Goal: Task Accomplishment & Management: Manage account settings

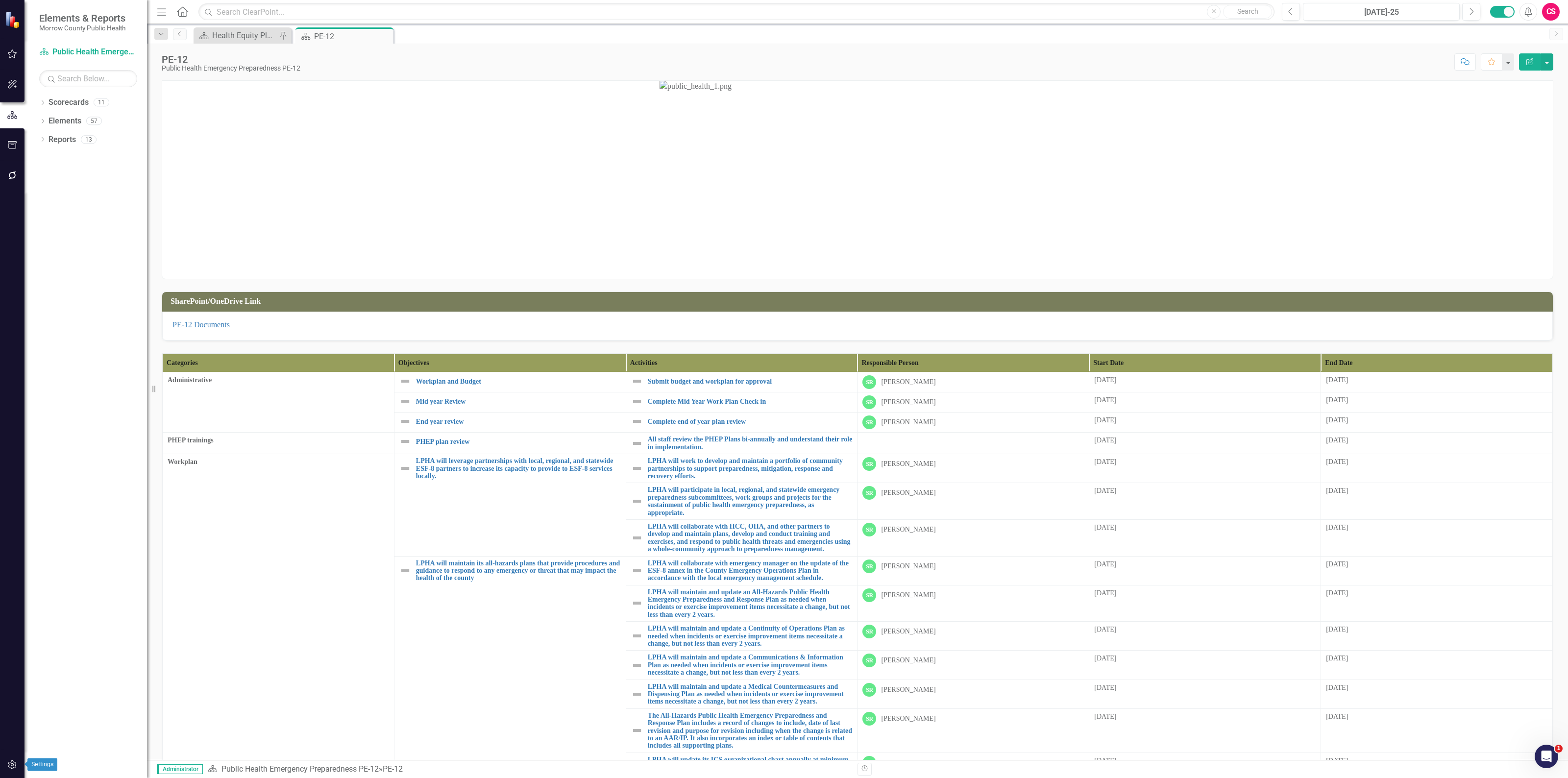
click at [15, 767] on icon "button" at bounding box center [12, 765] width 10 height 8
click at [79, 225] on link "System Setup" at bounding box center [88, 227] width 98 height 11
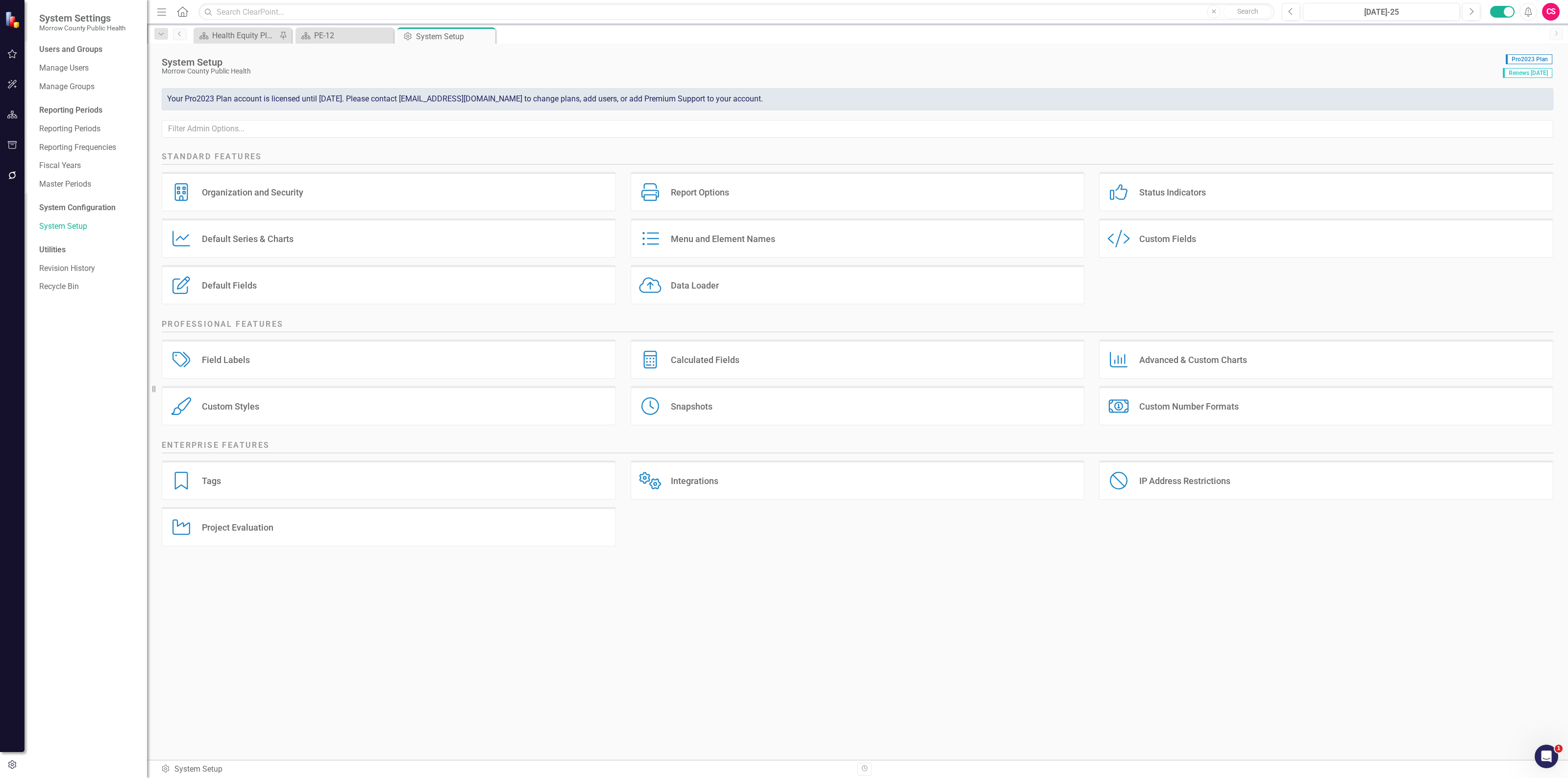
click at [1177, 239] on div "Custom Fields" at bounding box center [1167, 239] width 57 height 11
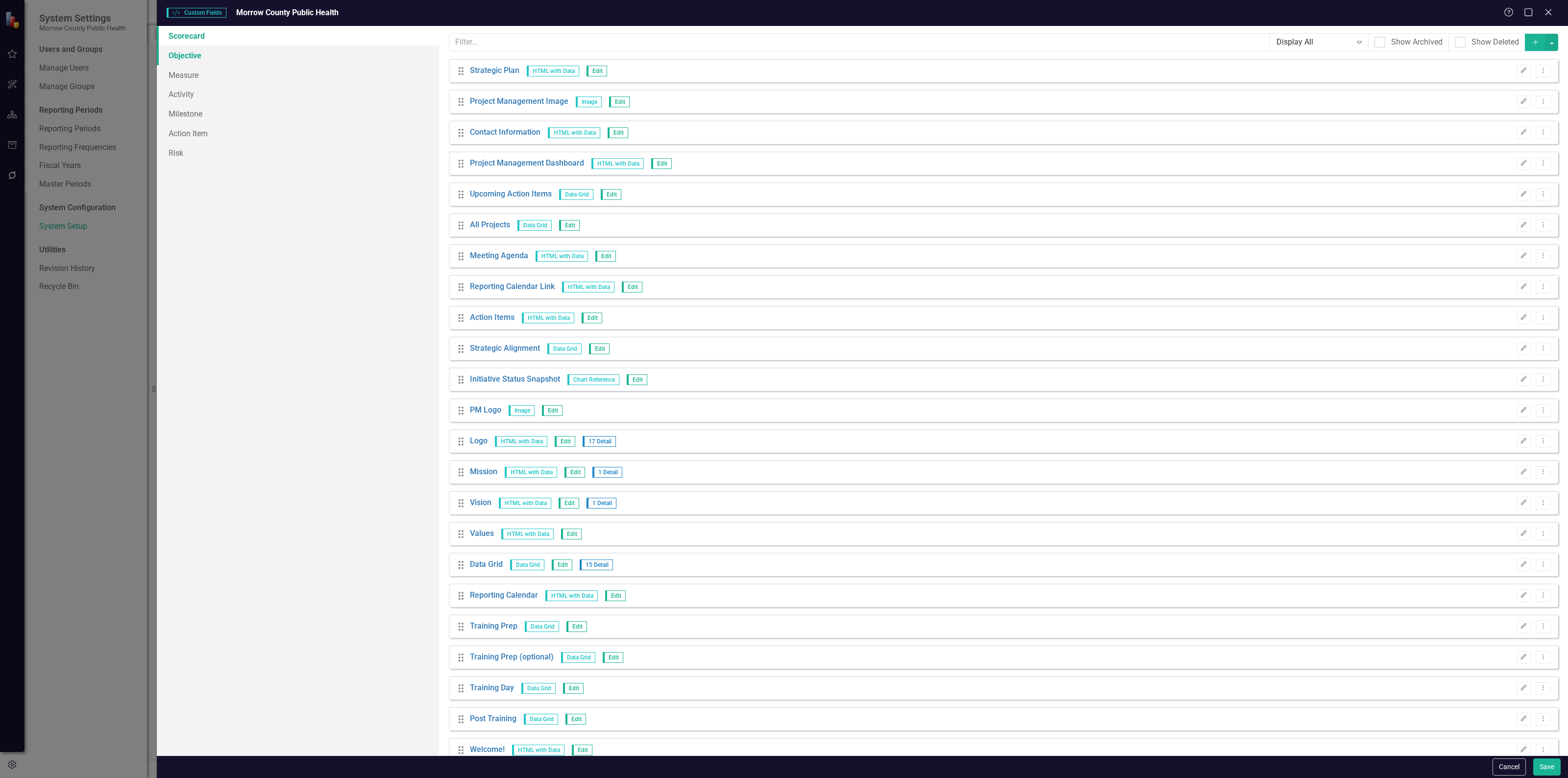
click at [179, 56] on link "Objective" at bounding box center [298, 55] width 283 height 20
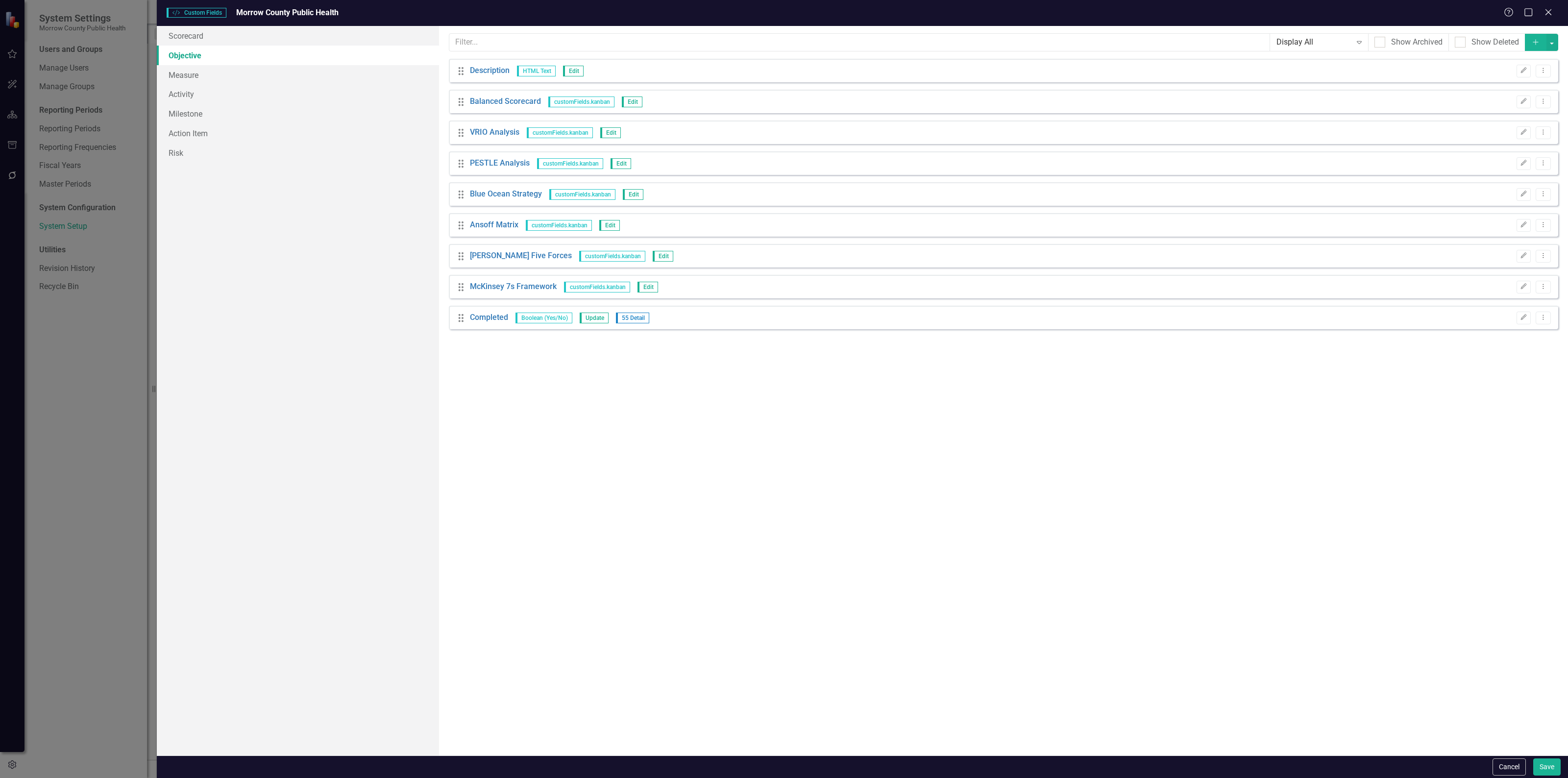
click at [1532, 42] on icon "Add" at bounding box center [1535, 42] width 9 height 7
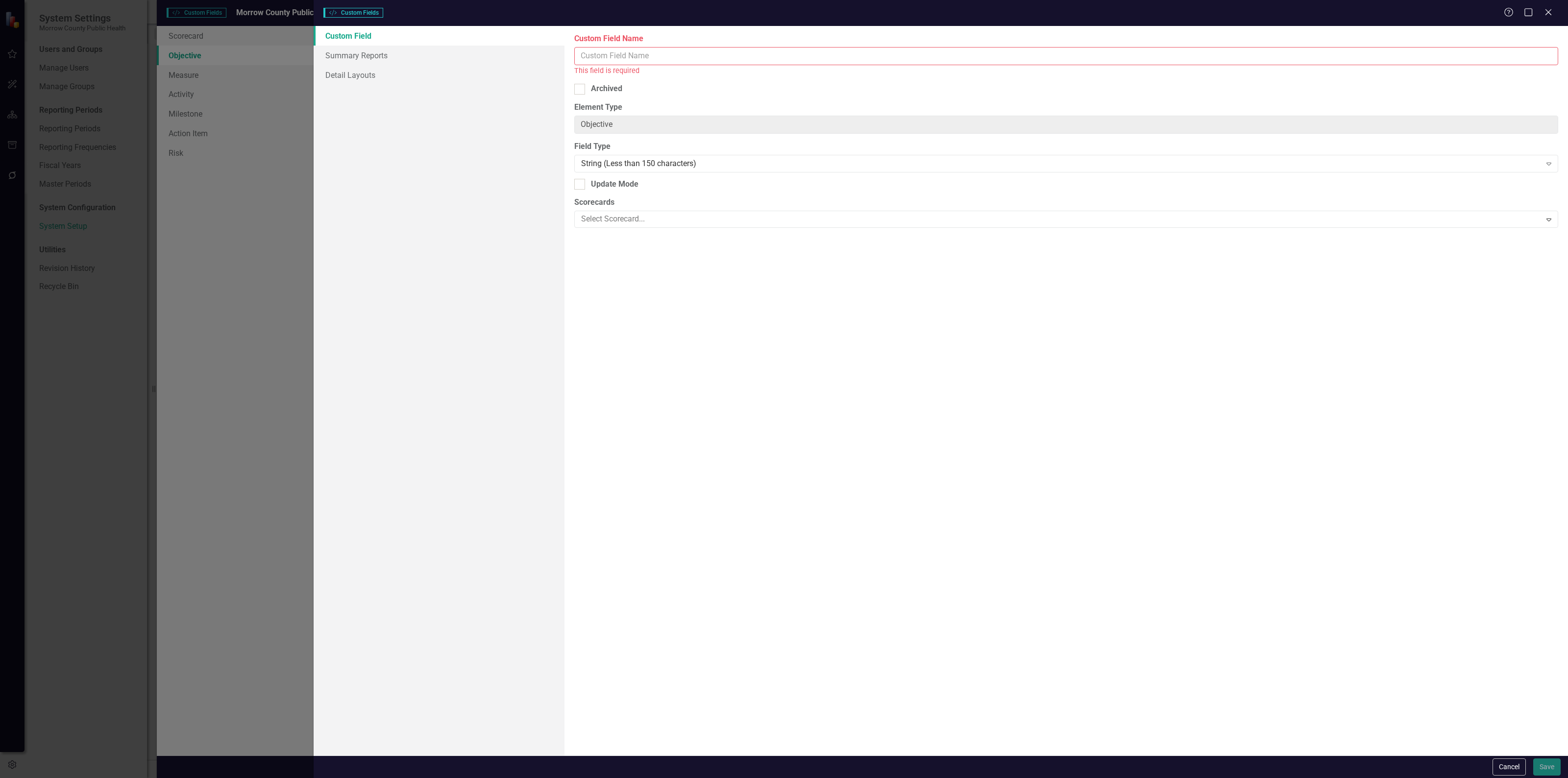
click at [872, 58] on input "Custom Field Name" at bounding box center [1065, 56] width 984 height 18
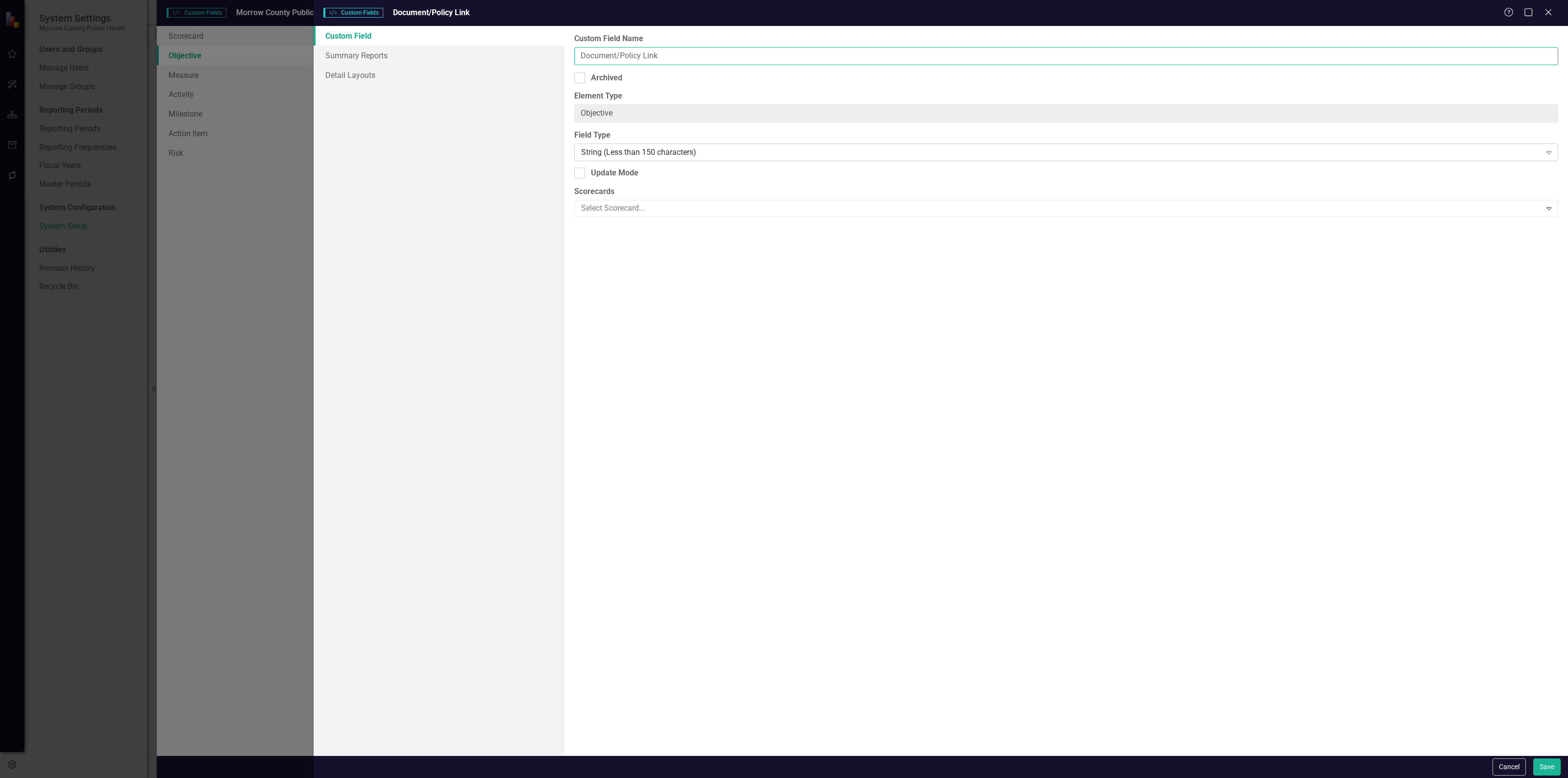
type input "Document/Policy Link"
click at [724, 153] on div "String (Less than 150 characters)" at bounding box center [1060, 152] width 959 height 11
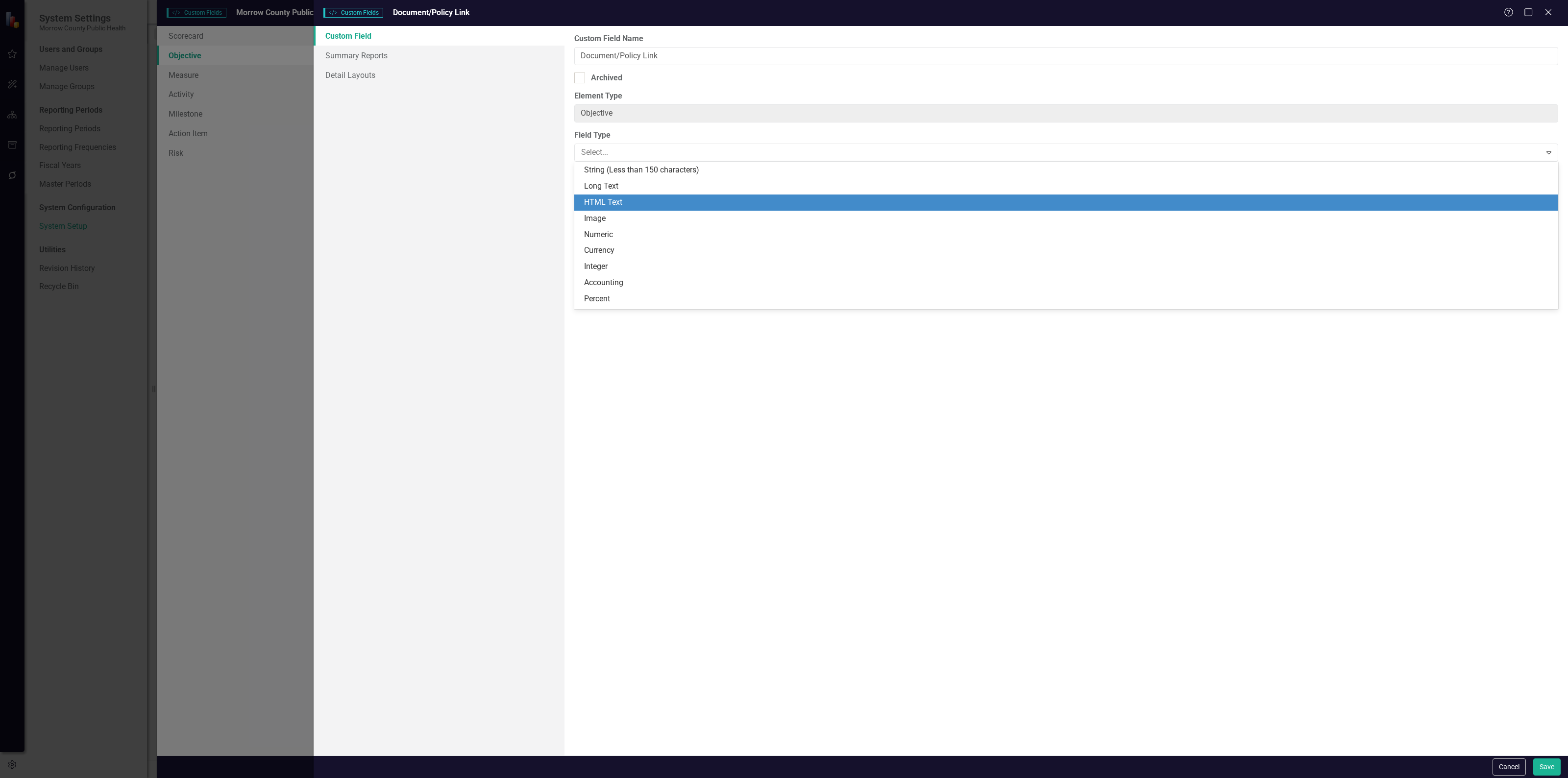
click at [649, 202] on div "HTML Text" at bounding box center [1068, 202] width 968 height 11
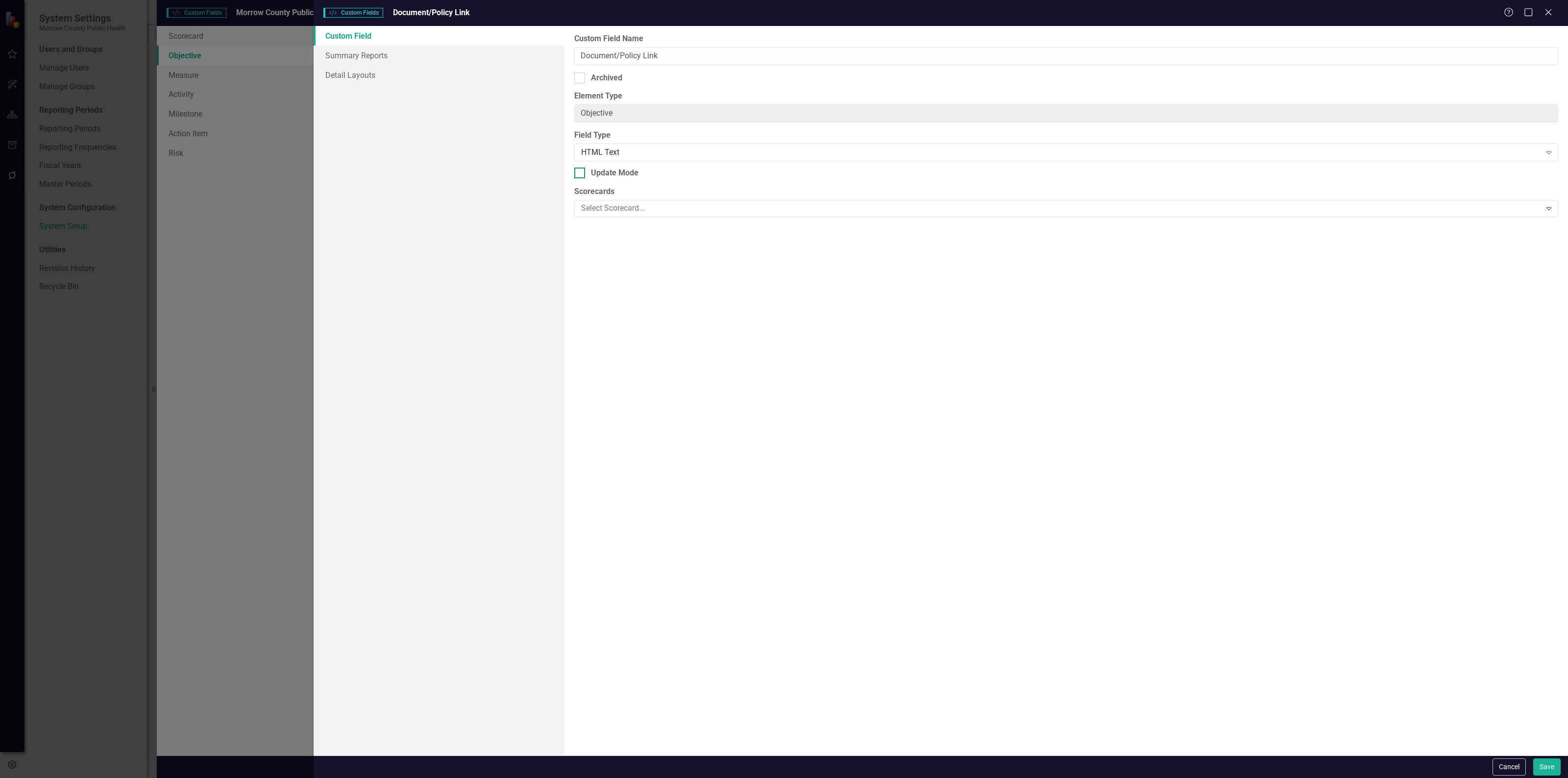
click at [606, 172] on div "Update Mode" at bounding box center [614, 173] width 47 height 11
click at [580, 172] on input "Update Mode" at bounding box center [577, 170] width 7 height 7
click at [606, 172] on div "Update Mode" at bounding box center [614, 173] width 47 height 11
click at [580, 172] on input "Update Mode" at bounding box center [577, 170] width 7 height 7
checkbox input "false"
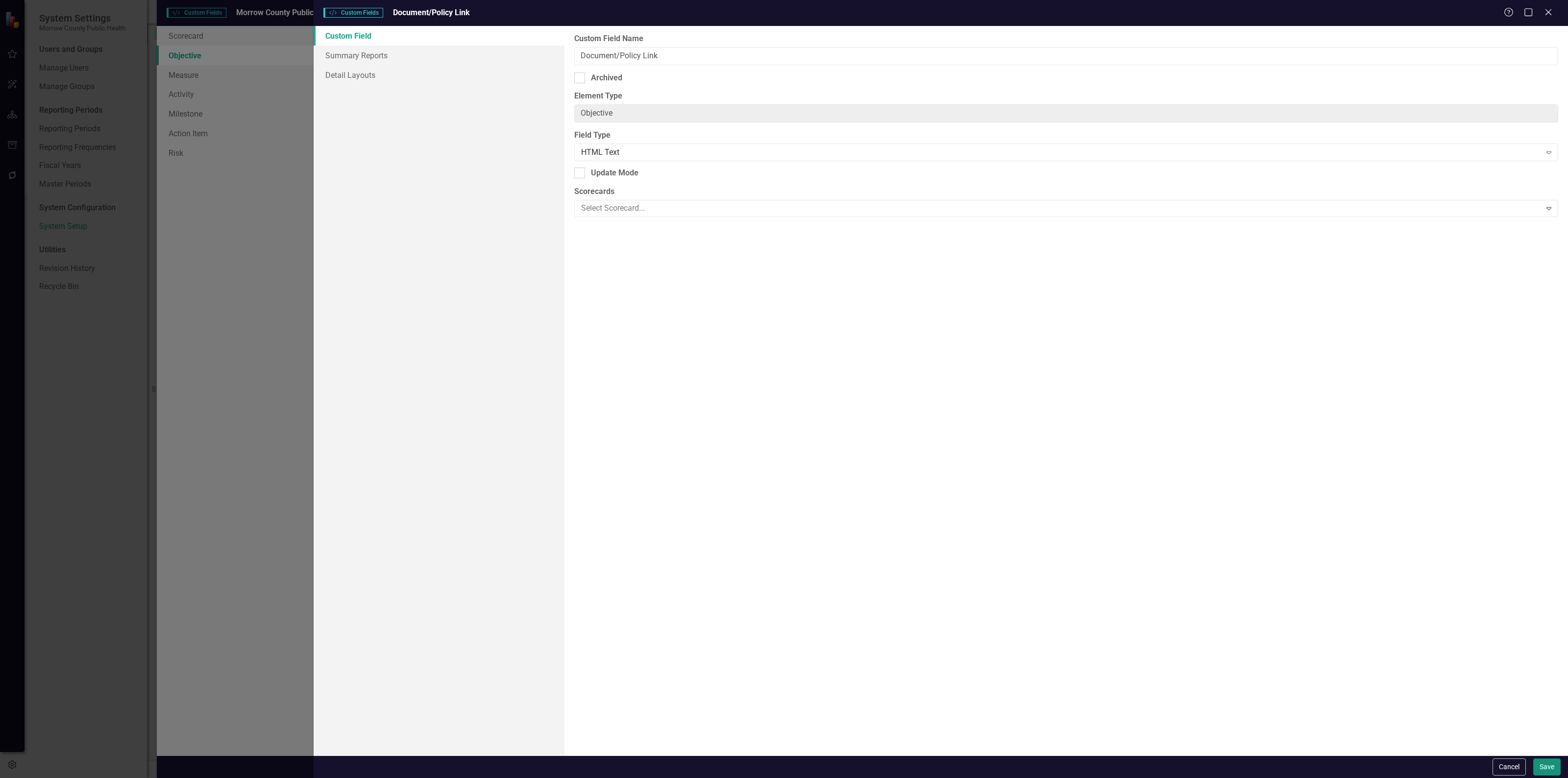
click at [1543, 764] on button "Save" at bounding box center [1546, 767] width 27 height 17
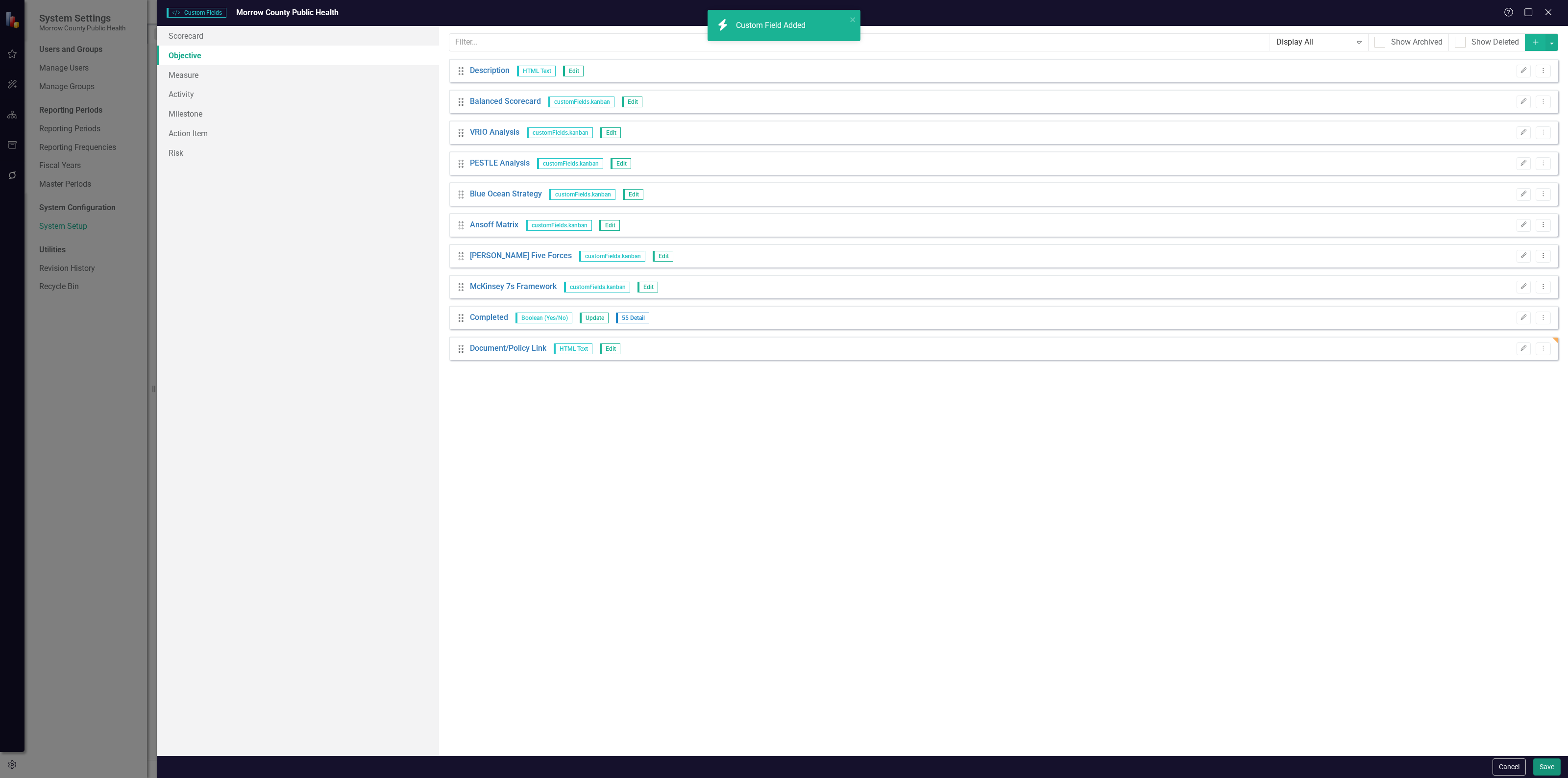
click at [1554, 765] on button "Save" at bounding box center [1546, 767] width 27 height 17
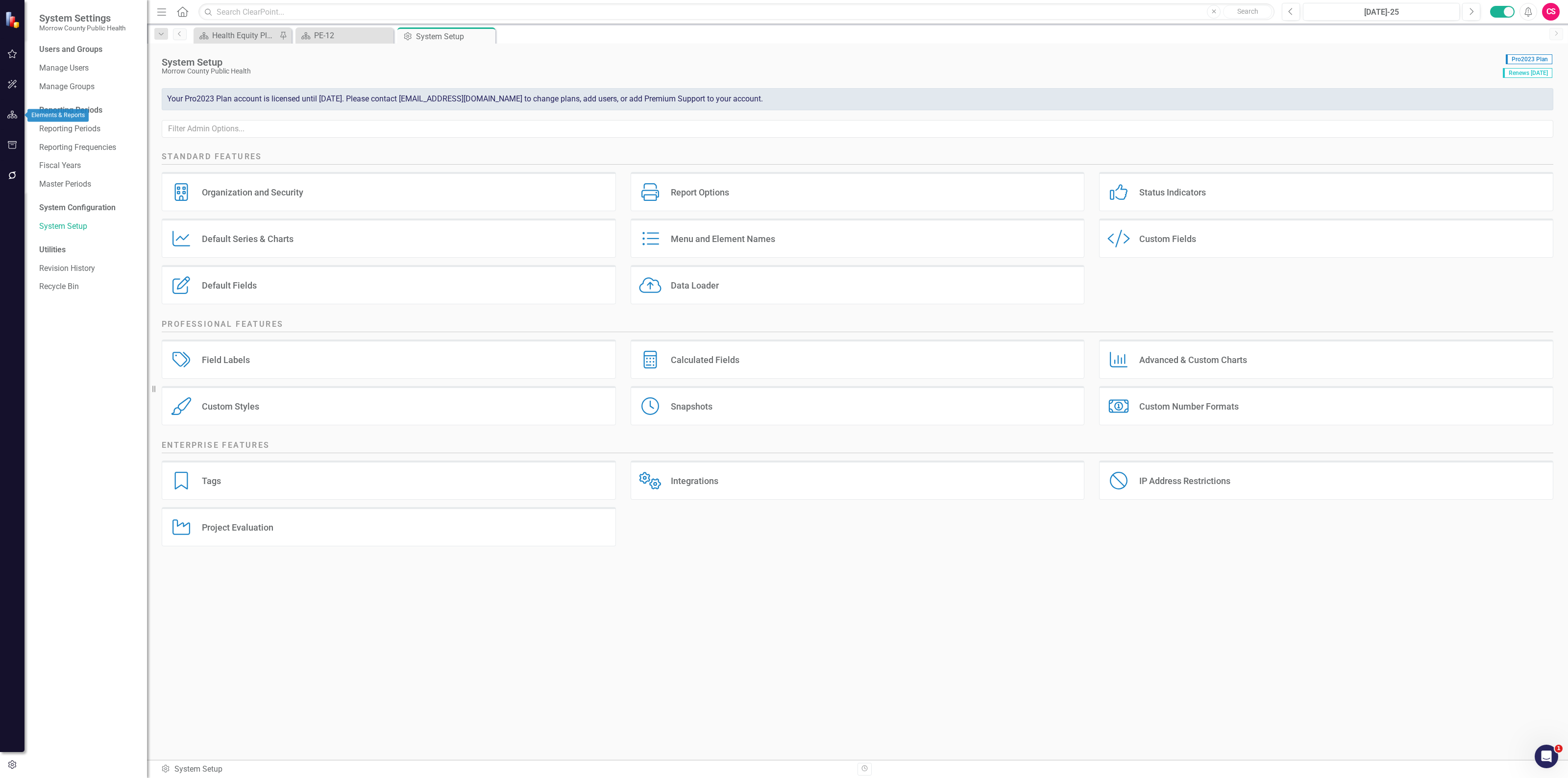
click at [11, 118] on button "button" at bounding box center [12, 115] width 22 height 21
click at [47, 103] on div "Dropdown Scorecards 11" at bounding box center [93, 104] width 108 height 19
click at [44, 103] on icon at bounding box center [43, 102] width 3 height 5
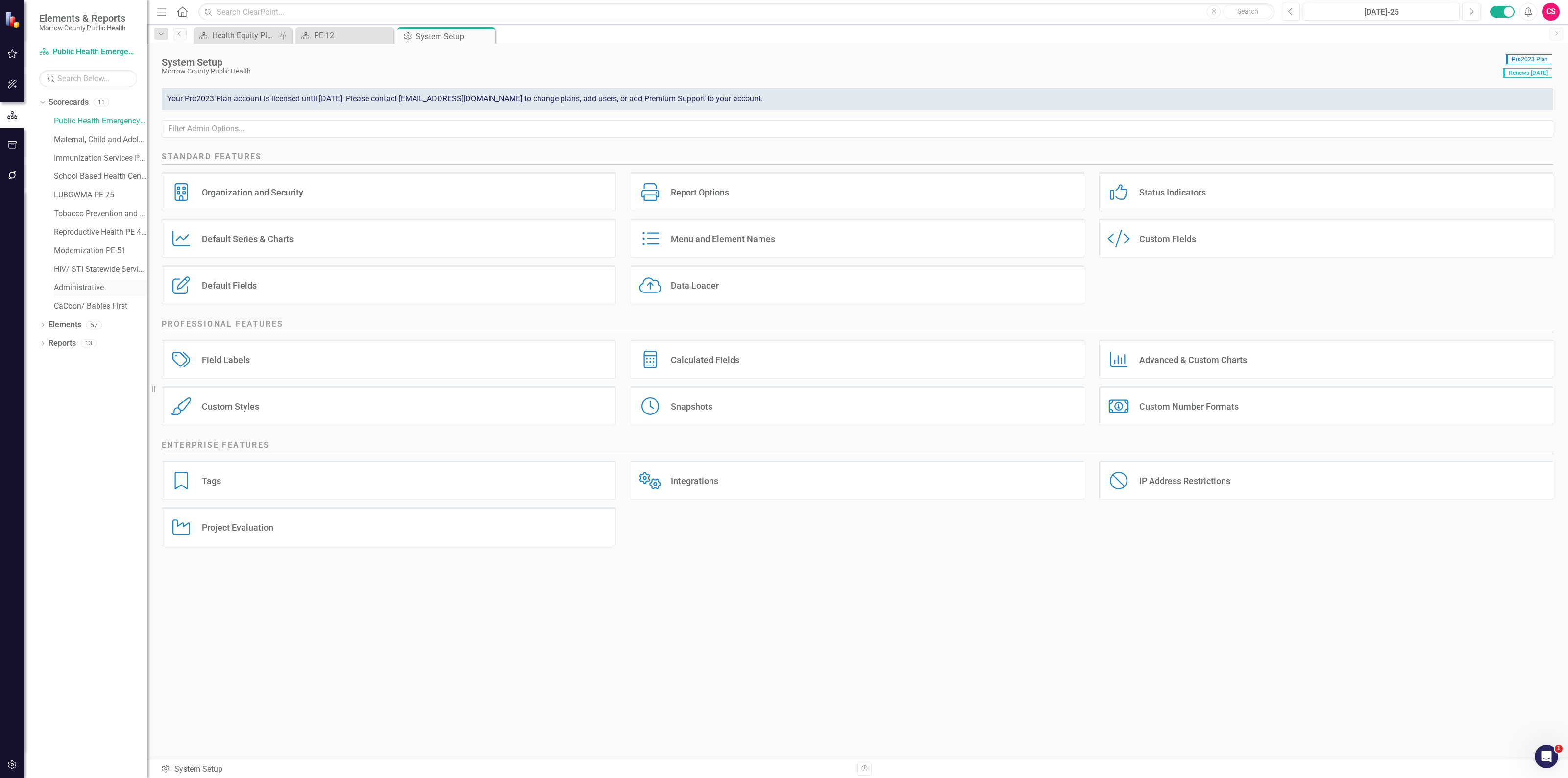
click at [75, 283] on link "Administrative" at bounding box center [100, 288] width 93 height 11
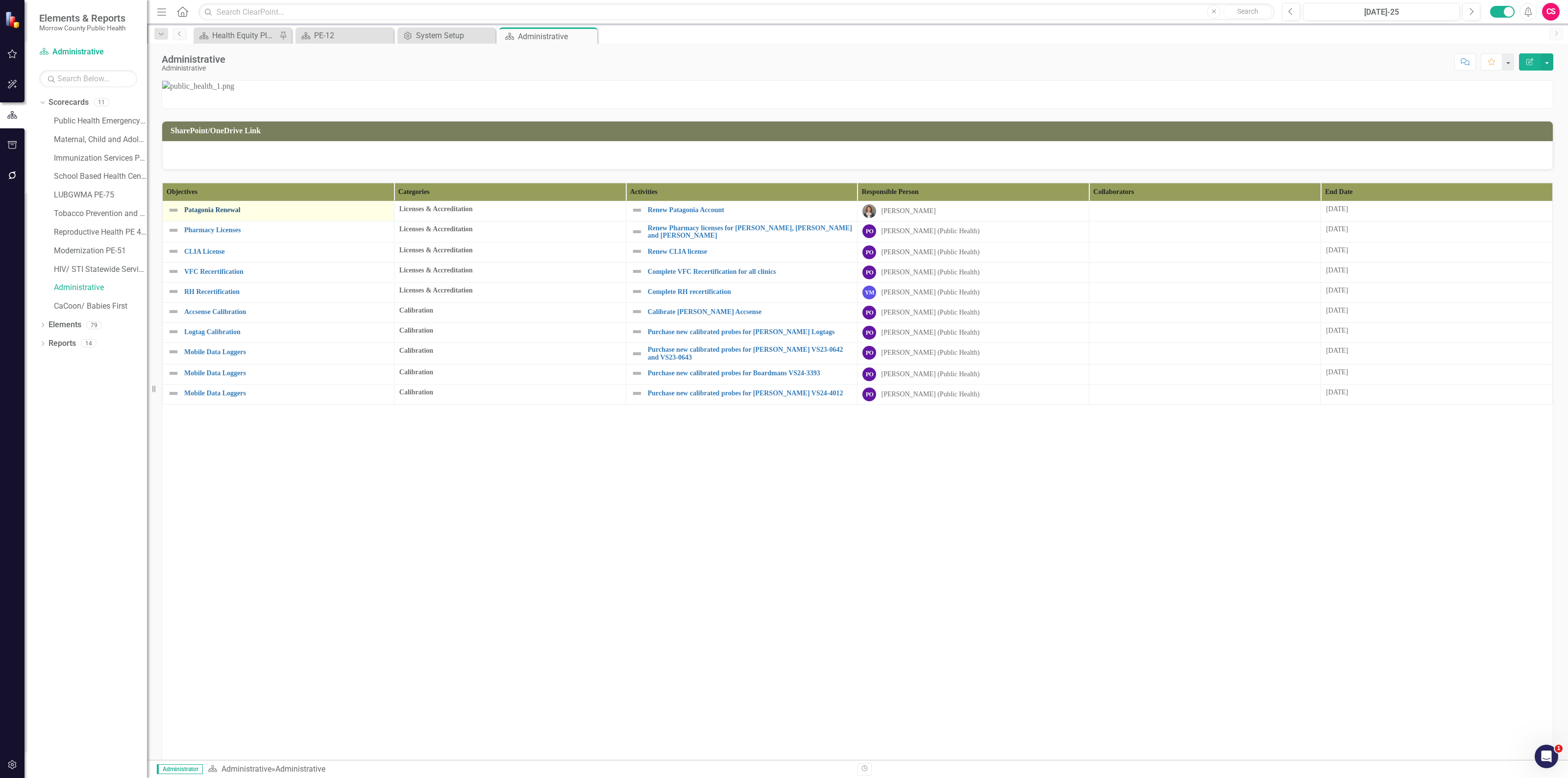
click at [208, 214] on link "Patagonia Renewal" at bounding box center [286, 210] width 205 height 8
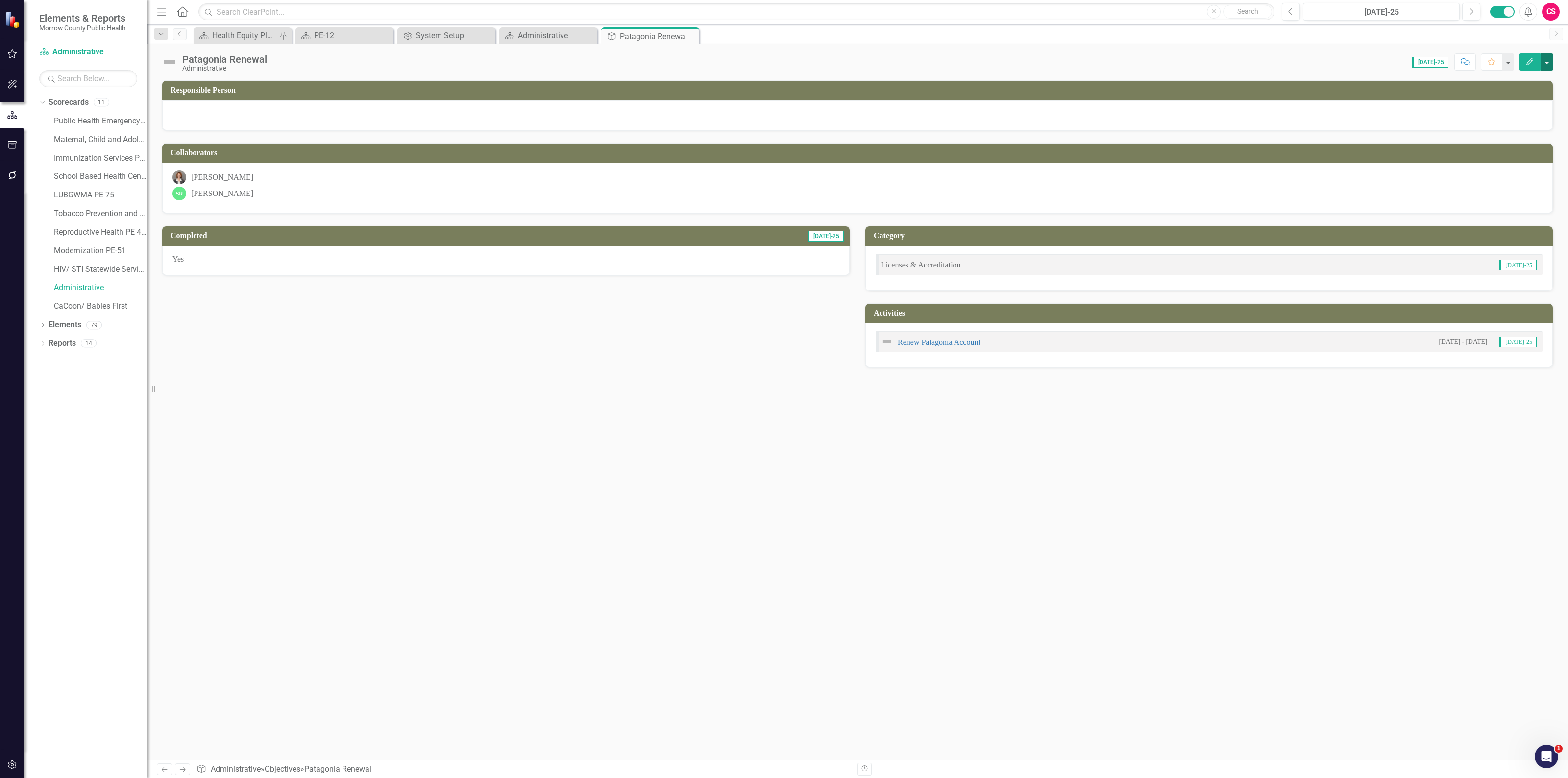
click at [1543, 60] on button "button" at bounding box center [1546, 61] width 12 height 17
click at [1525, 99] on link "Edit Report Edit Layout" at bounding box center [1513, 98] width 79 height 18
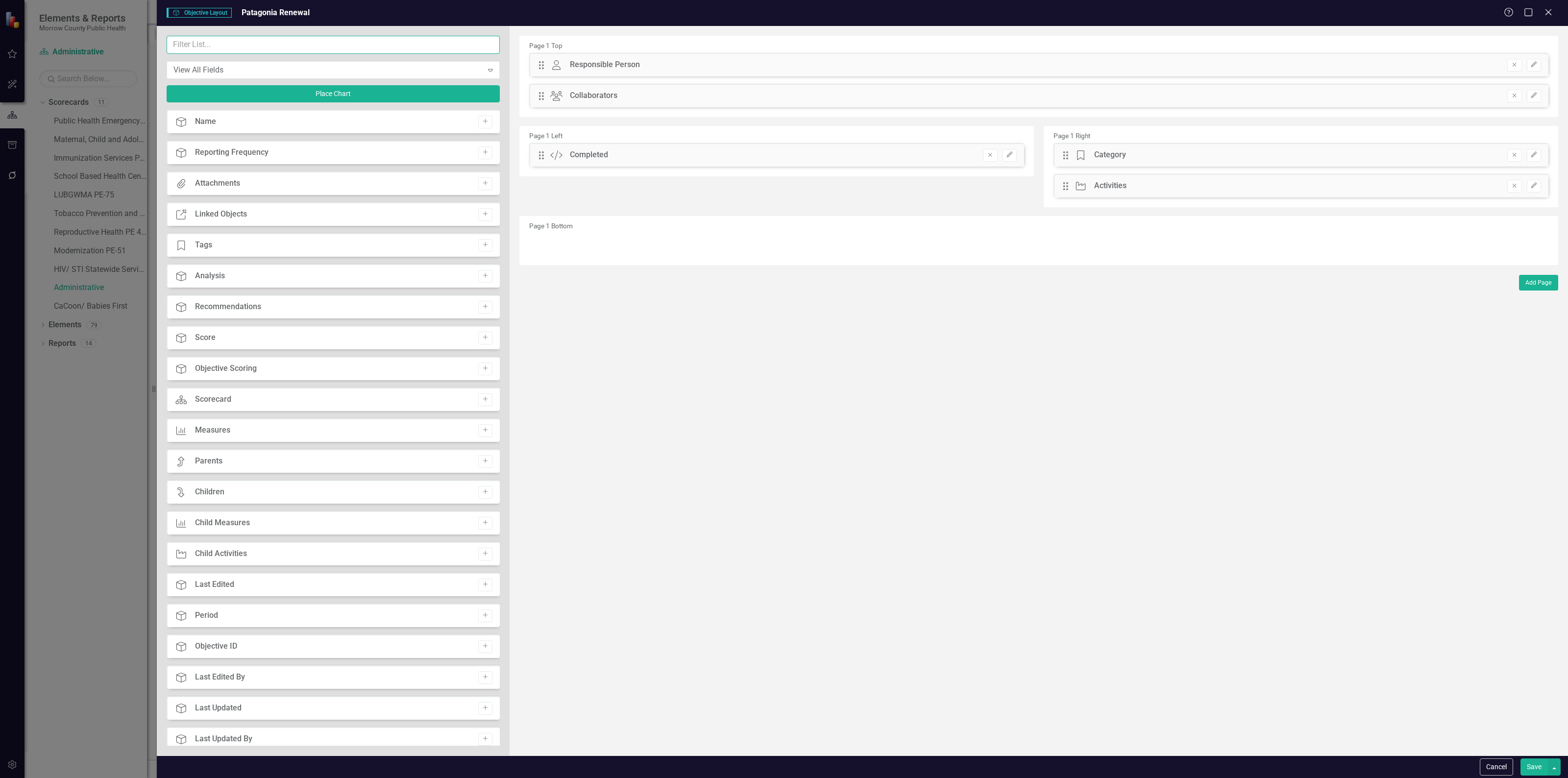
click at [363, 43] on input "text" at bounding box center [333, 44] width 333 height 18
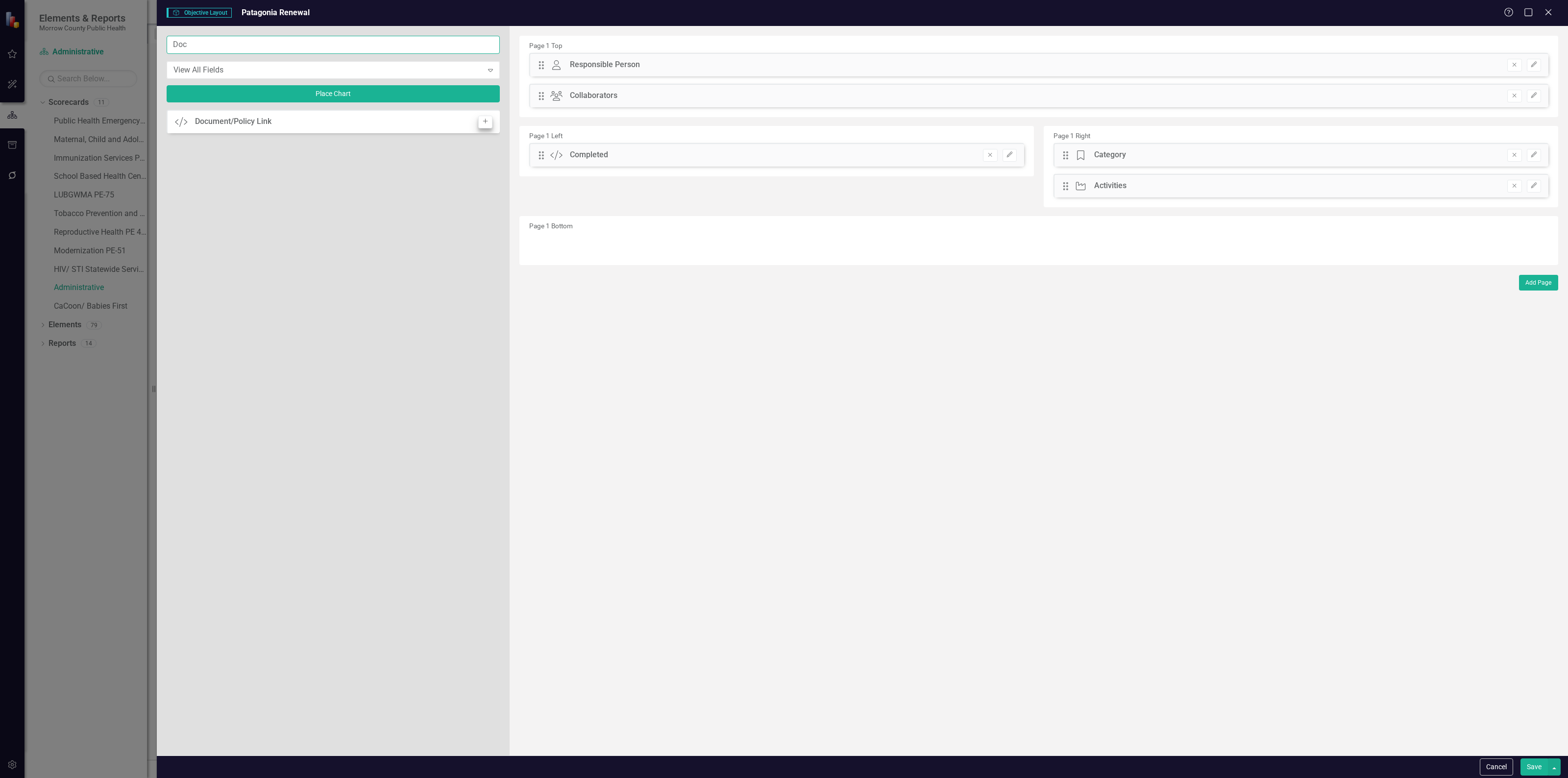
type input "Doc"
click at [481, 119] on icon "Add" at bounding box center [485, 121] width 8 height 6
drag, startPoint x: 544, startPoint y: 63, endPoint x: 544, endPoint y: 189, distance: 126.0
click at [1557, 764] on button "button" at bounding box center [1553, 767] width 12 height 17
click at [1528, 711] on link "Update all Objectives in this Scorecard" at bounding box center [1470, 713] width 181 height 18
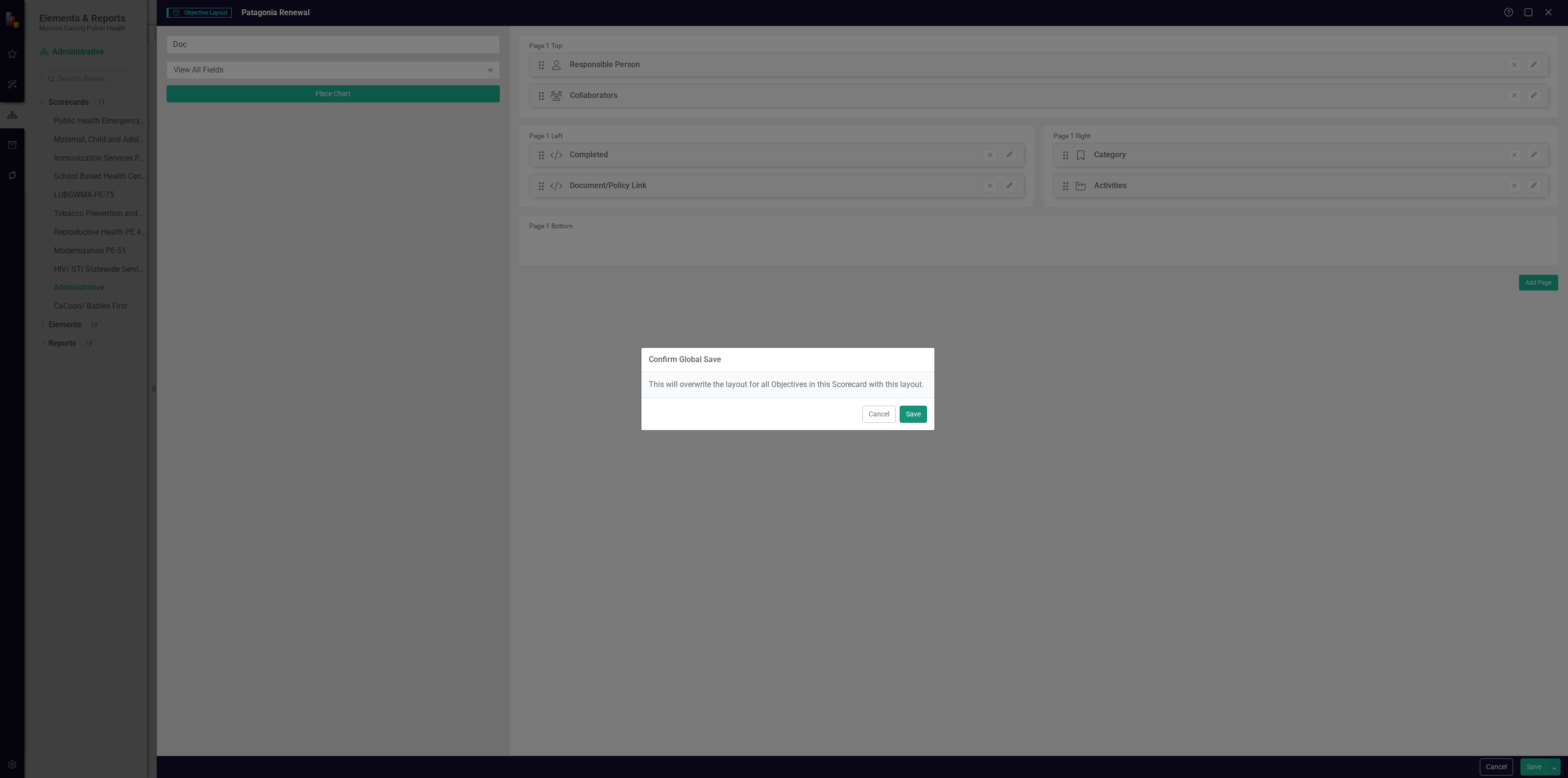
click at [921, 410] on button "Save" at bounding box center [913, 414] width 27 height 17
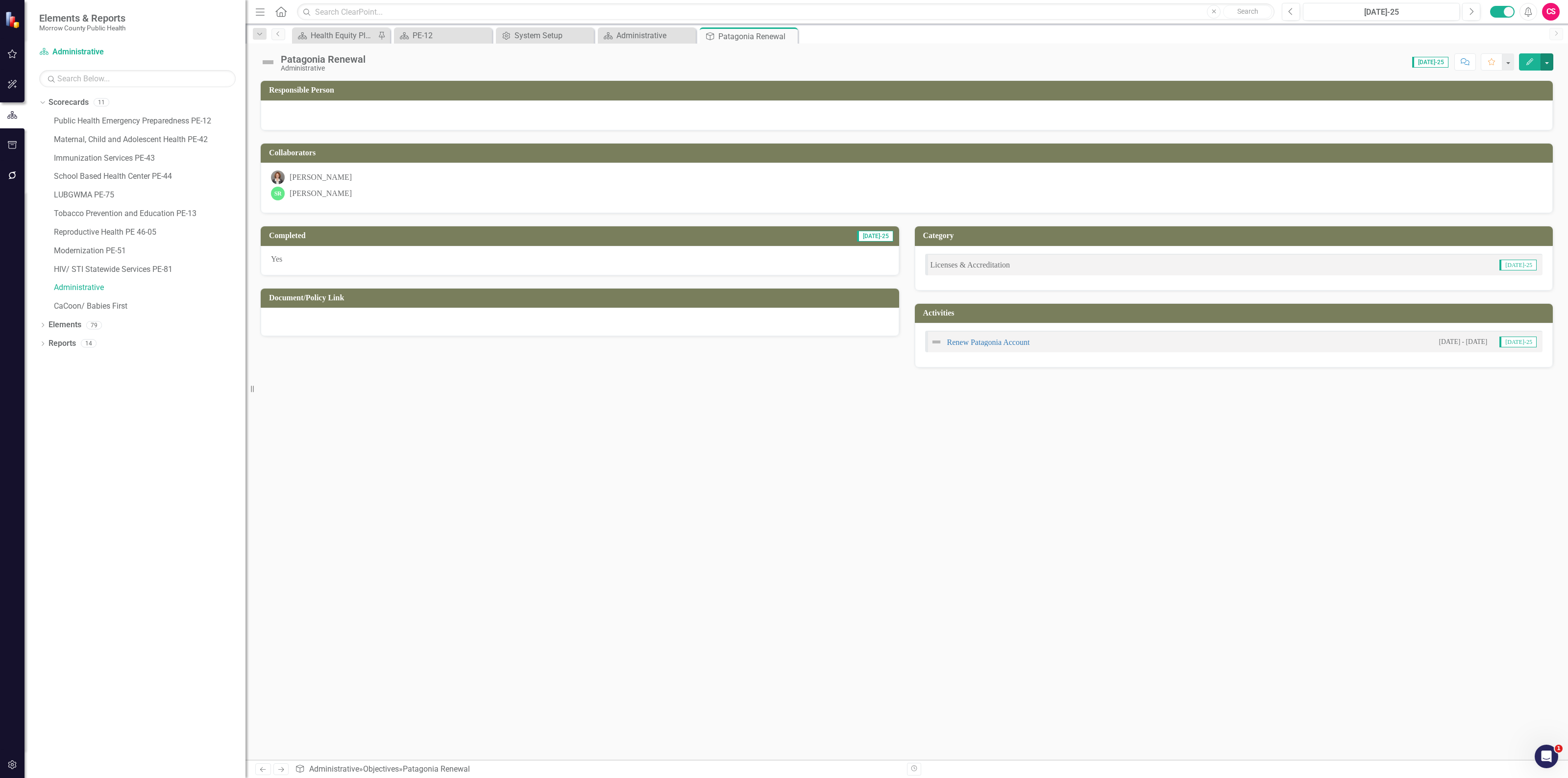
drag, startPoint x: 151, startPoint y: 389, endPoint x: 246, endPoint y: 388, distance: 95.0
click at [246, 388] on div "Resize" at bounding box center [250, 389] width 8 height 778
click at [278, 35] on icon "Previous" at bounding box center [278, 34] width 8 height 6
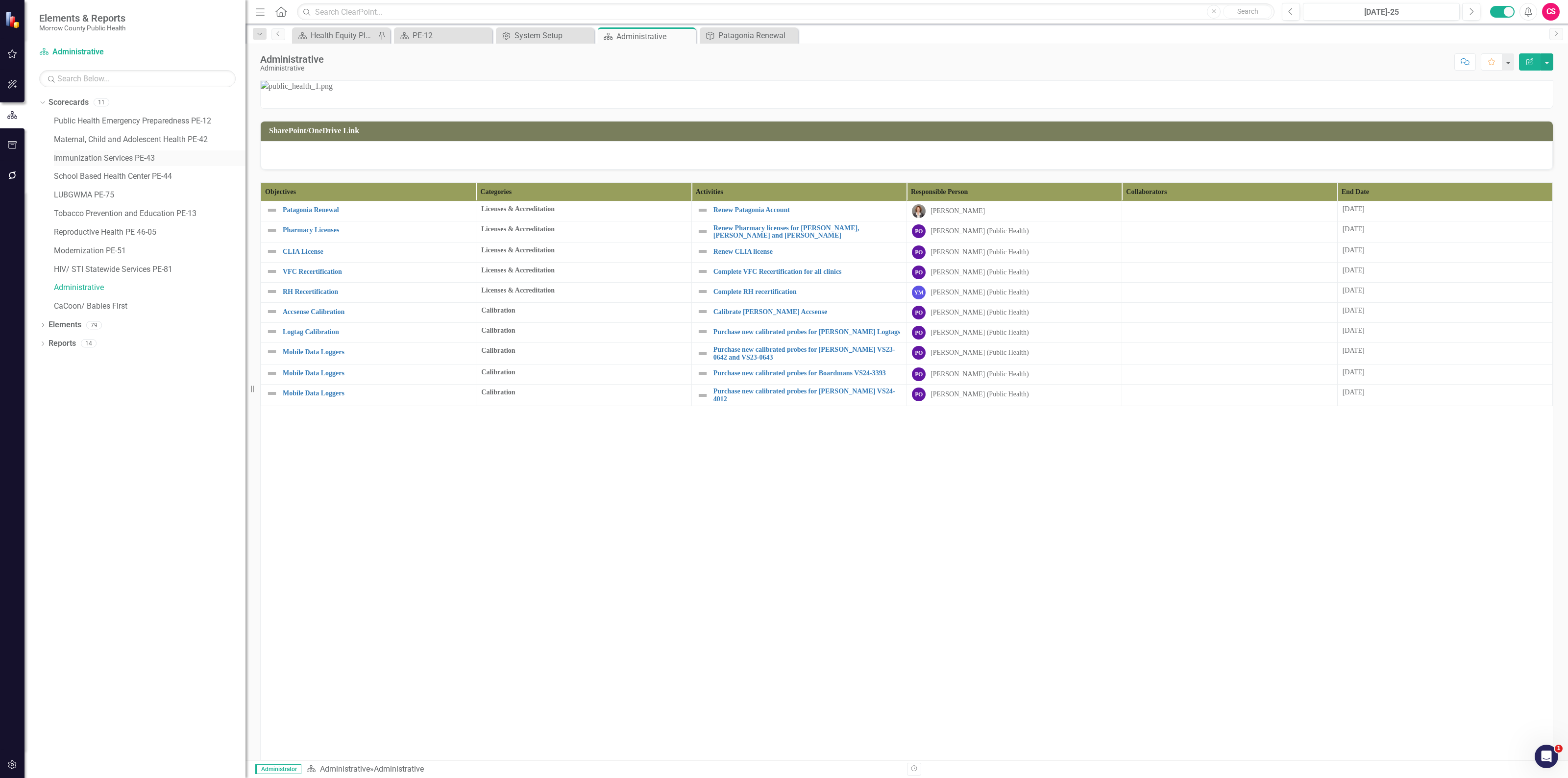
click at [74, 158] on link "Immunization Services PE-43" at bounding box center [149, 159] width 192 height 11
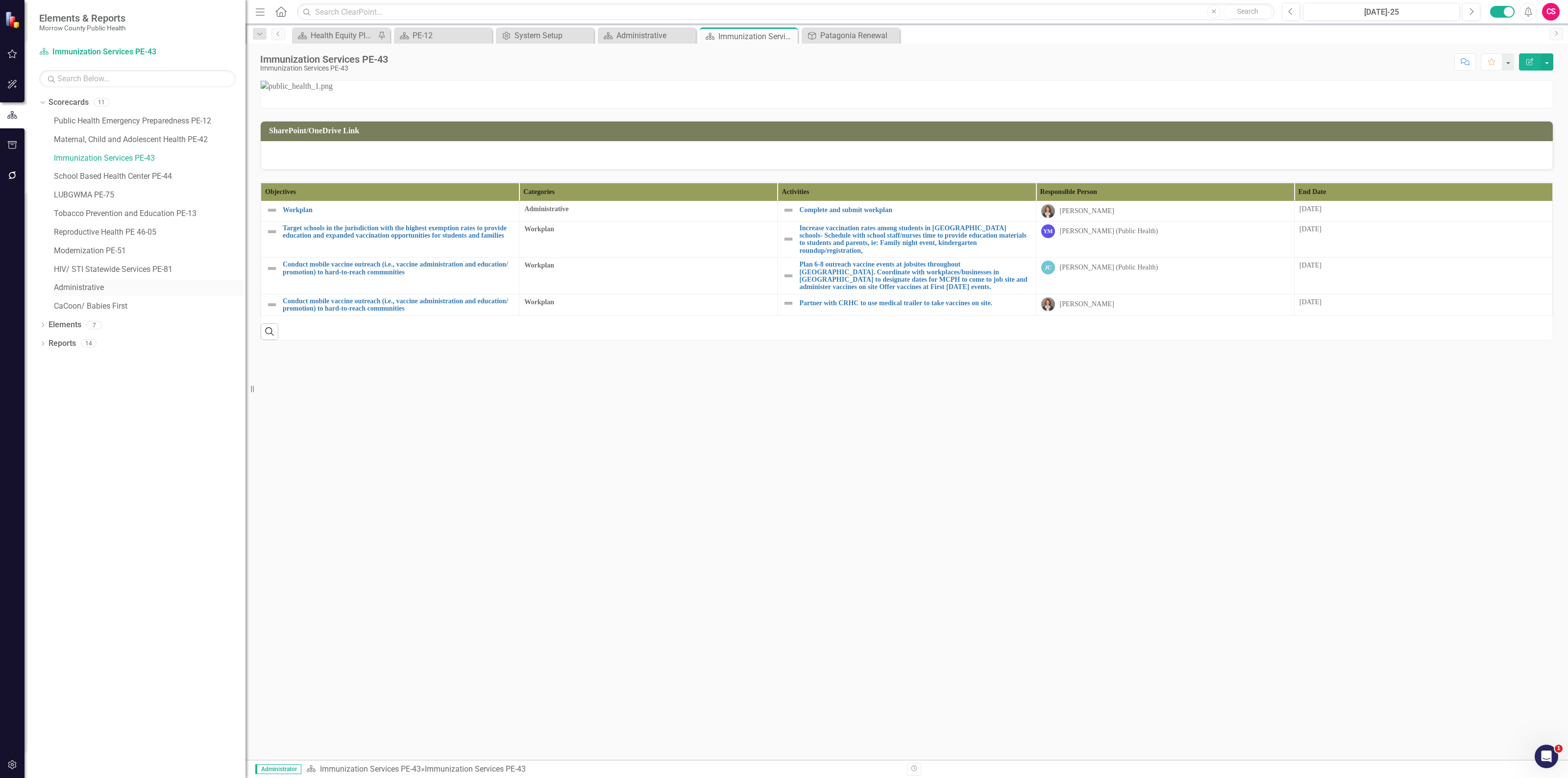
click at [72, 285] on link "Administrative" at bounding box center [149, 288] width 192 height 11
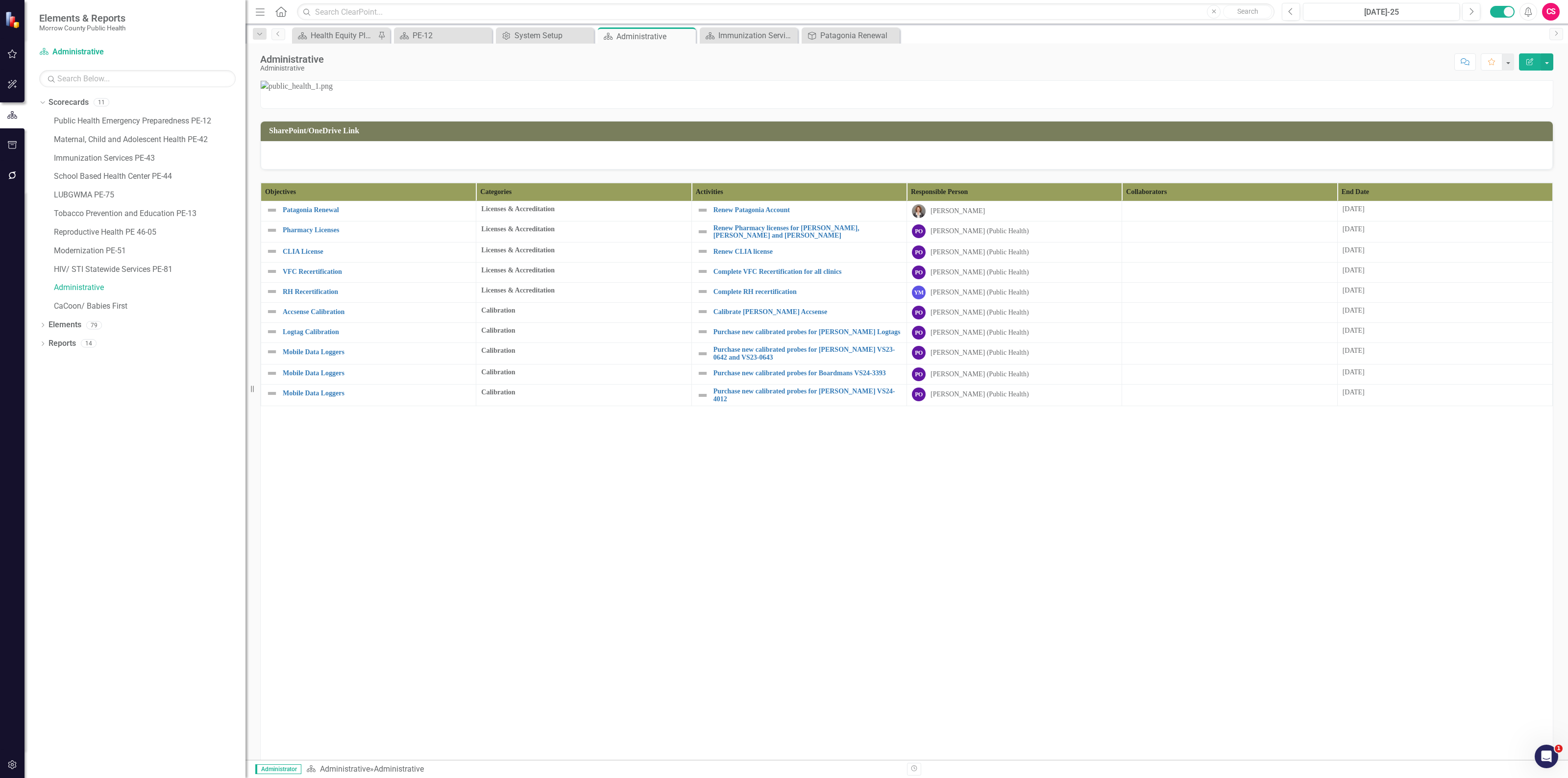
click at [333, 696] on div "Objectives Categories Activities Responsible Person Collaborators End Date Pata…" at bounding box center [906, 503] width 1292 height 641
click at [77, 322] on link "Elements" at bounding box center [64, 325] width 33 height 11
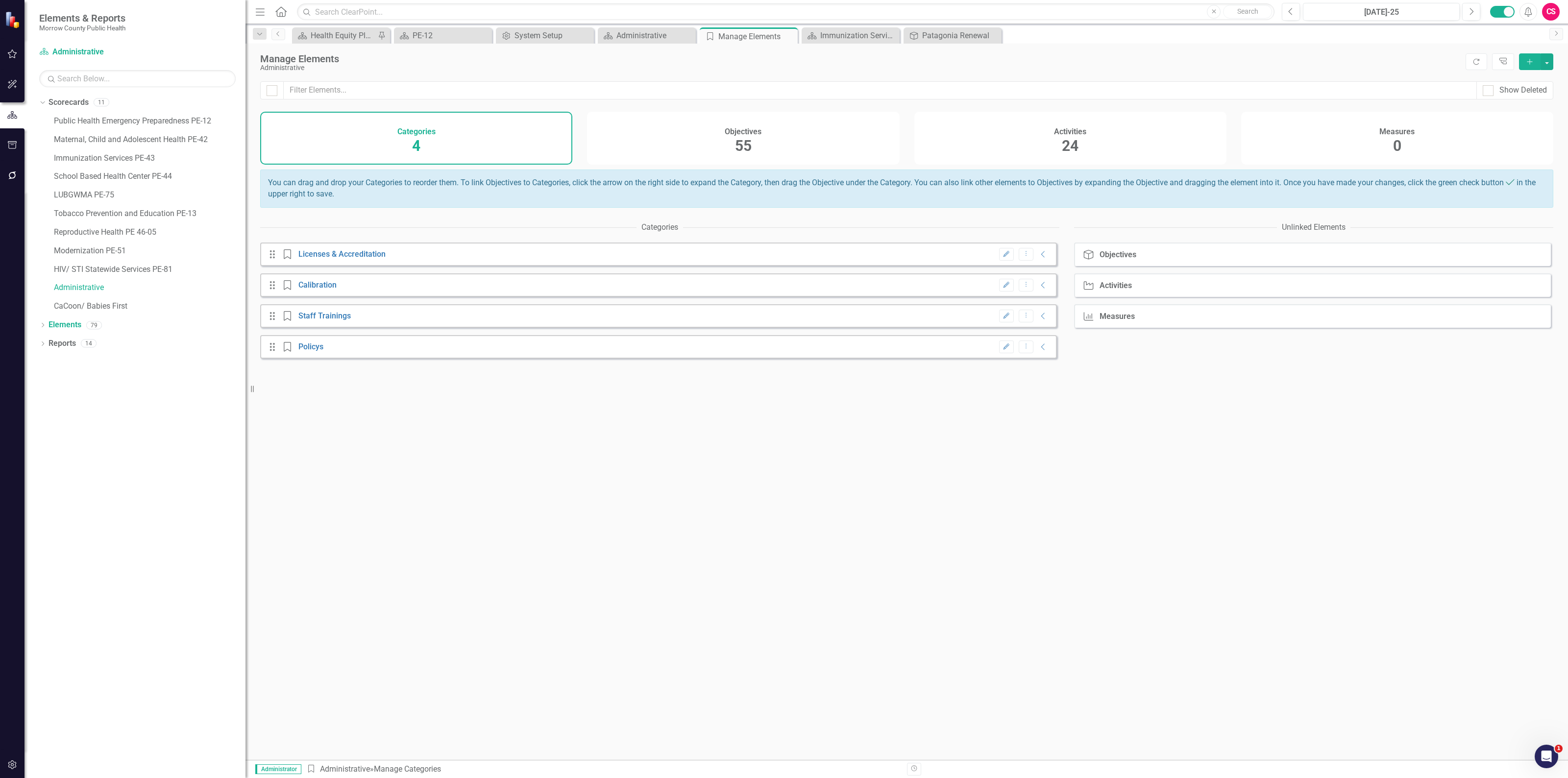
click at [1039, 144] on div "Activities 24" at bounding box center [1070, 138] width 312 height 53
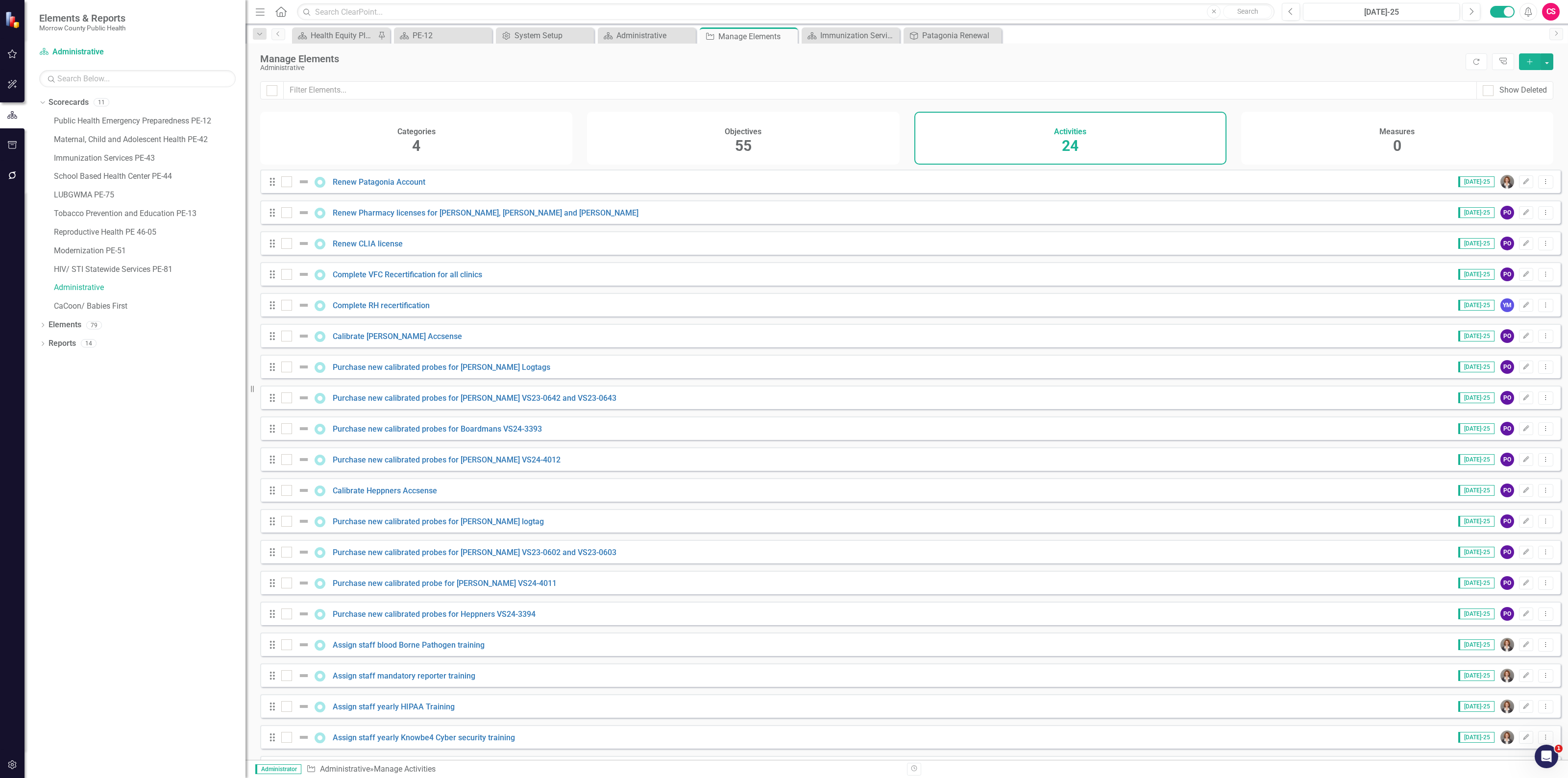
click at [1027, 502] on div "Drag Calibrate Heppners Accsense [DATE]-25 PO Edit Dropdown Menu" at bounding box center [910, 490] width 1301 height 24
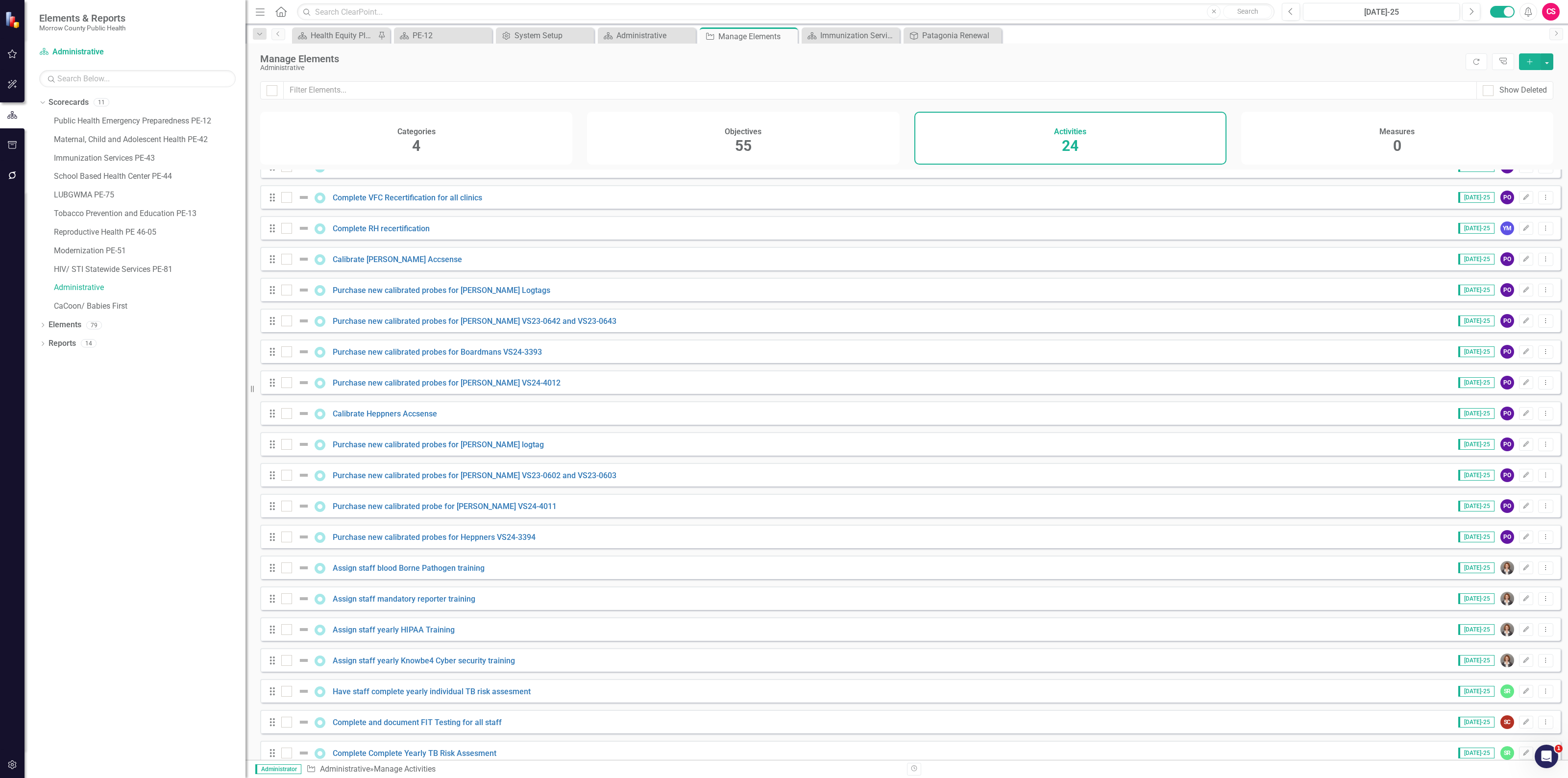
scroll to position [158, 0]
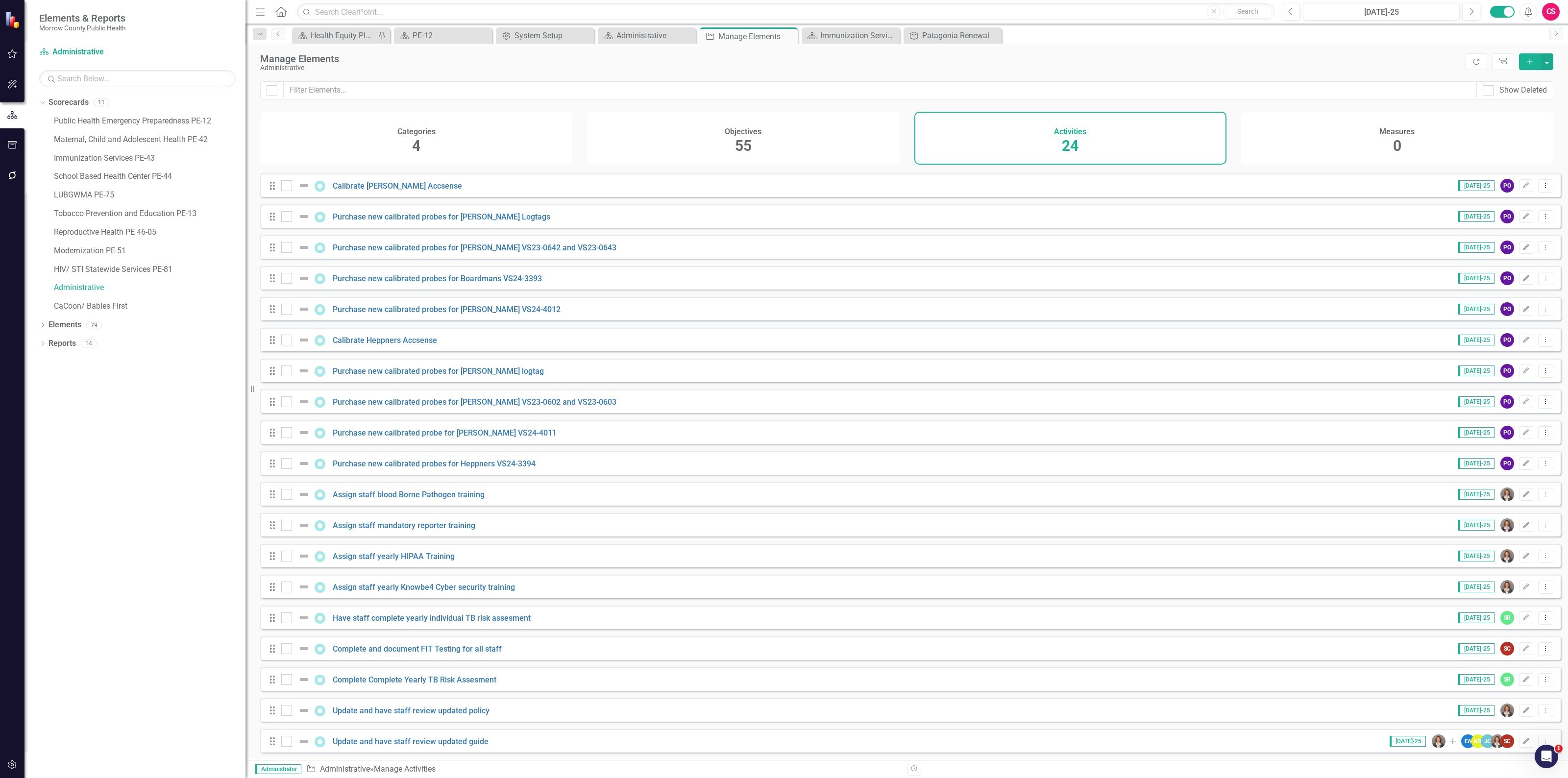
click at [689, 142] on div "Objectives 55" at bounding box center [743, 138] width 312 height 53
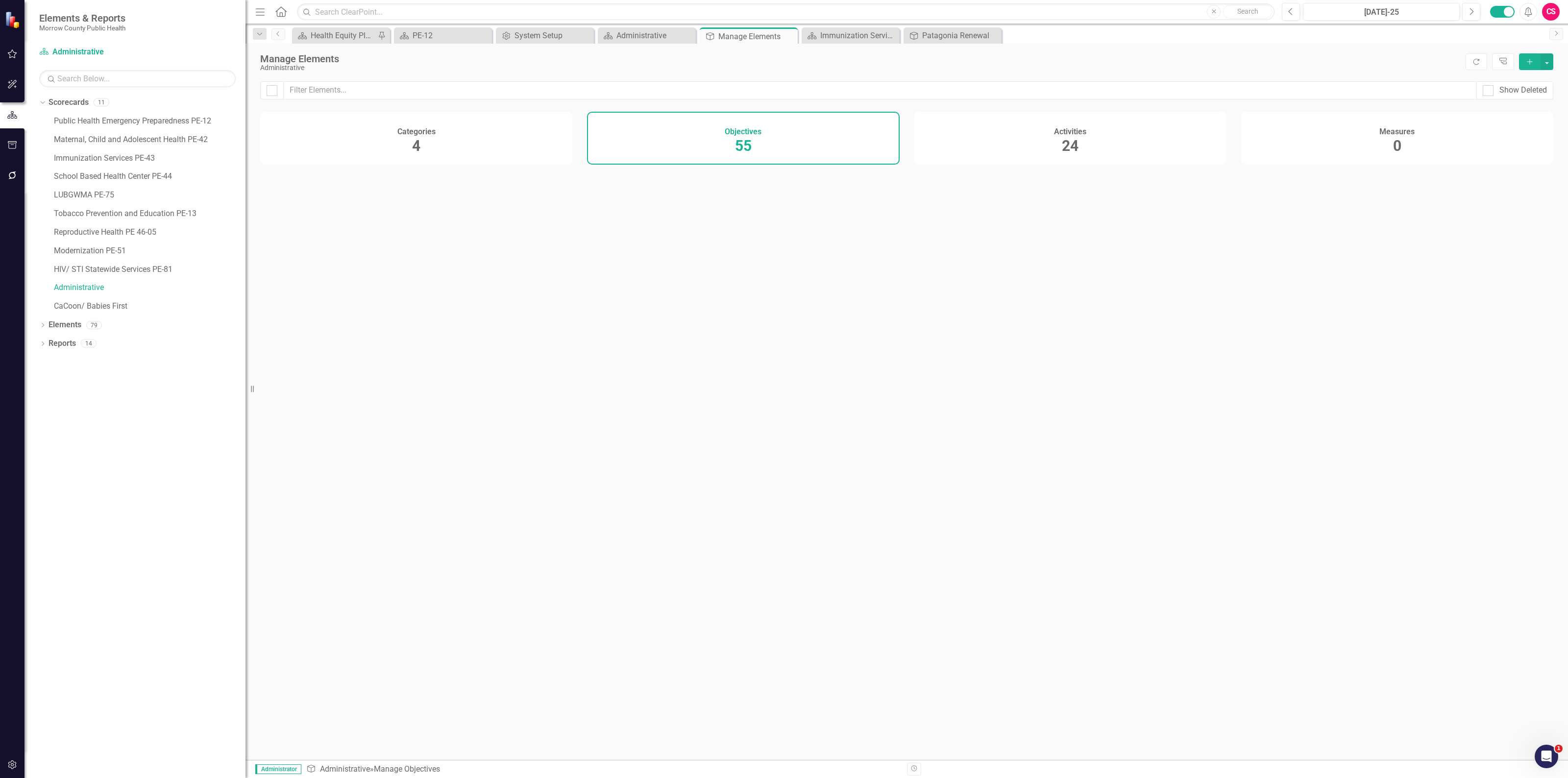
checkbox input "false"
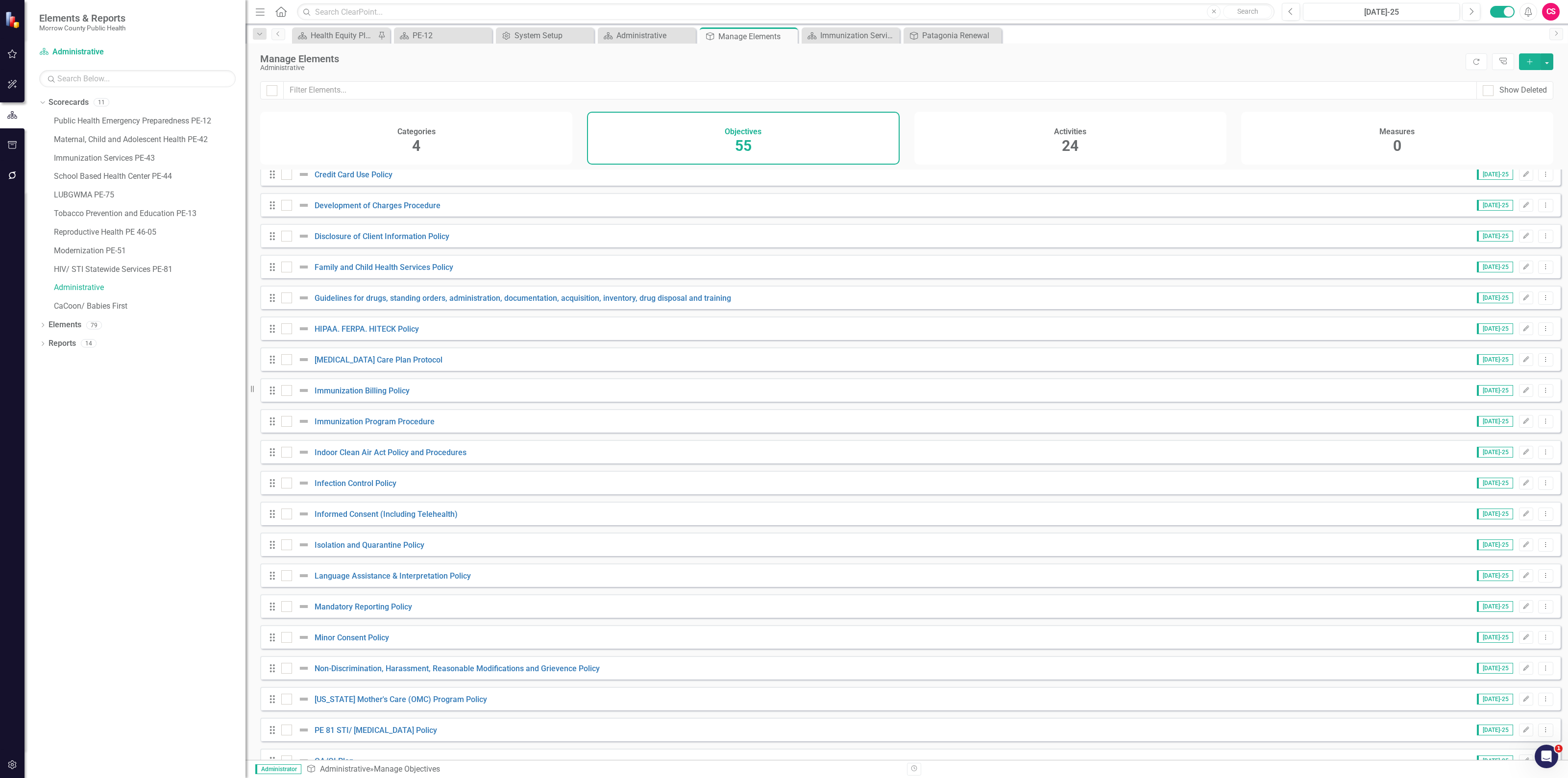
scroll to position [748, 0]
click at [154, 492] on div "Dropdown Scorecards 11 Public Health Emergency Preparedness PE-12 Maternal, Chi…" at bounding box center [135, 436] width 221 height 683
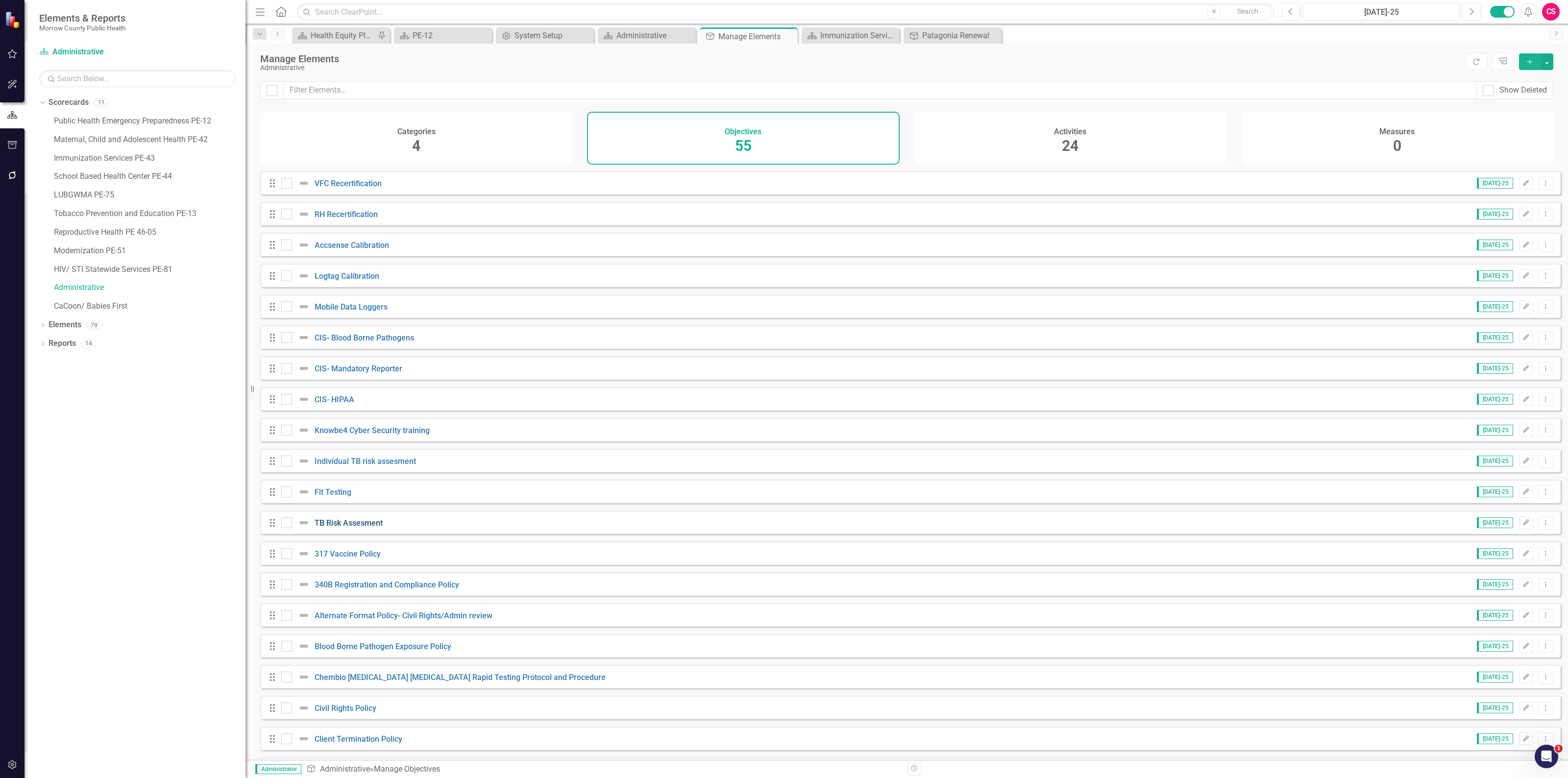
click at [334, 527] on link "TB Risk Assesment" at bounding box center [349, 523] width 68 height 9
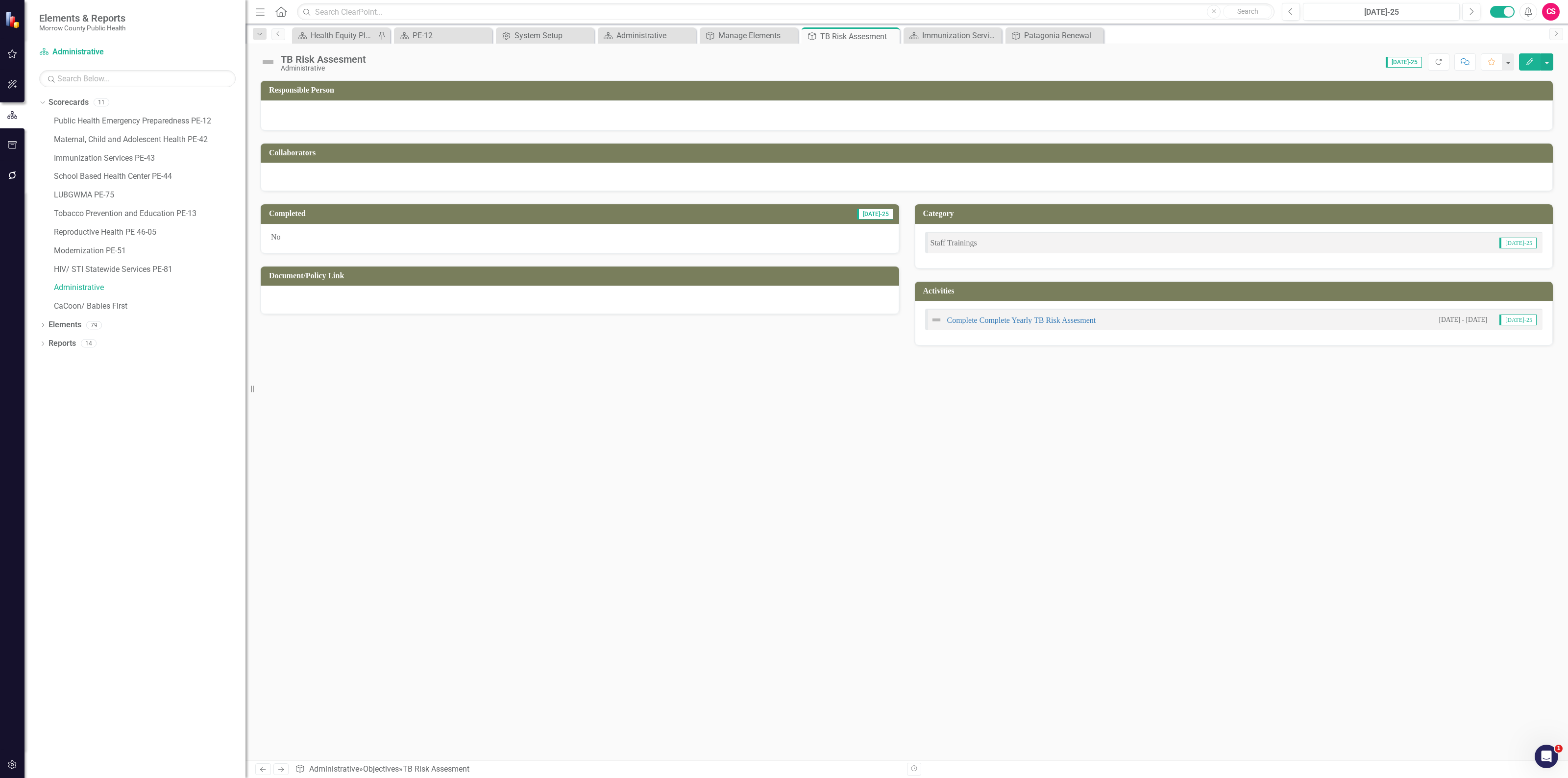
click at [670, 302] on div at bounding box center [579, 300] width 638 height 28
click at [669, 302] on div at bounding box center [579, 300] width 638 height 28
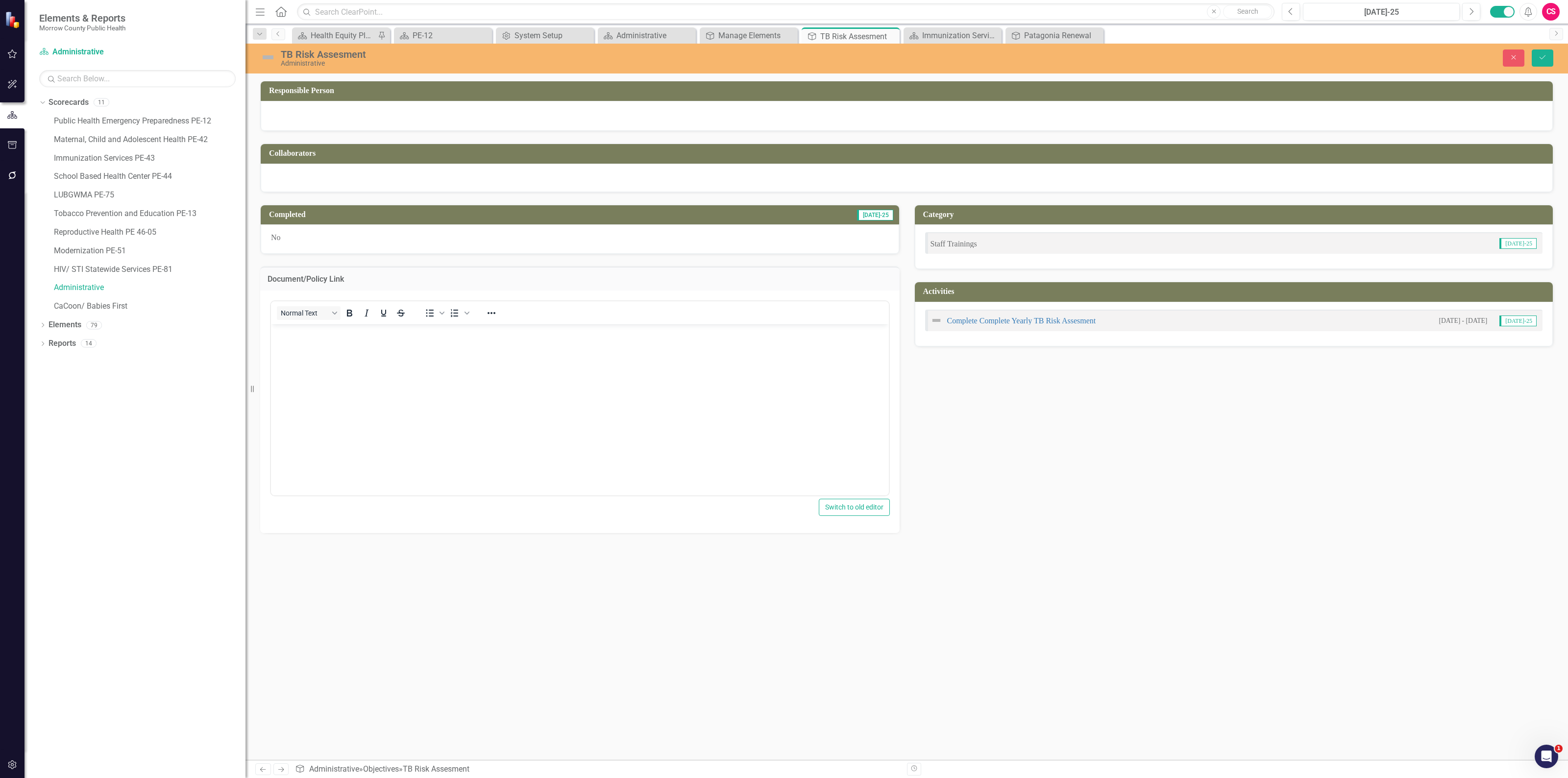
click at [411, 368] on body "Rich Text Area. Press ALT-0 for help." at bounding box center [580, 397] width 618 height 147
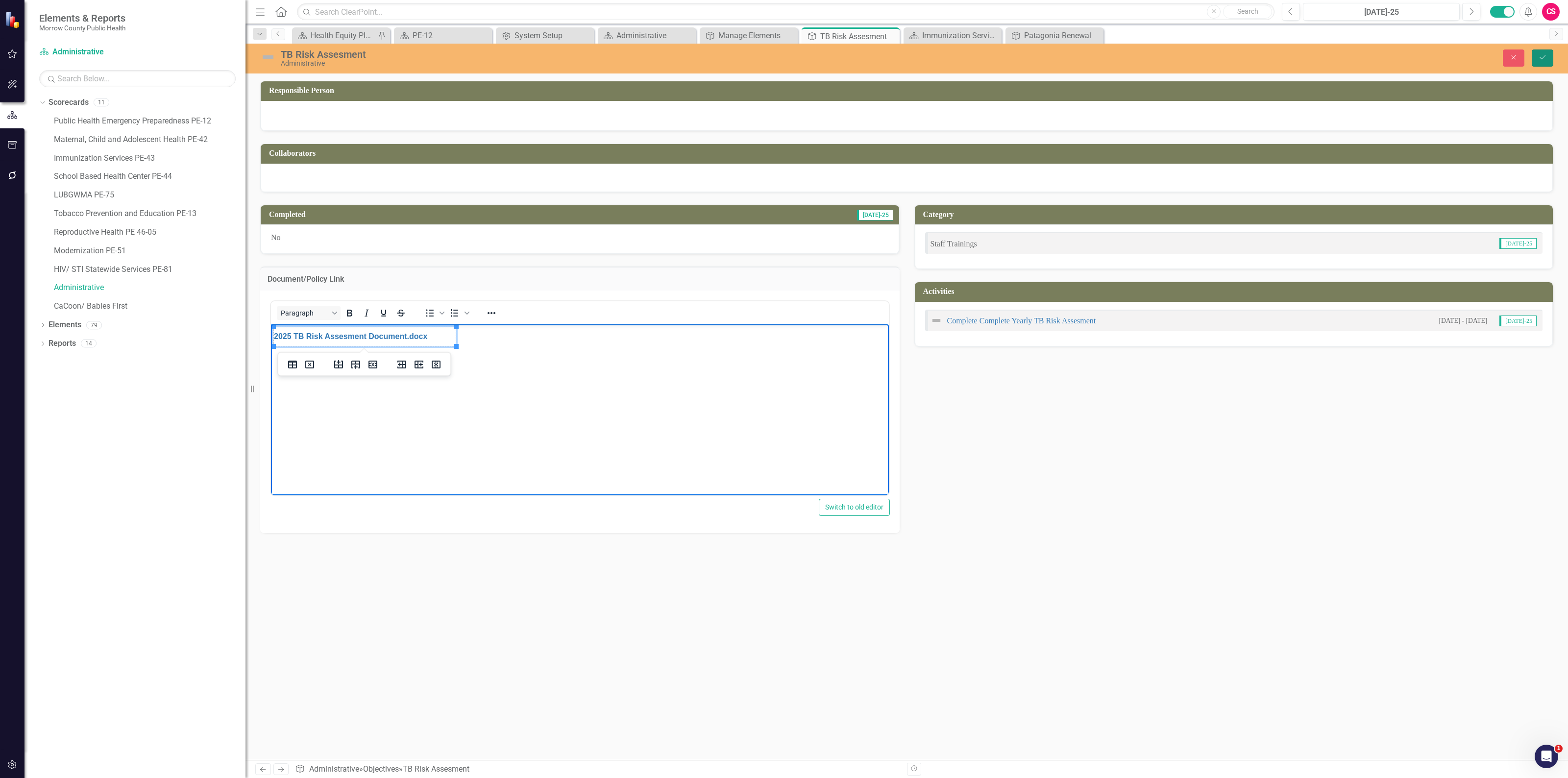
click at [1540, 61] on button "Save" at bounding box center [1542, 58] width 22 height 17
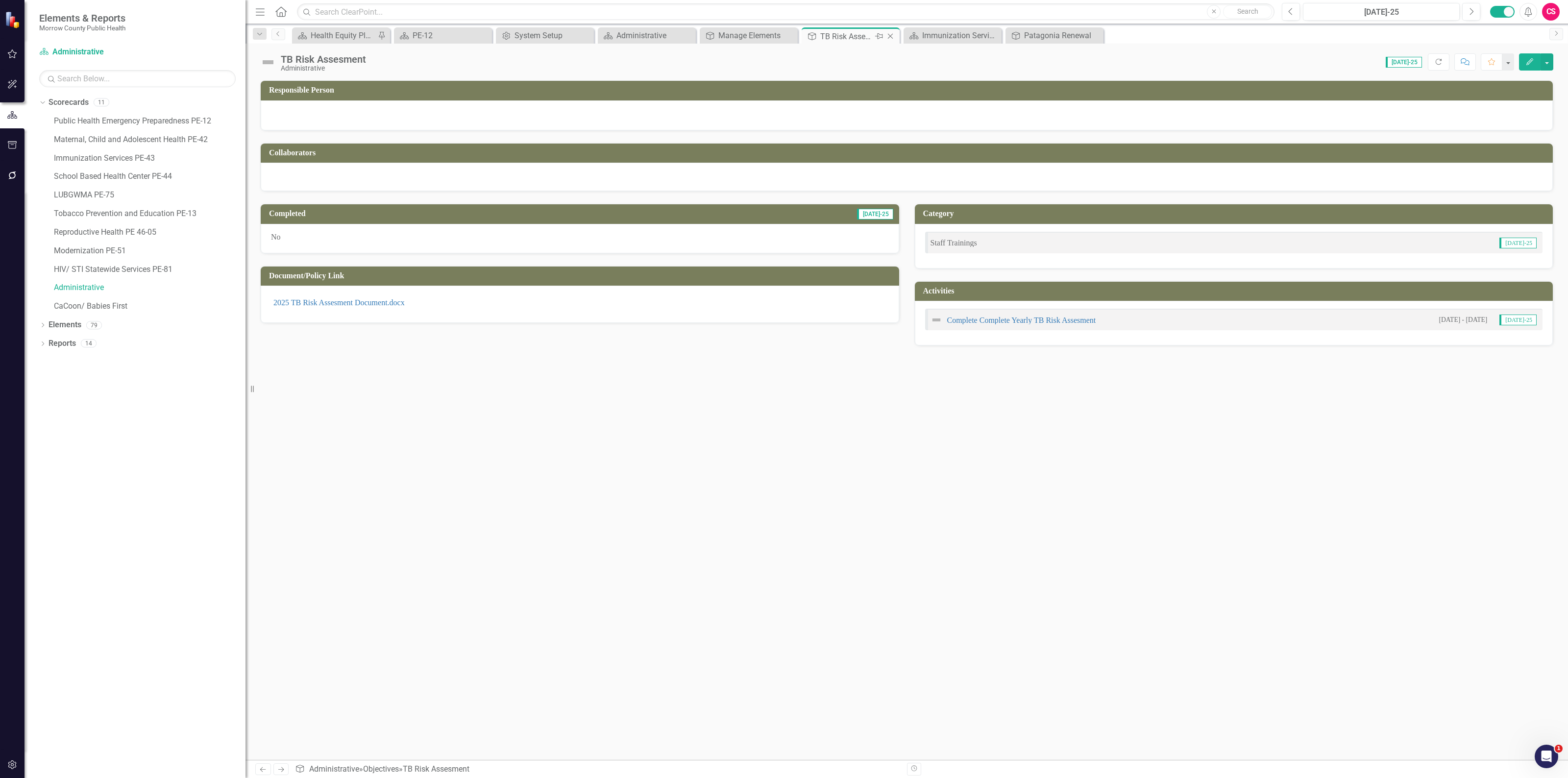
click at [891, 34] on icon at bounding box center [890, 37] width 6 height 6
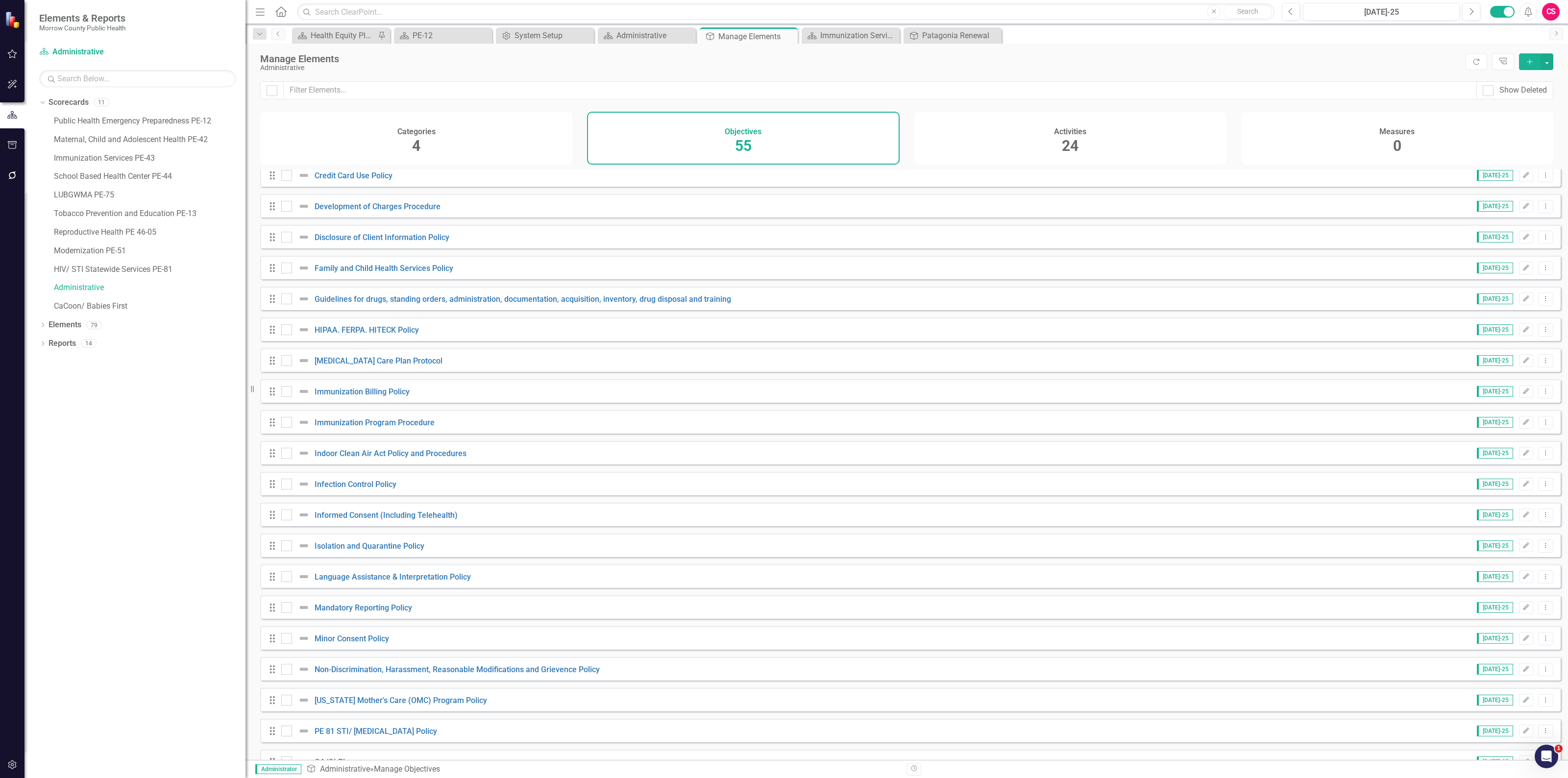
scroll to position [183, 0]
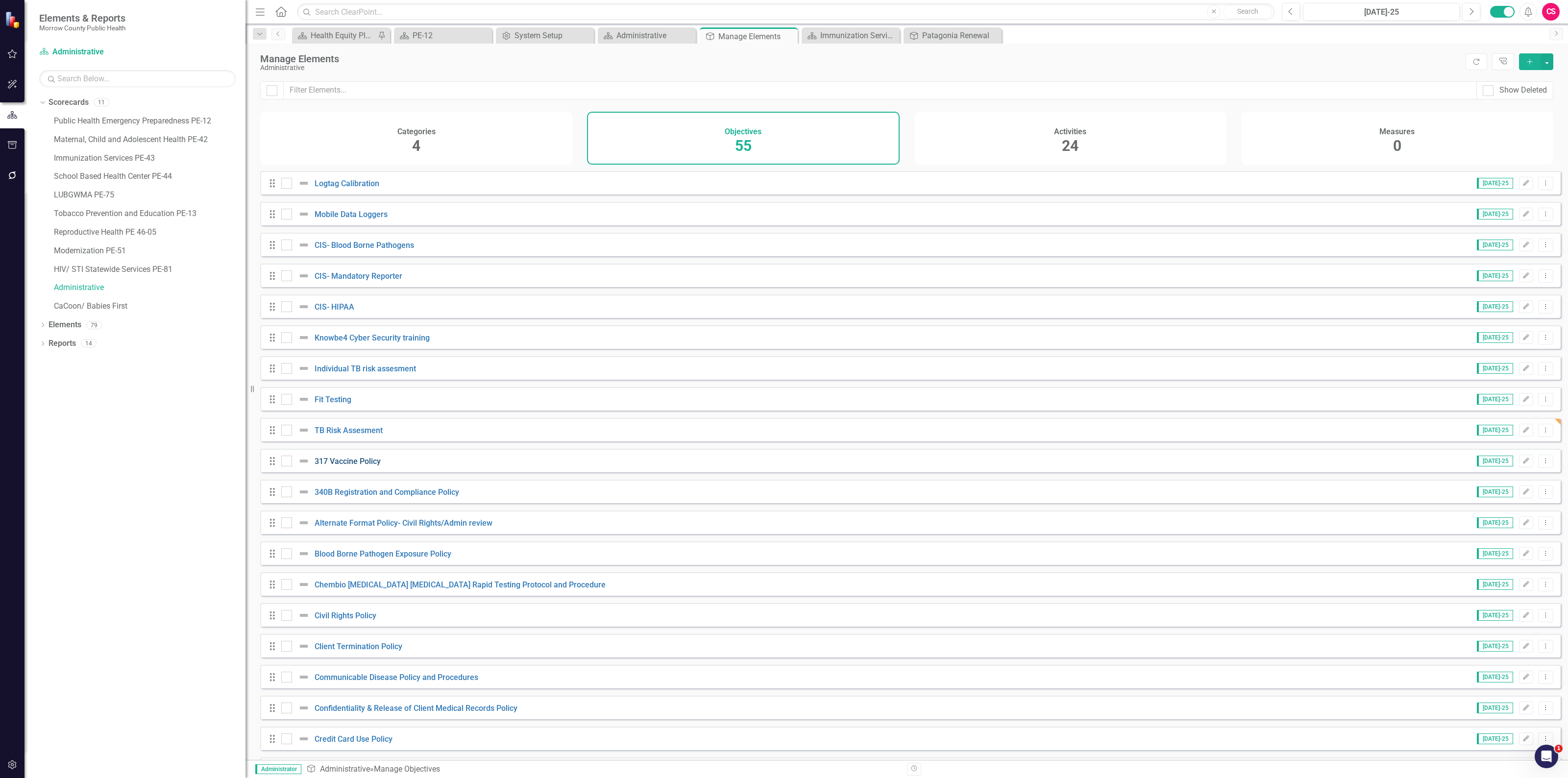
click at [356, 466] on link "317 Vaccine Policy" at bounding box center [348, 461] width 66 height 9
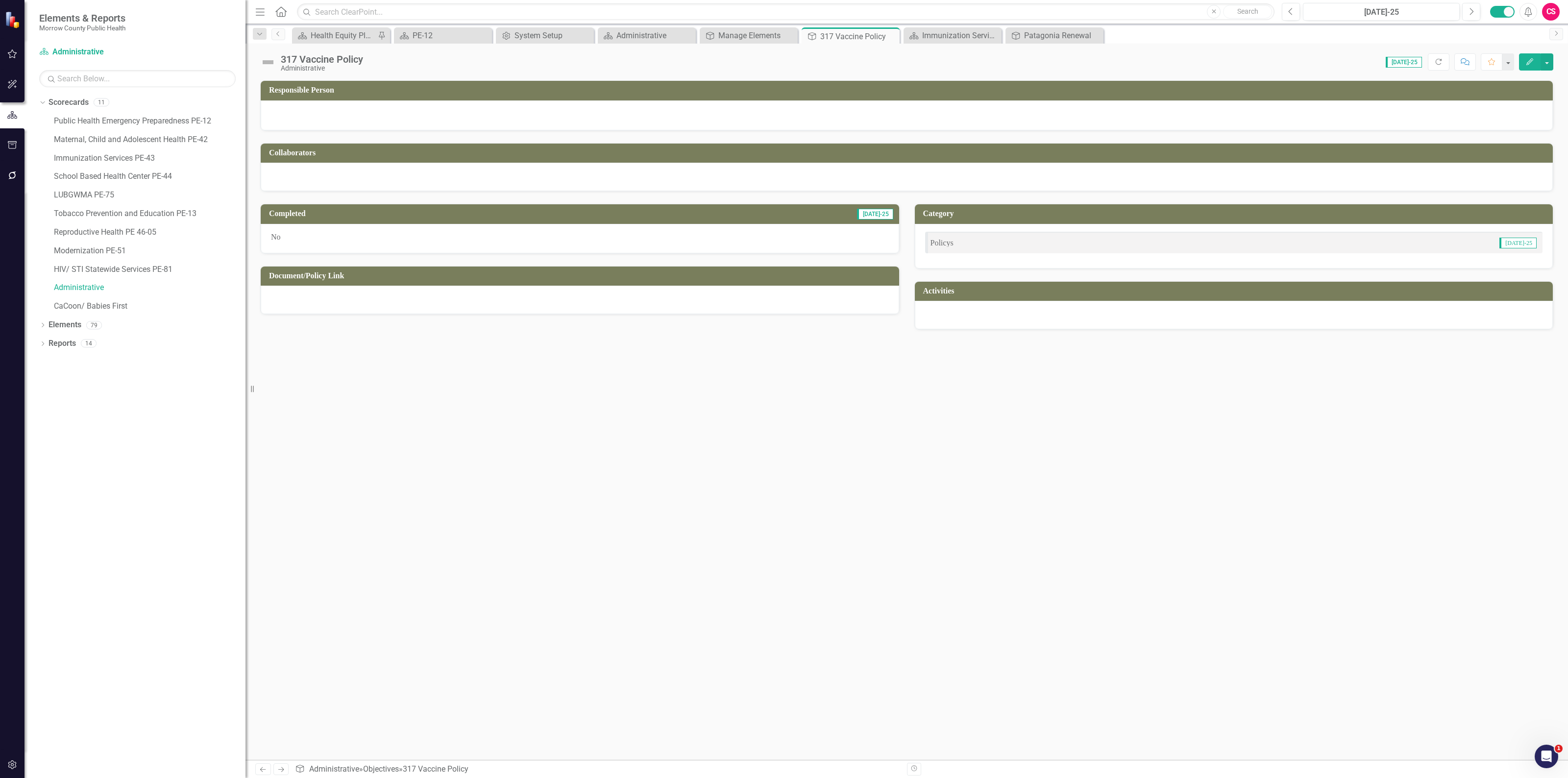
click at [520, 303] on div at bounding box center [579, 300] width 638 height 28
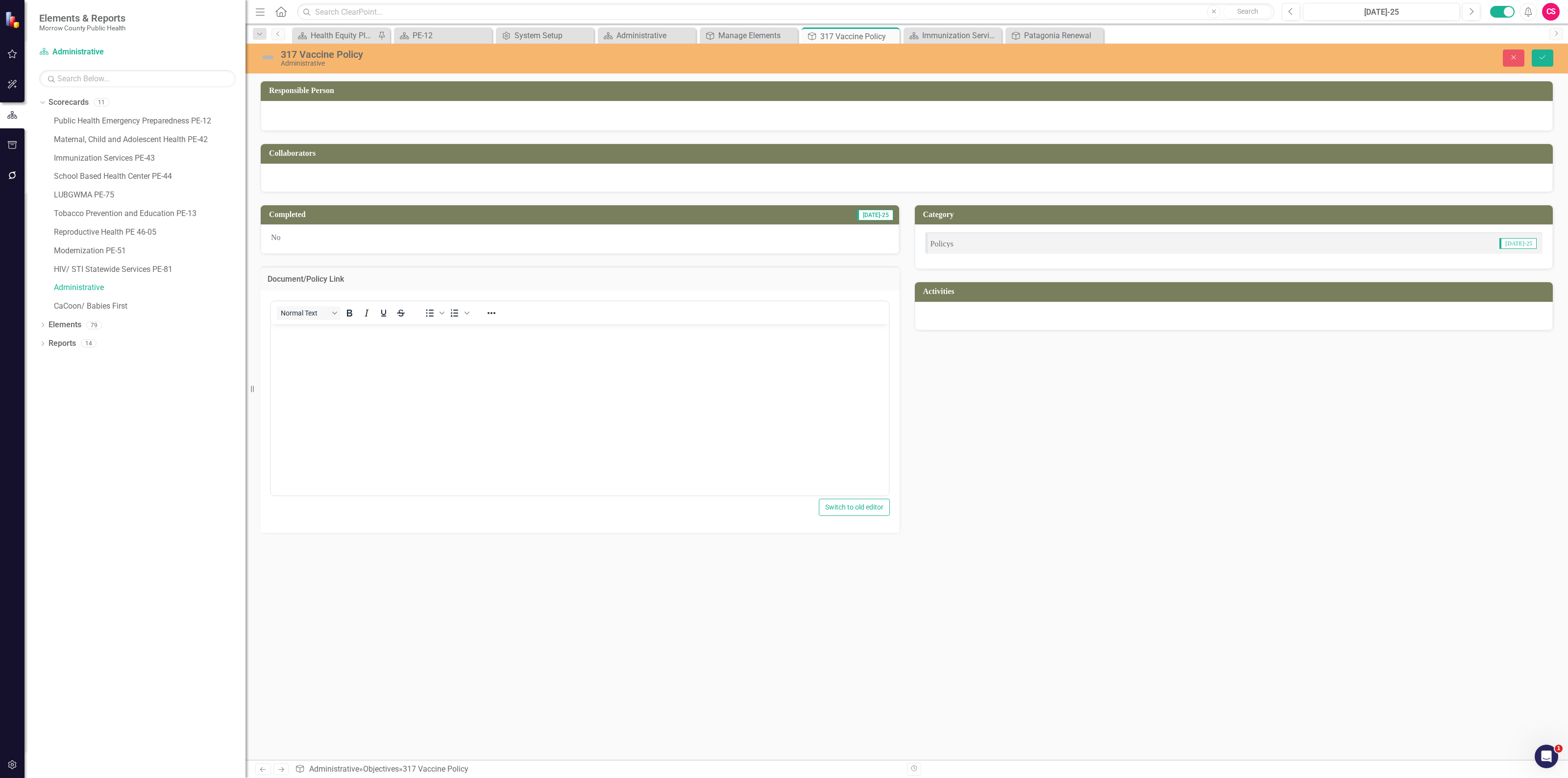
click at [401, 357] on body "Rich Text Area. Press ALT-0 for help." at bounding box center [580, 397] width 618 height 147
click at [1542, 51] on button "Save" at bounding box center [1542, 58] width 22 height 17
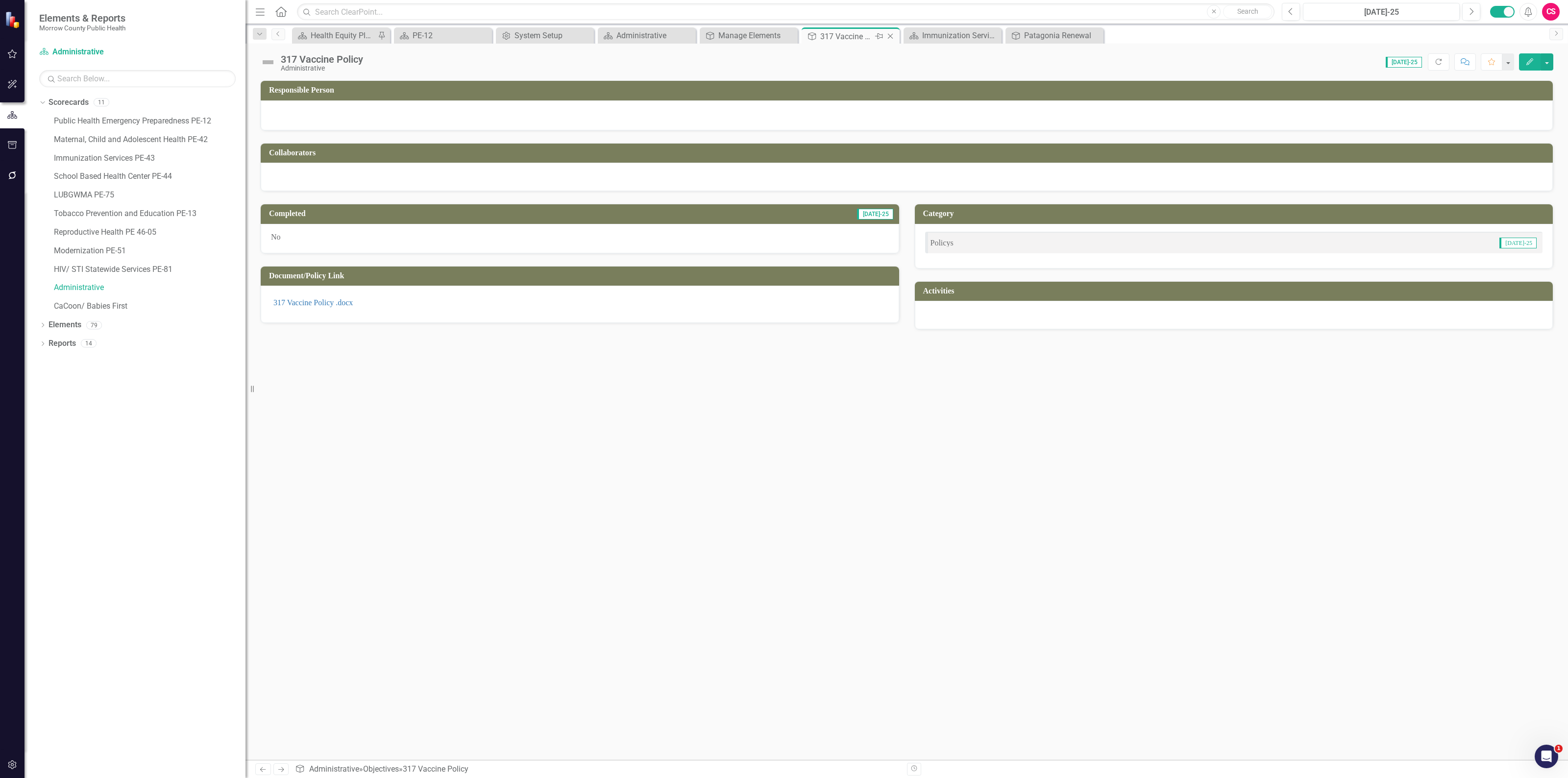
click at [889, 35] on icon "Close" at bounding box center [890, 36] width 9 height 8
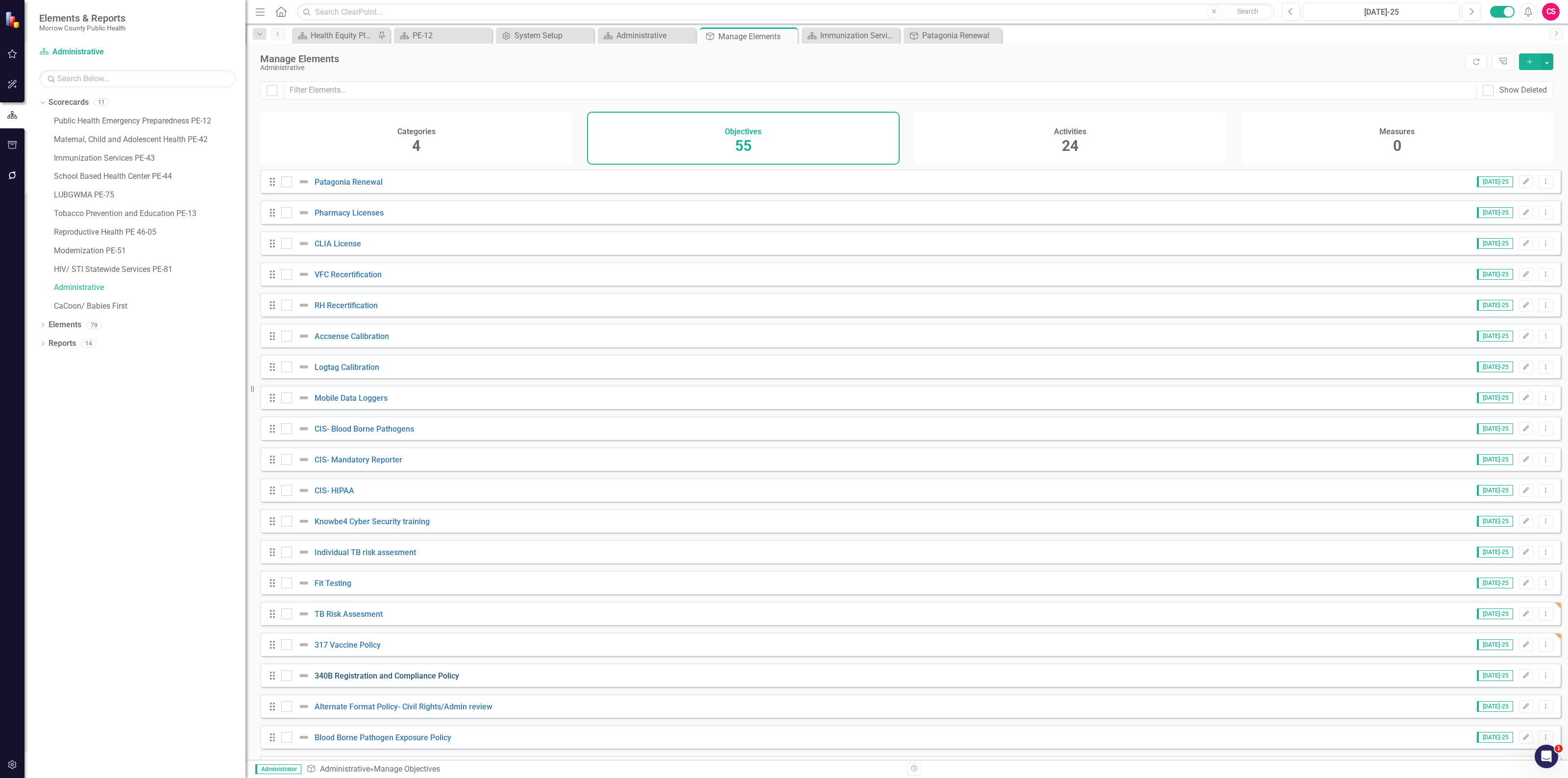
click at [380, 681] on link "340B Registration and Compliance Policy" at bounding box center [387, 676] width 145 height 9
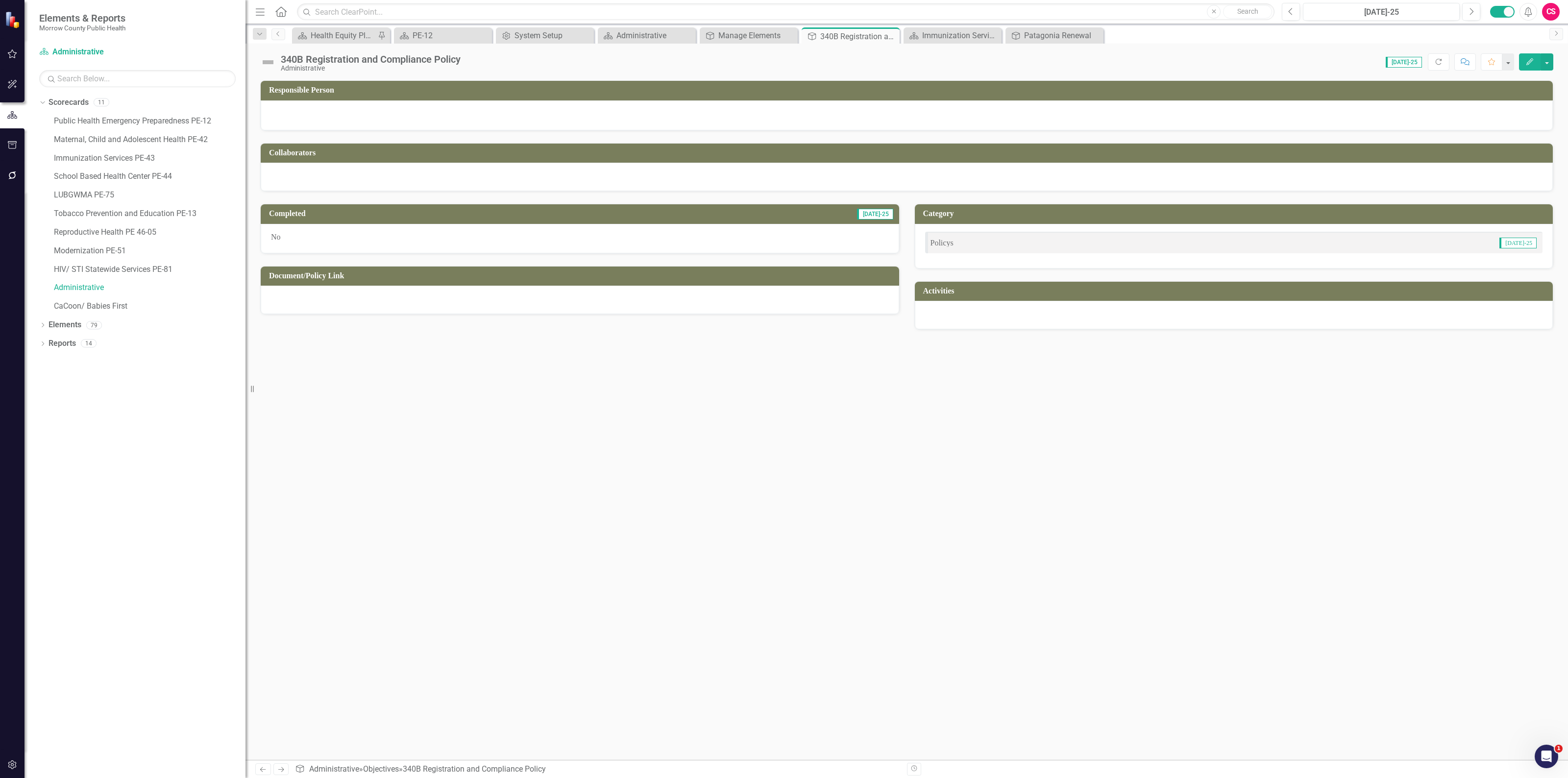
click at [470, 283] on td "Document/Policy Link" at bounding box center [581, 277] width 625 height 16
click at [452, 299] on div at bounding box center [579, 300] width 638 height 28
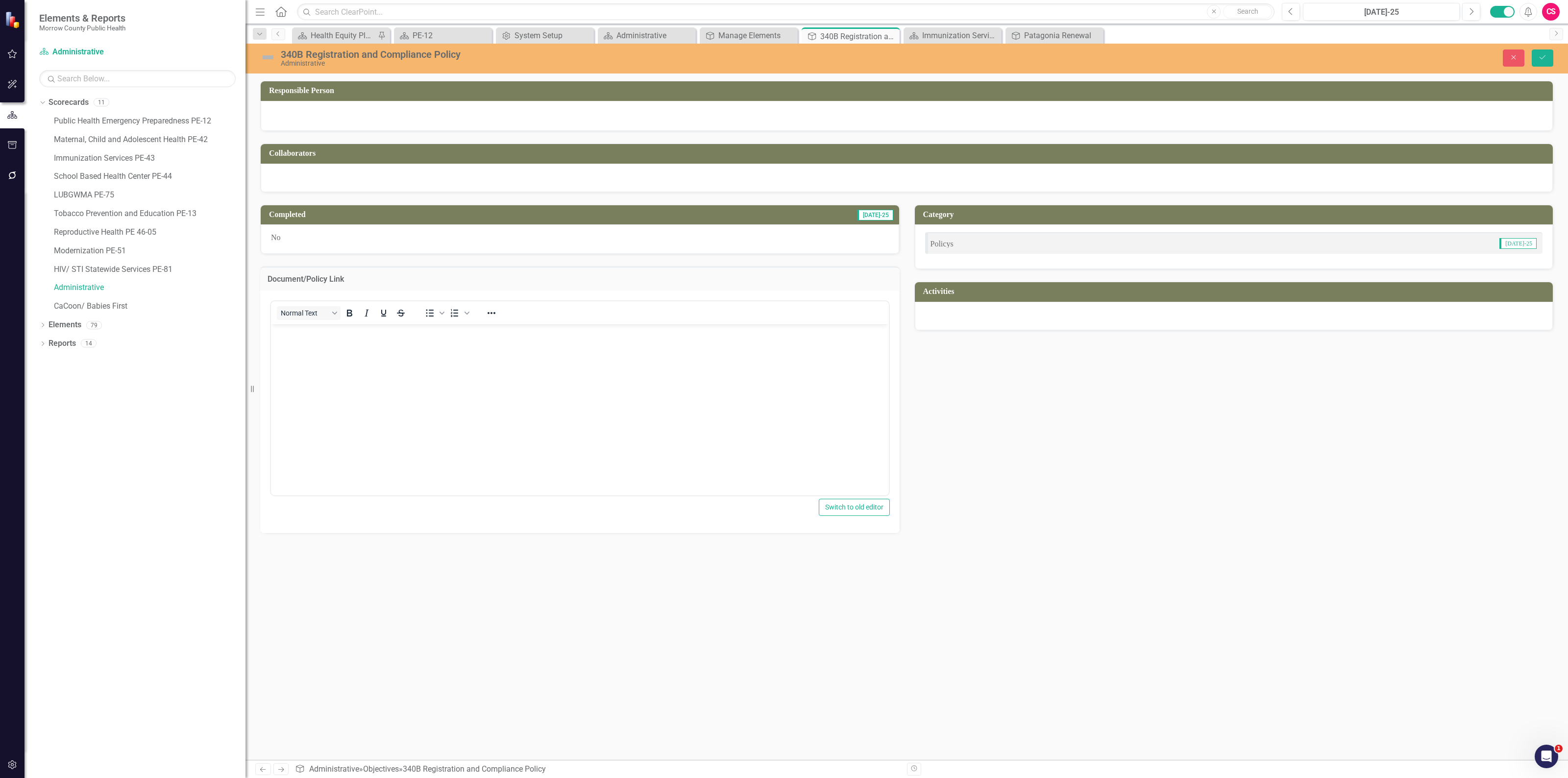
click at [429, 341] on body "Rich Text Area. Press ALT-0 for help." at bounding box center [580, 397] width 618 height 147
click at [1542, 60] on icon "Save" at bounding box center [1542, 57] width 9 height 7
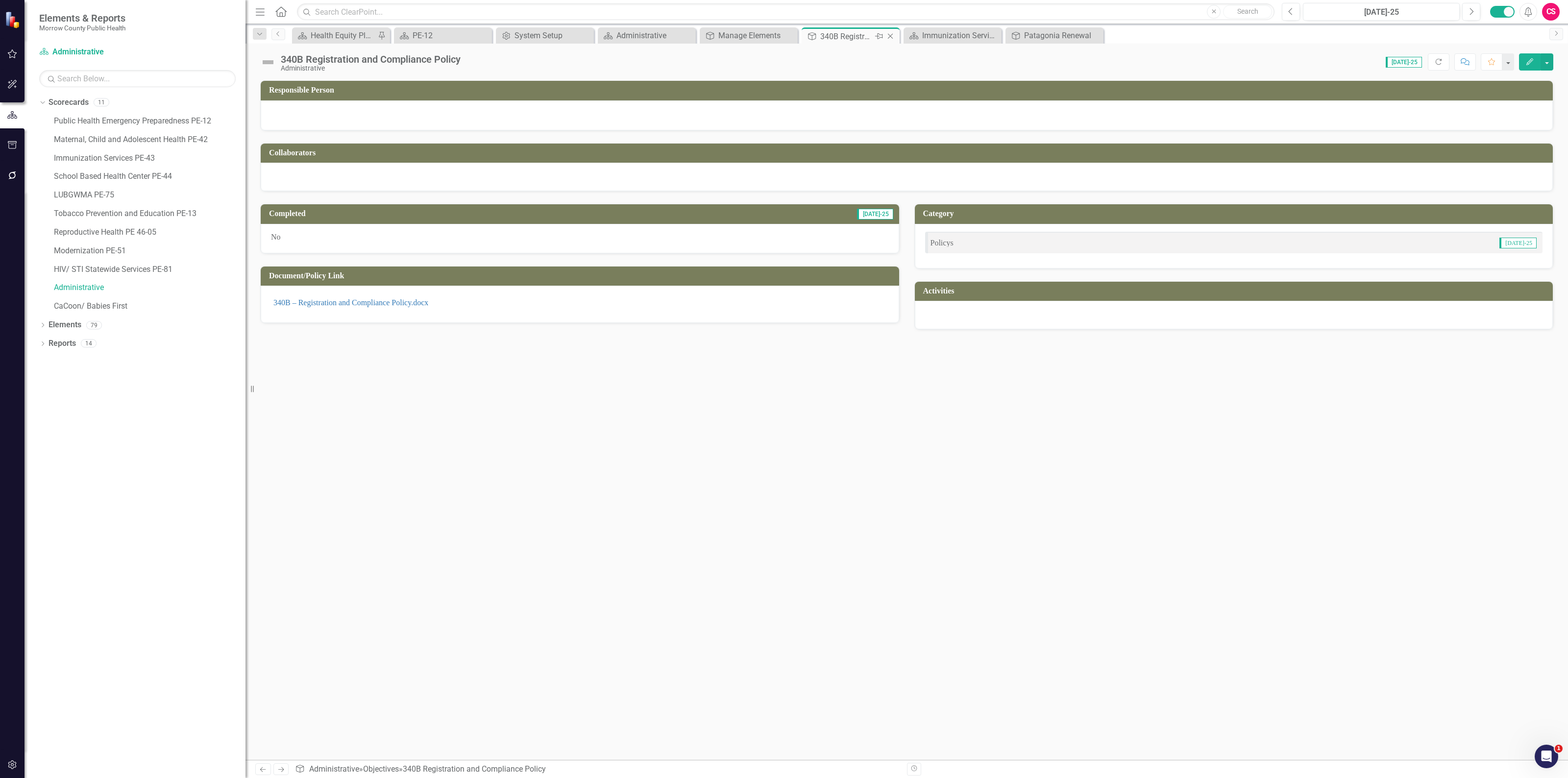
click at [891, 35] on icon at bounding box center [890, 37] width 6 height 6
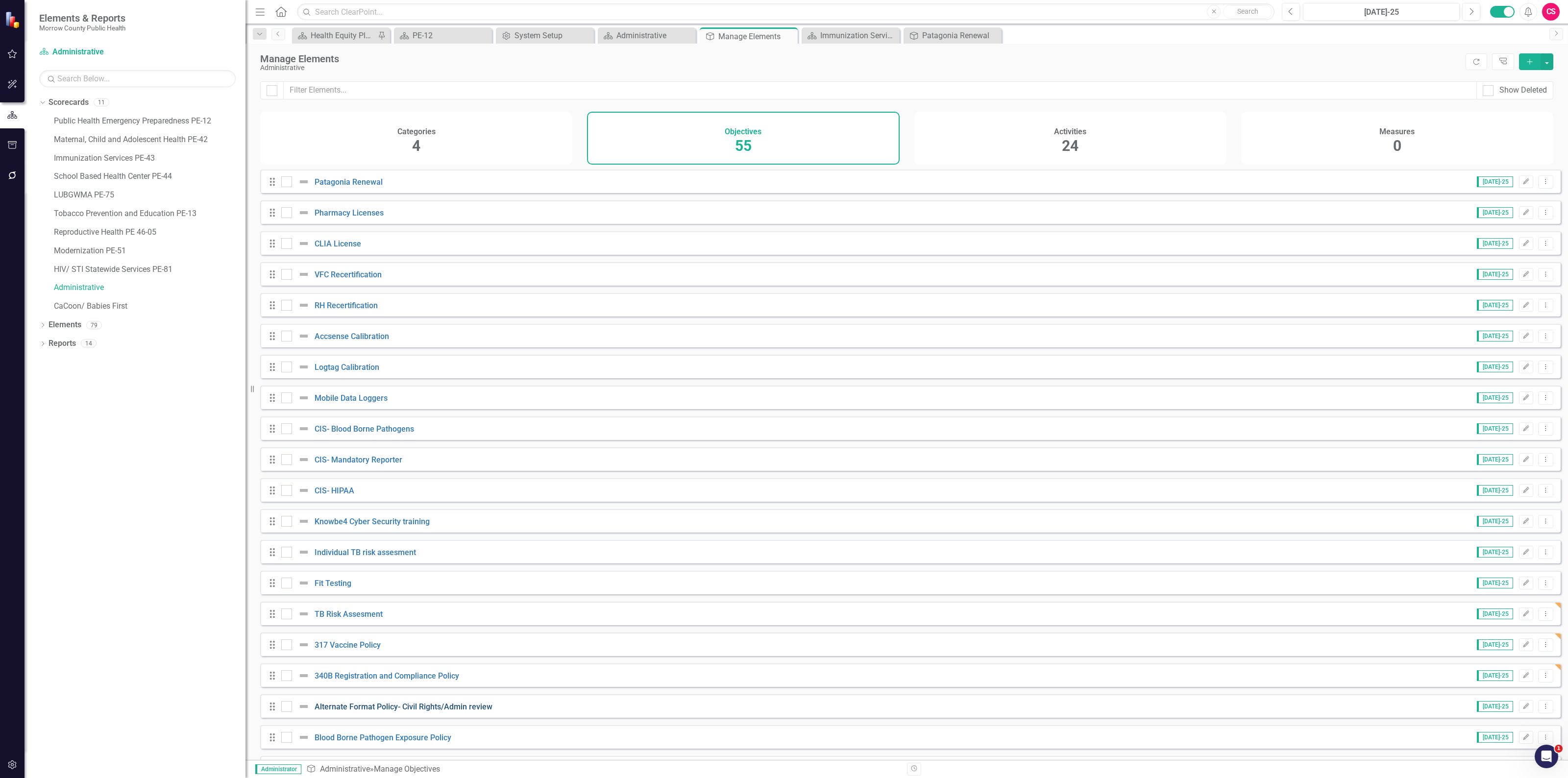
click at [464, 712] on link "Alternate Format Policy- Civil Rights/Admin review" at bounding box center [404, 707] width 178 height 9
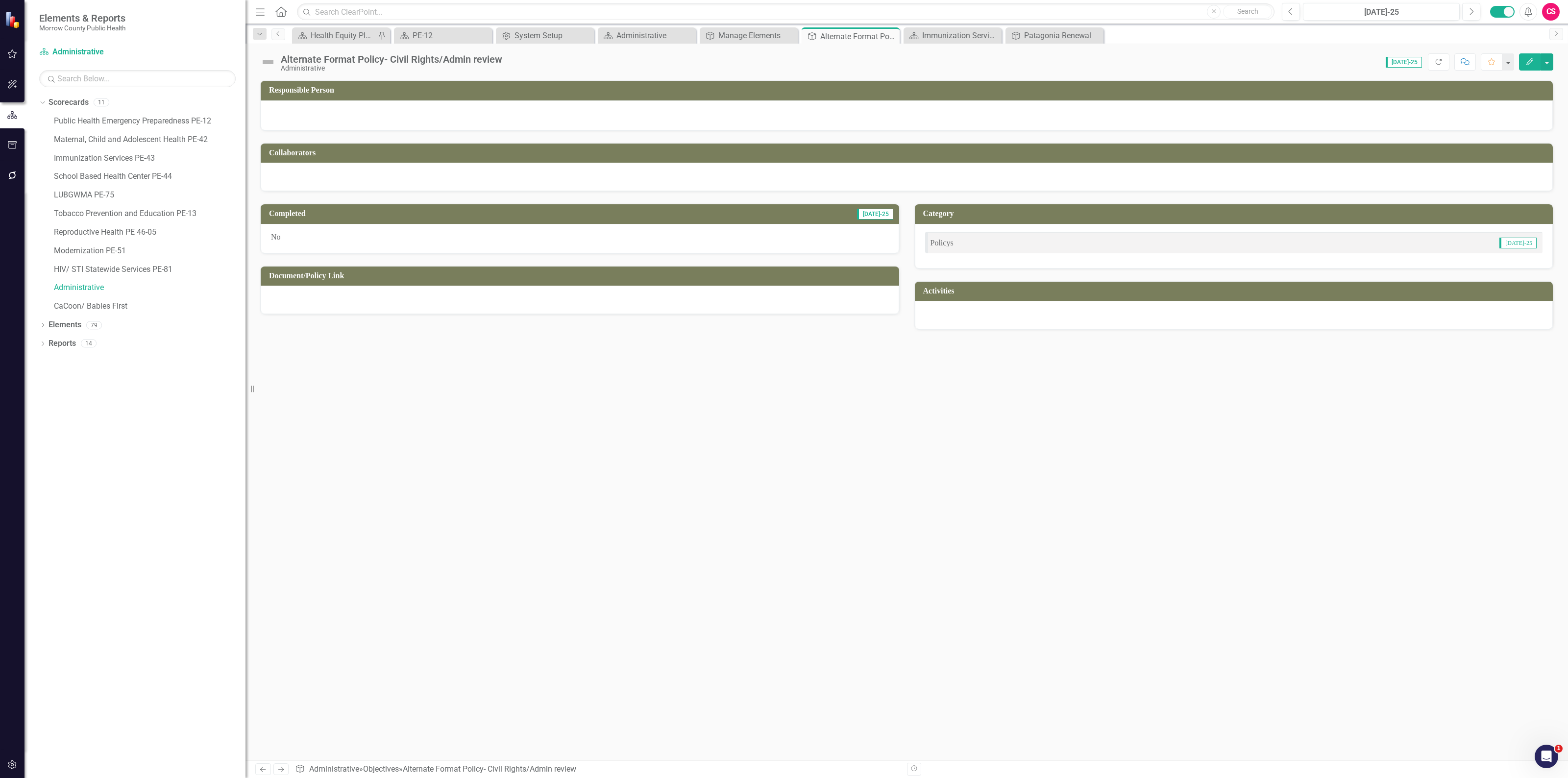
click at [477, 302] on div at bounding box center [579, 300] width 638 height 28
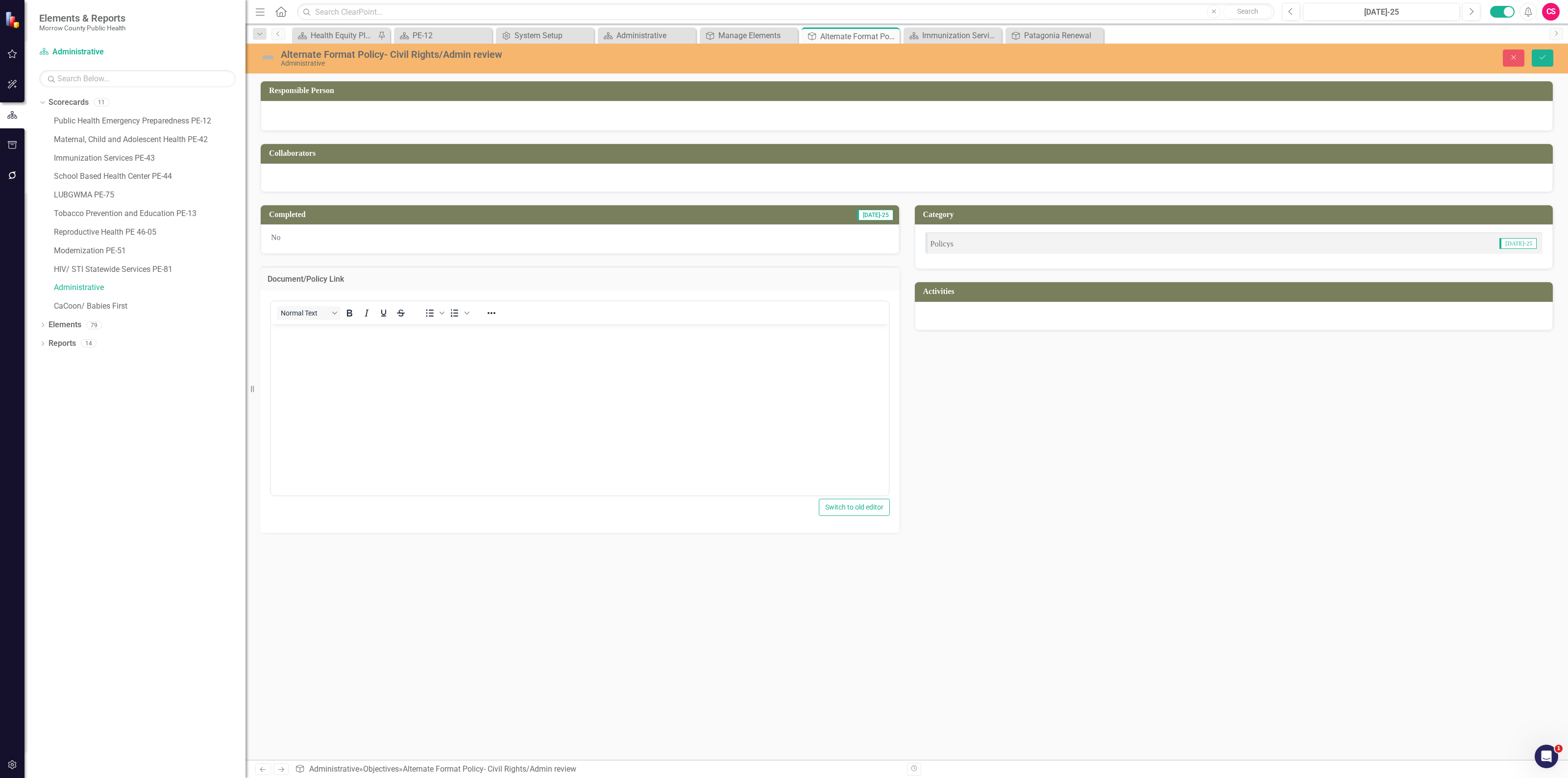
click at [408, 378] on body "Rich Text Area. Press ALT-0 for help." at bounding box center [580, 397] width 618 height 147
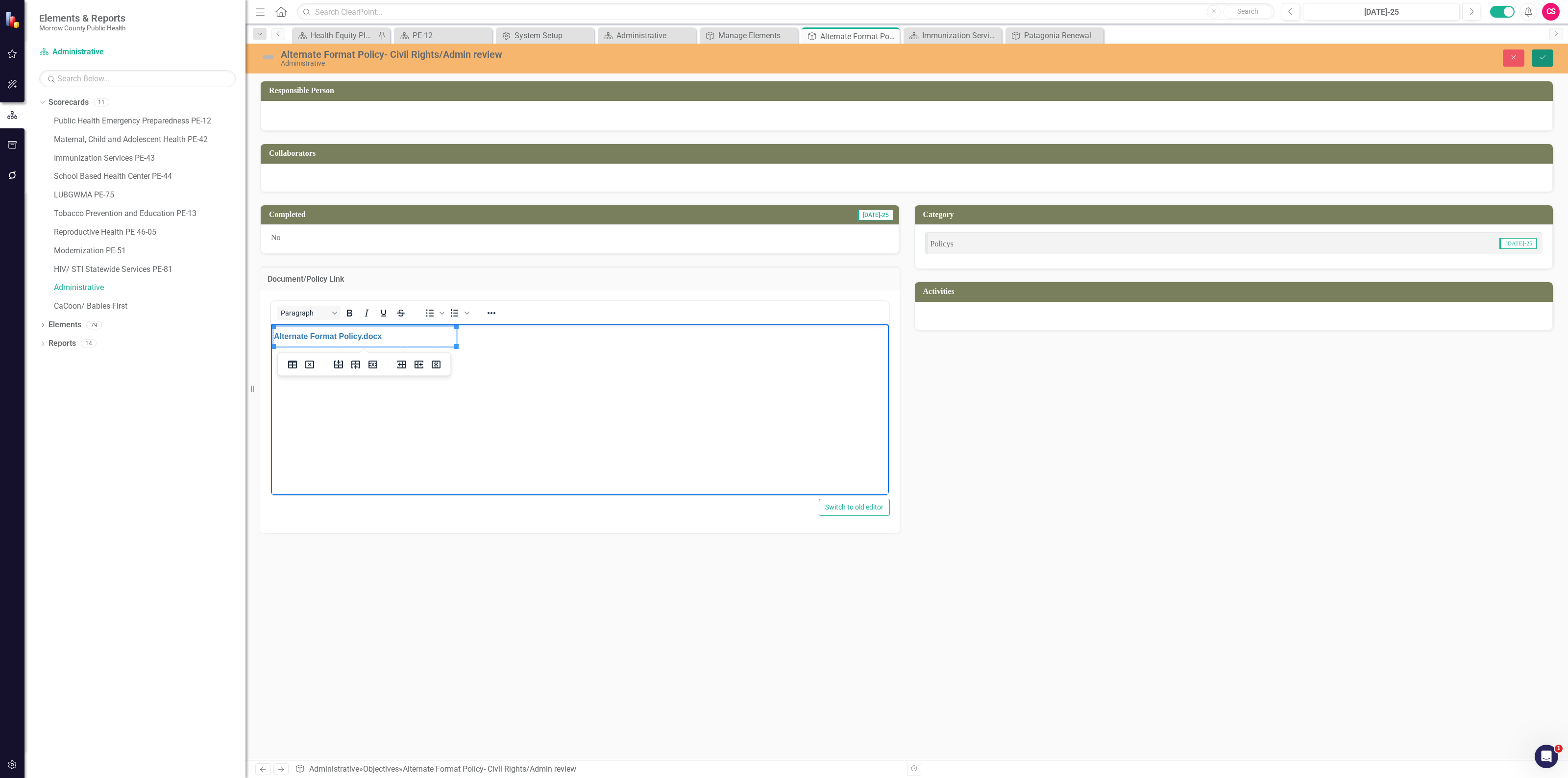
click at [1543, 53] on button "Save" at bounding box center [1542, 58] width 22 height 17
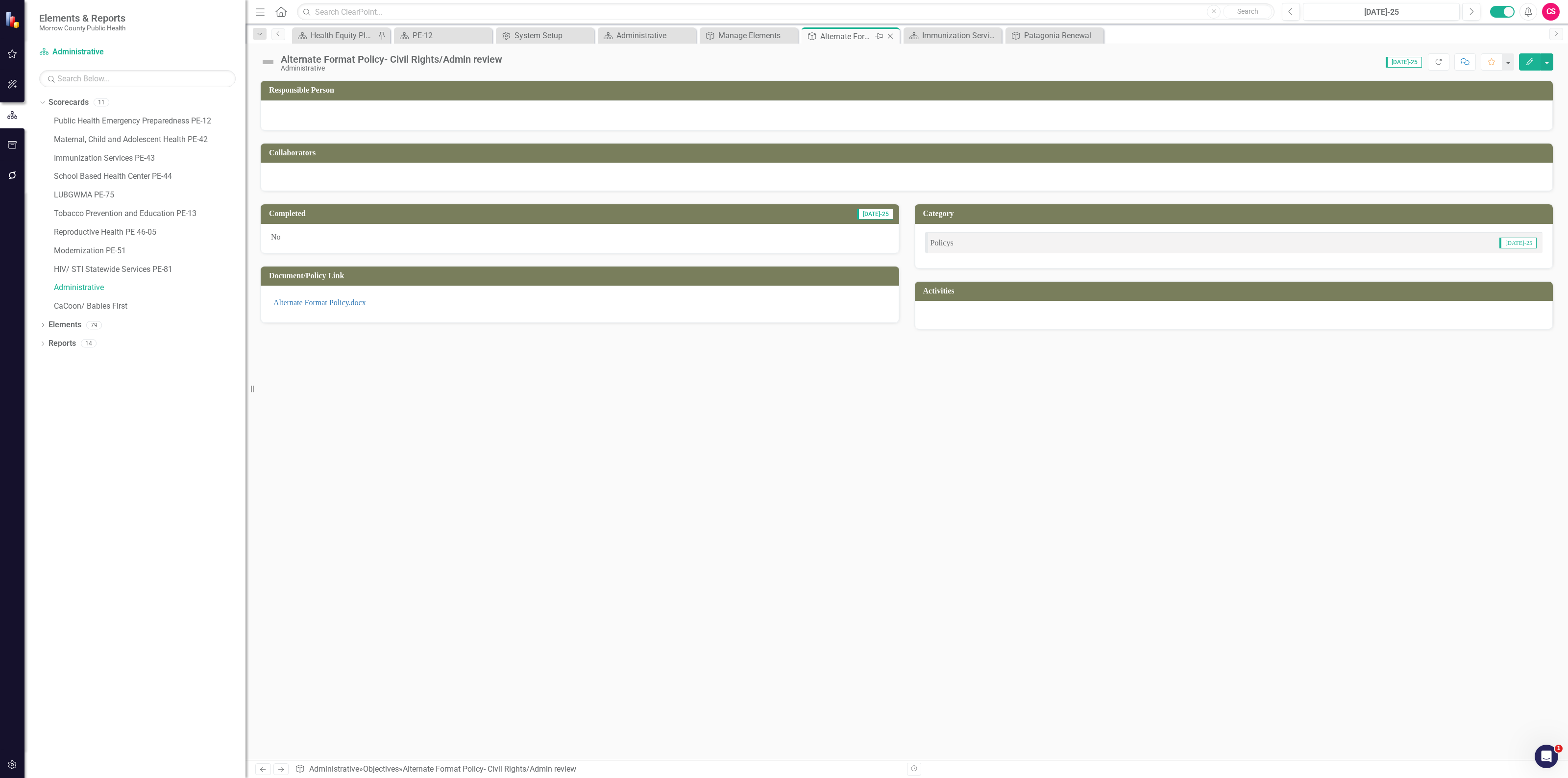
click at [889, 35] on icon "Close" at bounding box center [890, 36] width 9 height 8
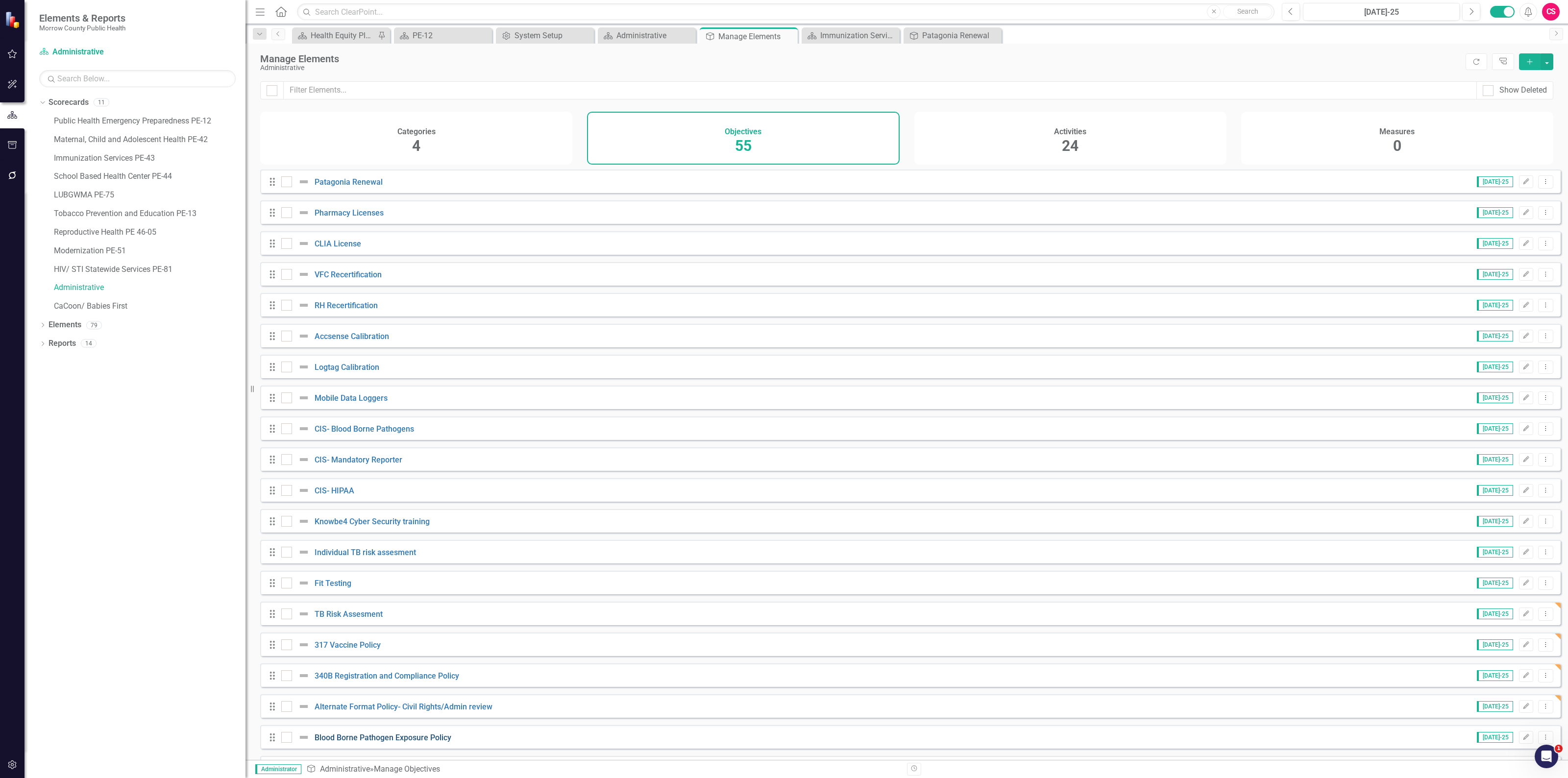
click at [410, 742] on link "Blood Borne Pathogen Exposure Policy" at bounding box center [383, 737] width 137 height 9
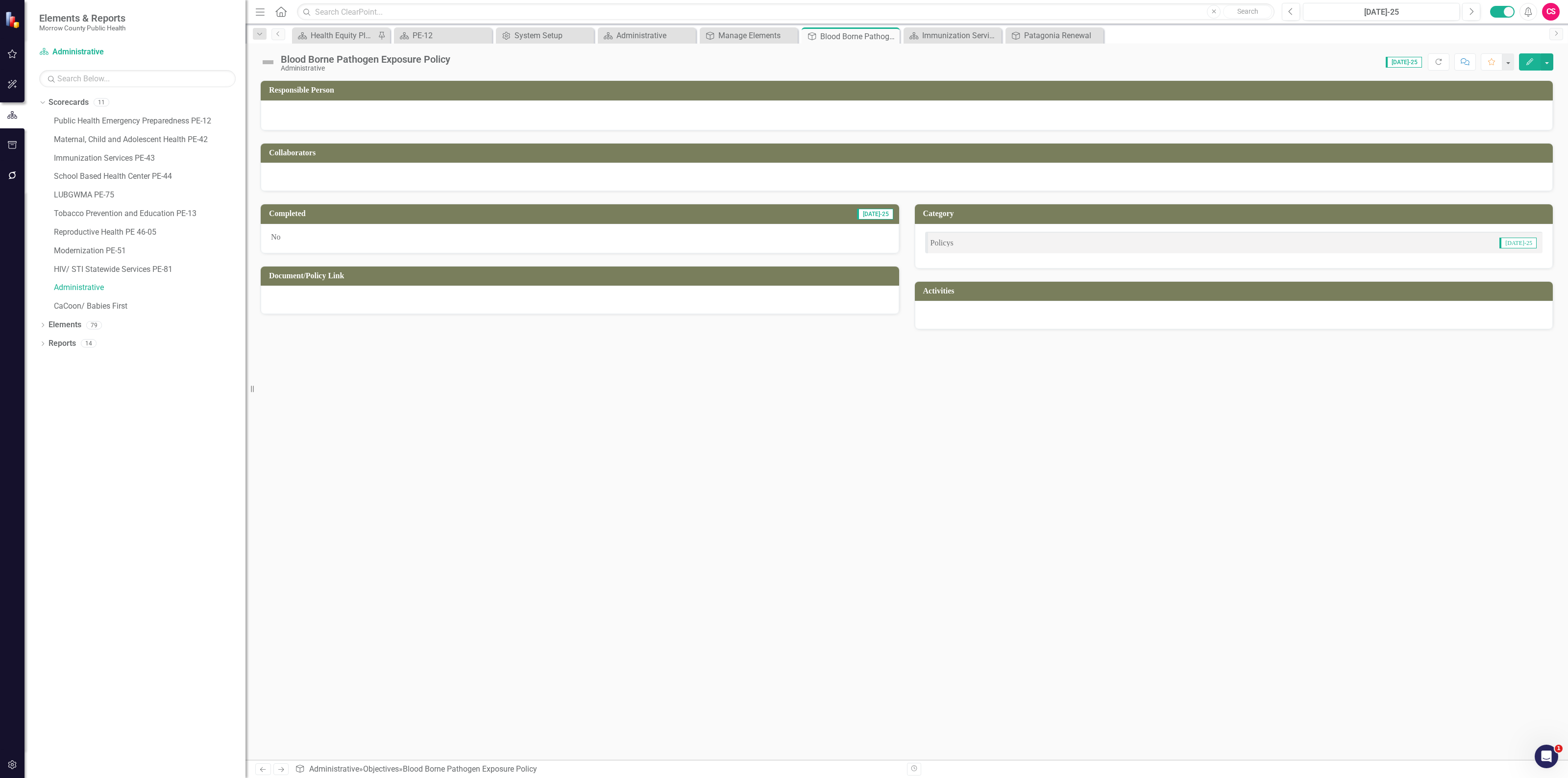
click at [509, 299] on div at bounding box center [579, 300] width 638 height 28
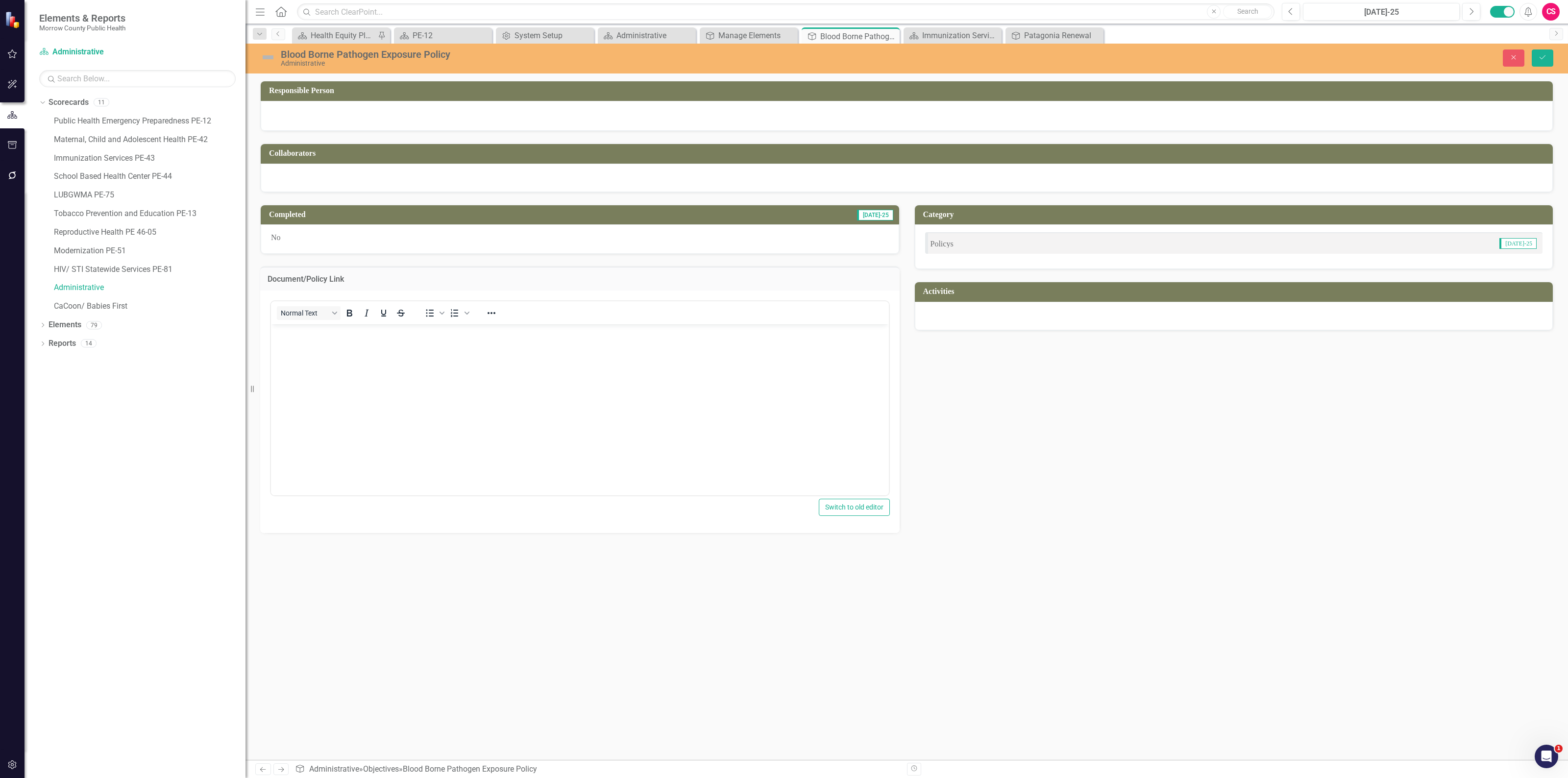
click at [370, 410] on body "Rich Text Area. Press ALT-0 for help." at bounding box center [580, 397] width 618 height 147
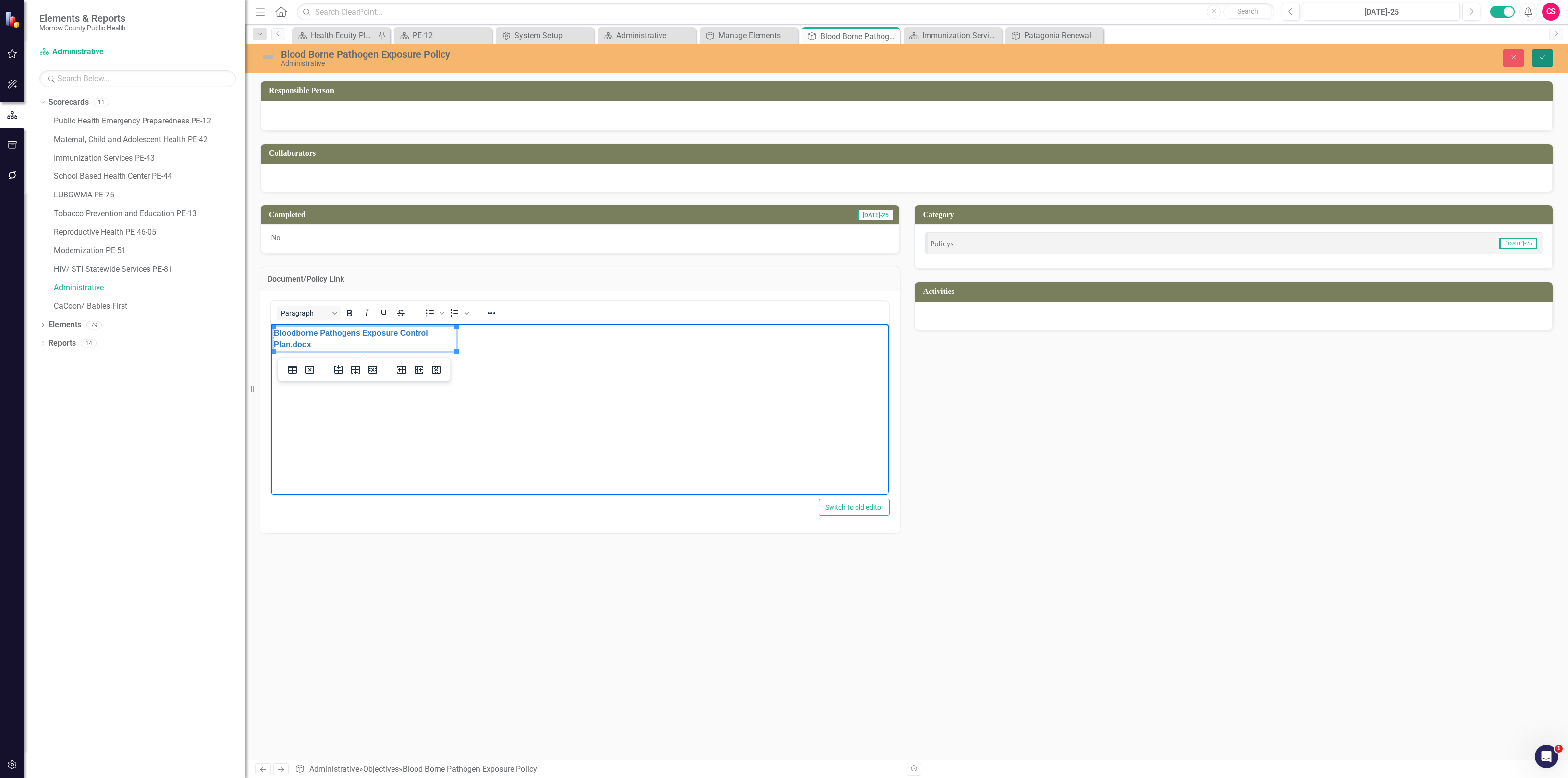
click at [1537, 50] on button "Save" at bounding box center [1542, 58] width 22 height 17
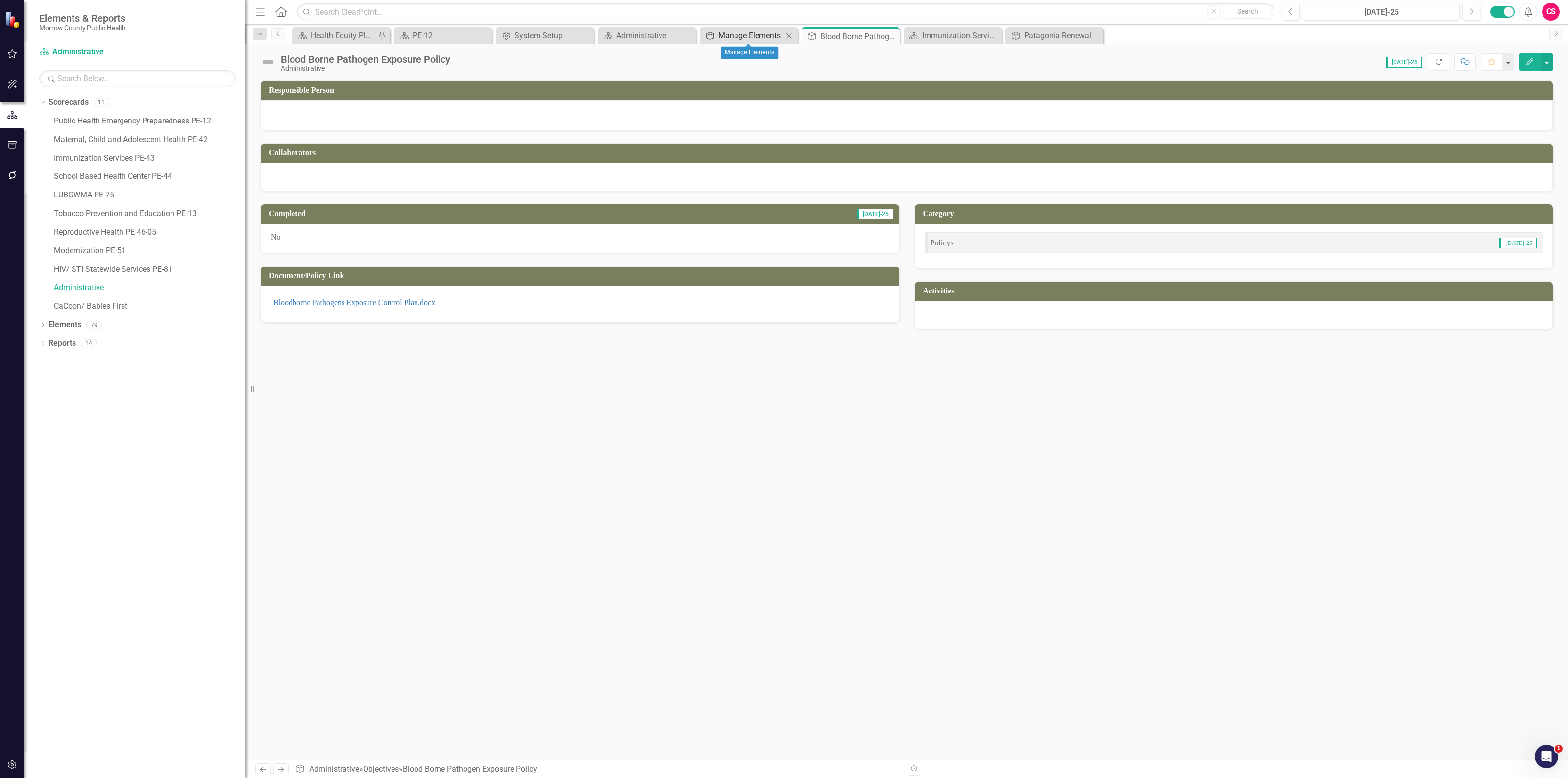
click at [732, 35] on div "Manage Elements" at bounding box center [750, 35] width 64 height 12
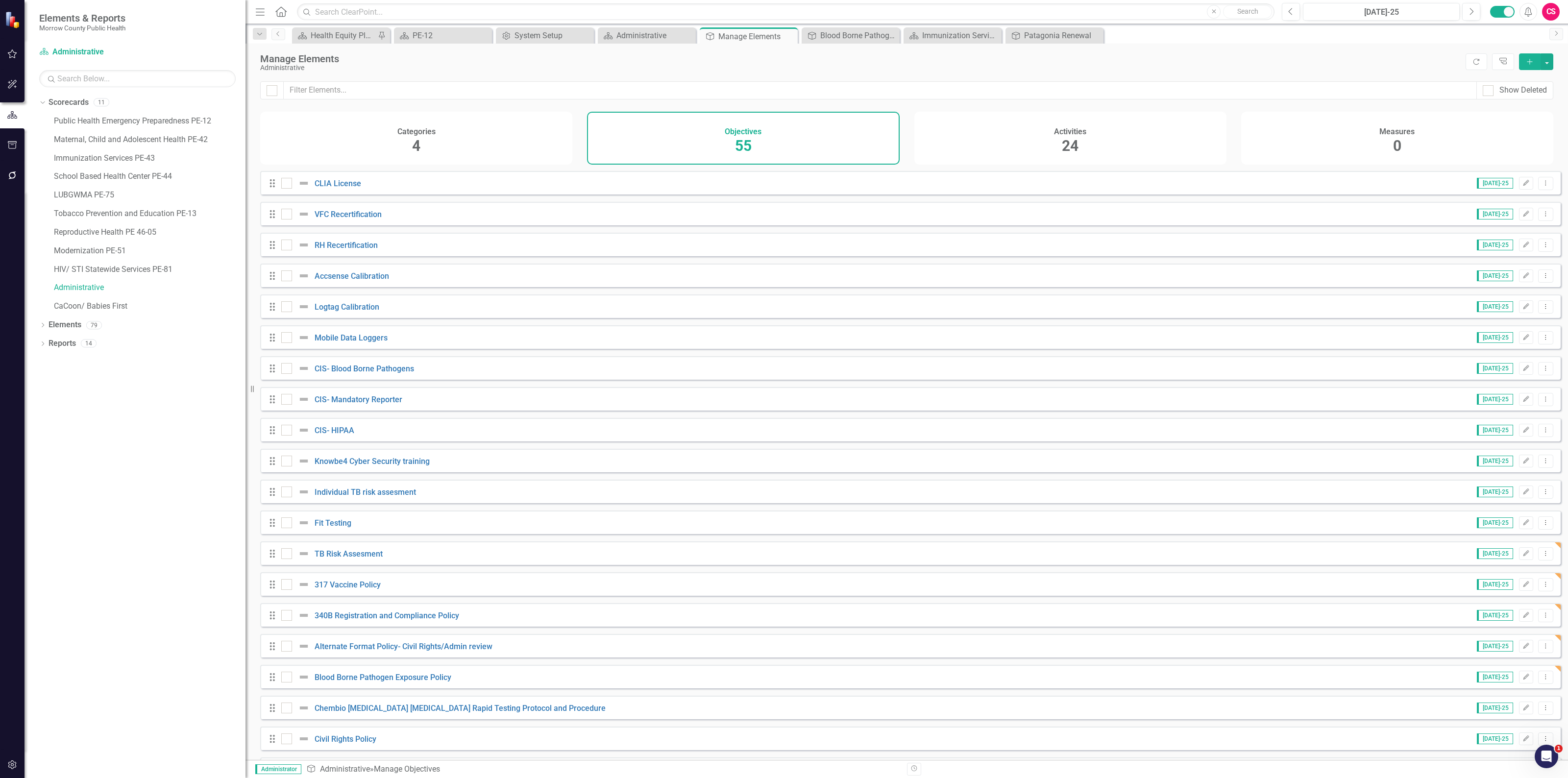
scroll to position [61, 0]
click at [434, 712] on link "Chembio [MEDICAL_DATA] [MEDICAL_DATA] Rapid Testing Protocol and Procedure" at bounding box center [460, 707] width 291 height 9
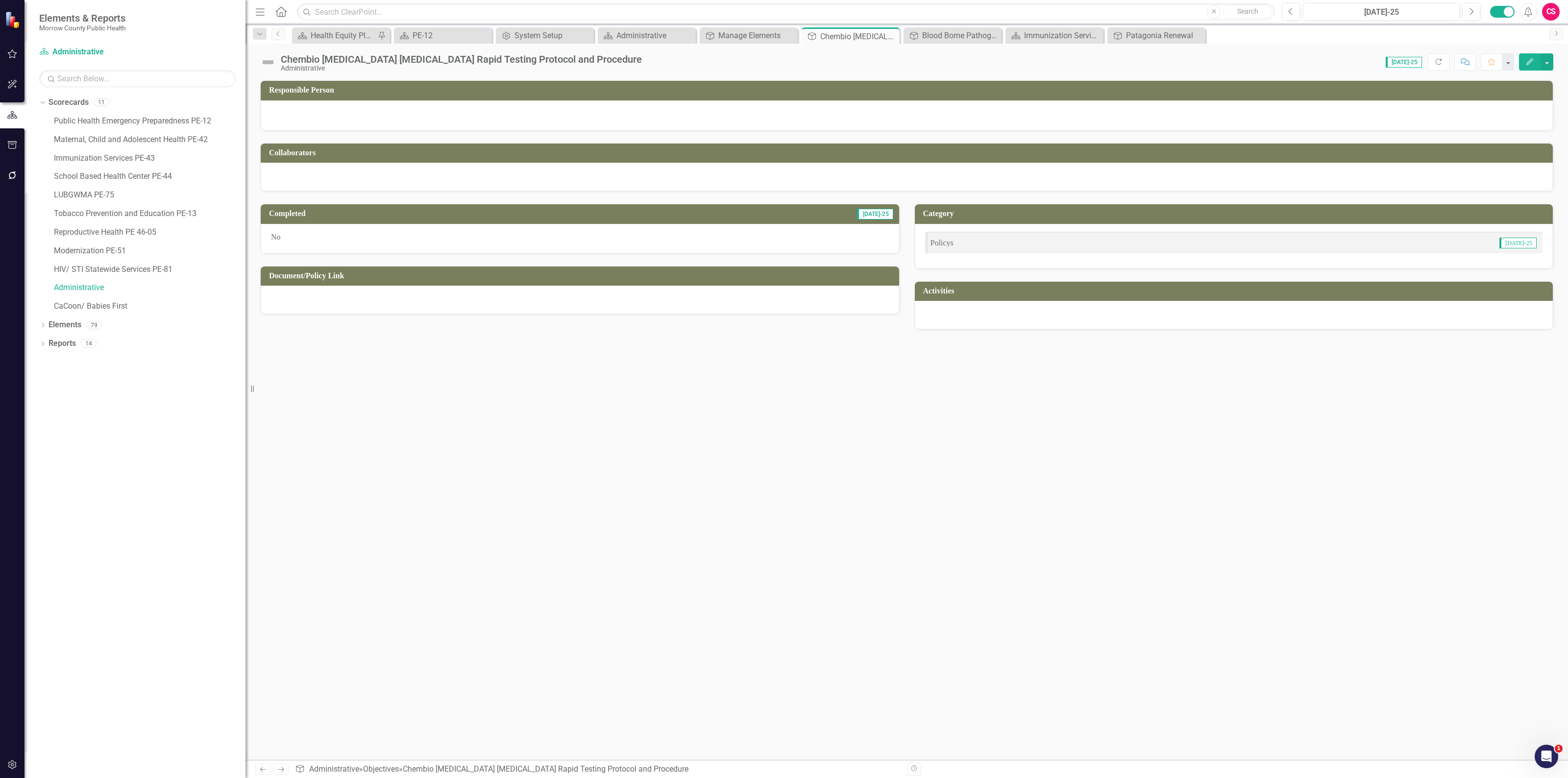
click at [529, 303] on div at bounding box center [579, 300] width 638 height 28
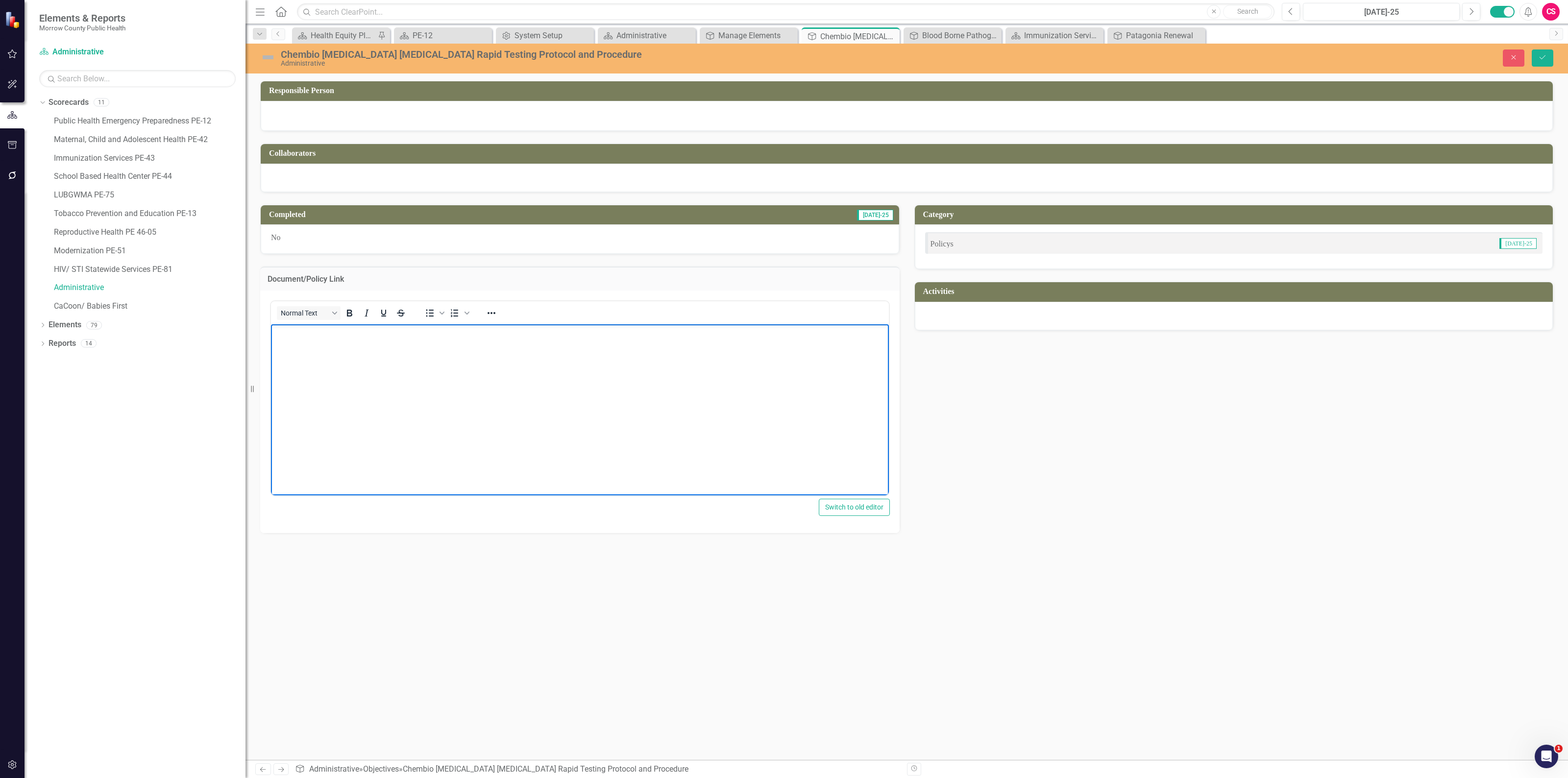
click at [419, 349] on body "Rich Text Area. Press ALT-0 for help." at bounding box center [580, 397] width 618 height 147
click at [1537, 54] on button "Save" at bounding box center [1542, 58] width 22 height 17
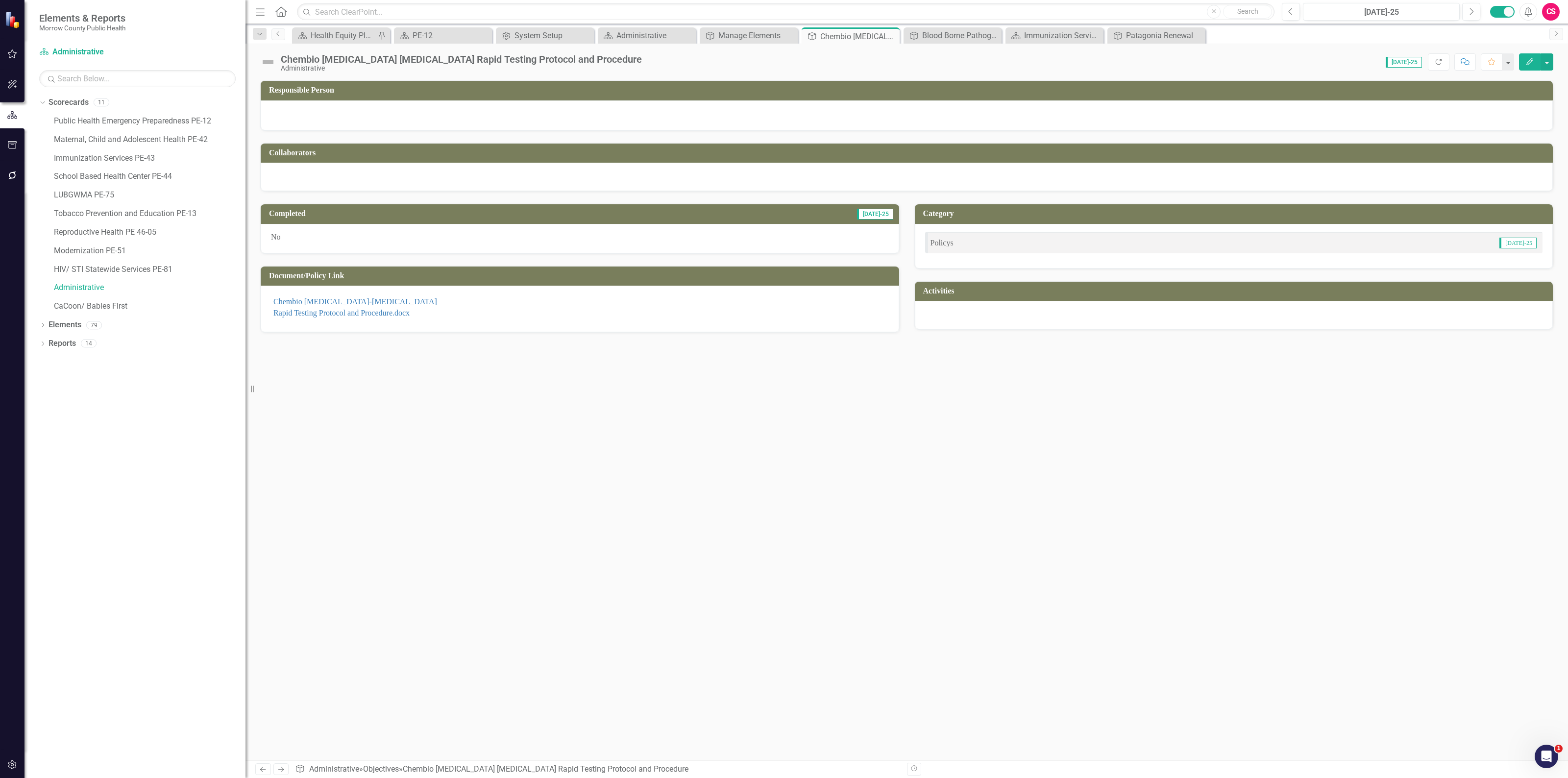
click at [622, 313] on span "Chembio [MEDICAL_DATA]-[MEDICAL_DATA] Rapid Testing Protocol and Procedure.docx" at bounding box center [580, 307] width 618 height 28
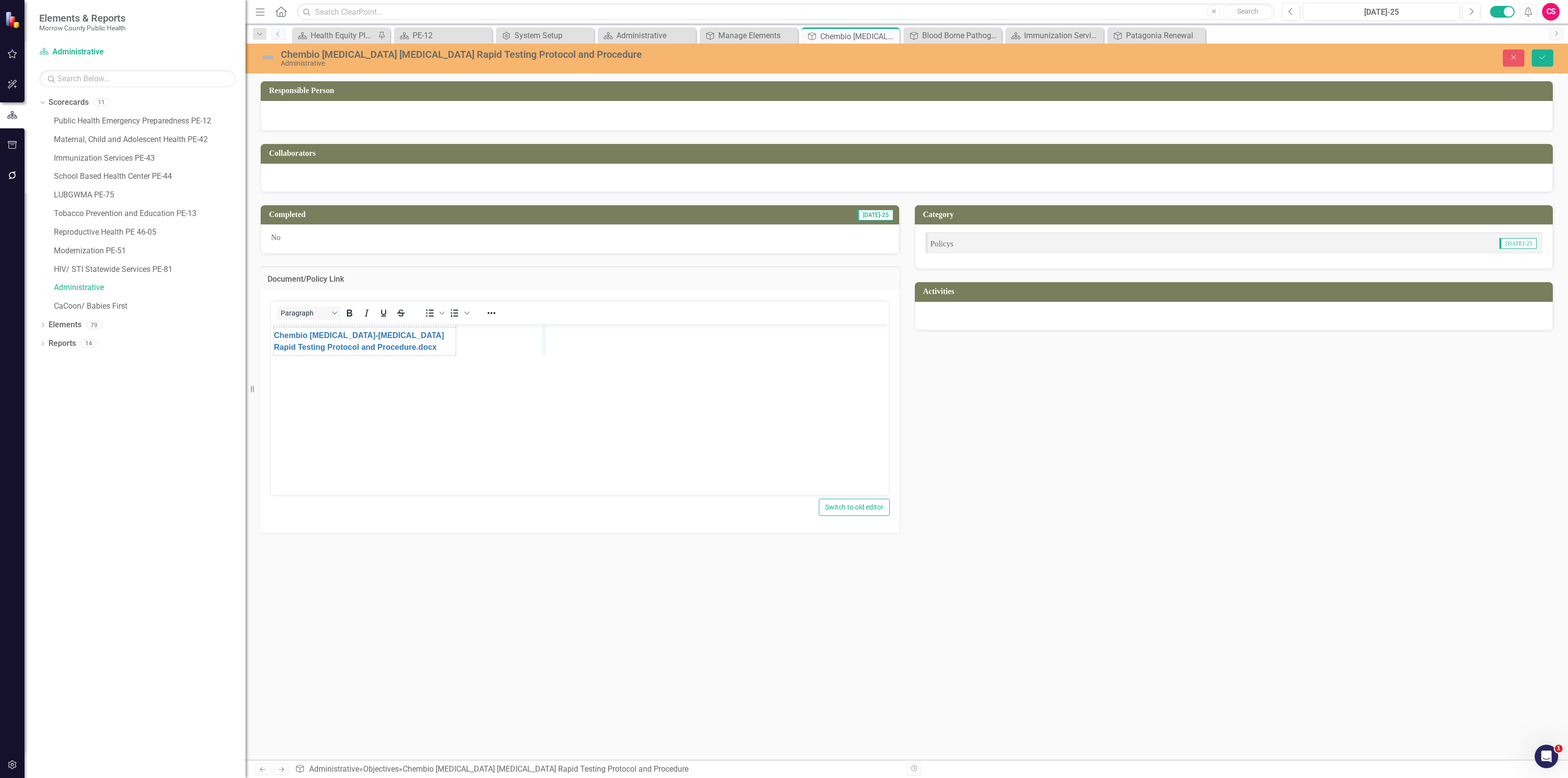
drag, startPoint x: 457, startPoint y: 341, endPoint x: 545, endPoint y: 337, distance: 88.1
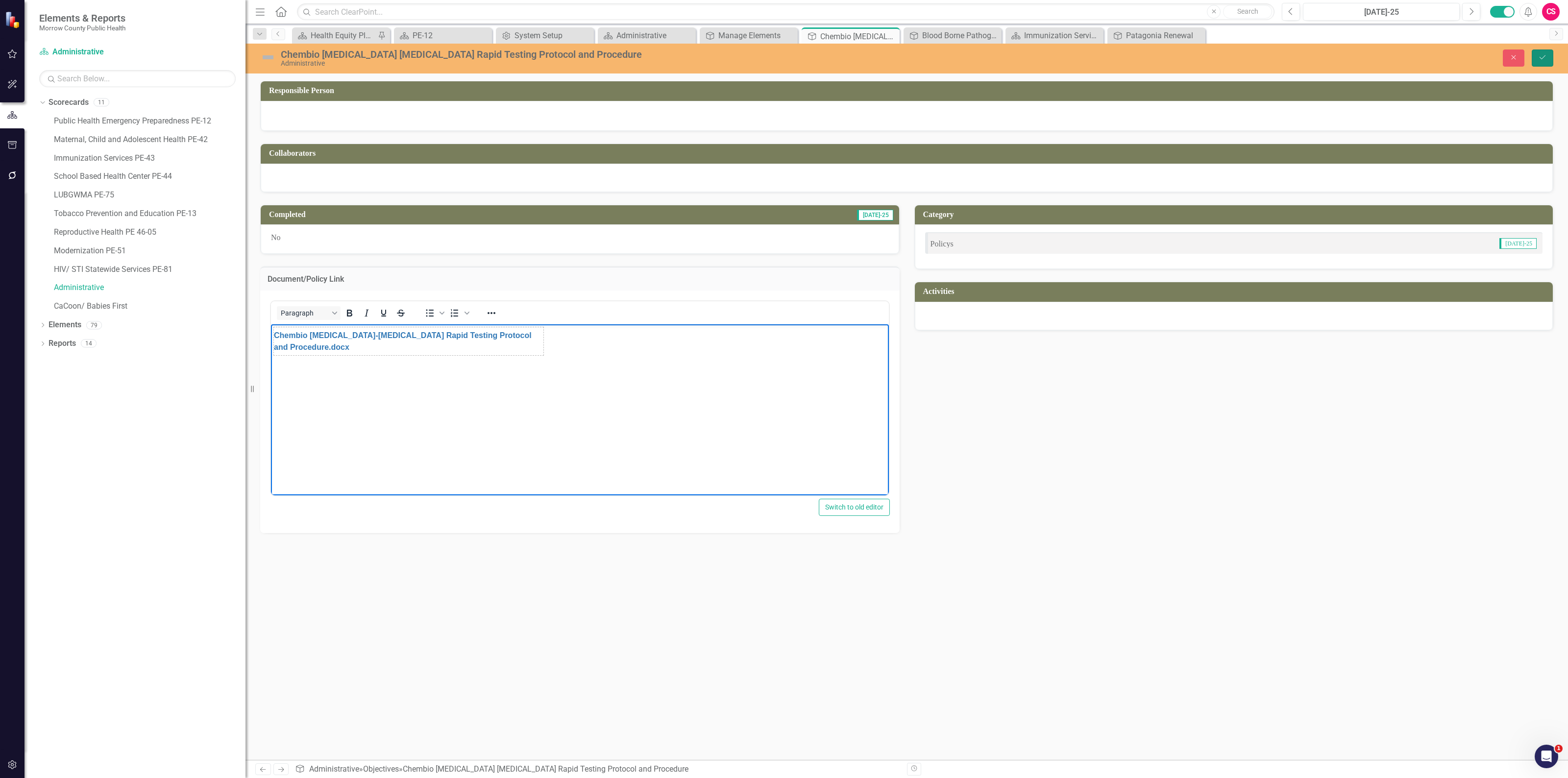
click at [1541, 58] on icon "Save" at bounding box center [1542, 57] width 9 height 7
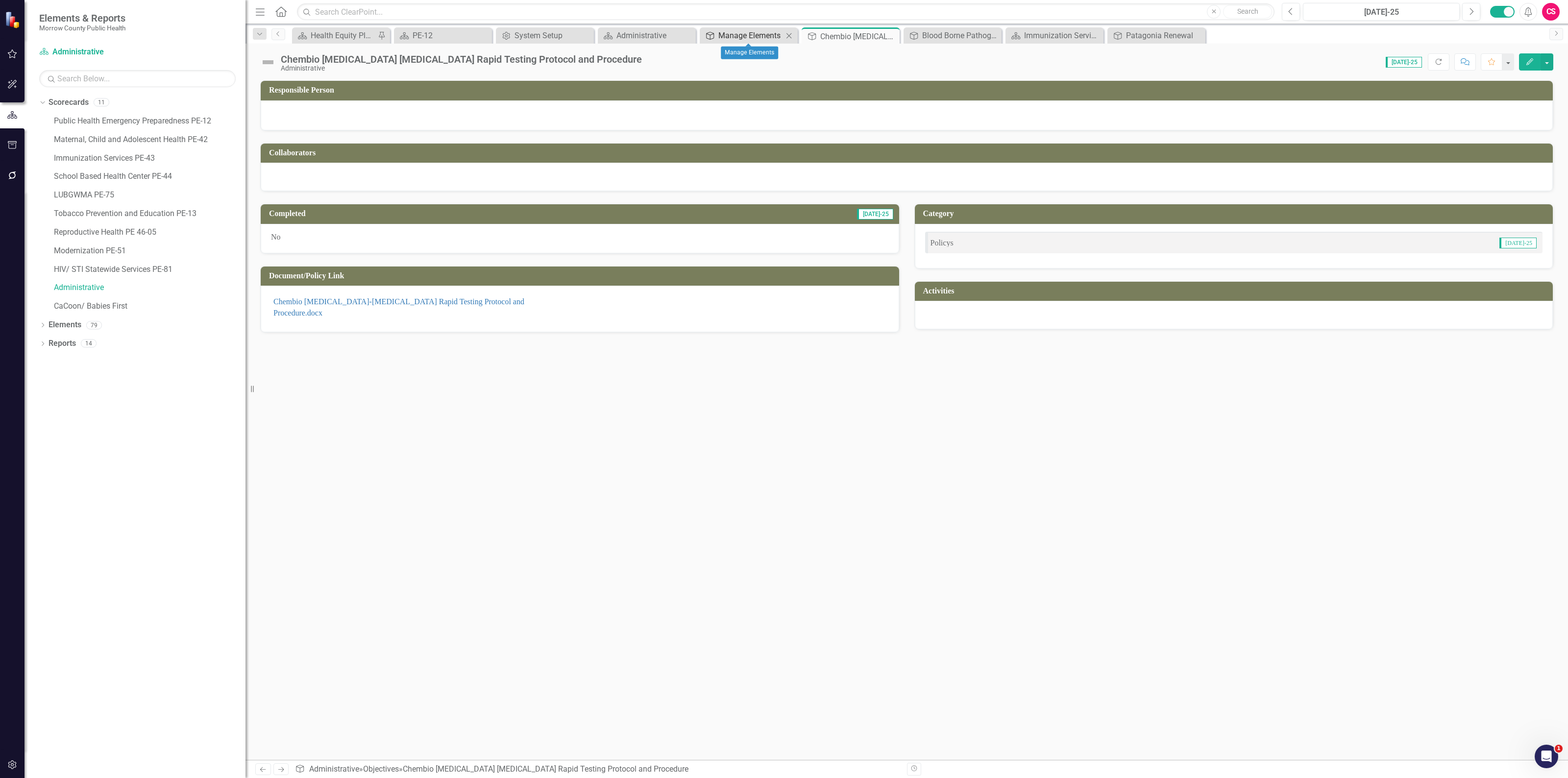
click at [755, 35] on div "Manage Elements" at bounding box center [750, 35] width 64 height 12
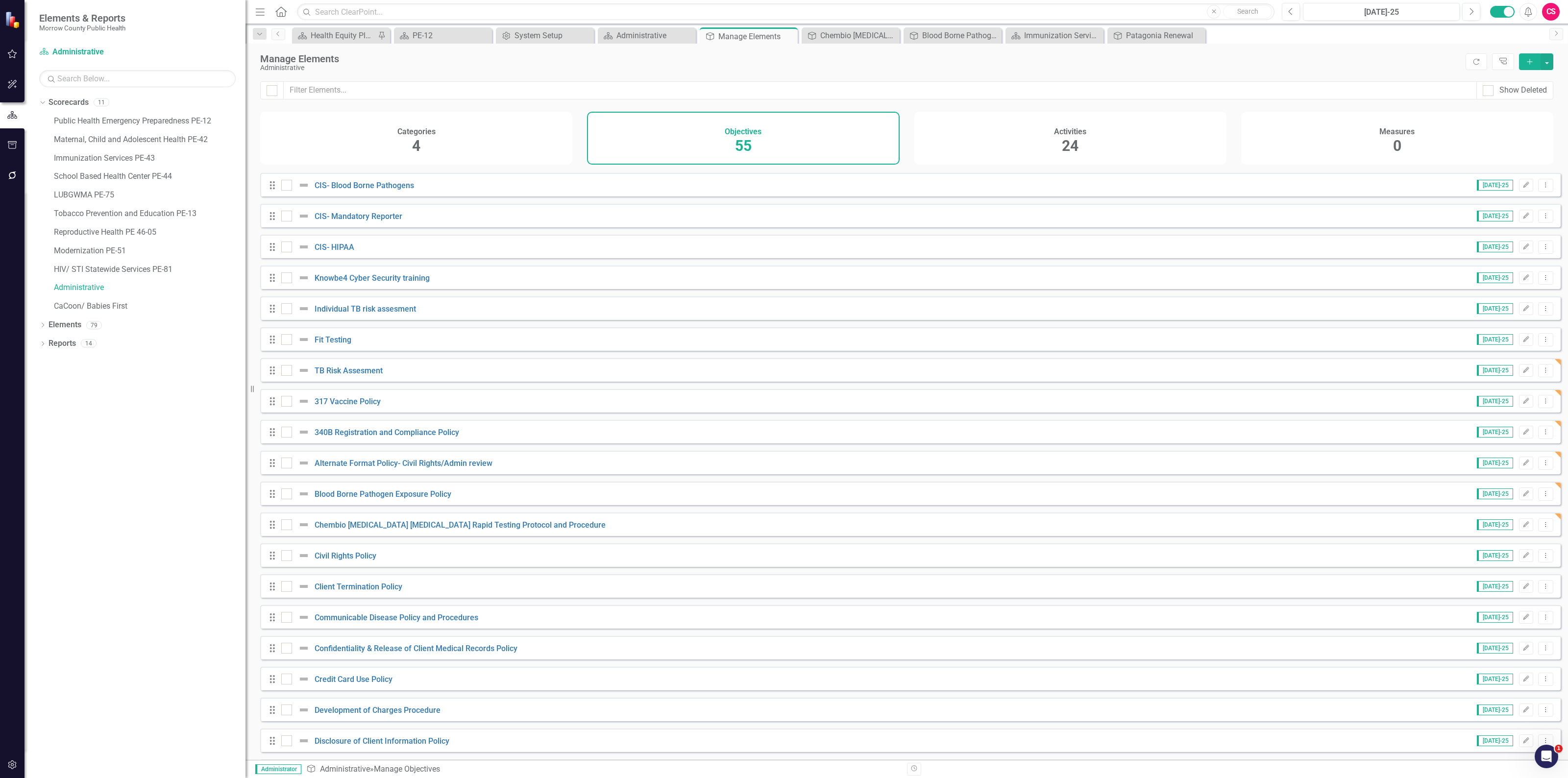
scroll to position [244, 0]
click at [347, 560] on link "Civil Rights Policy" at bounding box center [345, 556] width 61 height 9
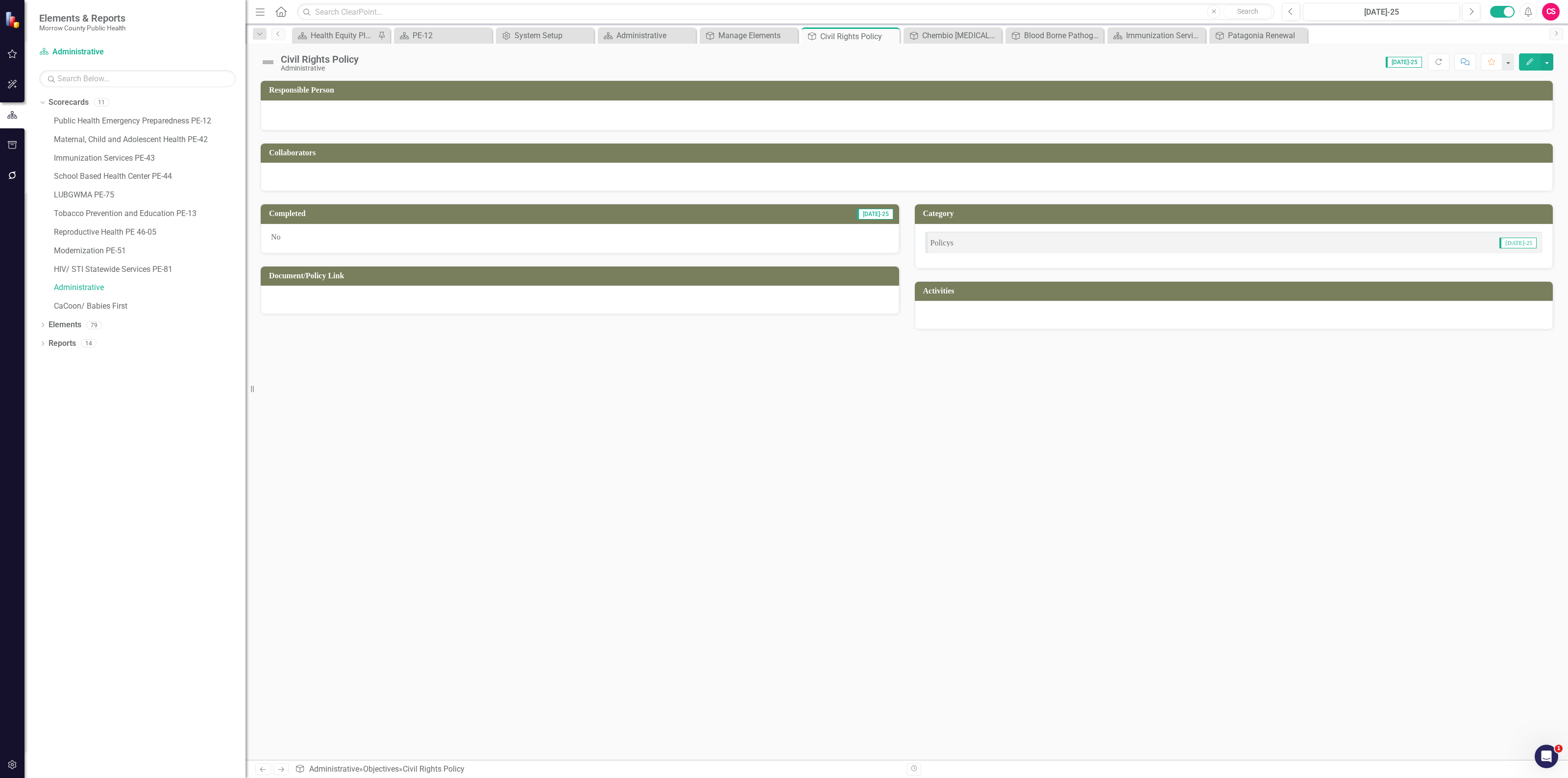
click at [426, 300] on div at bounding box center [579, 300] width 638 height 28
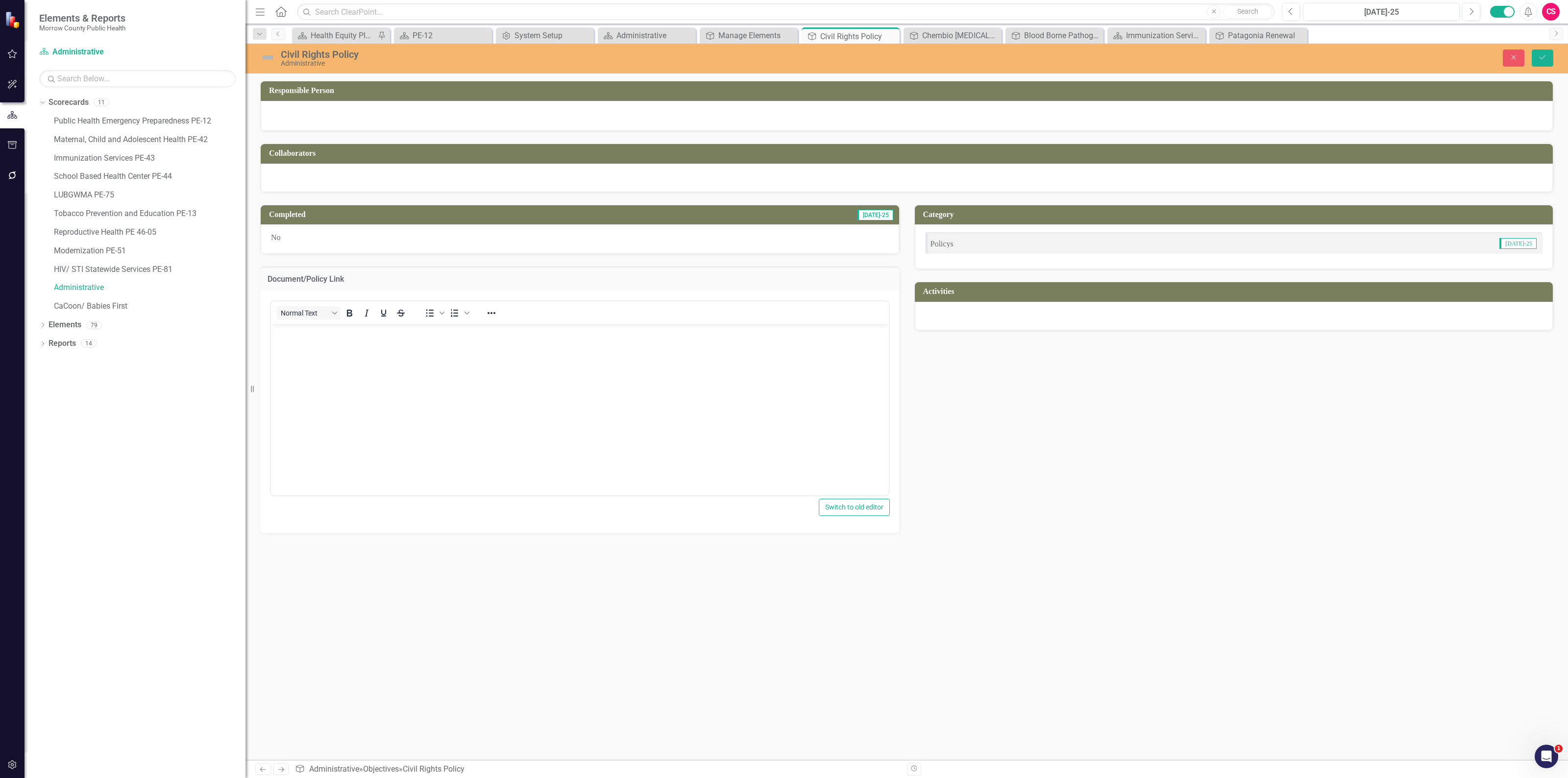
click at [453, 425] on body "Rich Text Area. Press ALT-0 for help." at bounding box center [580, 397] width 618 height 147
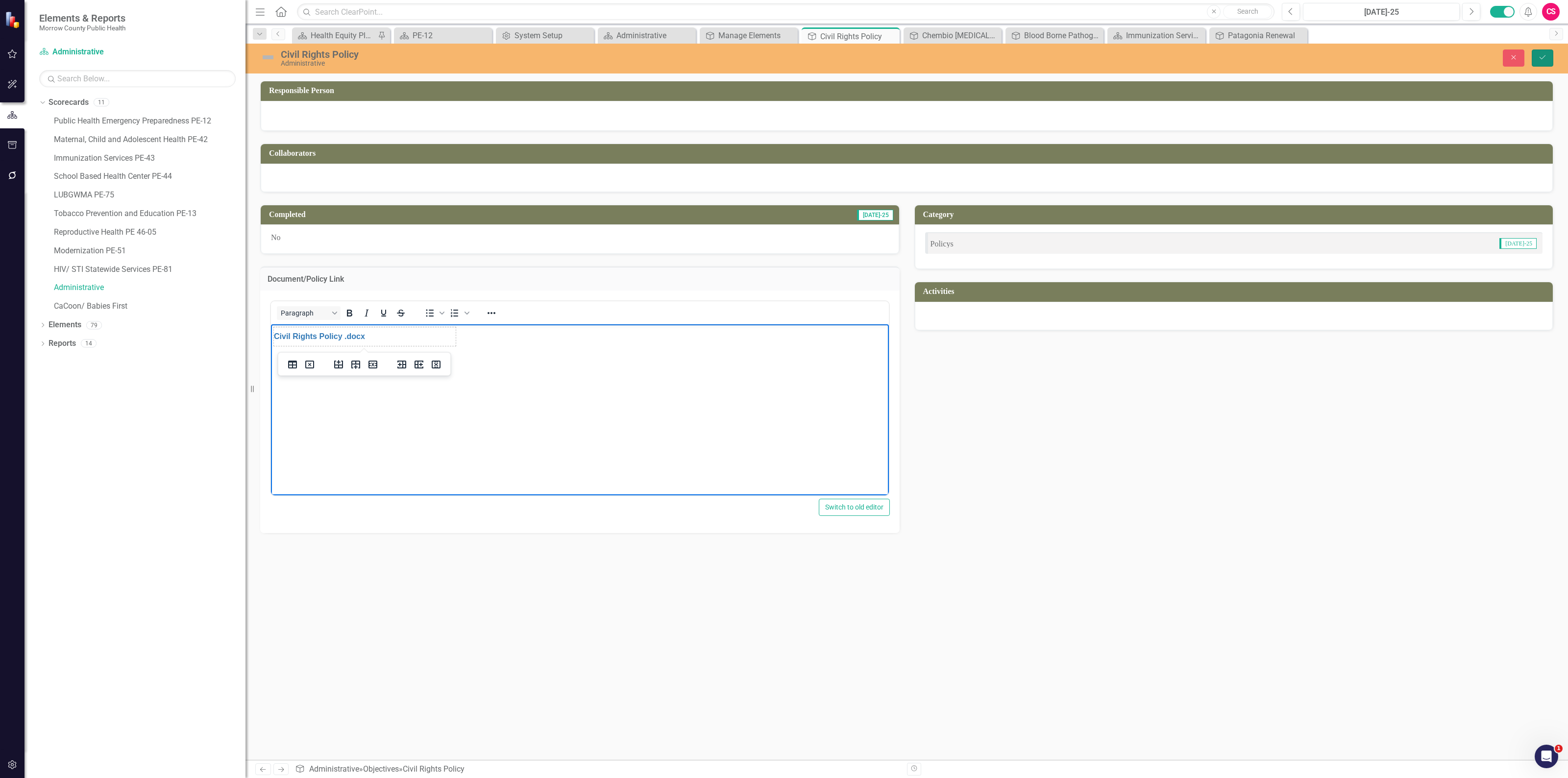
click at [1540, 49] on button "Save" at bounding box center [1542, 58] width 22 height 17
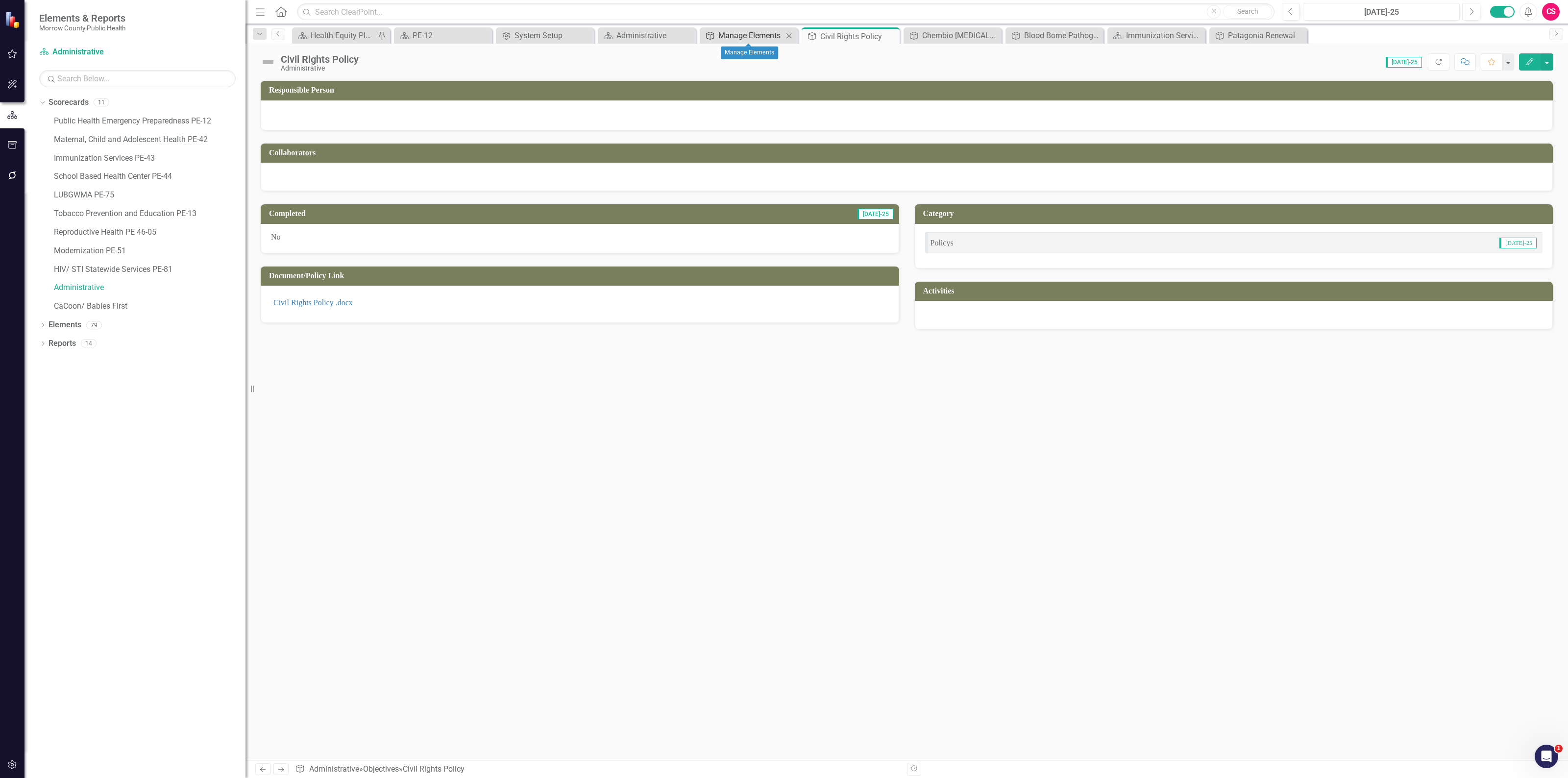
click at [752, 33] on div "Manage Elements" at bounding box center [750, 35] width 64 height 12
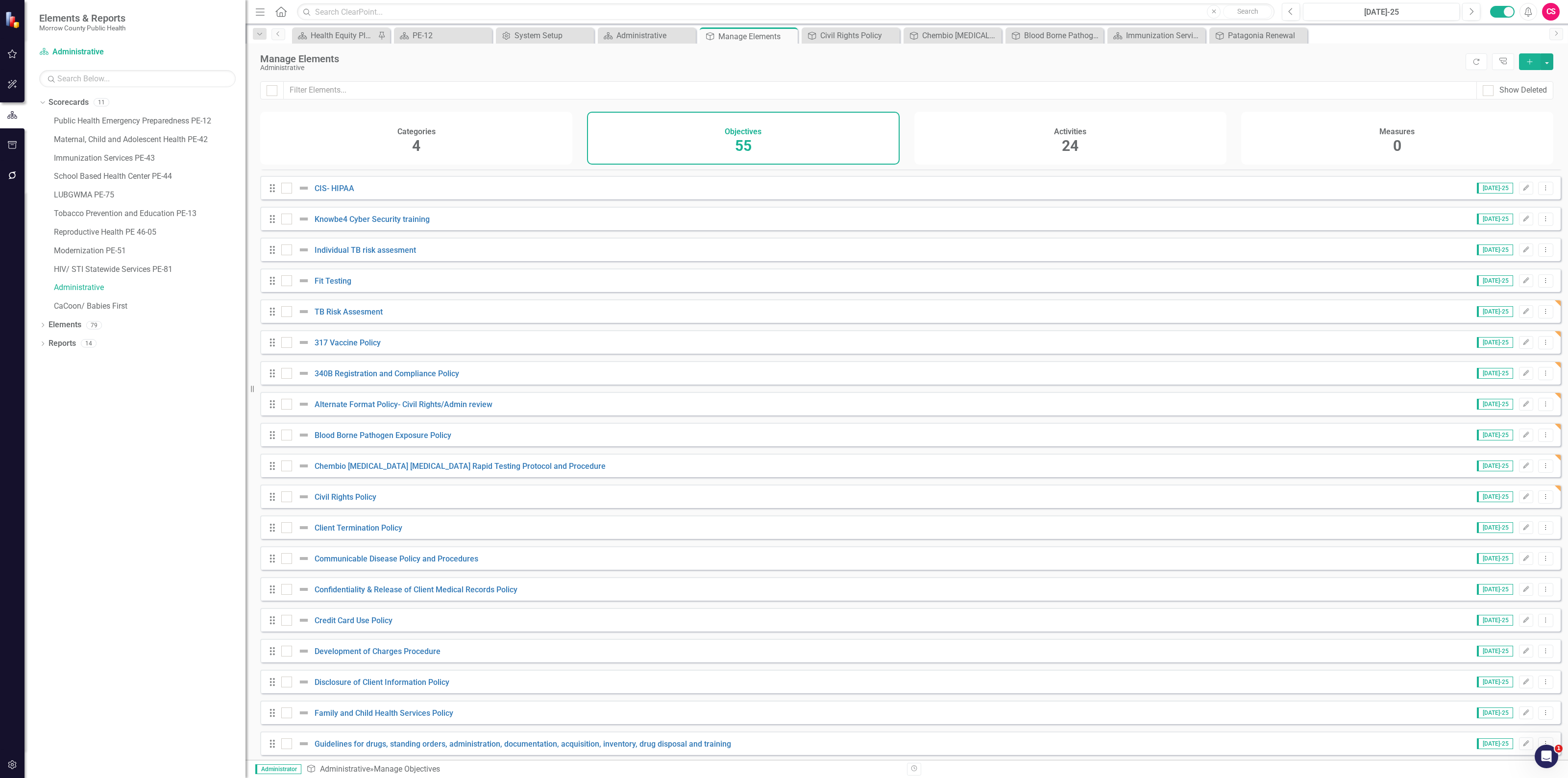
scroll to position [306, 0]
click at [372, 528] on link "Client Termination Policy" at bounding box center [358, 524] width 88 height 9
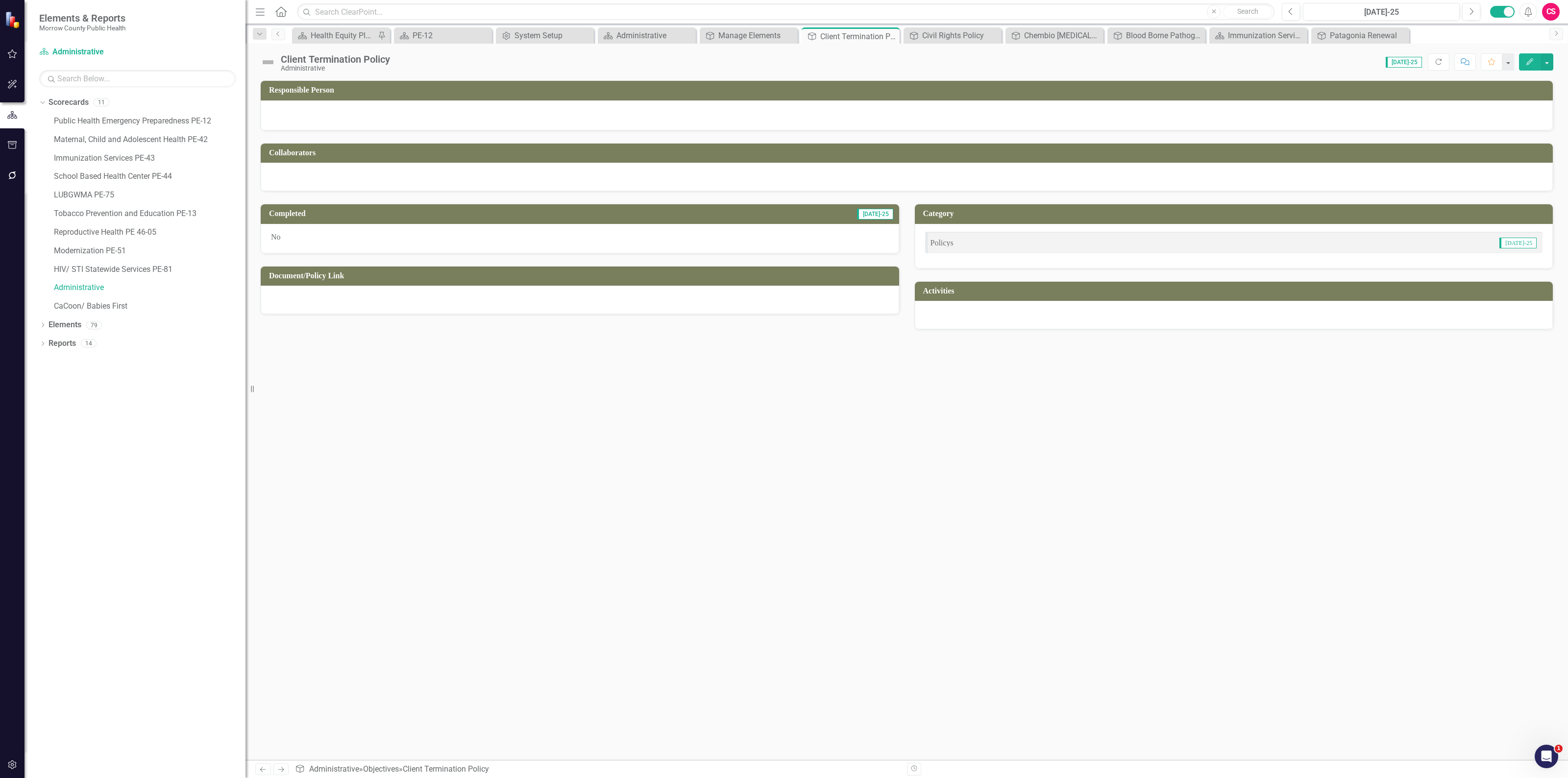
click at [405, 296] on div at bounding box center [579, 300] width 638 height 28
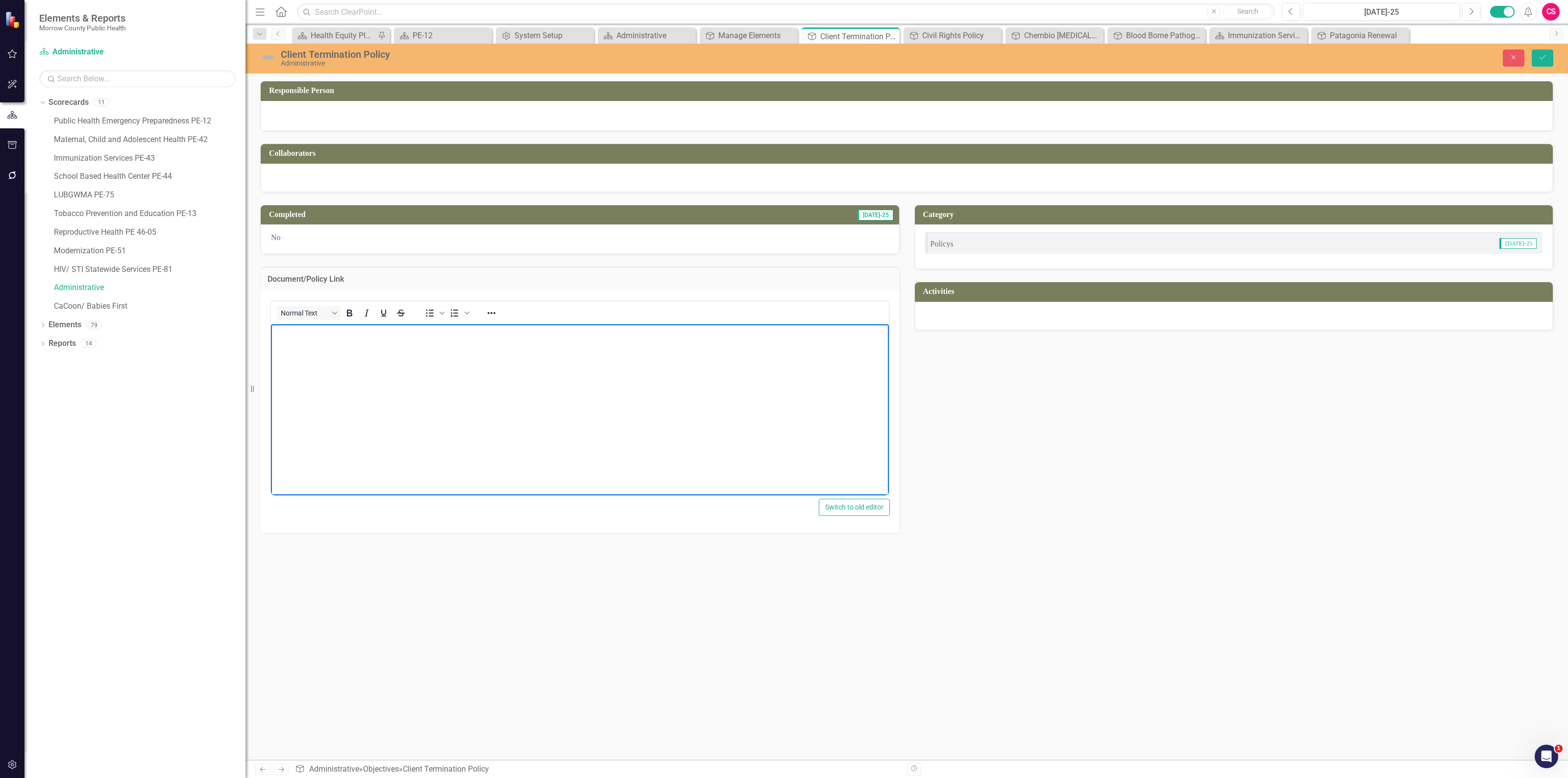
click at [298, 353] on body "Rich Text Area. Press ALT-0 for help." at bounding box center [580, 397] width 618 height 147
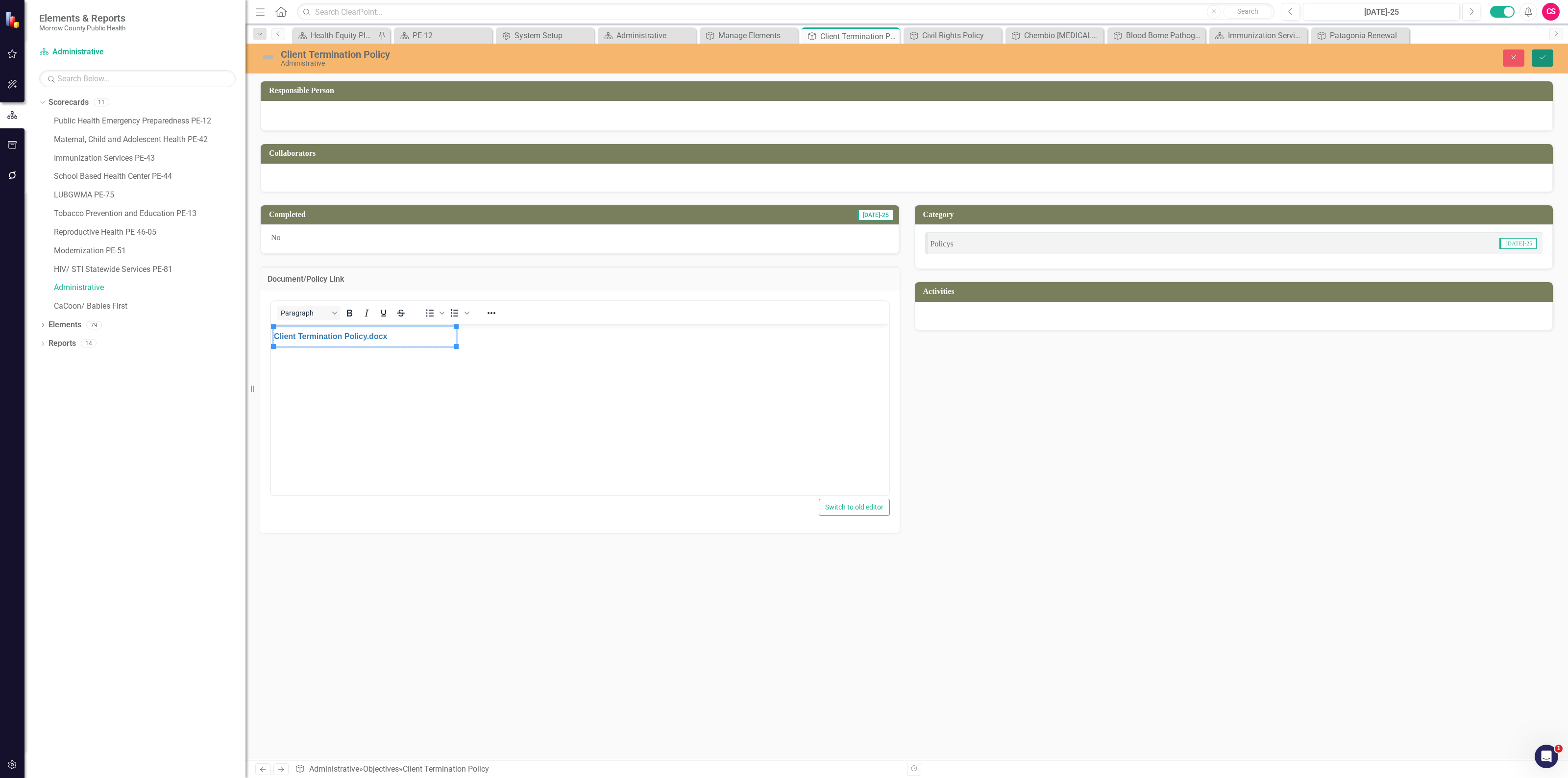
click at [1537, 50] on button "Save" at bounding box center [1542, 58] width 22 height 17
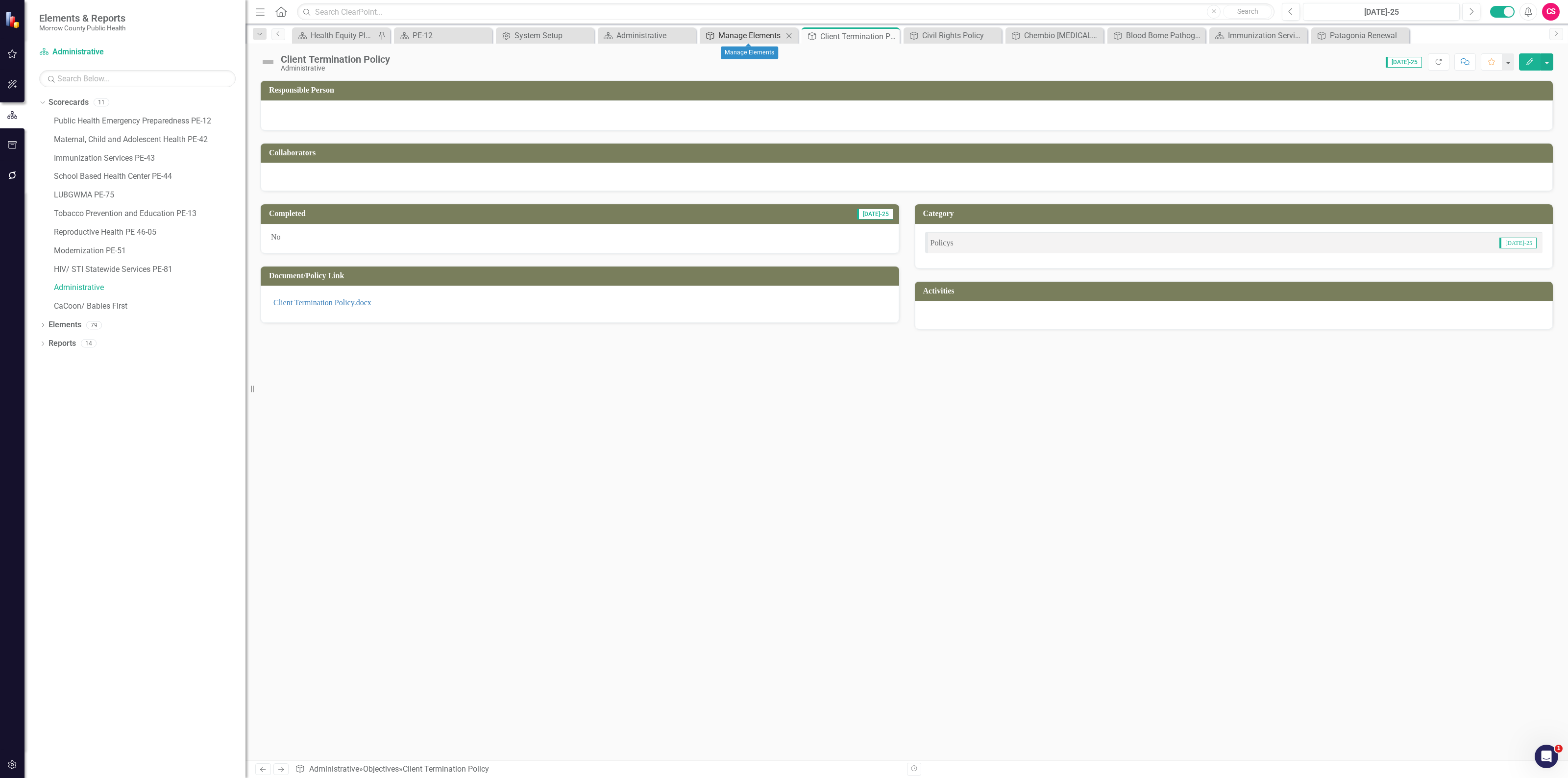
click at [761, 35] on div "Manage Elements" at bounding box center [750, 35] width 64 height 12
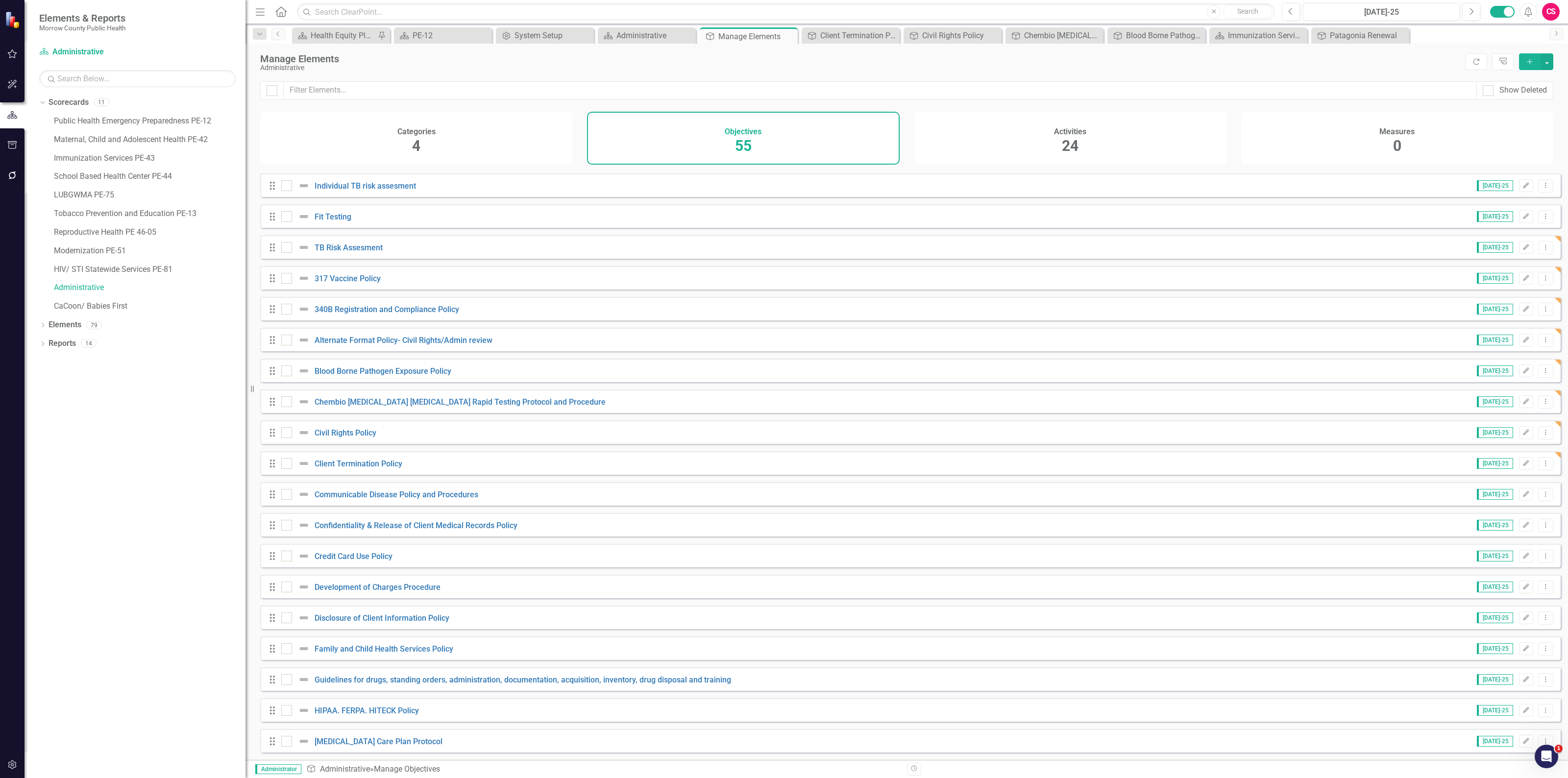
scroll to position [368, 0]
click at [422, 498] on link "Communicable Disease Policy and Procedures" at bounding box center [396, 493] width 164 height 9
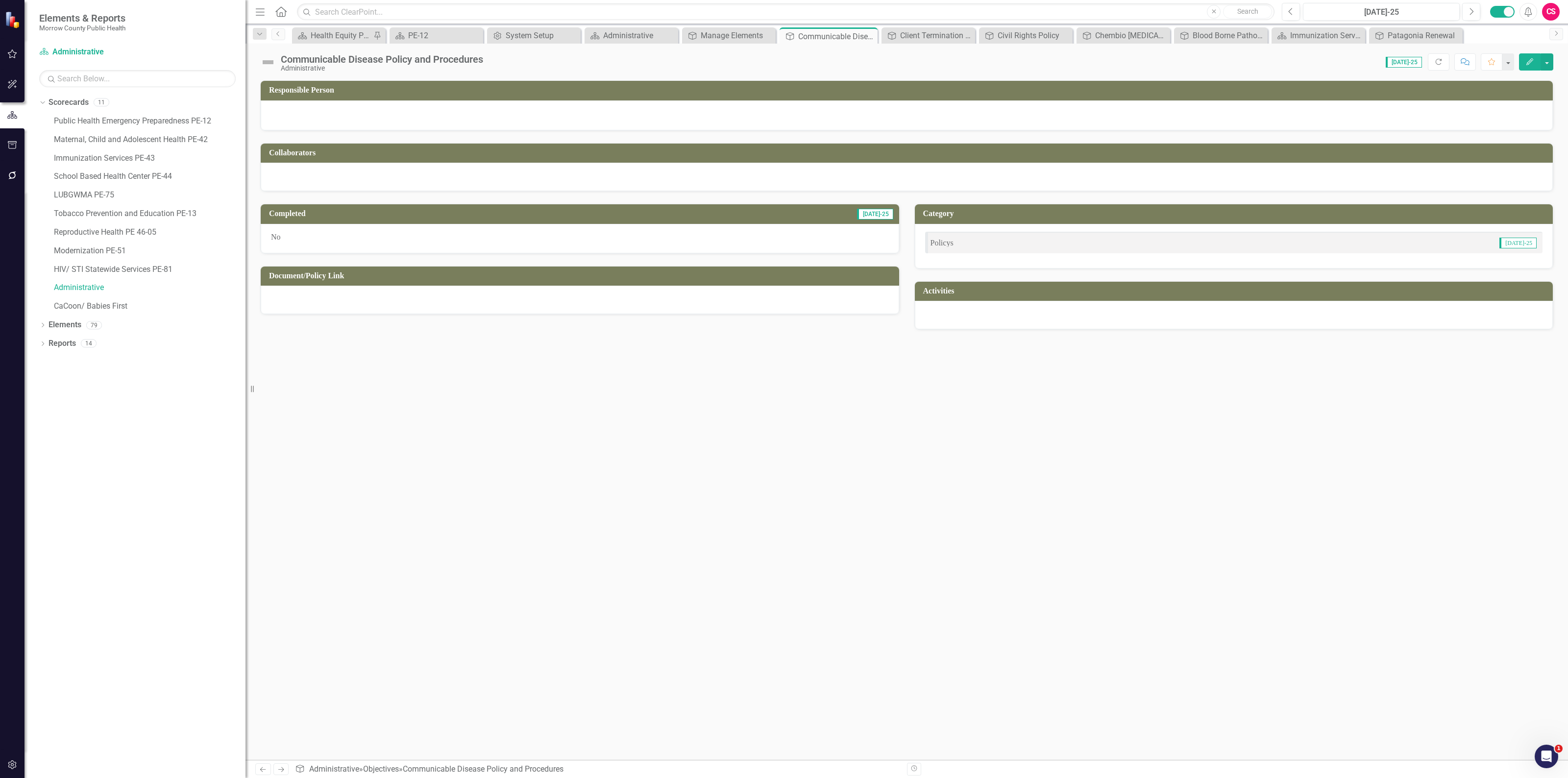
click at [472, 303] on div at bounding box center [579, 300] width 638 height 28
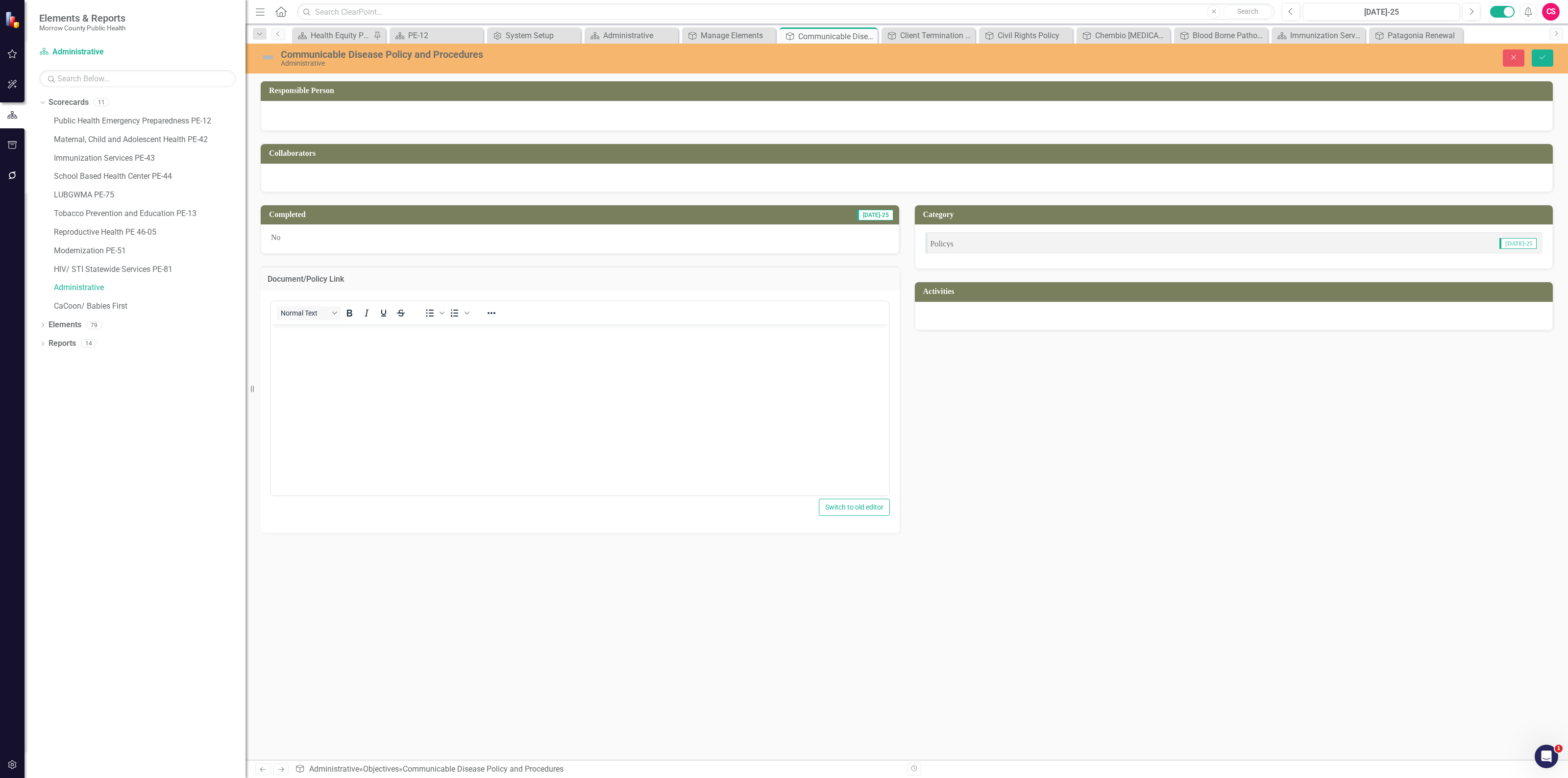
click at [353, 391] on body "Rich Text Area. Press ALT-0 for help." at bounding box center [580, 397] width 618 height 147
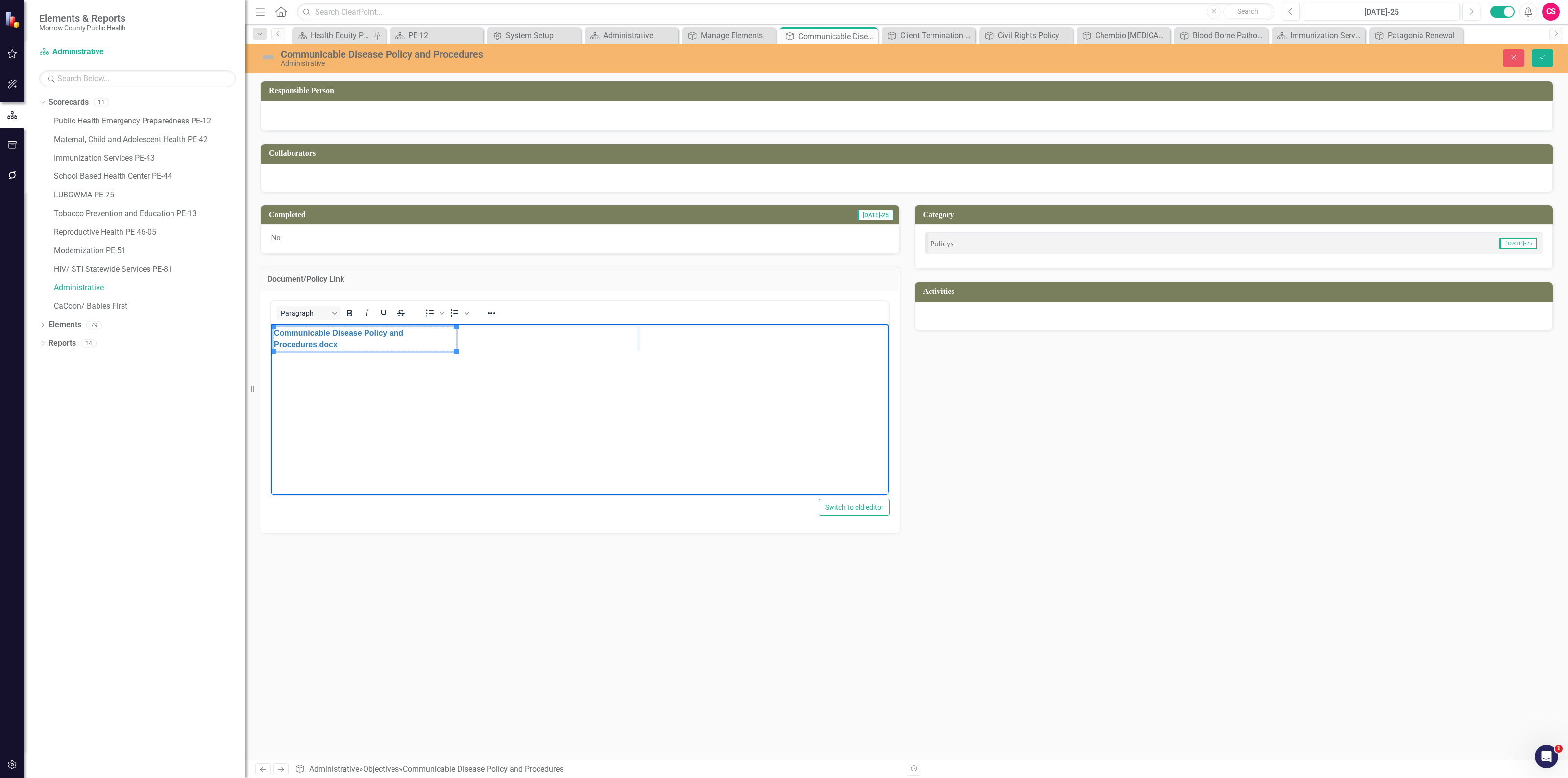
drag, startPoint x: 456, startPoint y: 337, endPoint x: 639, endPoint y: 330, distance: 183.1
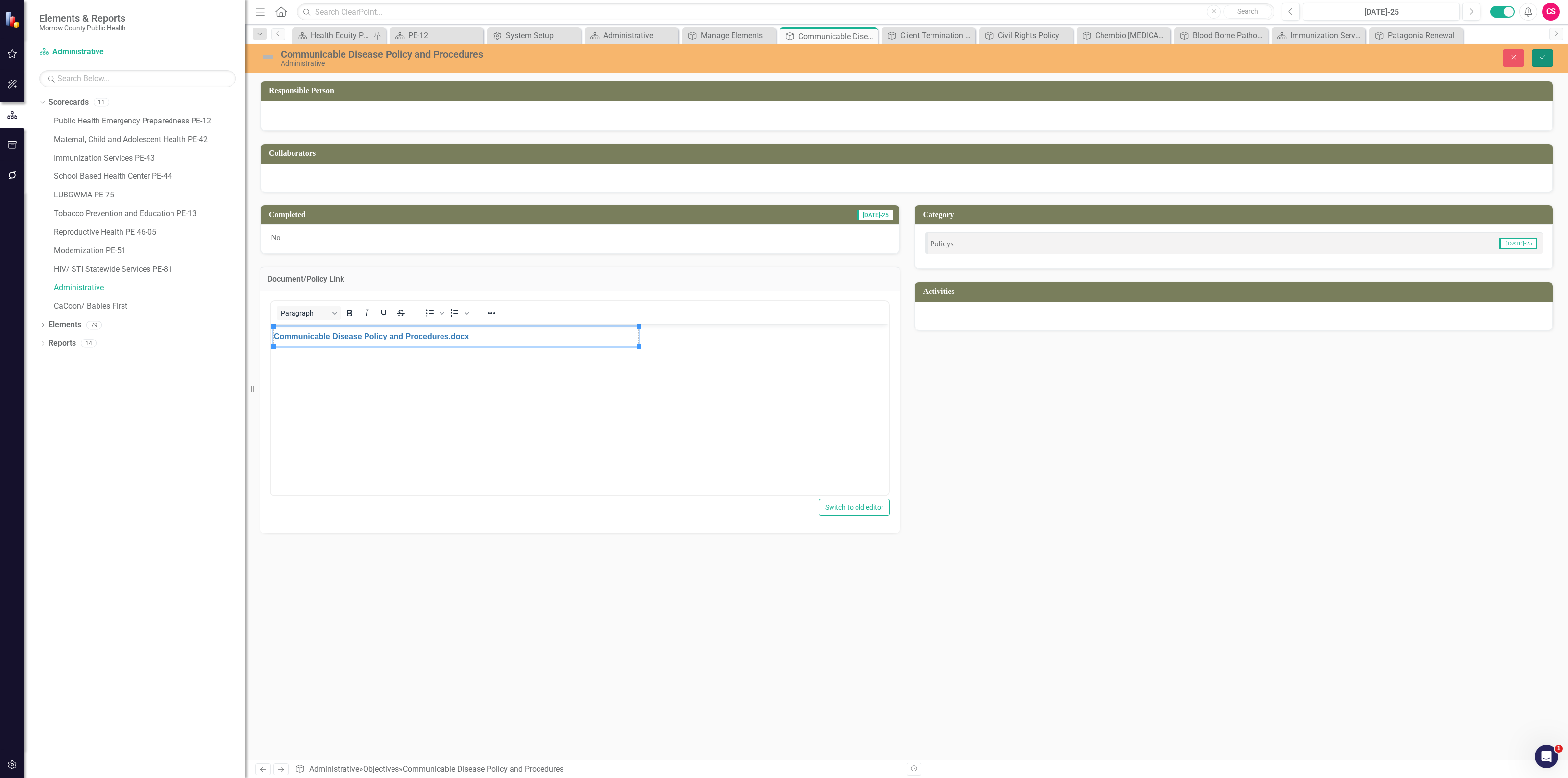
click at [1542, 56] on icon "Save" at bounding box center [1542, 57] width 9 height 7
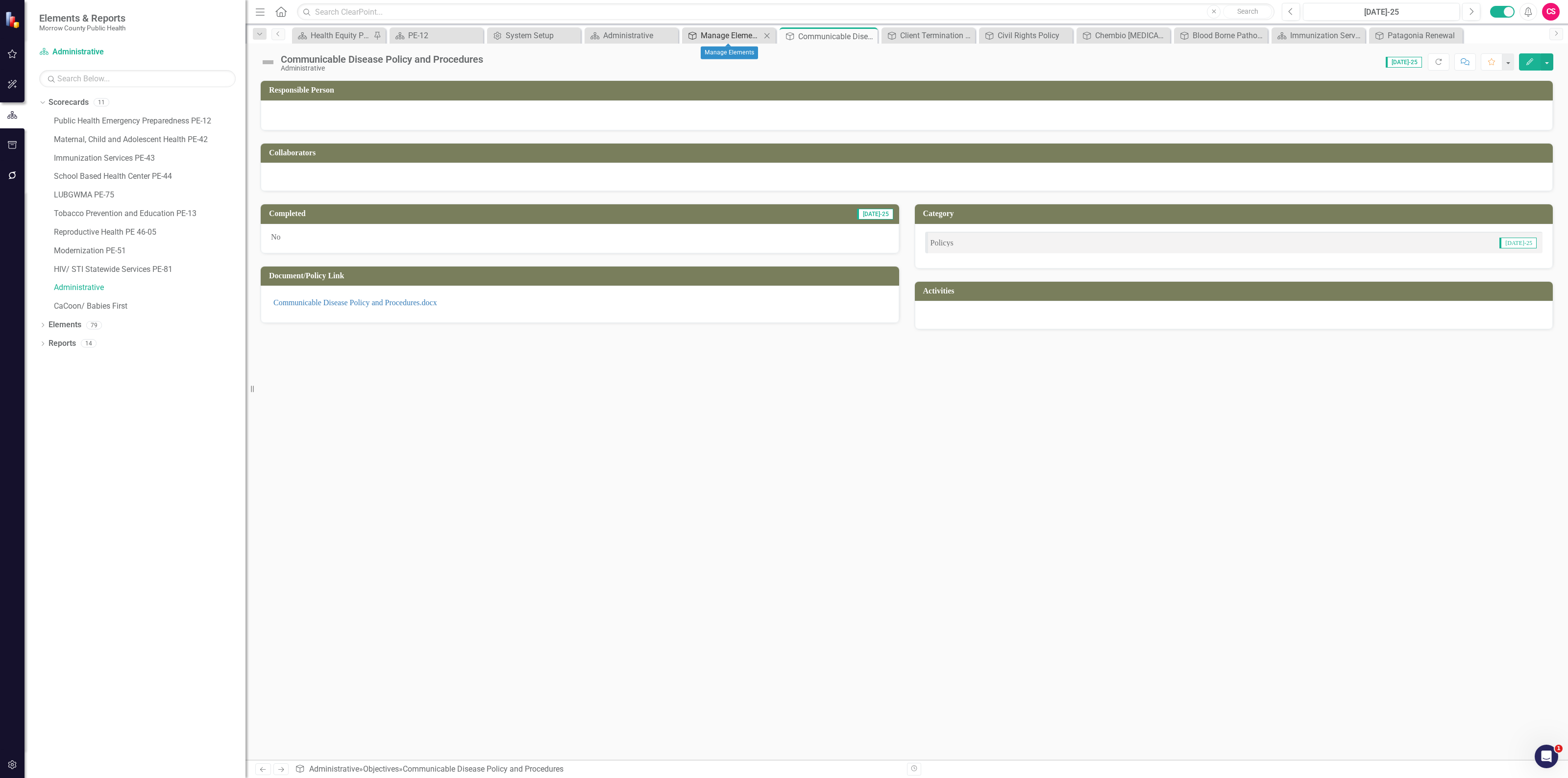
click at [720, 33] on div "Manage Elements" at bounding box center [731, 35] width 60 height 12
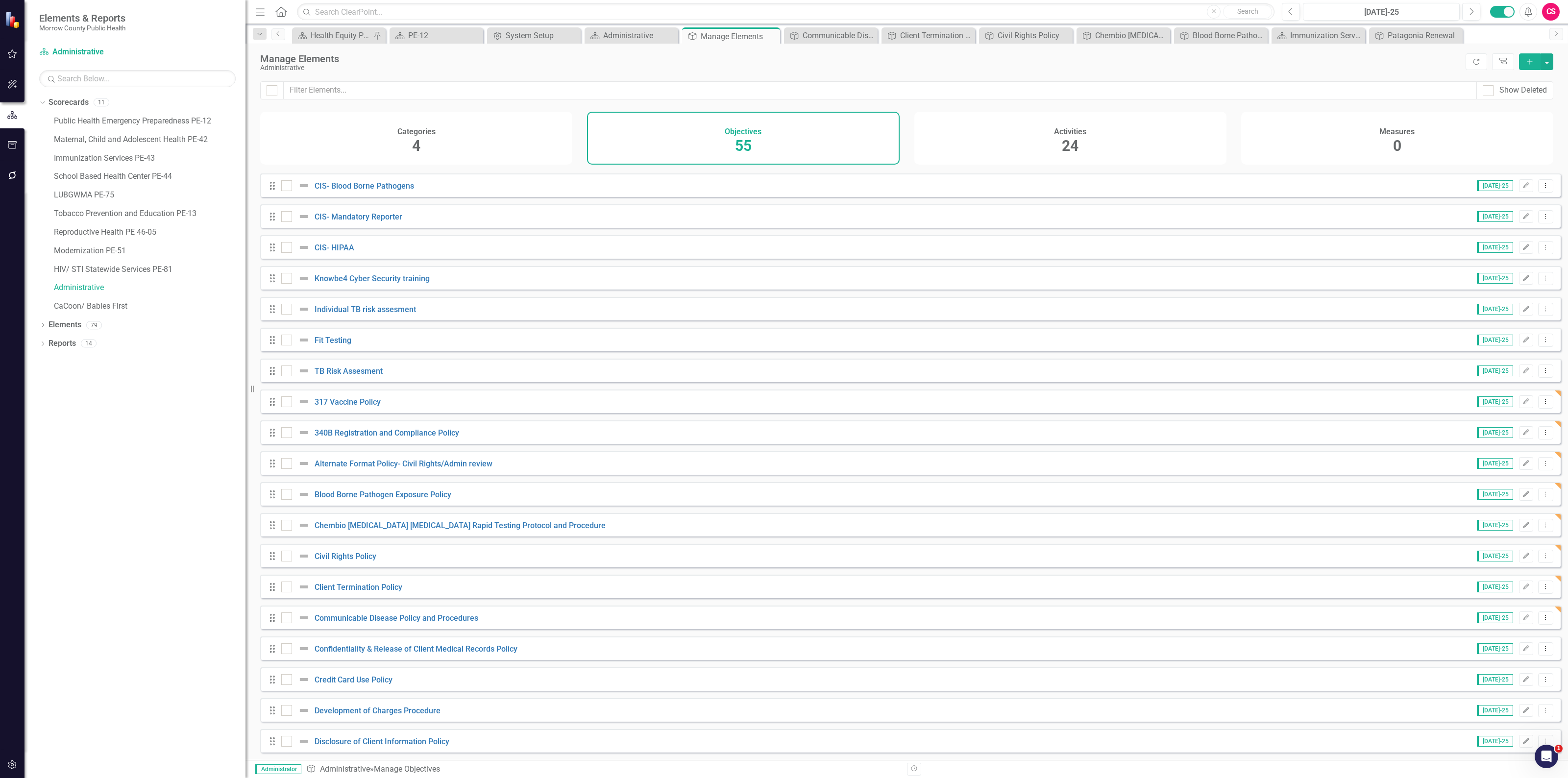
scroll to position [244, 0]
click at [466, 652] on link "Confidentiality & Release of Client Medical Records Policy" at bounding box center [416, 648] width 203 height 9
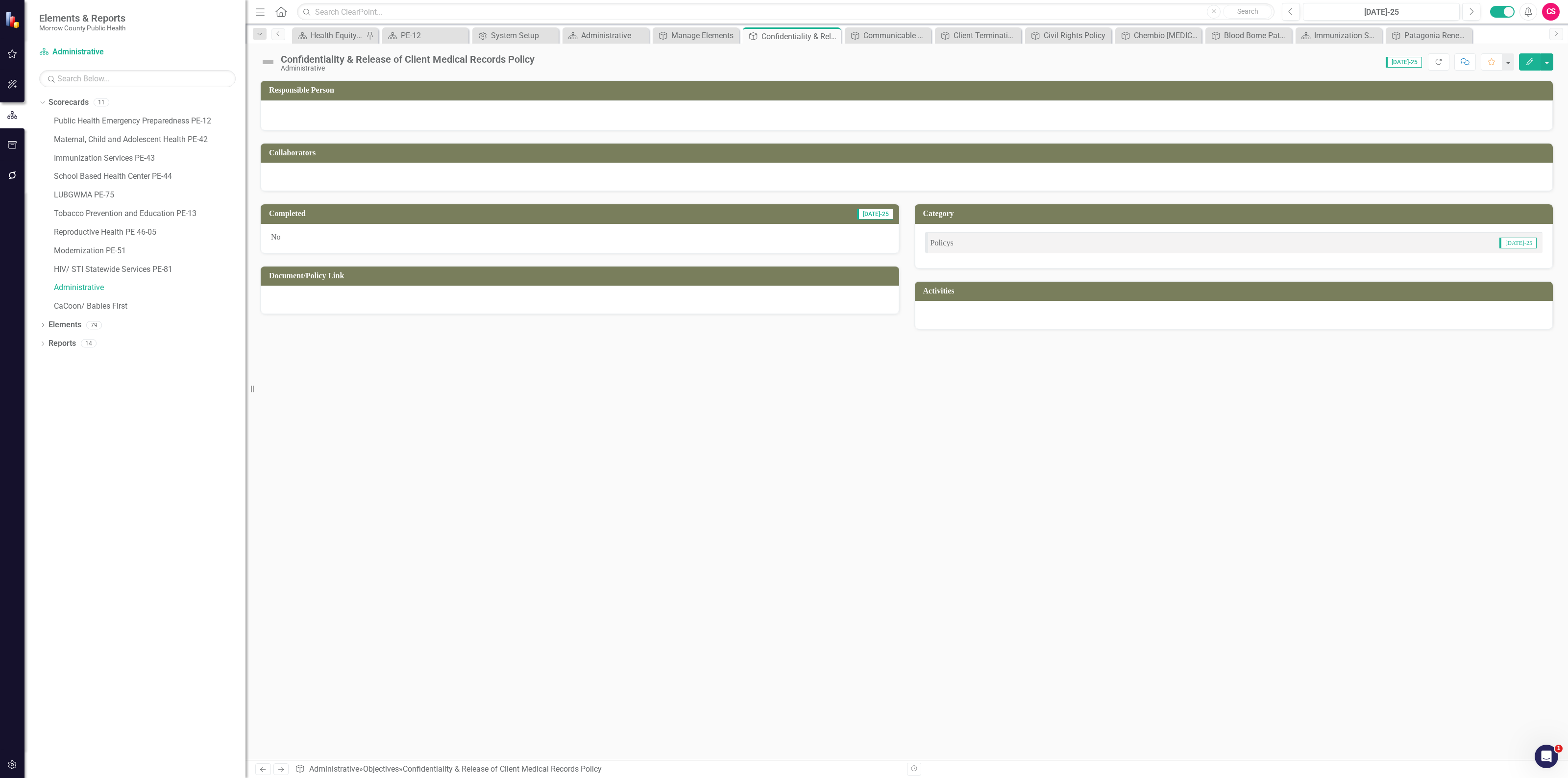
click at [339, 300] on div at bounding box center [579, 300] width 638 height 28
click at [338, 300] on div at bounding box center [579, 300] width 638 height 28
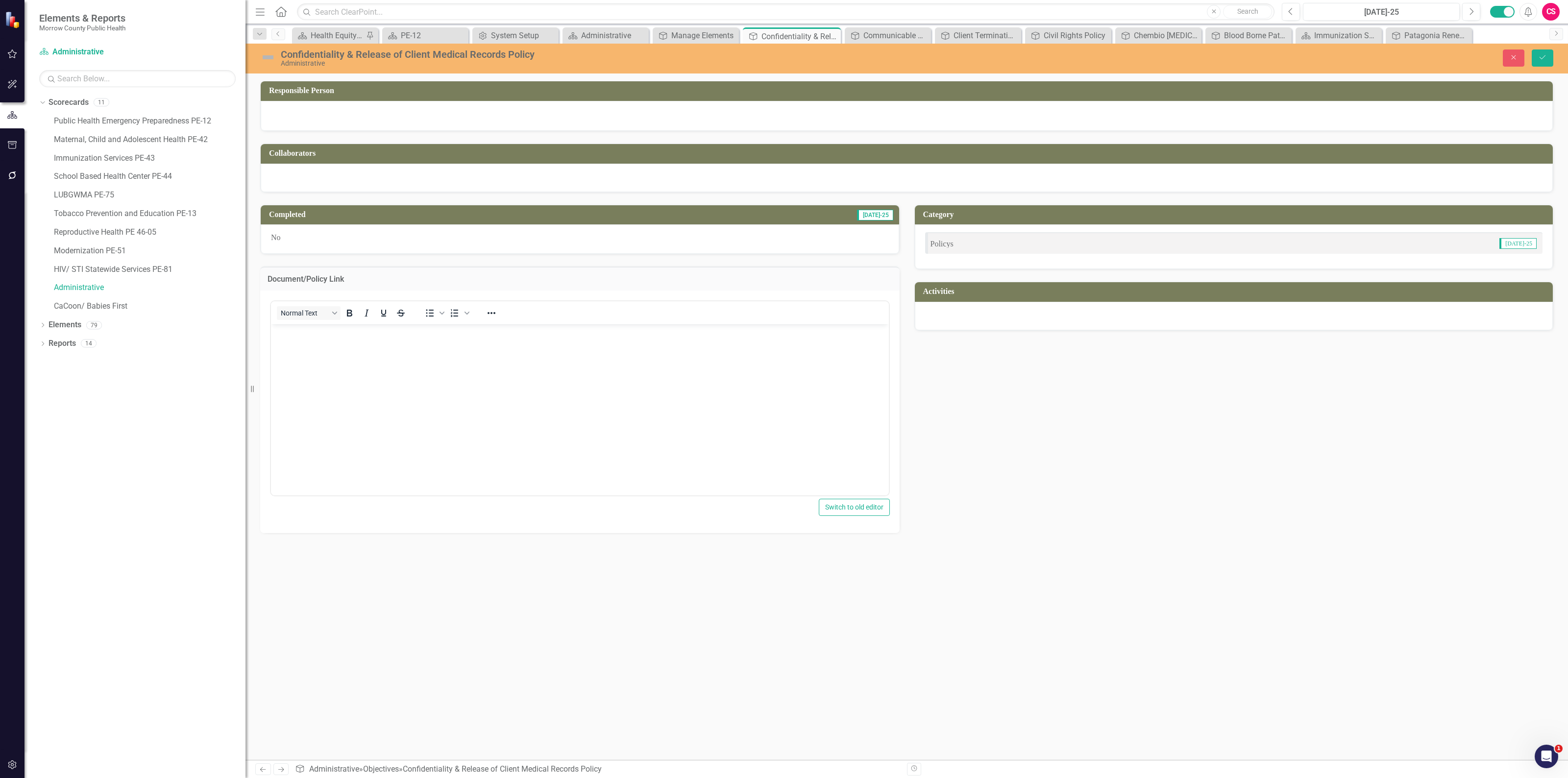
click at [349, 348] on body "Rich Text Area. Press ALT-0 for help." at bounding box center [580, 397] width 618 height 147
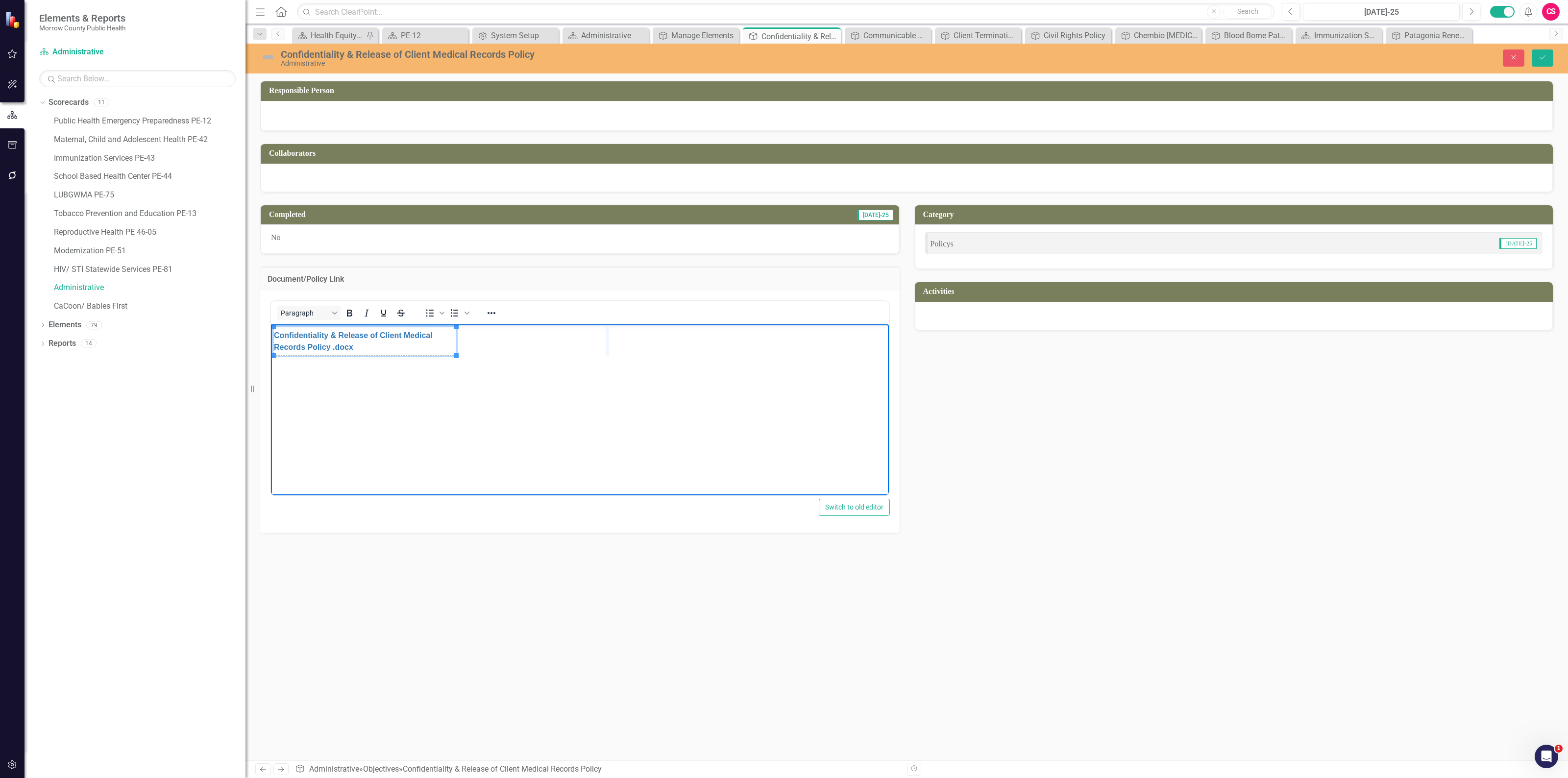
drag, startPoint x: 455, startPoint y: 337, endPoint x: 607, endPoint y: 330, distance: 152.2
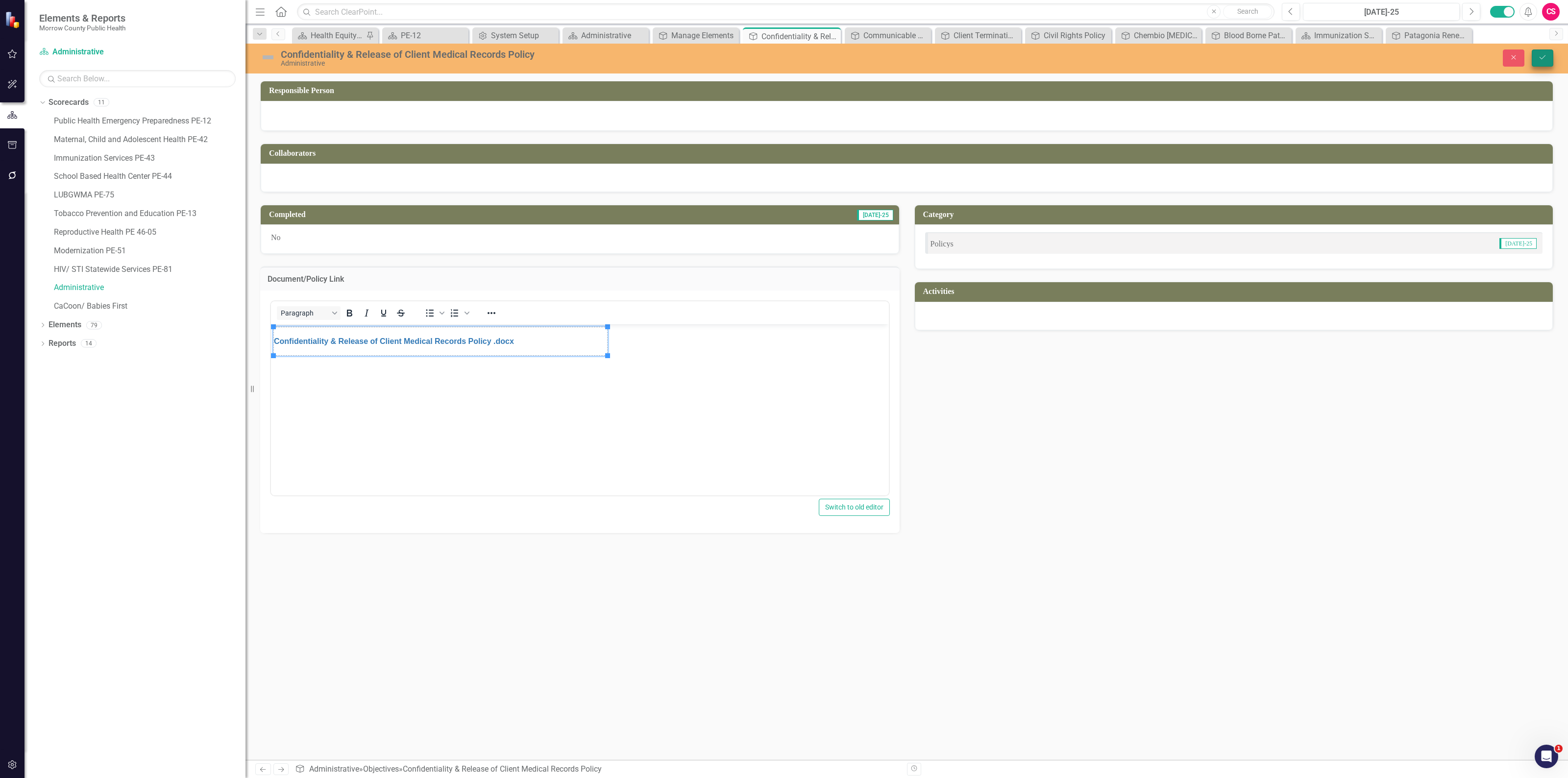
click at [1544, 57] on icon "Save" at bounding box center [1542, 57] width 9 height 7
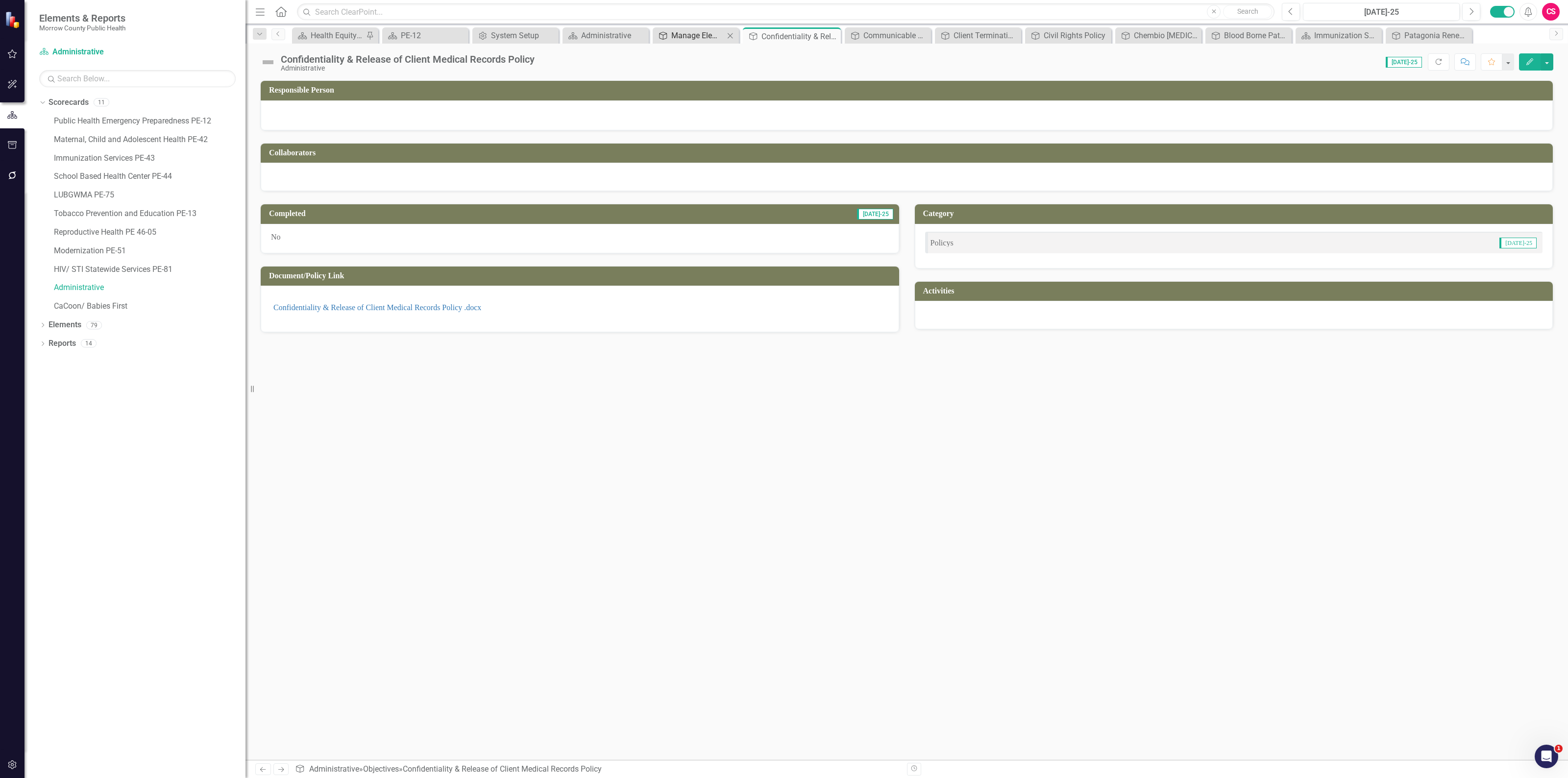
click at [681, 35] on div "Manage Elements" at bounding box center [698, 35] width 53 height 12
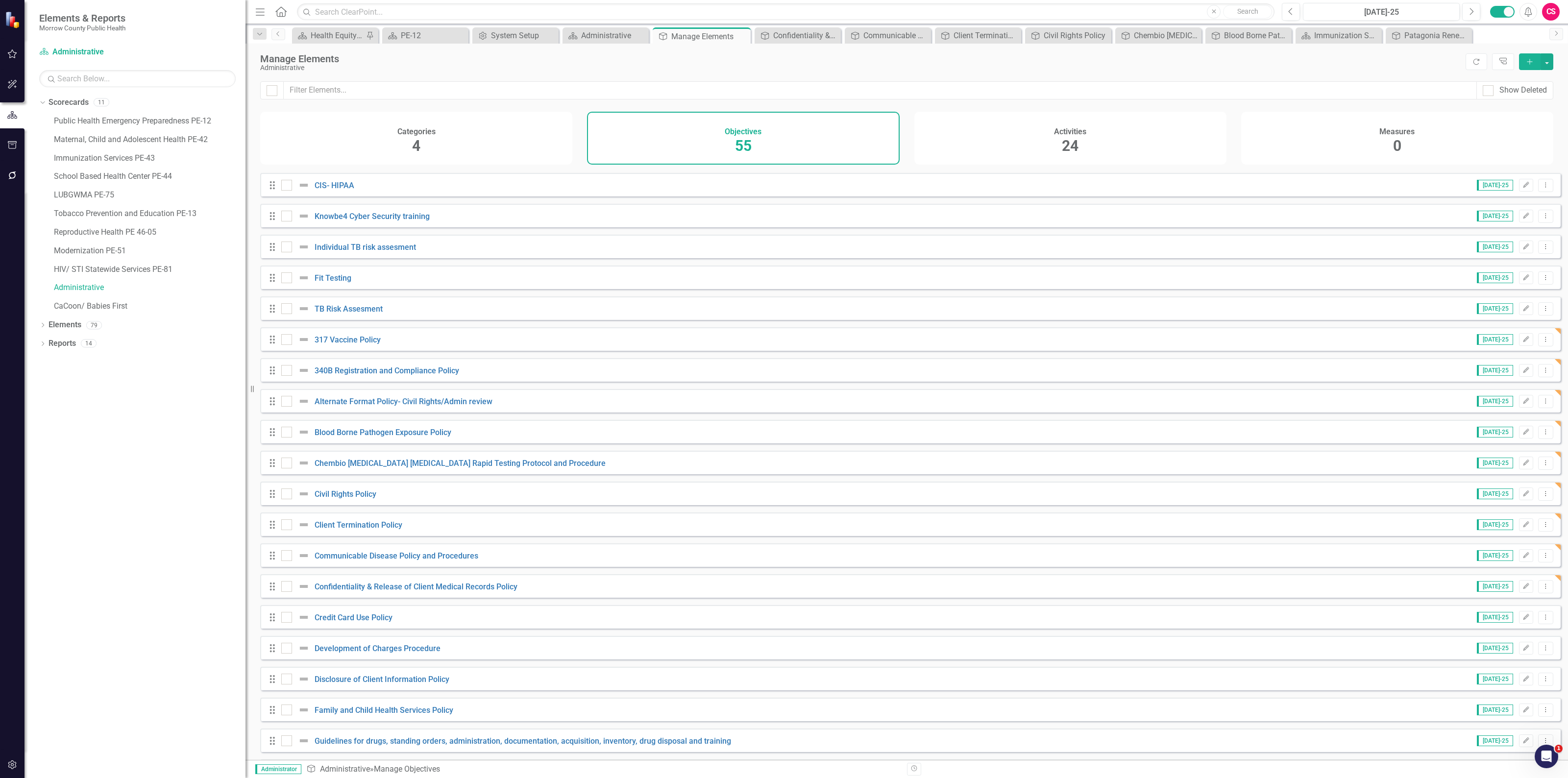
scroll to position [306, 0]
click at [360, 620] on link "Credit Card Use Policy" at bounding box center [353, 616] width 78 height 9
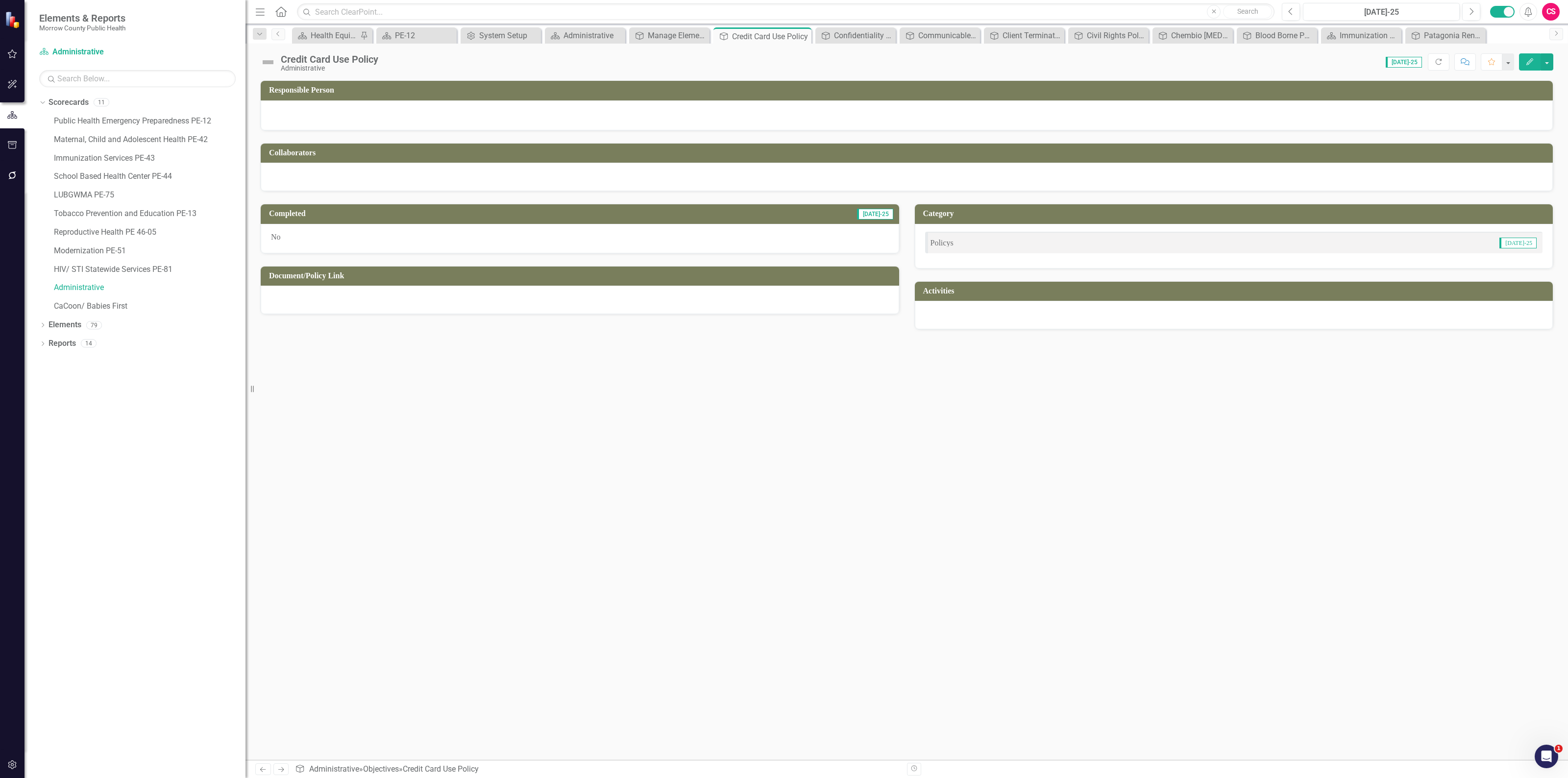
click at [351, 302] on div at bounding box center [579, 300] width 638 height 28
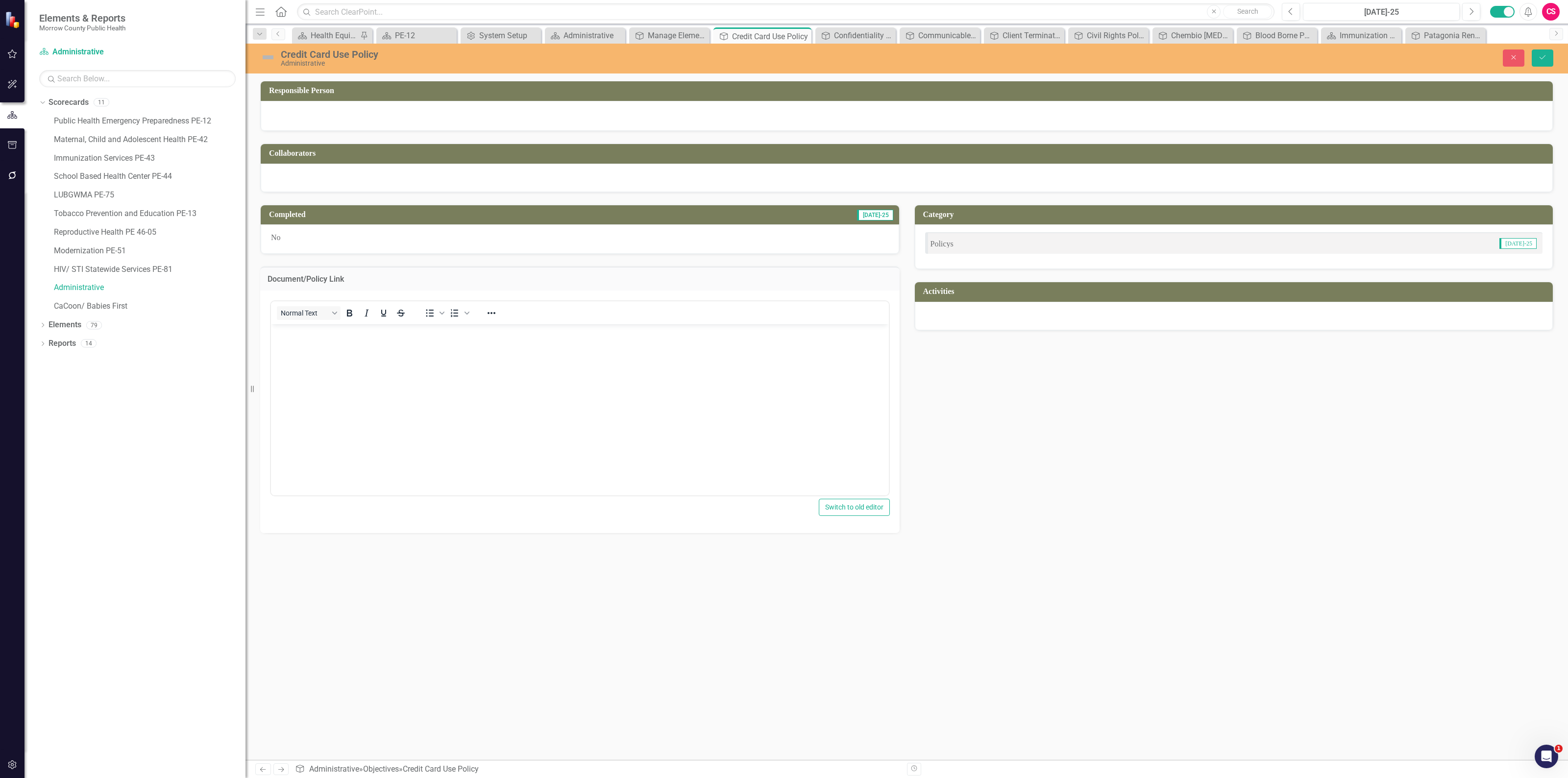
click at [353, 352] on body "Rich Text Area. Press ALT-0 for help." at bounding box center [580, 397] width 618 height 147
click at [1545, 61] on icon "Save" at bounding box center [1542, 57] width 9 height 7
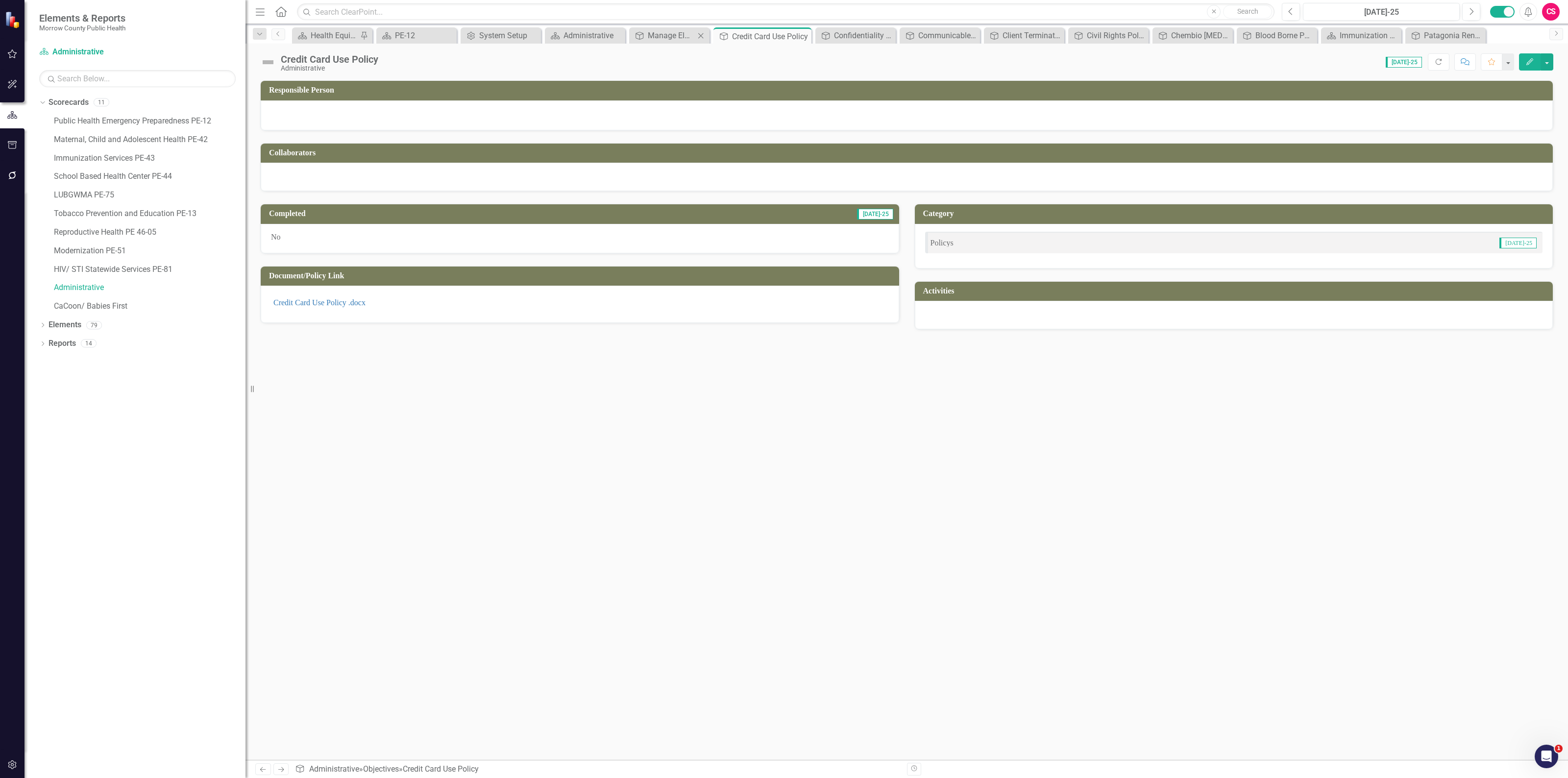
click at [654, 28] on div "Objective Manage Elements Close" at bounding box center [668, 35] width 80 height 16
click at [654, 37] on div "Manage Elements" at bounding box center [671, 35] width 47 height 12
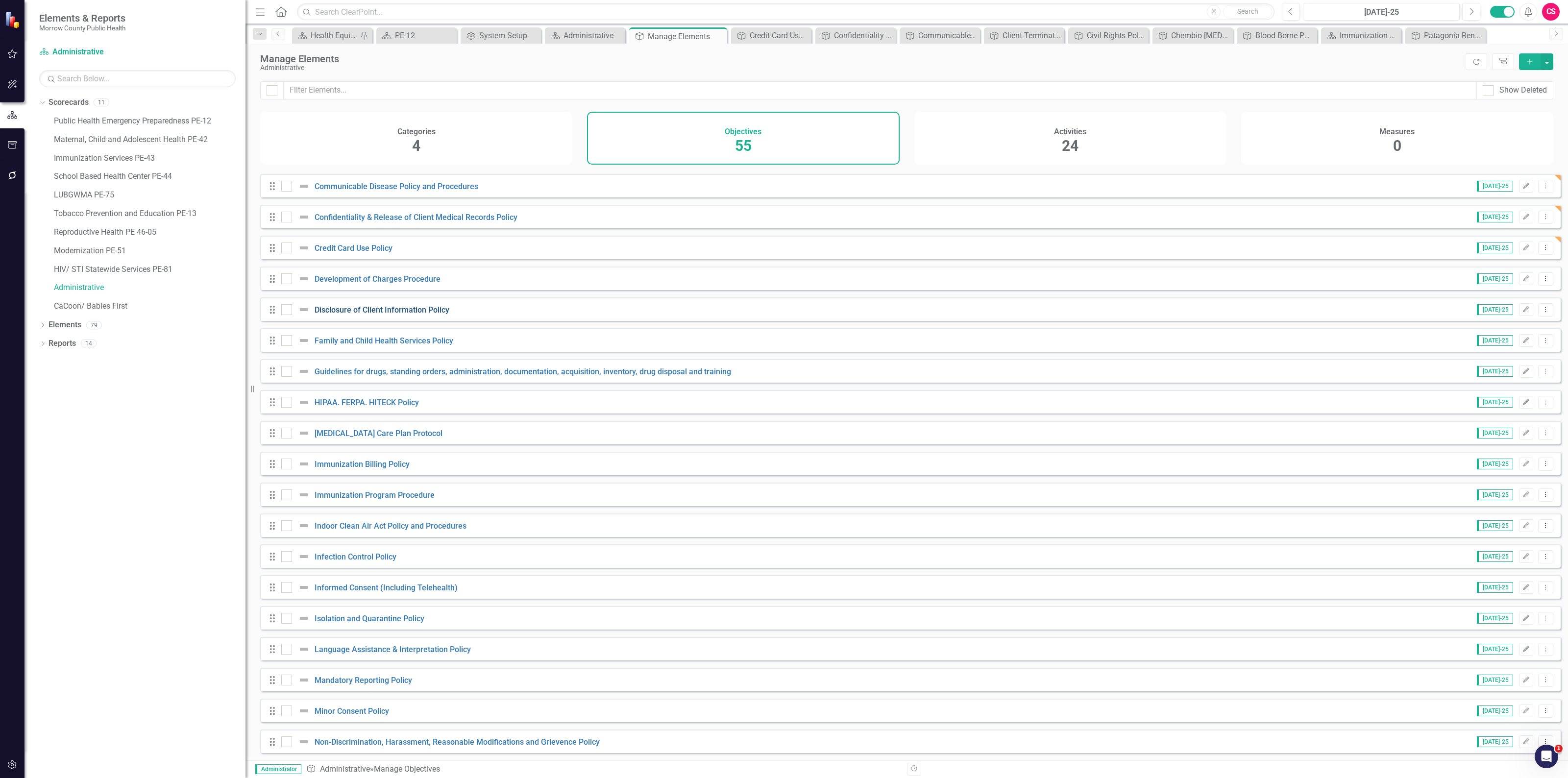
scroll to position [674, 0]
click at [389, 285] on link "Development of Charges Procedure" at bounding box center [377, 280] width 126 height 9
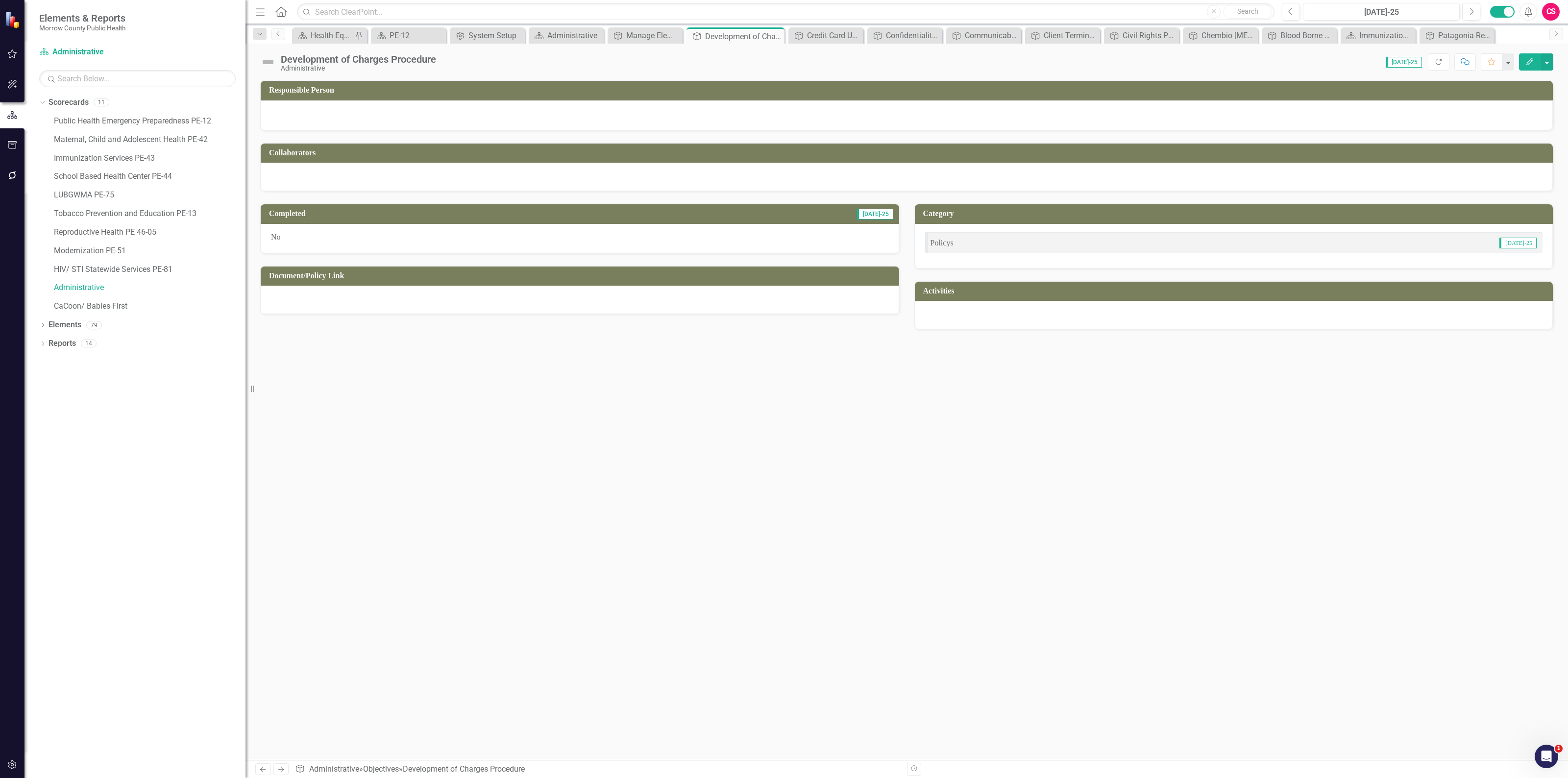
click at [466, 304] on div at bounding box center [579, 300] width 638 height 28
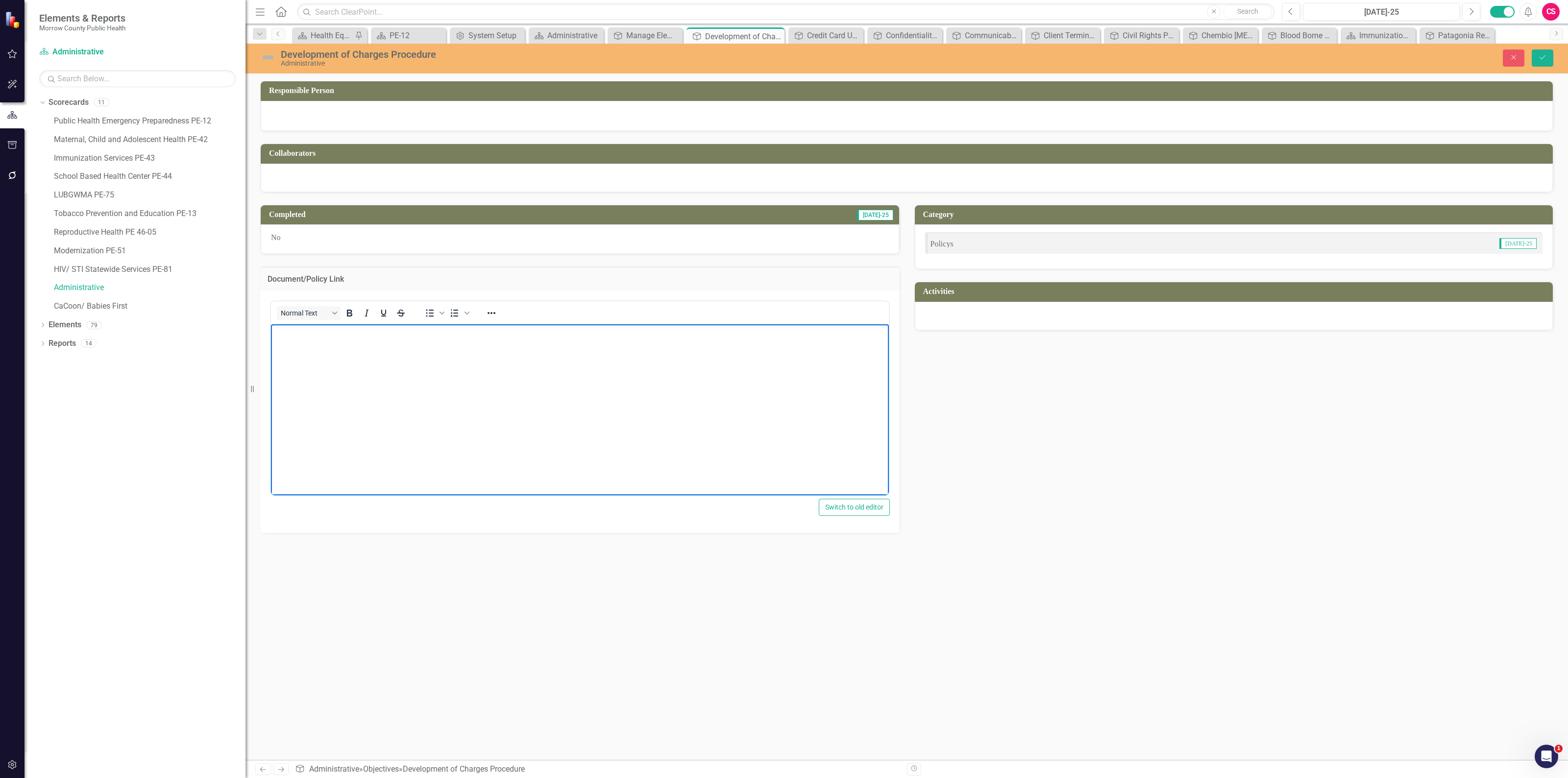
click at [438, 354] on body "Rich Text Area. Press ALT-0 for help." at bounding box center [580, 397] width 618 height 147
click at [1543, 60] on icon "Save" at bounding box center [1542, 57] width 9 height 7
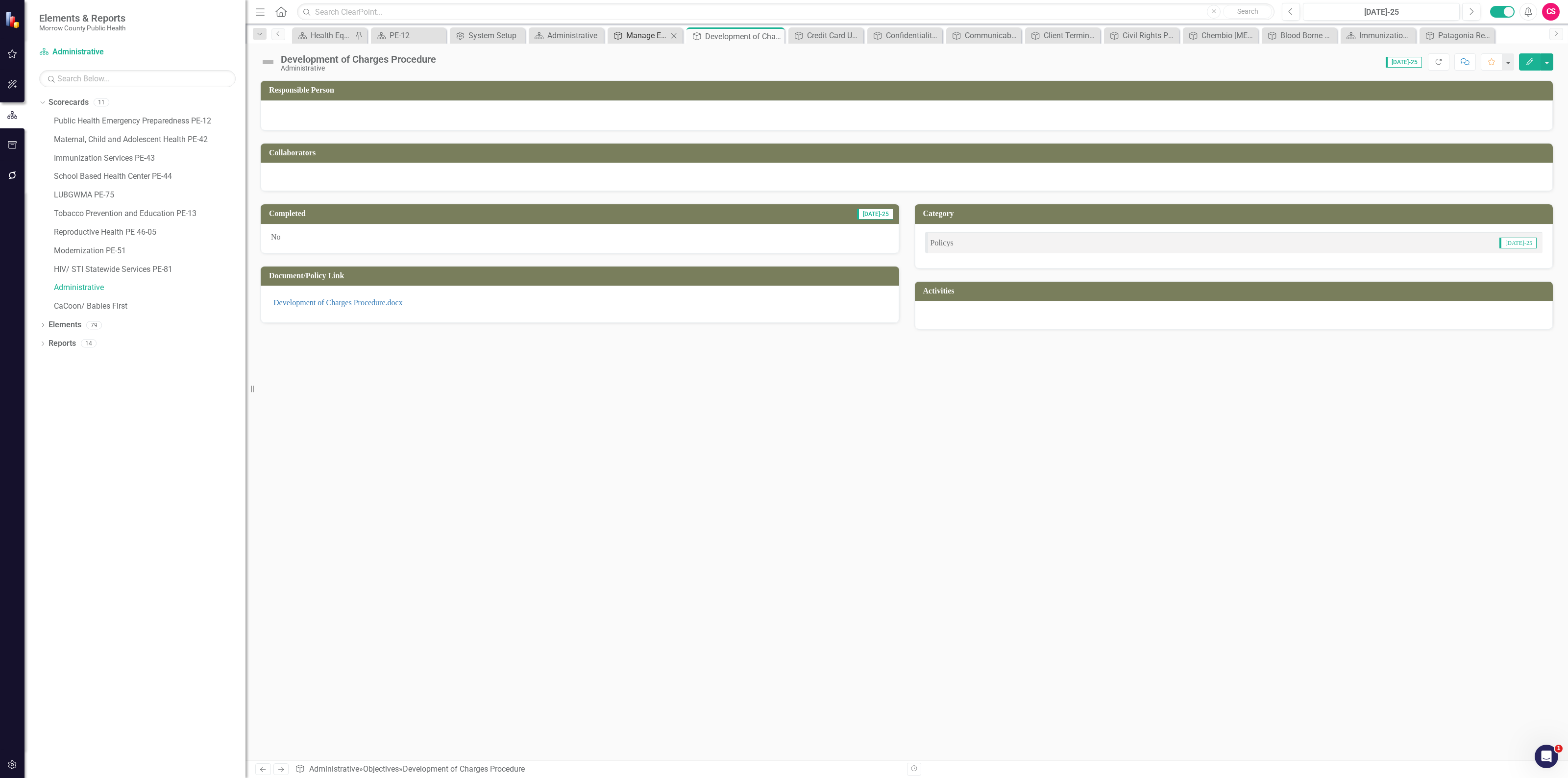
click at [647, 33] on div "Manage Elements" at bounding box center [646, 35] width 42 height 12
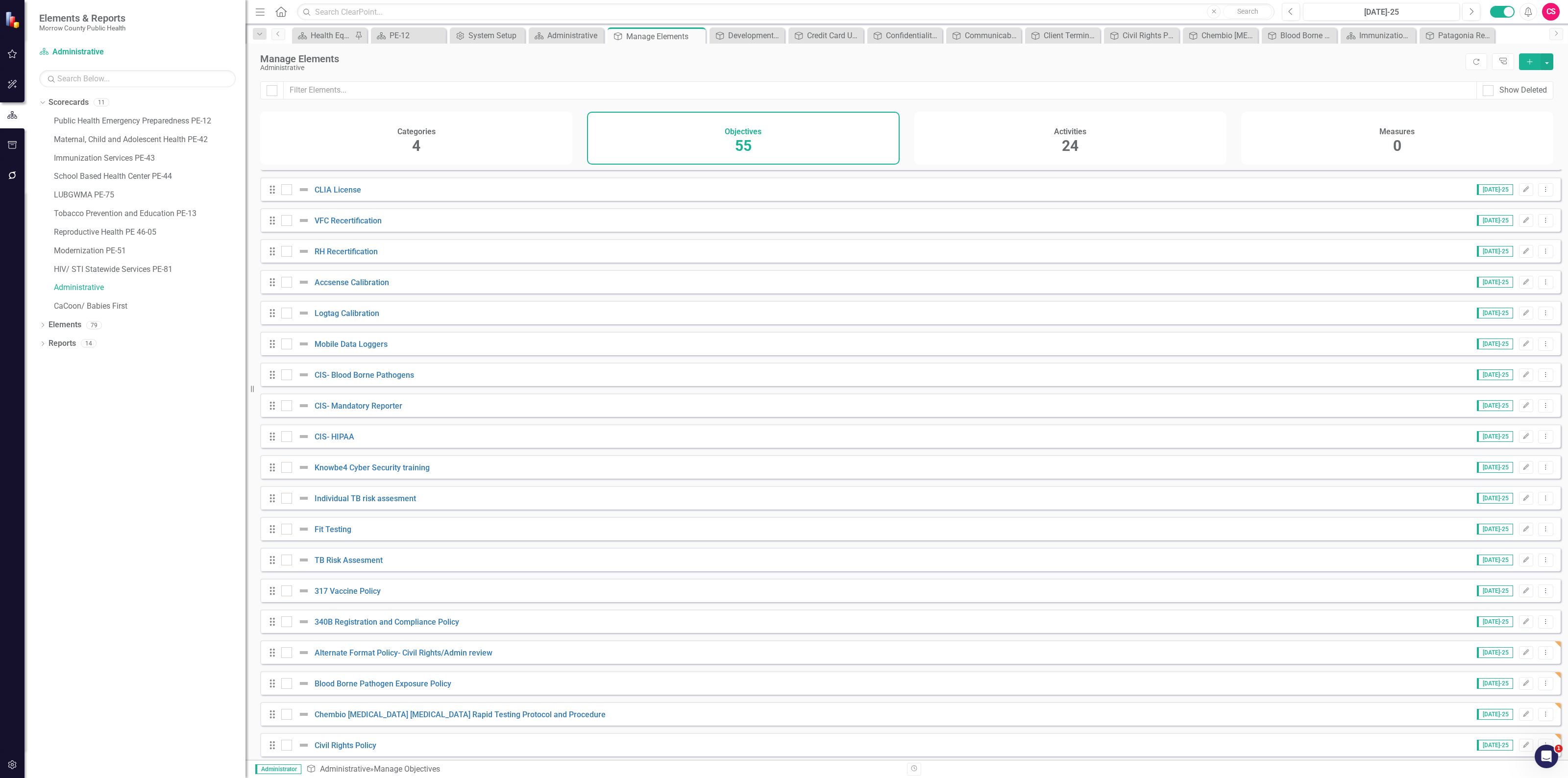
scroll to position [306, 0]
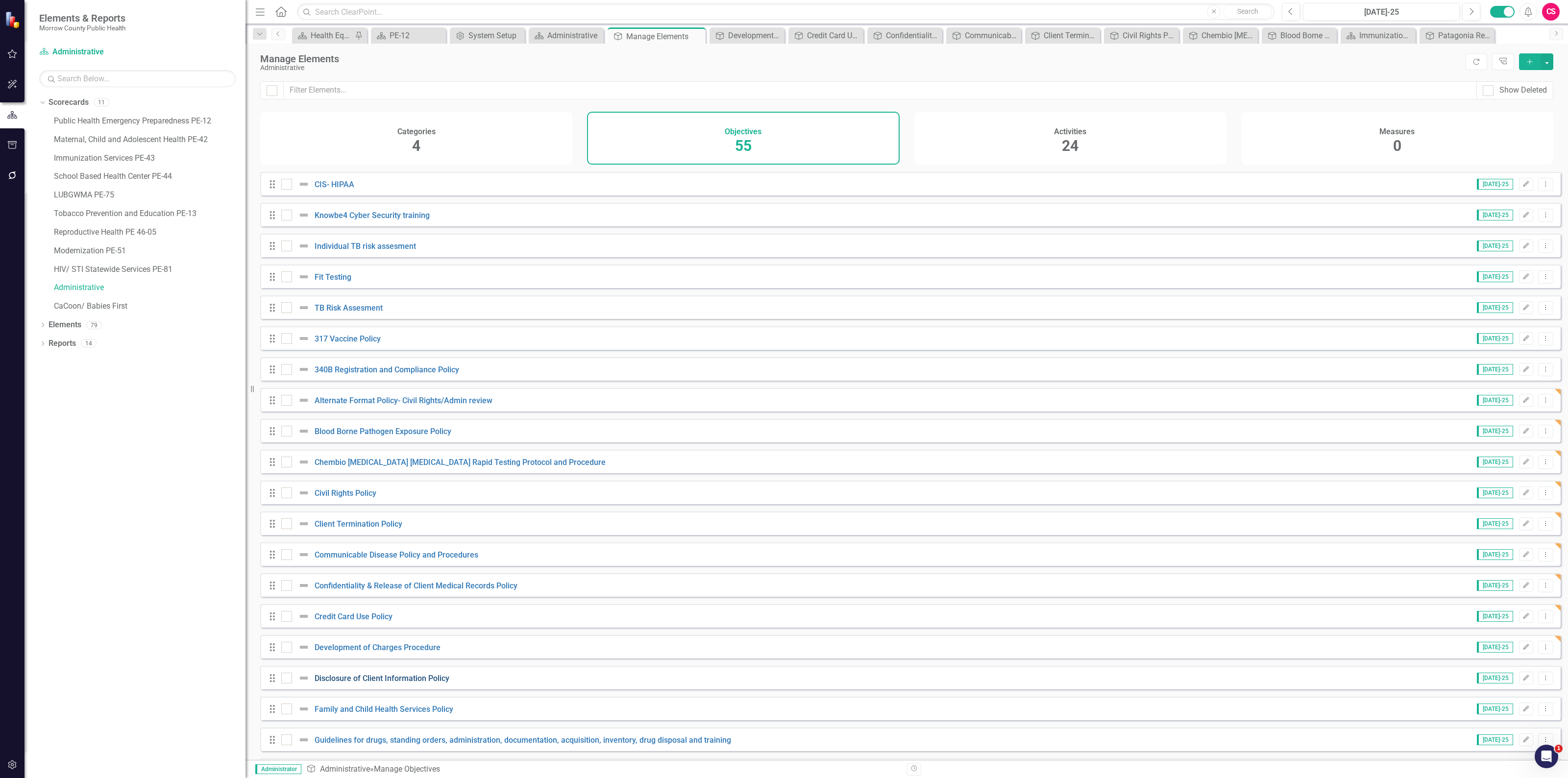
click at [373, 683] on link "Disclosure of Client Information Policy" at bounding box center [382, 679] width 135 height 9
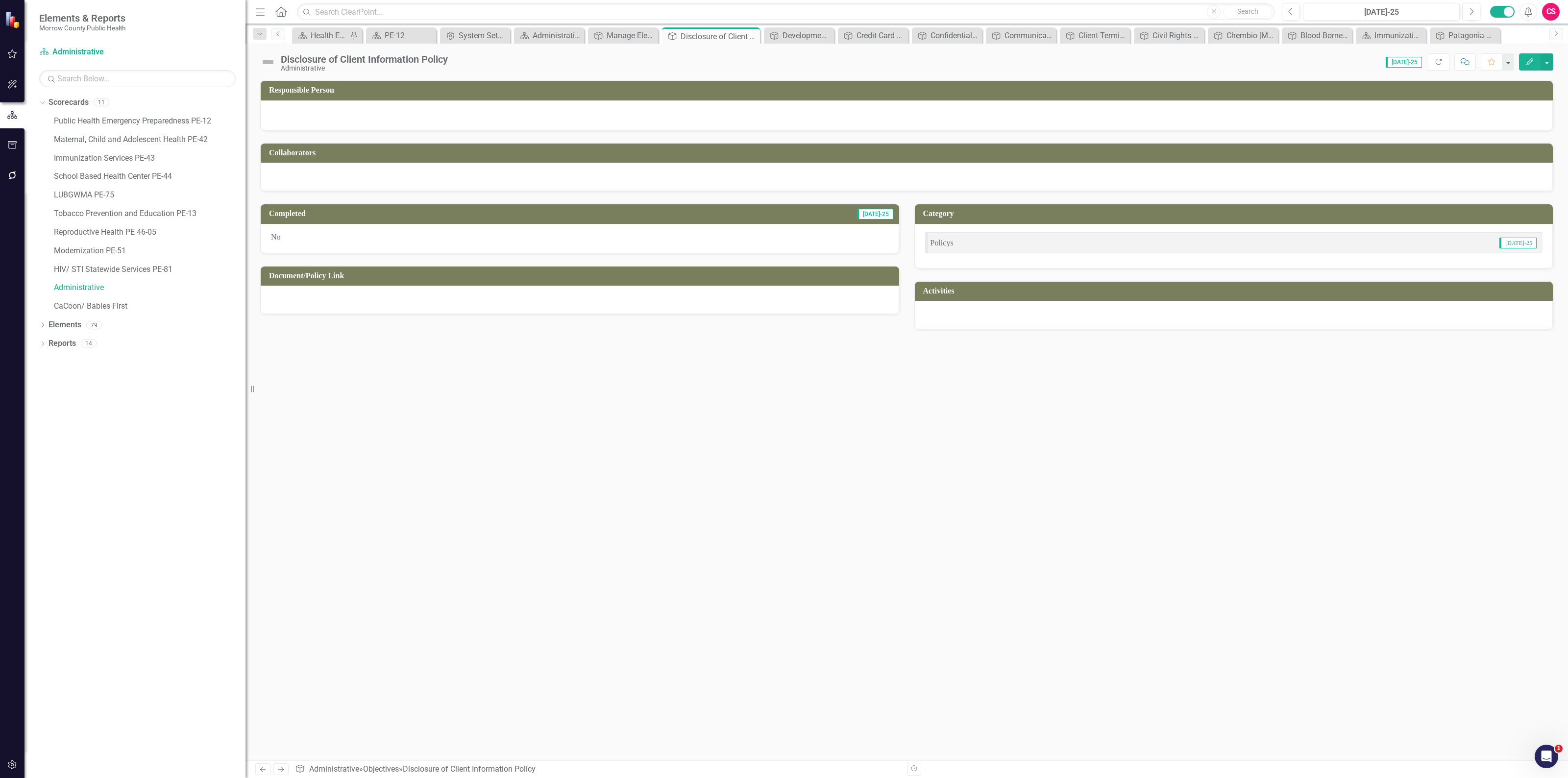
click at [411, 299] on div at bounding box center [579, 300] width 638 height 28
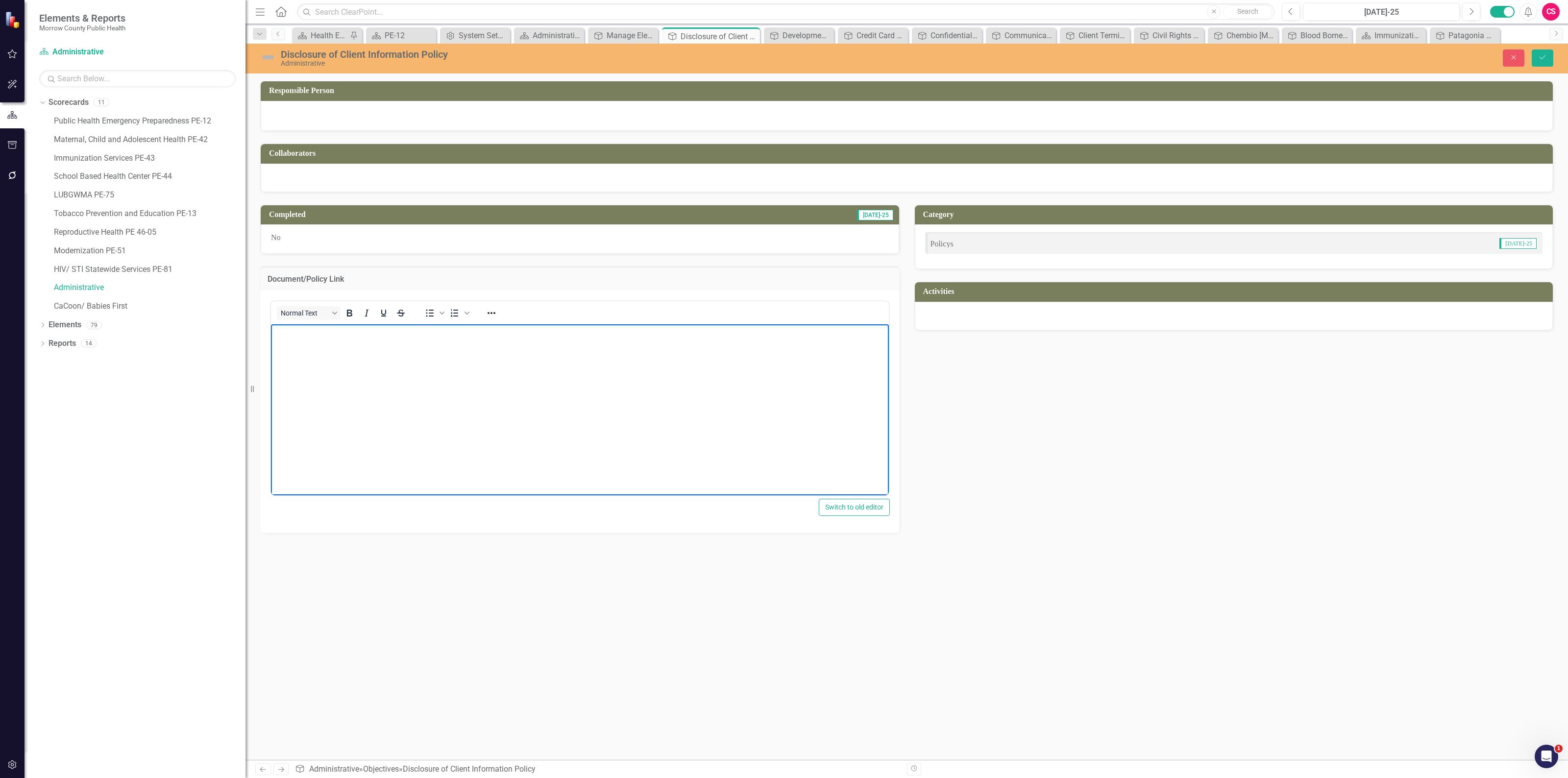
click at [381, 345] on body "Rich Text Area. Press ALT-0 for help." at bounding box center [580, 397] width 618 height 147
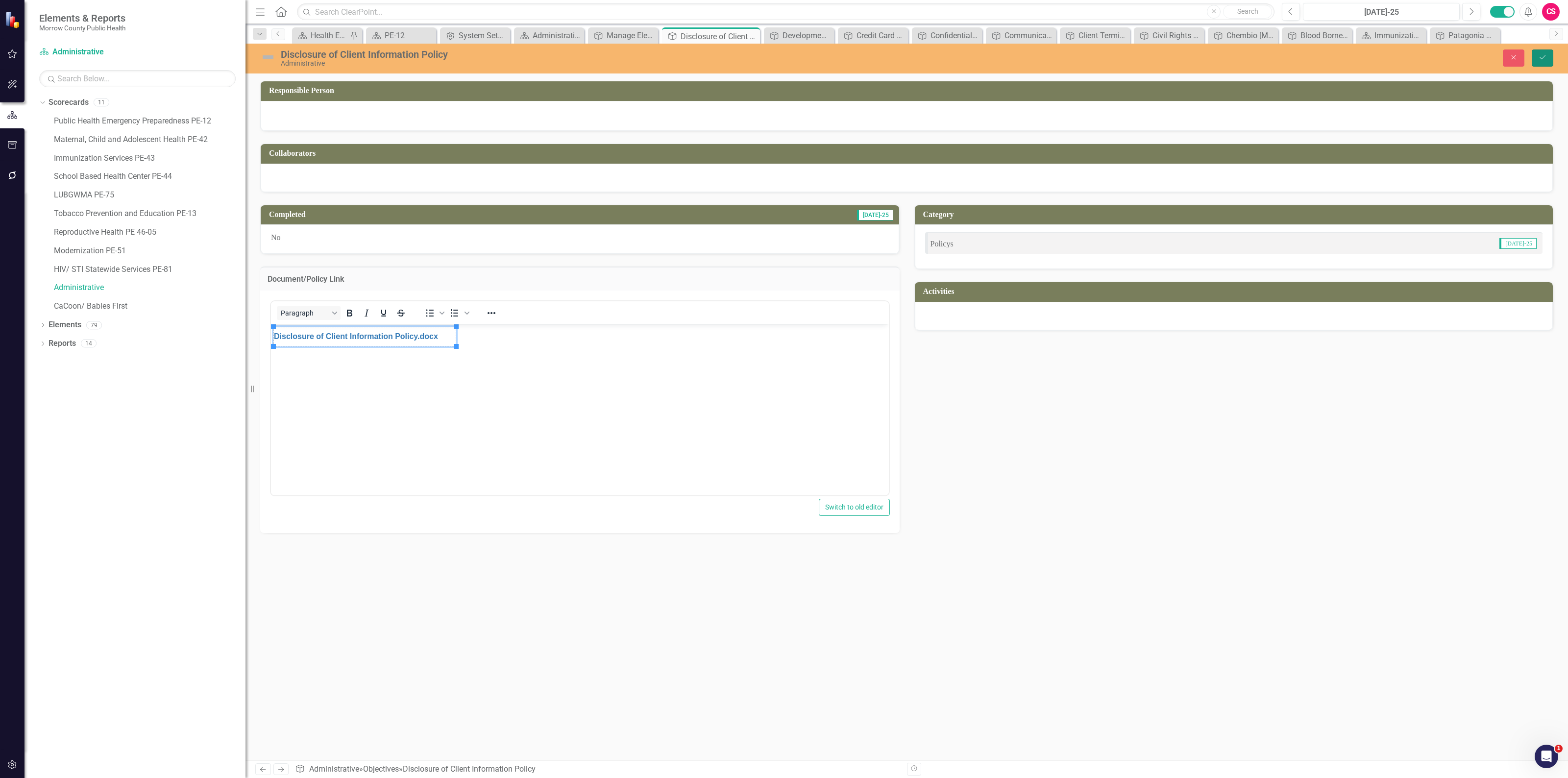
click at [1542, 58] on icon "submit" at bounding box center [1542, 58] width 6 height 4
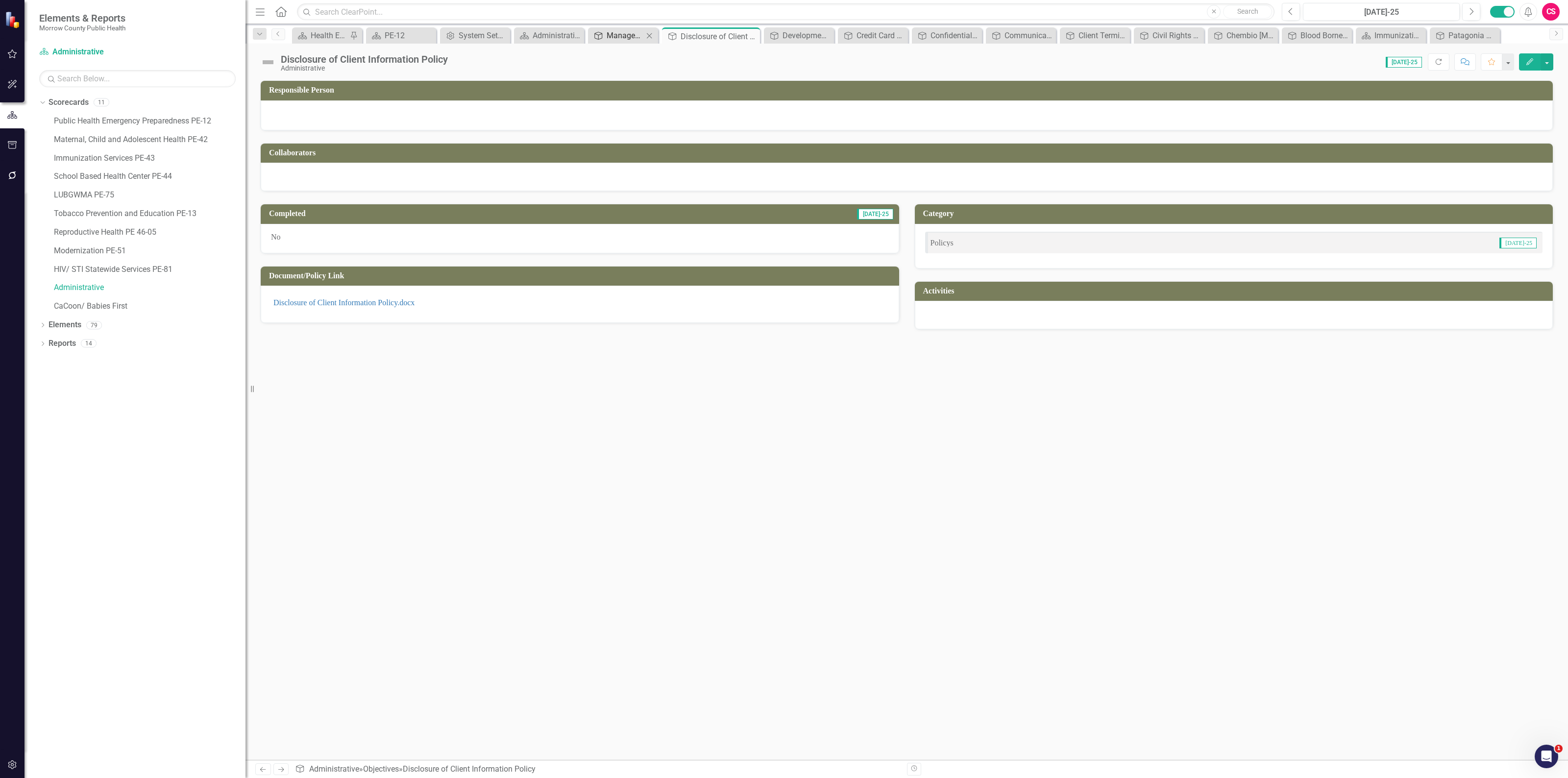
click at [612, 35] on div "Manage Elements" at bounding box center [625, 35] width 37 height 12
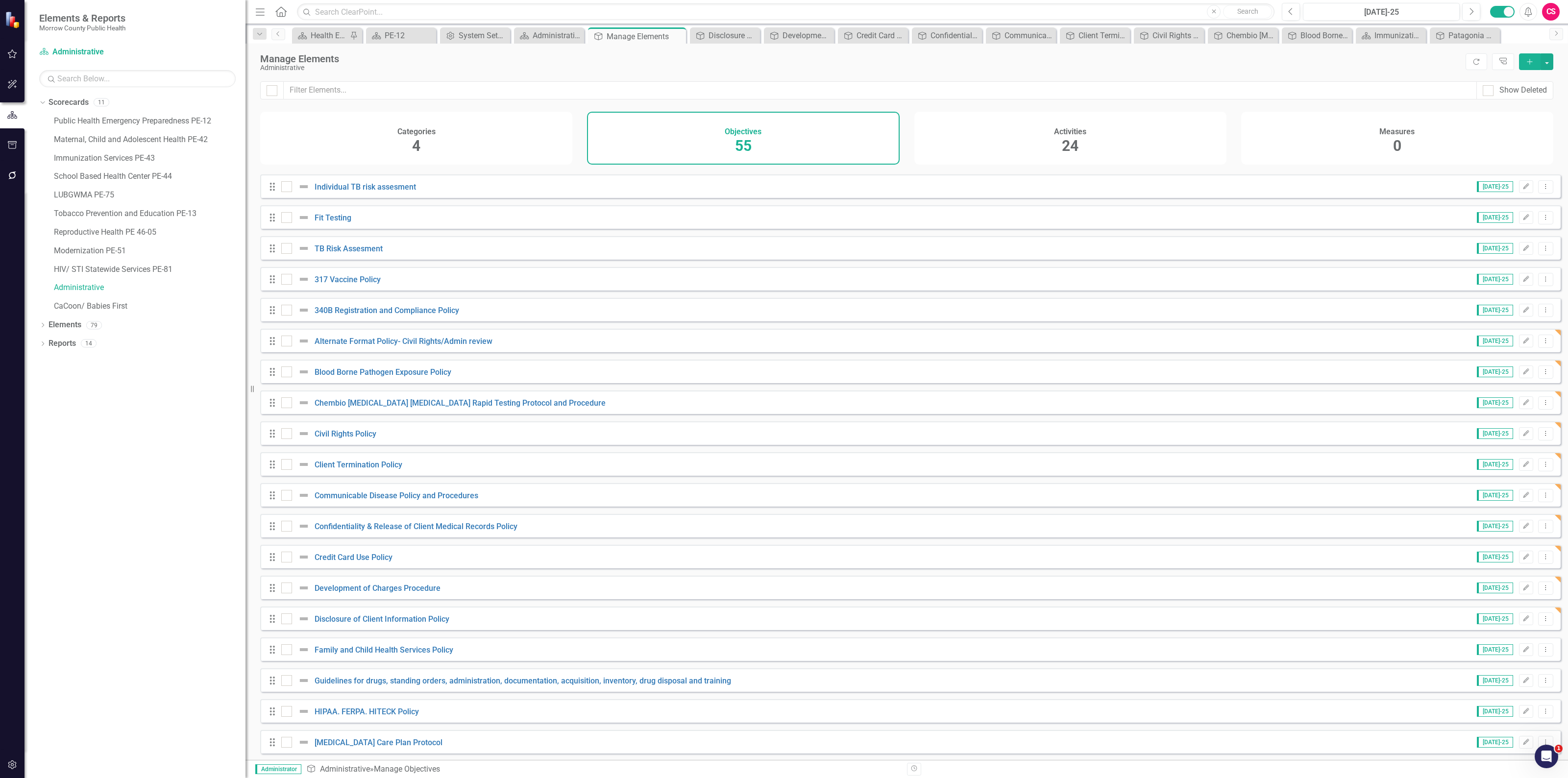
scroll to position [367, 0]
click at [364, 653] on link "Family and Child Health Services Policy" at bounding box center [384, 649] width 139 height 9
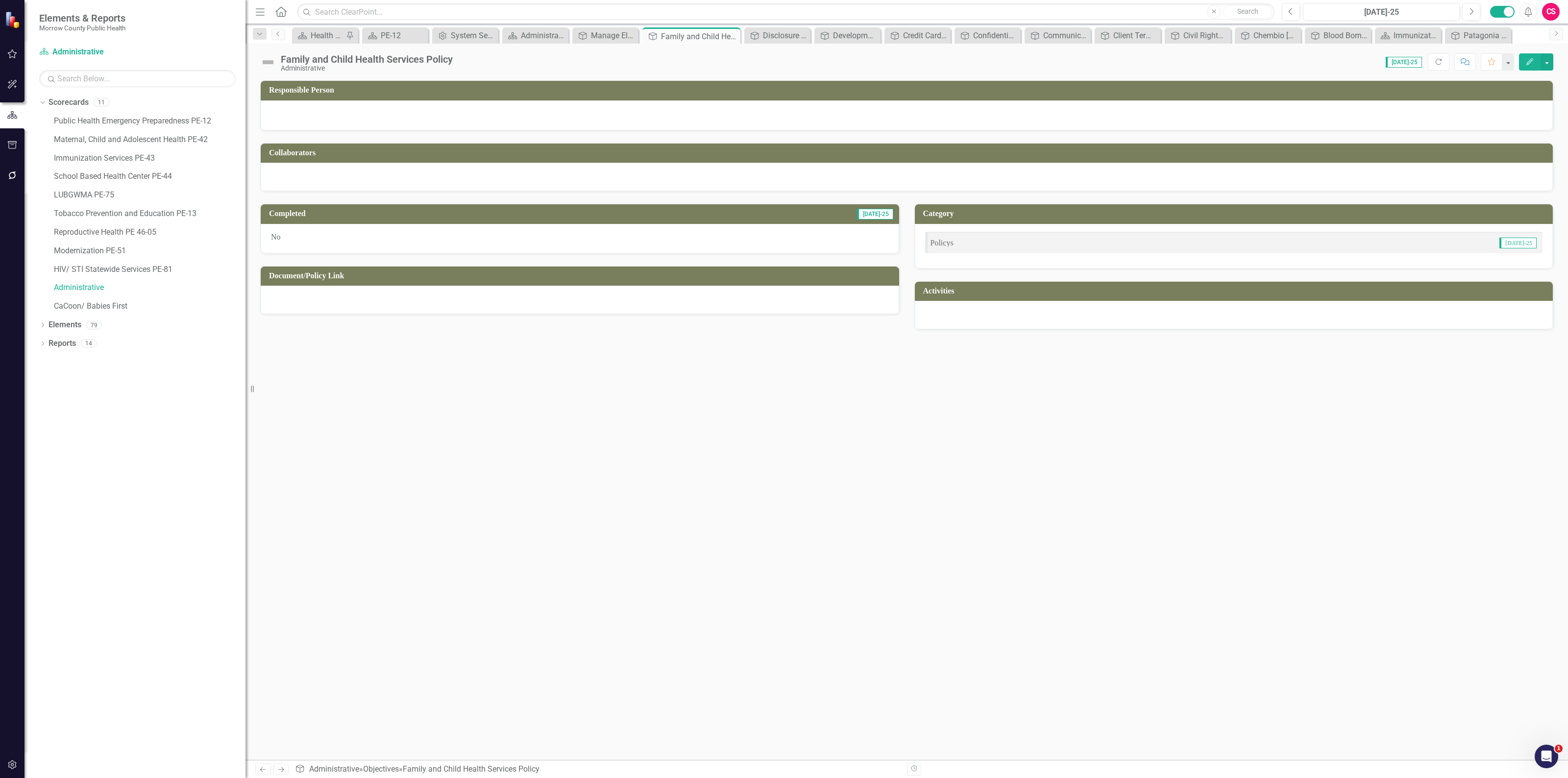
click at [577, 315] on div "Document/Policy Link" at bounding box center [579, 290] width 639 height 49
click at [577, 311] on div at bounding box center [579, 300] width 638 height 28
click at [578, 306] on div at bounding box center [579, 300] width 638 height 28
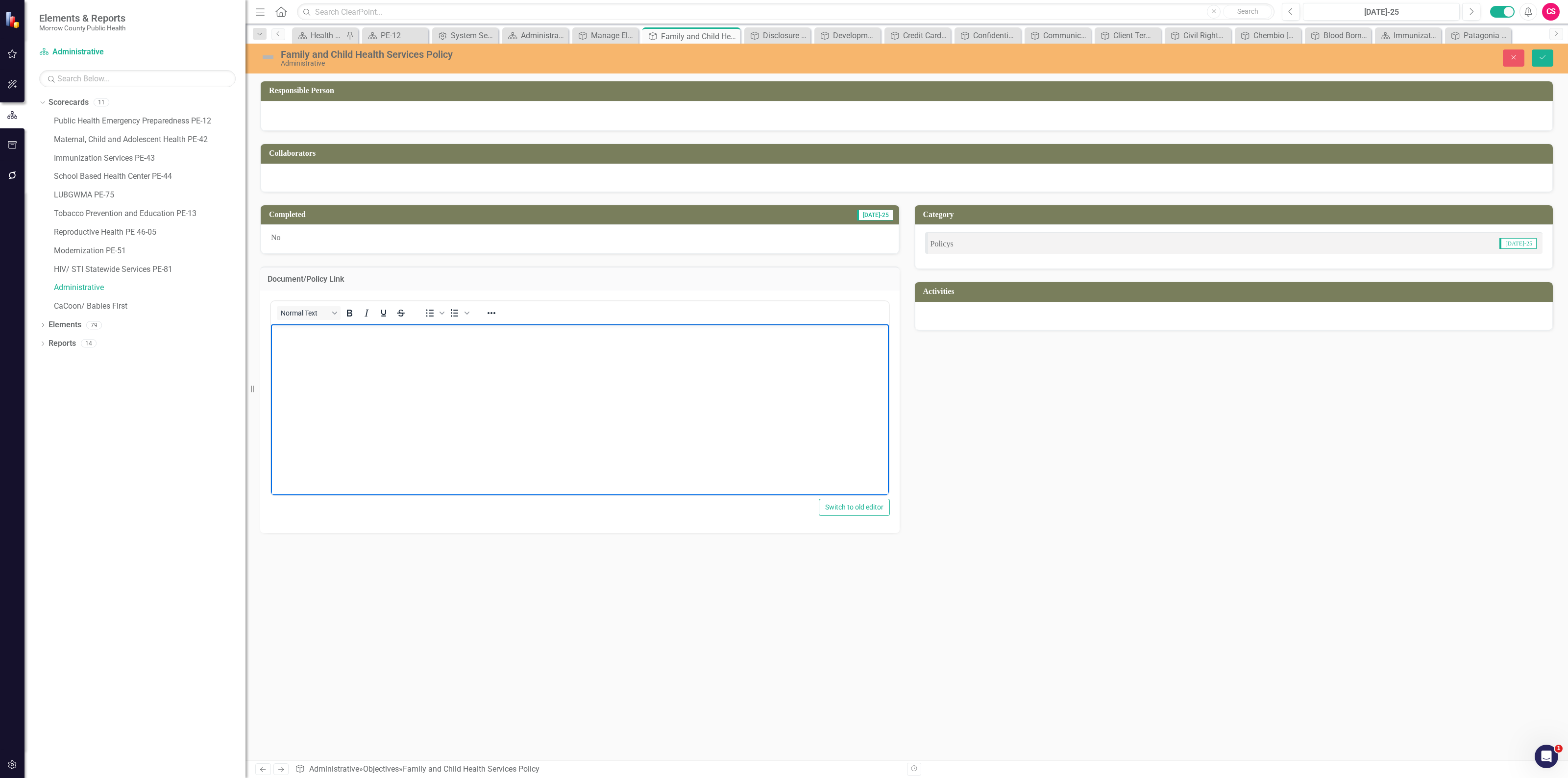
drag, startPoint x: 564, startPoint y: 345, endPoint x: 560, endPoint y: 351, distance: 7.2
click at [563, 345] on body "Rich Text Area. Press ALT-0 for help." at bounding box center [580, 397] width 618 height 147
click at [506, 359] on body "Family and Child Health Services Policy.docx" at bounding box center [580, 397] width 618 height 147
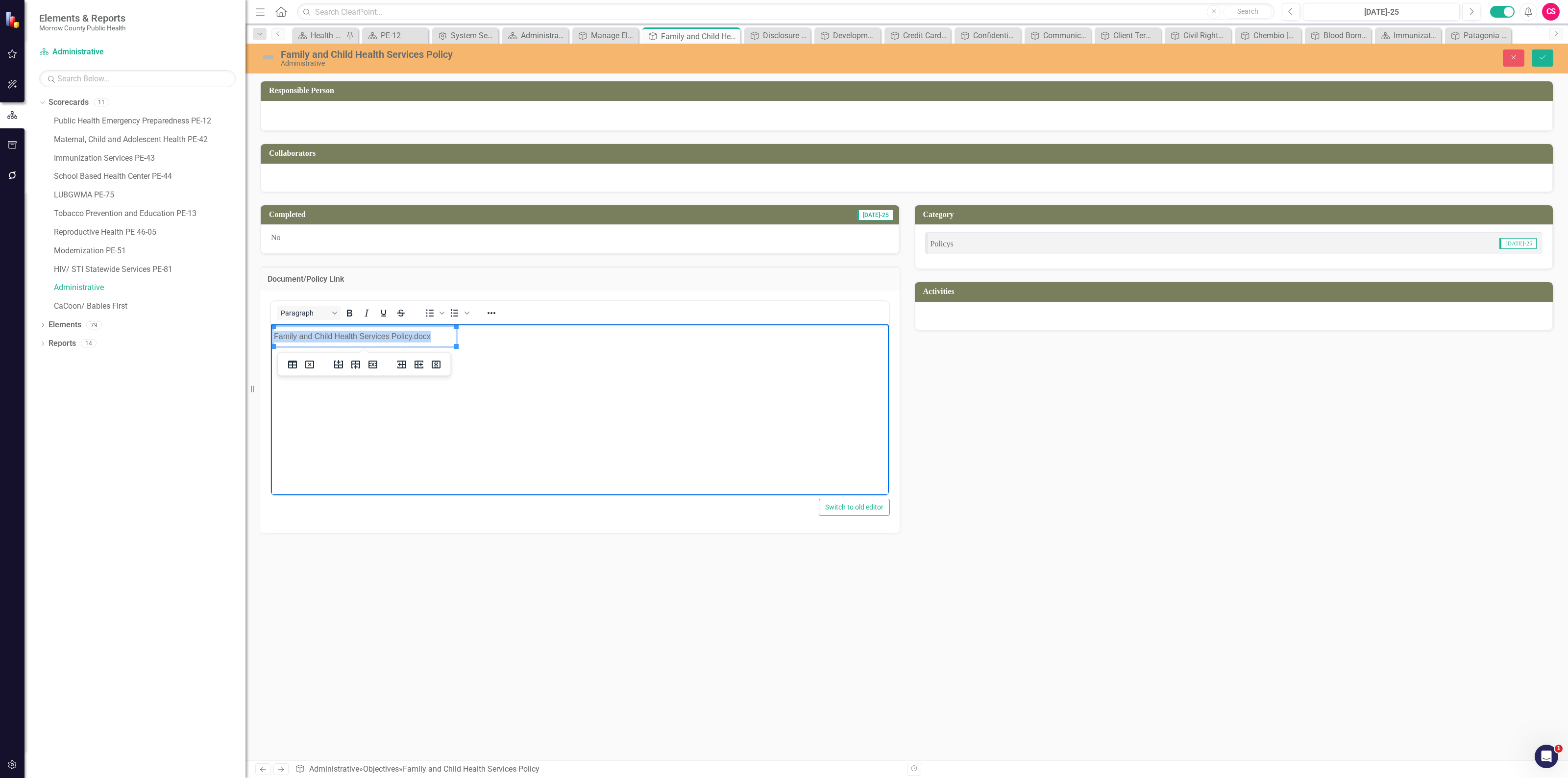
click at [506, 359] on body "Family and Child Health Services Policy.docx" at bounding box center [580, 397] width 618 height 147
click at [493, 357] on body "Rich Text Area. Press ALT-0 for help." at bounding box center [580, 397] width 618 height 147
drag, startPoint x: 486, startPoint y: 349, endPoint x: 349, endPoint y: 338, distance: 137.4
click at [349, 338] on body "Rich Text Area. Press ALT-0 for help." at bounding box center [580, 397] width 618 height 147
click at [349, 338] on td "Rich Text Area. Press ALT-0 for help." at bounding box center [365, 337] width 182 height 19
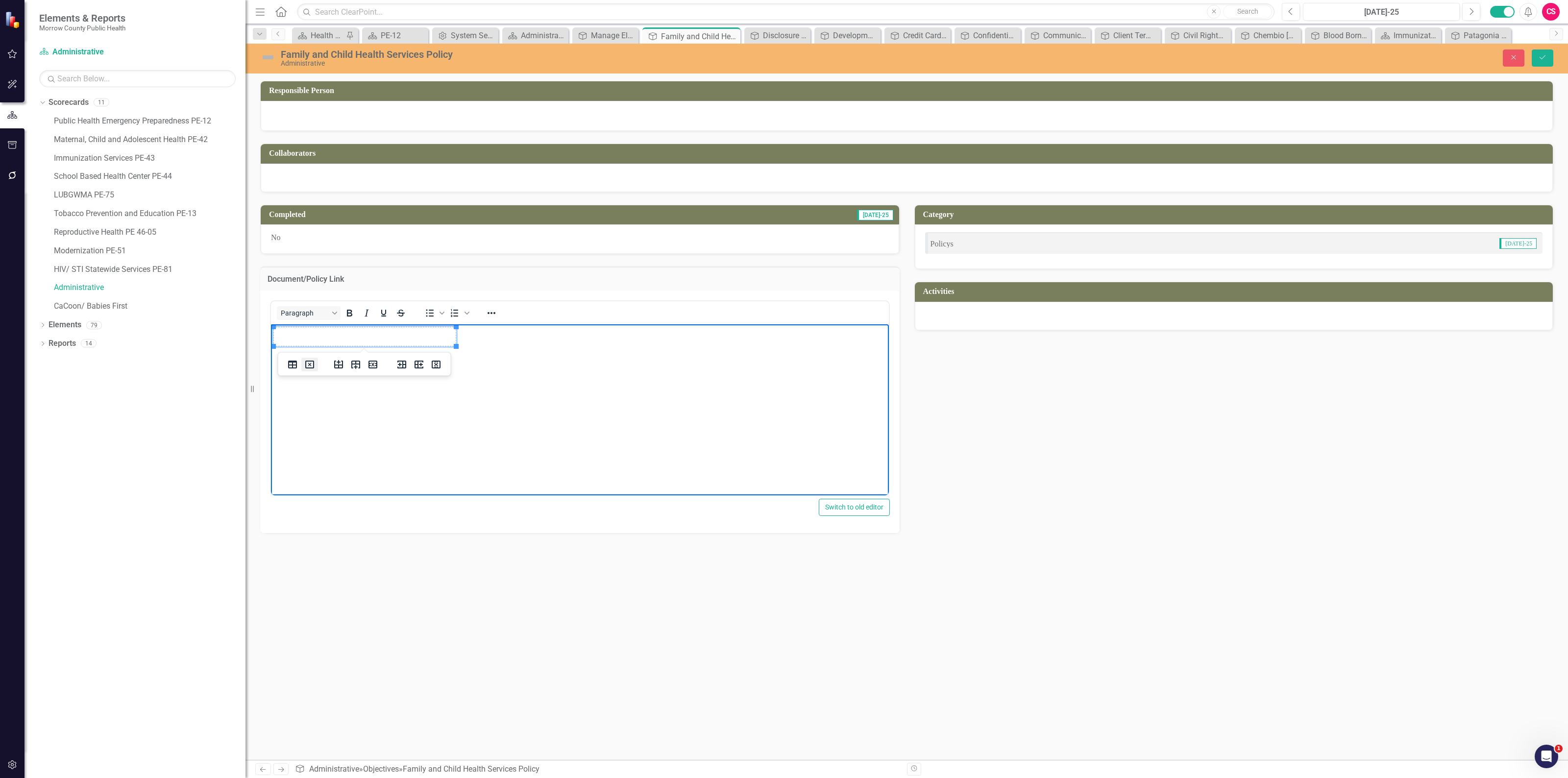
click at [312, 363] on icon "Delete table" at bounding box center [309, 364] width 11 height 11
click at [317, 337] on td "Family and Child Health Services Policy.docx" at bounding box center [365, 337] width 182 height 19
click at [359, 330] on td "Family and Child Health Services Policy.docx" at bounding box center [365, 337] width 182 height 19
click at [1539, 51] on button "Save" at bounding box center [1542, 58] width 22 height 17
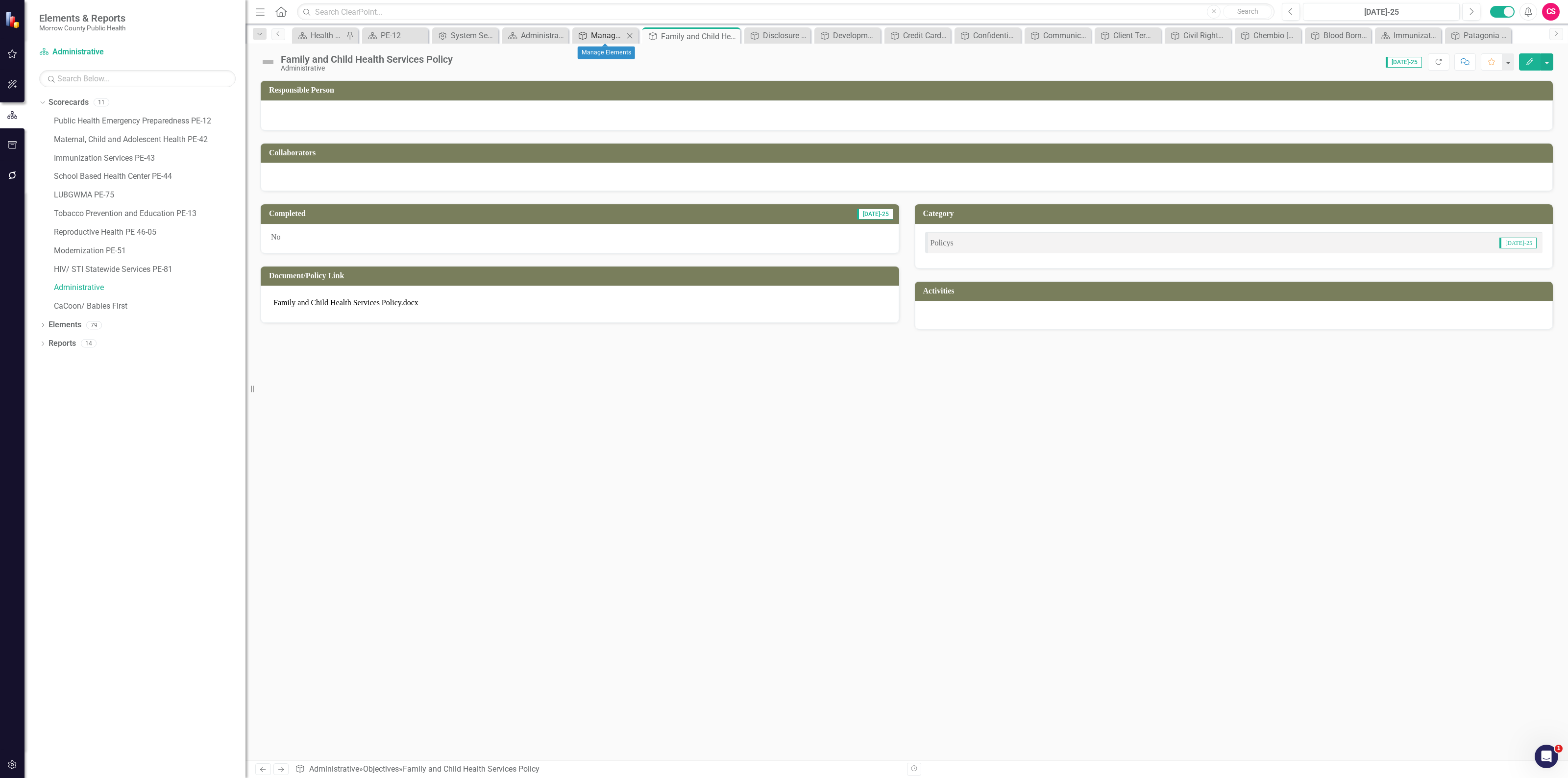
click at [605, 33] on div "Manage Elements" at bounding box center [607, 35] width 33 height 12
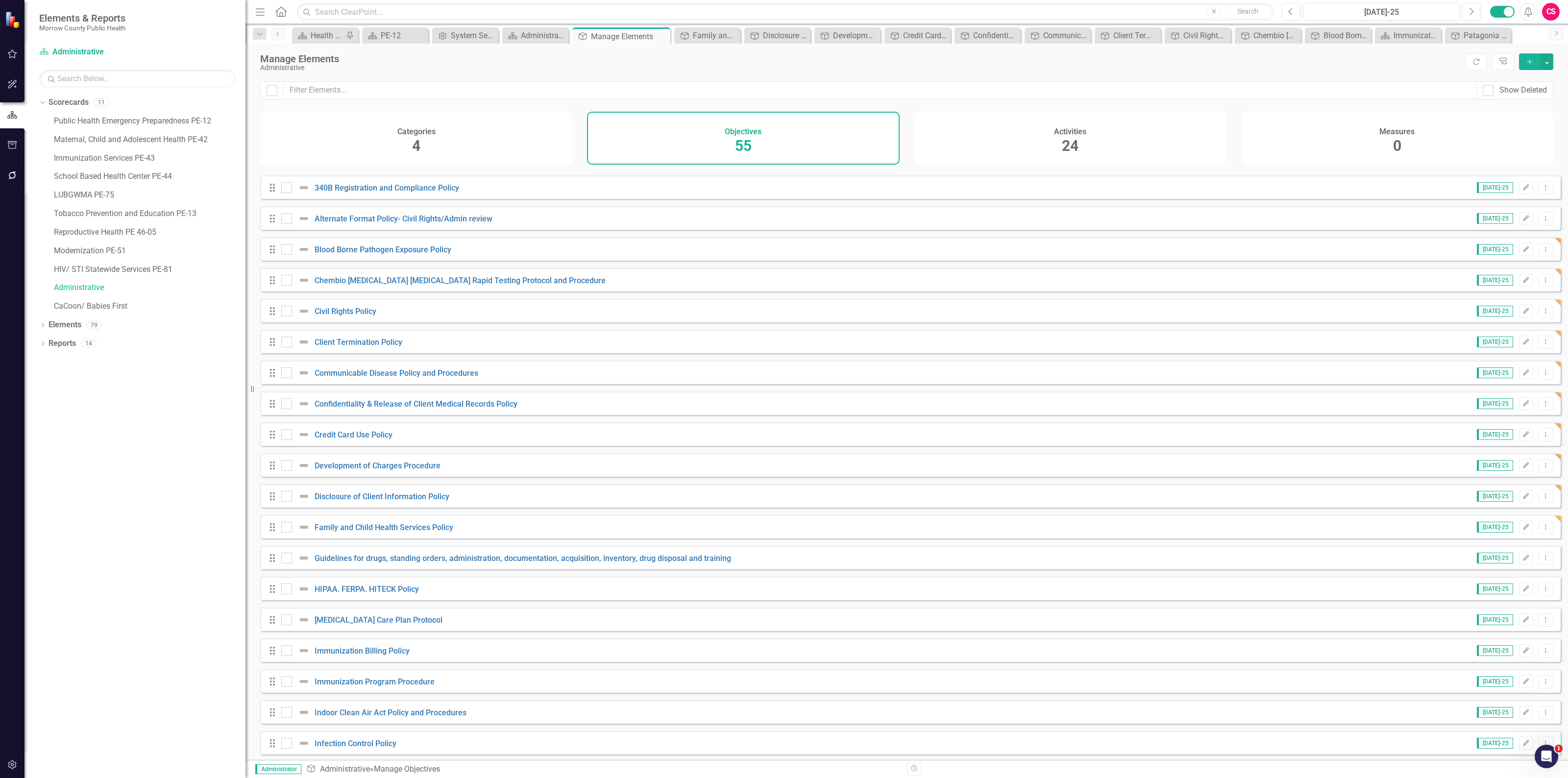
scroll to position [489, 0]
click at [370, 562] on link "Guidelines for drugs, standing orders, administration, documentation, acquisiti…" at bounding box center [523, 558] width 417 height 9
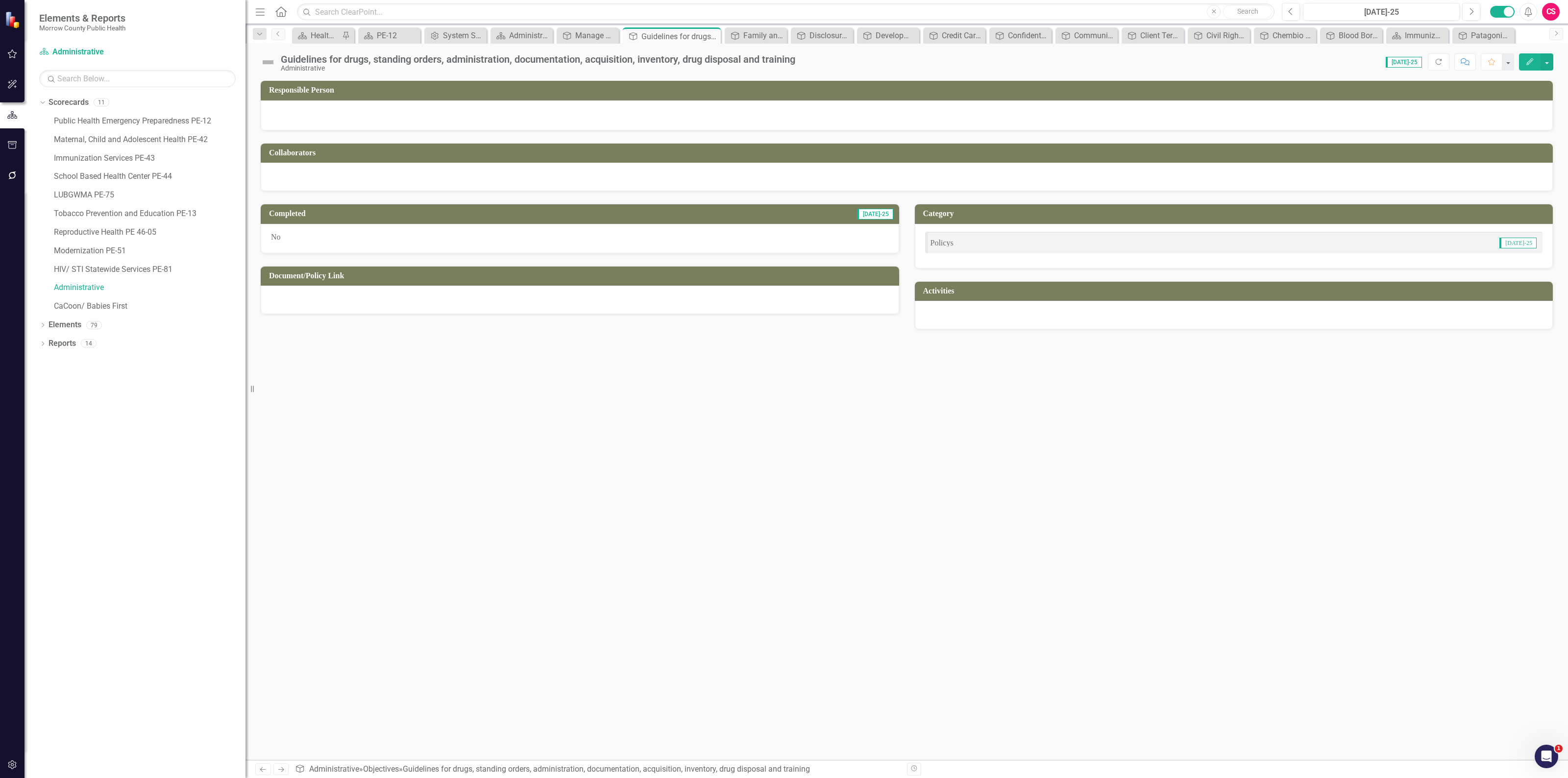
click at [429, 300] on div at bounding box center [579, 300] width 638 height 28
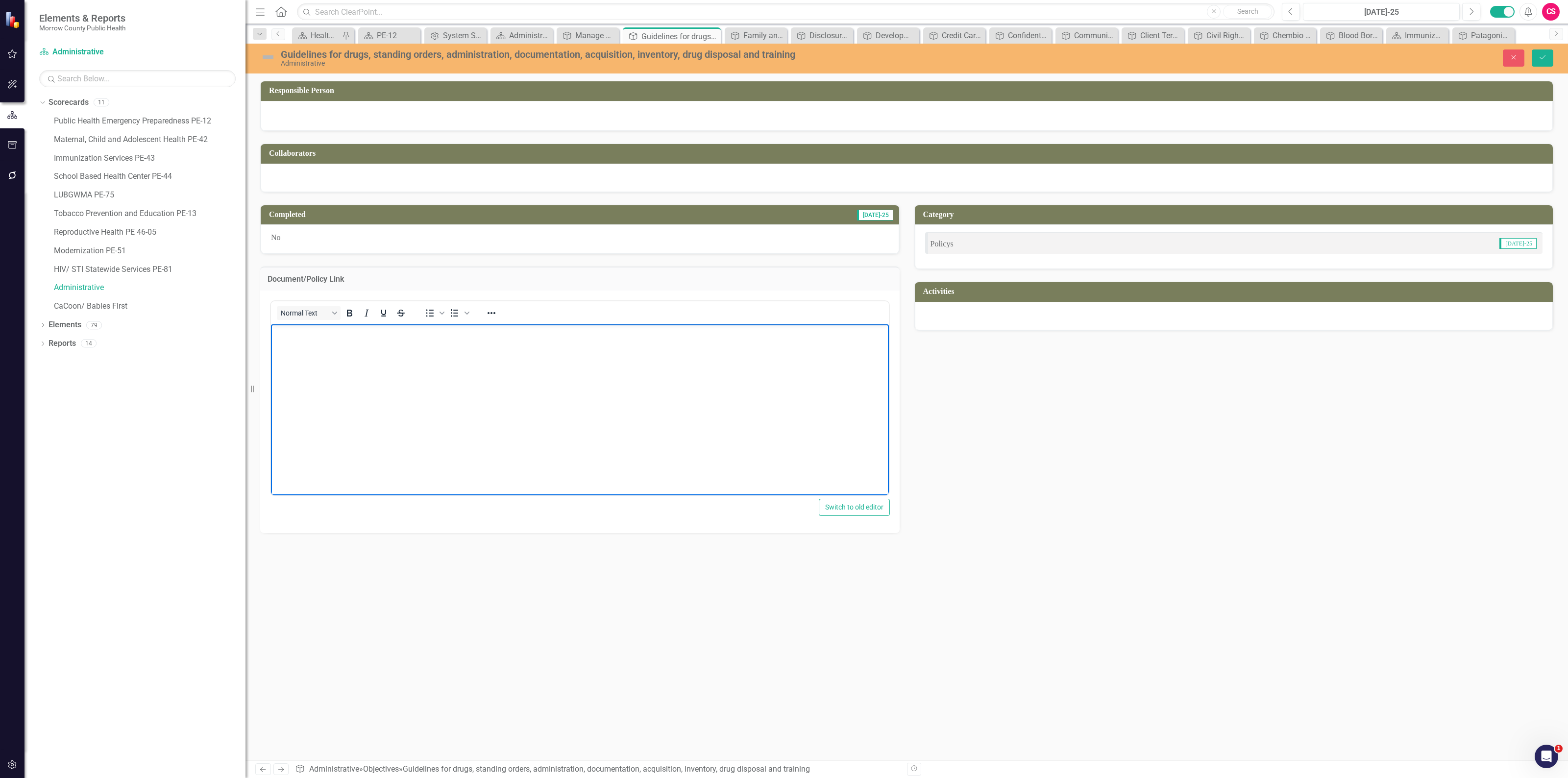
click at [484, 351] on body "Rich Text Area. Press ALT-0 for help." at bounding box center [580, 397] width 618 height 147
drag, startPoint x: 455, startPoint y: 350, endPoint x: 828, endPoint y: 331, distance: 373.5
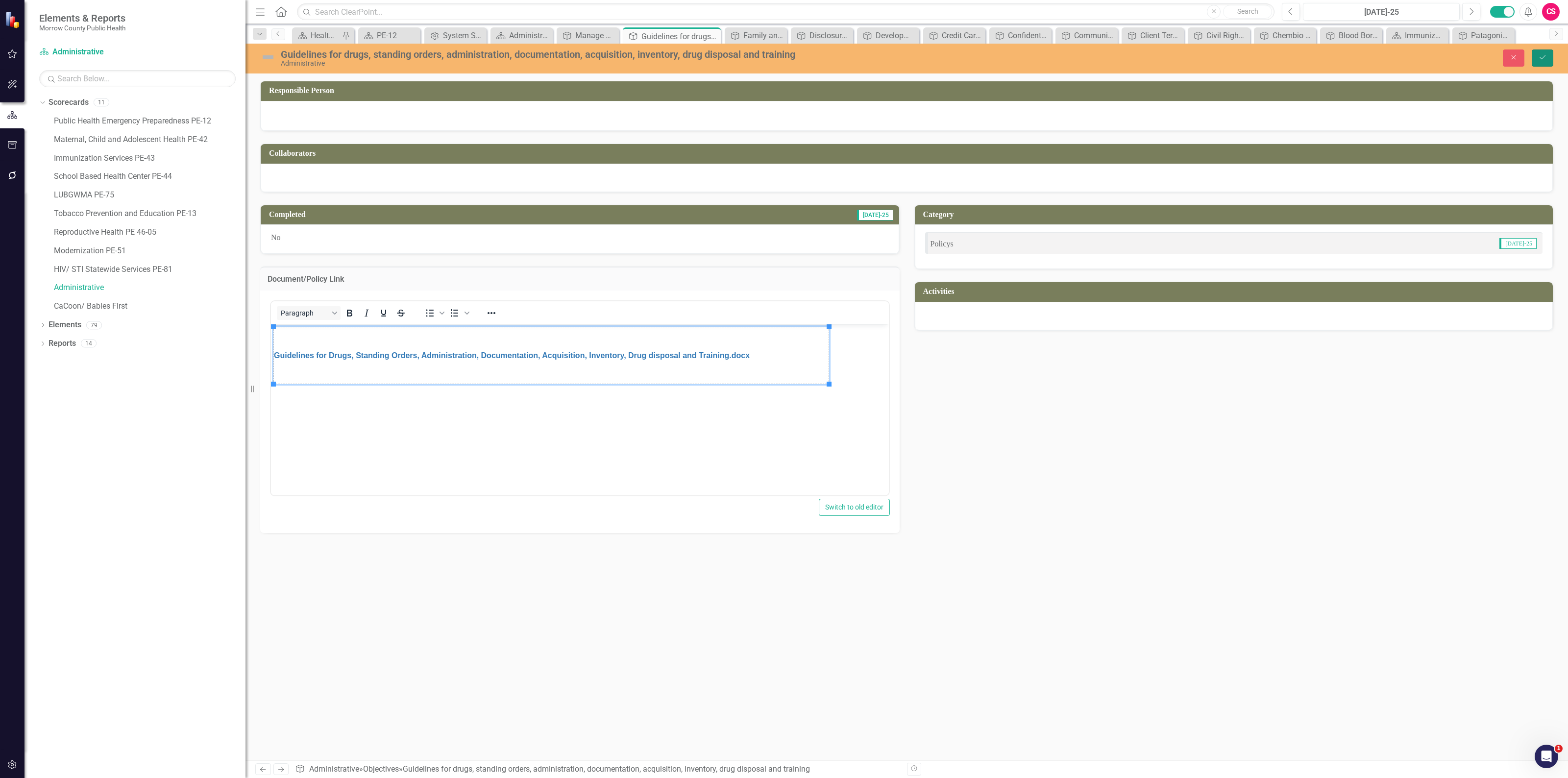
click at [1542, 55] on icon "Save" at bounding box center [1542, 57] width 9 height 7
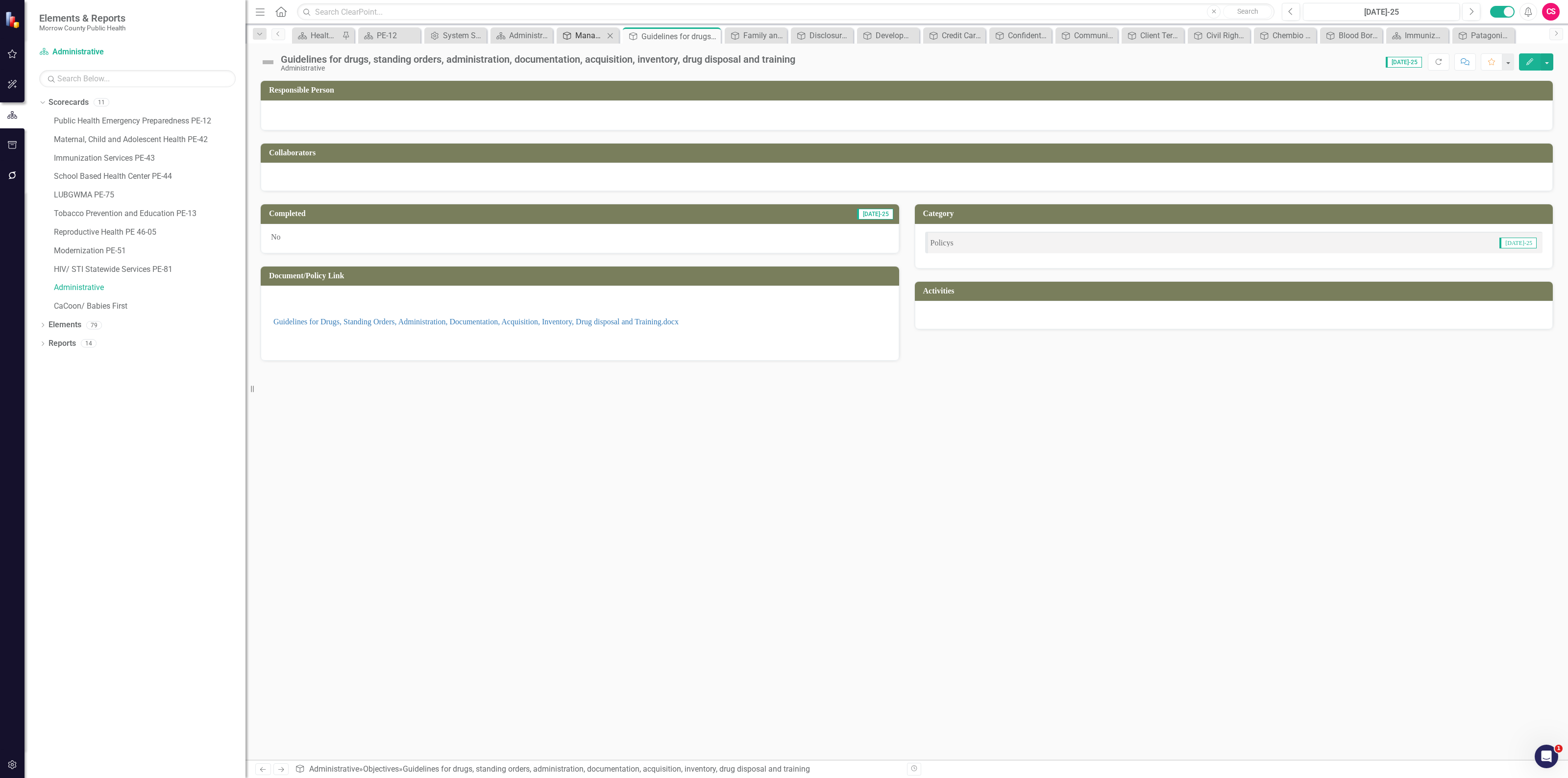
click at [584, 32] on div "Manage Elements" at bounding box center [589, 35] width 29 height 12
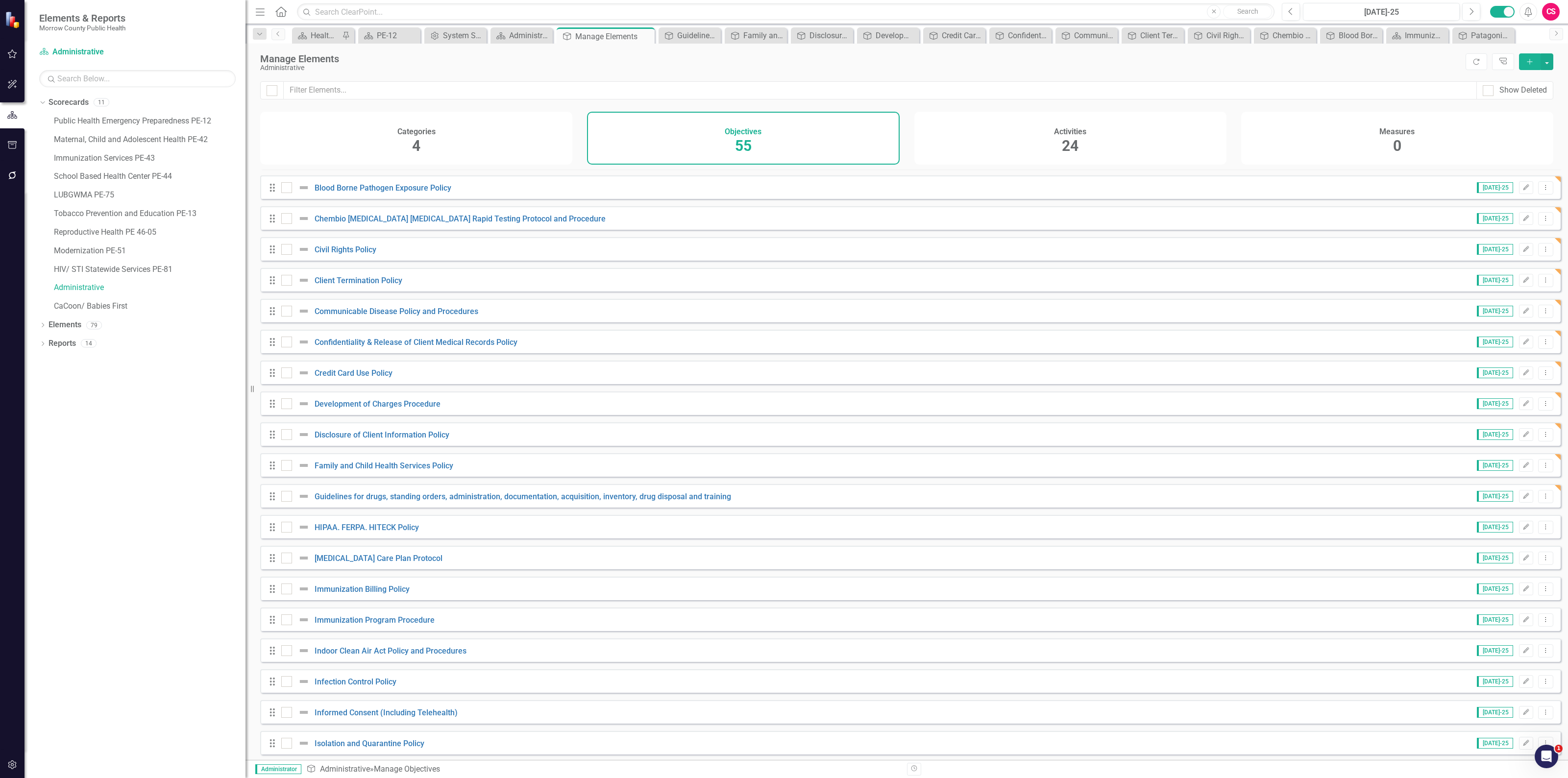
scroll to position [551, 0]
click at [389, 530] on link "HIPAA. FERPA. HITECK Policy" at bounding box center [367, 526] width 104 height 9
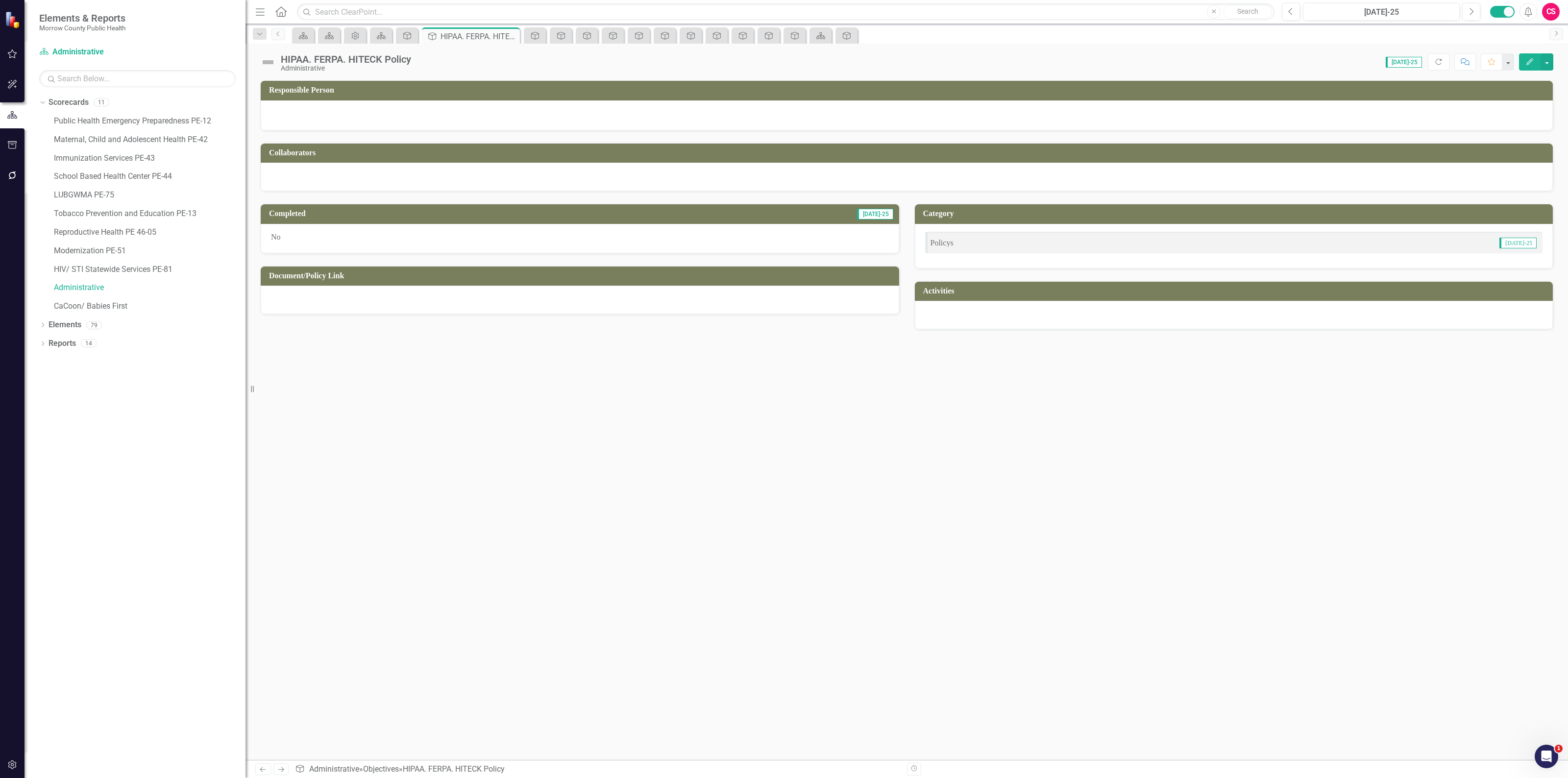
click at [484, 300] on div at bounding box center [579, 300] width 638 height 28
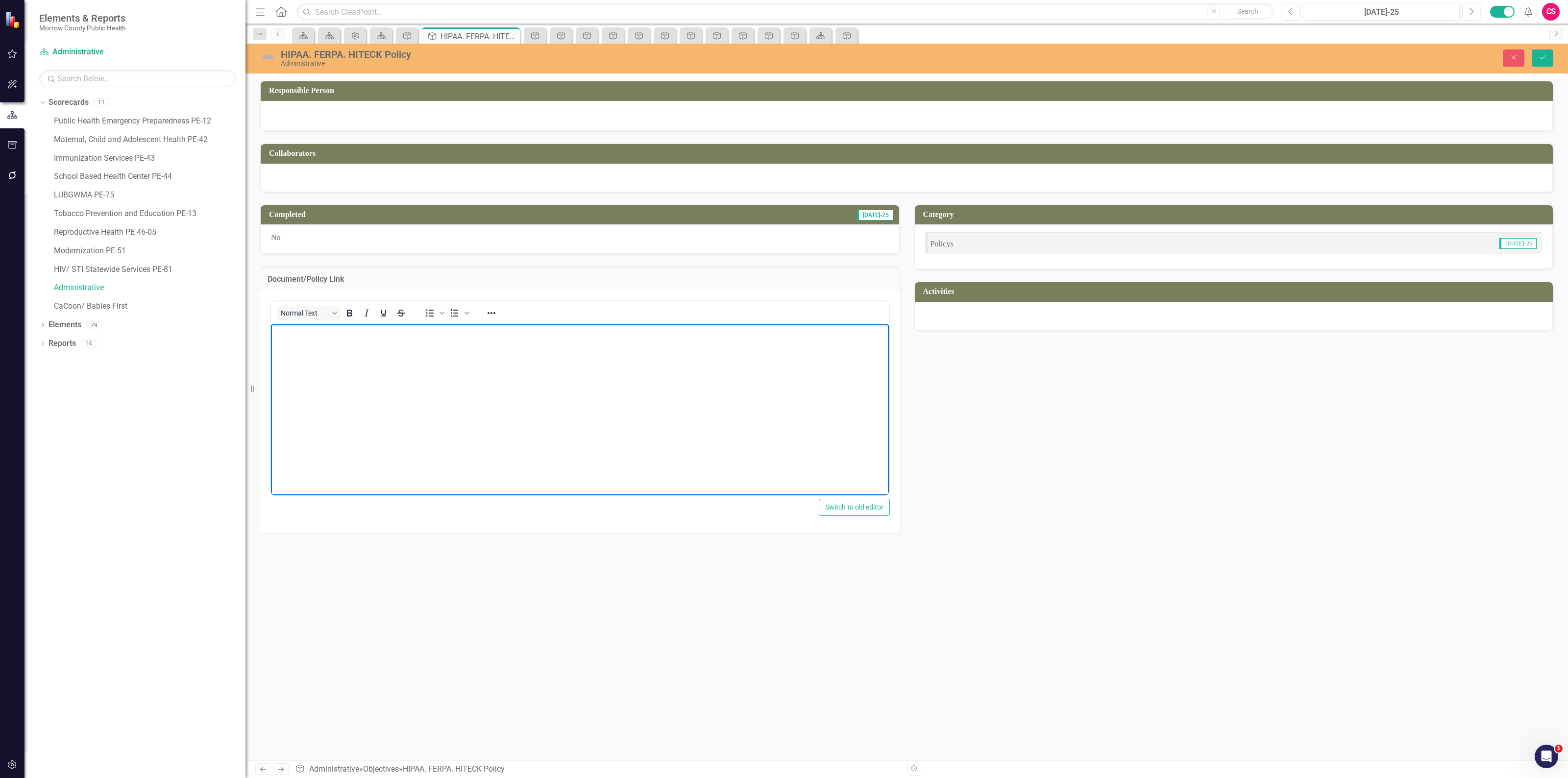
click at [467, 353] on body "Rich Text Area. Press ALT-0 for help." at bounding box center [580, 397] width 618 height 147
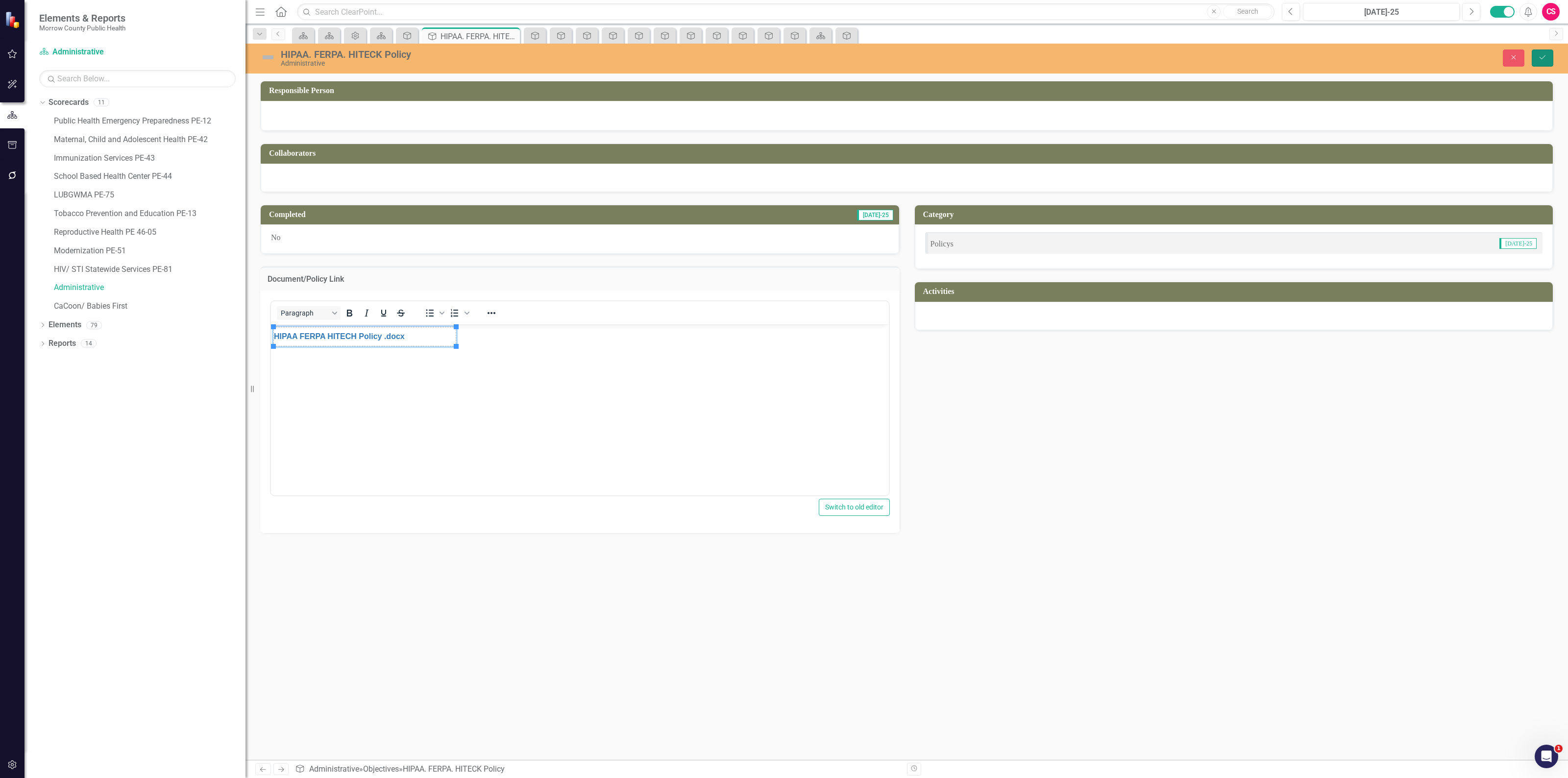
click at [1544, 58] on icon "Save" at bounding box center [1542, 57] width 9 height 7
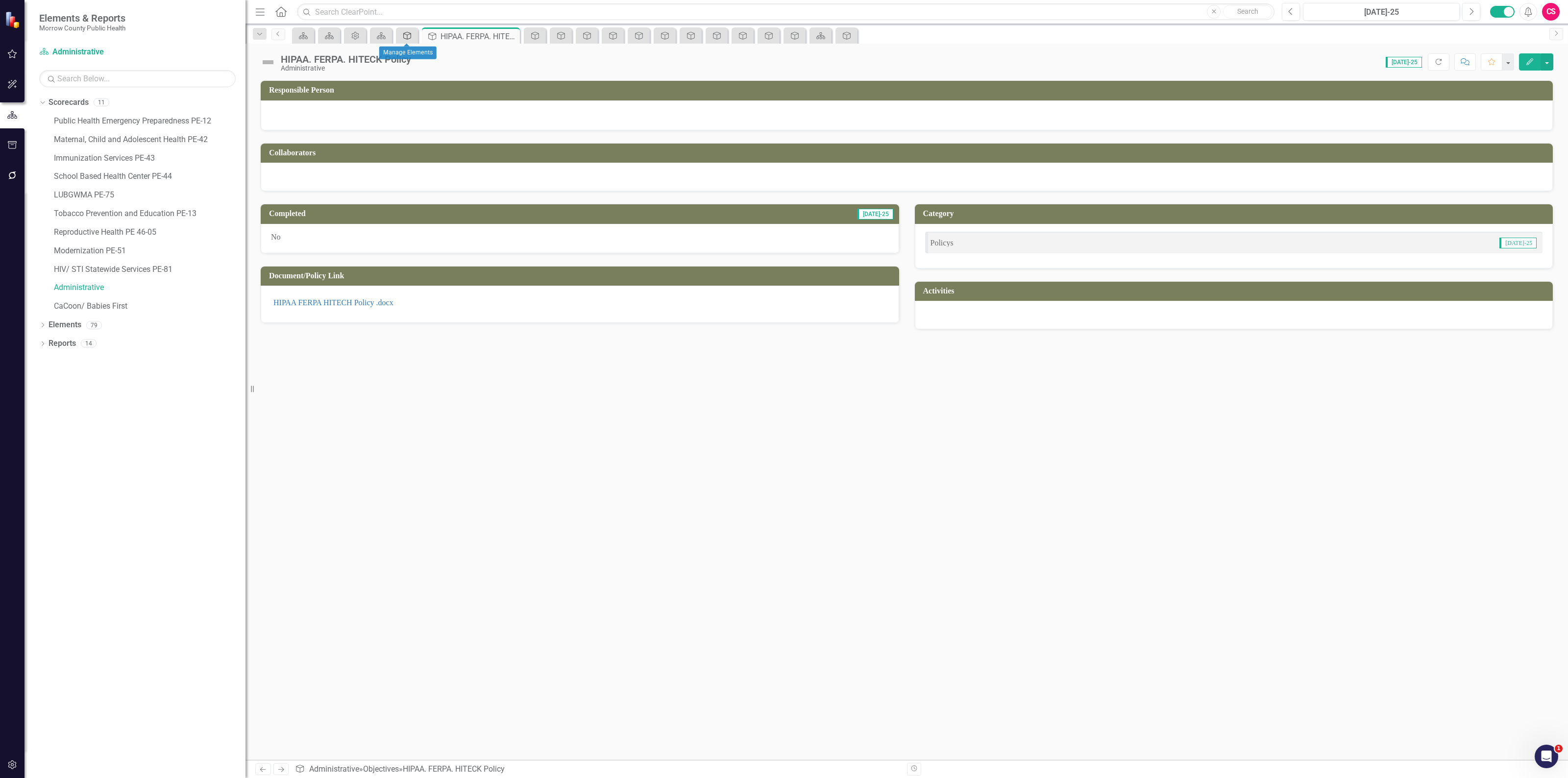
click at [405, 37] on icon "Objective" at bounding box center [407, 36] width 9 height 8
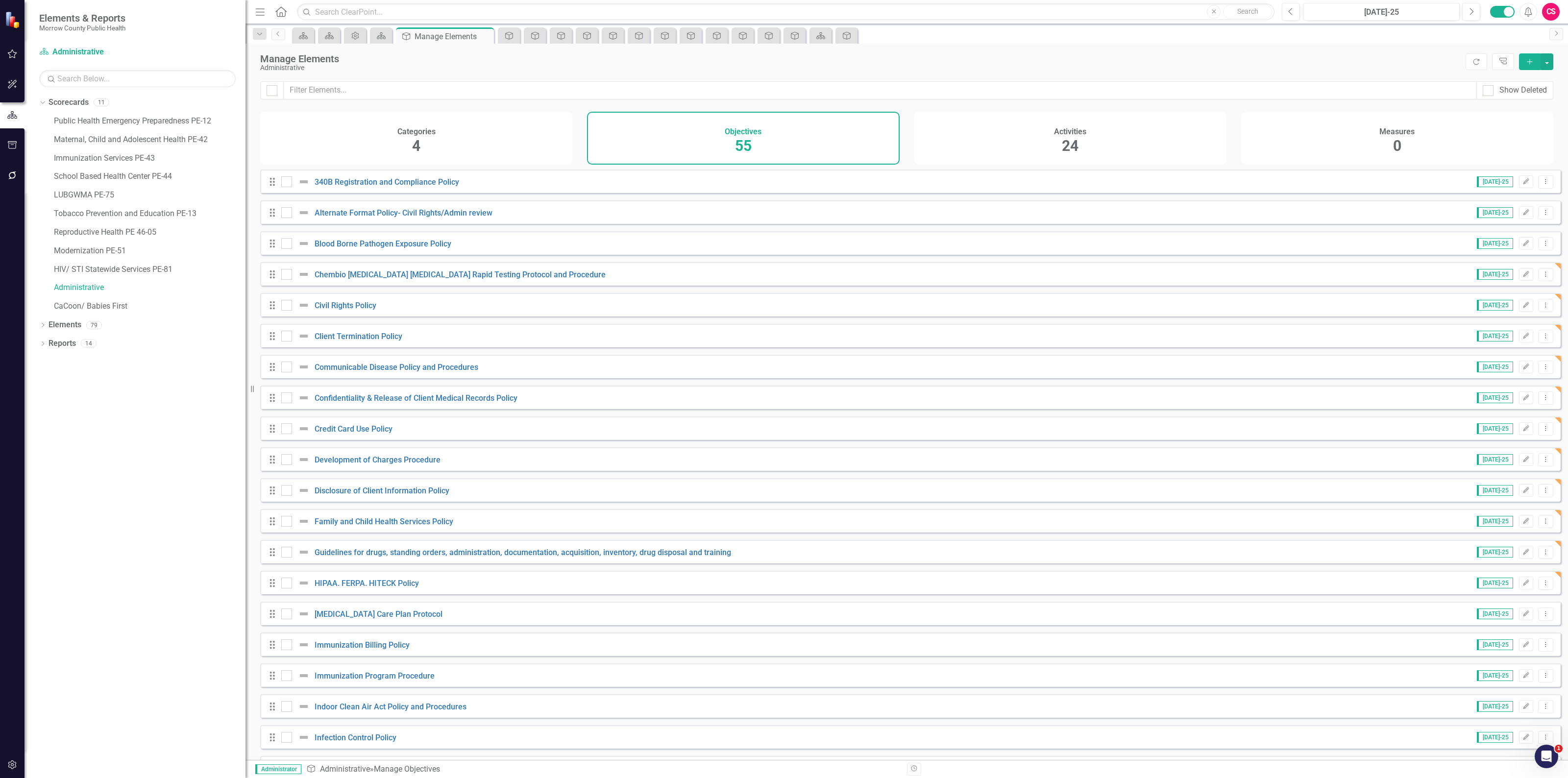
scroll to position [674, 0]
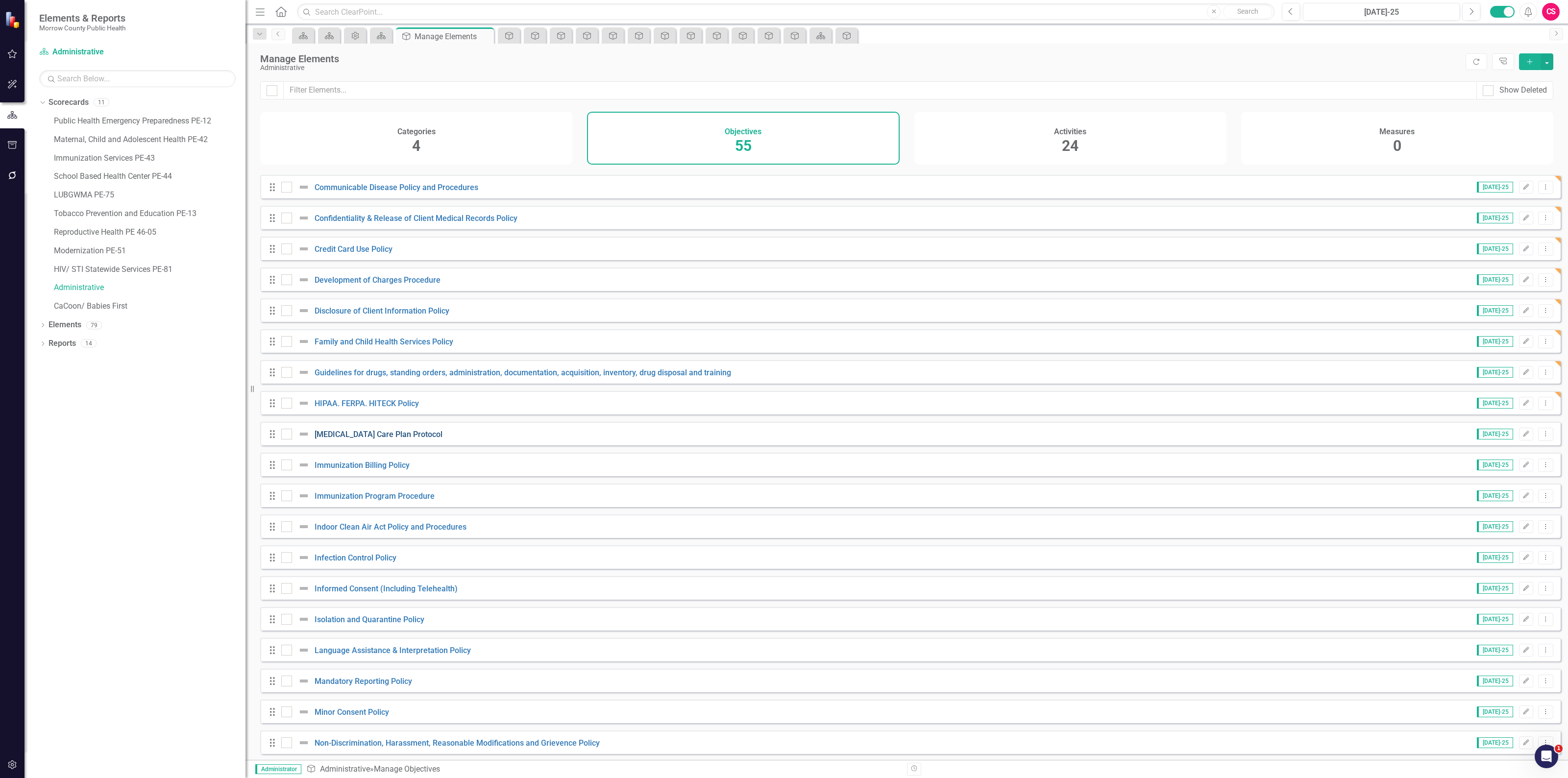
click at [379, 439] on link "[MEDICAL_DATA] Care Plan Protocol" at bounding box center [378, 435] width 128 height 9
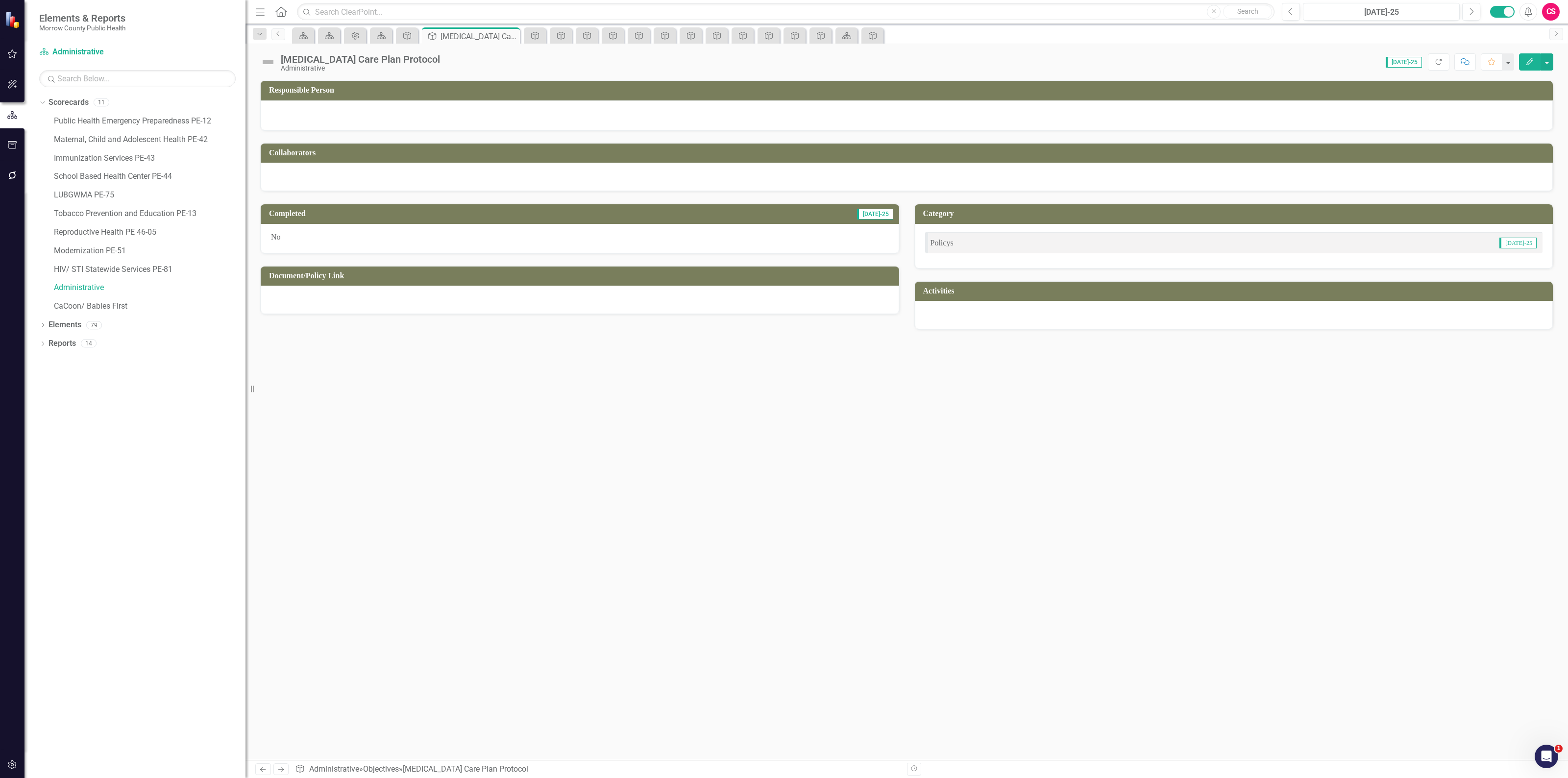
click at [464, 307] on div at bounding box center [579, 300] width 638 height 28
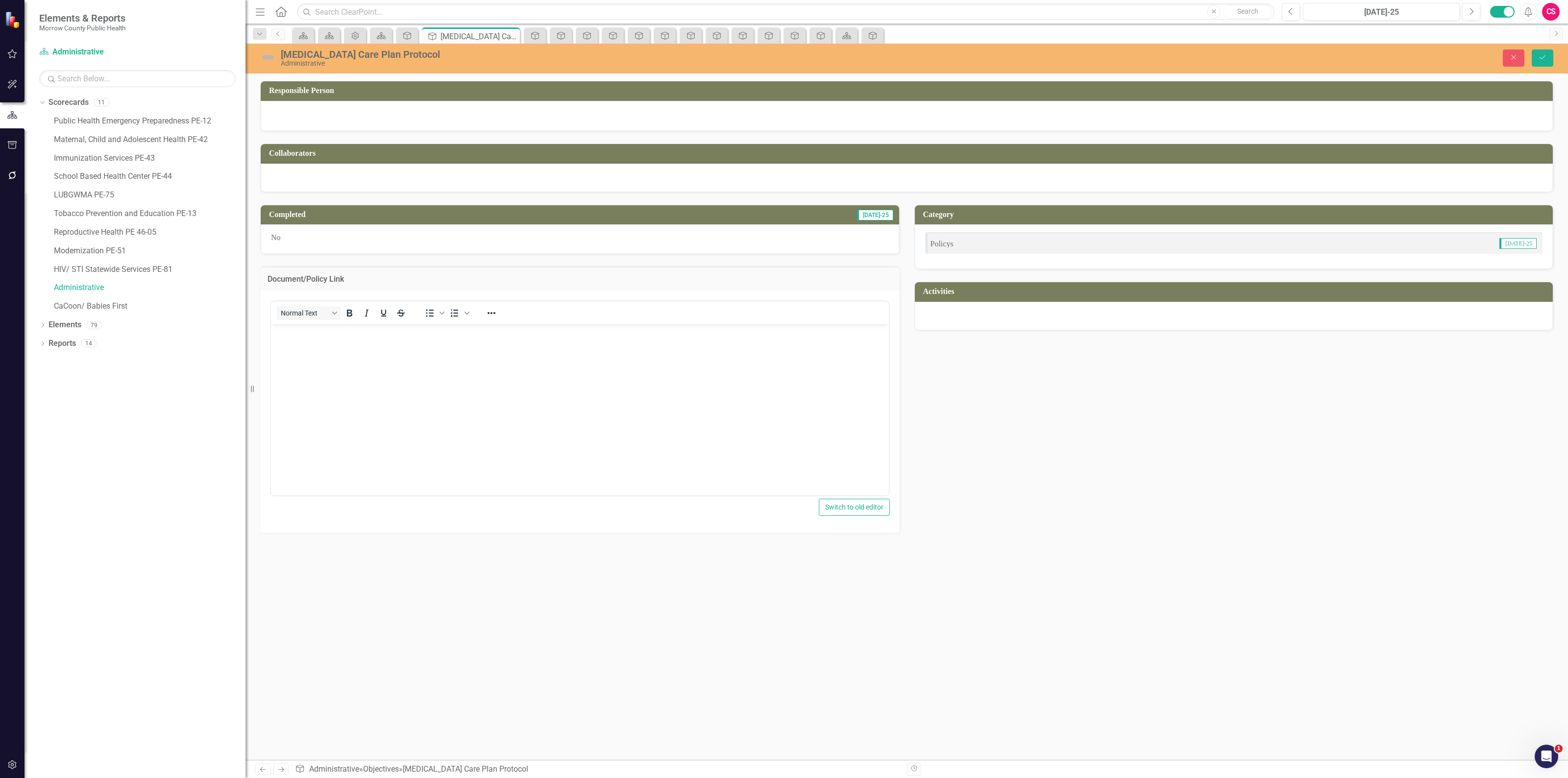
click at [446, 352] on body "Rich Text Area. Press ALT-0 for help." at bounding box center [580, 397] width 618 height 147
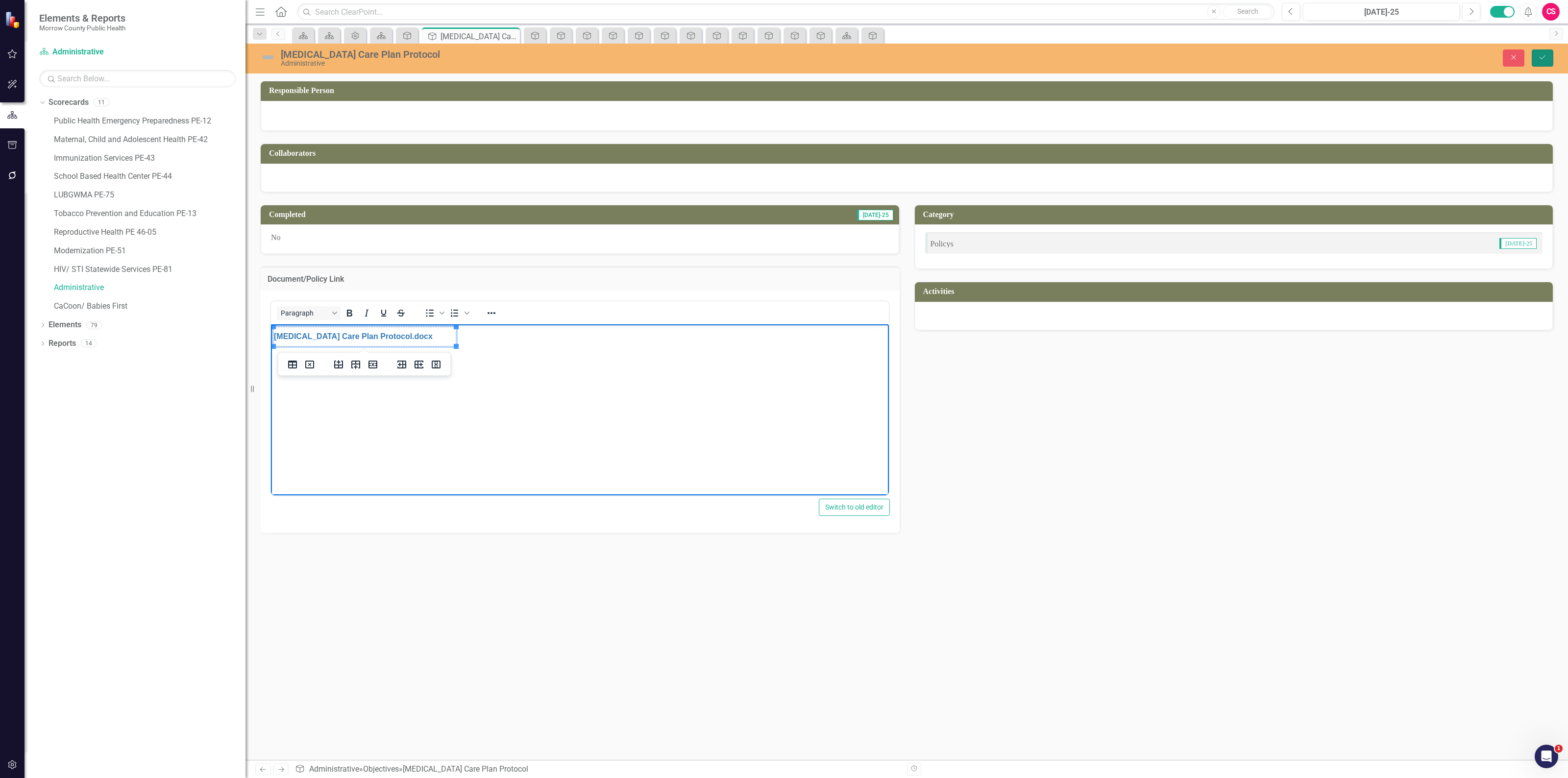
click at [1544, 63] on button "Save" at bounding box center [1542, 58] width 22 height 17
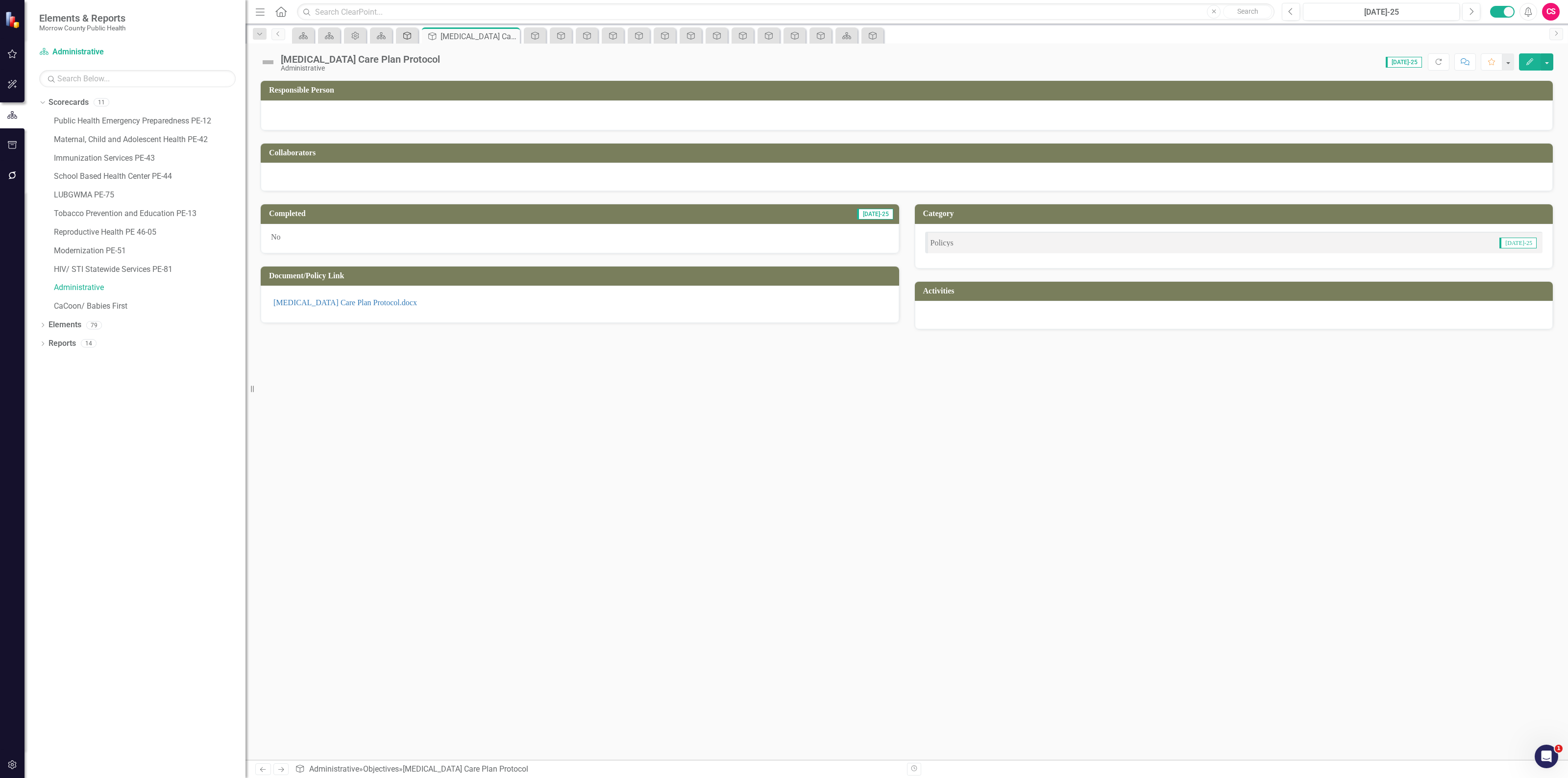
click at [403, 37] on icon "Objective" at bounding box center [407, 36] width 9 height 8
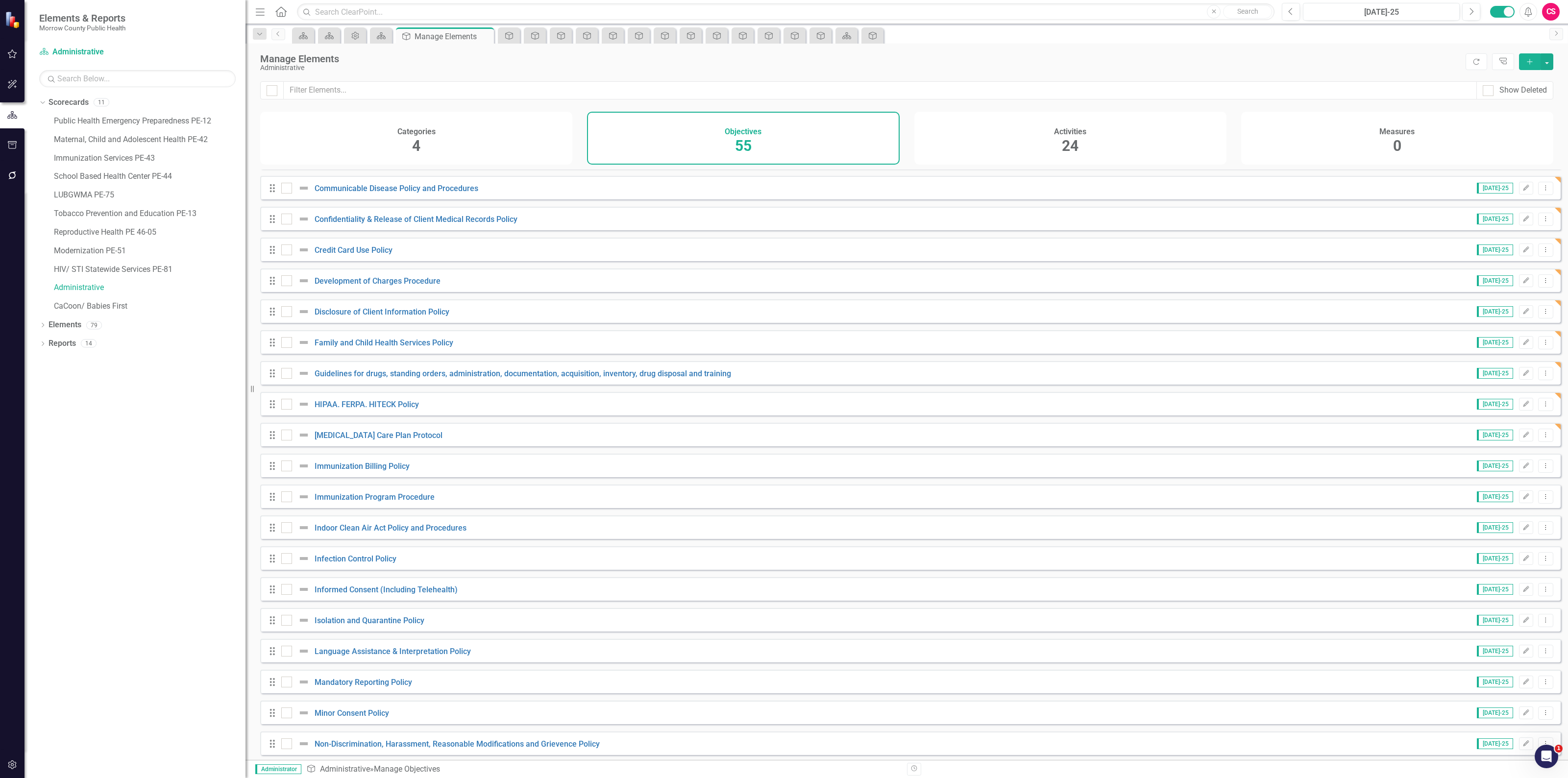
scroll to position [674, 0]
click at [385, 501] on link "Immunization Program Procedure" at bounding box center [374, 496] width 120 height 9
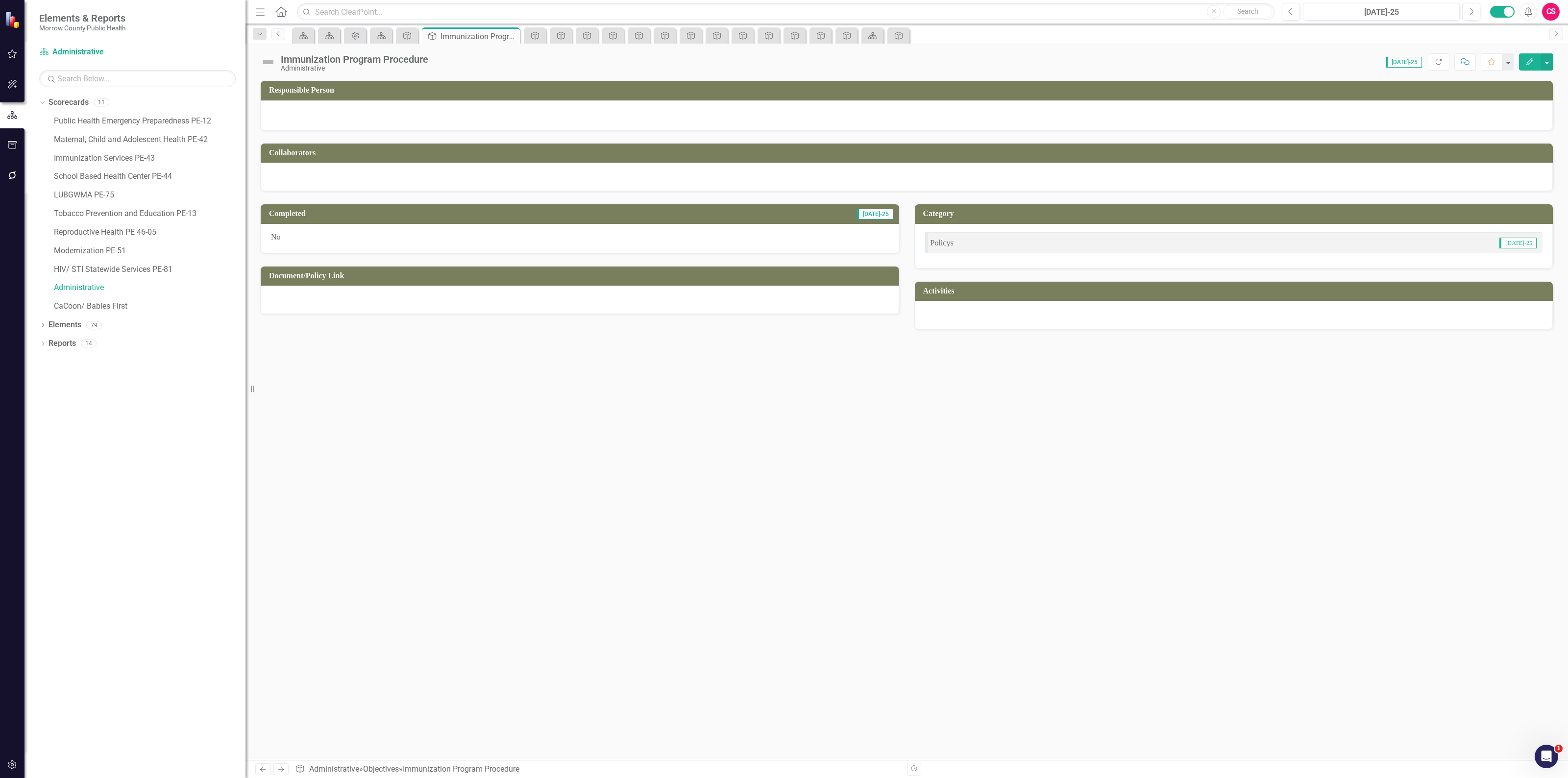
click at [404, 304] on div at bounding box center [579, 300] width 638 height 28
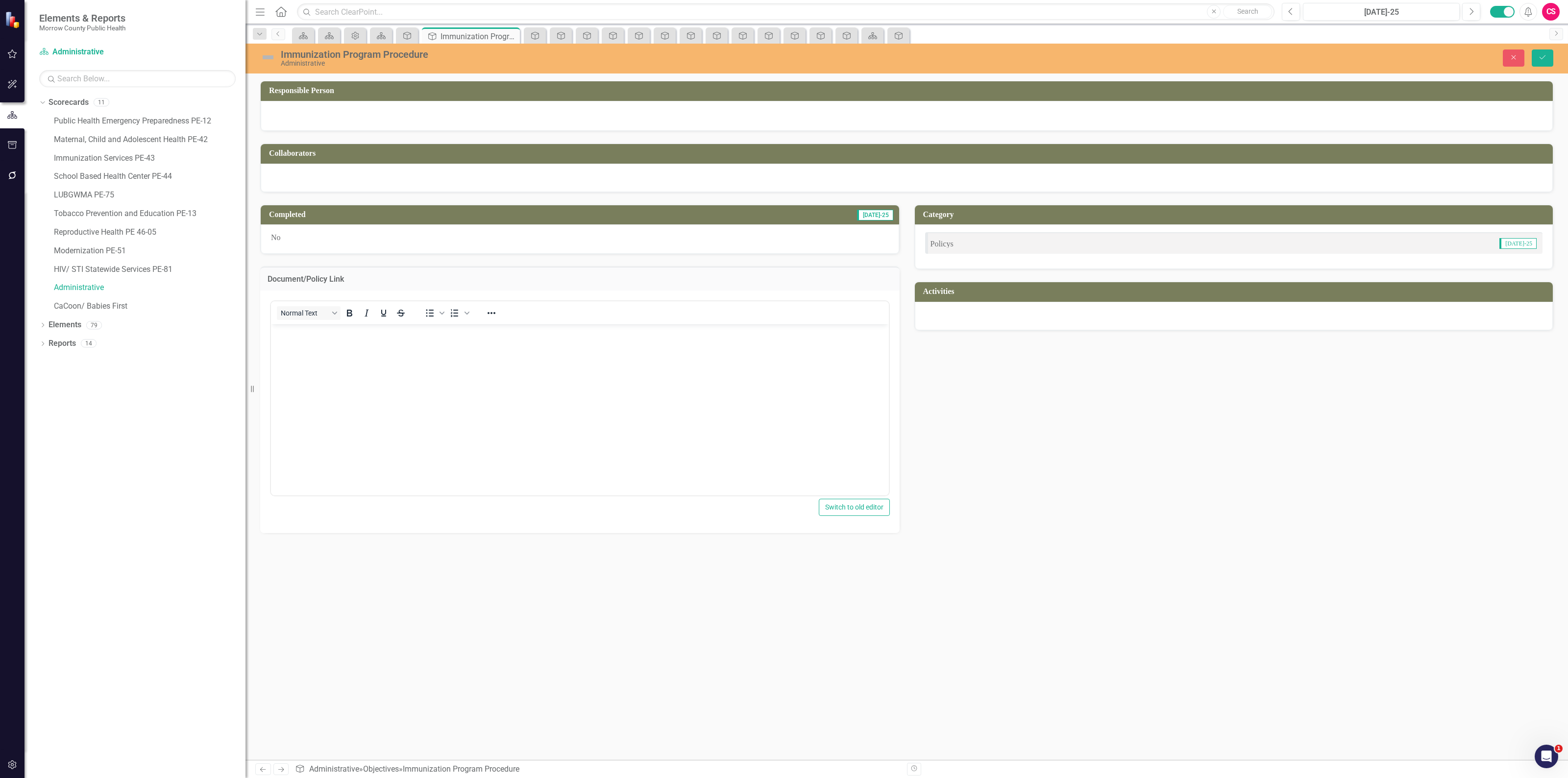
click at [404, 352] on body "Rich Text Area. Press ALT-0 for help." at bounding box center [580, 397] width 618 height 147
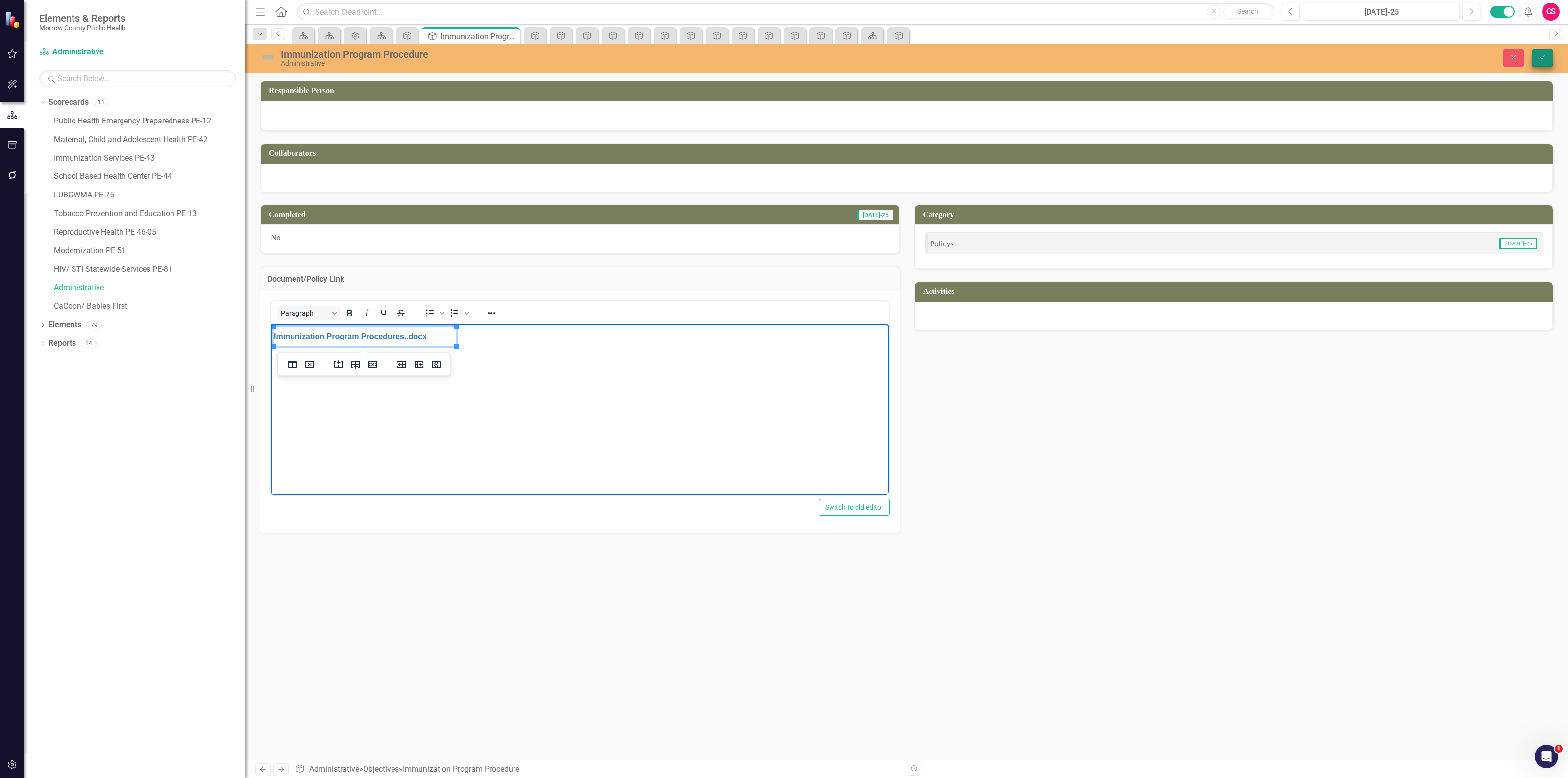
click at [1538, 60] on icon "Save" at bounding box center [1542, 57] width 9 height 7
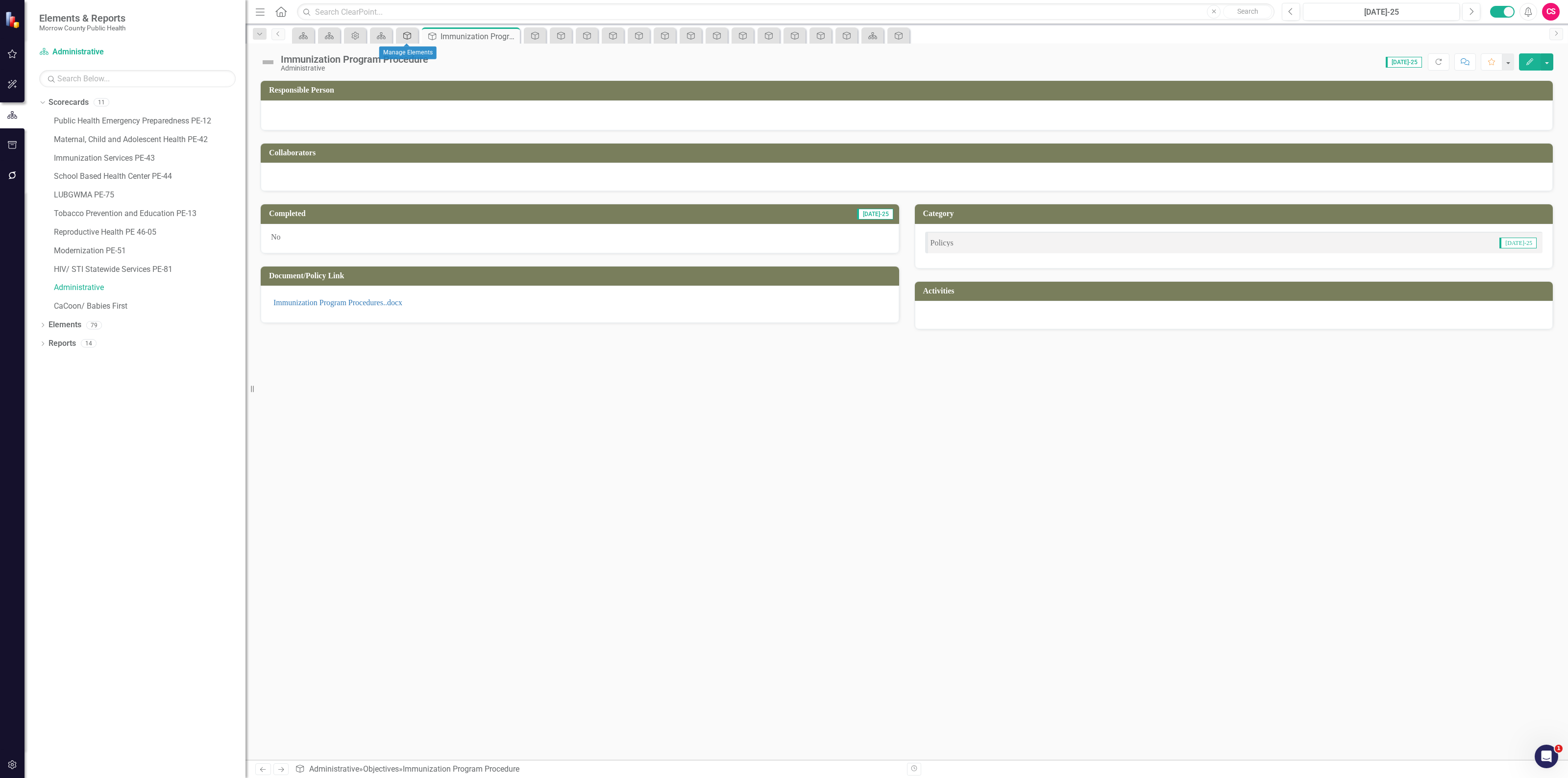
click at [406, 38] on icon "Objective" at bounding box center [407, 36] width 9 height 8
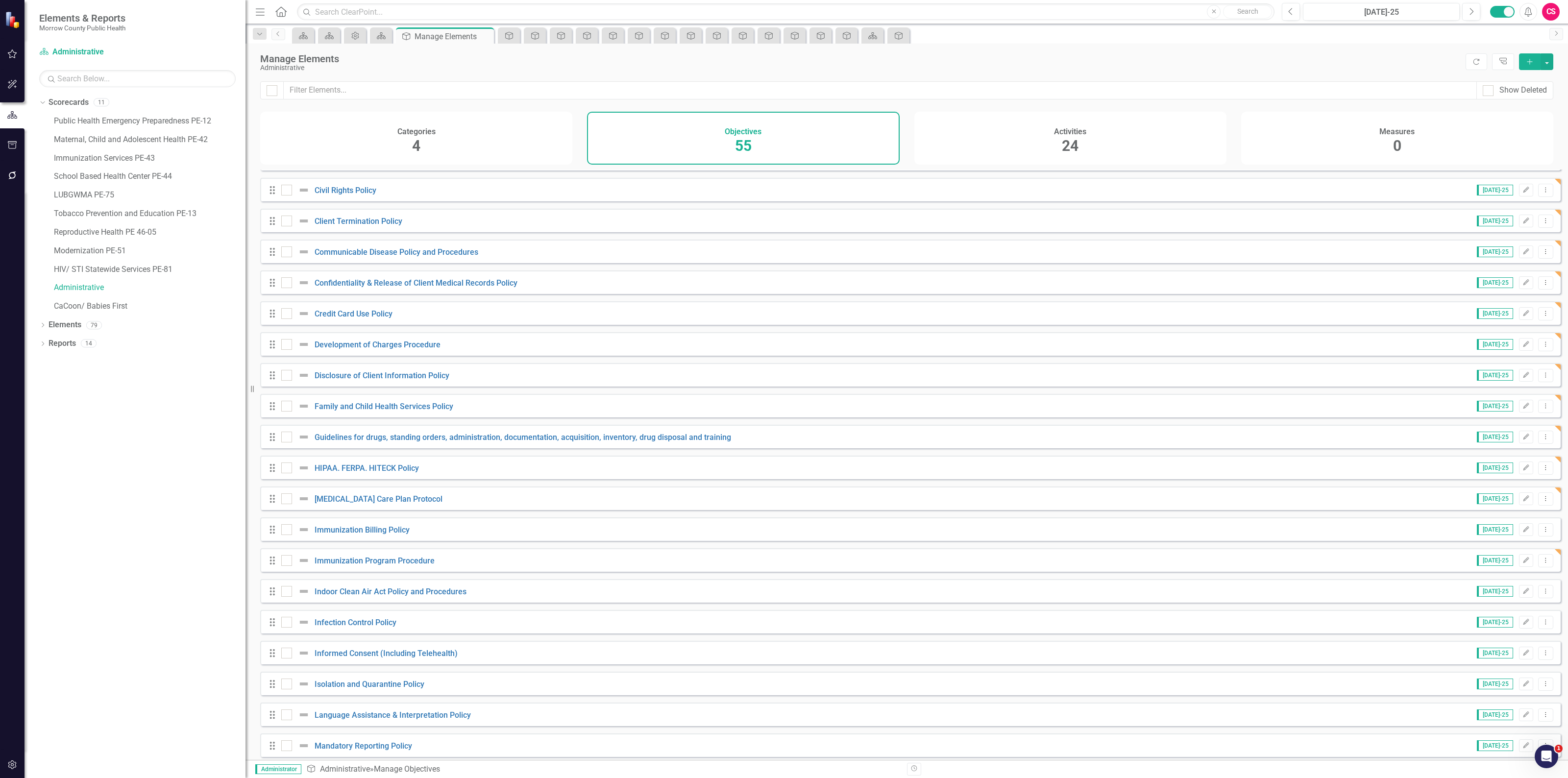
scroll to position [612, 0]
click at [380, 530] on link "Immunization Billing Policy" at bounding box center [362, 527] width 95 height 9
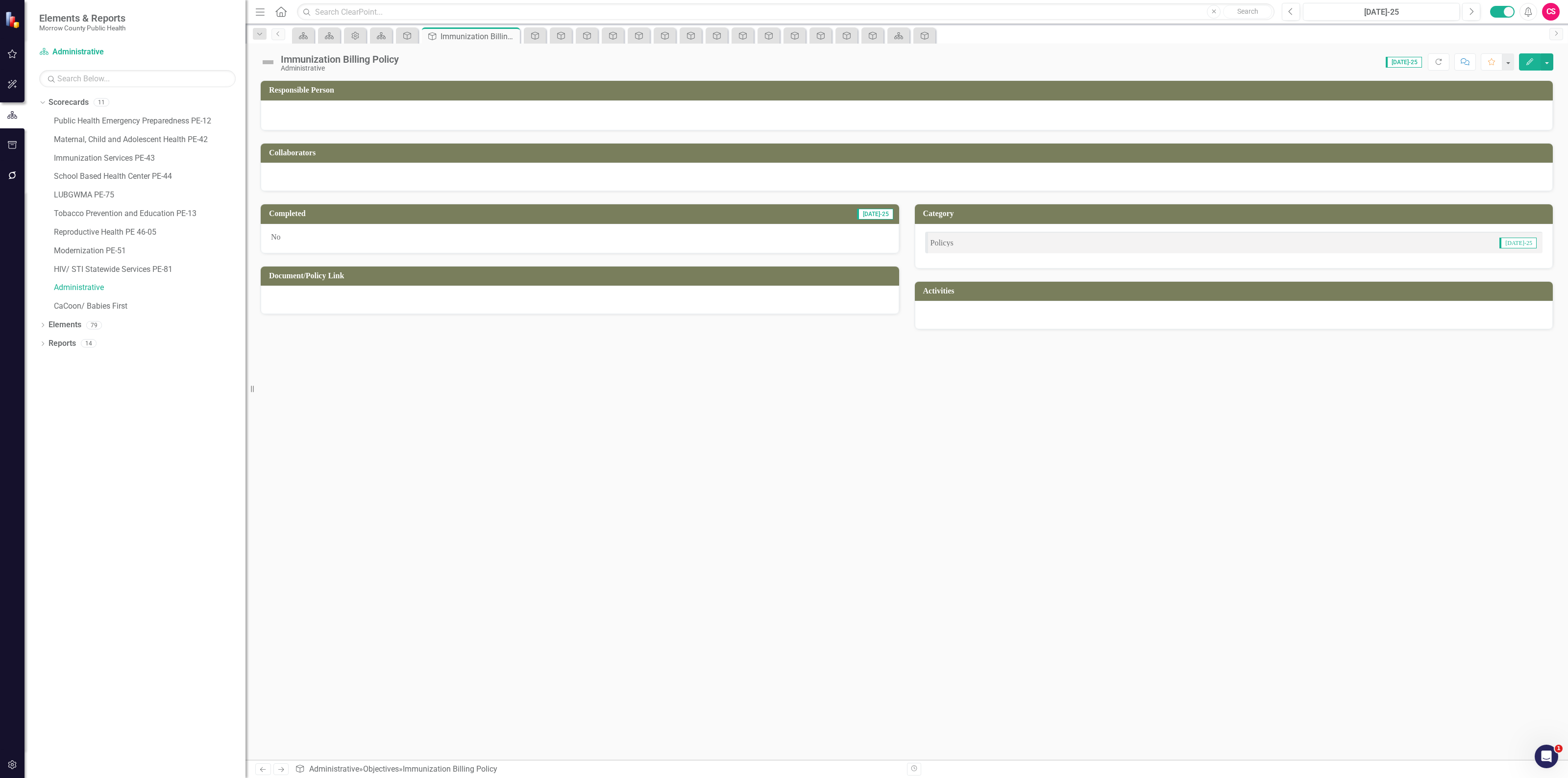
click at [429, 306] on div at bounding box center [579, 300] width 638 height 28
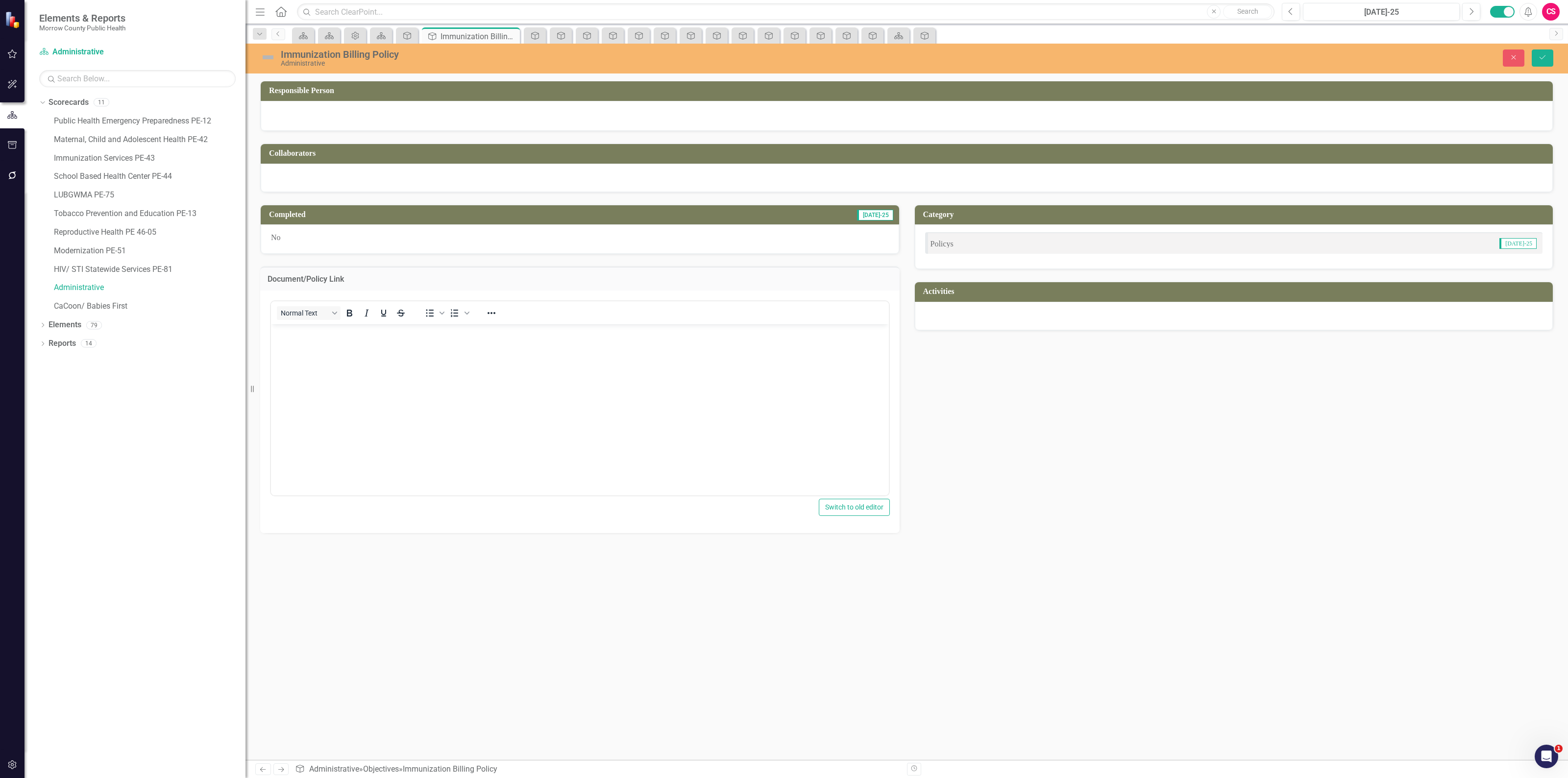
click at [425, 350] on body "Rich Text Area. Press ALT-0 for help." at bounding box center [580, 397] width 618 height 147
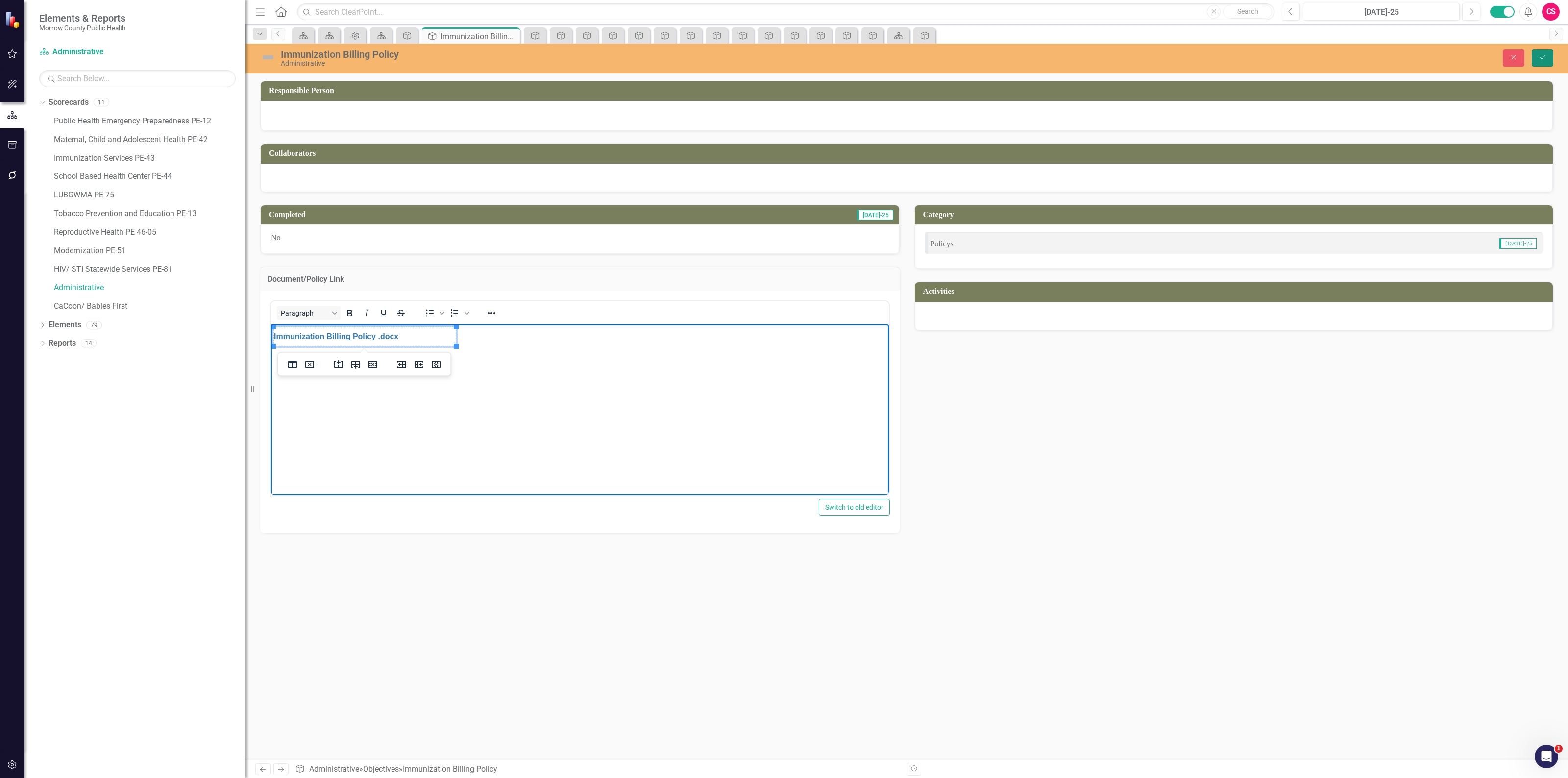
click at [1539, 58] on icon "Save" at bounding box center [1542, 57] width 9 height 7
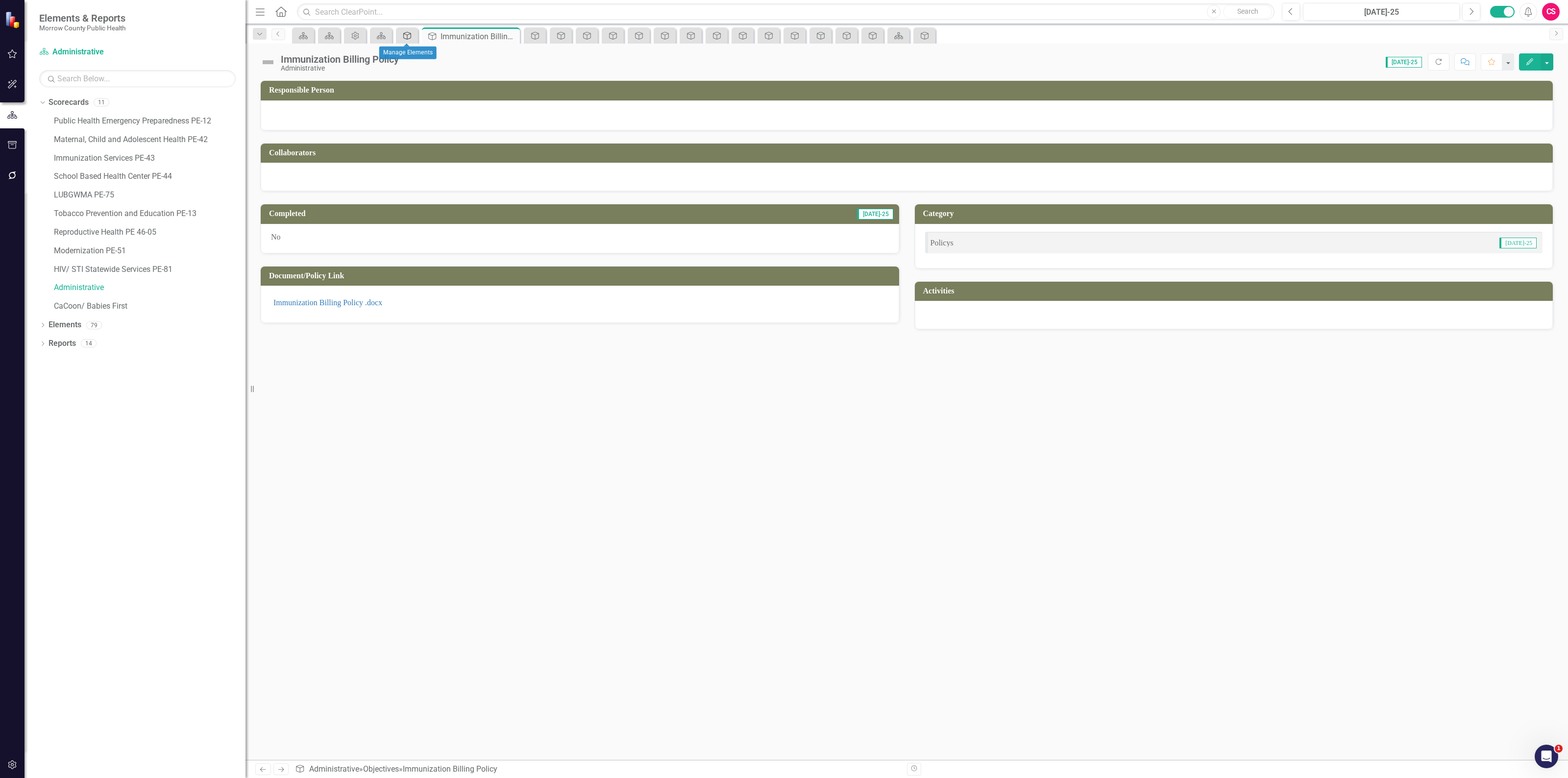
click at [408, 37] on icon "Objective" at bounding box center [407, 36] width 9 height 8
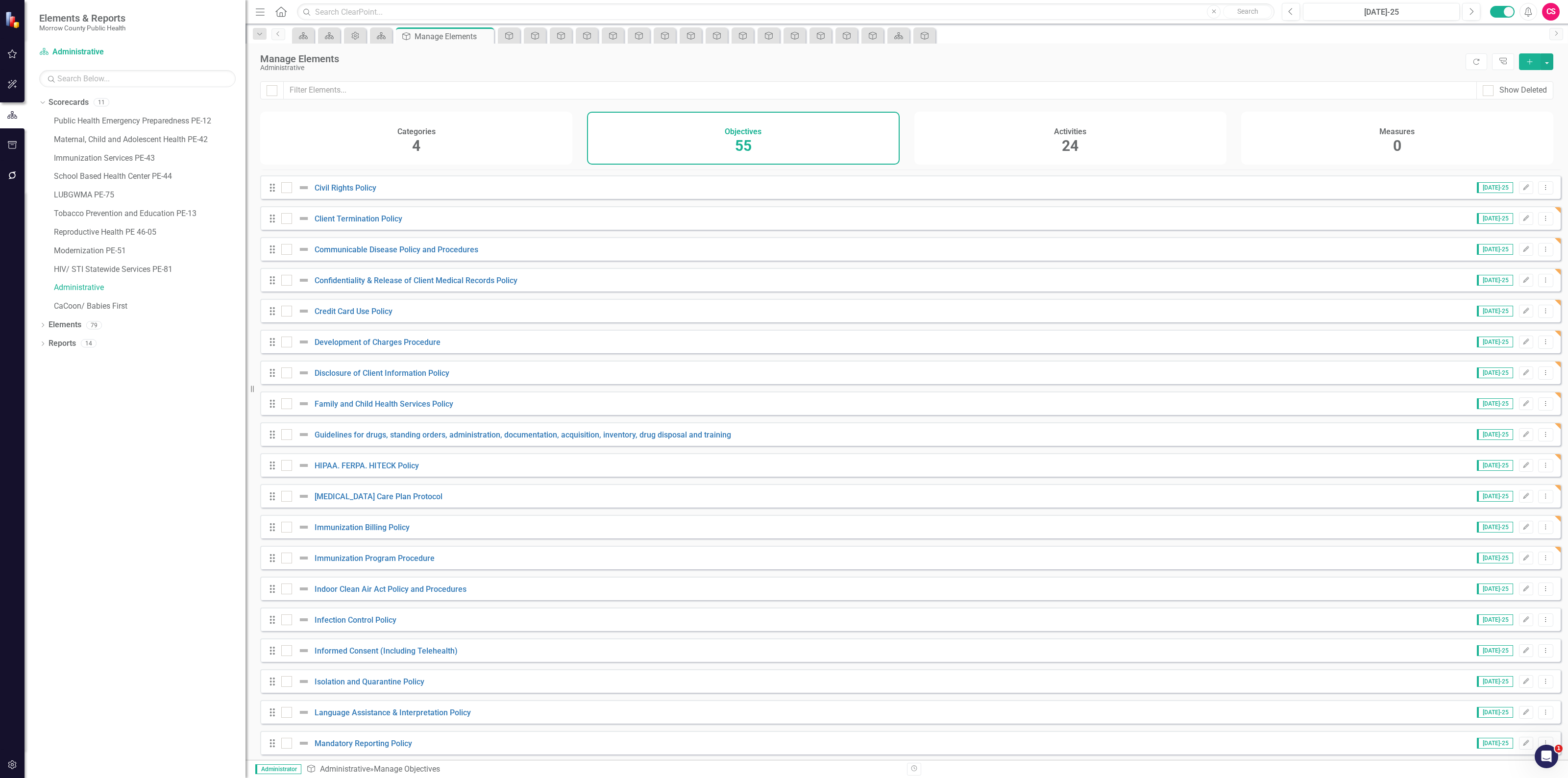
scroll to position [613, 0]
click at [370, 500] on link "[MEDICAL_DATA] Care Plan Protocol" at bounding box center [378, 495] width 128 height 9
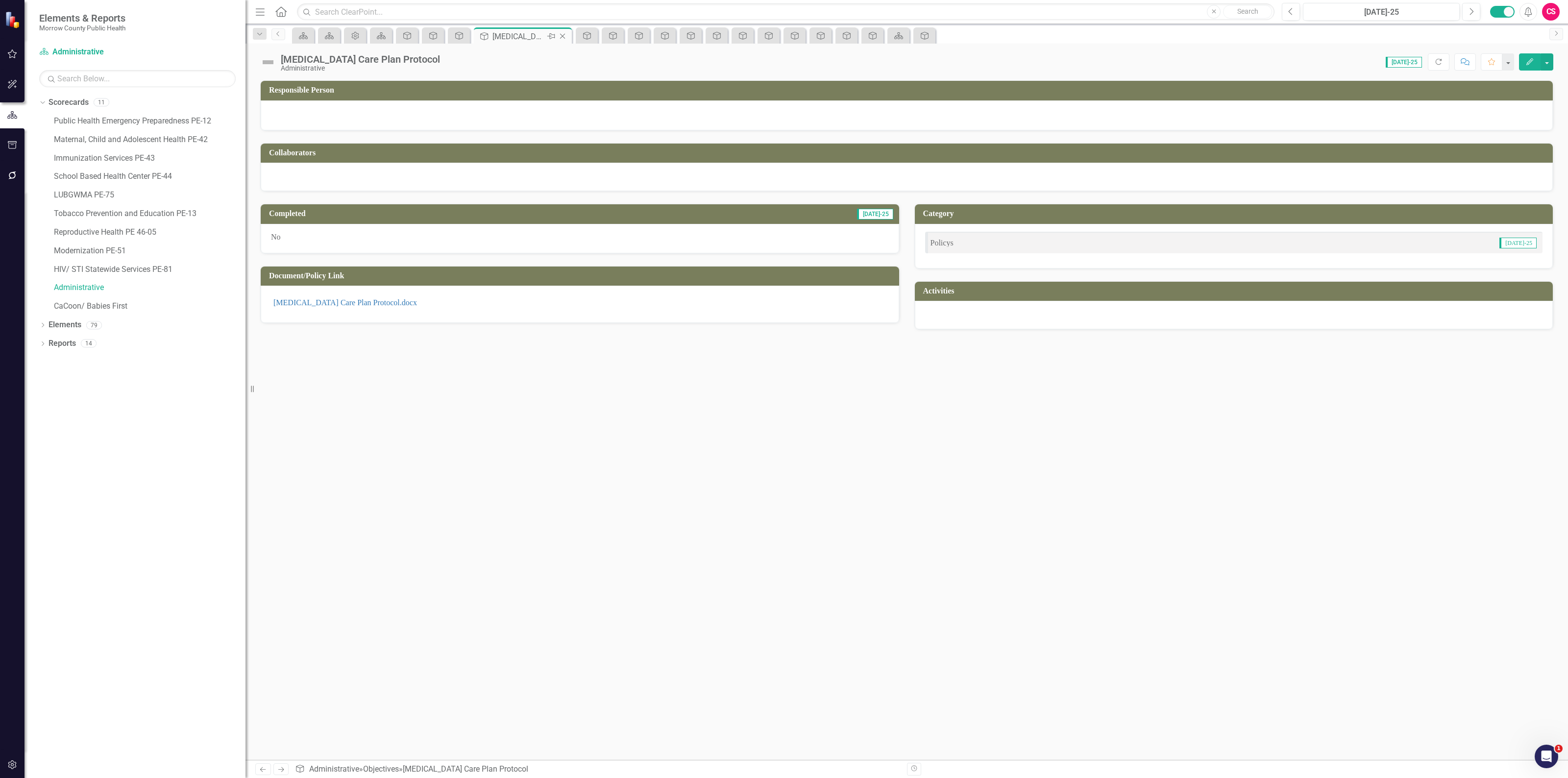
click at [560, 33] on icon "Close" at bounding box center [562, 36] width 9 height 8
click at [384, 32] on icon "Scorecard" at bounding box center [381, 36] width 9 height 8
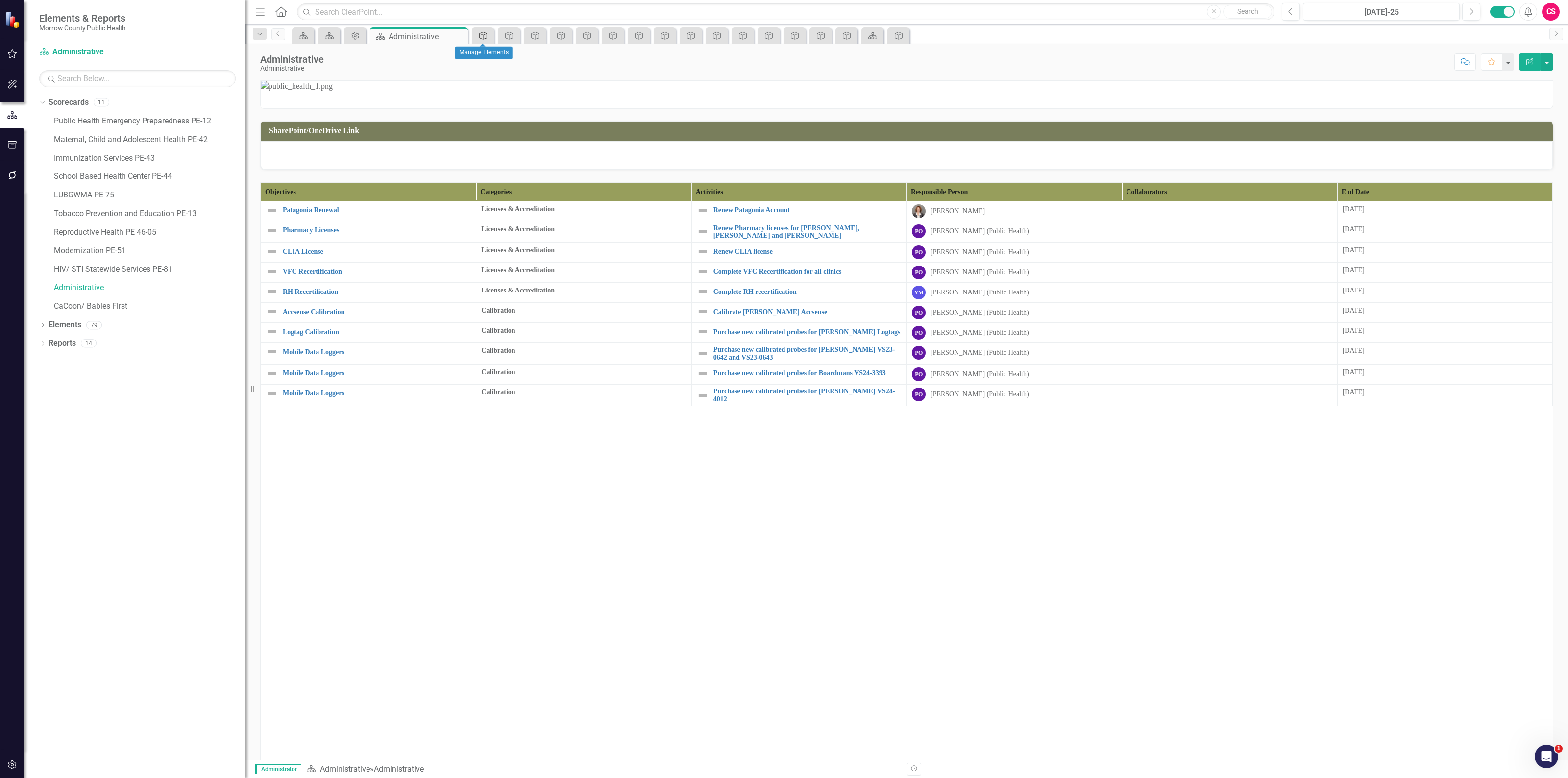
click at [486, 35] on icon "Objective" at bounding box center [483, 36] width 9 height 8
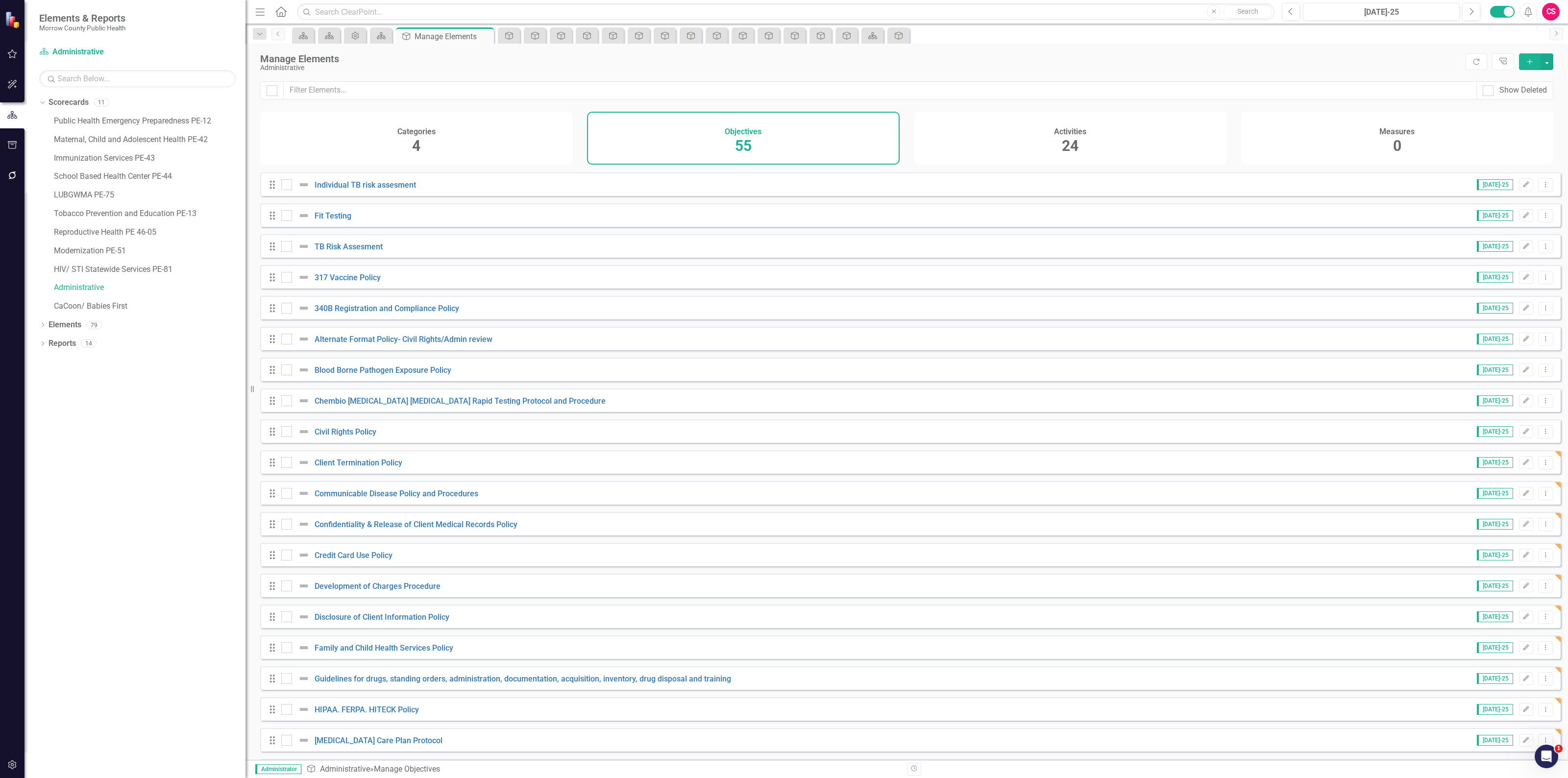
scroll to position [674, 0]
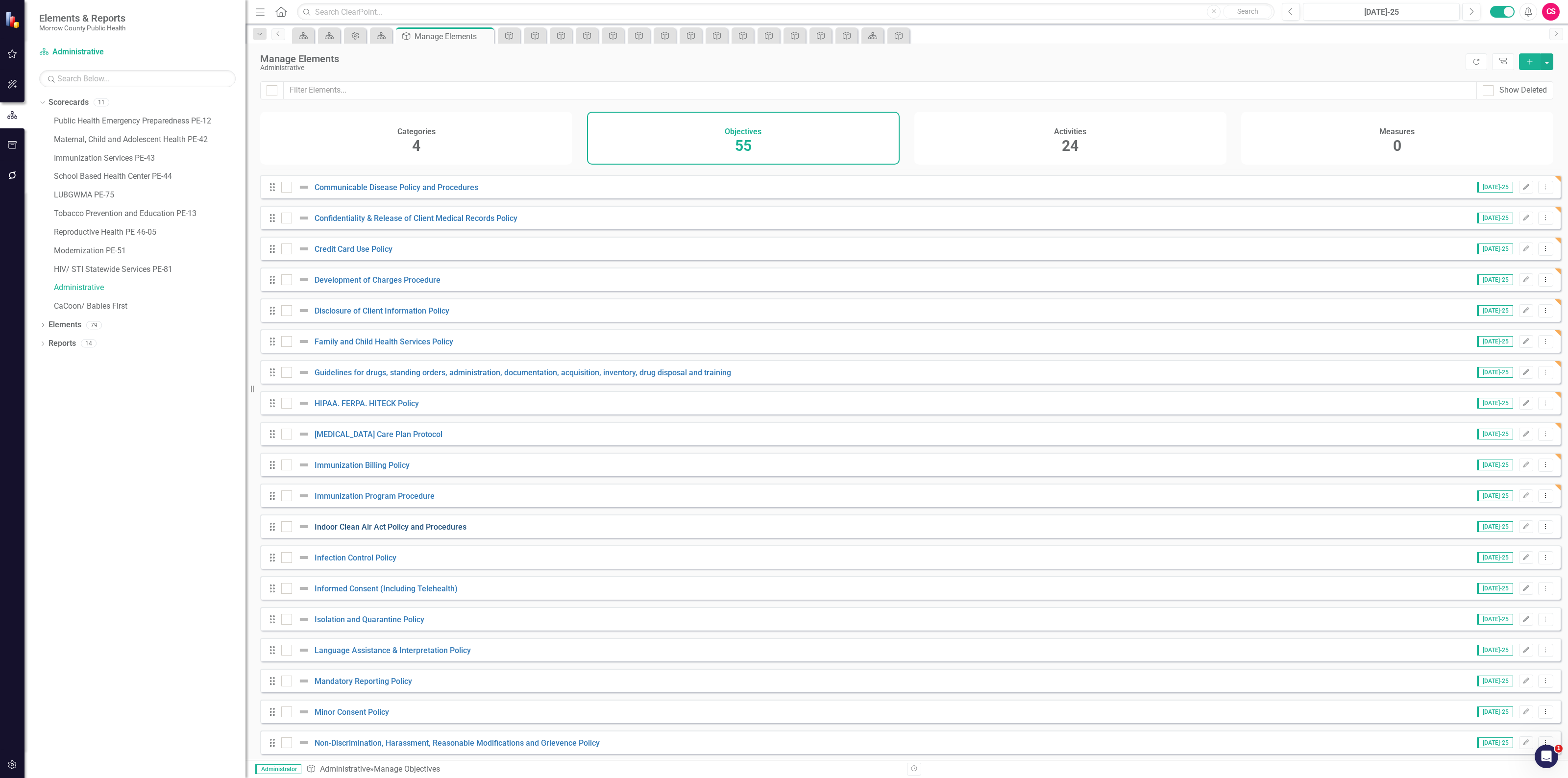
click at [388, 531] on link "Indoor Clean Air Act Policy and Procedures" at bounding box center [390, 527] width 152 height 9
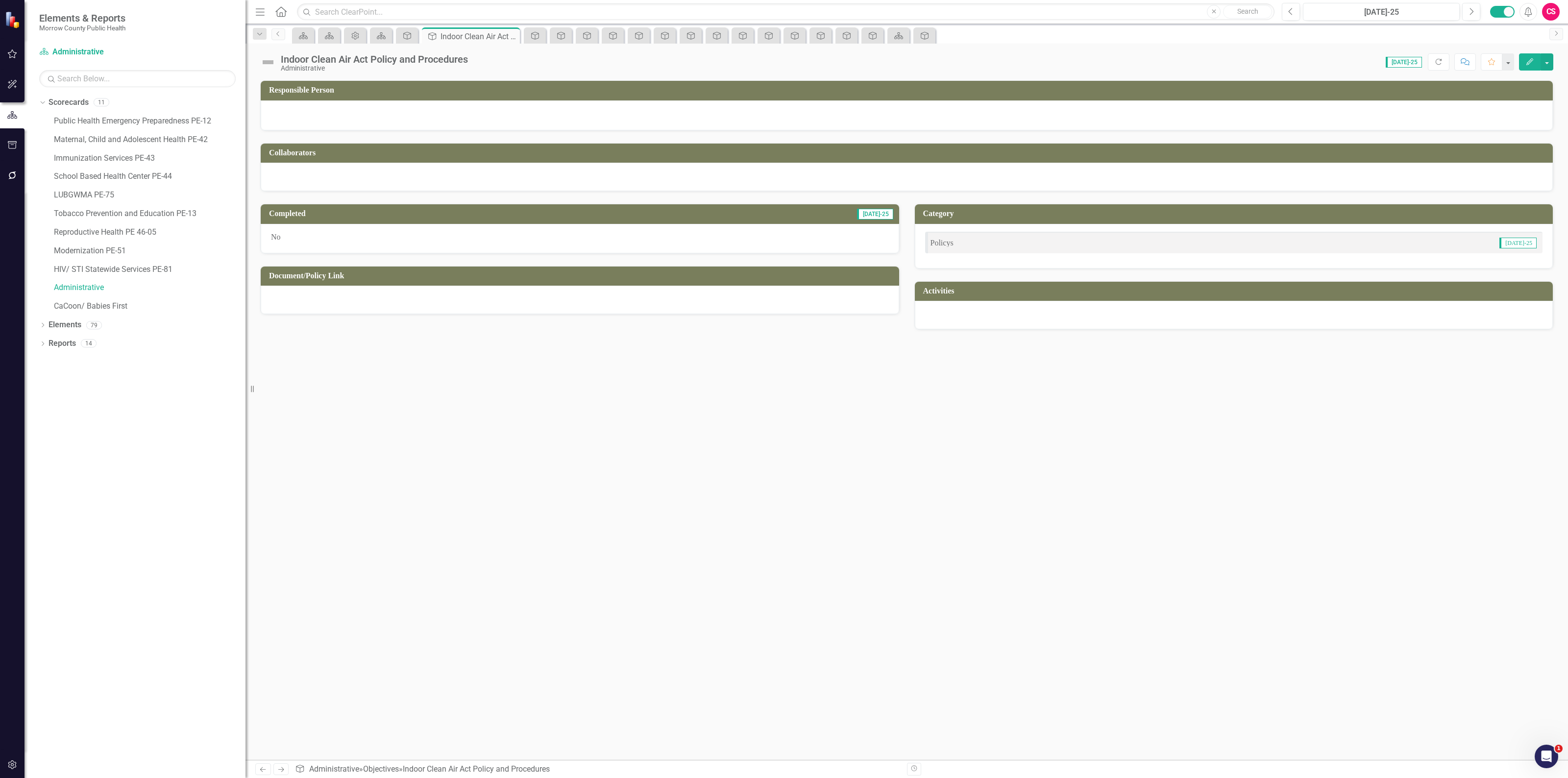
click at [477, 300] on div at bounding box center [579, 300] width 638 height 28
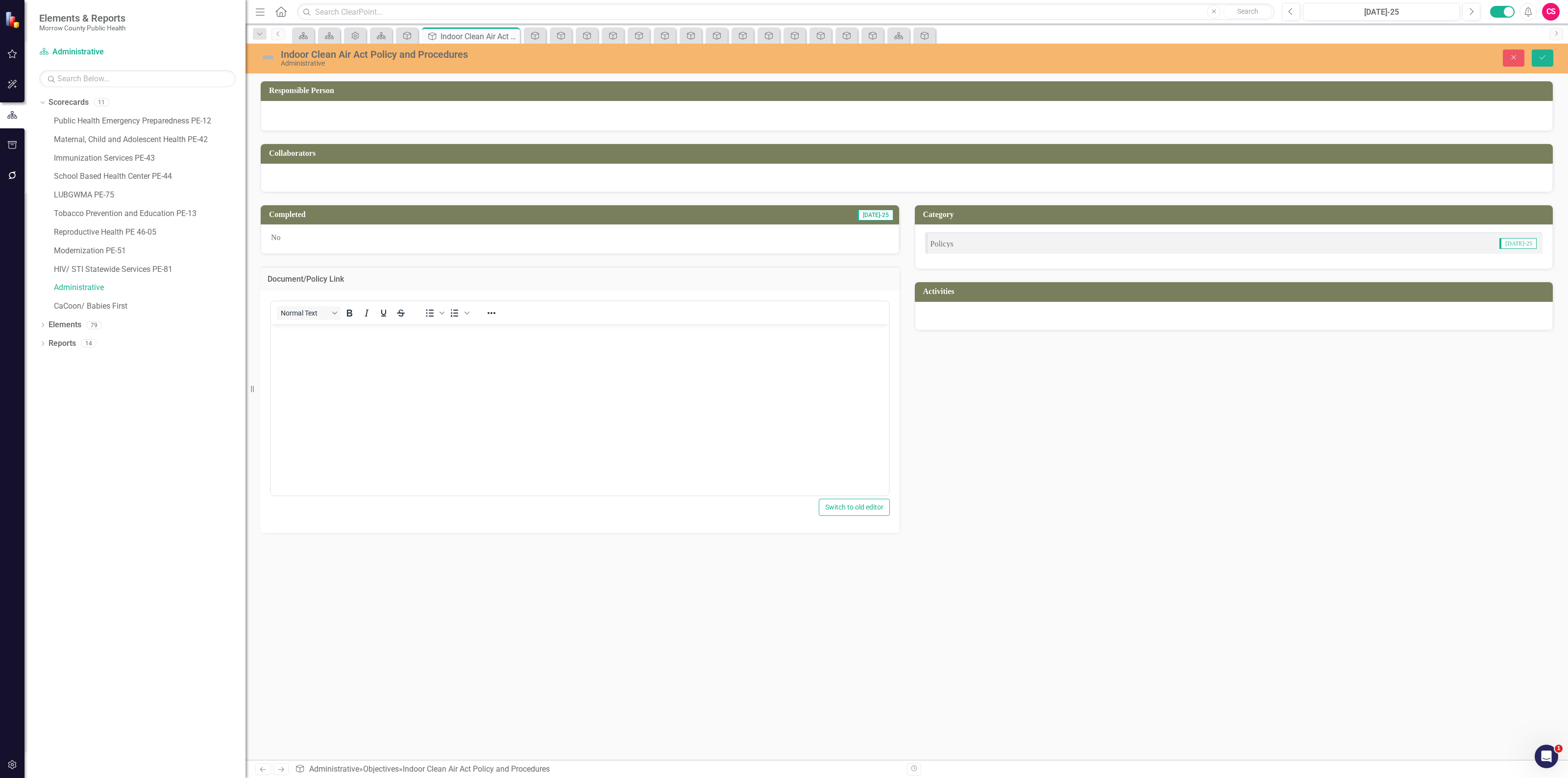
click at [457, 357] on body "Rich Text Area. Press ALT-0 for help." at bounding box center [580, 397] width 618 height 147
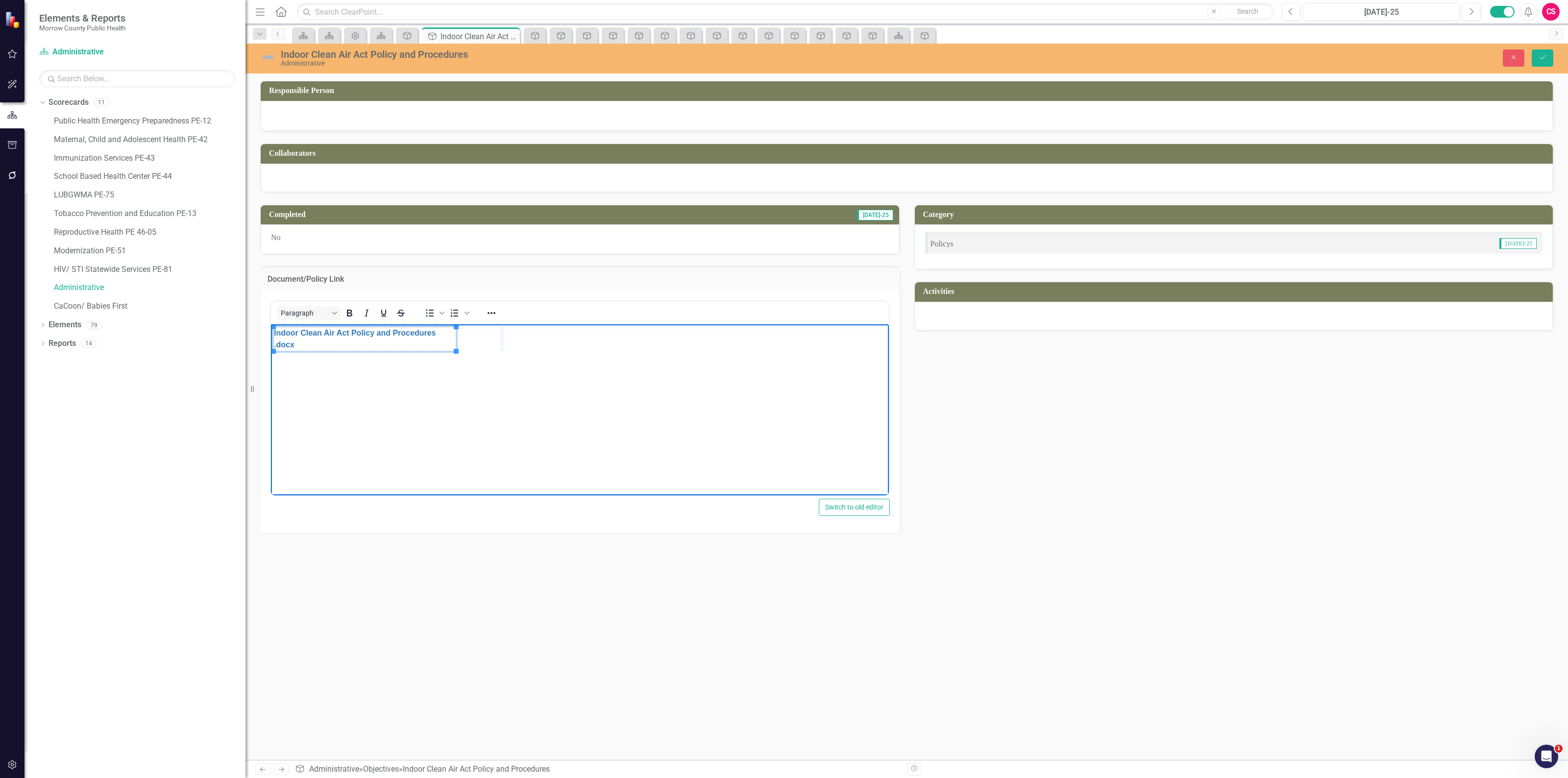
drag, startPoint x: 456, startPoint y: 342, endPoint x: 501, endPoint y: 342, distance: 45.0
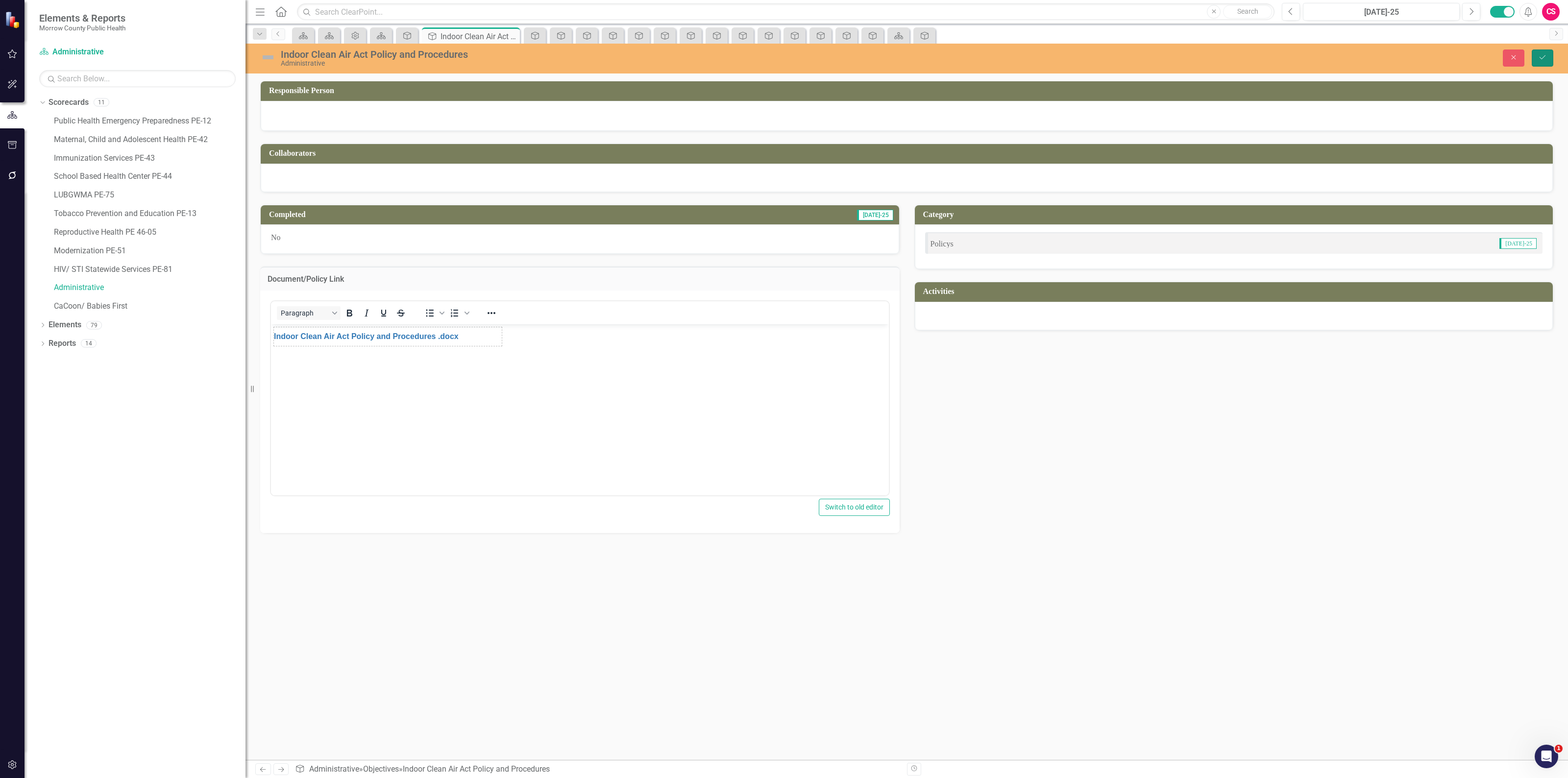
click at [1539, 54] on icon "Save" at bounding box center [1542, 57] width 9 height 7
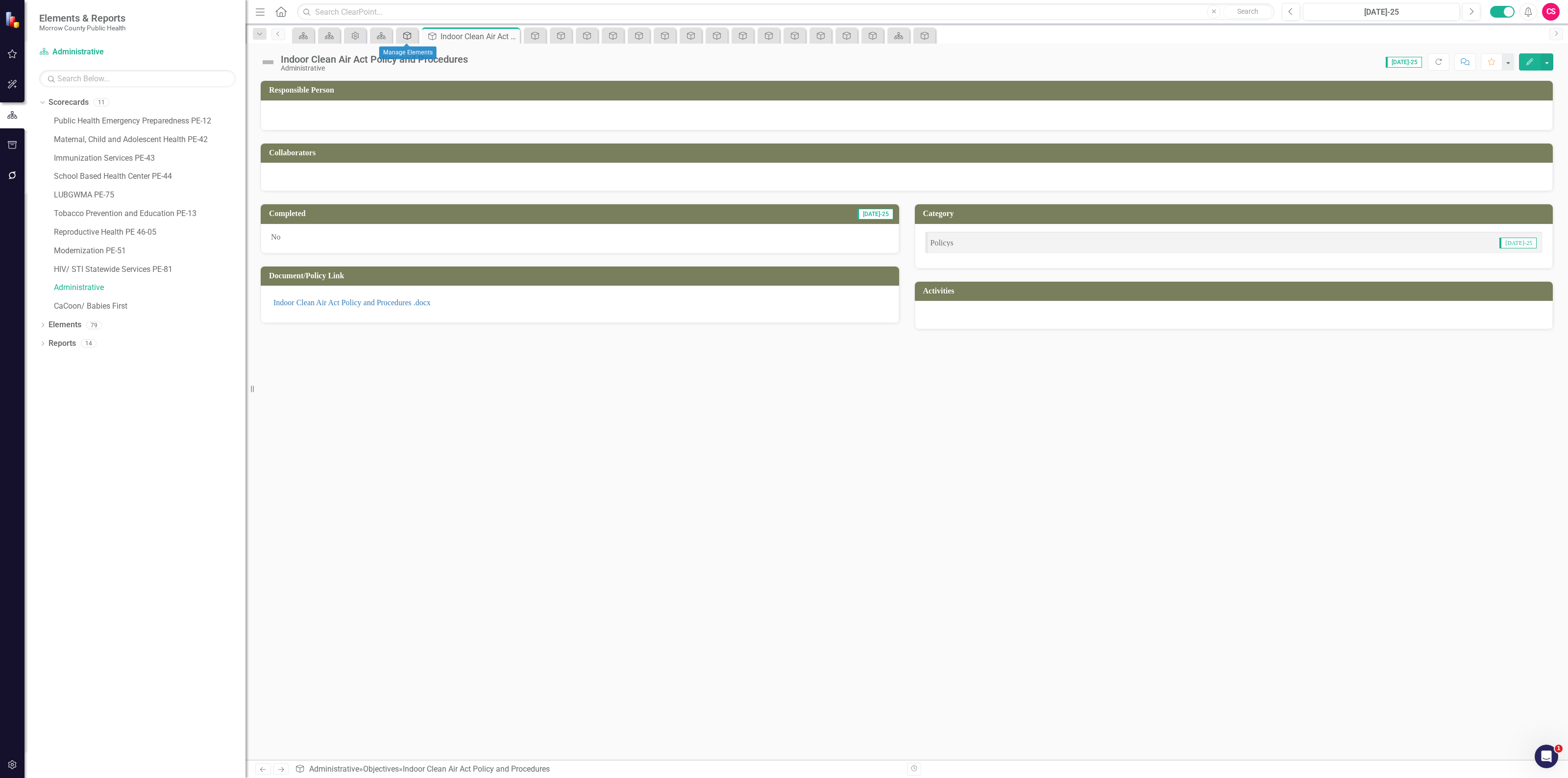
click at [405, 35] on icon "Objective" at bounding box center [407, 36] width 9 height 8
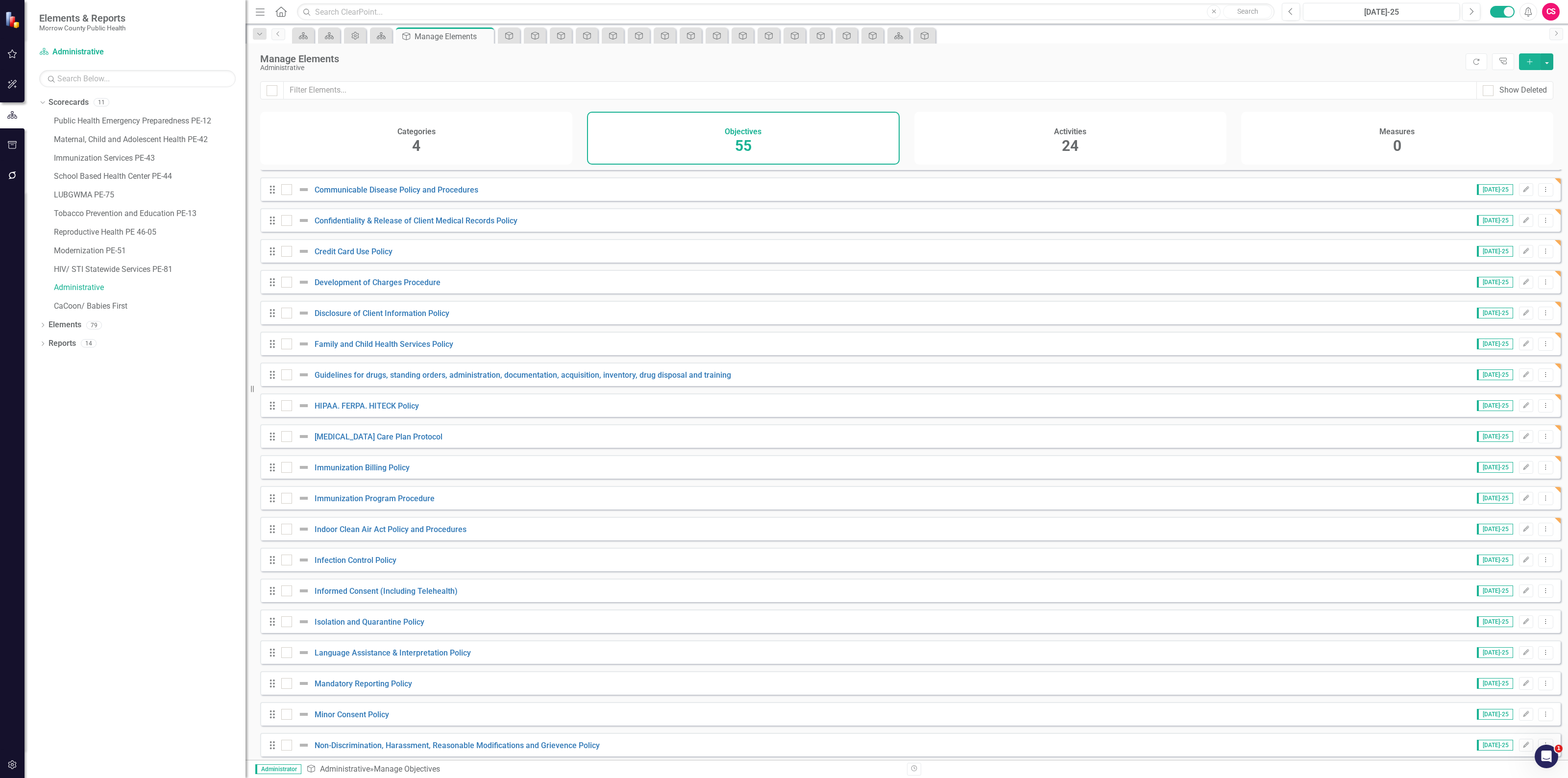
scroll to position [673, 0]
click at [355, 563] on link "Infection Control Policy" at bounding box center [355, 559] width 82 height 9
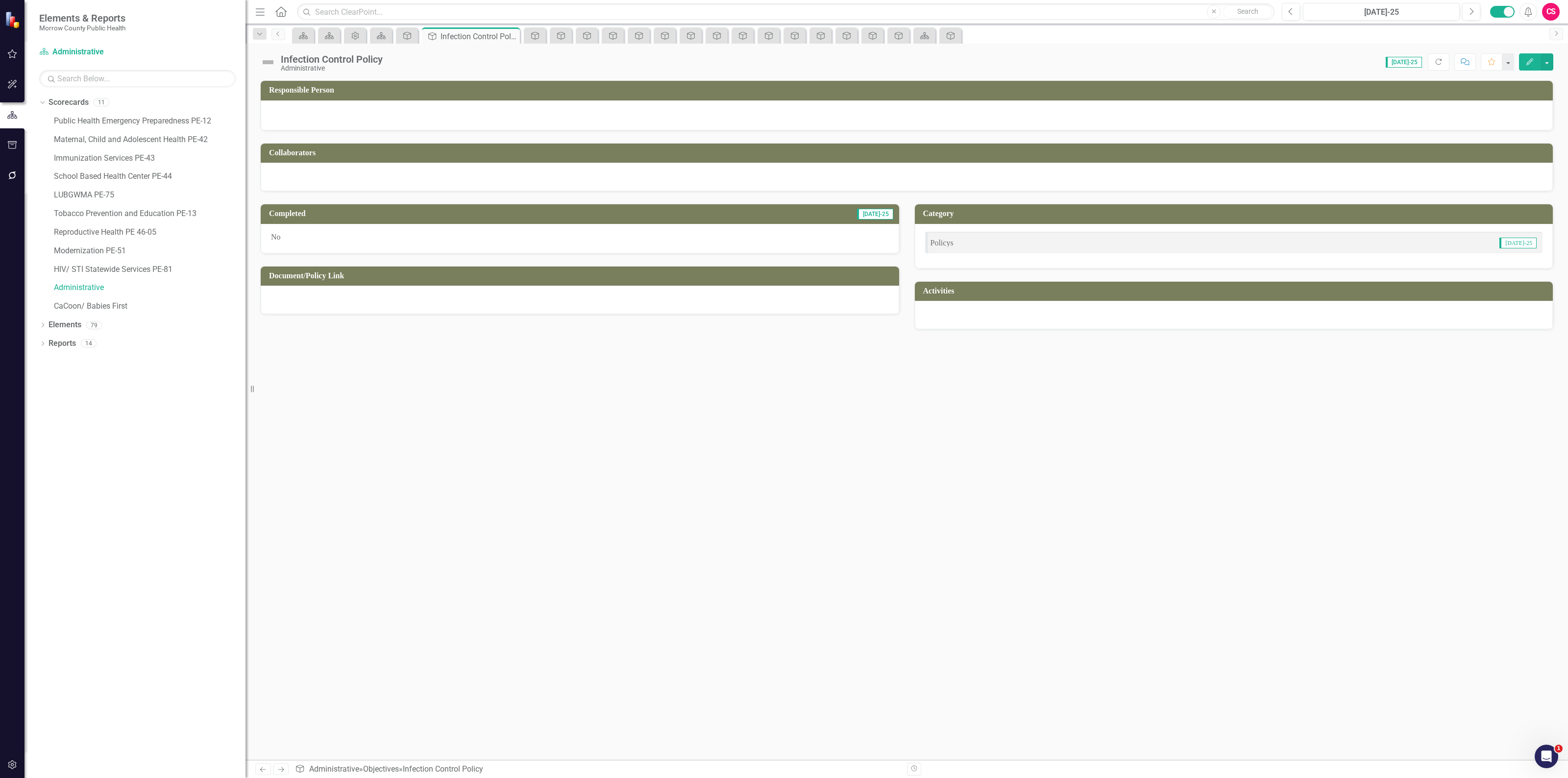
click at [360, 305] on div at bounding box center [579, 300] width 638 height 28
click at [360, 304] on div at bounding box center [579, 300] width 638 height 28
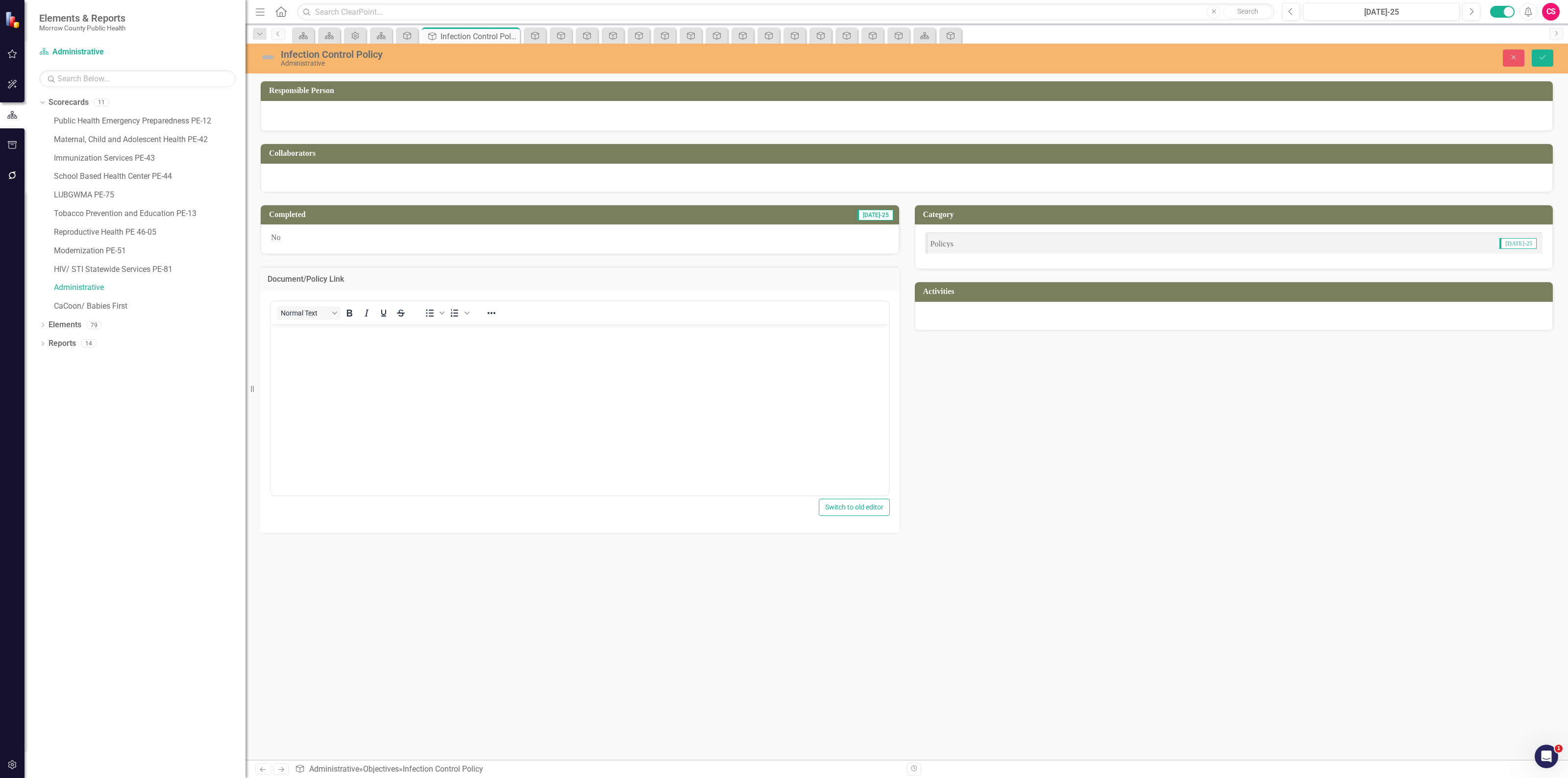
click at [345, 348] on body "Rich Text Area. Press ALT-0 for help." at bounding box center [580, 397] width 618 height 147
click at [1550, 63] on button "Save" at bounding box center [1542, 58] width 22 height 17
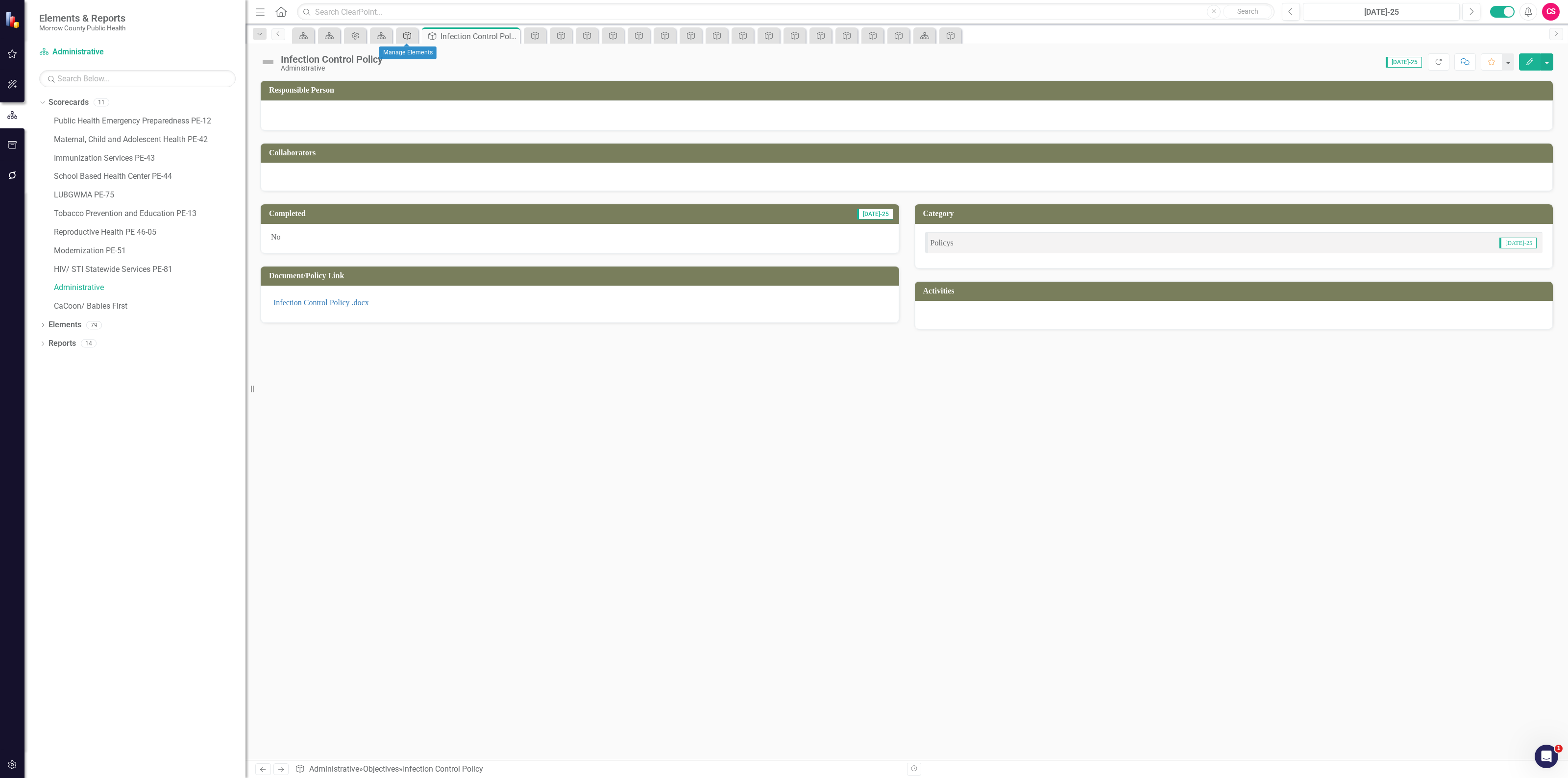
click at [405, 34] on icon at bounding box center [407, 36] width 8 height 8
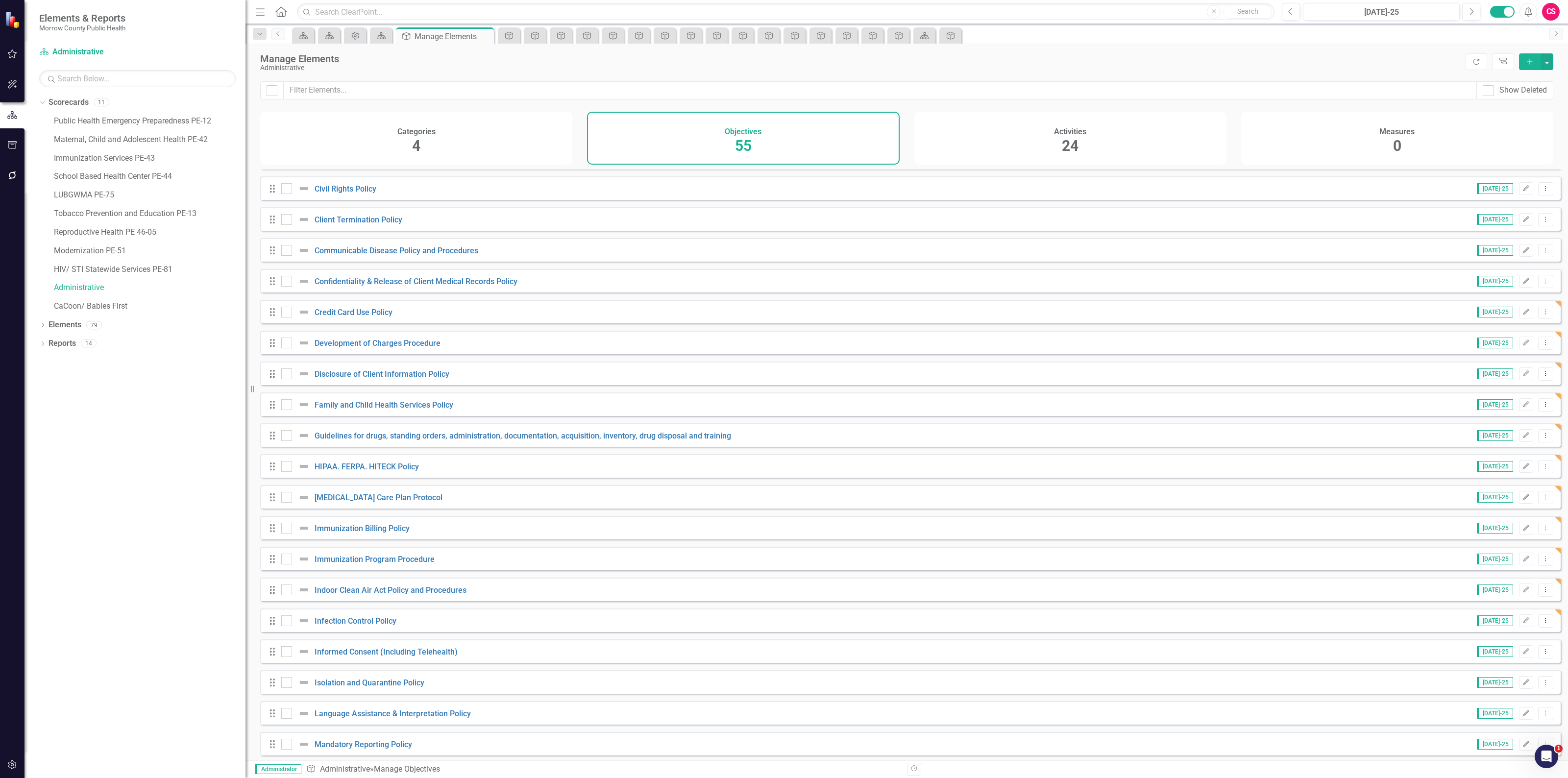
scroll to position [613, 0]
click at [363, 654] on link "Informed Consent (Including Telehealth)" at bounding box center [386, 650] width 143 height 9
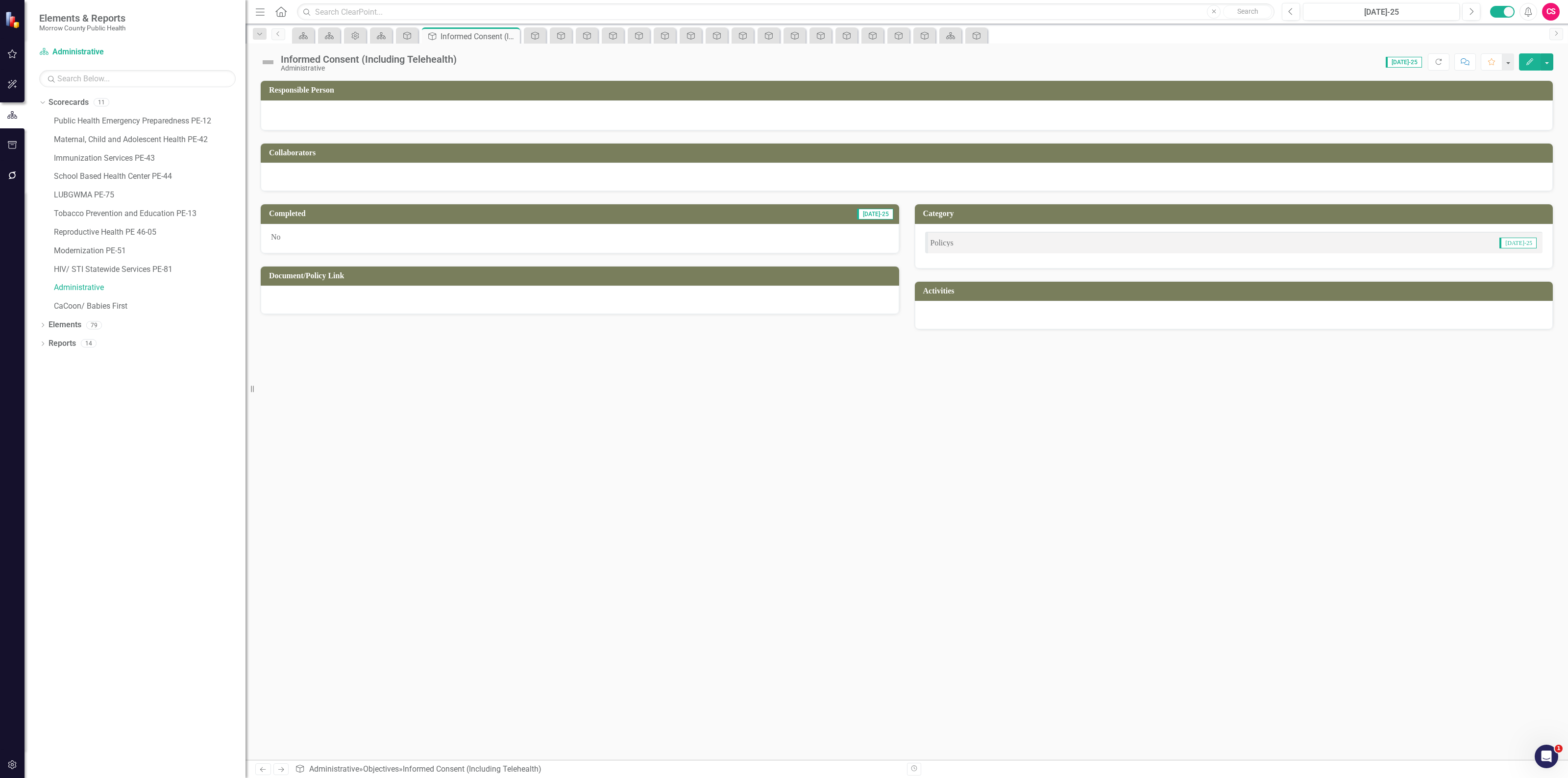
click at [551, 300] on div at bounding box center [579, 300] width 638 height 28
click at [550, 300] on div at bounding box center [579, 300] width 638 height 28
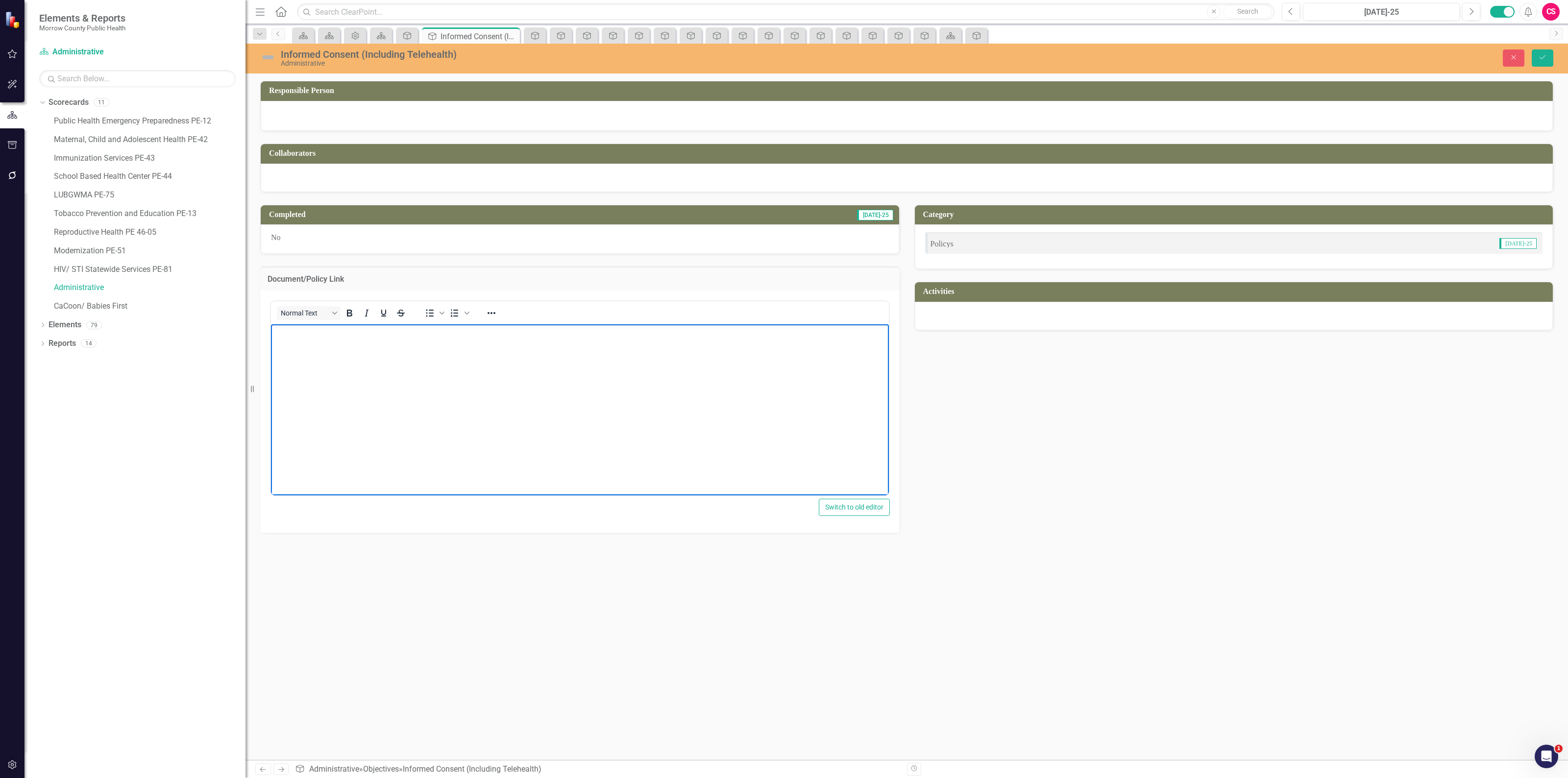
click at [523, 351] on body "Rich Text Area. Press ALT-0 for help." at bounding box center [580, 397] width 618 height 147
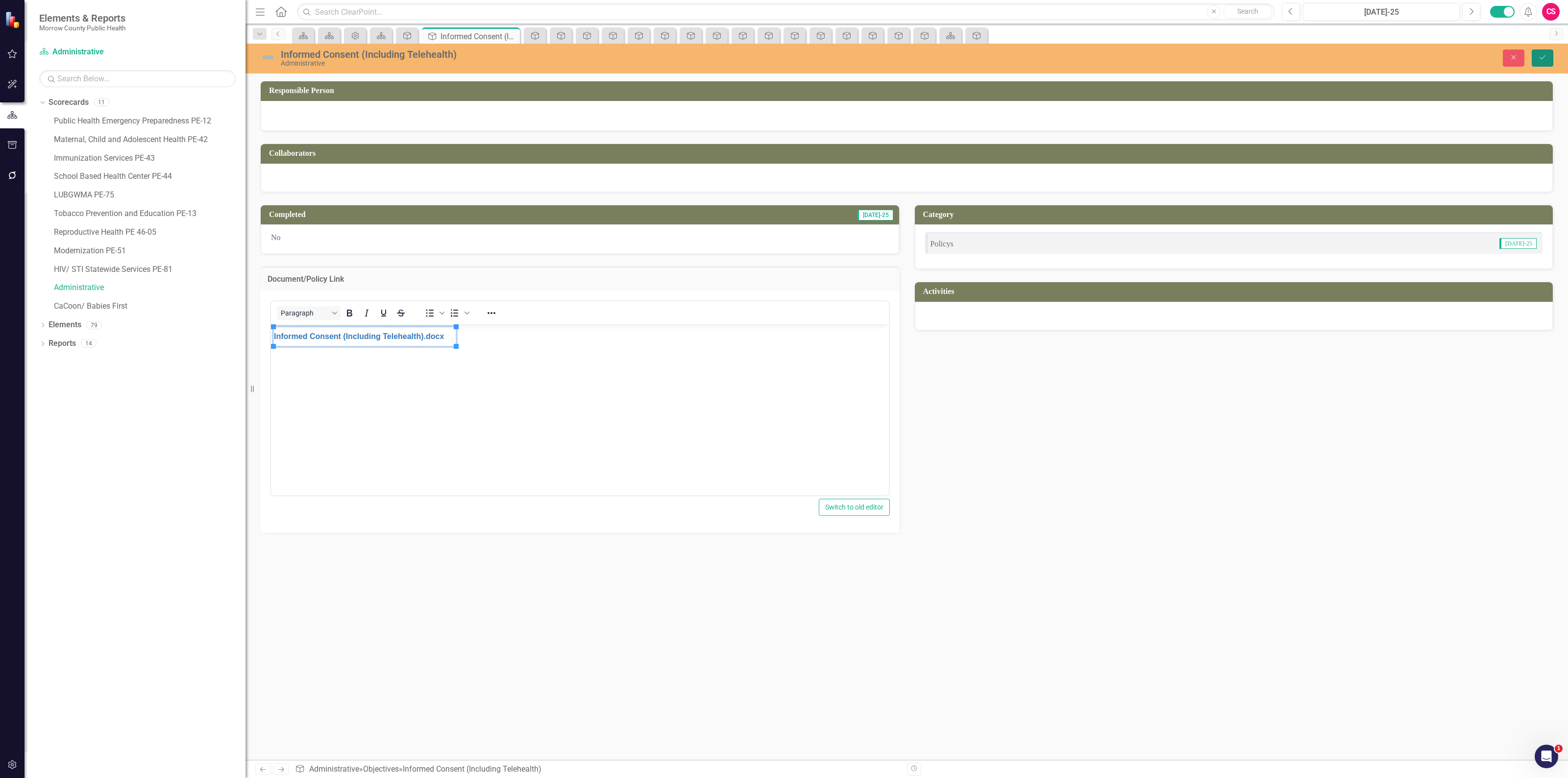
click at [1537, 52] on button "Save" at bounding box center [1542, 58] width 22 height 17
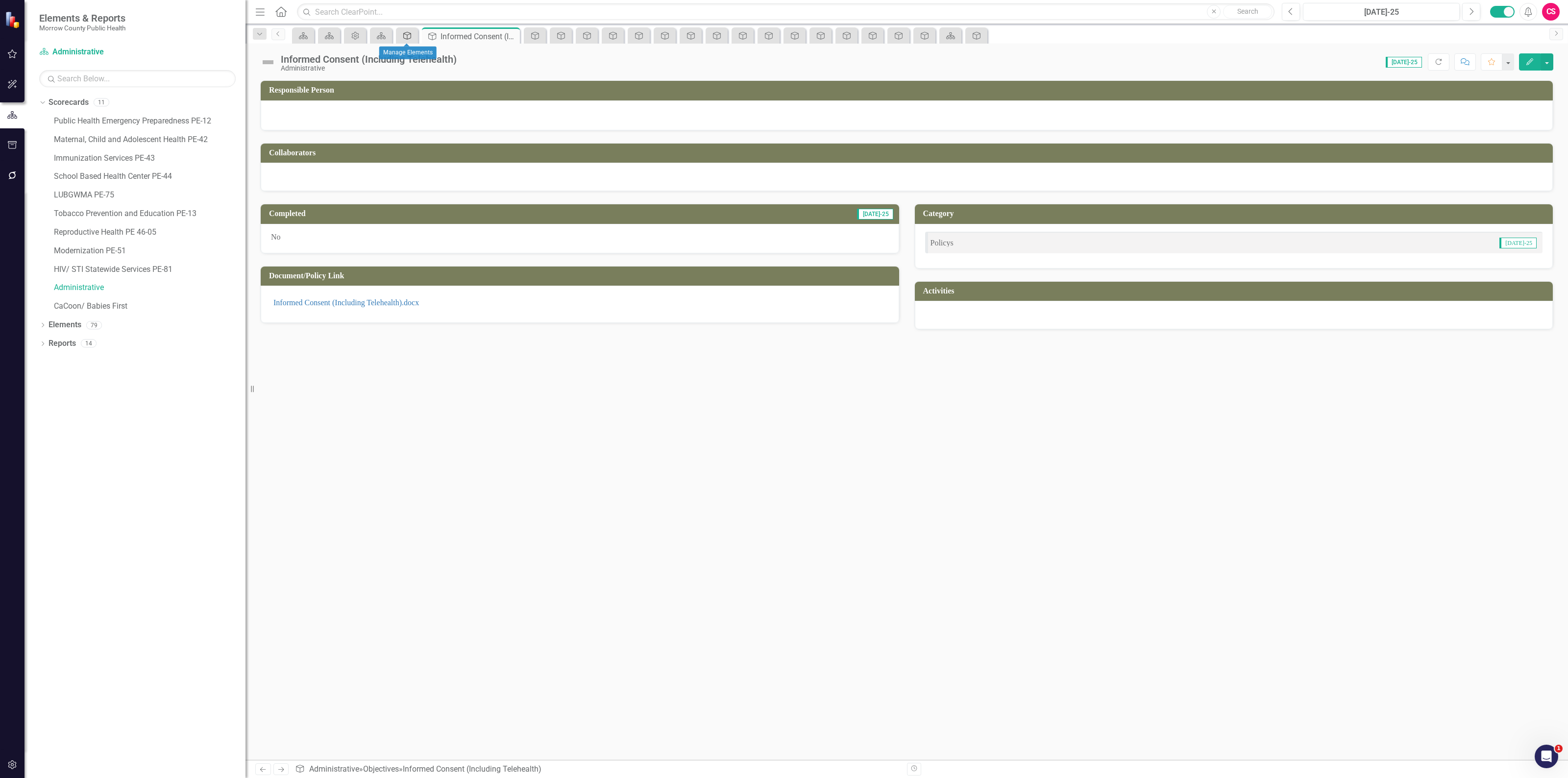
click at [413, 35] on link "Objective" at bounding box center [406, 35] width 17 height 12
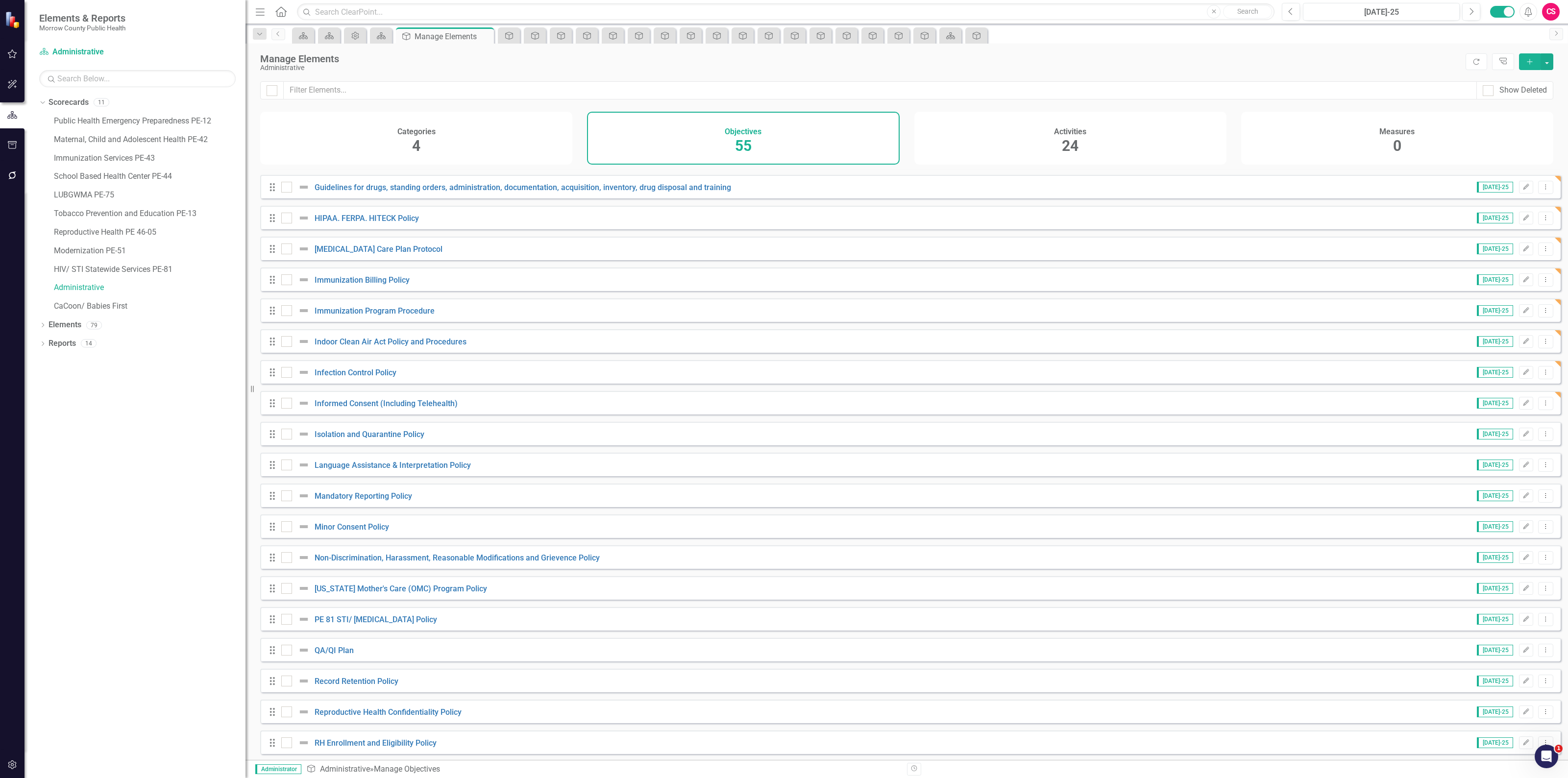
scroll to position [858, 0]
click at [343, 440] on link "Isolation and Quarantine Policy" at bounding box center [370, 436] width 110 height 9
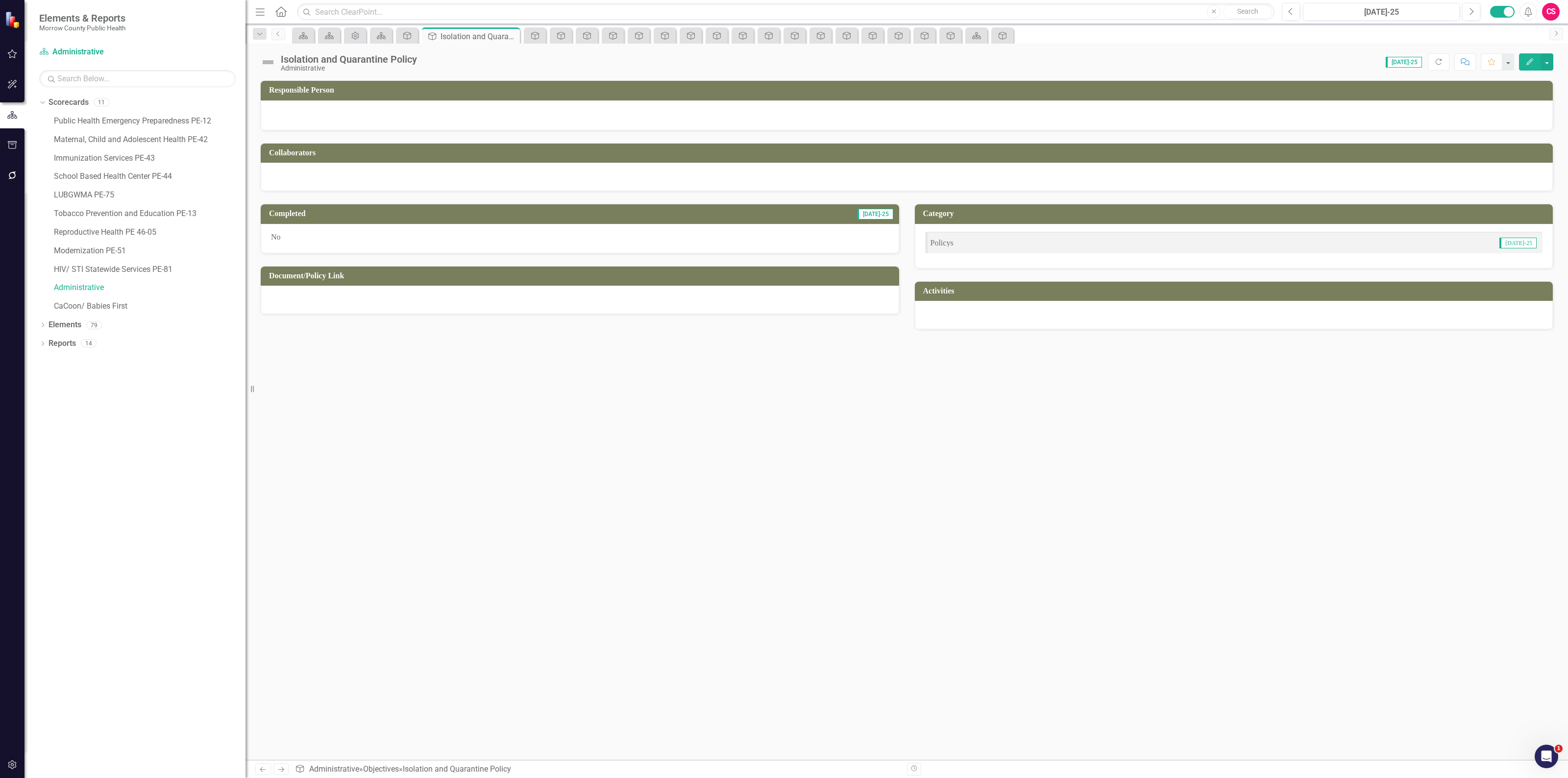
click at [380, 303] on div at bounding box center [579, 300] width 638 height 28
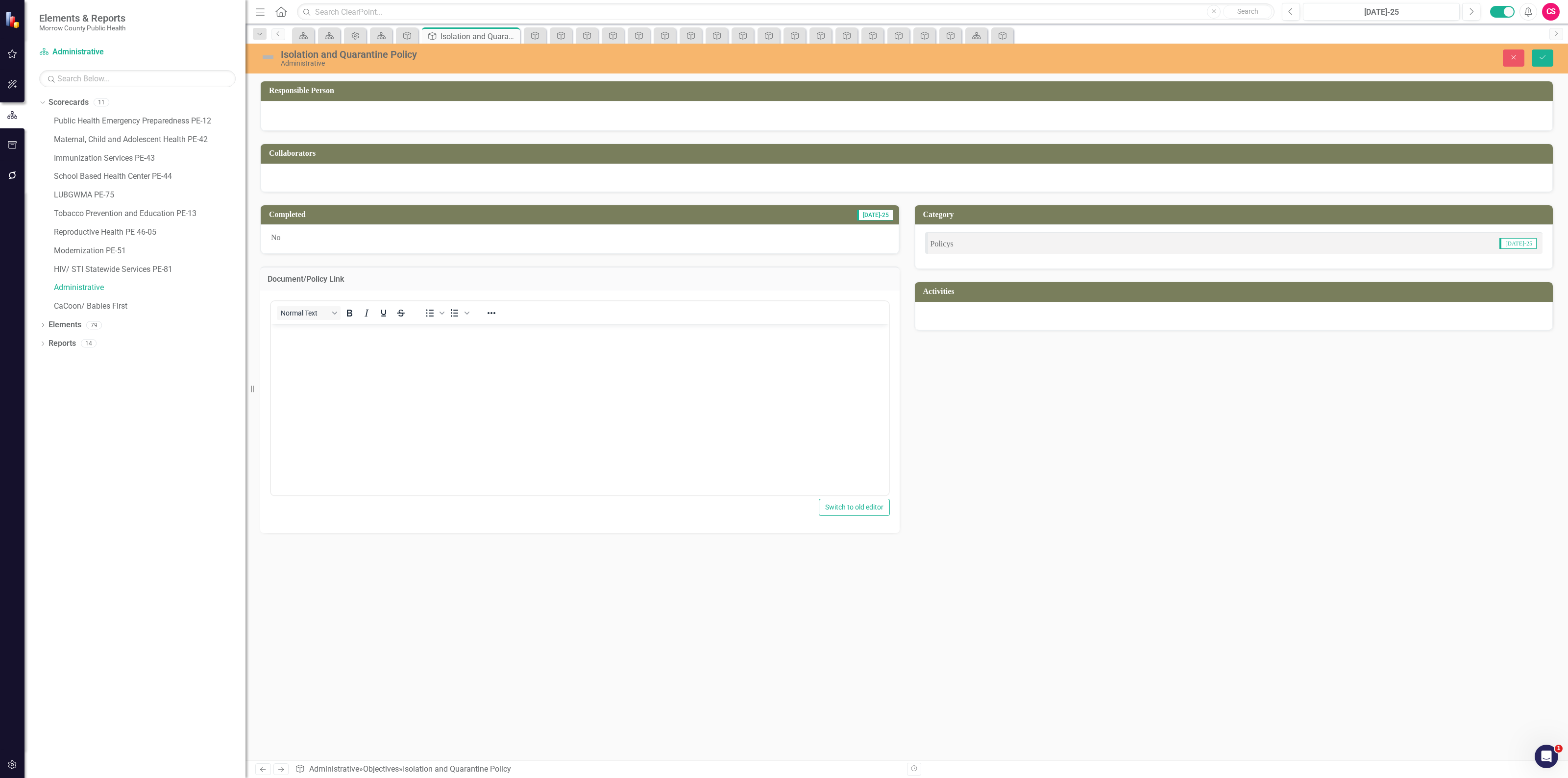
click at [370, 342] on body "Rich Text Area. Press ALT-0 for help." at bounding box center [580, 397] width 618 height 147
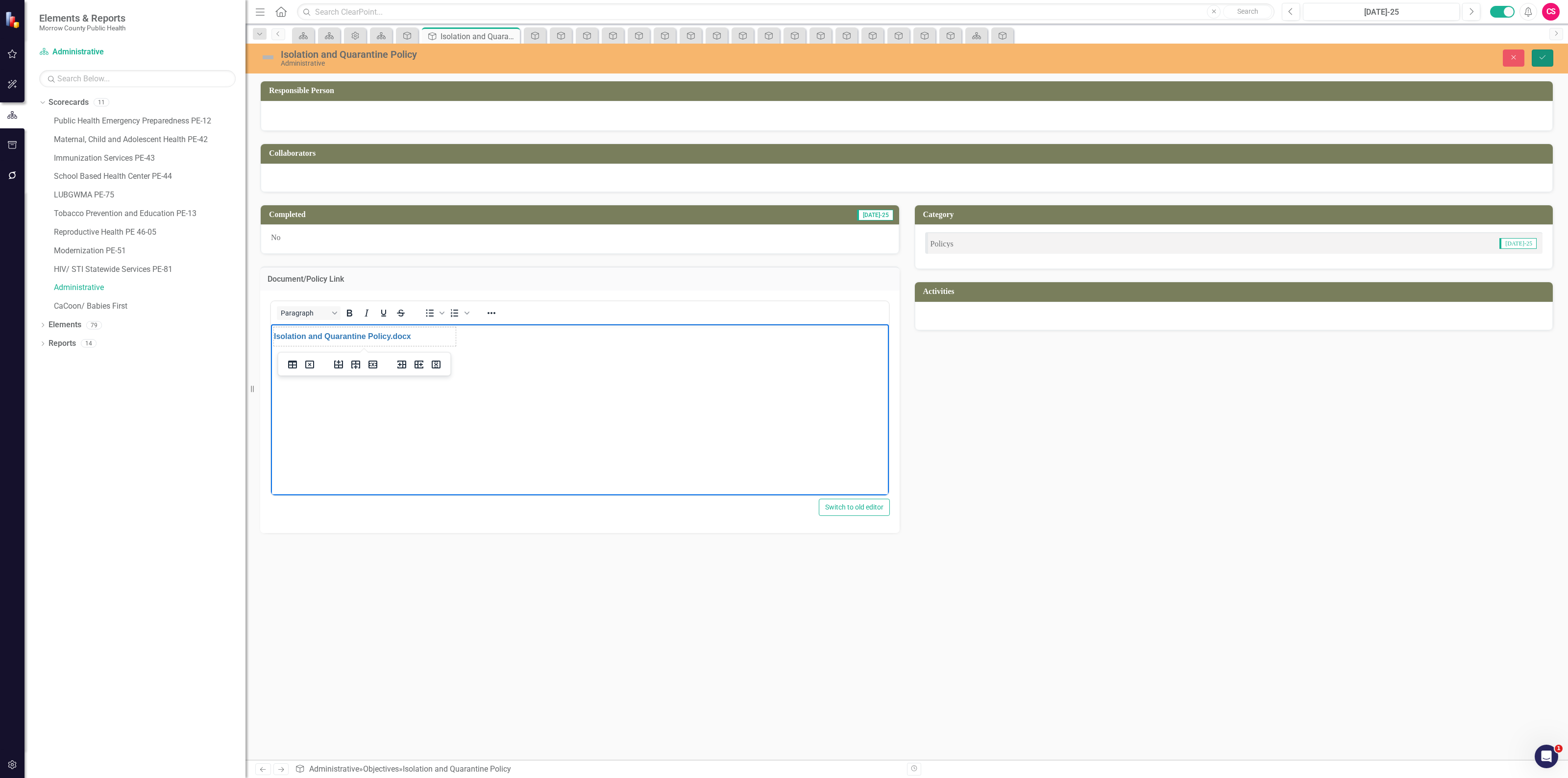
click at [1546, 60] on icon "Save" at bounding box center [1542, 57] width 9 height 7
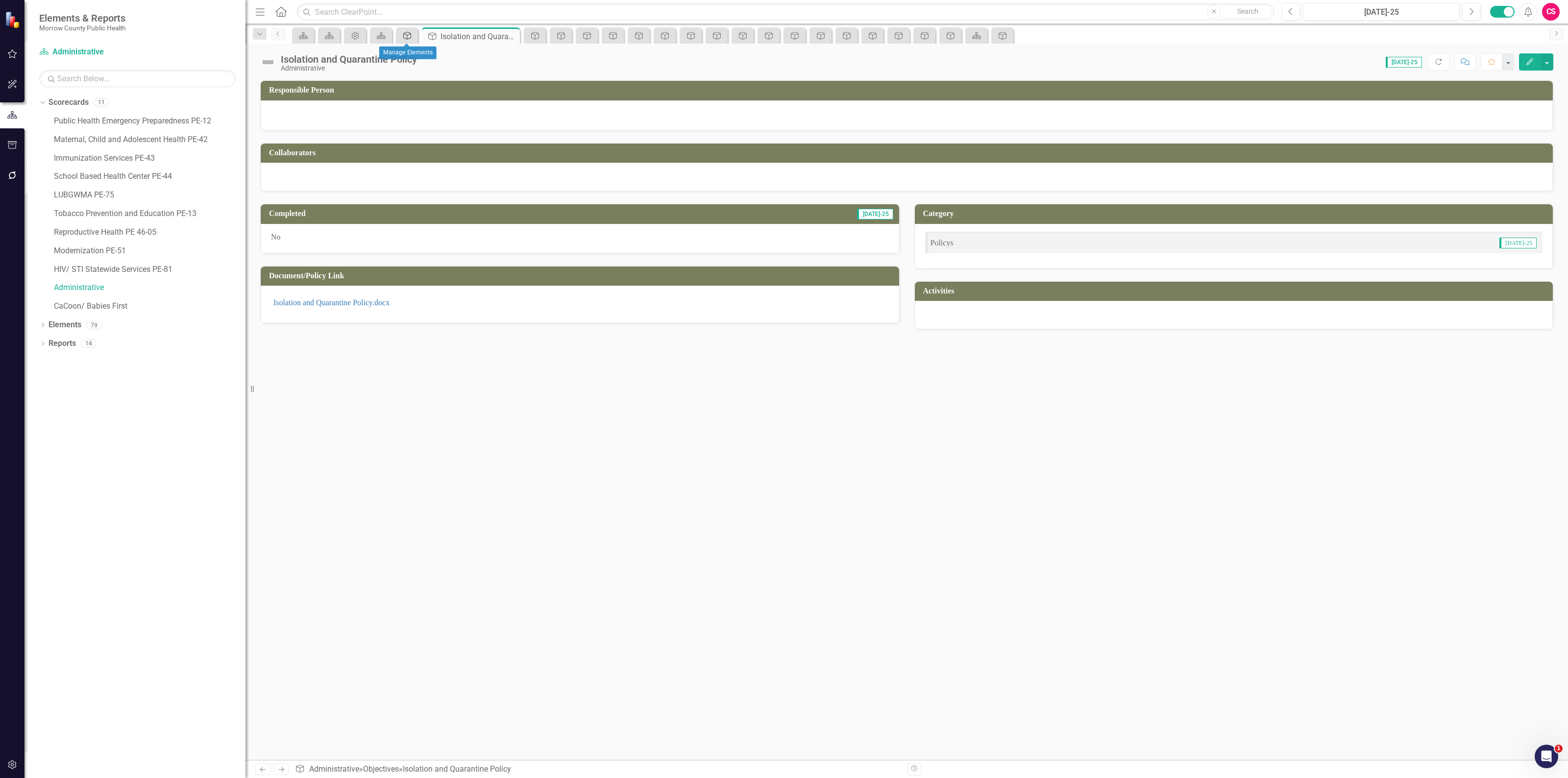
click at [405, 35] on icon "Objective" at bounding box center [407, 36] width 9 height 8
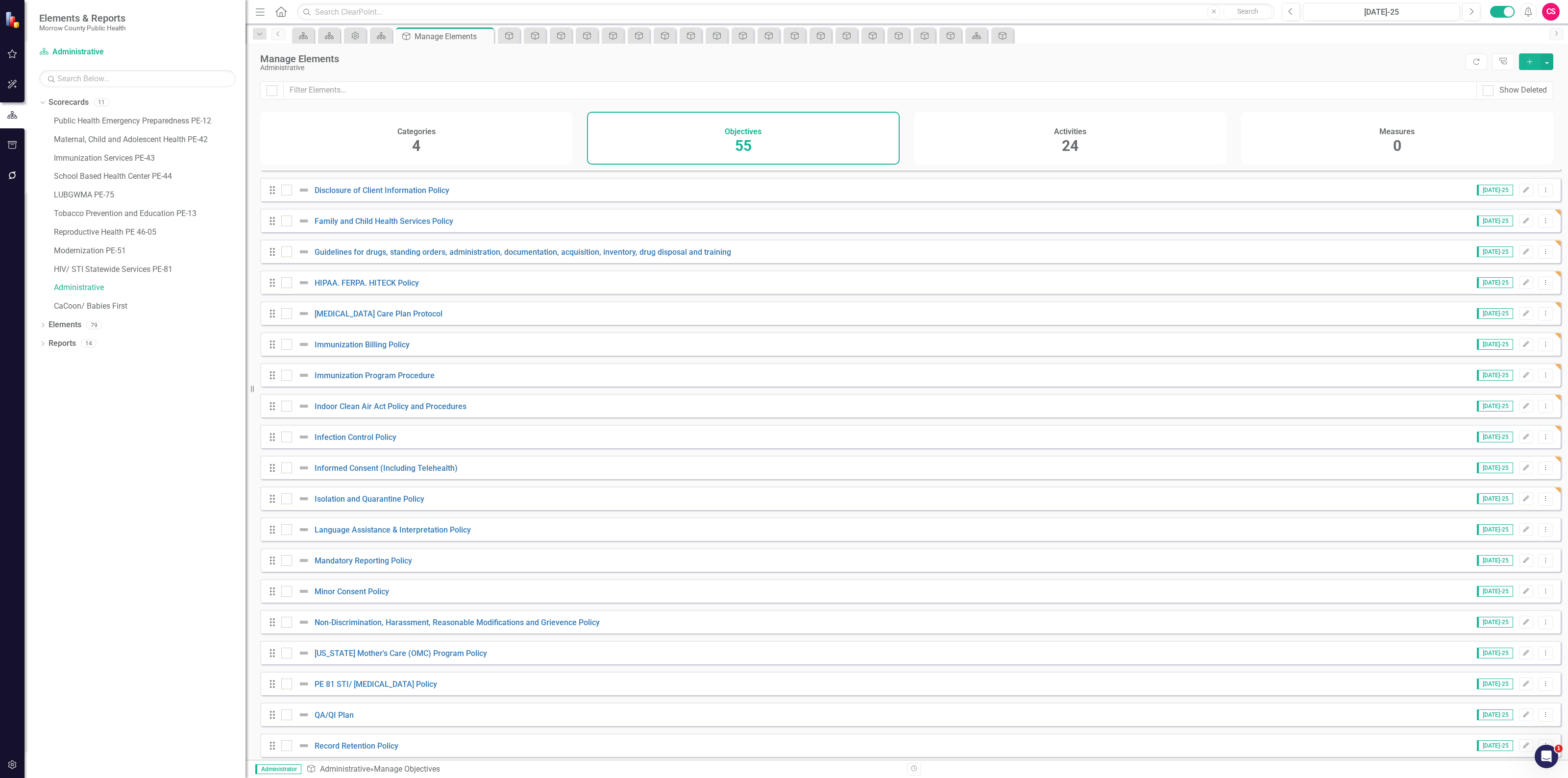
scroll to position [795, 0]
click at [424, 533] on link "Language Assistance & Interpretation Policy" at bounding box center [392, 529] width 156 height 9
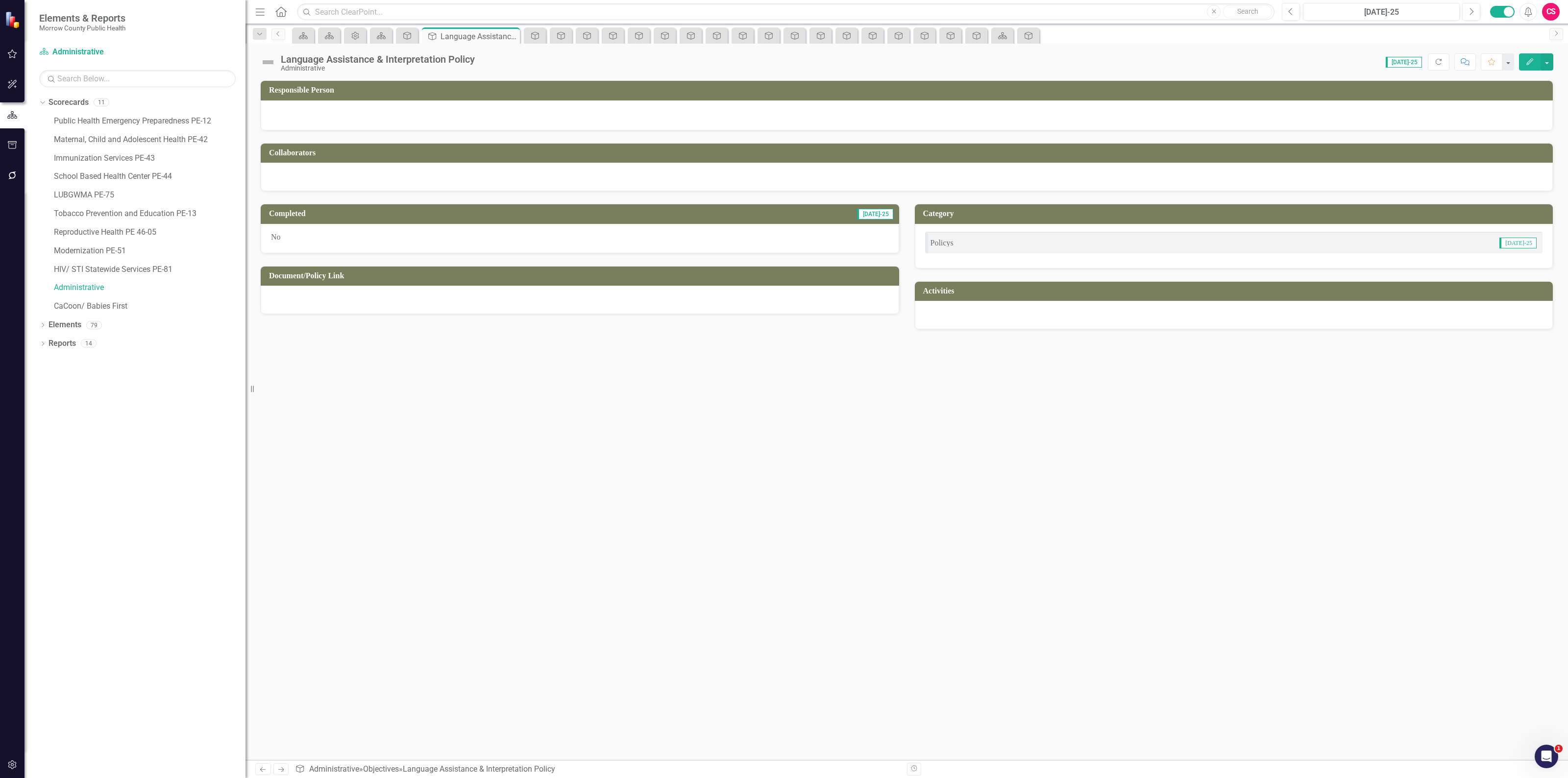
click at [464, 293] on div at bounding box center [579, 300] width 638 height 28
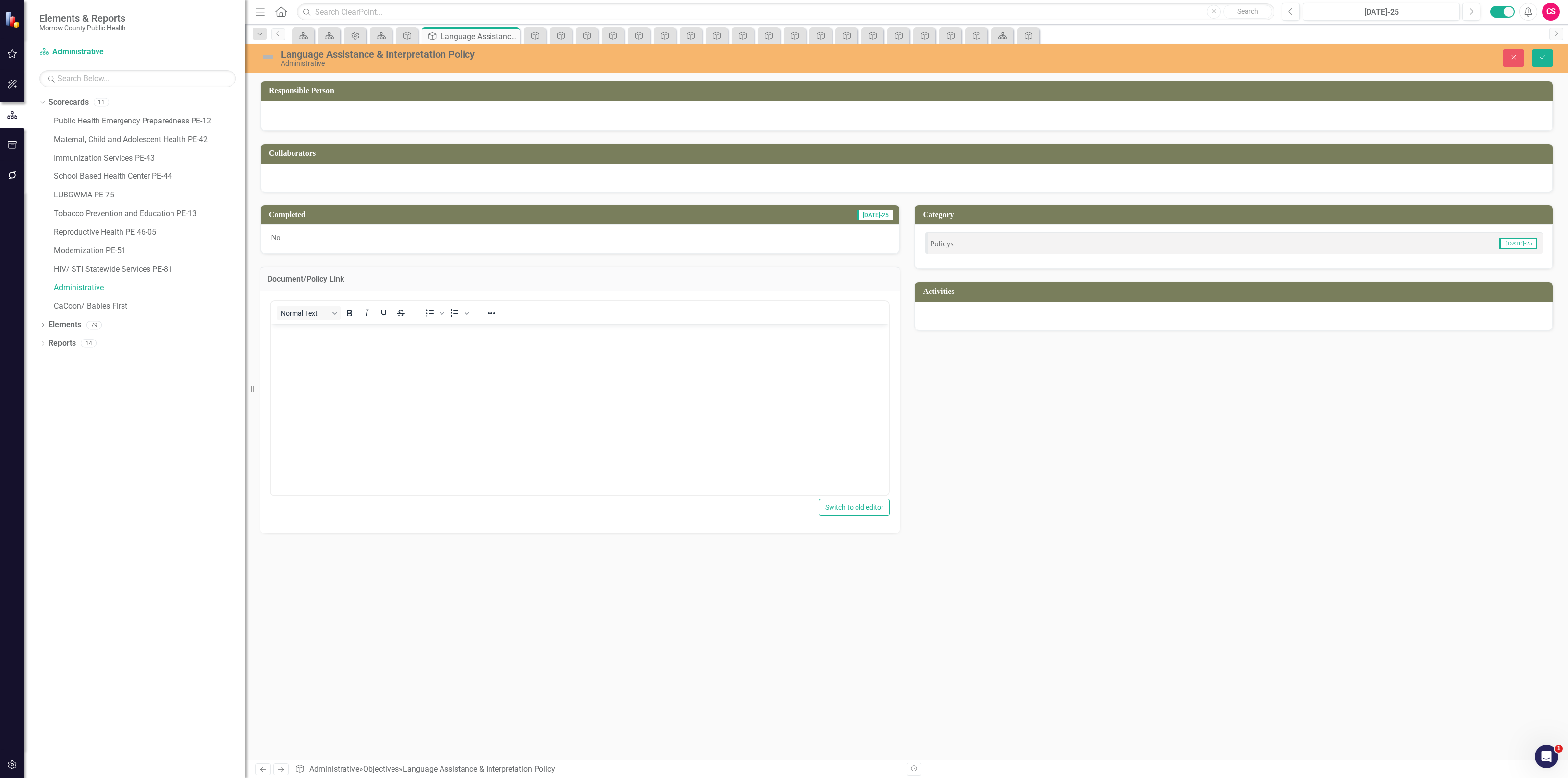
click at [454, 385] on body "Rich Text Area. Press ALT-0 for help." at bounding box center [580, 397] width 618 height 147
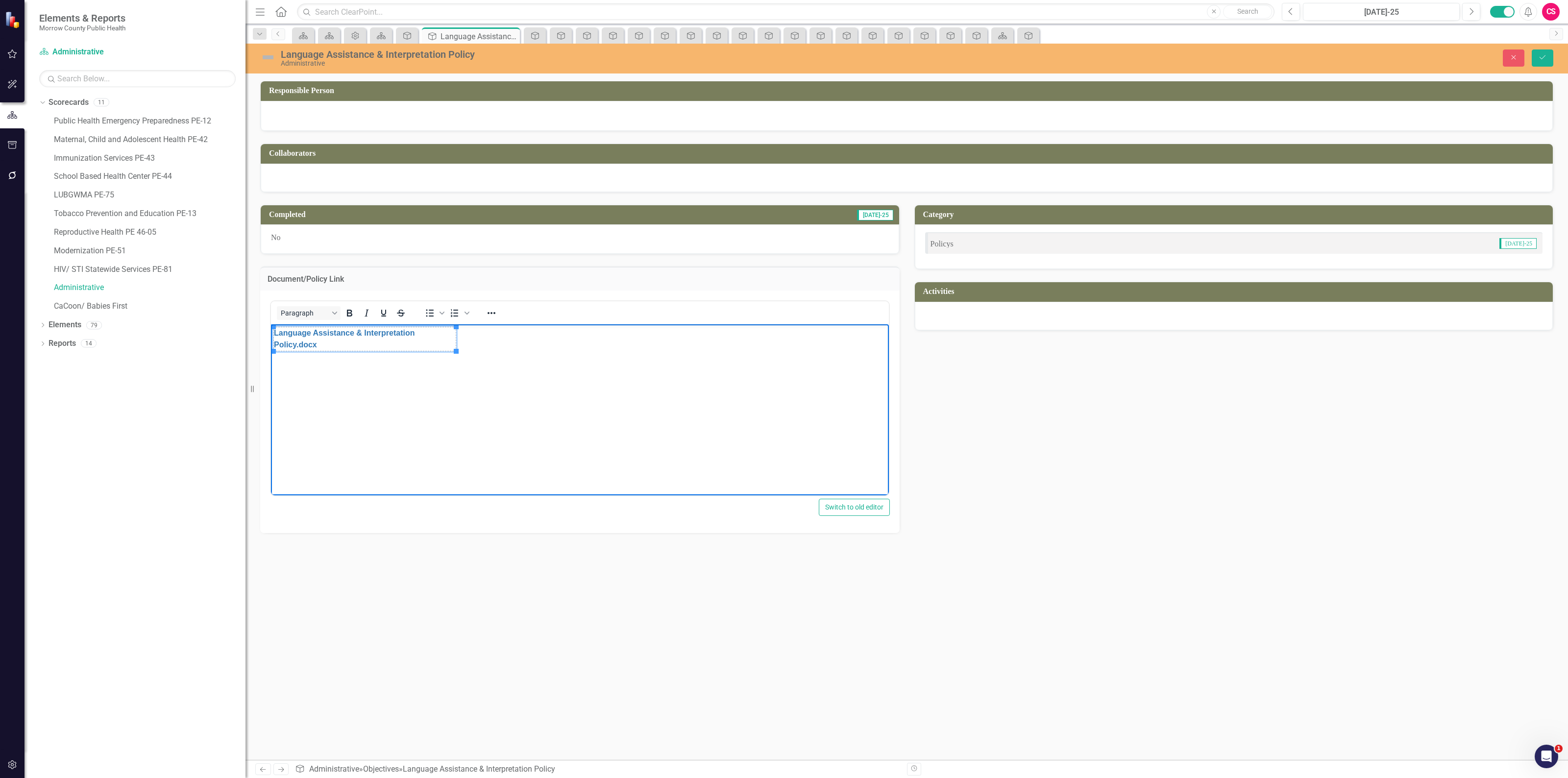
click at [457, 340] on body "Language Assistance & Interpretation Policy.docx" at bounding box center [580, 397] width 618 height 147
drag, startPoint x: 454, startPoint y: 342, endPoint x: 535, endPoint y: 340, distance: 81.0
click at [1534, 54] on button "Save" at bounding box center [1542, 58] width 22 height 17
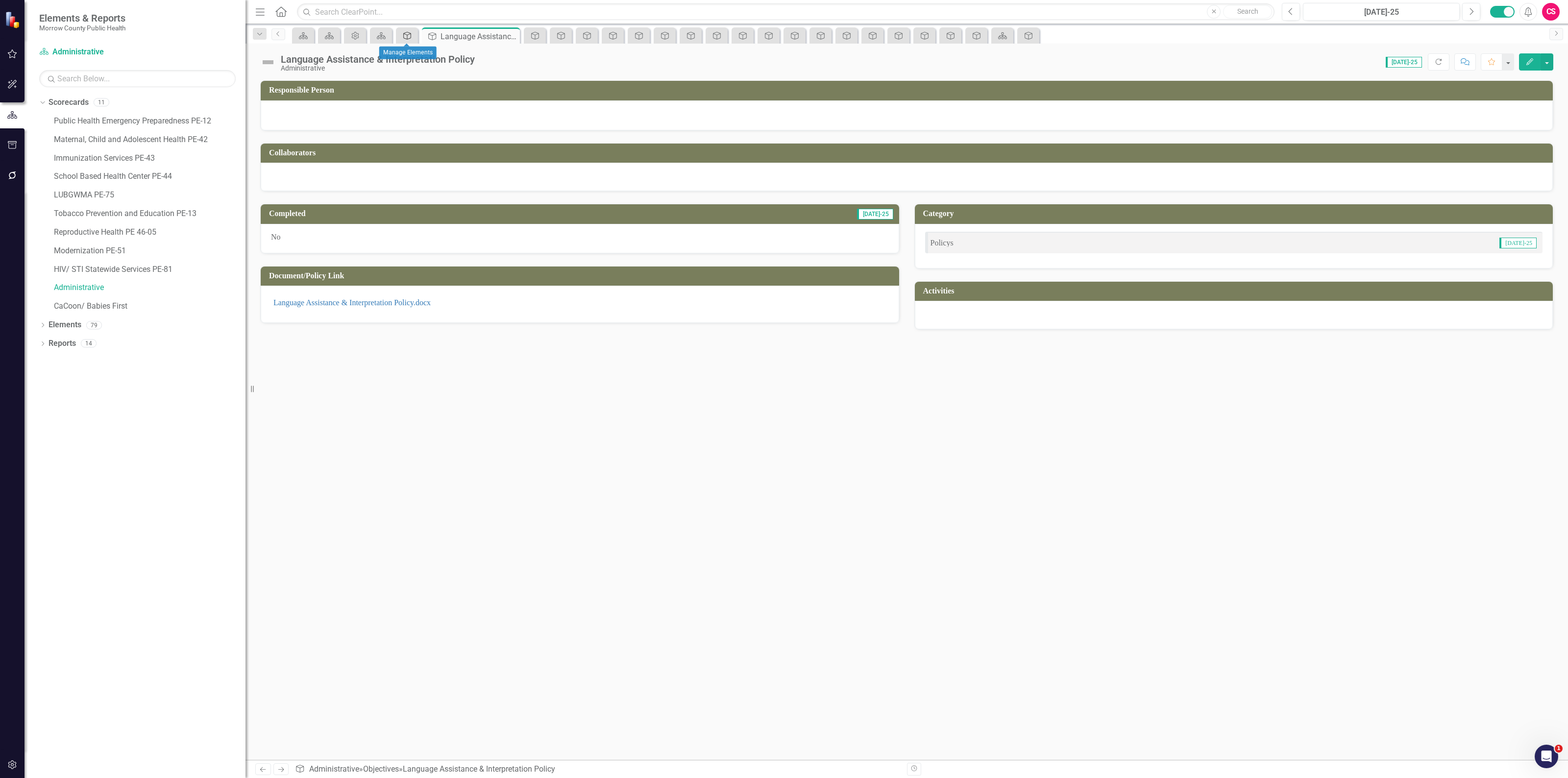
click at [408, 37] on icon "Objective" at bounding box center [407, 36] width 9 height 8
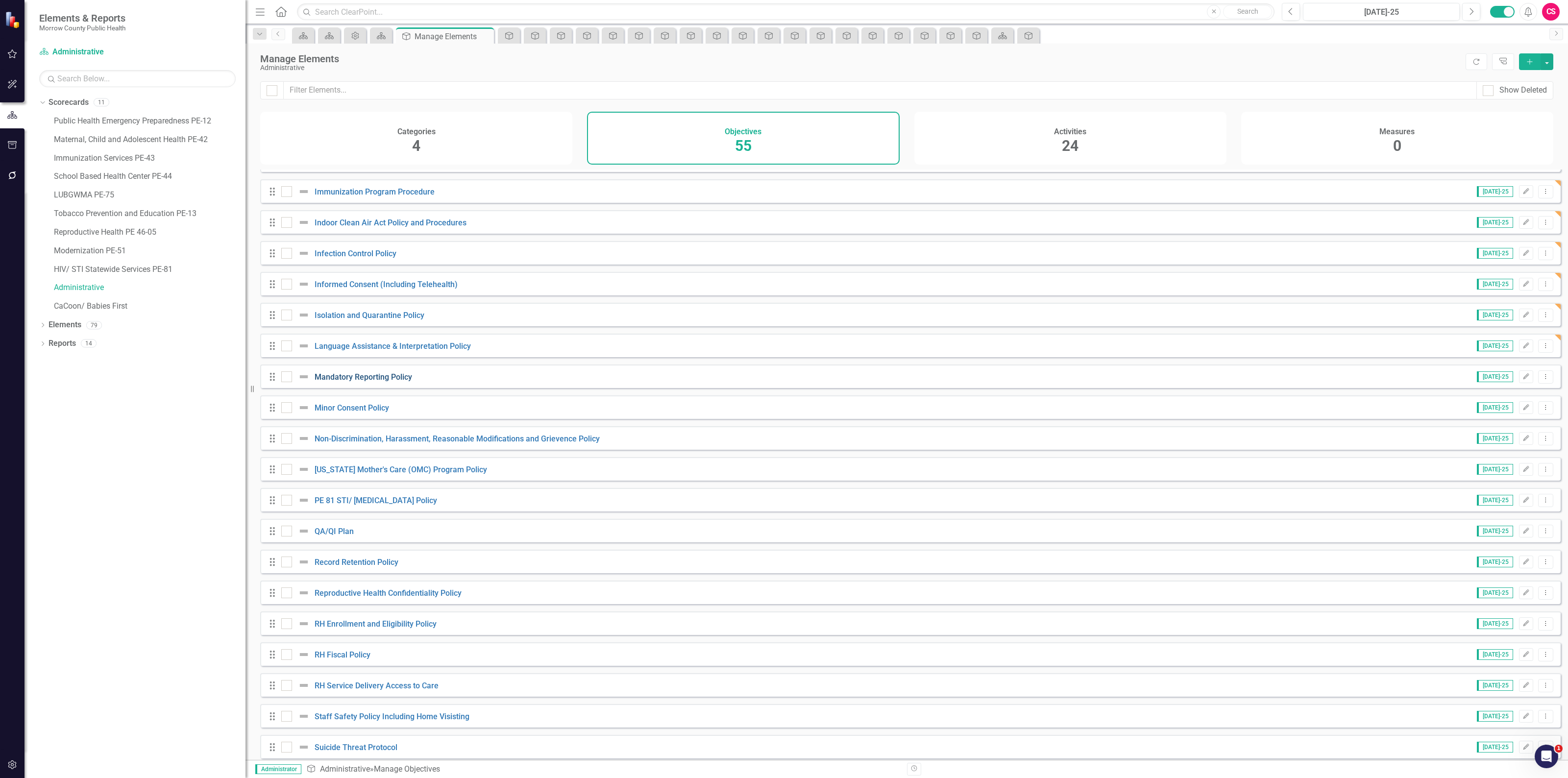
scroll to position [977, 0]
click at [349, 352] on link "Language Assistance & Interpretation Policy" at bounding box center [392, 348] width 156 height 9
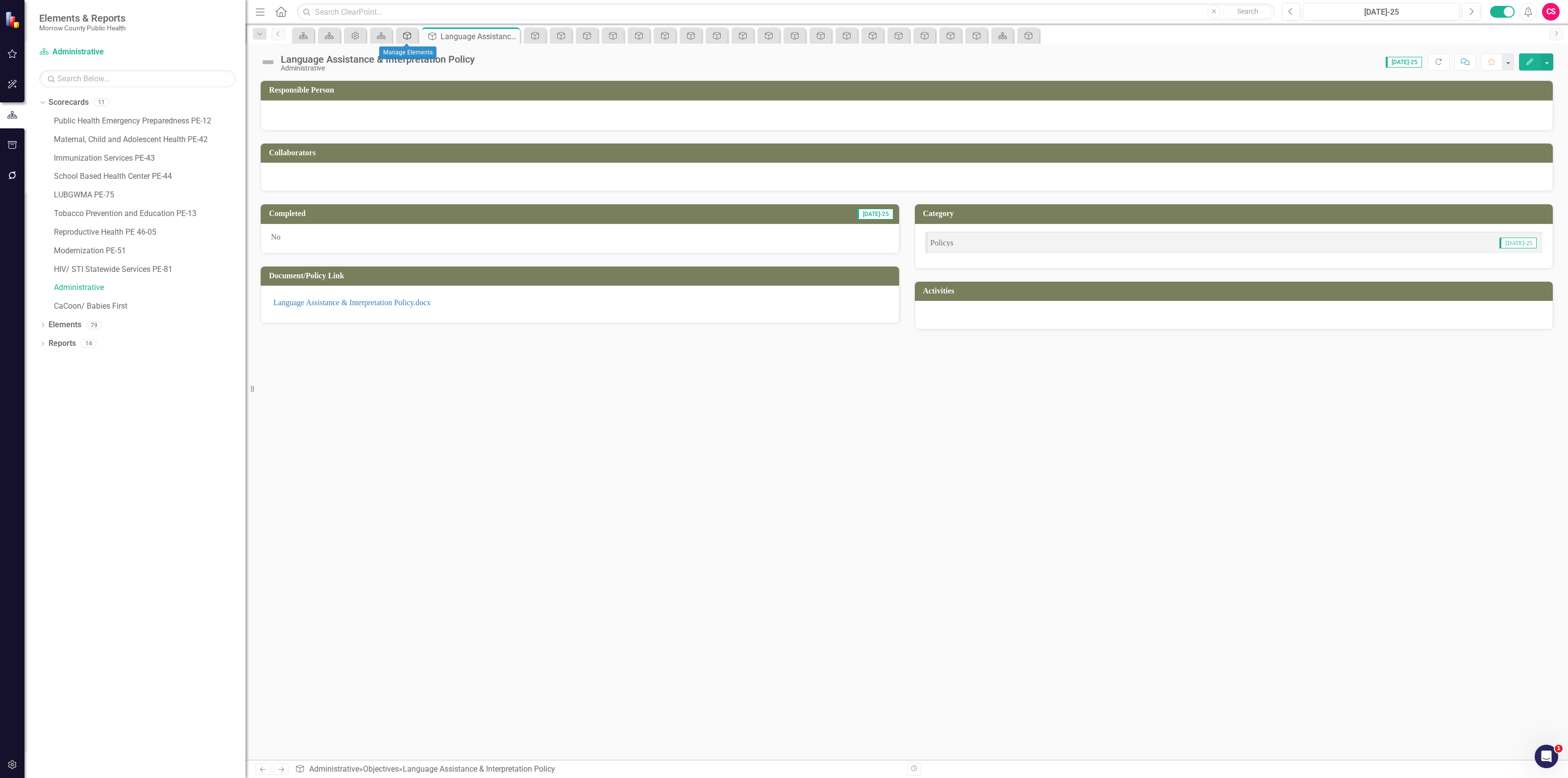
click at [405, 32] on icon "Objective" at bounding box center [407, 36] width 9 height 8
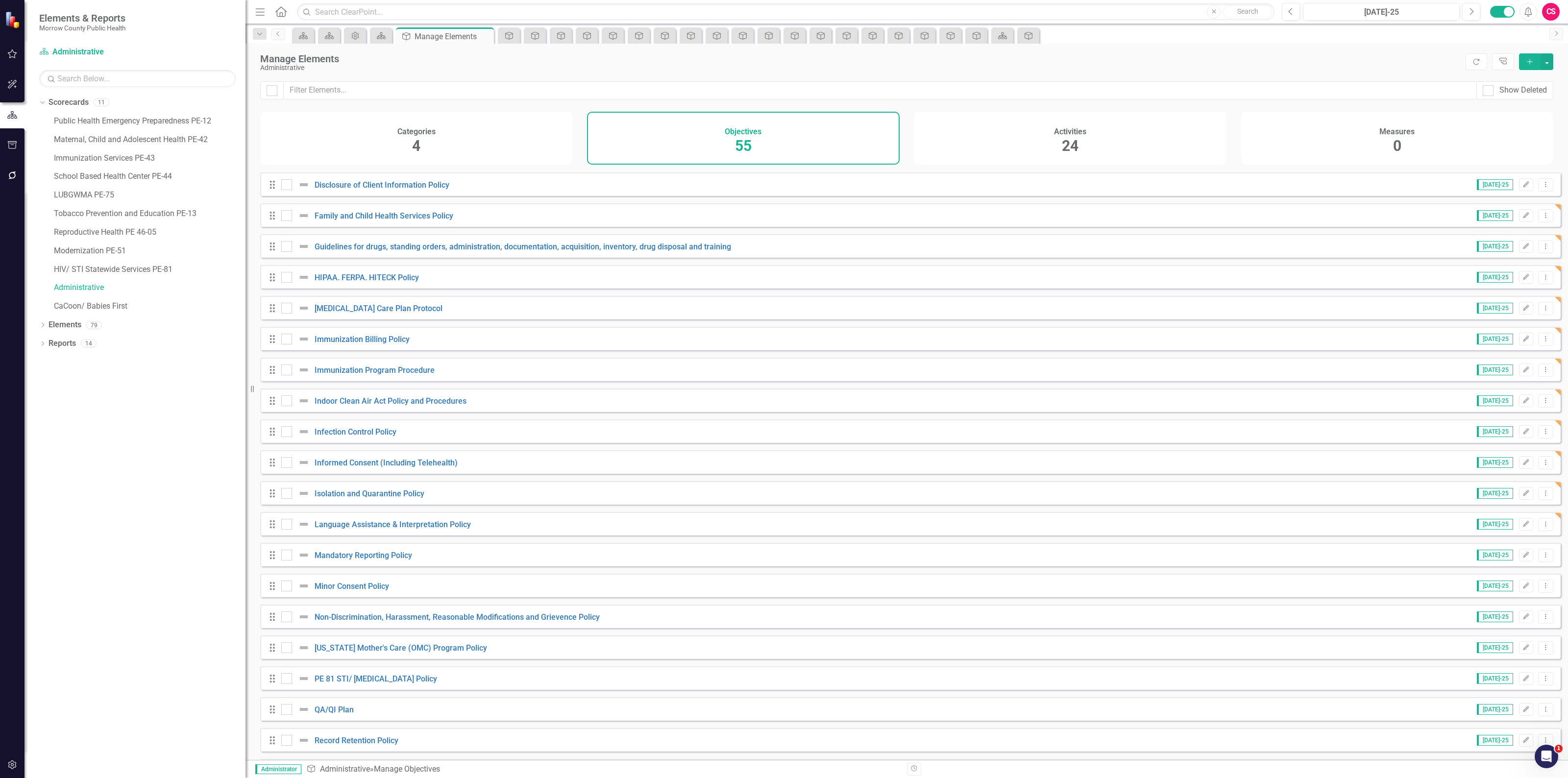
scroll to position [796, 0]
click at [355, 562] on link "Mandatory Reporting Policy" at bounding box center [363, 559] width 97 height 9
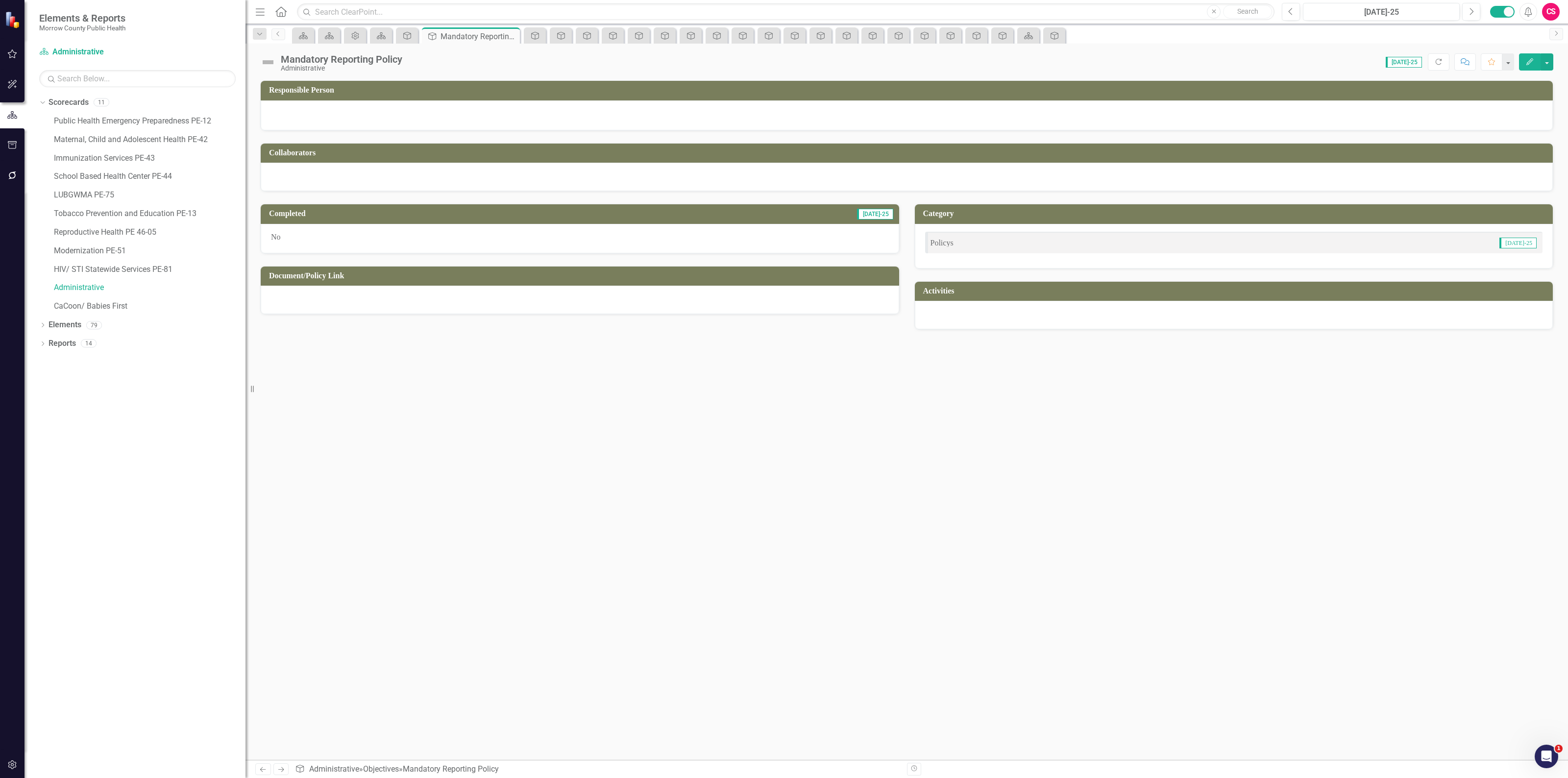
click at [341, 307] on div at bounding box center [579, 300] width 638 height 28
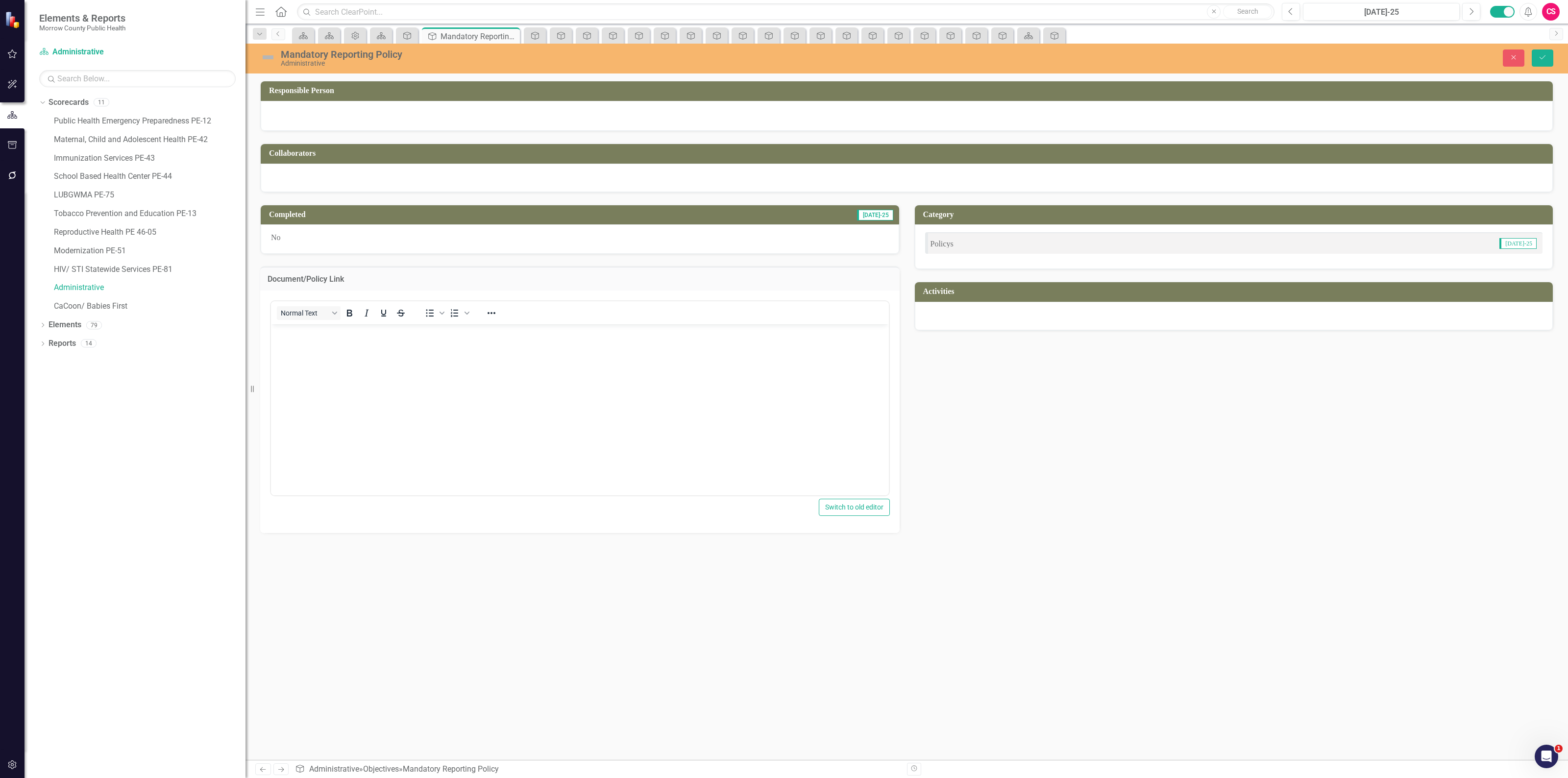
click at [350, 340] on body "Rich Text Area. Press ALT-0 for help." at bounding box center [580, 397] width 618 height 147
click at [1539, 61] on button "Save" at bounding box center [1542, 58] width 22 height 17
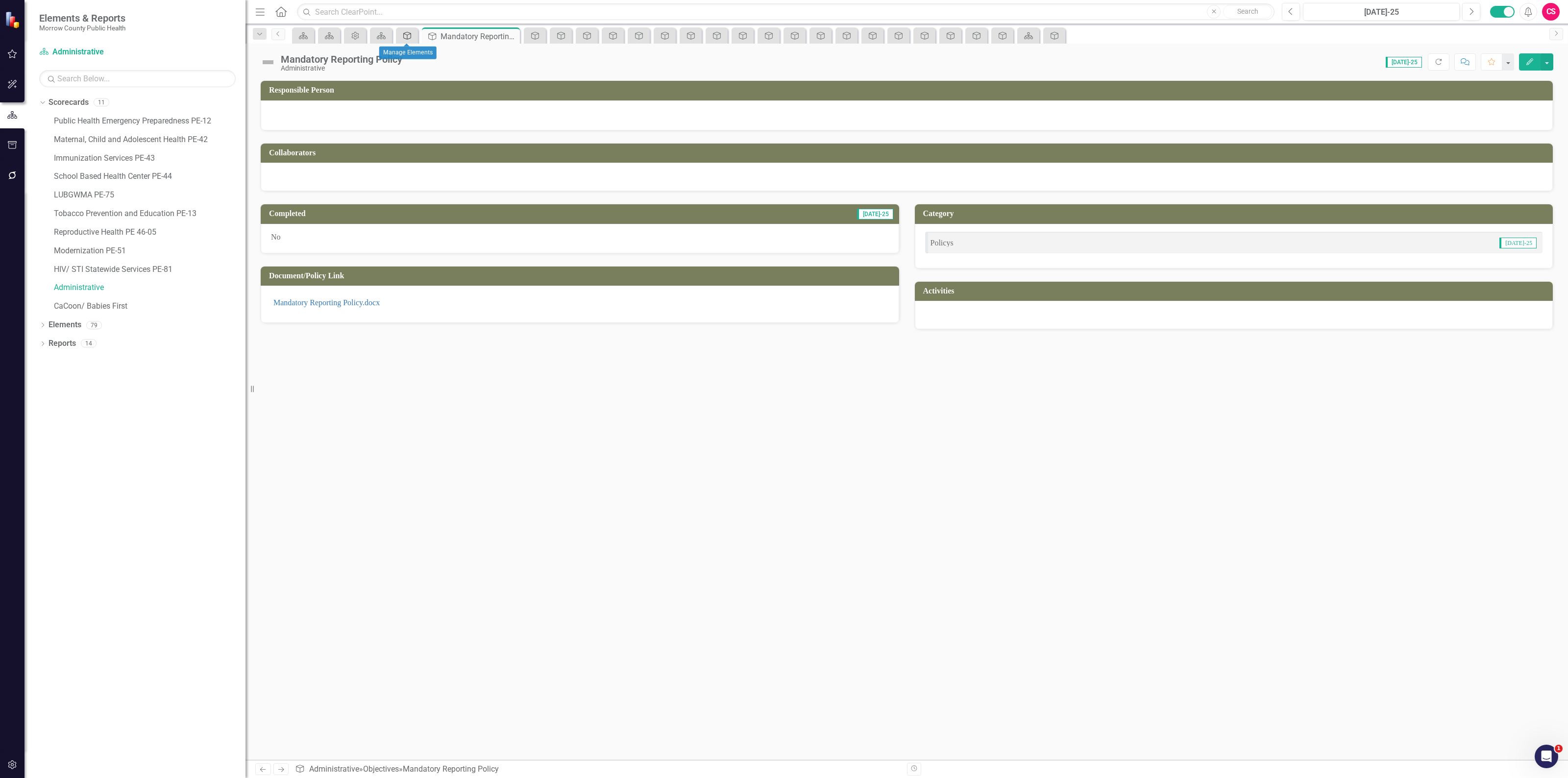
click at [409, 40] on div "Objective" at bounding box center [405, 35] width 14 height 12
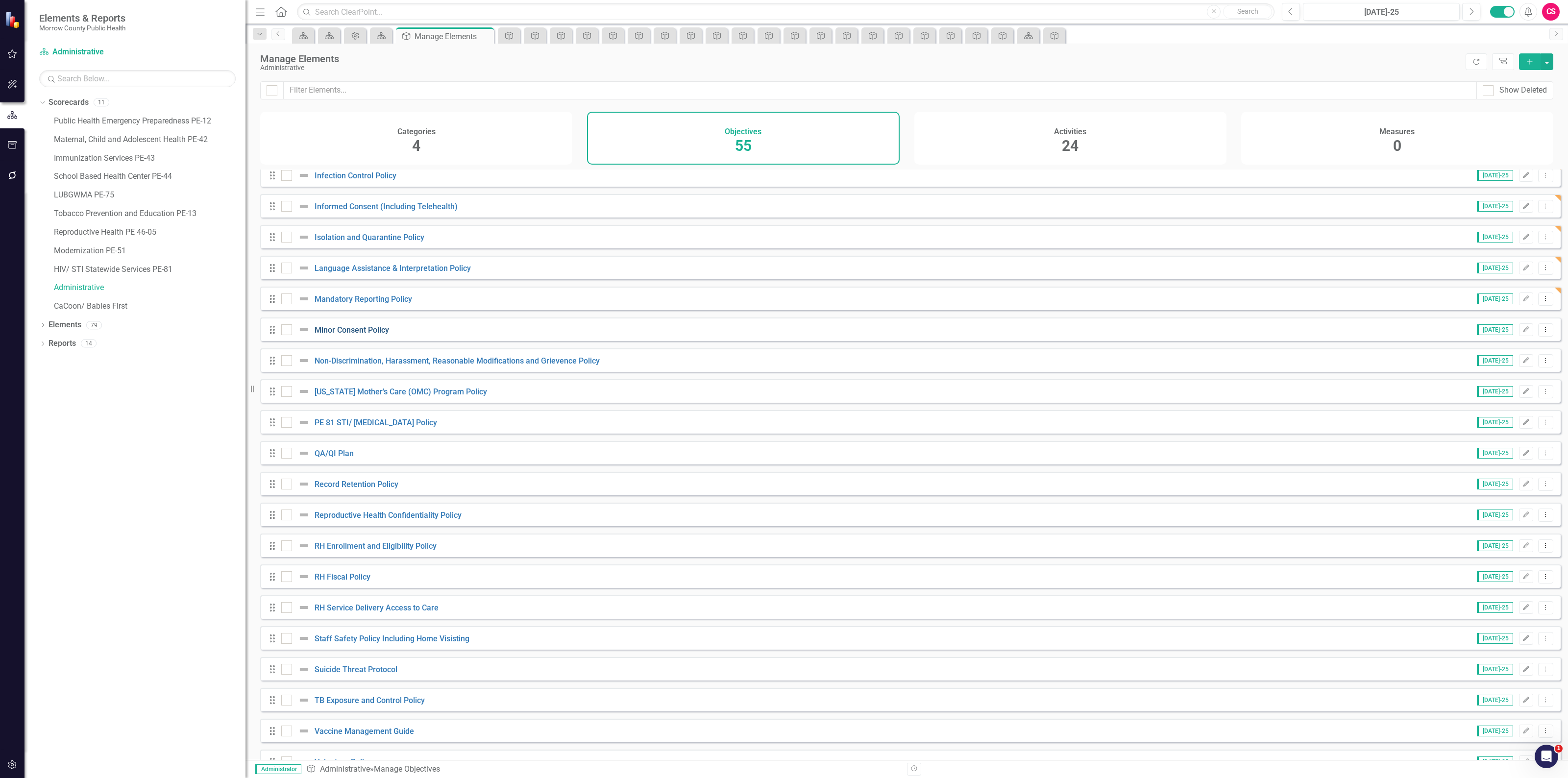
scroll to position [1054, 0]
click at [366, 337] on link "Minor Consent Policy" at bounding box center [352, 332] width 75 height 9
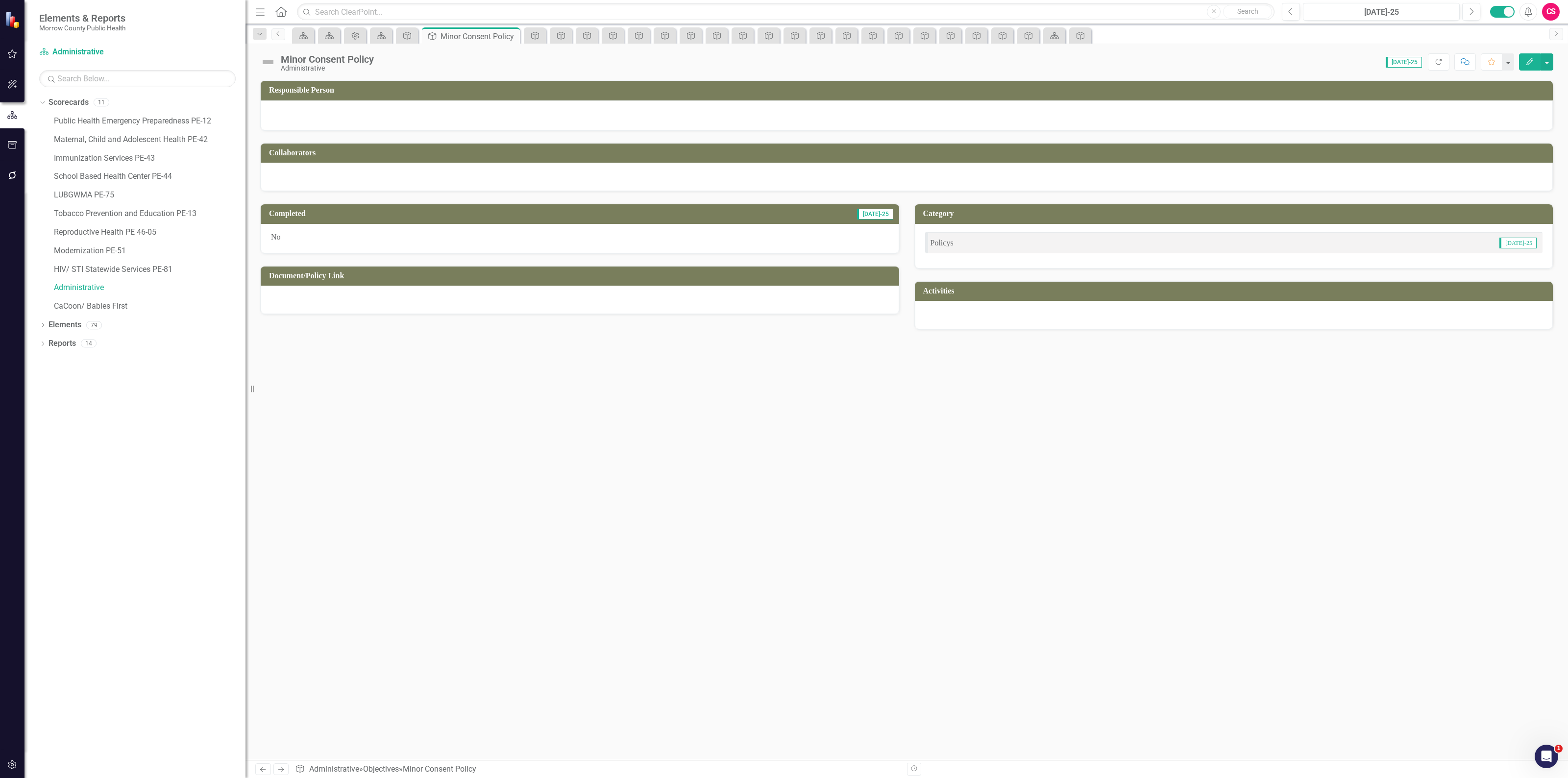
click at [366, 303] on div at bounding box center [579, 300] width 638 height 28
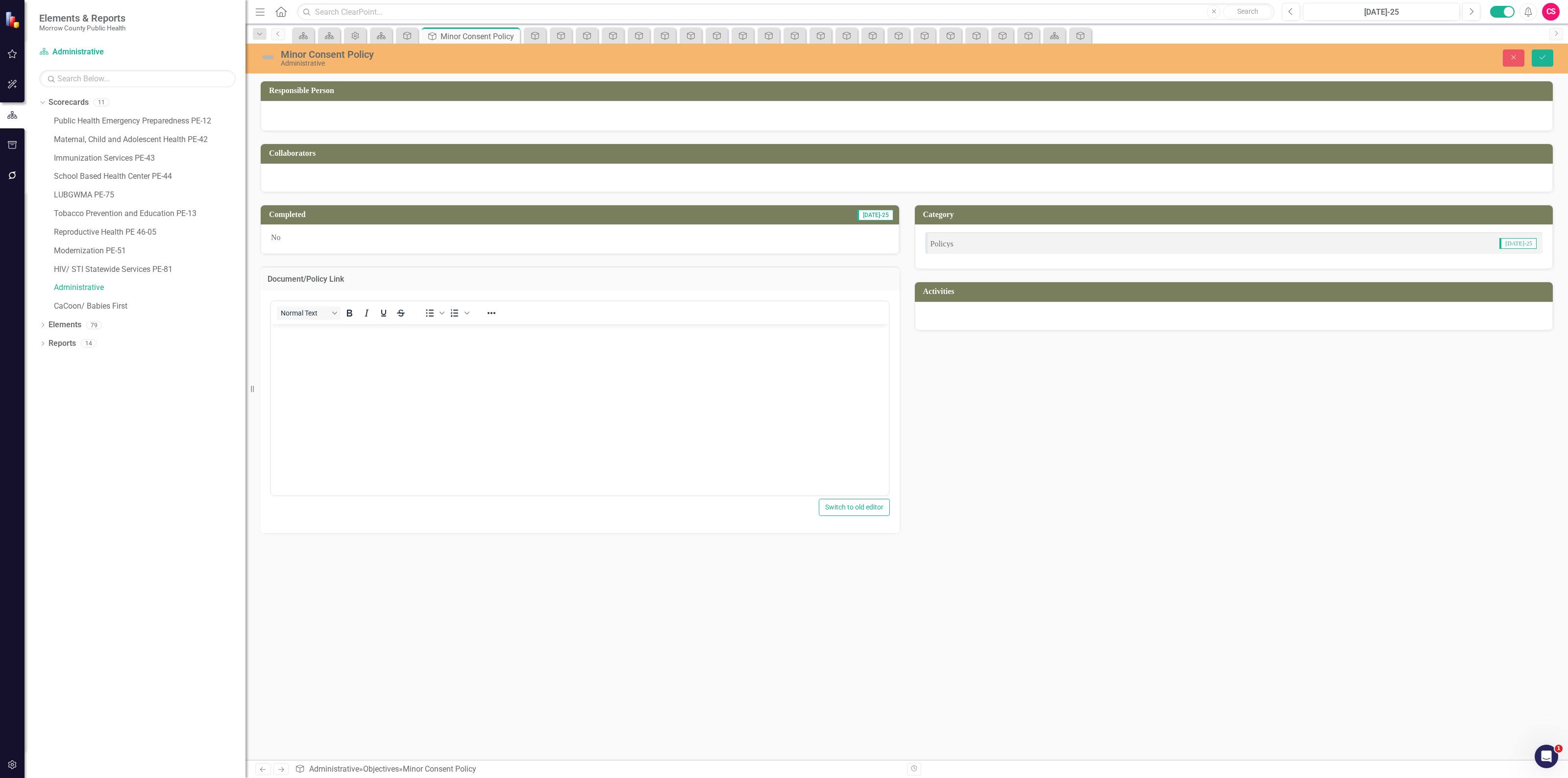
click at [330, 349] on body "Rich Text Area. Press ALT-0 for help." at bounding box center [580, 397] width 618 height 147
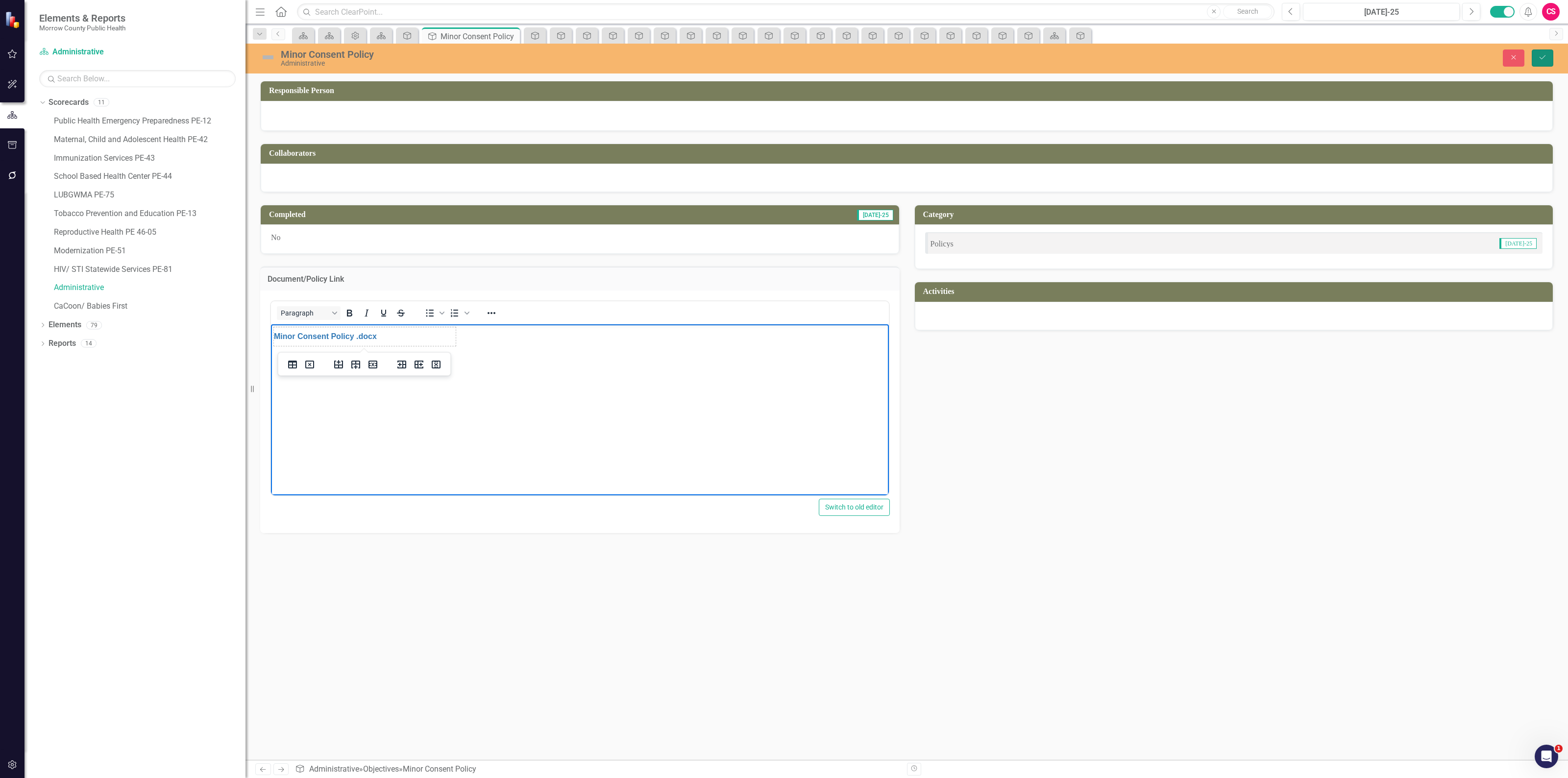
click at [1543, 61] on icon "Save" at bounding box center [1542, 57] width 9 height 7
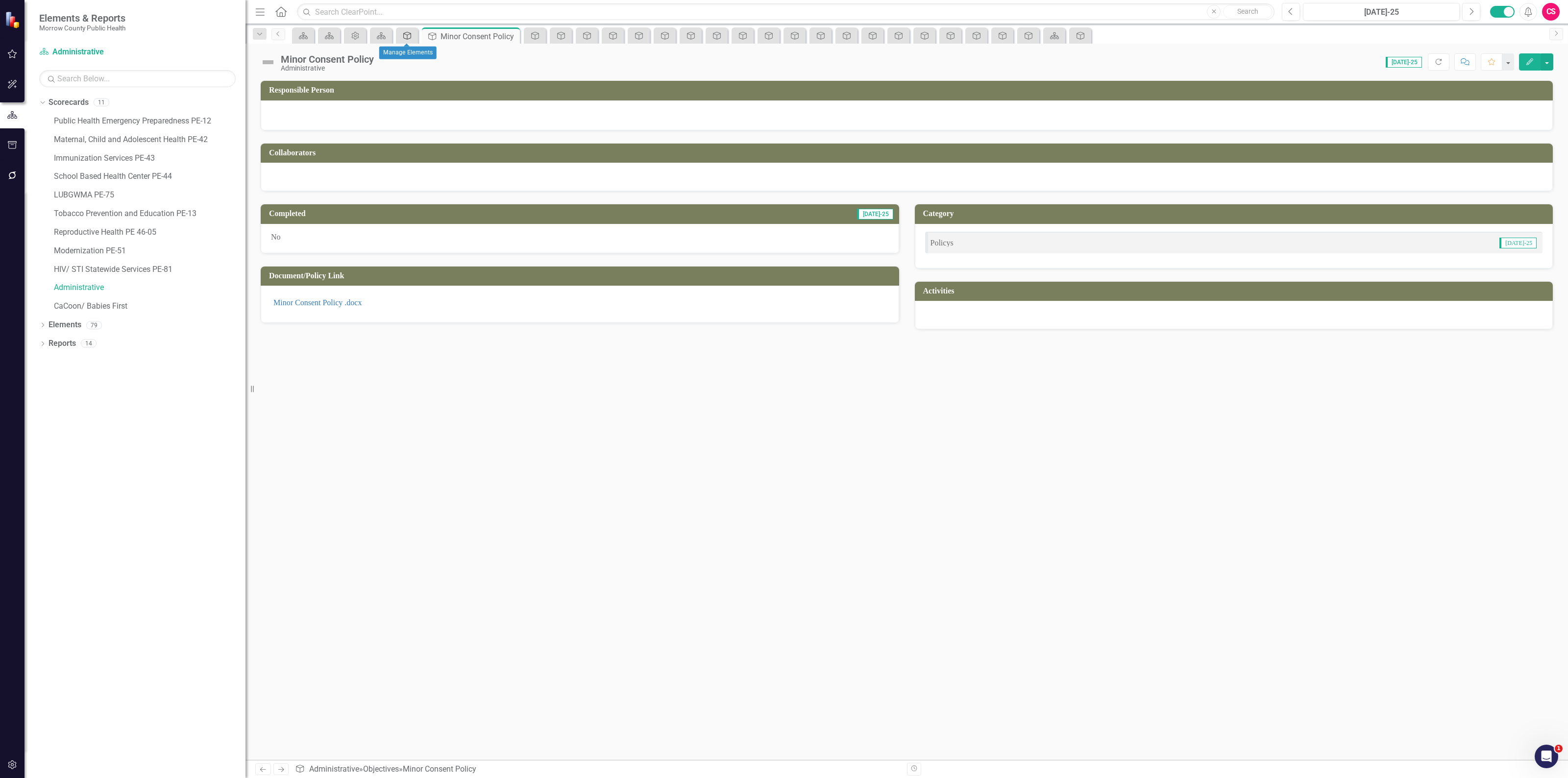
click at [409, 32] on icon "Objective" at bounding box center [407, 36] width 9 height 8
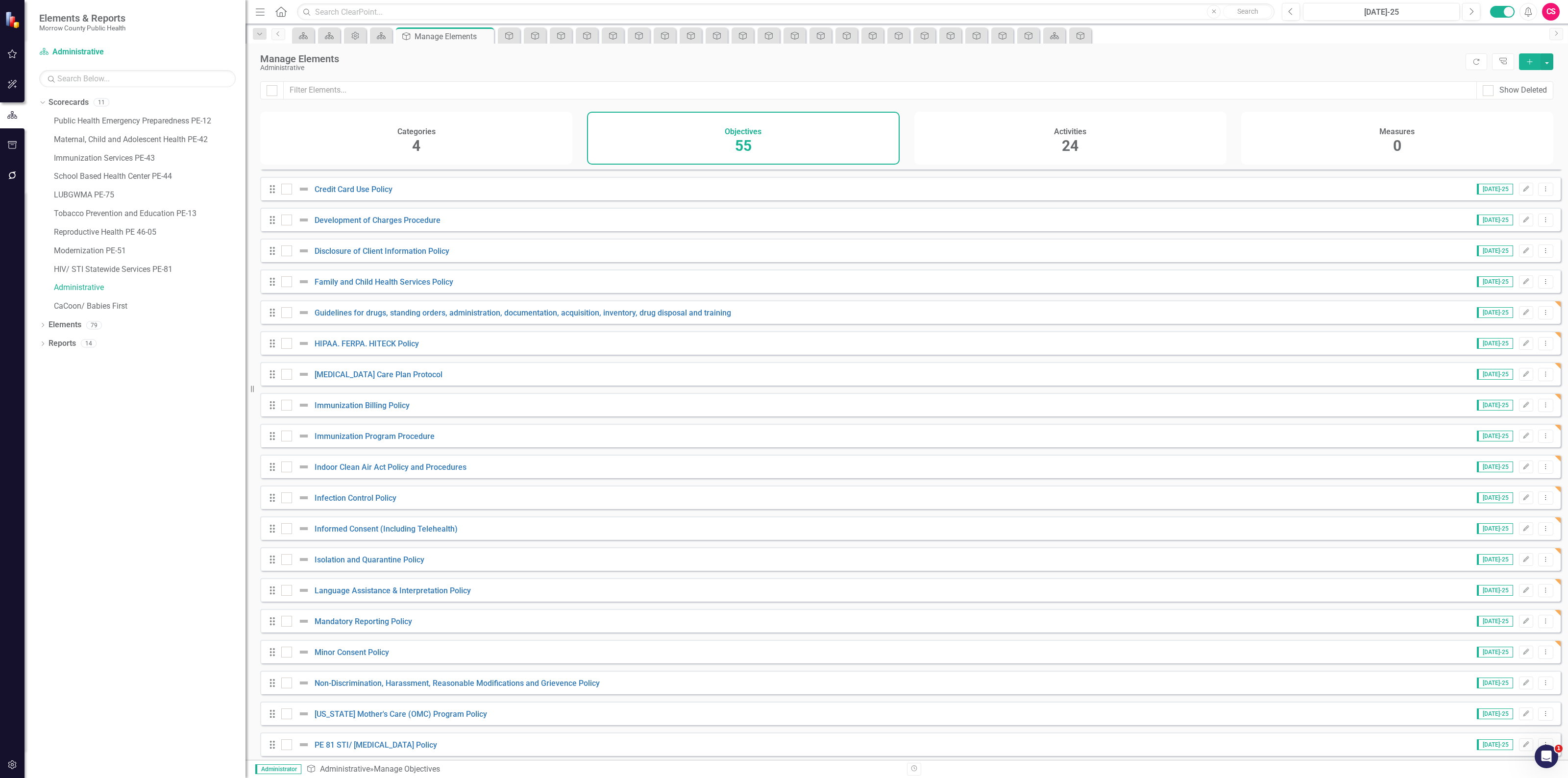
scroll to position [734, 0]
click at [483, 687] on link "Non-Discrimination, Harassment, Reasonable Modifications and Grievence Policy" at bounding box center [457, 683] width 285 height 9
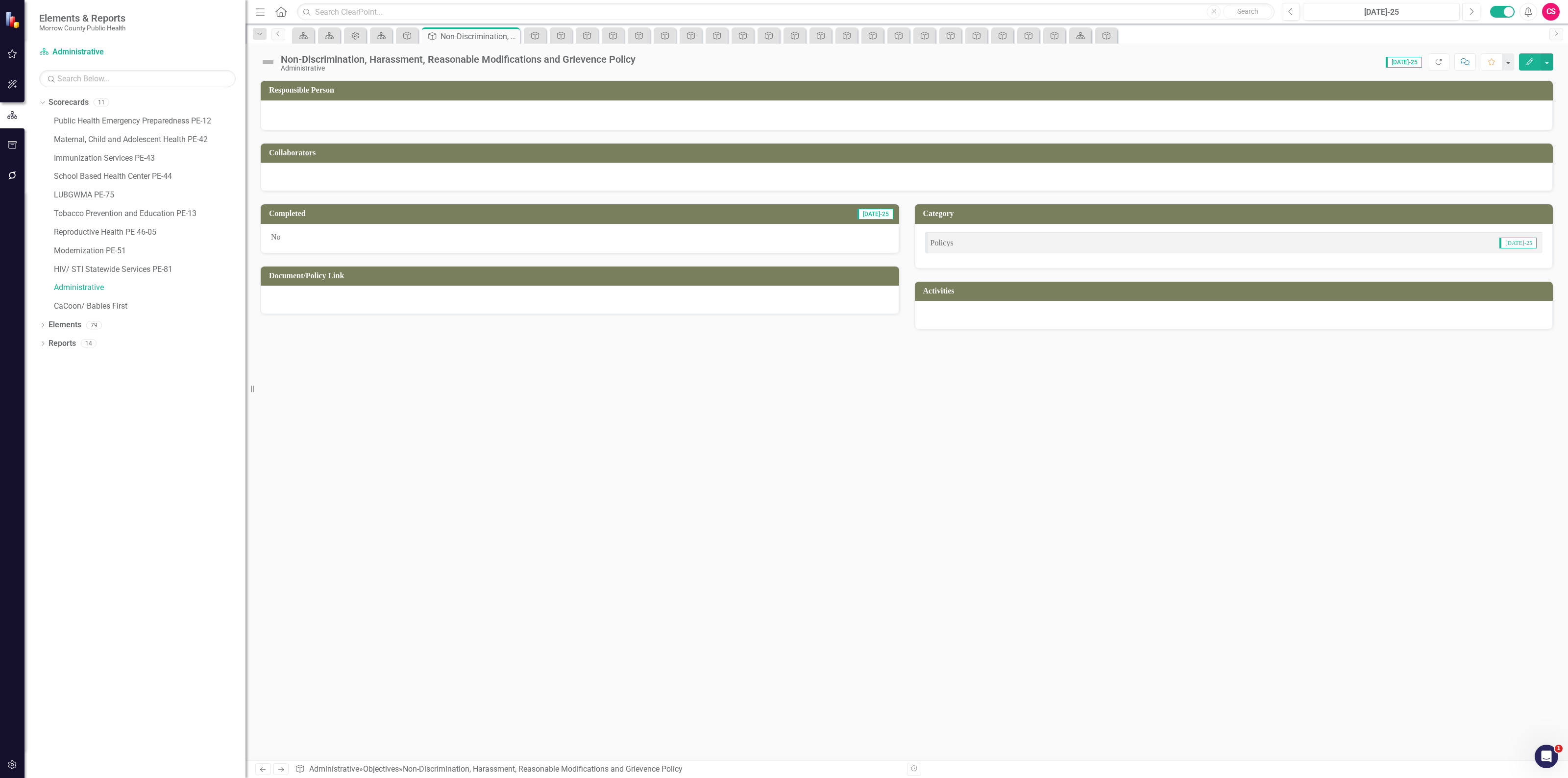
click at [407, 304] on div at bounding box center [579, 300] width 638 height 28
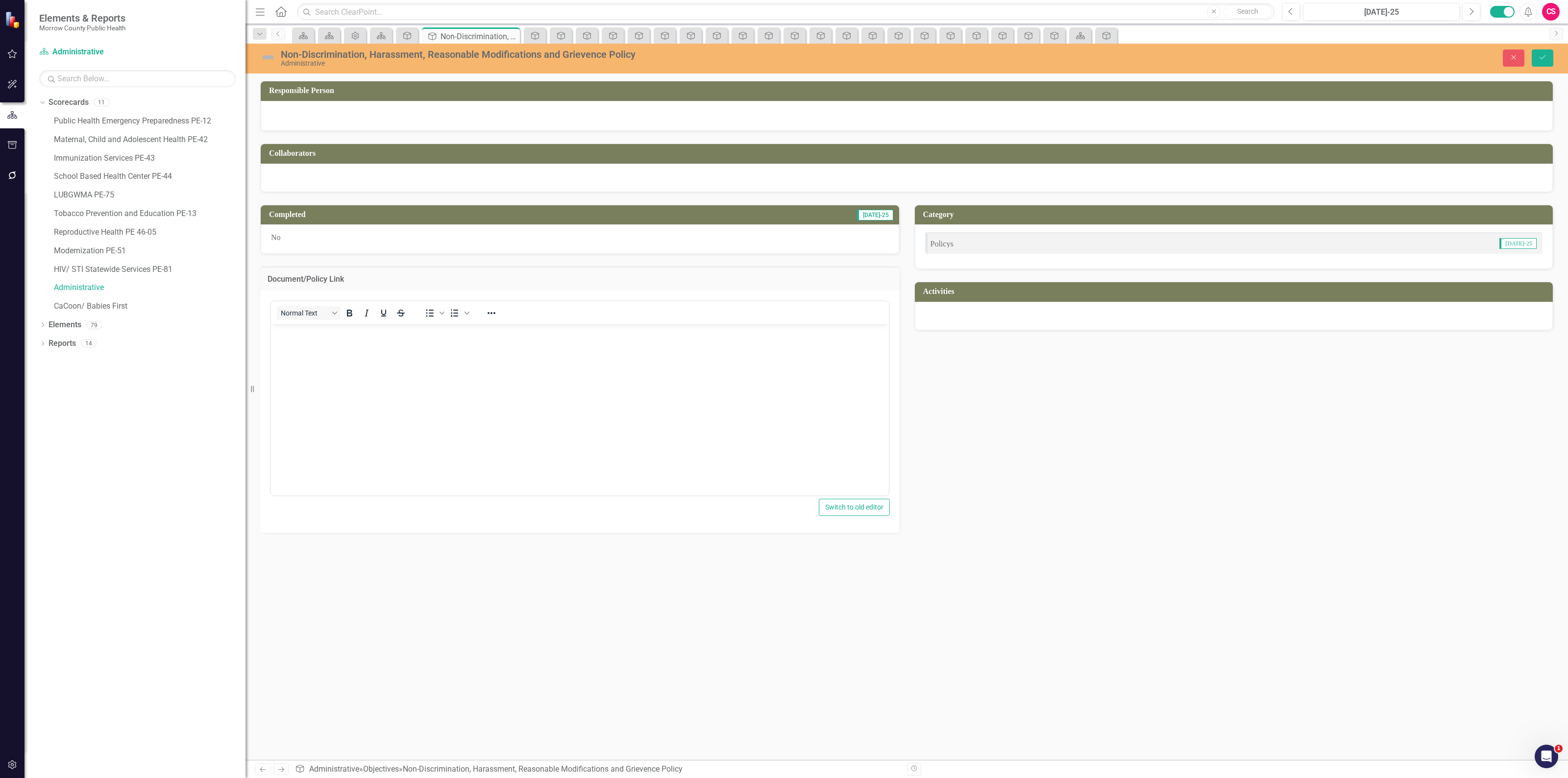
click at [406, 354] on body "Rich Text Area. Press ALT-0 for help." at bounding box center [580, 397] width 618 height 147
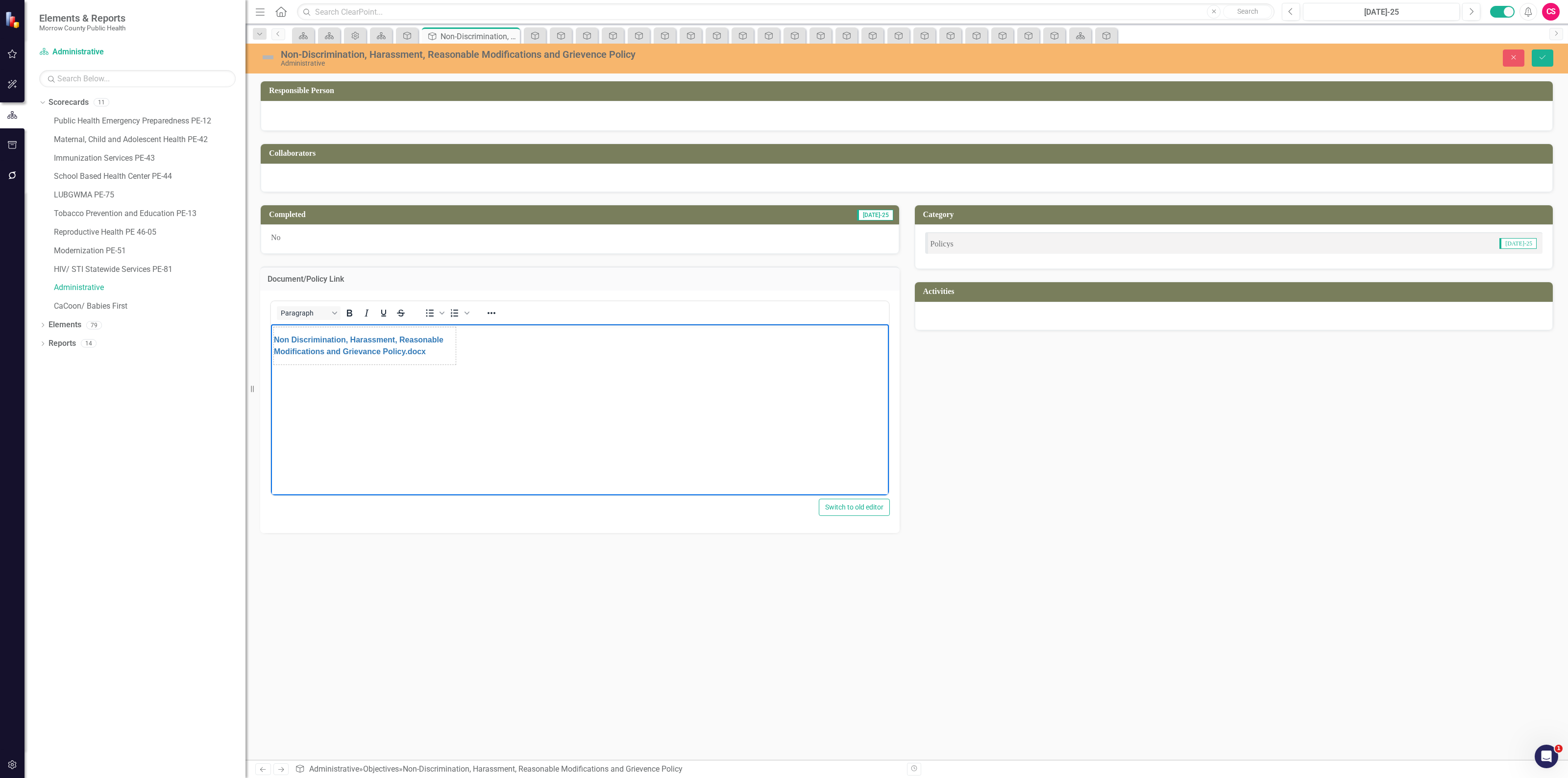
click at [458, 349] on body "Non Discrimination, Harassment, Reasonable Modifications and Grievance Policy.d…" at bounding box center [580, 397] width 618 height 147
drag, startPoint x: 454, startPoint y: 350, endPoint x: 484, endPoint y: 347, distance: 30.1
drag, startPoint x: 484, startPoint y: 347, endPoint x: 762, endPoint y: 333, distance: 278.4
click at [1539, 53] on button "Save" at bounding box center [1542, 58] width 22 height 17
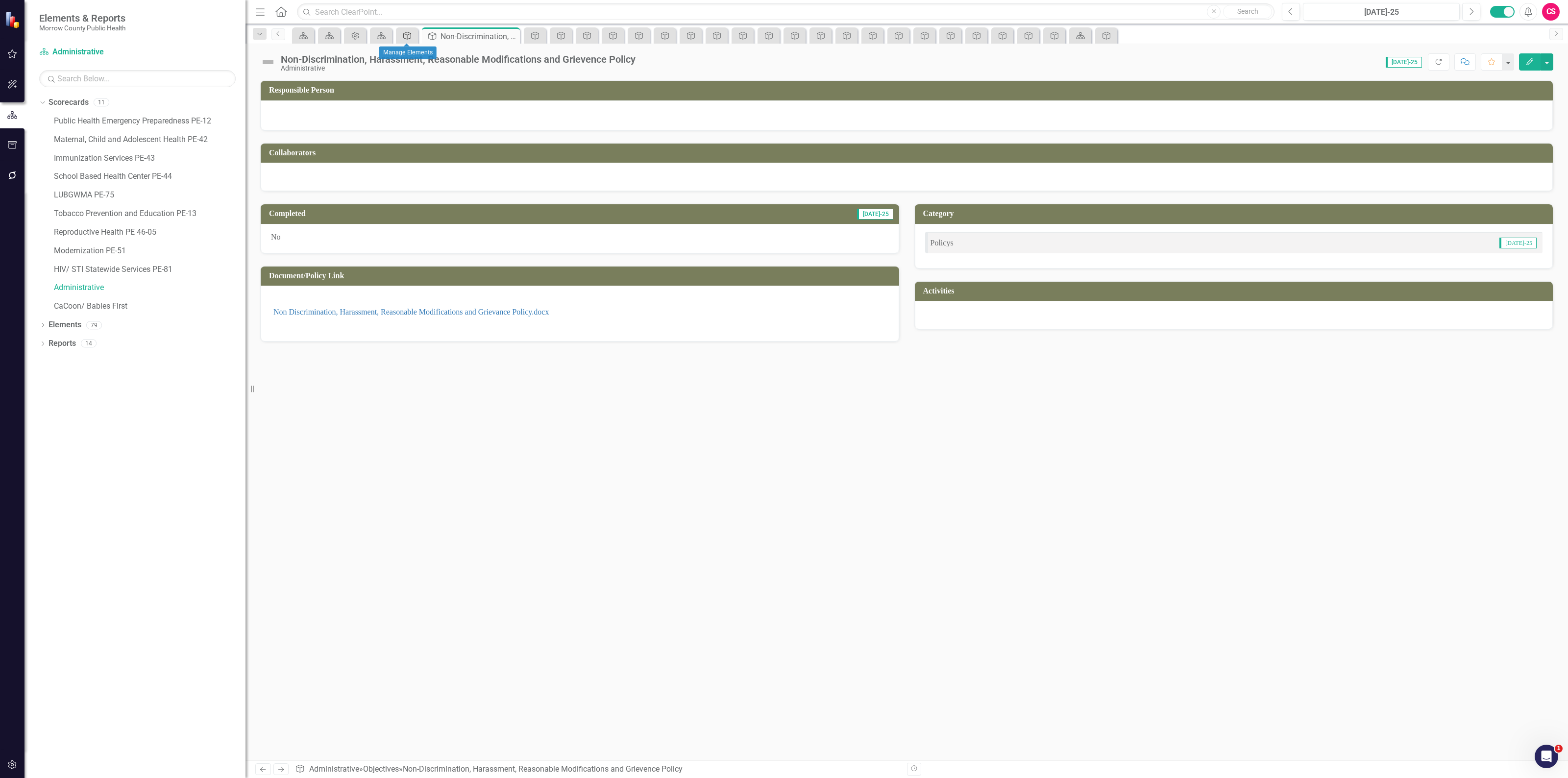
click at [405, 33] on icon "Objective" at bounding box center [407, 36] width 9 height 8
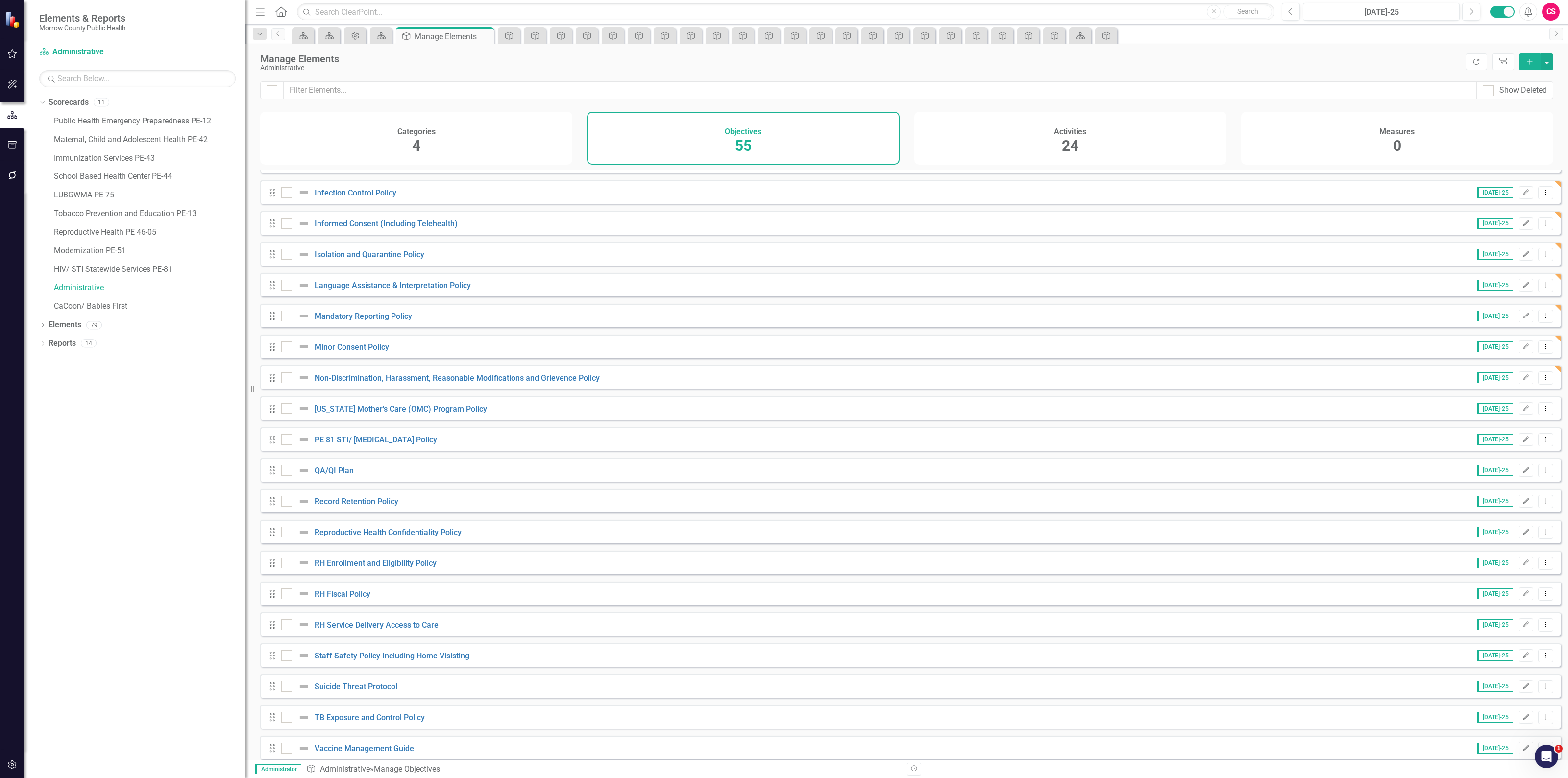
scroll to position [1040, 0]
click at [399, 412] on link "[US_STATE] Mother's Care (OMC) Program Policy" at bounding box center [401, 407] width 172 height 9
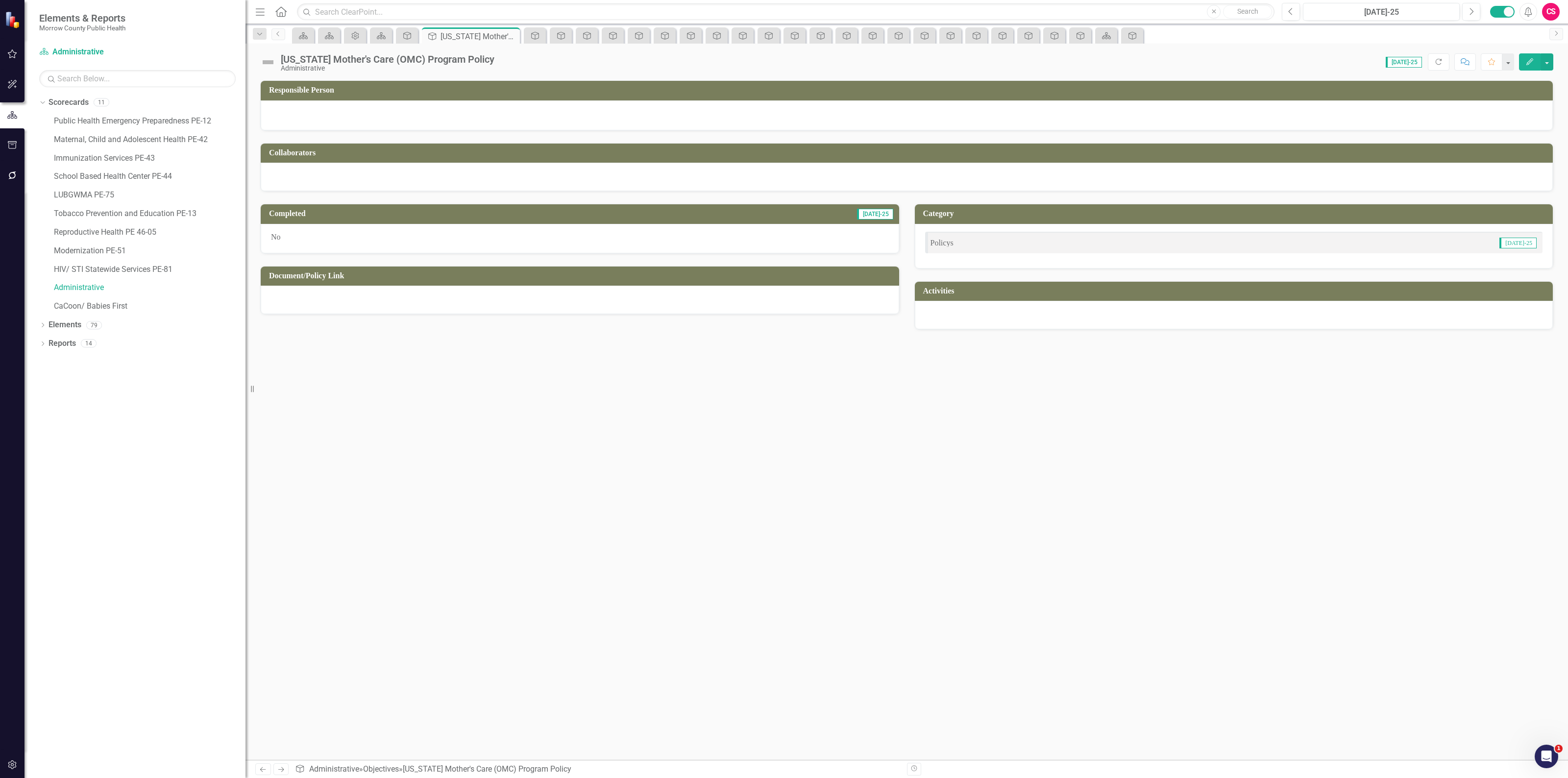
click at [471, 295] on div at bounding box center [579, 300] width 638 height 28
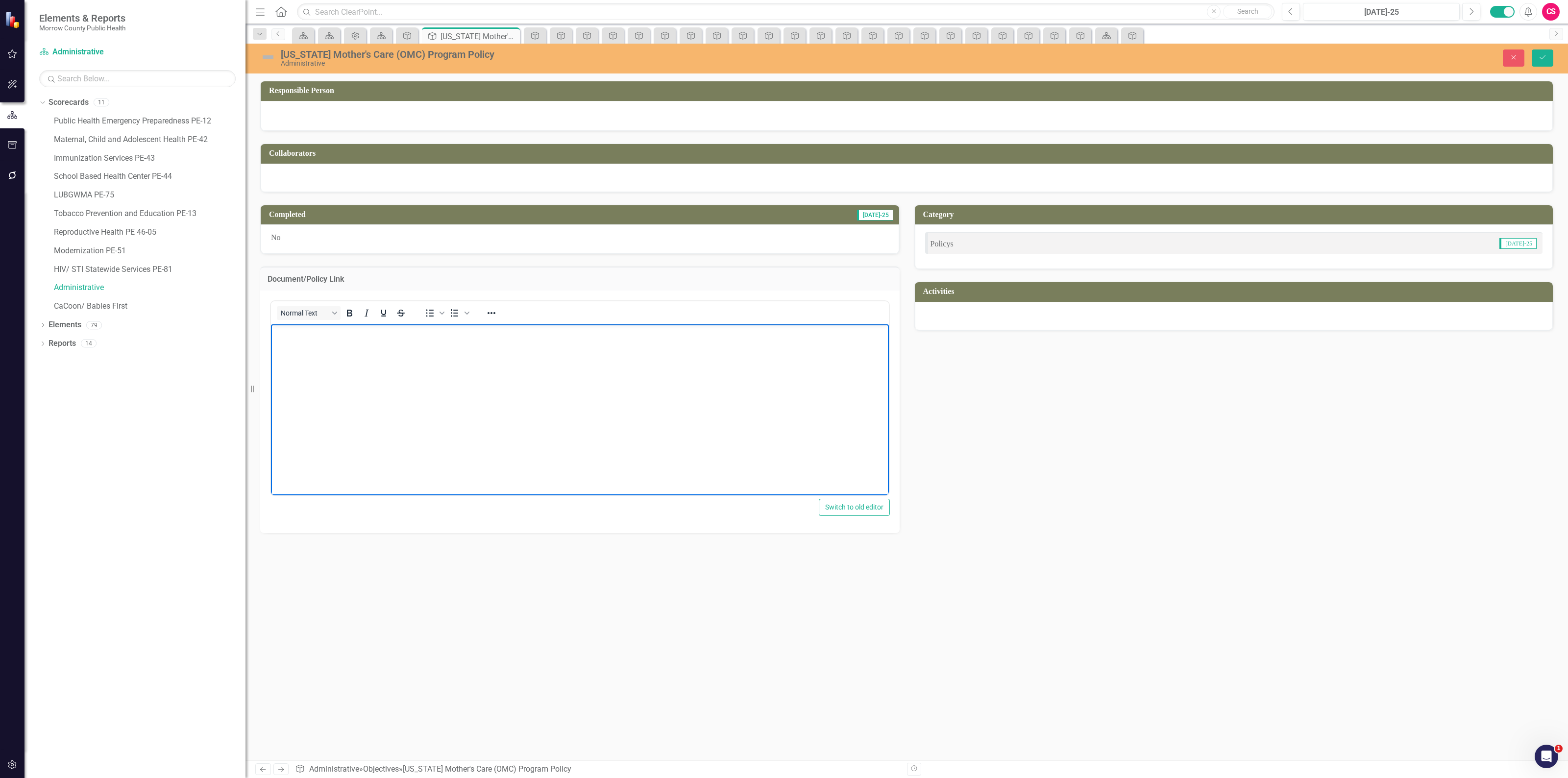
click at [418, 417] on body "Rich Text Area. Press ALT-0 for help." at bounding box center [580, 397] width 618 height 147
drag, startPoint x: 455, startPoint y: 337, endPoint x: 483, endPoint y: 346, distance: 29.4
click at [1534, 67] on div "Oregon Mother's Care (OMC) Program Policy Administrative Close Save" at bounding box center [906, 58] width 1322 height 19
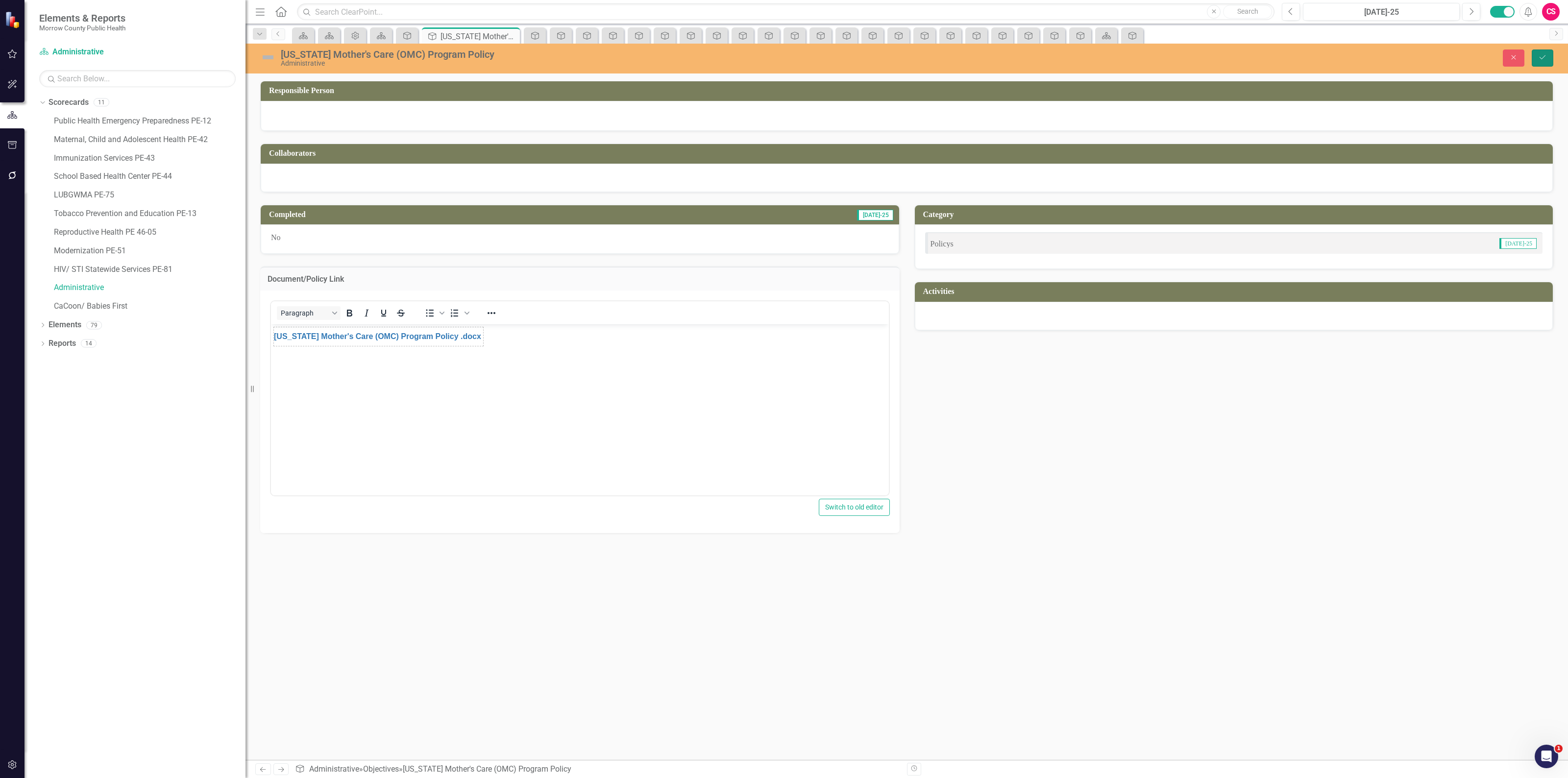
click at [1539, 61] on button "Save" at bounding box center [1542, 58] width 22 height 17
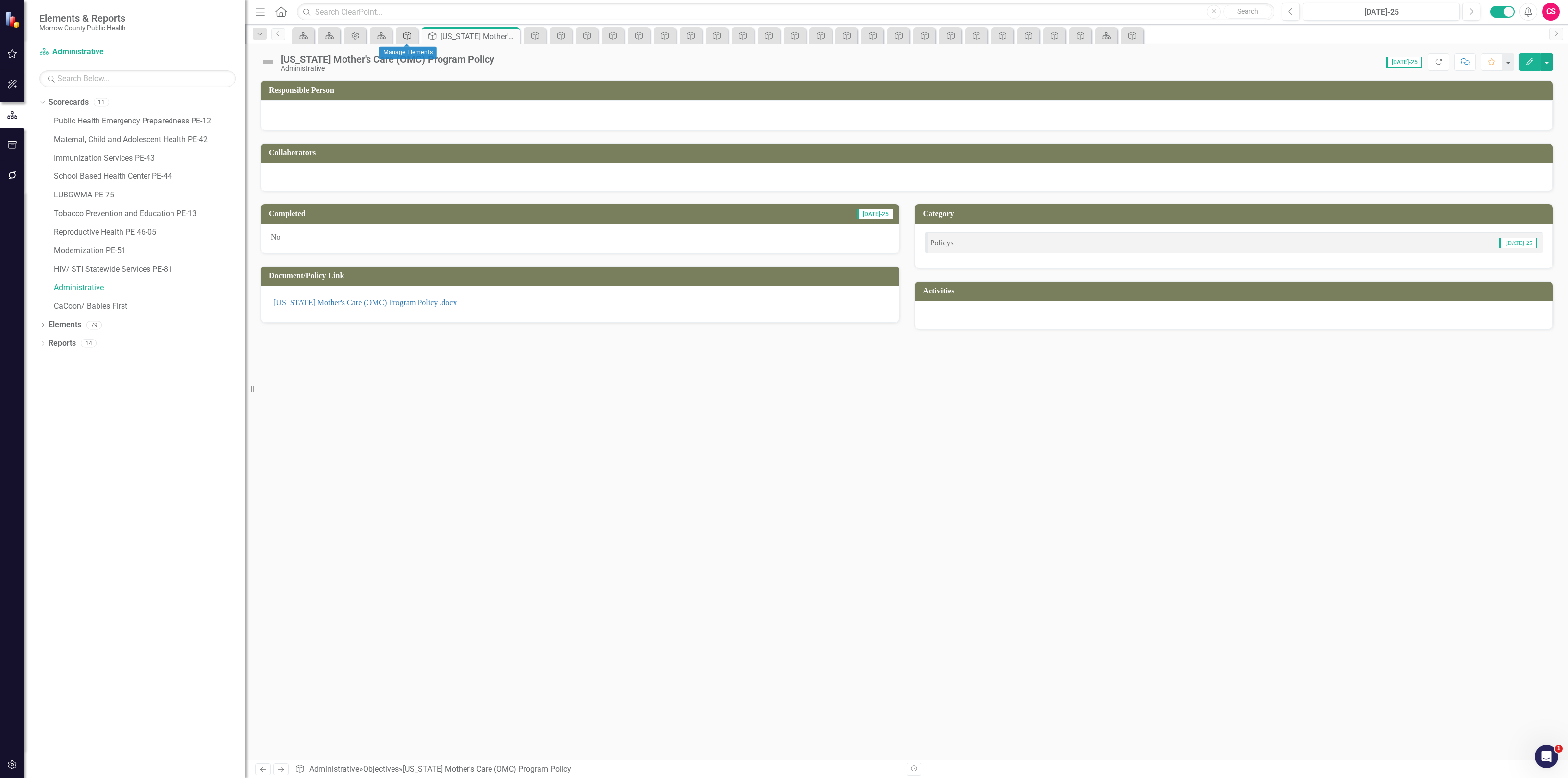
click at [404, 32] on icon "Objective" at bounding box center [407, 36] width 9 height 8
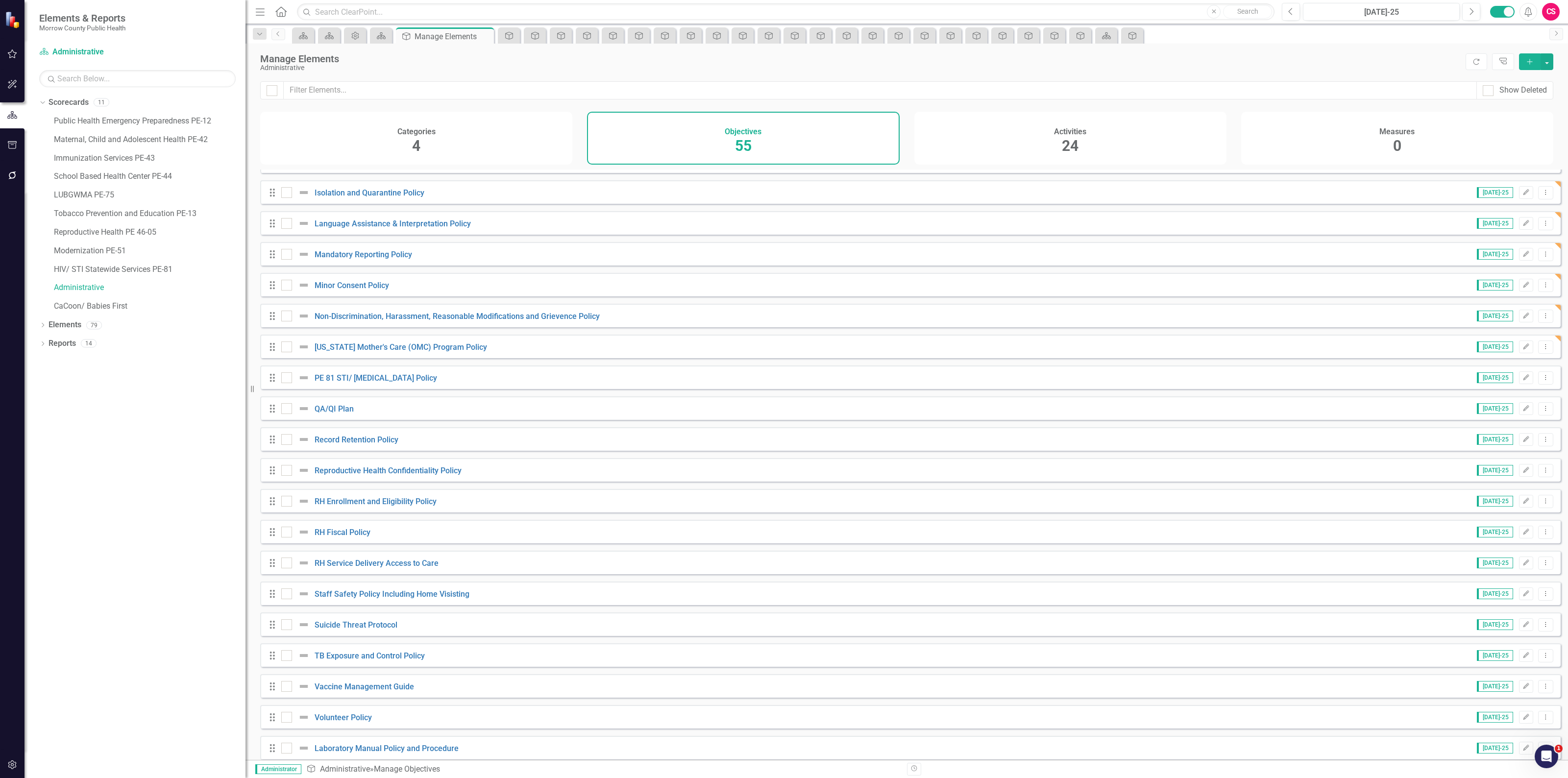
scroll to position [1102, 0]
click at [334, 380] on link "PE 81 STI/ [MEDICAL_DATA] Policy" at bounding box center [376, 376] width 123 height 9
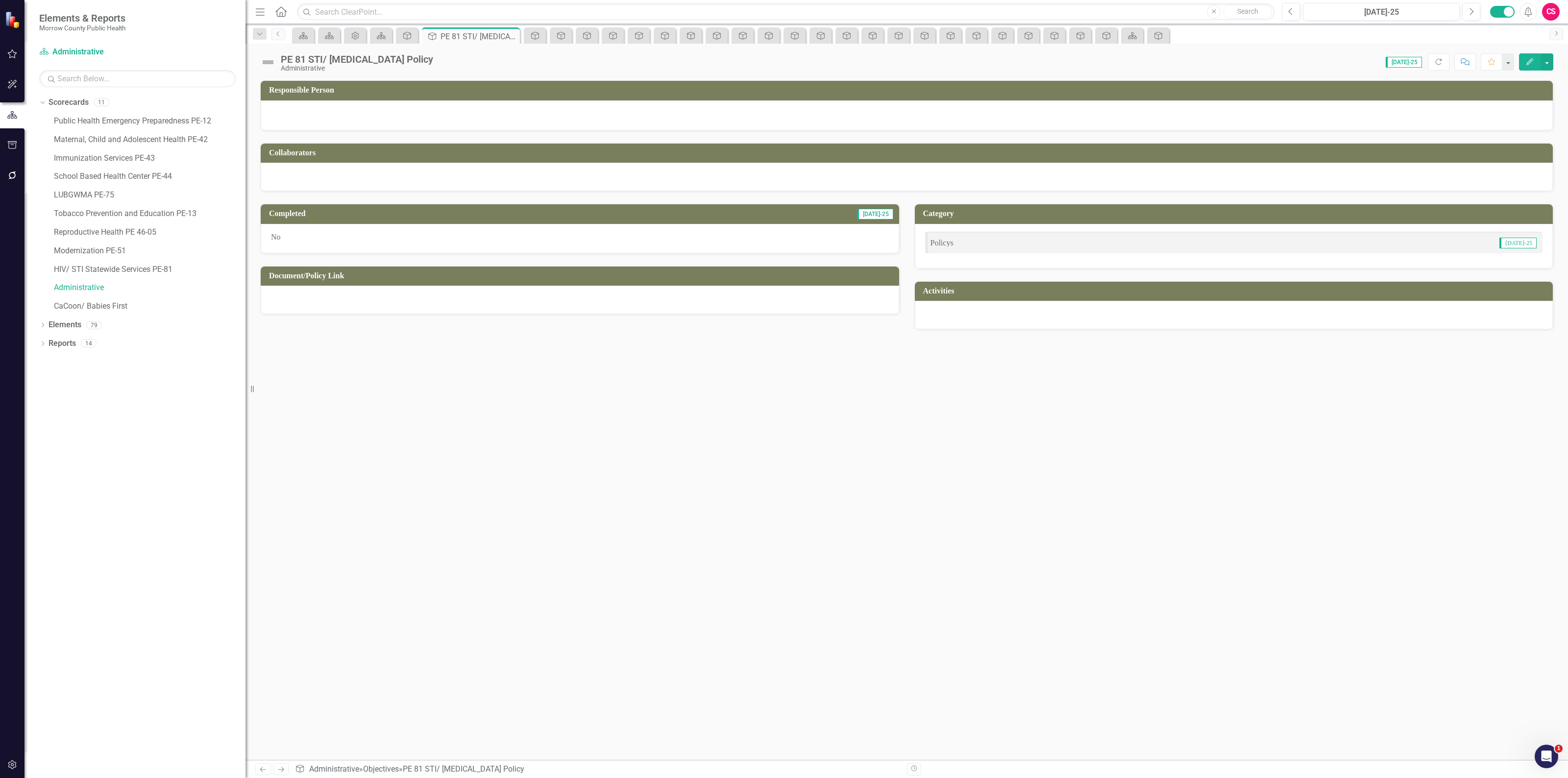
click at [1008, 318] on div at bounding box center [1233, 315] width 638 height 28
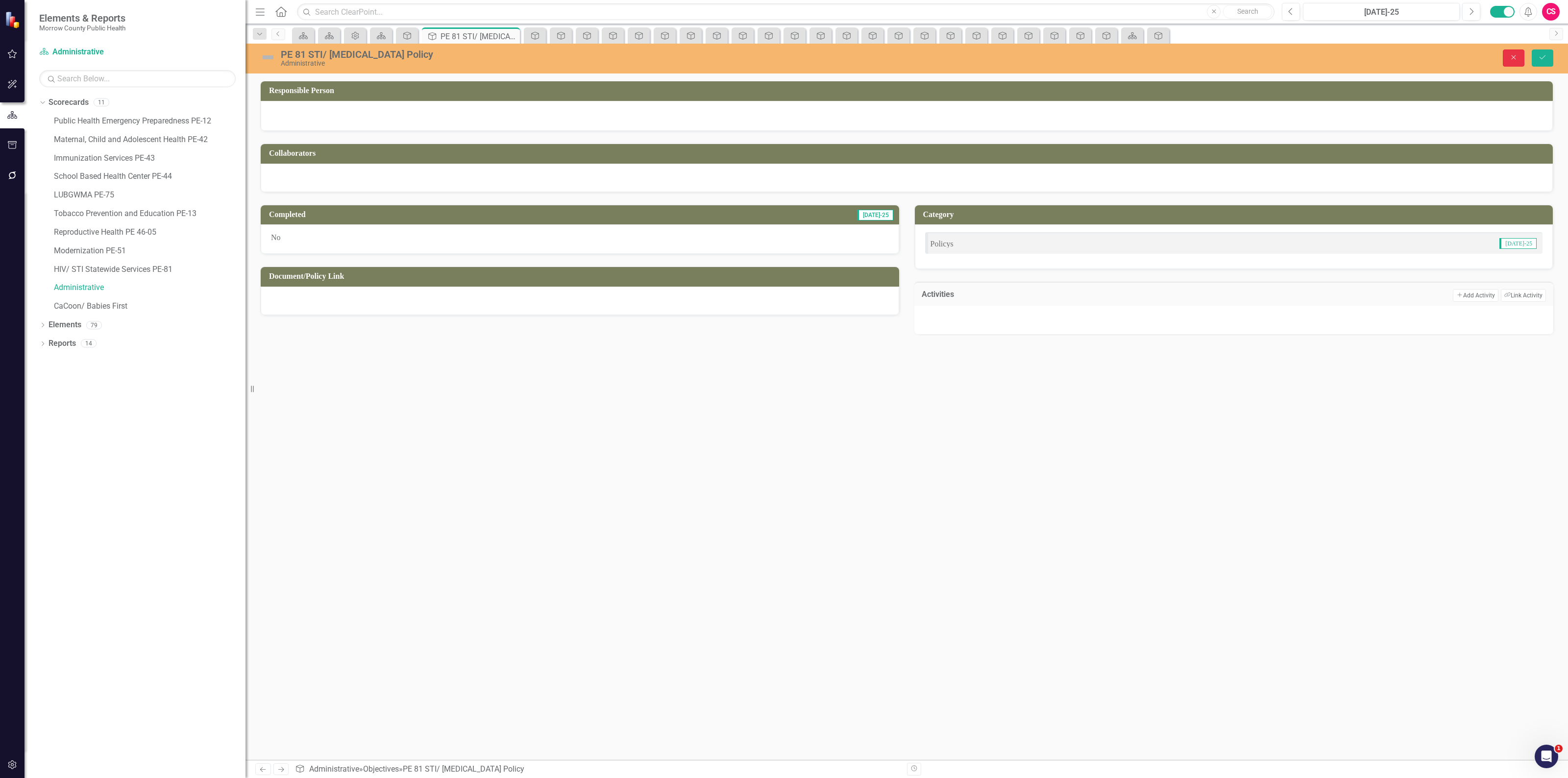
click at [1524, 56] on button "Close" at bounding box center [1513, 58] width 22 height 17
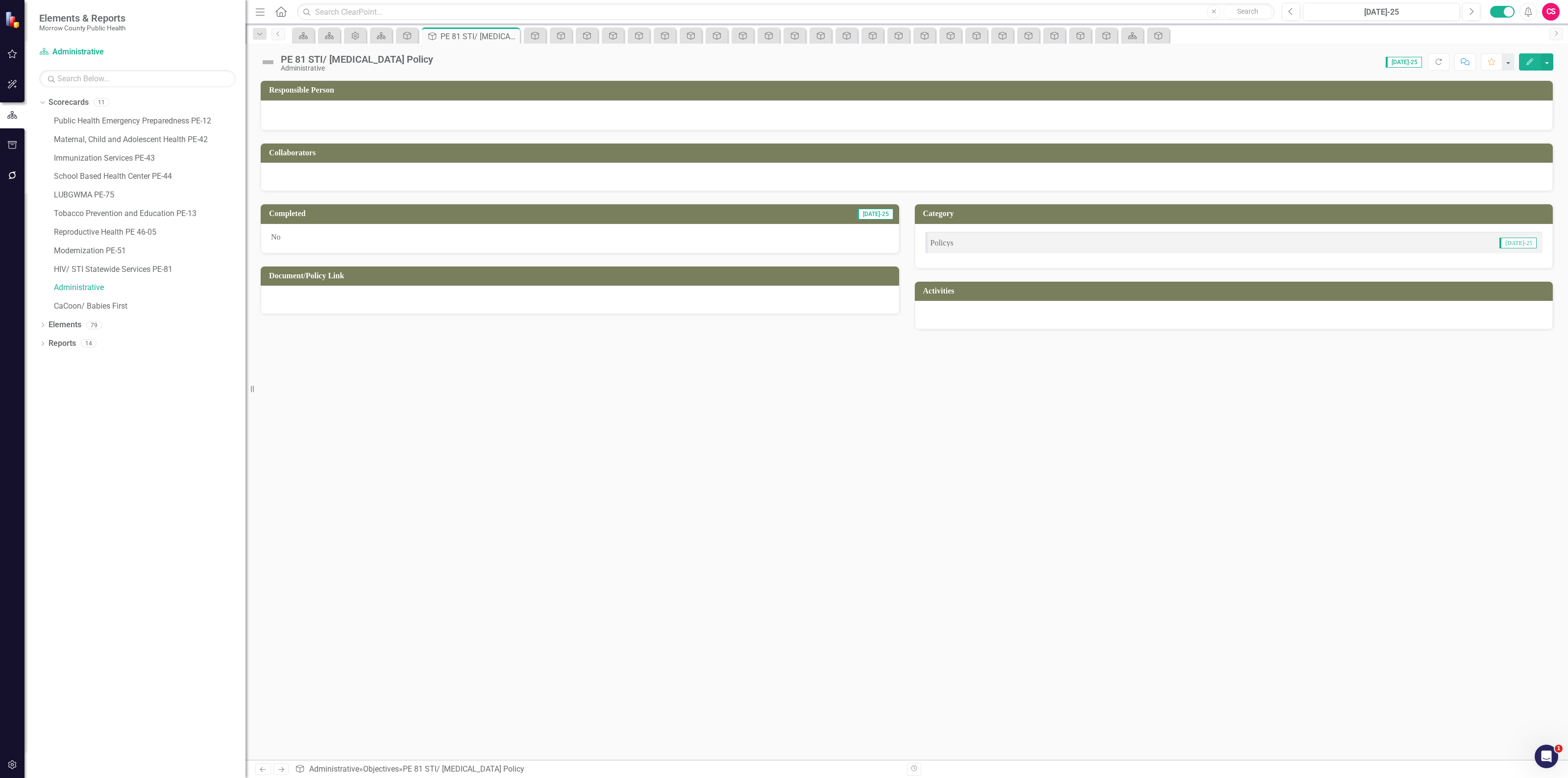
click at [628, 301] on div at bounding box center [579, 300] width 638 height 28
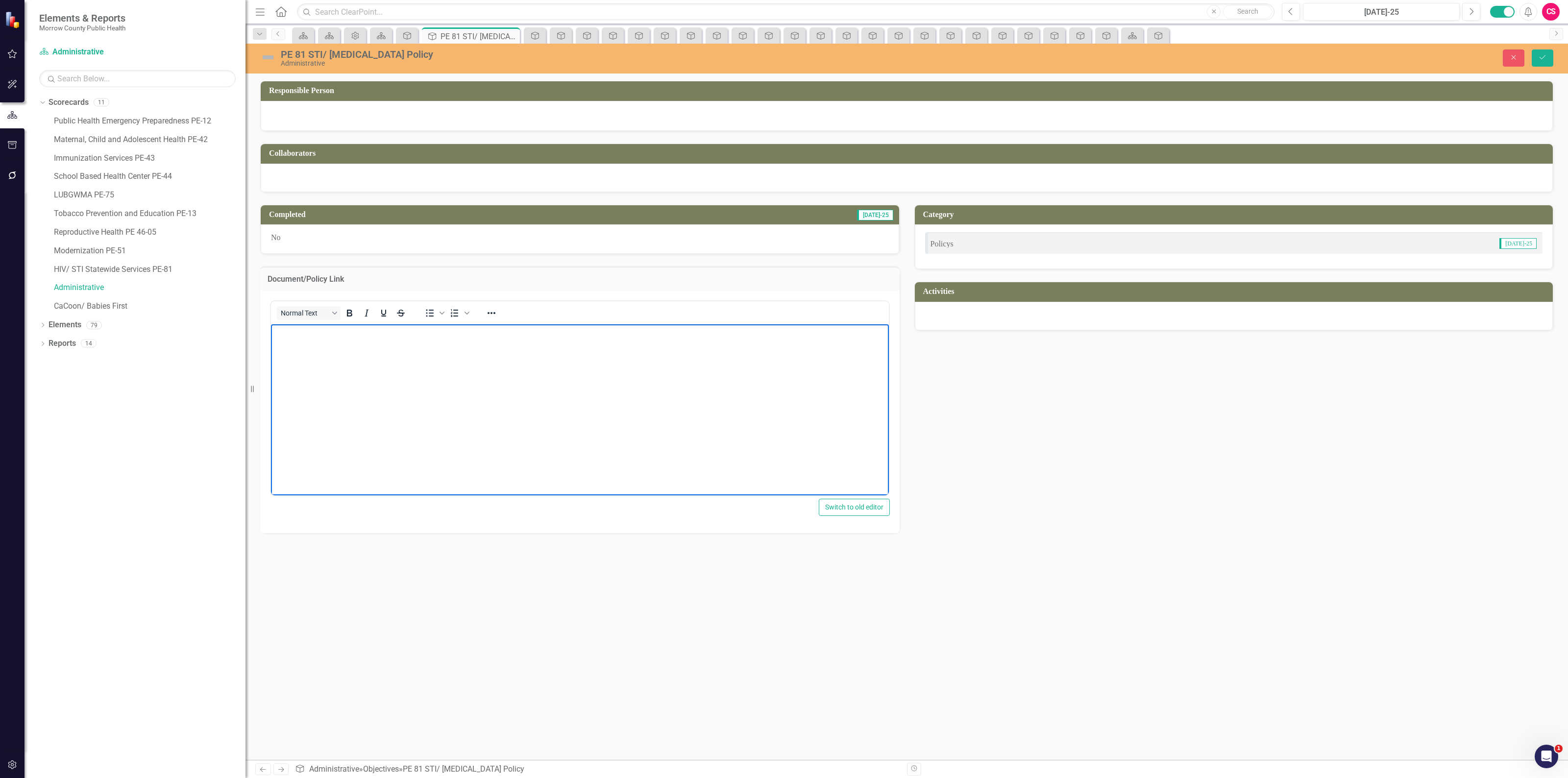
drag, startPoint x: 580, startPoint y: 347, endPoint x: 573, endPoint y: 338, distance: 11.4
click at [580, 347] on body "Rich Text Area. Press ALT-0 for help." at bounding box center [580, 397] width 618 height 147
click at [1532, 54] on button "Save" at bounding box center [1542, 58] width 22 height 17
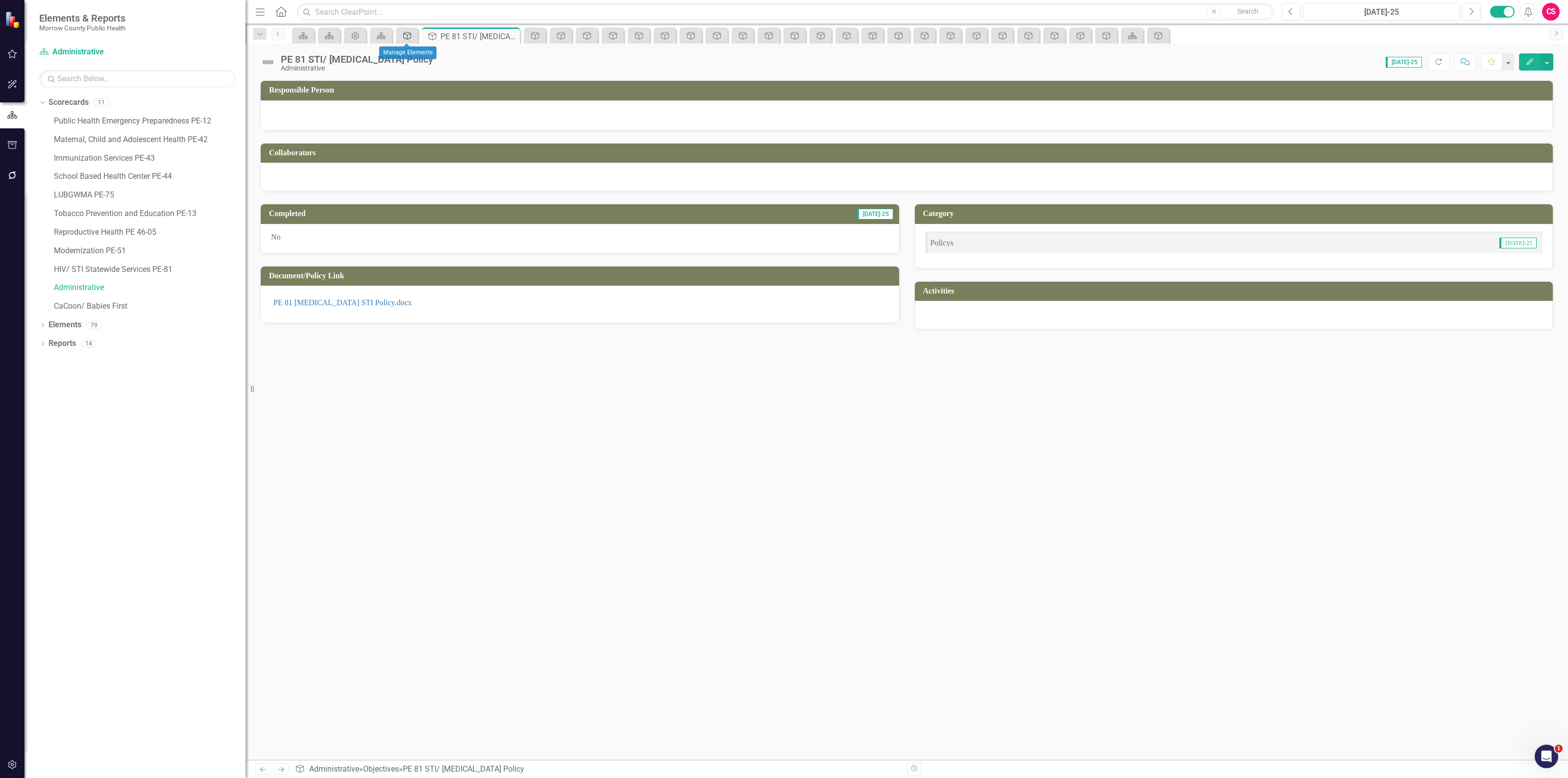
click at [406, 42] on div "Objective" at bounding box center [405, 35] width 14 height 12
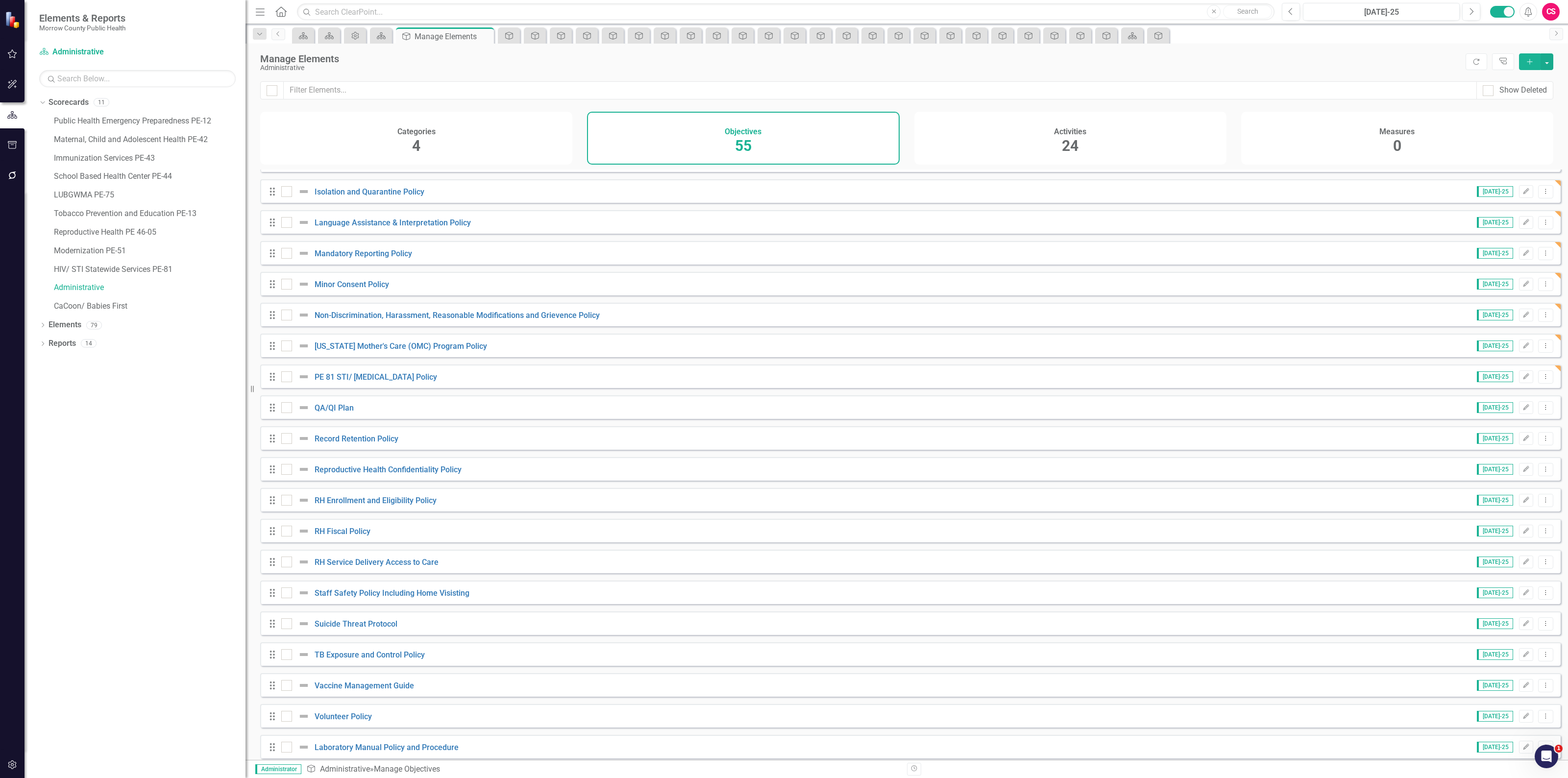
scroll to position [1102, 0]
click at [343, 411] on link "QA/QI Plan" at bounding box center [334, 407] width 39 height 9
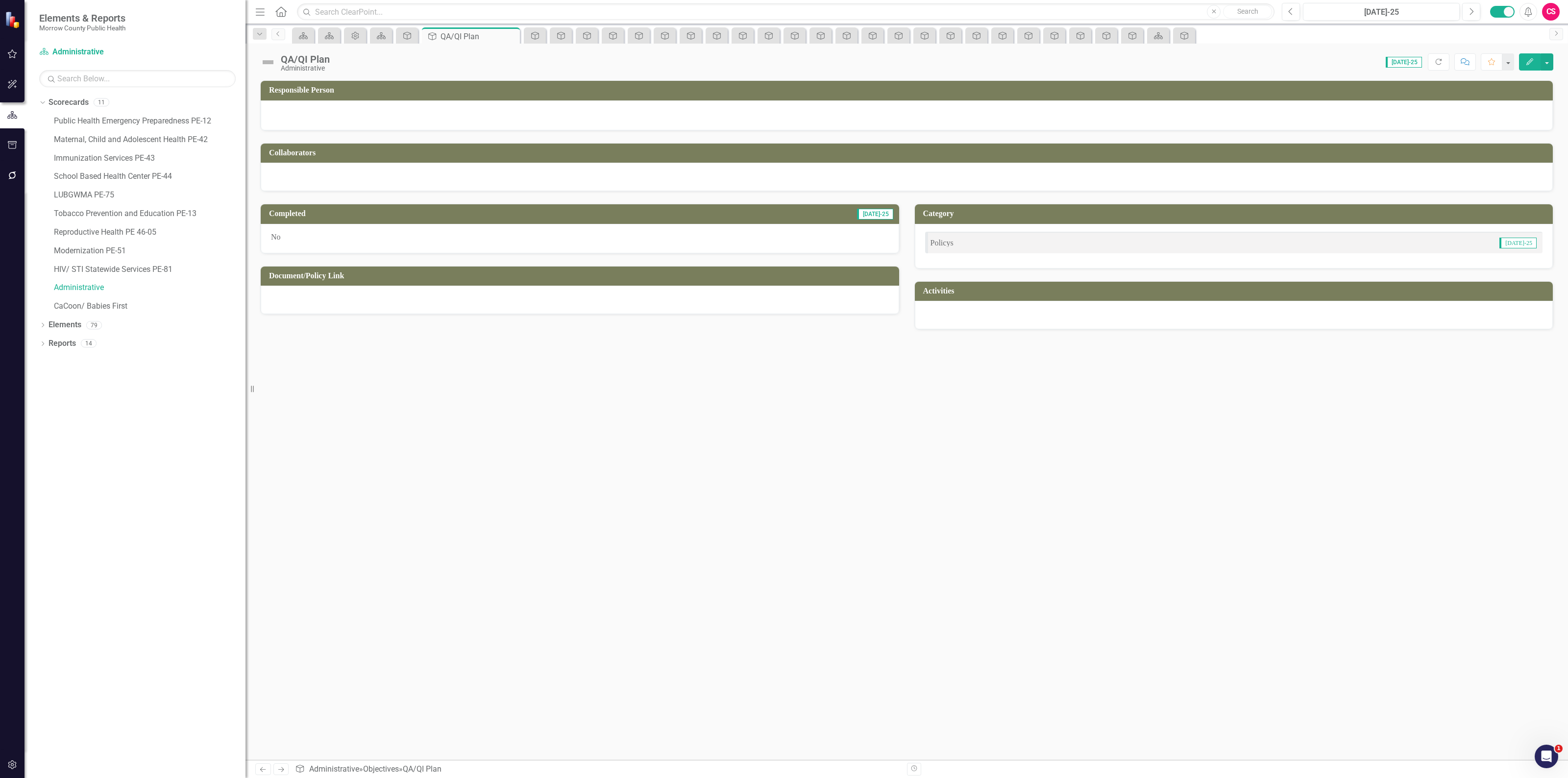
click at [392, 303] on div at bounding box center [579, 300] width 638 height 28
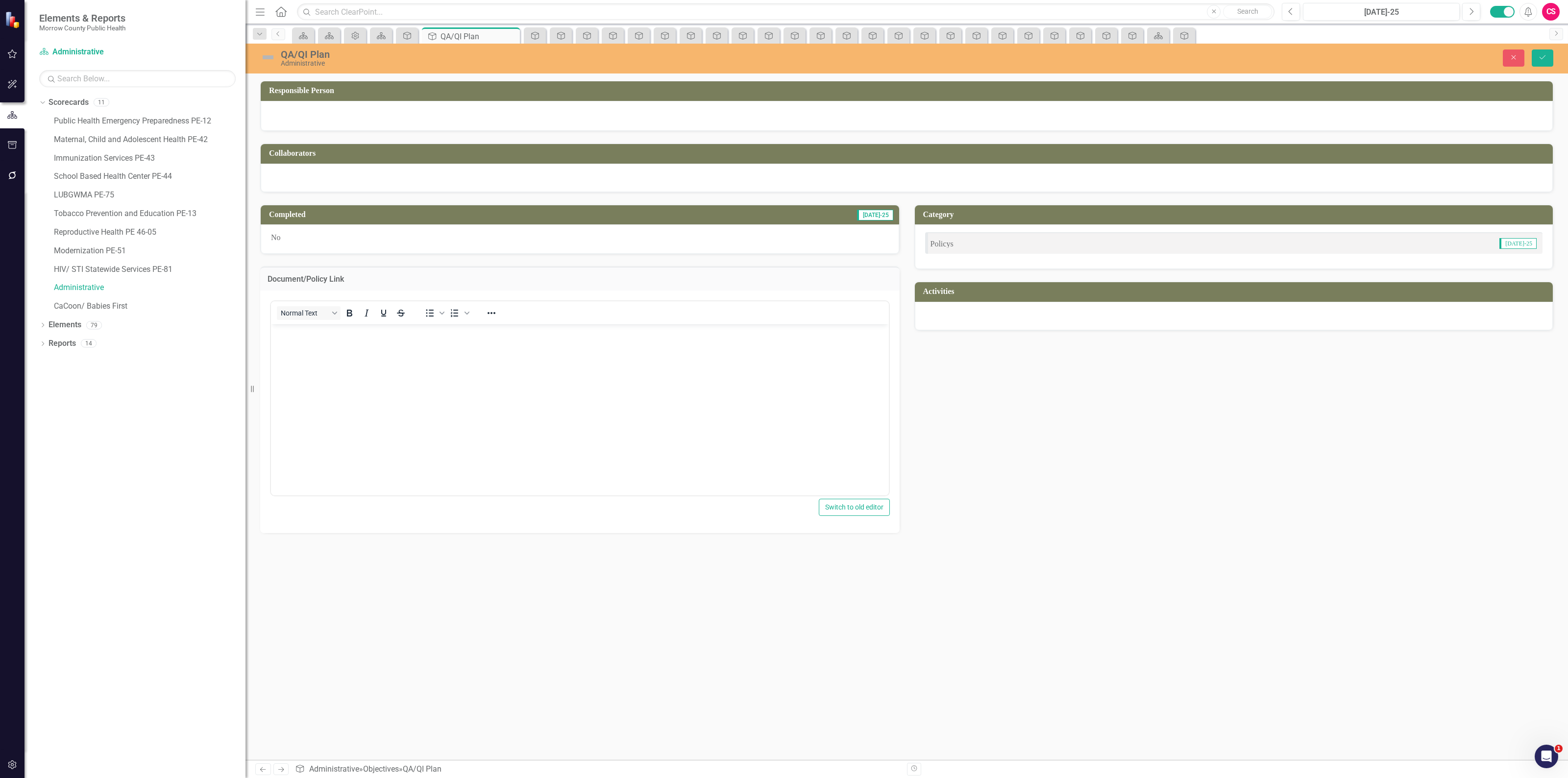
click at [379, 353] on body "Rich Text Area. Press ALT-0 for help." at bounding box center [580, 397] width 618 height 147
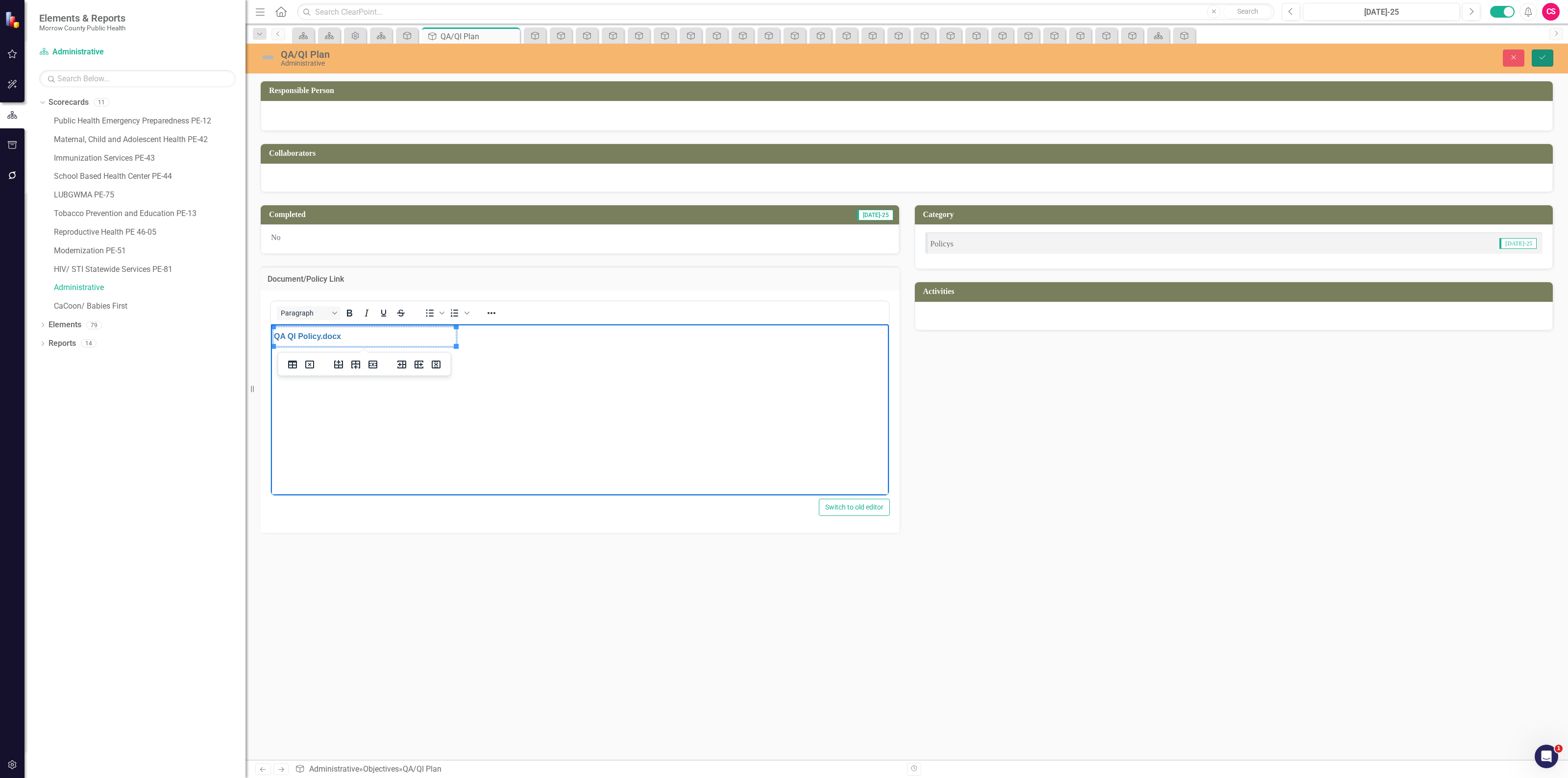
click at [1544, 64] on button "Save" at bounding box center [1542, 58] width 22 height 17
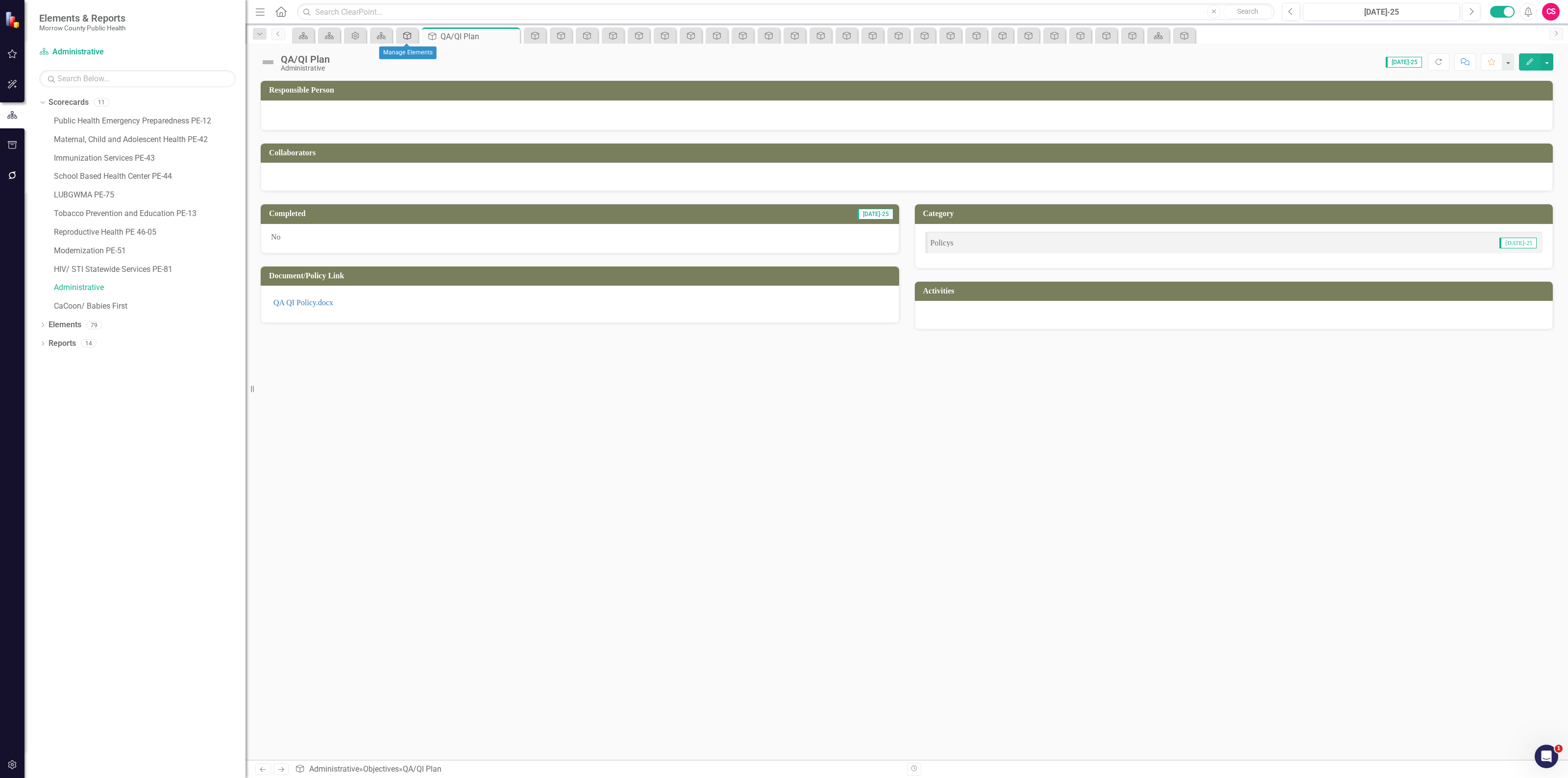
click at [410, 38] on icon at bounding box center [407, 36] width 8 height 8
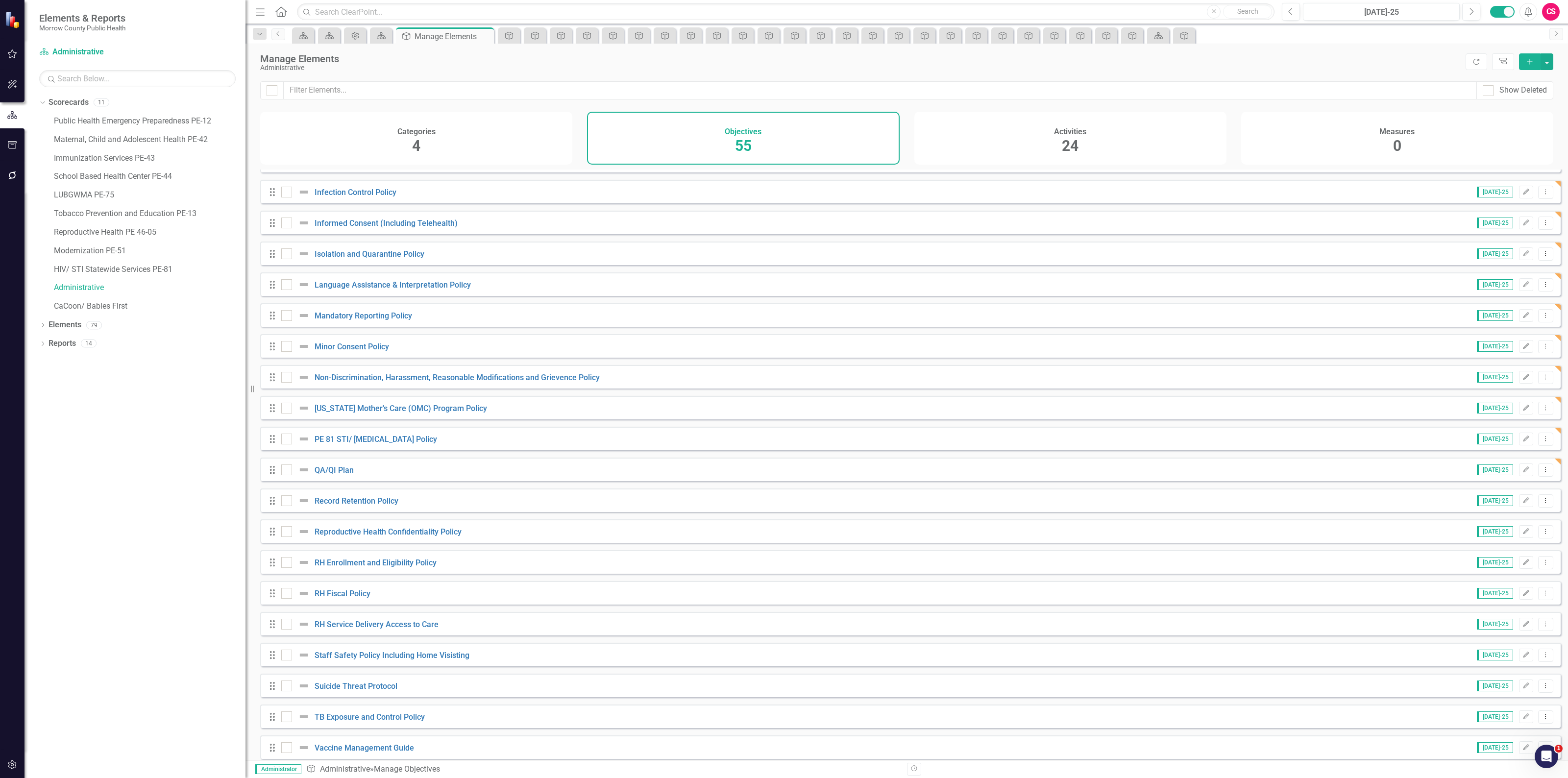
scroll to position [1040, 0]
click at [336, 505] on link "Record Retention Policy" at bounding box center [356, 500] width 84 height 9
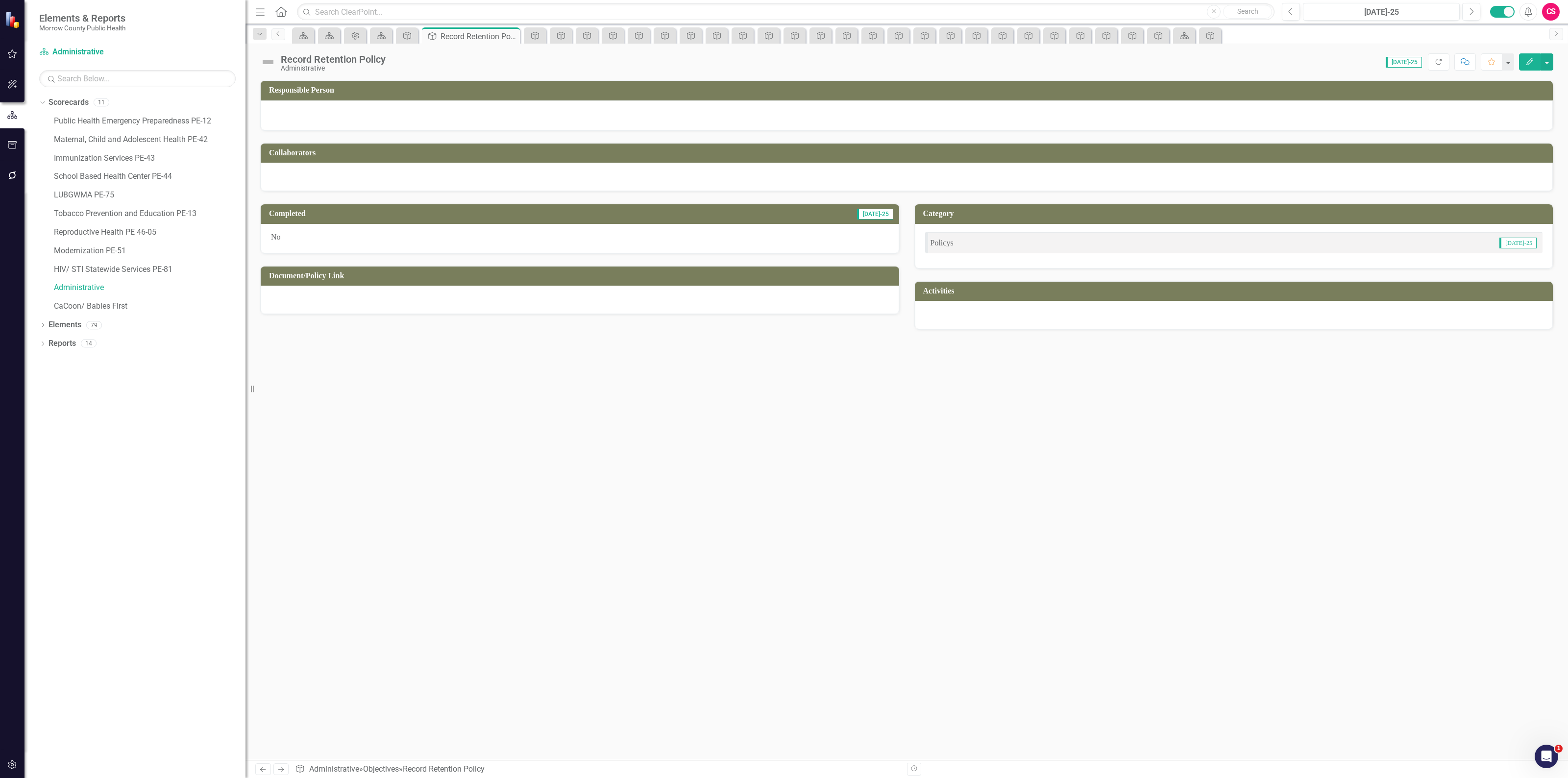
click at [417, 304] on div at bounding box center [579, 300] width 638 height 28
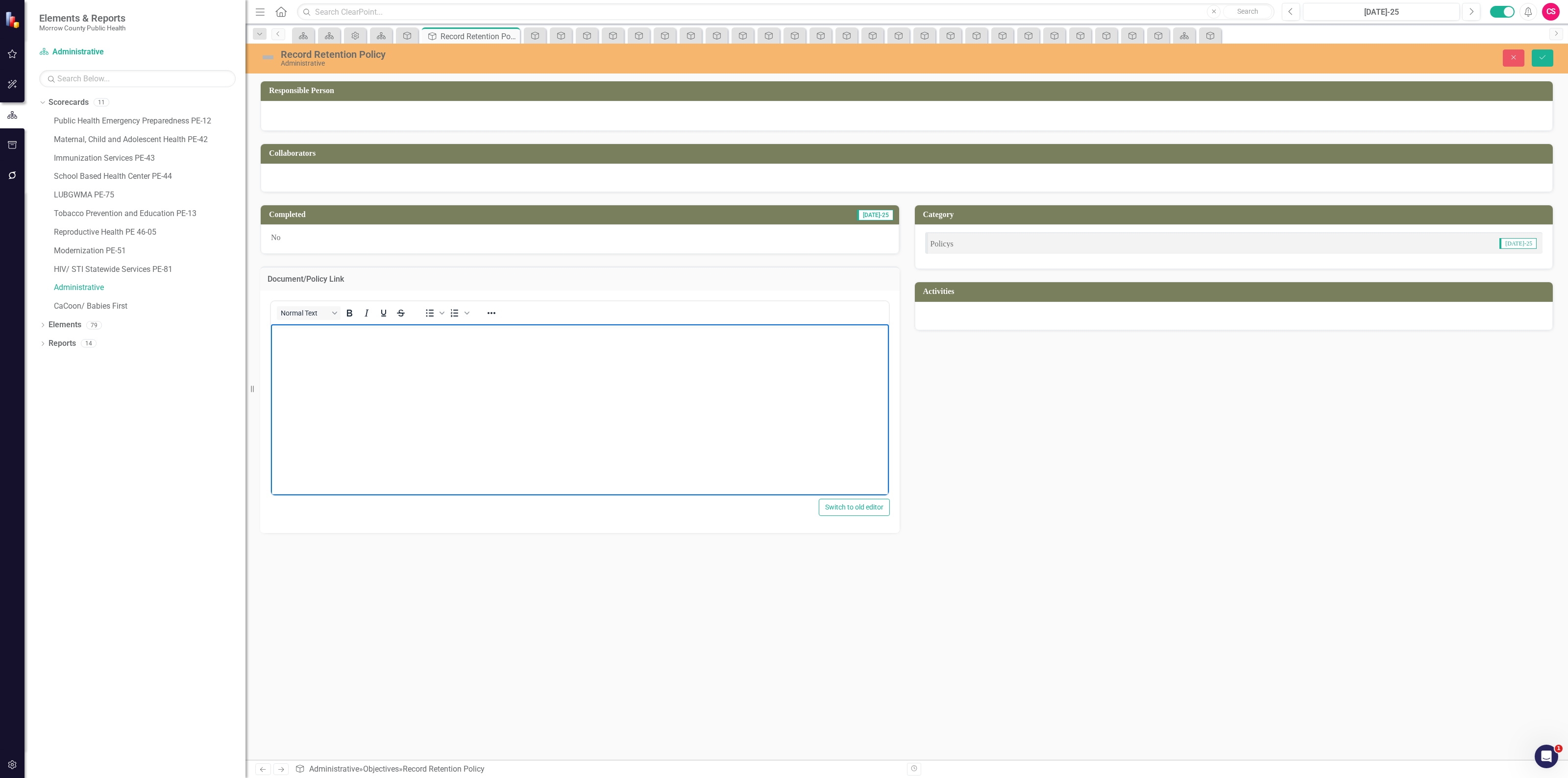
click at [423, 401] on body "Rich Text Area. Press ALT-0 for help." at bounding box center [580, 397] width 618 height 147
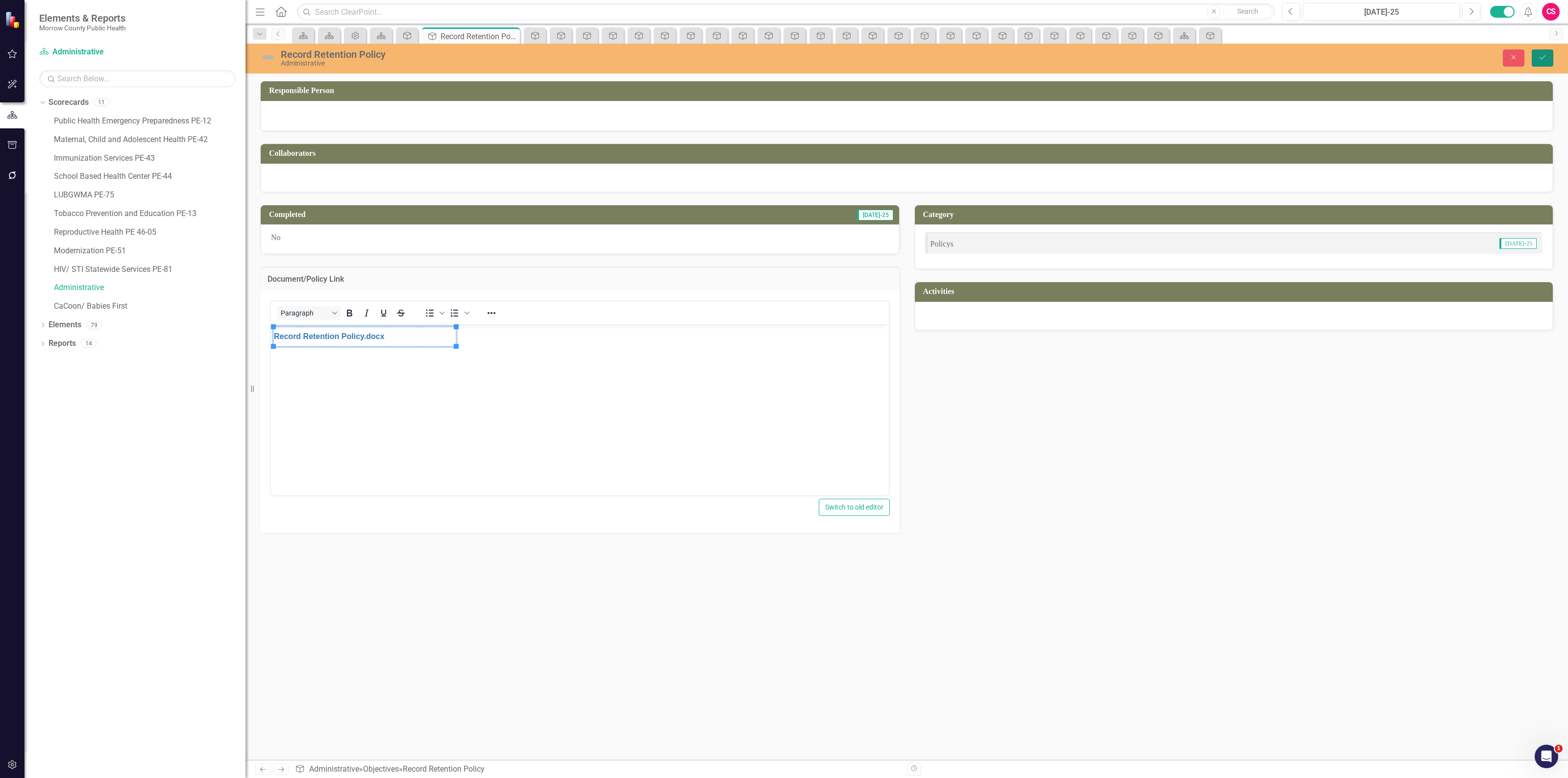
click at [1534, 57] on button "Save" at bounding box center [1542, 58] width 22 height 17
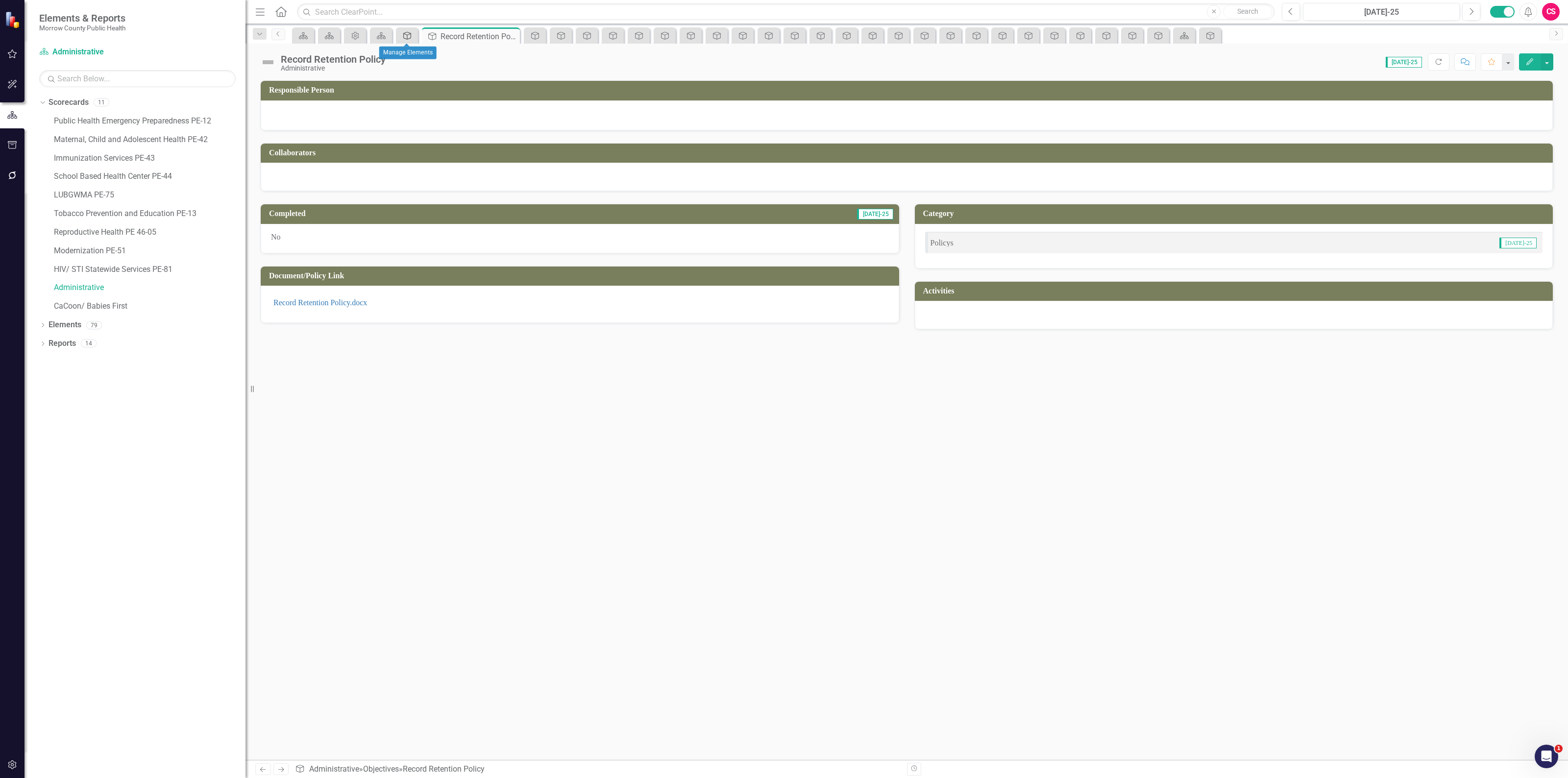
click at [409, 37] on icon "Objective" at bounding box center [407, 36] width 9 height 8
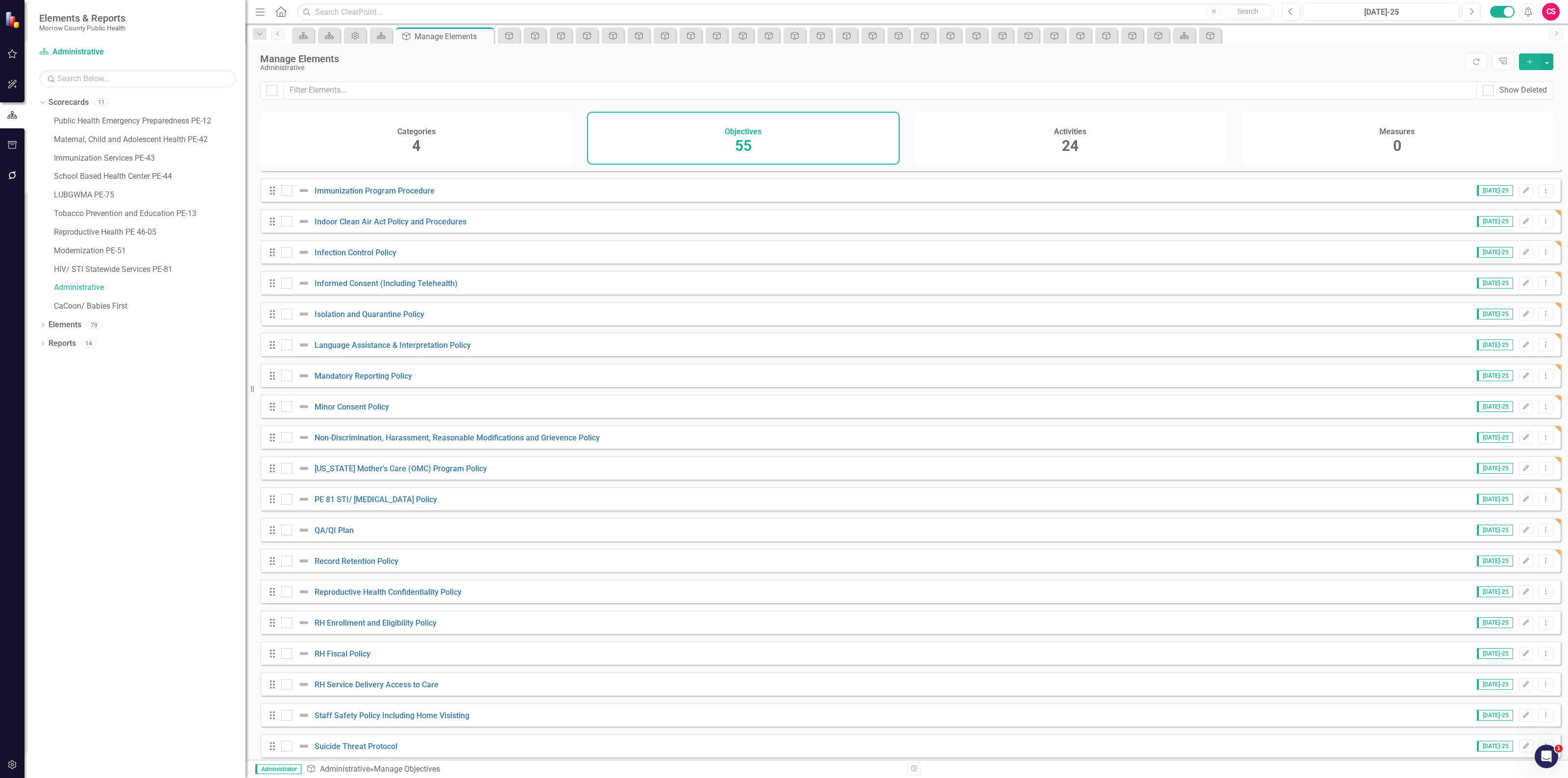
scroll to position [980, 0]
click at [302, 566] on img at bounding box center [303, 560] width 11 height 11
click at [287, 561] on input "checkbox" at bounding box center [284, 558] width 7 height 7
click at [302, 566] on img at bounding box center [303, 560] width 11 height 11
click at [287, 561] on input "checkbox" at bounding box center [284, 558] width 7 height 7
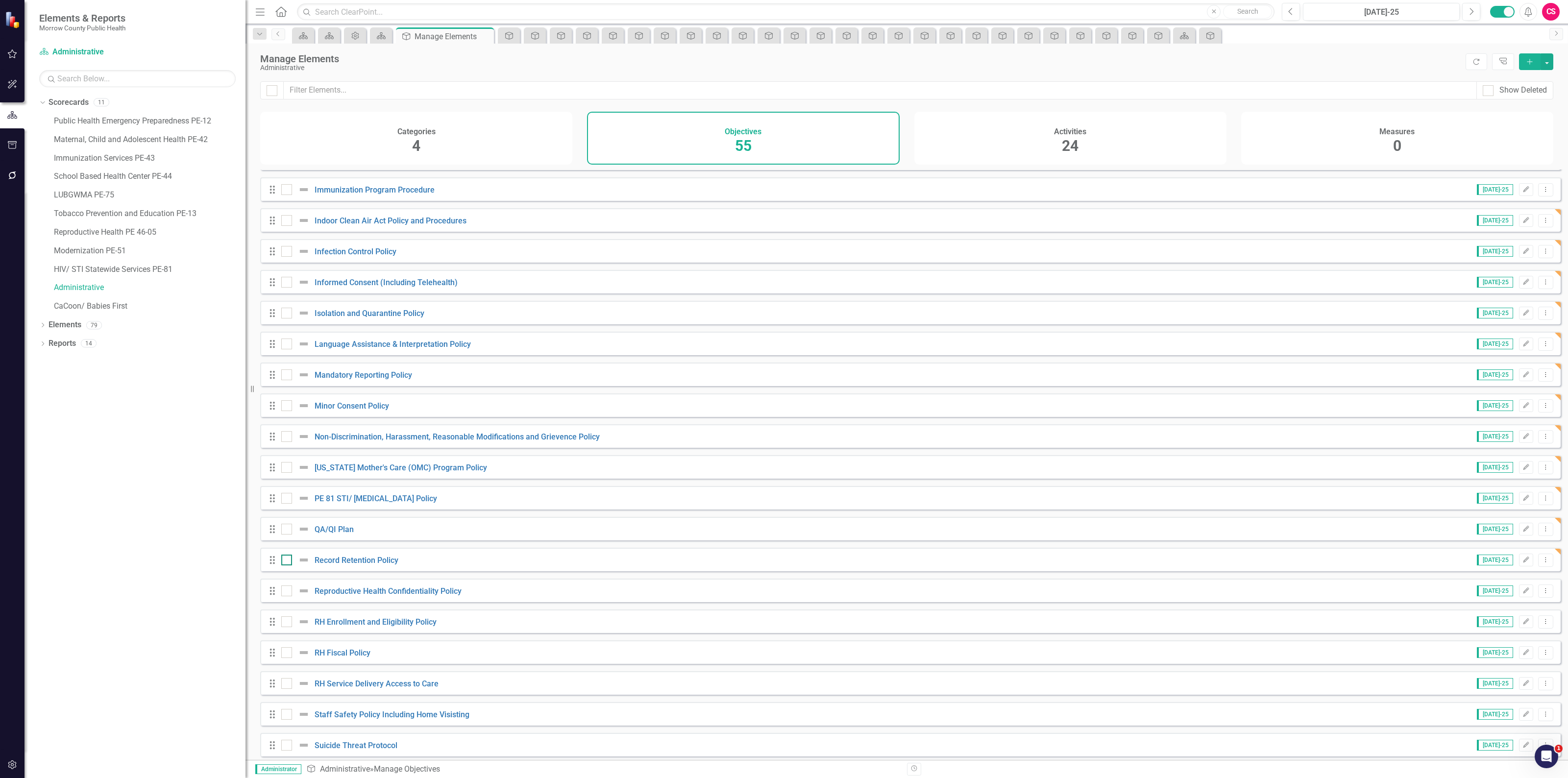
click at [302, 566] on img at bounding box center [303, 560] width 11 height 11
click at [287, 561] on input "checkbox" at bounding box center [284, 558] width 7 height 7
click at [302, 566] on img at bounding box center [303, 560] width 11 height 11
click at [287, 561] on input "checkbox" at bounding box center [284, 558] width 7 height 7
checkbox input "false"
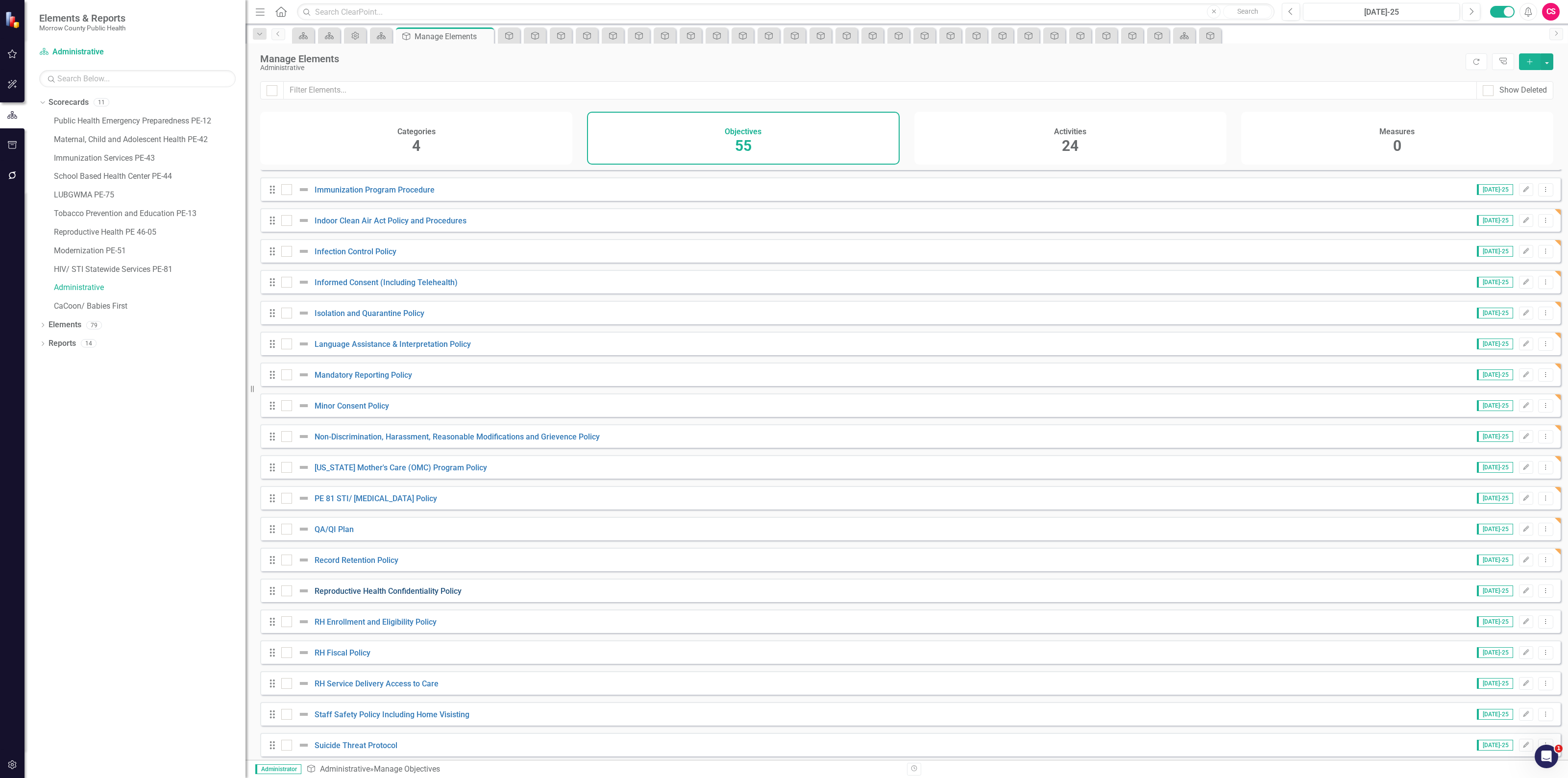
click at [344, 596] on link "Reproductive Health Confidentiality Policy" at bounding box center [388, 591] width 146 height 9
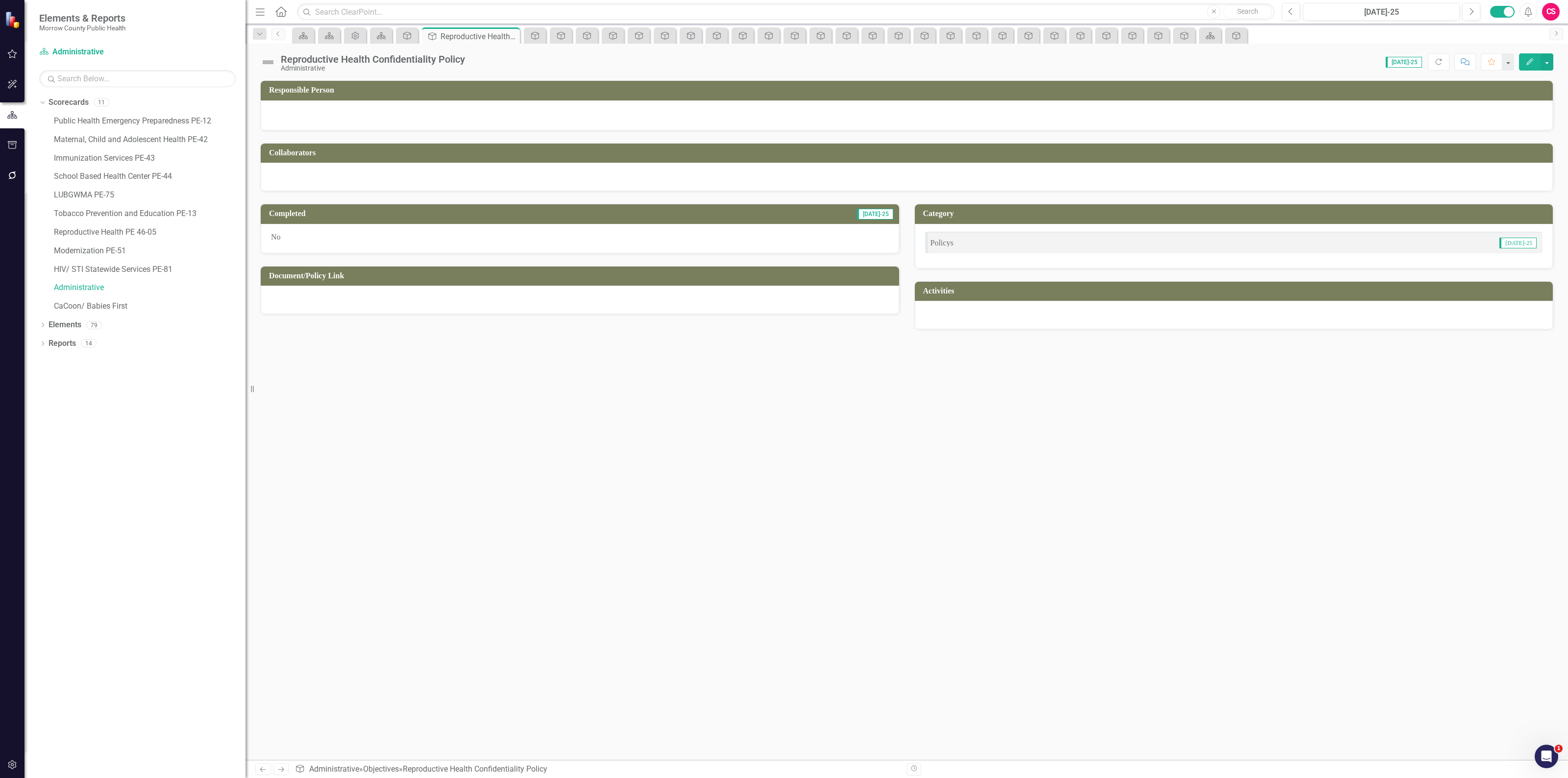
click at [434, 306] on div at bounding box center [579, 300] width 638 height 28
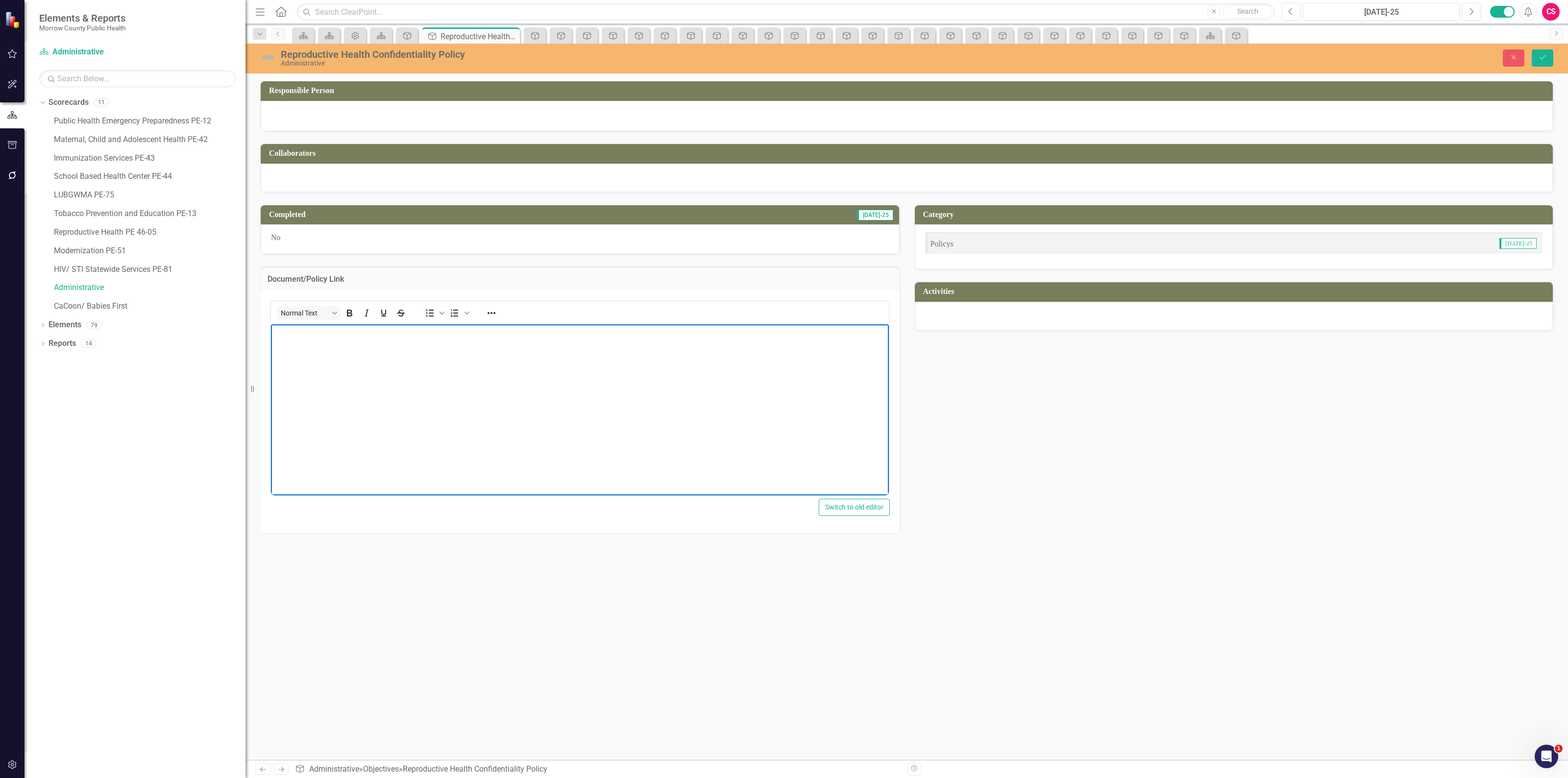
click at [594, 379] on body "Rich Text Area. Press ALT-0 for help." at bounding box center [580, 397] width 618 height 147
click at [1534, 58] on button "Save" at bounding box center [1542, 58] width 22 height 17
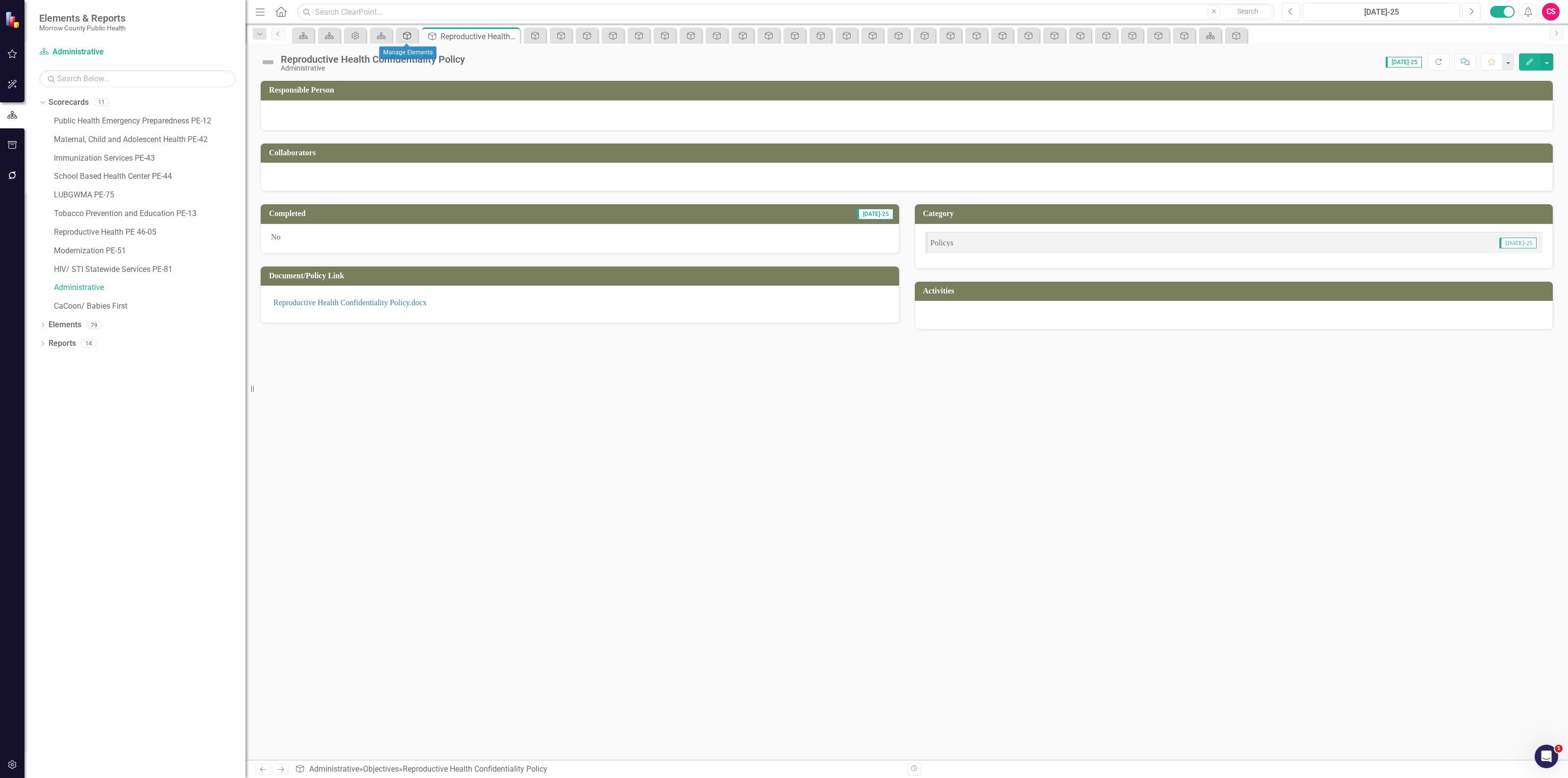
click at [403, 37] on icon "Objective" at bounding box center [407, 36] width 9 height 8
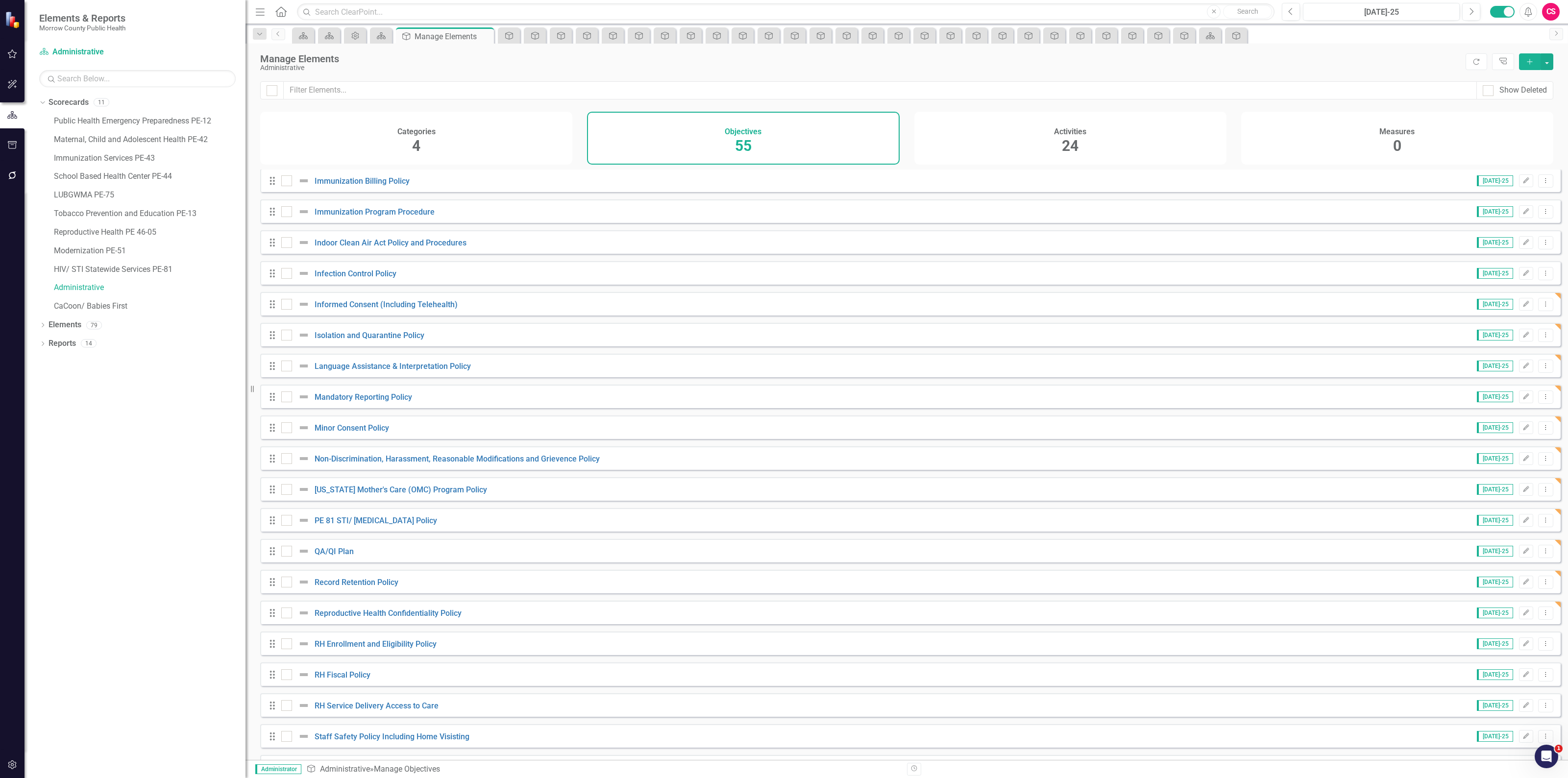
scroll to position [1115, 0]
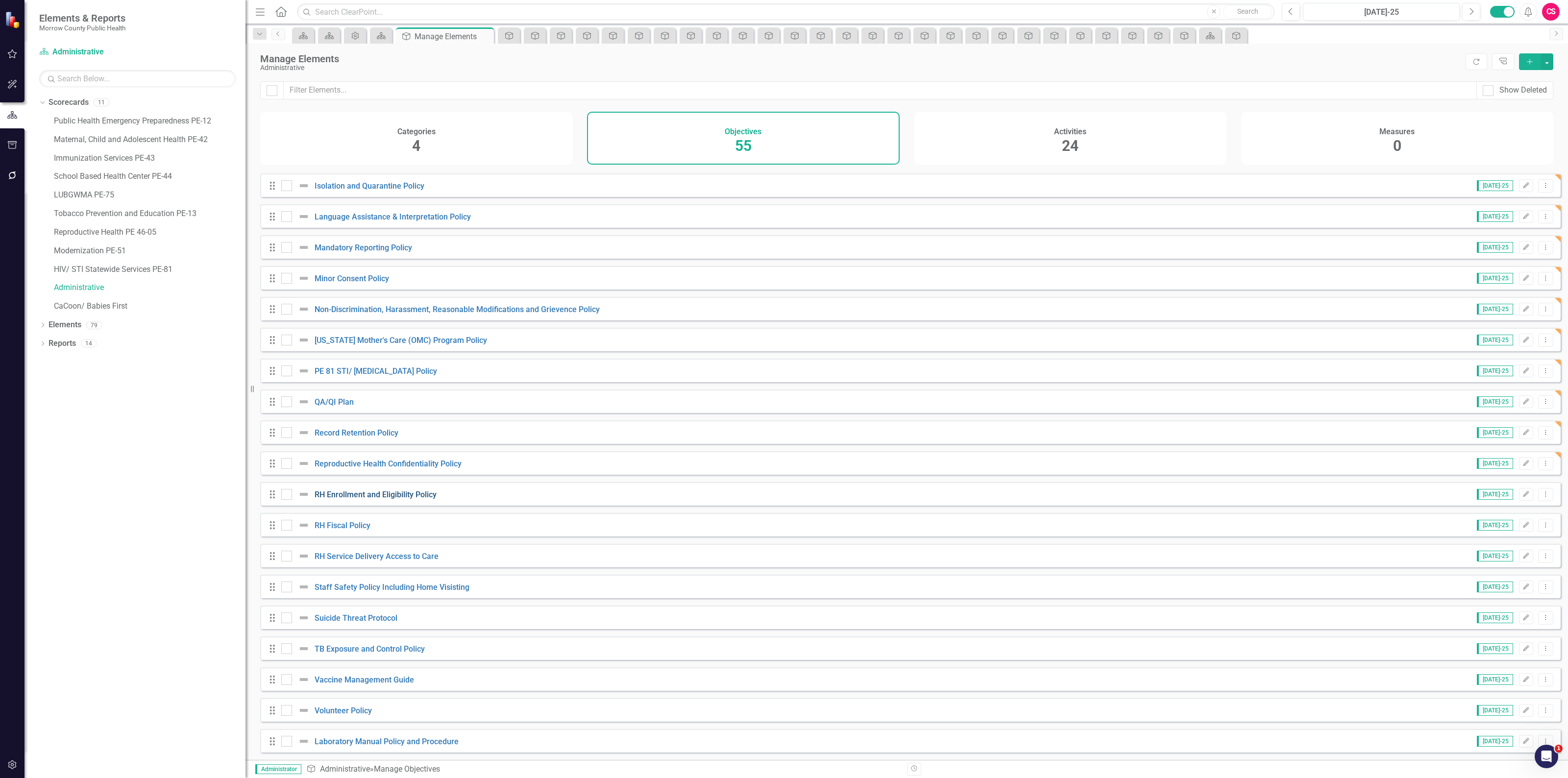
click at [373, 494] on link "RH Enrollment and Eligibility Policy" at bounding box center [375, 494] width 122 height 9
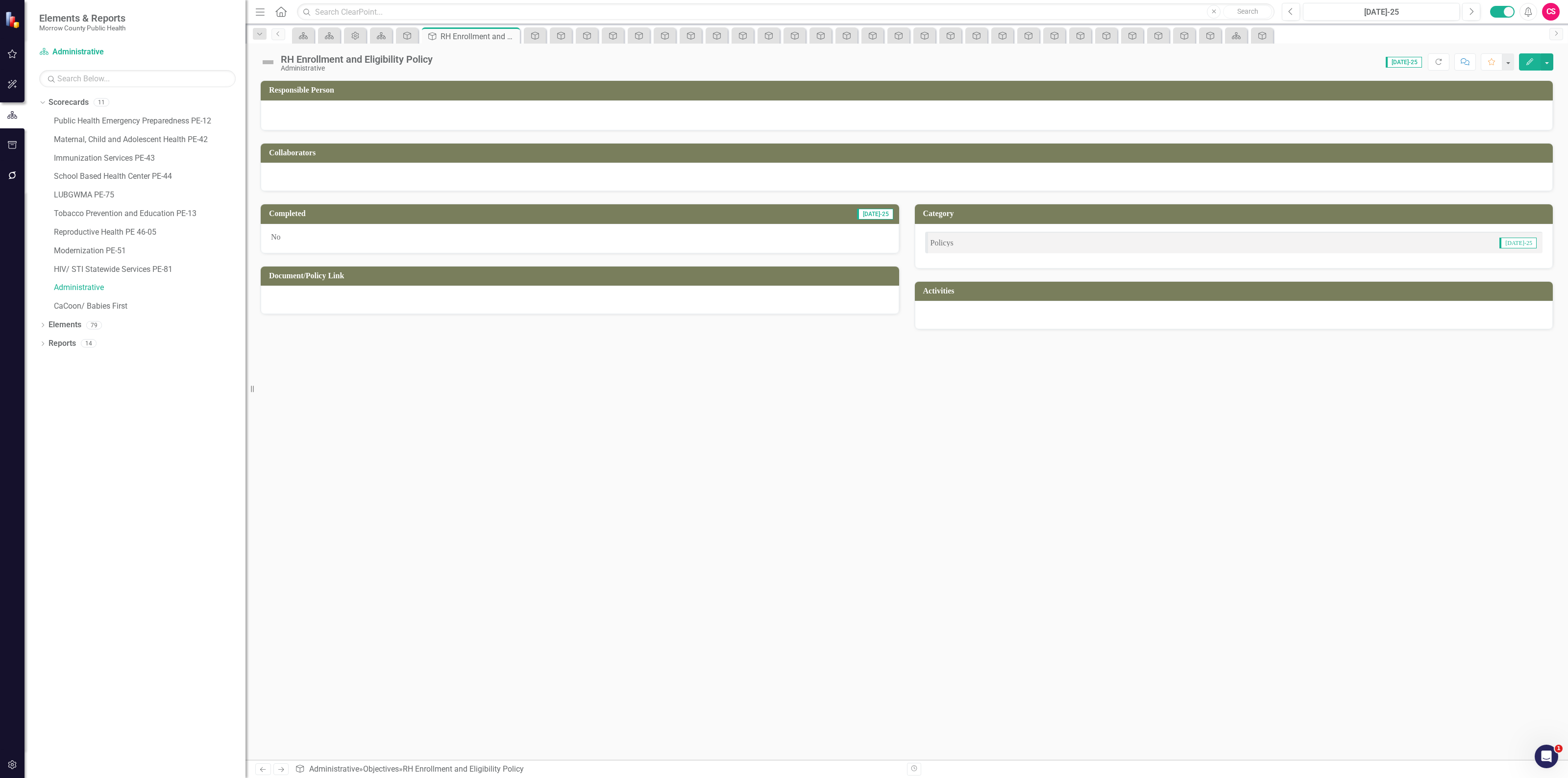
click at [440, 304] on div at bounding box center [579, 300] width 638 height 28
click at [441, 303] on div at bounding box center [579, 300] width 638 height 28
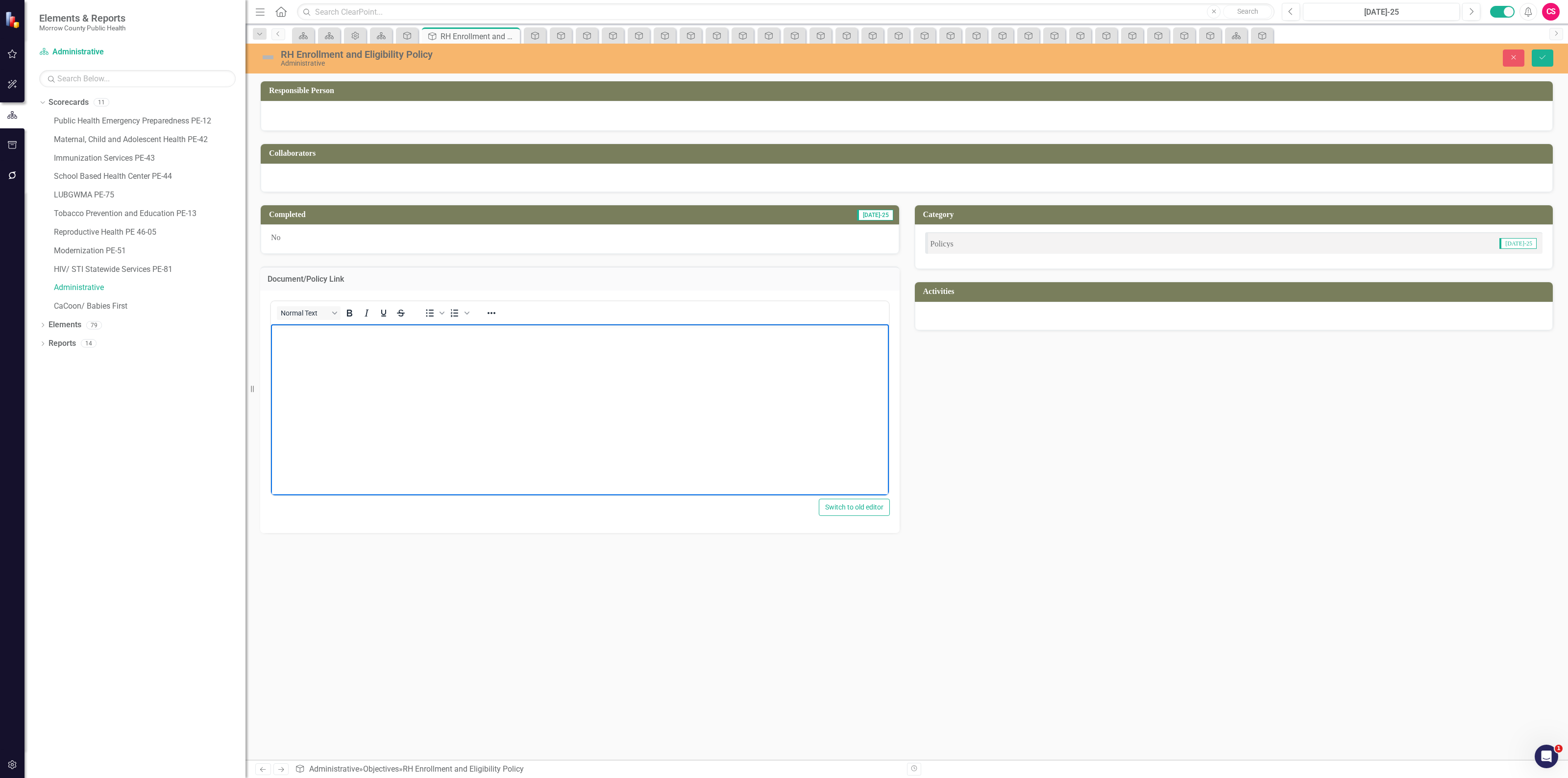
click at [394, 350] on body "Rich Text Area. Press ALT-0 for help." at bounding box center [580, 397] width 618 height 147
click at [1548, 57] on button "Save" at bounding box center [1542, 58] width 22 height 17
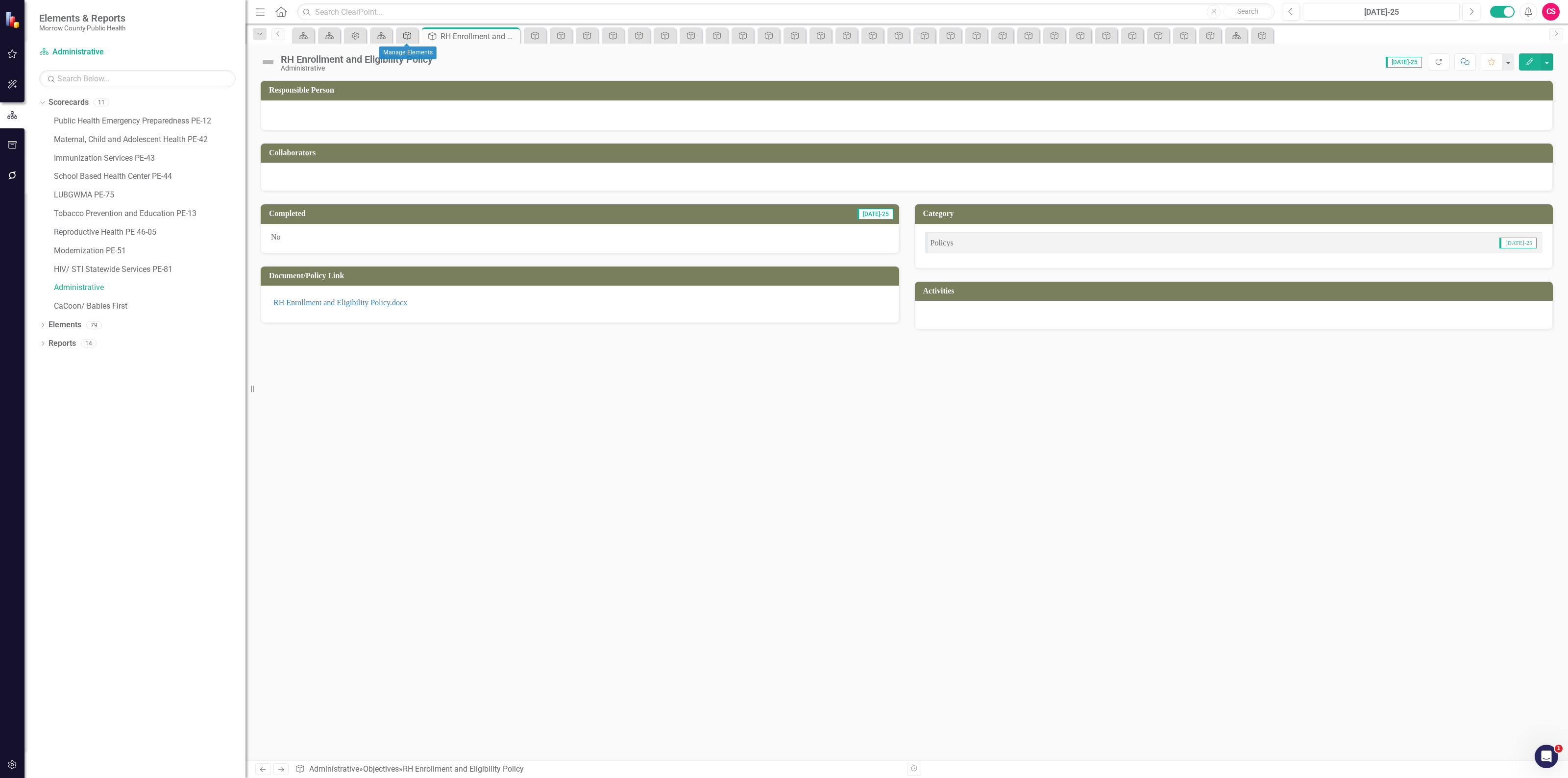
click at [410, 35] on icon "Objective" at bounding box center [407, 36] width 9 height 8
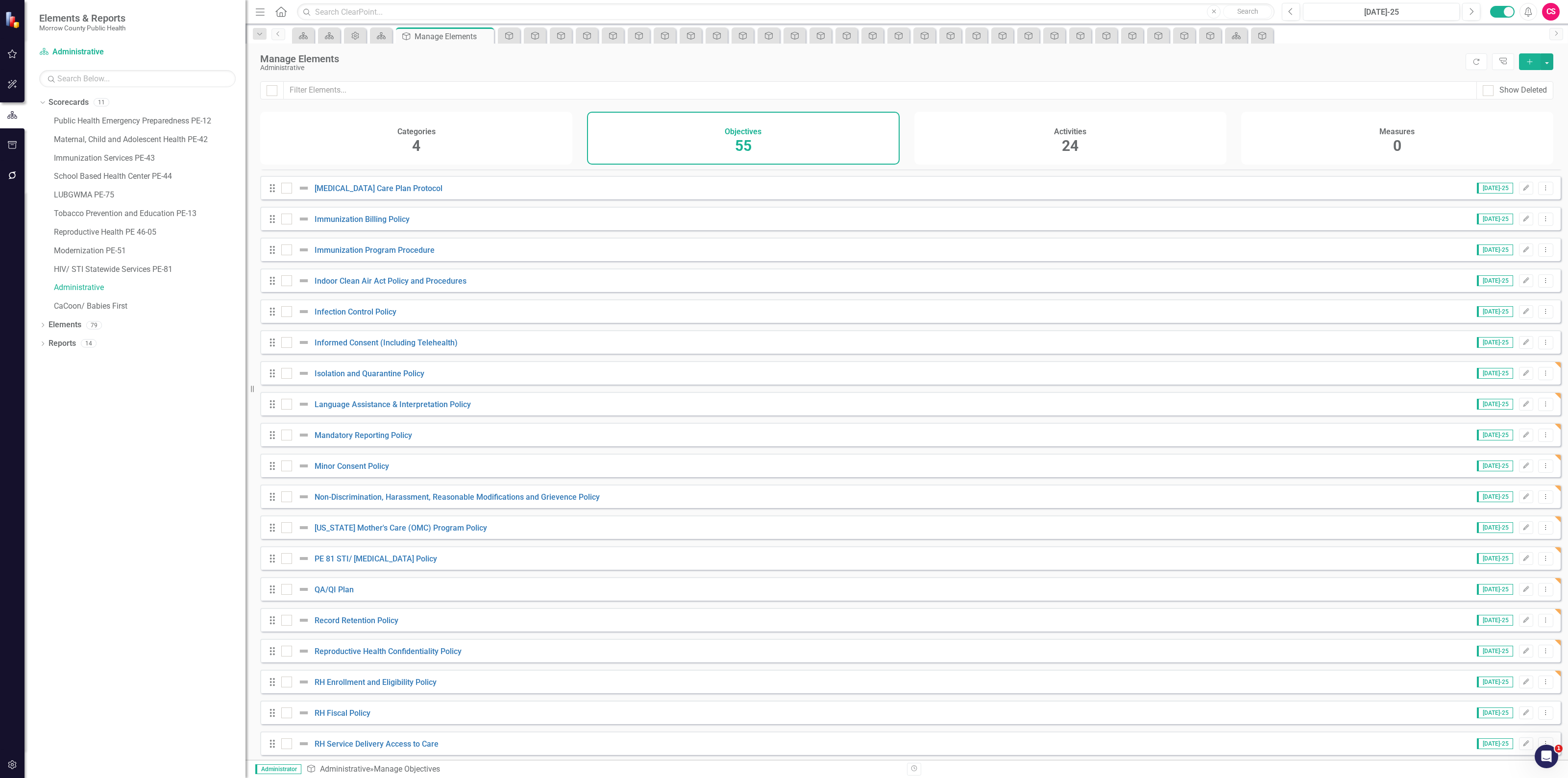
scroll to position [1115, 0]
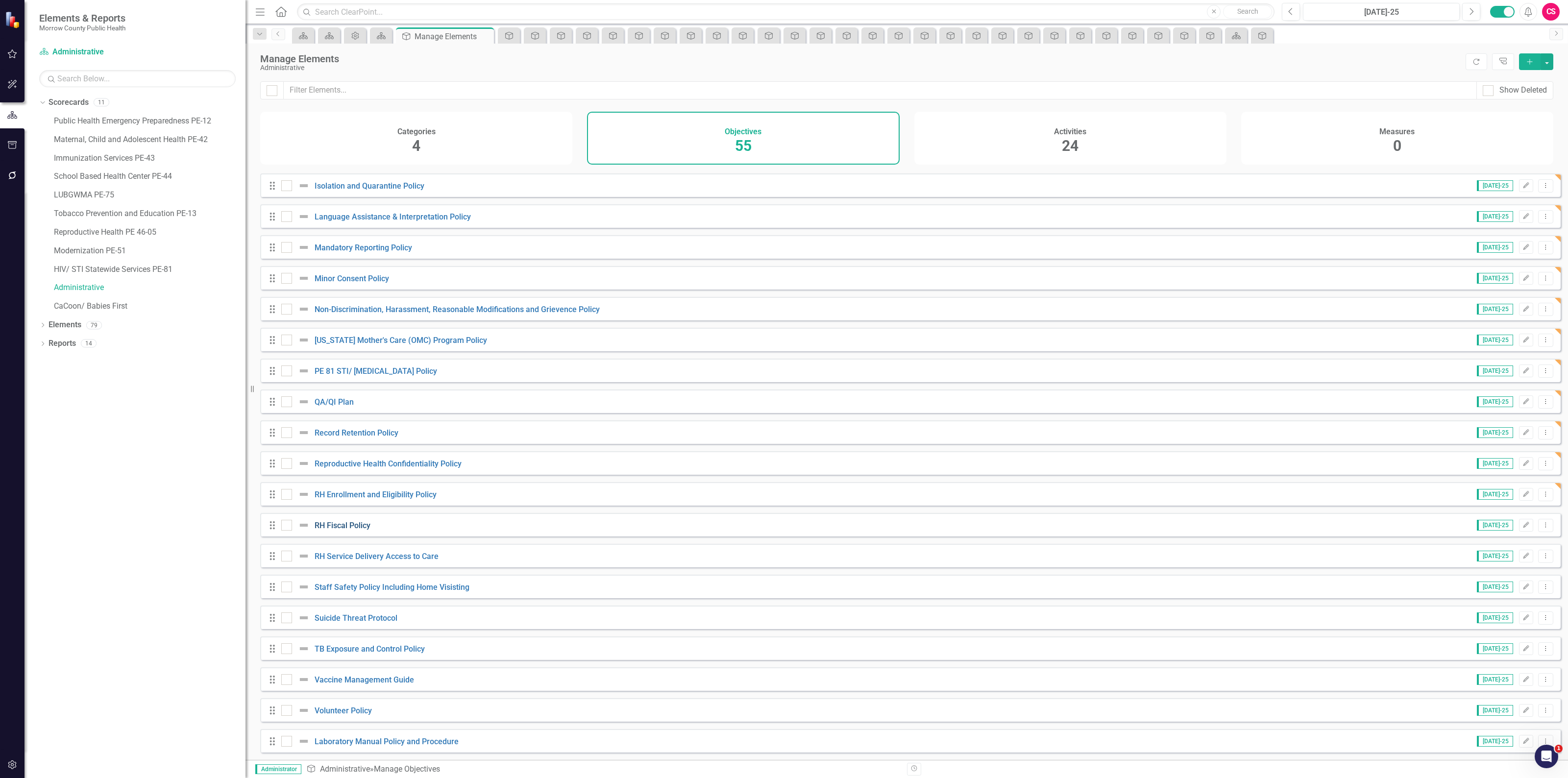
click at [346, 524] on link "RH Fiscal Policy" at bounding box center [342, 526] width 56 height 9
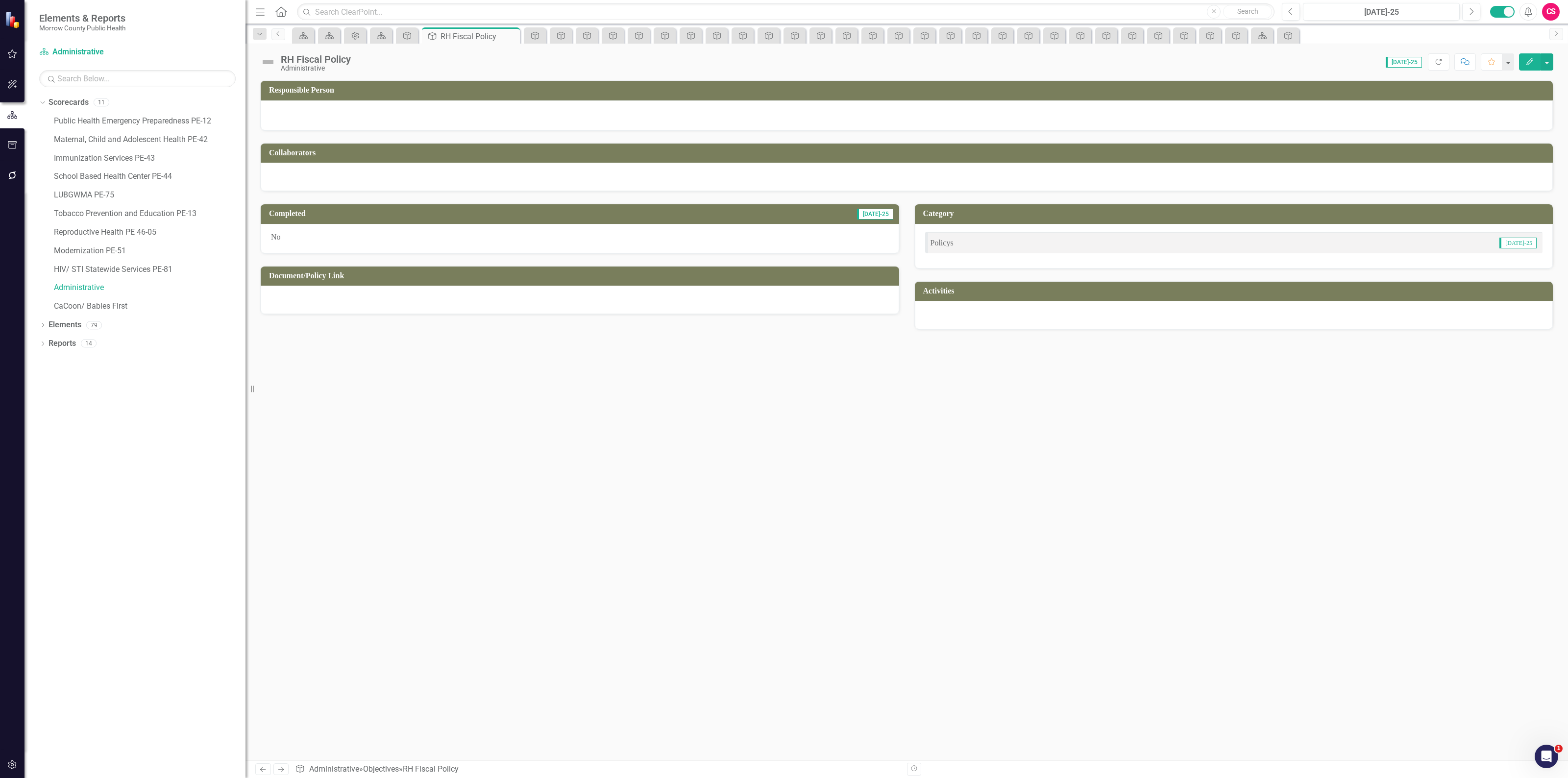
click at [353, 300] on div at bounding box center [579, 300] width 638 height 28
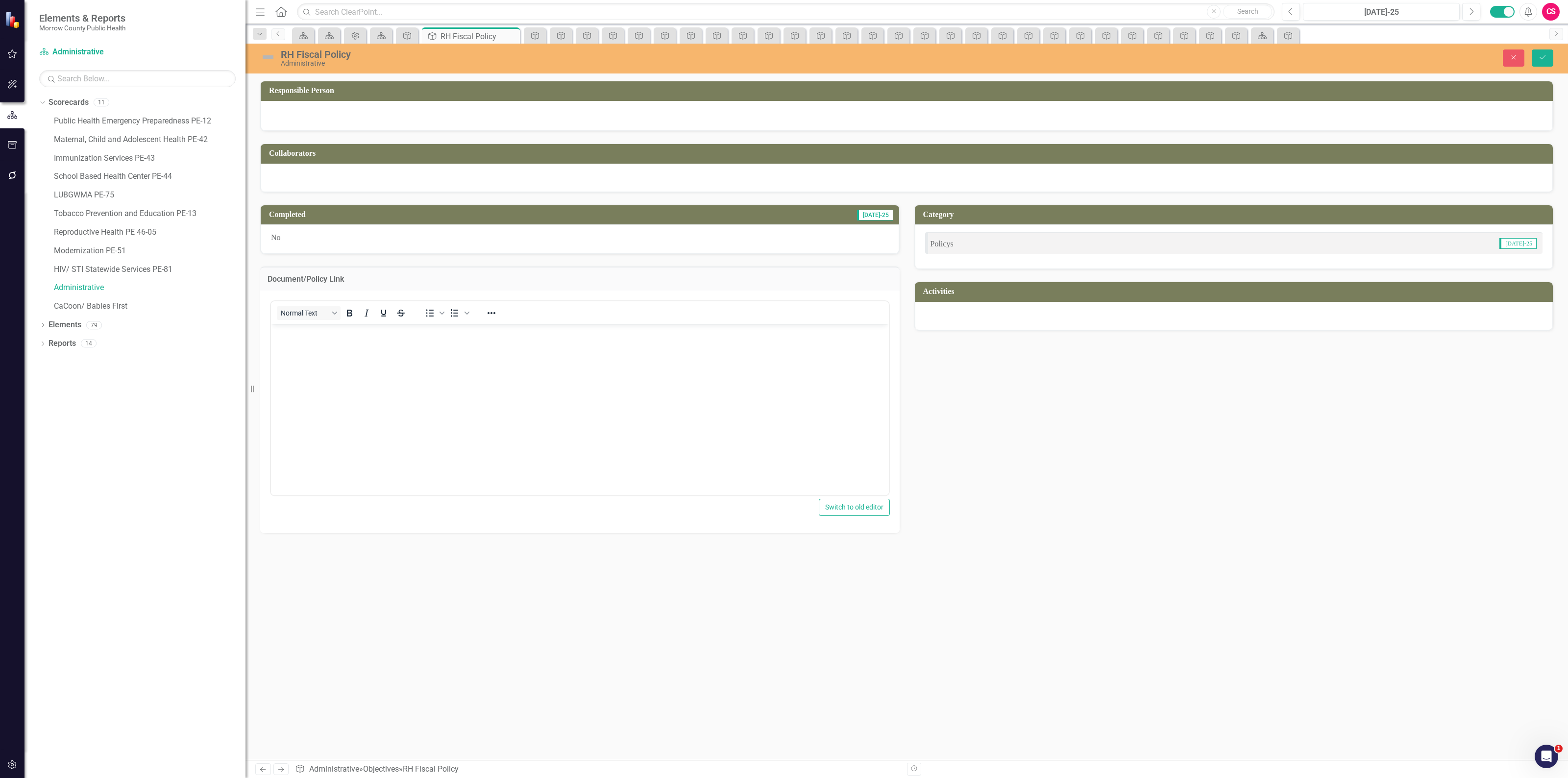
click at [349, 342] on body "Rich Text Area. Press ALT-0 for help." at bounding box center [580, 397] width 618 height 147
click at [1534, 52] on button "Save" at bounding box center [1542, 58] width 22 height 17
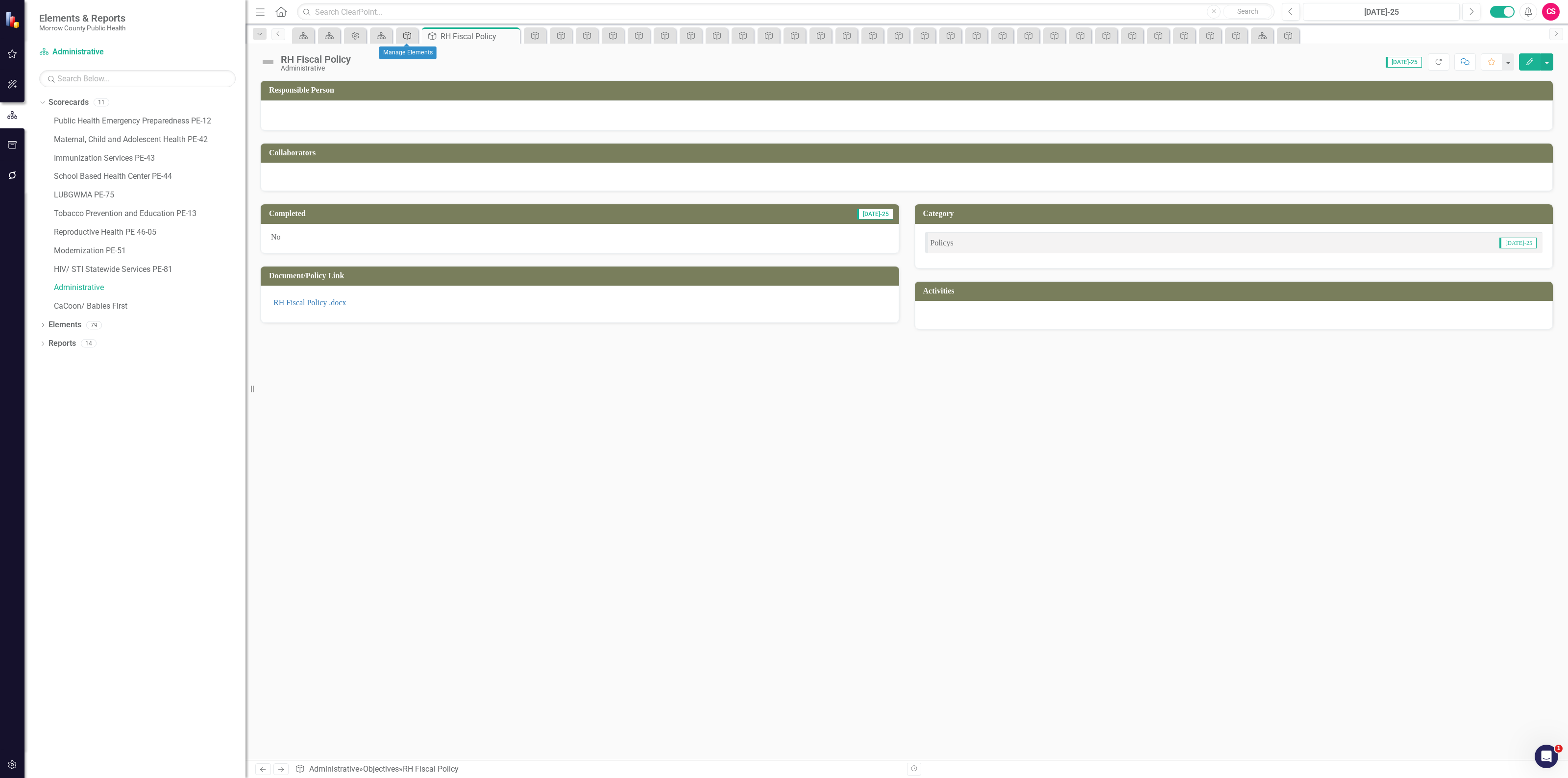
click at [412, 39] on link "Objective" at bounding box center [406, 35] width 17 height 12
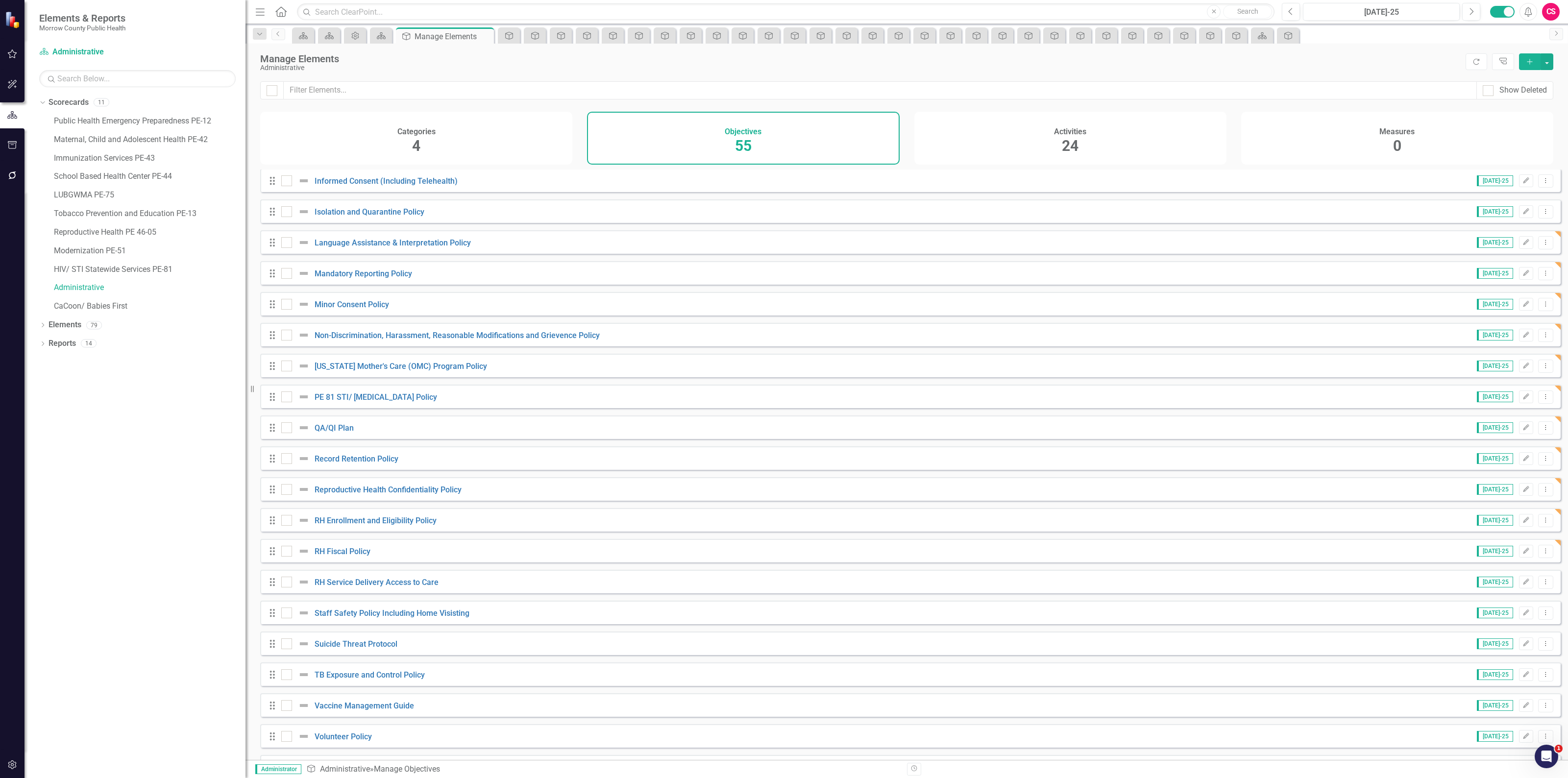
scroll to position [1115, 0]
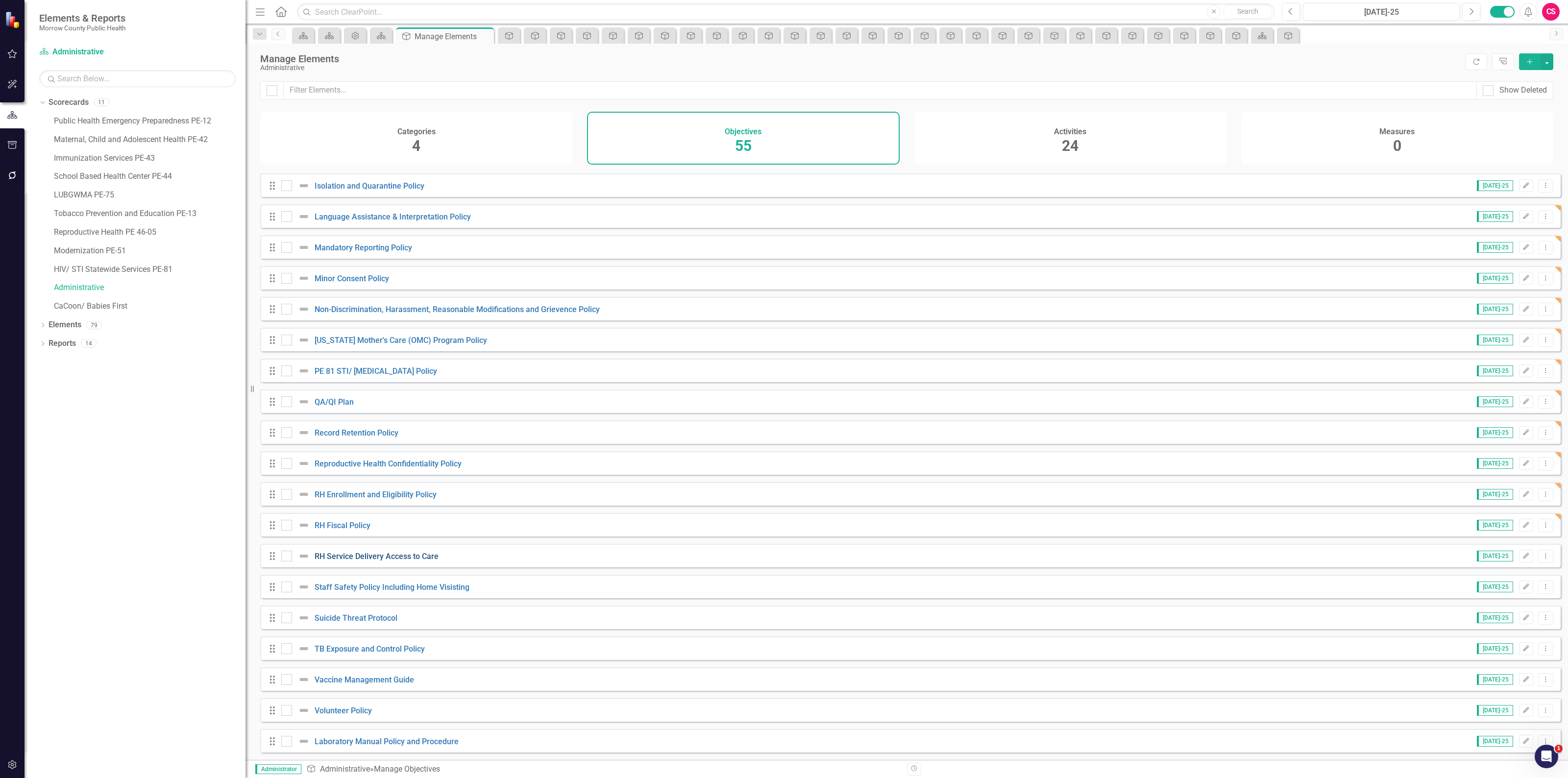
click at [353, 554] on link "RH Service Delivery Access to Care" at bounding box center [376, 557] width 124 height 9
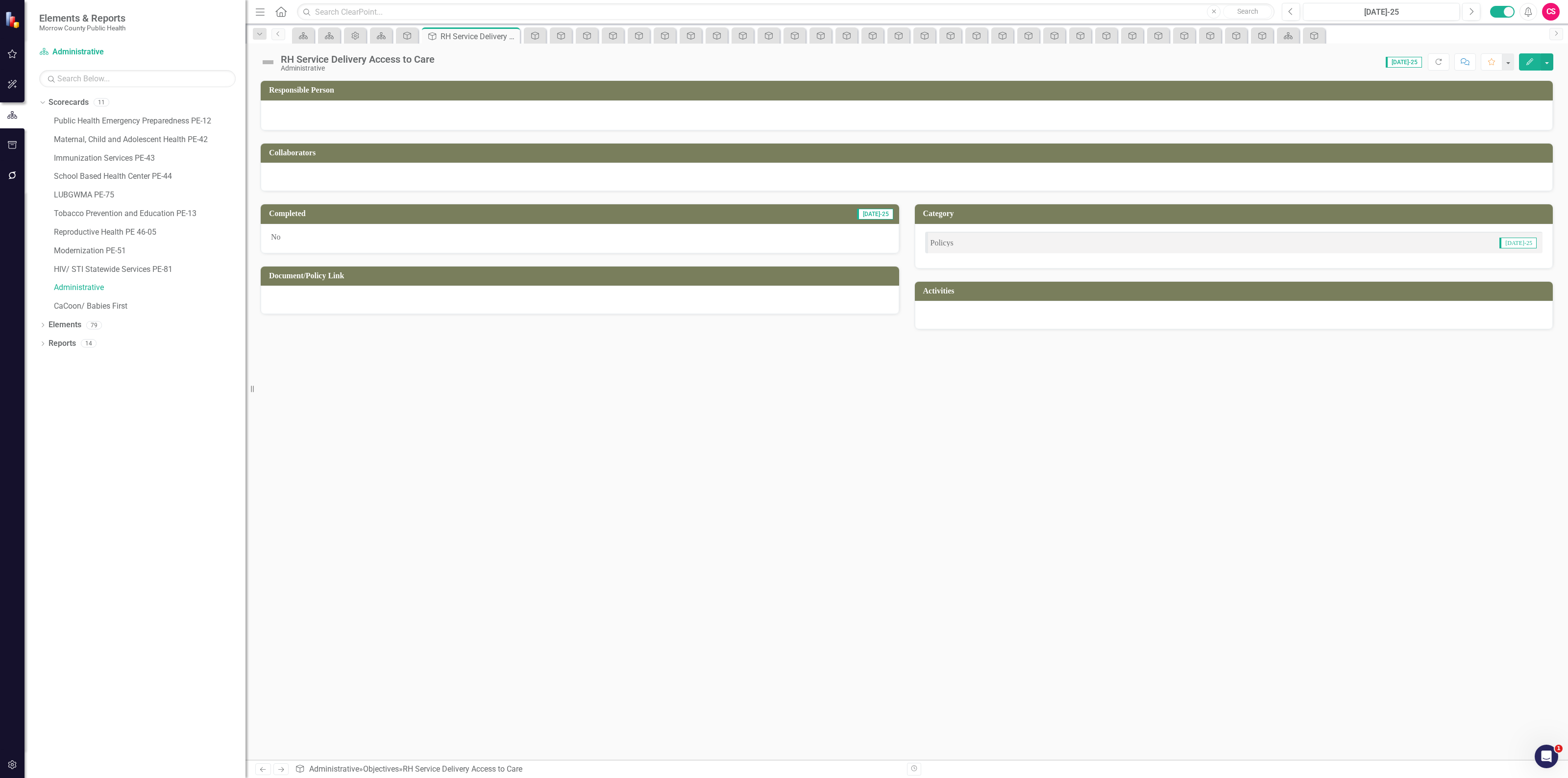
click at [381, 300] on div at bounding box center [579, 300] width 638 height 28
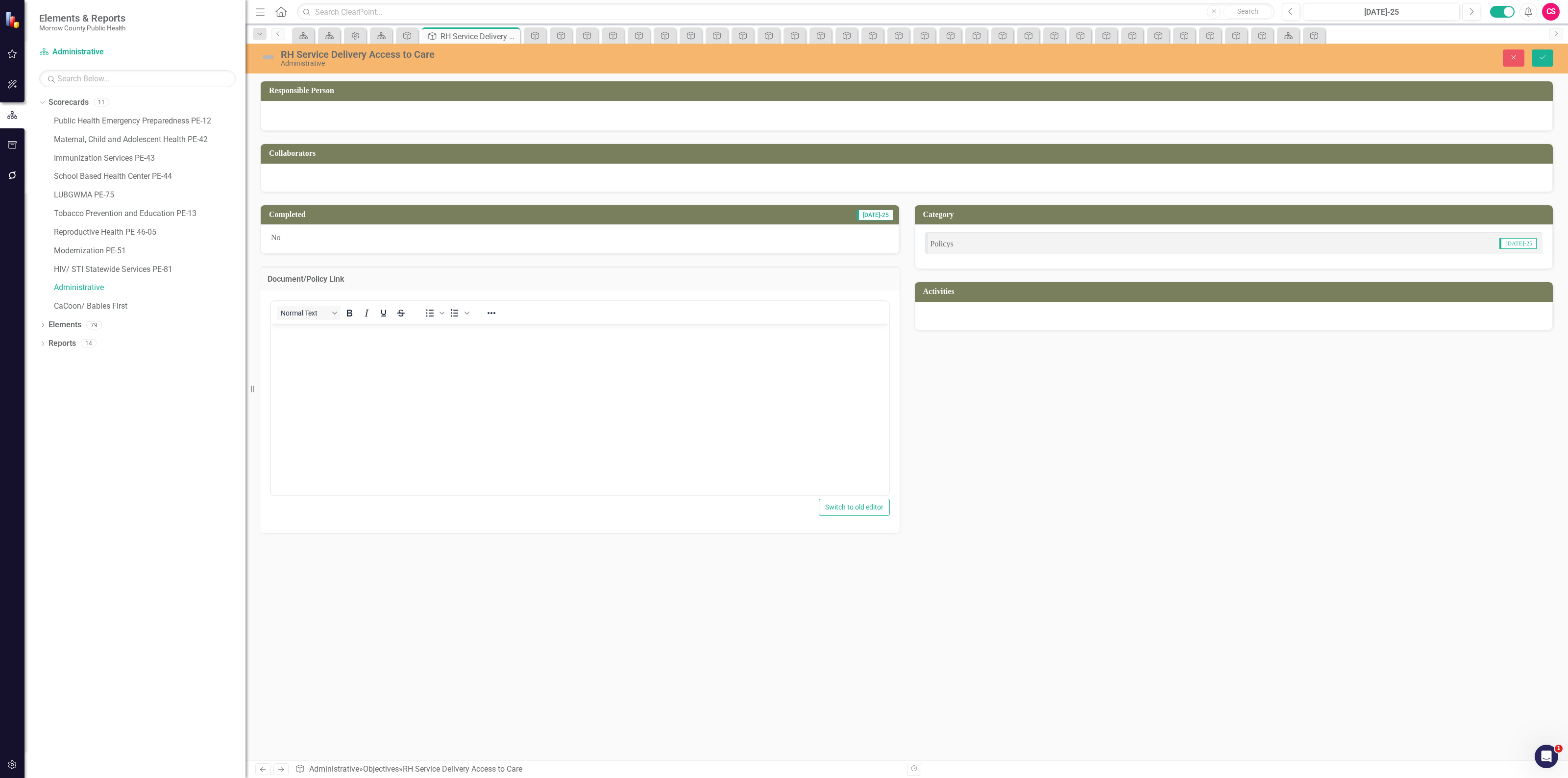
click at [367, 365] on body "Rich Text Area. Press ALT-0 for help." at bounding box center [580, 397] width 618 height 147
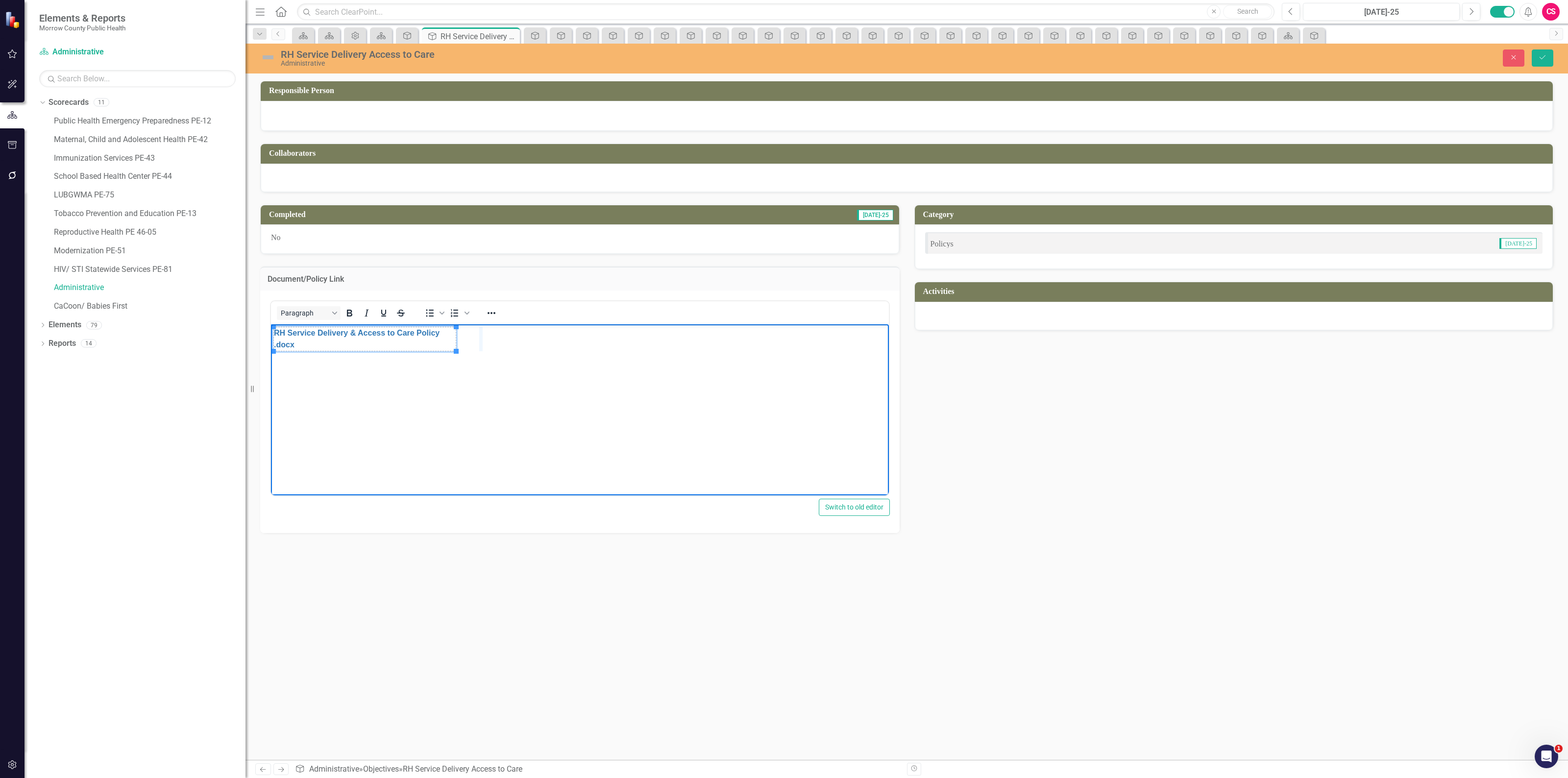
drag, startPoint x: 457, startPoint y: 337, endPoint x: 487, endPoint y: 336, distance: 30.0
click at [1545, 52] on button "Save" at bounding box center [1542, 58] width 22 height 17
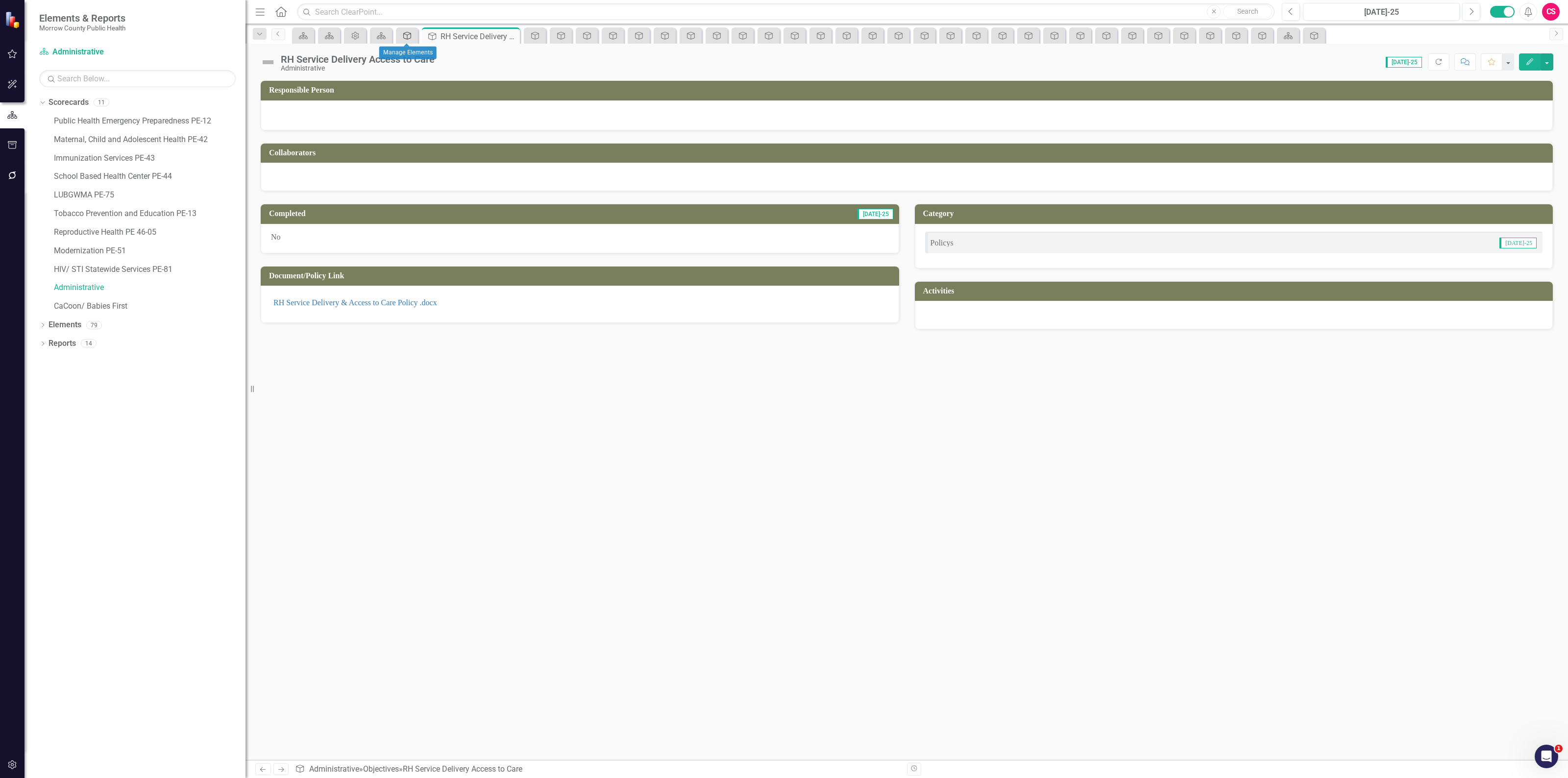
click at [408, 32] on icon at bounding box center [407, 36] width 8 height 8
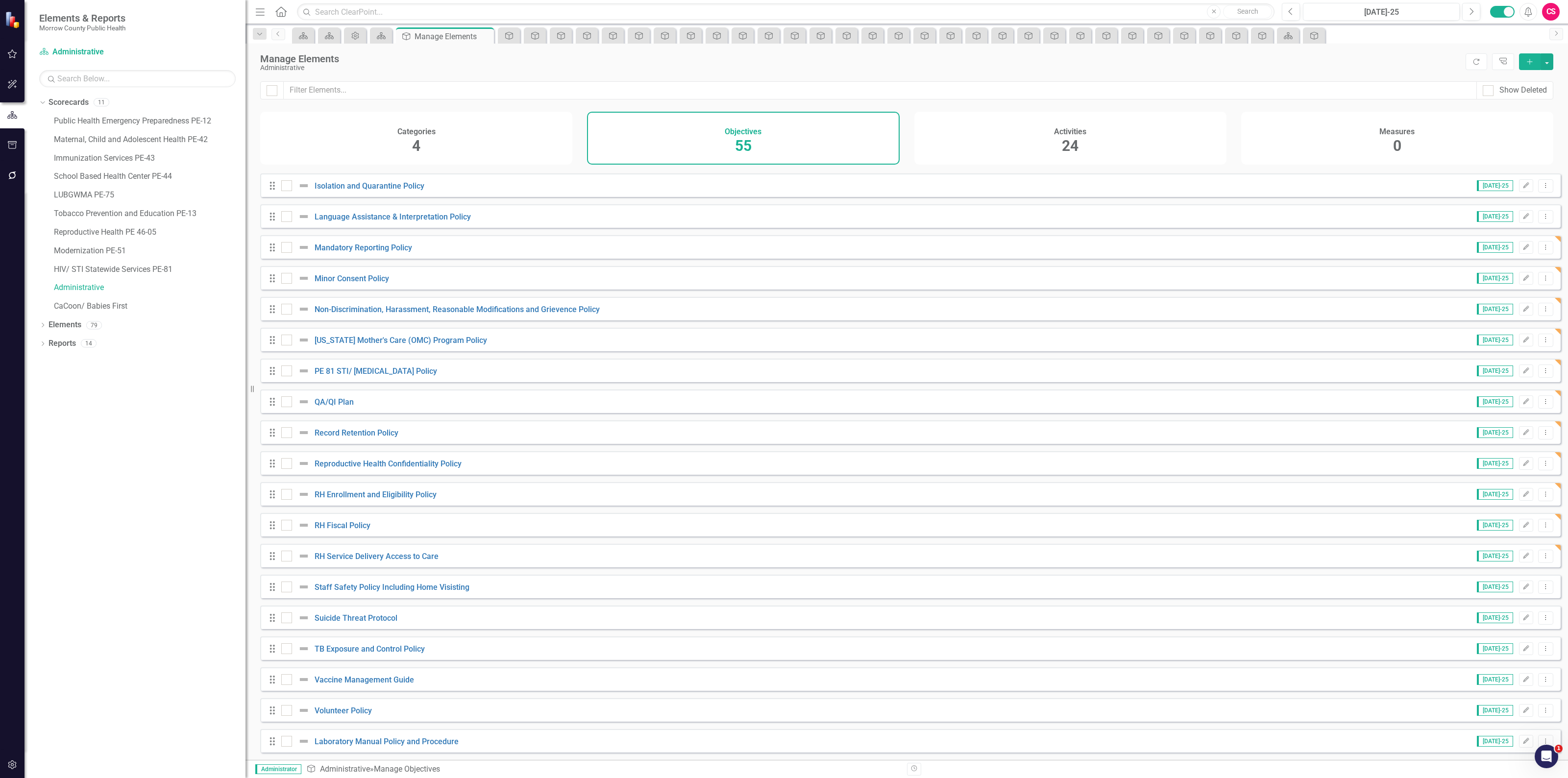
scroll to position [1115, 0]
click at [353, 586] on link "Staff Safety Policy Including Home Visisting" at bounding box center [392, 587] width 155 height 9
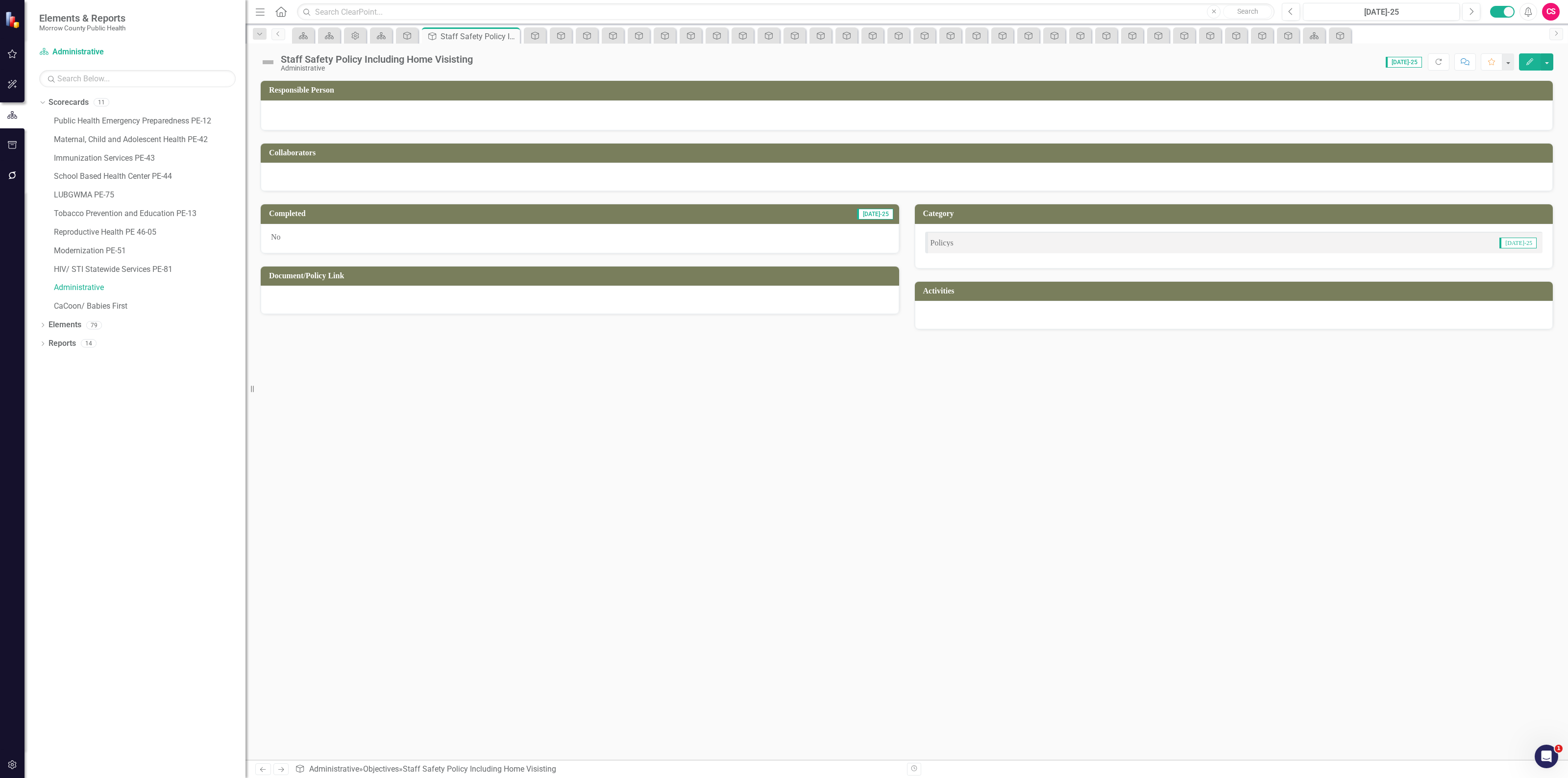
click at [480, 299] on div at bounding box center [579, 300] width 638 height 28
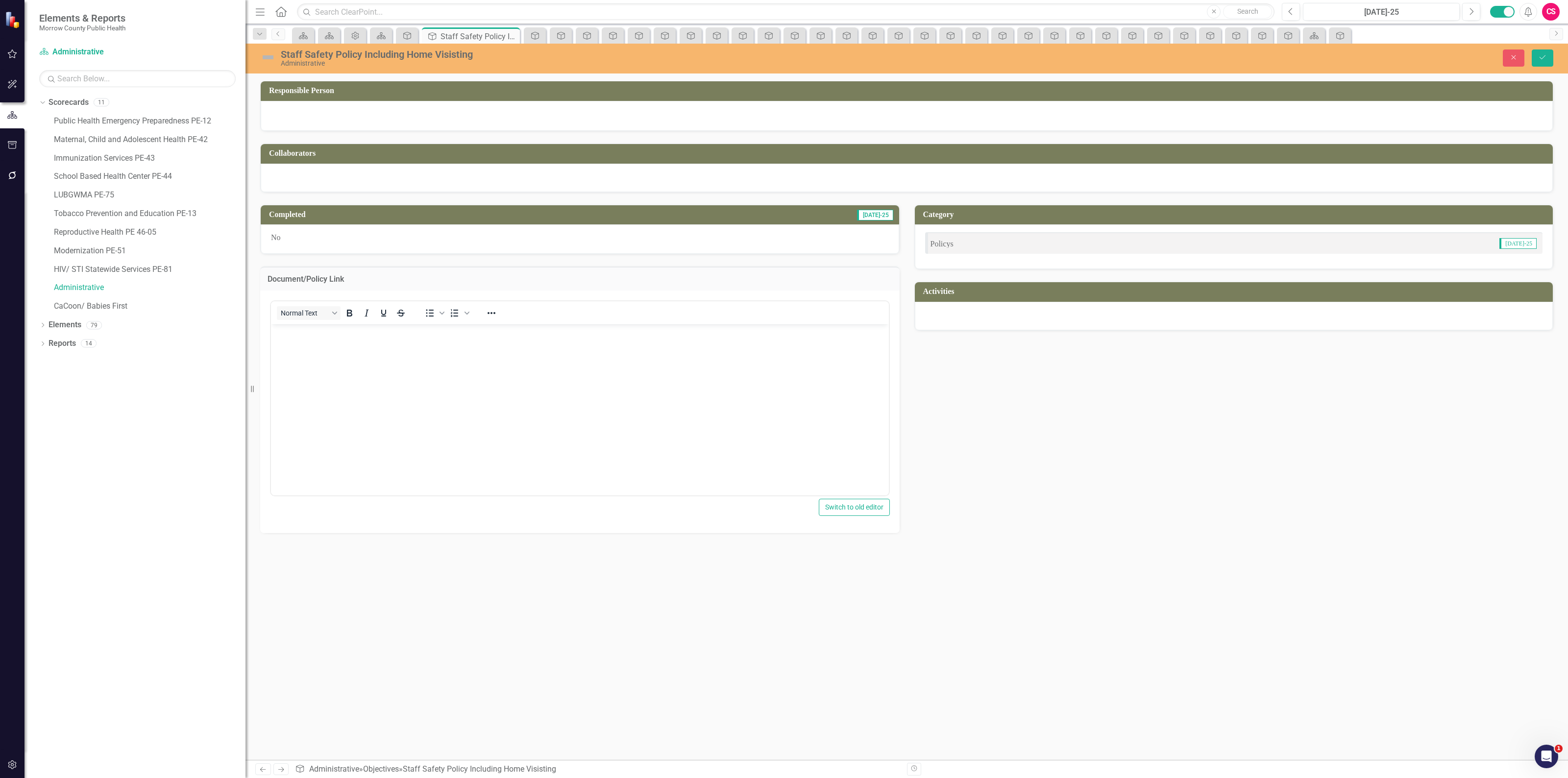
click at [460, 351] on body "Rich Text Area. Press ALT-0 for help." at bounding box center [580, 397] width 618 height 147
click at [1533, 63] on button "Save" at bounding box center [1542, 58] width 22 height 17
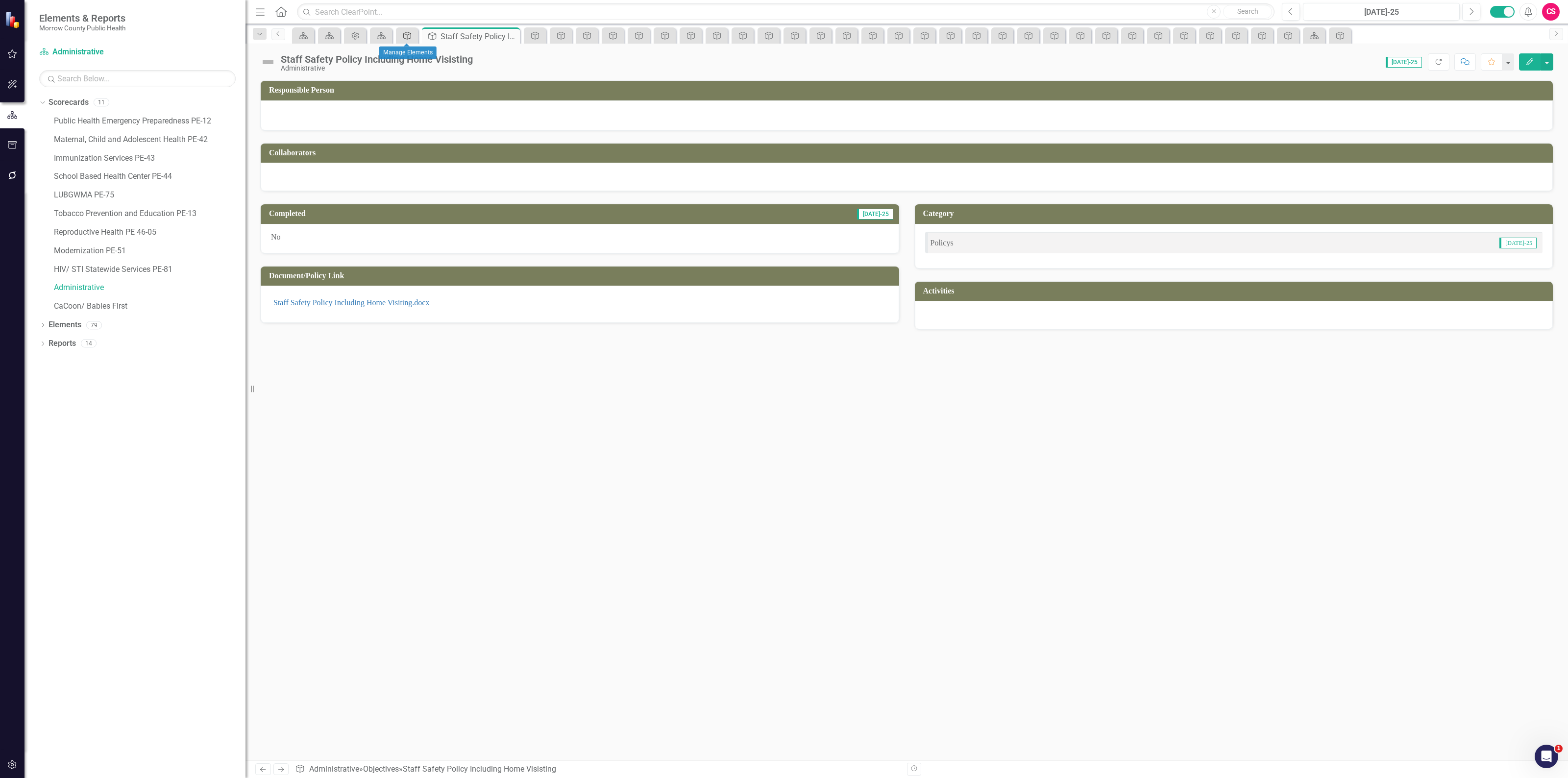
click at [405, 38] on icon "Objective" at bounding box center [407, 36] width 9 height 8
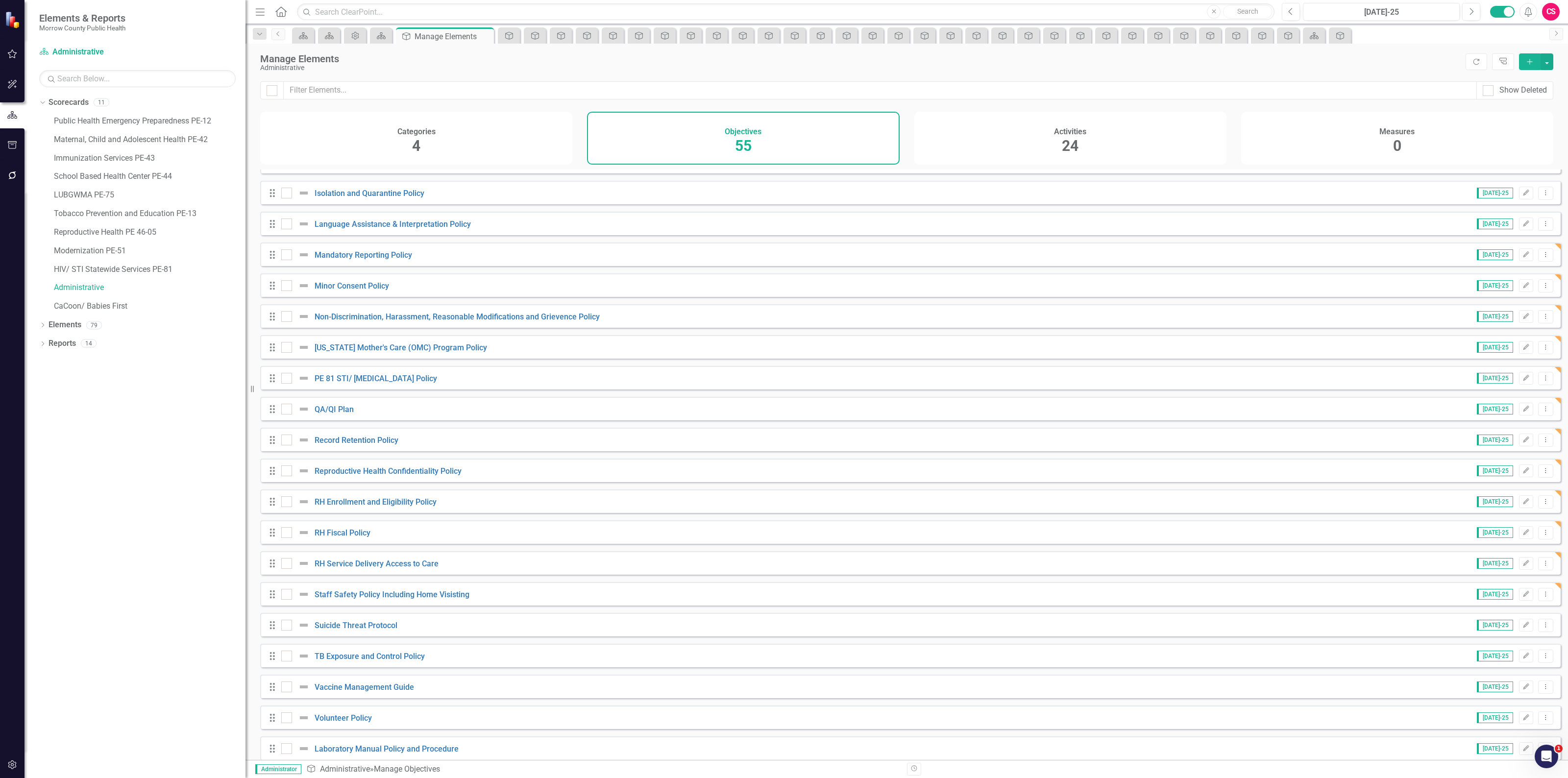
scroll to position [1101, 0]
click at [369, 626] on link "Suicide Threat Protocol" at bounding box center [356, 624] width 83 height 9
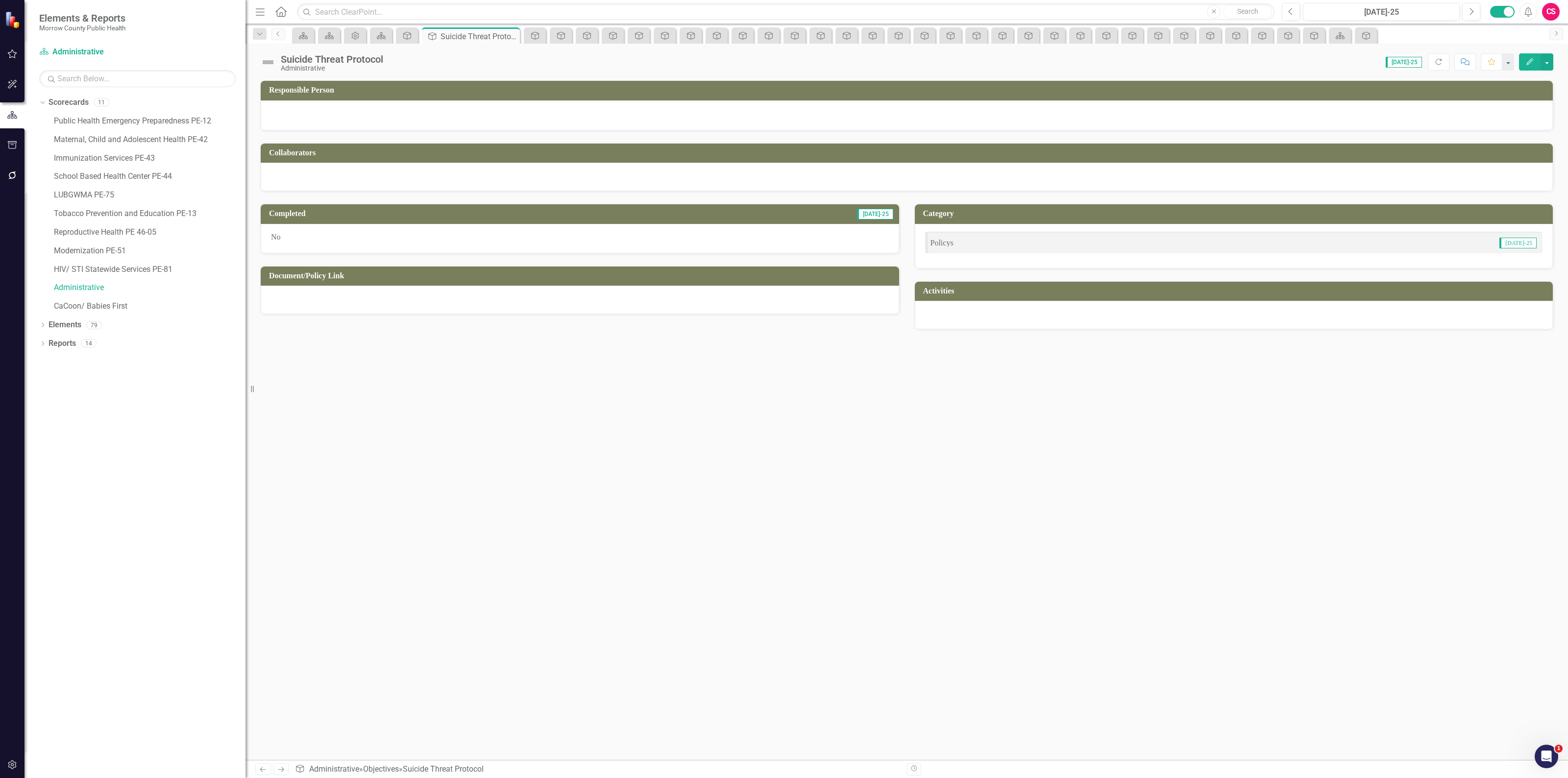
click at [508, 291] on div at bounding box center [579, 300] width 638 height 28
click at [509, 291] on div at bounding box center [579, 300] width 638 height 28
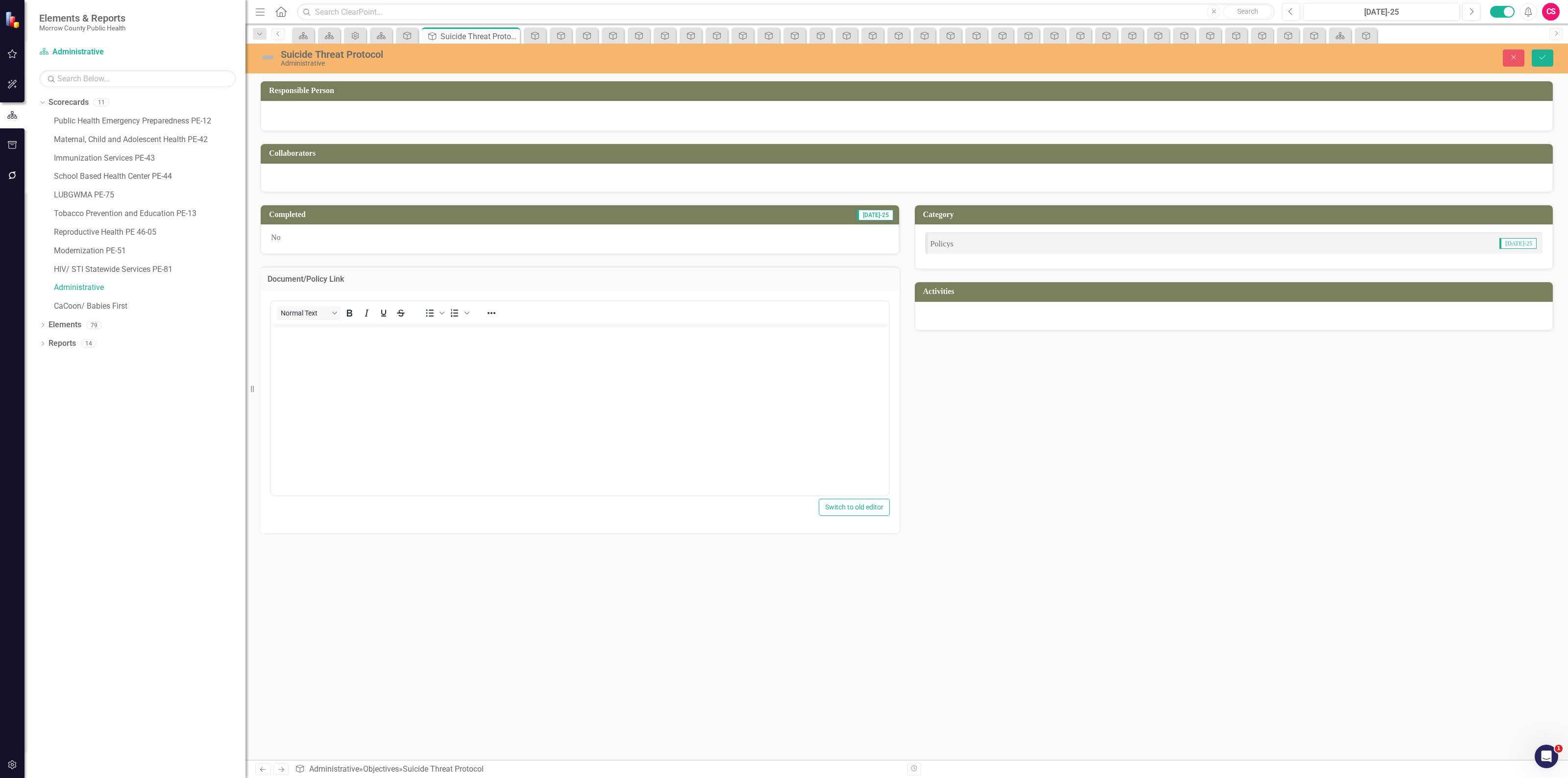
click at [485, 375] on body "Rich Text Area. Press ALT-0 for help." at bounding box center [580, 397] width 618 height 147
click at [1541, 58] on icon "Save" at bounding box center [1542, 57] width 9 height 7
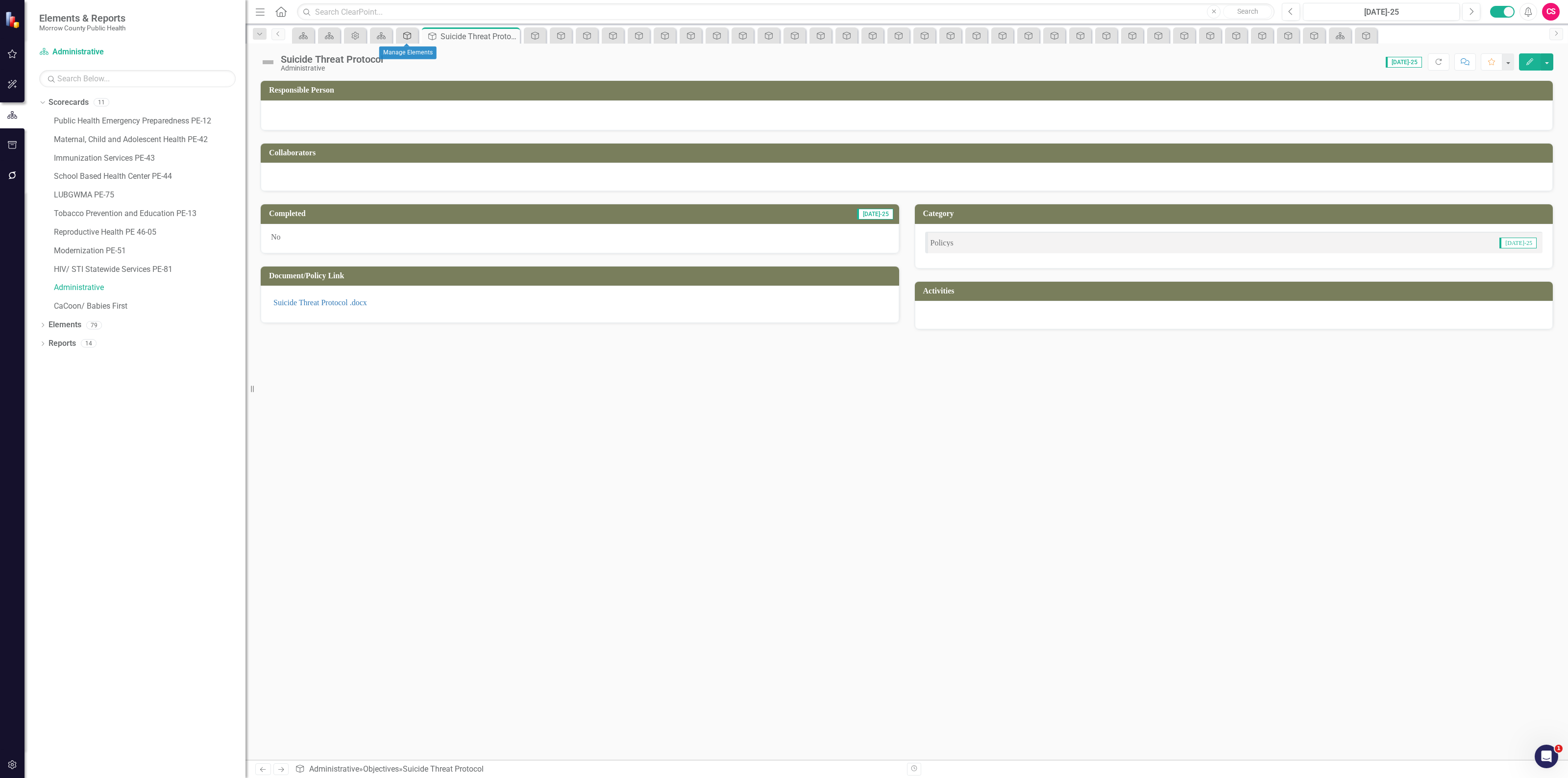
click at [409, 34] on icon at bounding box center [407, 36] width 8 height 8
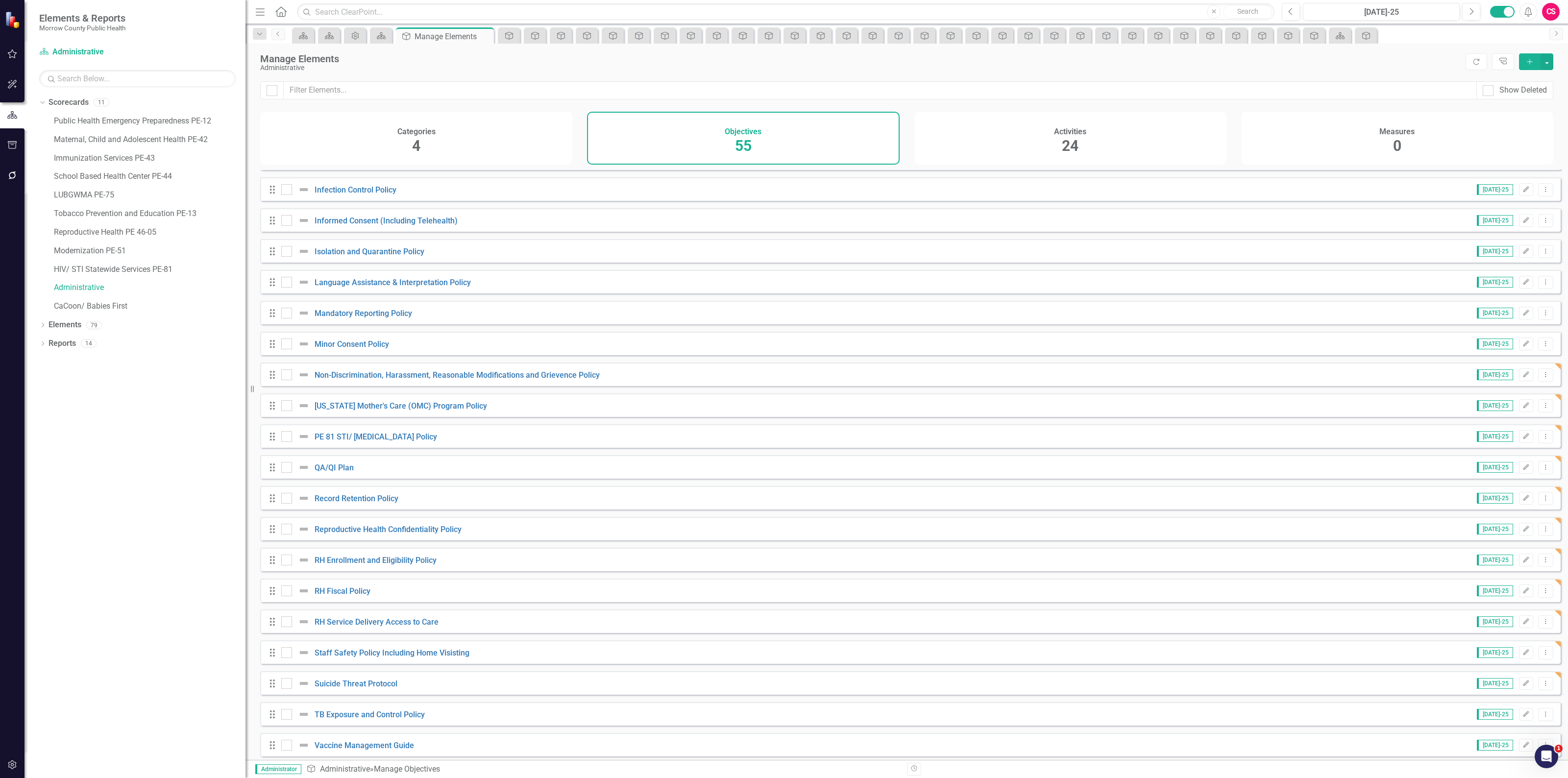
scroll to position [1115, 0]
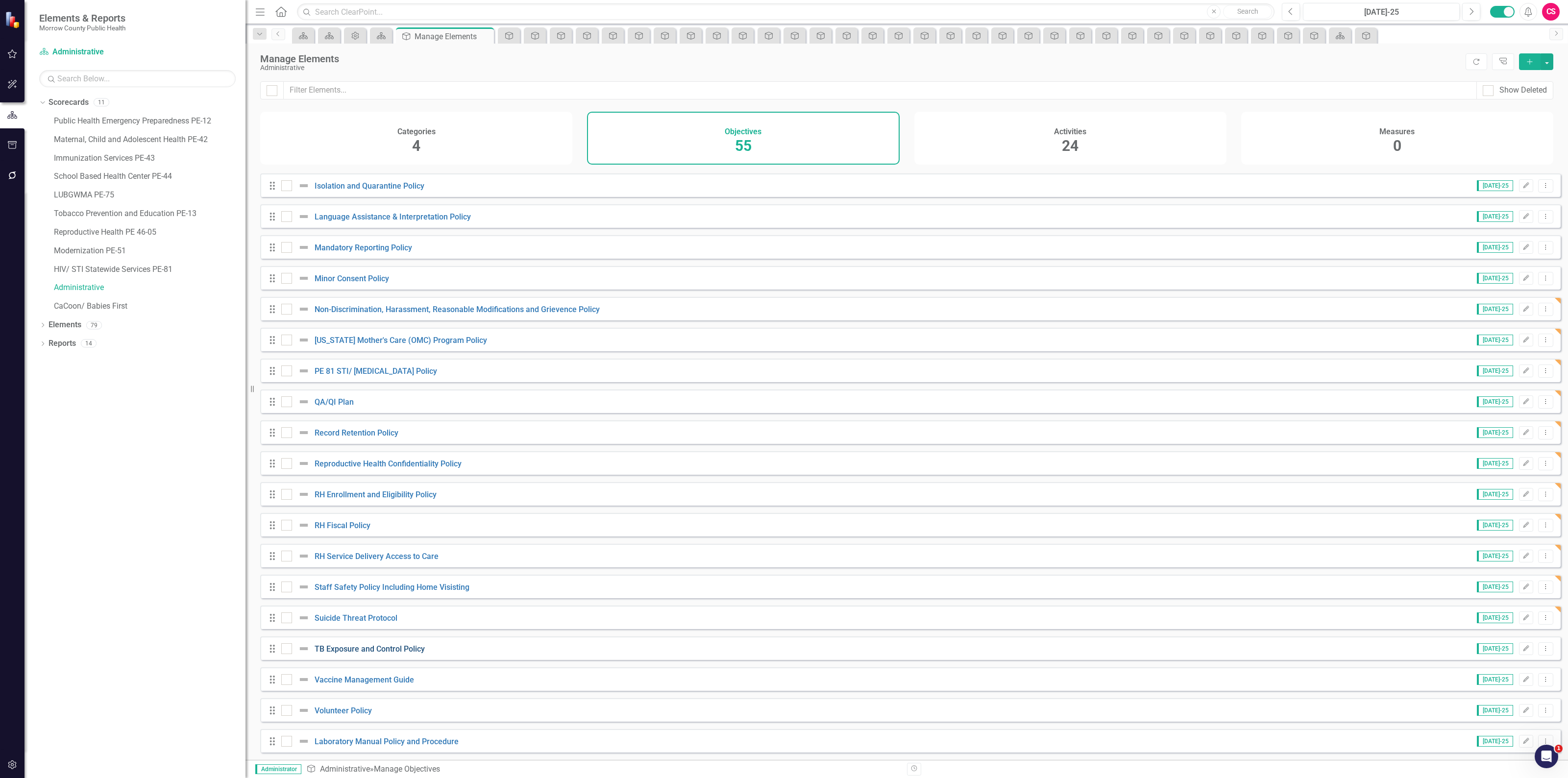
click at [395, 648] on link "TB Exposure and Control Policy" at bounding box center [370, 649] width 111 height 9
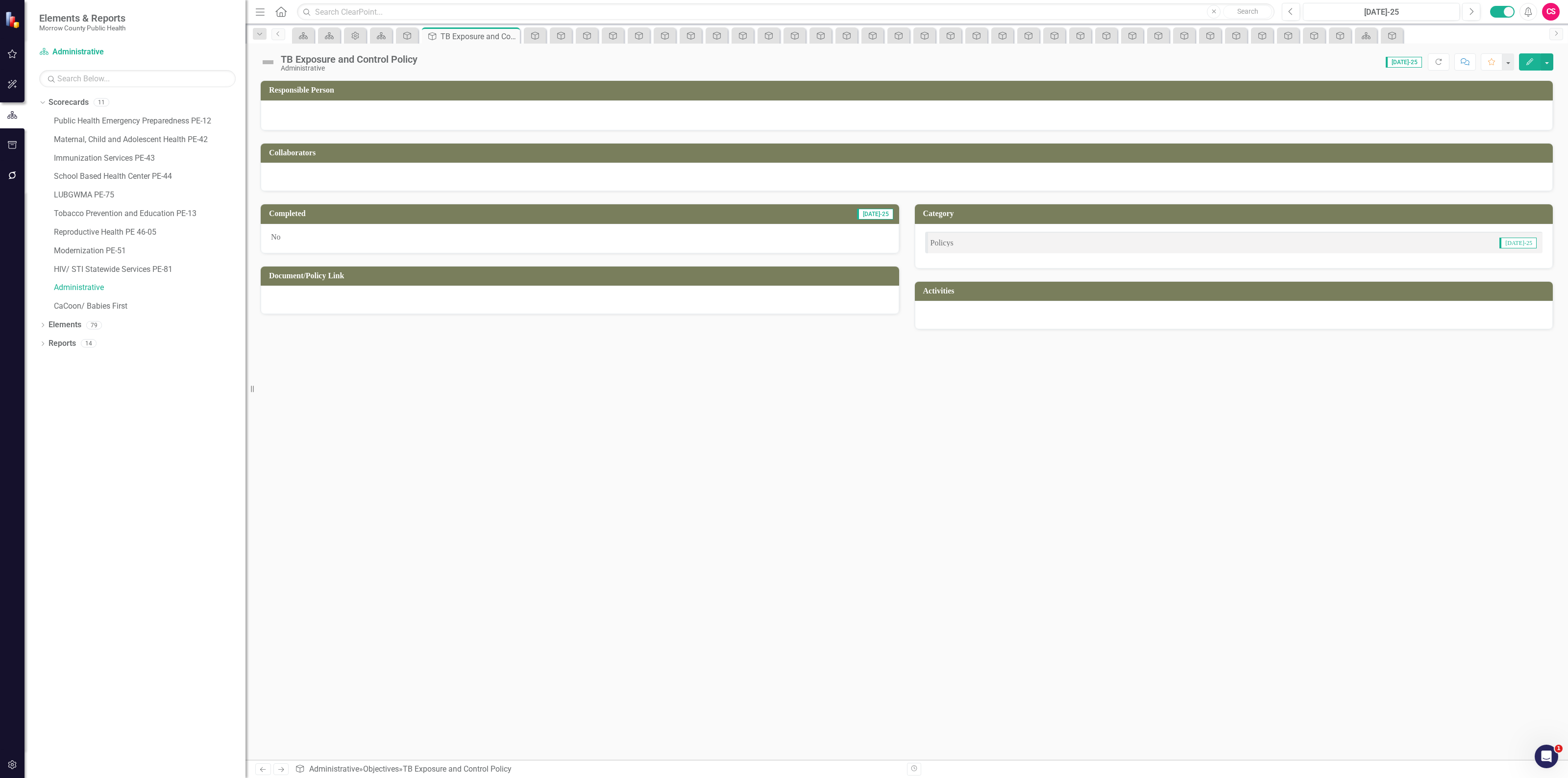
click at [439, 297] on div at bounding box center [579, 300] width 638 height 28
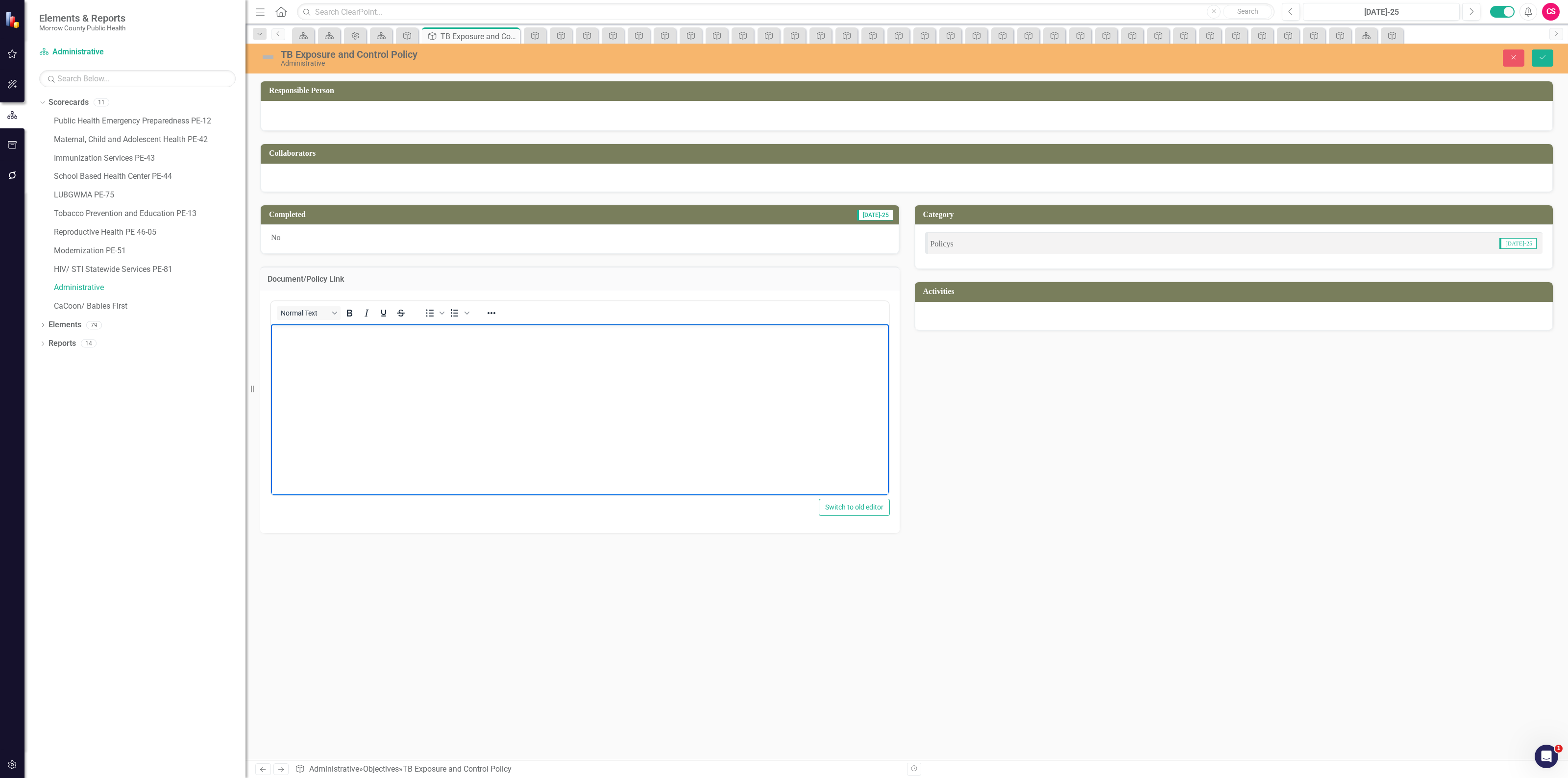
click at [351, 326] on p "Rich Text Area. Press ALT-0 for help." at bounding box center [579, 332] width 612 height 11
click at [1543, 58] on icon "submit" at bounding box center [1542, 58] width 6 height 4
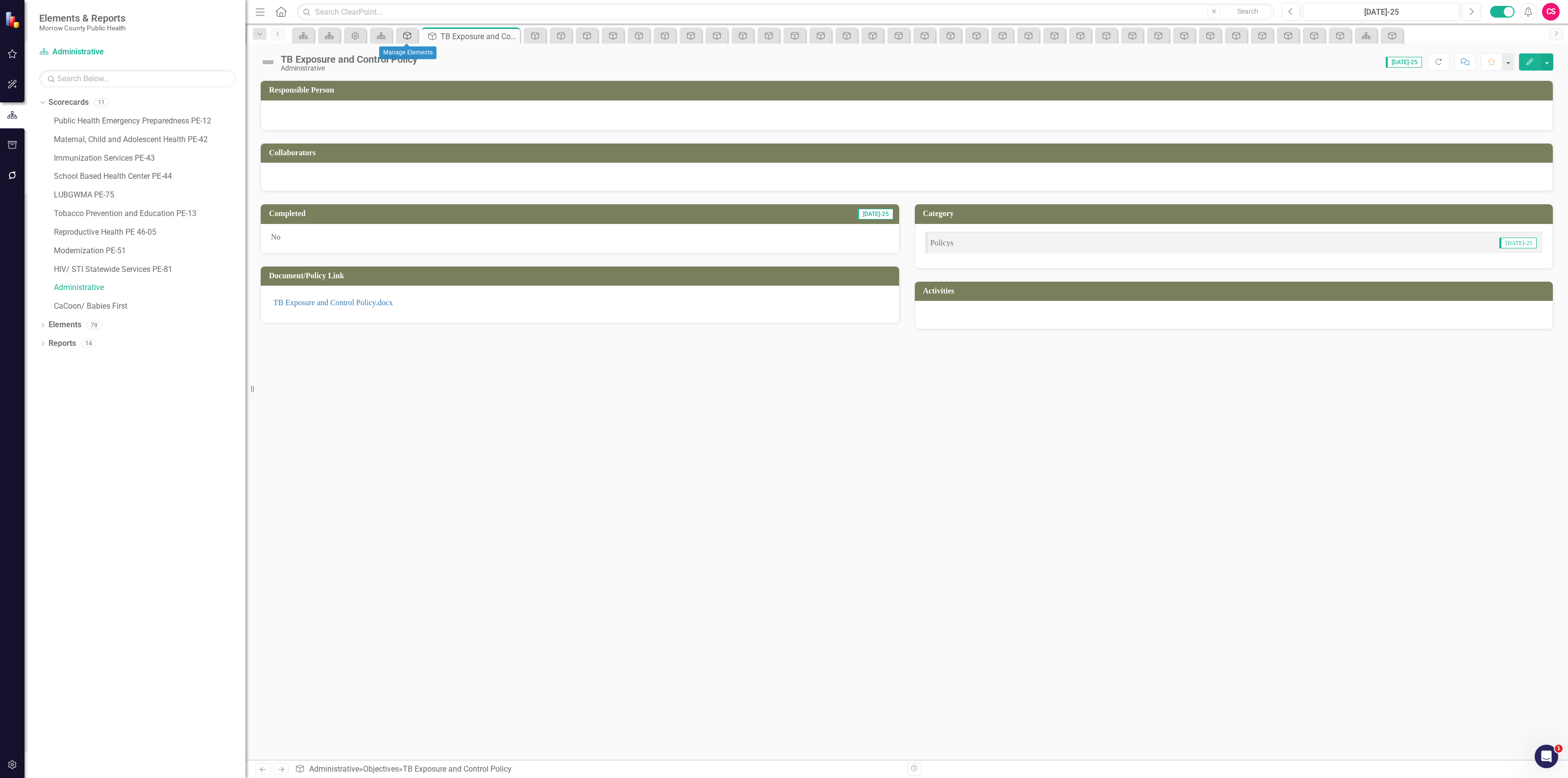
click at [408, 40] on div "Objective" at bounding box center [405, 35] width 14 height 12
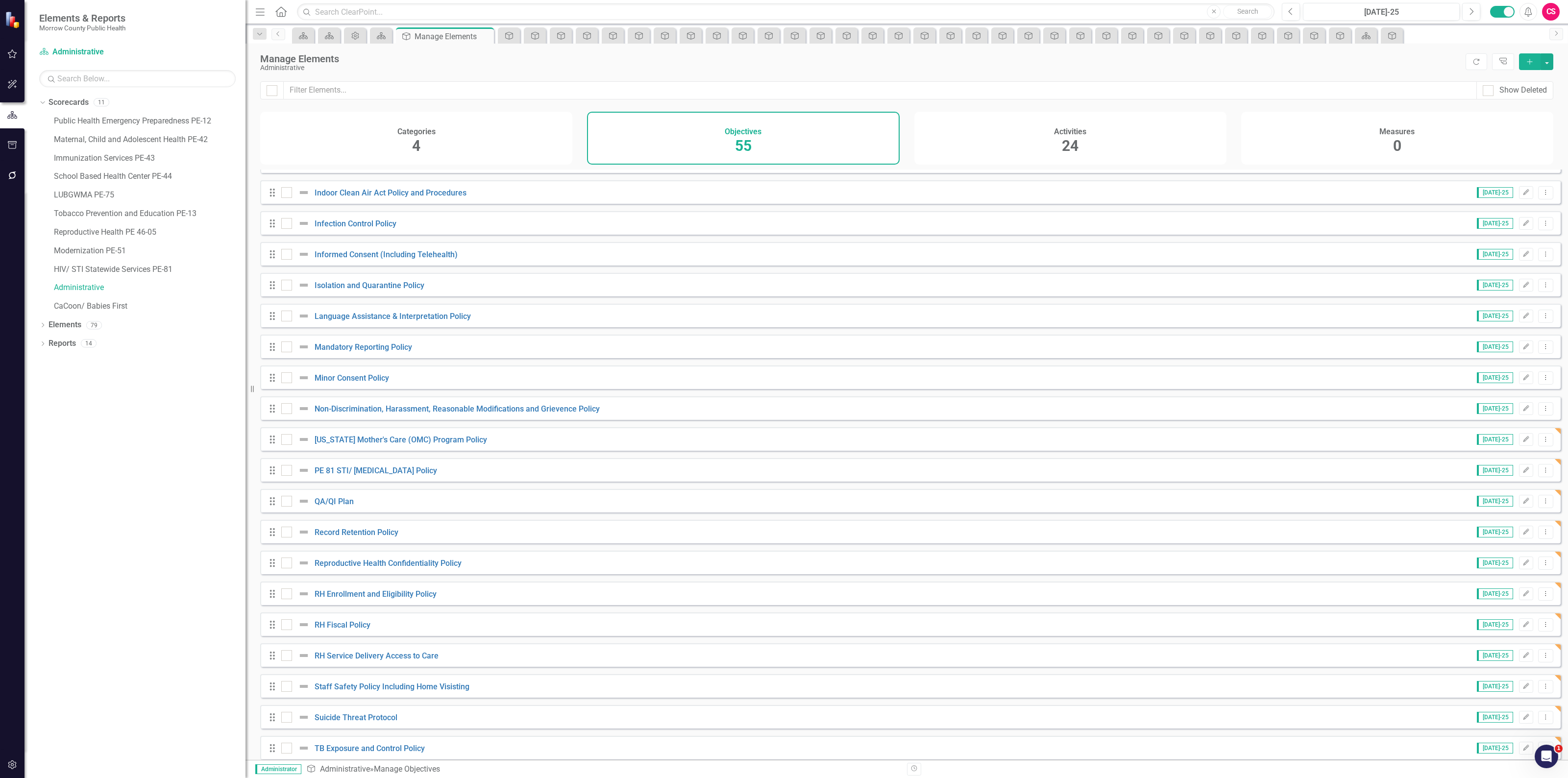
scroll to position [1115, 0]
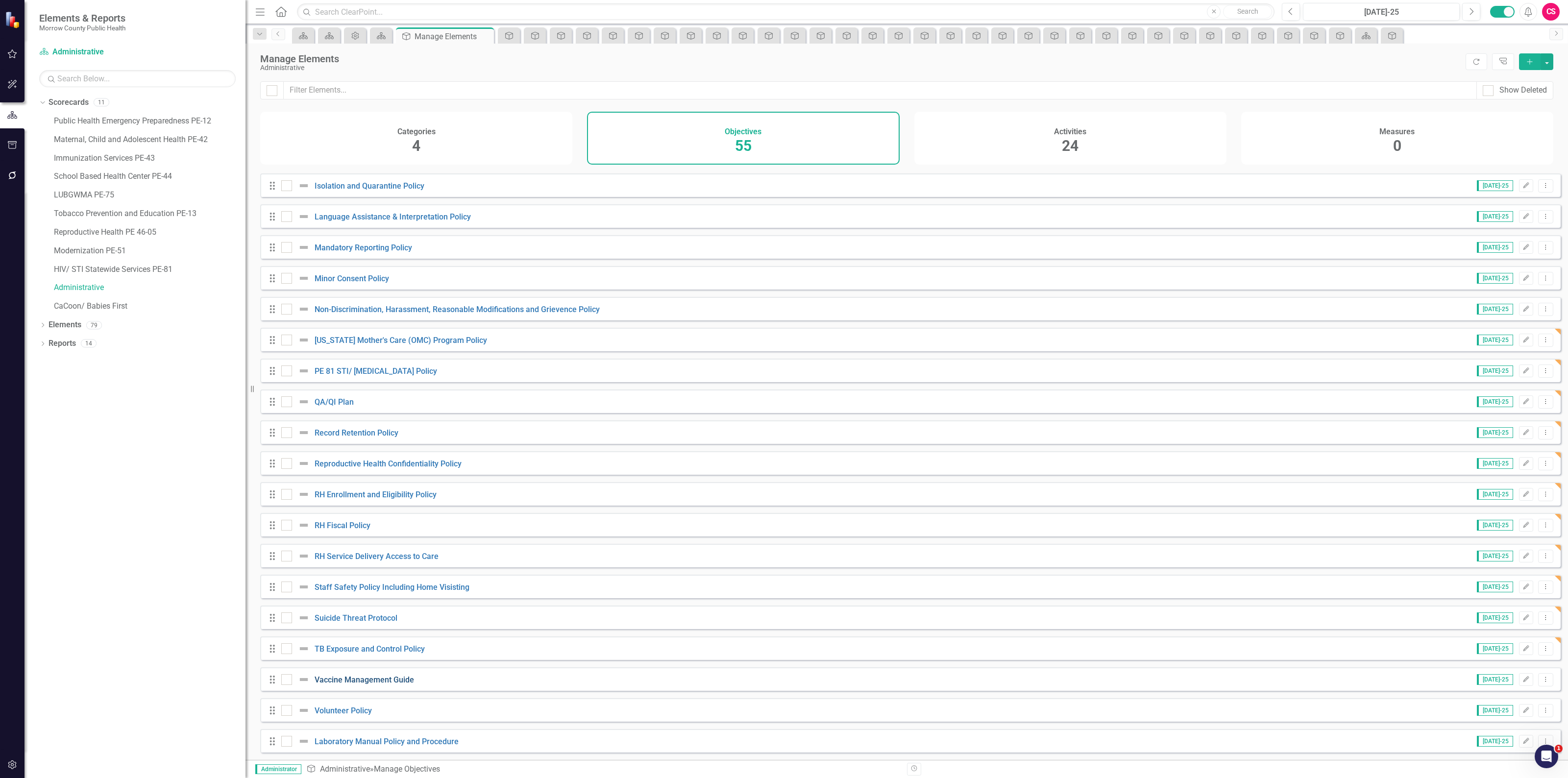
click at [370, 679] on link "Vaccine Management Guide" at bounding box center [364, 680] width 99 height 9
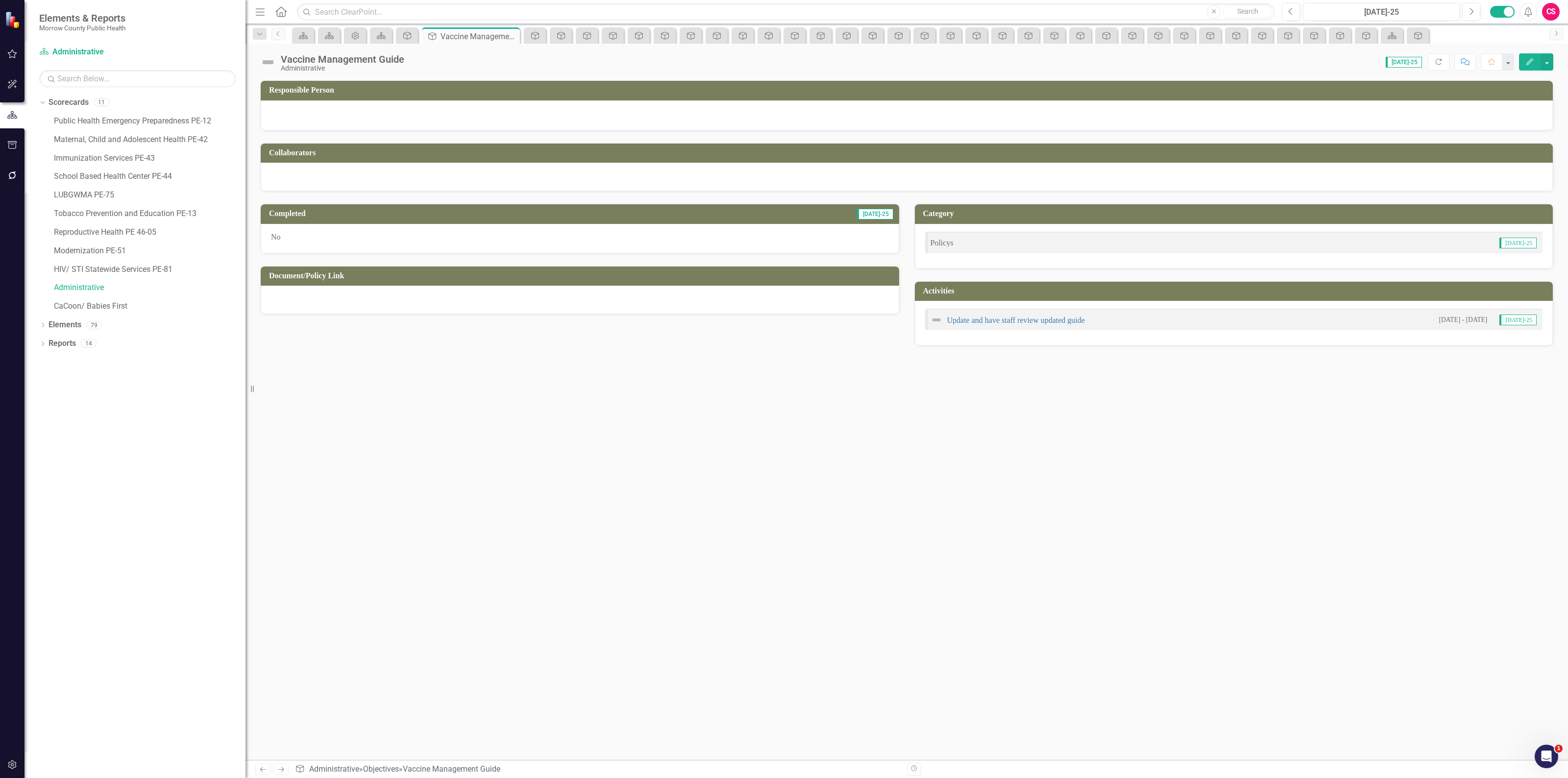
click at [403, 302] on div at bounding box center [579, 300] width 638 height 28
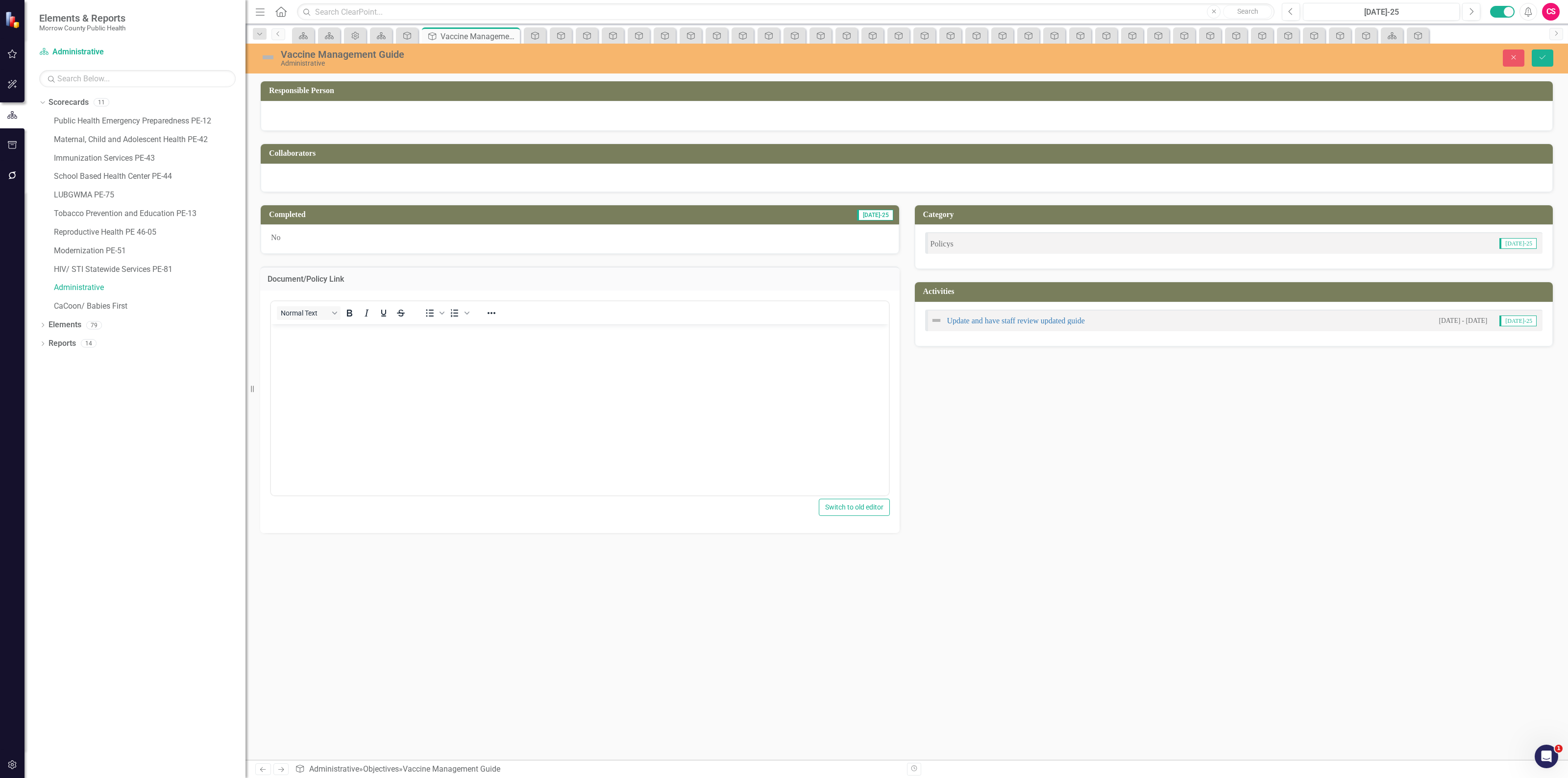
click at [405, 376] on body "Rich Text Area. Press ALT-0 for help." at bounding box center [580, 397] width 618 height 147
click at [1551, 57] on button "Save" at bounding box center [1542, 58] width 22 height 17
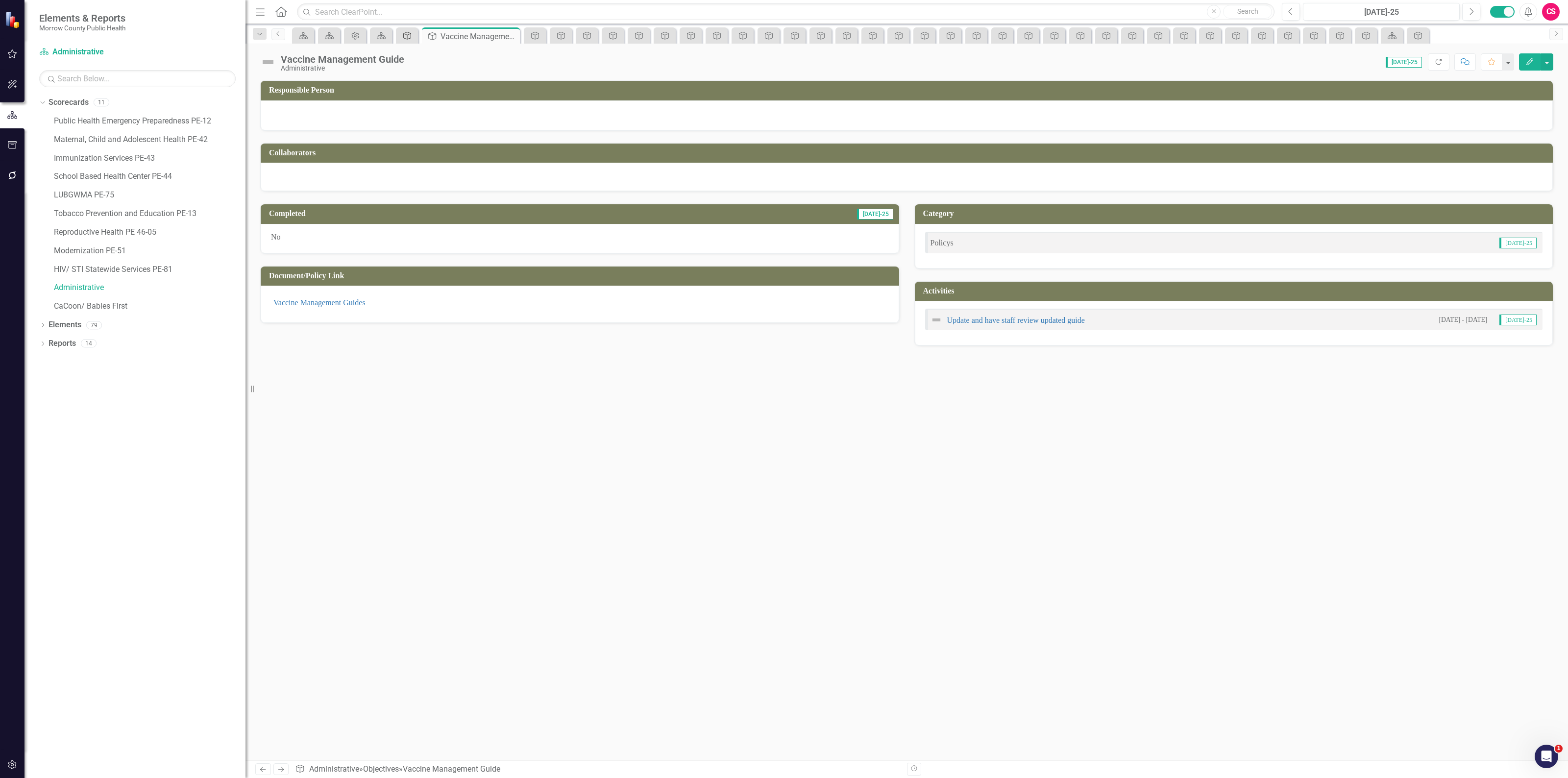
click at [413, 38] on link "Objective" at bounding box center [406, 35] width 17 height 12
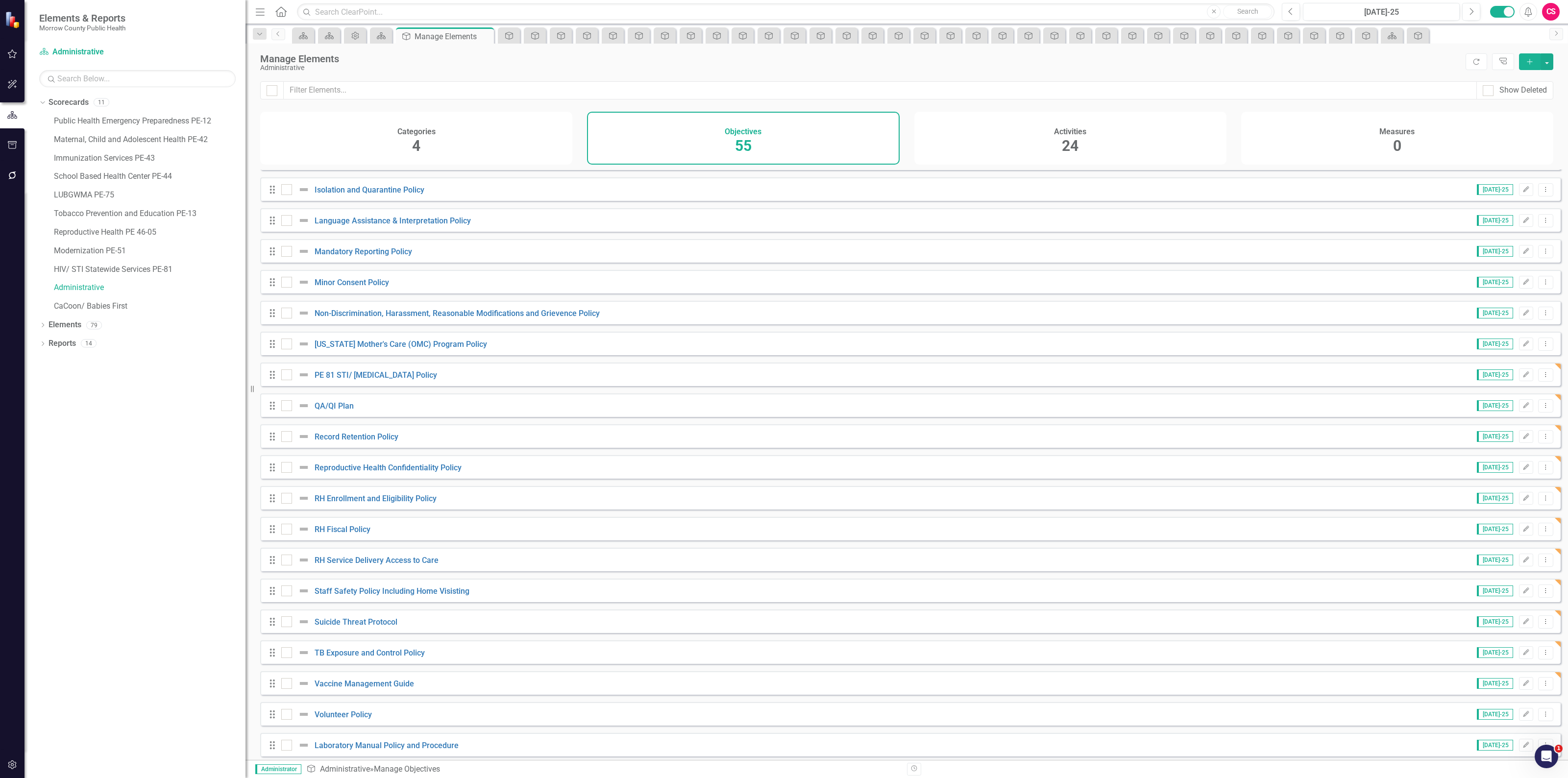
scroll to position [1115, 0]
click at [351, 711] on link "Volunteer Policy" at bounding box center [343, 711] width 58 height 9
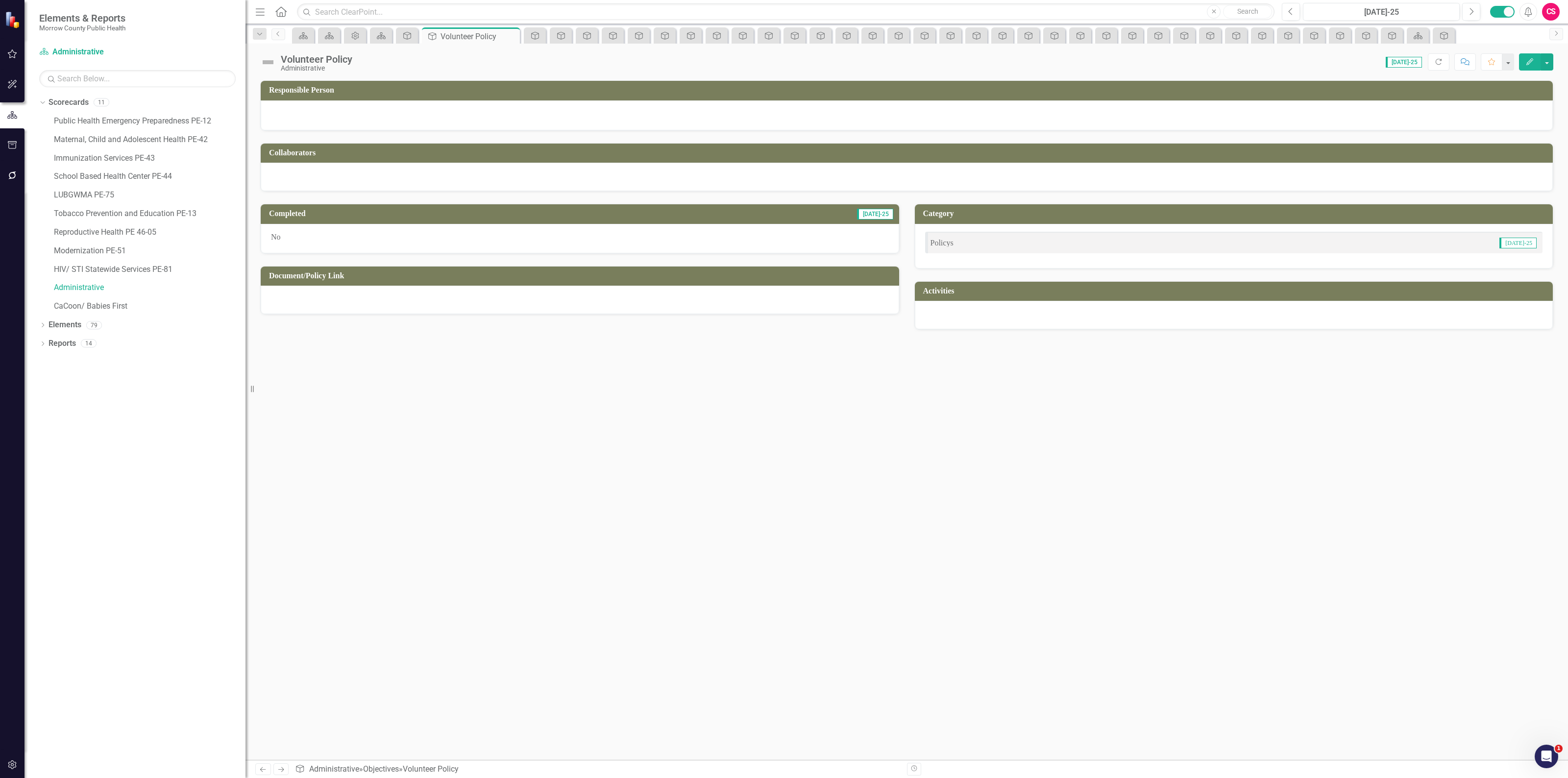
click at [467, 292] on div at bounding box center [579, 300] width 638 height 28
click at [468, 292] on div at bounding box center [579, 300] width 638 height 28
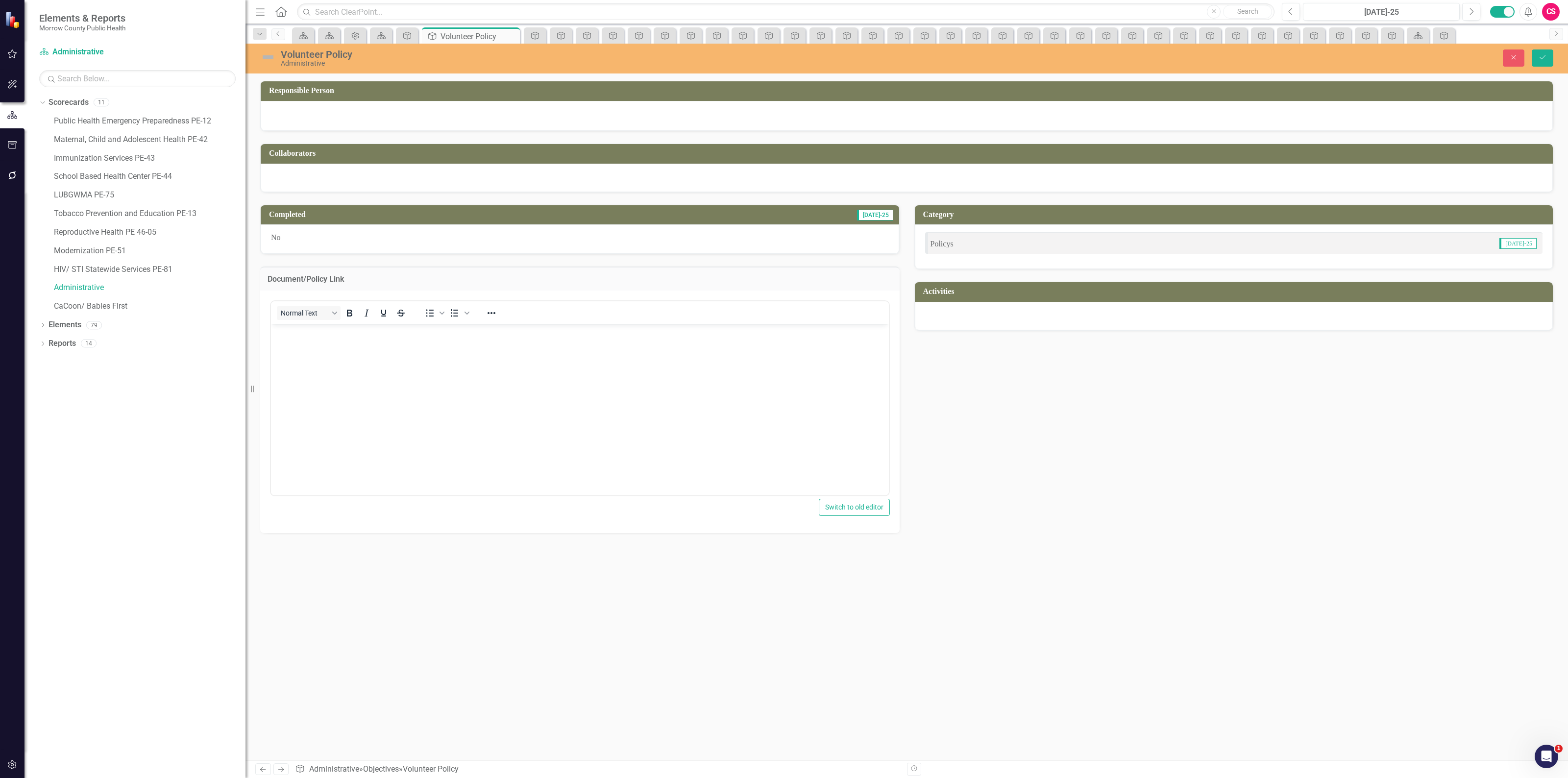
click at [460, 399] on body "Rich Text Area. Press ALT-0 for help." at bounding box center [580, 397] width 618 height 147
click at [1534, 61] on button "Save" at bounding box center [1542, 58] width 22 height 17
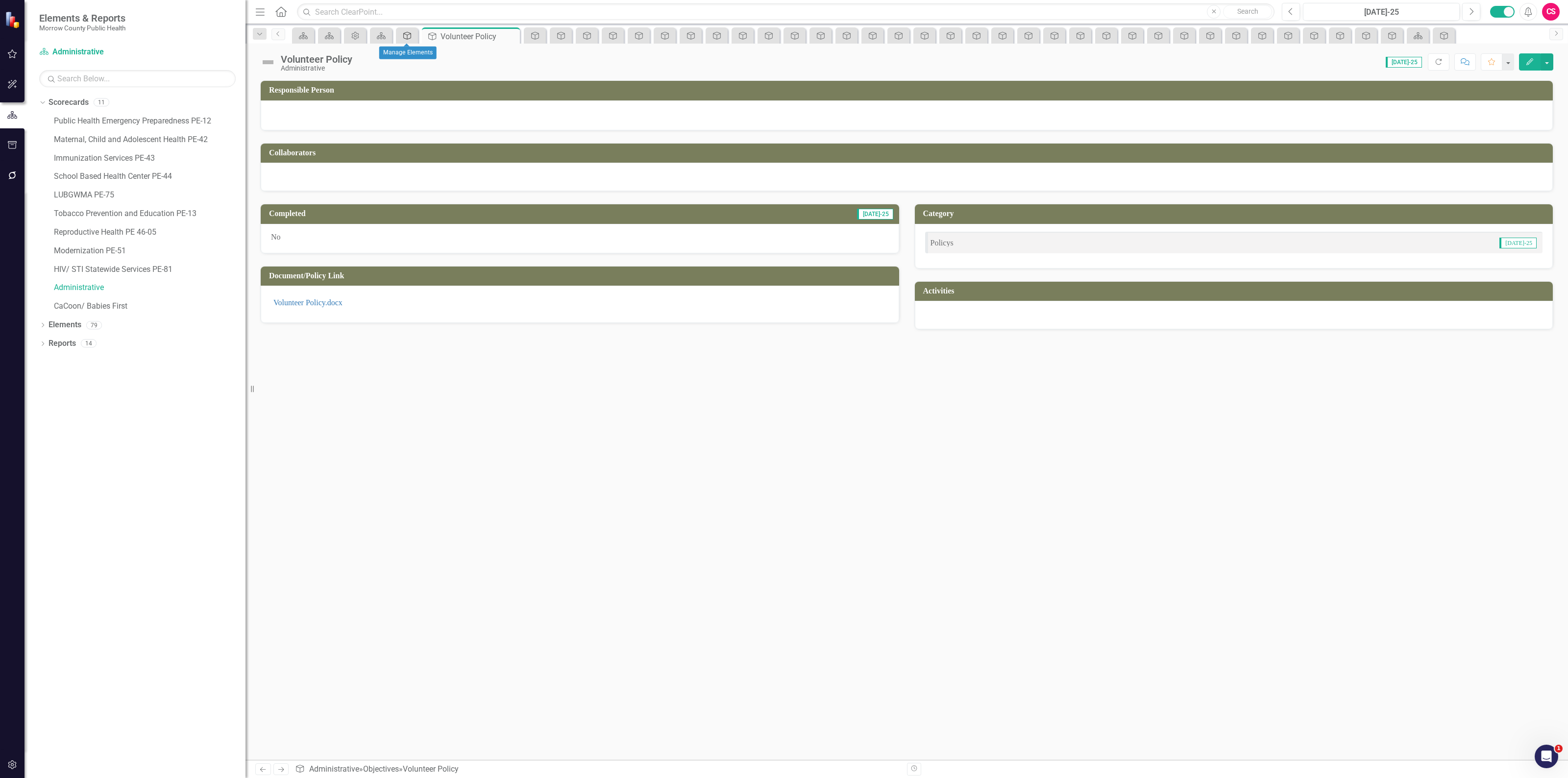
click at [407, 32] on icon at bounding box center [407, 36] width 8 height 8
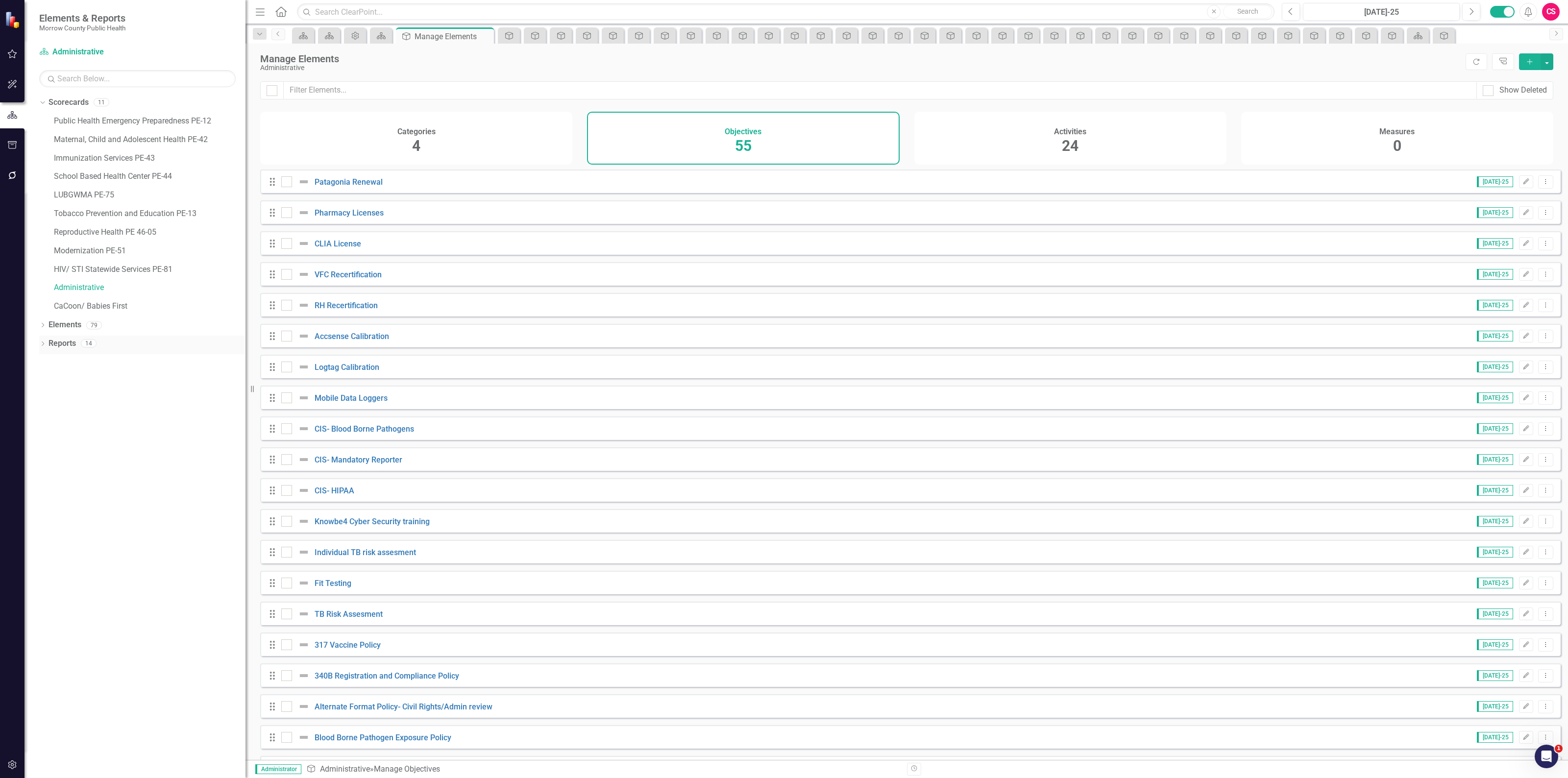
click at [64, 341] on link "Reports" at bounding box center [61, 344] width 27 height 11
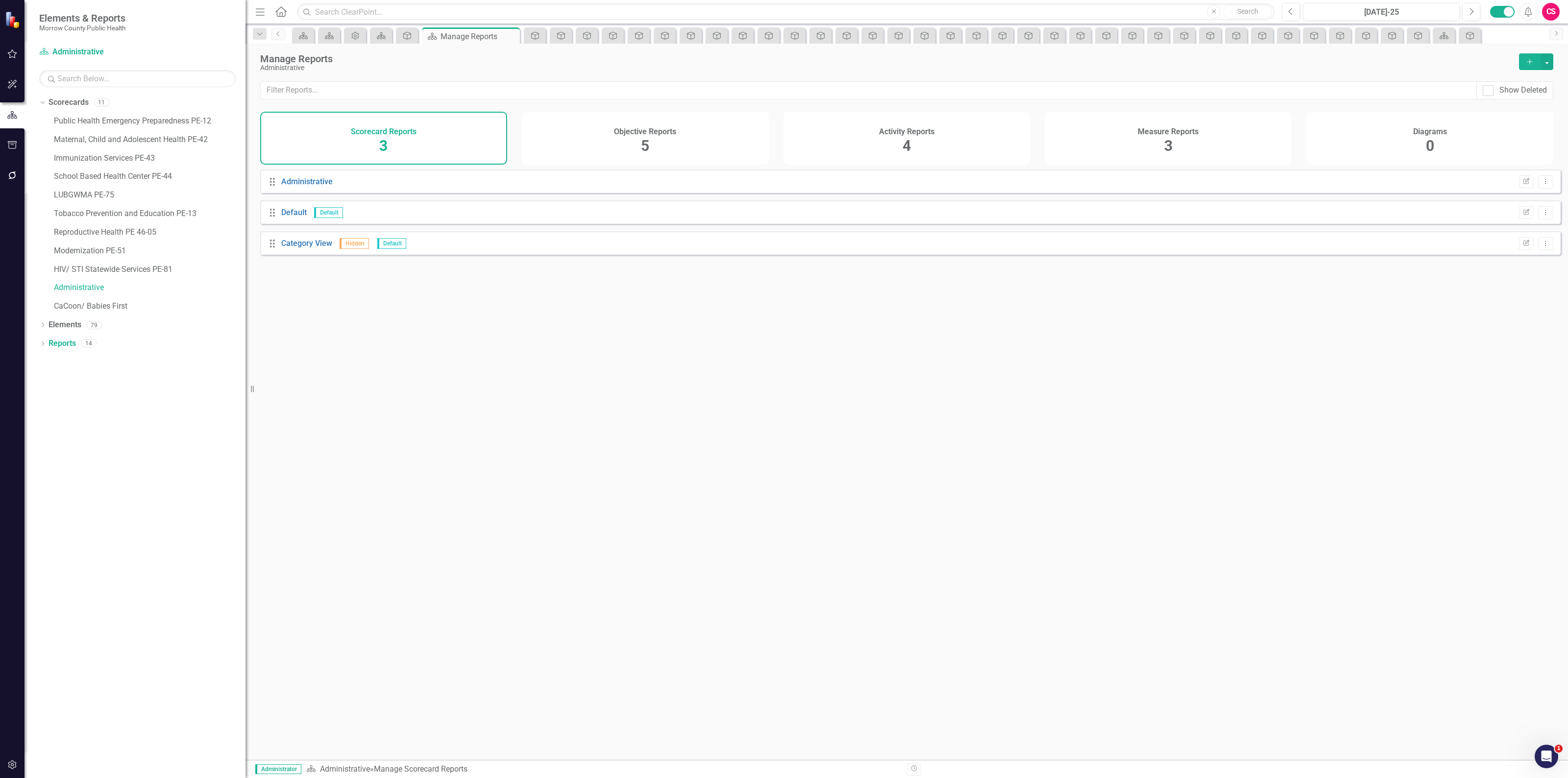
click at [617, 132] on h4 "Objective Reports" at bounding box center [645, 131] width 62 height 9
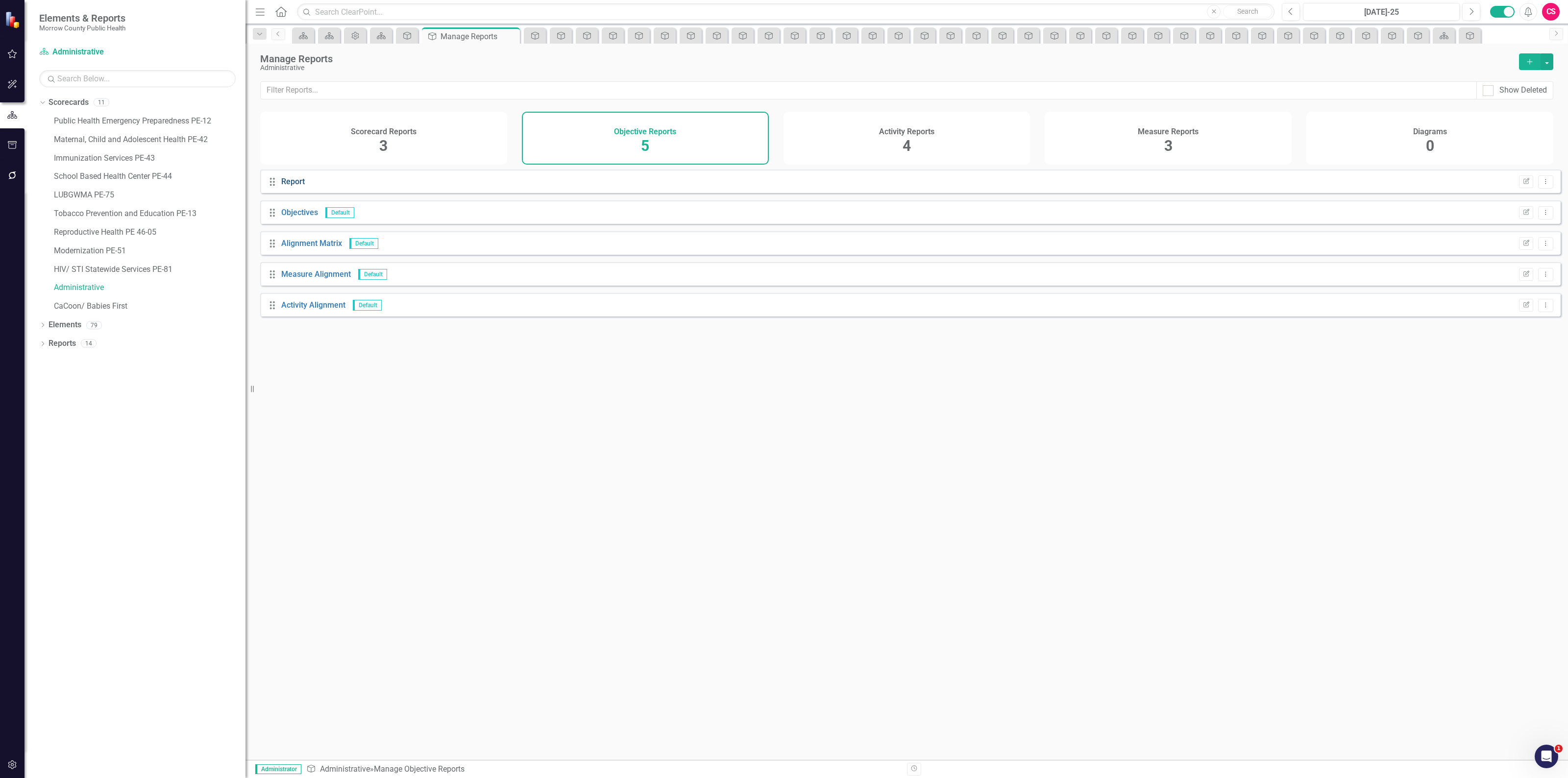
click at [294, 186] on link "Report" at bounding box center [293, 182] width 24 height 9
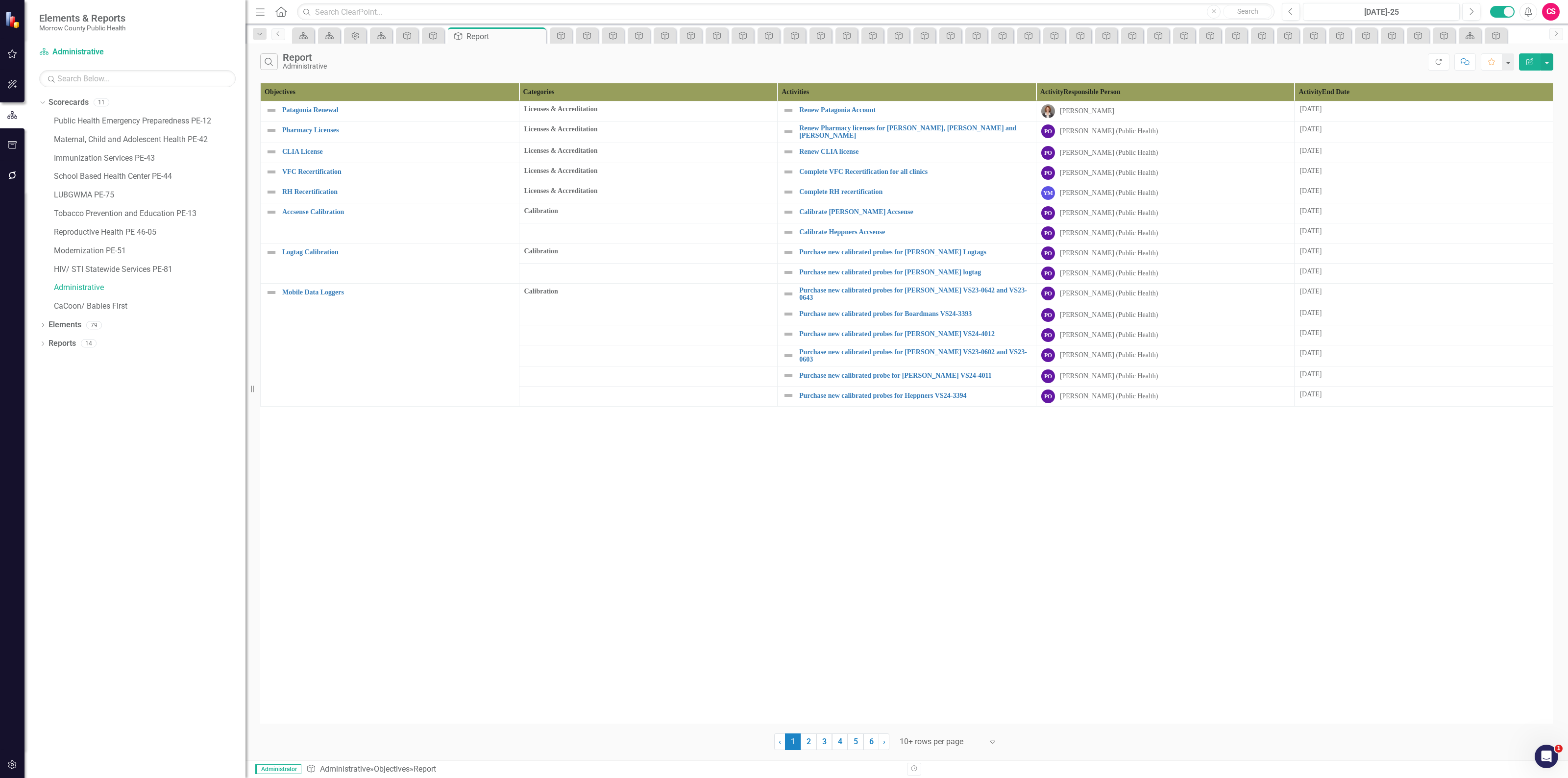
click at [1525, 58] on button "Edit Report" at bounding box center [1529, 61] width 22 height 17
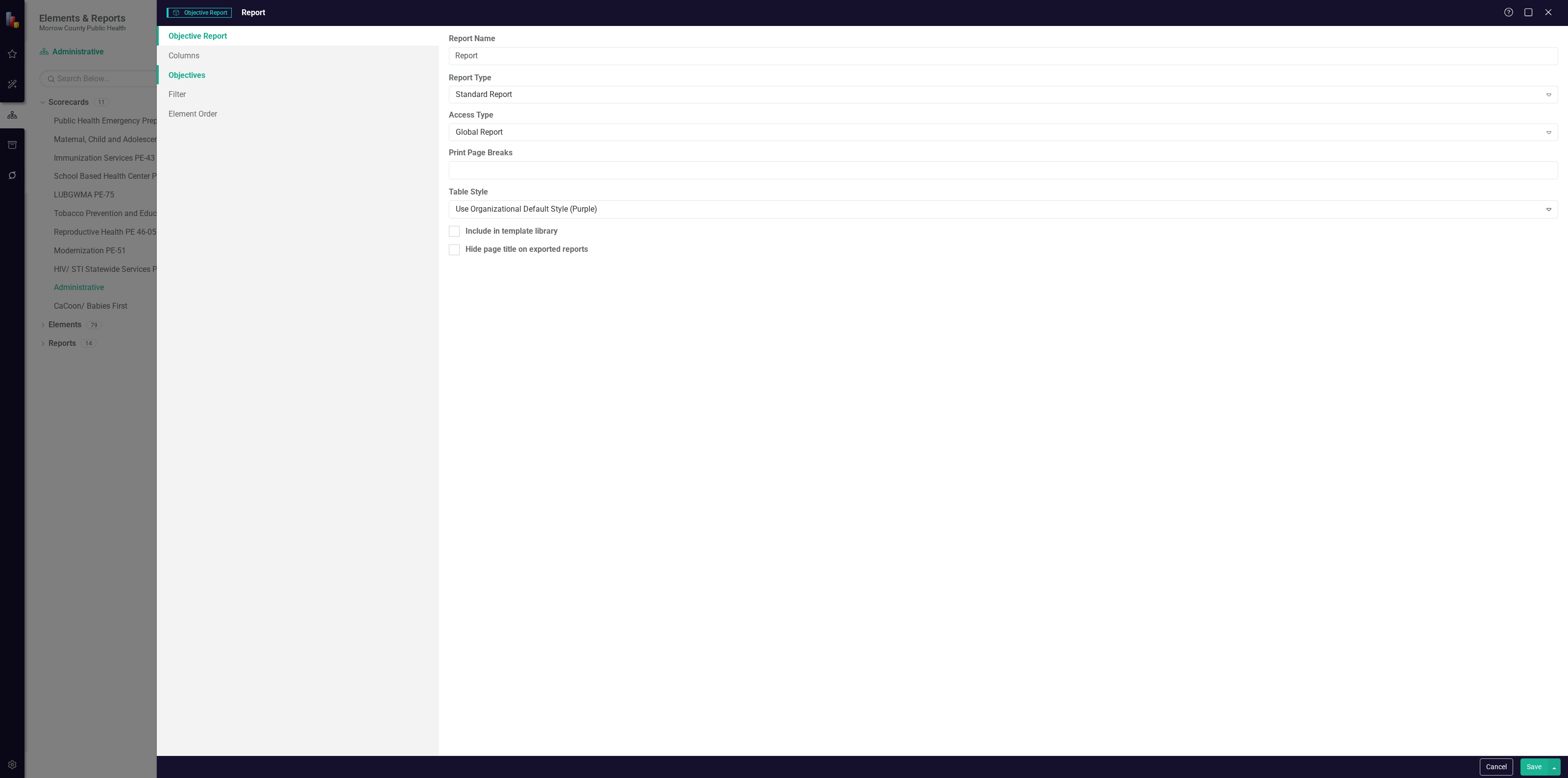
click at [228, 65] on link "Objectives" at bounding box center [298, 75] width 283 height 20
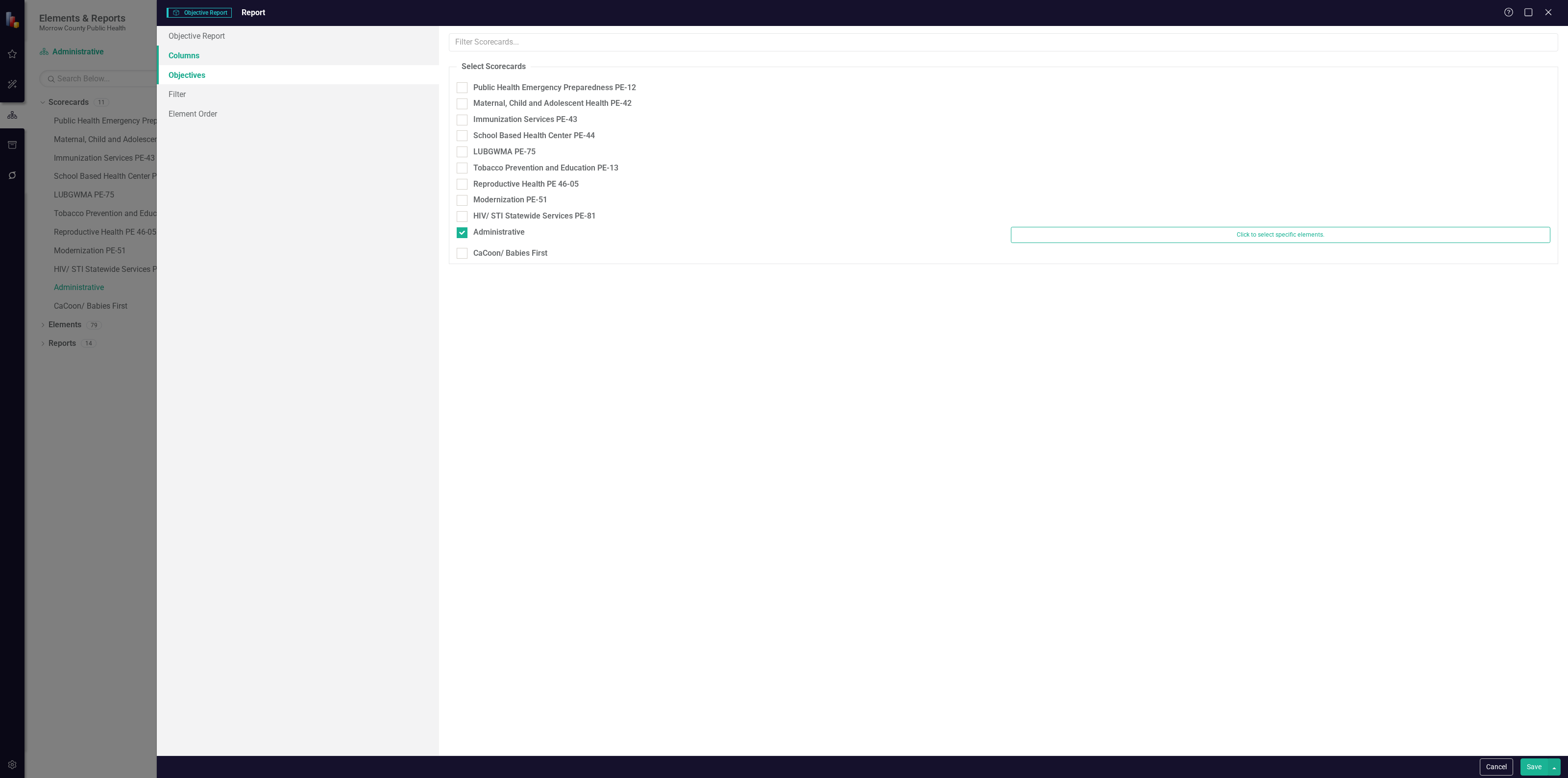
click at [224, 55] on link "Columns" at bounding box center [298, 55] width 283 height 20
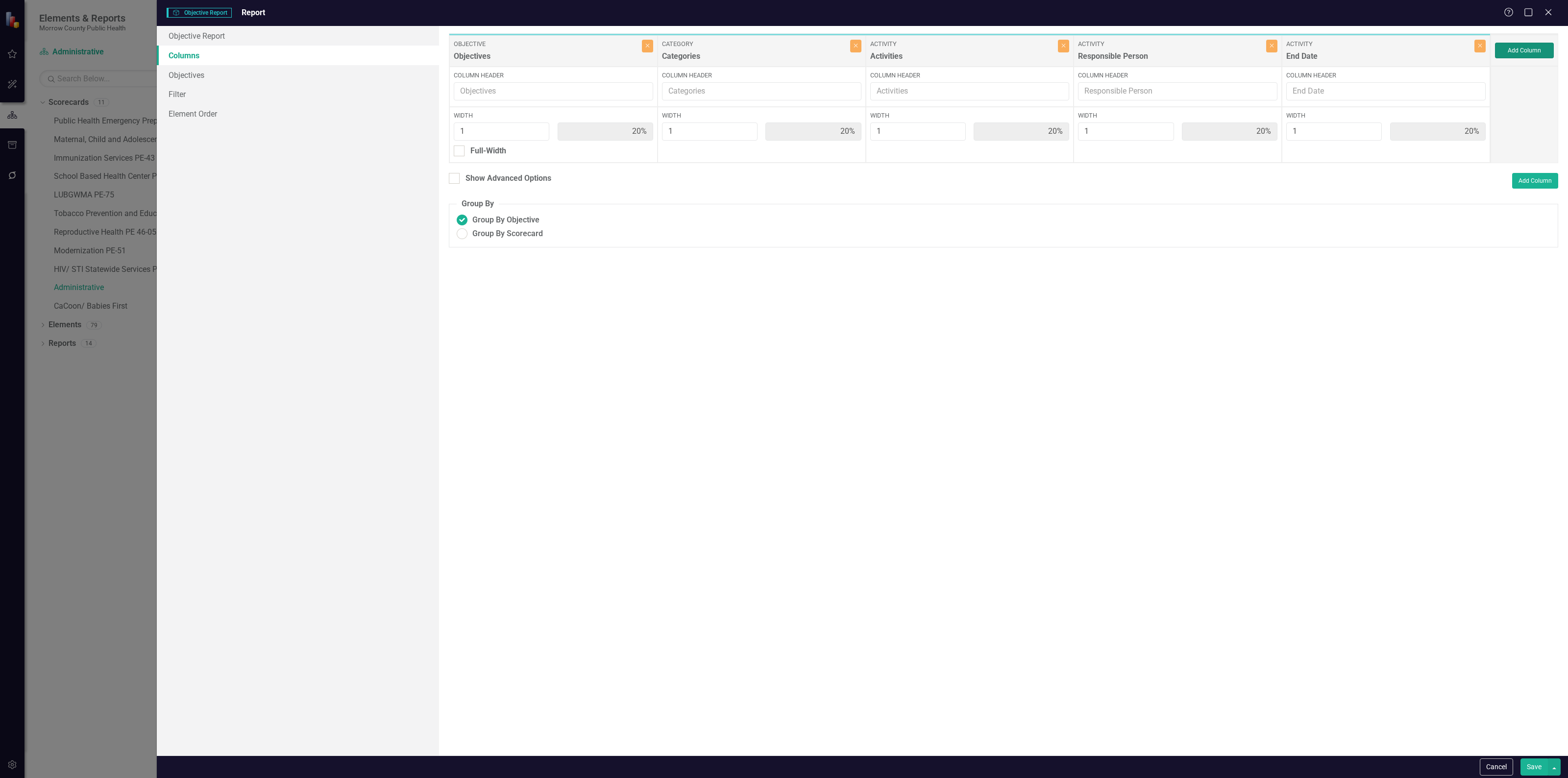
click at [1543, 49] on button "Add Column" at bounding box center [1524, 50] width 59 height 16
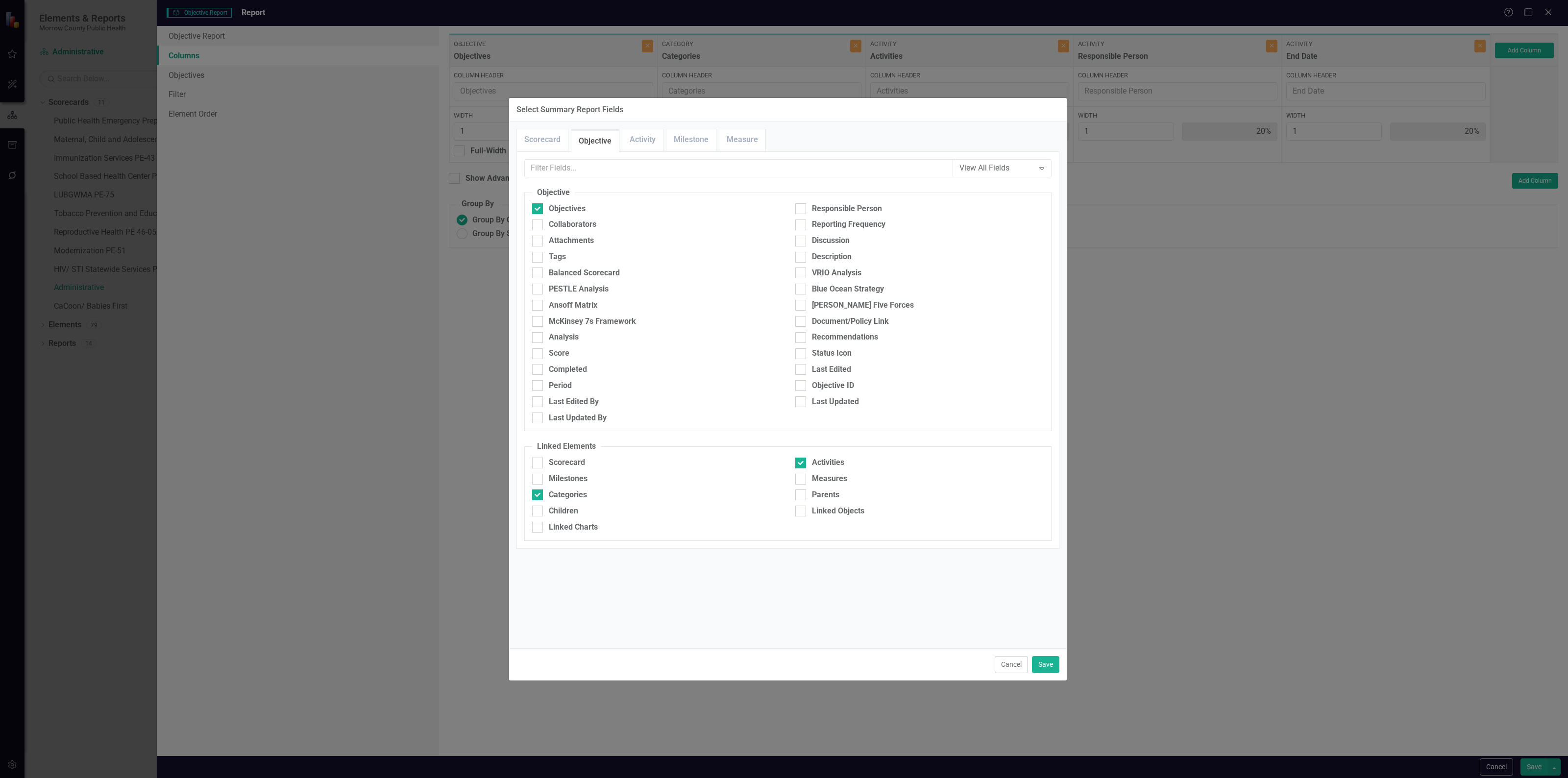
click at [563, 218] on div "Objectives" at bounding box center [656, 211] width 263 height 16
click at [559, 222] on div "Collaborators" at bounding box center [572, 225] width 47 height 11
click at [539, 222] on input "Collaborators" at bounding box center [535, 222] width 7 height 7
checkbox input "true"
click at [1041, 665] on button "Save" at bounding box center [1045, 665] width 27 height 17
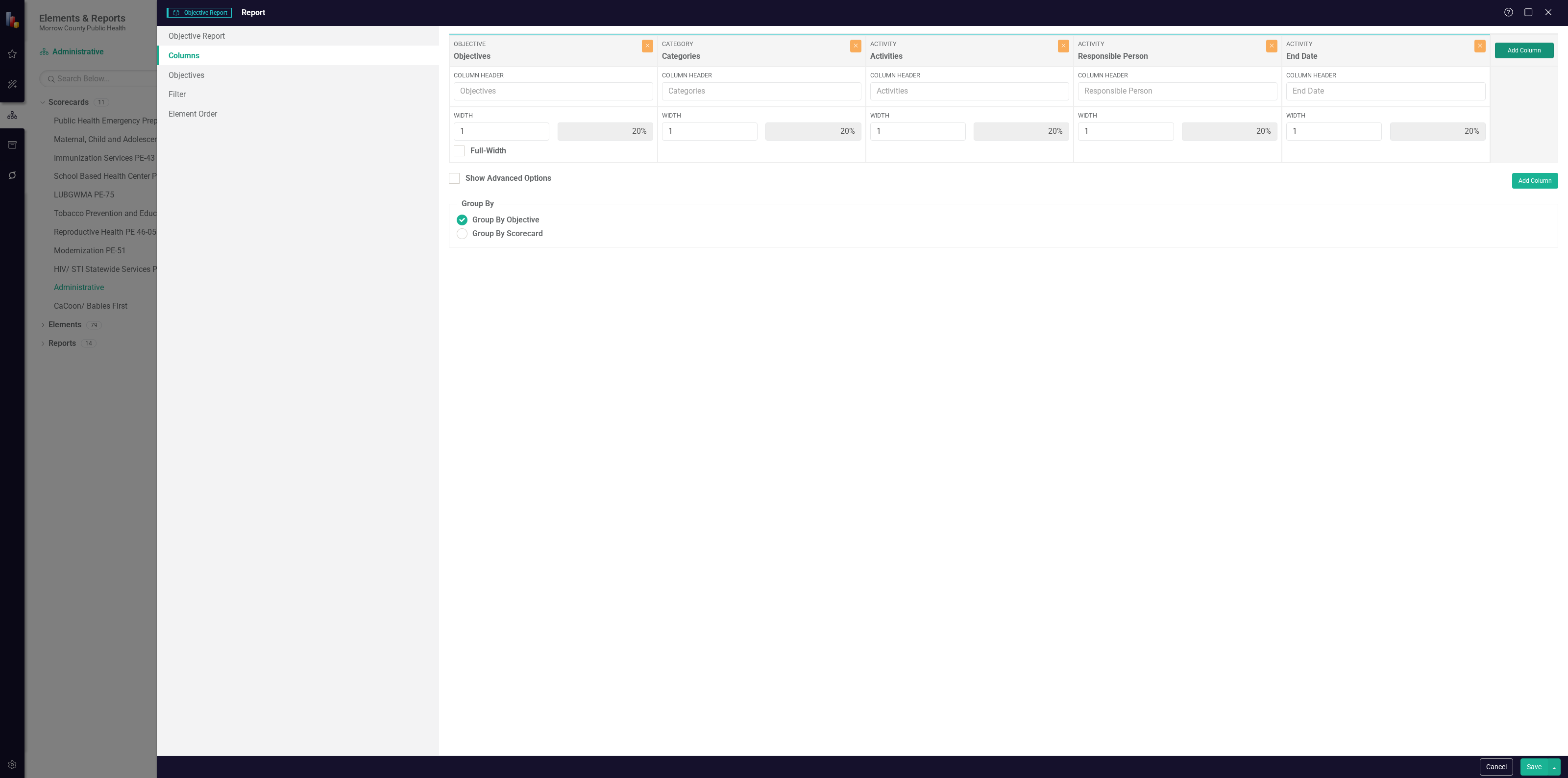
type input "17%"
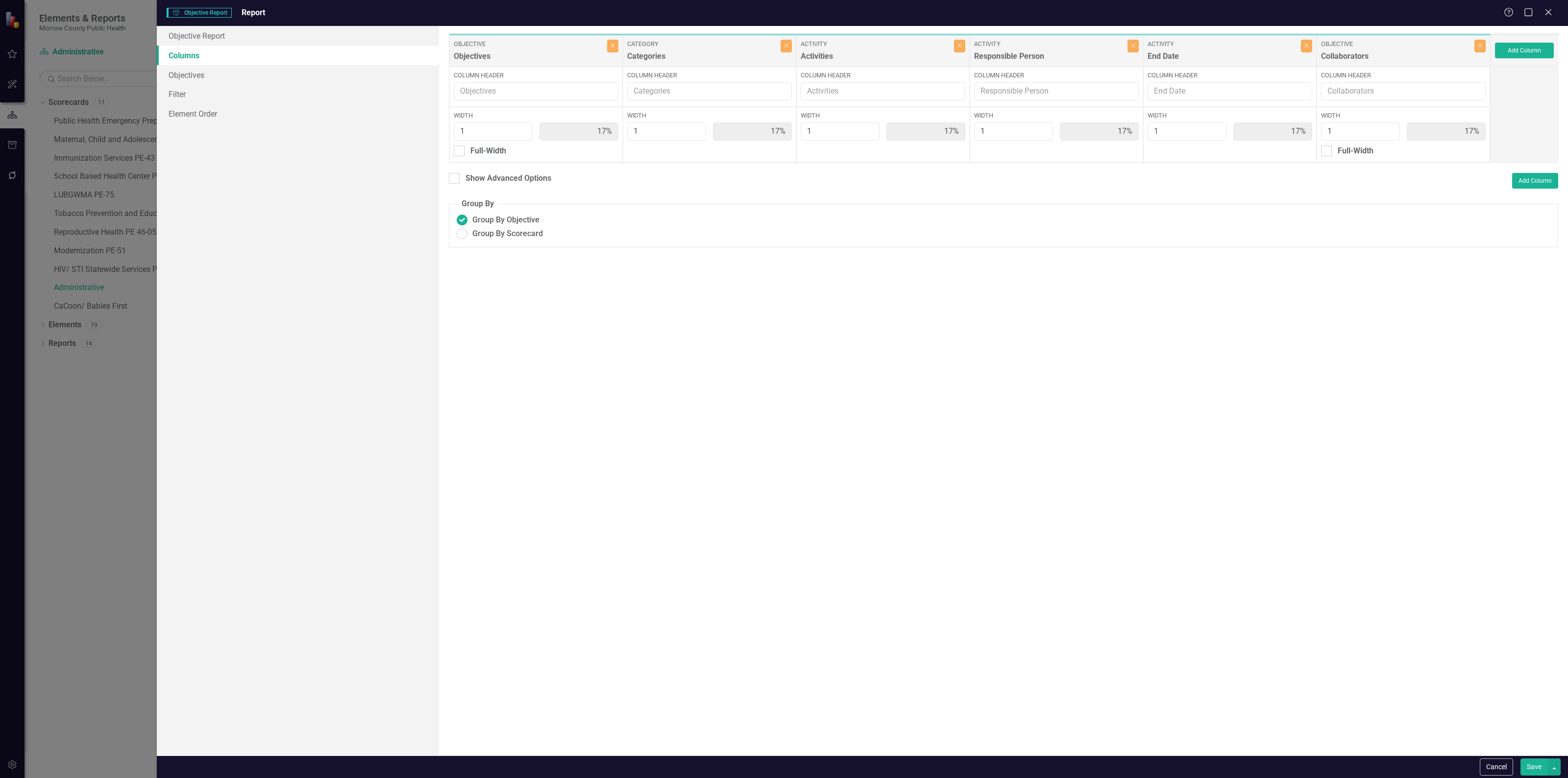
click at [1541, 768] on button "Save" at bounding box center [1533, 767] width 27 height 17
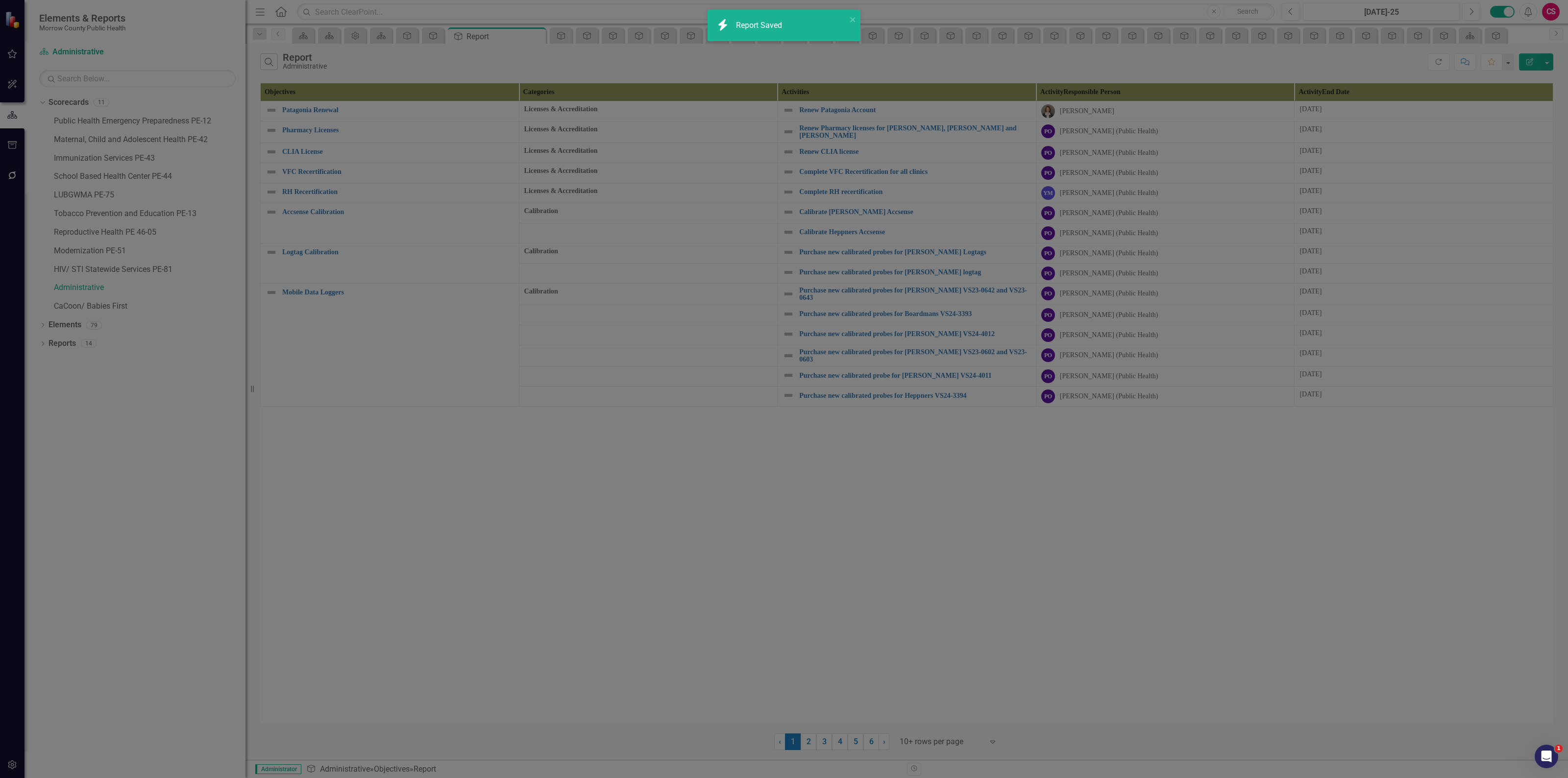
radio input "false"
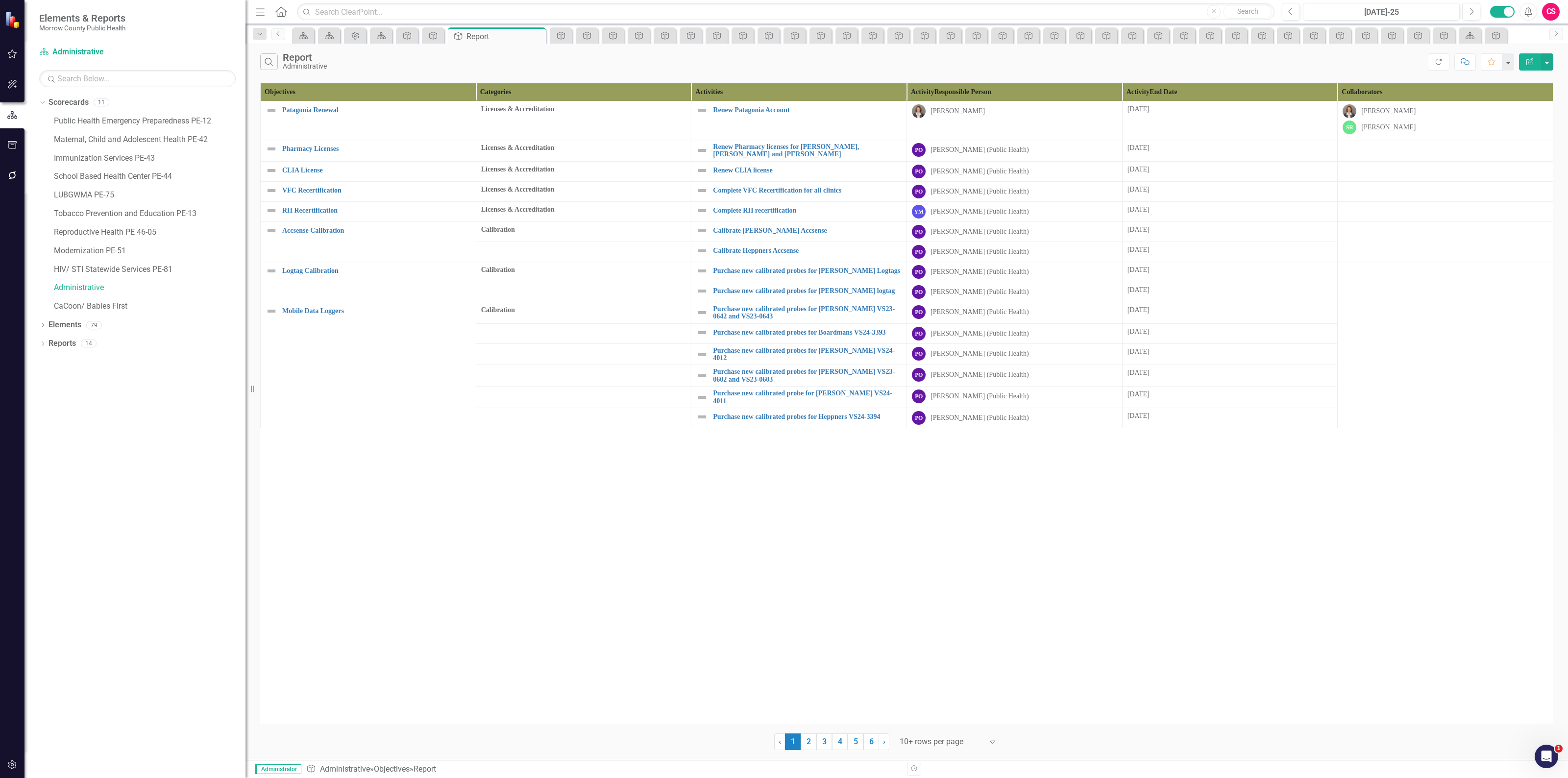
click at [939, 741] on div at bounding box center [941, 742] width 83 height 13
click at [953, 727] on div "Display All Rows" at bounding box center [950, 726] width 92 height 11
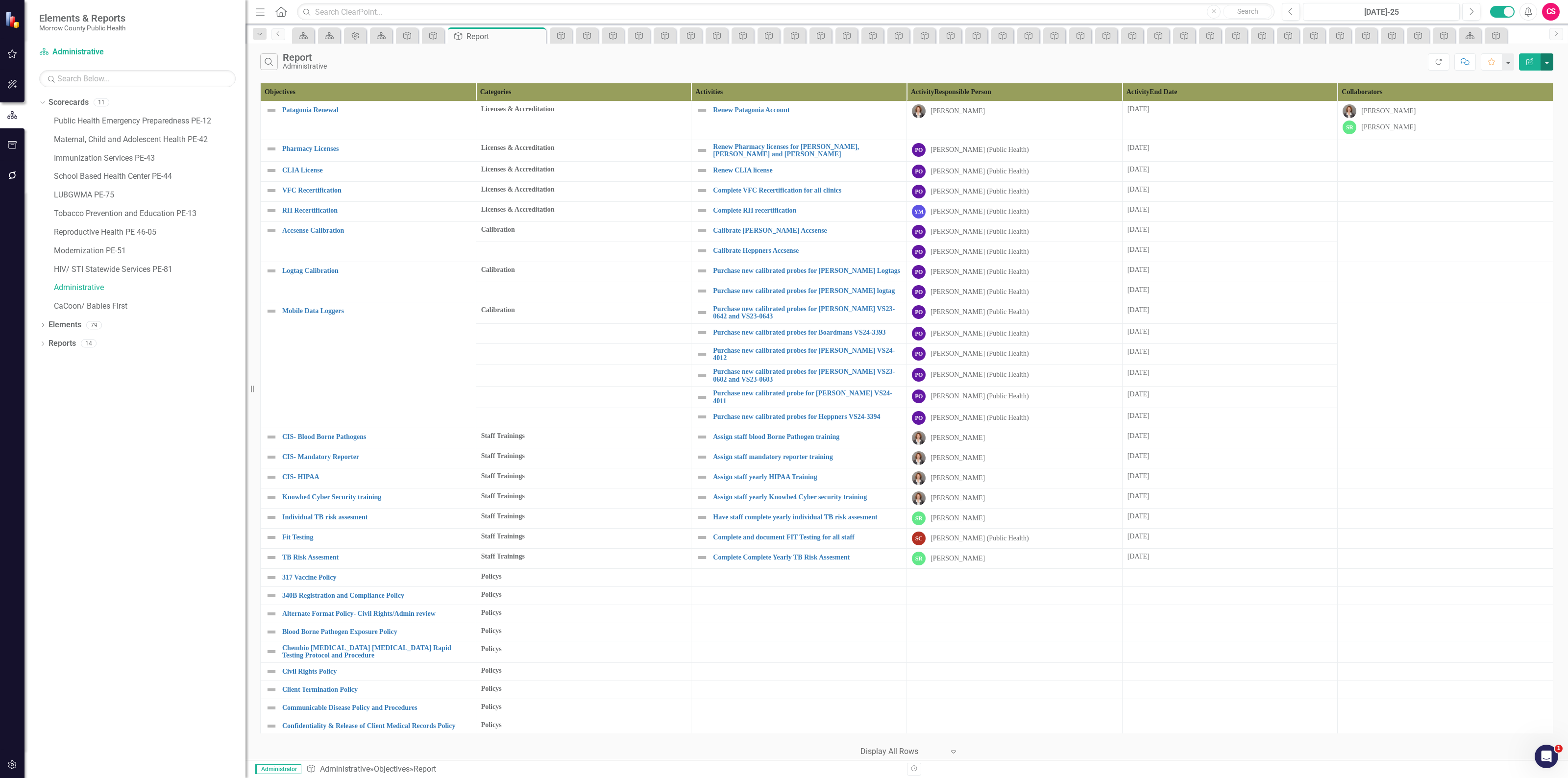
click at [1548, 57] on button "button" at bounding box center [1546, 61] width 12 height 17
click at [1529, 81] on link "Edit Report Edit Report" at bounding box center [1514, 80] width 78 height 18
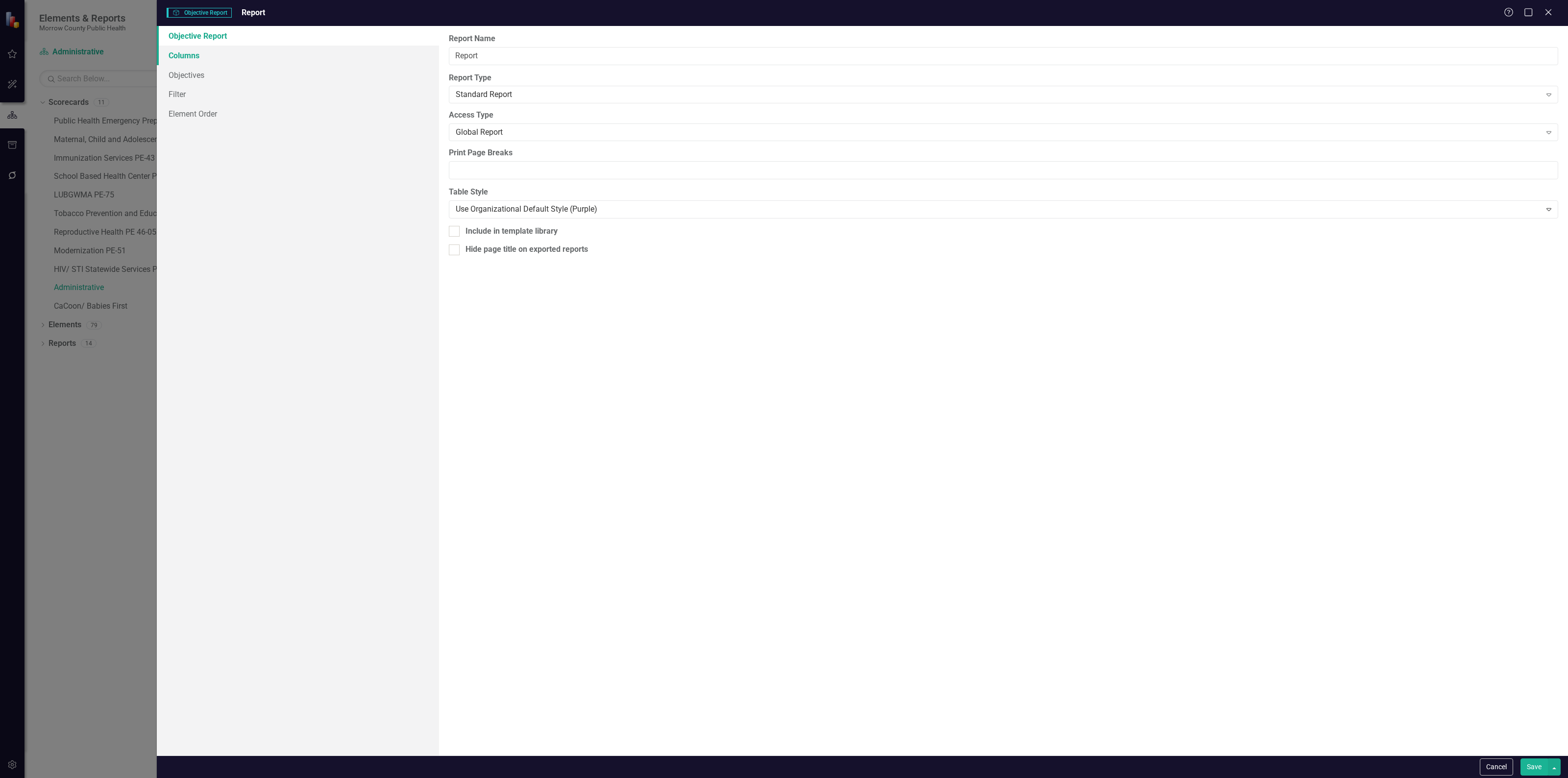
click at [206, 52] on link "Columns" at bounding box center [298, 55] width 283 height 20
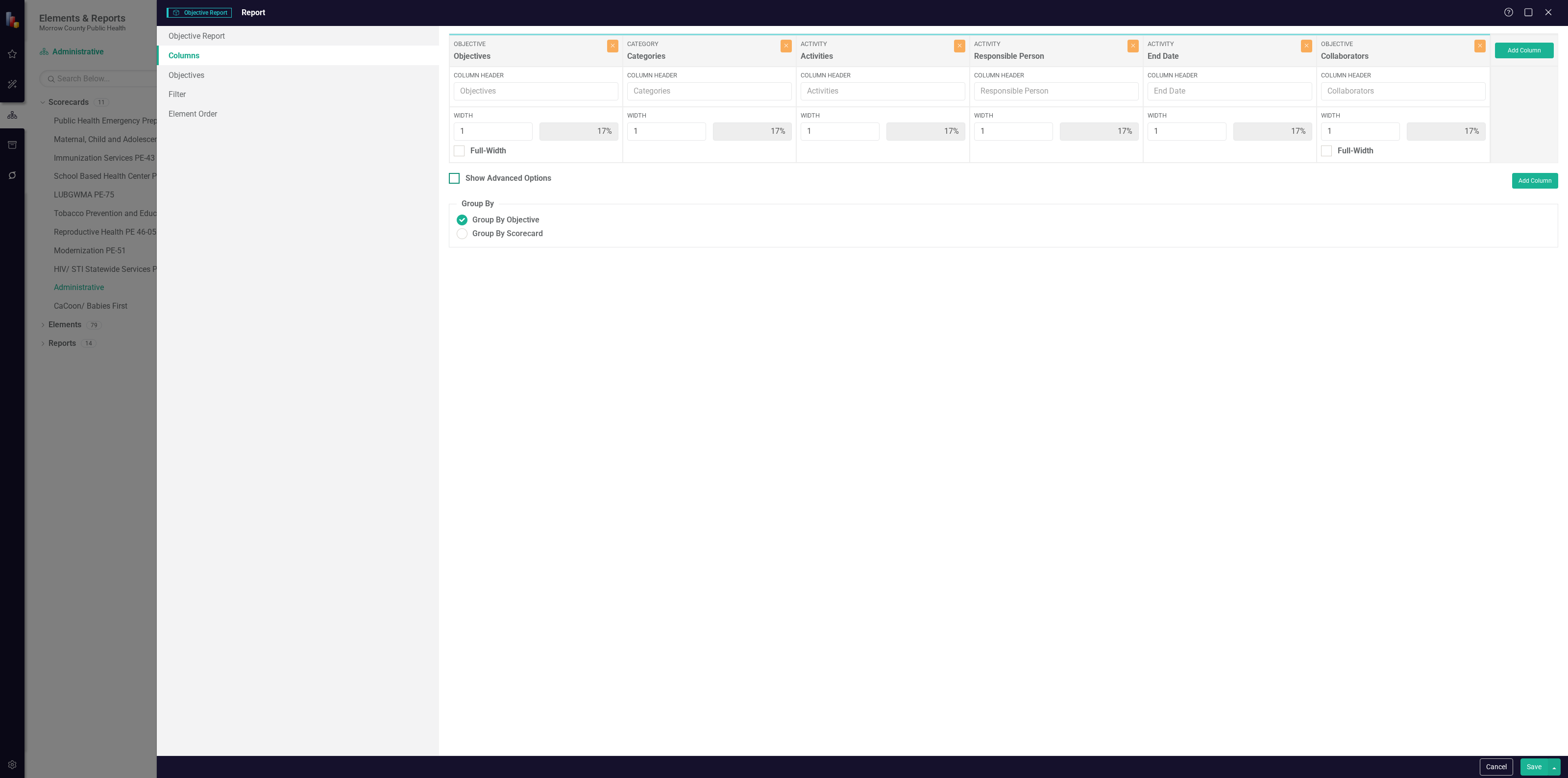
click at [505, 178] on div "Show Advanced Options" at bounding box center [508, 179] width 86 height 11
click at [455, 178] on input "Show Advanced Options" at bounding box center [452, 176] width 7 height 7
checkbox input "true"
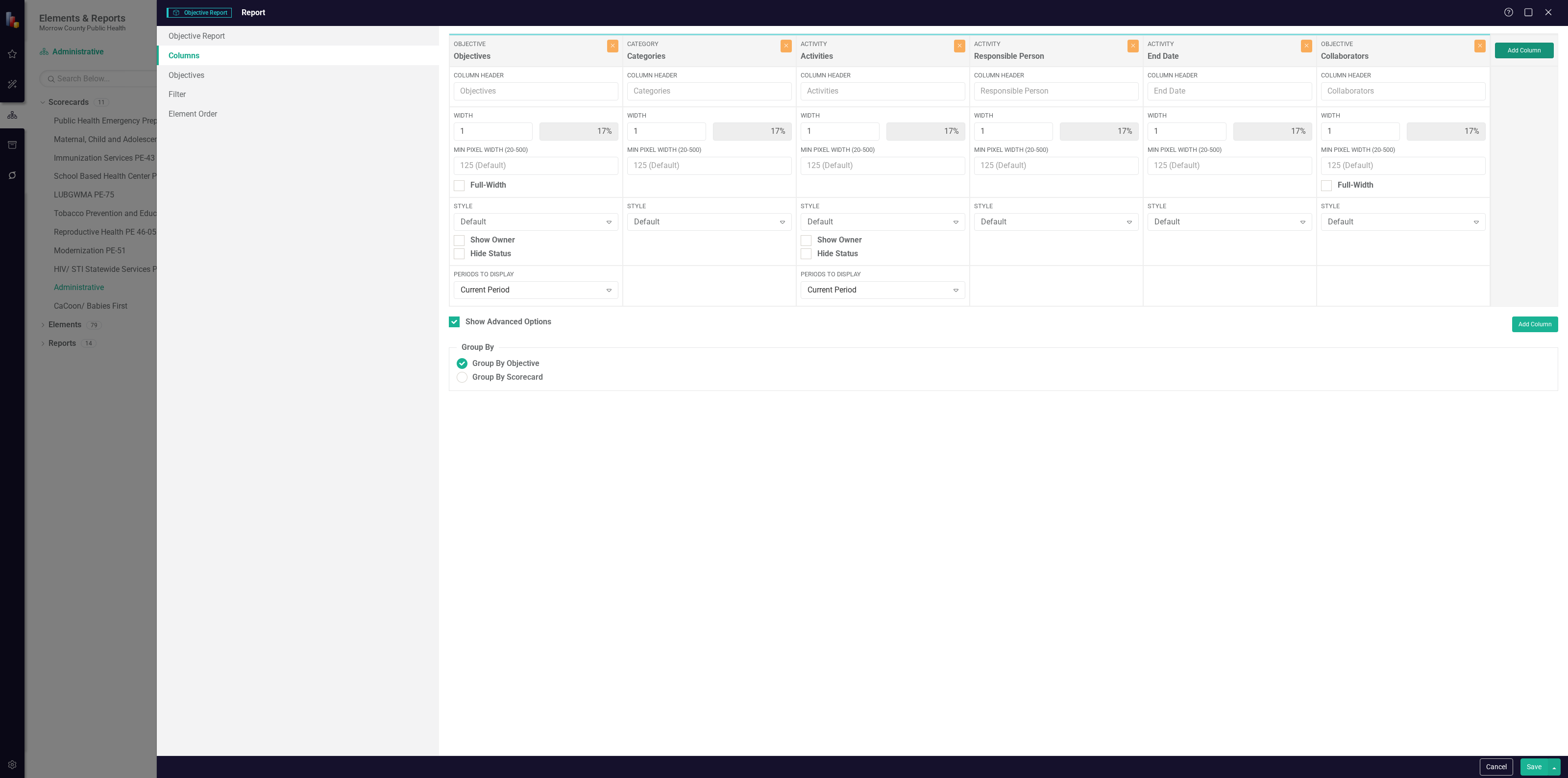
click at [1521, 43] on button "Add Column" at bounding box center [1524, 50] width 59 height 16
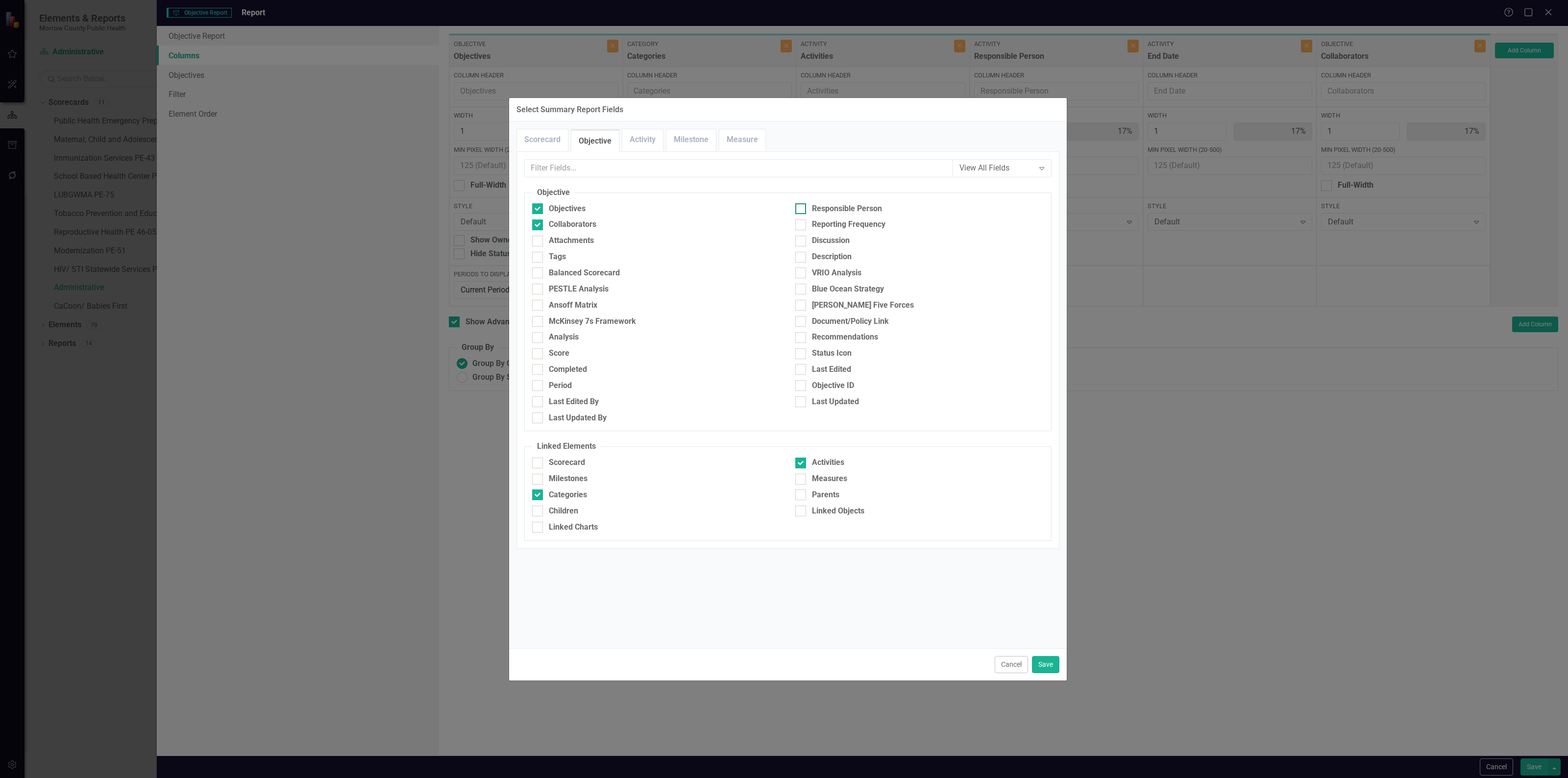
click at [799, 211] on div at bounding box center [800, 208] width 10 height 10
click at [799, 210] on input "Responsible Person" at bounding box center [798, 206] width 7 height 7
checkbox input "true"
click at [637, 139] on link "Activity" at bounding box center [642, 140] width 41 height 21
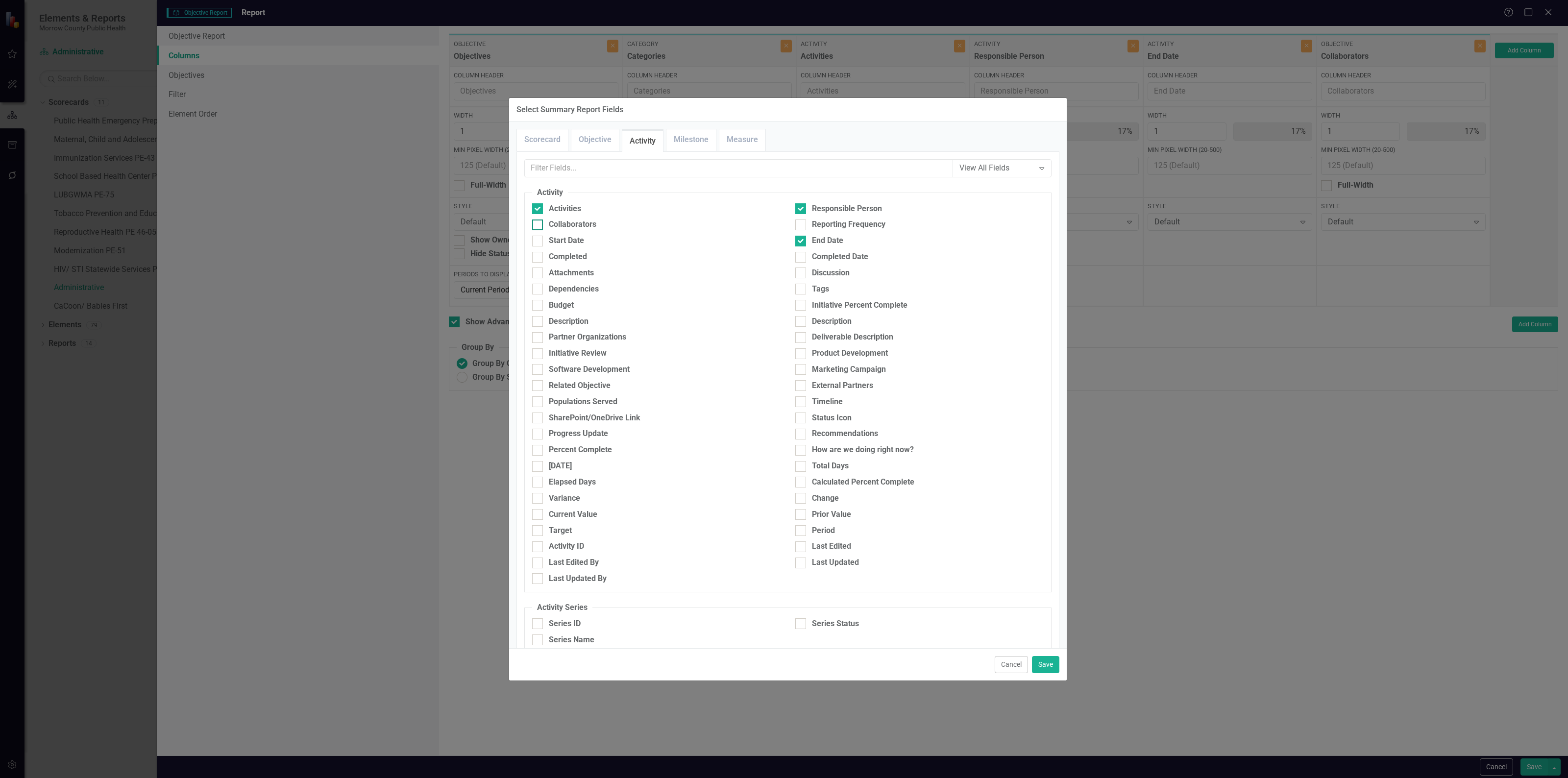
click at [567, 224] on div "Collaborators" at bounding box center [572, 225] width 47 height 11
click at [539, 224] on input "Collaborators" at bounding box center [535, 222] width 7 height 7
checkbox input "true"
click at [1041, 662] on button "Save" at bounding box center [1045, 665] width 27 height 17
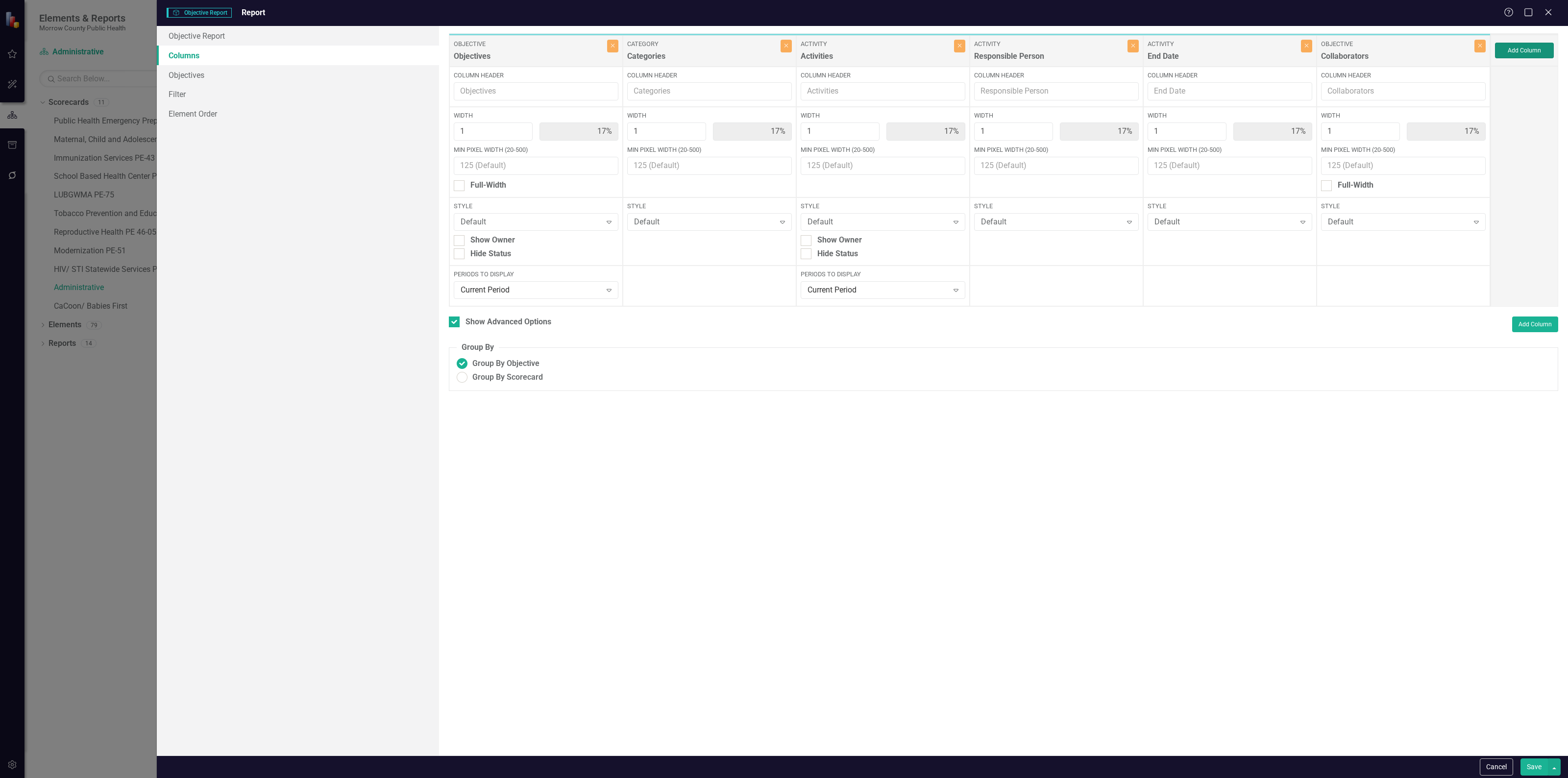
type input "13%"
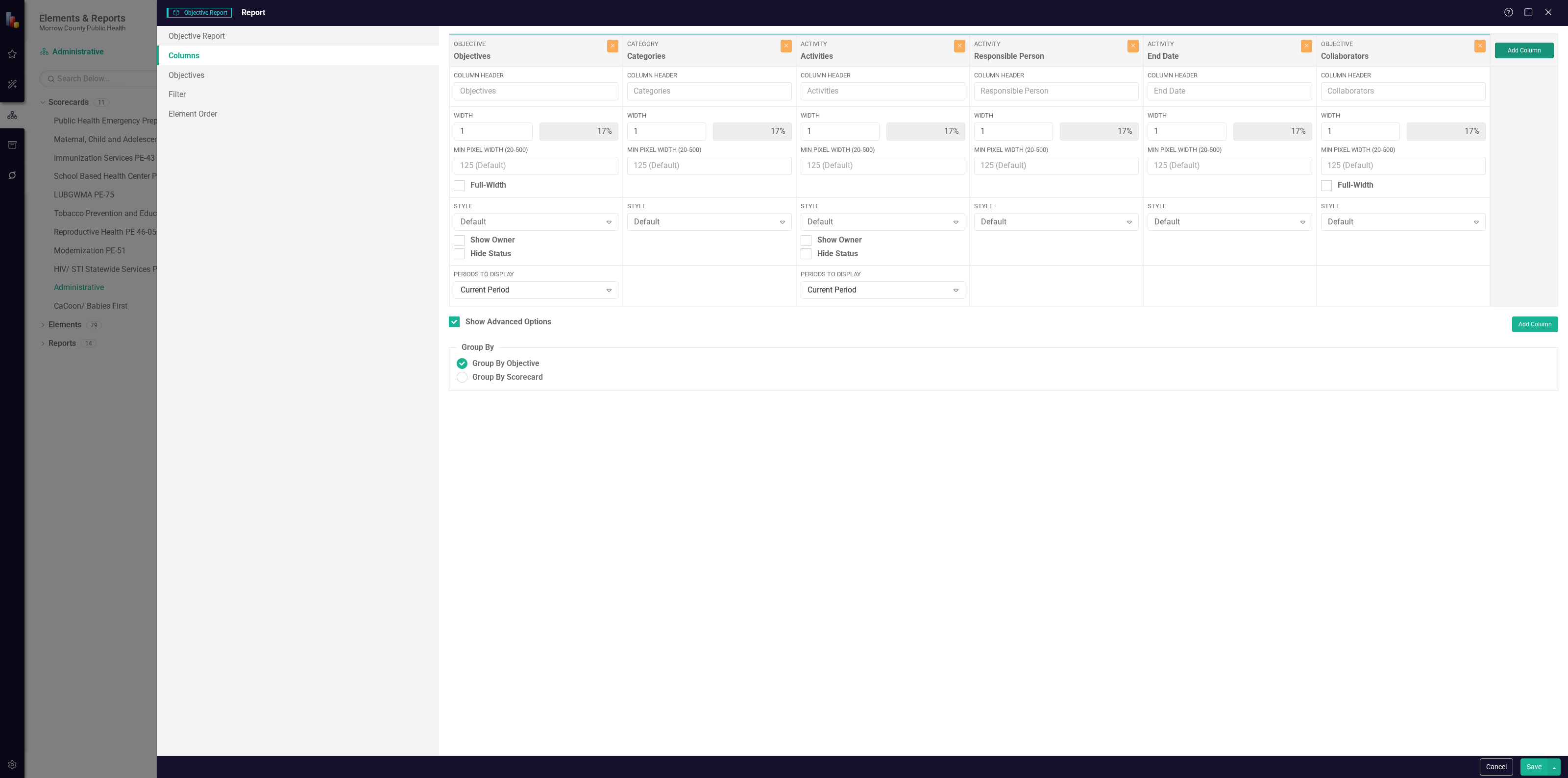
type input "13%"
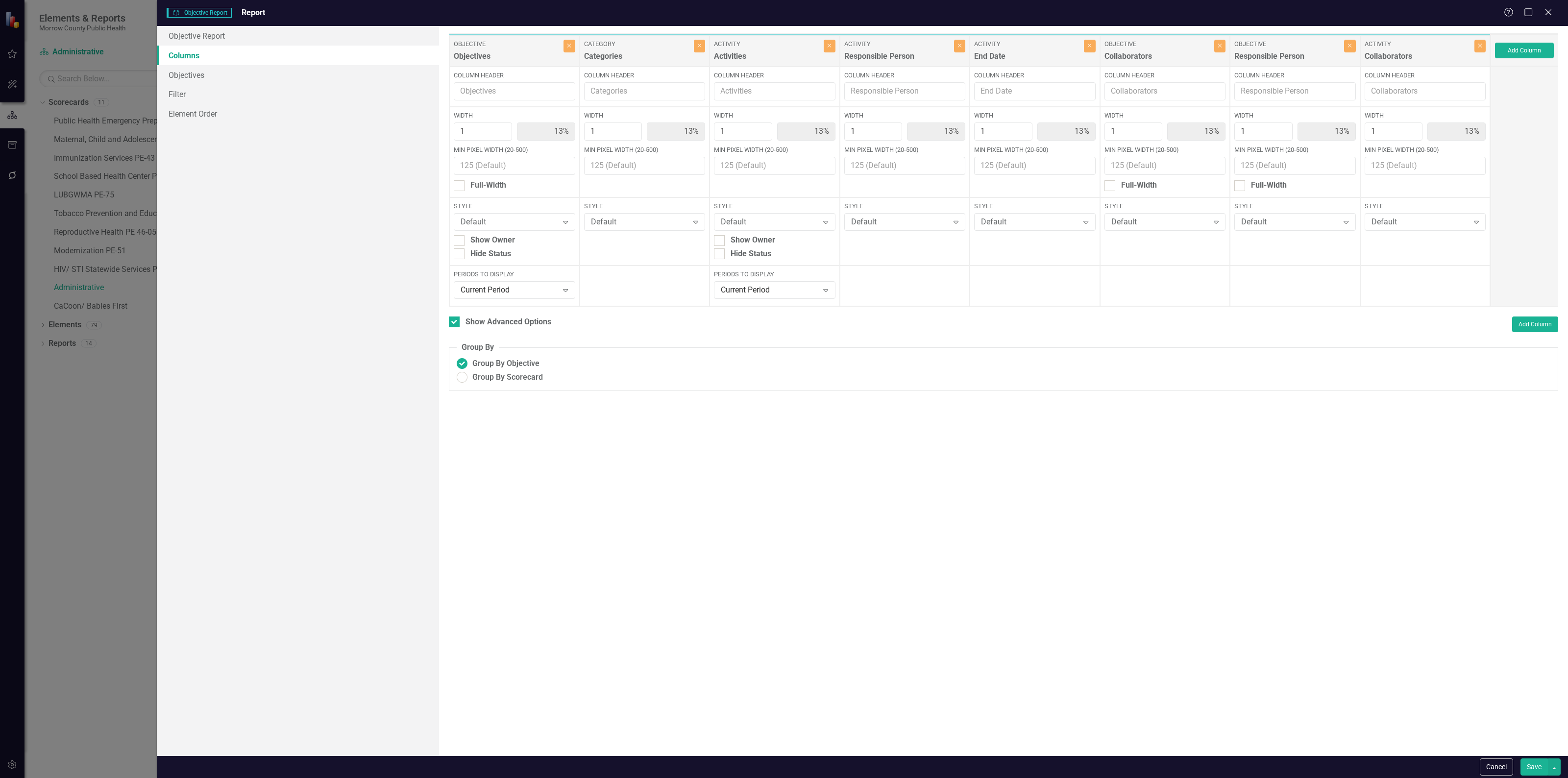
click at [661, 58] on div "Categories" at bounding box center [638, 59] width 108 height 16
drag, startPoint x: 1304, startPoint y: 45, endPoint x: 801, endPoint y: 43, distance: 503.0
click at [801, 43] on div "Objective Objectives Close Column Header Width 1 13% Min Pixel Width (20-500) F…" at bounding box center [970, 169] width 1042 height 273
drag, startPoint x: 1284, startPoint y: 54, endPoint x: 909, endPoint y: 57, distance: 375.0
click at [909, 57] on div "Objective Objectives Close Column Header Width 1 13% Min Pixel Width (20-500) F…" at bounding box center [970, 169] width 1042 height 273
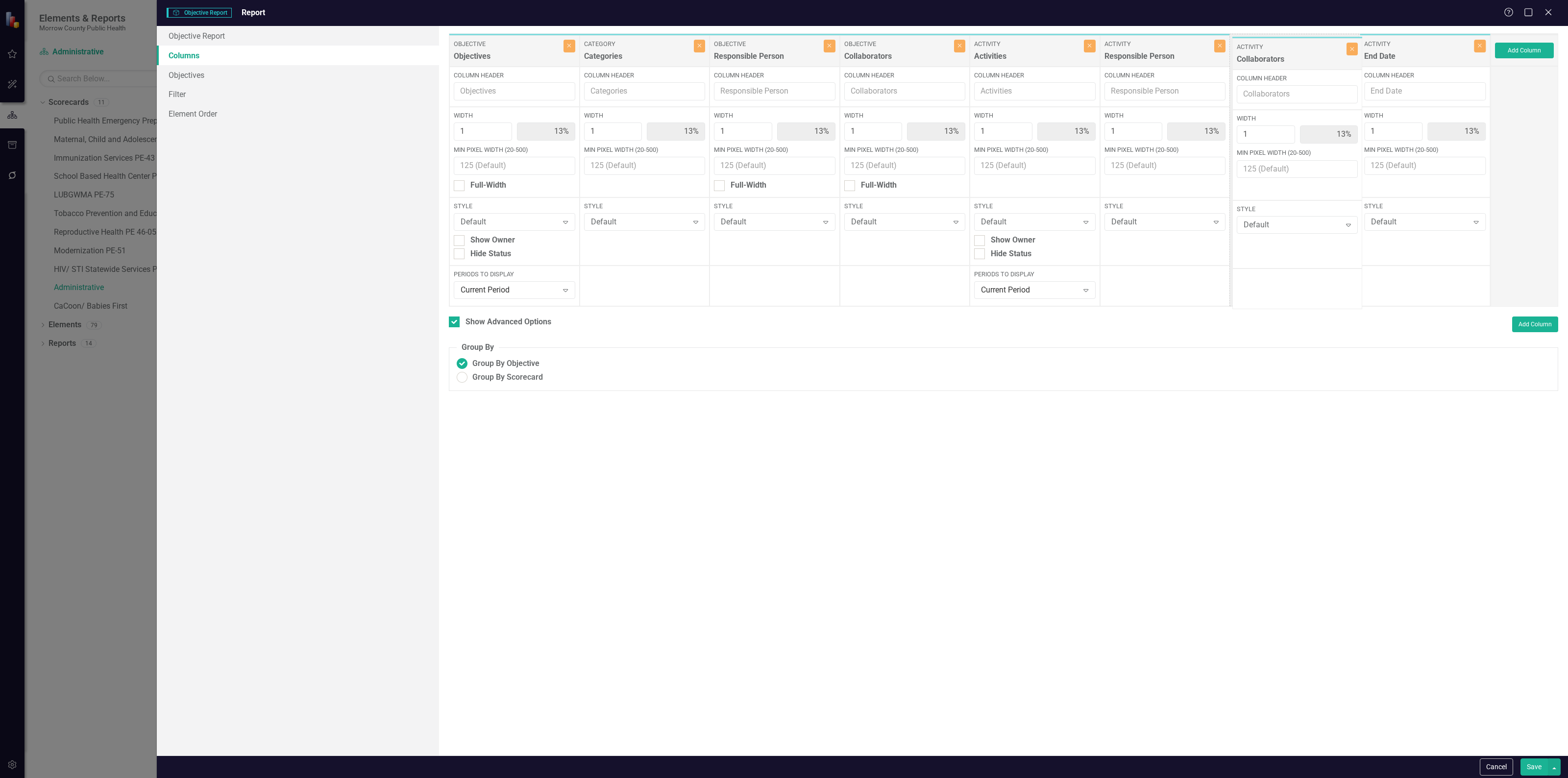
drag, startPoint x: 1416, startPoint y: 47, endPoint x: 1288, endPoint y: 50, distance: 128.0
click at [1288, 50] on div "Objective Objectives Close Column Header Width 1 13% Min Pixel Width (20-500) F…" at bounding box center [970, 169] width 1042 height 273
click at [1553, 765] on button "button" at bounding box center [1553, 767] width 12 height 17
click at [1529, 729] on link "Save and Close" at bounding box center [1521, 731] width 78 height 18
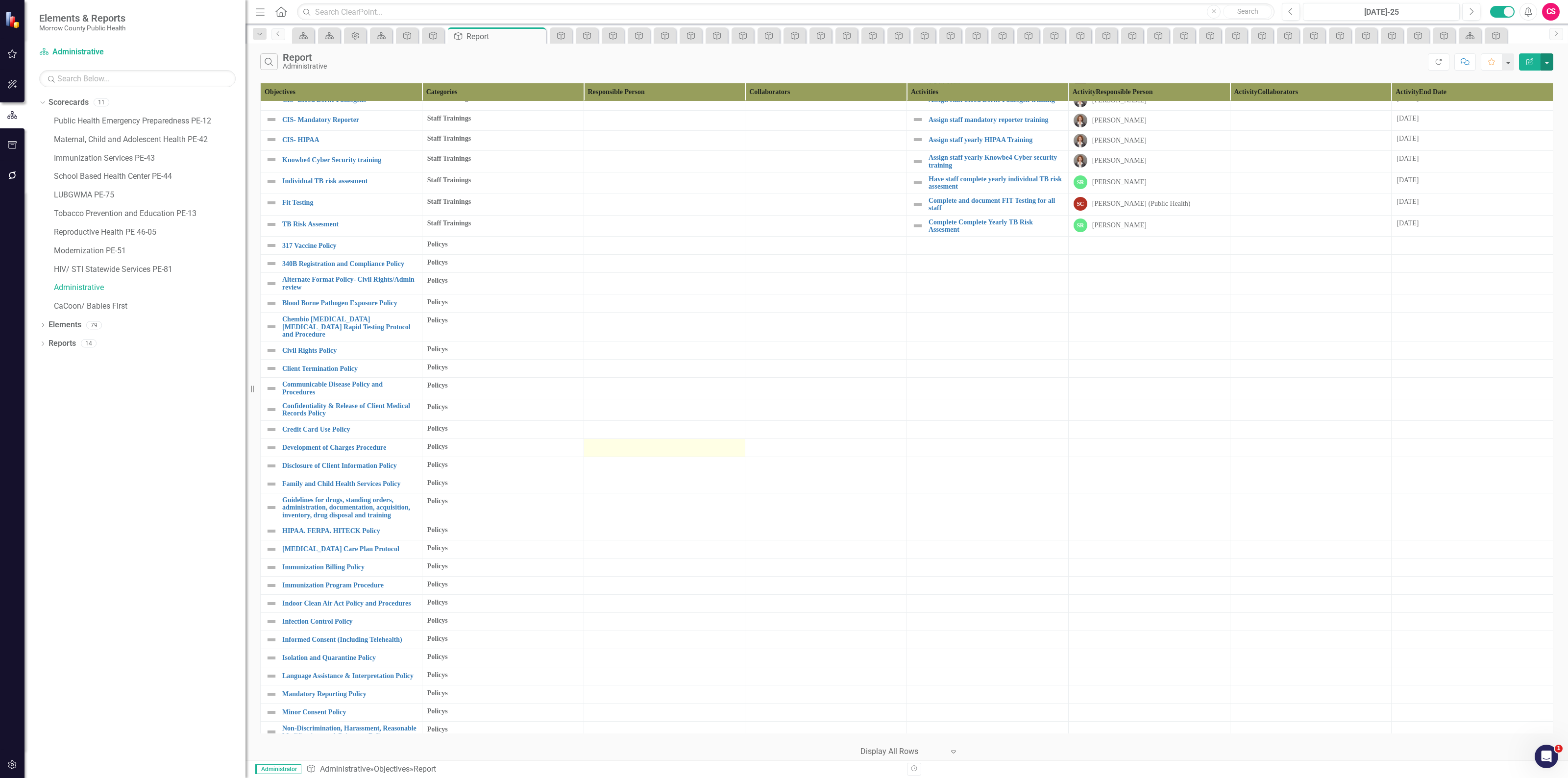
scroll to position [367, 0]
click at [672, 217] on div at bounding box center [664, 223] width 151 height 11
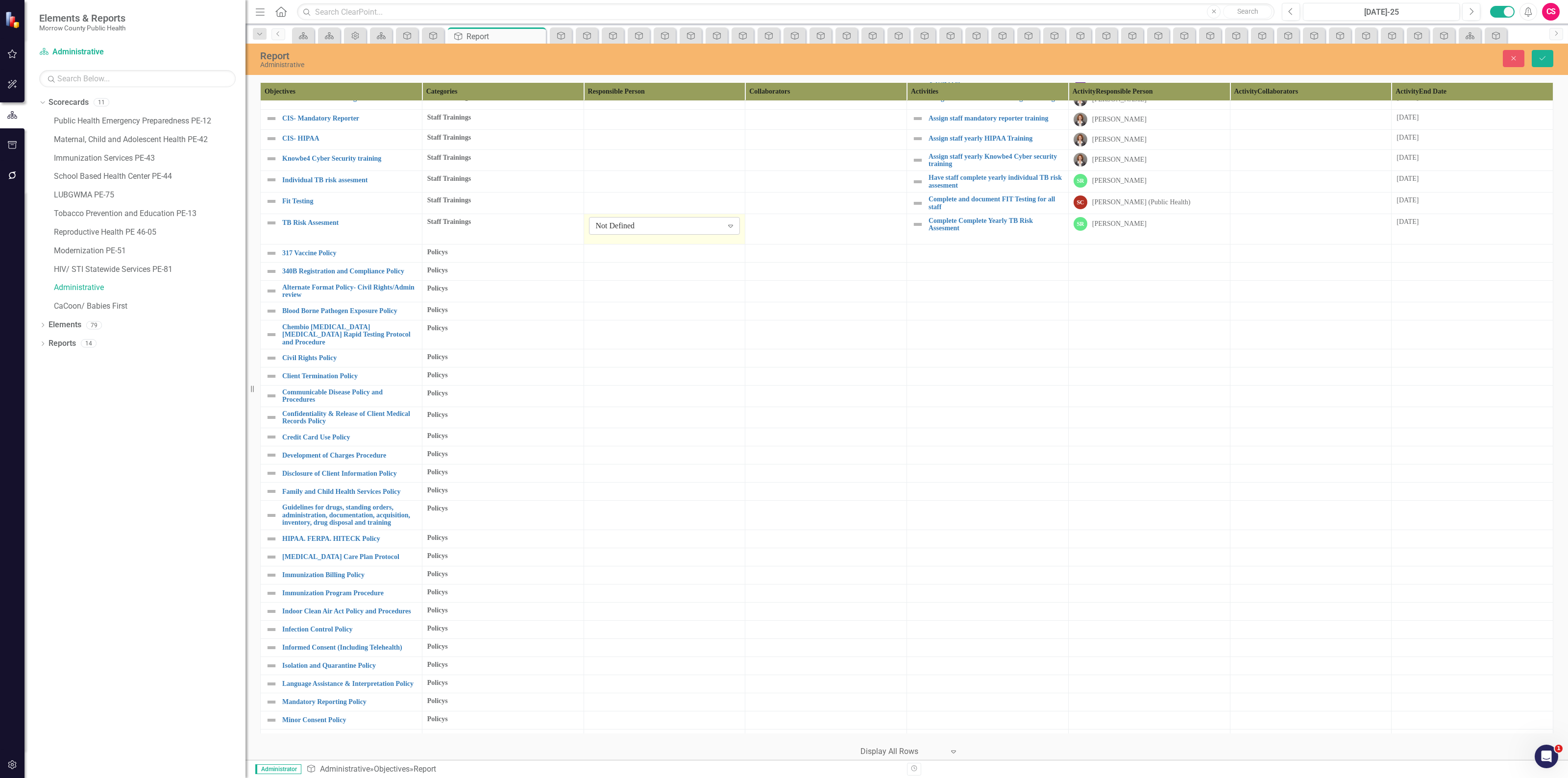
click at [657, 220] on div "Not Defined" at bounding box center [659, 226] width 127 height 11
type input "robin"
click at [662, 248] on div at bounding box center [664, 253] width 151 height 11
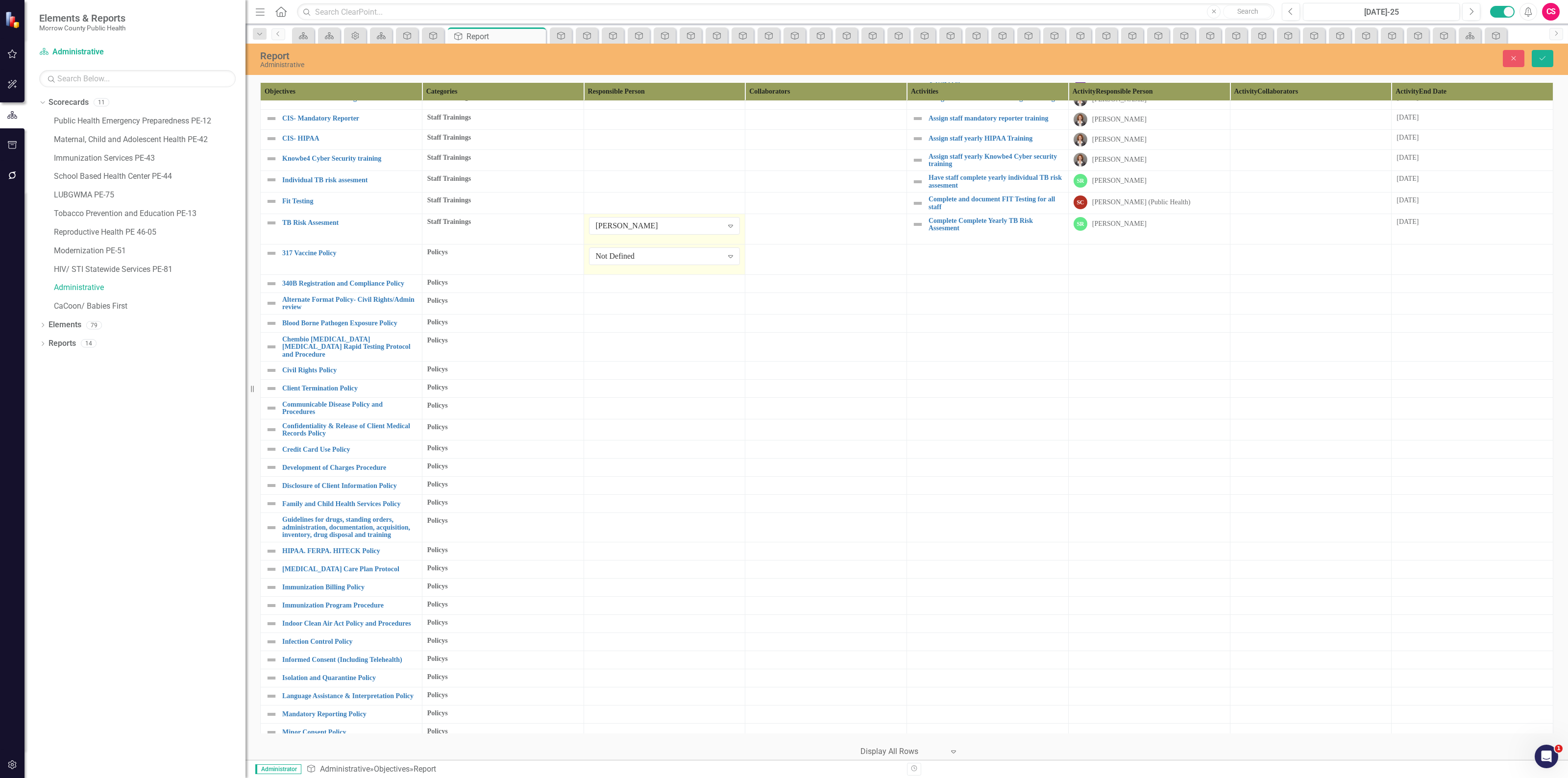
click at [662, 251] on div "Not Defined" at bounding box center [659, 256] width 127 height 11
type input "robin"
click at [647, 278] on div at bounding box center [664, 284] width 151 height 11
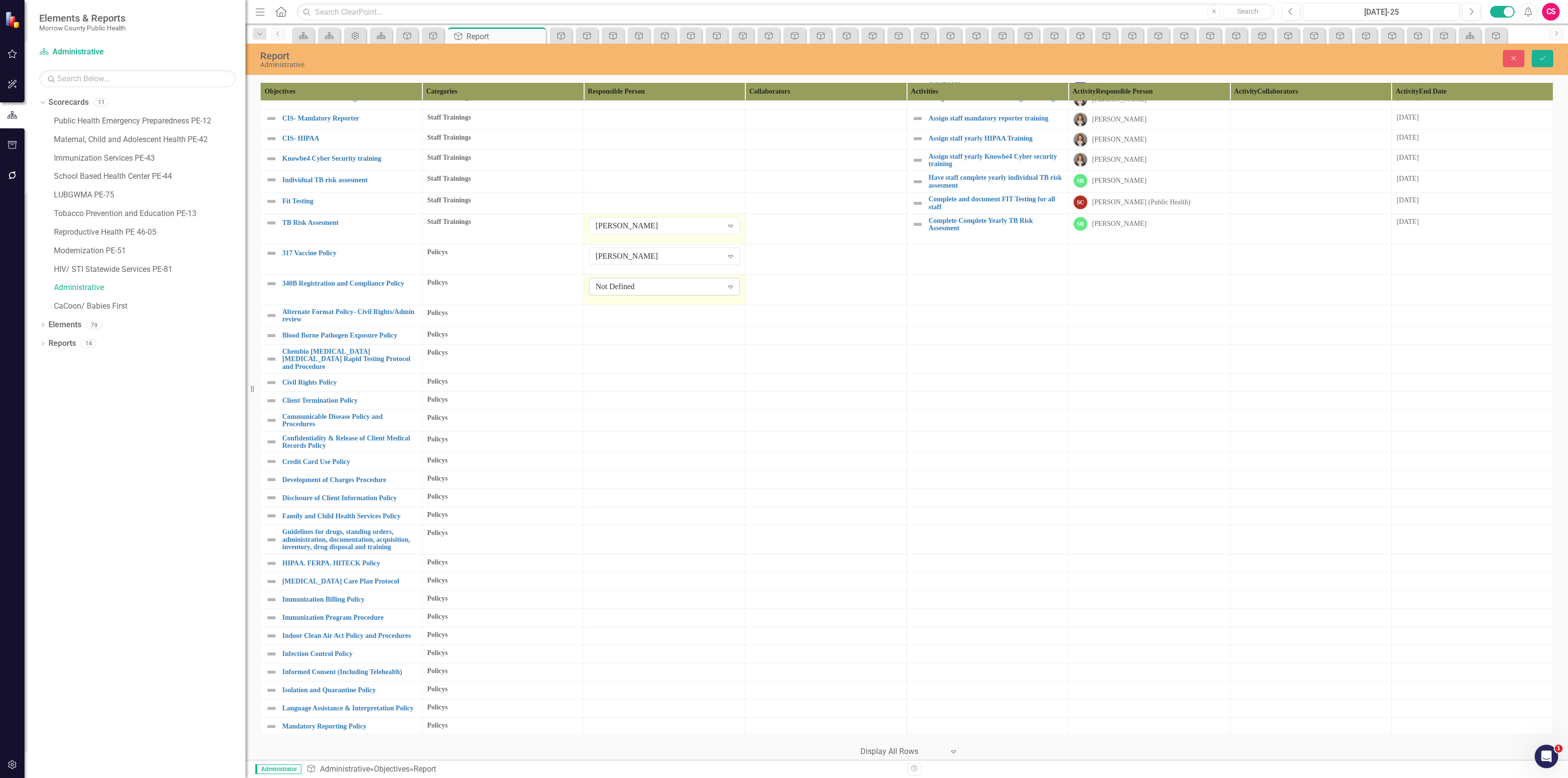
click at [646, 282] on div "Not Defined" at bounding box center [659, 287] width 127 height 11
type input "robin"
click at [630, 315] on td at bounding box center [663, 315] width 162 height 22
click at [632, 312] on div "Not Defined" at bounding box center [659, 318] width 127 height 11
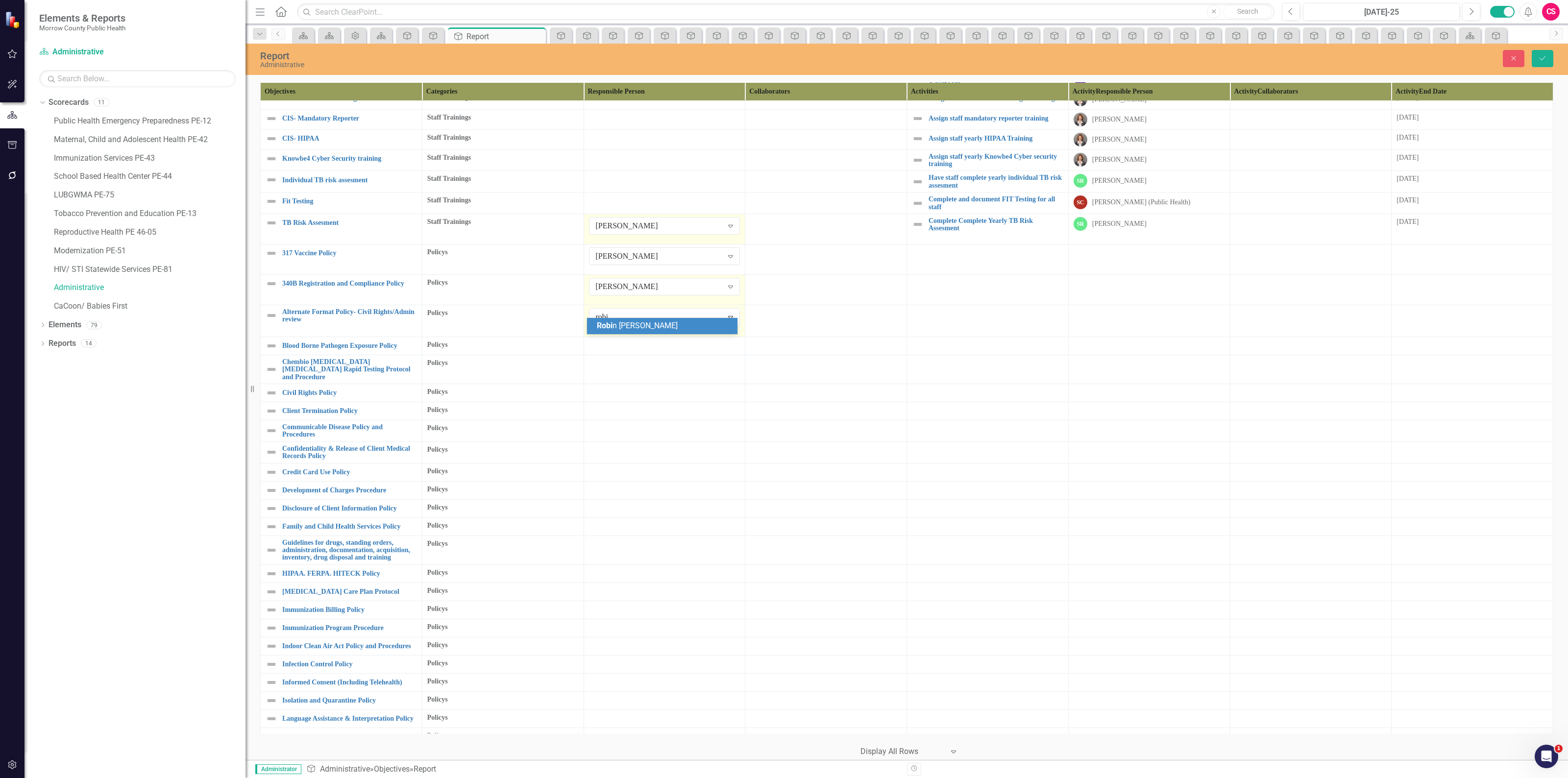
type input "robin"
click at [604, 338] on div at bounding box center [664, 344] width 151 height 11
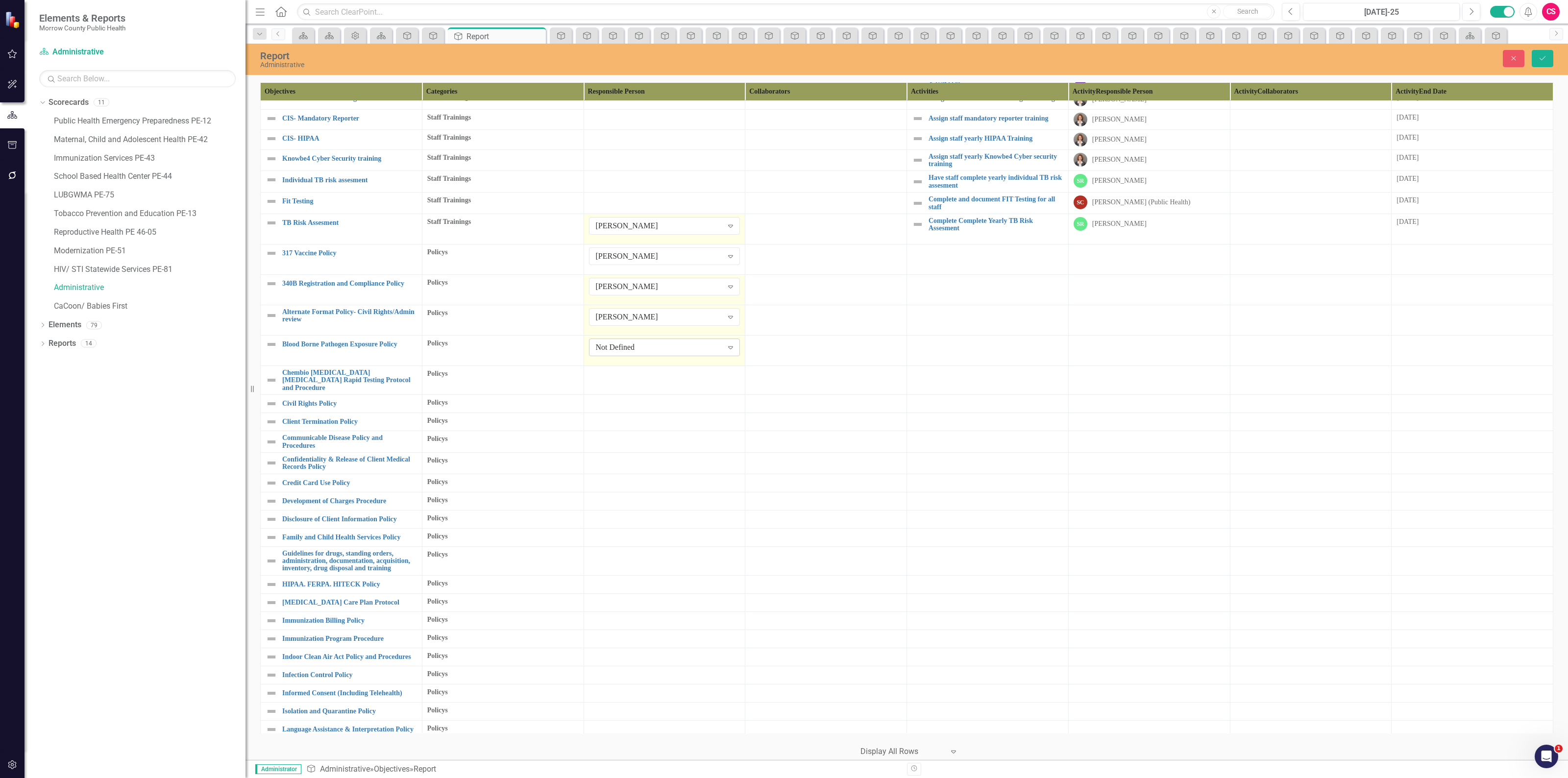
click at [603, 342] on div "Not Defined" at bounding box center [659, 348] width 127 height 11
type input "robin"
click at [612, 372] on div at bounding box center [664, 374] width 151 height 11
click at [612, 372] on div "Not Defined" at bounding box center [659, 378] width 127 height 11
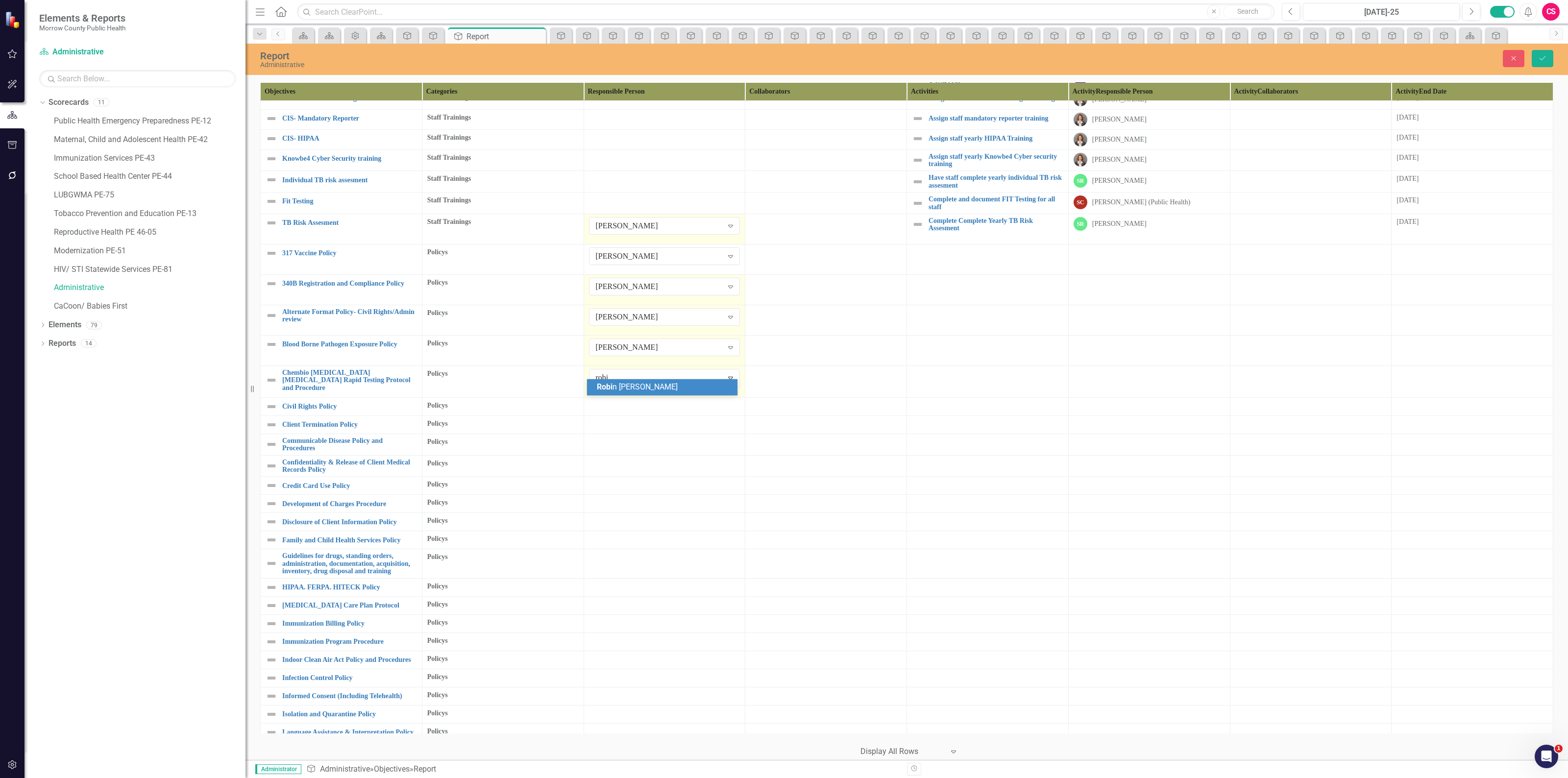
type input "robin"
click at [606, 399] on div at bounding box center [664, 405] width 151 height 11
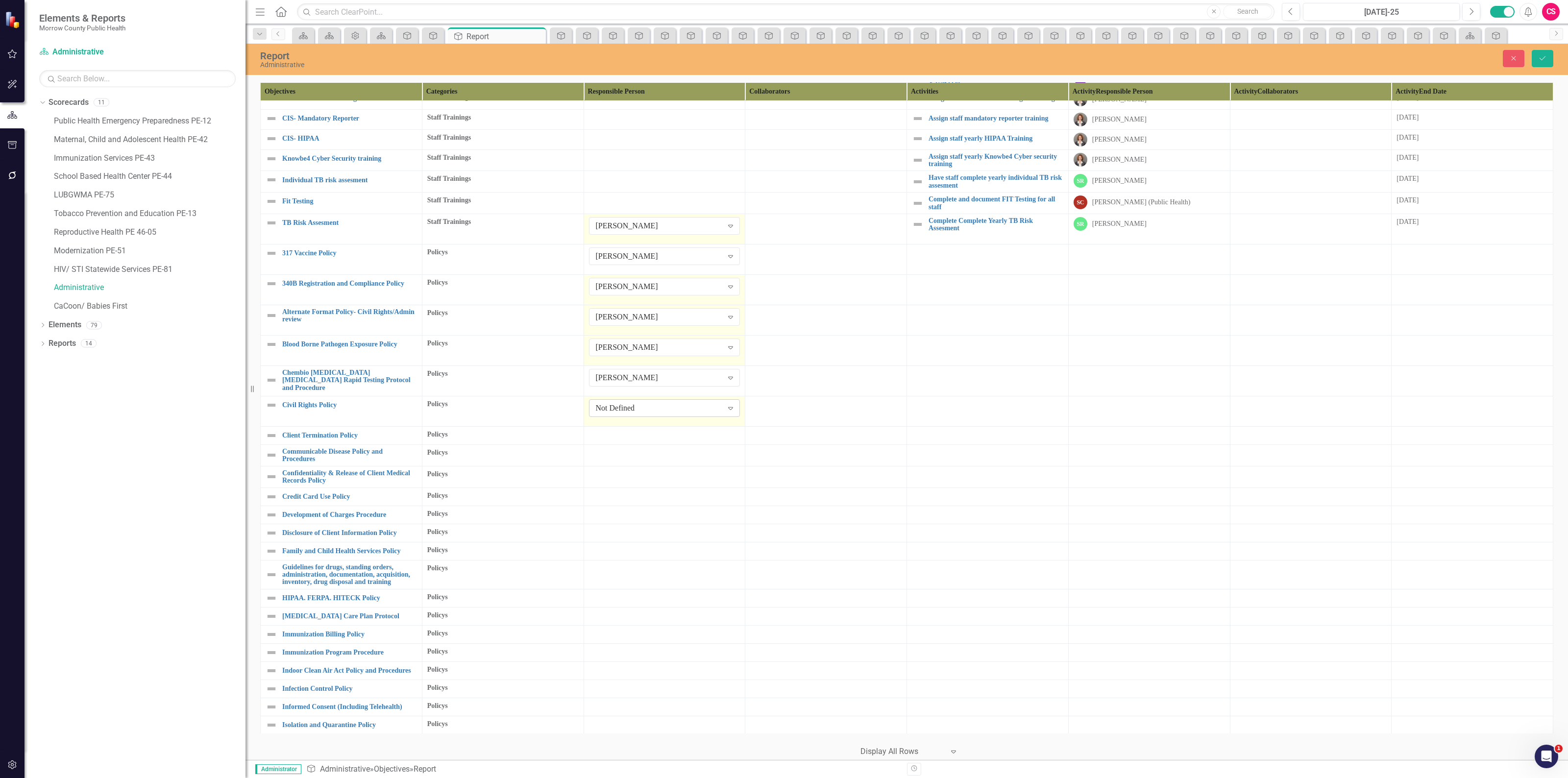
click at [609, 403] on div "Not Defined" at bounding box center [659, 408] width 127 height 11
type input "robin"
click at [617, 430] on div at bounding box center [664, 436] width 151 height 11
click at [616, 433] on div "Not Defined" at bounding box center [659, 439] width 127 height 11
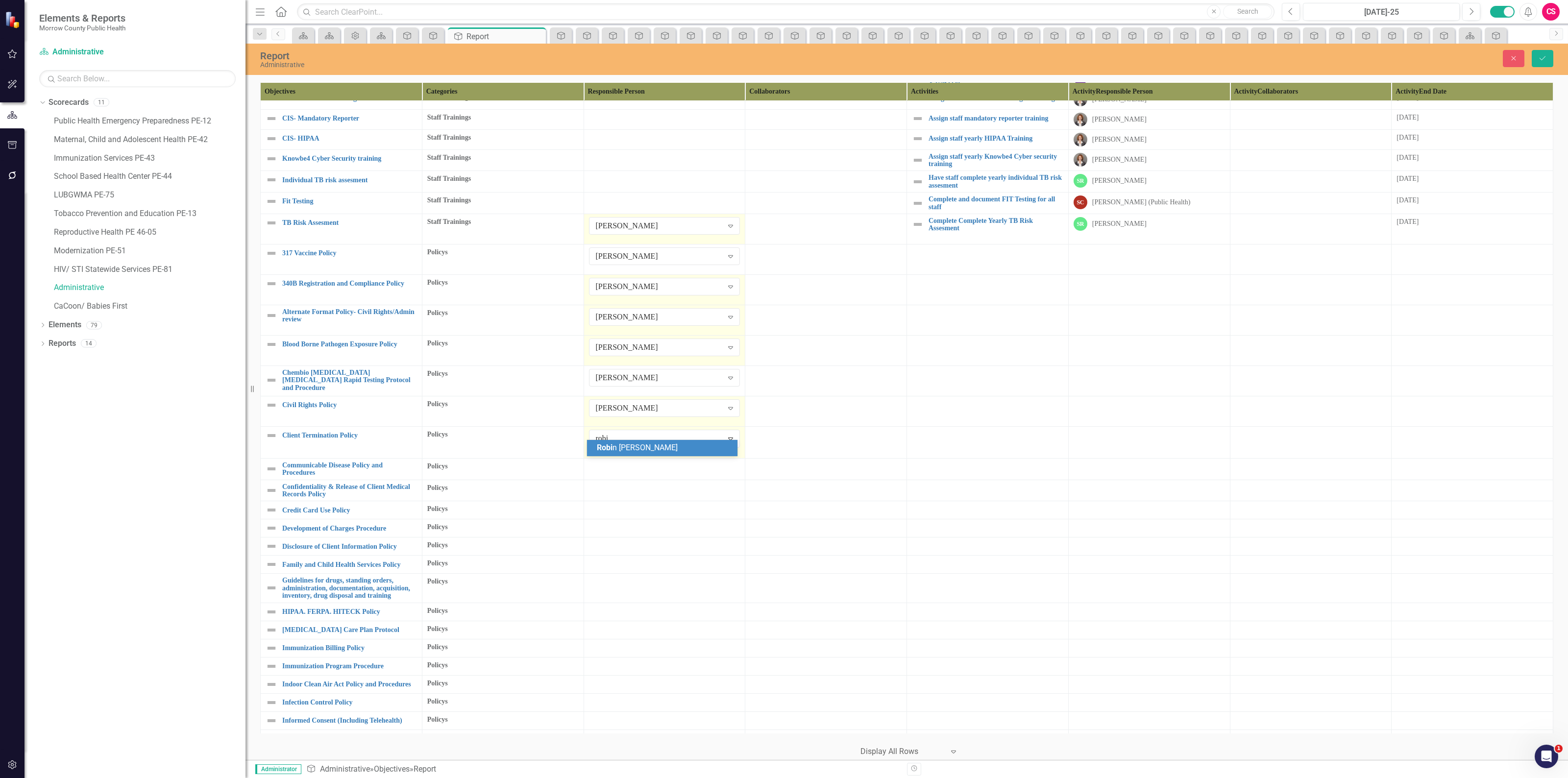
type input "robin"
click at [612, 466] on td at bounding box center [663, 467] width 162 height 22
click at [617, 463] on div "Not Defined" at bounding box center [659, 469] width 127 height 11
type input "robin"
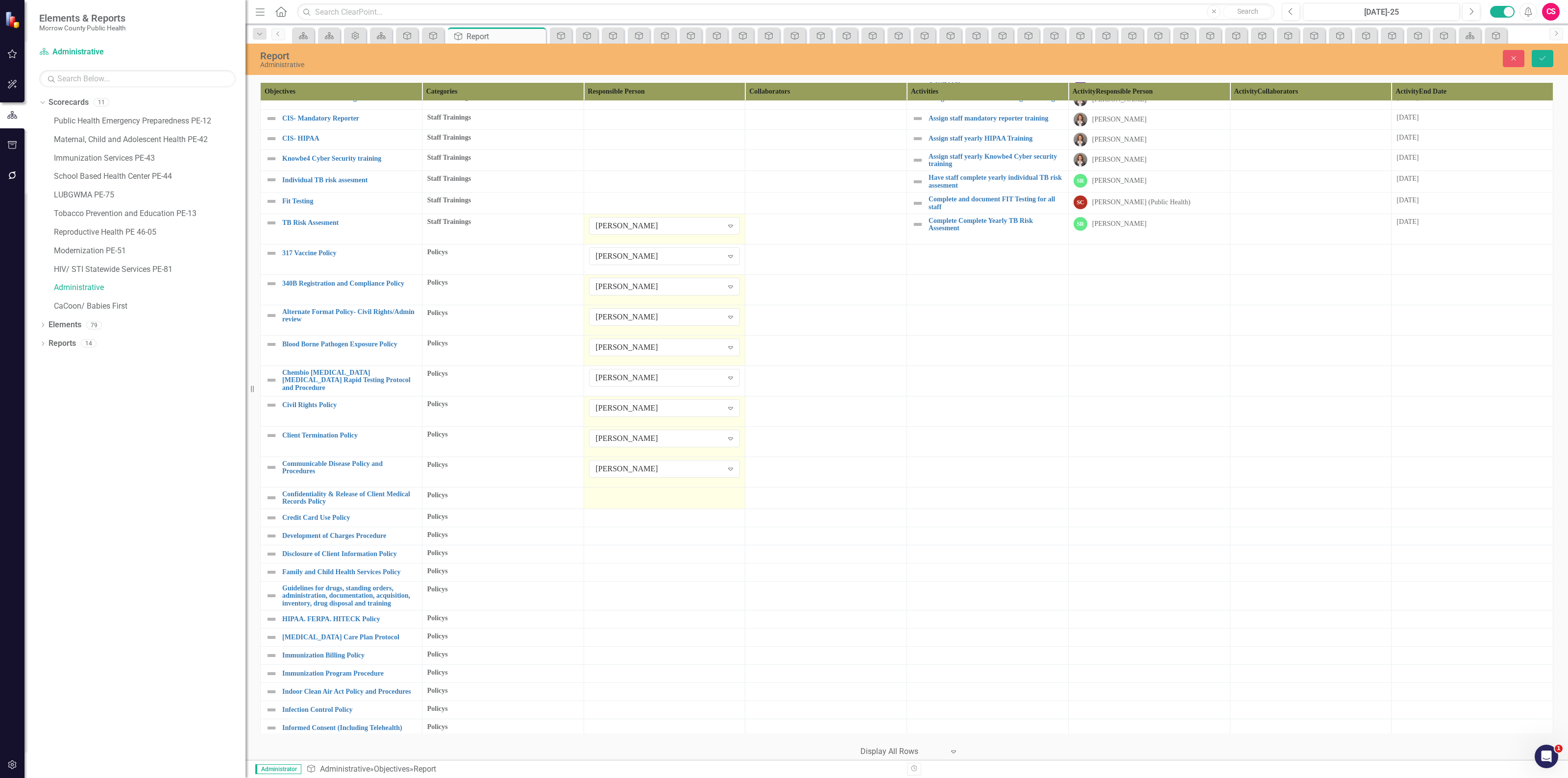
click at [628, 494] on td at bounding box center [663, 497] width 162 height 22
click at [629, 493] on div "Not Defined" at bounding box center [659, 499] width 127 height 11
type input "robin"
click at [612, 521] on div at bounding box center [664, 527] width 151 height 11
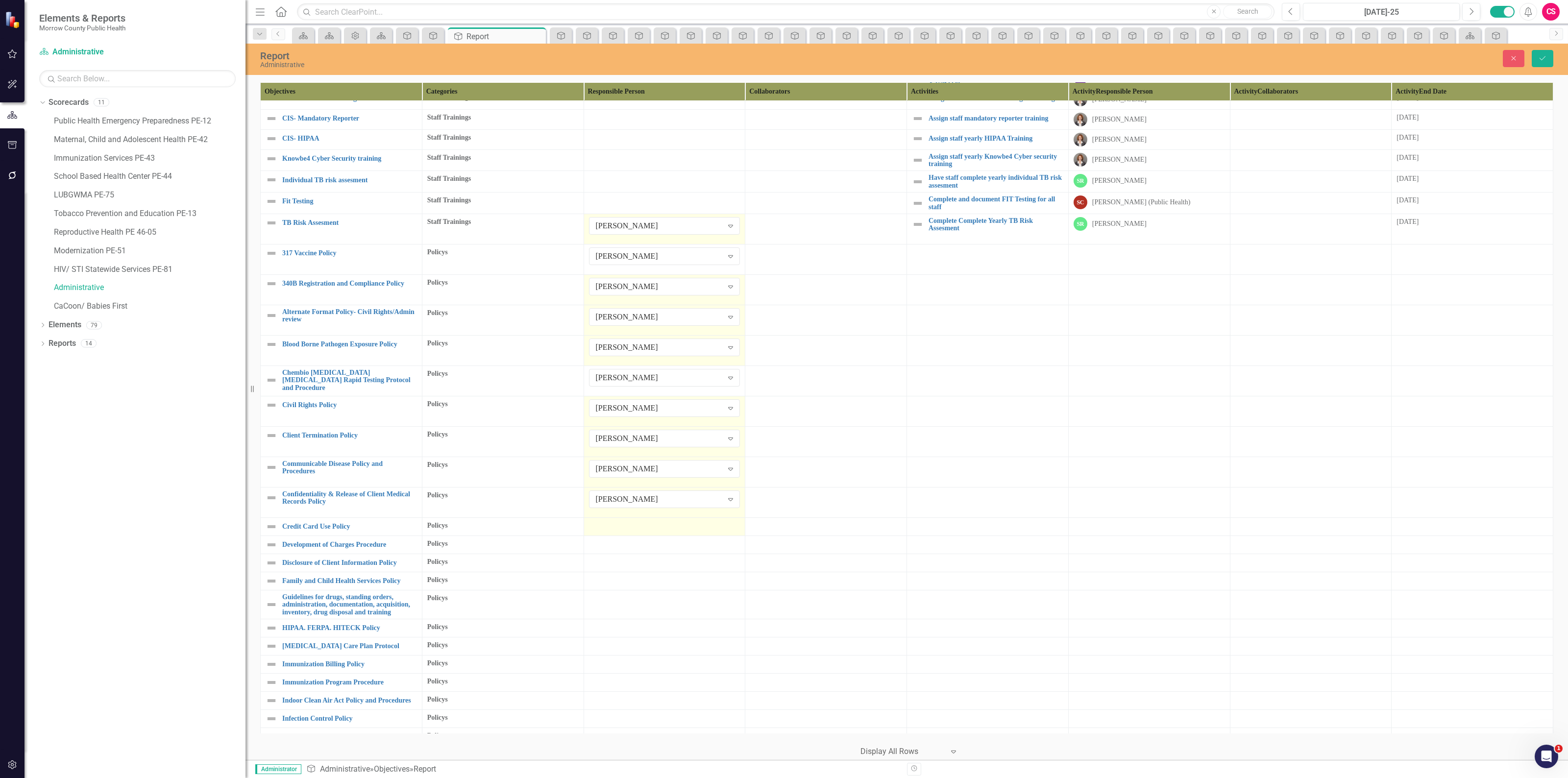
click at [612, 521] on div at bounding box center [664, 527] width 151 height 11
click at [612, 525] on div "Not Defined" at bounding box center [659, 530] width 127 height 11
type input "robin"
click at [619, 551] on div at bounding box center [664, 557] width 151 height 11
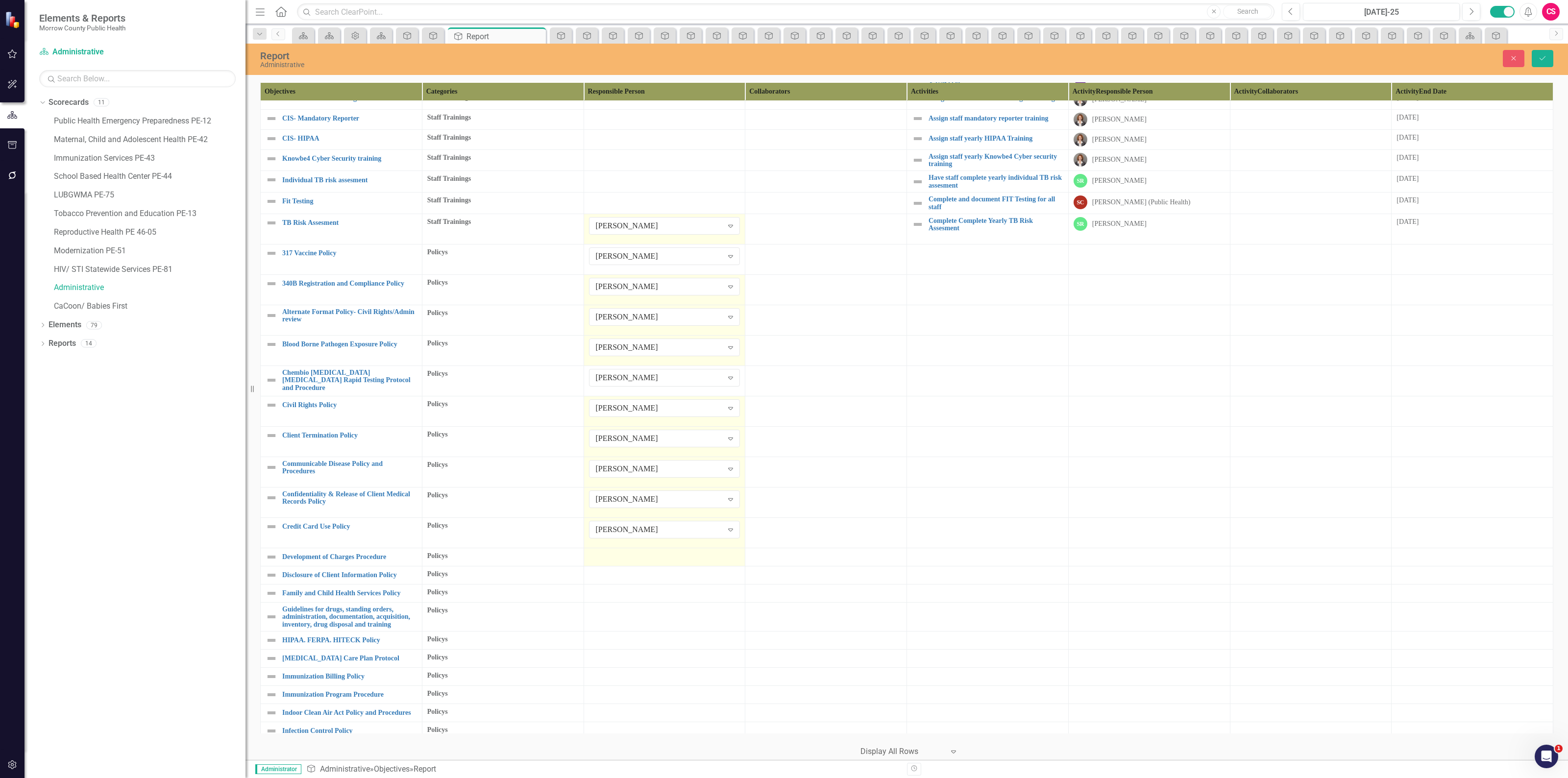
click at [619, 551] on div at bounding box center [664, 557] width 151 height 11
click at [619, 555] on div "Not Defined" at bounding box center [659, 561] width 127 height 11
type input "robin"
click at [630, 581] on div at bounding box center [664, 587] width 151 height 11
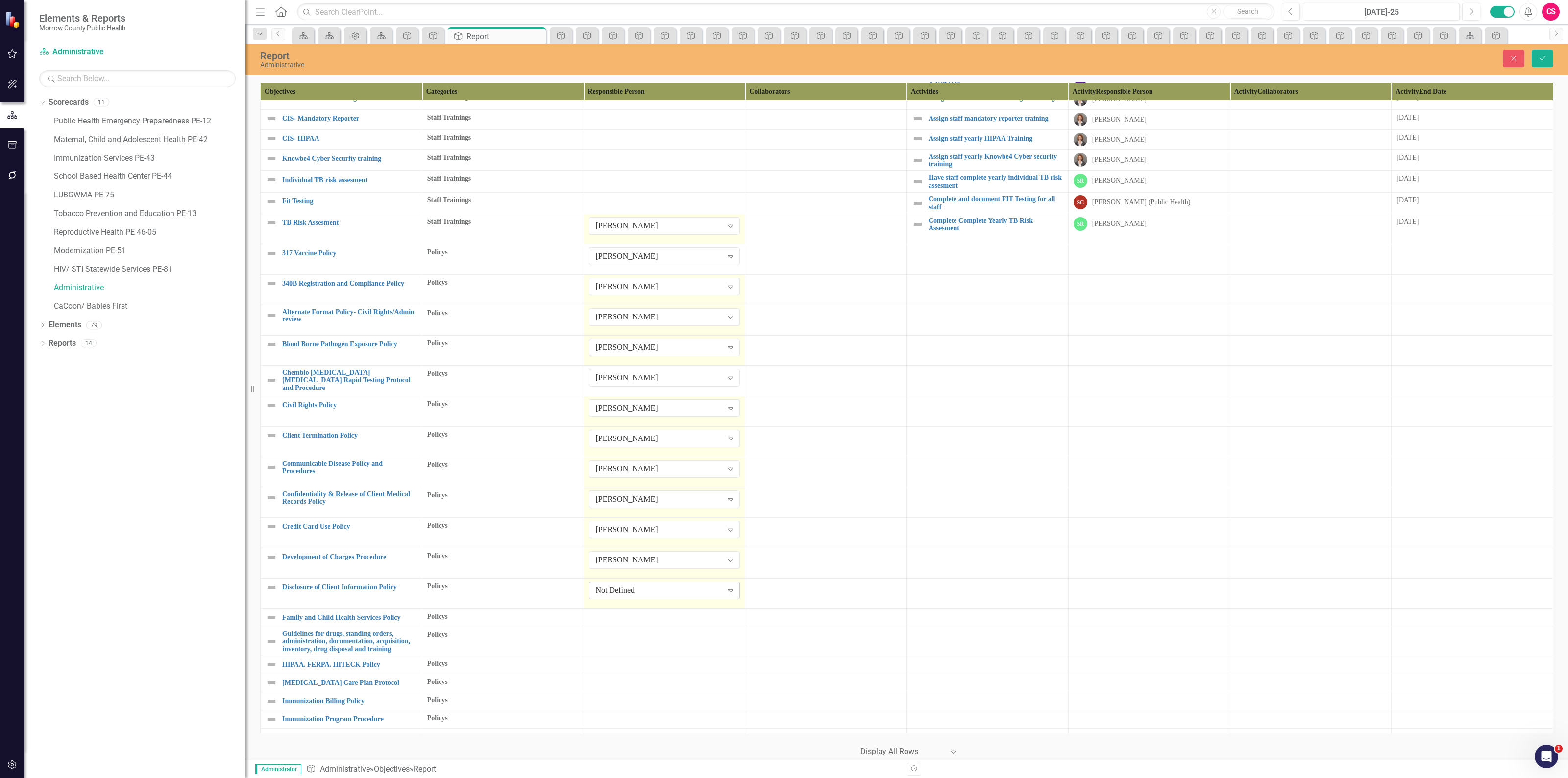
click at [626, 585] on div "Not Defined" at bounding box center [659, 591] width 127 height 11
type input "robin"
click at [609, 612] on div at bounding box center [664, 617] width 151 height 11
click at [609, 615] on div "Not Defined" at bounding box center [659, 621] width 127 height 11
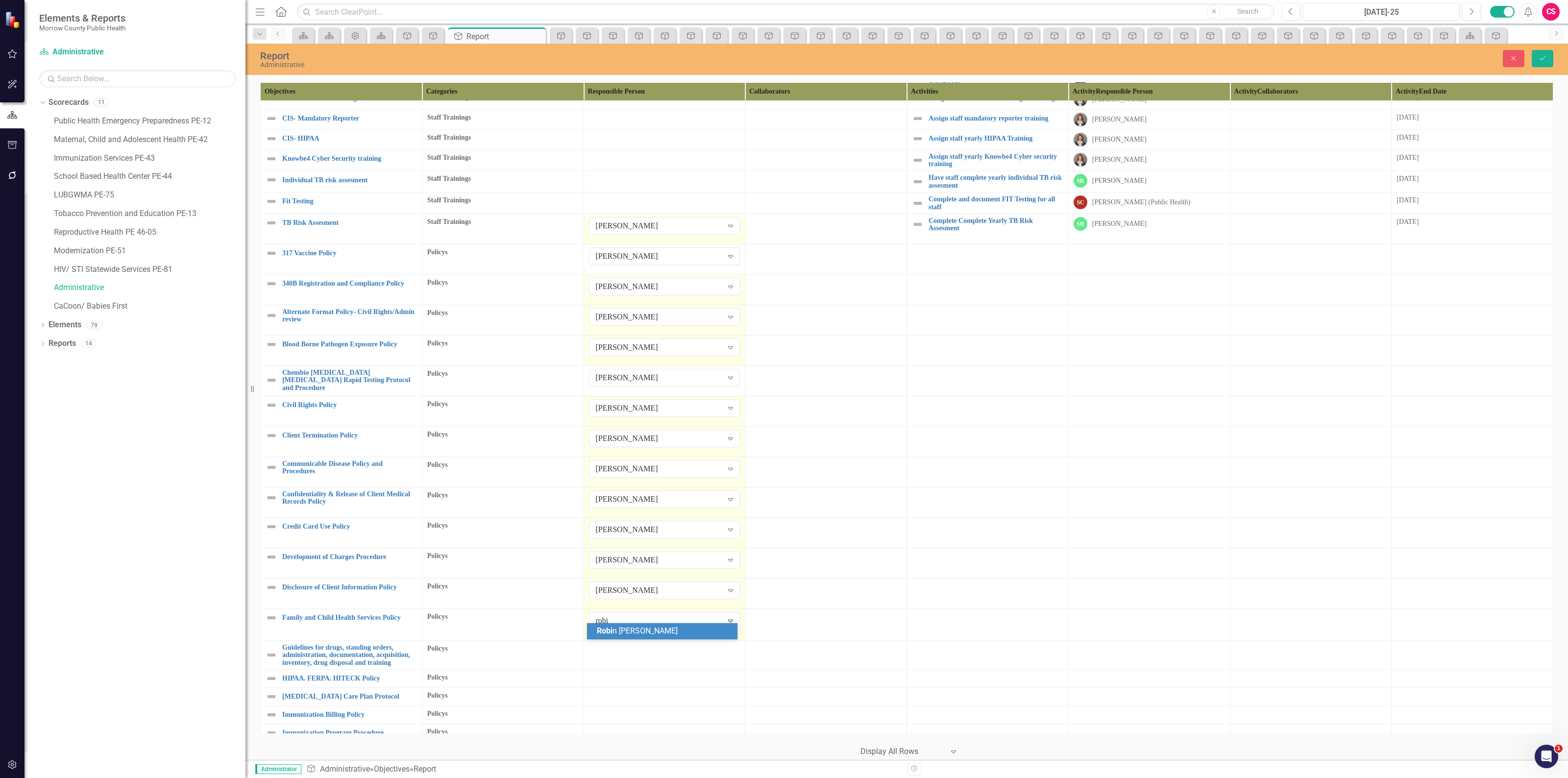
type input "robin"
click at [620, 654] on td at bounding box center [663, 653] width 162 height 29
click at [625, 646] on div "Not Defined" at bounding box center [659, 651] width 127 height 11
type input "robin"
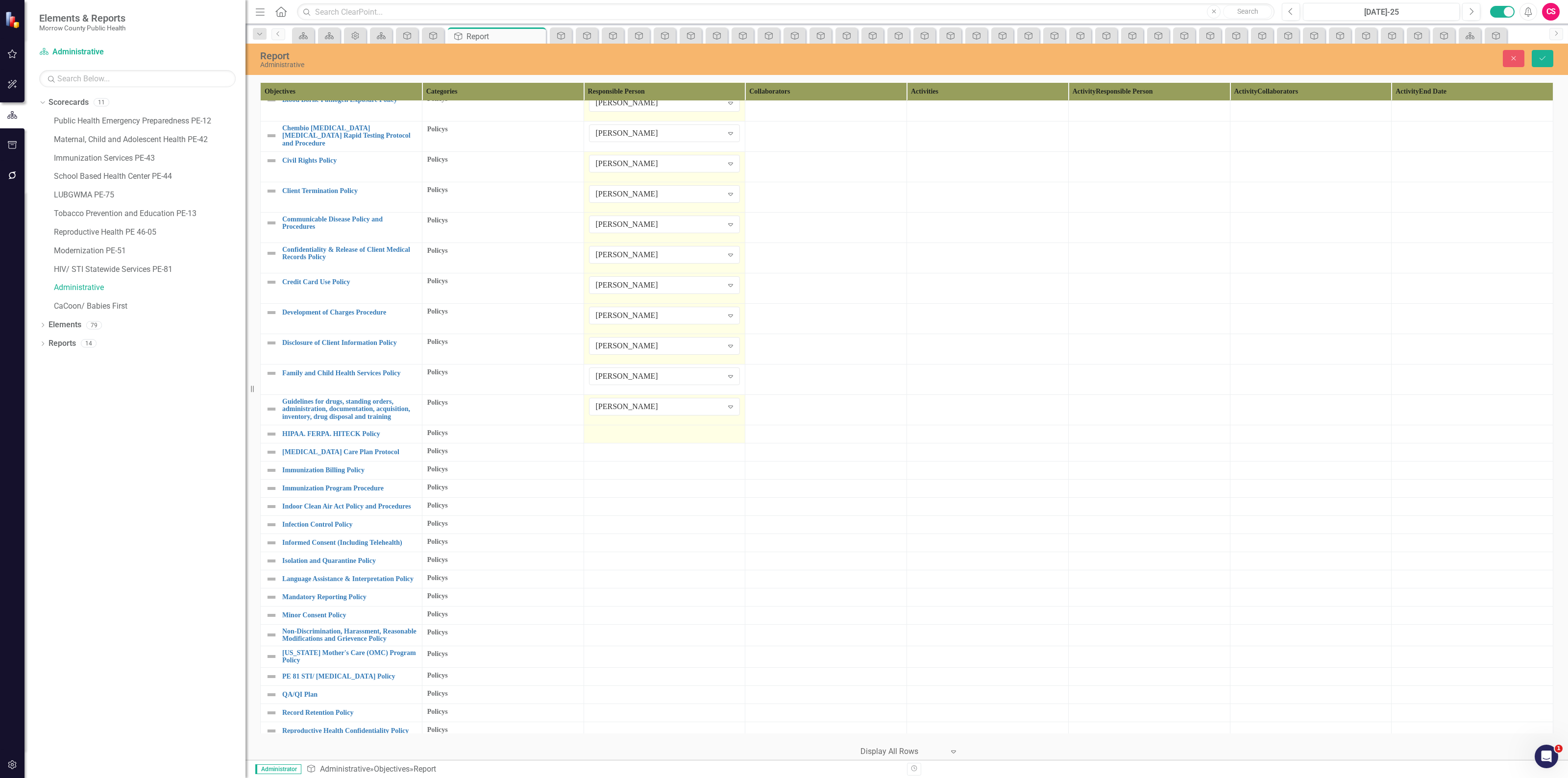
scroll to position [612, 0]
click at [632, 433] on div at bounding box center [664, 433] width 151 height 11
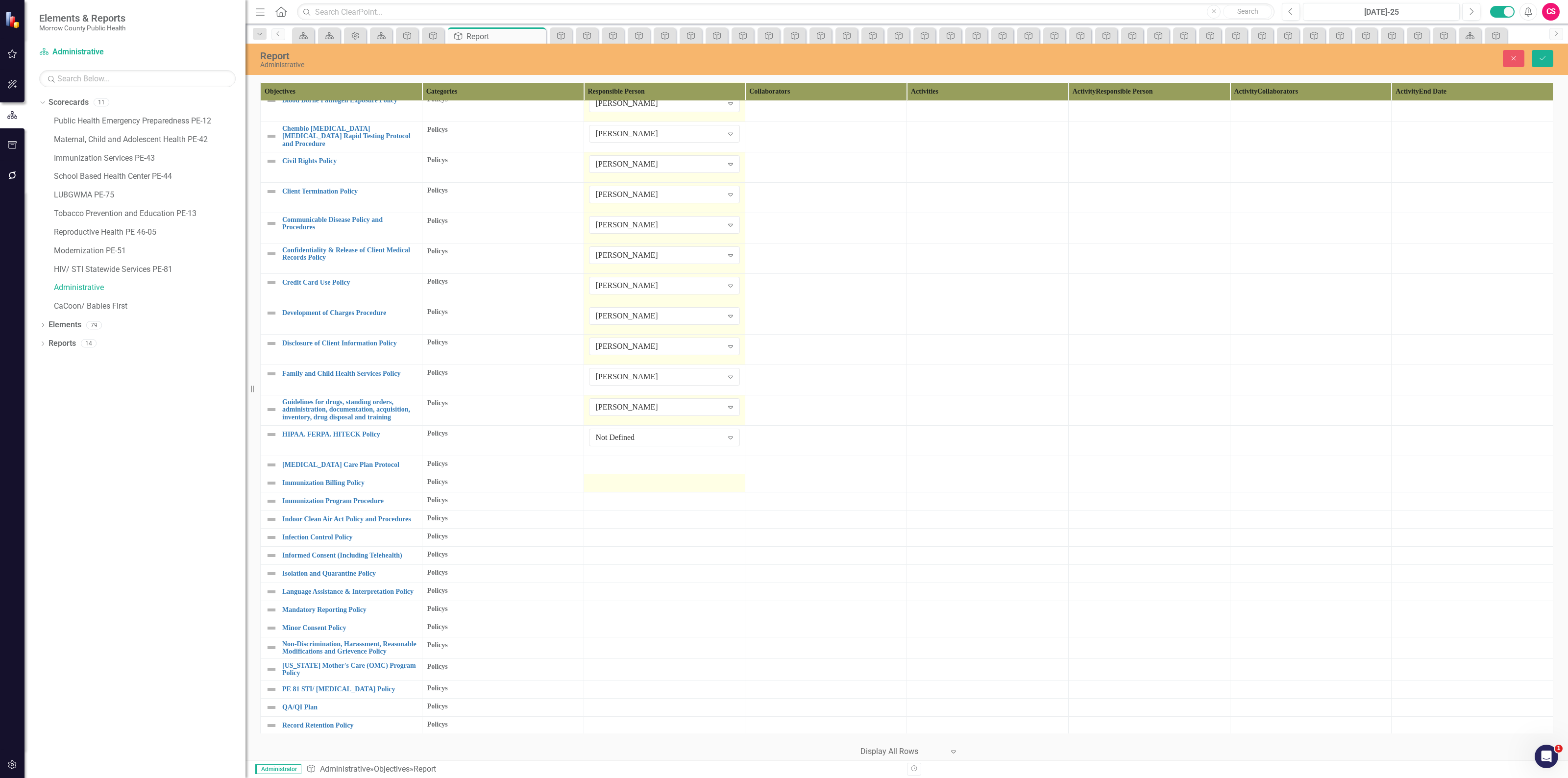
scroll to position [609, 0]
click at [626, 432] on div "Not Defined Expand" at bounding box center [664, 439] width 151 height 18
type input "robi"
click at [621, 462] on div at bounding box center [664, 466] width 151 height 11
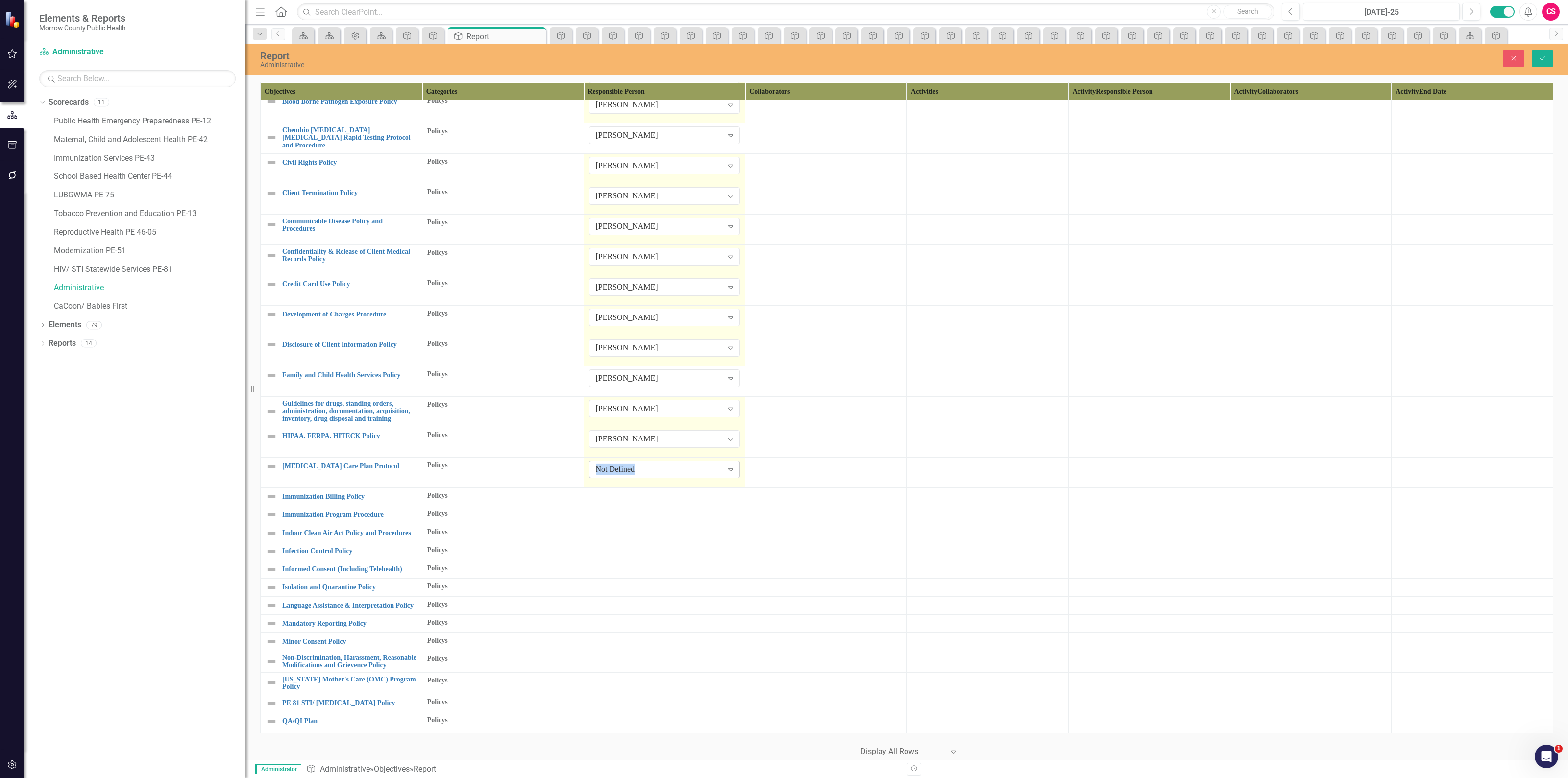
click at [621, 464] on div "Not Defined" at bounding box center [659, 470] width 127 height 11
type input "robin"
click at [621, 501] on div at bounding box center [664, 496] width 151 height 11
click at [623, 498] on div "Not Defined" at bounding box center [659, 500] width 127 height 11
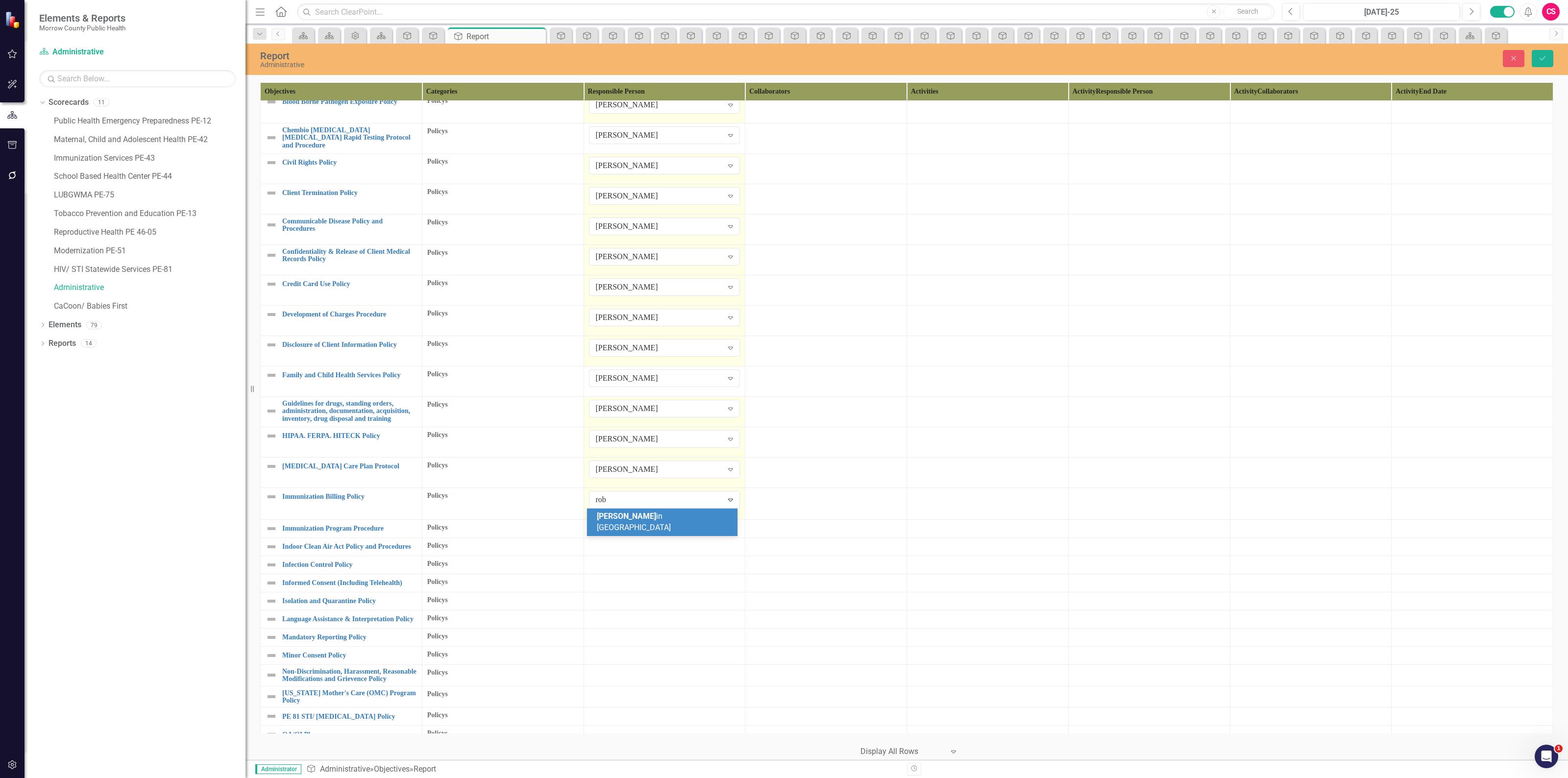
type input "robi"
click at [608, 529] on div at bounding box center [664, 527] width 151 height 11
click at [603, 523] on div "Not Defined Expand" at bounding box center [664, 529] width 151 height 18
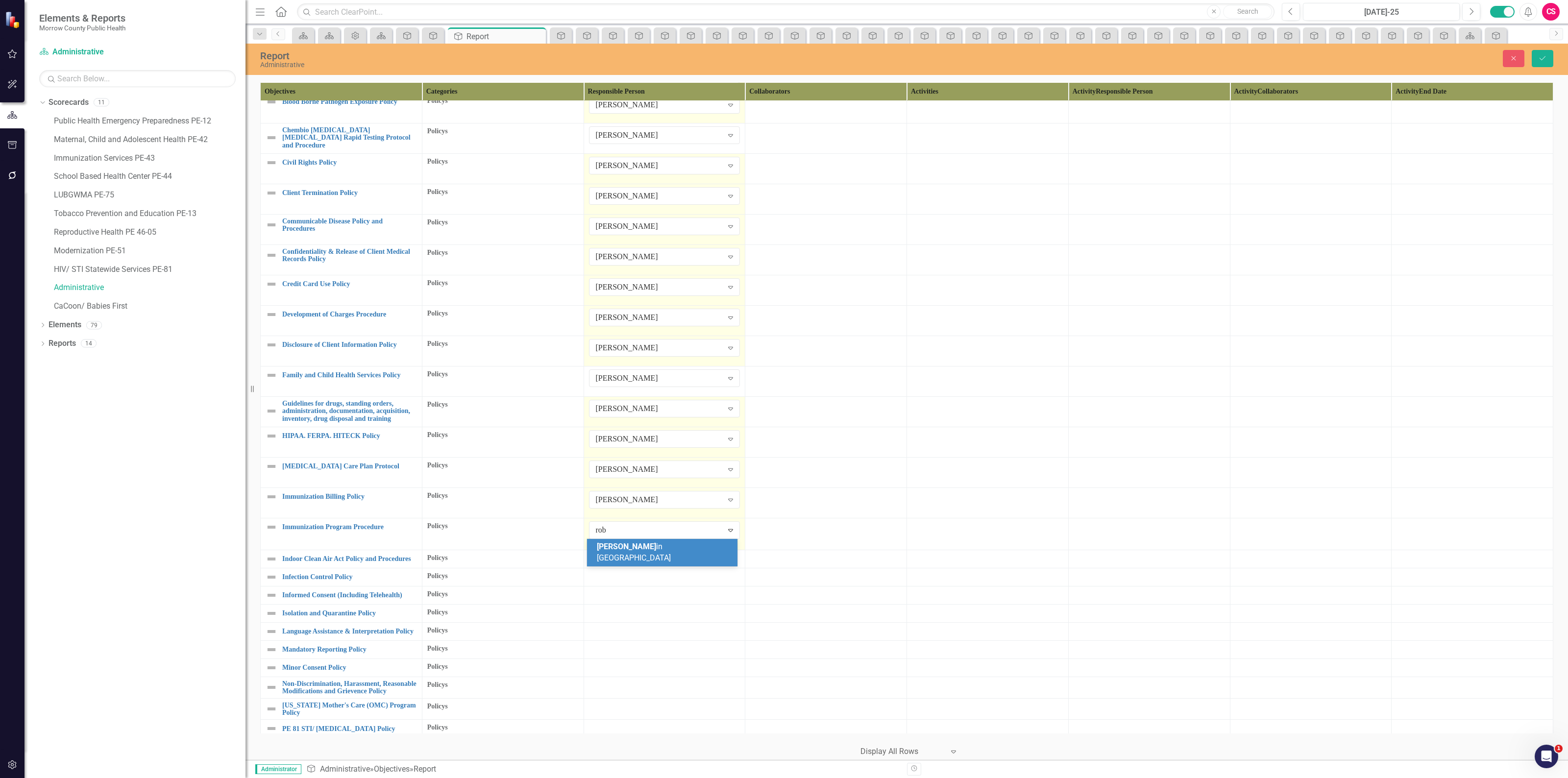
type input "robi"
click at [620, 557] on div at bounding box center [664, 558] width 151 height 11
click at [620, 557] on div "Not Defined" at bounding box center [659, 561] width 127 height 11
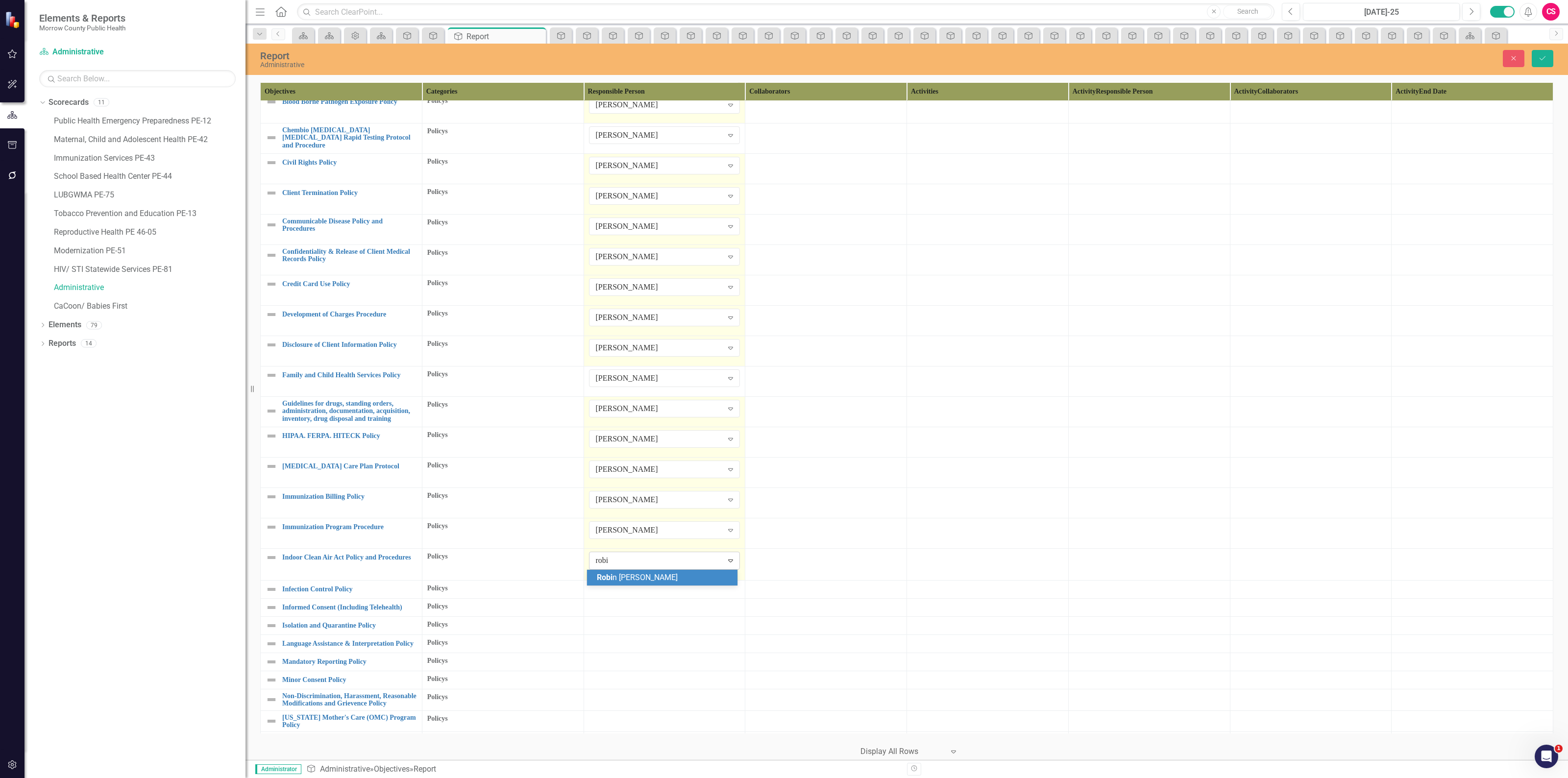
type input "robin"
click at [632, 594] on div at bounding box center [664, 588] width 151 height 11
click at [636, 589] on div "Not Defined" at bounding box center [659, 591] width 127 height 11
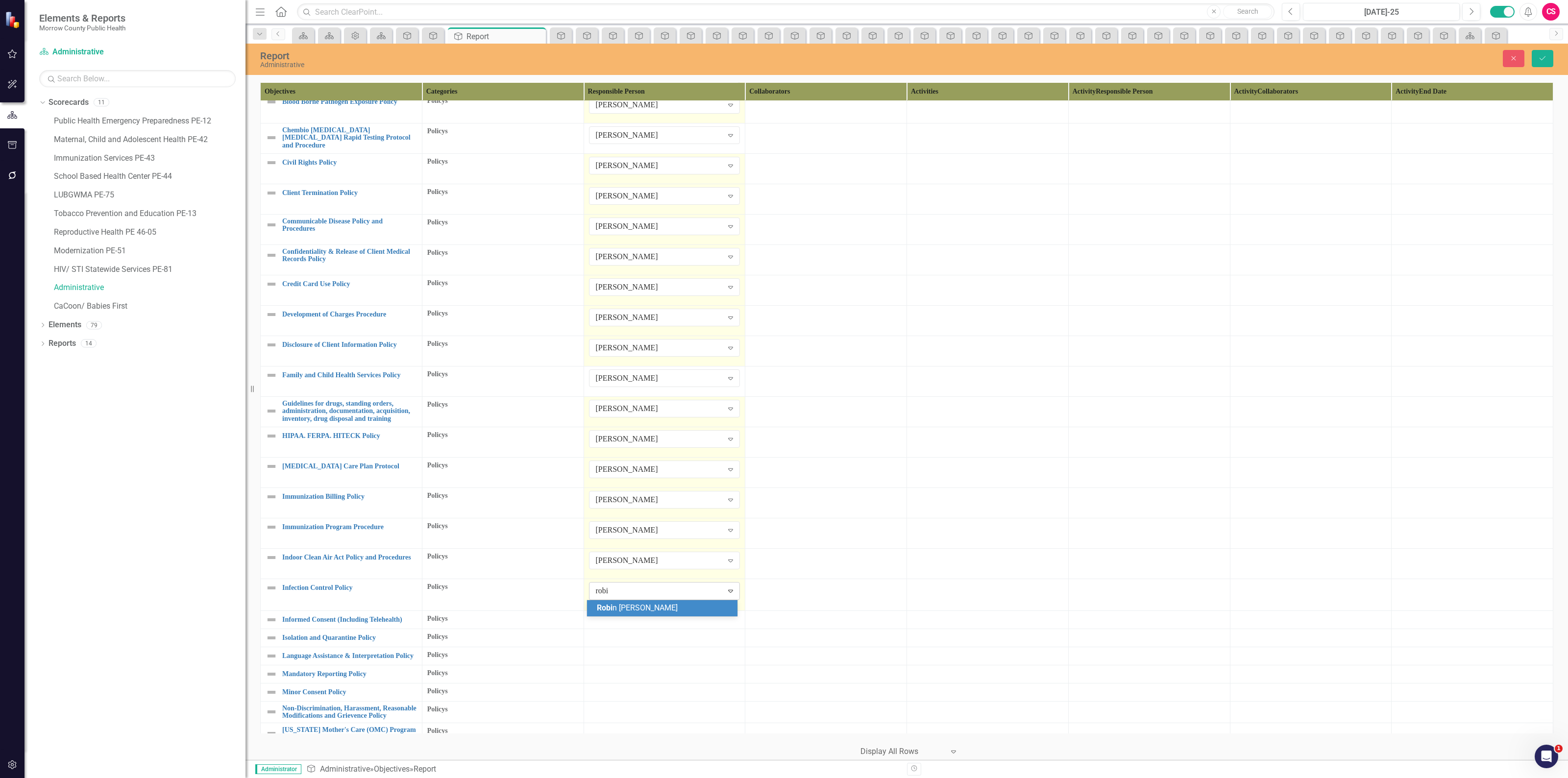
type input "robin"
click at [620, 614] on div at bounding box center [664, 618] width 151 height 11
click at [618, 618] on div "Not Defined" at bounding box center [659, 621] width 127 height 11
type input "robin"
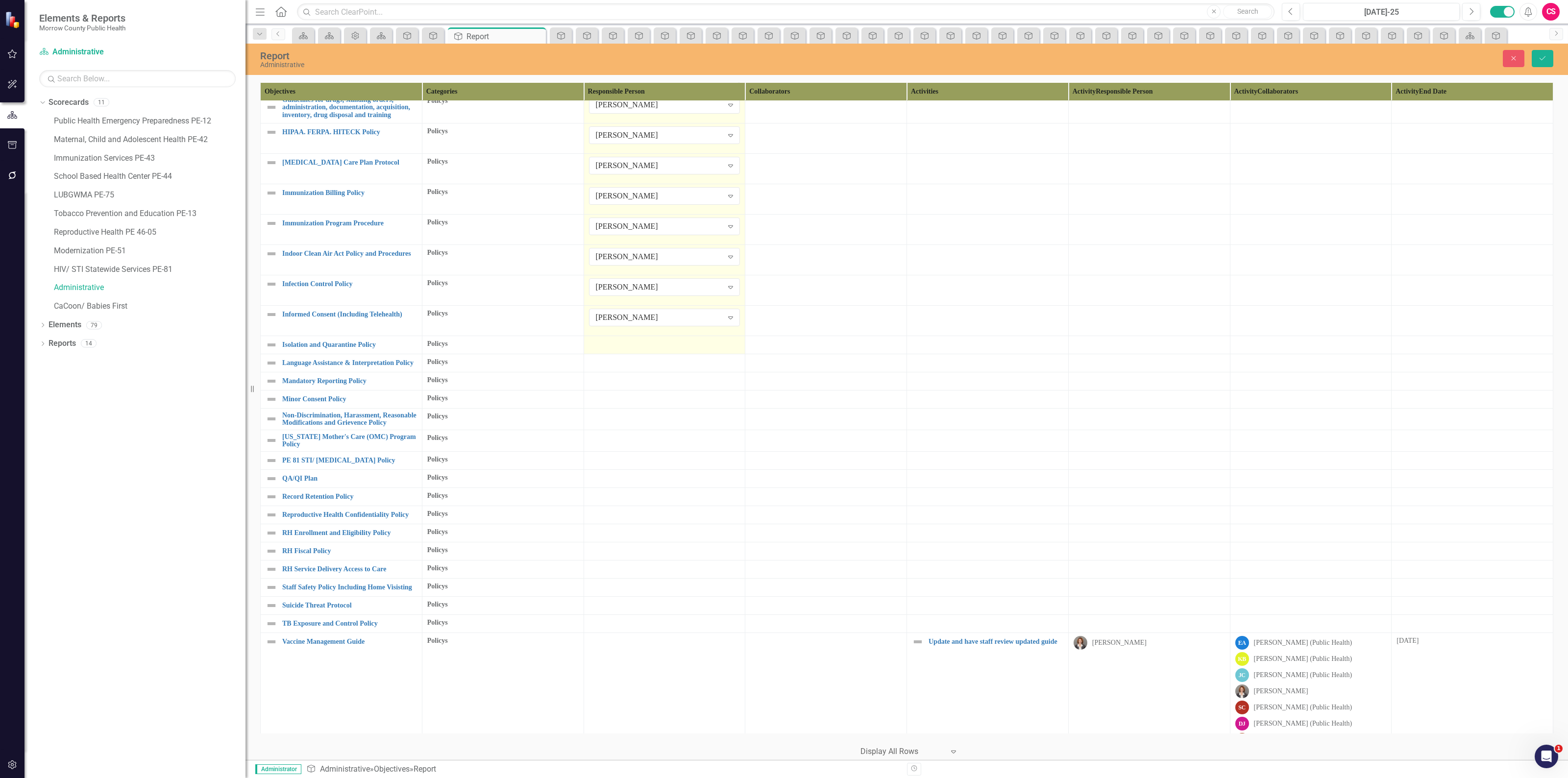
scroll to position [912, 0]
click at [611, 341] on div at bounding box center [664, 345] width 151 height 11
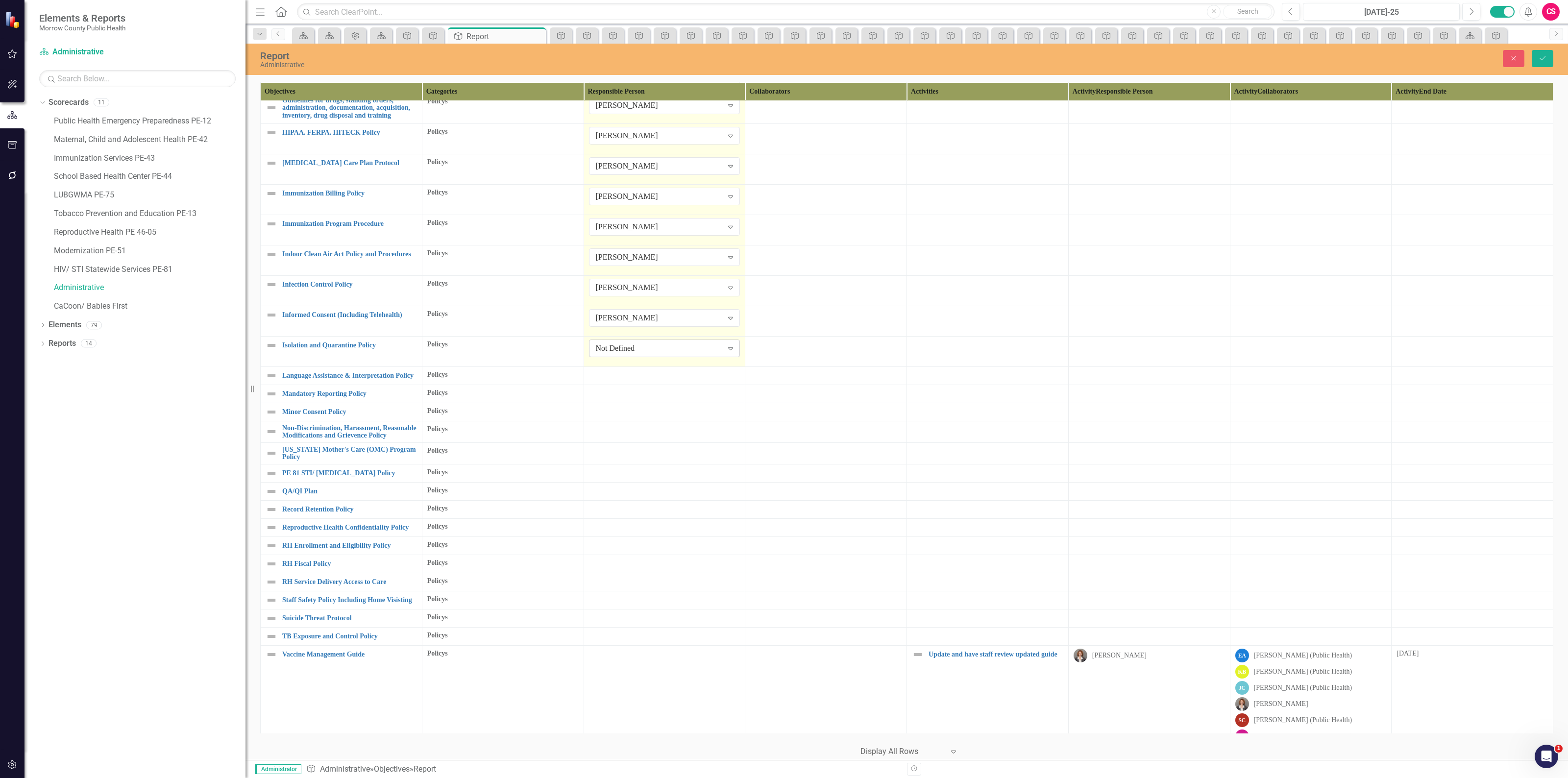
click at [611, 353] on div "Not Defined" at bounding box center [659, 349] width 127 height 11
type input "robin"
click at [611, 382] on td at bounding box center [663, 375] width 162 height 18
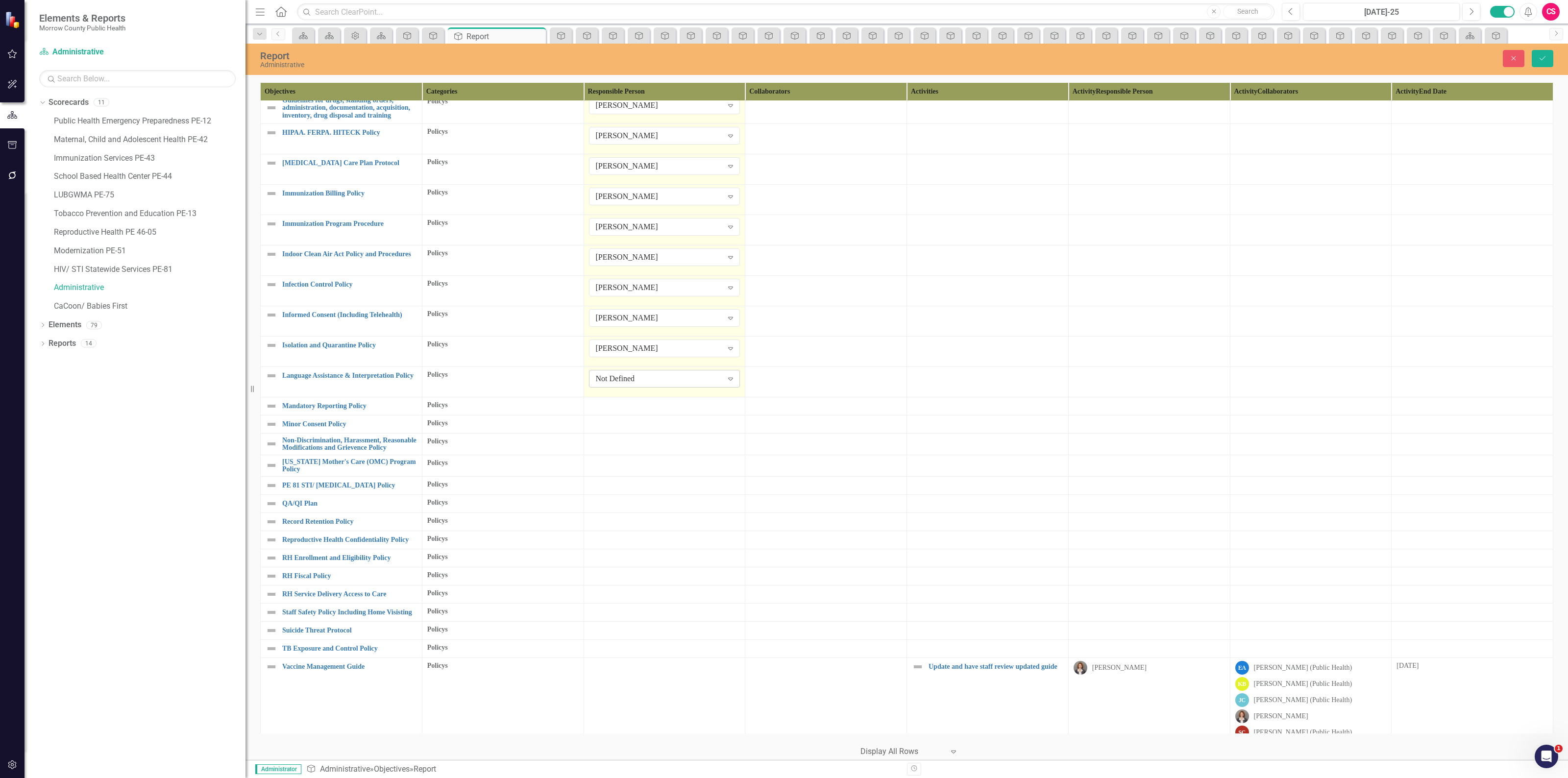
click at [612, 381] on div "Not Defined" at bounding box center [659, 379] width 127 height 11
type input "robin"
click at [611, 406] on div at bounding box center [664, 406] width 151 height 11
click at [611, 406] on div "Not Defined" at bounding box center [659, 409] width 127 height 11
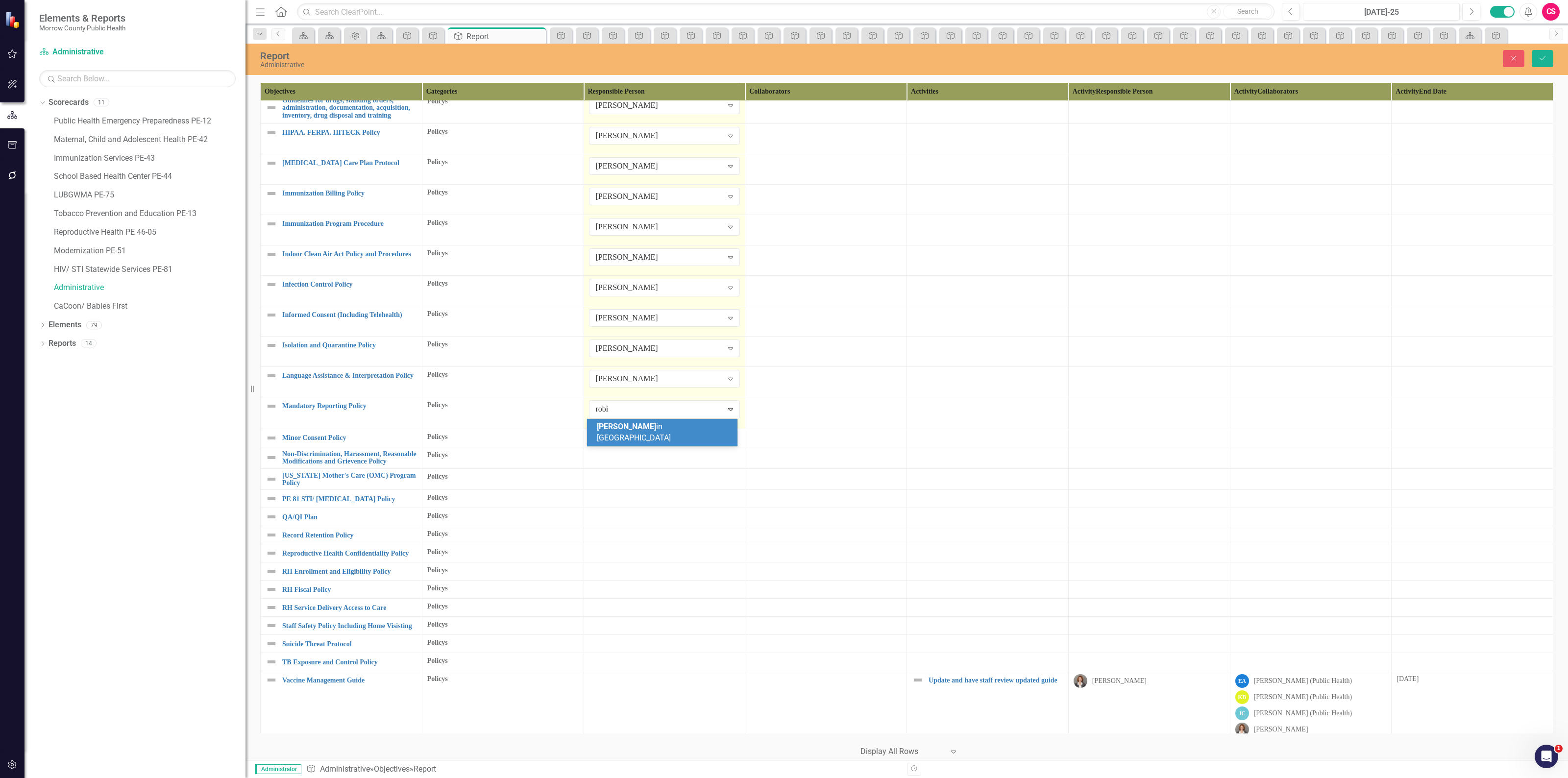
type input "robin"
click at [605, 432] on div at bounding box center [664, 437] width 151 height 11
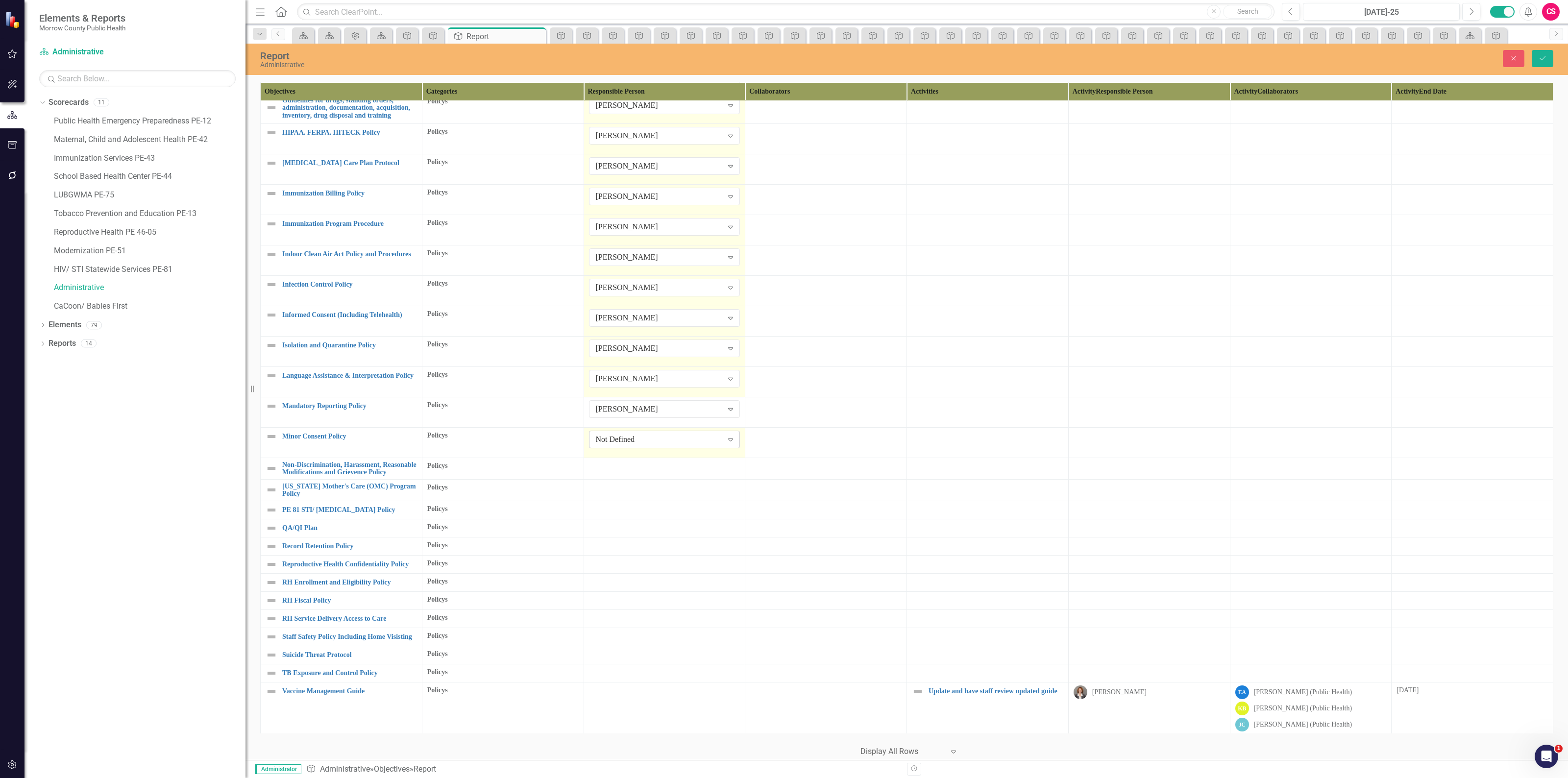
click at [605, 435] on div "Not Defined" at bounding box center [659, 440] width 127 height 11
type input "robin"
click at [606, 471] on div at bounding box center [664, 467] width 151 height 11
click at [605, 475] on div "Not Defined" at bounding box center [659, 470] width 127 height 11
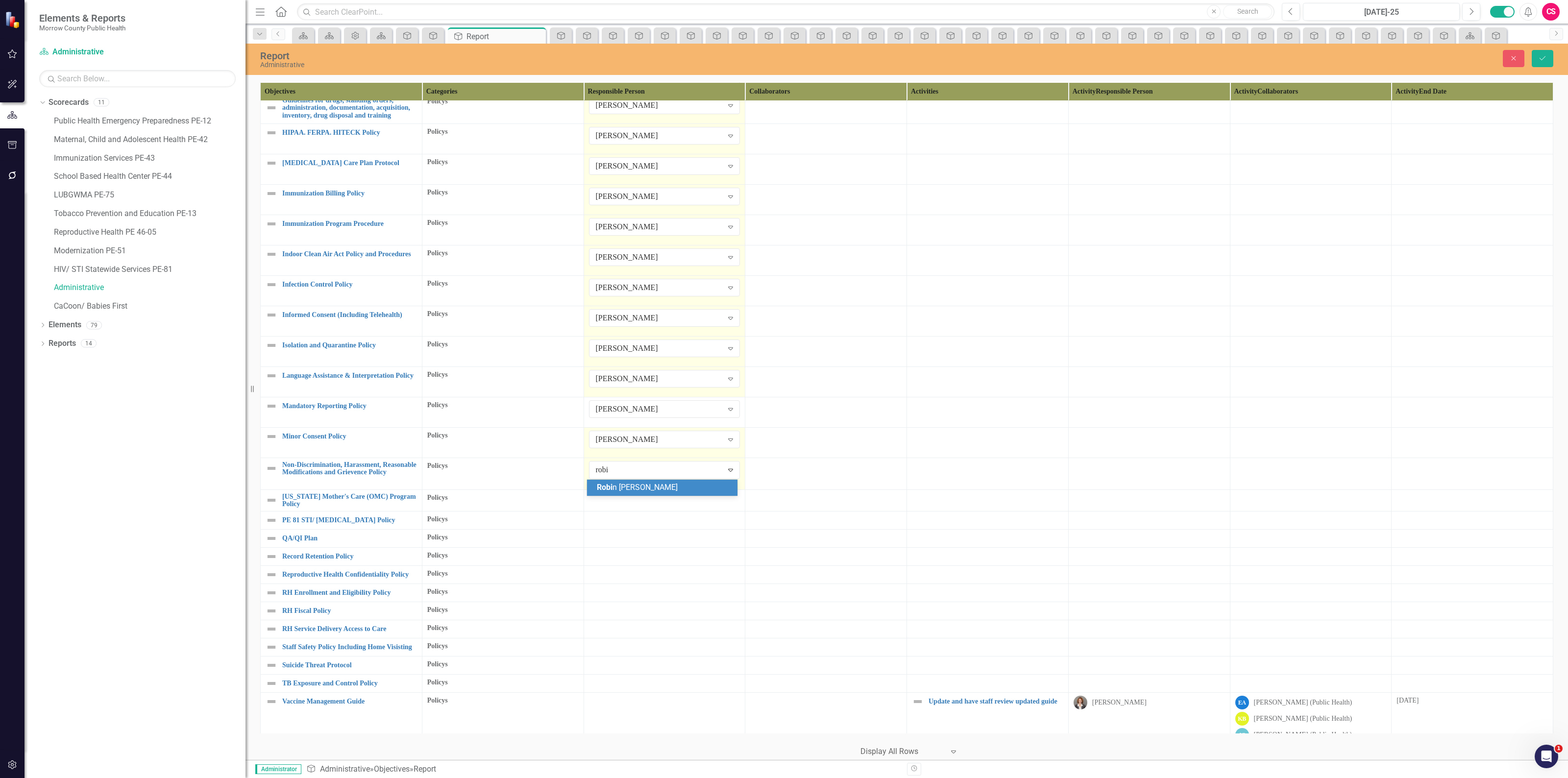
type input "robin"
click at [603, 506] on td at bounding box center [663, 498] width 162 height 22
click at [609, 498] on div "Not Defined" at bounding box center [659, 500] width 127 height 11
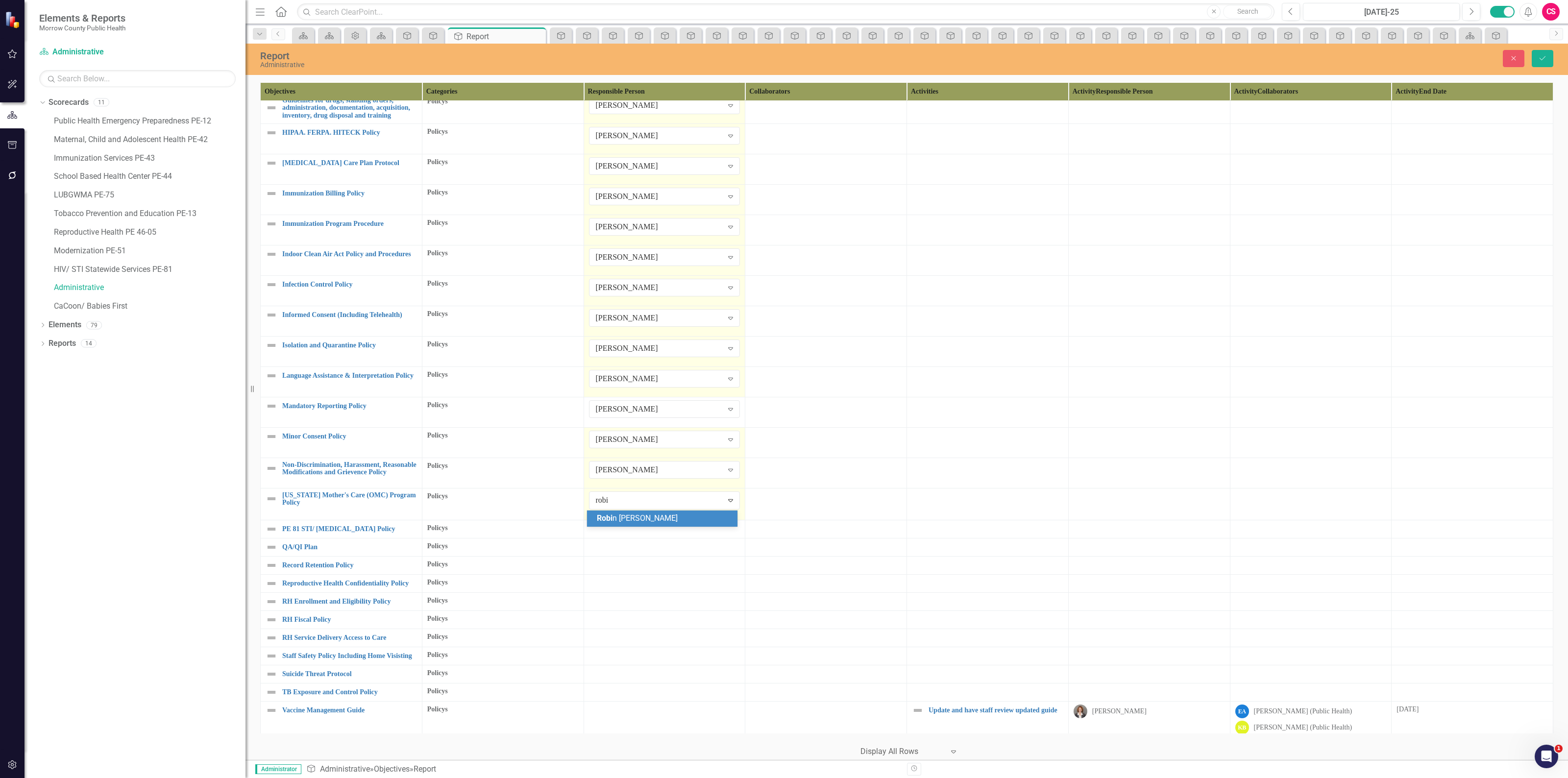
type input "robin"
click at [606, 525] on div at bounding box center [664, 527] width 151 height 11
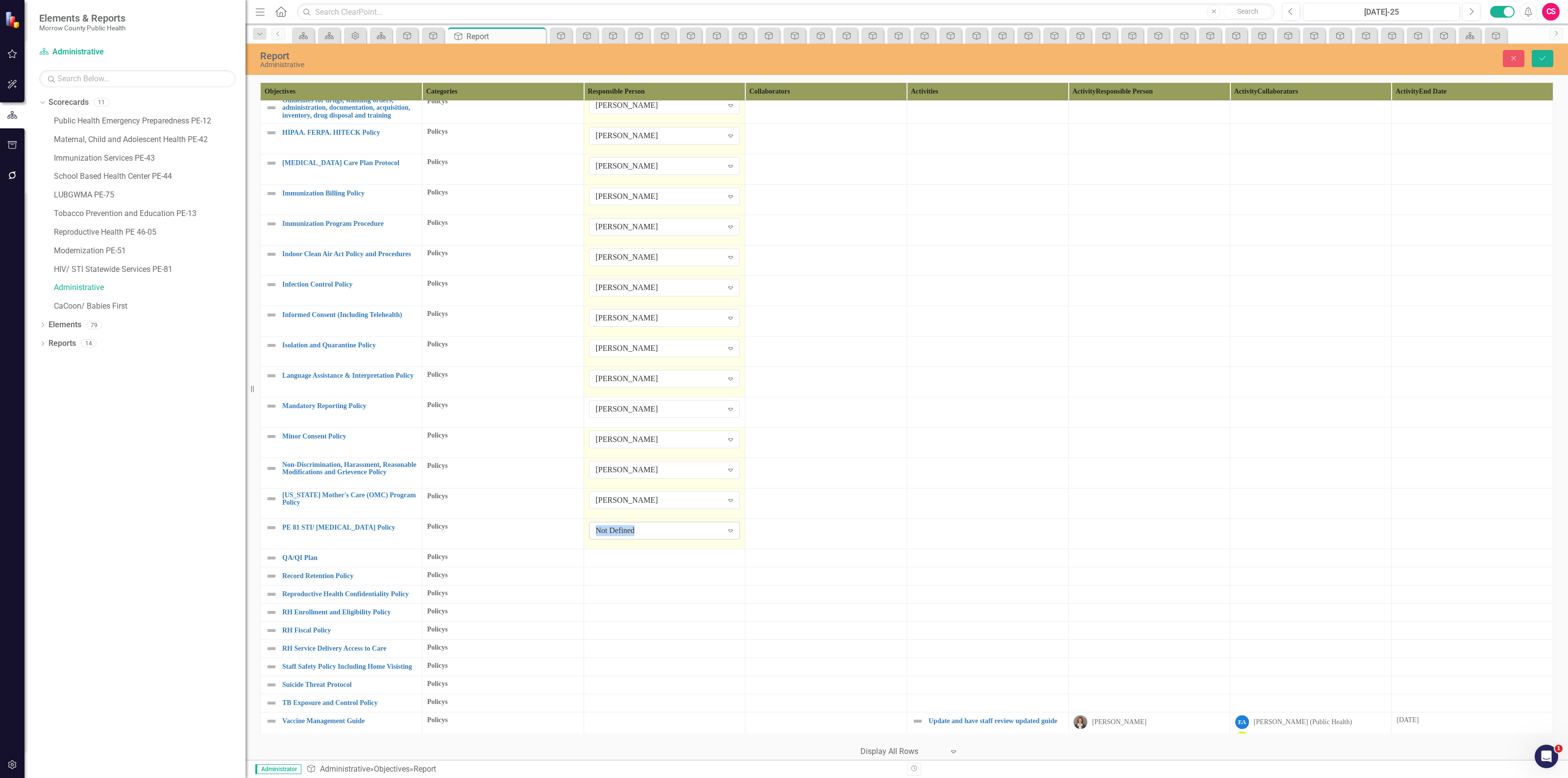
click at [606, 526] on div "Not Defined" at bounding box center [659, 531] width 127 height 11
type input "robin"
click at [614, 555] on div at bounding box center [664, 558] width 151 height 11
click at [614, 557] on div "Not Defined" at bounding box center [659, 562] width 127 height 11
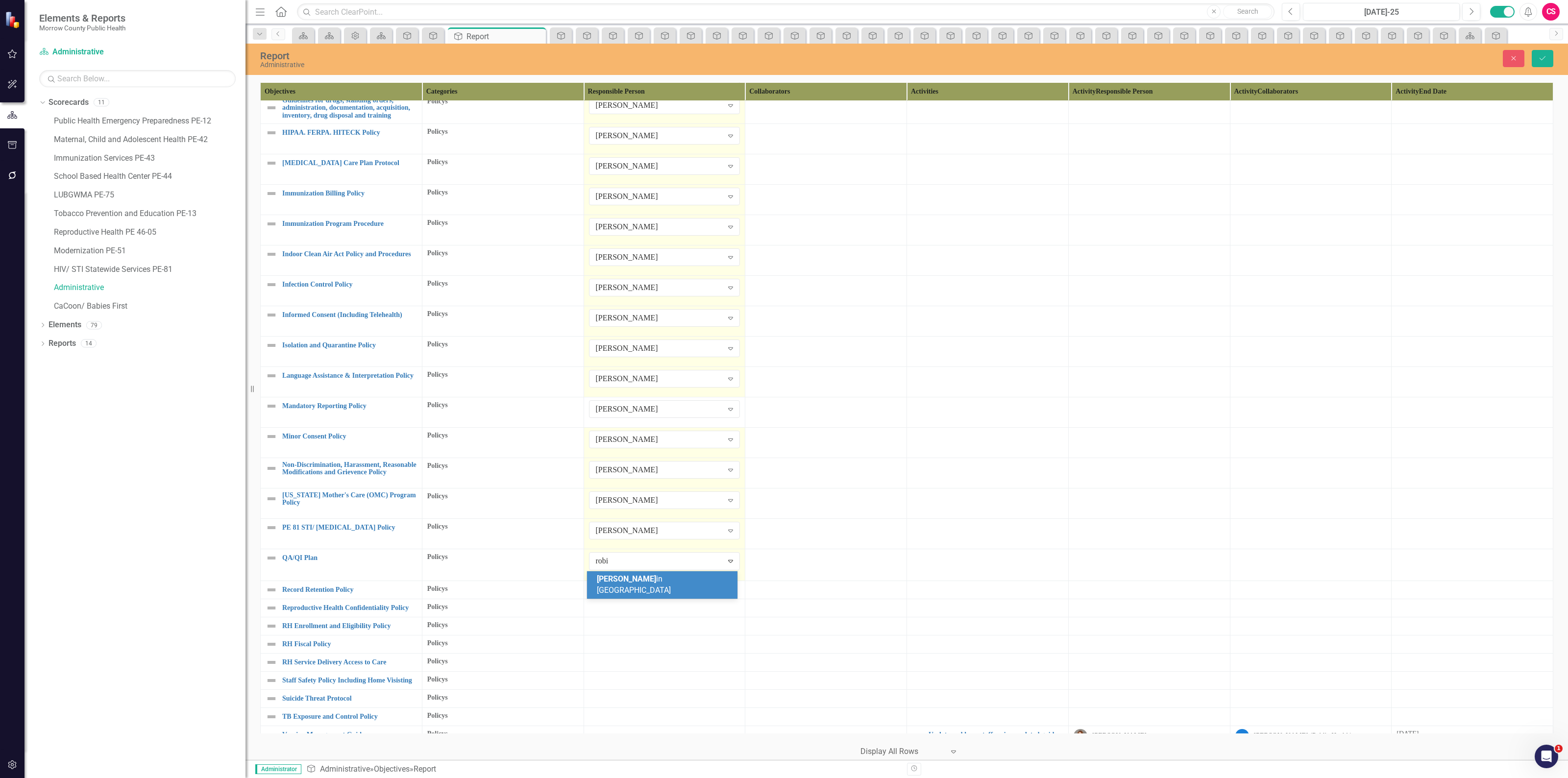
type input "robin"
click at [616, 592] on div at bounding box center [664, 588] width 151 height 11
click at [621, 590] on div "Not Defined" at bounding box center [659, 592] width 127 height 11
click at [619, 594] on div "Not Defined" at bounding box center [659, 592] width 127 height 11
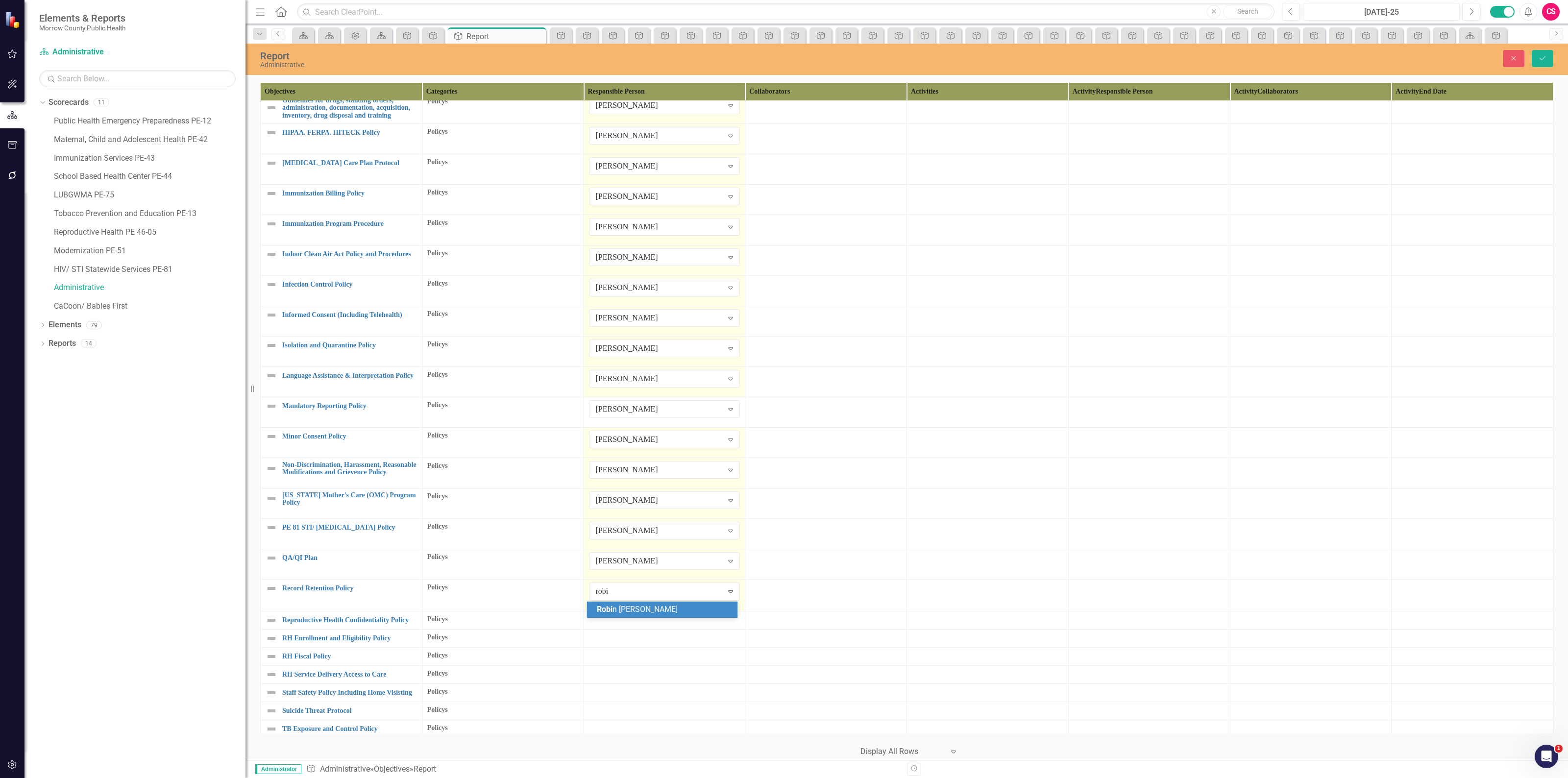
type input "robin"
click at [639, 613] on td at bounding box center [663, 618] width 162 height 18
click at [635, 618] on div "Not Defined" at bounding box center [659, 622] width 127 height 11
type input "robin"
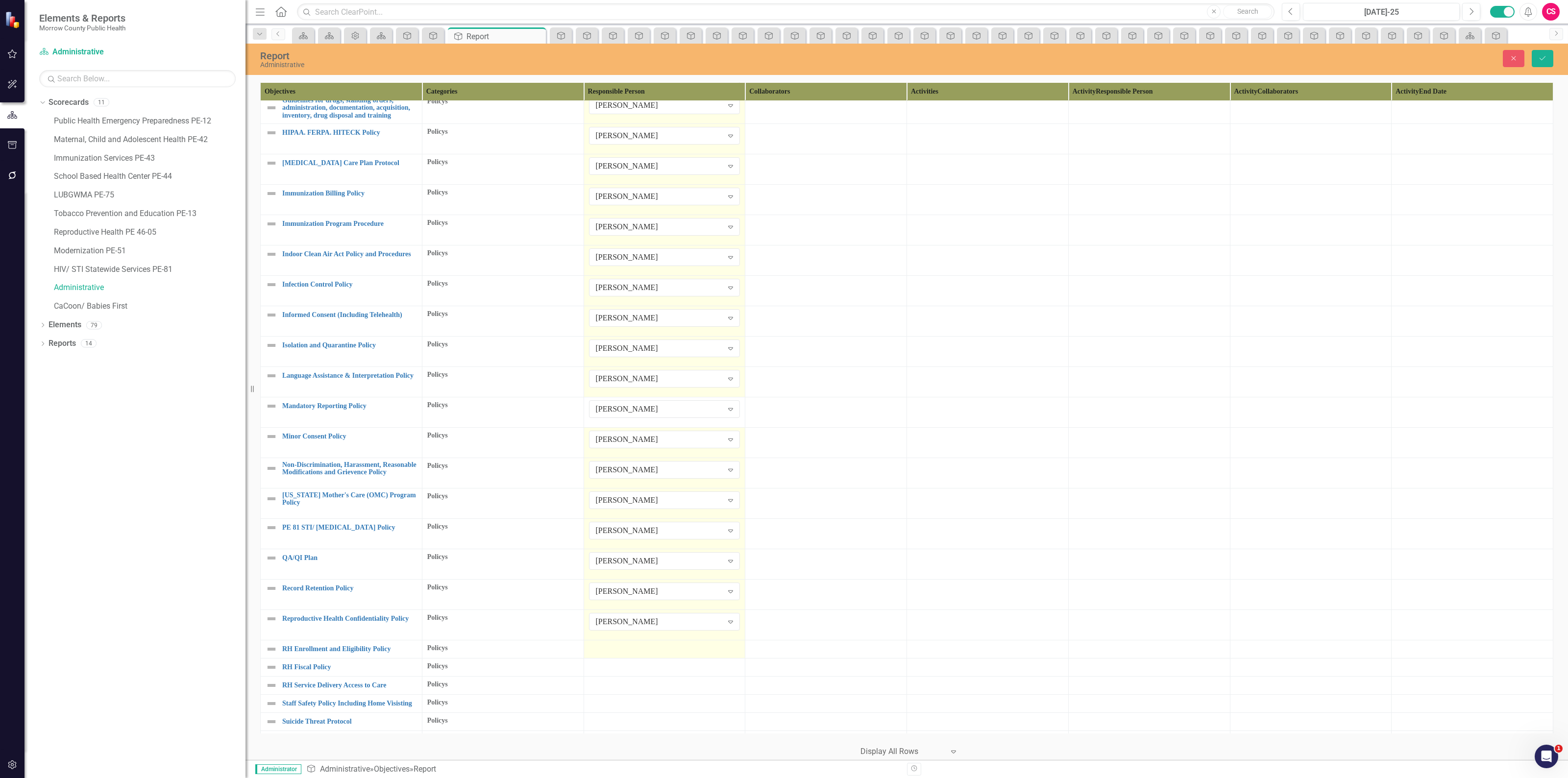
click at [620, 648] on div at bounding box center [664, 649] width 151 height 11
click at [620, 648] on div at bounding box center [664, 649] width 151 height 11
click at [620, 649] on div "Not Defined" at bounding box center [659, 652] width 127 height 11
type input "robin"
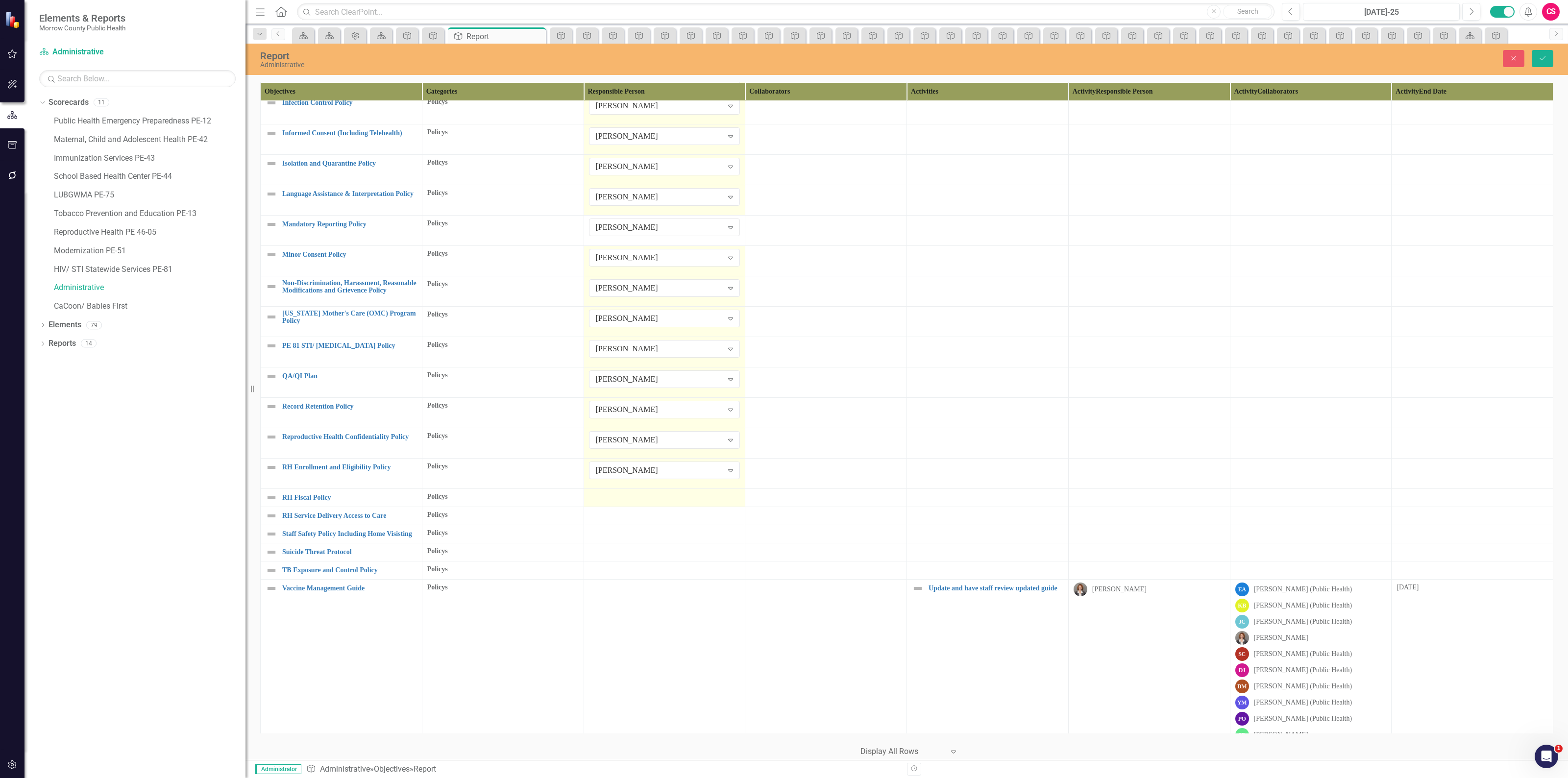
scroll to position [1096, 0]
click at [623, 493] on div at bounding box center [664, 496] width 151 height 11
click at [619, 497] on div "Not Defined" at bounding box center [659, 499] width 127 height 11
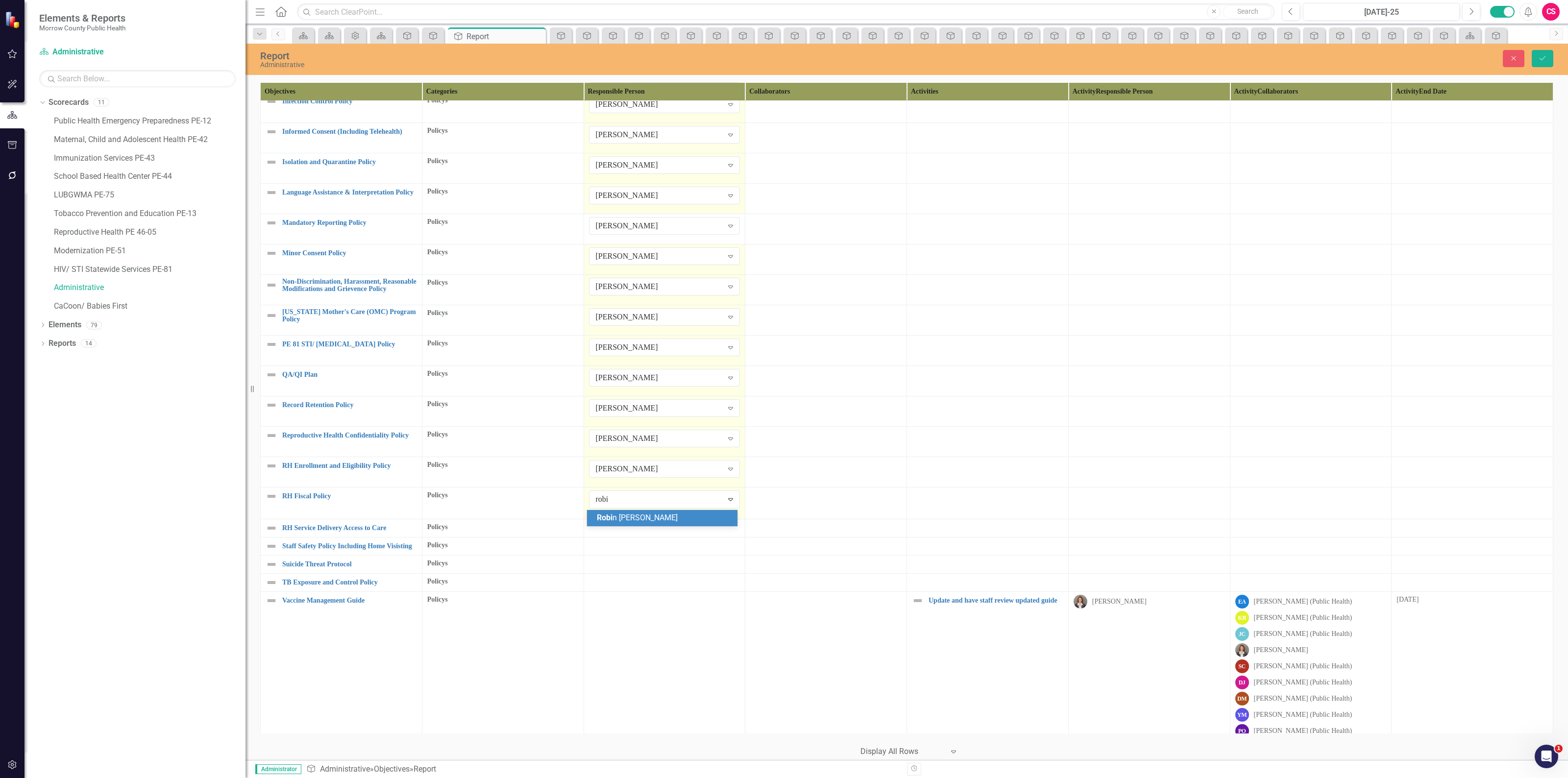
type input "robin"
click at [618, 528] on div at bounding box center [664, 527] width 151 height 11
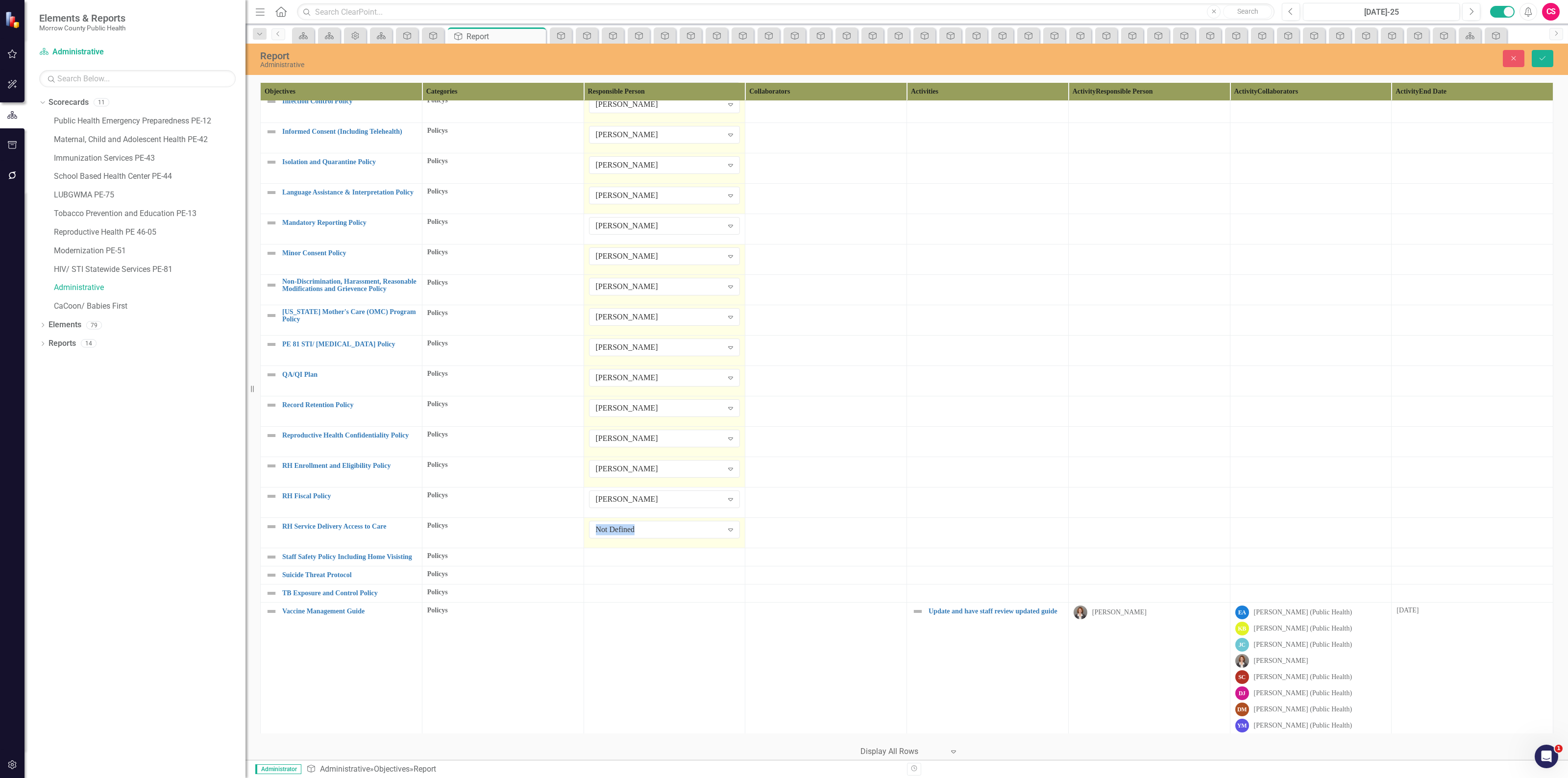
click at [618, 528] on div "Not Defined" at bounding box center [659, 530] width 127 height 11
type input "robin"
click at [609, 563] on div at bounding box center [664, 557] width 151 height 11
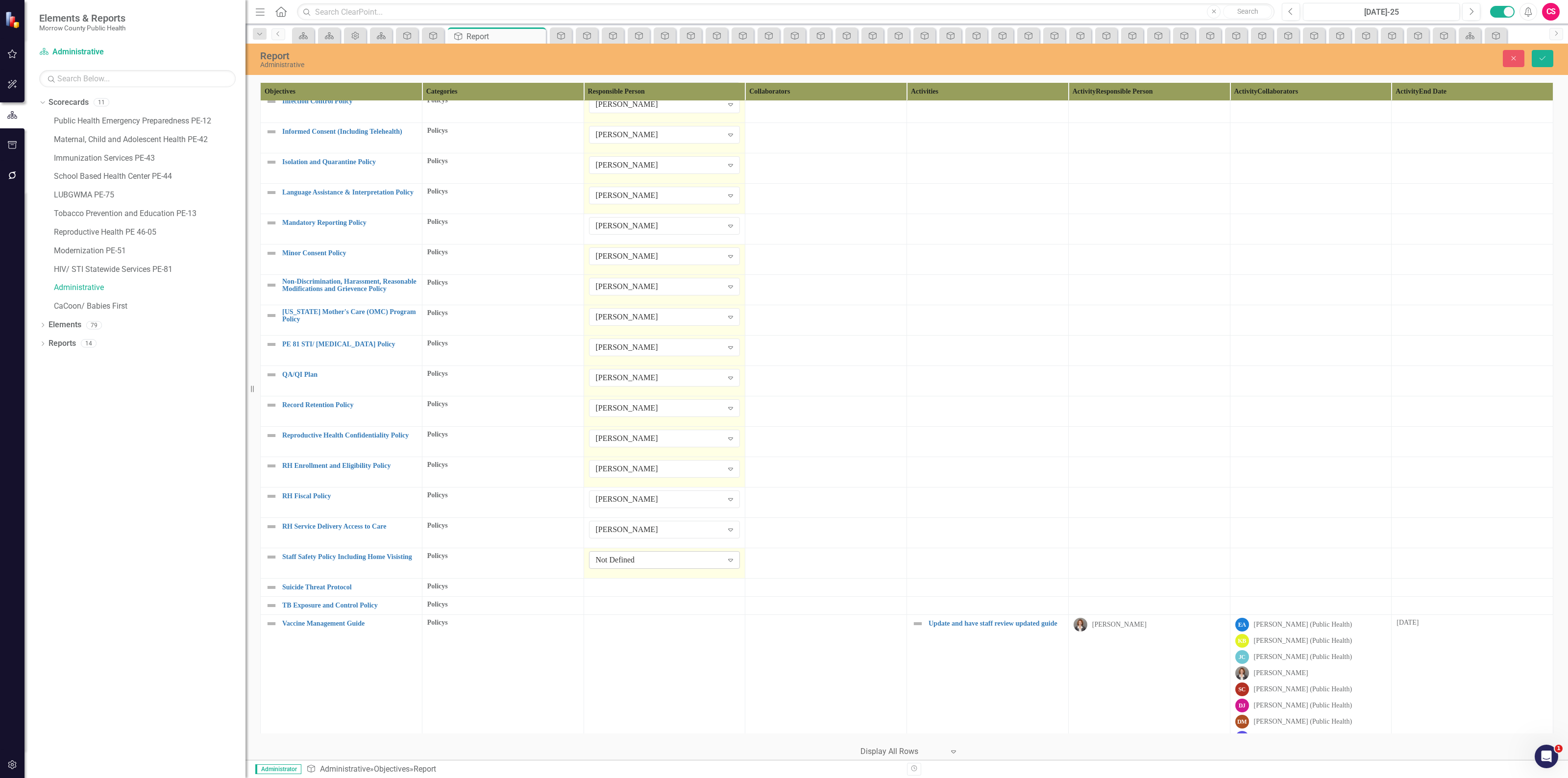
click at [614, 560] on div "Not Defined" at bounding box center [659, 561] width 127 height 11
type input "robin"
click at [608, 588] on div at bounding box center [664, 587] width 151 height 11
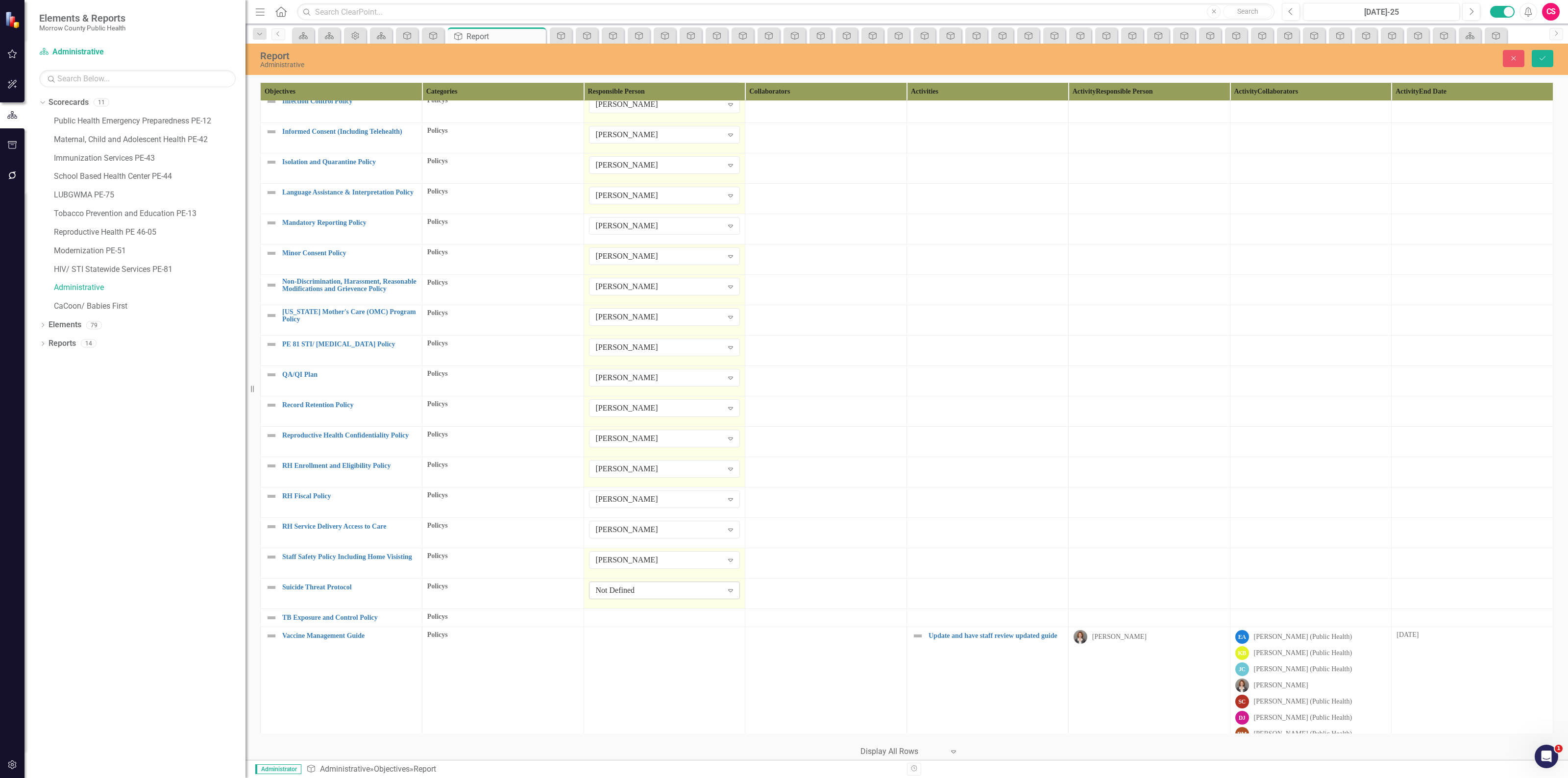
click at [608, 591] on div "Not Defined" at bounding box center [659, 591] width 127 height 11
type input "robin"
click at [640, 620] on div at bounding box center [664, 617] width 151 height 11
click at [639, 620] on div "Not Defined" at bounding box center [659, 621] width 127 height 11
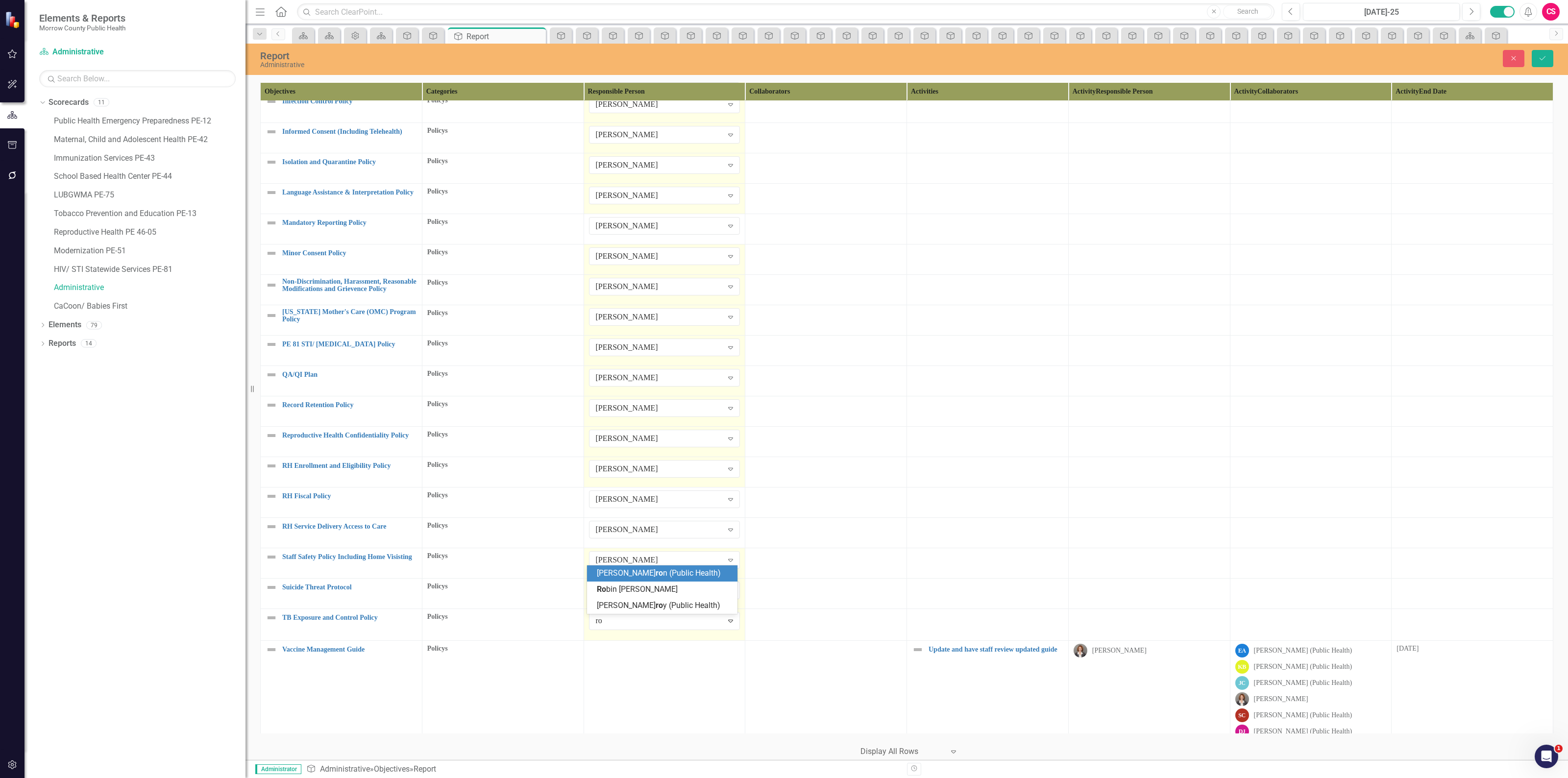
type input "rob"
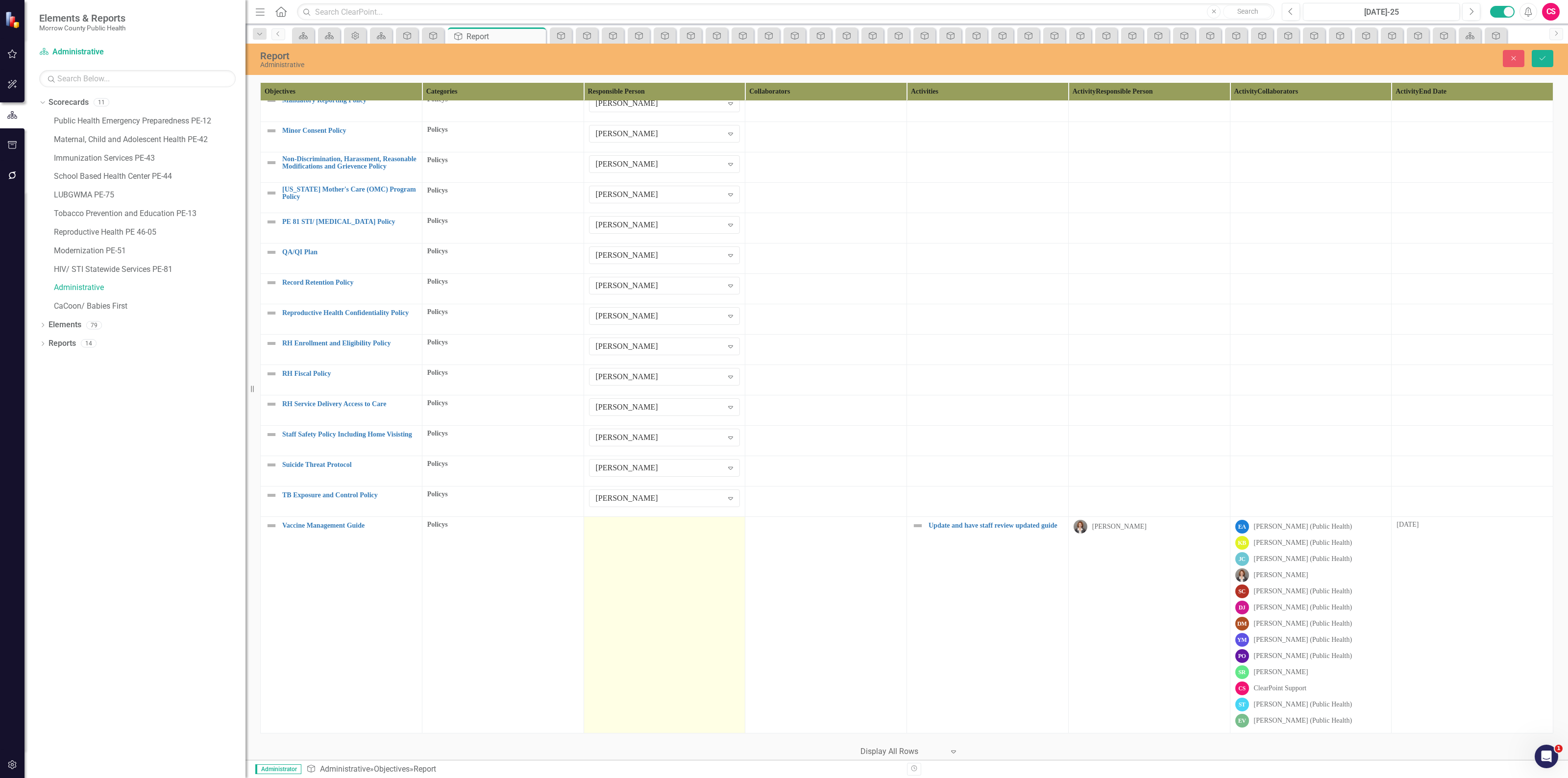
scroll to position [1268, 0]
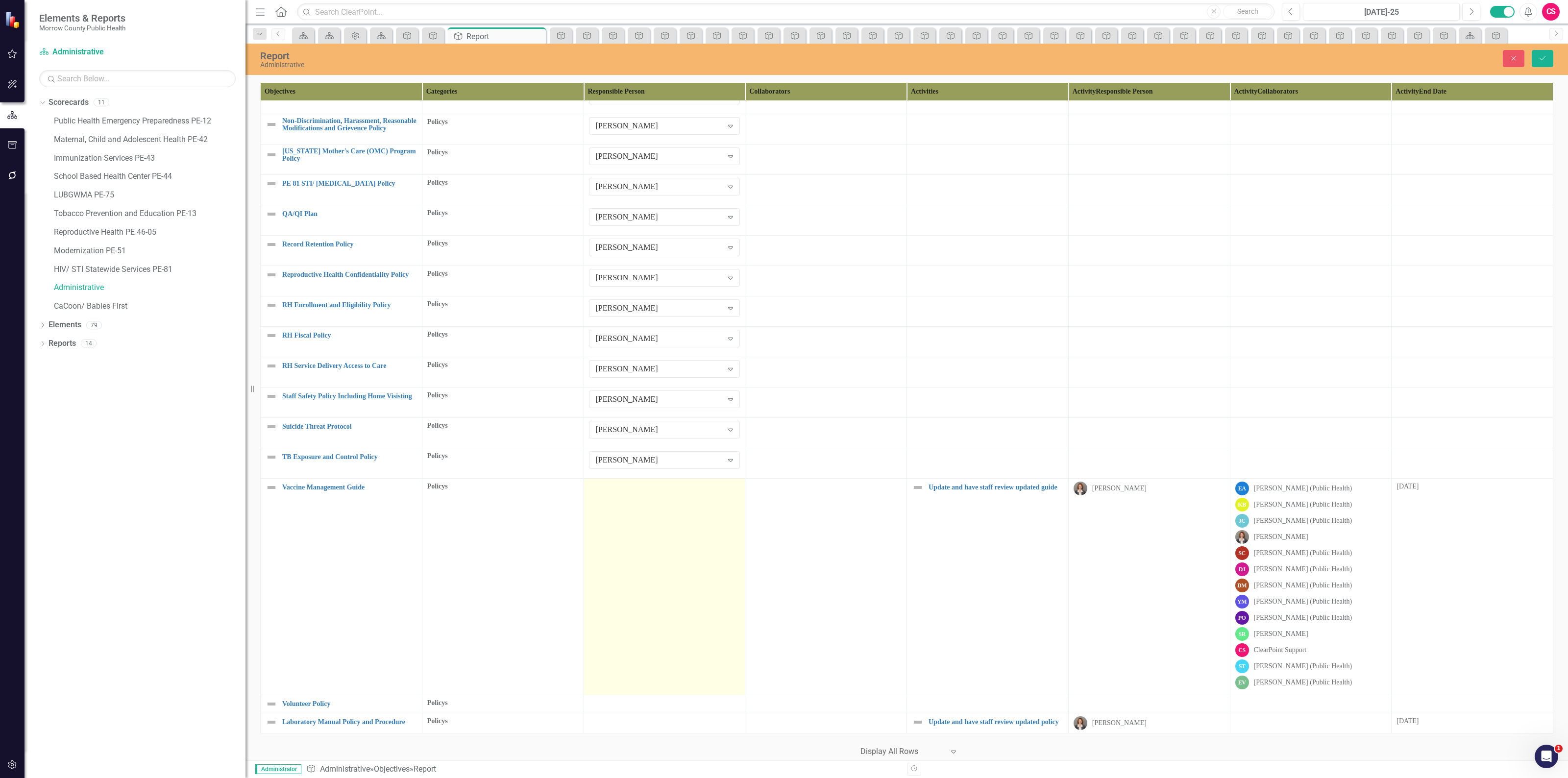
click at [645, 569] on td at bounding box center [663, 586] width 162 height 216
click at [642, 553] on td "Not Defined Expand" at bounding box center [663, 586] width 162 height 216
click at [630, 485] on div "Not Defined" at bounding box center [659, 491] width 127 height 11
type input "robin"
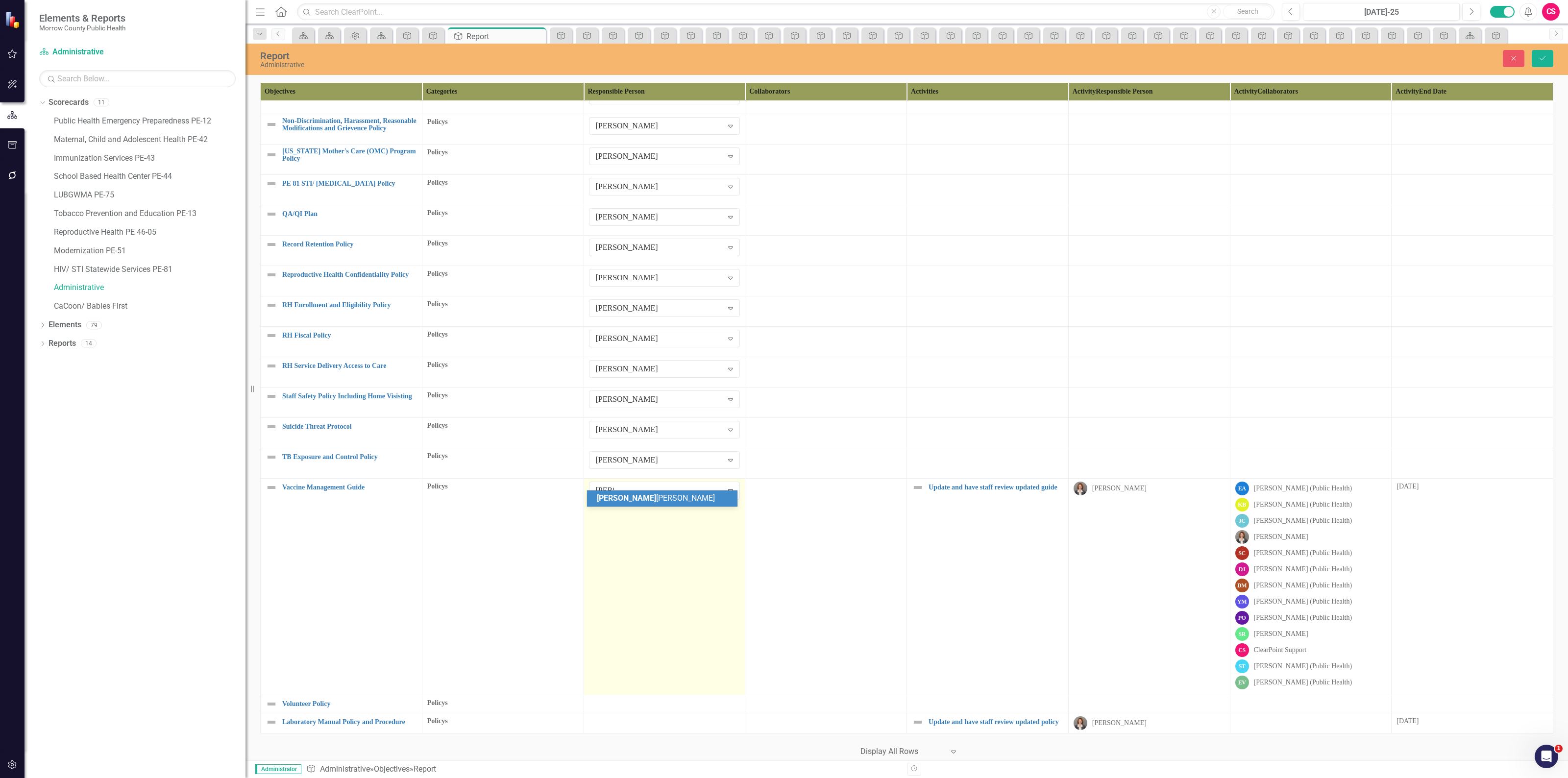
click at [634, 498] on span "Robin Canaday" at bounding box center [655, 498] width 118 height 9
click at [643, 699] on div at bounding box center [664, 704] width 151 height 11
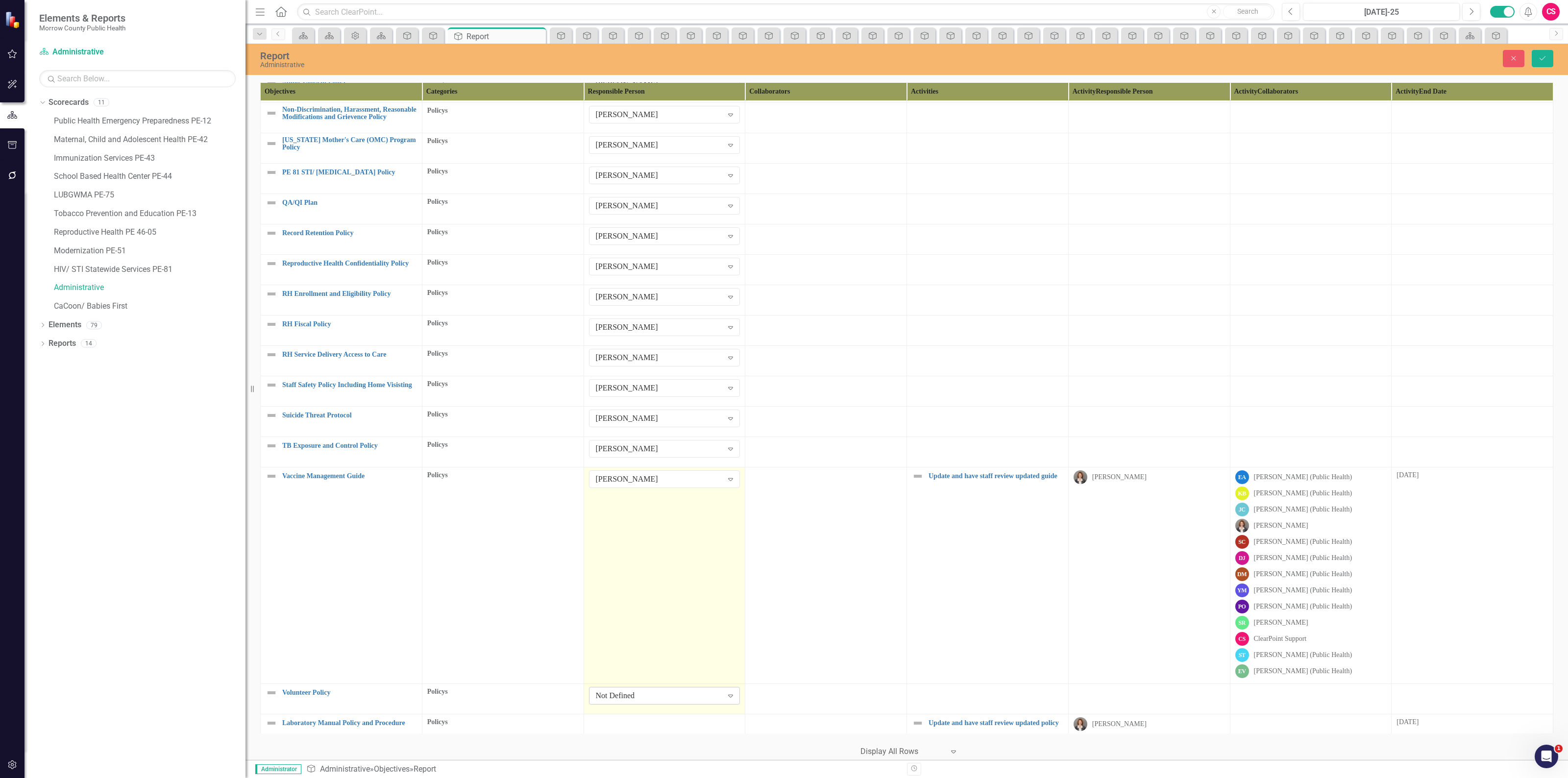
click at [641, 695] on div "Not Defined" at bounding box center [659, 696] width 127 height 11
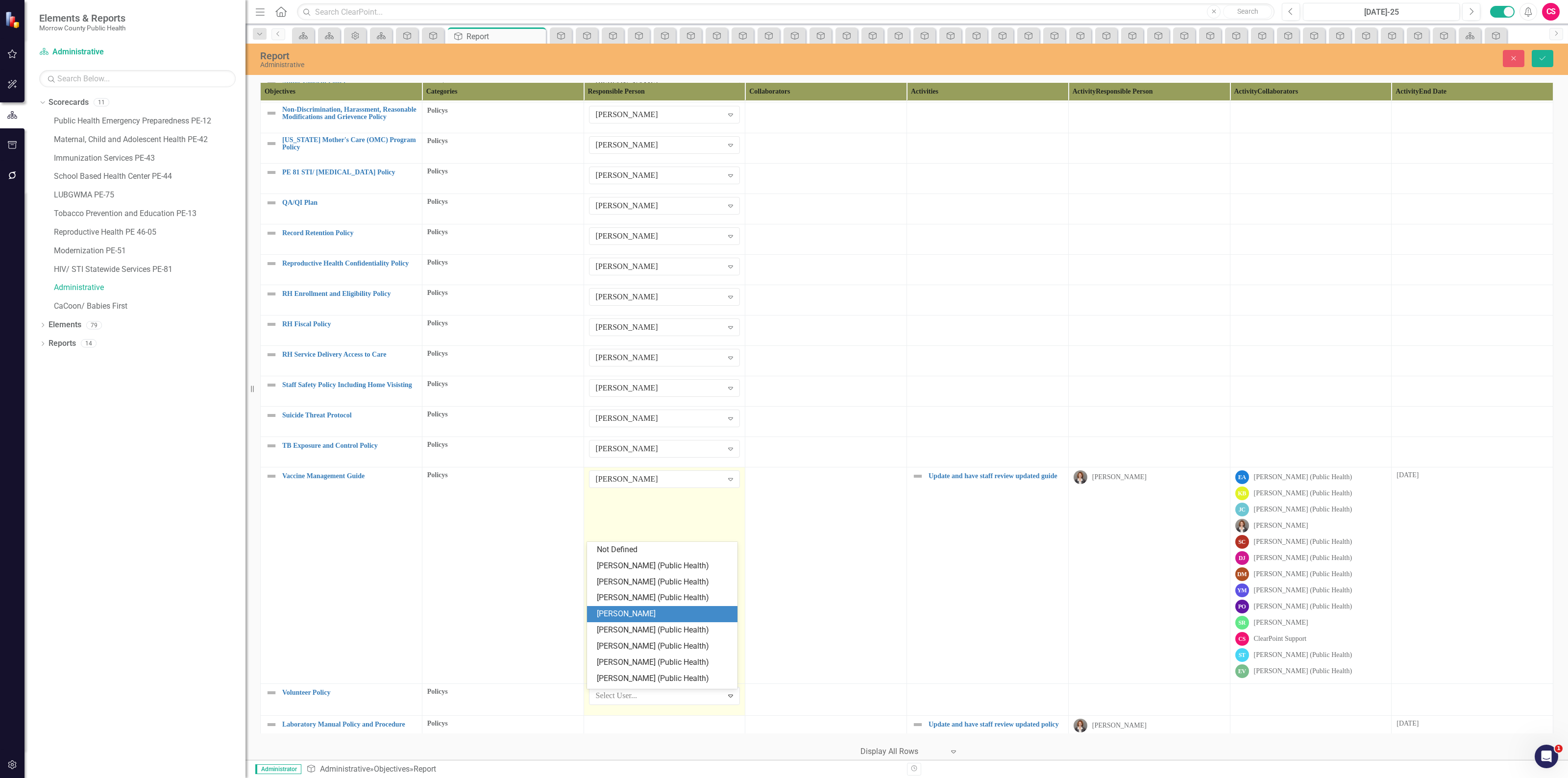
click at [637, 610] on div "[PERSON_NAME]" at bounding box center [663, 614] width 135 height 11
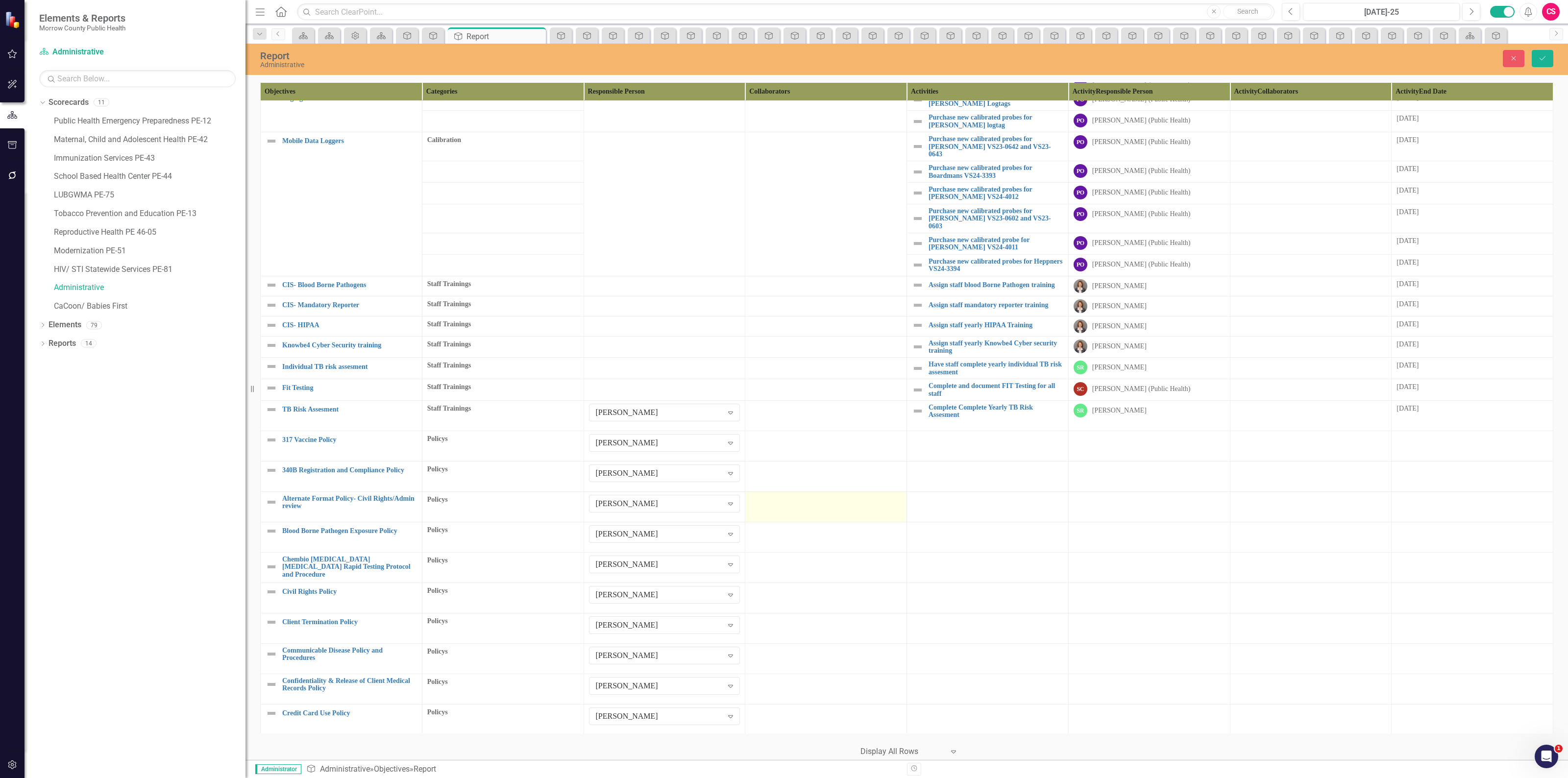
scroll to position [182, 0]
click at [787, 408] on td at bounding box center [825, 413] width 162 height 30
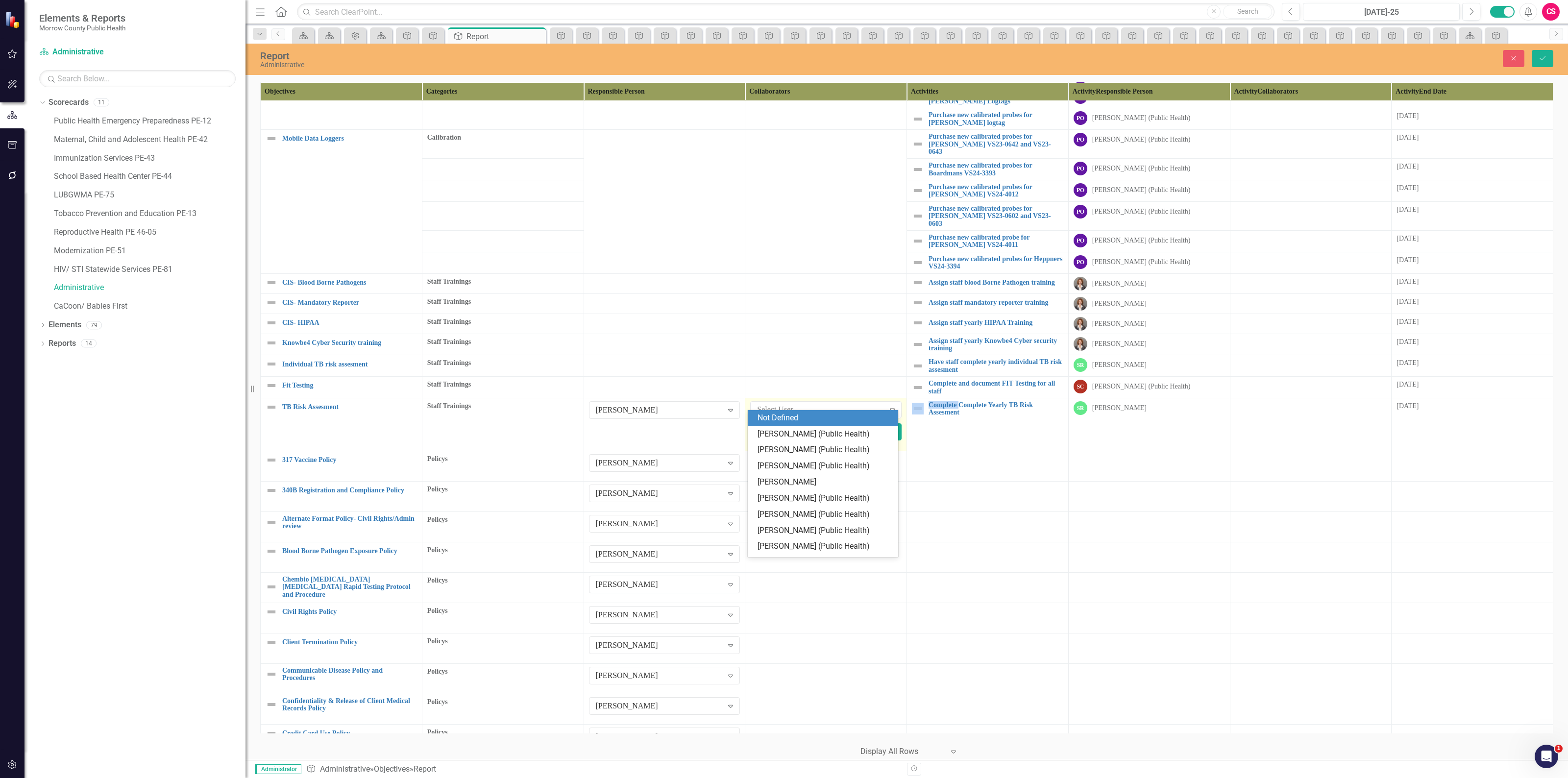
click at [787, 408] on div "Select User..." at bounding box center [818, 410] width 130 height 15
click at [802, 437] on div "Erin Anderson (Public Health)" at bounding box center [824, 435] width 135 height 11
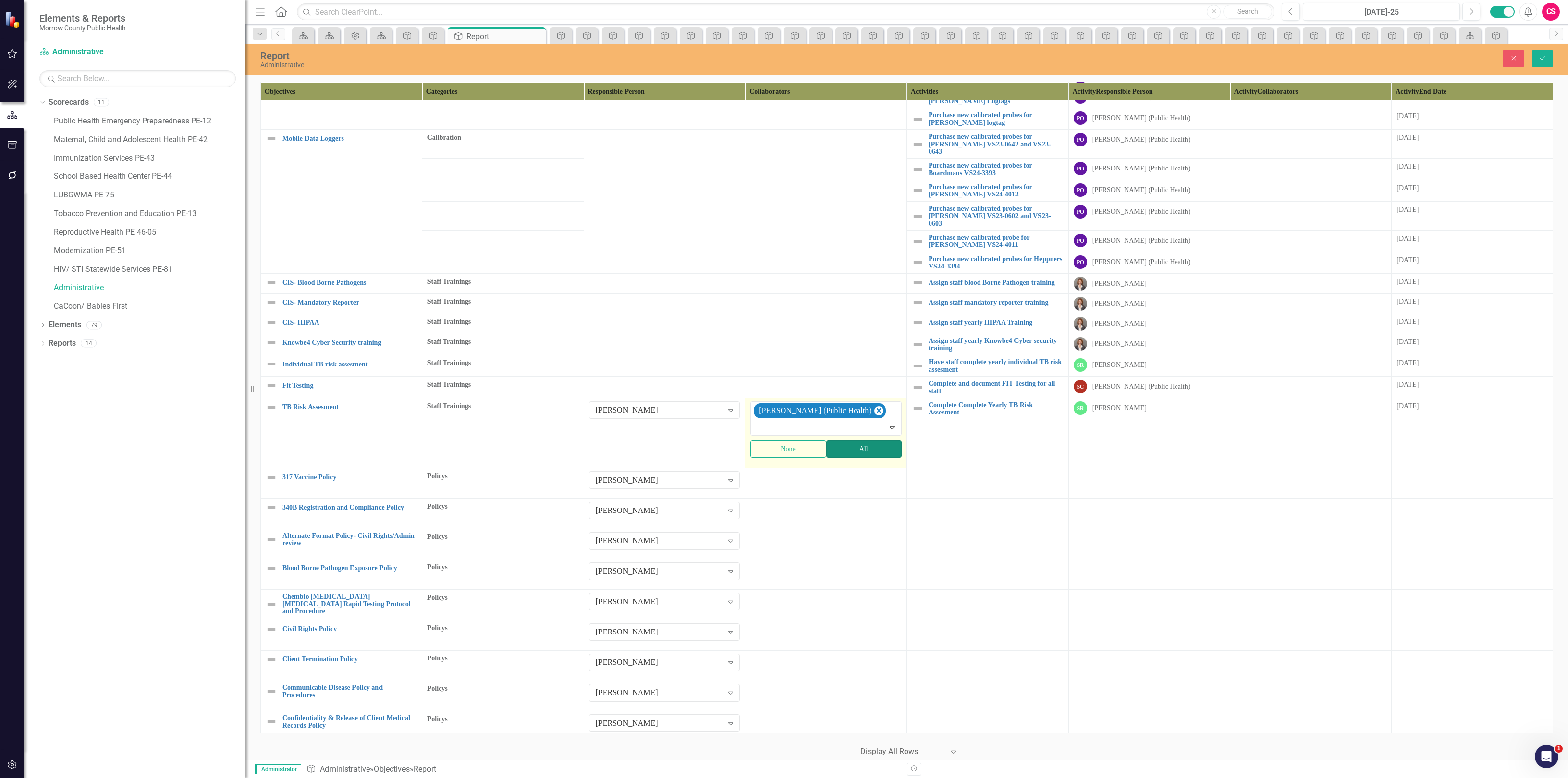
click at [851, 444] on button "All" at bounding box center [864, 449] width 76 height 17
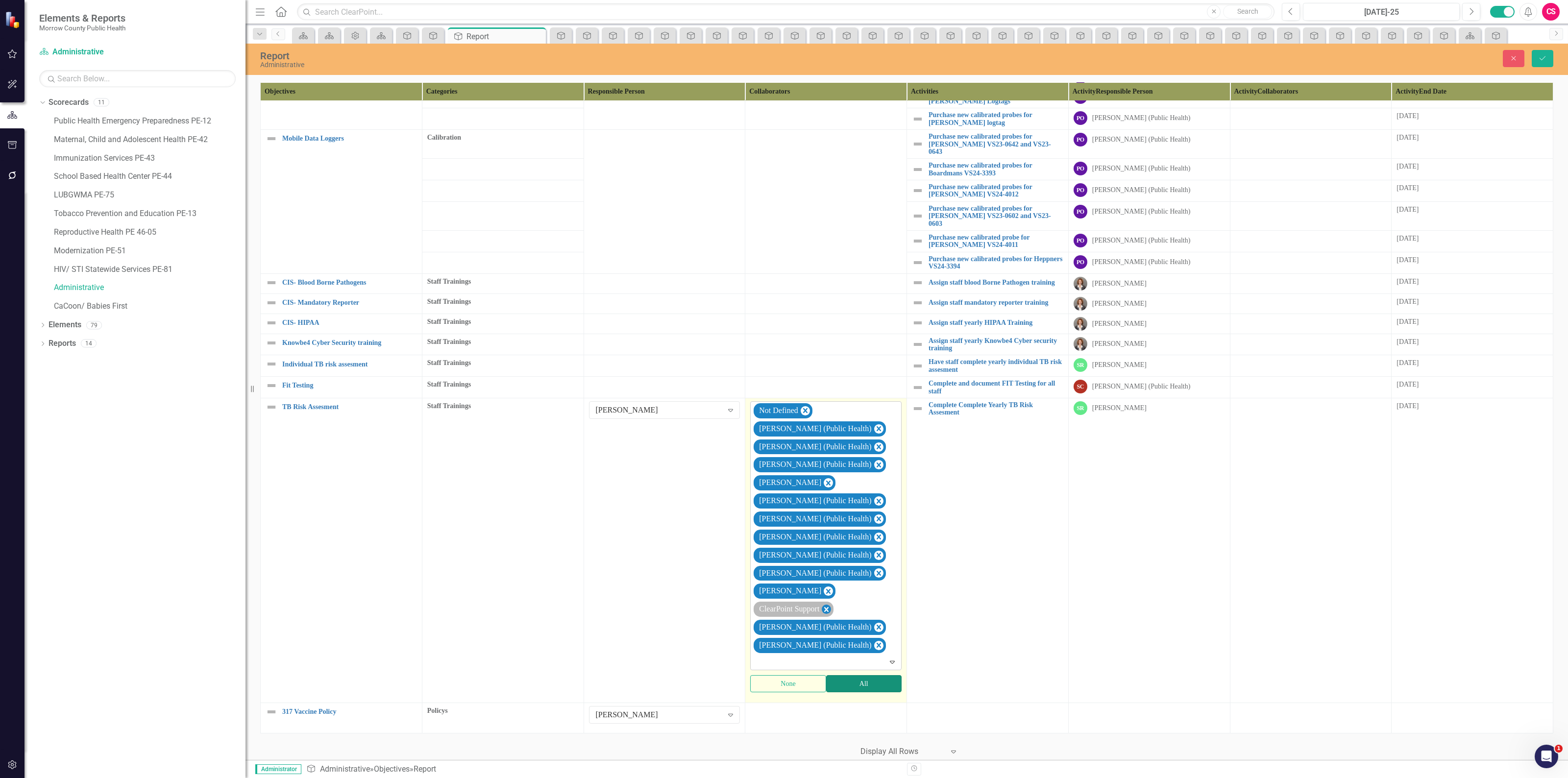
click at [831, 603] on icon "Remove ClearPoint Support" at bounding box center [826, 609] width 9 height 12
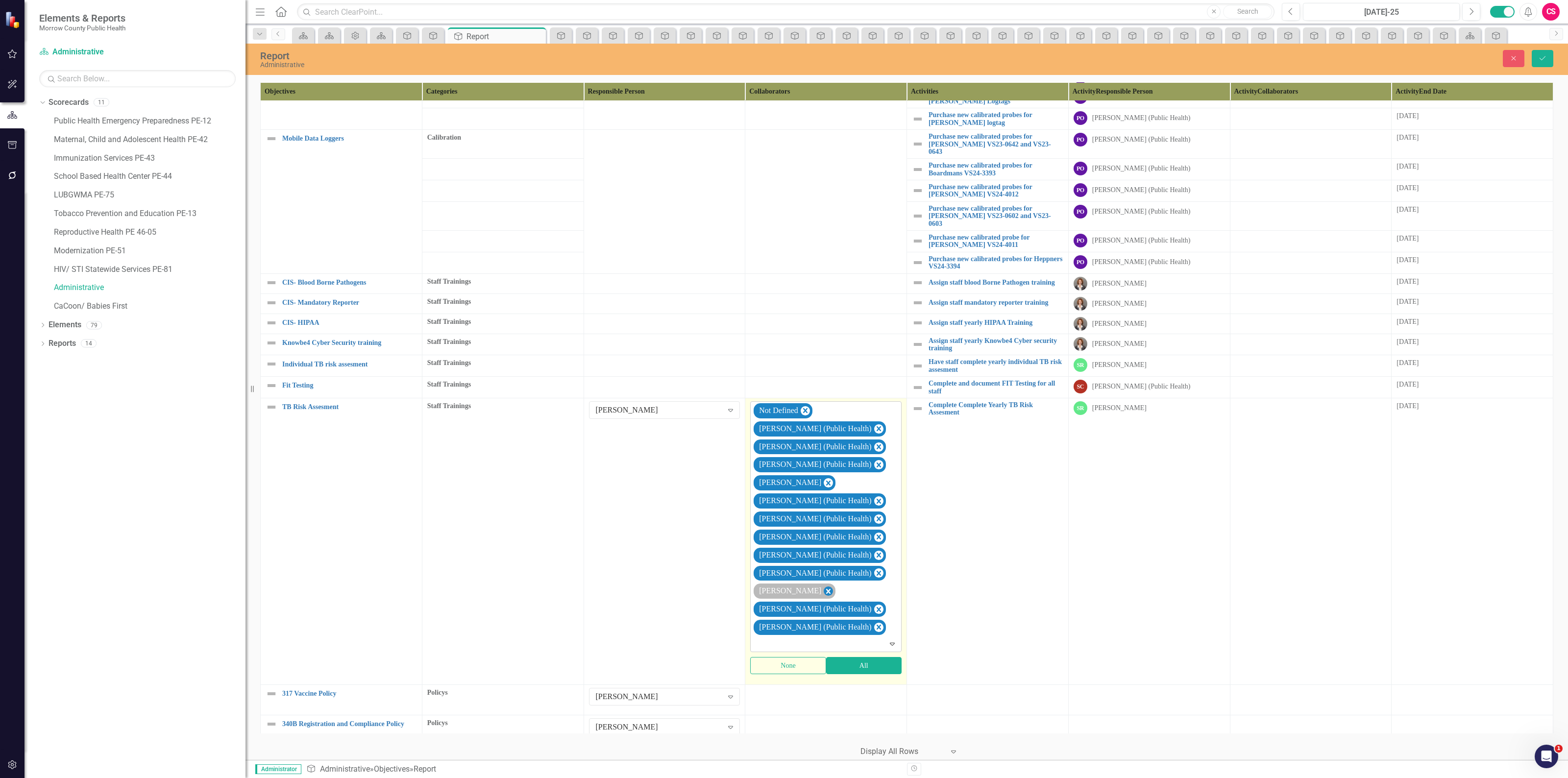
click at [823, 585] on icon "Remove Sarah Rea" at bounding box center [828, 591] width 9 height 12
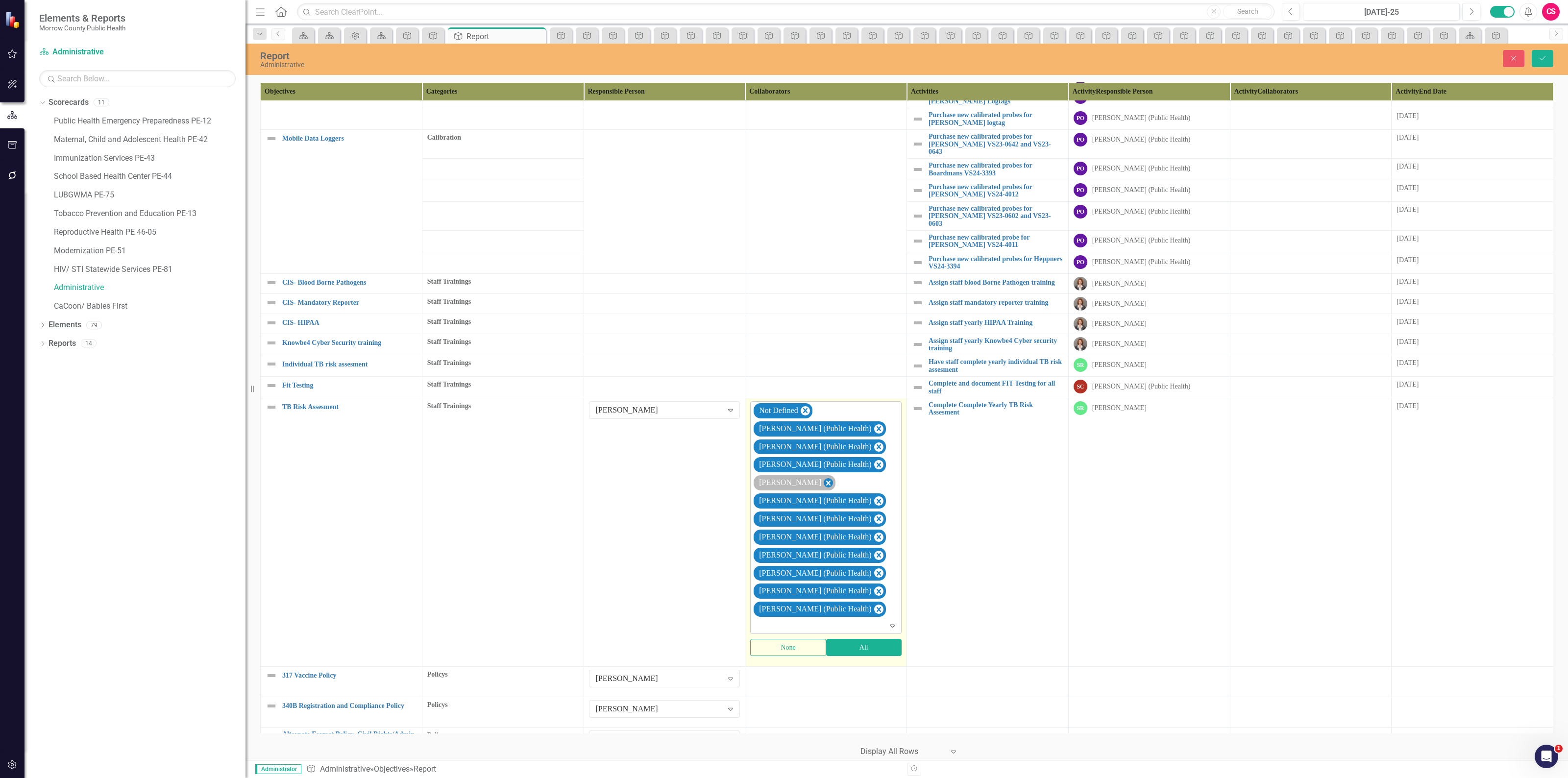
click at [823, 476] on icon "Remove Robin Canaday" at bounding box center [828, 482] width 9 height 12
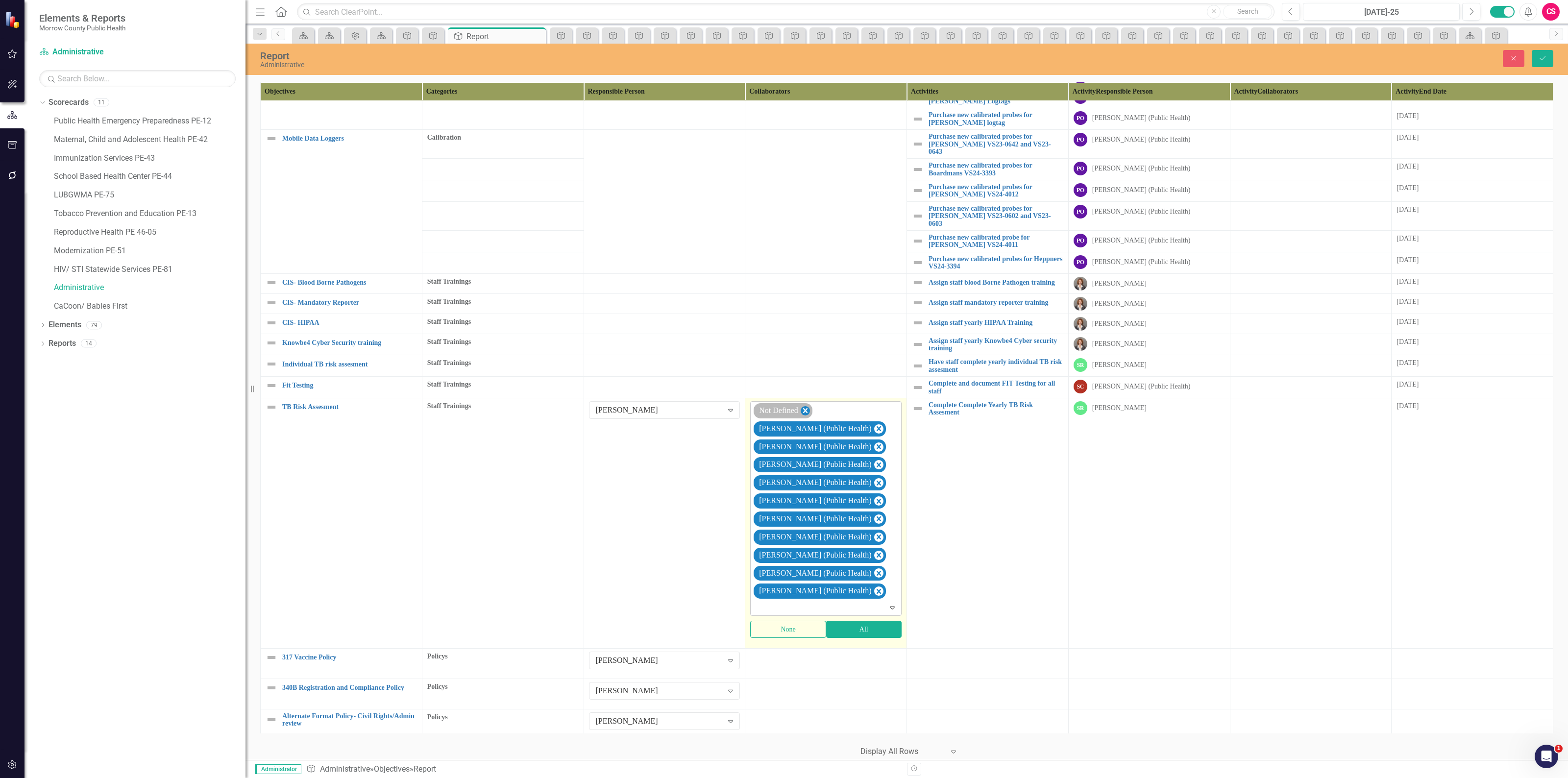
click at [802, 405] on icon "Remove Not Defined" at bounding box center [805, 410] width 9 height 12
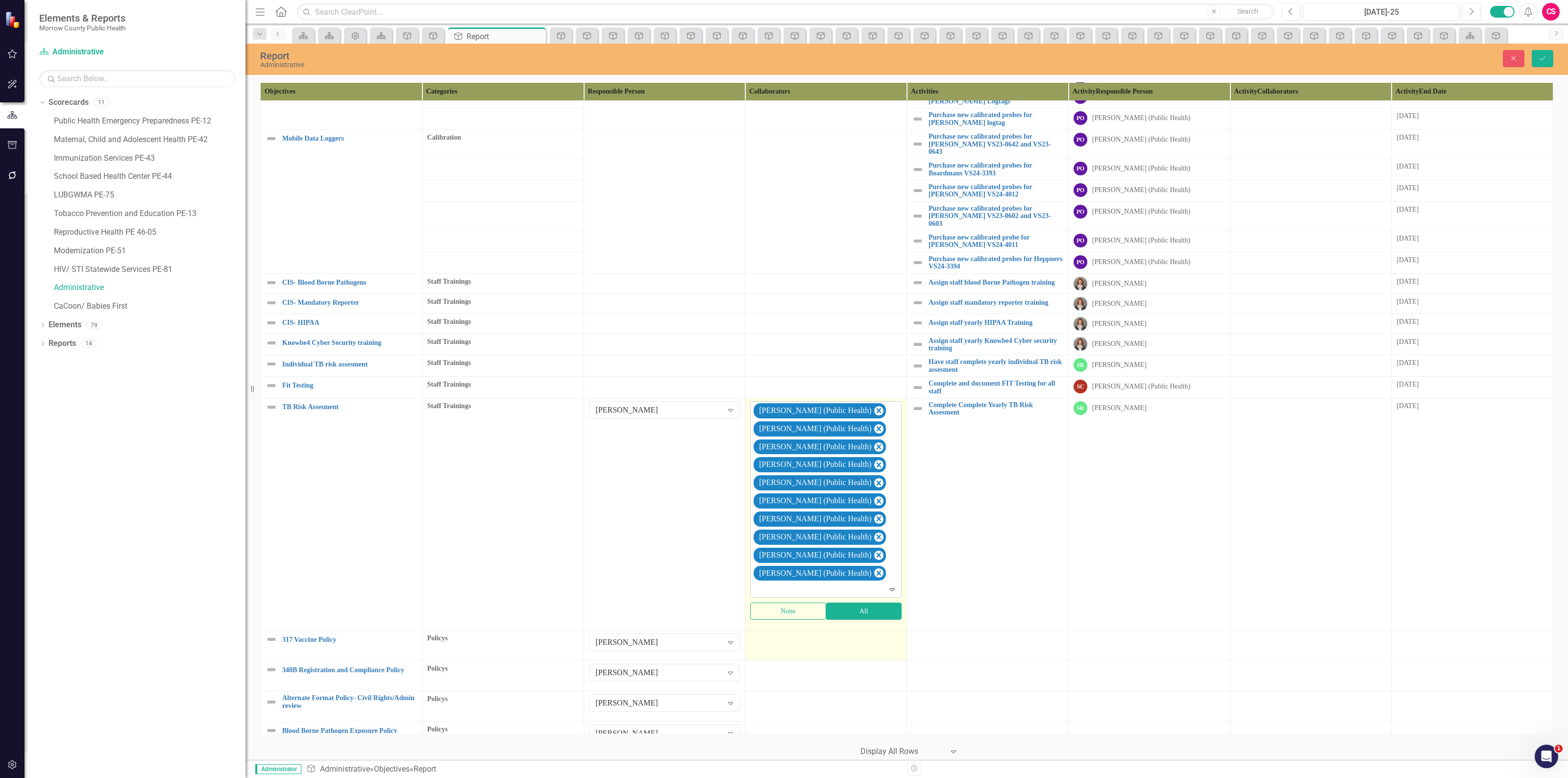
click at [804, 633] on div at bounding box center [826, 639] width 151 height 11
click at [852, 655] on button "All" at bounding box center [864, 664] width 76 height 17
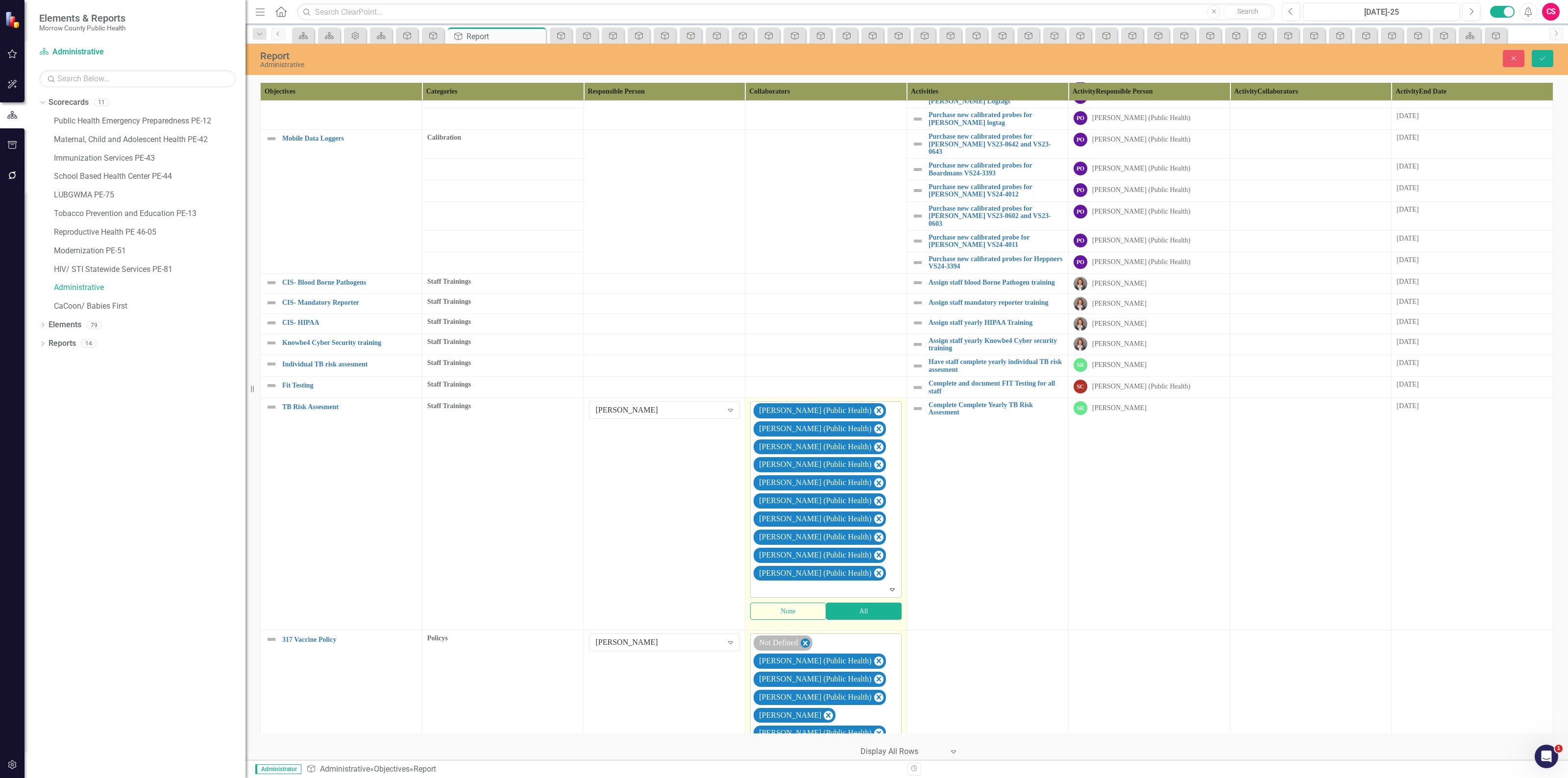
click at [801, 637] on icon "Remove Not Defined" at bounding box center [805, 643] width 9 height 12
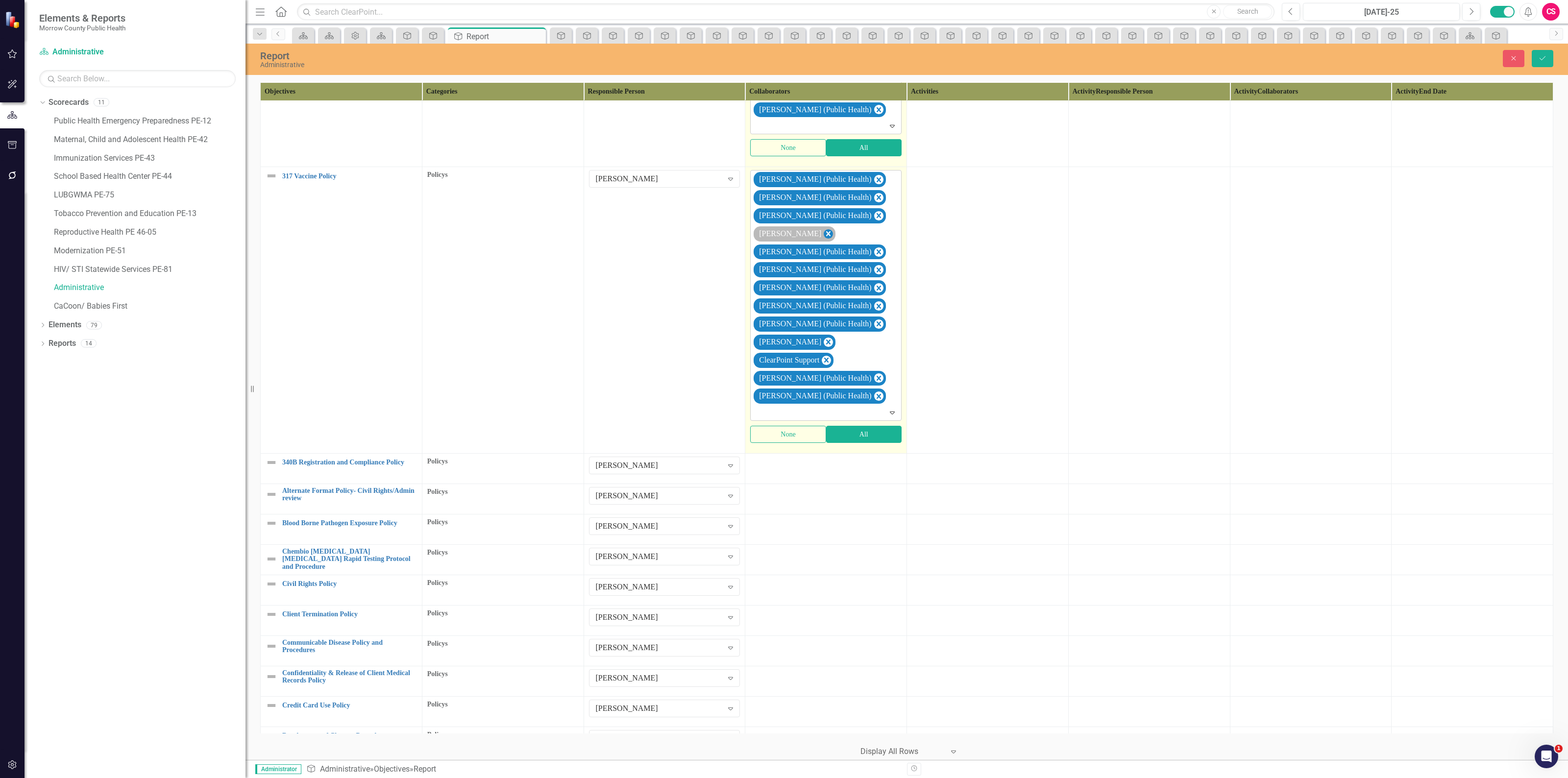
click at [823, 228] on icon "Remove Robin Canaday" at bounding box center [828, 233] width 9 height 12
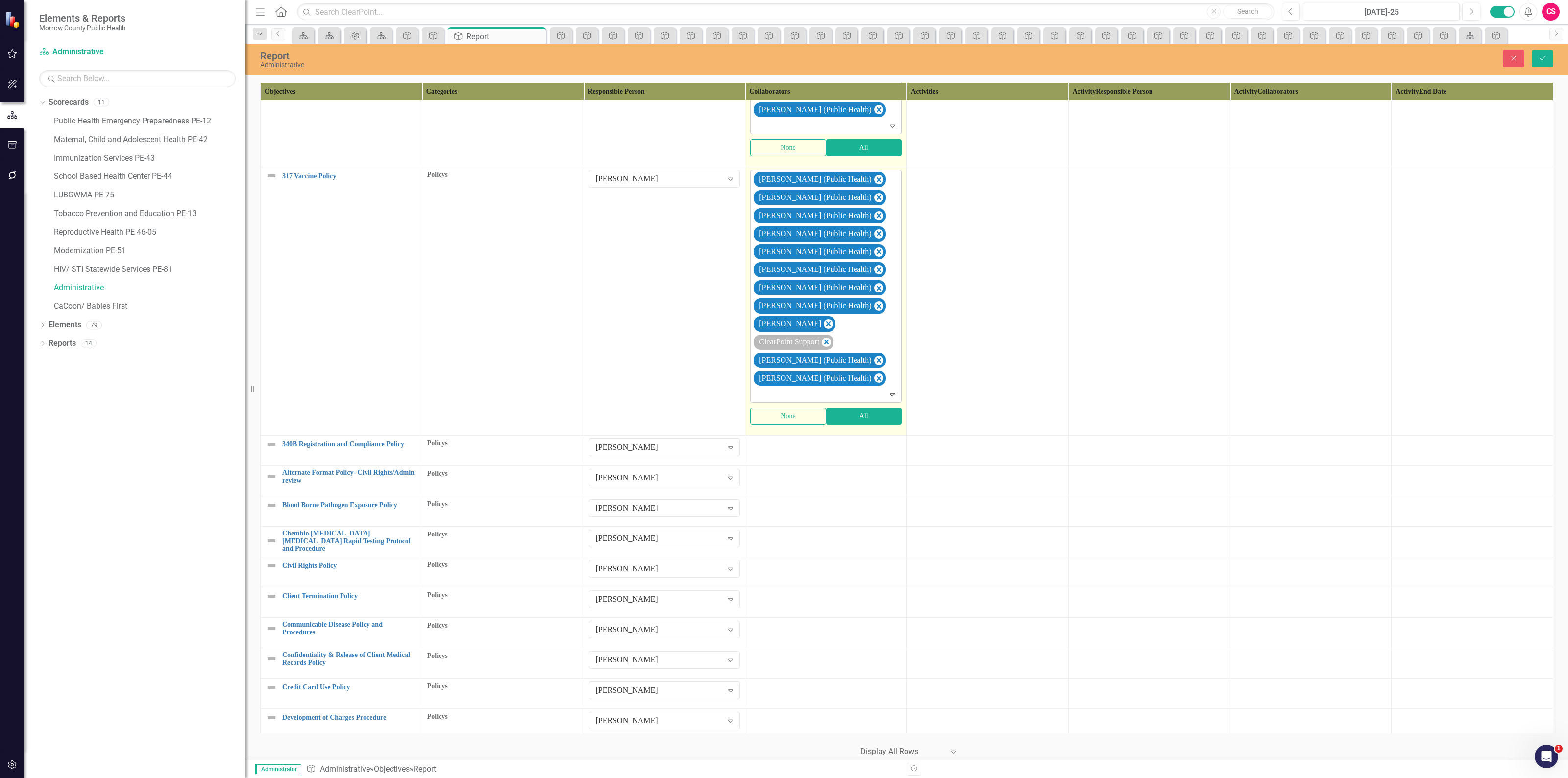
click at [823, 318] on icon "Remove Sarah Rea" at bounding box center [828, 323] width 9 height 12
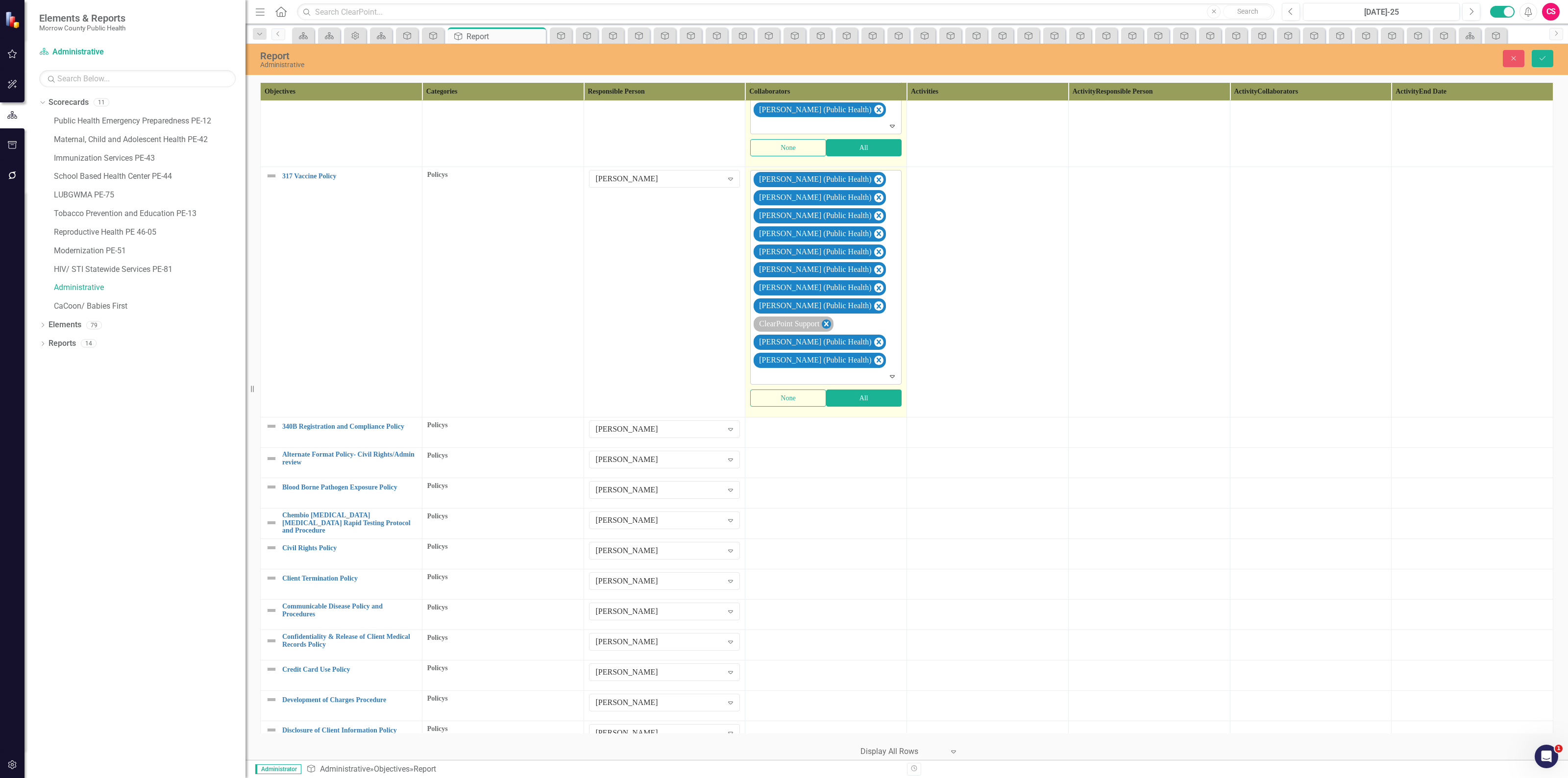
click at [828, 321] on icon "Remove ClearPoint Support" at bounding box center [826, 323] width 5 height 5
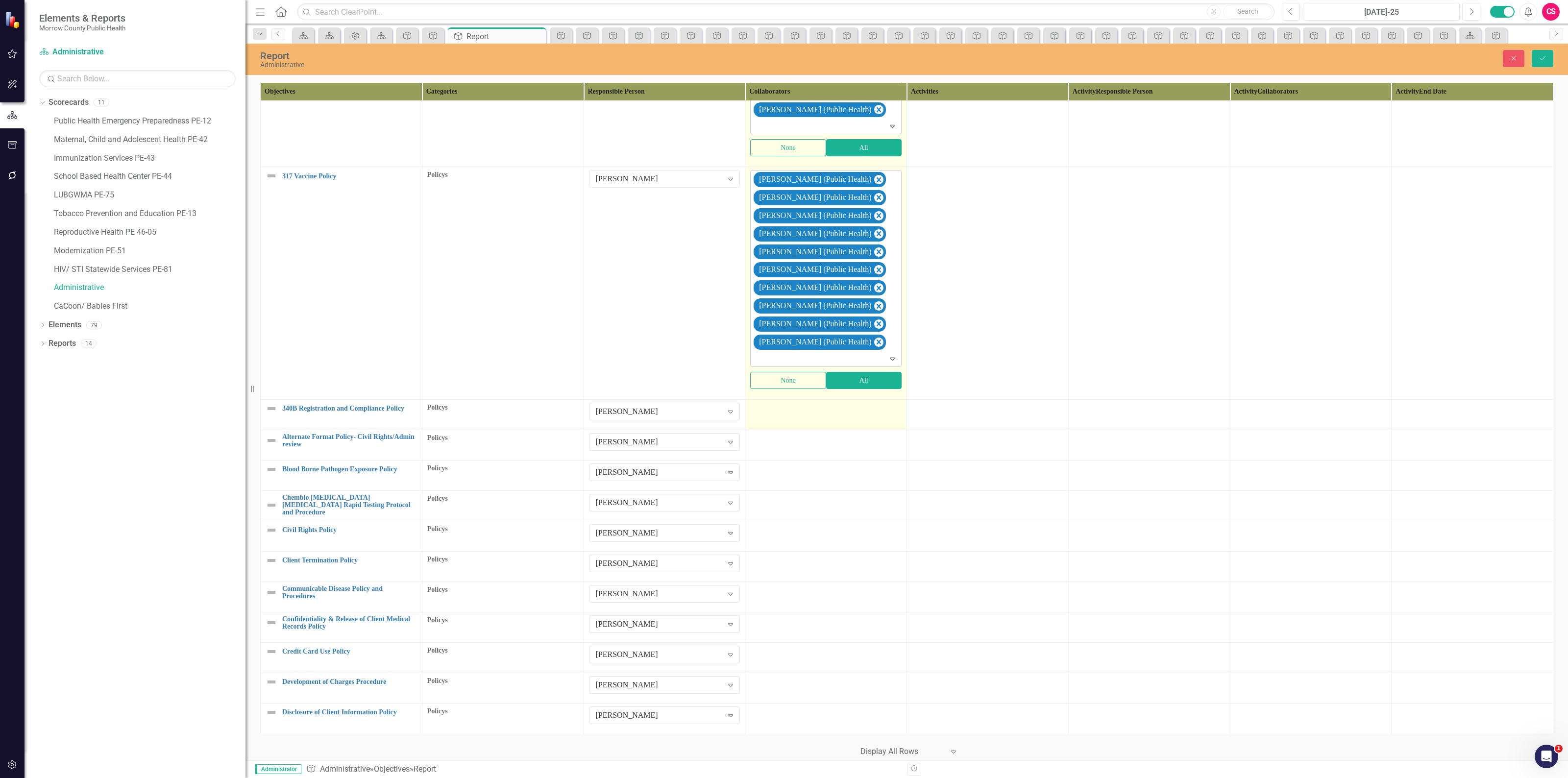
click at [834, 403] on div at bounding box center [826, 408] width 151 height 11
click at [834, 404] on div at bounding box center [826, 408] width 151 height 11
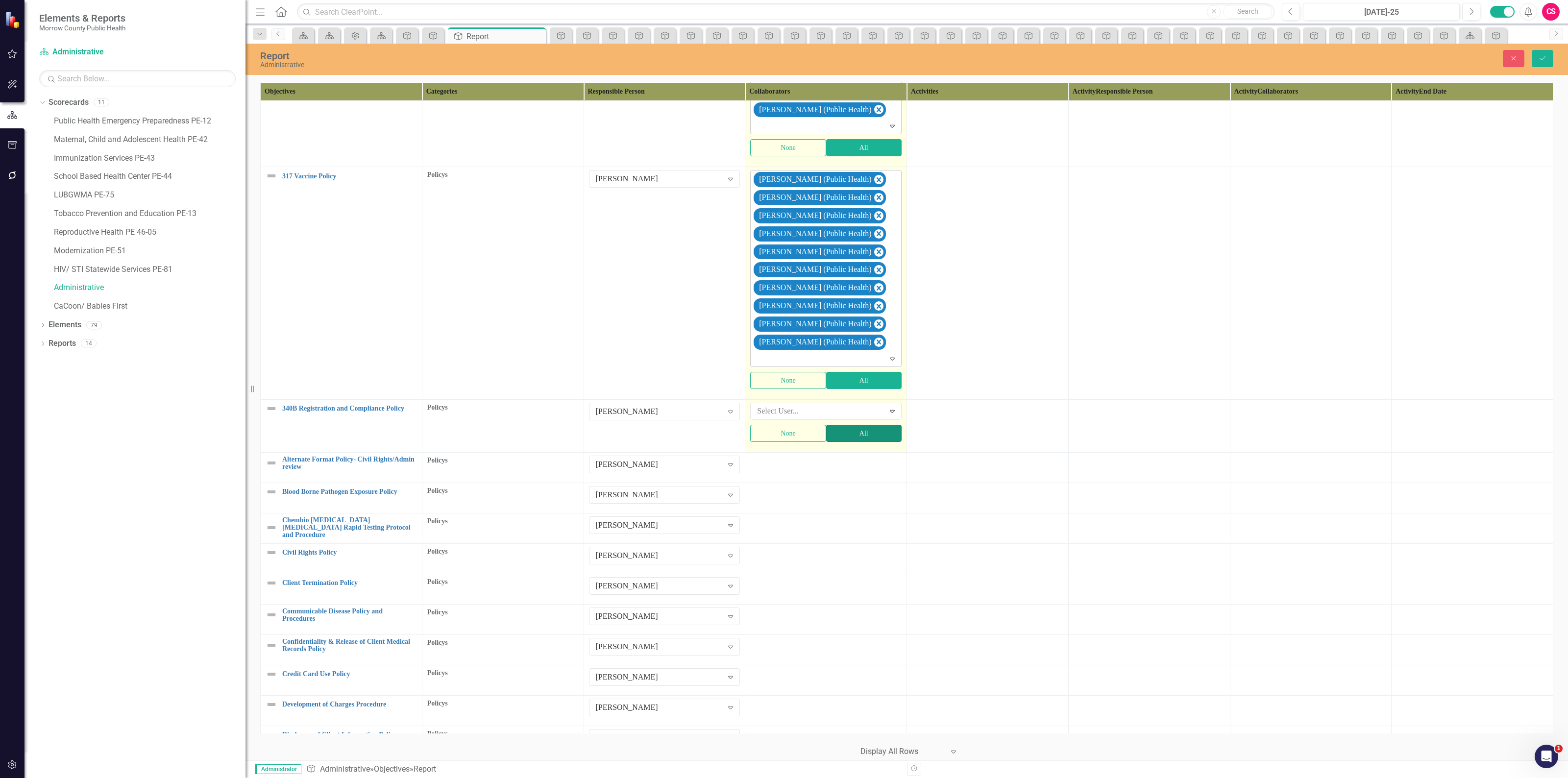
click at [844, 424] on button "All" at bounding box center [864, 433] width 76 height 17
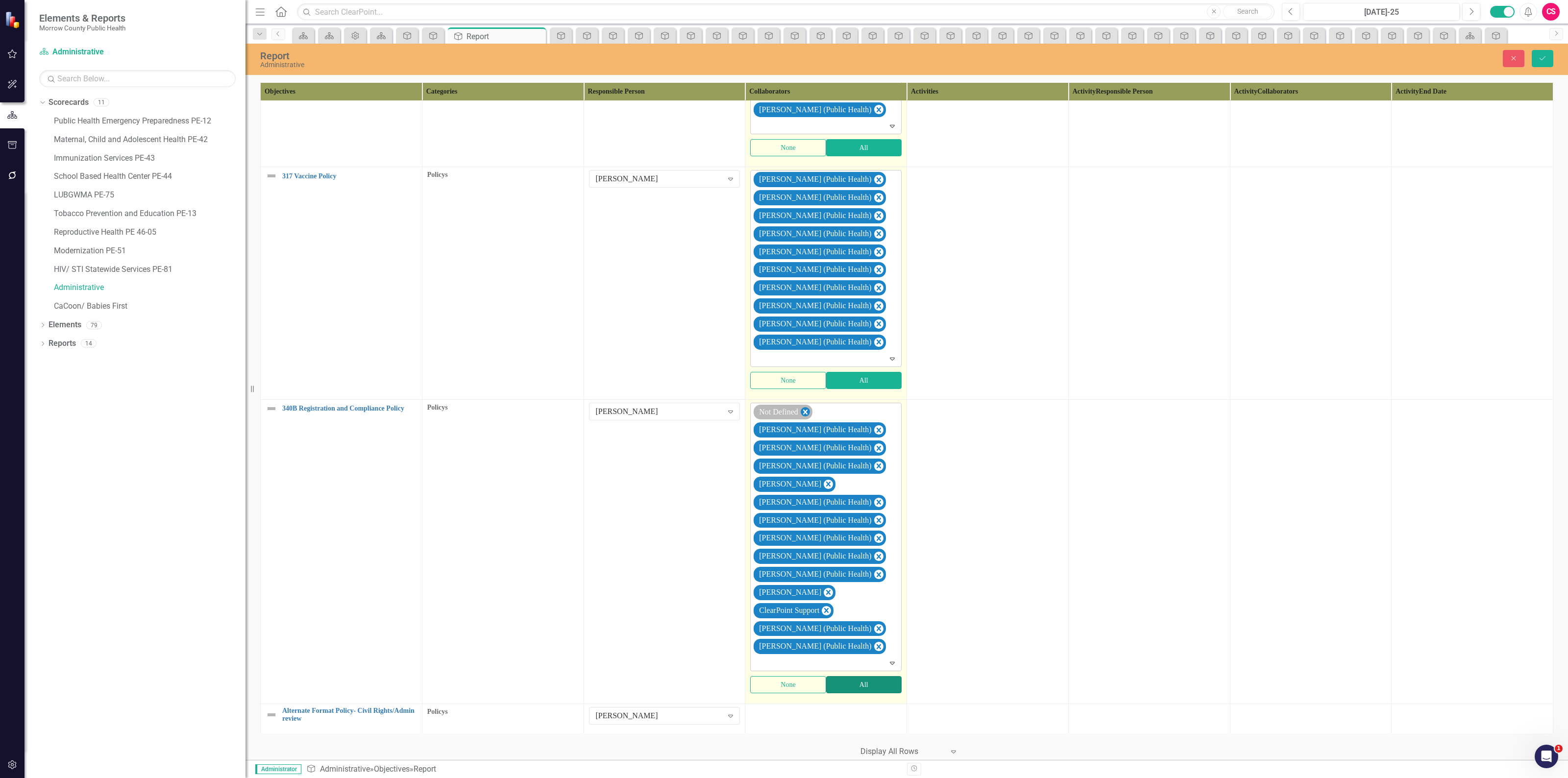
click at [806, 409] on icon "Remove Not Defined" at bounding box center [804, 411] width 5 height 5
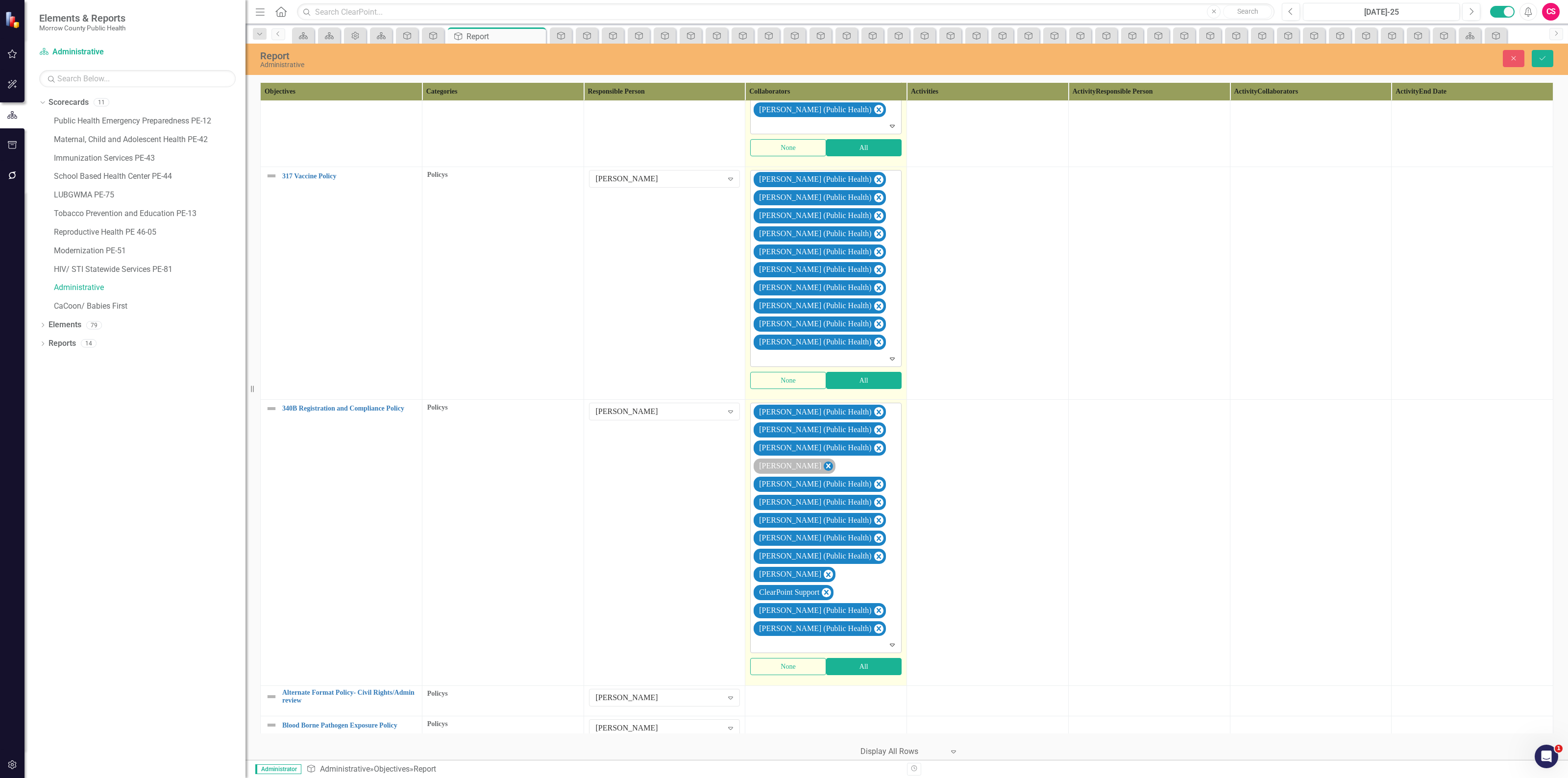
click at [823, 460] on icon "Remove Robin Canaday" at bounding box center [828, 466] width 9 height 12
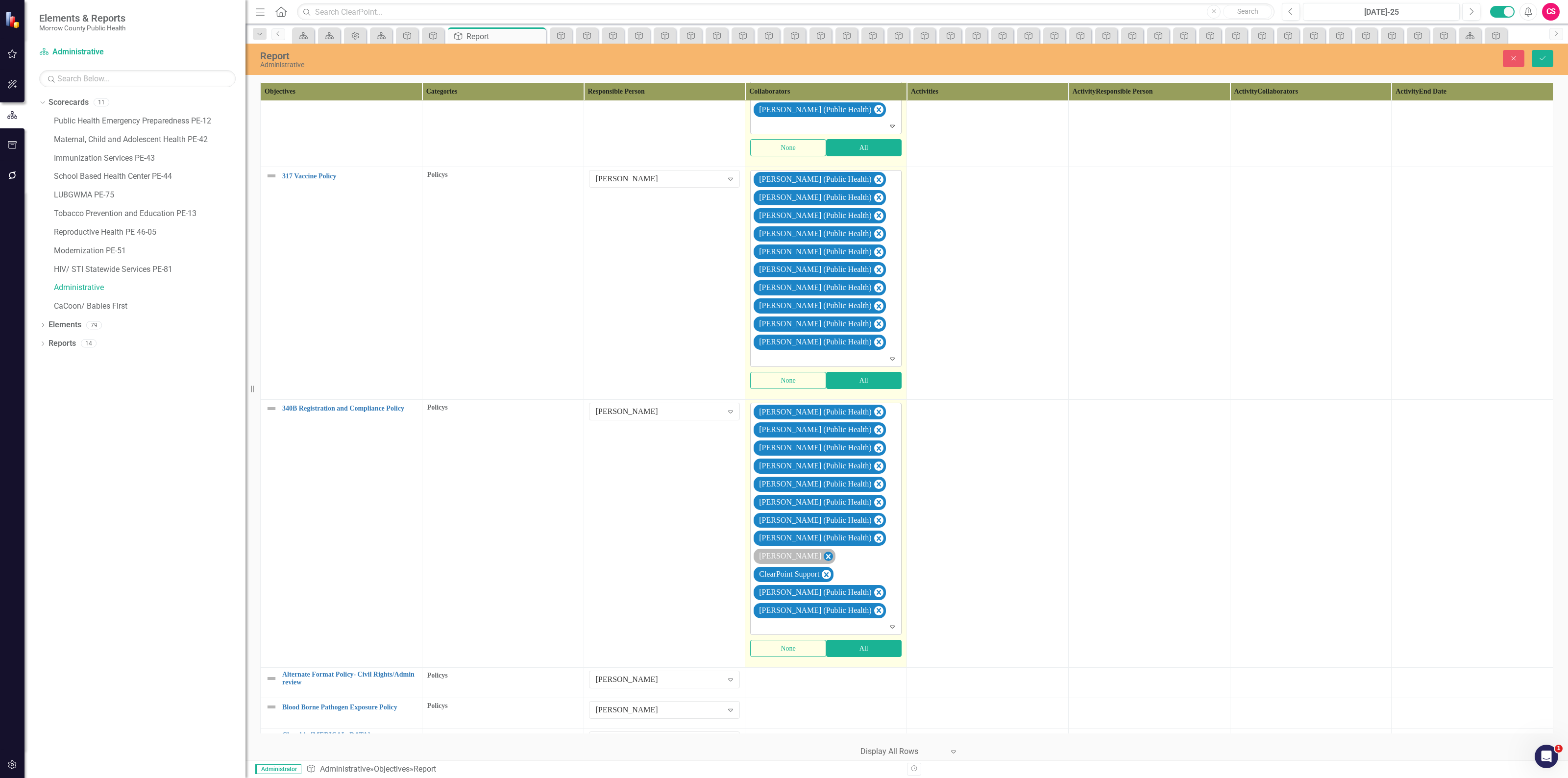
click at [826, 554] on icon "Remove Sarah Rea" at bounding box center [828, 556] width 5 height 5
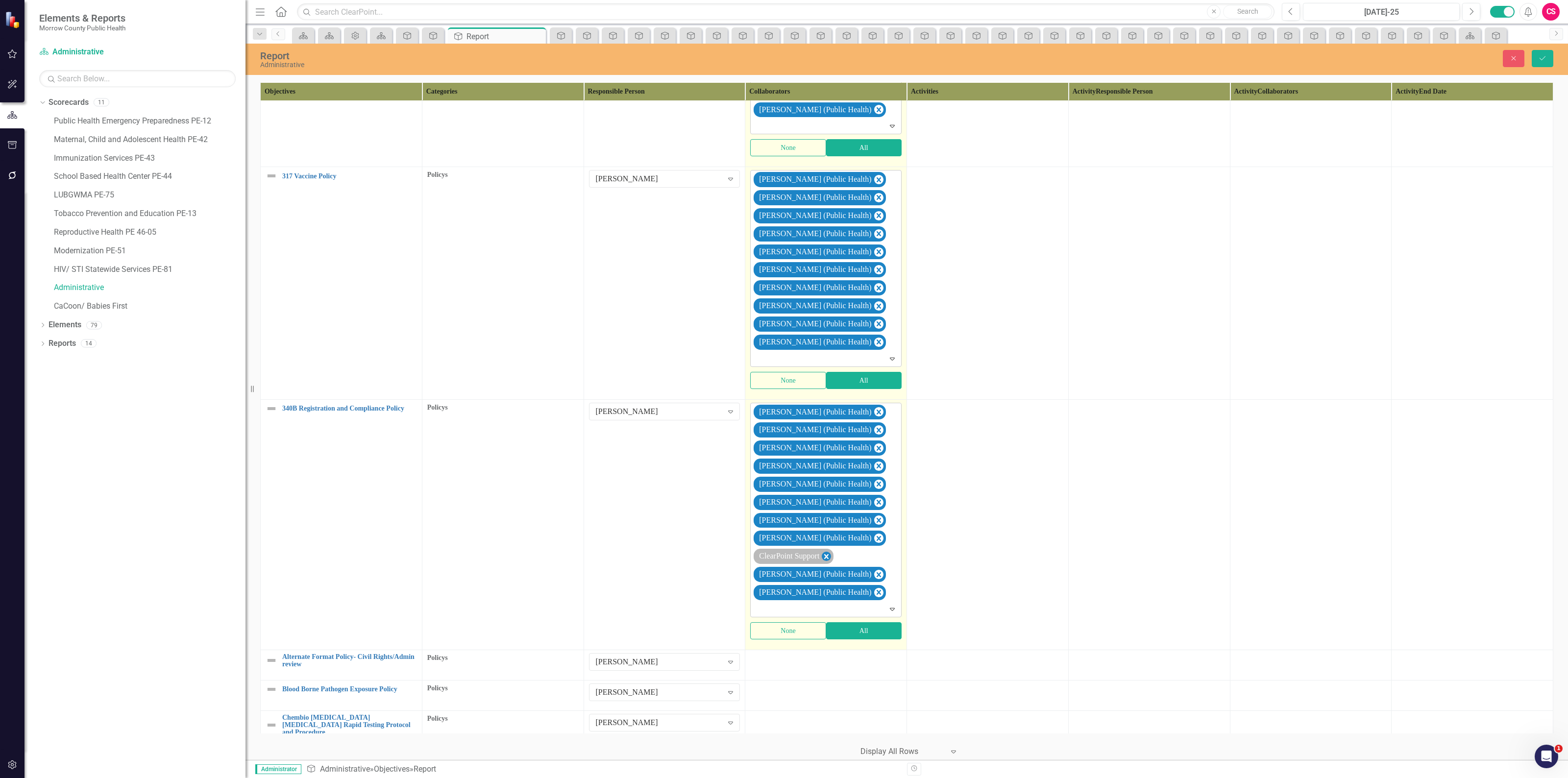
click at [828, 554] on icon "Remove ClearPoint Support" at bounding box center [826, 556] width 5 height 5
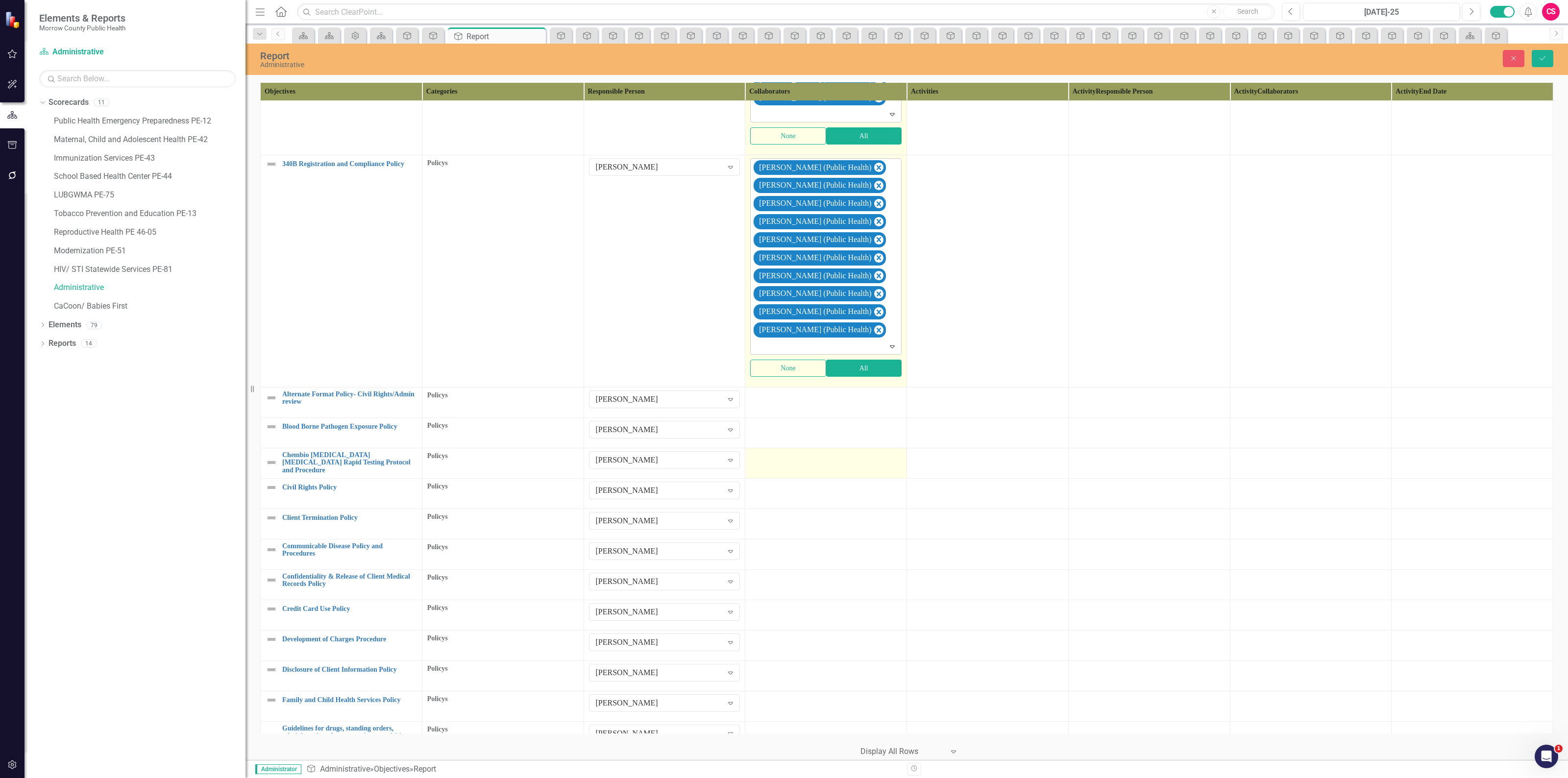
scroll to position [890, 0]
click at [801, 393] on div at bounding box center [826, 396] width 151 height 11
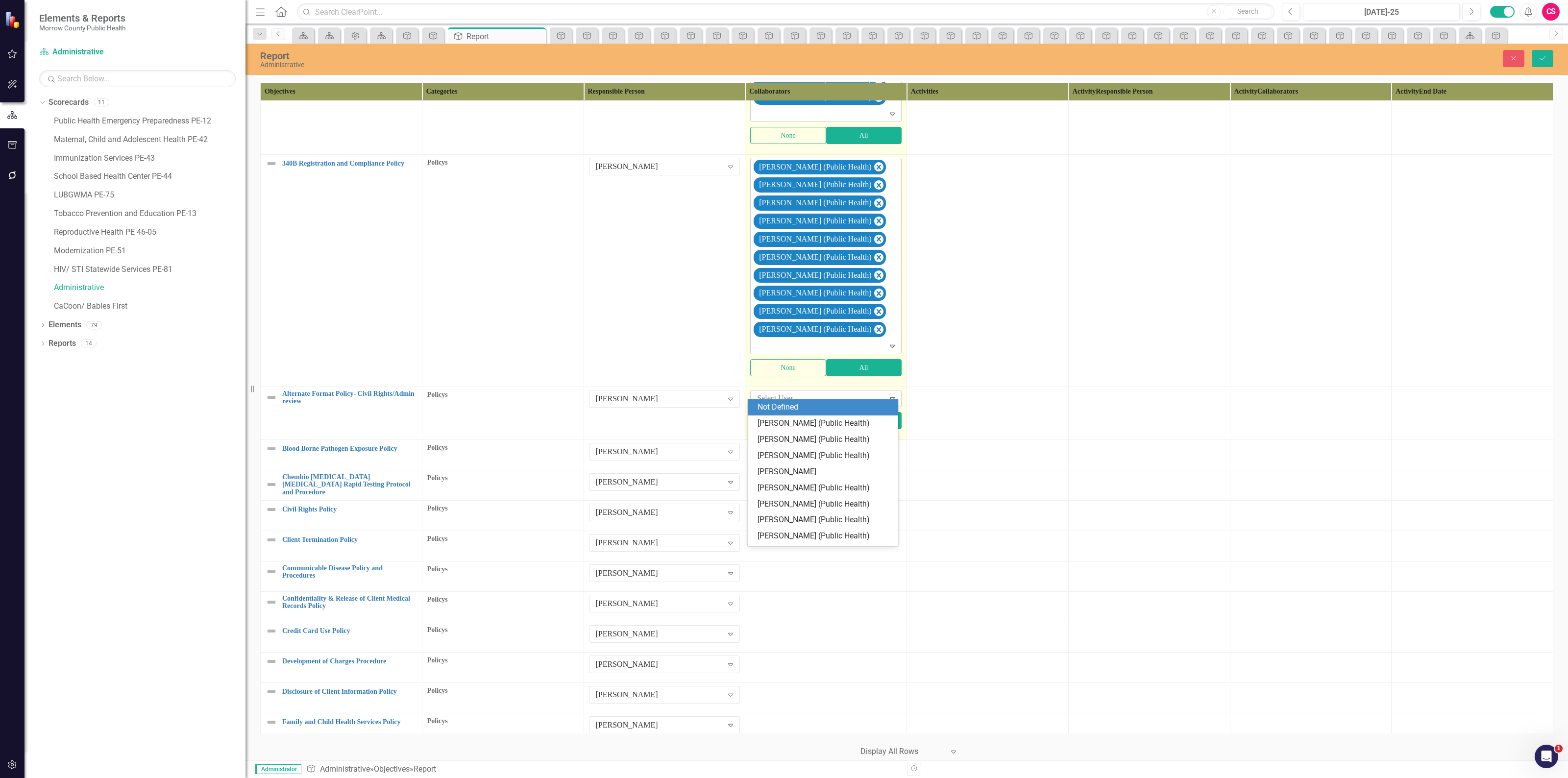
click at [794, 392] on div at bounding box center [818, 399] width 130 height 13
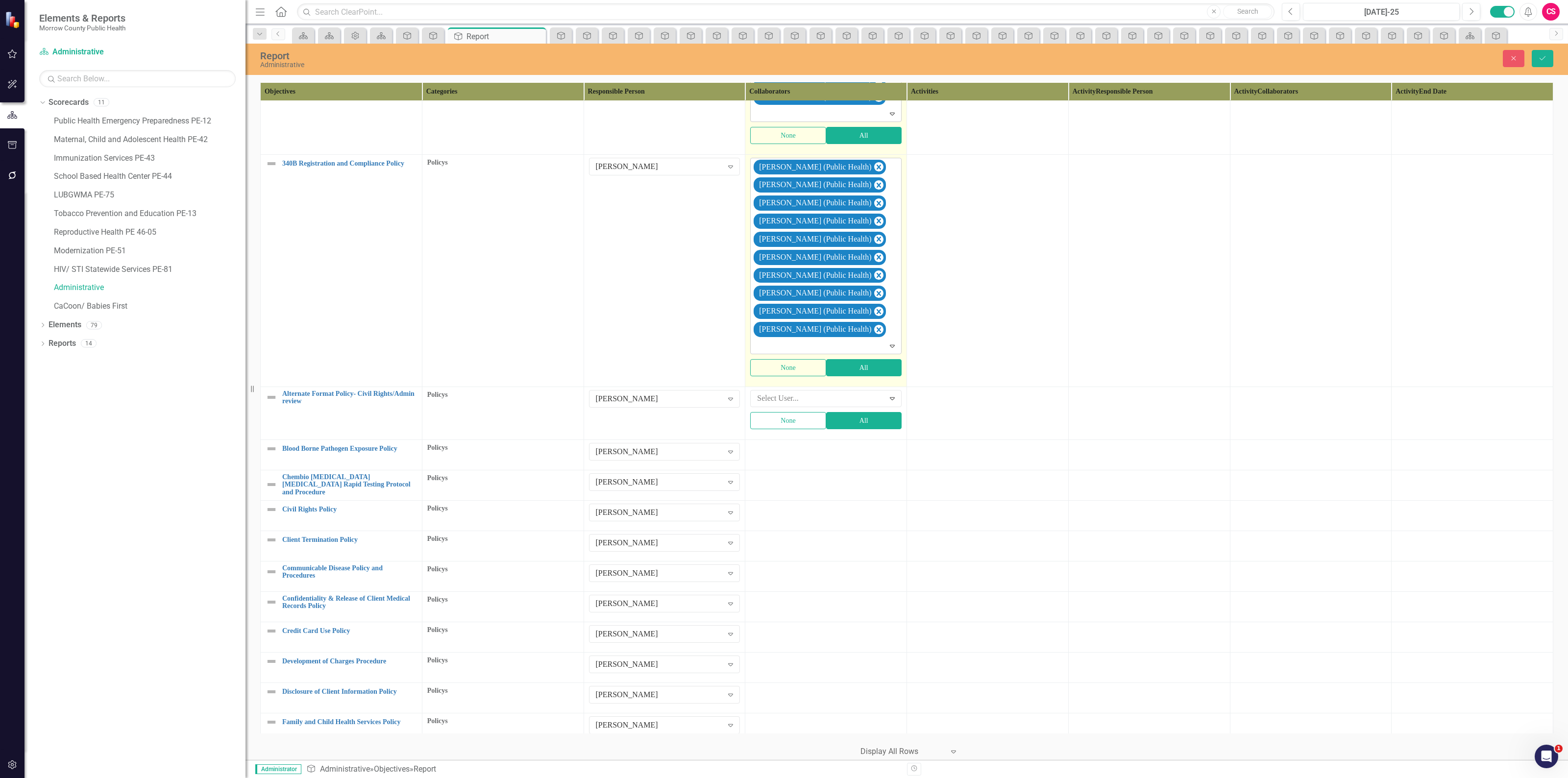
click at [920, 403] on td at bounding box center [987, 413] width 162 height 53
click at [877, 413] on button "All" at bounding box center [864, 421] width 76 height 17
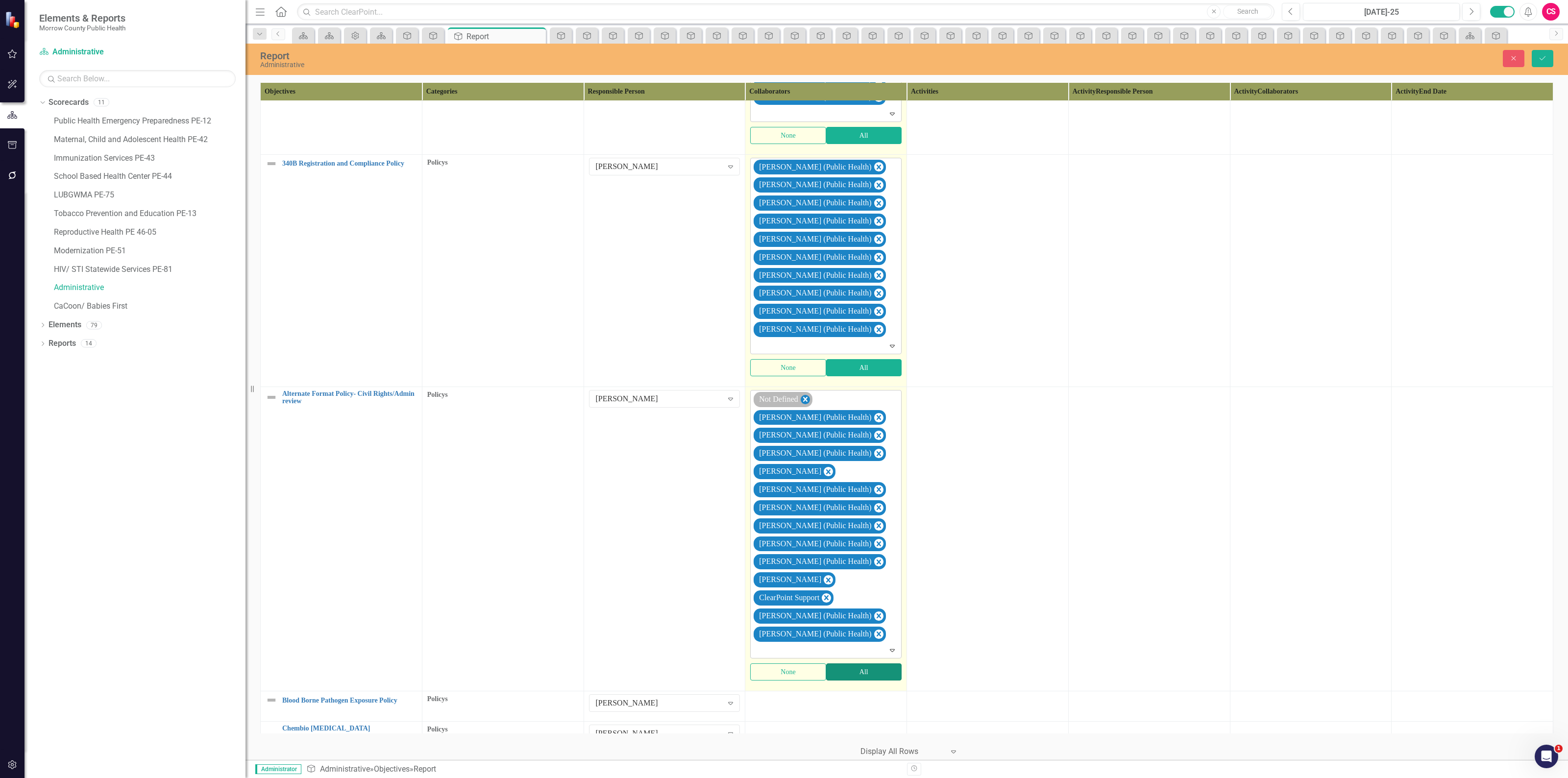
click at [806, 393] on icon "Remove Not Defined" at bounding box center [805, 399] width 9 height 12
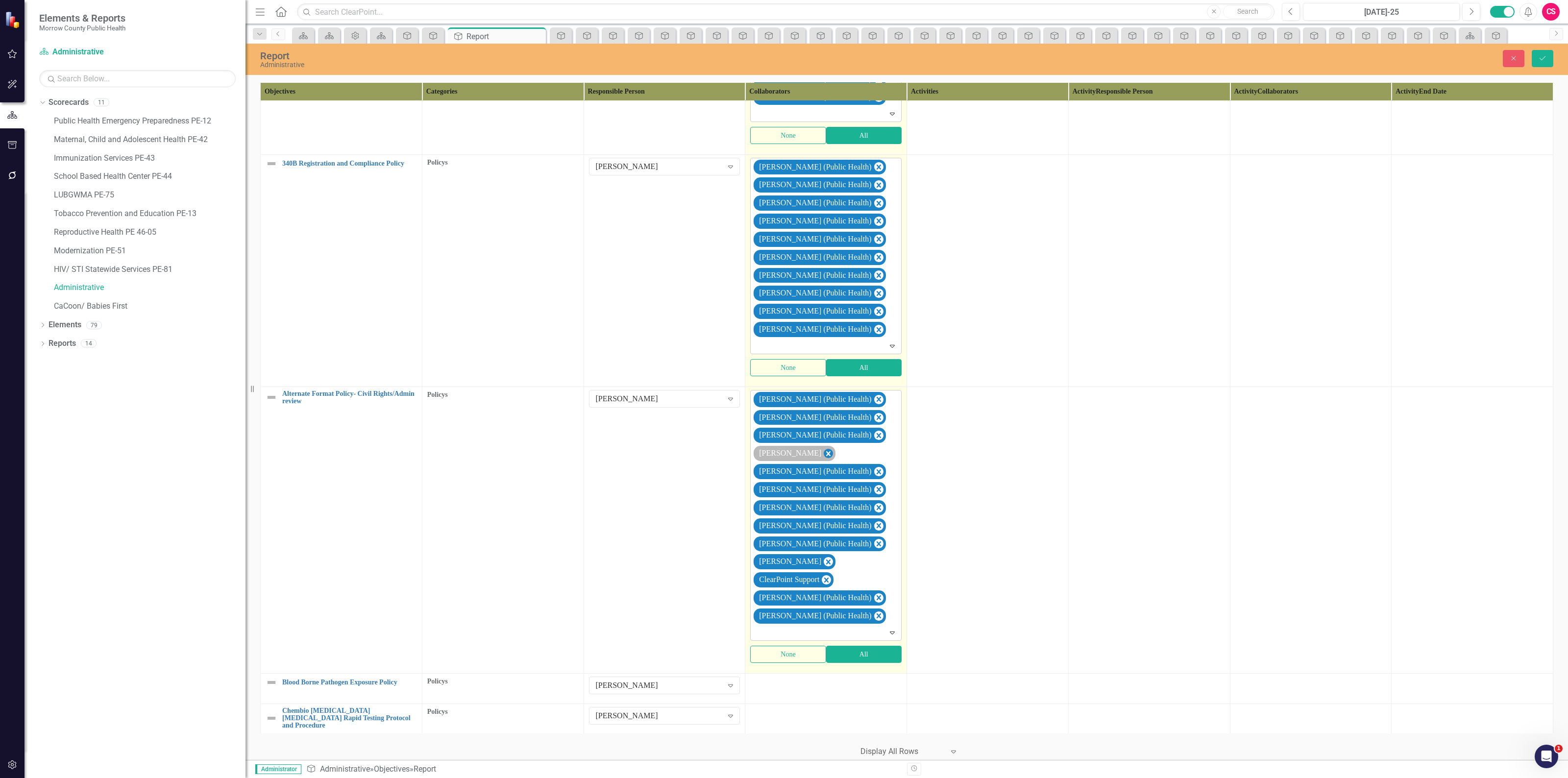
click at [823, 447] on icon "Remove Robin Canaday" at bounding box center [828, 453] width 9 height 12
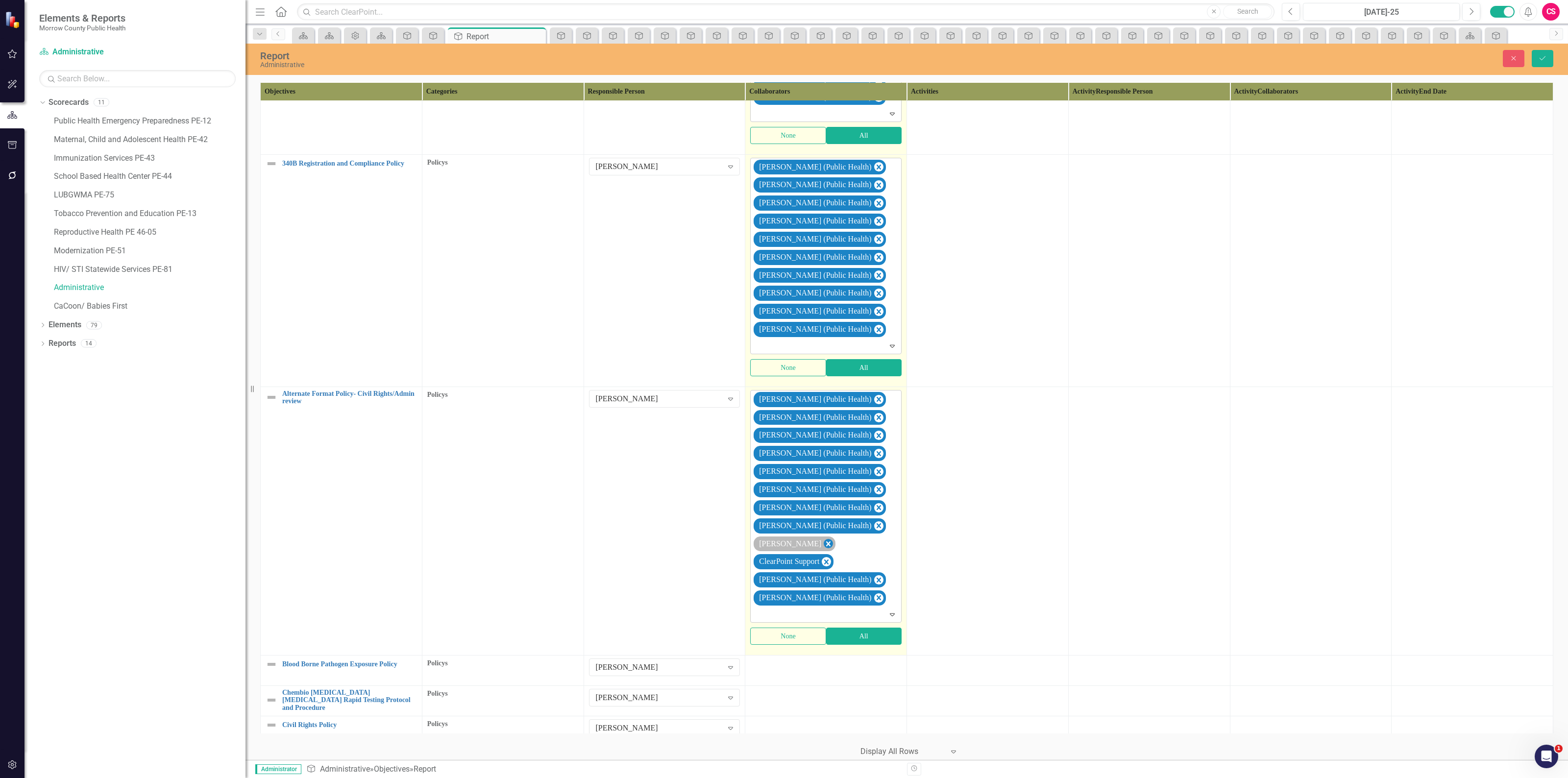
click at [826, 542] on icon "Remove Sarah Rea" at bounding box center [828, 544] width 5 height 5
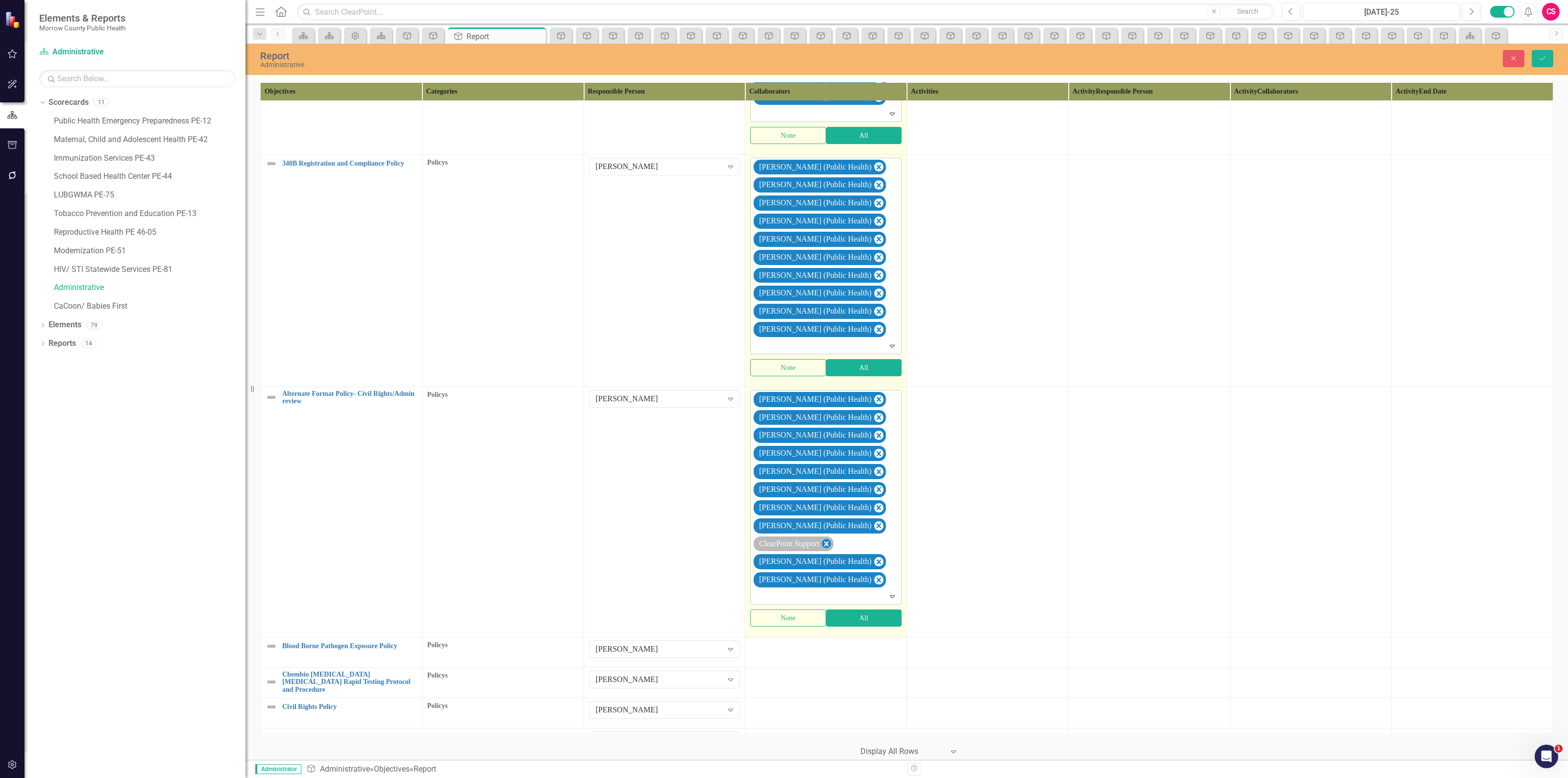
click at [824, 538] on icon "Remove ClearPoint Support" at bounding box center [826, 544] width 9 height 12
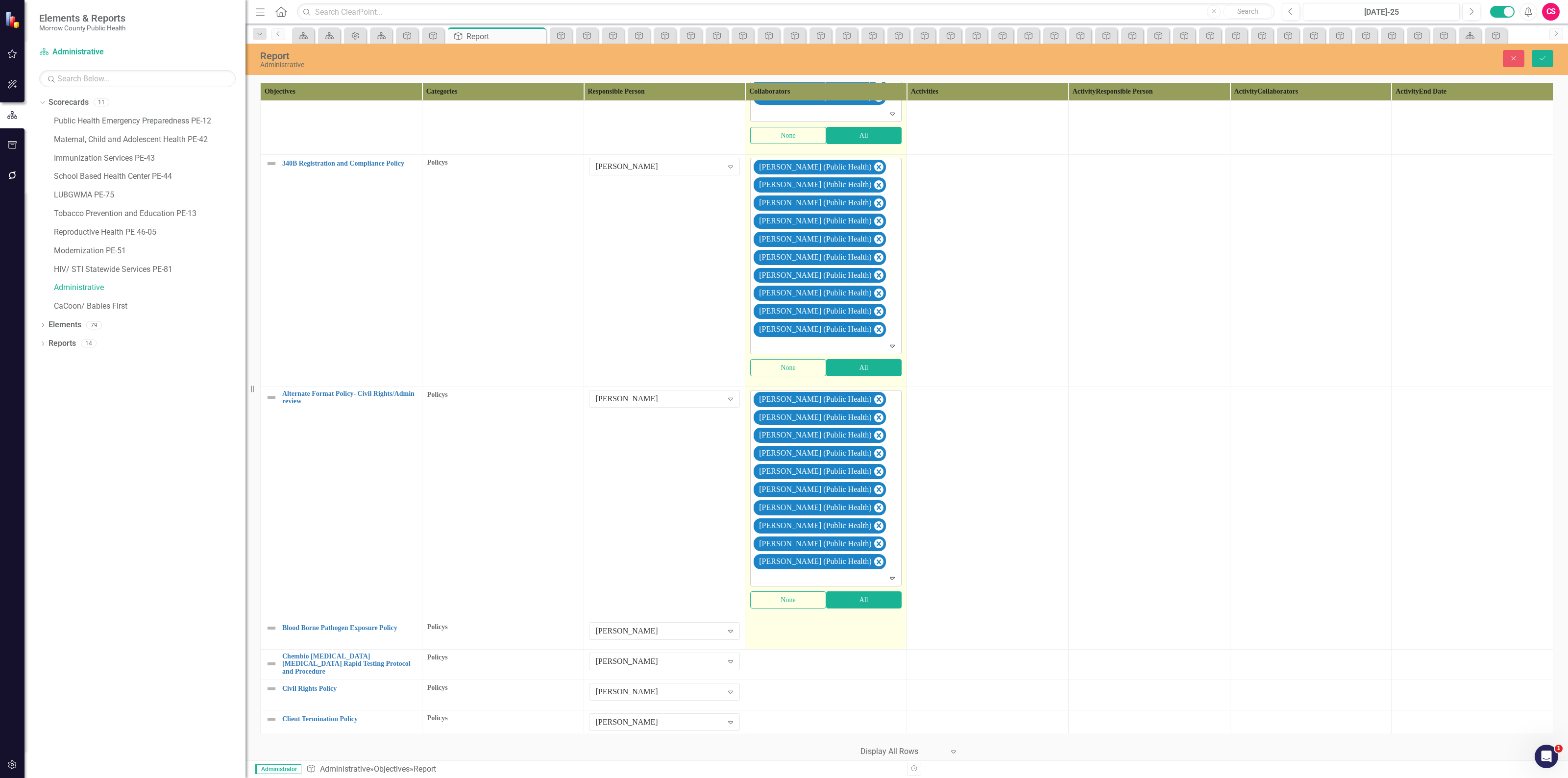
click at [832, 626] on div at bounding box center [826, 628] width 151 height 11
click at [844, 646] on button "All" at bounding box center [864, 653] width 76 height 17
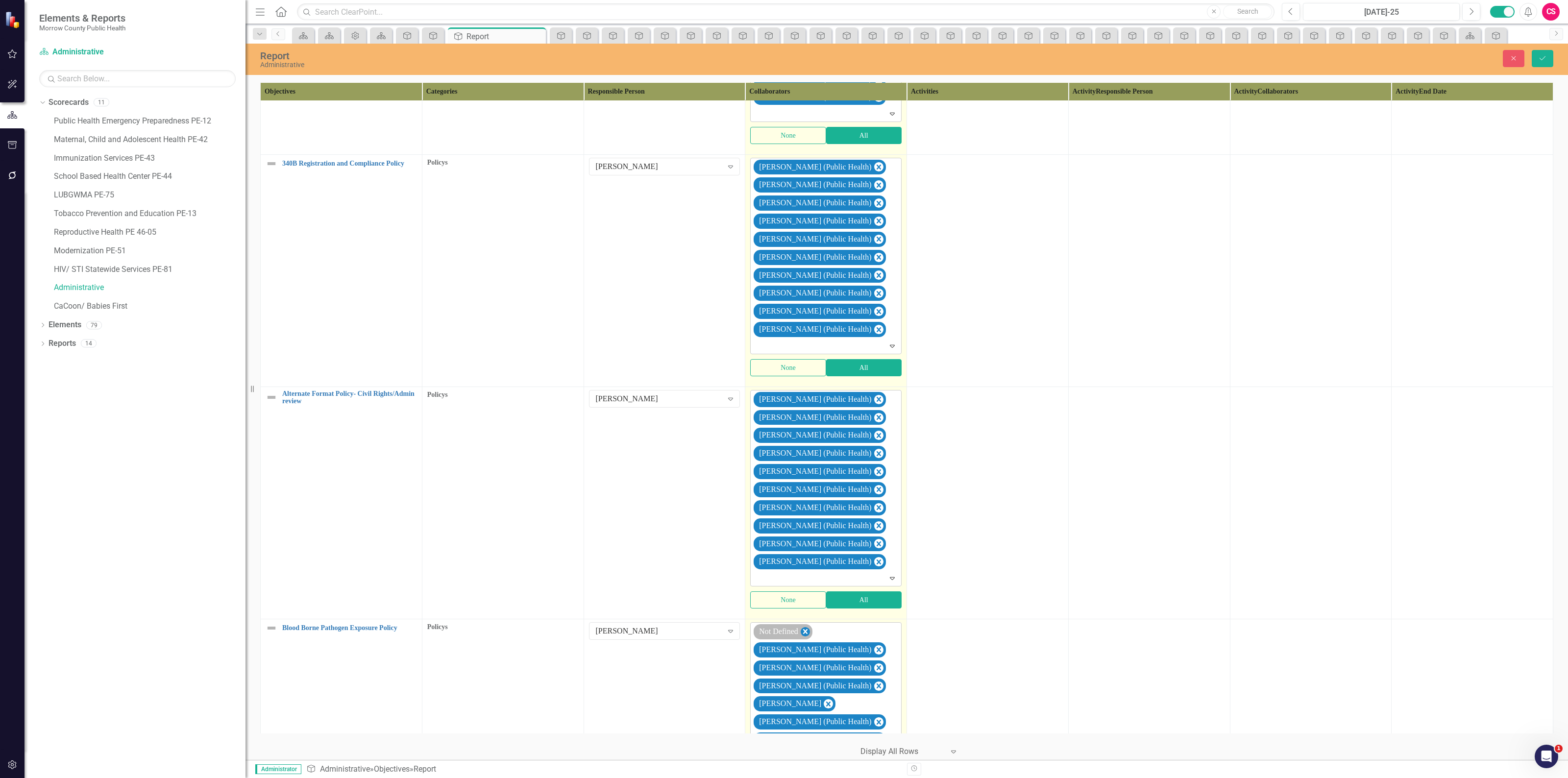
click at [804, 629] on icon "Remove Not Defined" at bounding box center [804, 631] width 5 height 5
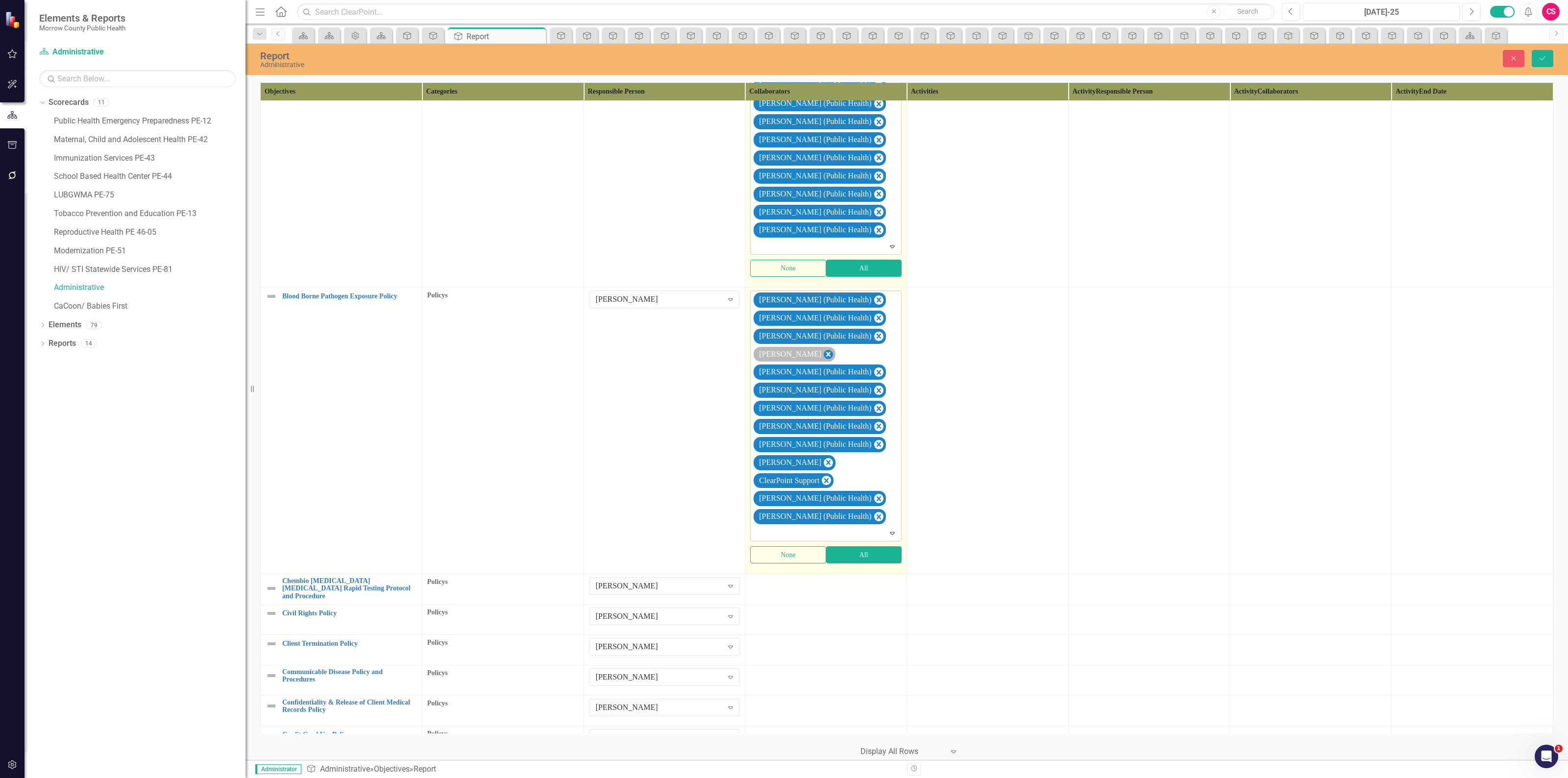
scroll to position [1221, 0]
click at [823, 350] on icon "Remove Robin Canaday" at bounding box center [828, 355] width 9 height 12
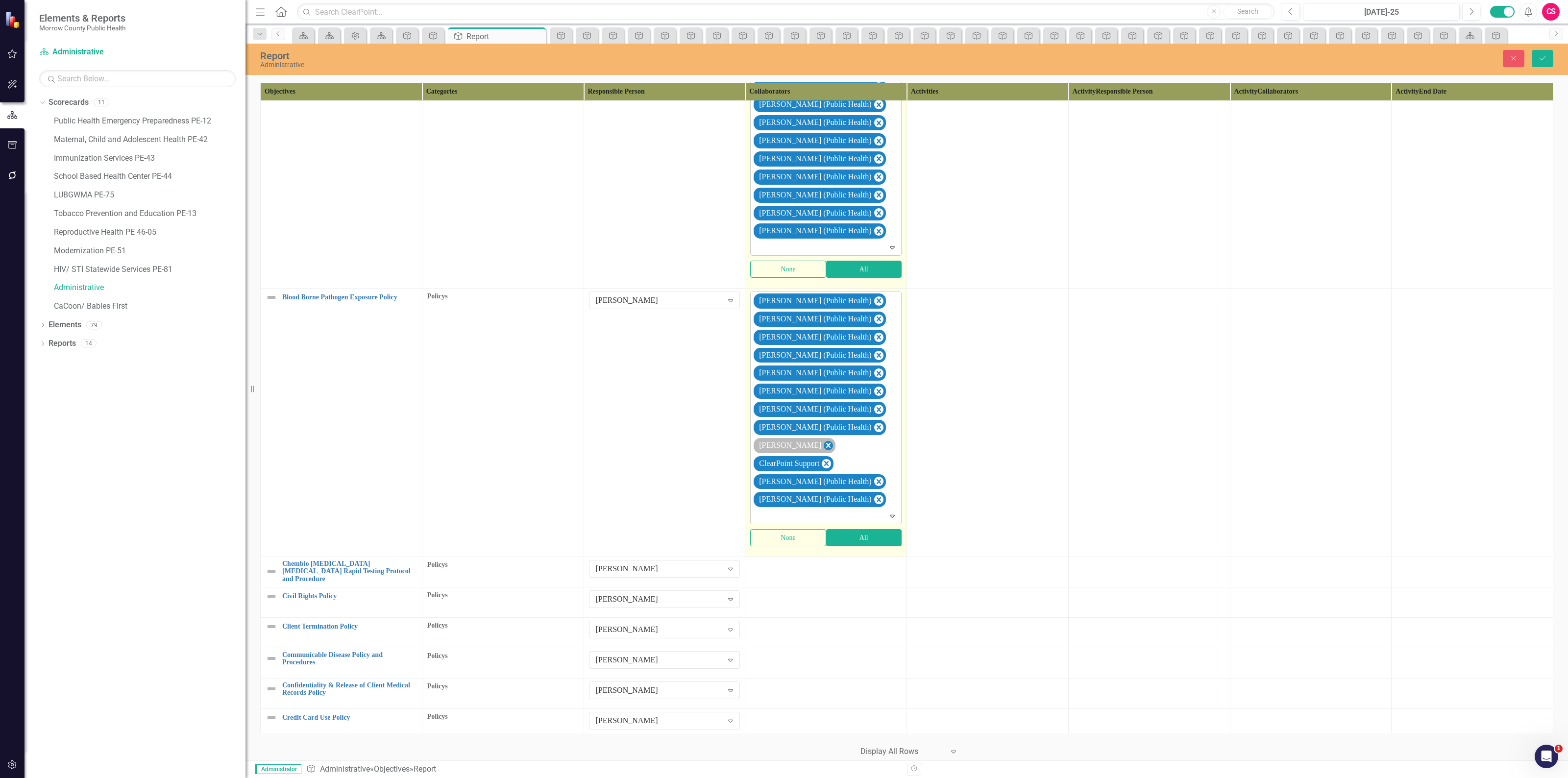
click at [823, 440] on icon "Remove Sarah Rea" at bounding box center [828, 445] width 9 height 12
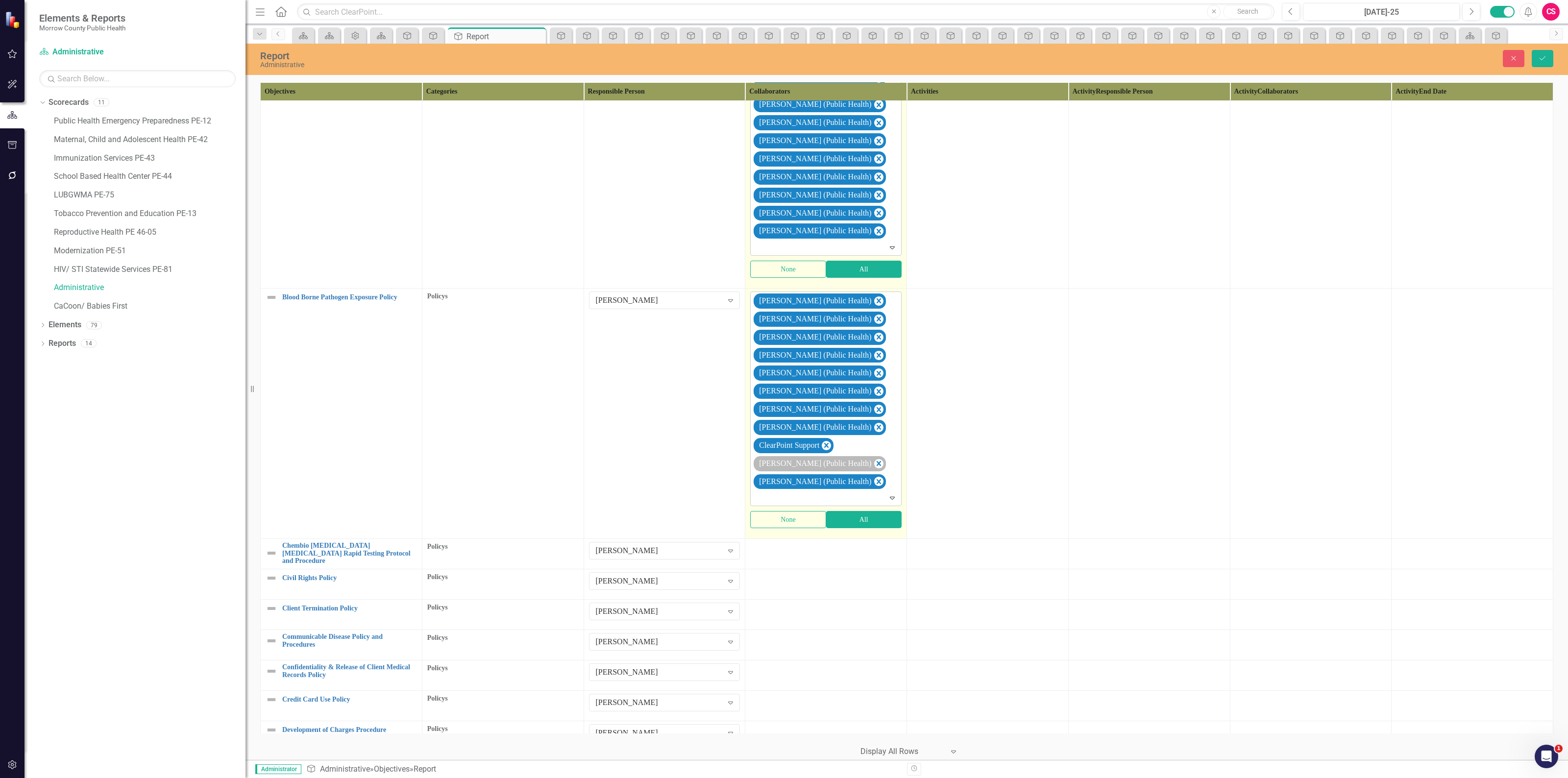
click at [828, 443] on icon "Remove ClearPoint Support" at bounding box center [826, 445] width 5 height 5
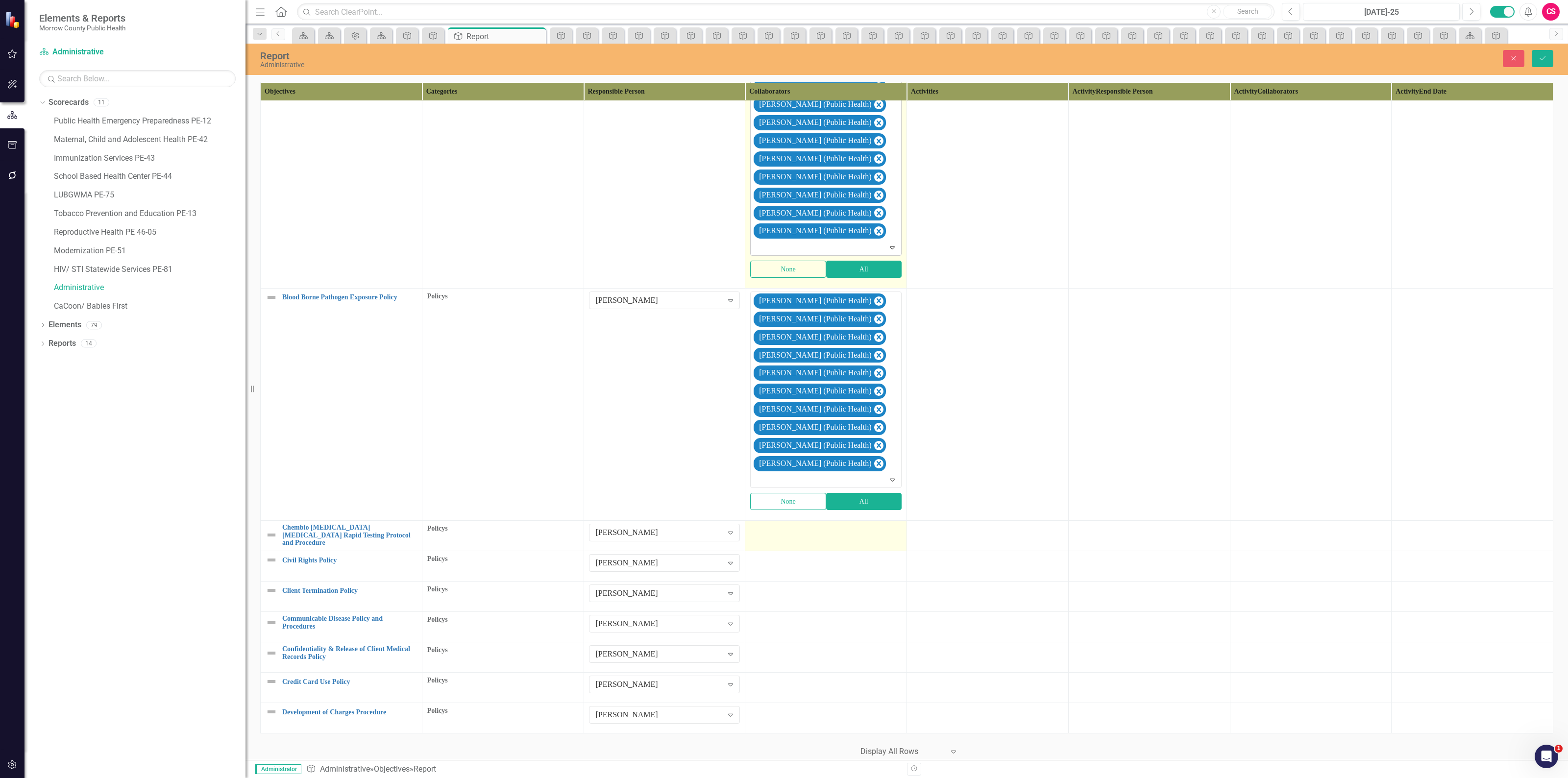
click at [836, 526] on div at bounding box center [826, 529] width 151 height 11
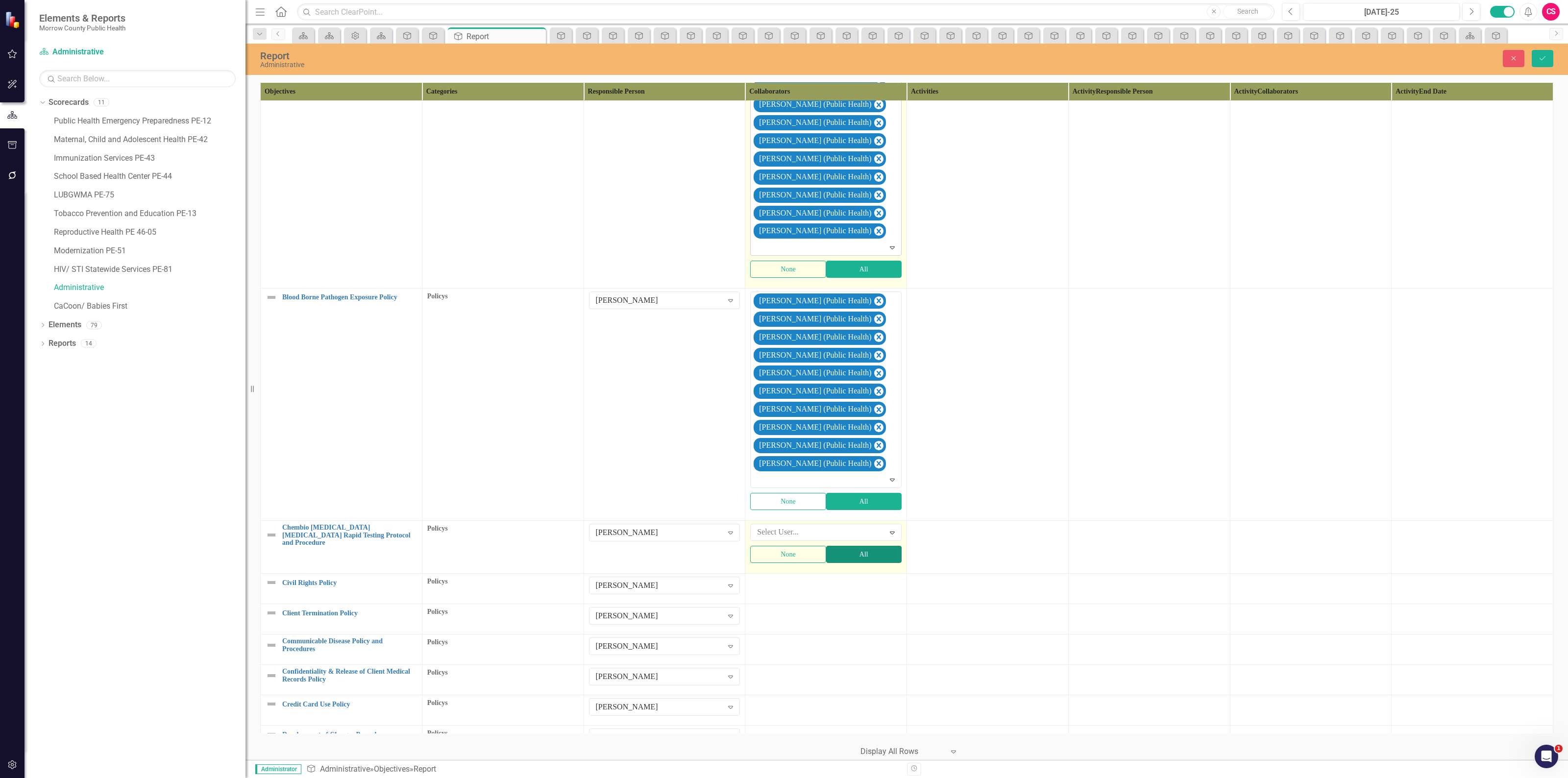
click at [848, 553] on button "All" at bounding box center [864, 554] width 76 height 17
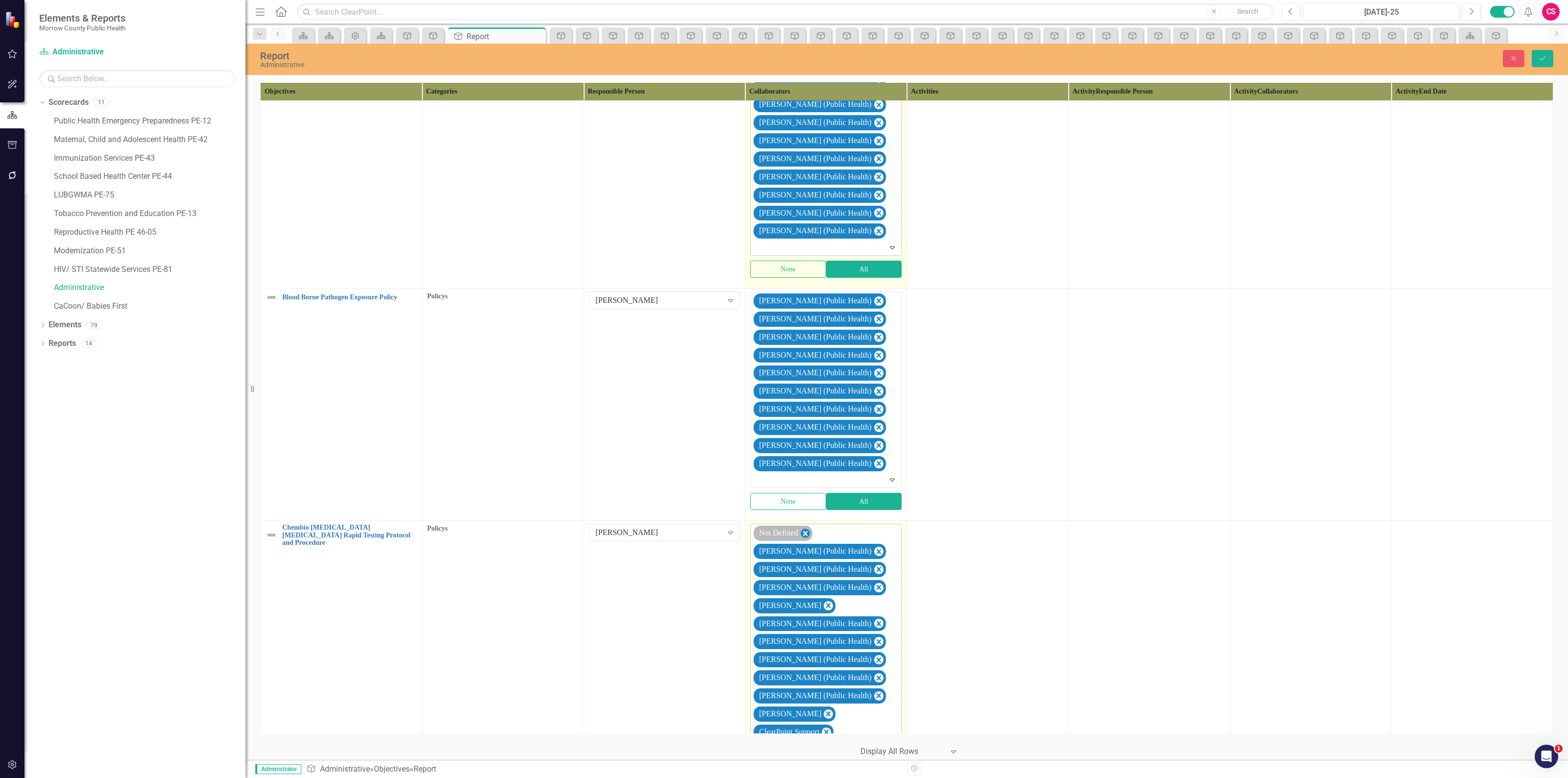
click at [806, 531] on icon "Remove Not Defined" at bounding box center [804, 533] width 5 height 5
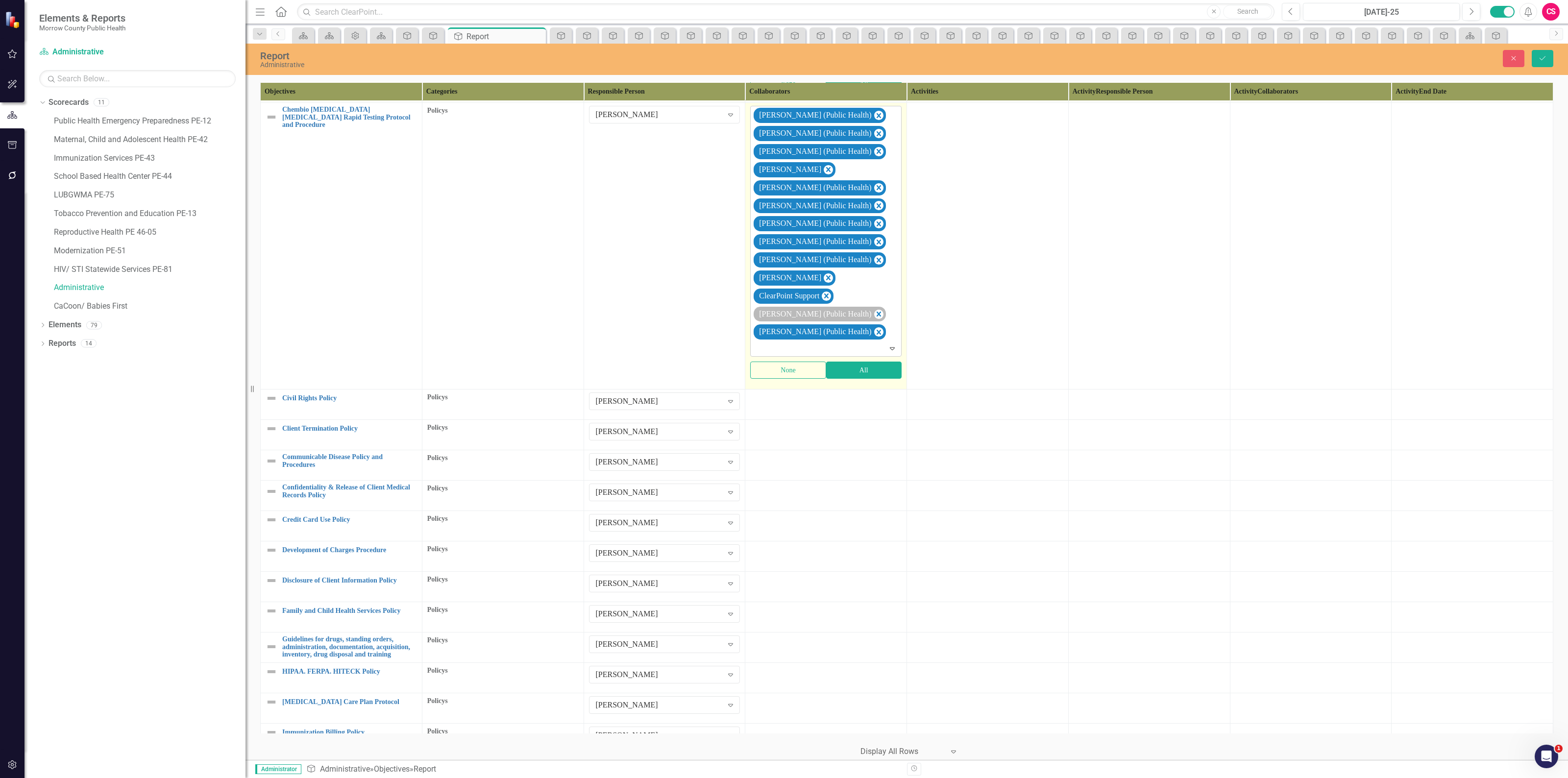
scroll to position [1639, 0]
click at [826, 276] on icon "Remove Sarah Rea" at bounding box center [828, 278] width 5 height 5
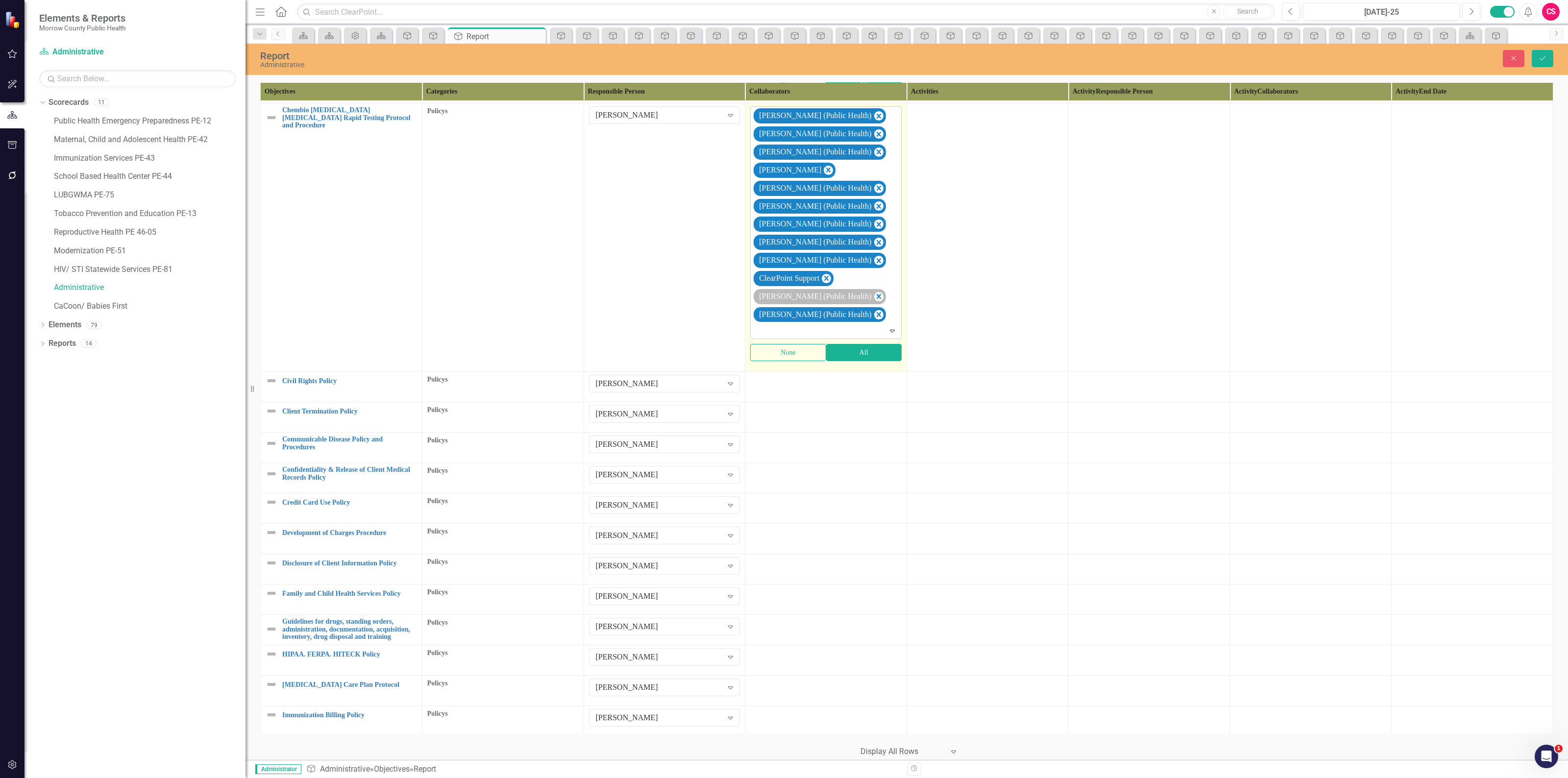
click at [827, 276] on icon "Remove ClearPoint Support" at bounding box center [826, 278] width 5 height 5
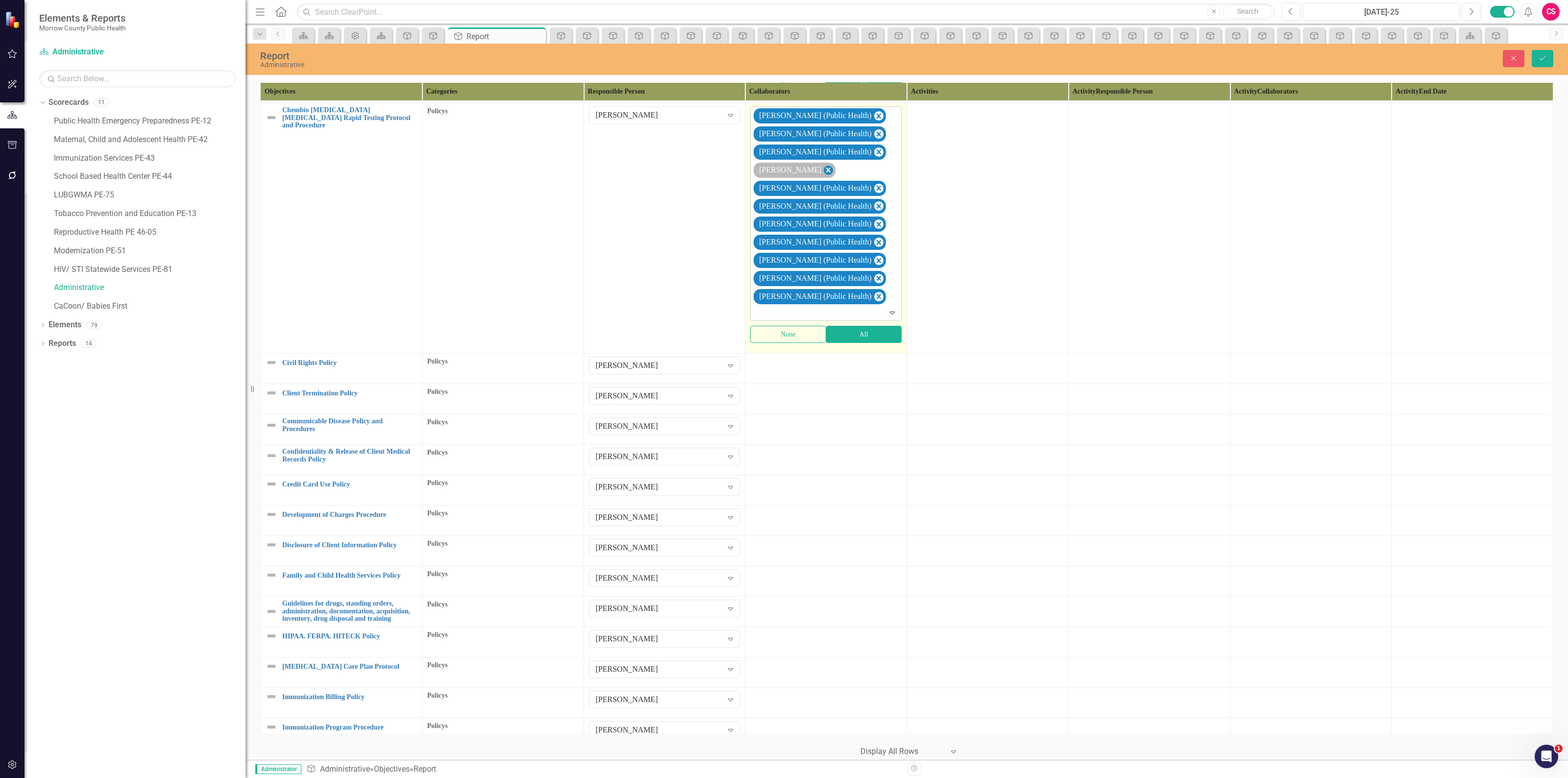
click at [826, 167] on icon "Remove Robin Canaday" at bounding box center [828, 169] width 5 height 5
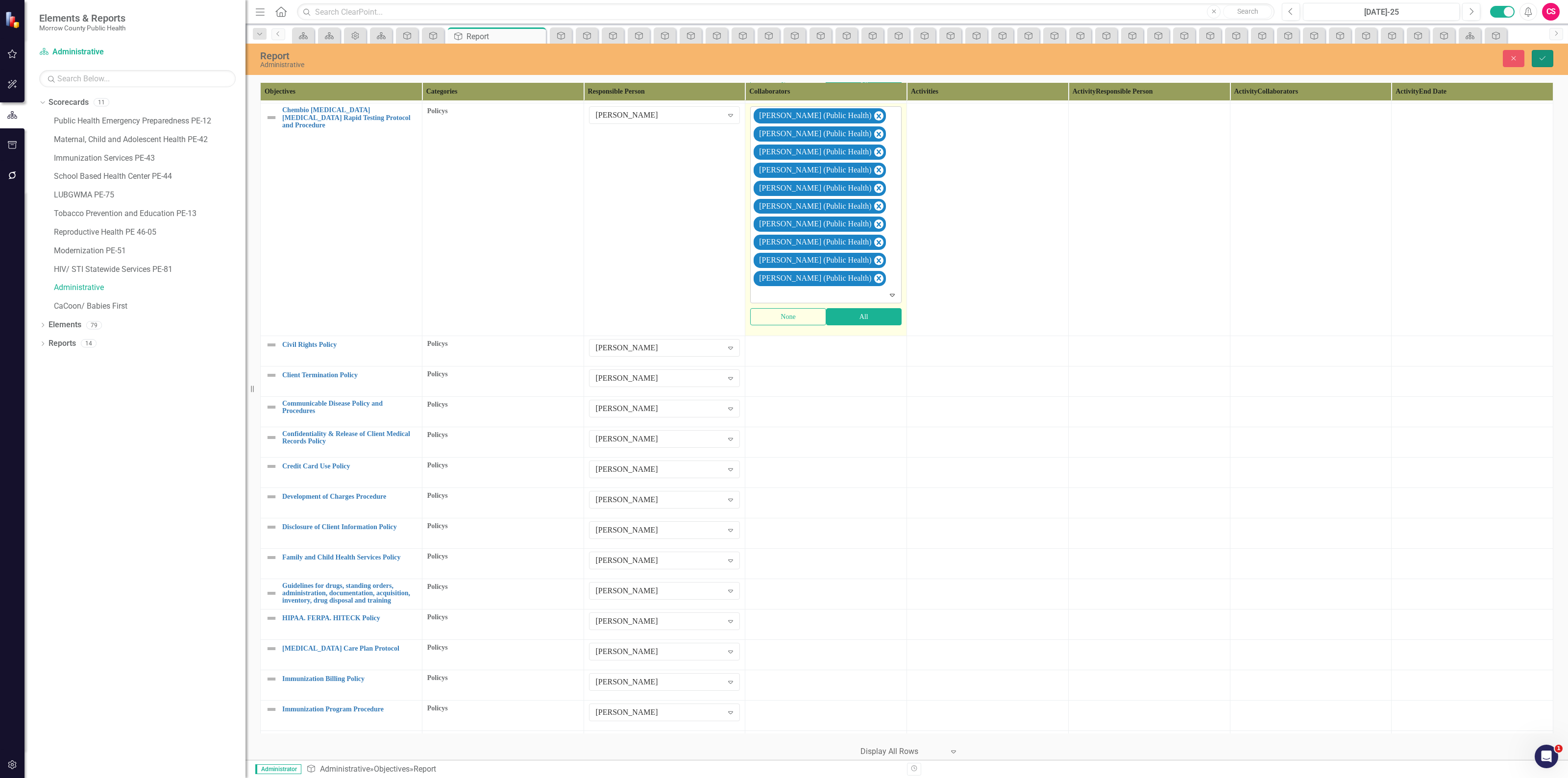
click at [1536, 58] on button "Save" at bounding box center [1542, 59] width 22 height 17
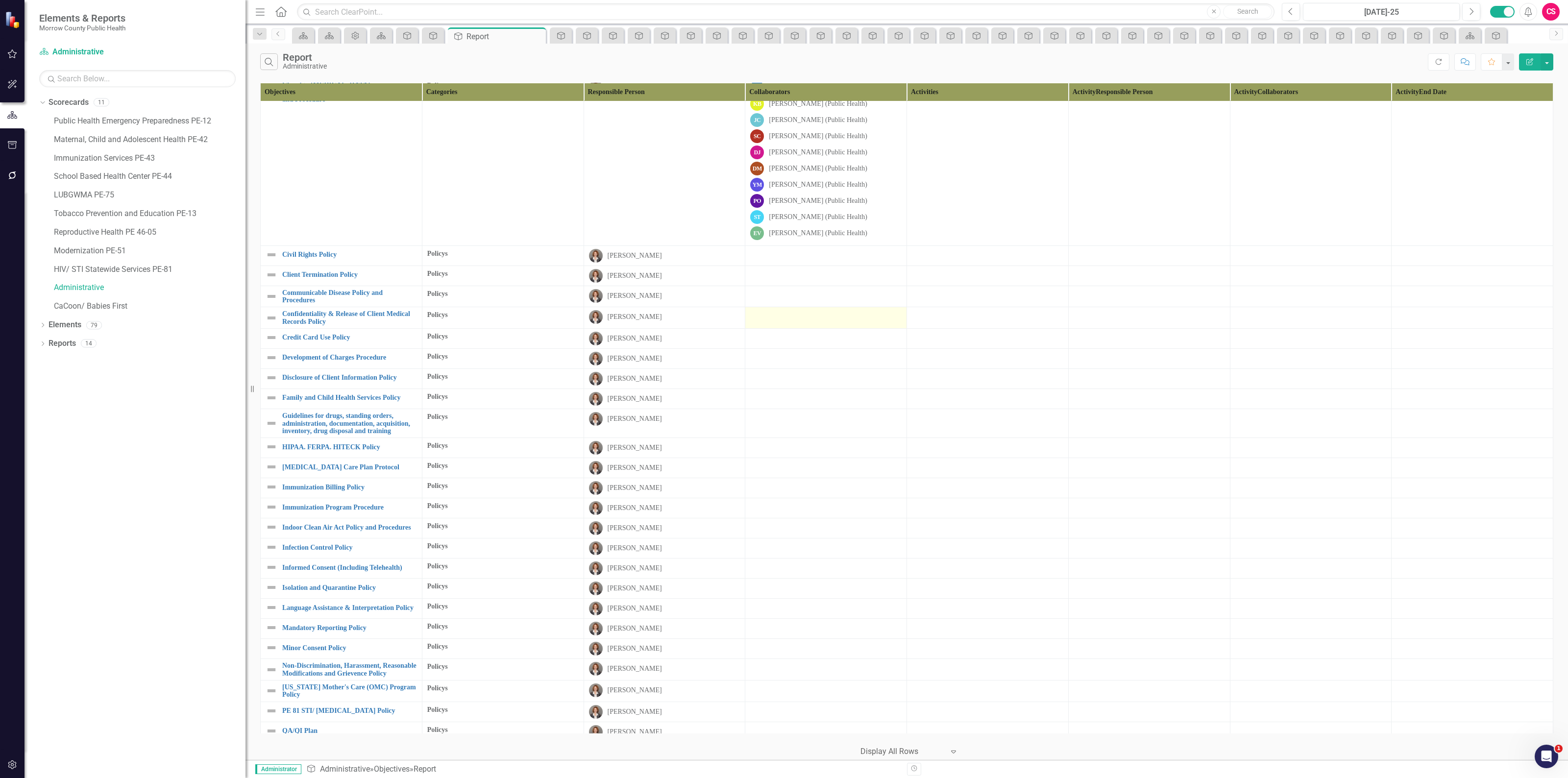
scroll to position [1346, 0]
click at [799, 247] on div at bounding box center [826, 252] width 151 height 11
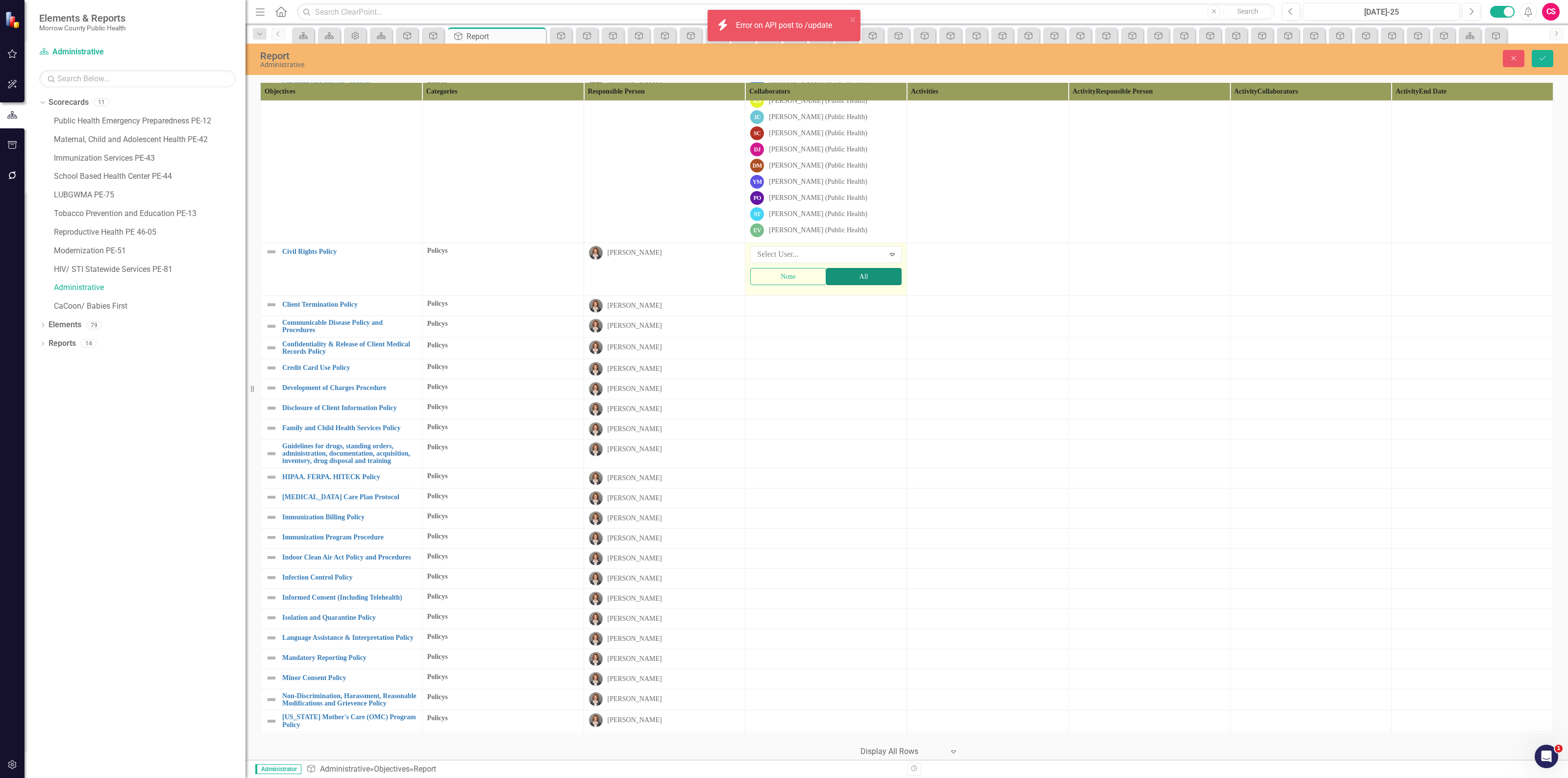
click at [849, 268] on button "All" at bounding box center [864, 277] width 76 height 17
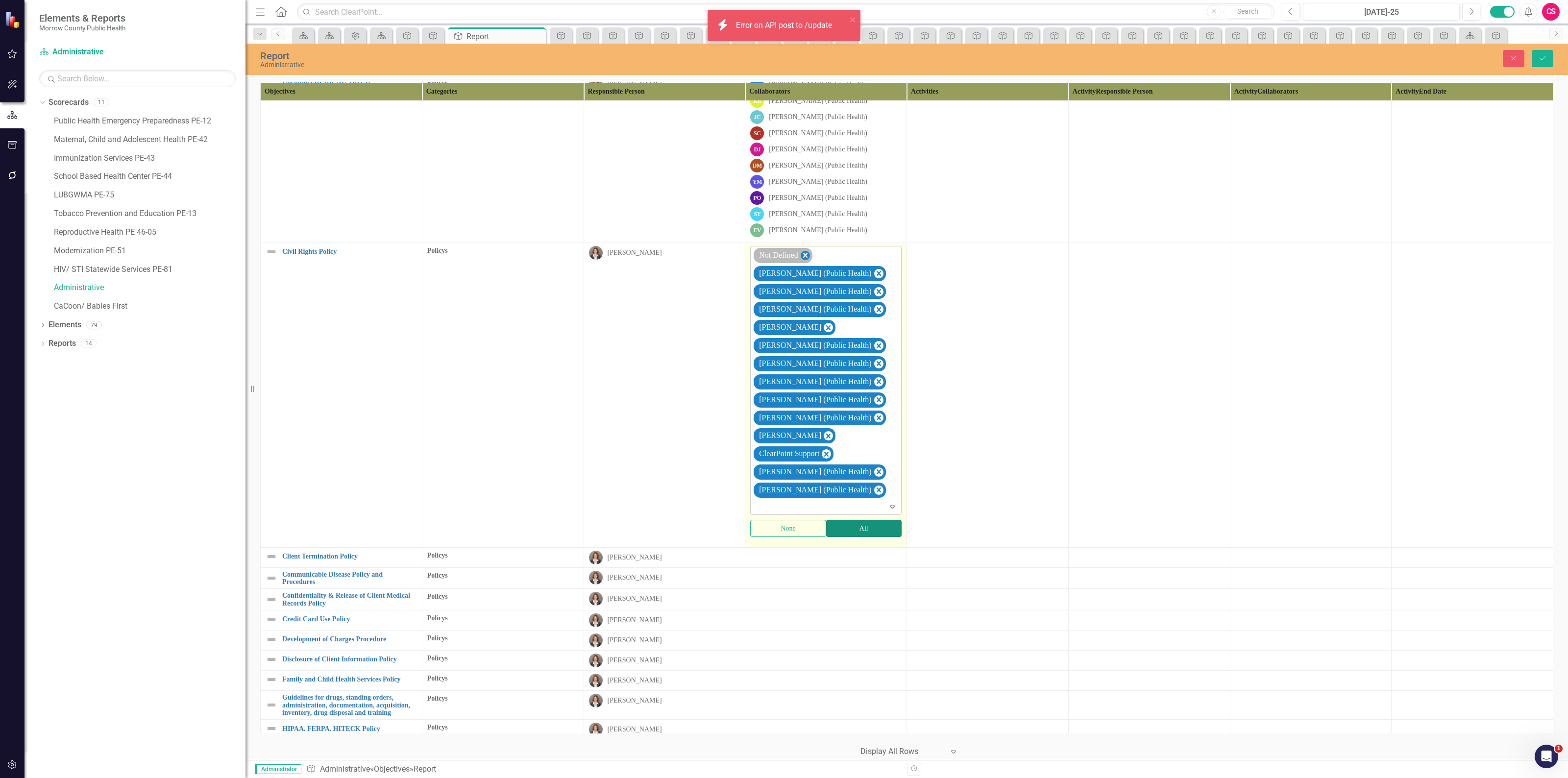
click at [804, 250] on icon "Remove Not Defined" at bounding box center [805, 255] width 9 height 12
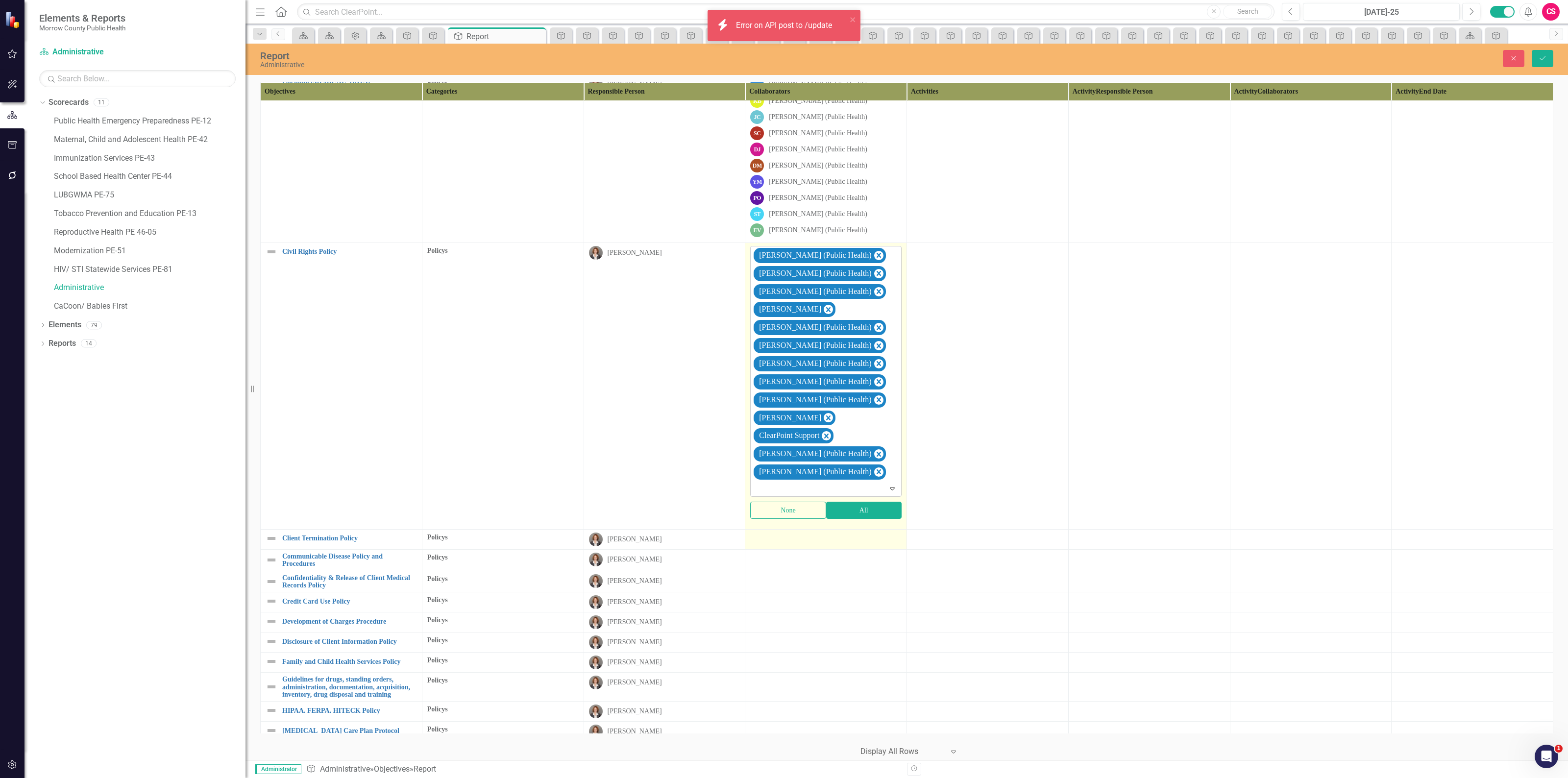
click at [818, 532] on div at bounding box center [826, 538] width 151 height 11
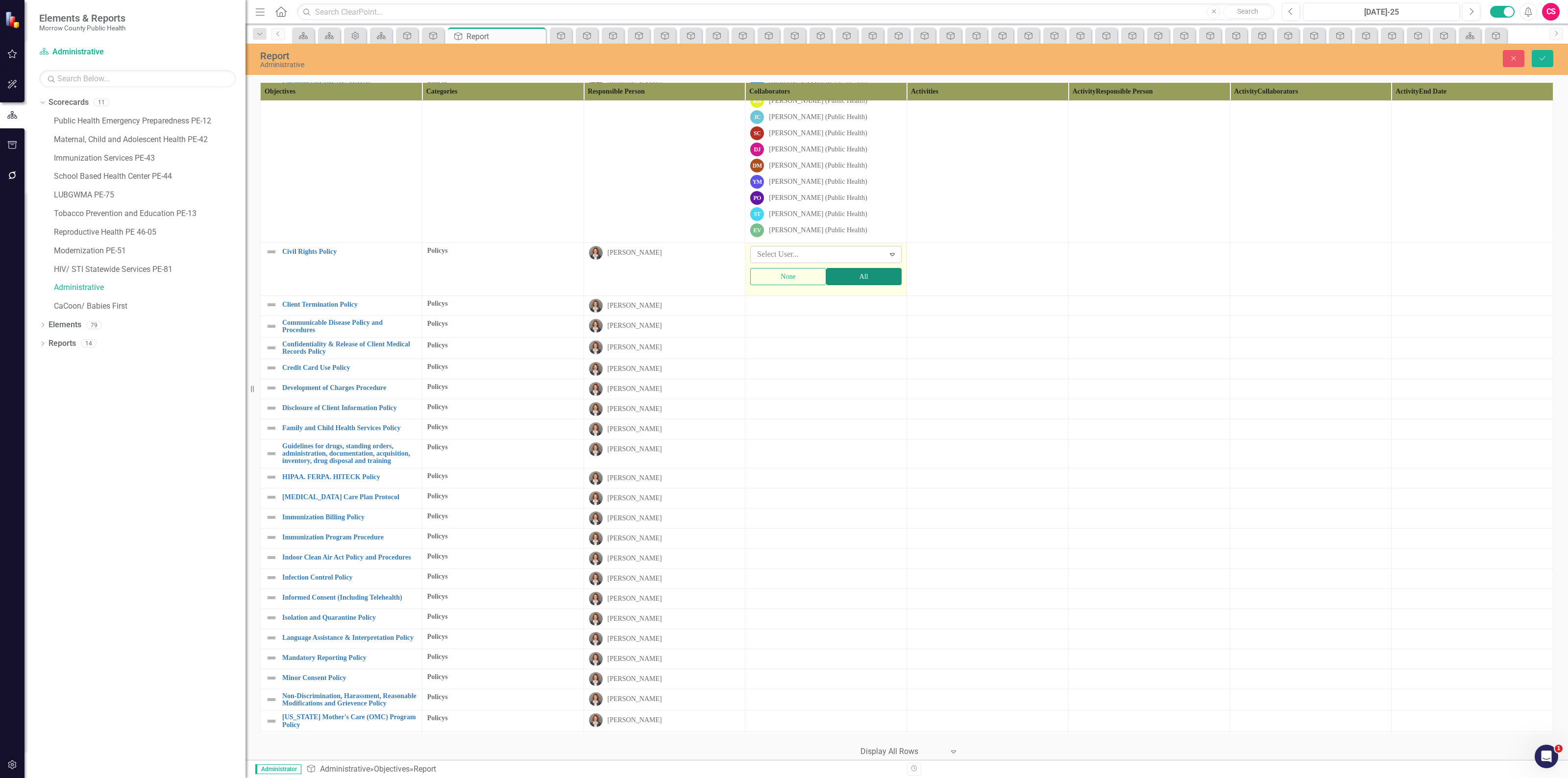
click at [845, 269] on button "All" at bounding box center [864, 277] width 76 height 17
click at [802, 248] on div at bounding box center [818, 254] width 130 height 13
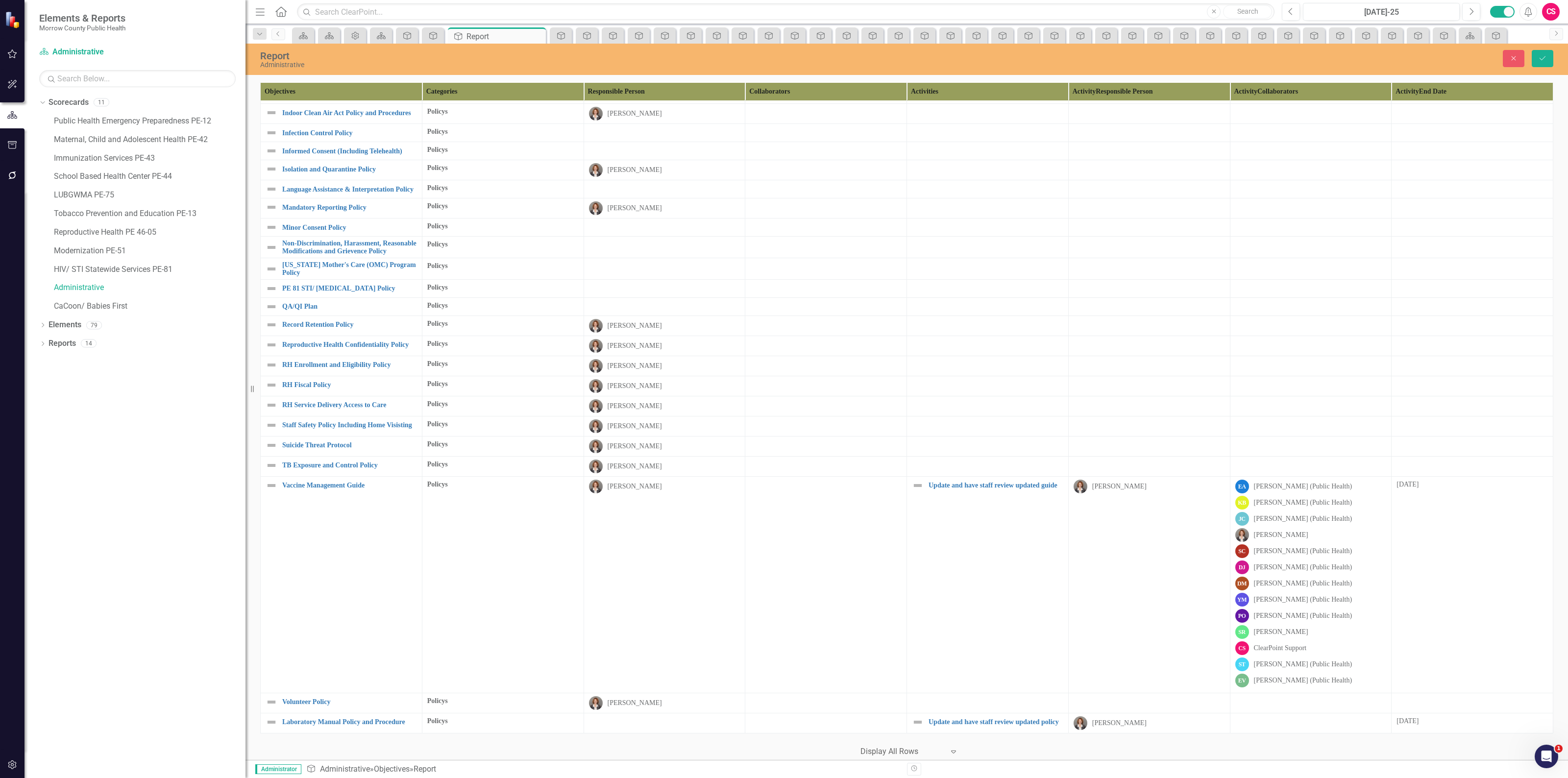
scroll to position [931, 0]
click at [928, 265] on td at bounding box center [987, 268] width 162 height 22
click at [1509, 66] on button "Close" at bounding box center [1513, 59] width 22 height 17
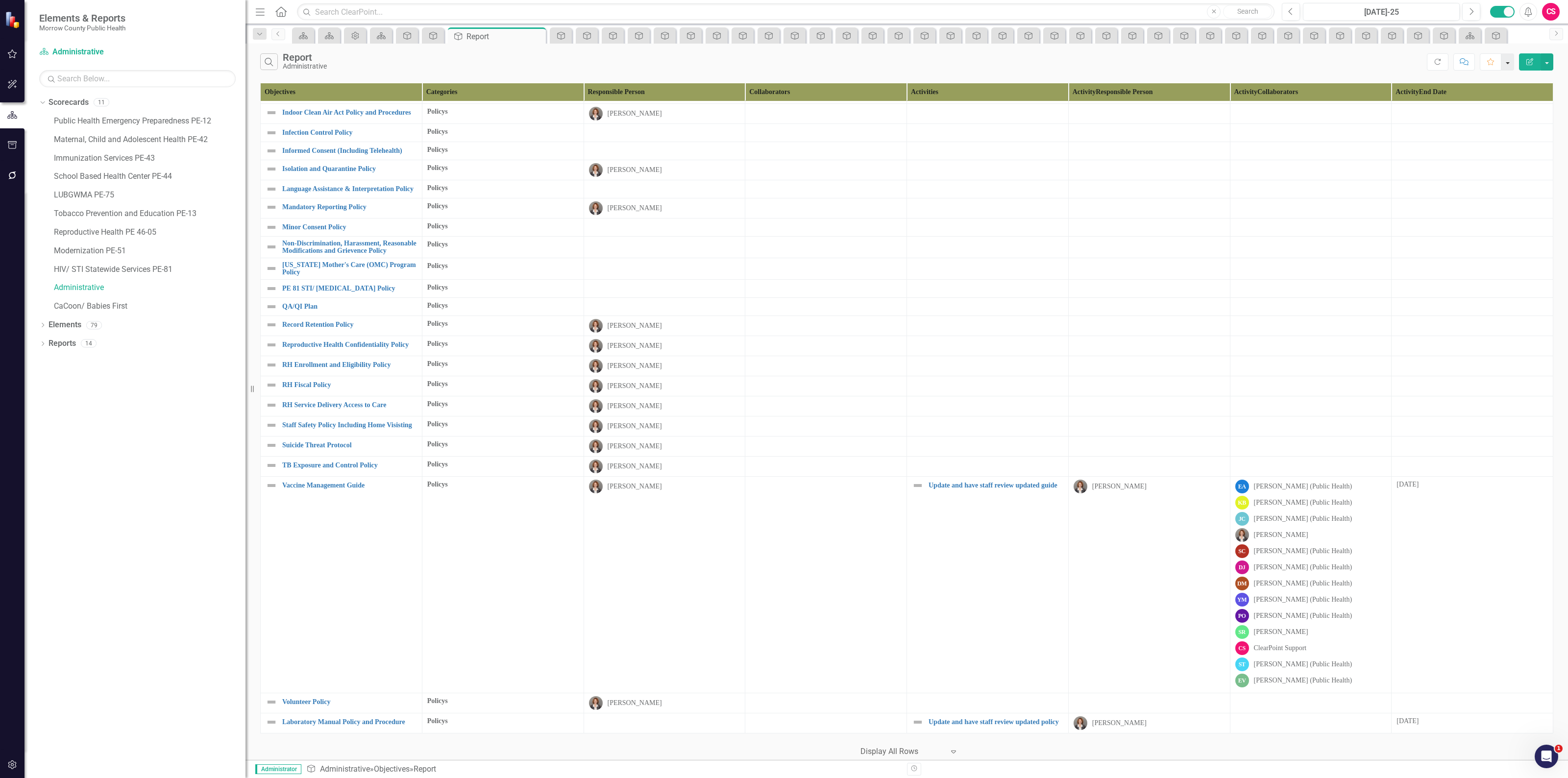
click at [1512, 58] on button "button" at bounding box center [1507, 61] width 12 height 17
click at [1370, 64] on div "Search Report Administrative" at bounding box center [843, 61] width 1167 height 17
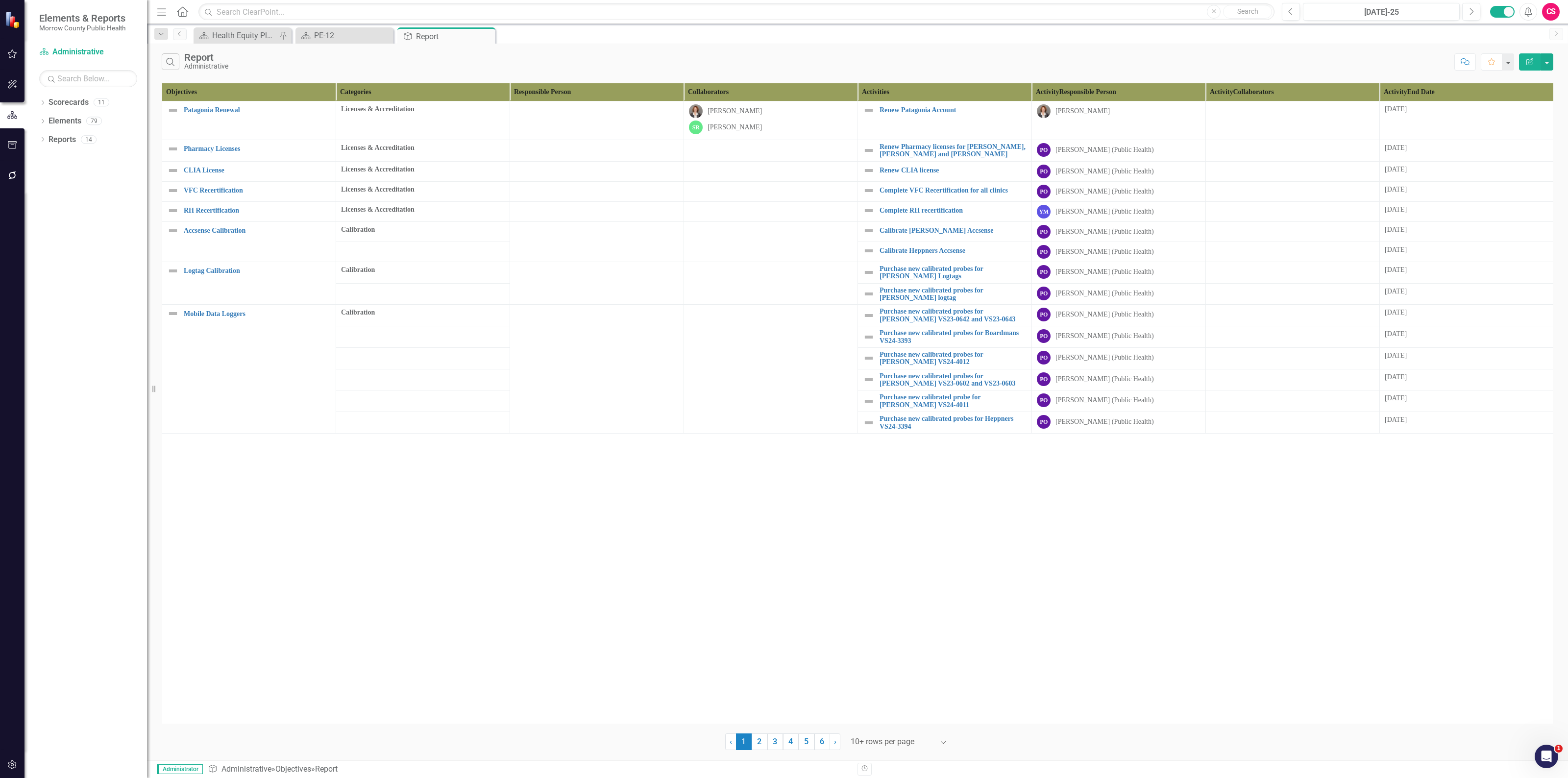
click at [873, 740] on div at bounding box center [892, 742] width 83 height 13
click at [885, 728] on div "Display All Rows" at bounding box center [901, 726] width 92 height 11
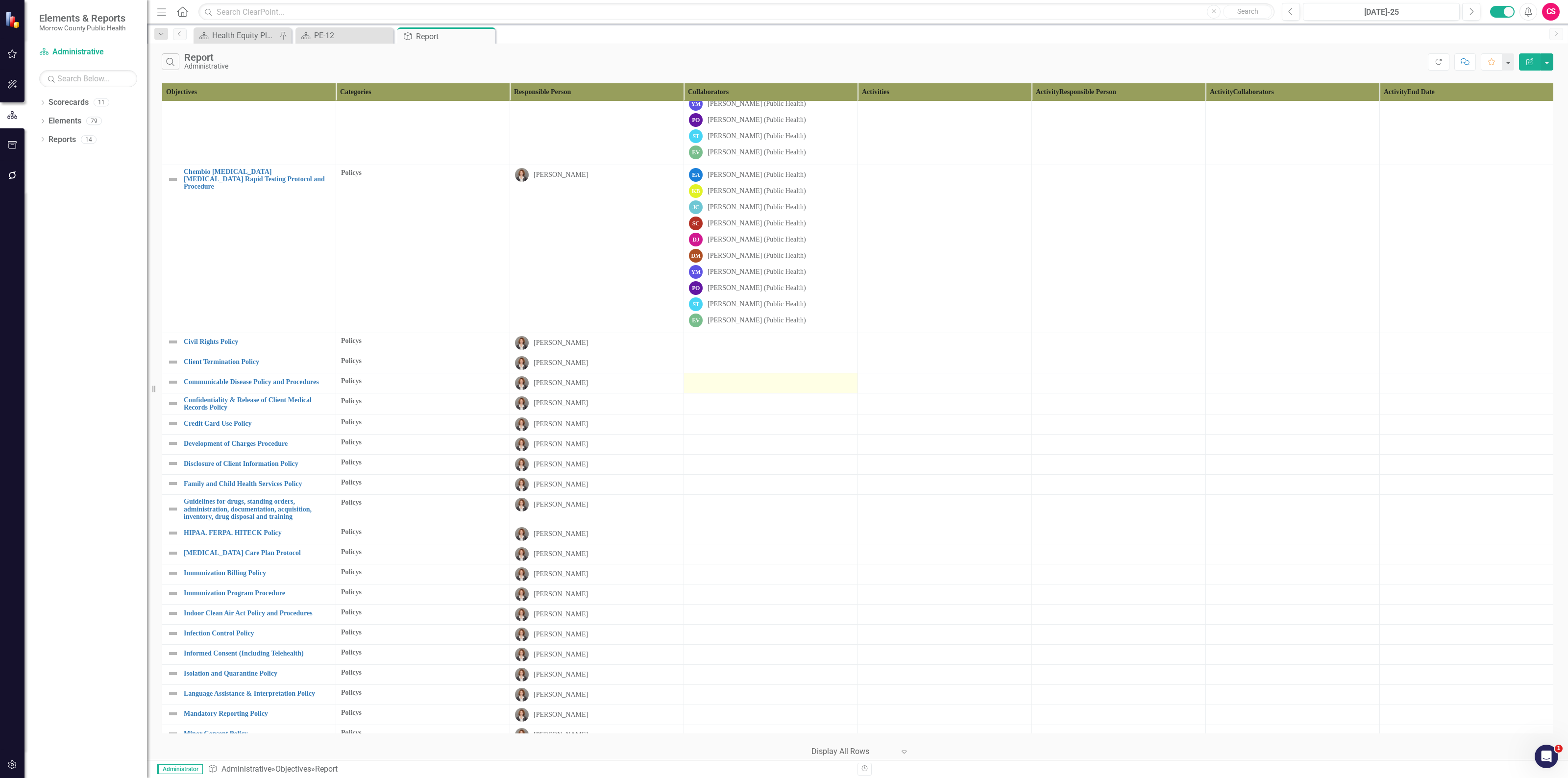
scroll to position [1233, 0]
click at [755, 347] on div at bounding box center [770, 341] width 164 height 11
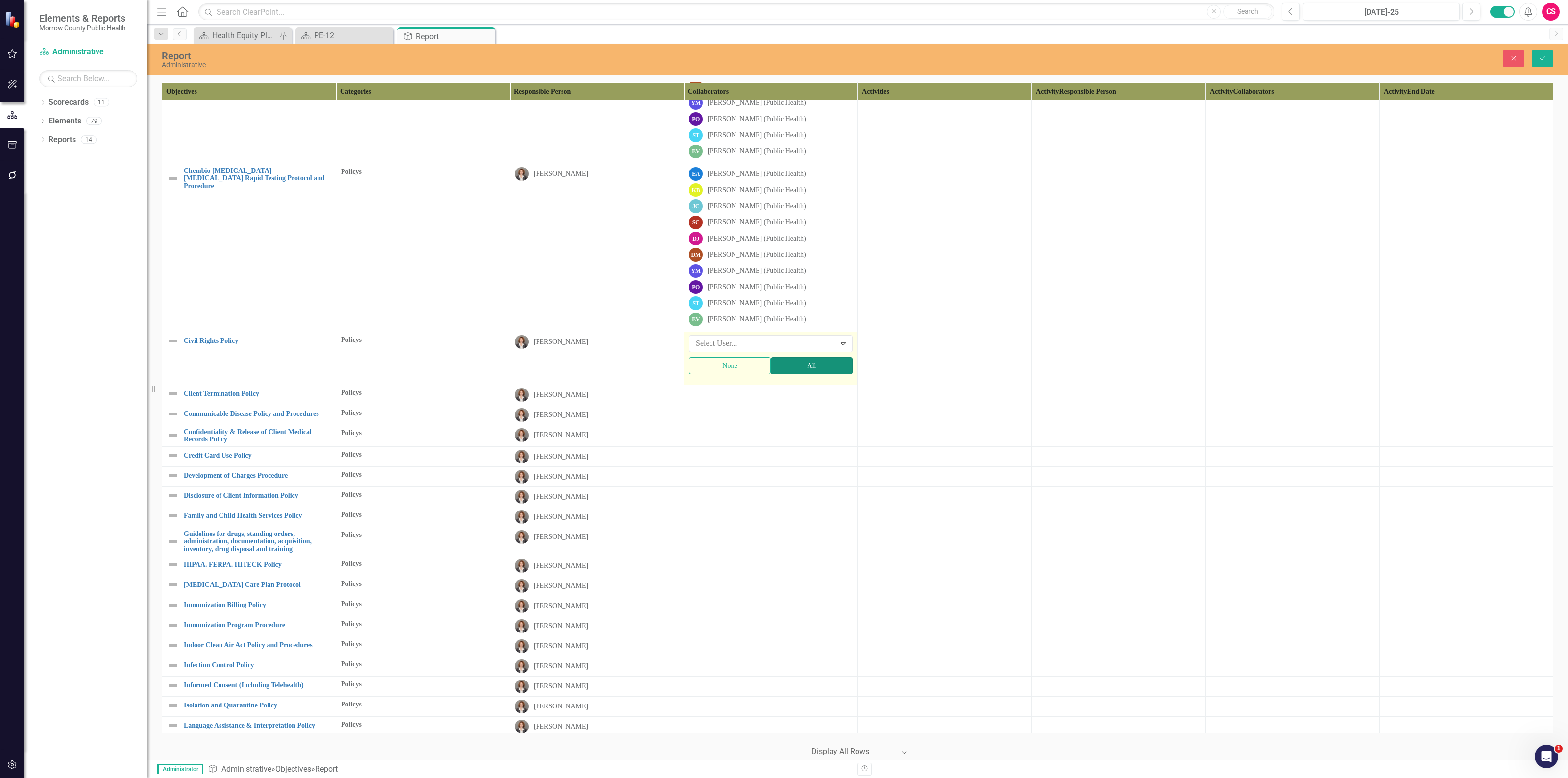
click at [788, 369] on button "All" at bounding box center [811, 366] width 82 height 17
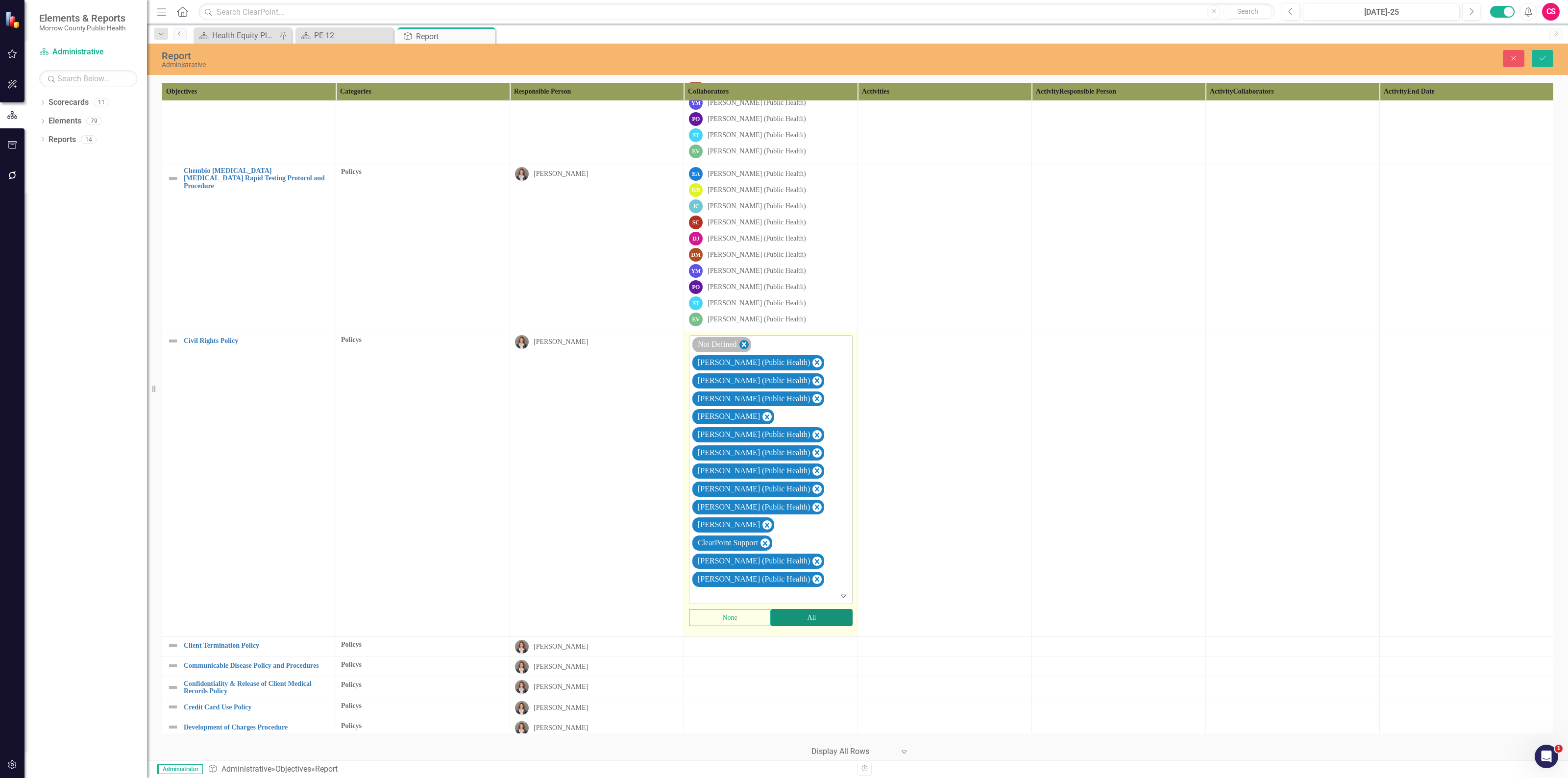
click at [746, 346] on icon "Remove Not Defined" at bounding box center [744, 344] width 9 height 12
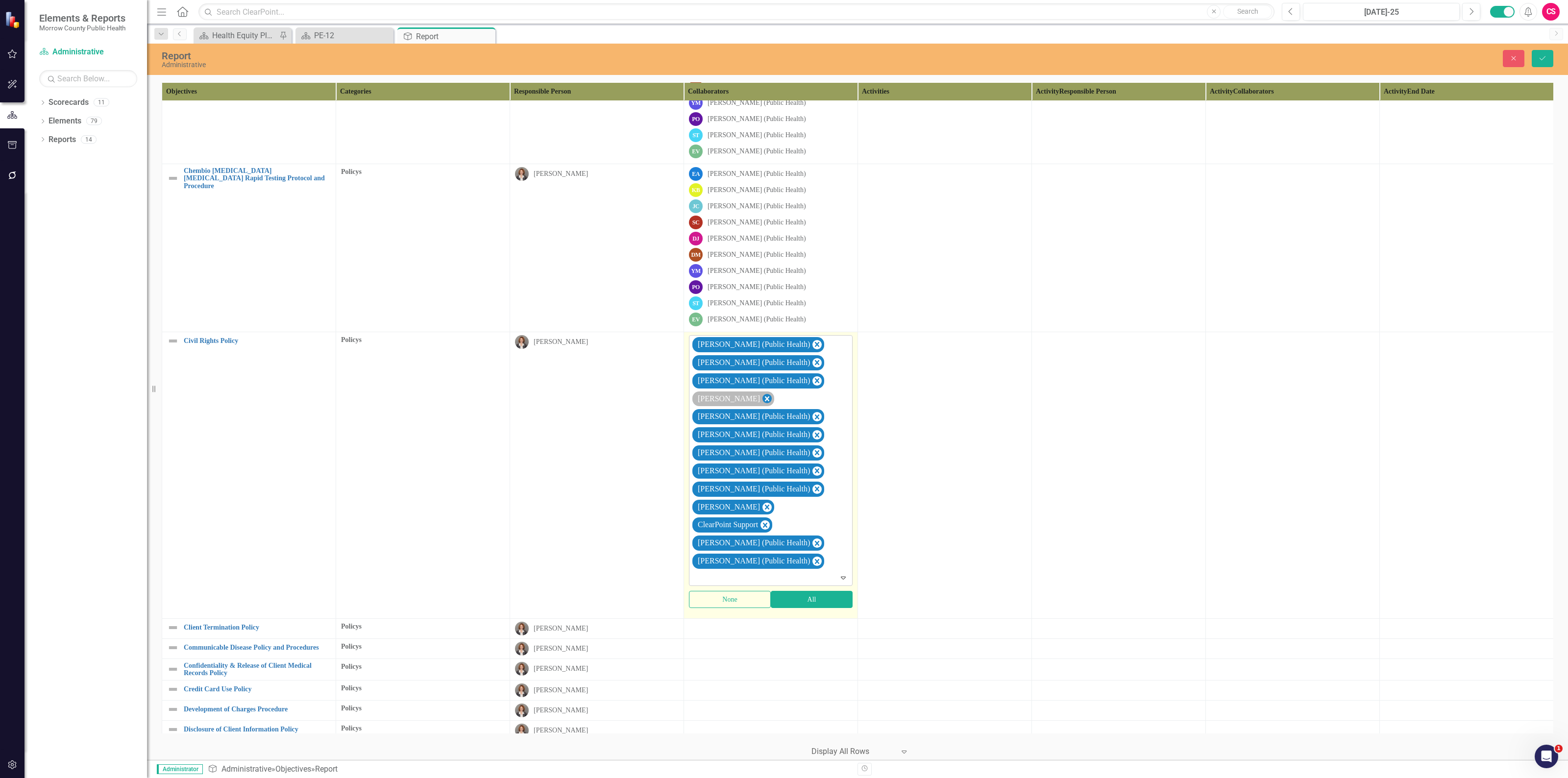
click at [762, 400] on icon "Remove Robin Canaday" at bounding box center [767, 399] width 9 height 12
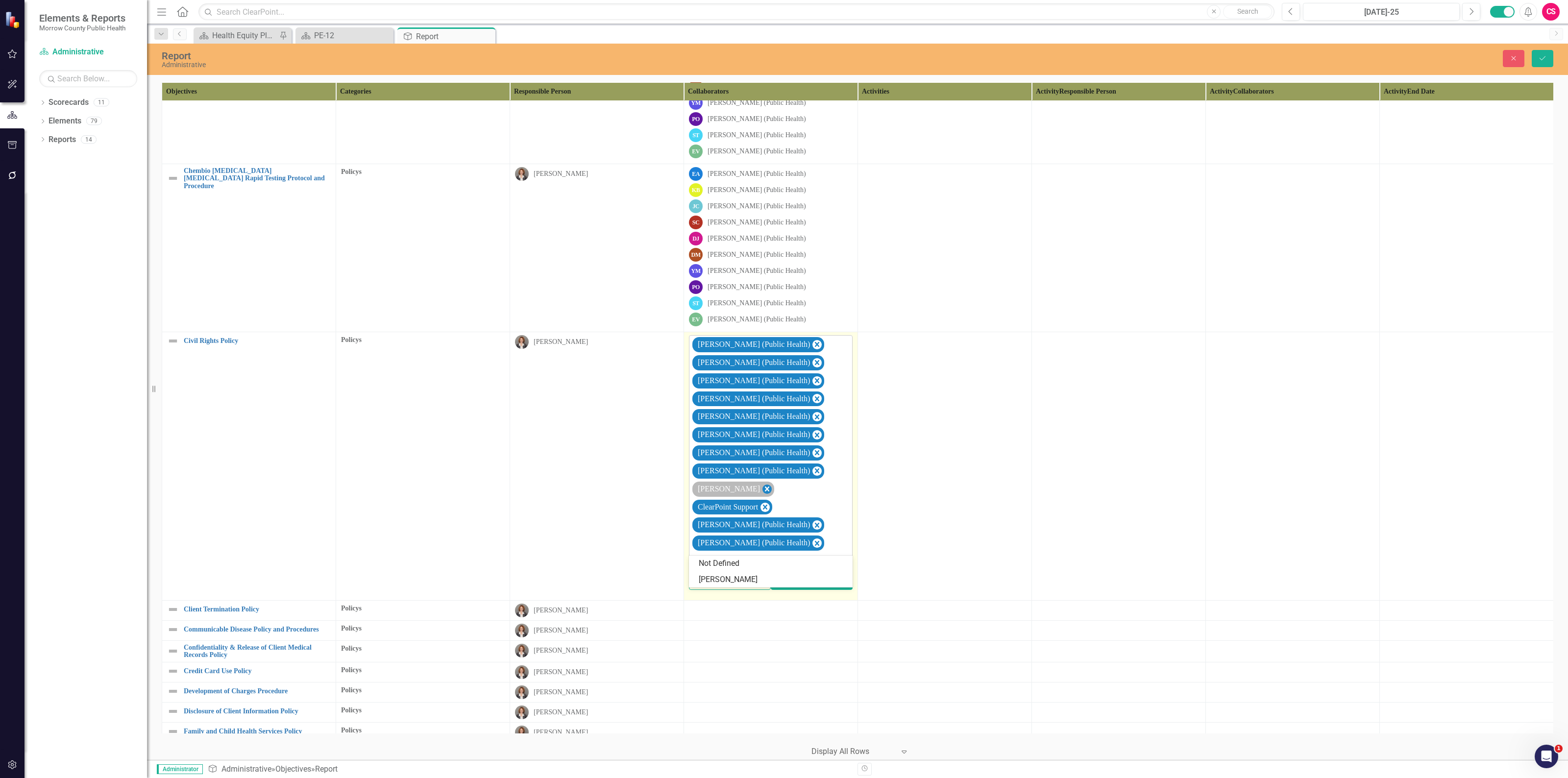
click at [741, 488] on div "[PERSON_NAME]" at bounding box center [732, 489] width 82 height 15
click at [762, 493] on icon "Remove Sarah Rea" at bounding box center [767, 489] width 9 height 12
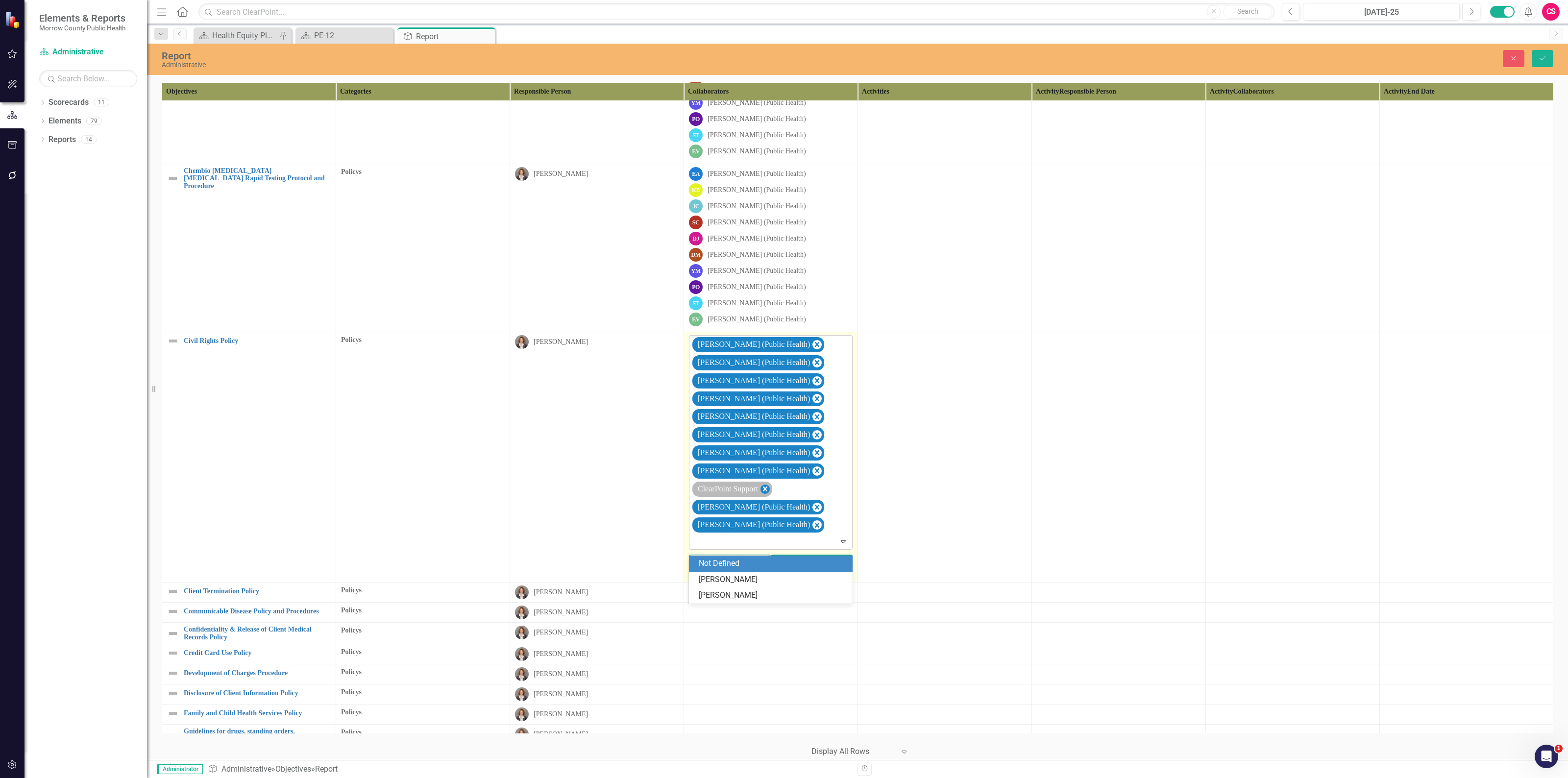
click at [769, 493] on icon "Remove ClearPoint Support" at bounding box center [765, 489] width 9 height 12
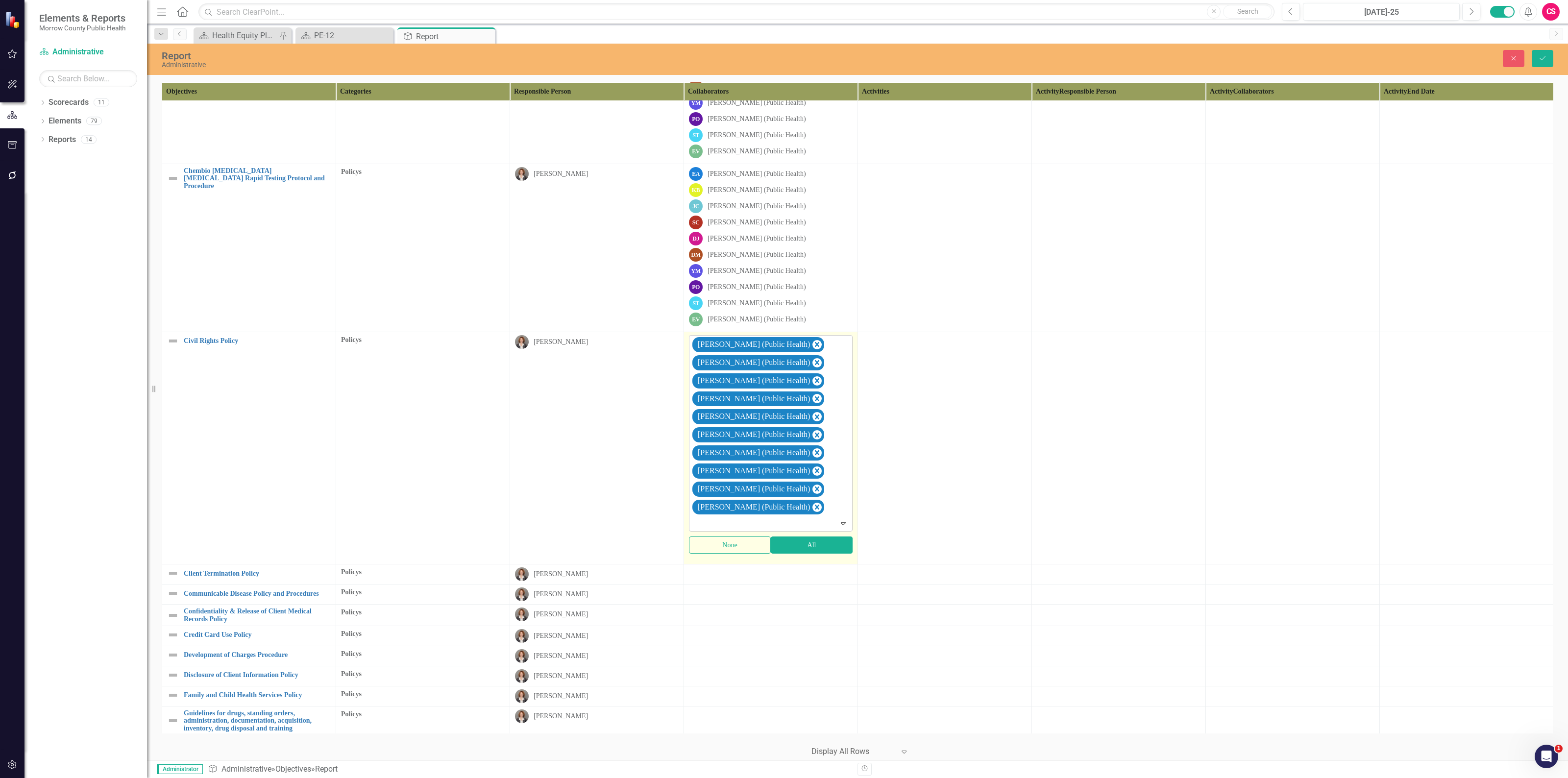
click at [883, 475] on td at bounding box center [945, 448] width 174 height 233
click at [828, 594] on div at bounding box center [770, 593] width 164 height 11
click at [831, 579] on div at bounding box center [770, 573] width 164 height 11
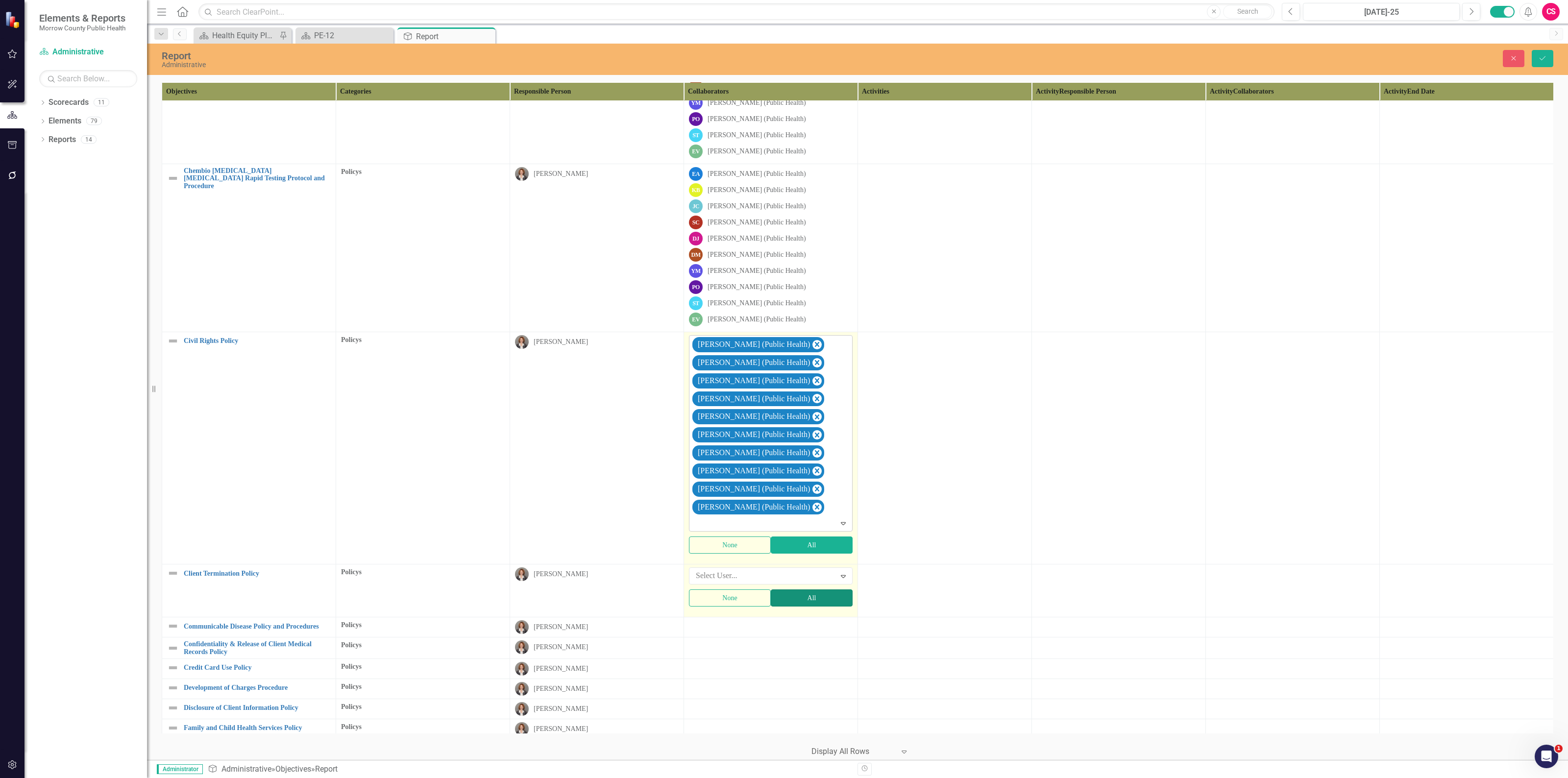
click at [826, 605] on button "All" at bounding box center [811, 598] width 82 height 17
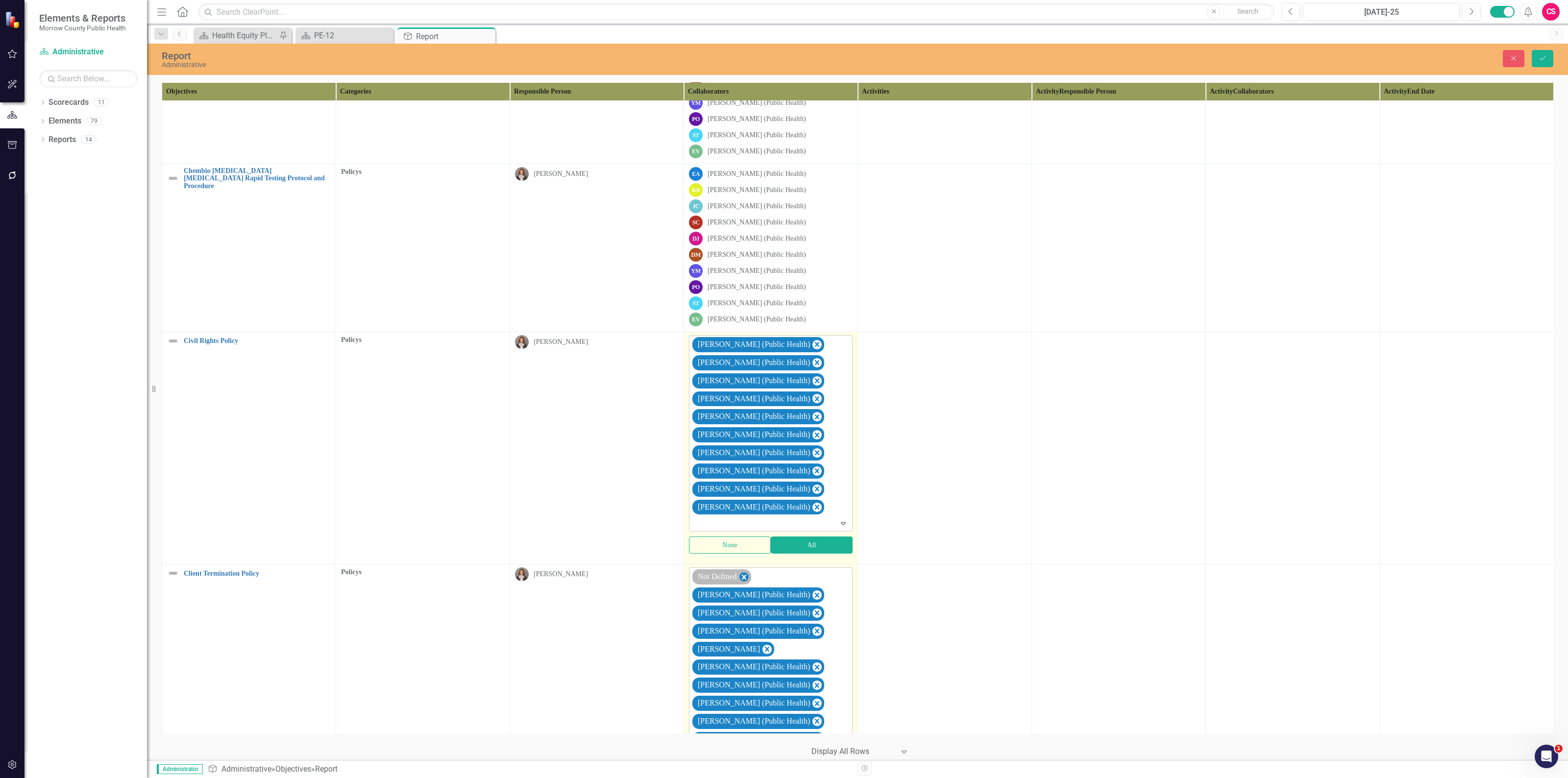
click at [745, 579] on icon "Remove Not Defined" at bounding box center [744, 577] width 5 height 5
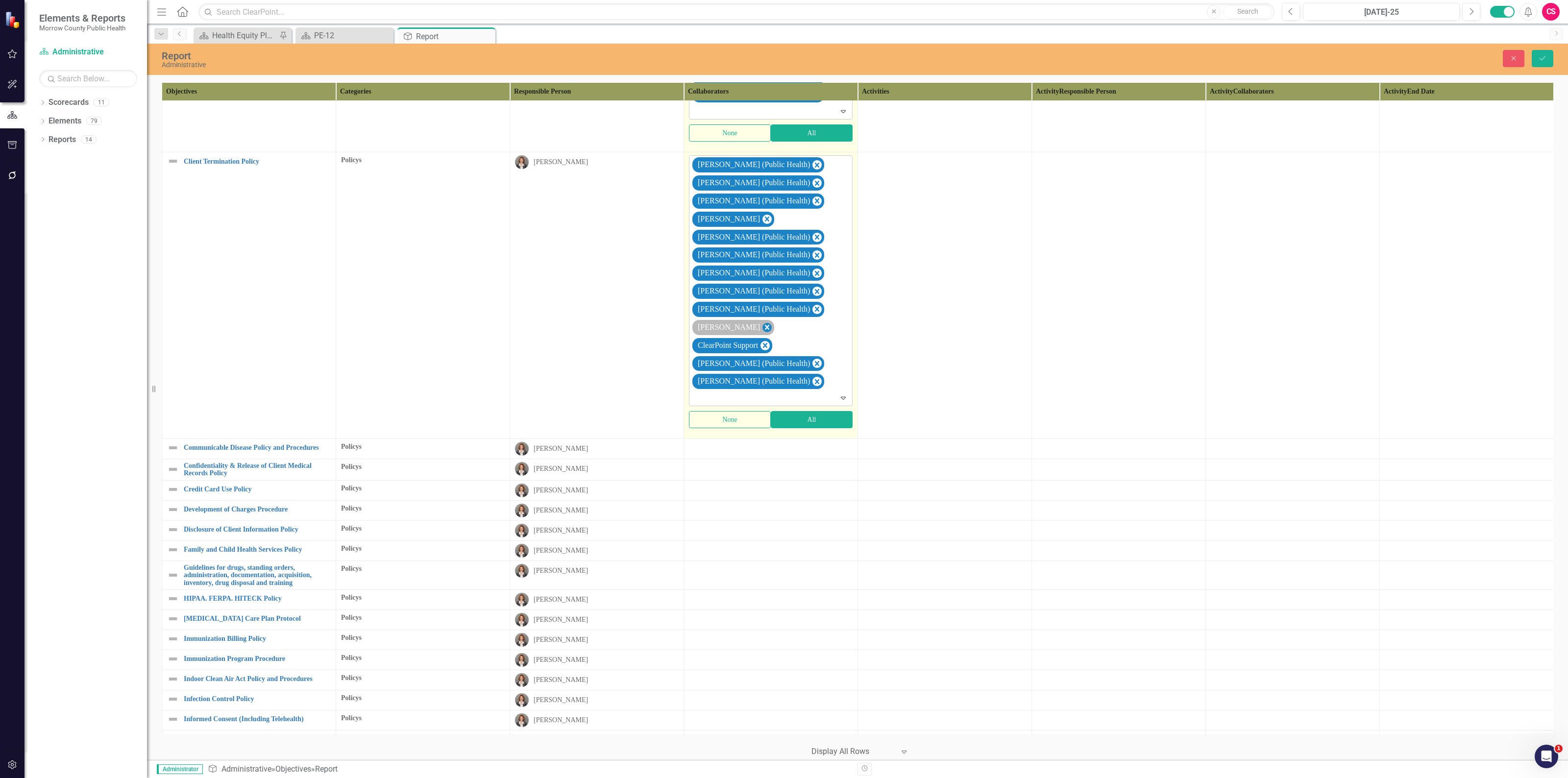
click at [762, 334] on icon "Remove Sarah Rea" at bounding box center [767, 327] width 9 height 12
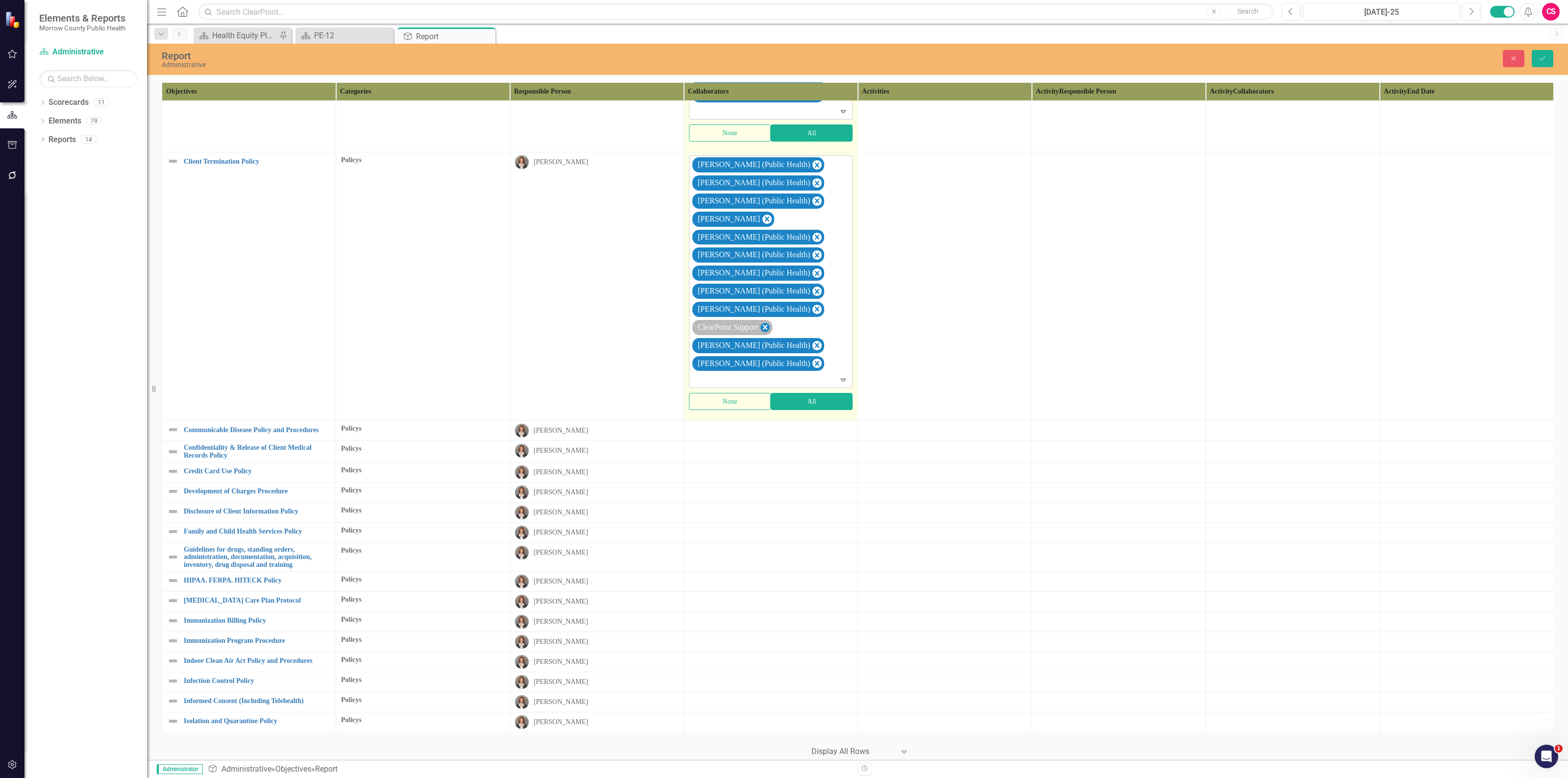
click at [768, 334] on icon "Remove ClearPoint Support" at bounding box center [765, 327] width 9 height 12
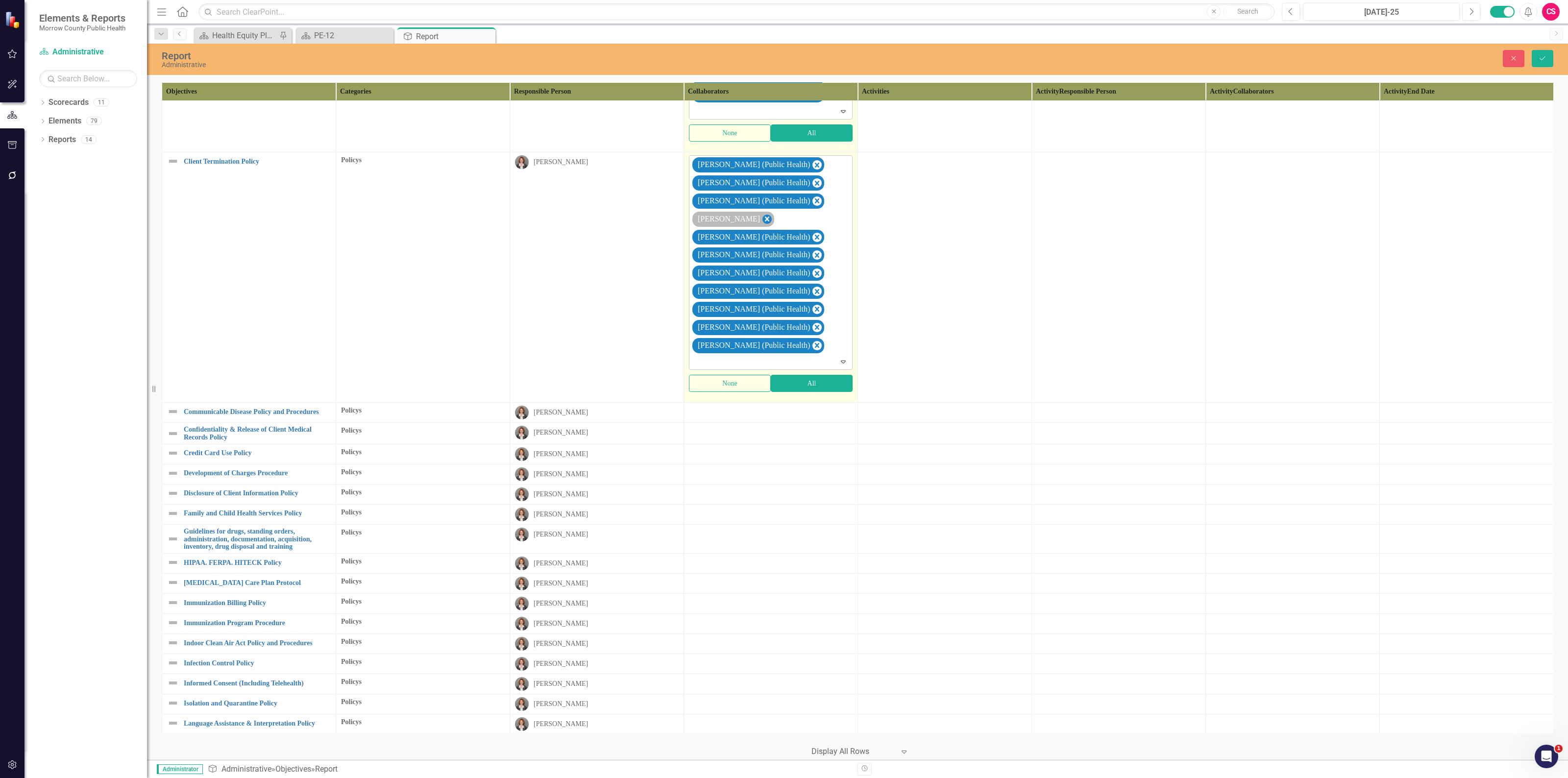
click at [762, 224] on icon "Remove Robin Canaday" at bounding box center [767, 218] width 9 height 12
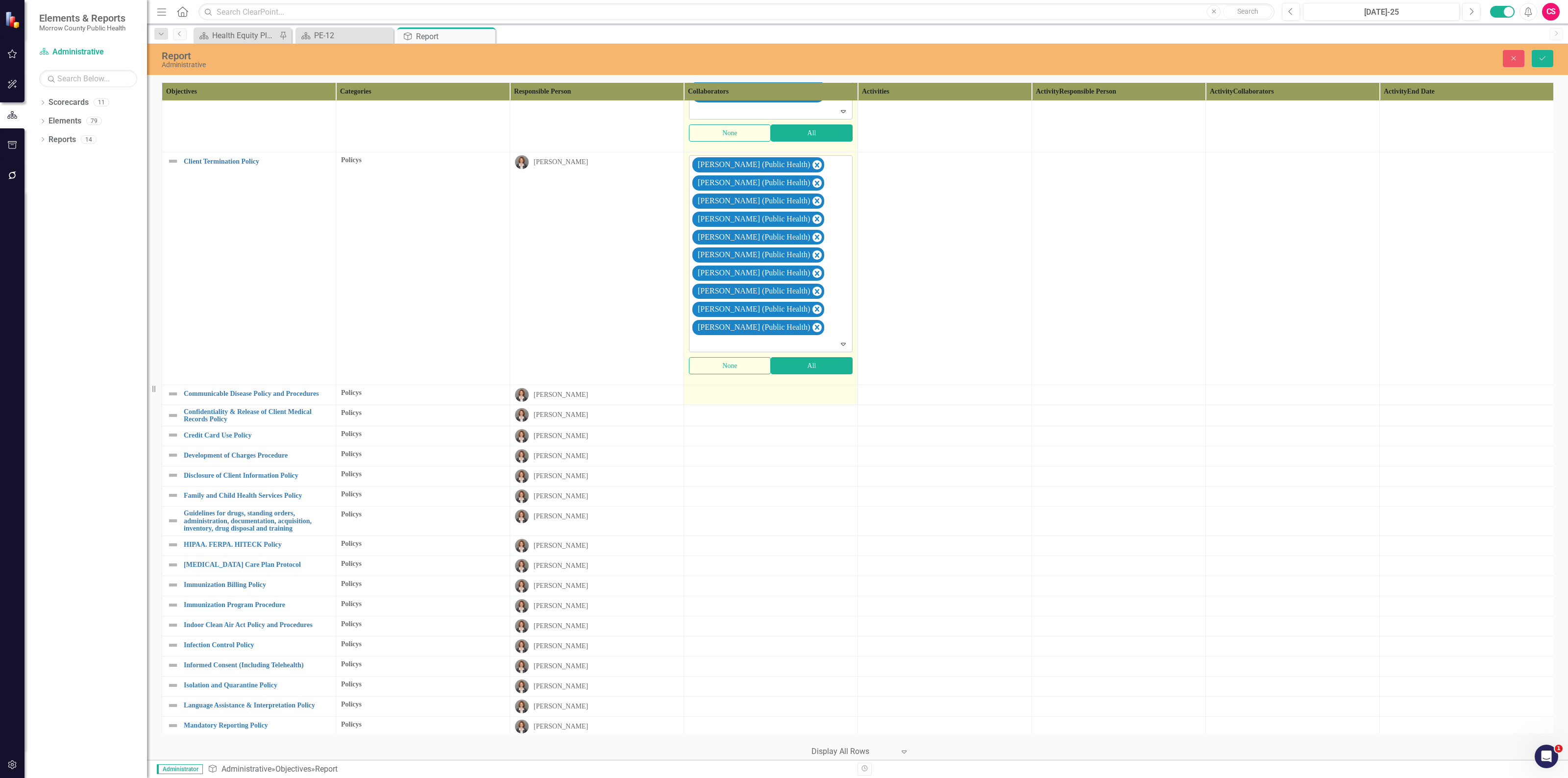
click at [752, 397] on div at bounding box center [770, 393] width 164 height 11
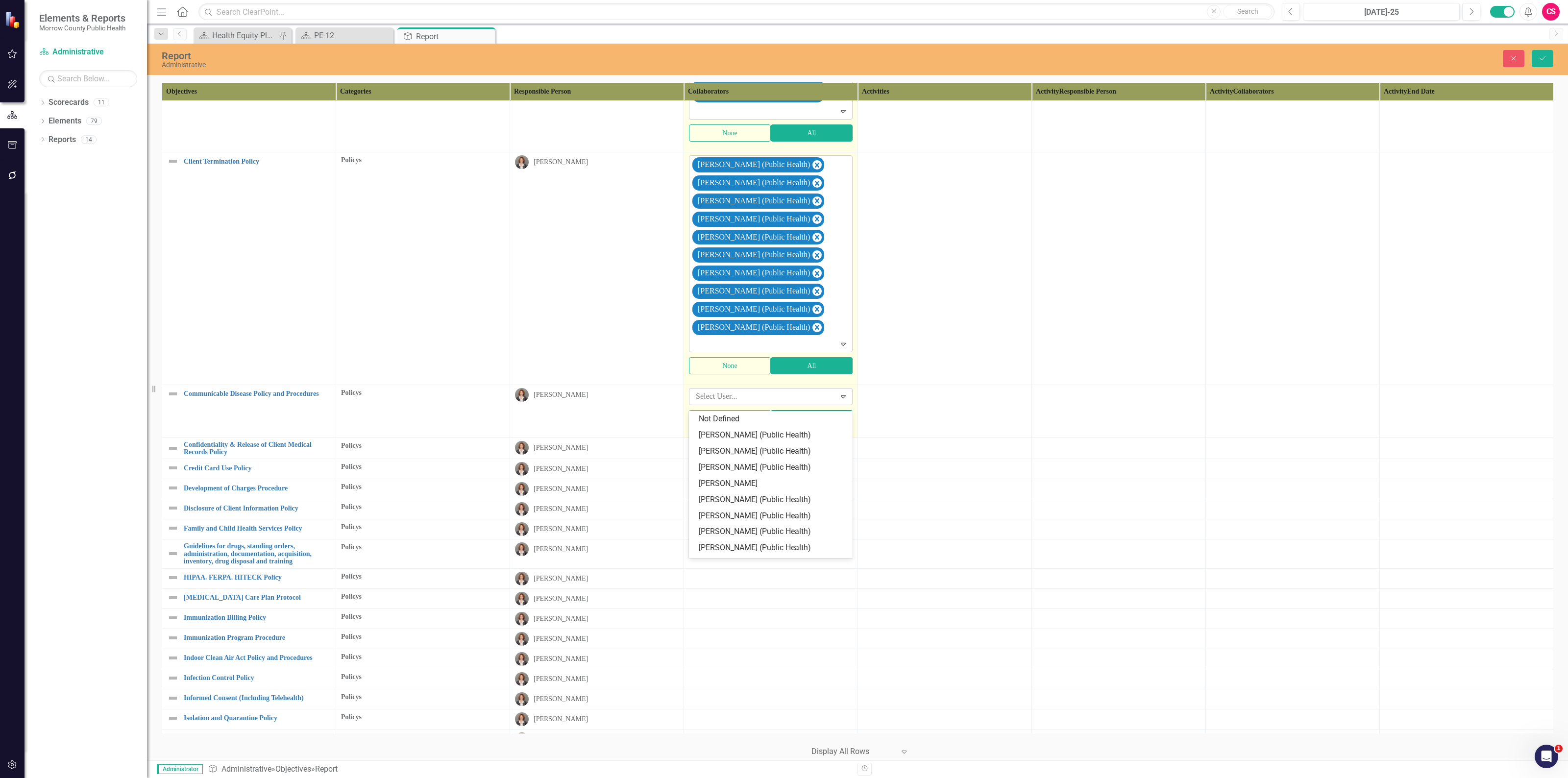
click at [752, 403] on div at bounding box center [764, 397] width 144 height 13
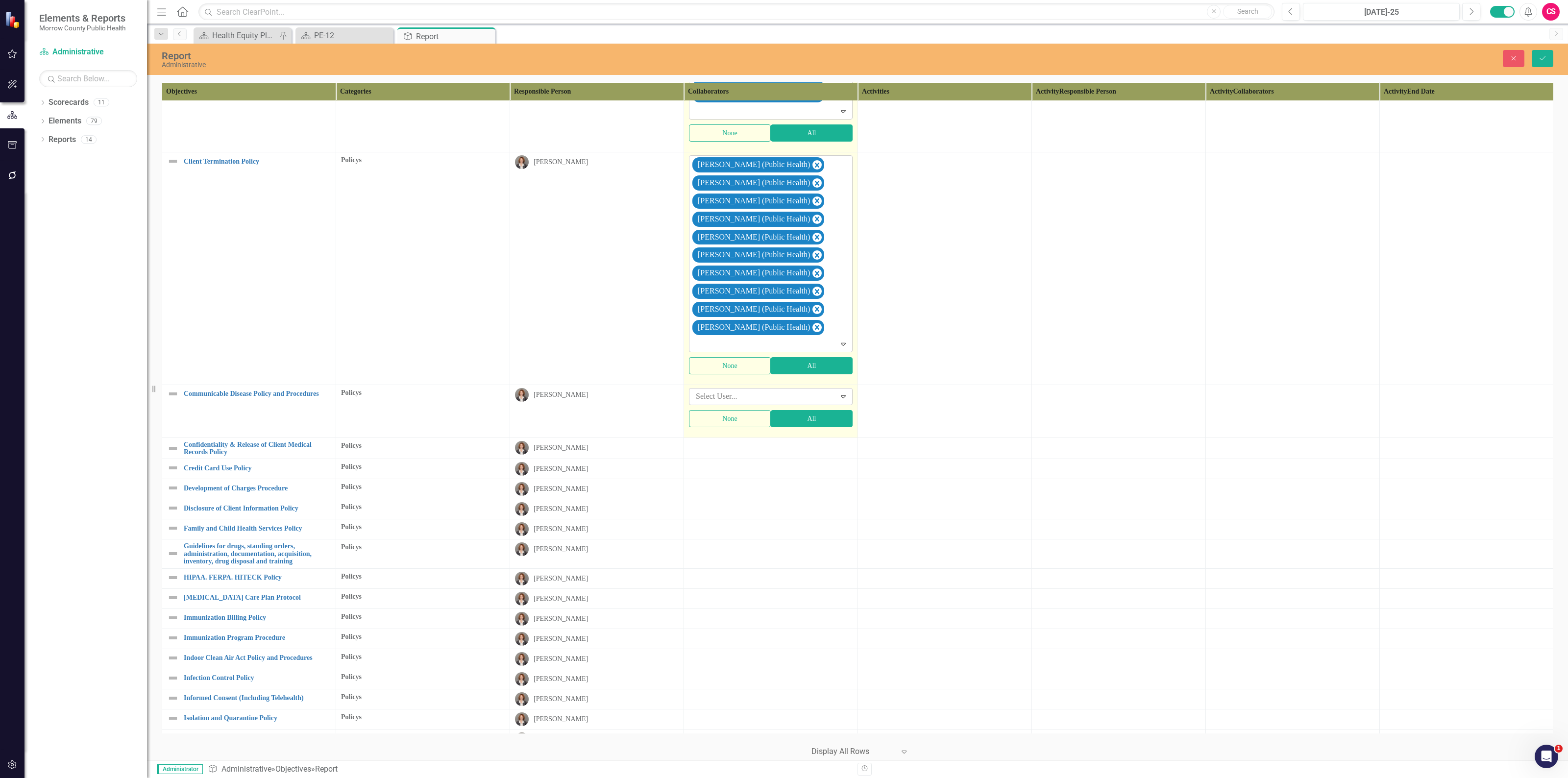
click at [752, 403] on div at bounding box center [764, 397] width 144 height 13
click at [799, 422] on button "All" at bounding box center [811, 419] width 82 height 17
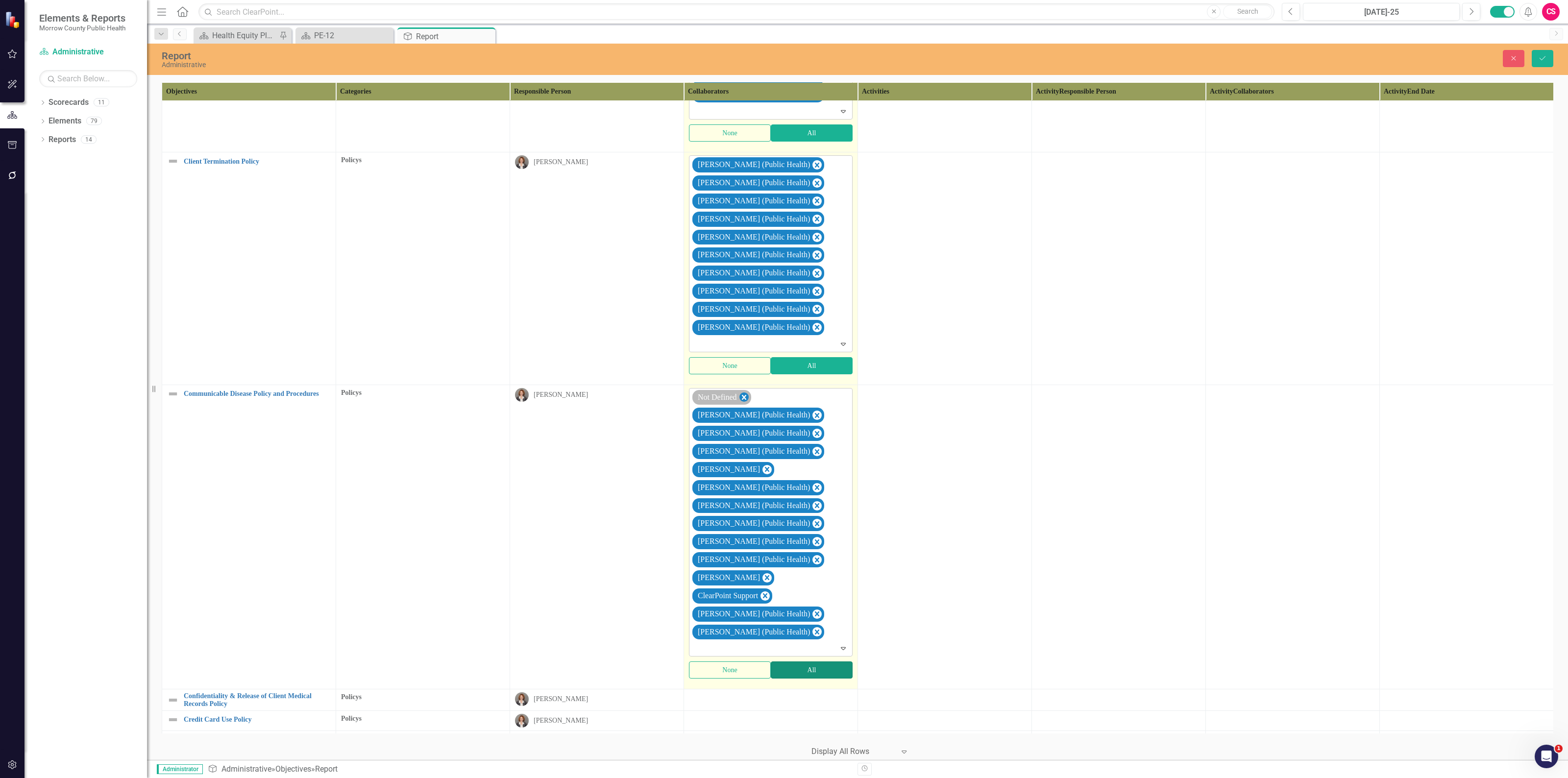
click at [748, 401] on icon "Remove Not Defined" at bounding box center [744, 397] width 9 height 12
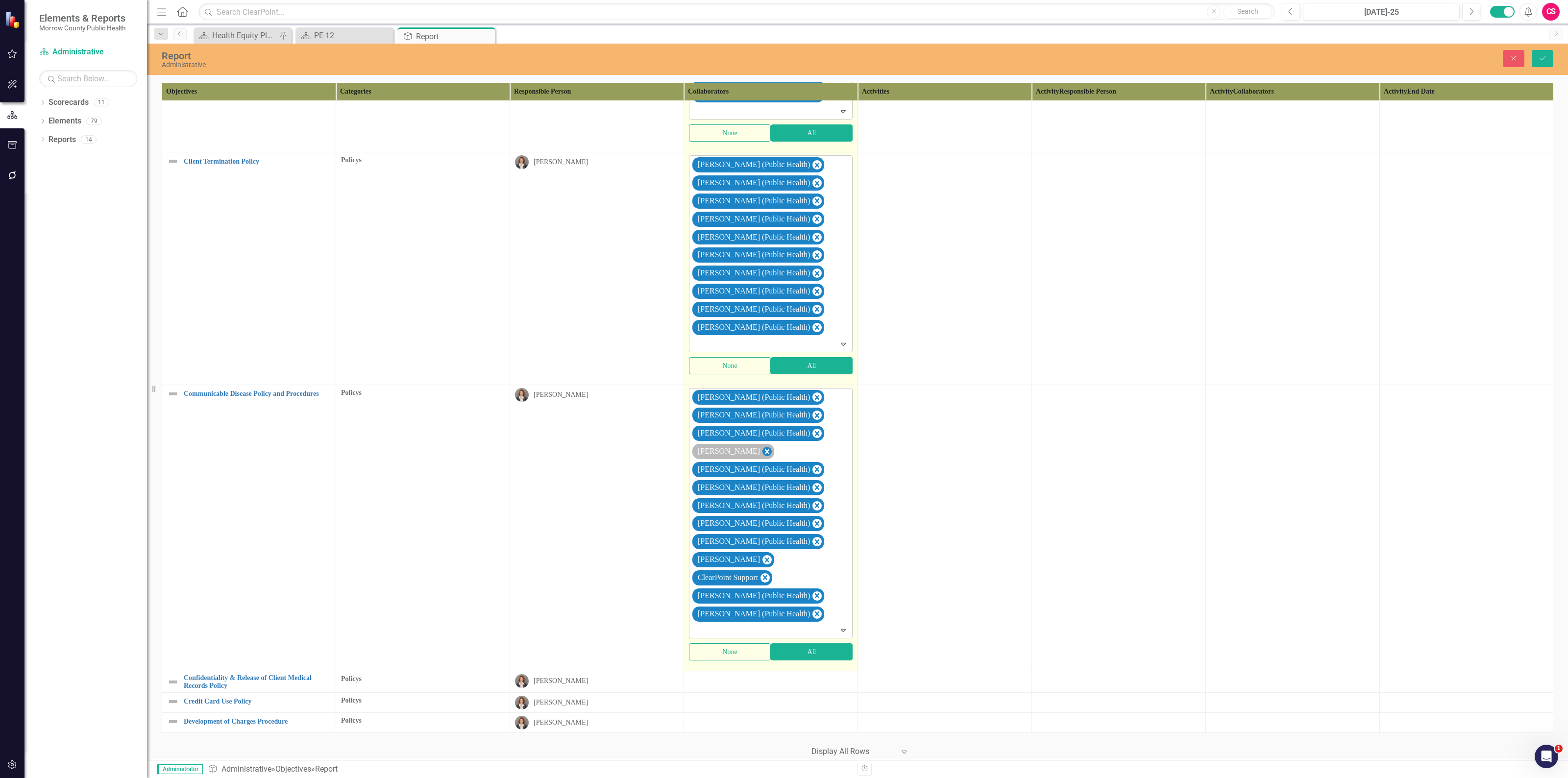
click at [762, 454] on icon "Remove Robin Canaday" at bounding box center [767, 451] width 9 height 12
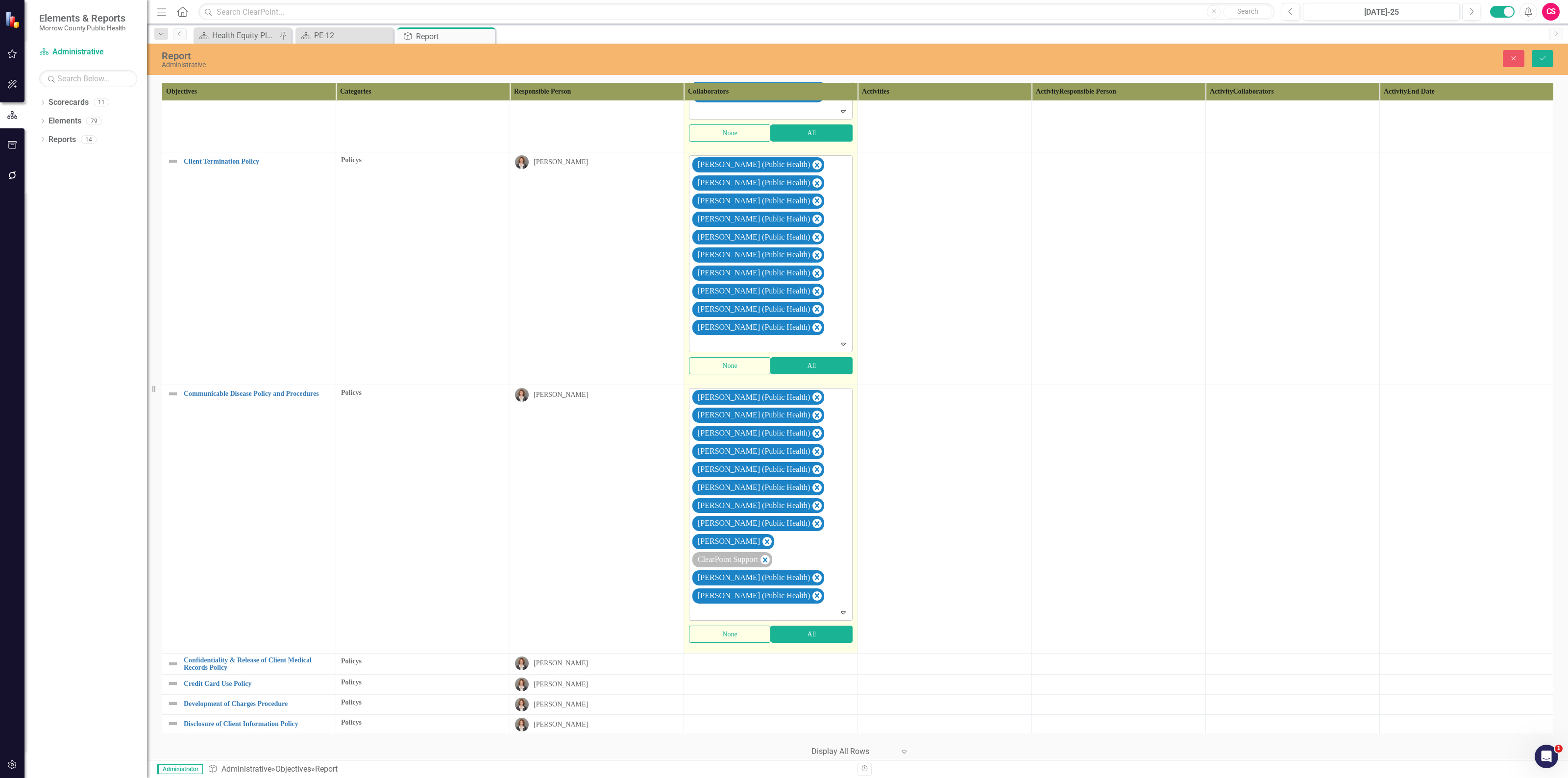
click at [762, 545] on icon "Remove Sarah Rea" at bounding box center [767, 541] width 9 height 12
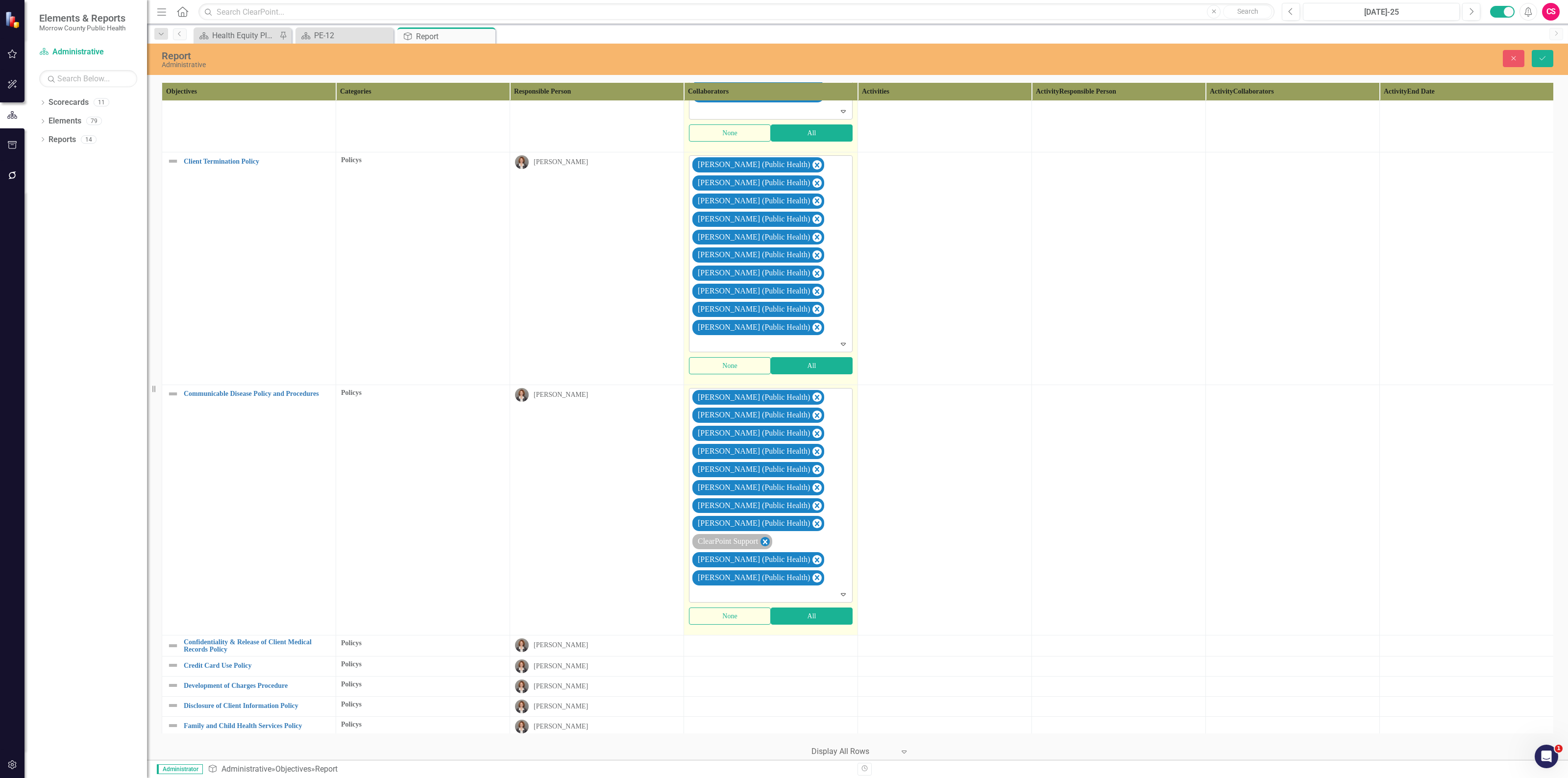
click at [767, 545] on icon "Remove ClearPoint Support" at bounding box center [765, 542] width 5 height 5
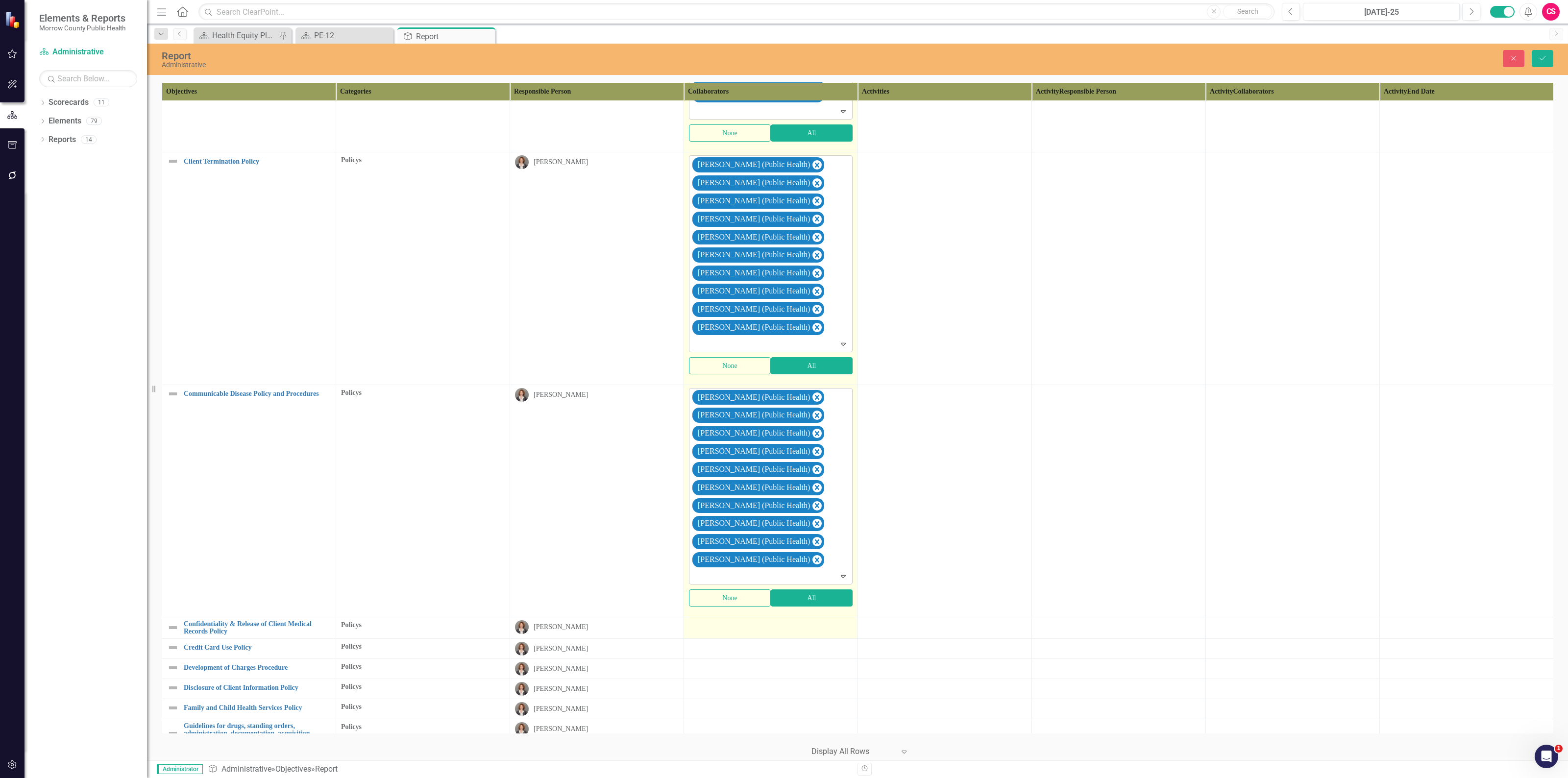
click at [775, 631] on div at bounding box center [770, 626] width 164 height 11
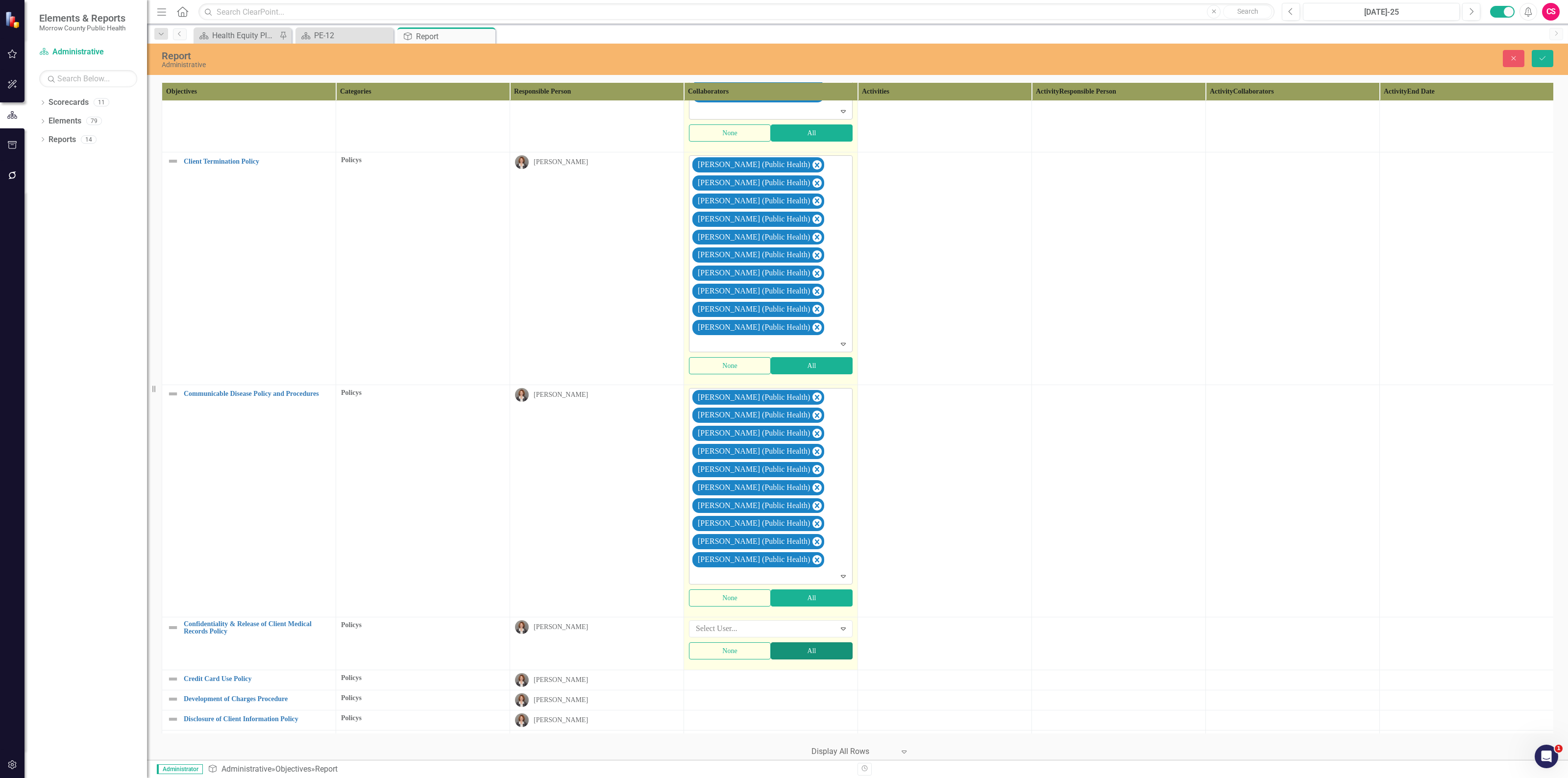
click at [791, 653] on button "All" at bounding box center [811, 650] width 82 height 17
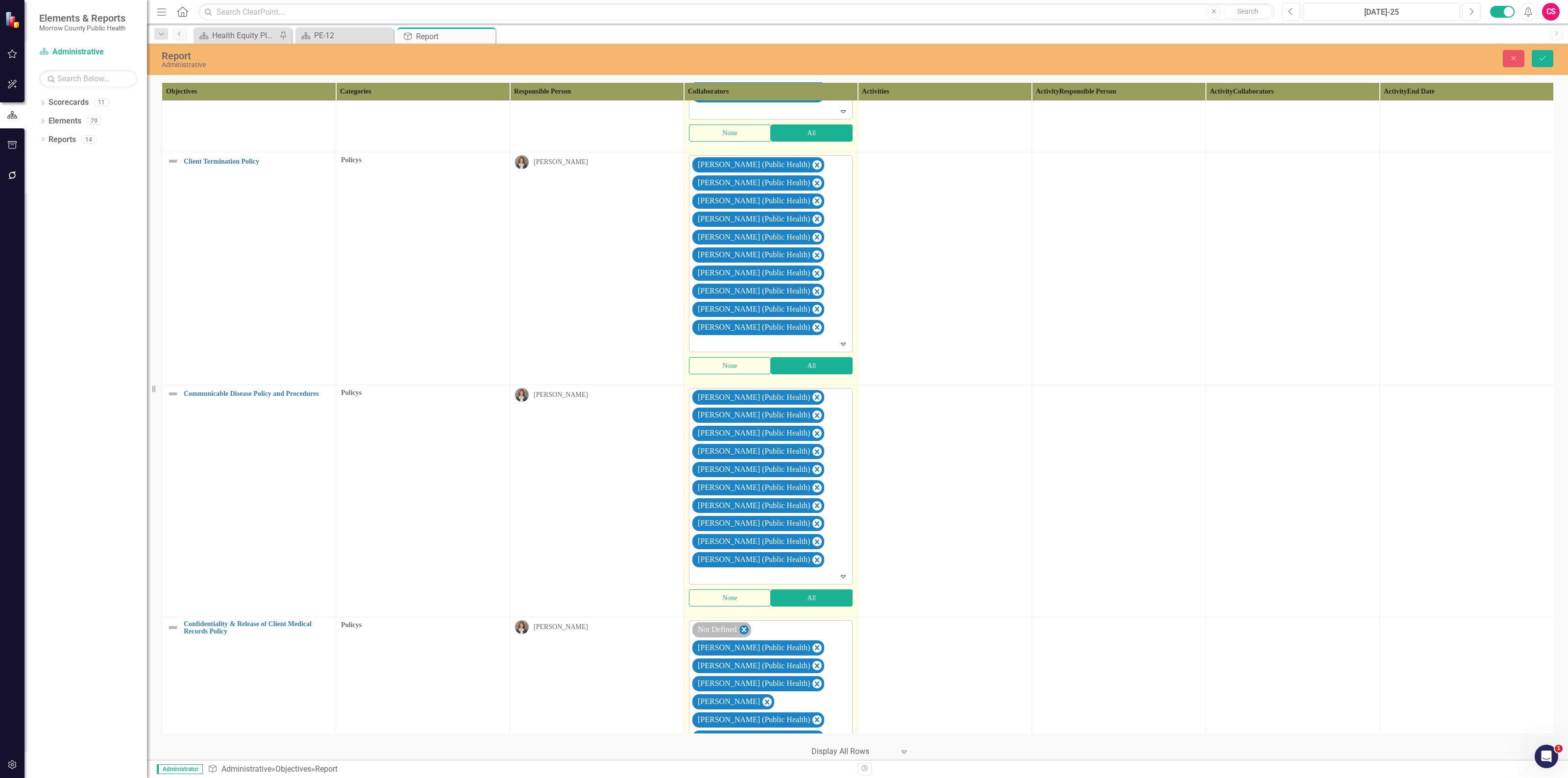
click at [745, 636] on icon "Remove Not Defined" at bounding box center [744, 630] width 9 height 12
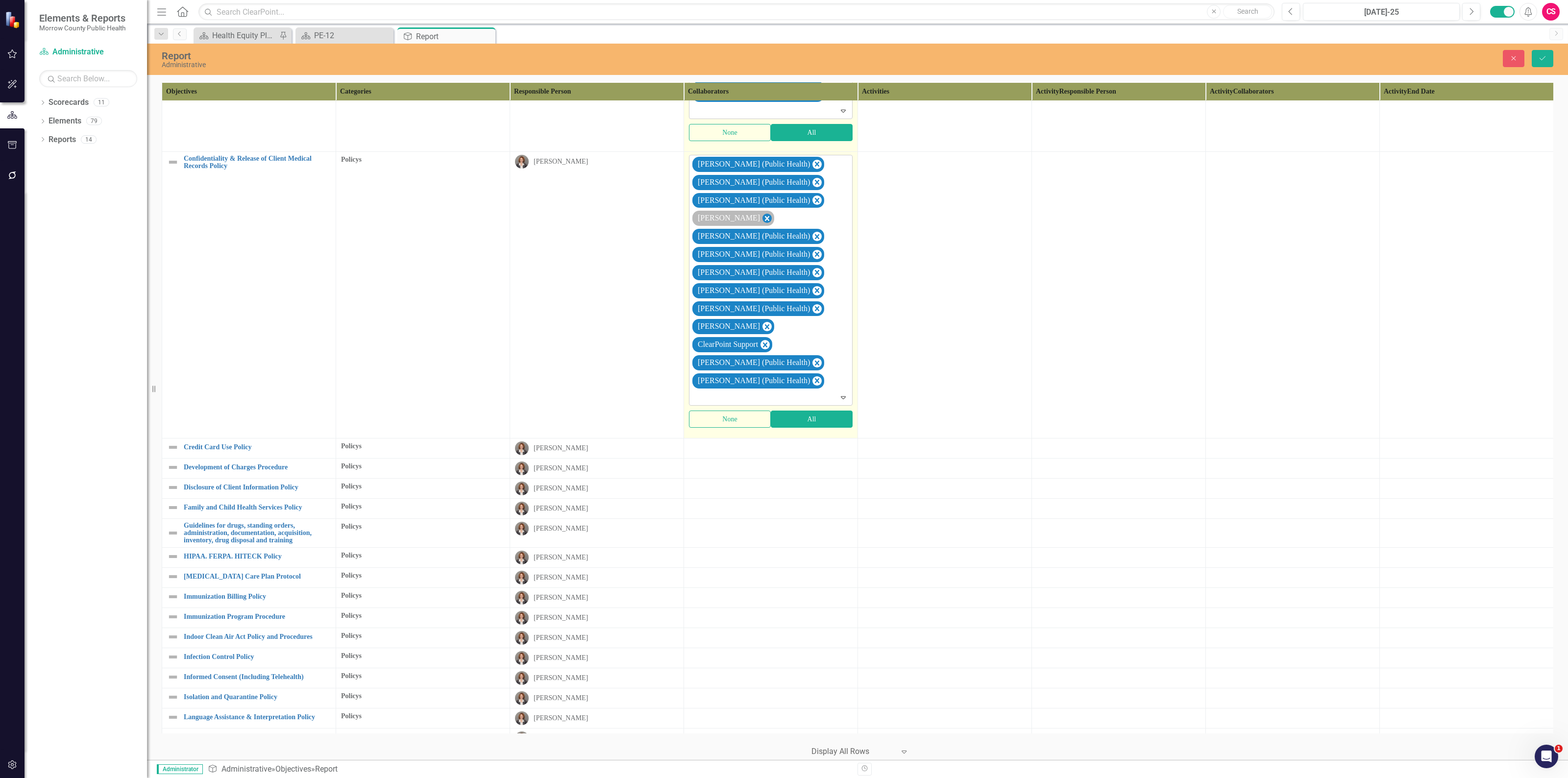
click at [765, 221] on icon "Remove Robin Canaday" at bounding box center [767, 218] width 5 height 5
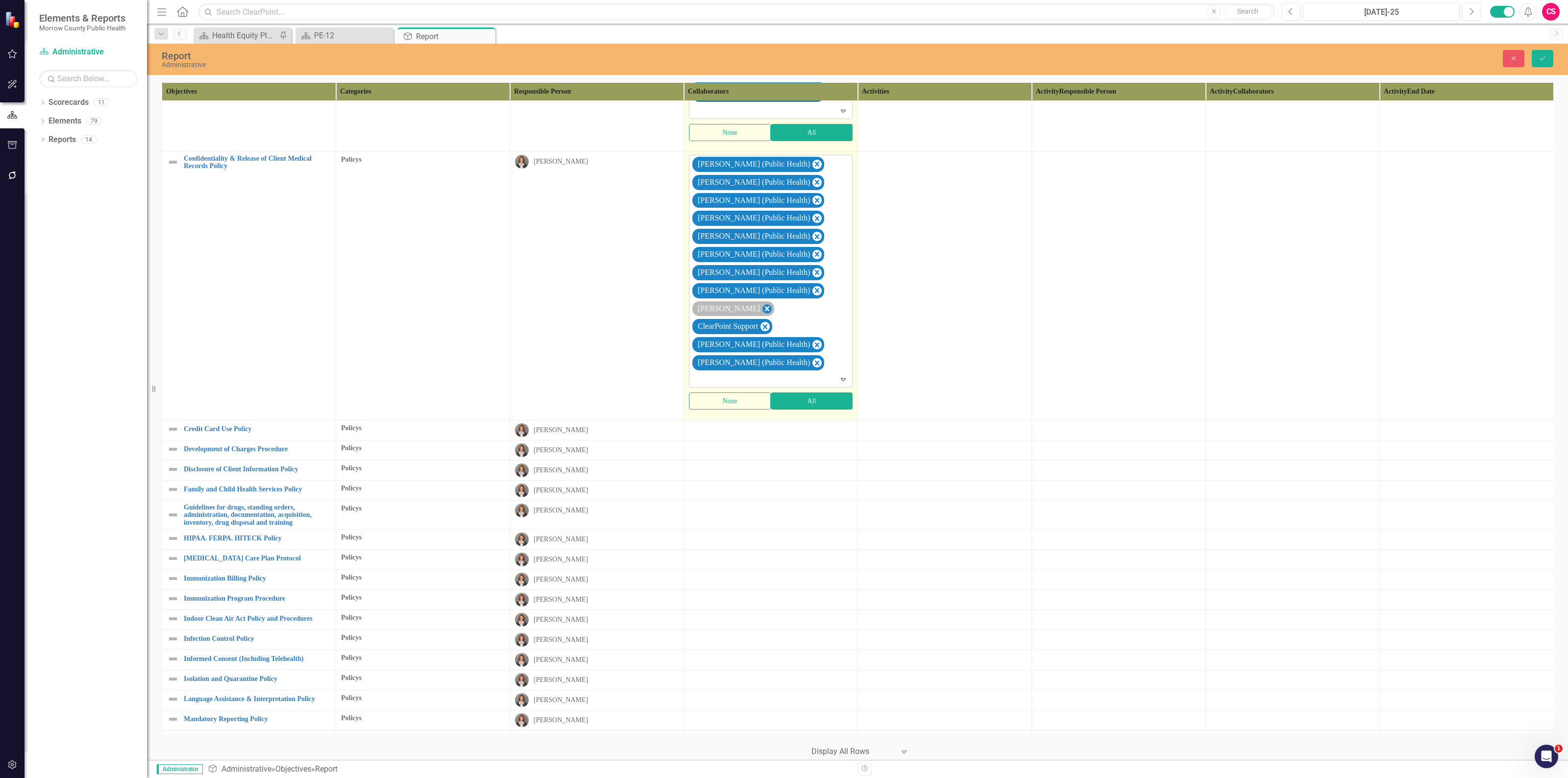
click at [765, 311] on icon "Remove Sarah Rea" at bounding box center [767, 308] width 5 height 5
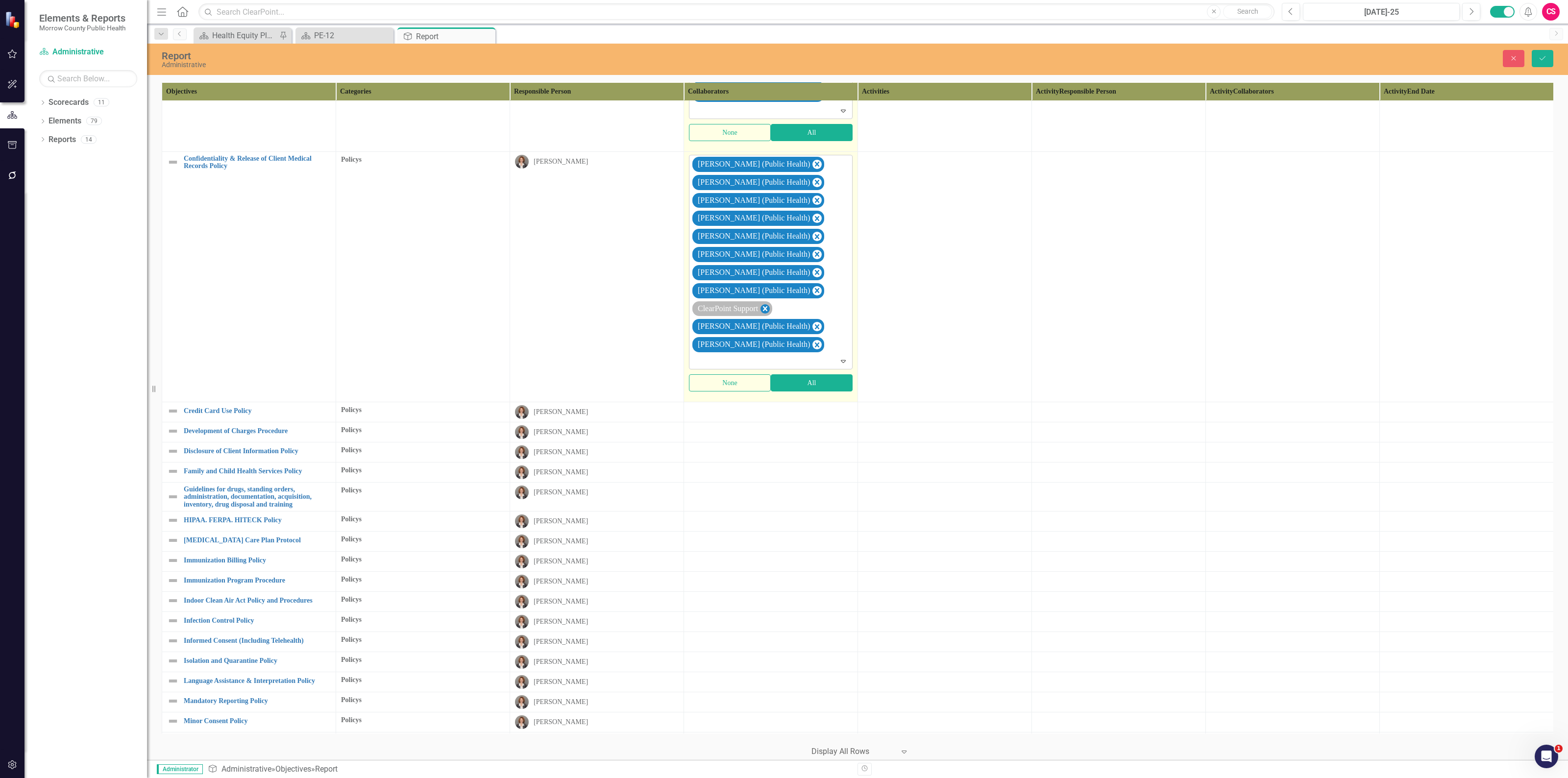
click at [767, 311] on icon "Remove ClearPoint Support" at bounding box center [765, 308] width 5 height 5
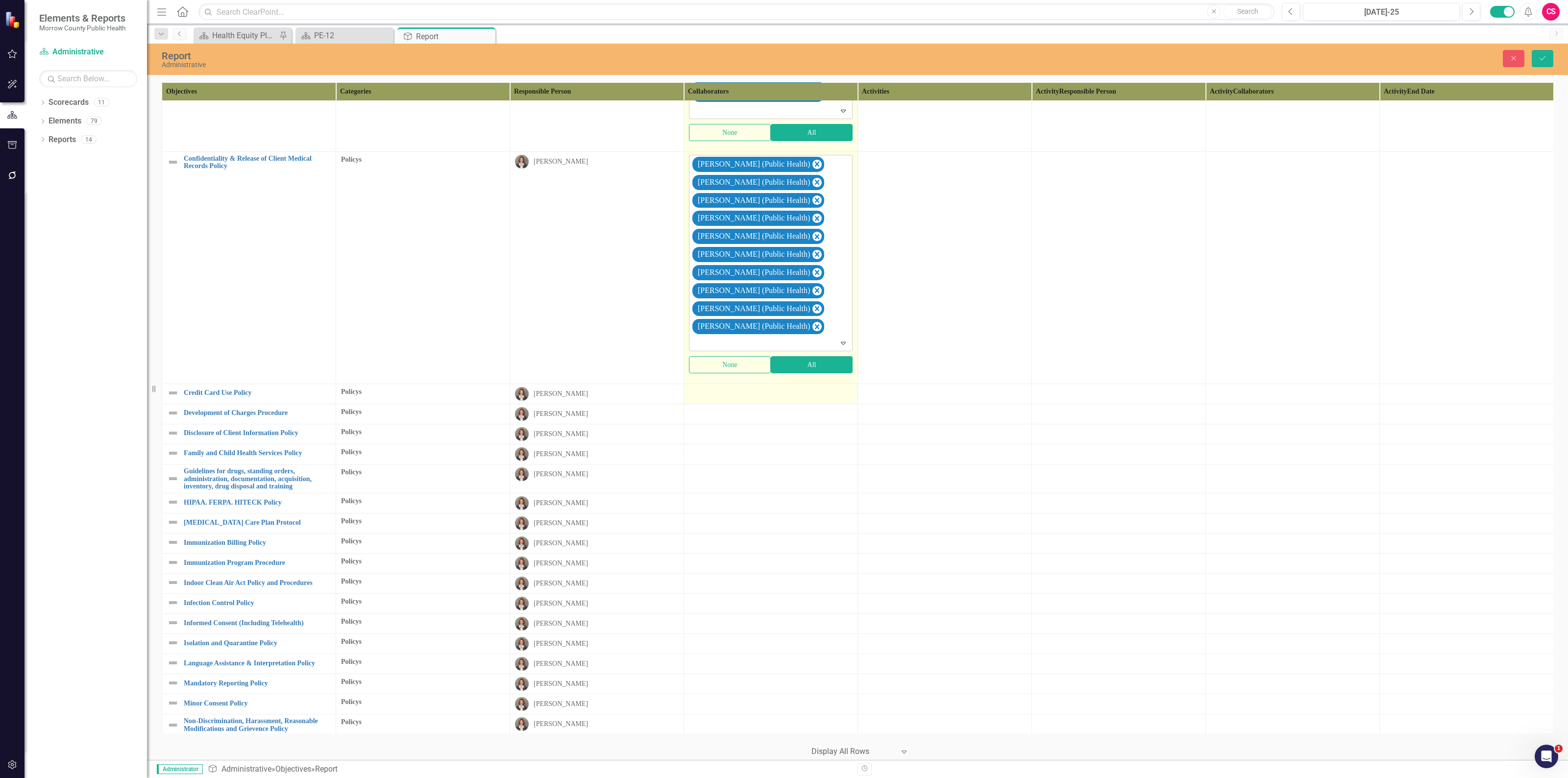
click at [771, 399] on div at bounding box center [770, 392] width 164 height 11
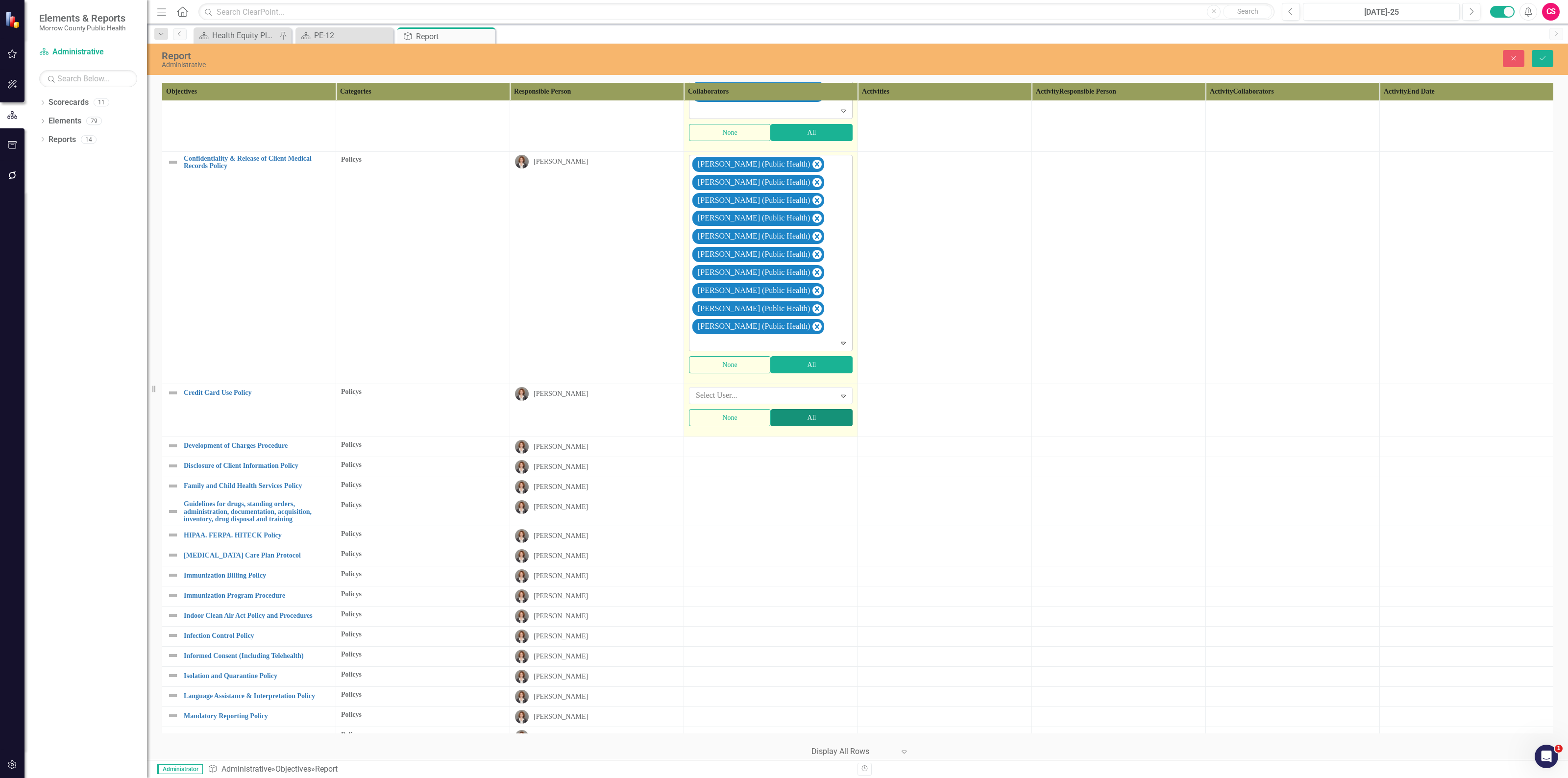
click at [787, 426] on button "All" at bounding box center [811, 418] width 82 height 17
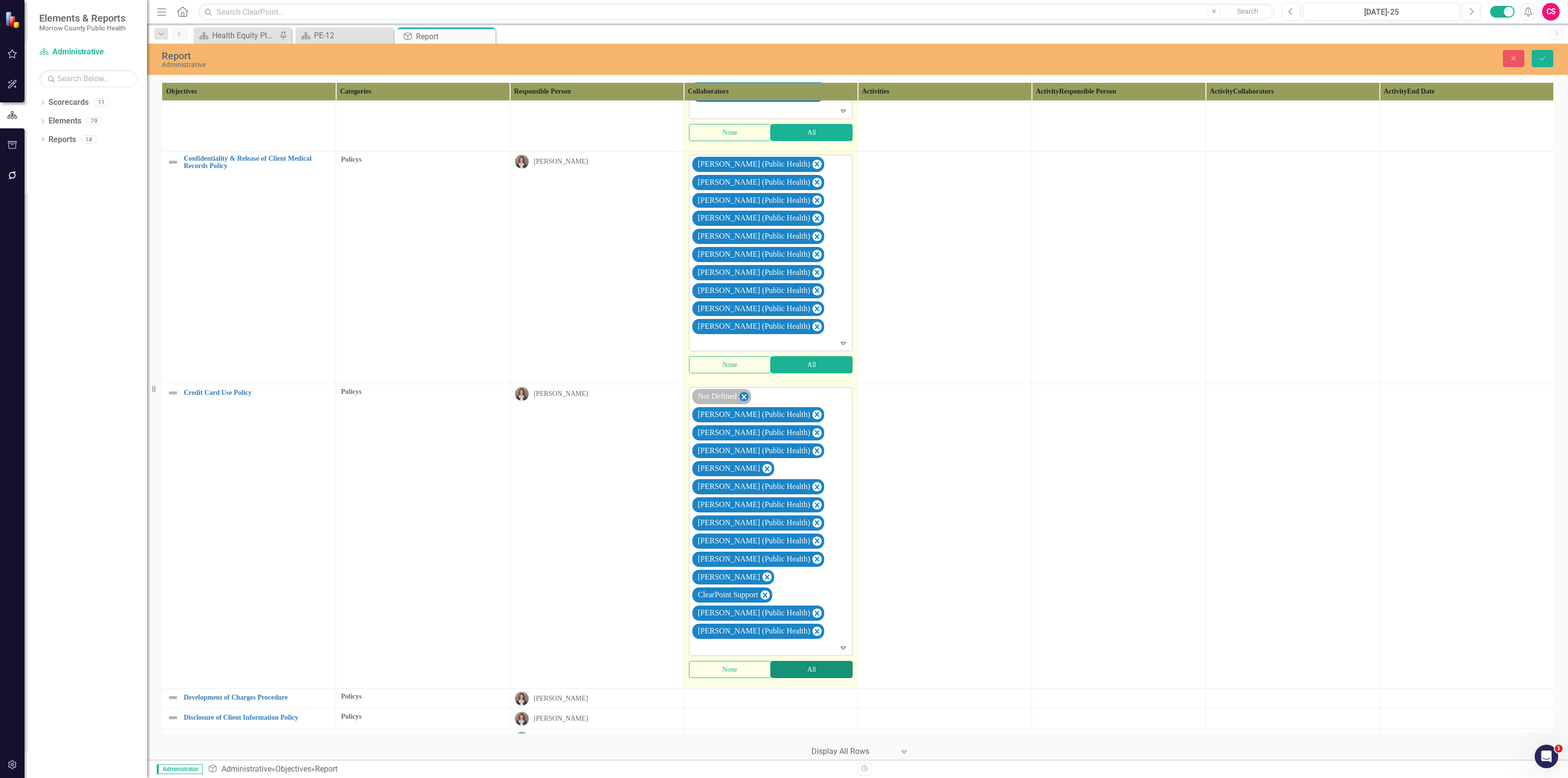
click at [748, 400] on icon "Remove Not Defined" at bounding box center [744, 396] width 9 height 12
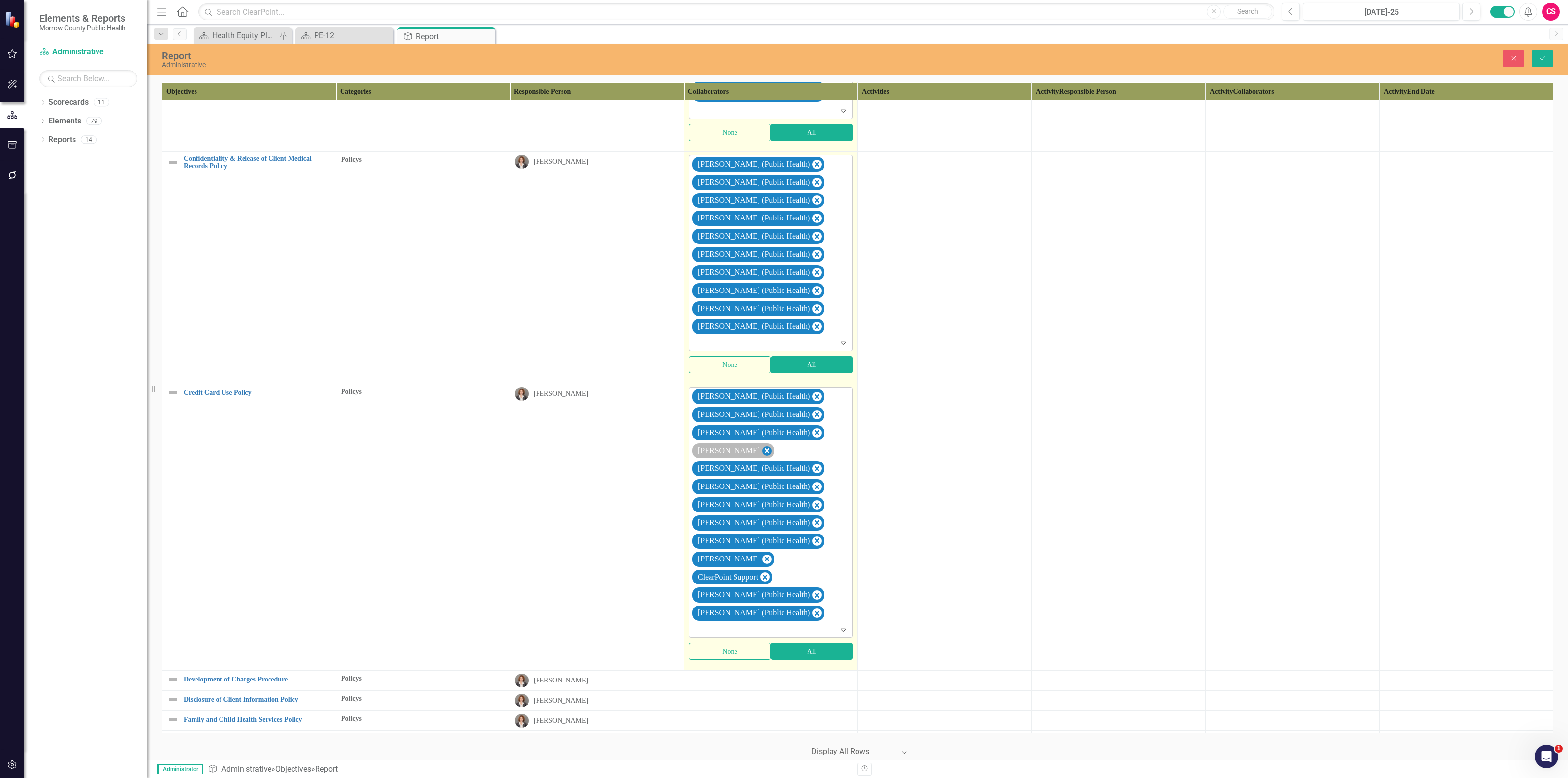
click at [762, 456] on icon "Remove Robin Canaday" at bounding box center [767, 451] width 9 height 12
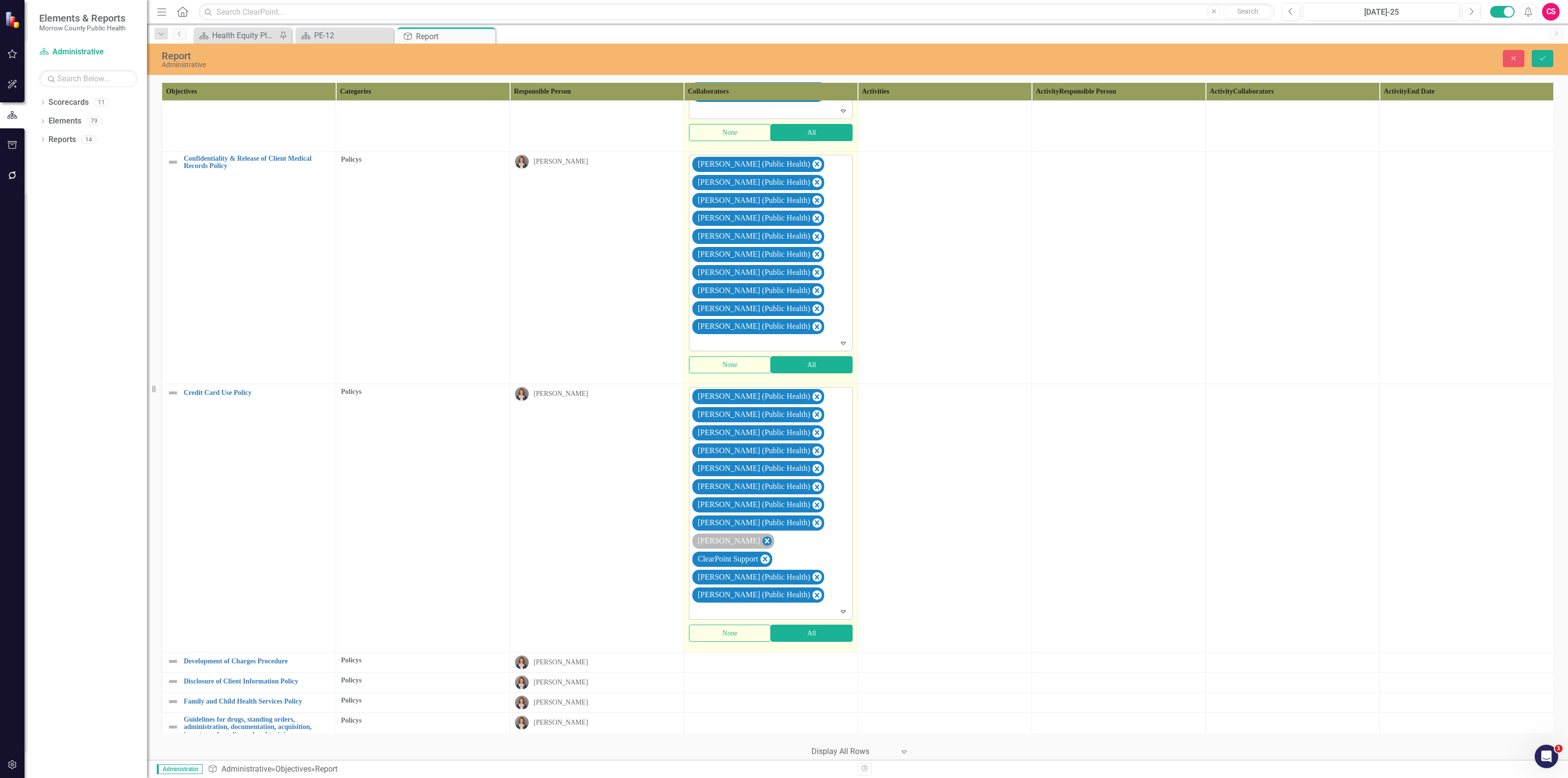
click at [765, 544] on icon "Remove Sarah Rea" at bounding box center [767, 541] width 5 height 5
click at [767, 544] on icon "Remove ClearPoint Support" at bounding box center [765, 541] width 5 height 5
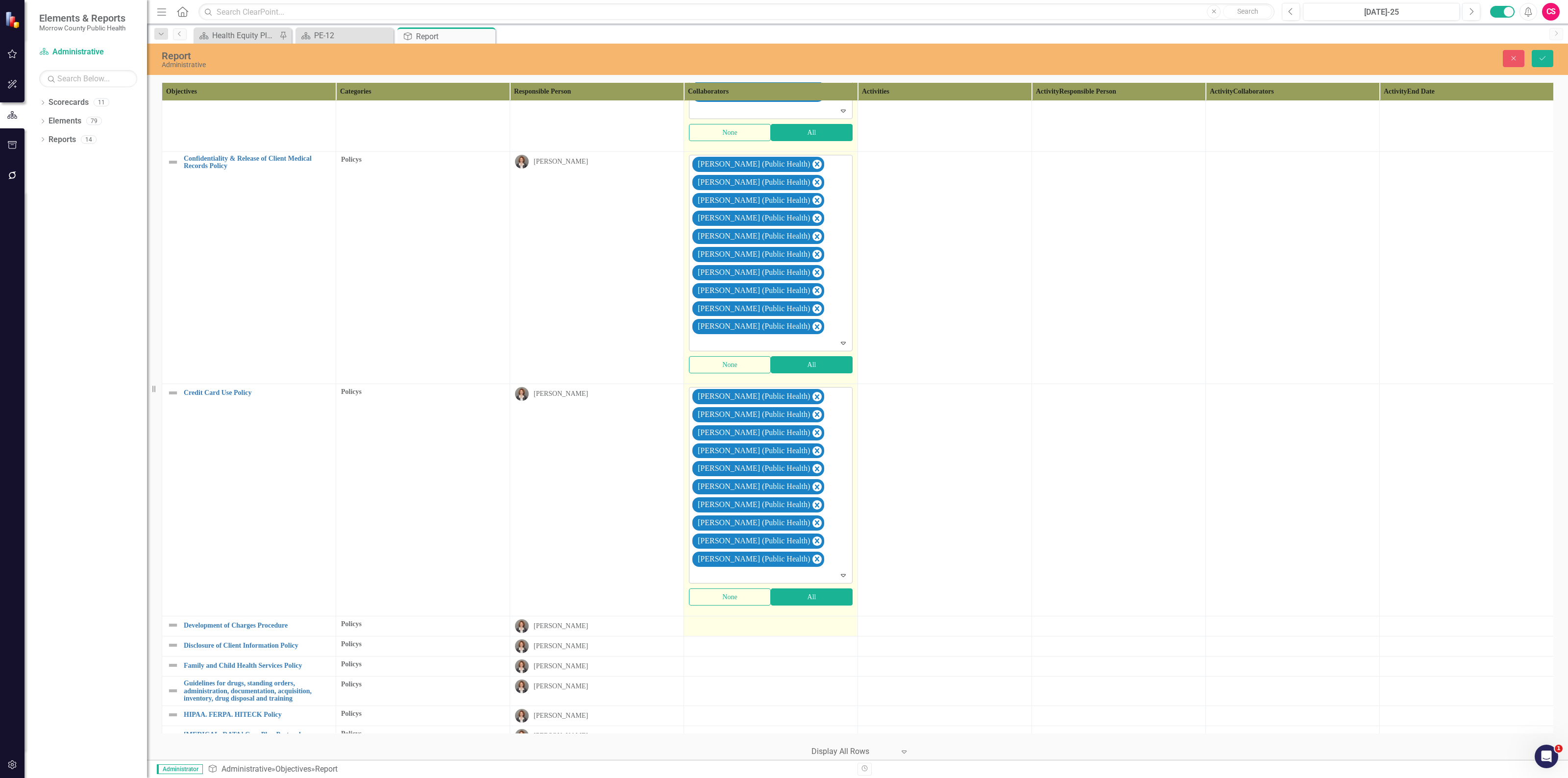
click at [809, 629] on div at bounding box center [770, 625] width 164 height 11
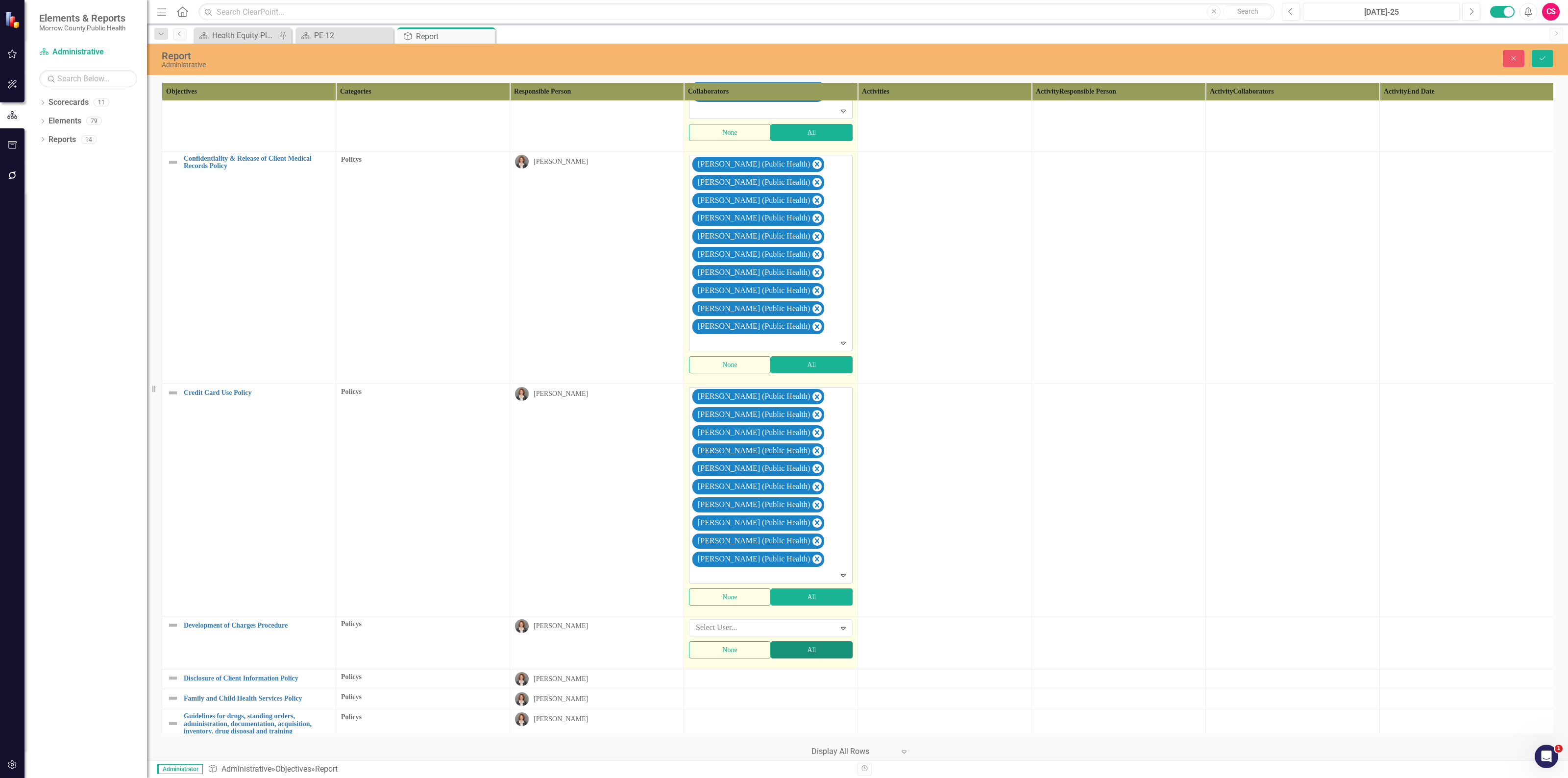
click at [807, 658] on button "All" at bounding box center [811, 649] width 82 height 17
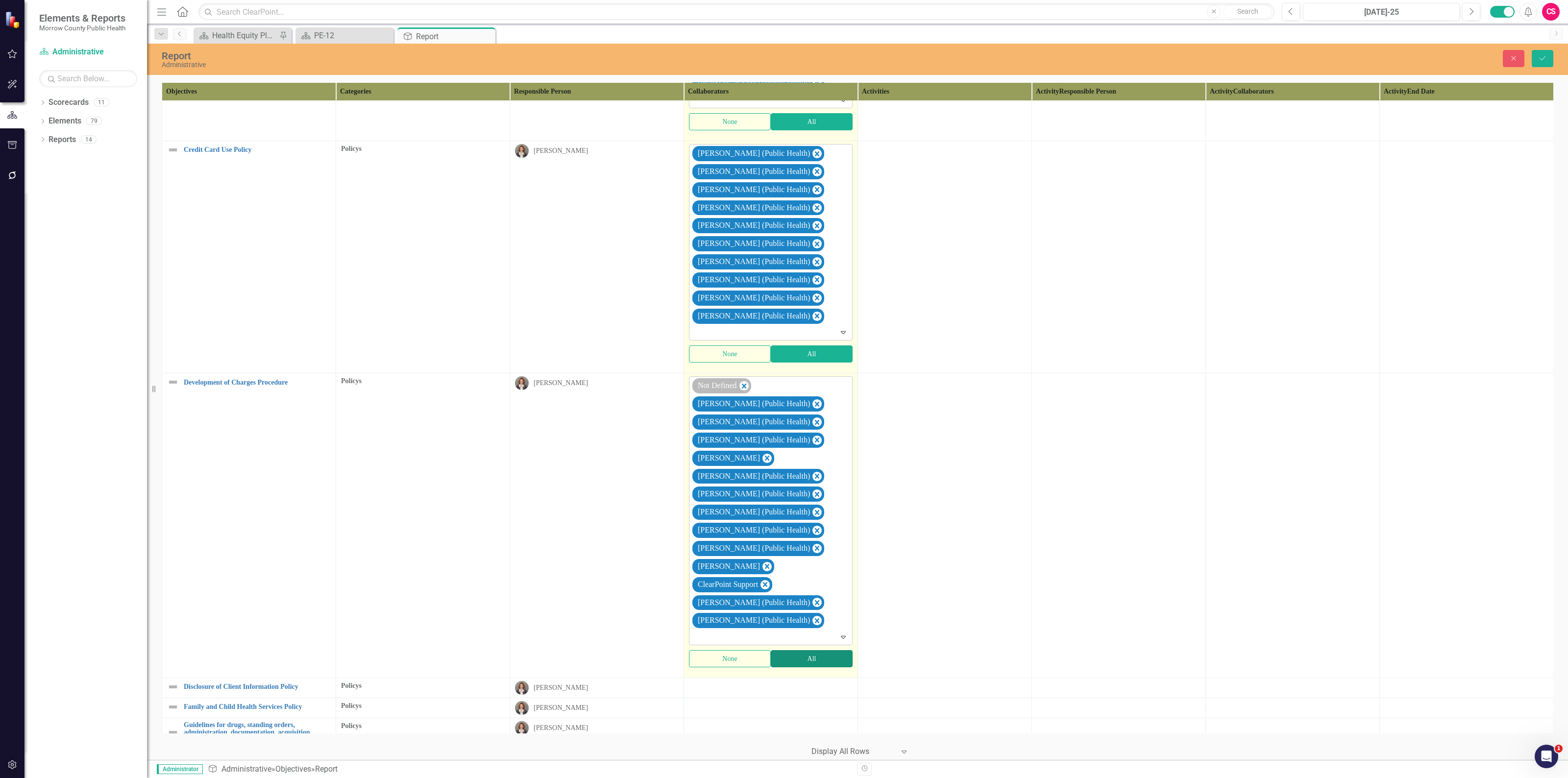
scroll to position [2355, 0]
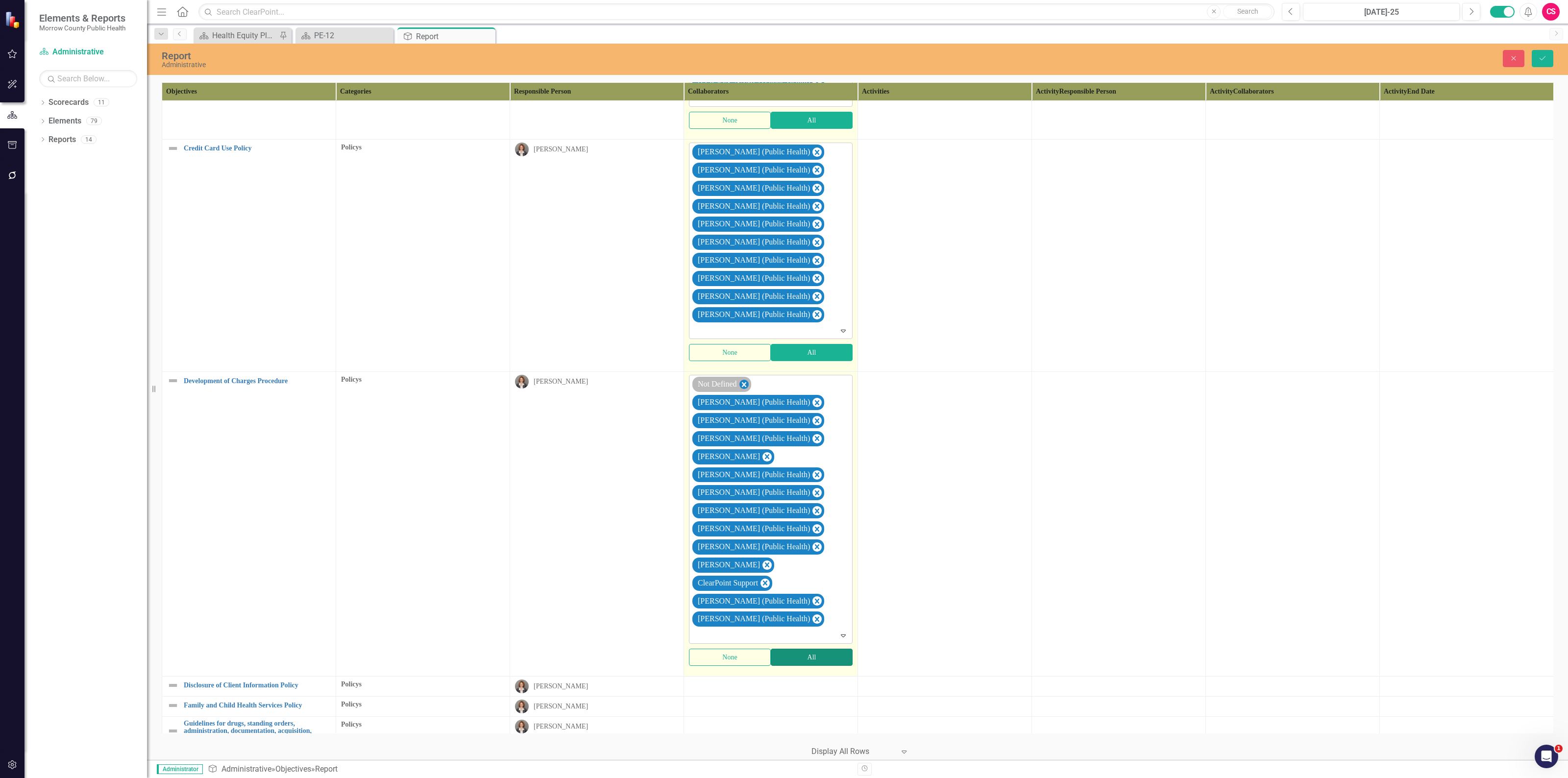
click at [743, 391] on icon "Remove Not Defined" at bounding box center [744, 385] width 9 height 12
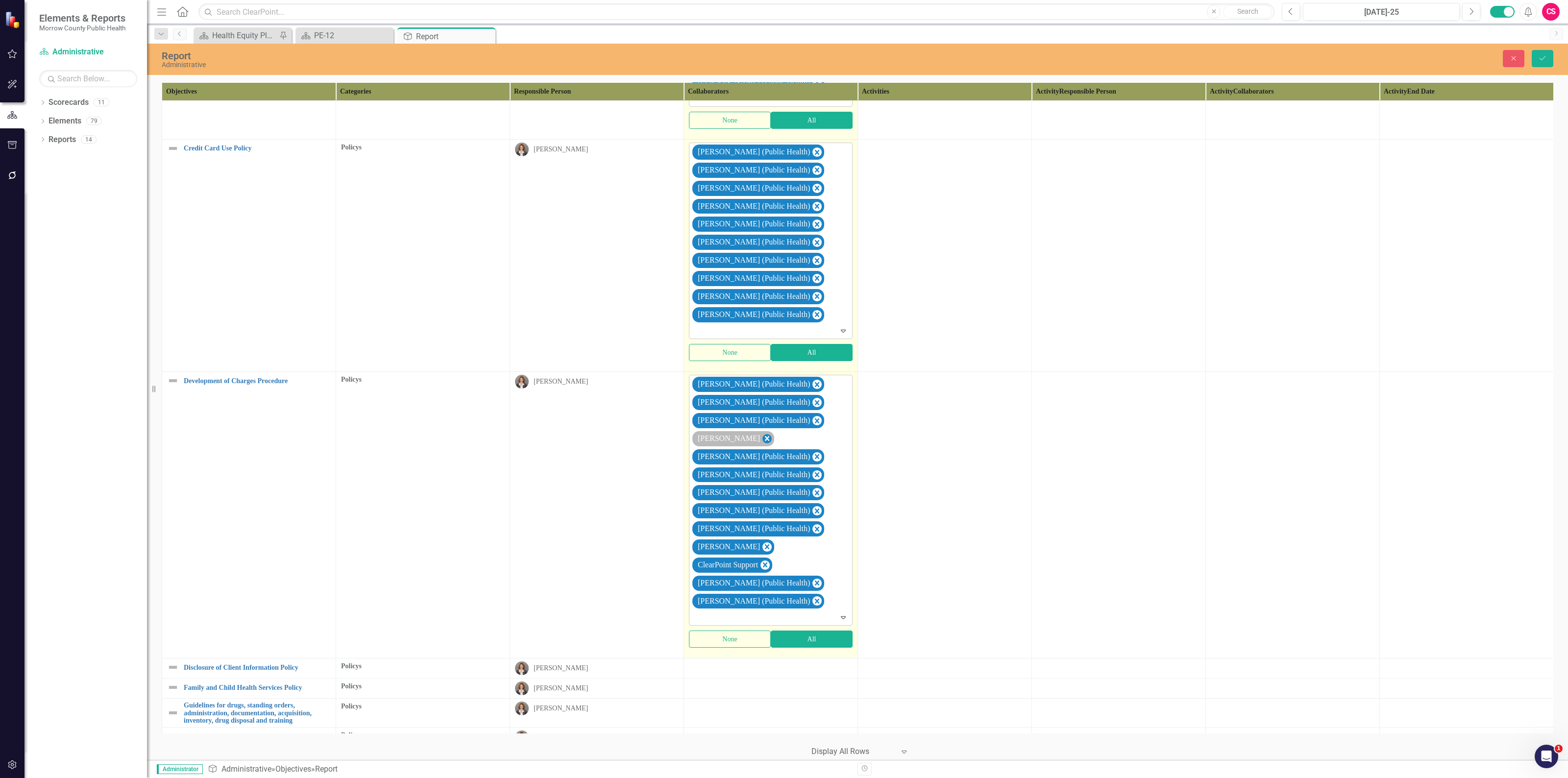
click at [762, 441] on icon "Remove Robin Canaday" at bounding box center [767, 439] width 9 height 12
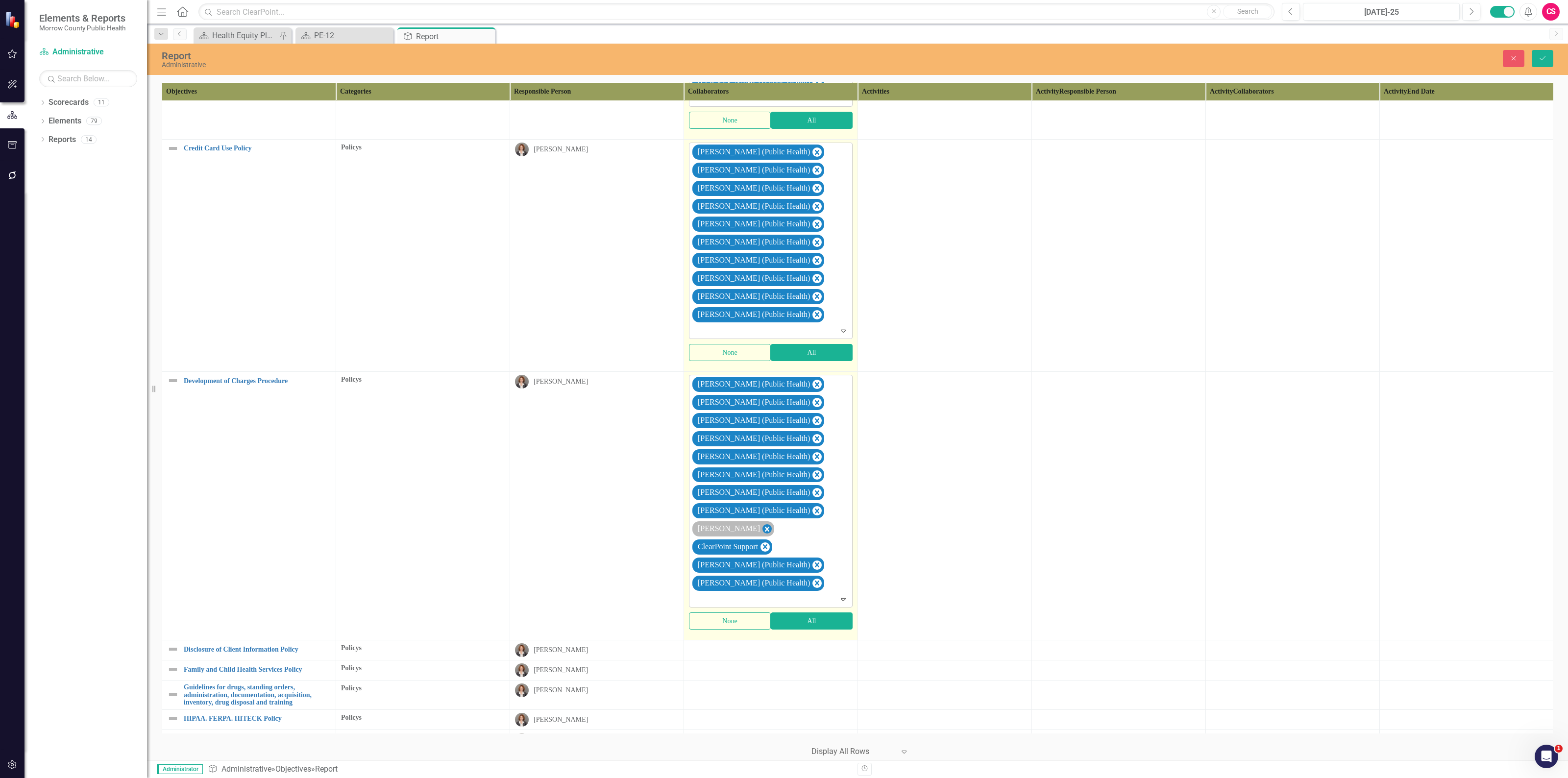
click at [762, 535] on icon "Remove Sarah Rea" at bounding box center [767, 528] width 9 height 12
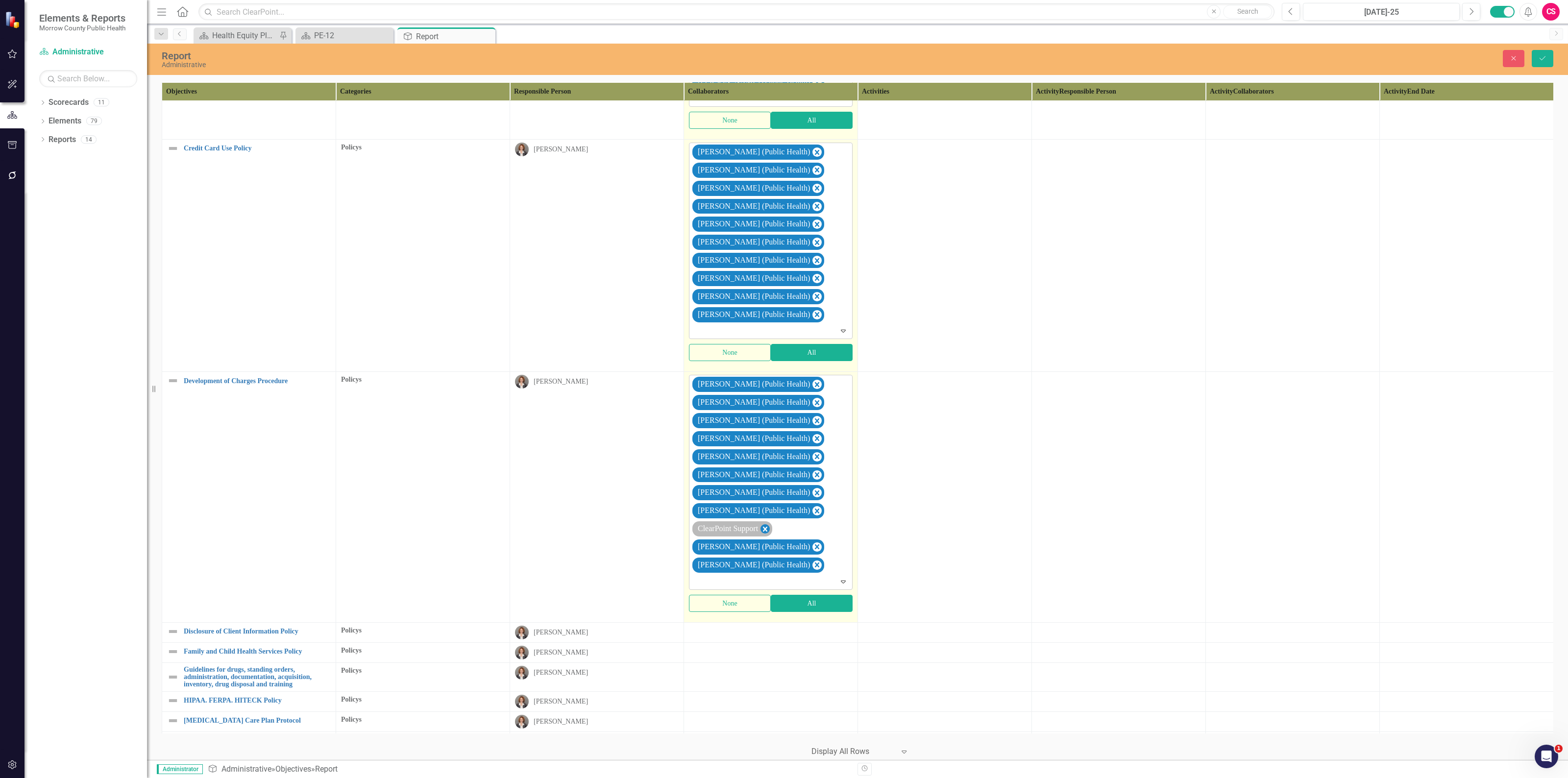
click at [769, 535] on icon "Remove ClearPoint Support" at bounding box center [765, 528] width 9 height 12
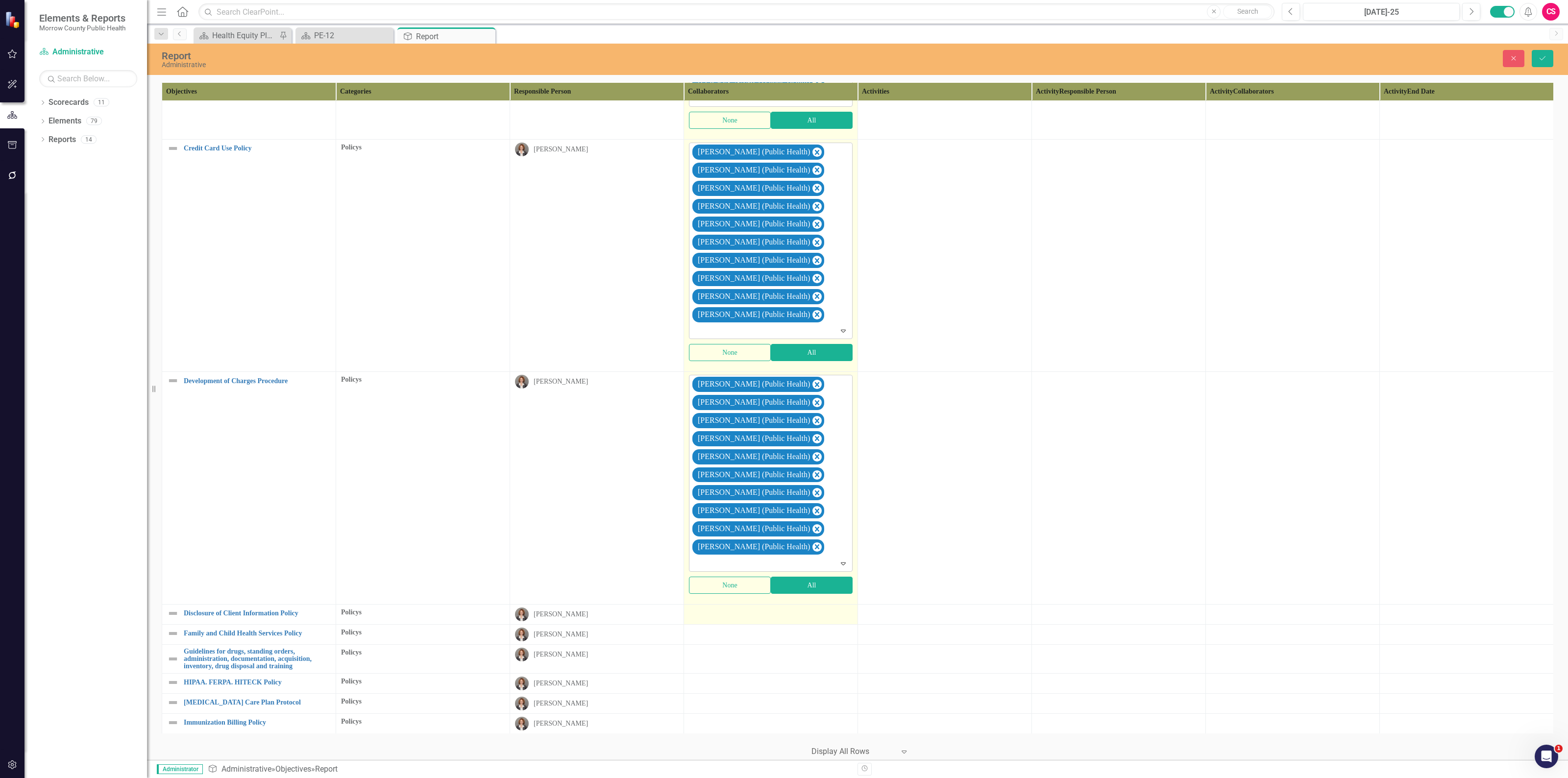
click at [776, 624] on td at bounding box center [771, 614] width 174 height 20
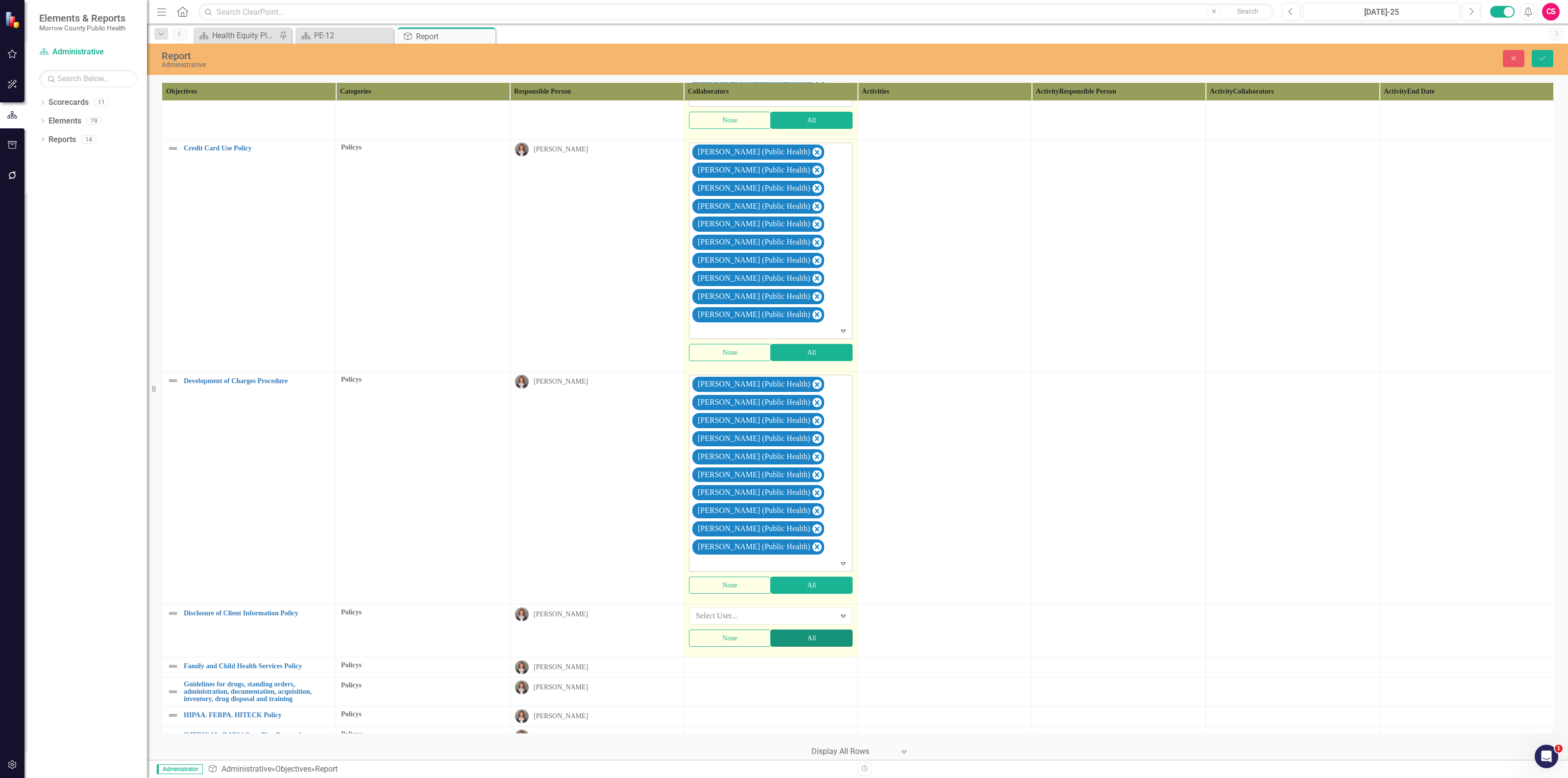
click at [795, 646] on button "All" at bounding box center [811, 638] width 82 height 17
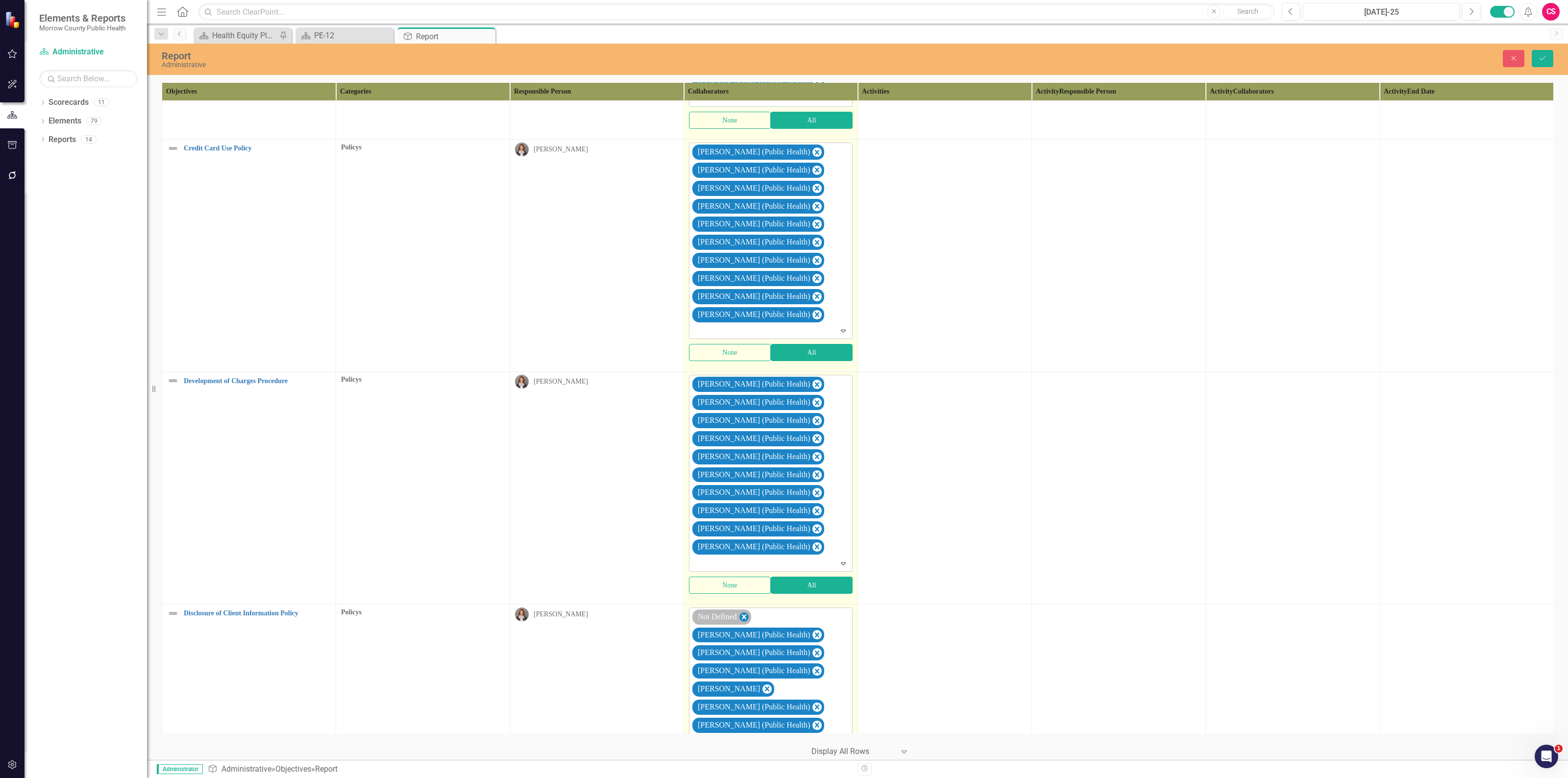
click at [746, 619] on icon "Remove Not Defined" at bounding box center [744, 616] width 5 height 5
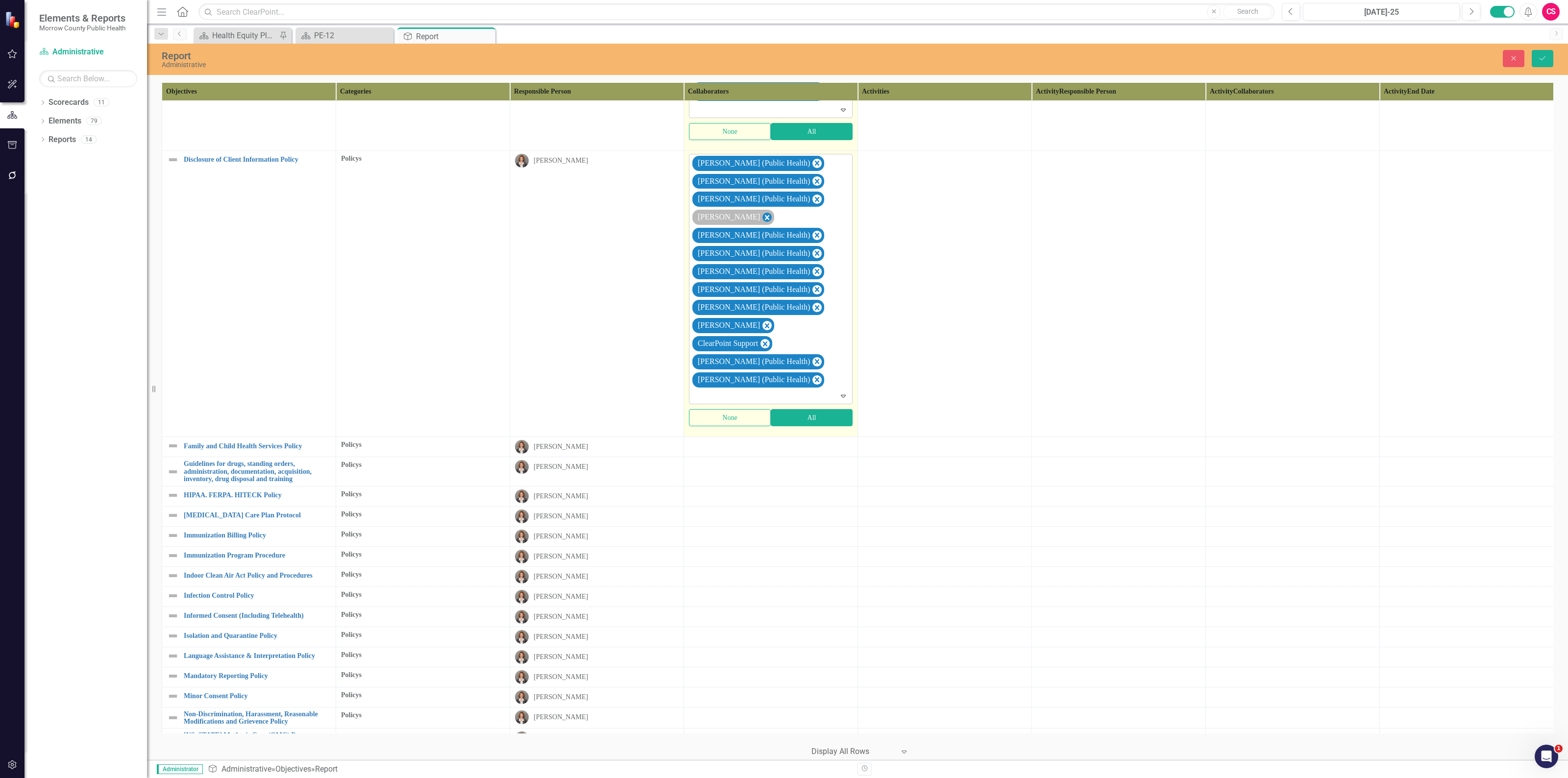
click at [762, 221] on icon "Remove Robin Canaday" at bounding box center [767, 216] width 9 height 12
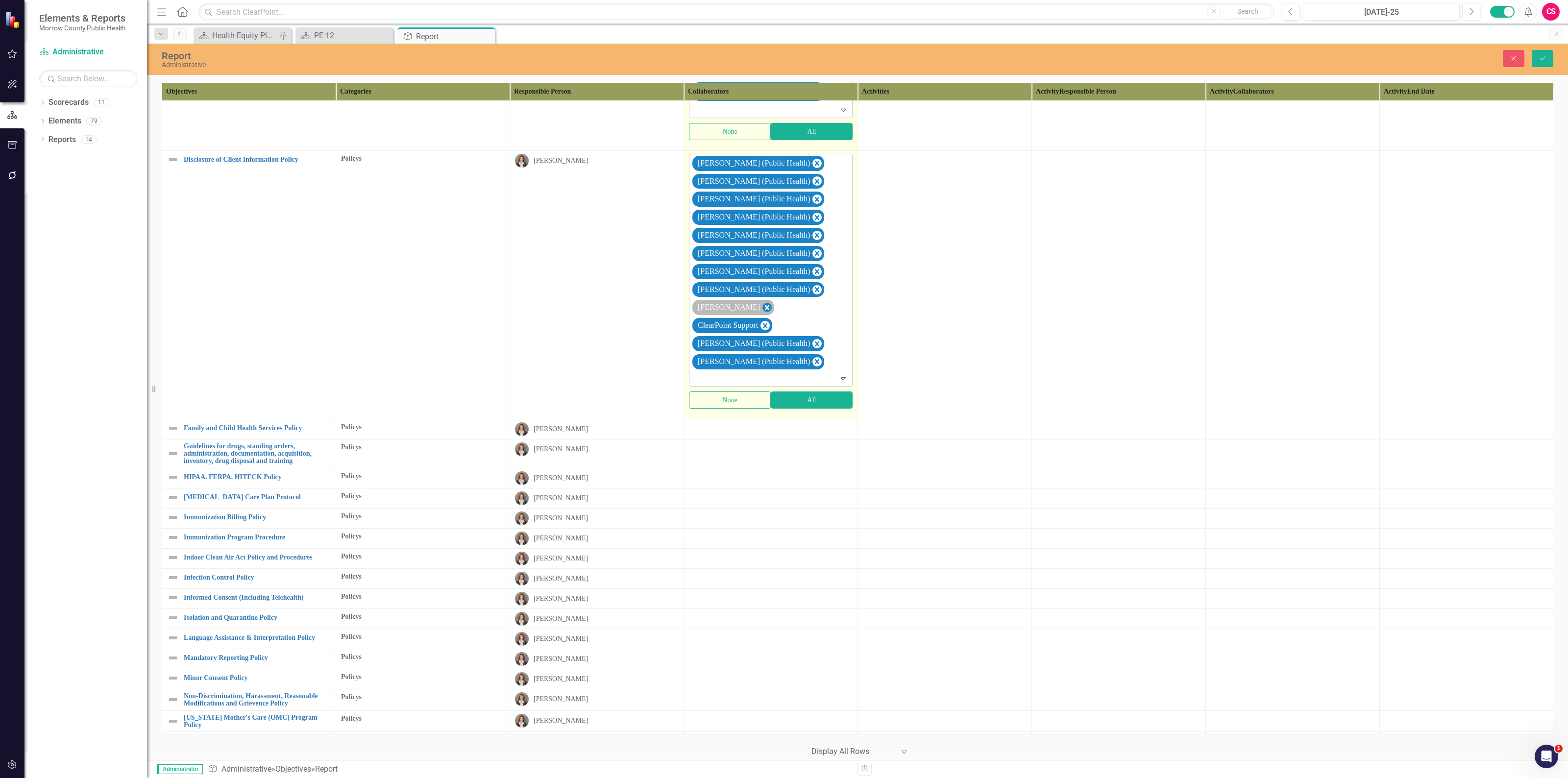
click at [762, 313] on icon "Remove Sarah Rea" at bounding box center [767, 307] width 9 height 12
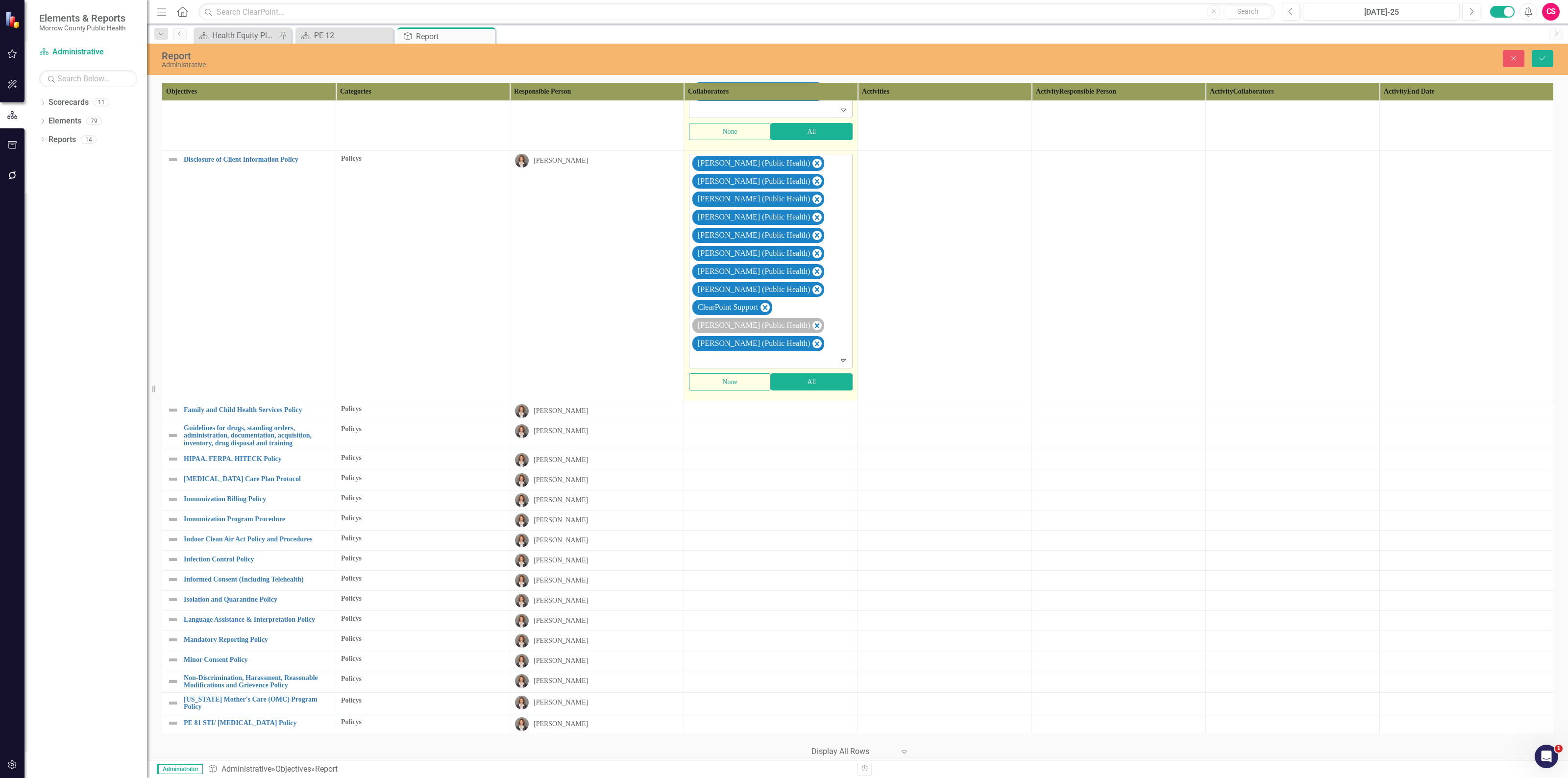
click at [766, 314] on icon "Remove ClearPoint Support" at bounding box center [765, 307] width 9 height 12
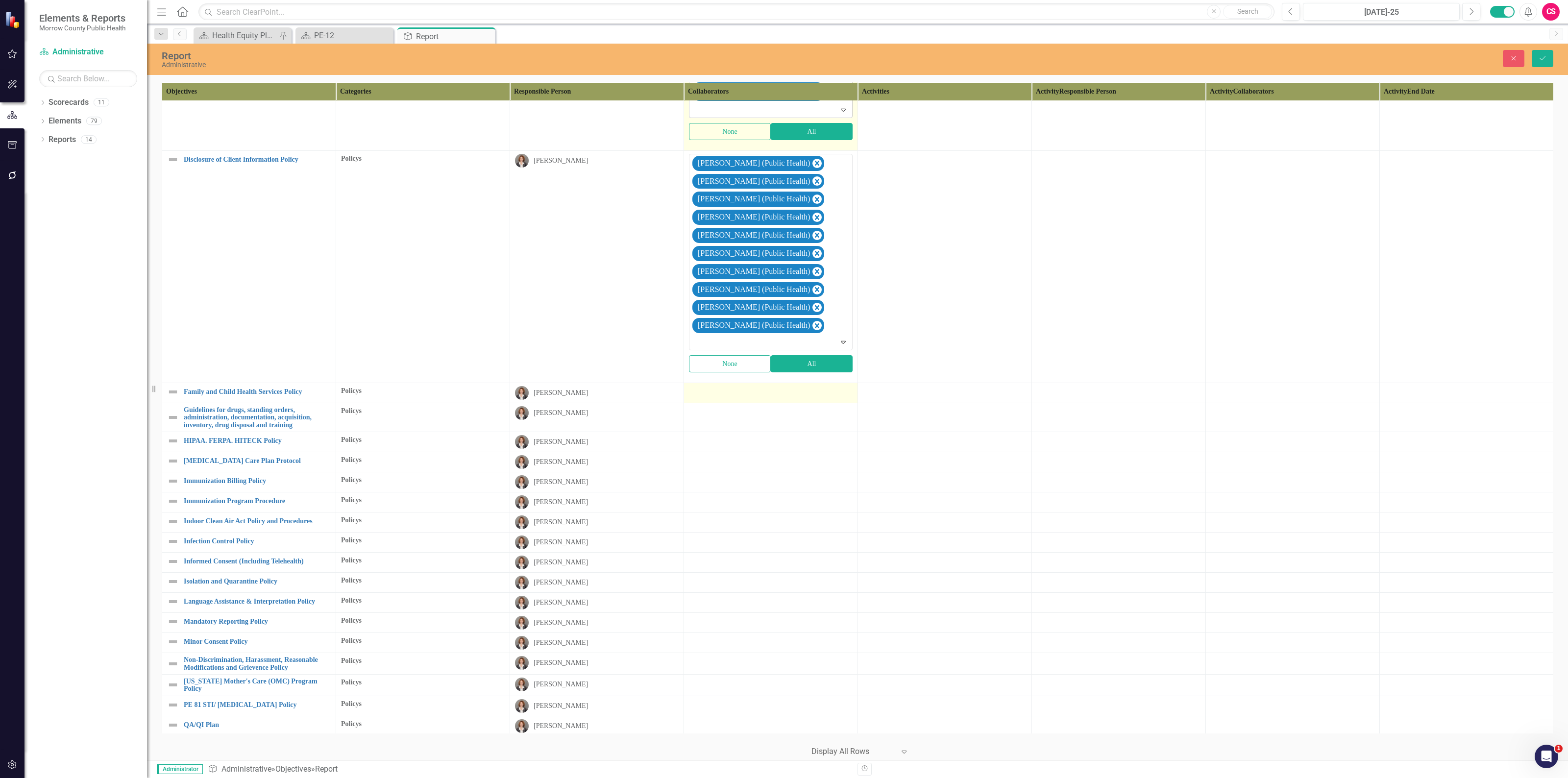
click at [772, 398] on div at bounding box center [770, 391] width 164 height 11
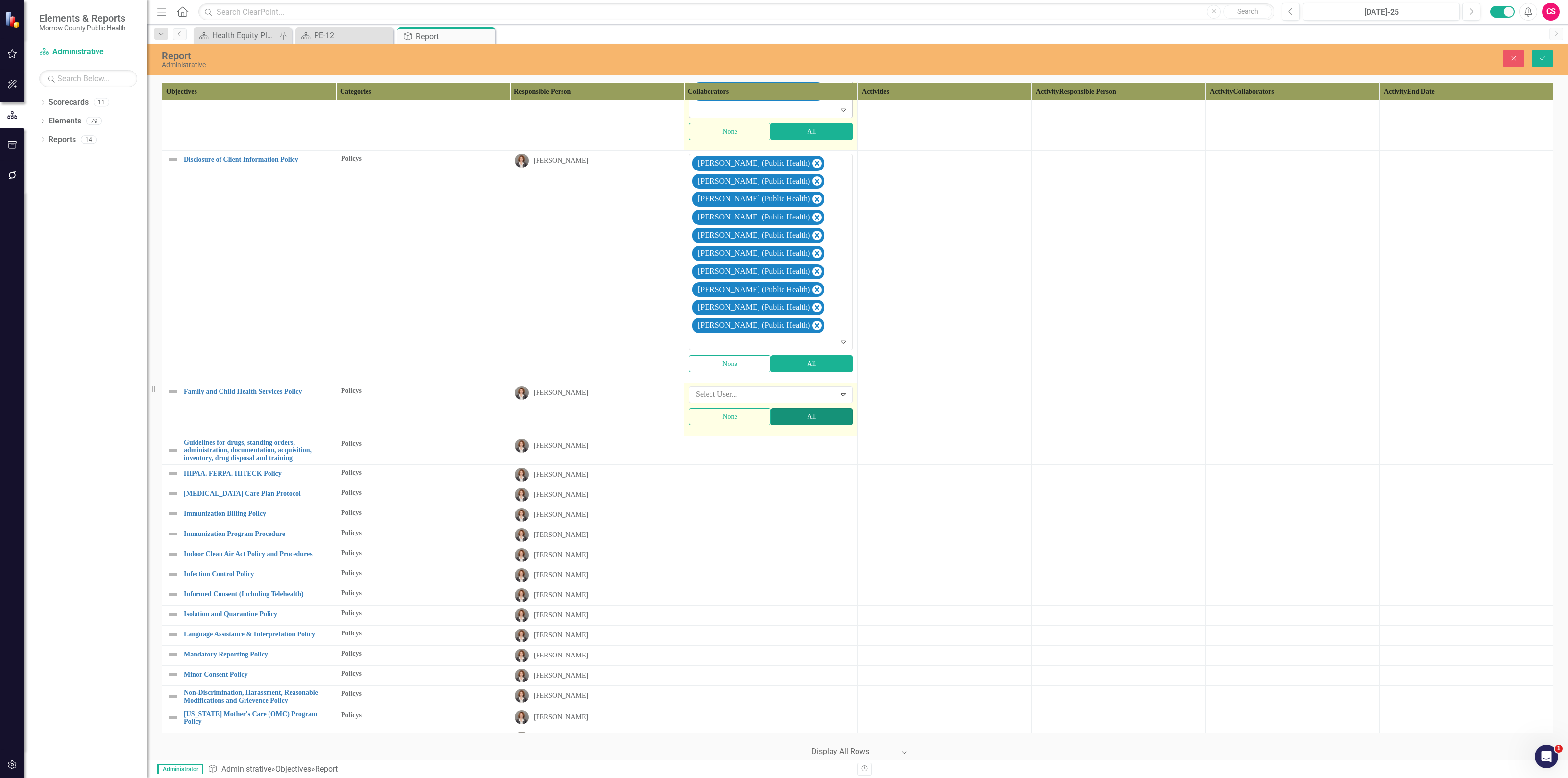
click at [783, 424] on button "All" at bounding box center [811, 417] width 82 height 17
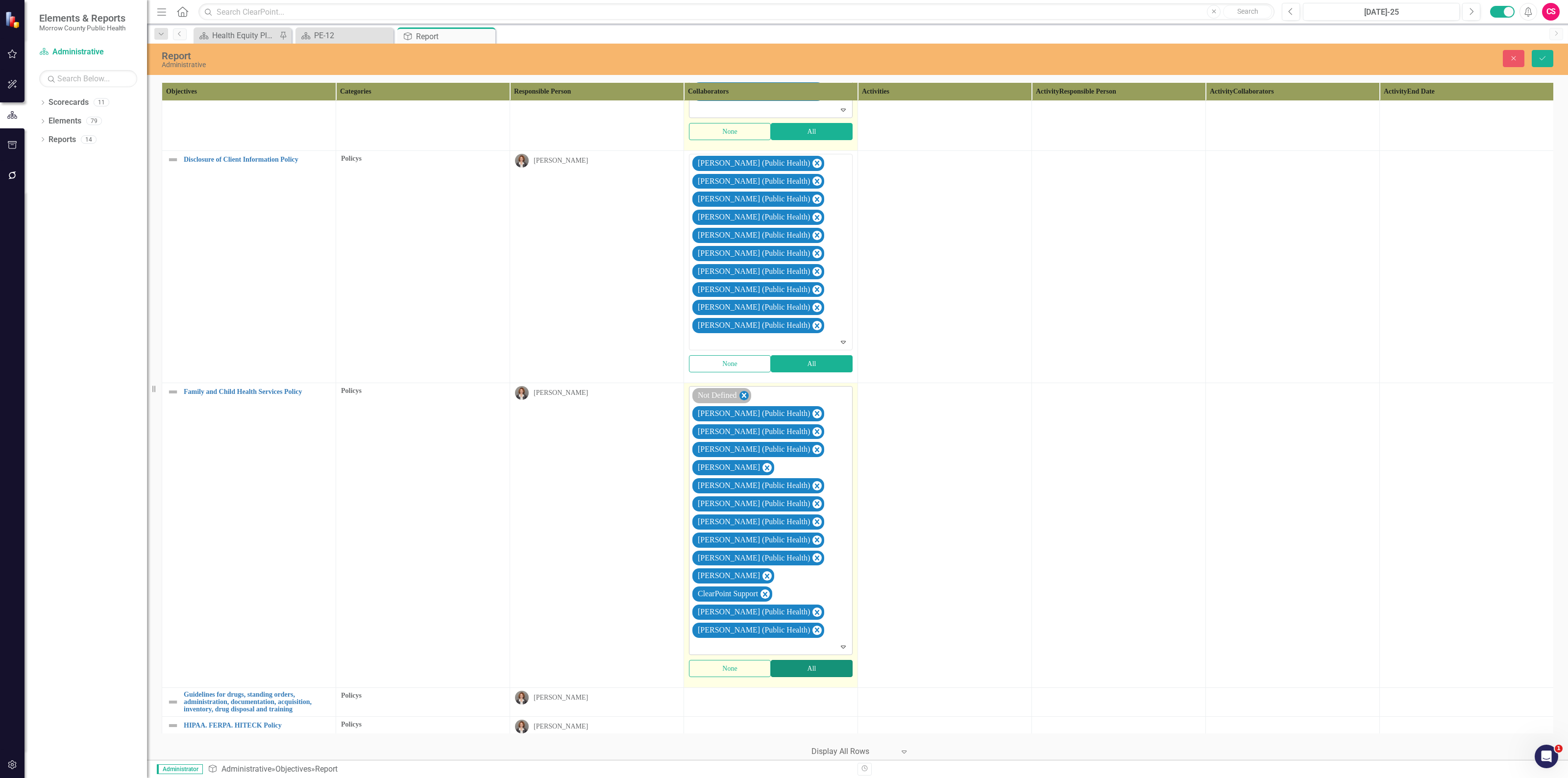
click at [743, 400] on icon "Remove Not Defined" at bounding box center [744, 395] width 9 height 12
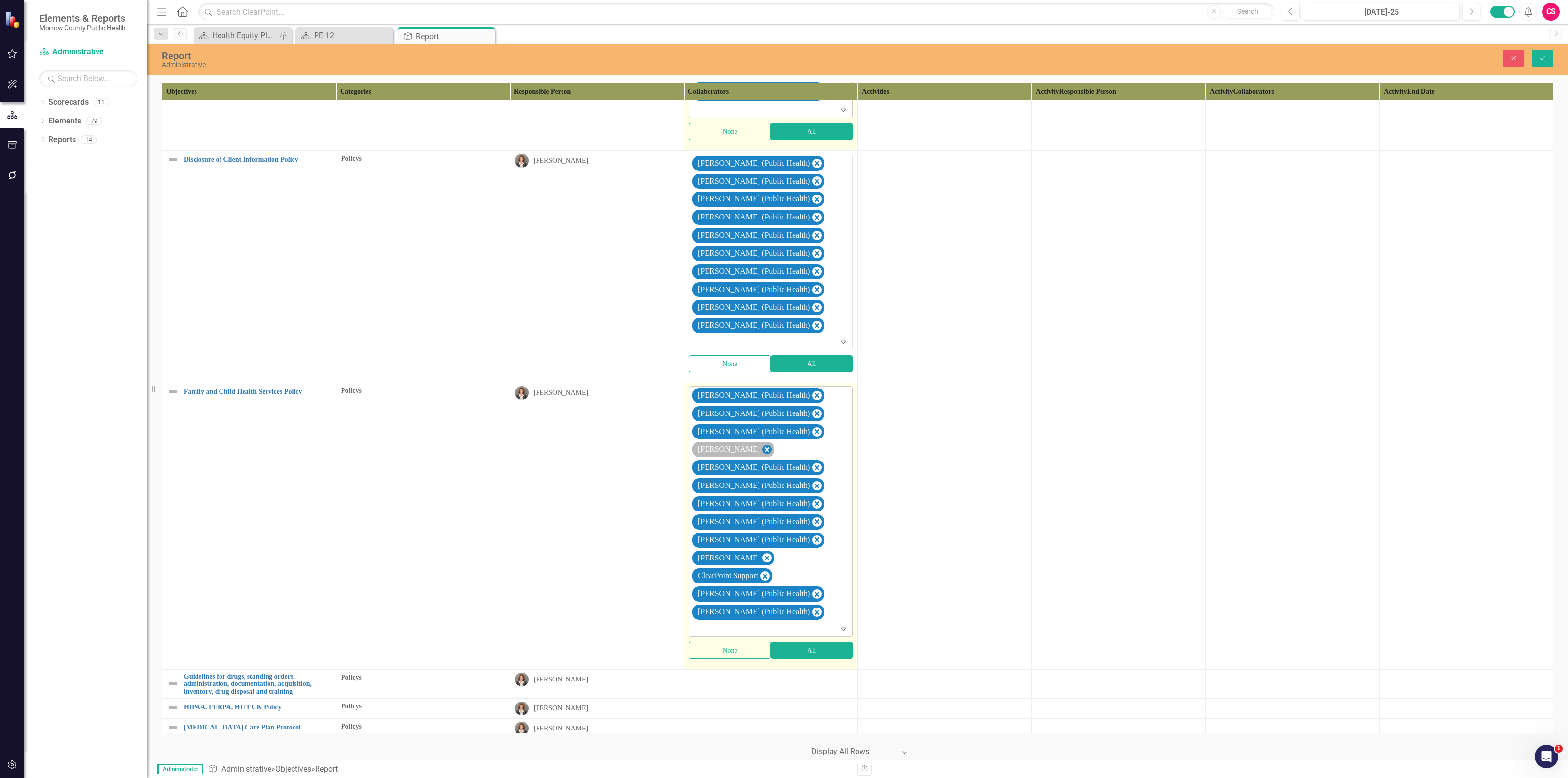
click at [765, 452] on icon "Remove Robin Canaday" at bounding box center [767, 449] width 5 height 5
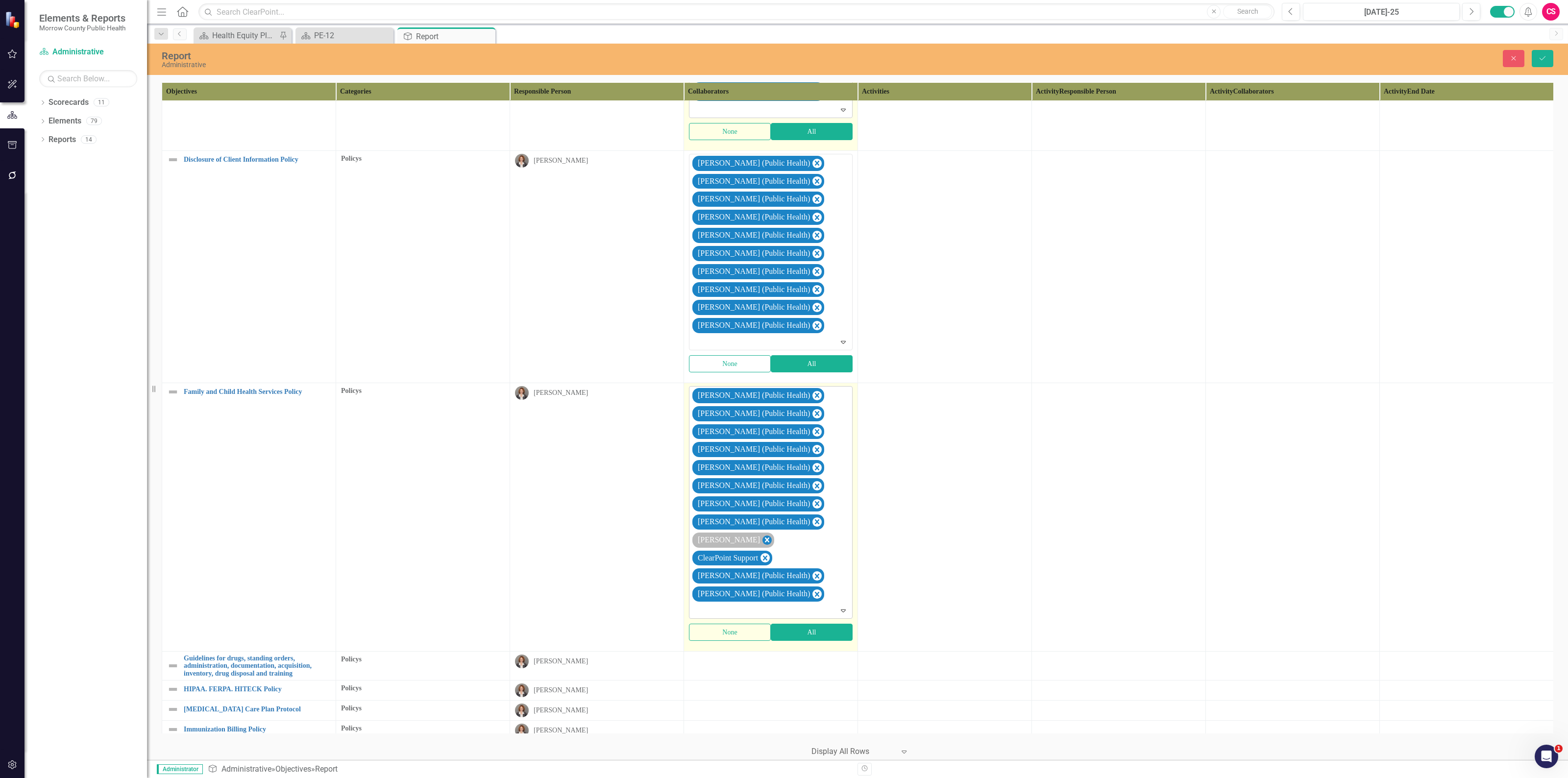
click at [762, 546] on icon "Remove Sarah Rea" at bounding box center [767, 540] width 9 height 12
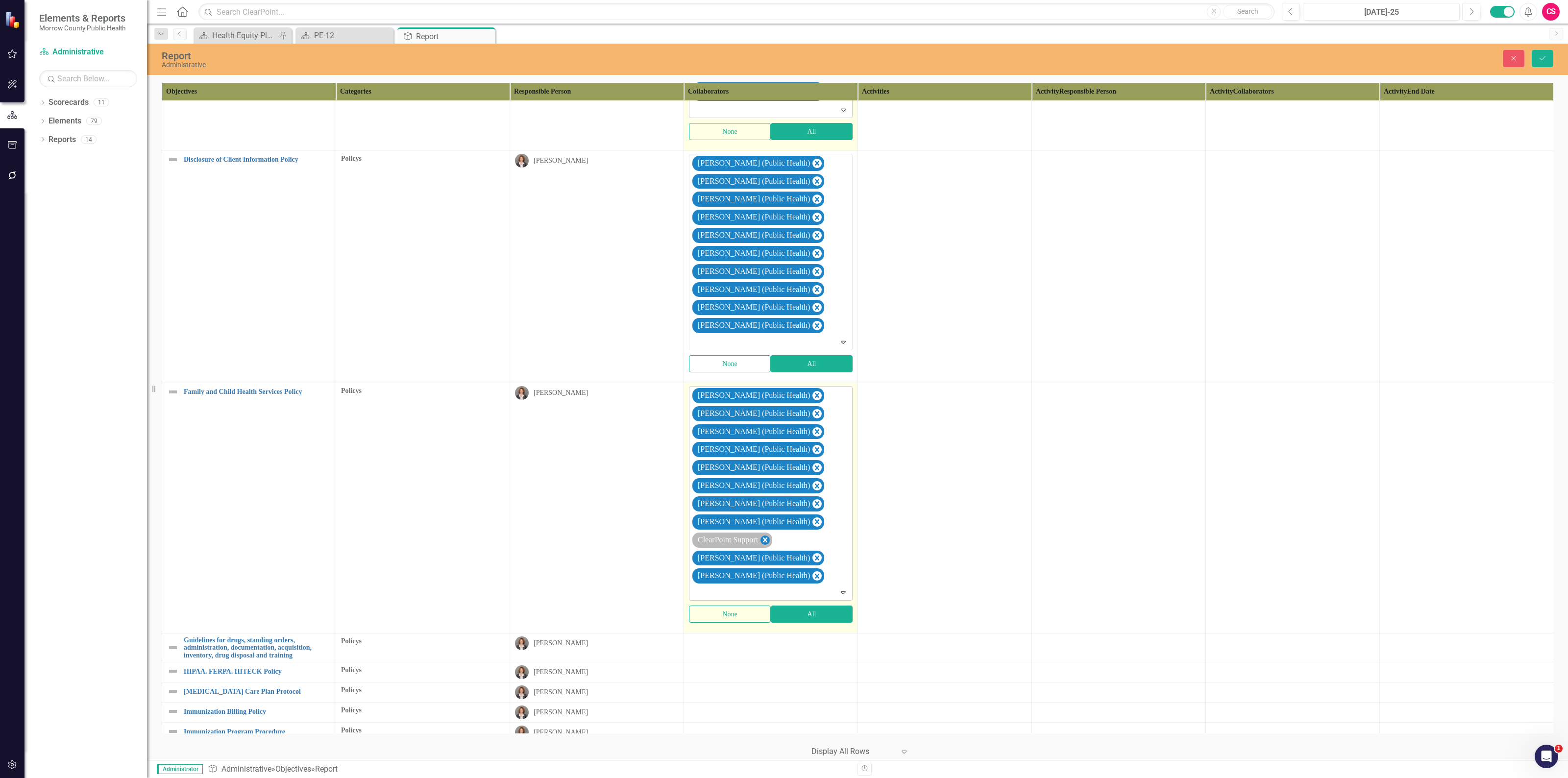
click at [767, 543] on icon "Remove ClearPoint Support" at bounding box center [765, 540] width 5 height 5
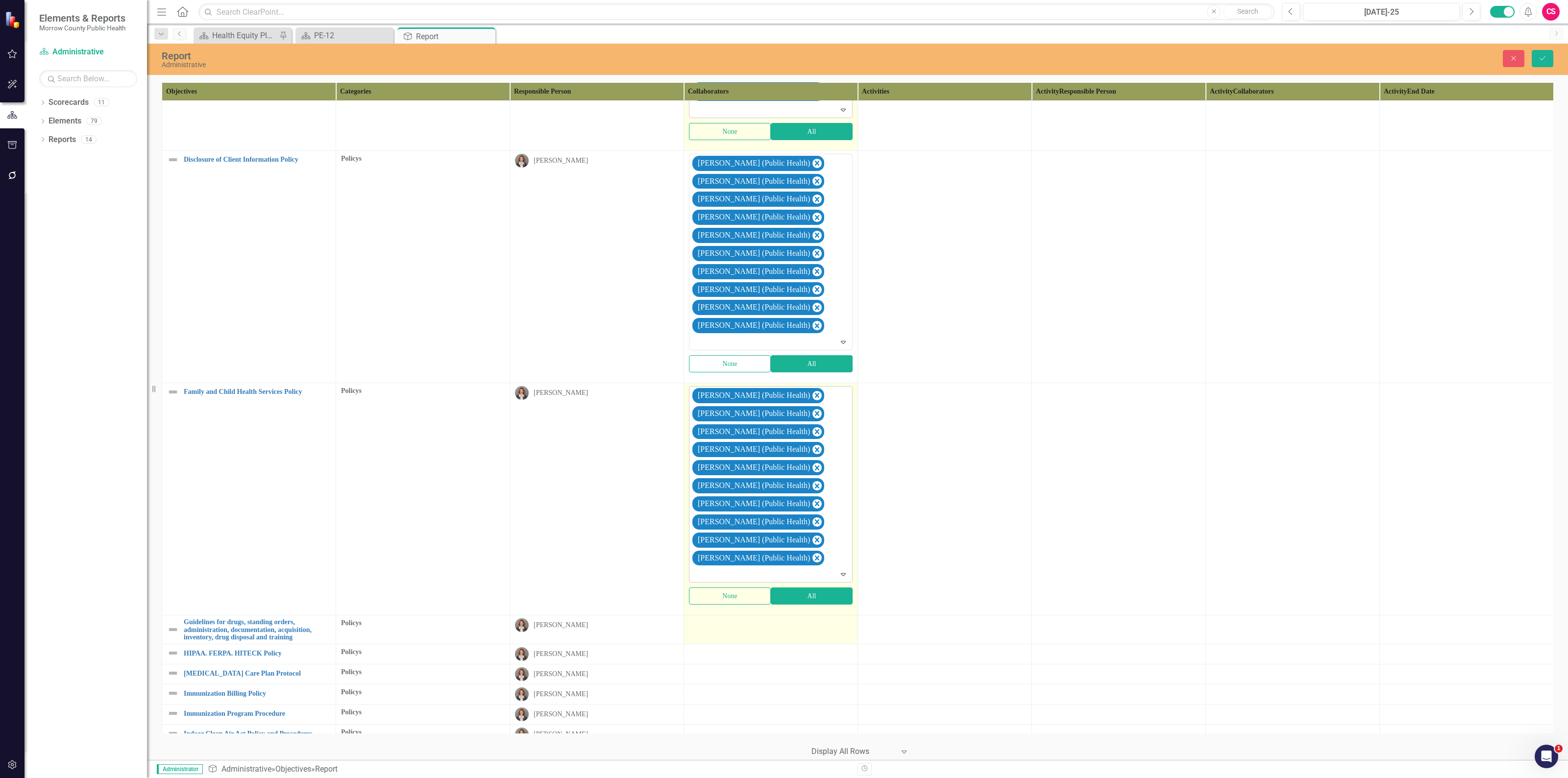
click at [771, 644] on td at bounding box center [771, 630] width 174 height 29
click at [786, 657] on button "All" at bounding box center [811, 648] width 82 height 17
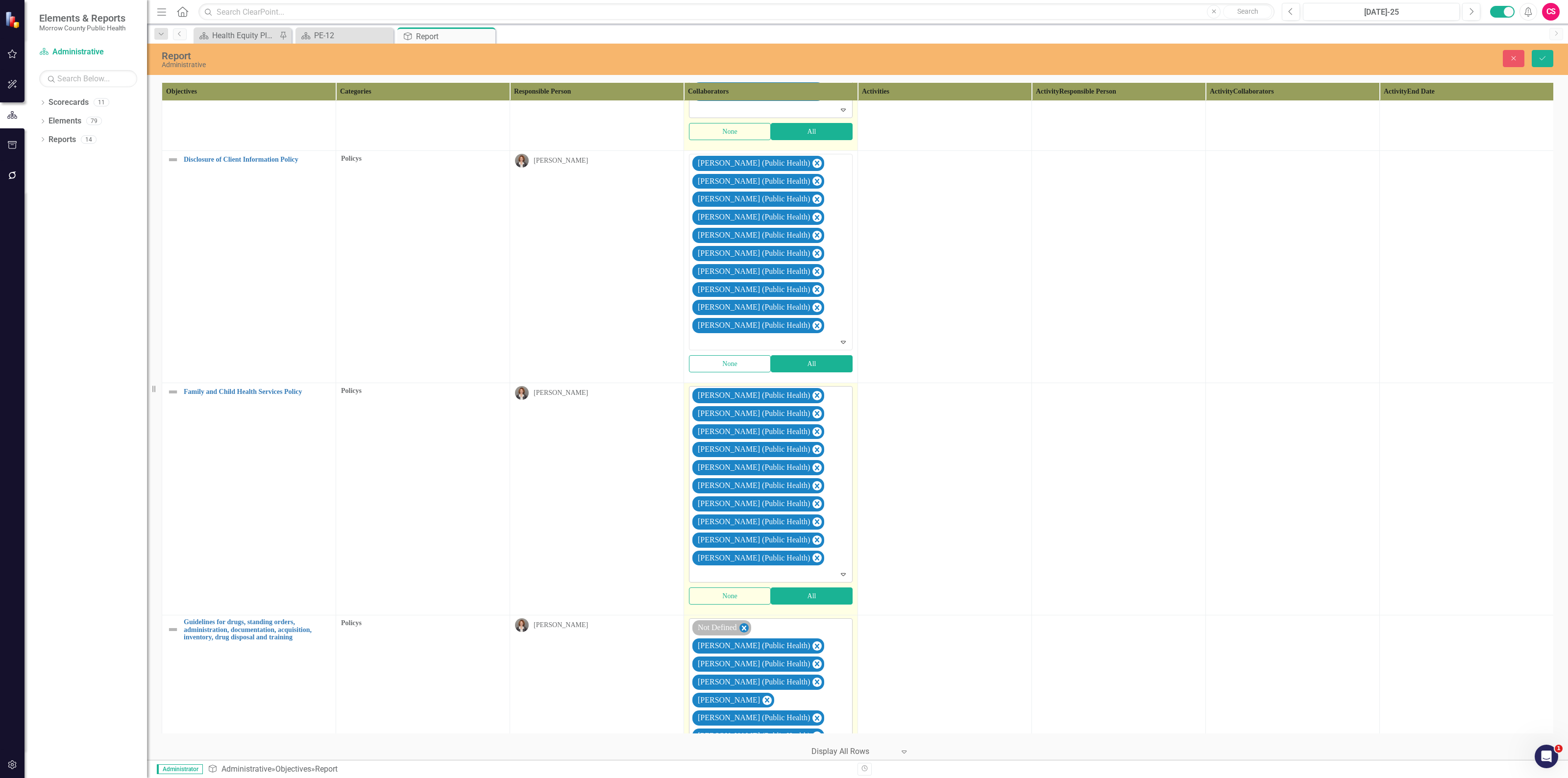
click at [746, 631] on icon "Remove Not Defined" at bounding box center [744, 628] width 5 height 5
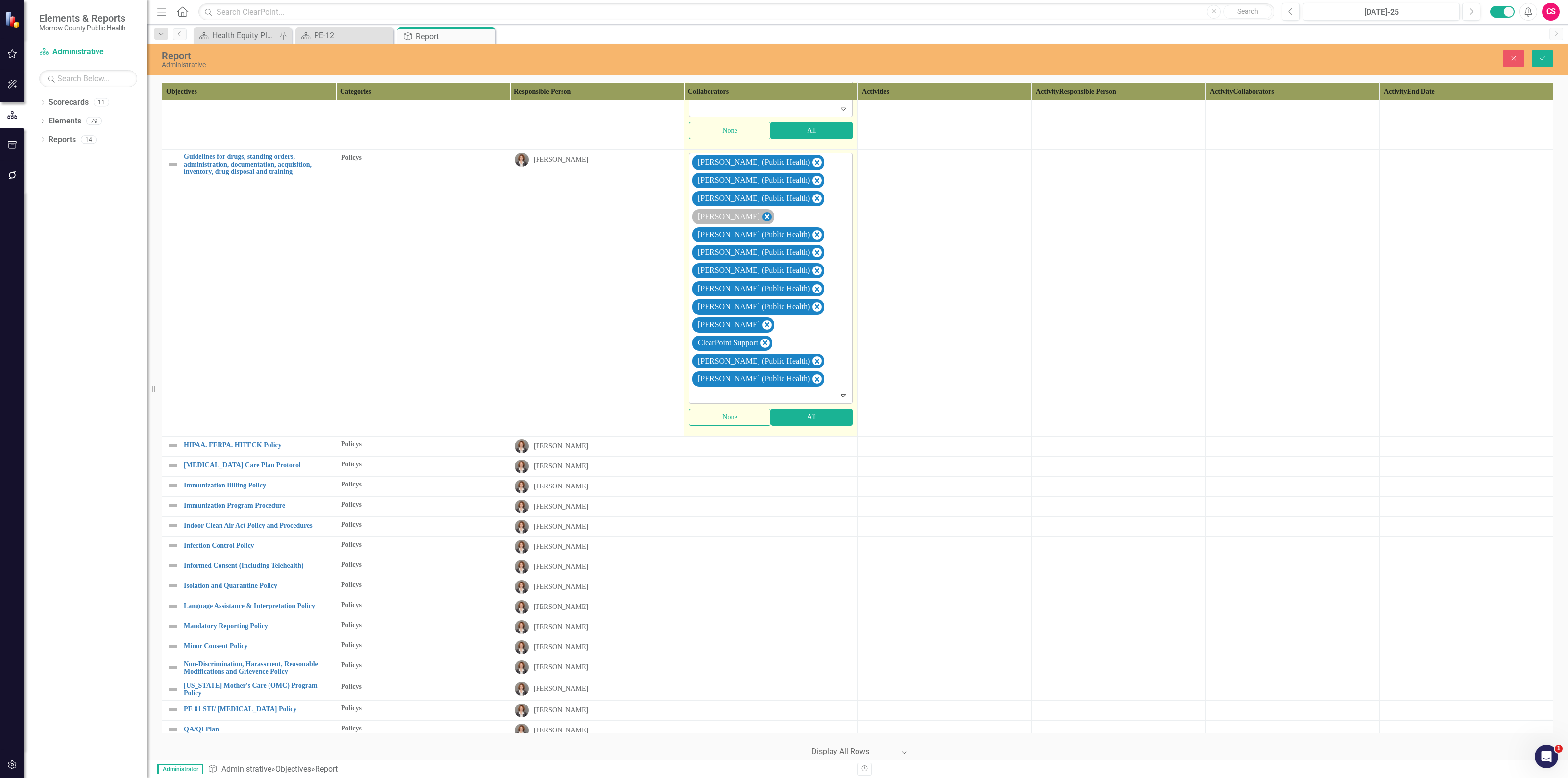
click at [762, 223] on icon "Remove Robin Canaday" at bounding box center [767, 216] width 9 height 12
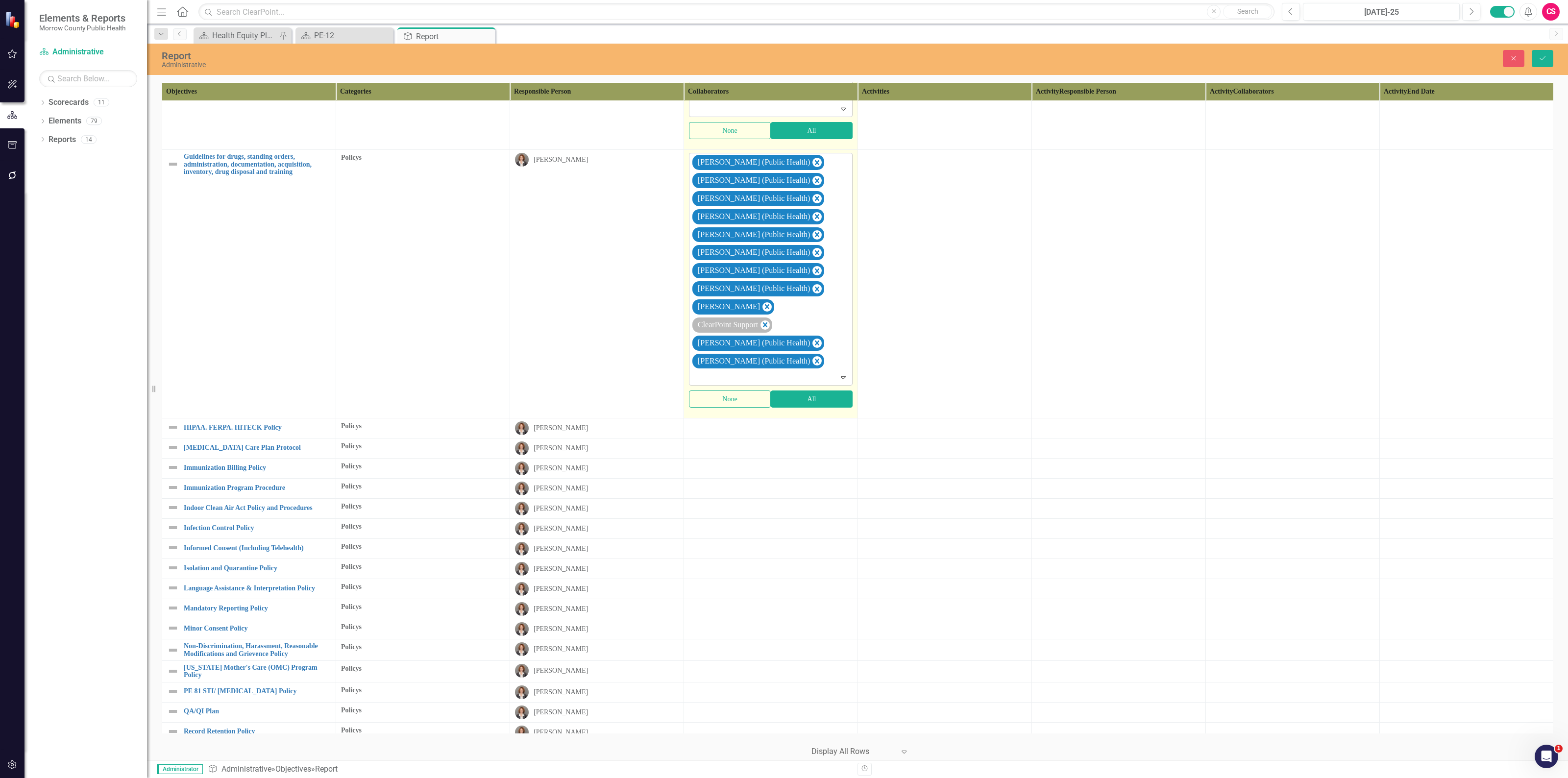
click at [762, 313] on icon "Remove Sarah Rea" at bounding box center [767, 306] width 9 height 12
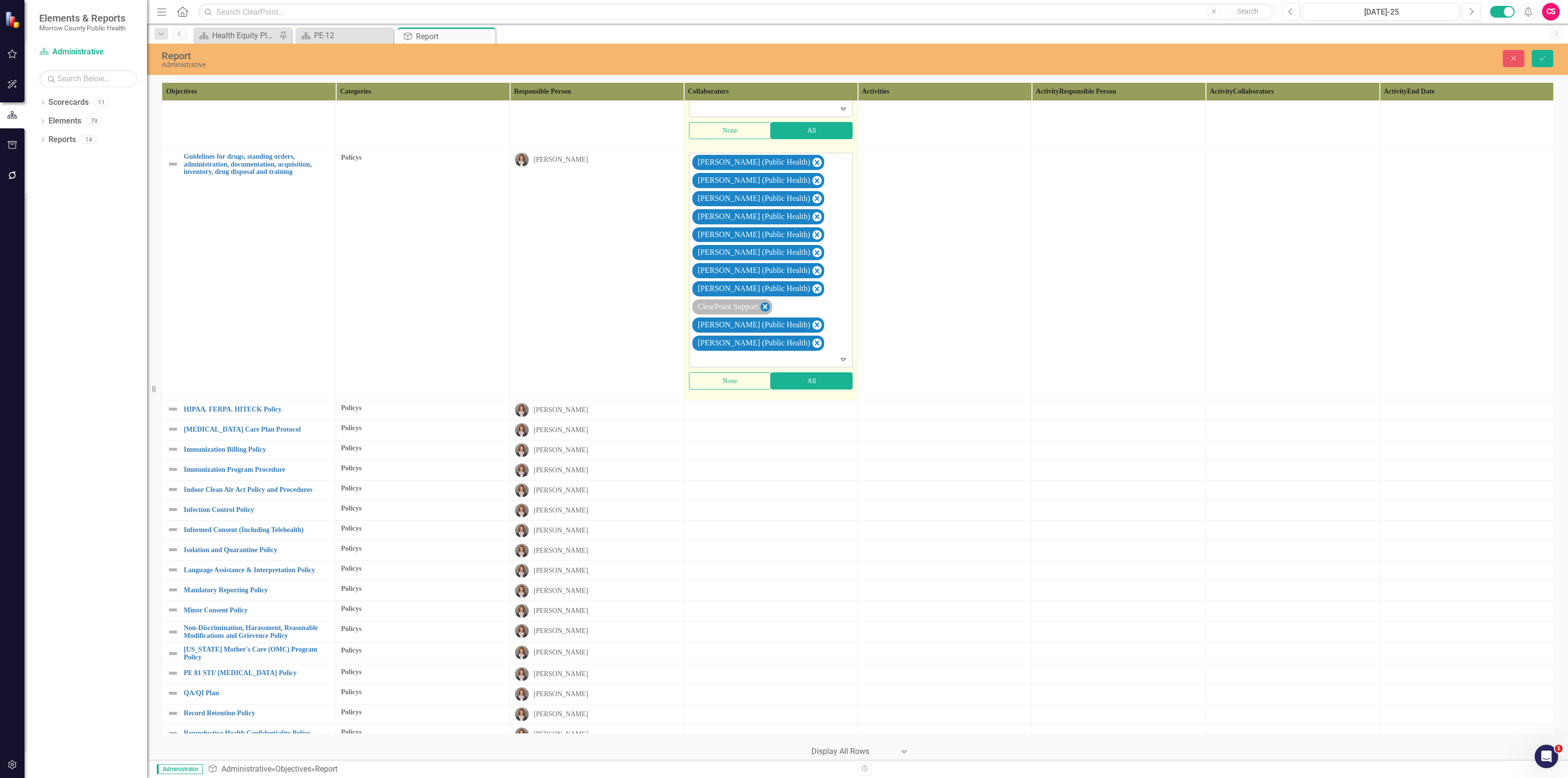
click at [767, 309] on icon "Remove ClearPoint Support" at bounding box center [765, 306] width 5 height 5
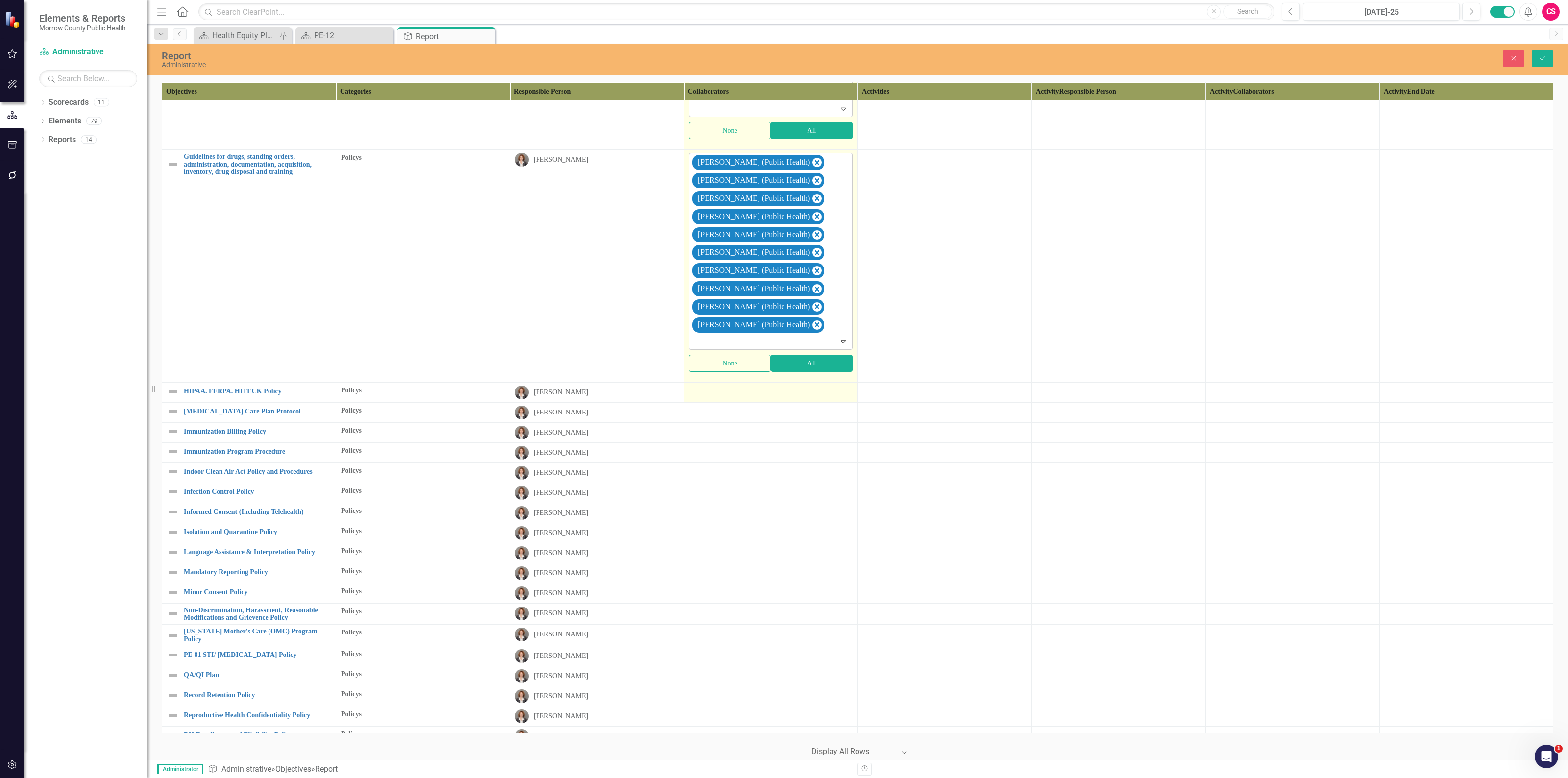
click at [786, 397] on div at bounding box center [770, 391] width 164 height 11
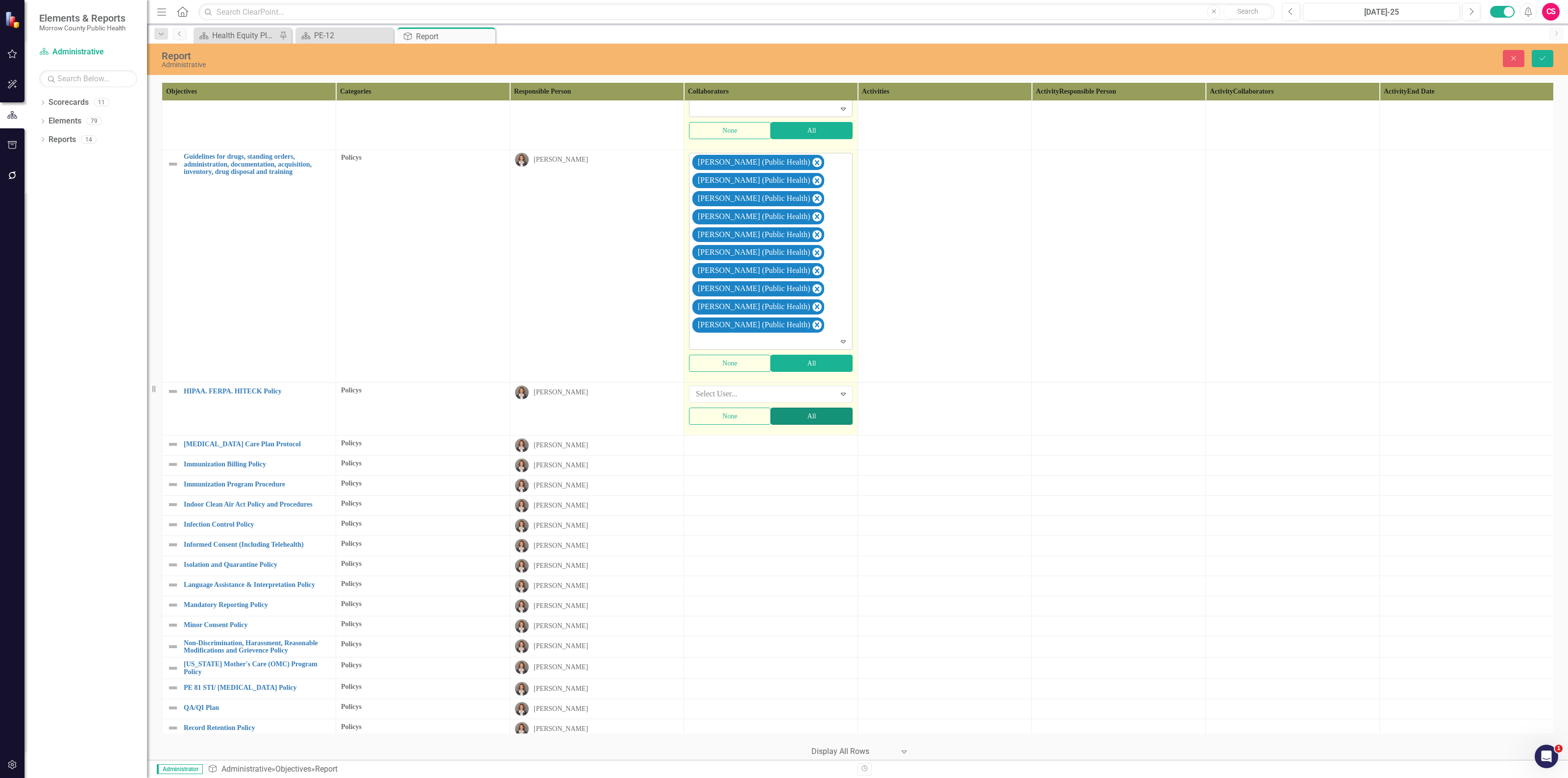
click at [786, 424] on button "All" at bounding box center [811, 416] width 82 height 17
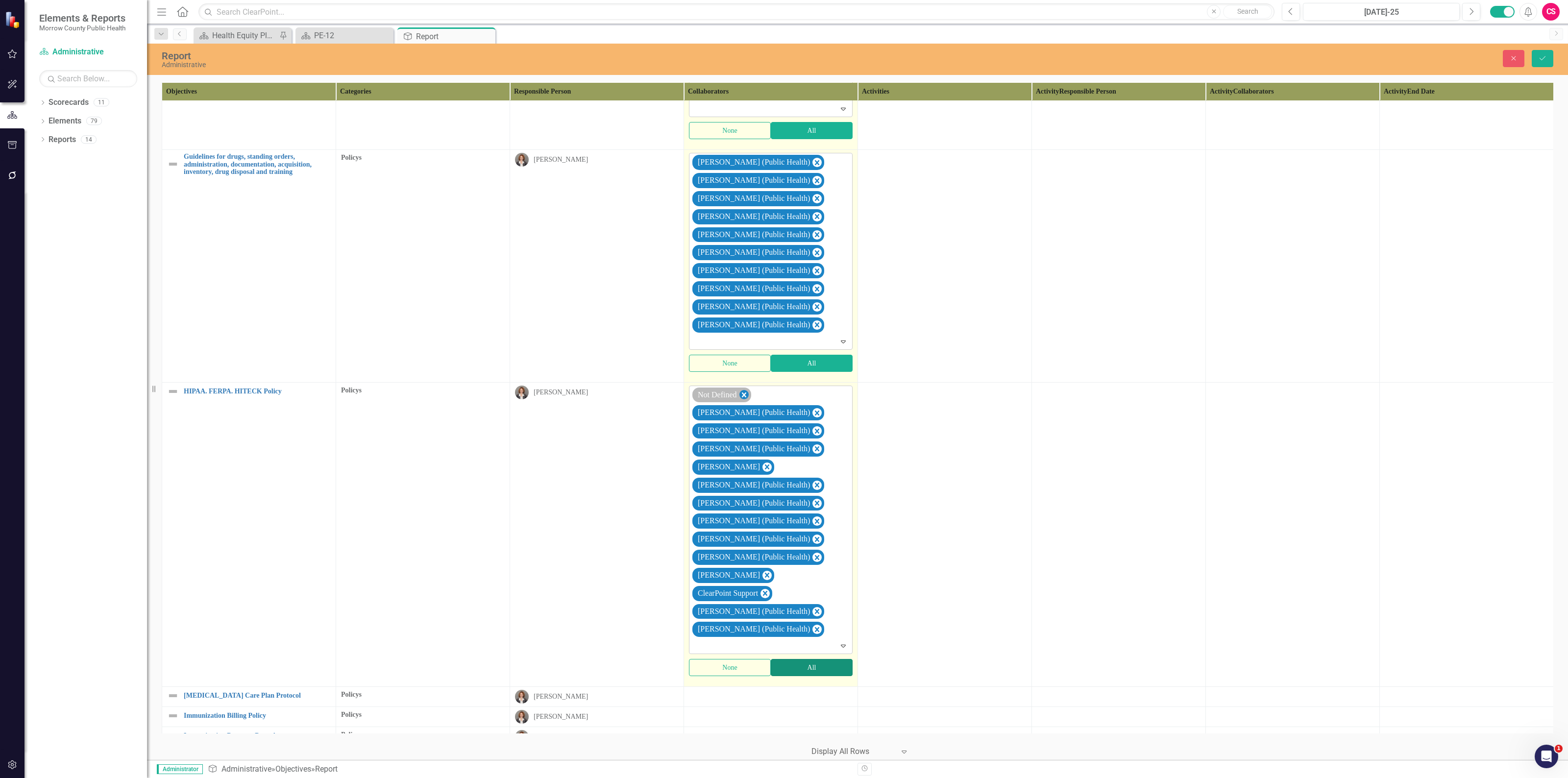
click at [743, 401] on icon "Remove Not Defined" at bounding box center [744, 395] width 9 height 12
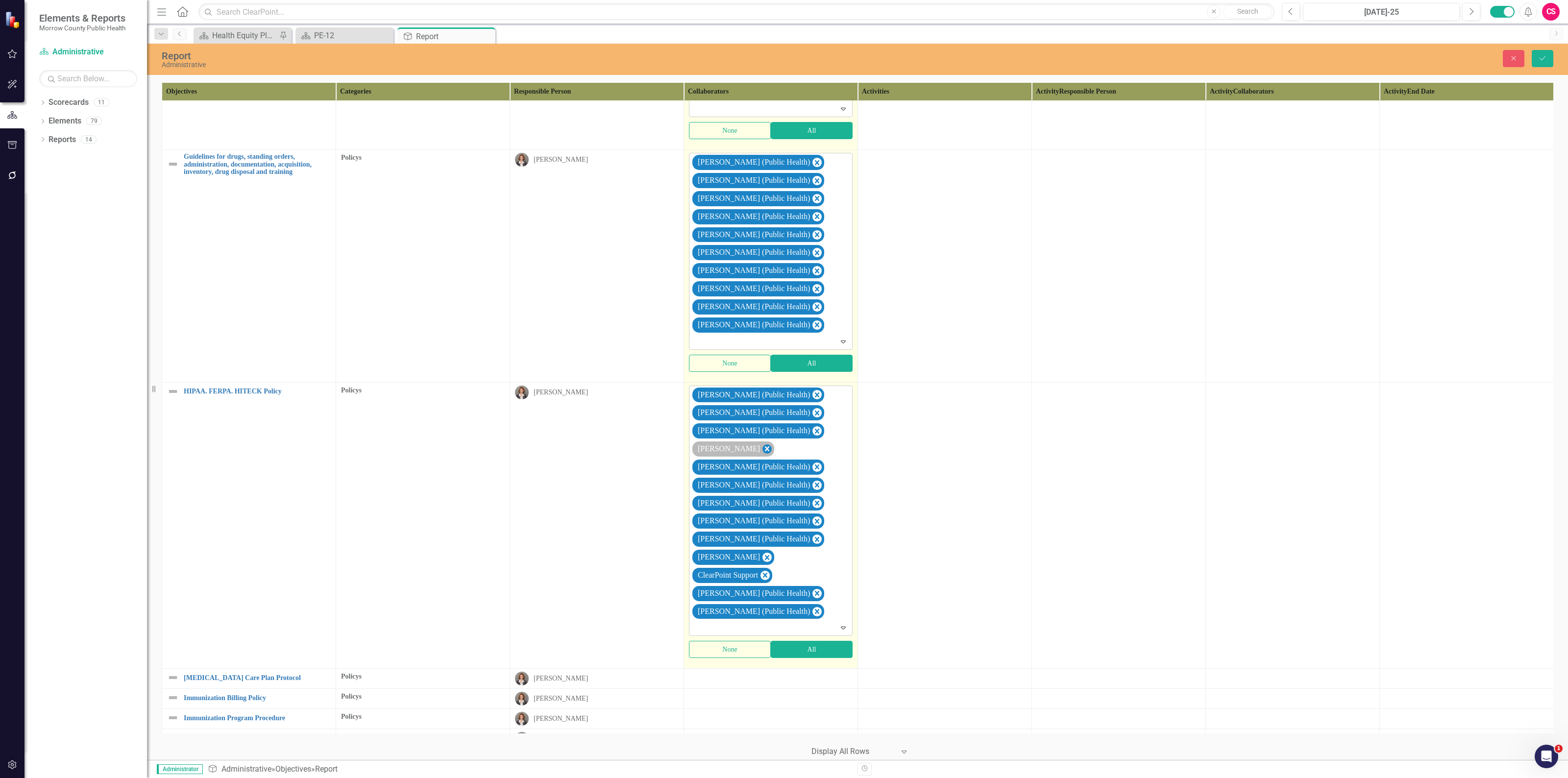
click at [765, 451] on icon "Remove Robin Canaday" at bounding box center [767, 448] width 5 height 5
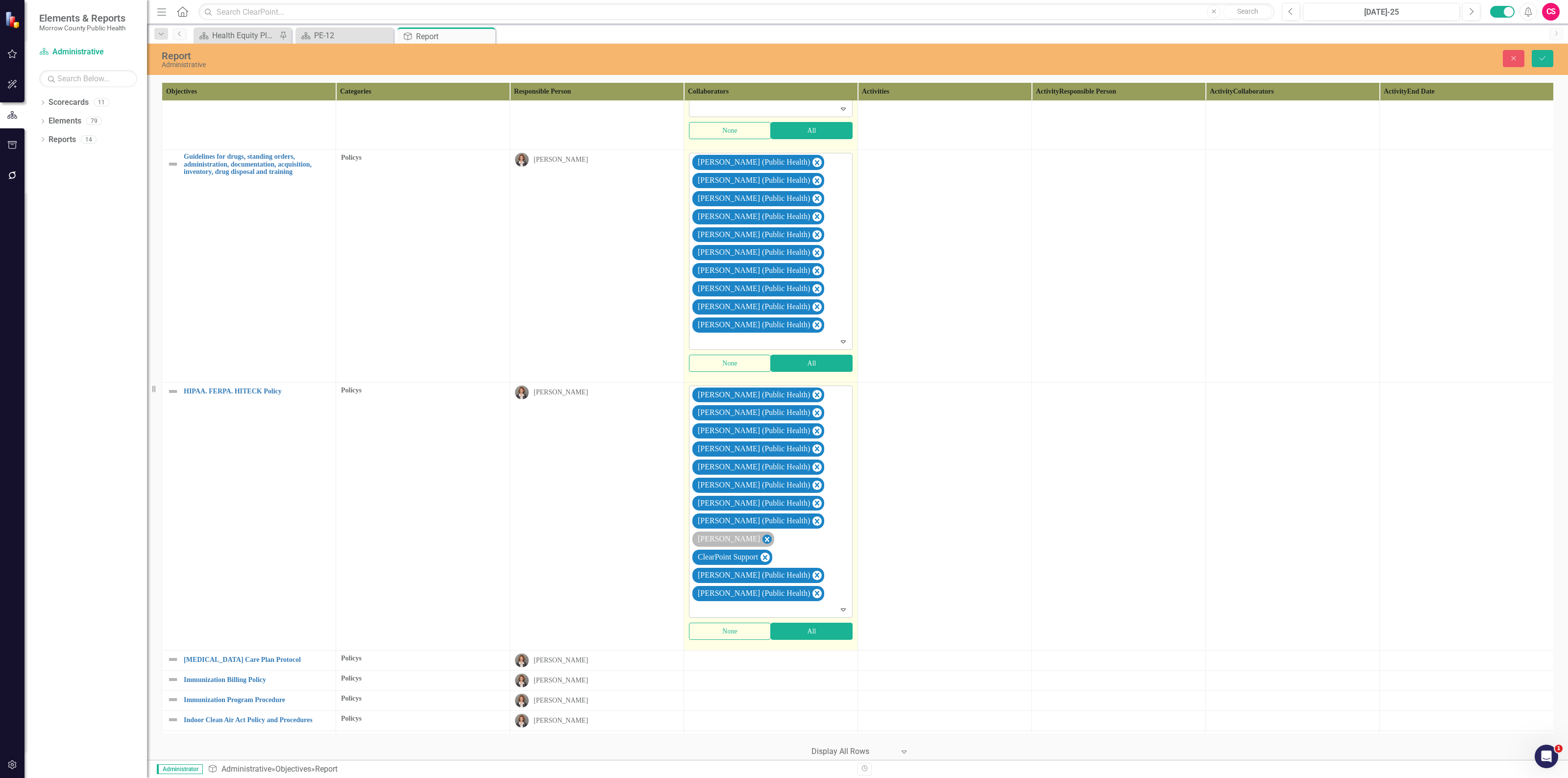
click at [762, 543] on icon "Remove Sarah Rea" at bounding box center [767, 539] width 9 height 12
click at [769, 545] on icon "Remove ClearPoint Support" at bounding box center [765, 539] width 9 height 12
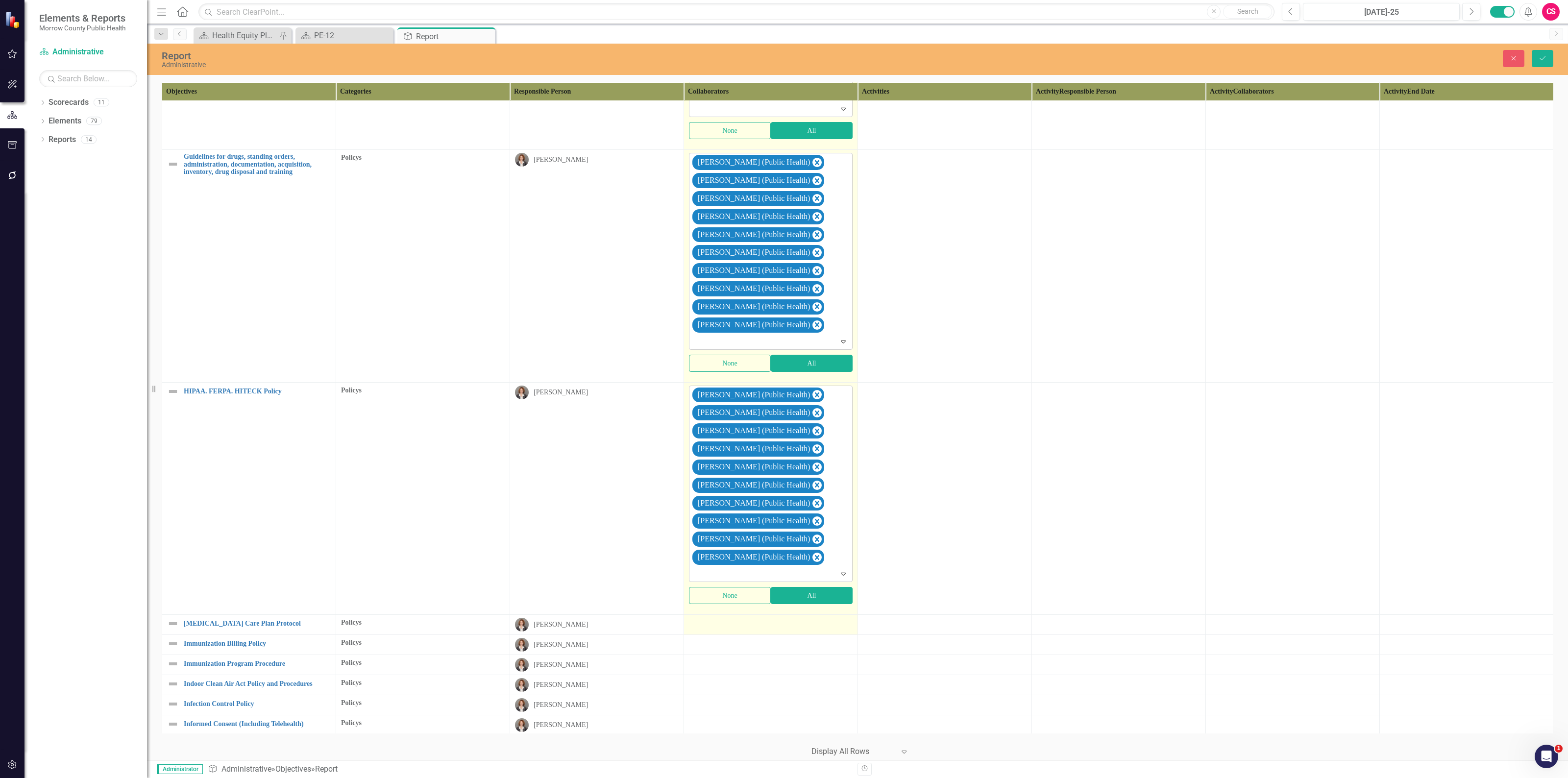
click at [786, 628] on div at bounding box center [770, 624] width 164 height 11
click at [789, 657] on button "All" at bounding box center [811, 648] width 82 height 17
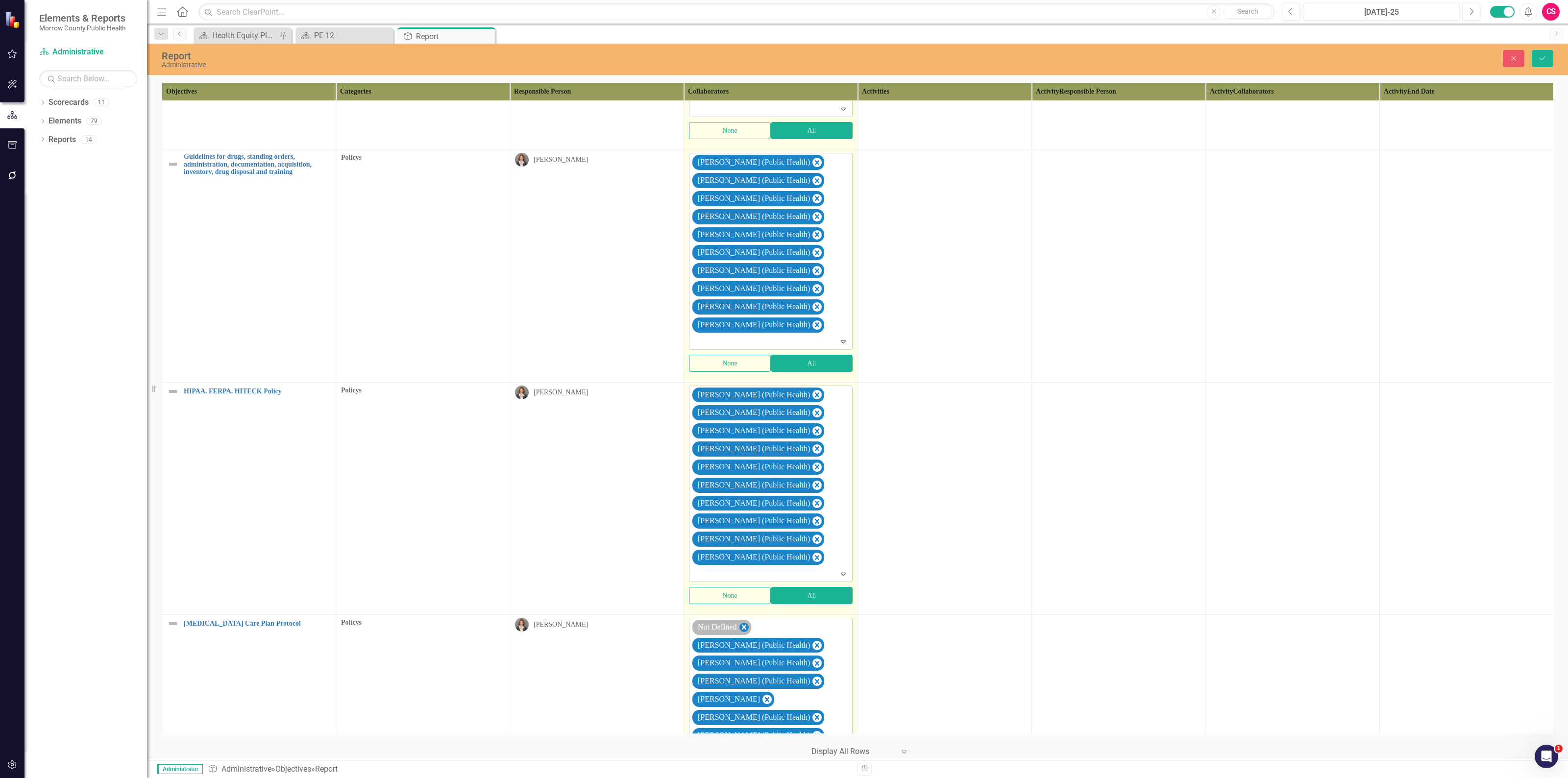
click at [745, 633] on icon "Remove Not Defined" at bounding box center [744, 627] width 9 height 12
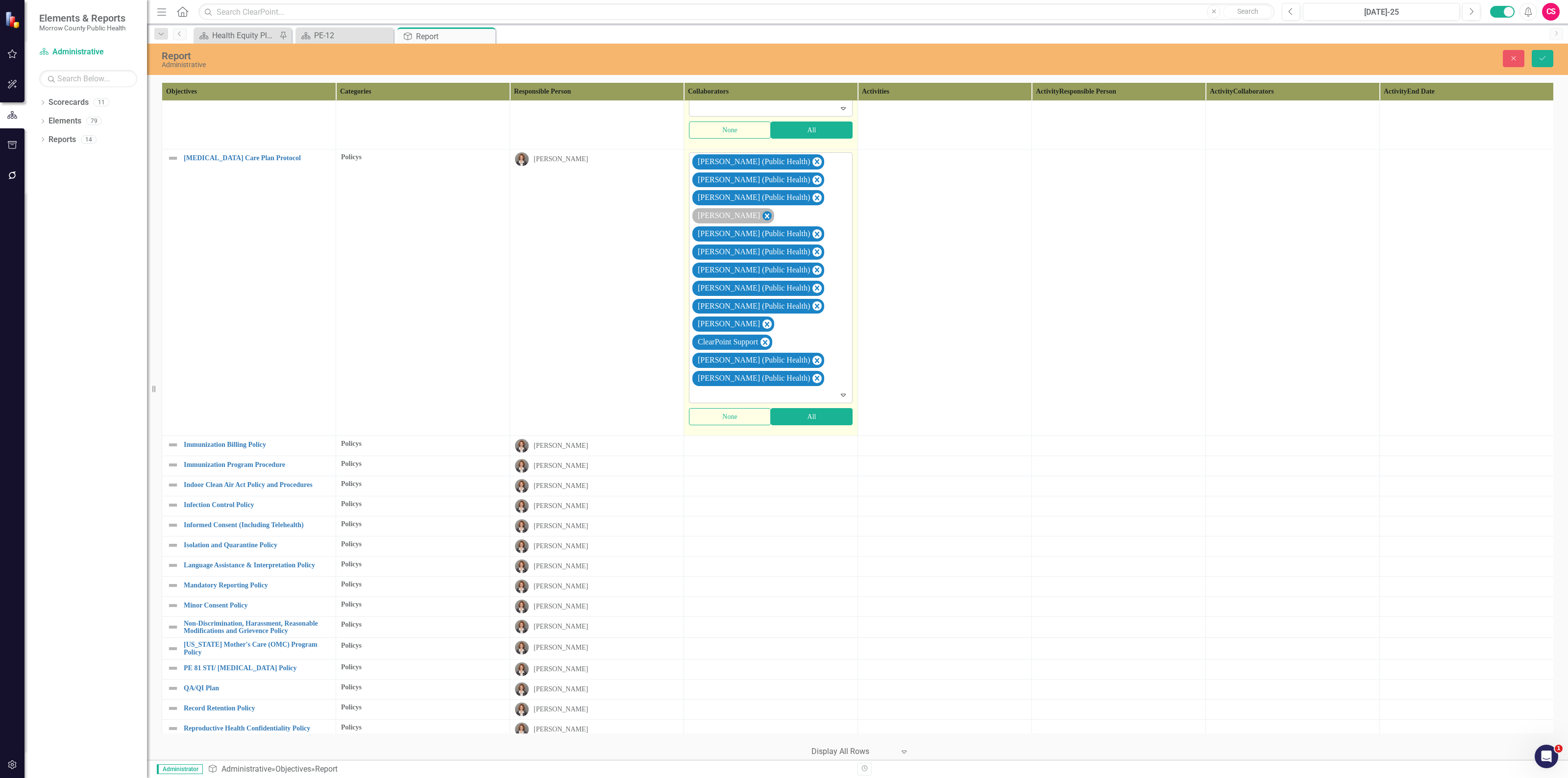
click at [762, 222] on icon "Remove Robin Canaday" at bounding box center [767, 216] width 9 height 12
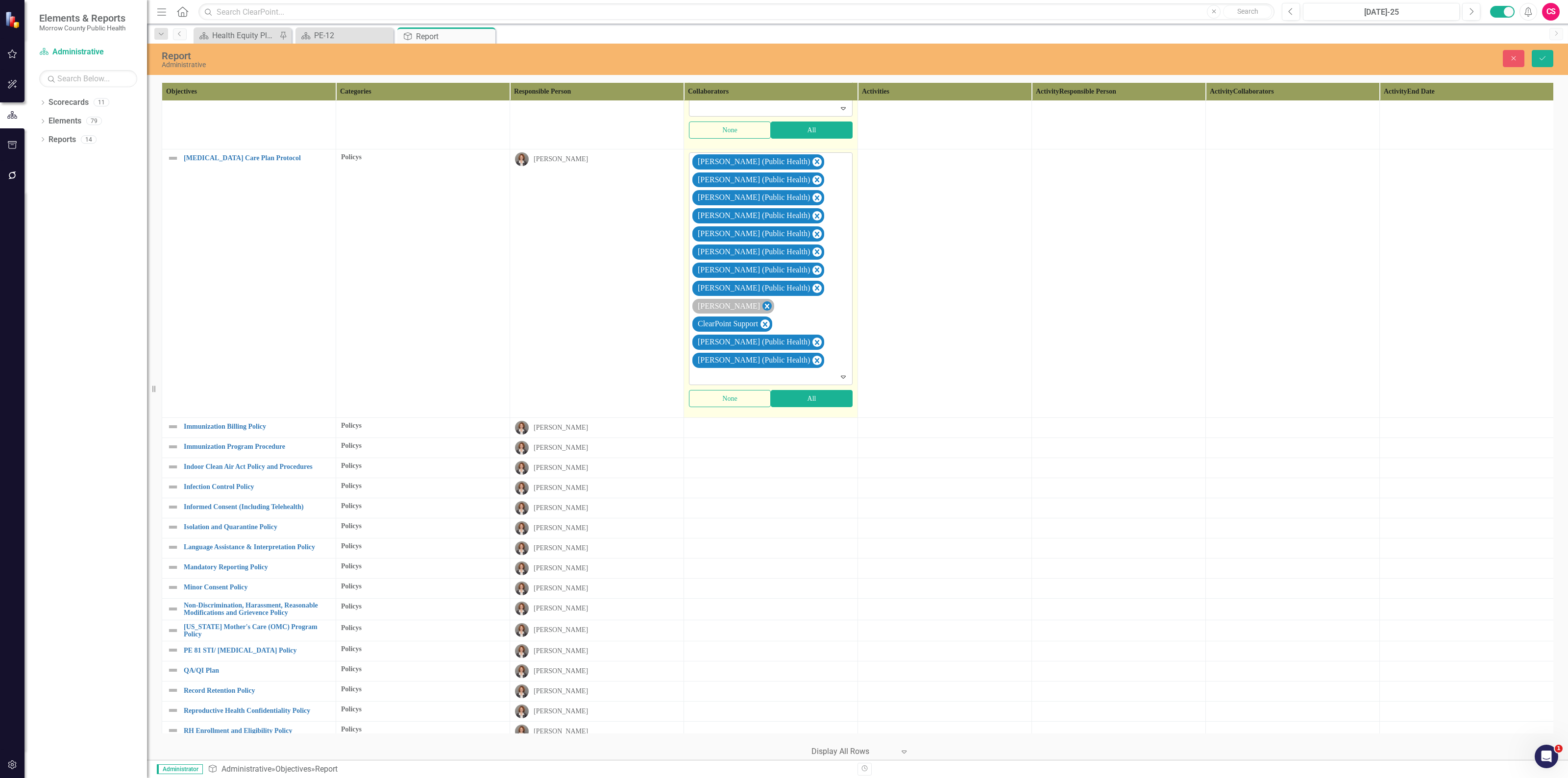
click at [765, 309] on icon "Remove Sarah Rea" at bounding box center [767, 305] width 5 height 5
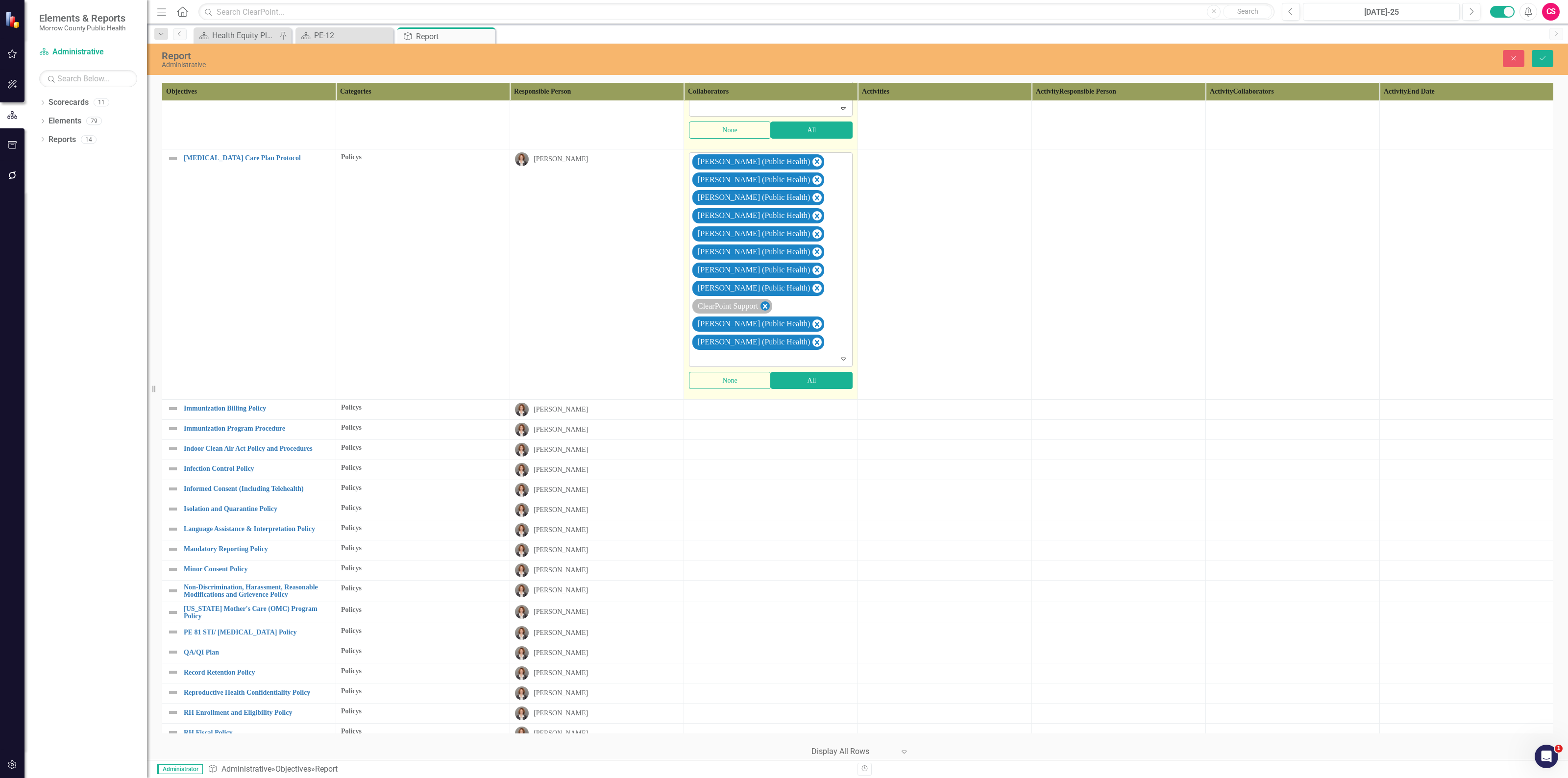
click at [767, 313] on icon "Remove ClearPoint Support" at bounding box center [765, 306] width 9 height 12
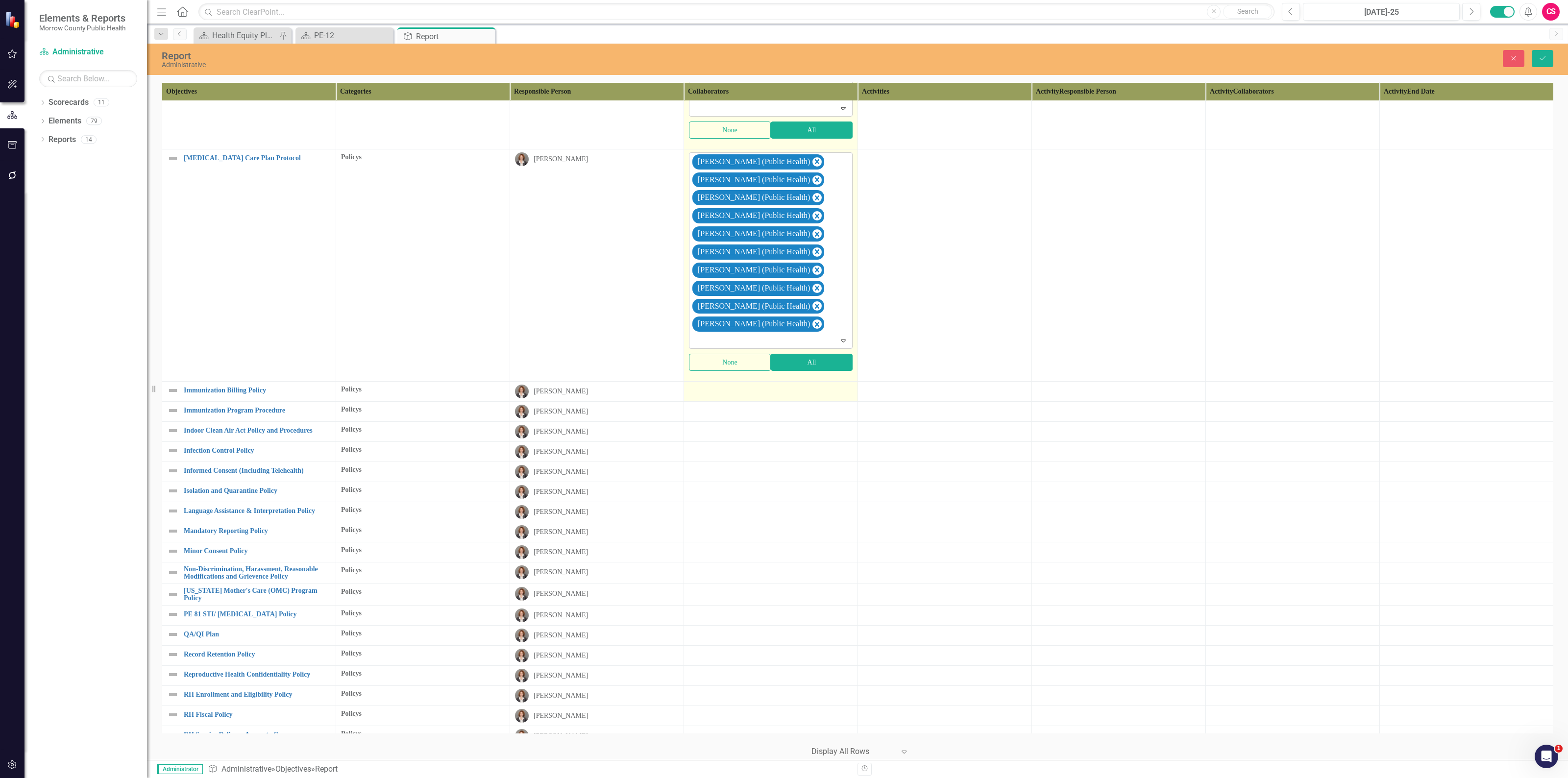
click at [771, 396] on div at bounding box center [770, 390] width 164 height 11
click at [770, 396] on div at bounding box center [770, 390] width 164 height 11
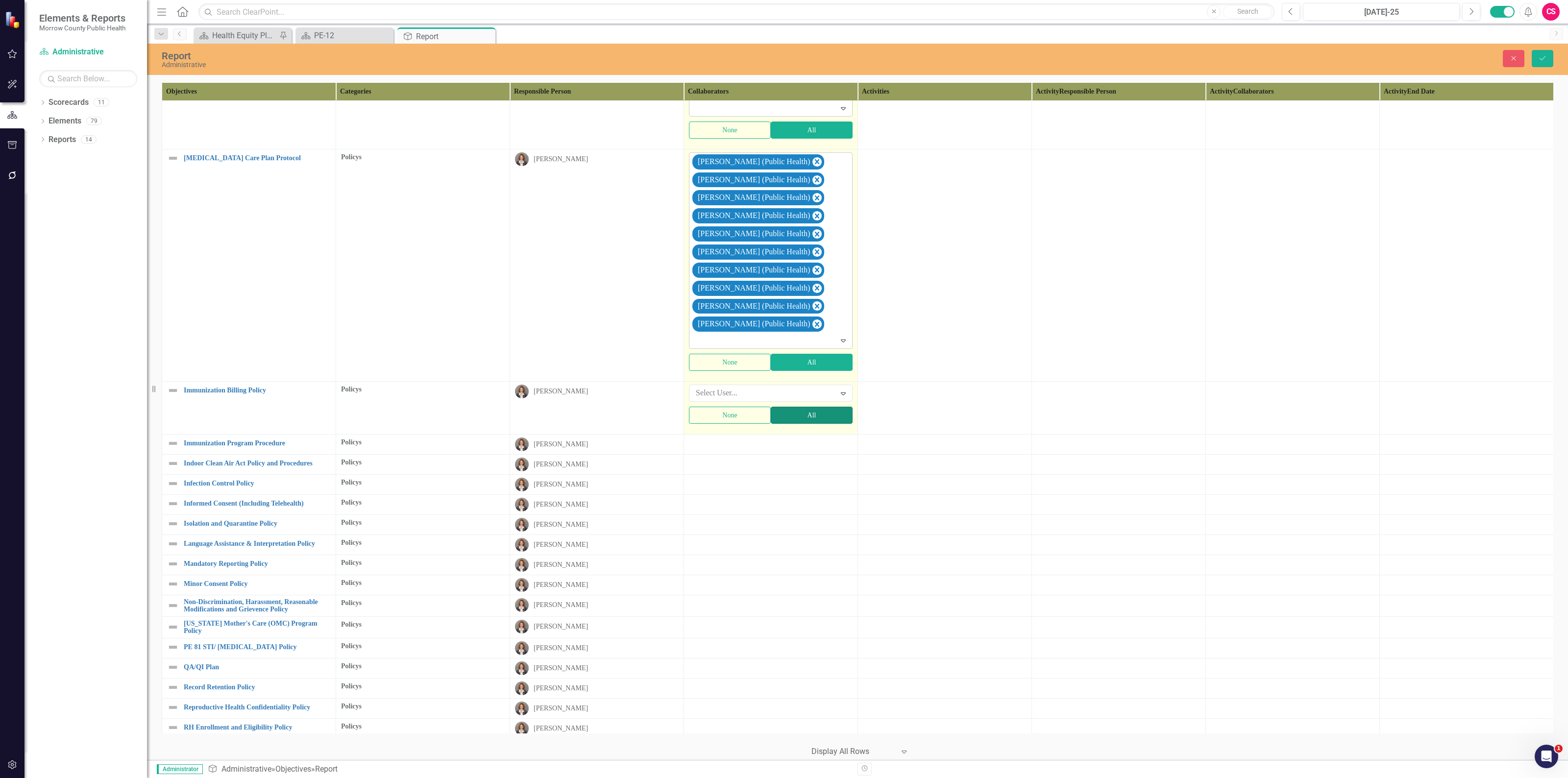
click at [787, 423] on button "All" at bounding box center [811, 415] width 82 height 17
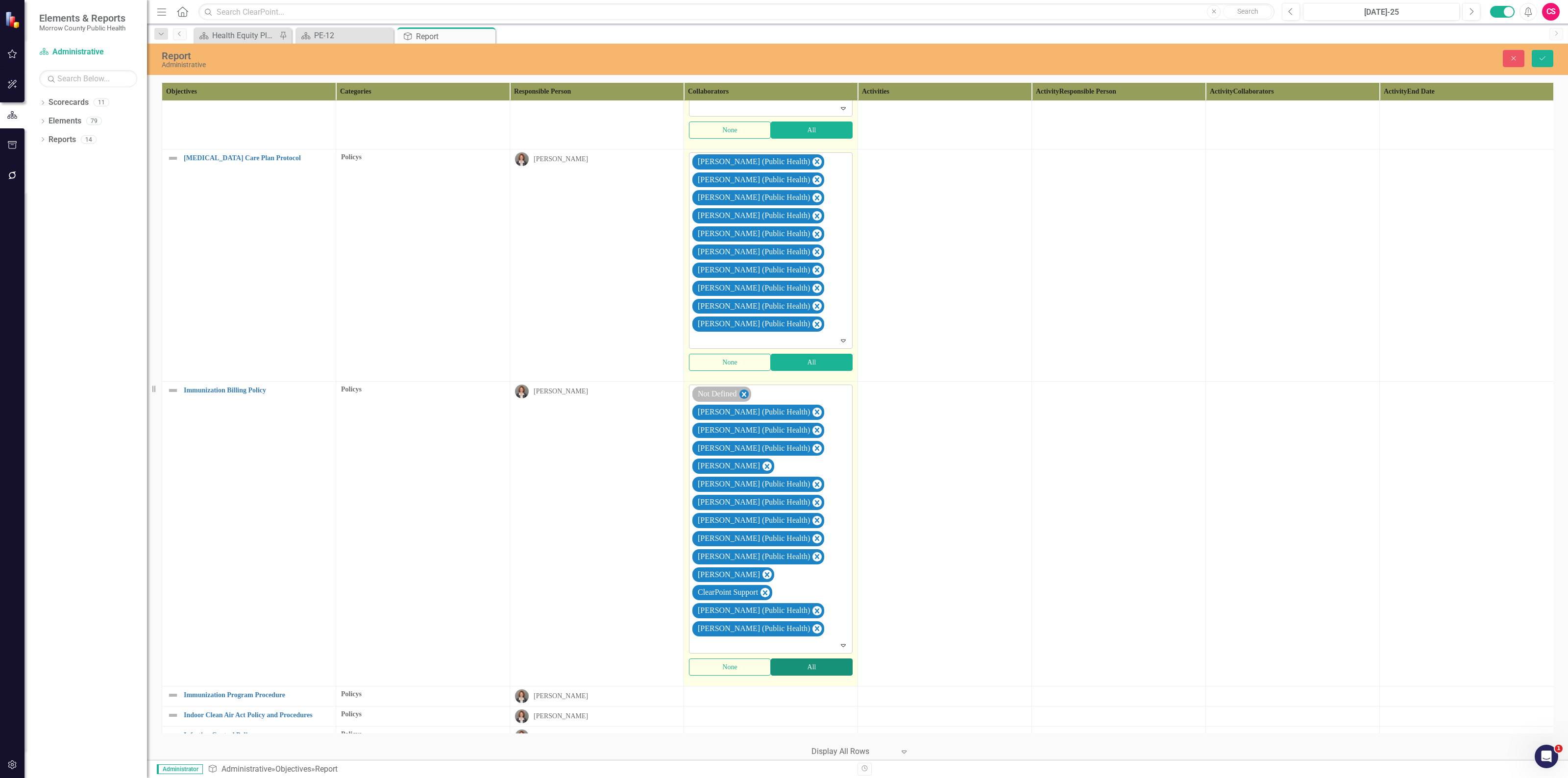
click at [746, 396] on icon "Remove Not Defined" at bounding box center [744, 393] width 5 height 5
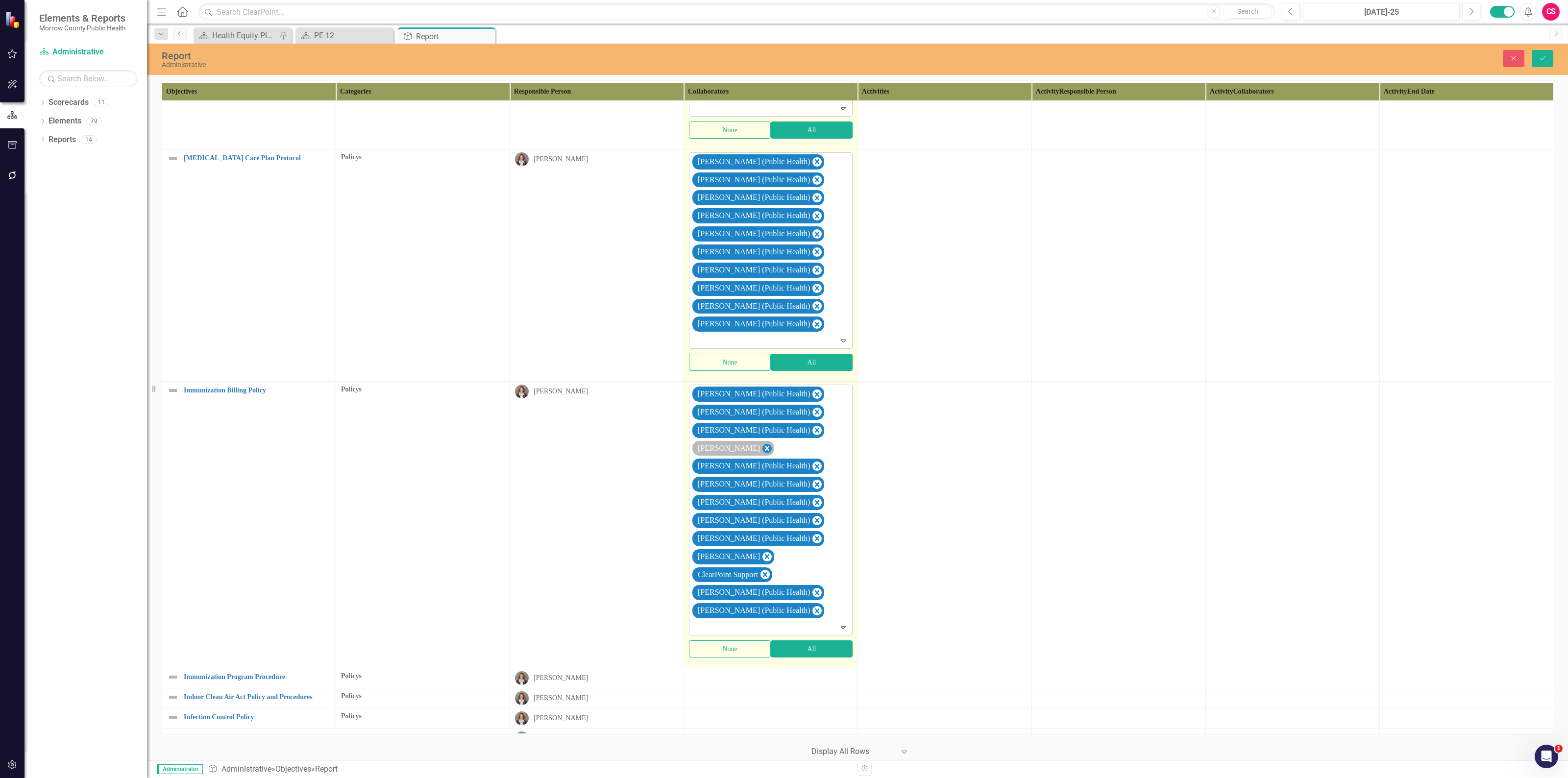
click at [762, 455] on icon "Remove Robin Canaday" at bounding box center [767, 448] width 9 height 12
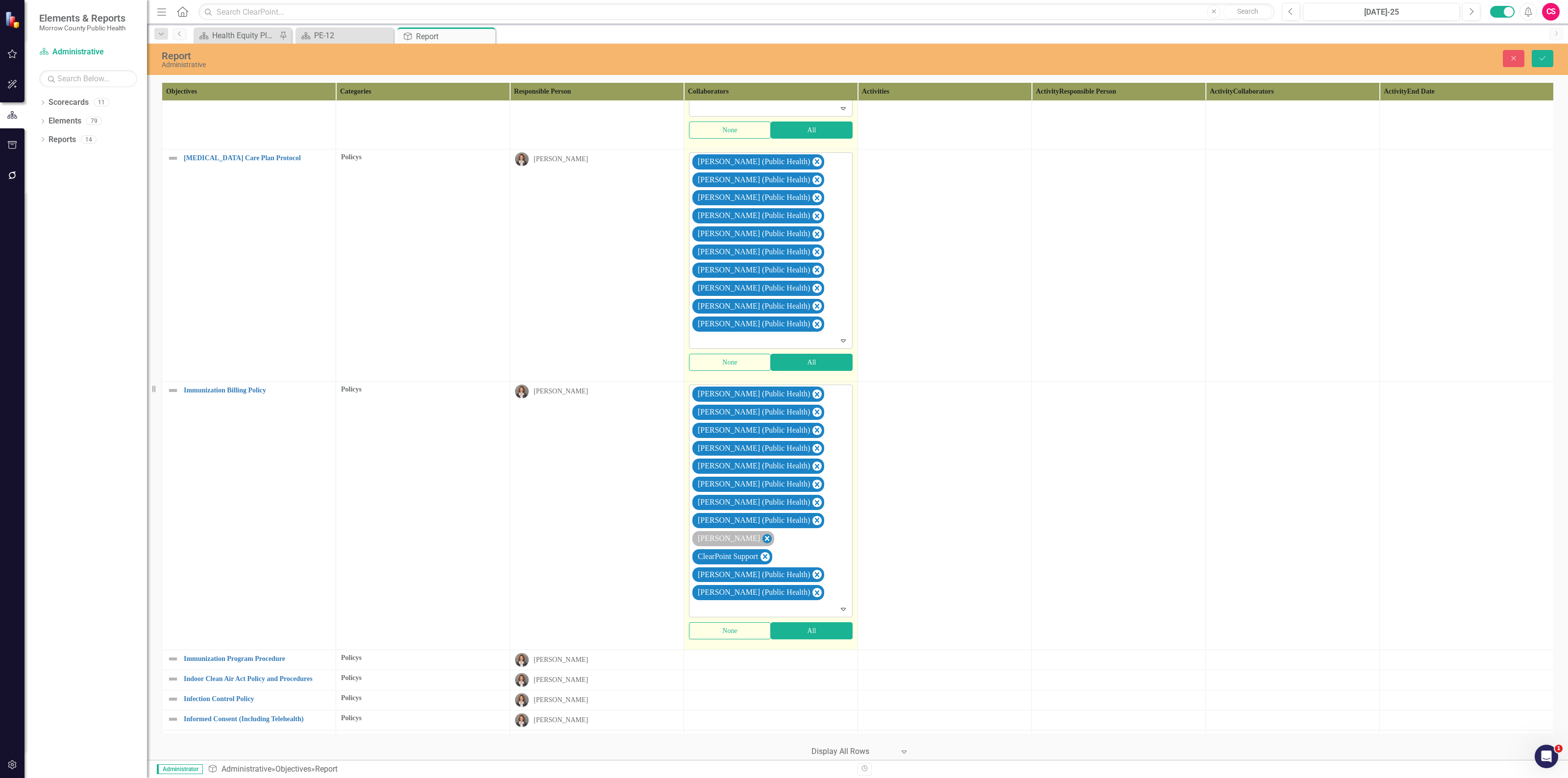
click at [762, 545] on icon "Remove Sarah Rea" at bounding box center [767, 538] width 9 height 12
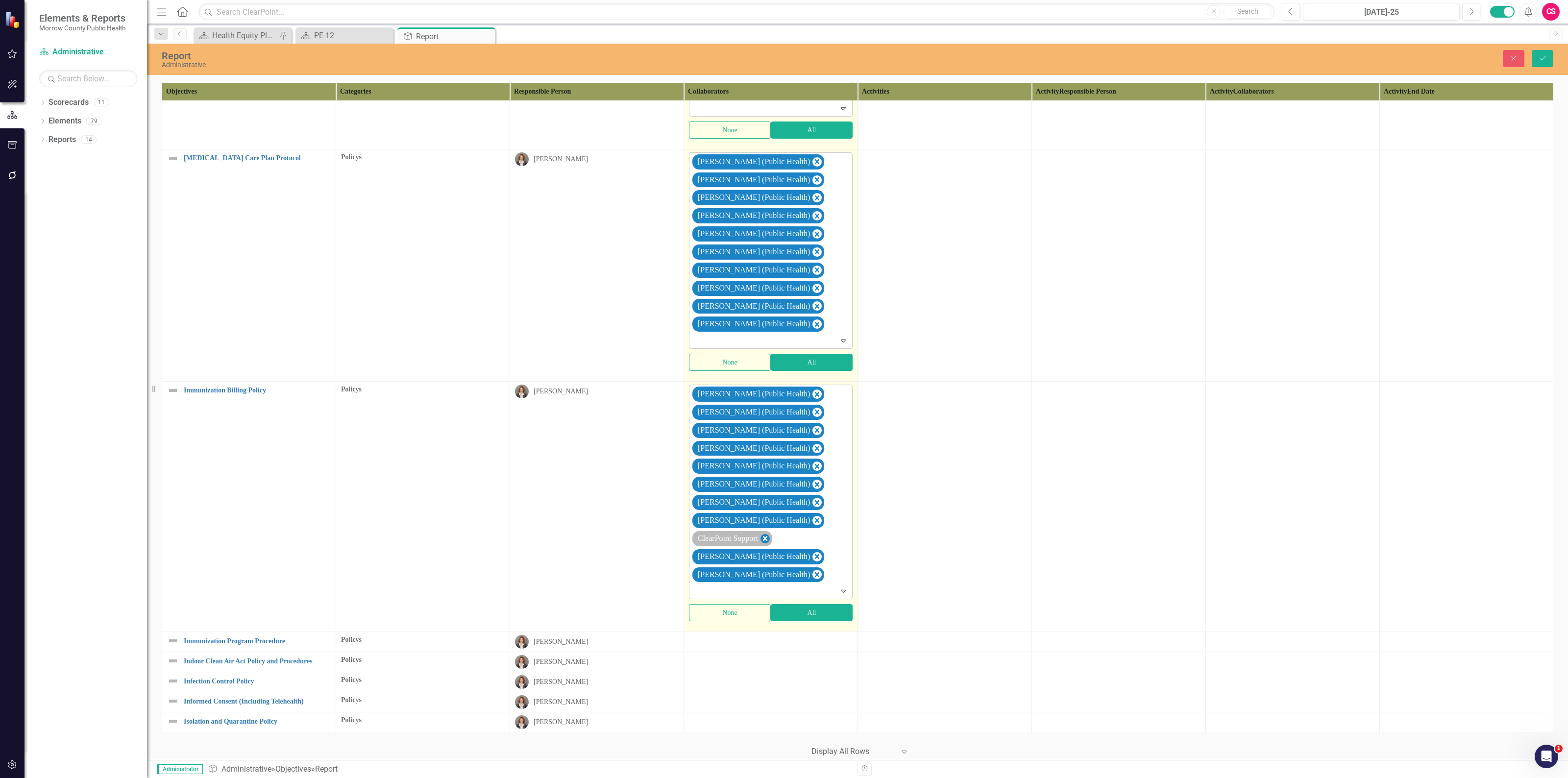
click at [767, 545] on icon "Remove ClearPoint Support" at bounding box center [765, 538] width 9 height 12
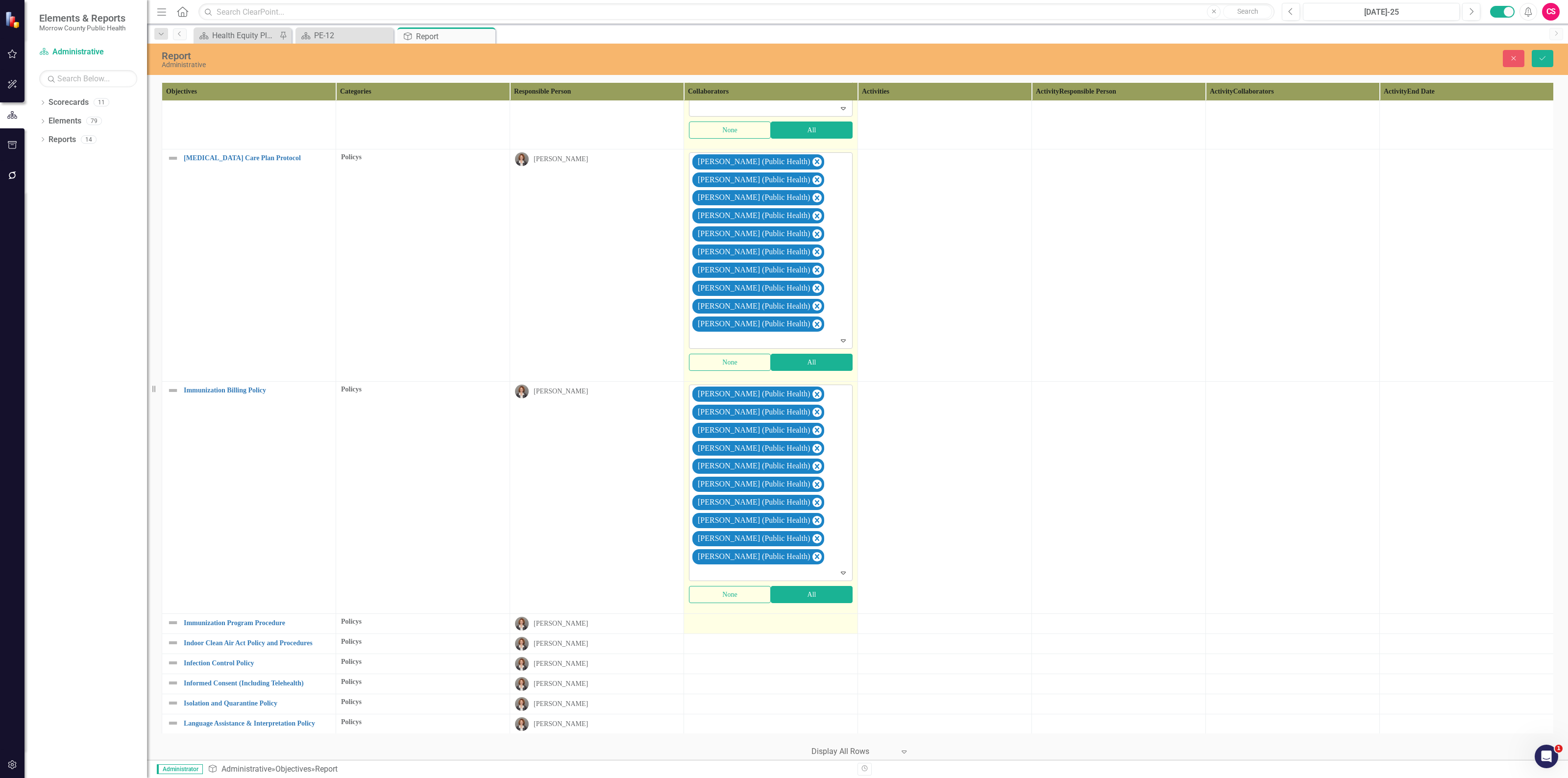
click at [787, 629] on div at bounding box center [770, 623] width 164 height 11
click at [787, 656] on button "All" at bounding box center [811, 648] width 82 height 17
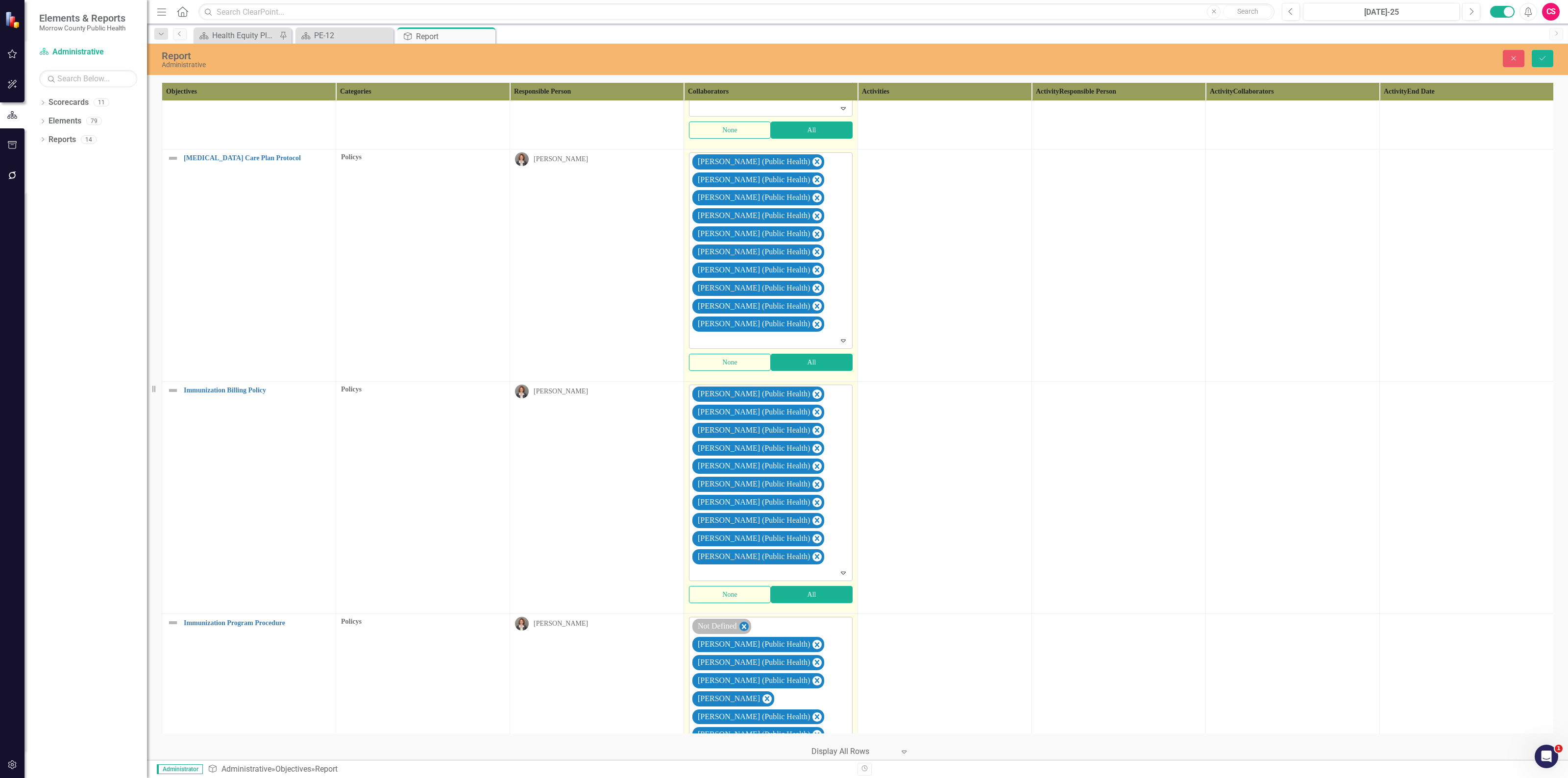
click at [743, 633] on icon "Remove Not Defined" at bounding box center [744, 627] width 9 height 12
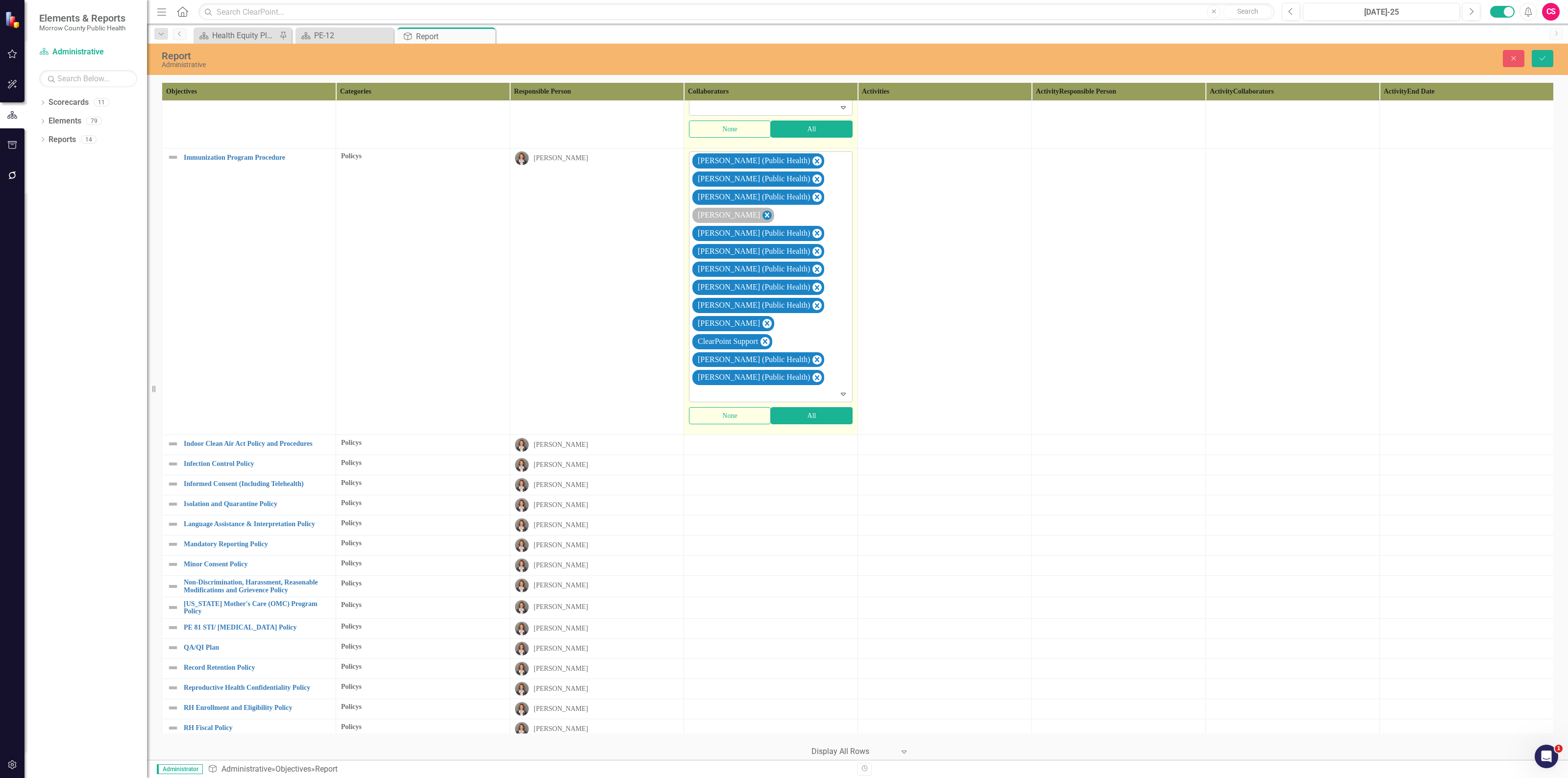
click at [762, 221] on icon "Remove Robin Canaday" at bounding box center [767, 215] width 9 height 12
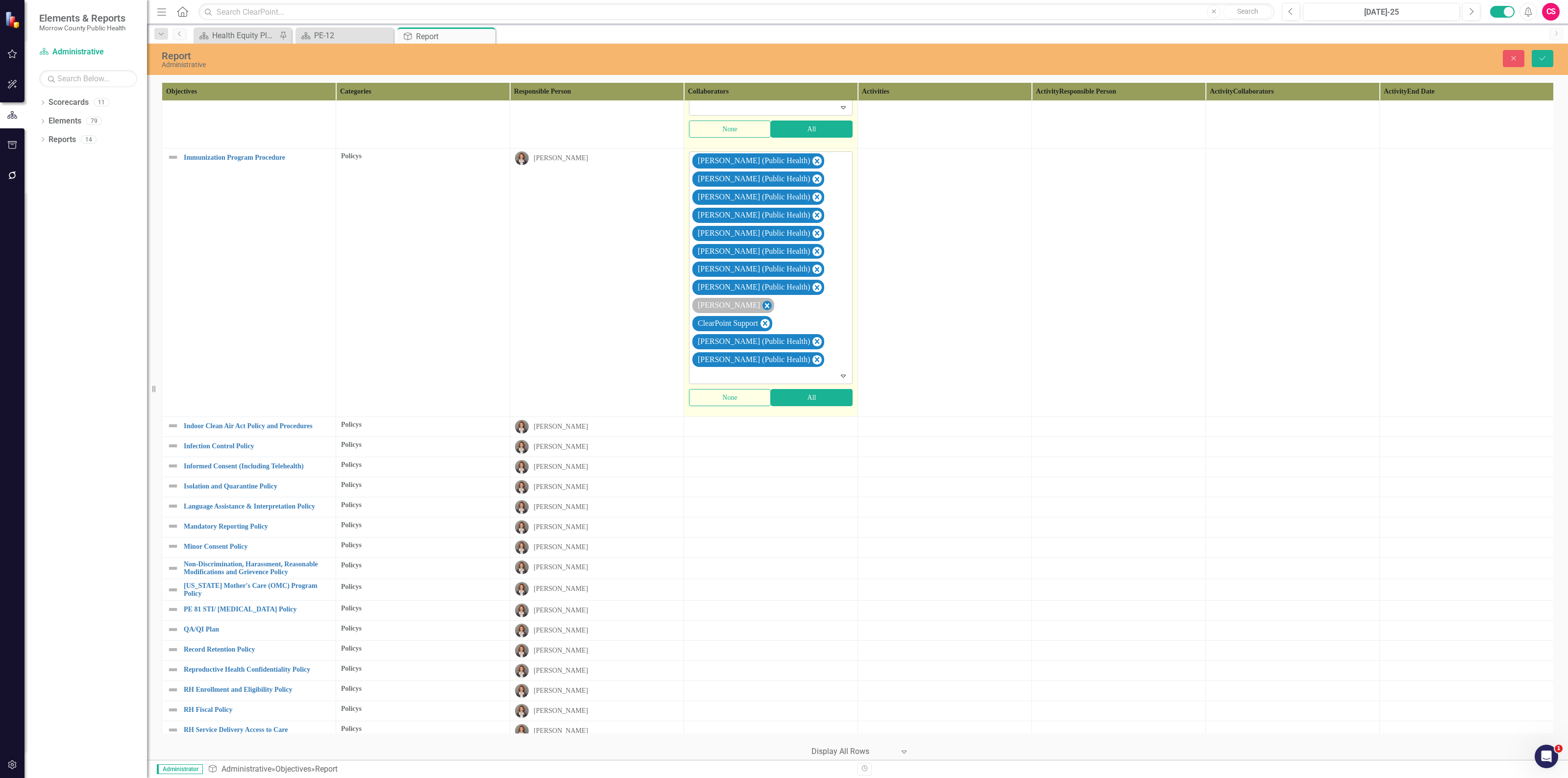
click at [765, 308] on icon "Remove Sarah Rea" at bounding box center [767, 305] width 5 height 5
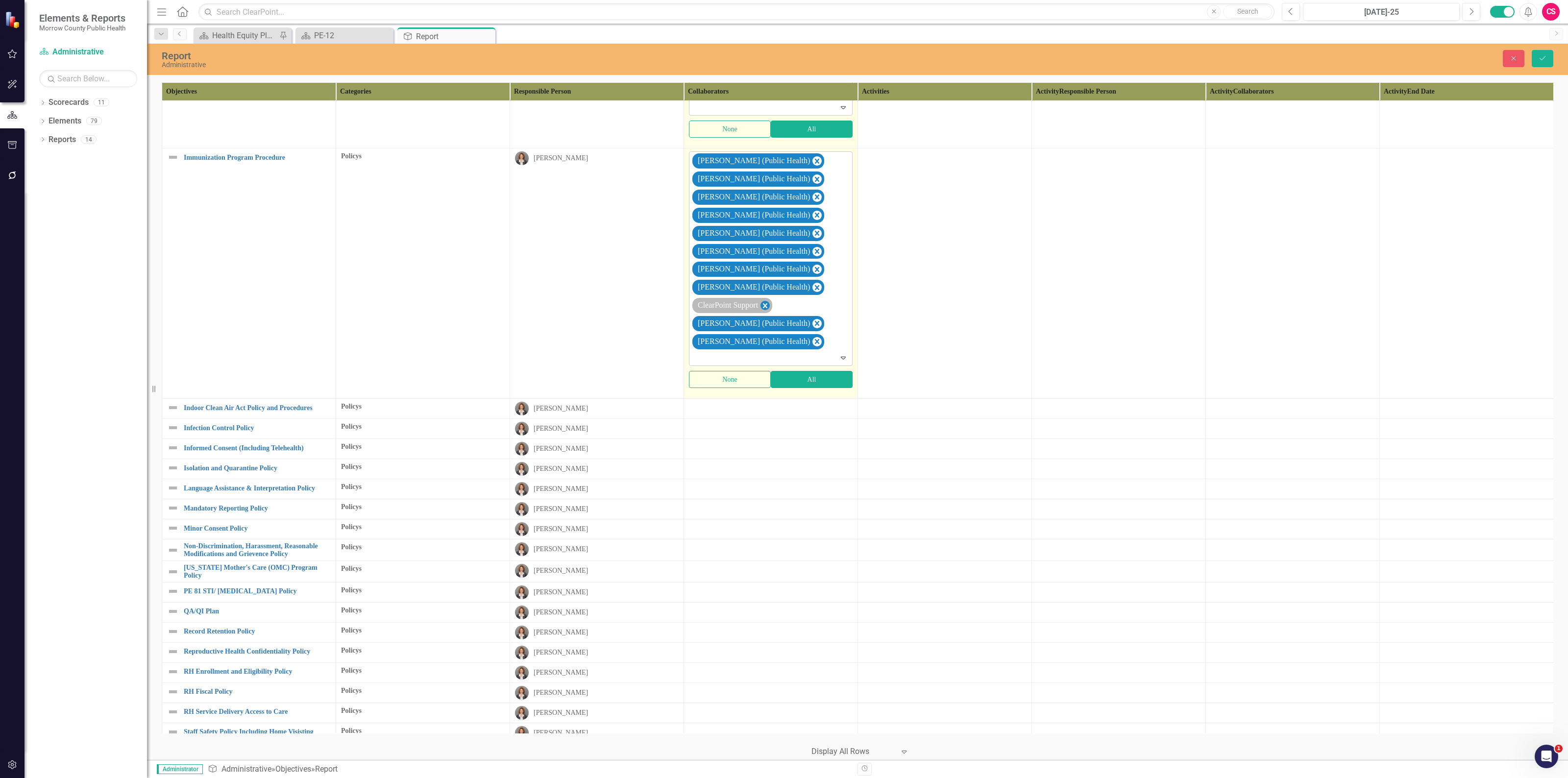
click at [767, 312] on icon "Remove ClearPoint Support" at bounding box center [765, 305] width 9 height 12
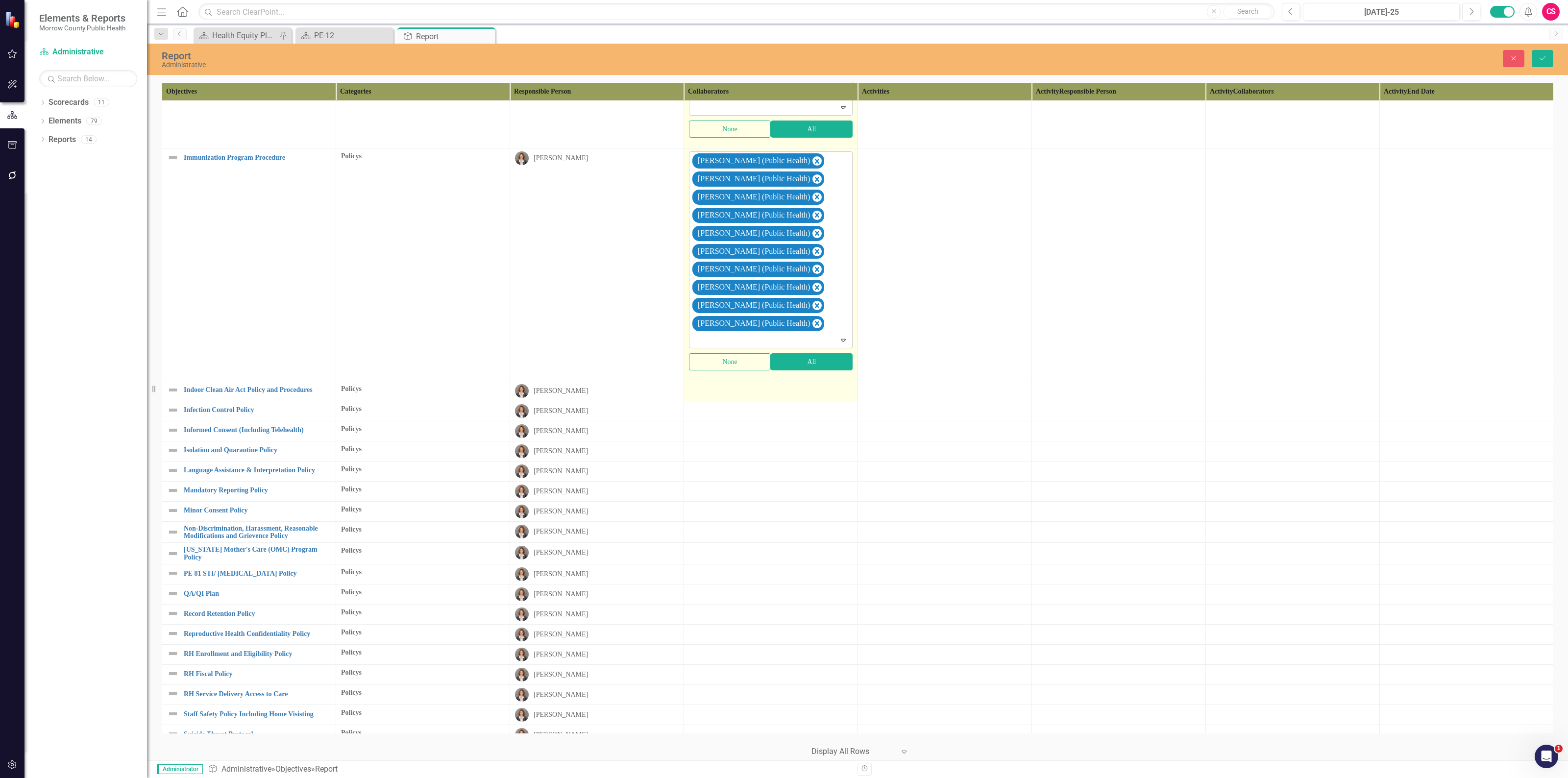
click at [755, 392] on td at bounding box center [771, 390] width 174 height 20
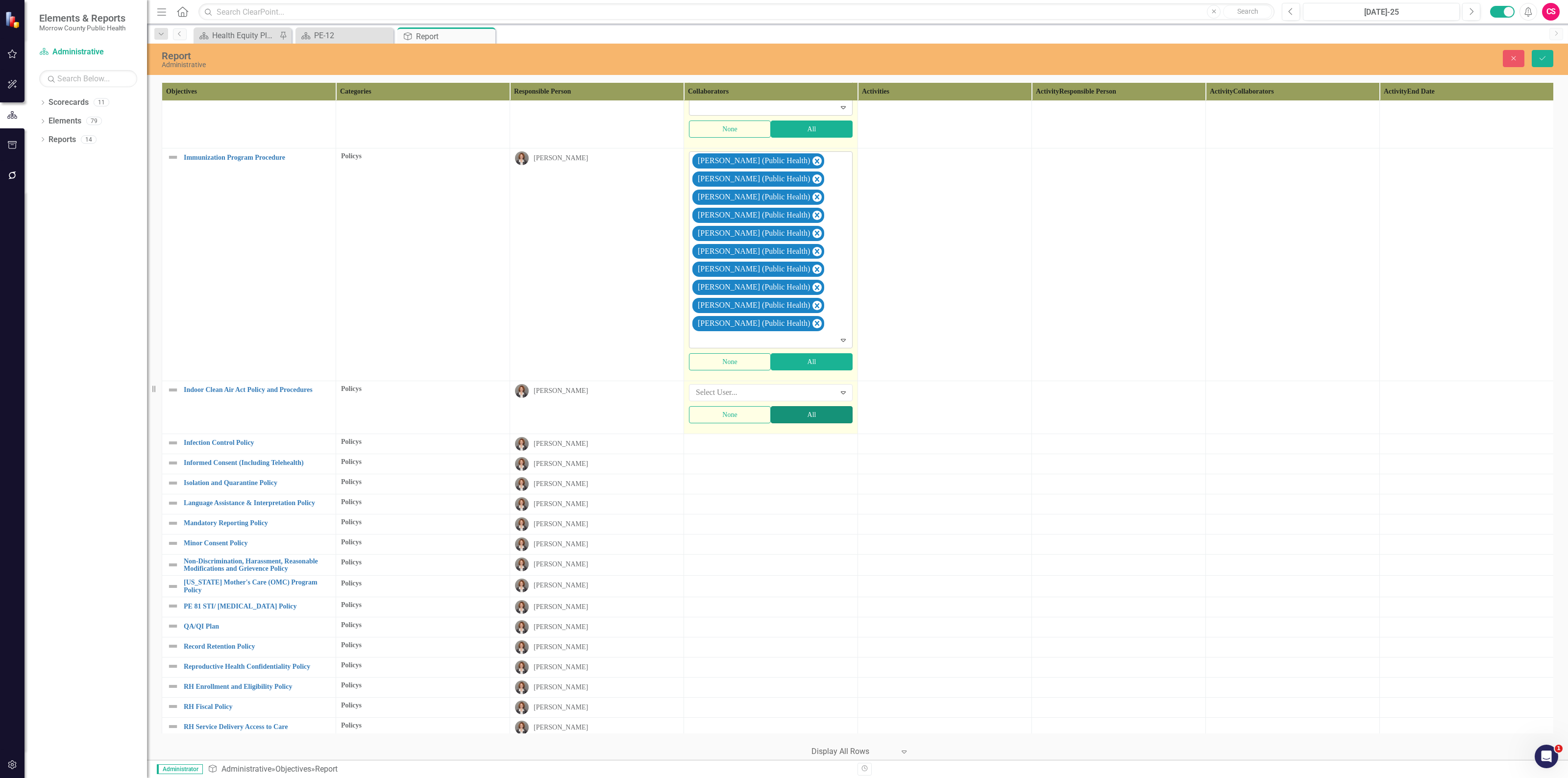
click at [800, 422] on button "All" at bounding box center [811, 415] width 82 height 17
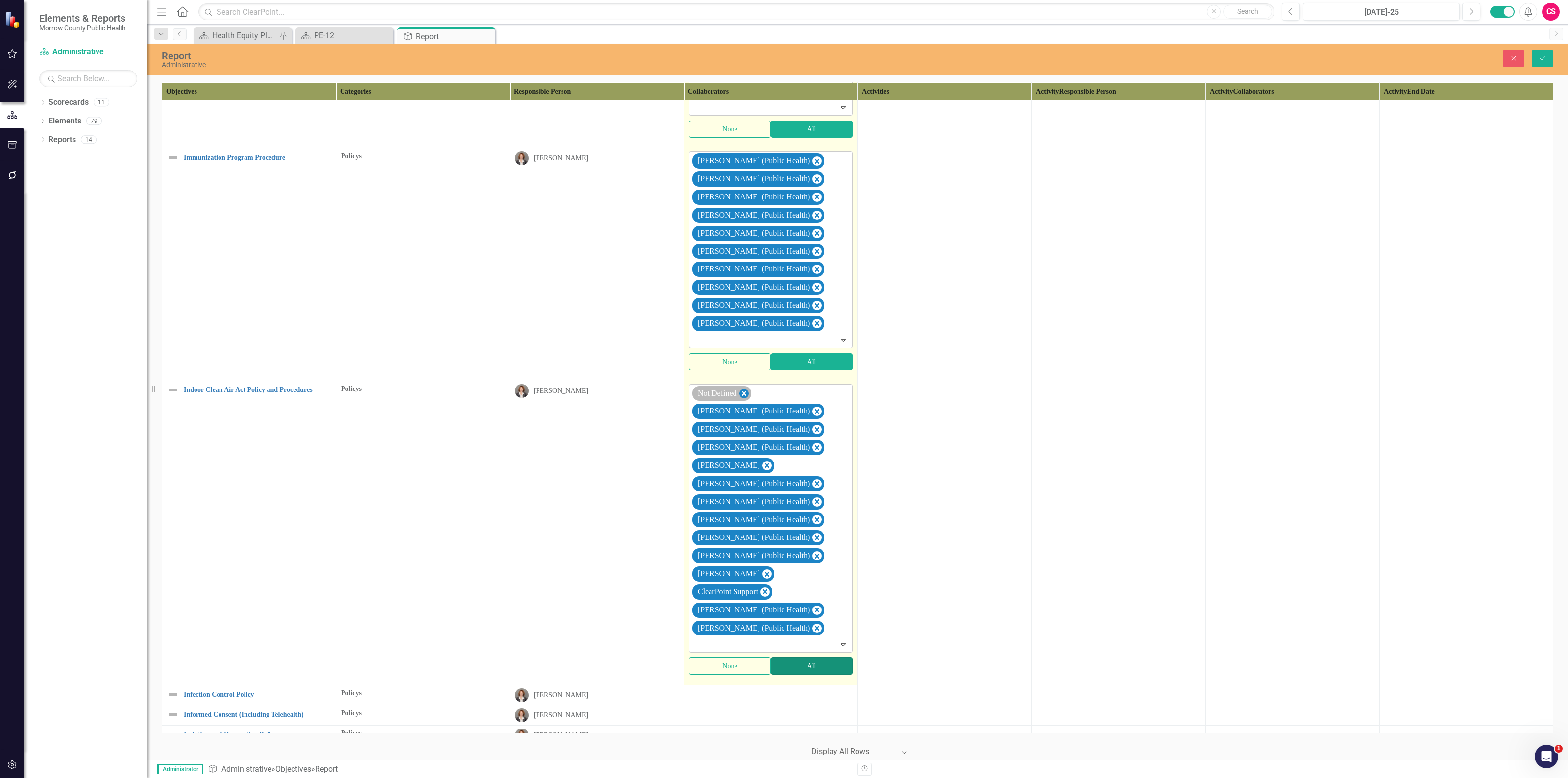
click at [746, 396] on icon "Remove Not Defined" at bounding box center [744, 393] width 5 height 5
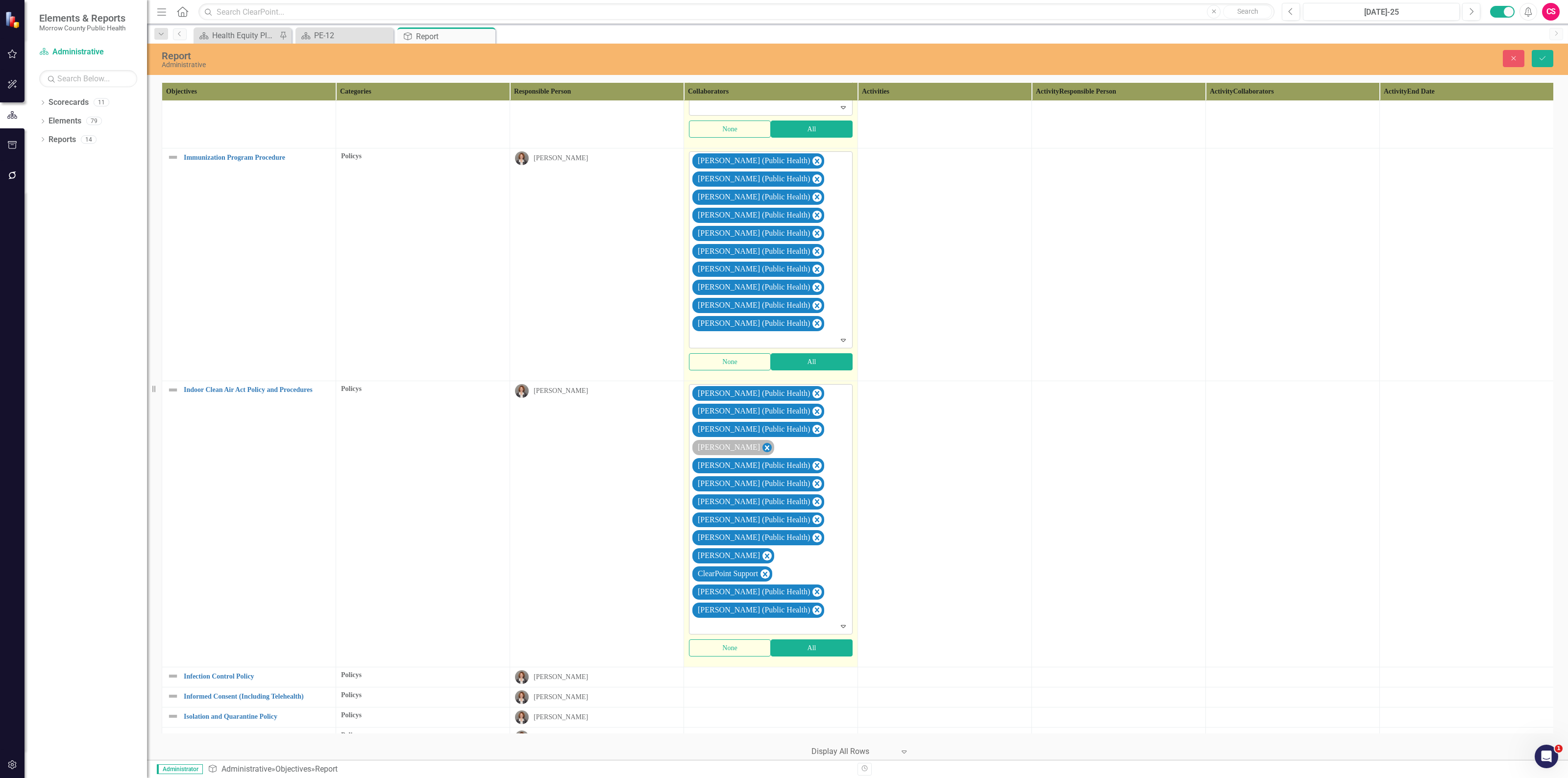
click at [765, 450] on icon "Remove Robin Canaday" at bounding box center [767, 447] width 5 height 5
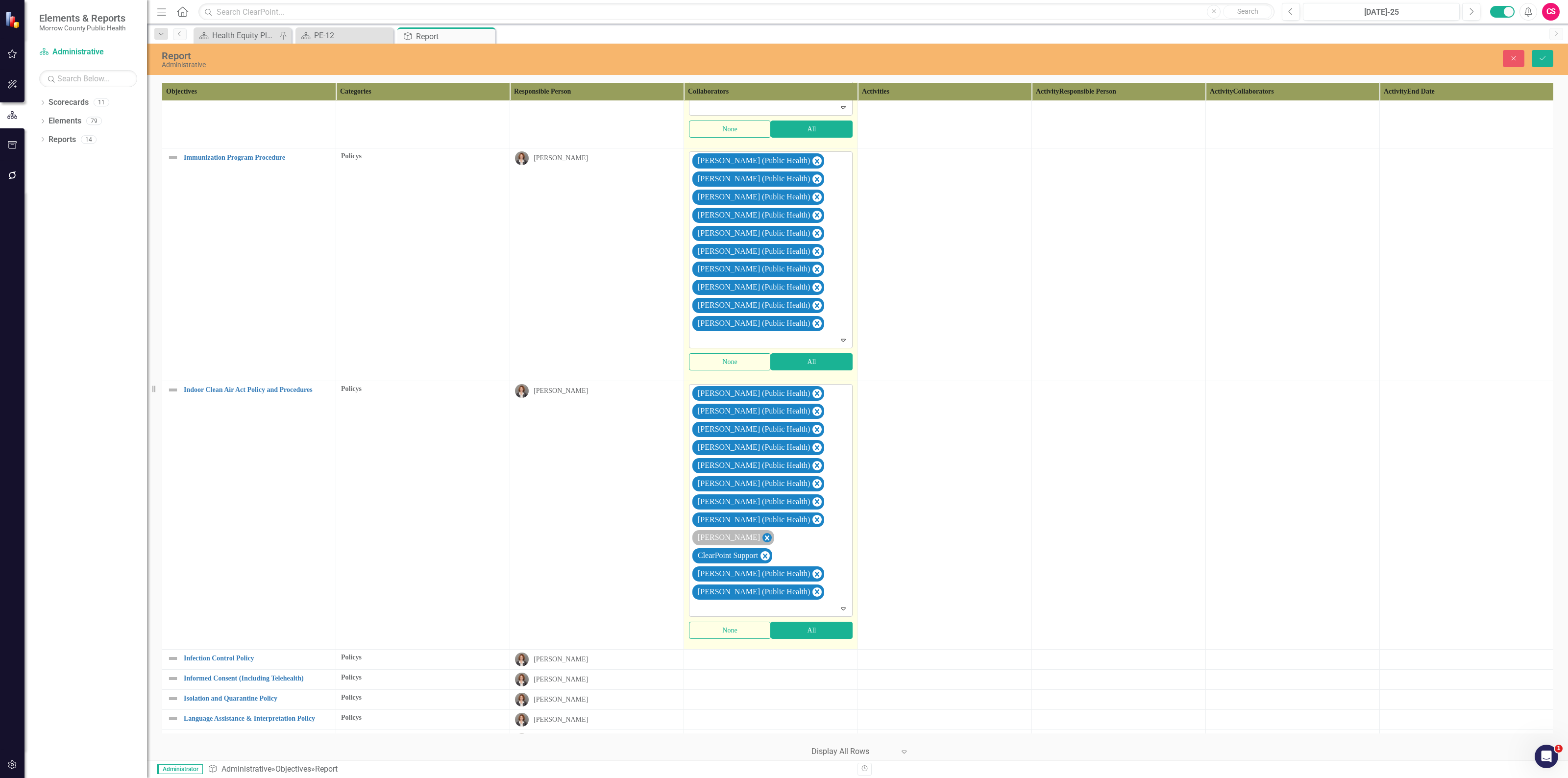
click at [762, 545] on icon "Remove Sarah Rea" at bounding box center [767, 538] width 9 height 12
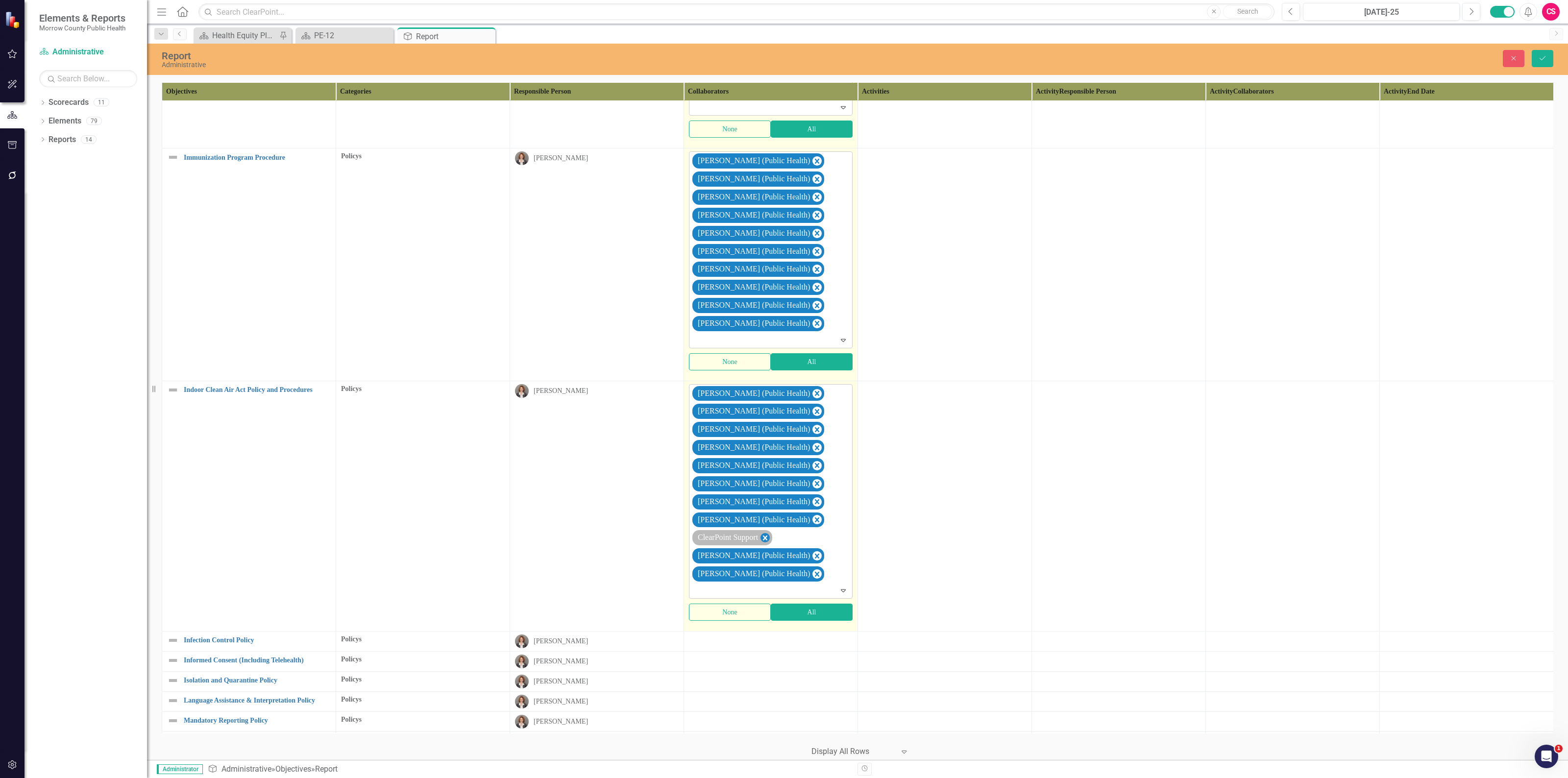
click at [767, 545] on icon "Remove ClearPoint Support" at bounding box center [765, 538] width 9 height 12
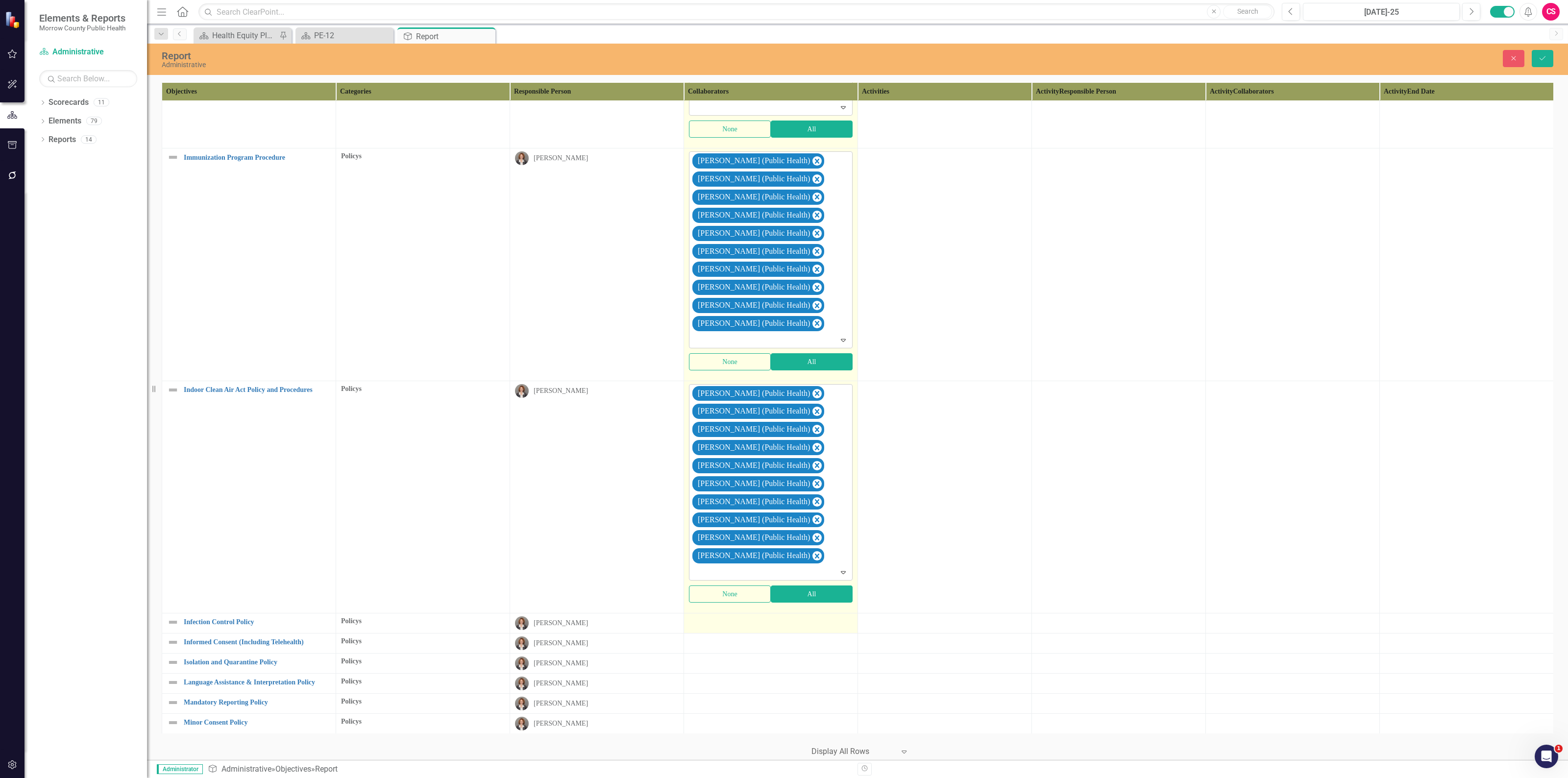
click at [774, 628] on div at bounding box center [770, 622] width 164 height 11
click at [784, 655] on button "All" at bounding box center [811, 647] width 82 height 17
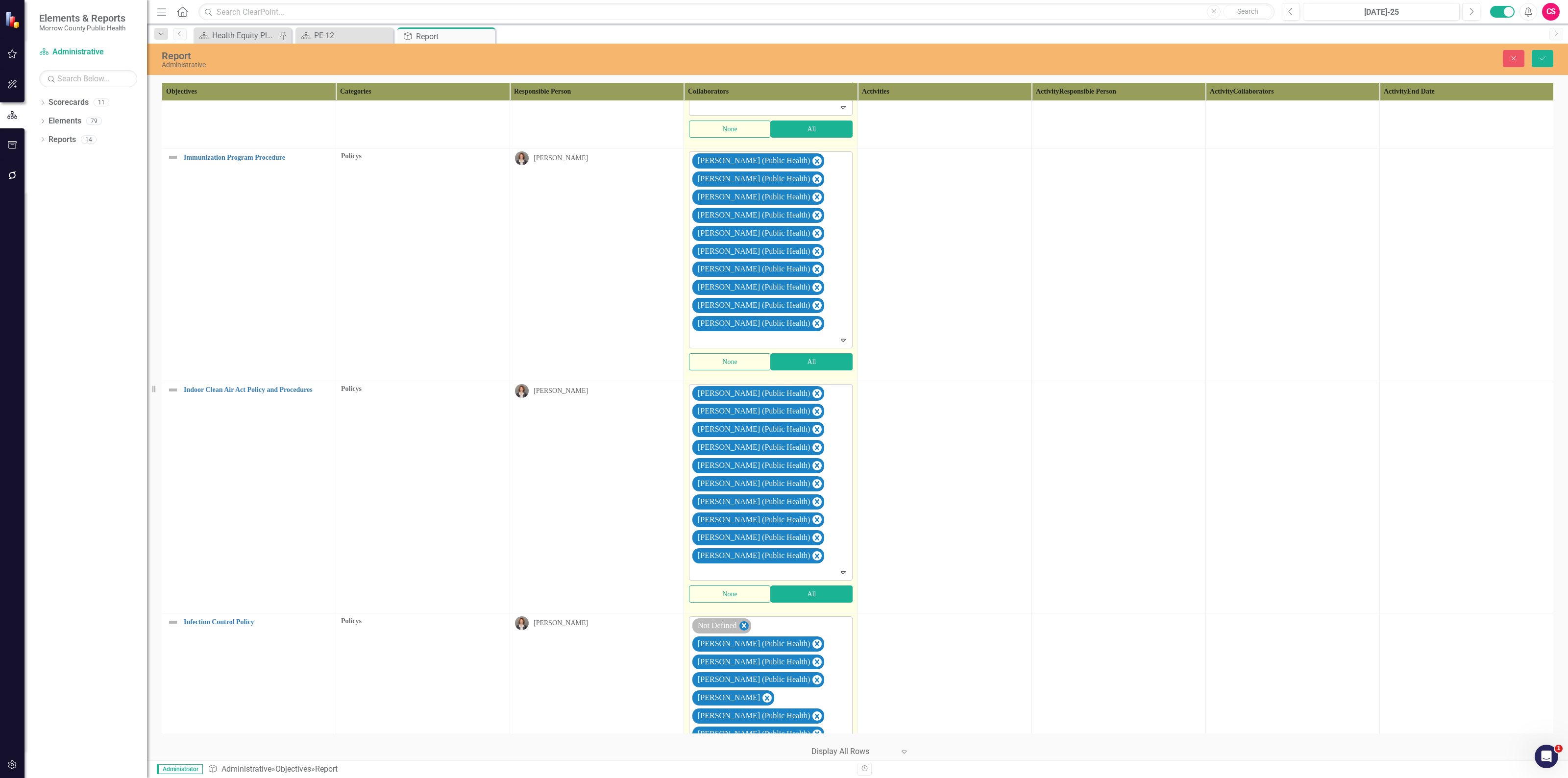
click at [746, 628] on icon "Remove Not Defined" at bounding box center [744, 625] width 5 height 5
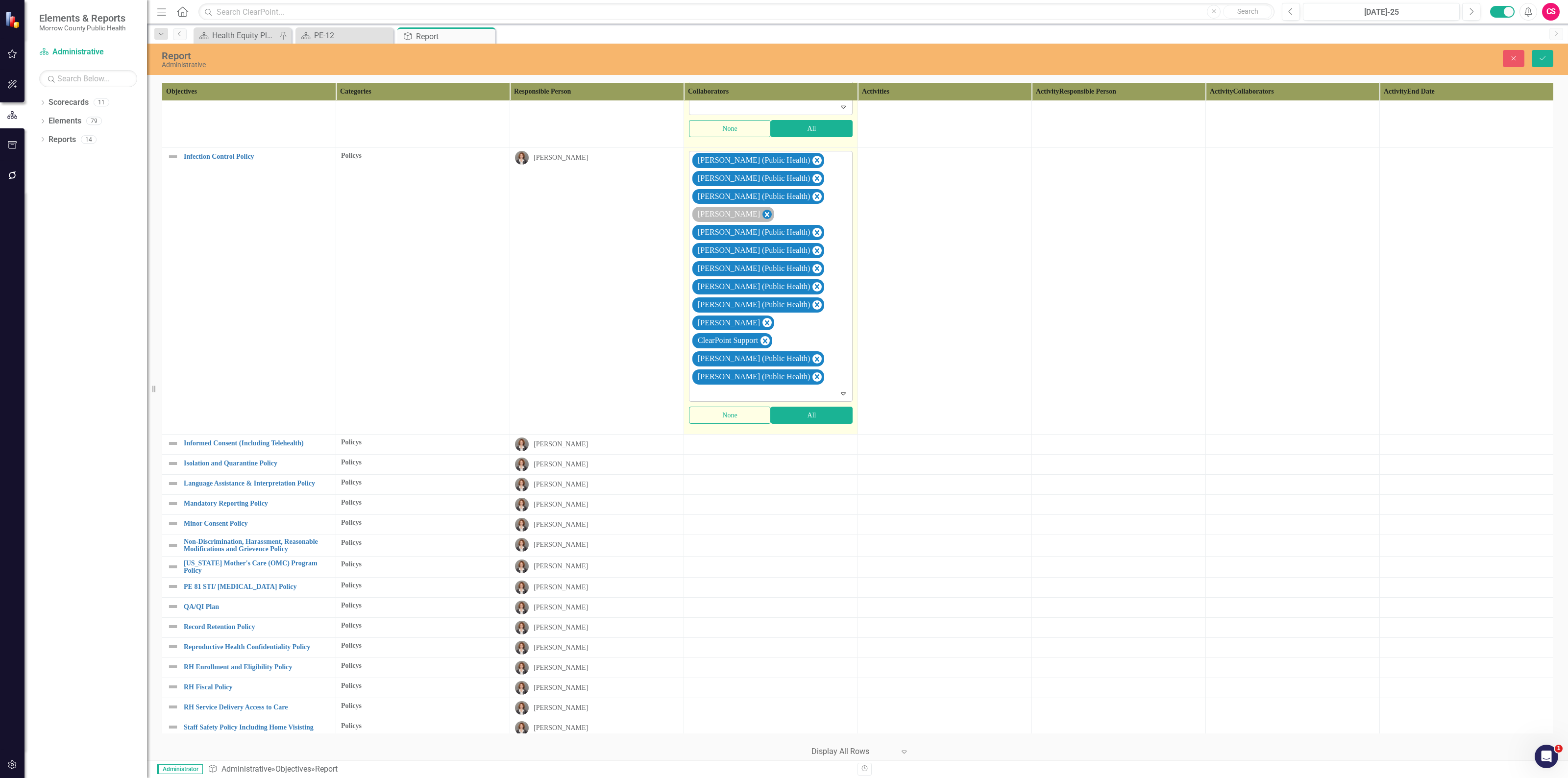
click at [762, 221] on icon "Remove Robin Canaday" at bounding box center [767, 215] width 9 height 12
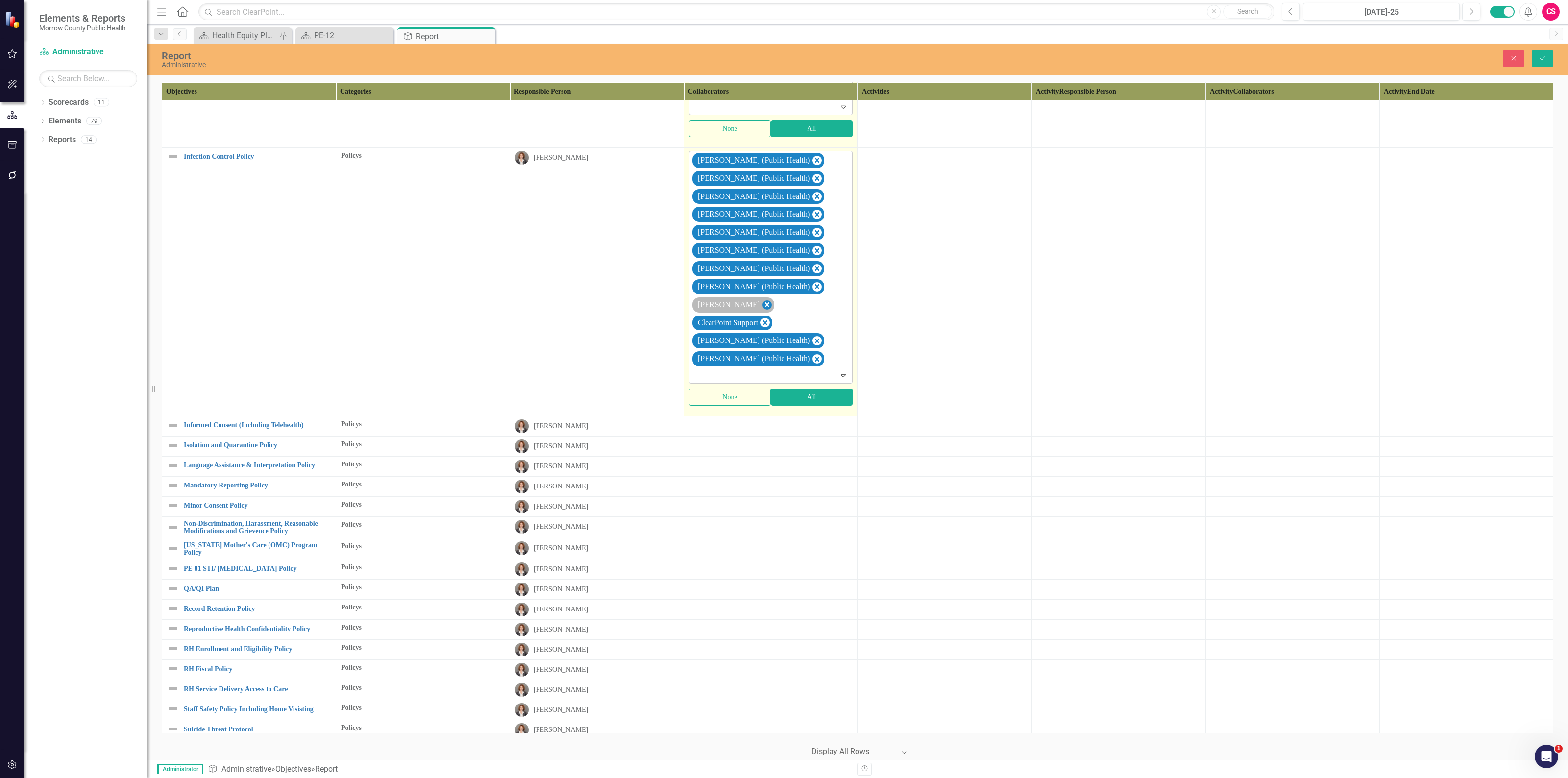
click at [765, 307] on icon "Remove Sarah Rea" at bounding box center [767, 304] width 5 height 5
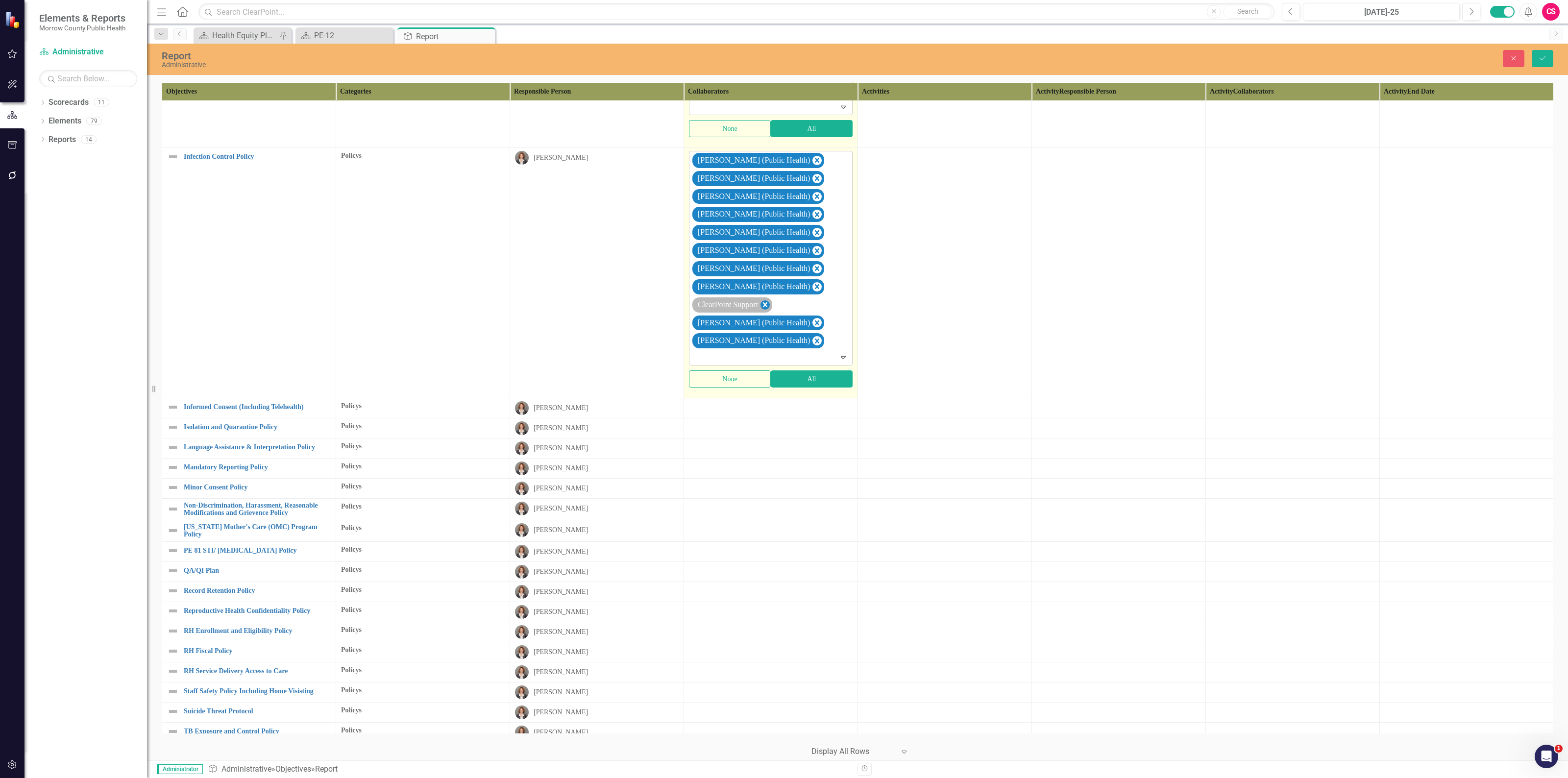
click at [767, 307] on icon "Remove ClearPoint Support" at bounding box center [765, 304] width 5 height 5
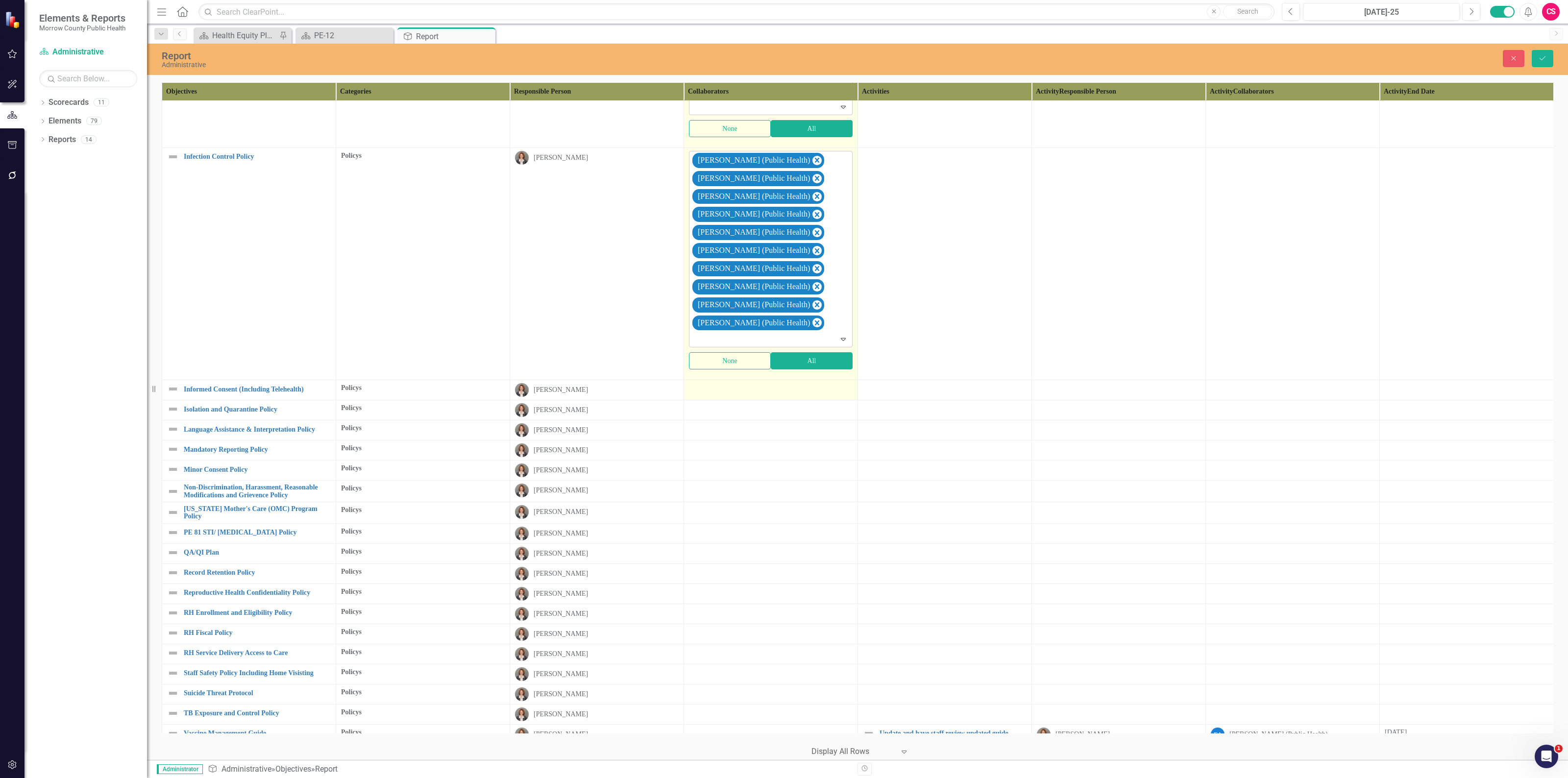
click at [771, 395] on div at bounding box center [770, 389] width 164 height 11
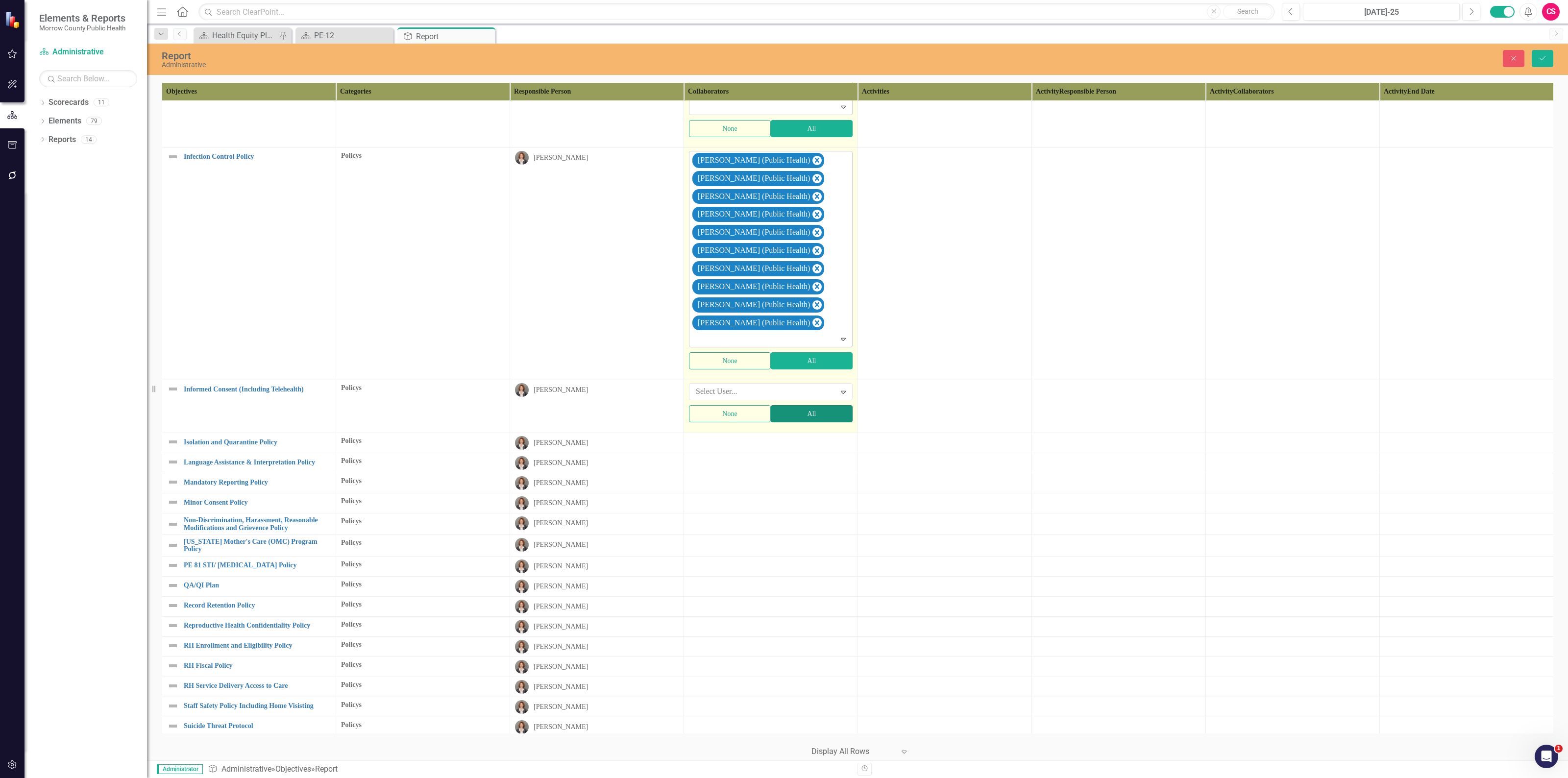
click at [786, 423] on button "All" at bounding box center [811, 414] width 82 height 17
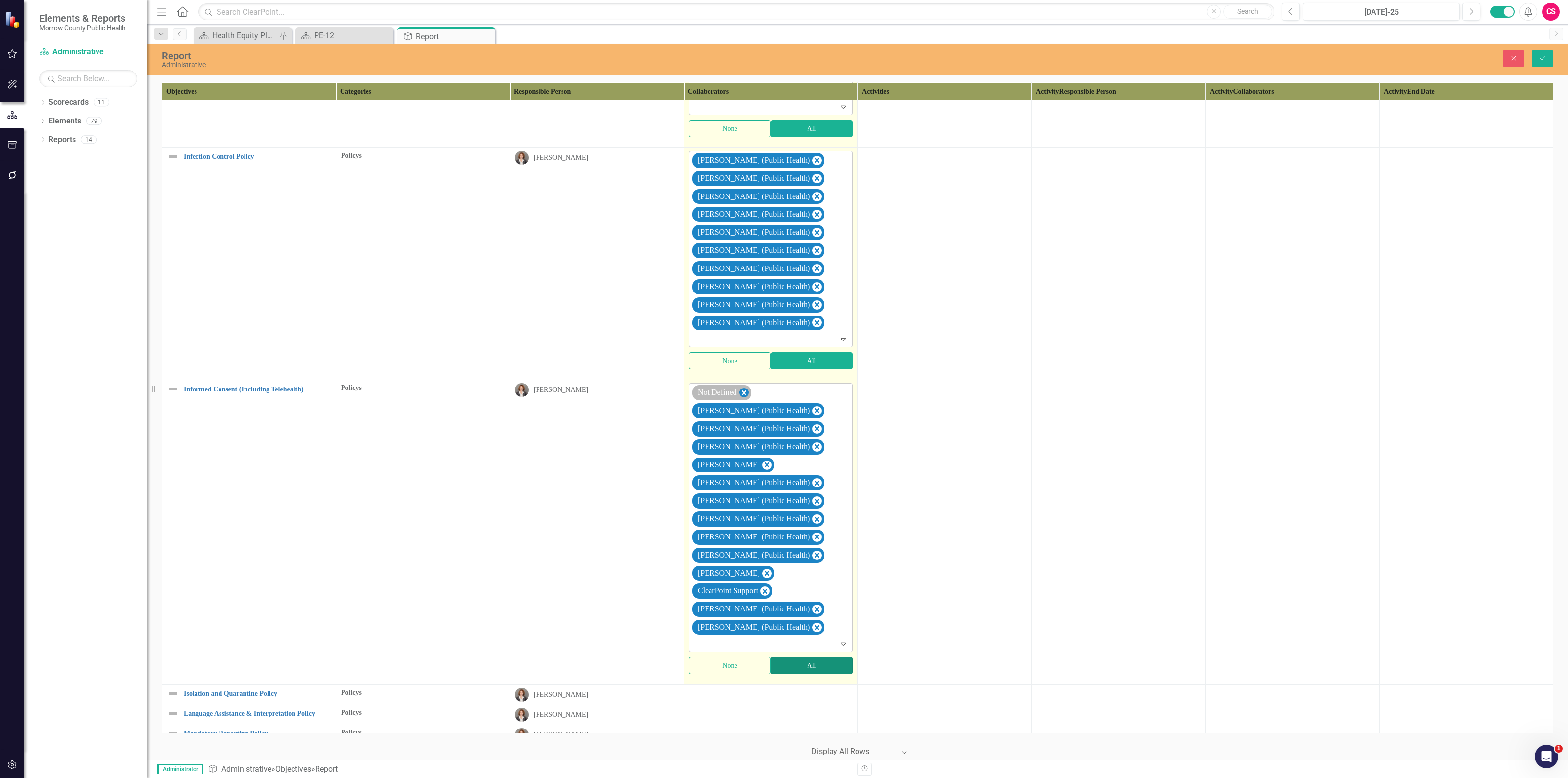
click at [746, 399] on icon "Remove Not Defined" at bounding box center [744, 392] width 9 height 12
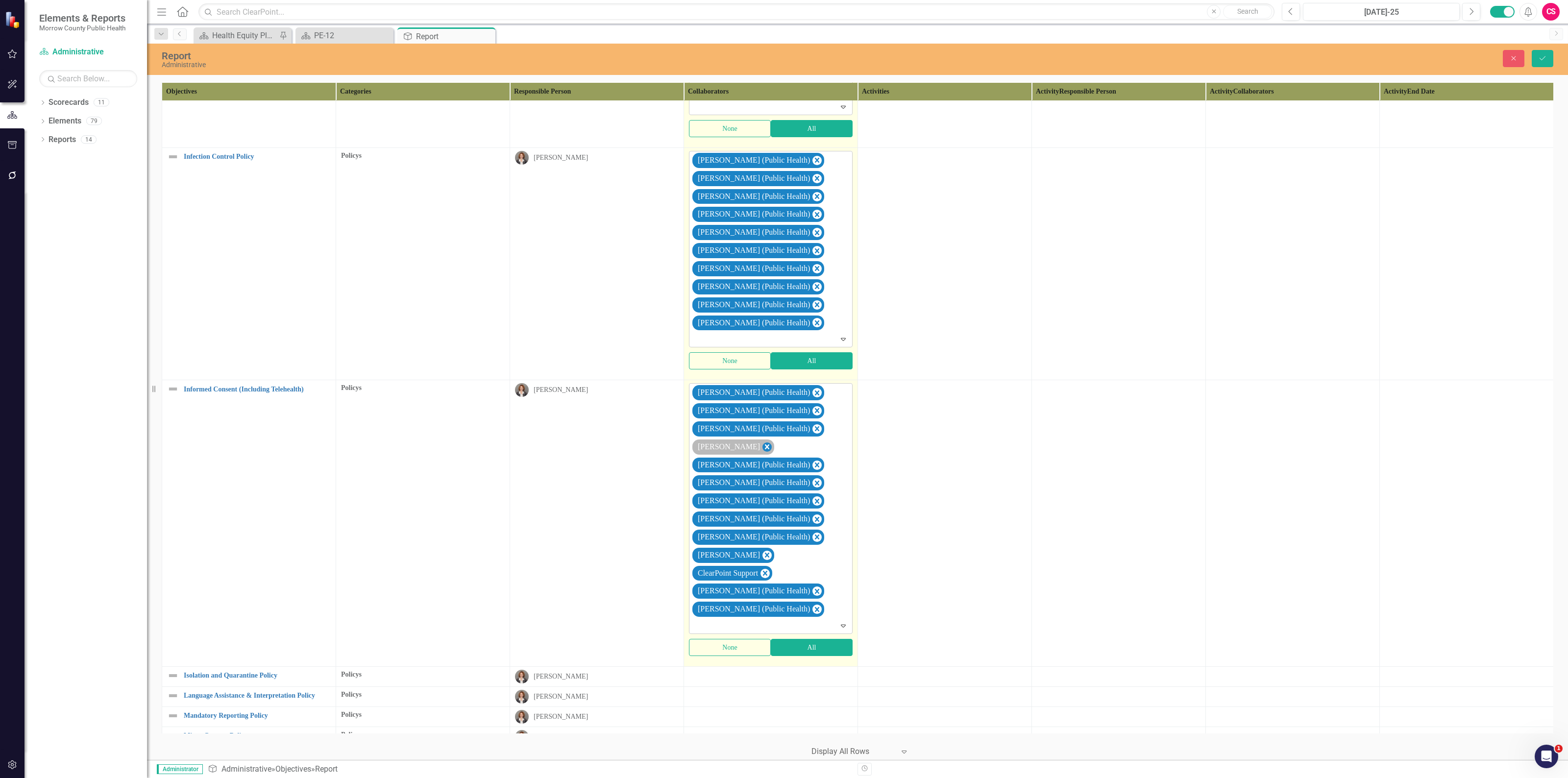
click at [762, 453] on icon "Remove Robin Canaday" at bounding box center [767, 446] width 9 height 12
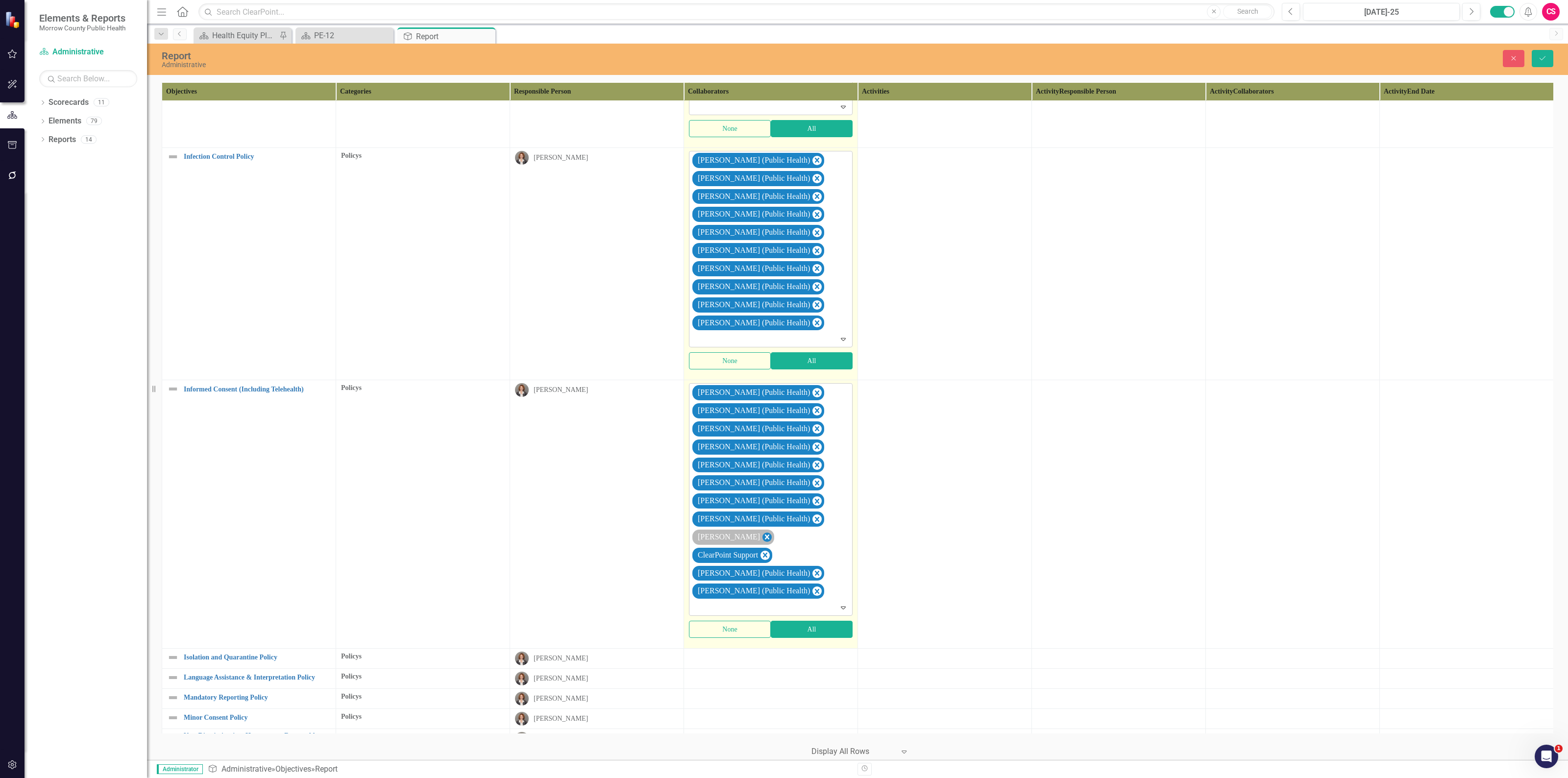
click at [765, 540] on icon "Remove Sarah Rea" at bounding box center [767, 536] width 5 height 5
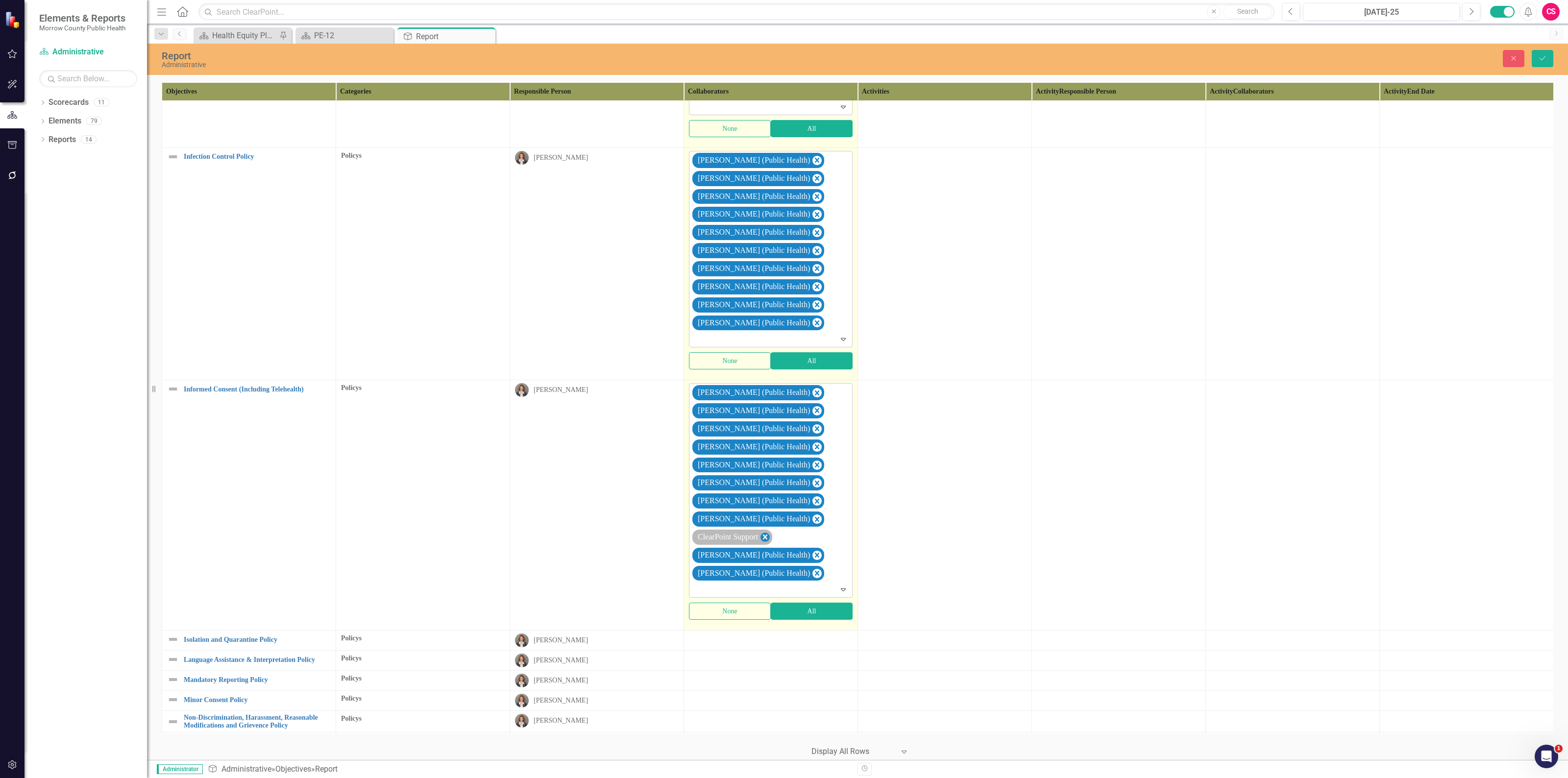
click at [766, 544] on icon "Remove ClearPoint Support" at bounding box center [765, 537] width 9 height 12
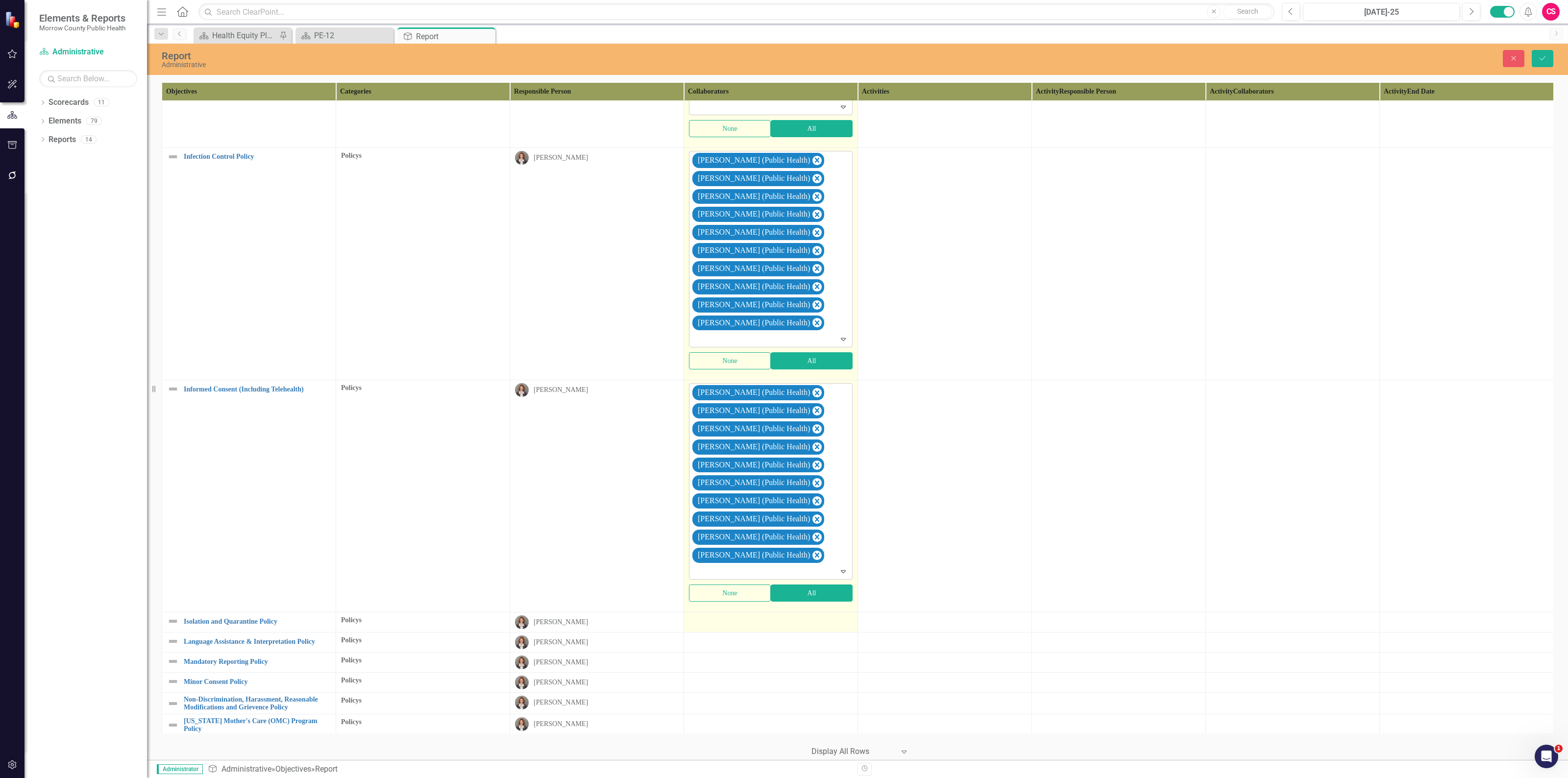
click at [783, 627] on div at bounding box center [770, 621] width 164 height 11
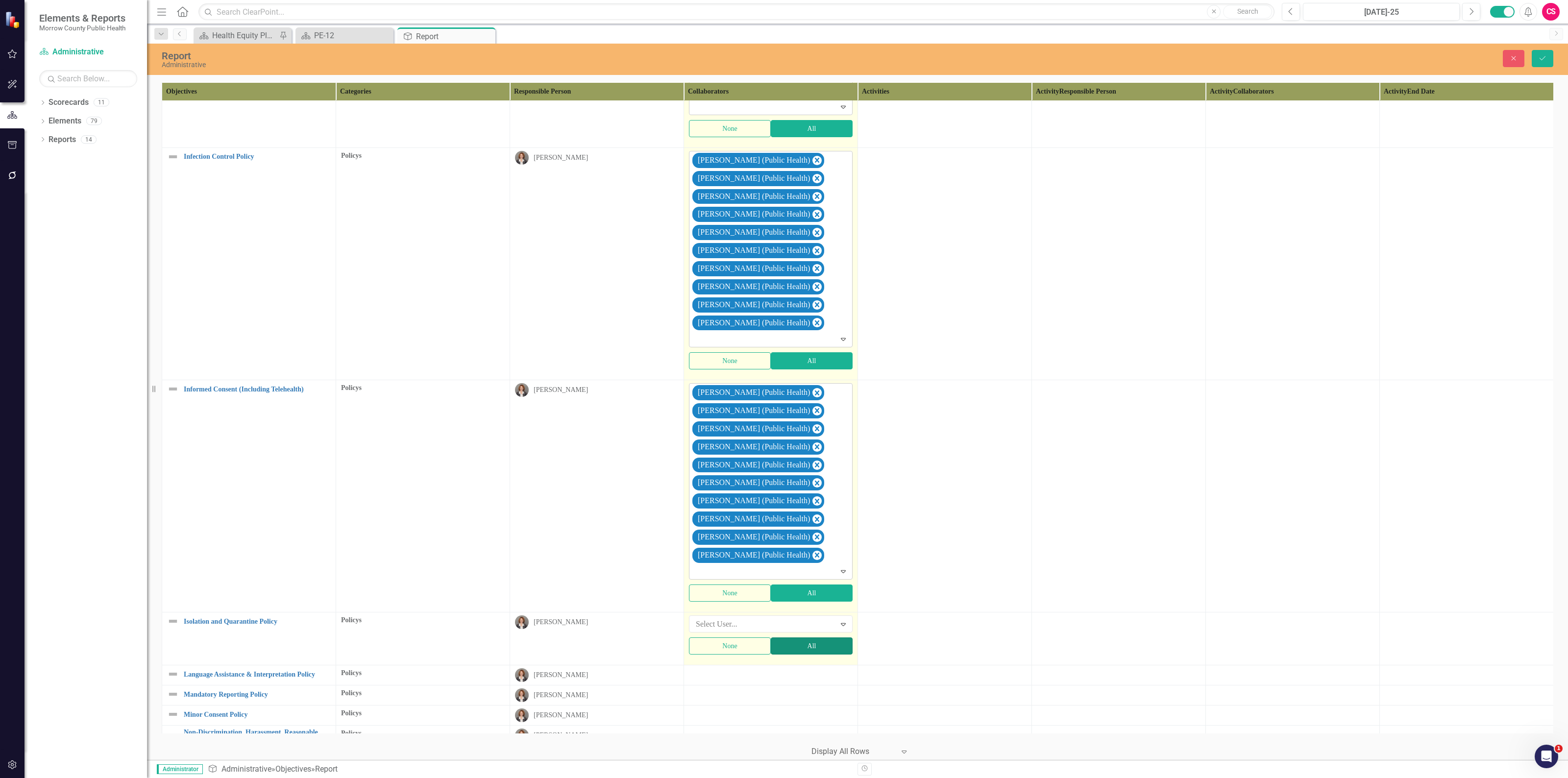
click at [791, 654] on button "All" at bounding box center [811, 646] width 82 height 17
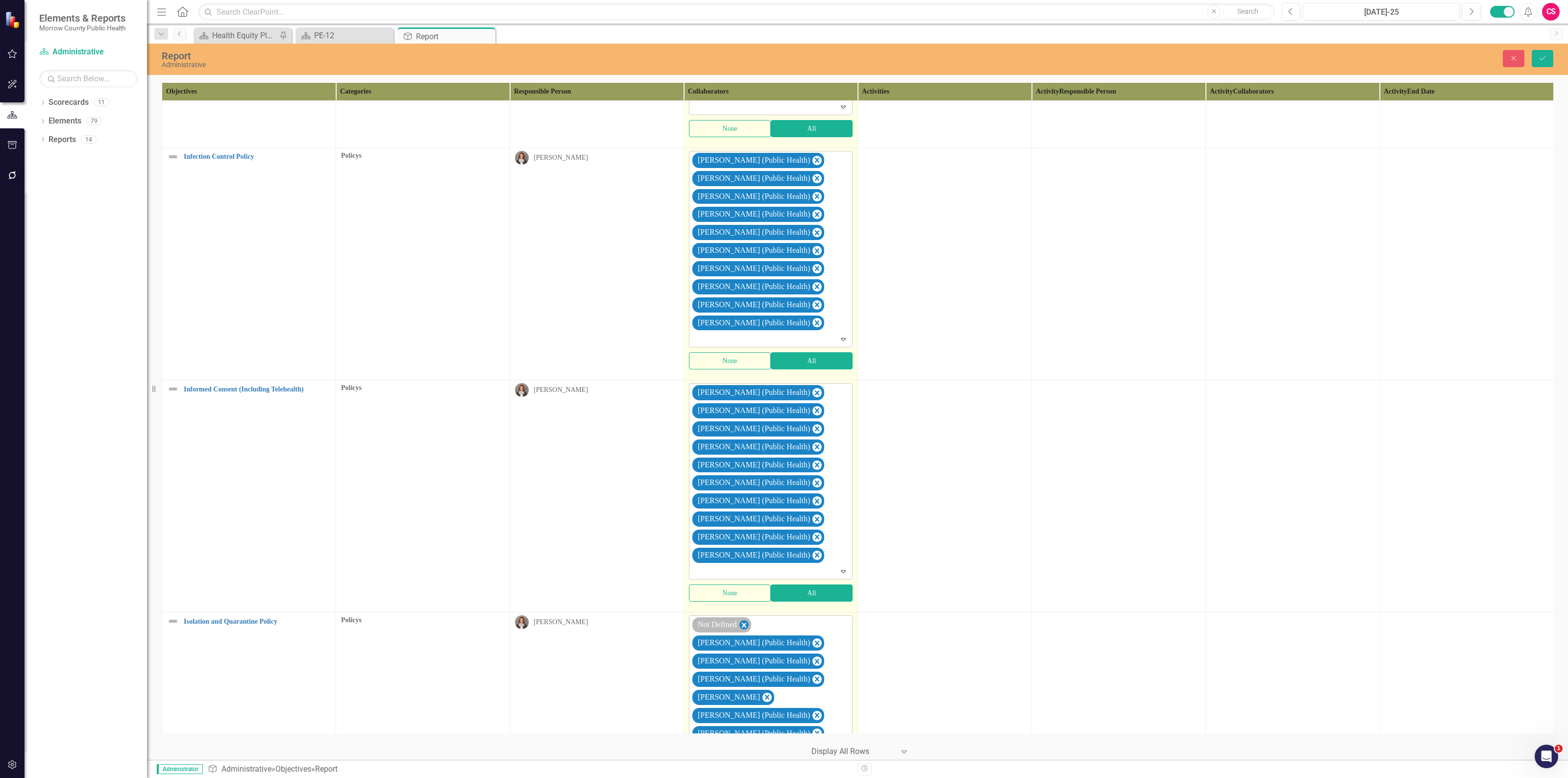
click at [745, 631] on icon "Remove Not Defined" at bounding box center [744, 625] width 9 height 12
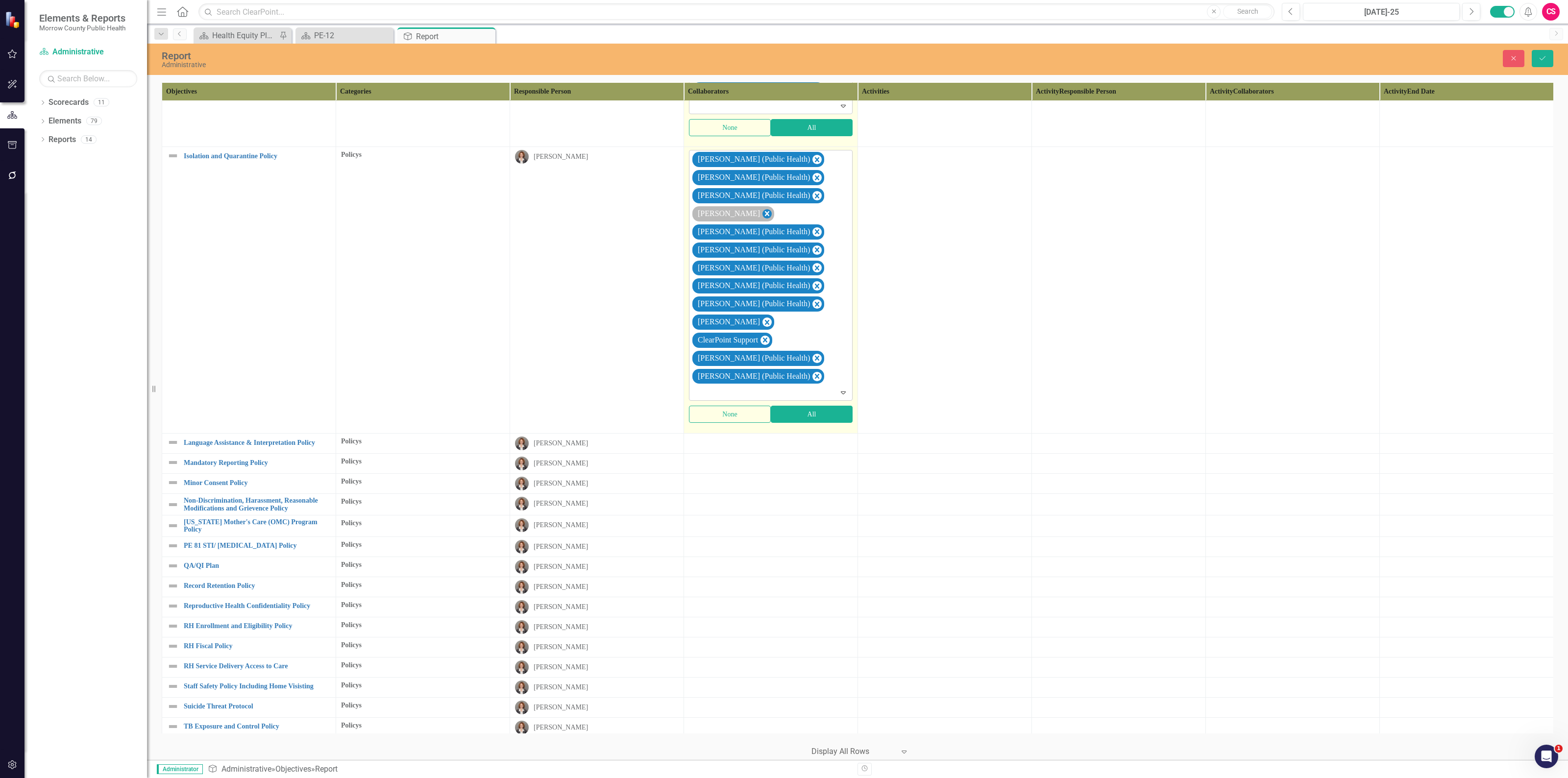
click at [762, 220] on icon "Remove Robin Canaday" at bounding box center [767, 214] width 9 height 12
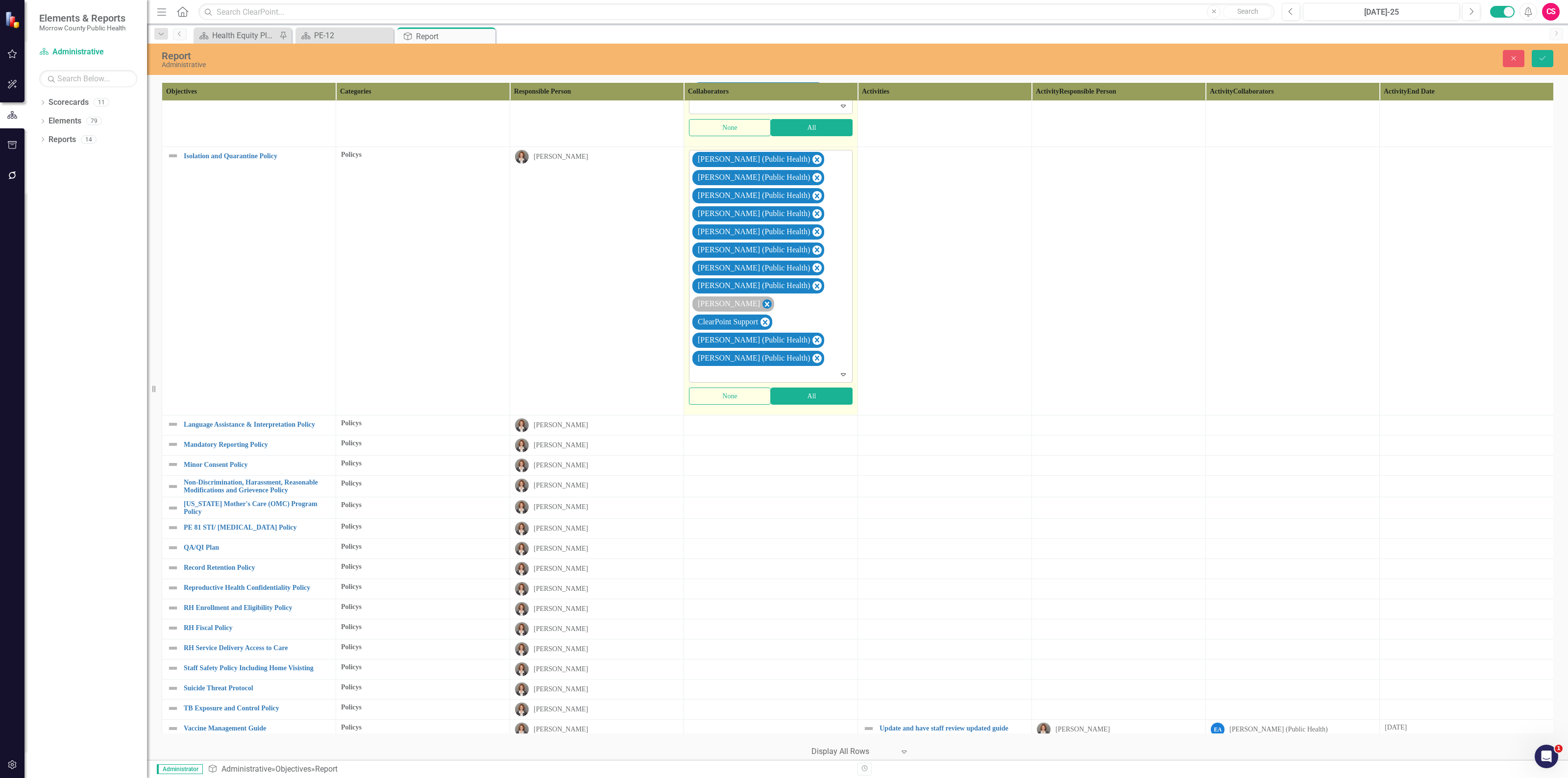
click at [762, 310] on icon "Remove Sarah Rea" at bounding box center [767, 303] width 9 height 12
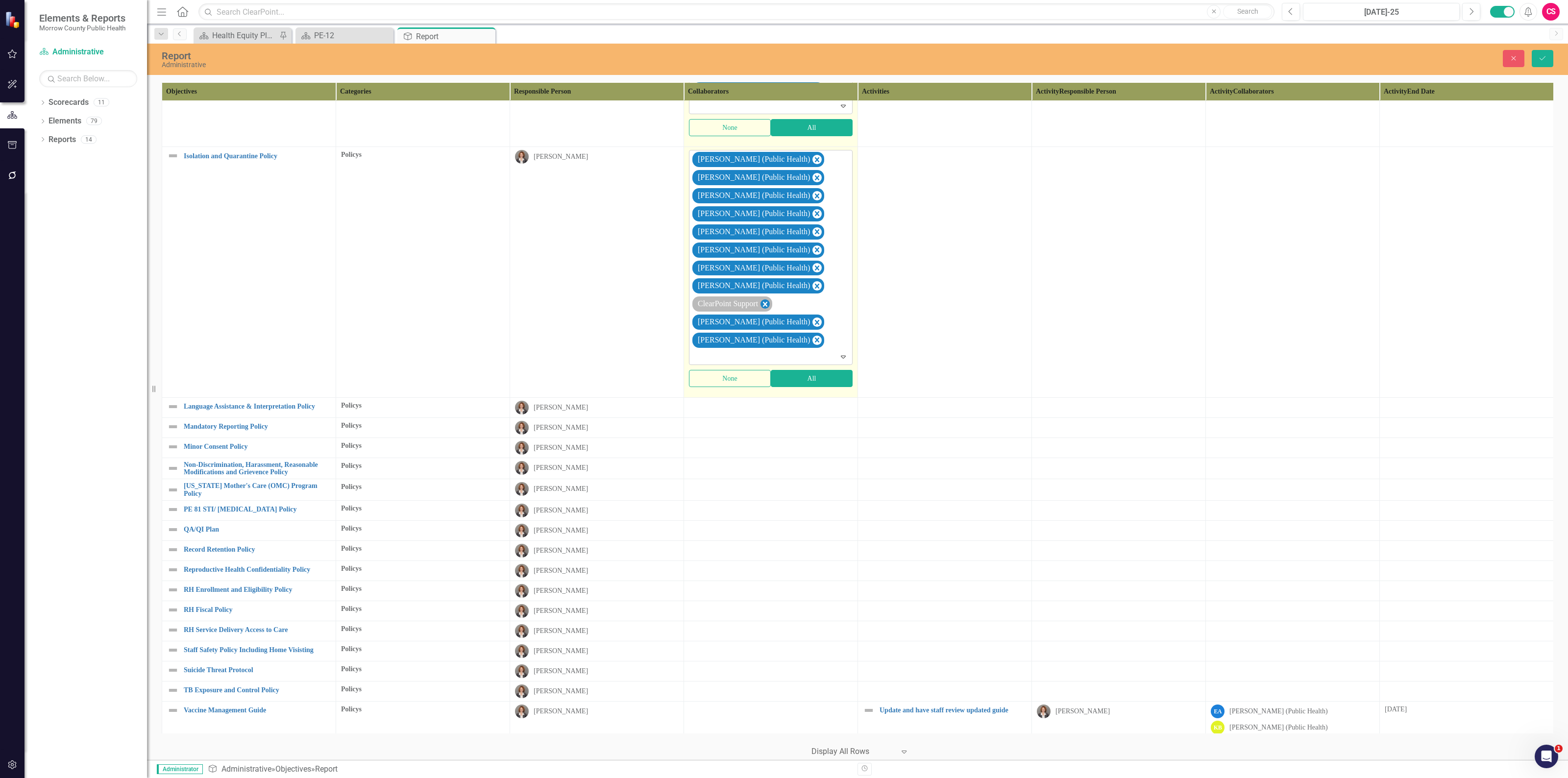
click at [767, 306] on icon "Remove ClearPoint Support" at bounding box center [765, 303] width 5 height 5
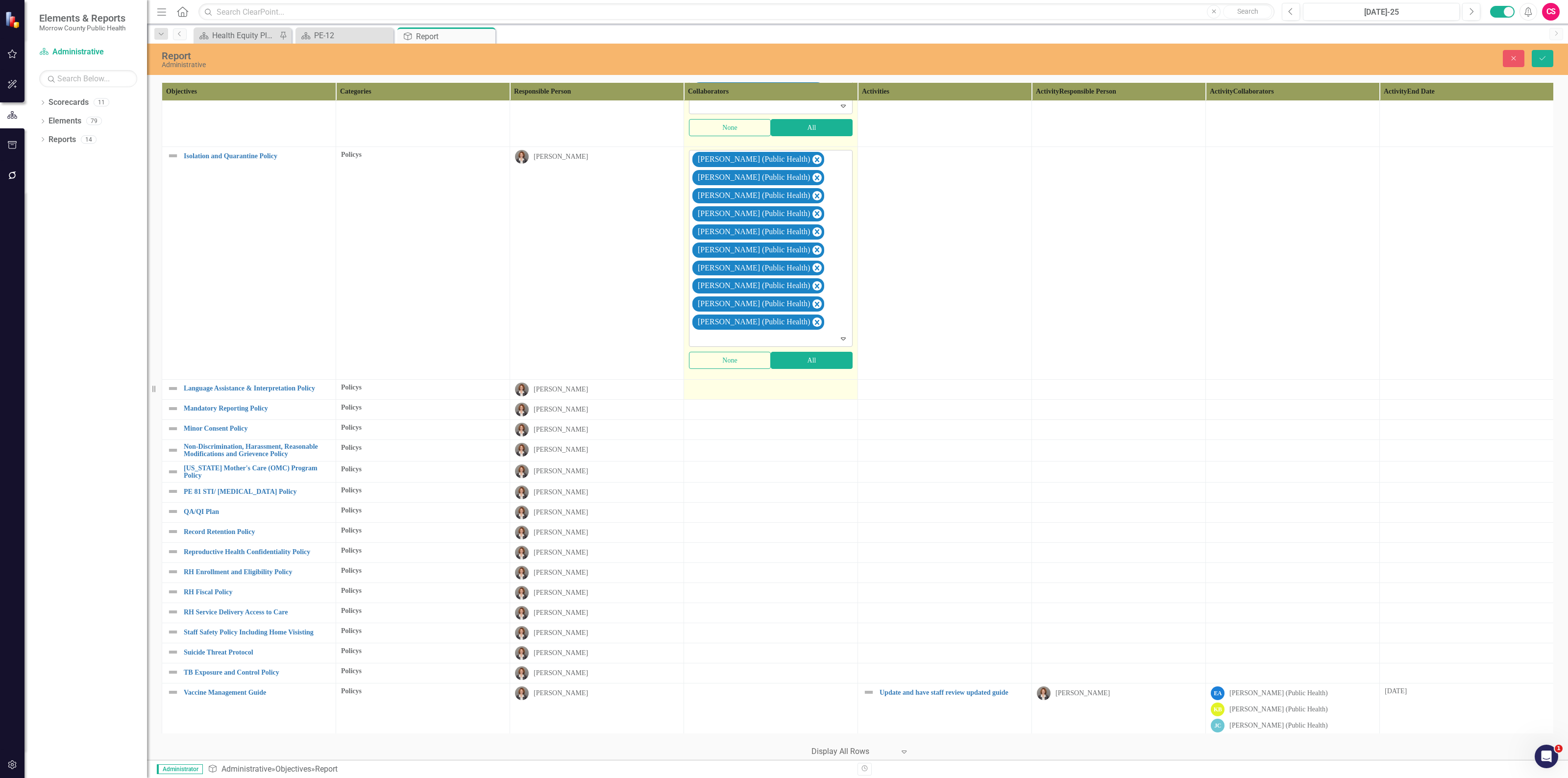
click at [772, 394] on div at bounding box center [770, 389] width 164 height 11
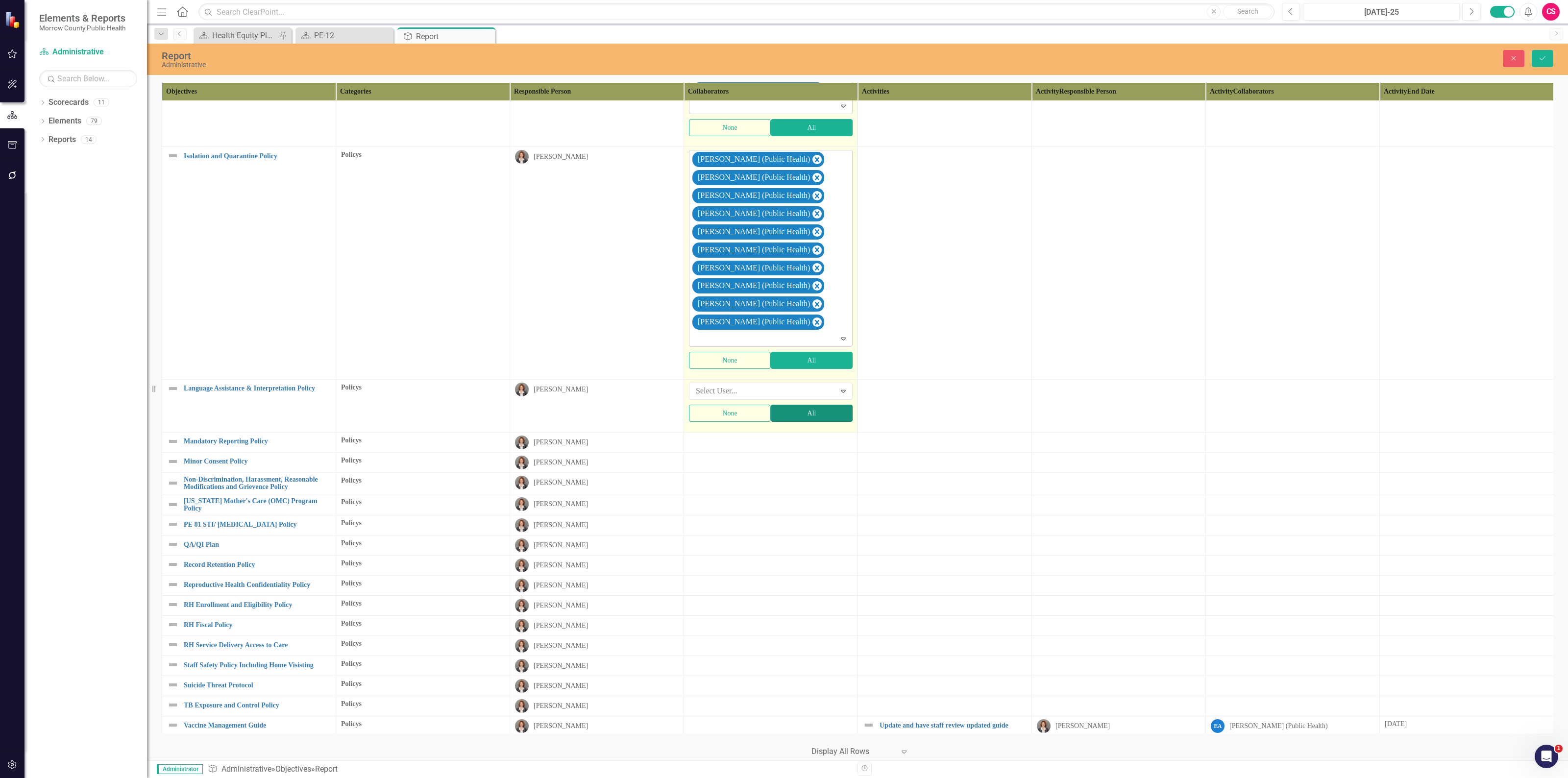
click at [785, 422] on button "All" at bounding box center [811, 413] width 82 height 17
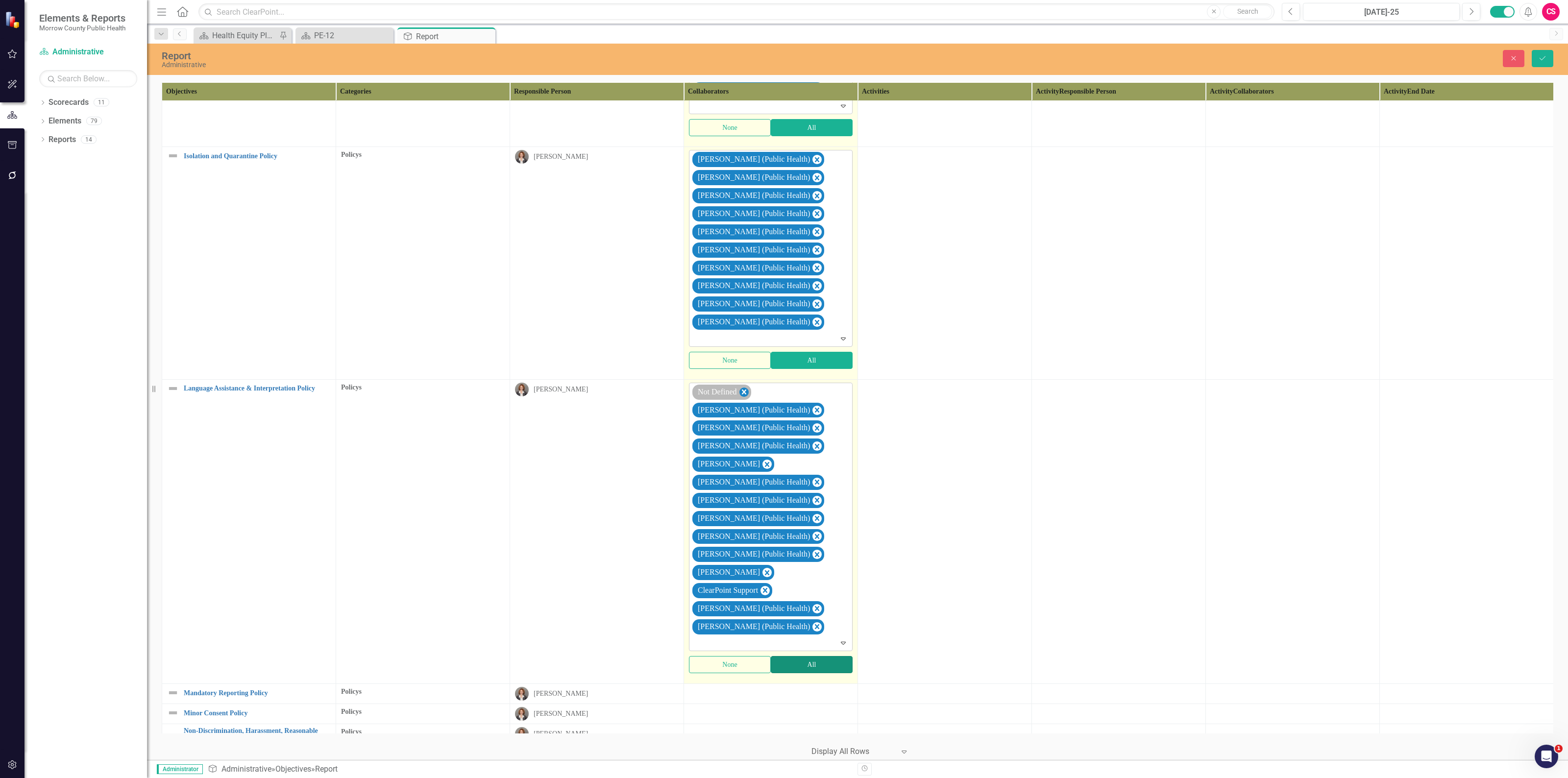
click at [748, 398] on icon "Remove Not Defined" at bounding box center [744, 391] width 9 height 12
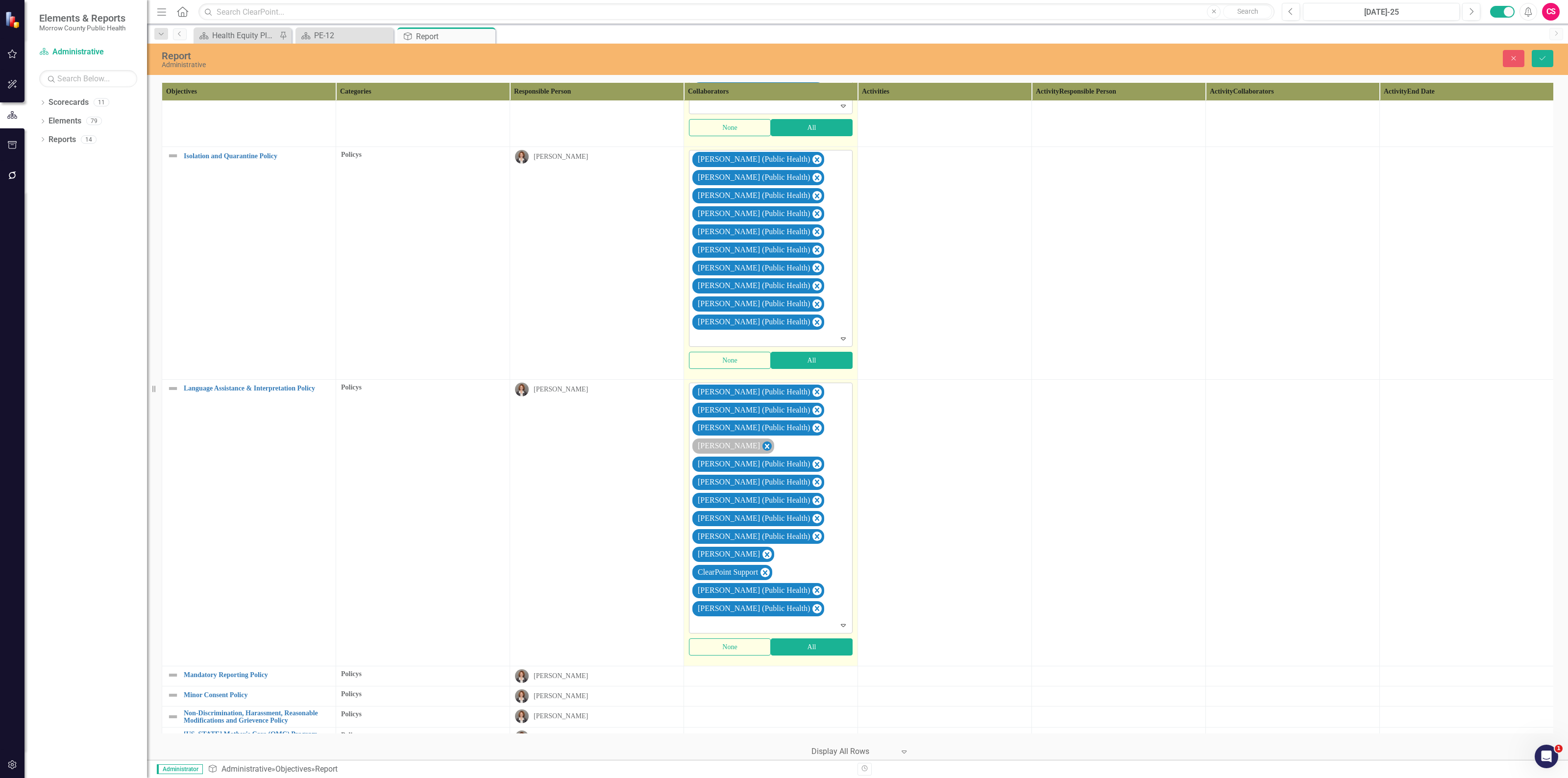
click at [765, 449] on icon "Remove Robin Canaday" at bounding box center [767, 446] width 5 height 5
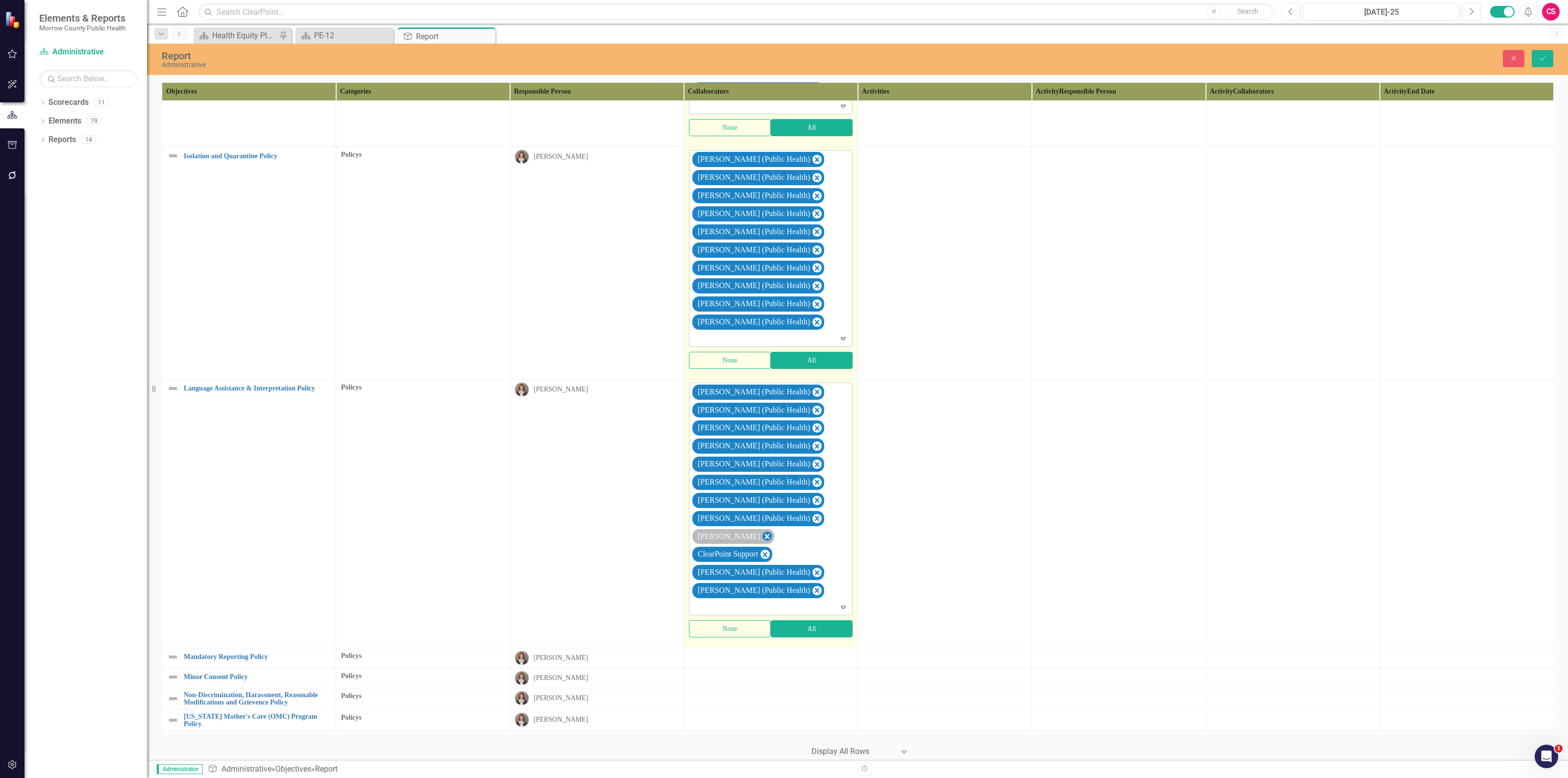
click at [762, 543] on icon "Remove Sarah Rea" at bounding box center [767, 536] width 9 height 12
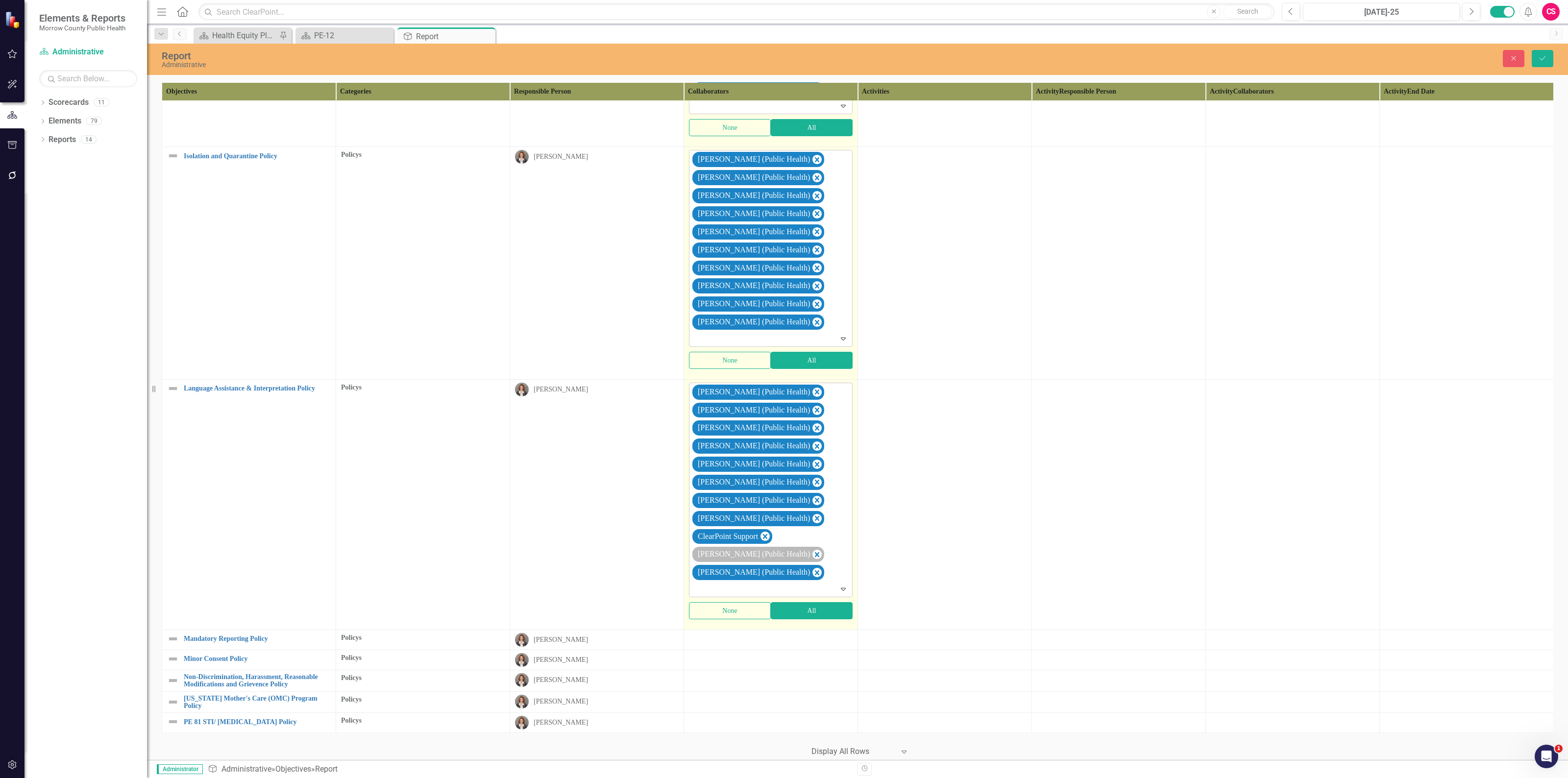
click at [767, 543] on icon "Remove ClearPoint Support" at bounding box center [765, 536] width 9 height 12
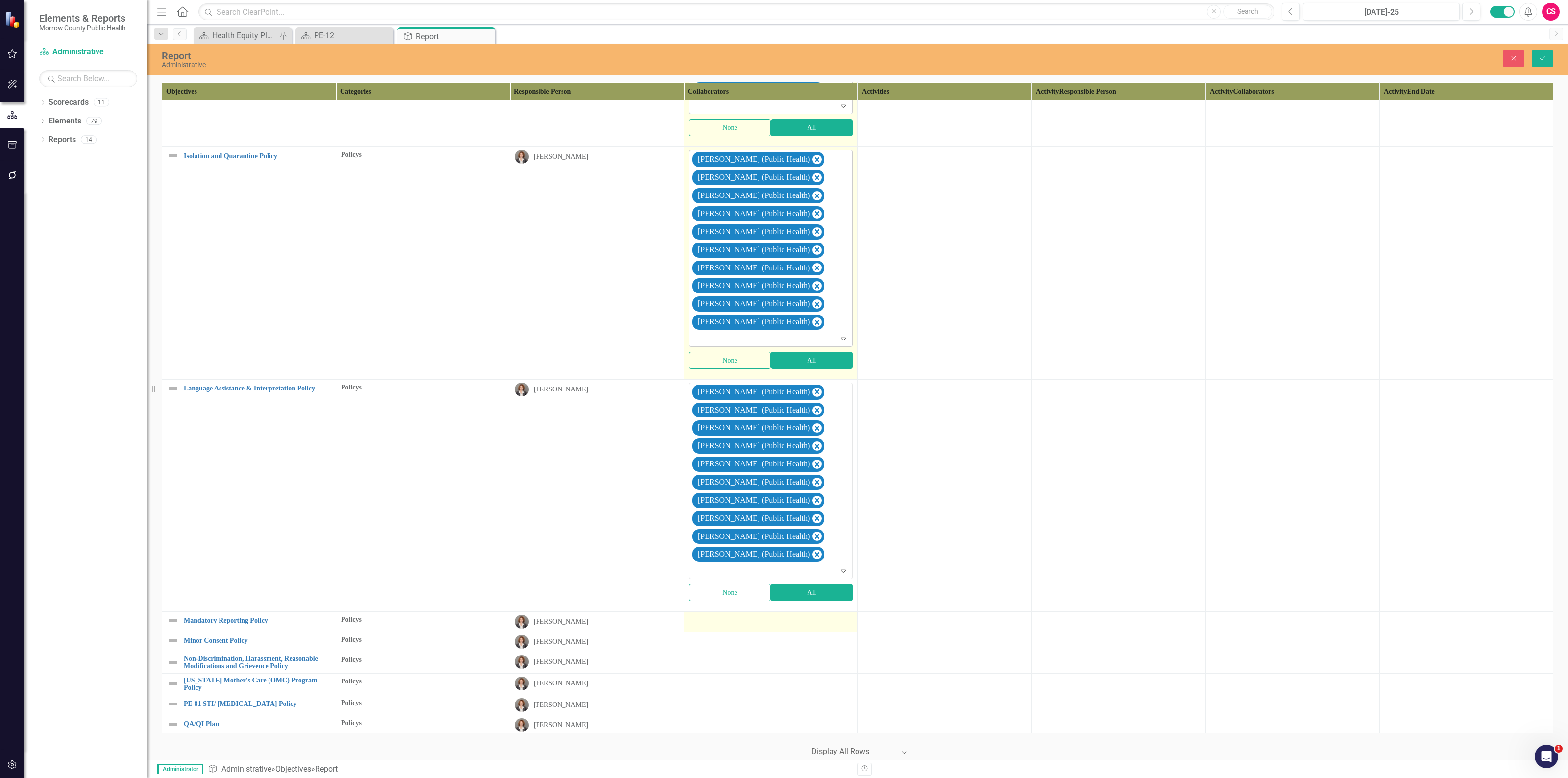
click at [762, 627] on div at bounding box center [770, 620] width 164 height 11
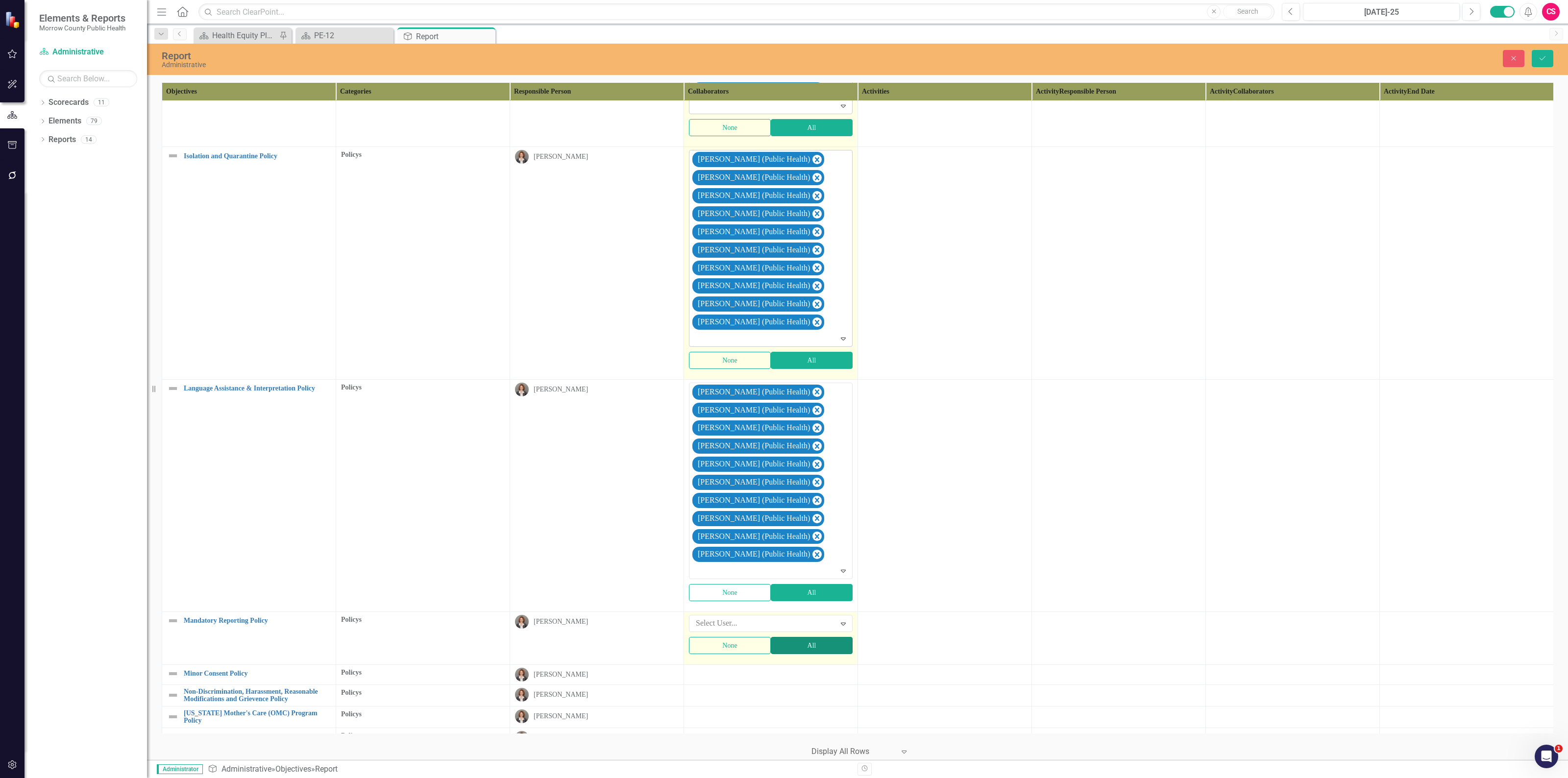
click at [792, 654] on button "All" at bounding box center [811, 646] width 82 height 17
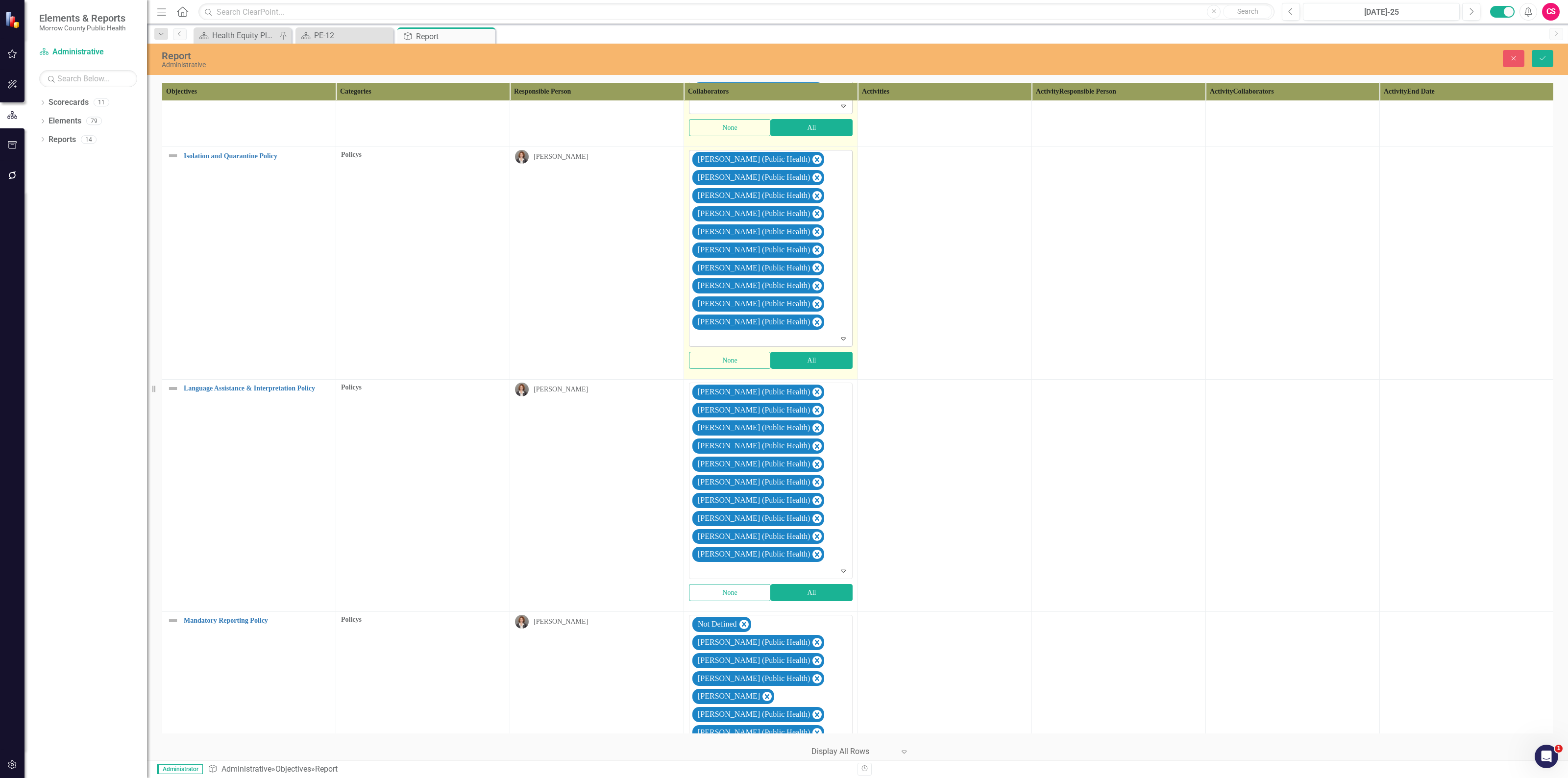
click at [748, 631] on icon "Remove Not Defined" at bounding box center [744, 624] width 9 height 12
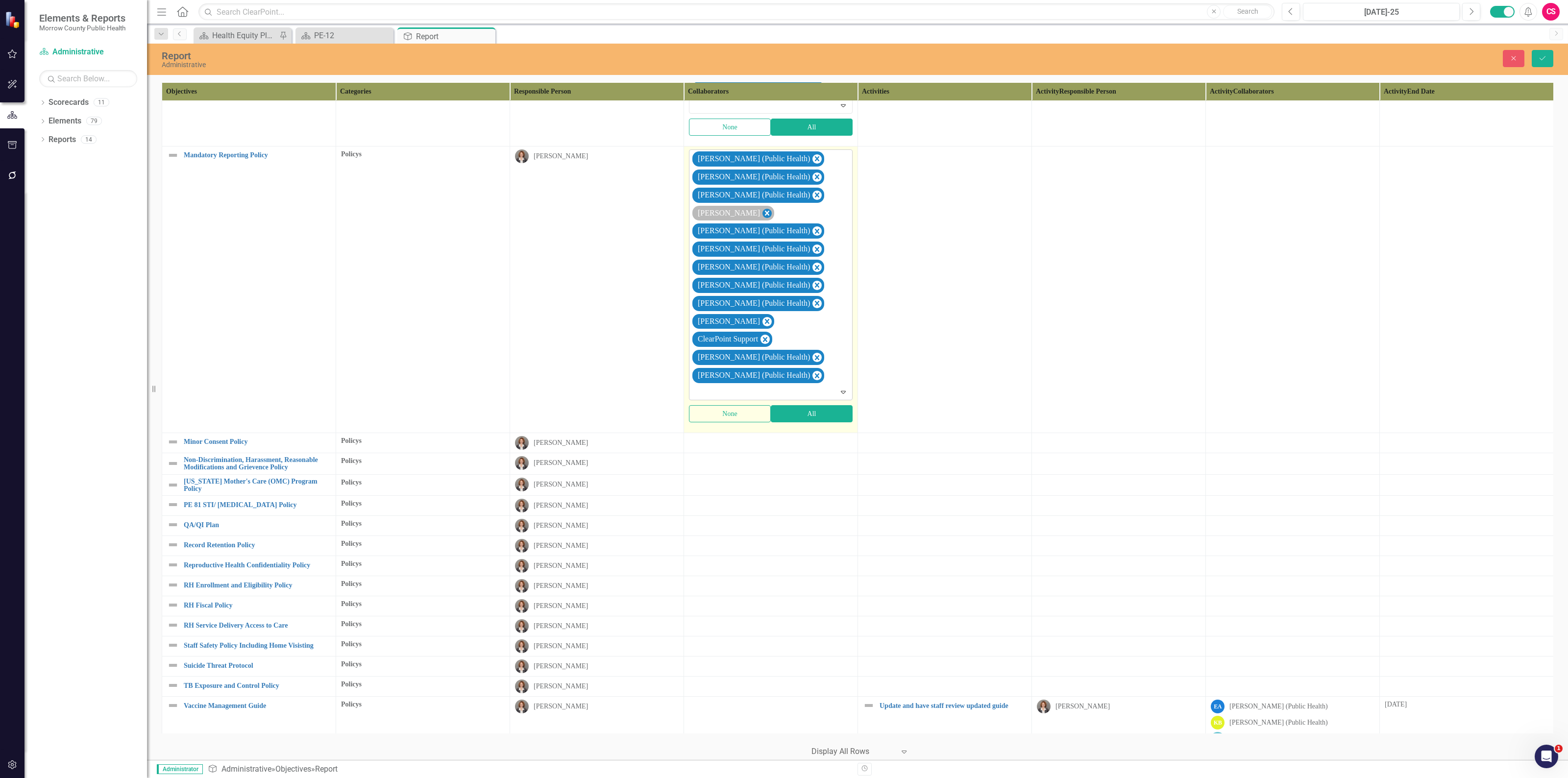
click at [762, 219] on icon "Remove Robin Canaday" at bounding box center [767, 213] width 9 height 12
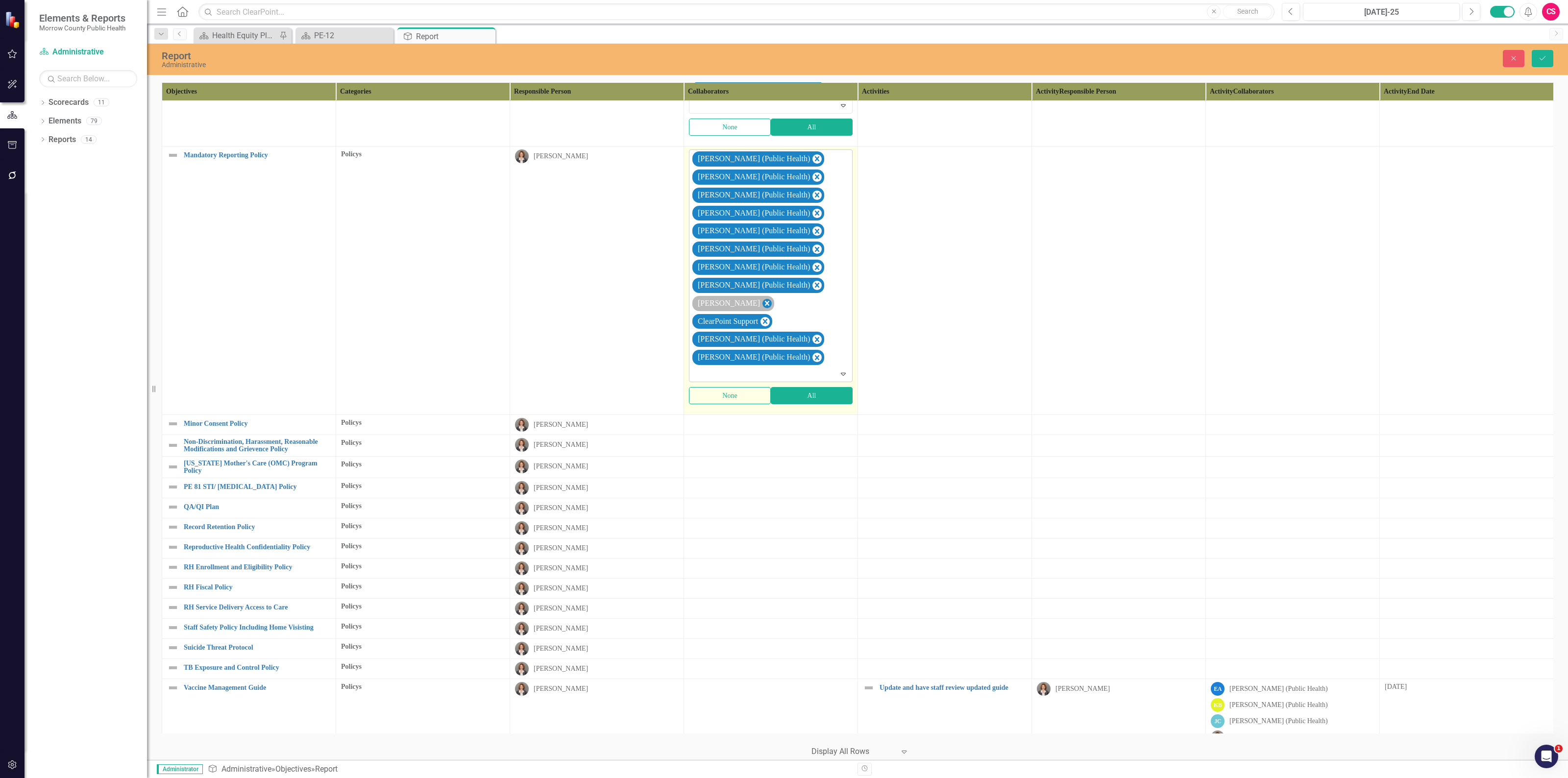
click at [762, 310] on icon "Remove Sarah Rea" at bounding box center [767, 303] width 9 height 12
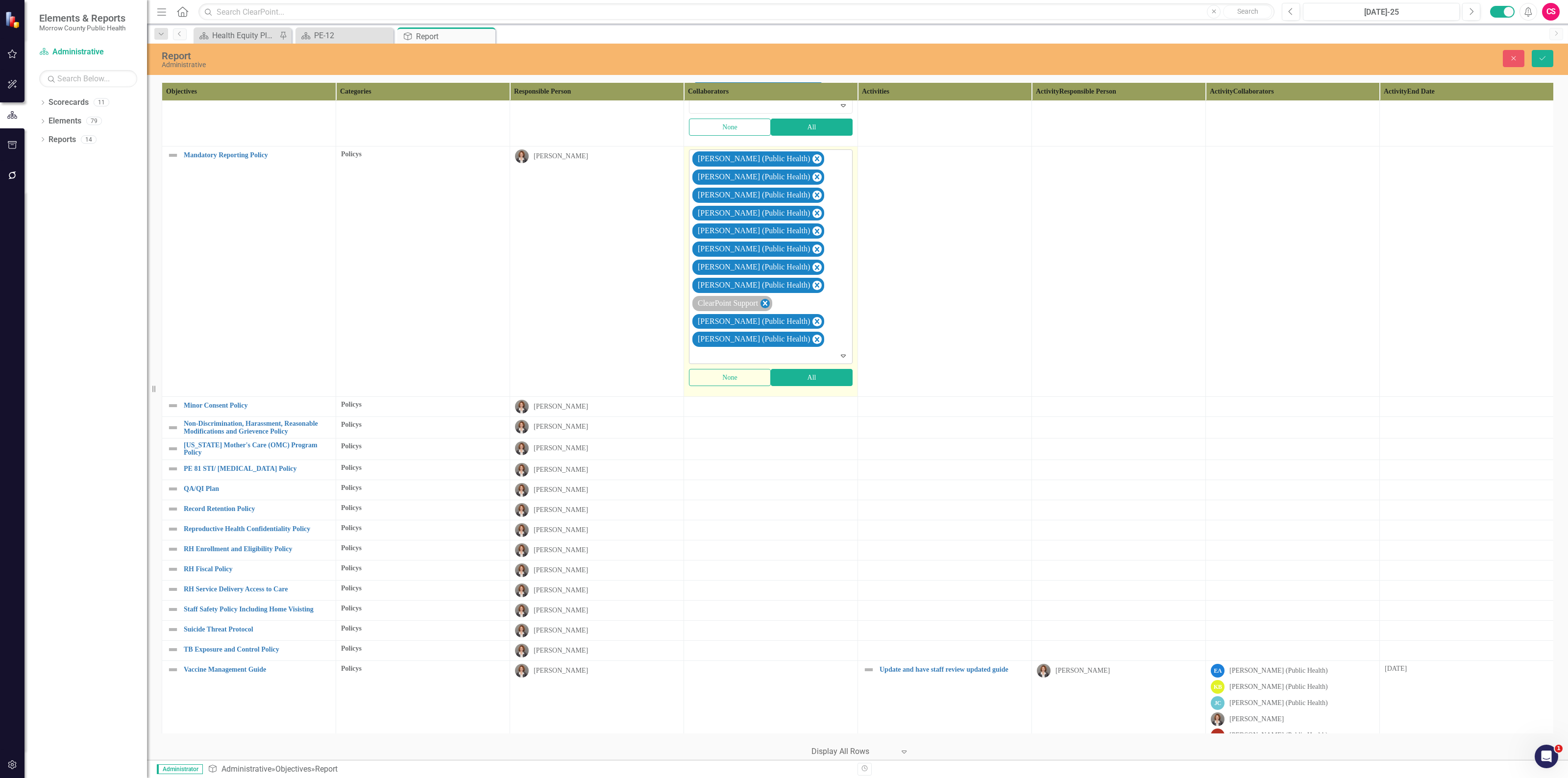
click at [769, 310] on icon "Remove ClearPoint Support" at bounding box center [765, 303] width 9 height 12
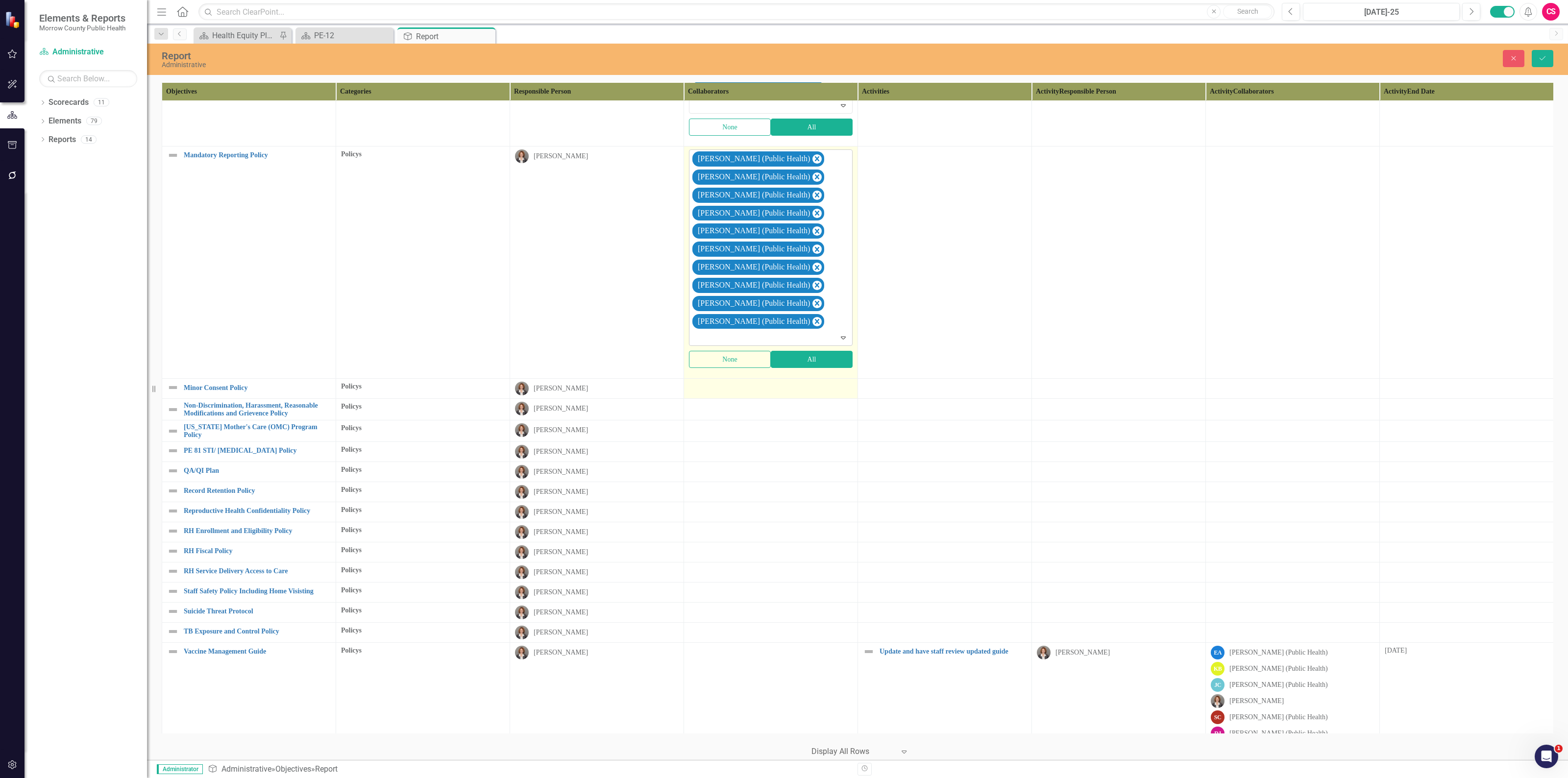
click at [768, 393] on div at bounding box center [770, 388] width 164 height 11
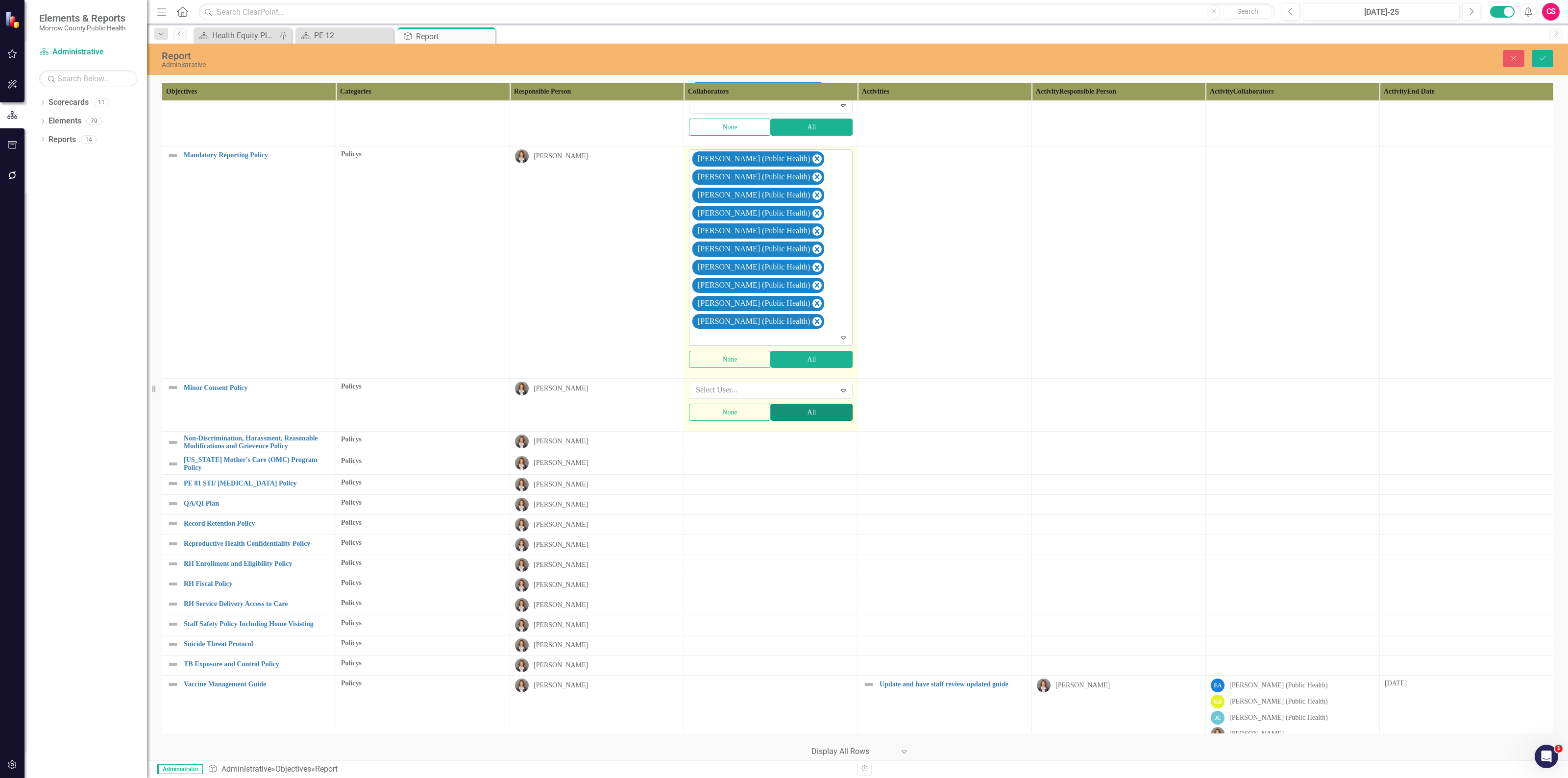
click at [788, 421] on button "All" at bounding box center [811, 412] width 82 height 17
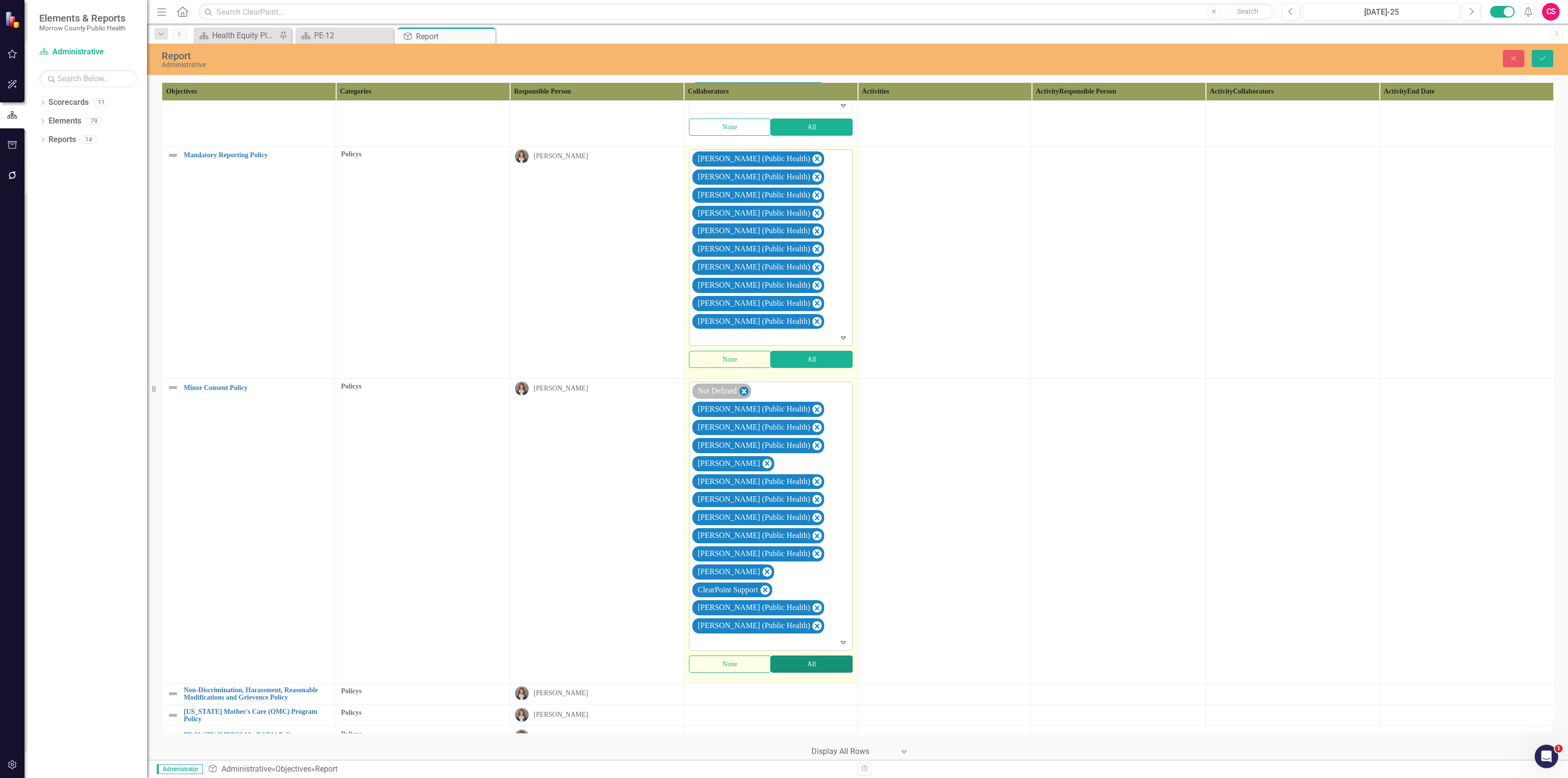
click at [745, 394] on icon "Remove Not Defined" at bounding box center [744, 391] width 5 height 5
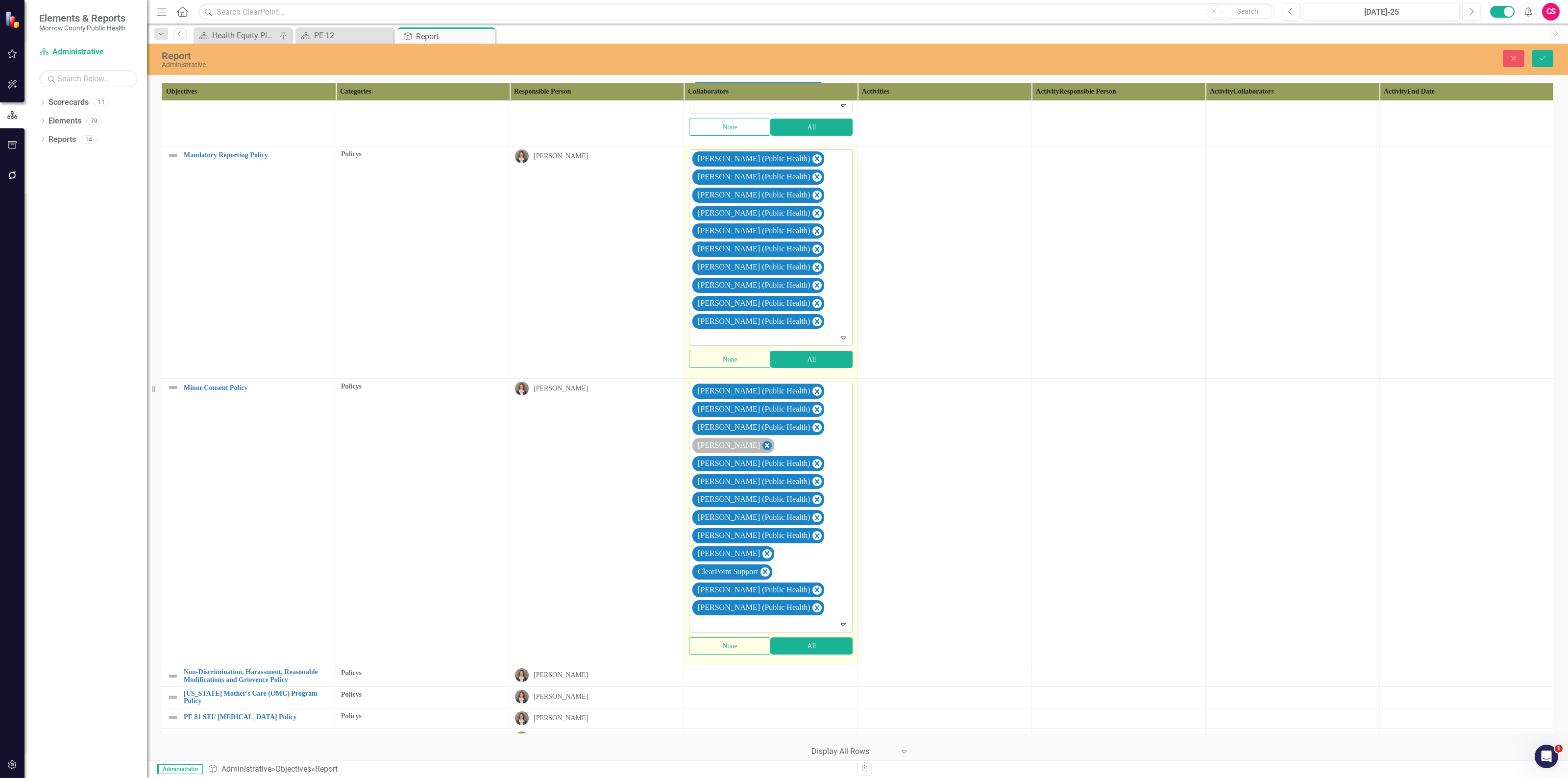
click at [762, 452] on icon "Remove Robin Canaday" at bounding box center [767, 445] width 9 height 12
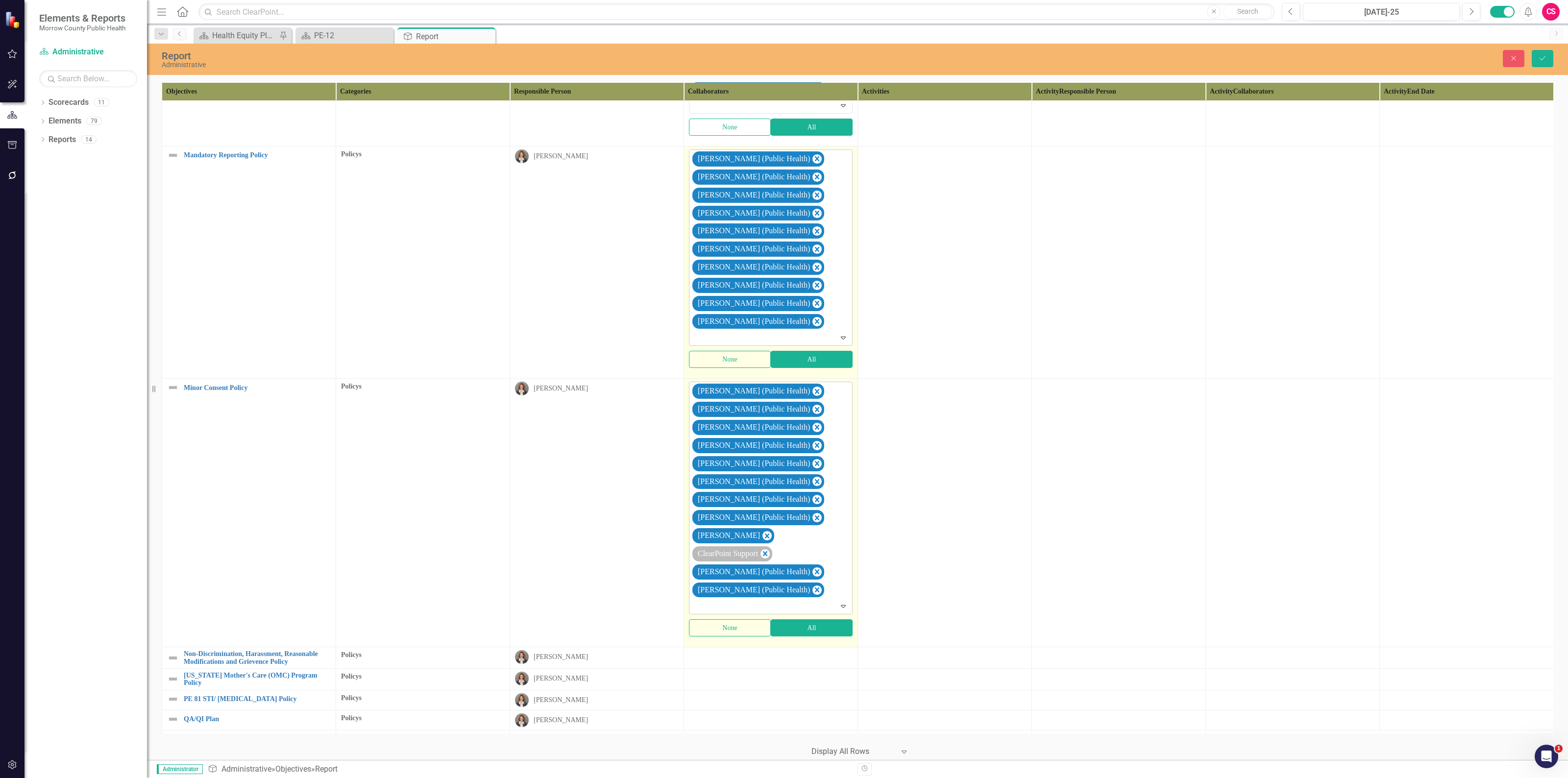
click at [765, 538] on icon "Remove Sarah Rea" at bounding box center [767, 535] width 5 height 5
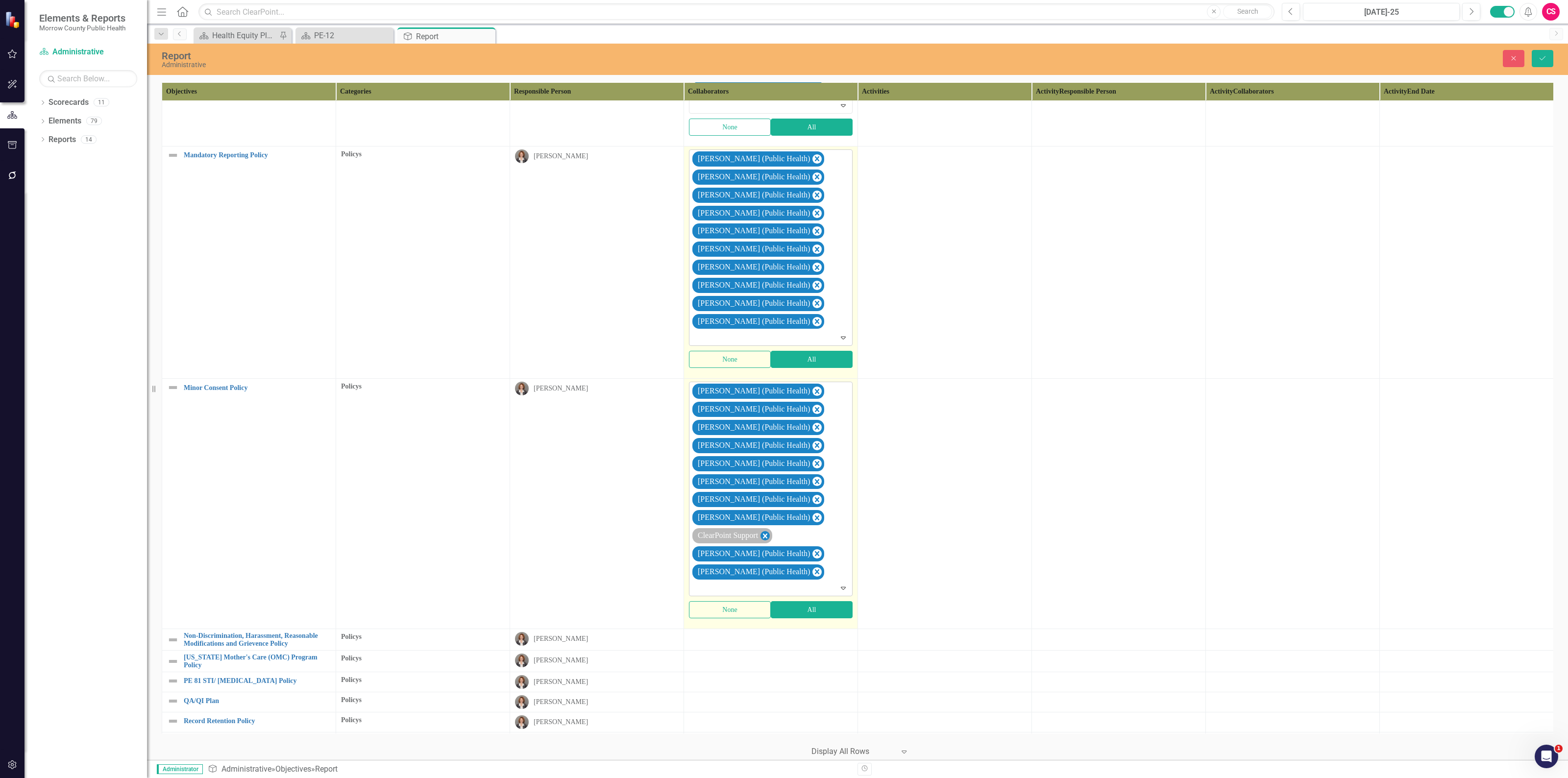
click at [769, 542] on icon "Remove ClearPoint Support" at bounding box center [765, 535] width 9 height 12
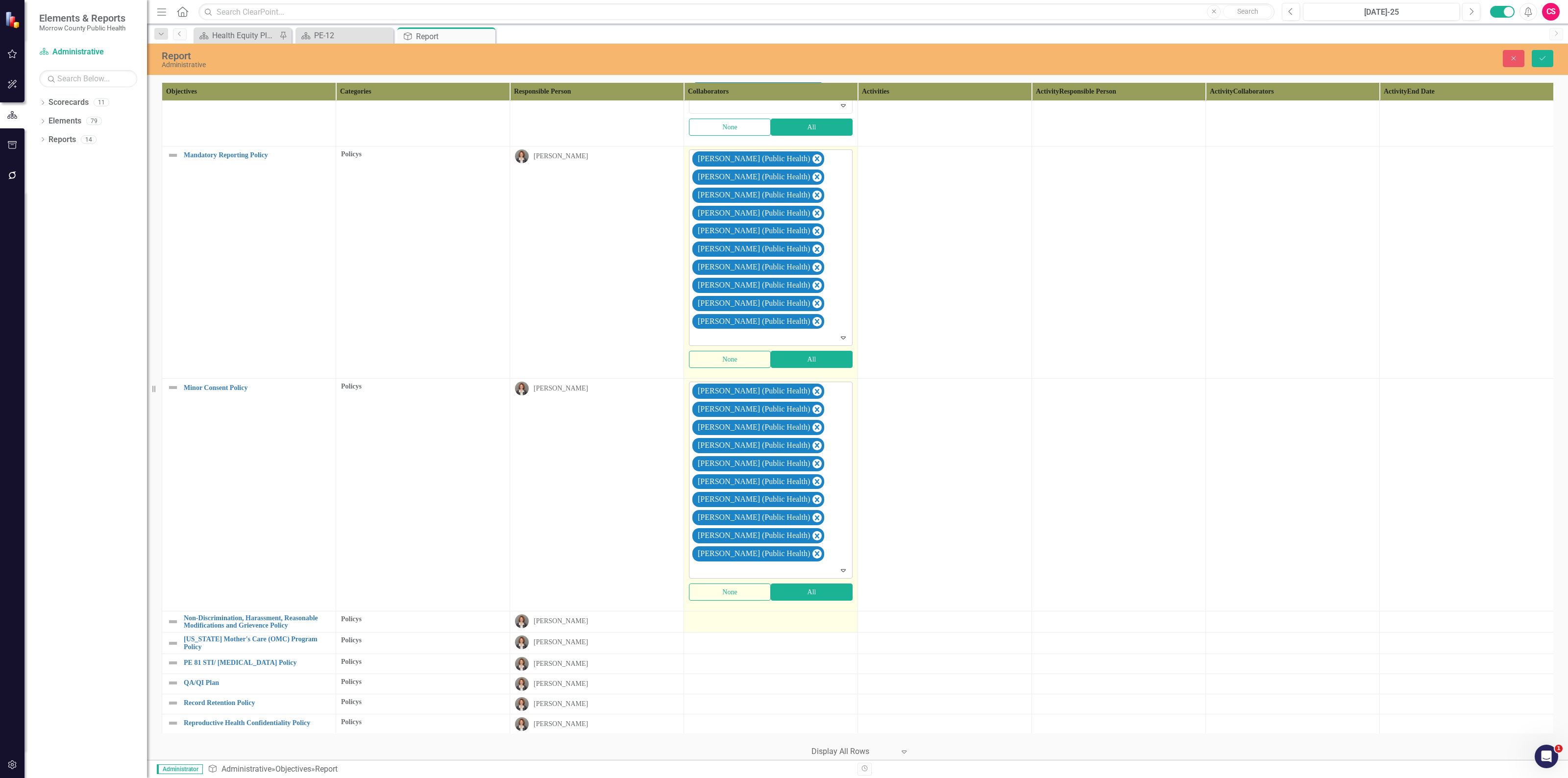
click at [780, 626] on div at bounding box center [770, 620] width 164 height 11
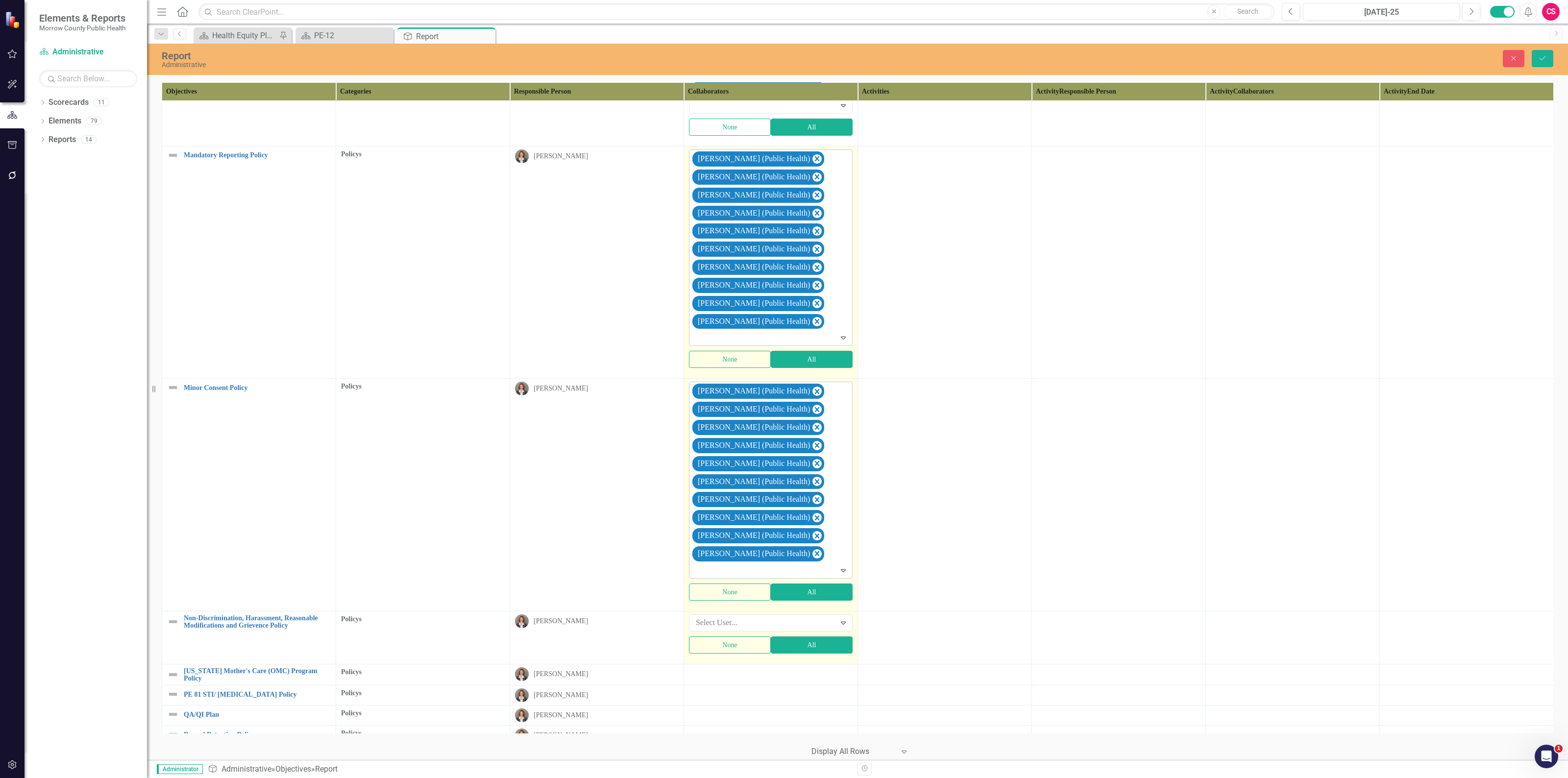
click at [785, 648] on div "Select User... Expand None All" at bounding box center [770, 633] width 164 height 39
click at [787, 651] on button "All" at bounding box center [811, 645] width 82 height 17
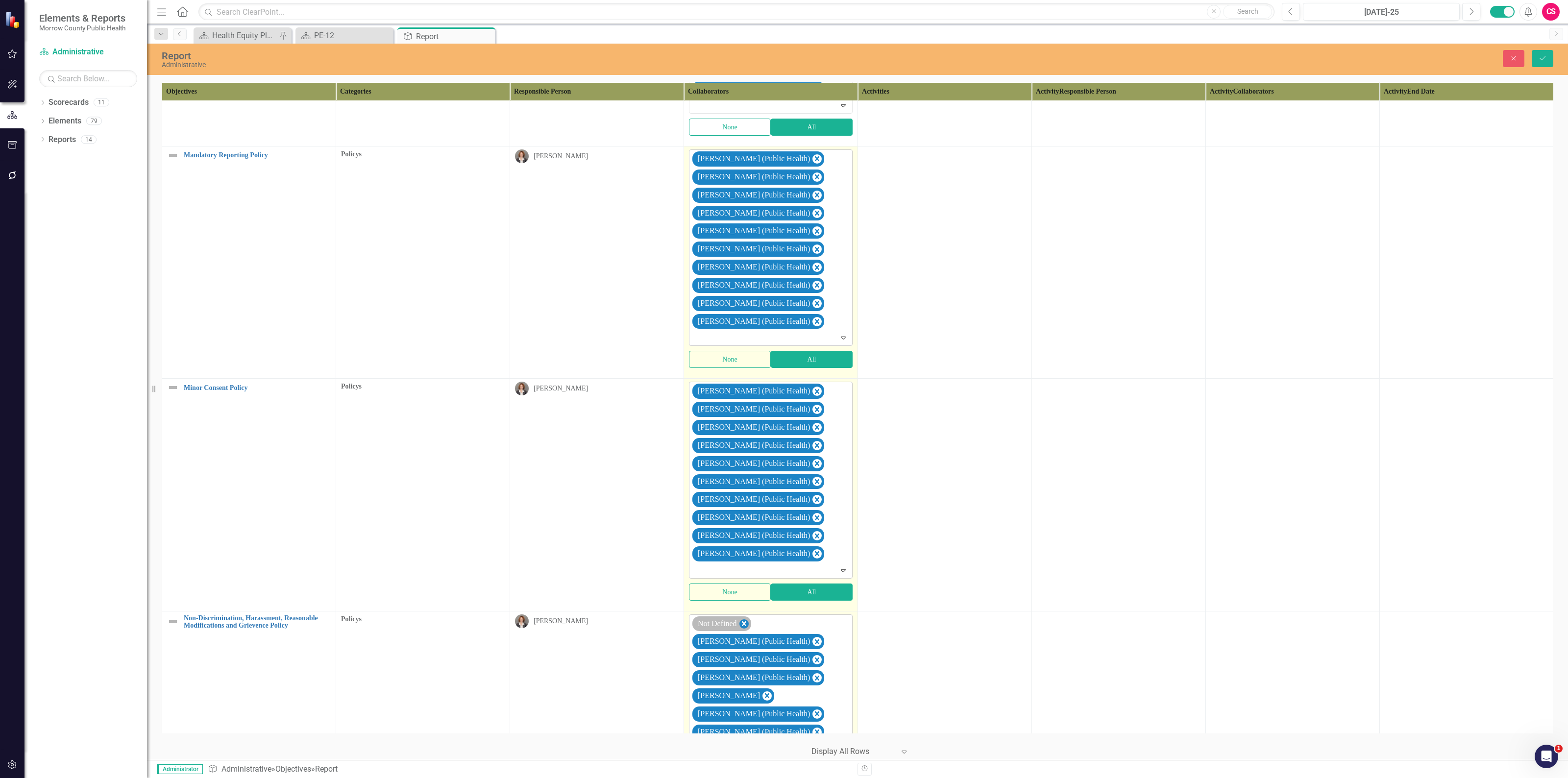
click at [748, 631] on icon "Remove Not Defined" at bounding box center [744, 624] width 9 height 12
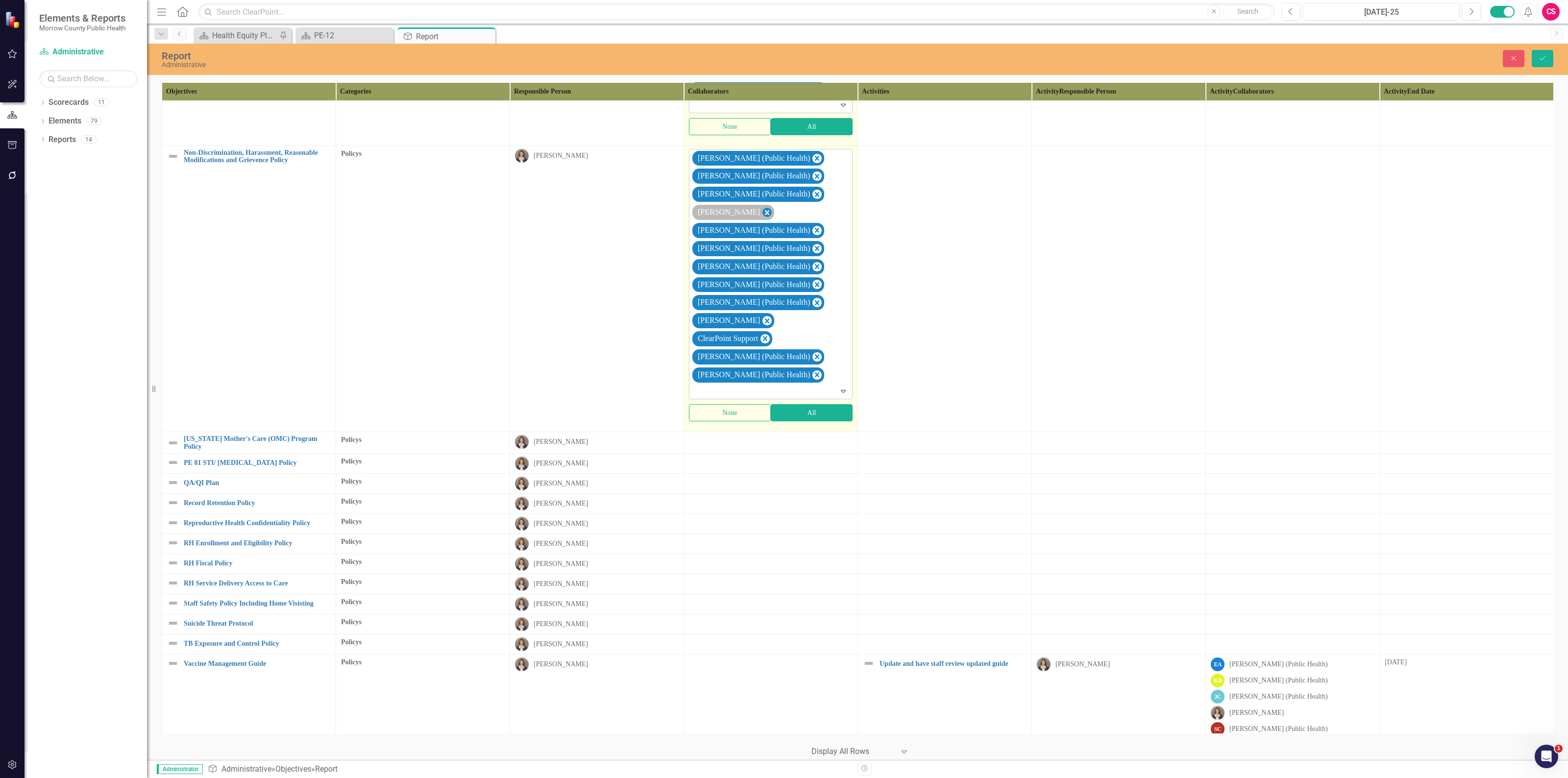
click at [762, 218] on icon "Remove Robin Canaday" at bounding box center [767, 212] width 9 height 12
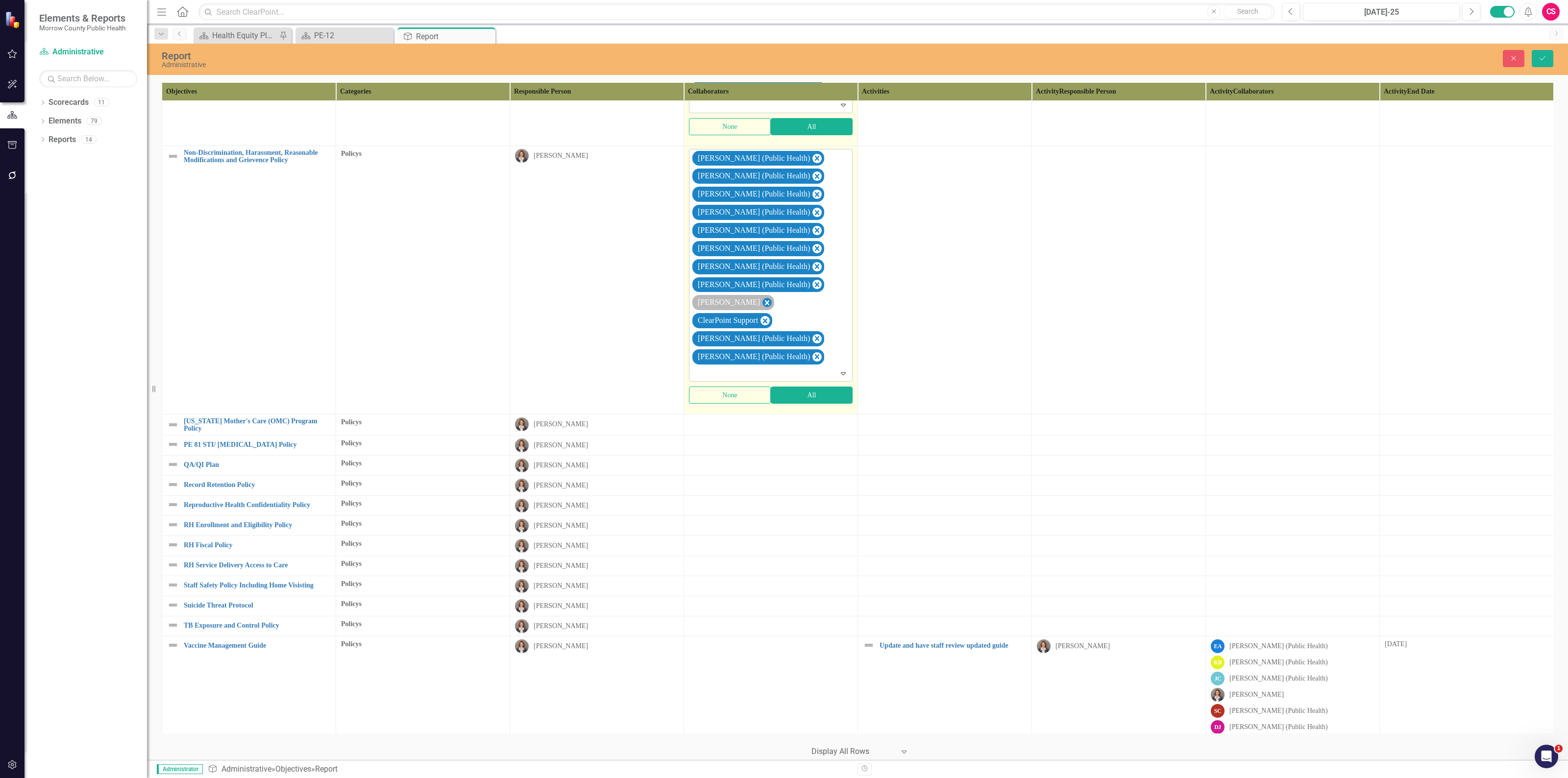
click at [762, 309] on icon "Remove Sarah Rea" at bounding box center [767, 303] width 9 height 12
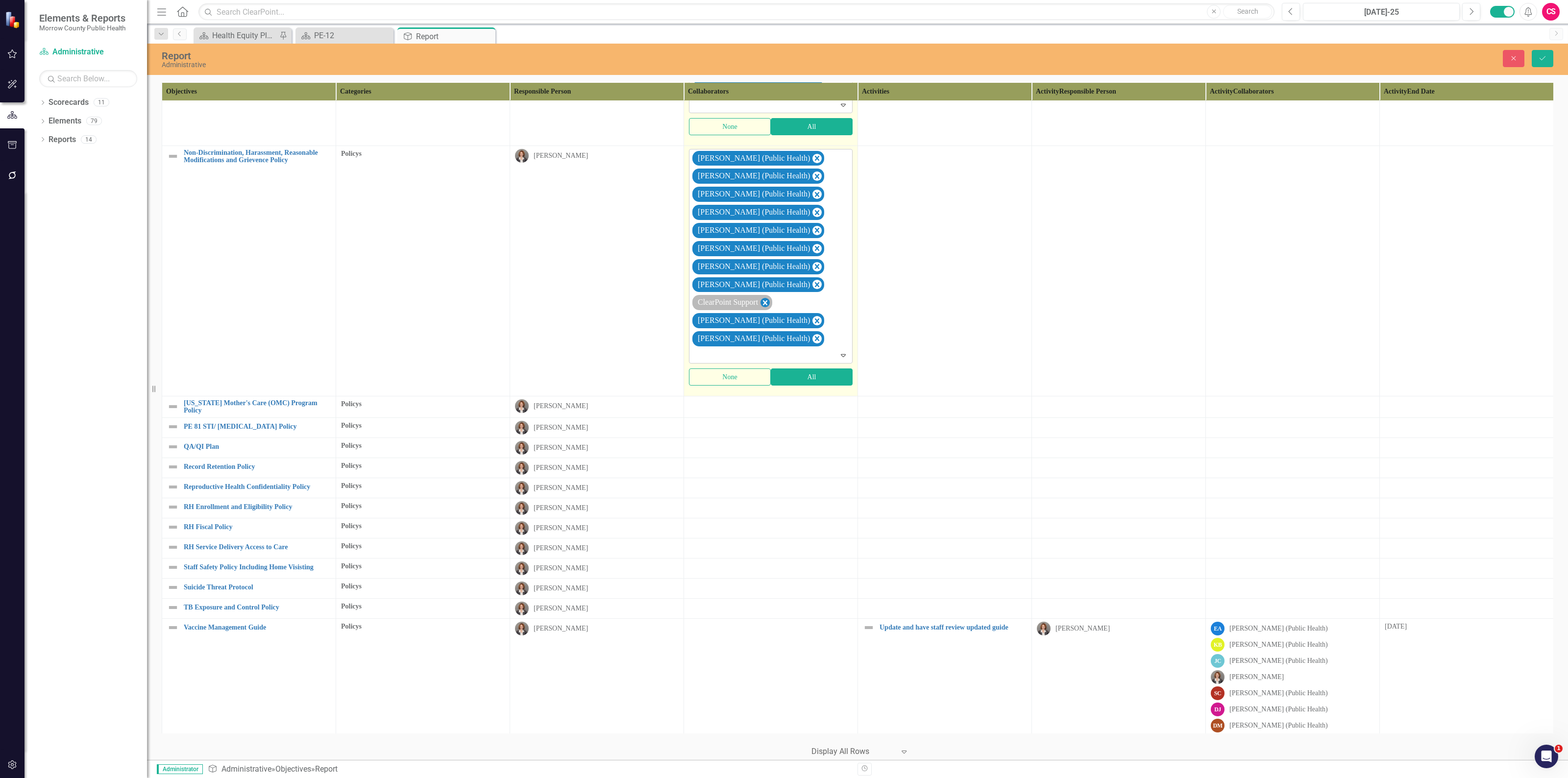
click at [765, 309] on icon "Remove ClearPoint Support" at bounding box center [765, 303] width 9 height 12
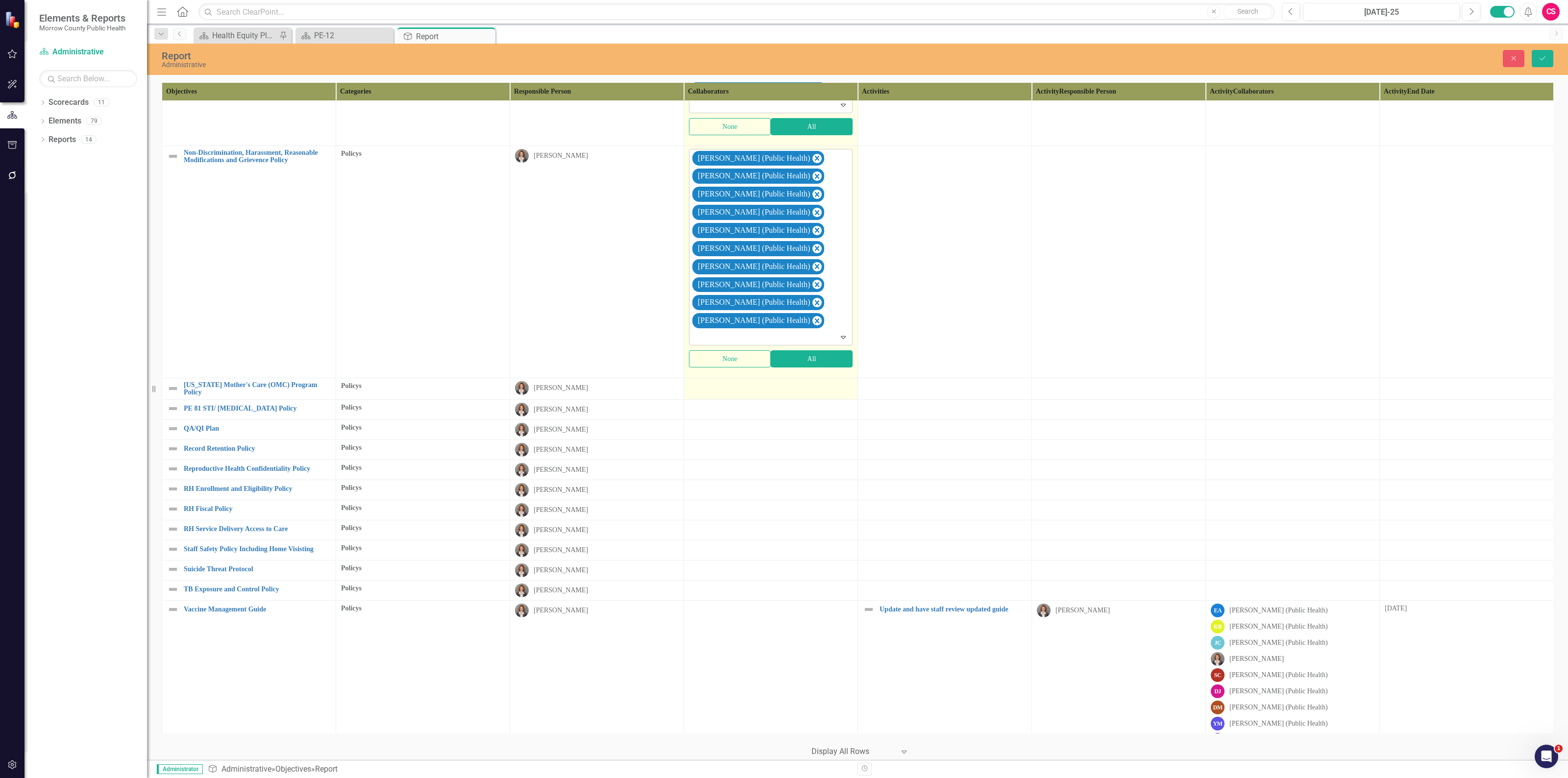
click at [786, 399] on td at bounding box center [771, 389] width 174 height 22
click at [785, 399] on td at bounding box center [771, 389] width 174 height 22
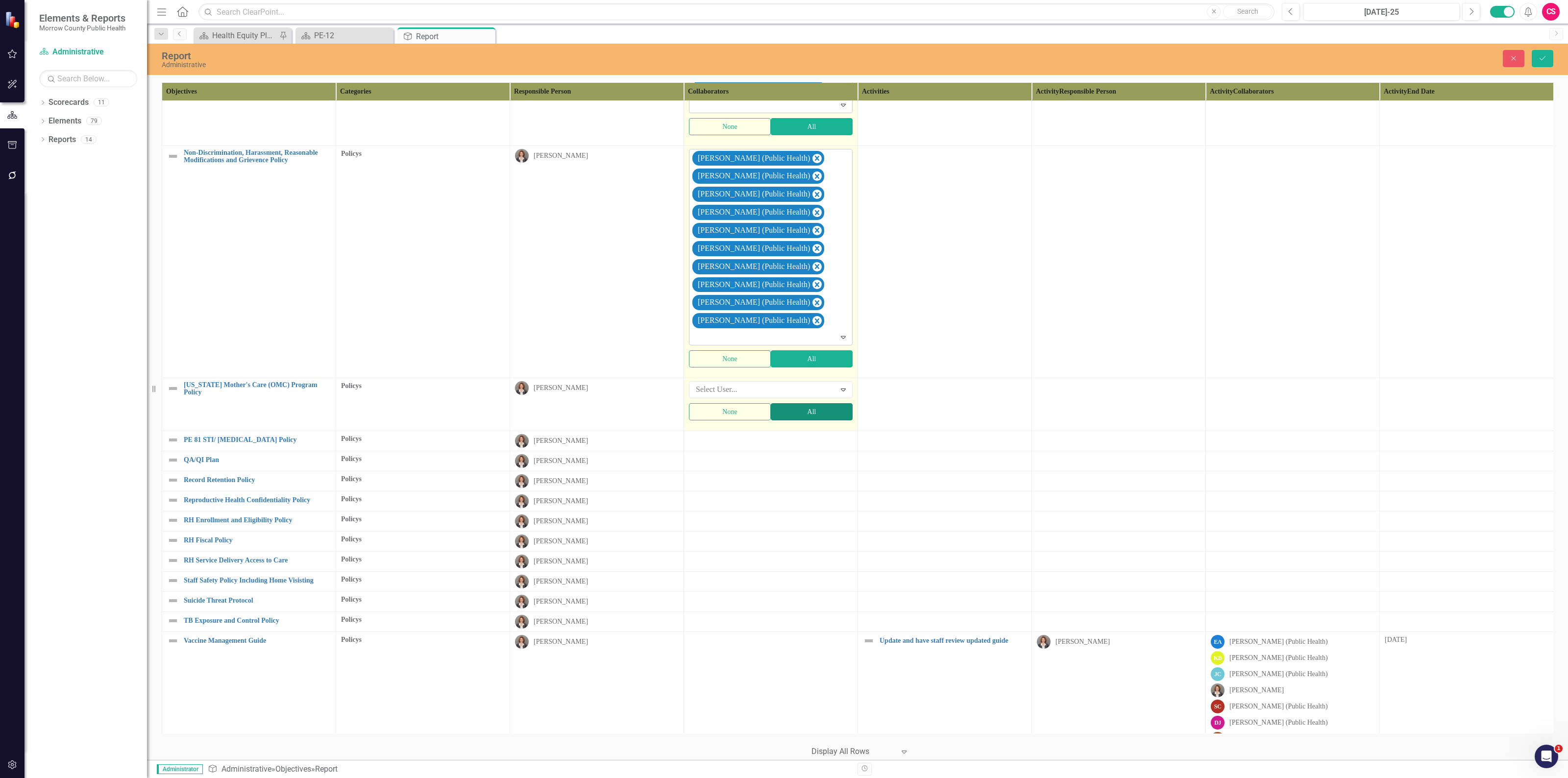
click at [786, 421] on button "All" at bounding box center [811, 412] width 82 height 17
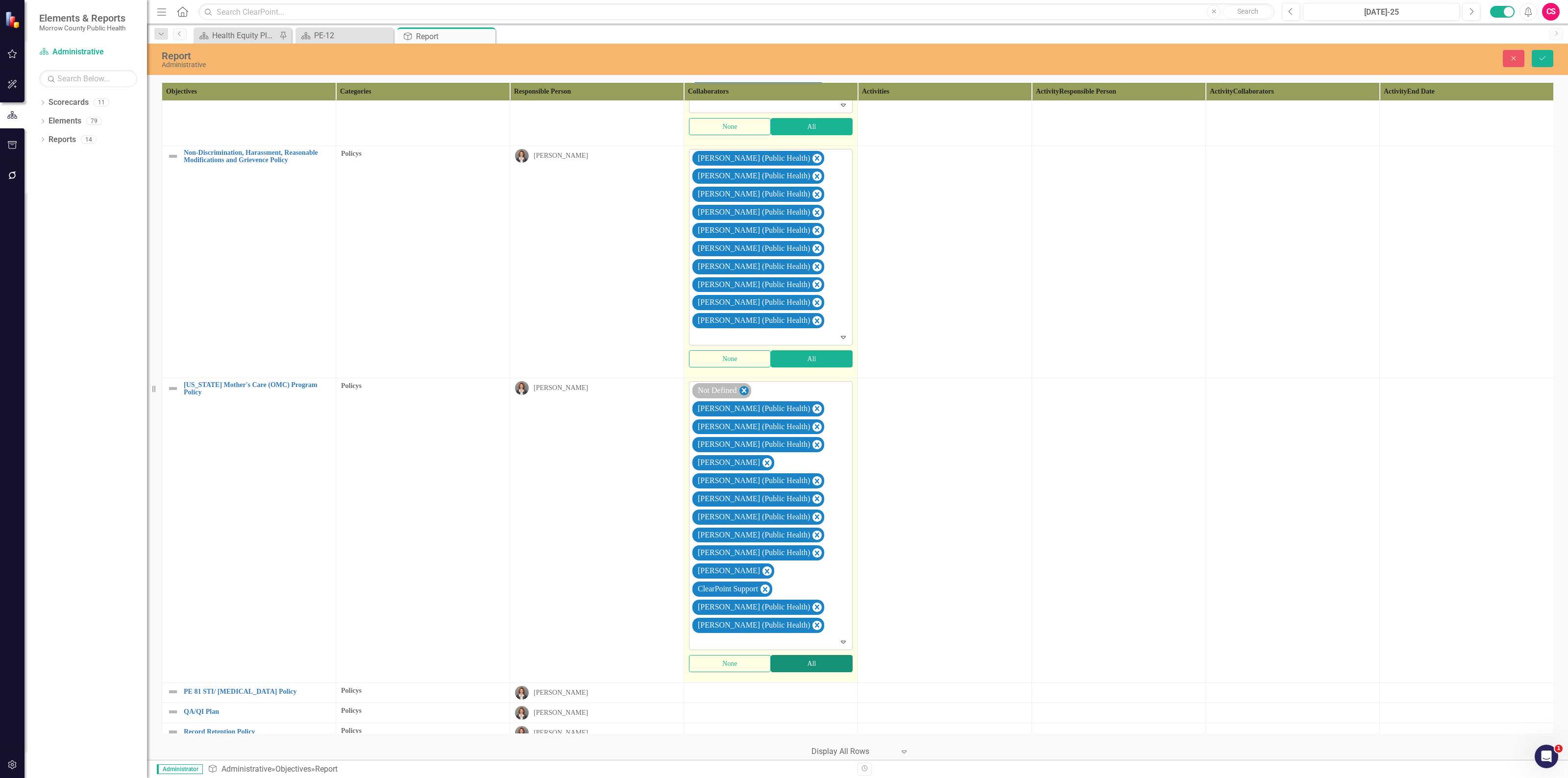
click at [746, 393] on icon "Remove Not Defined" at bounding box center [744, 389] width 5 height 5
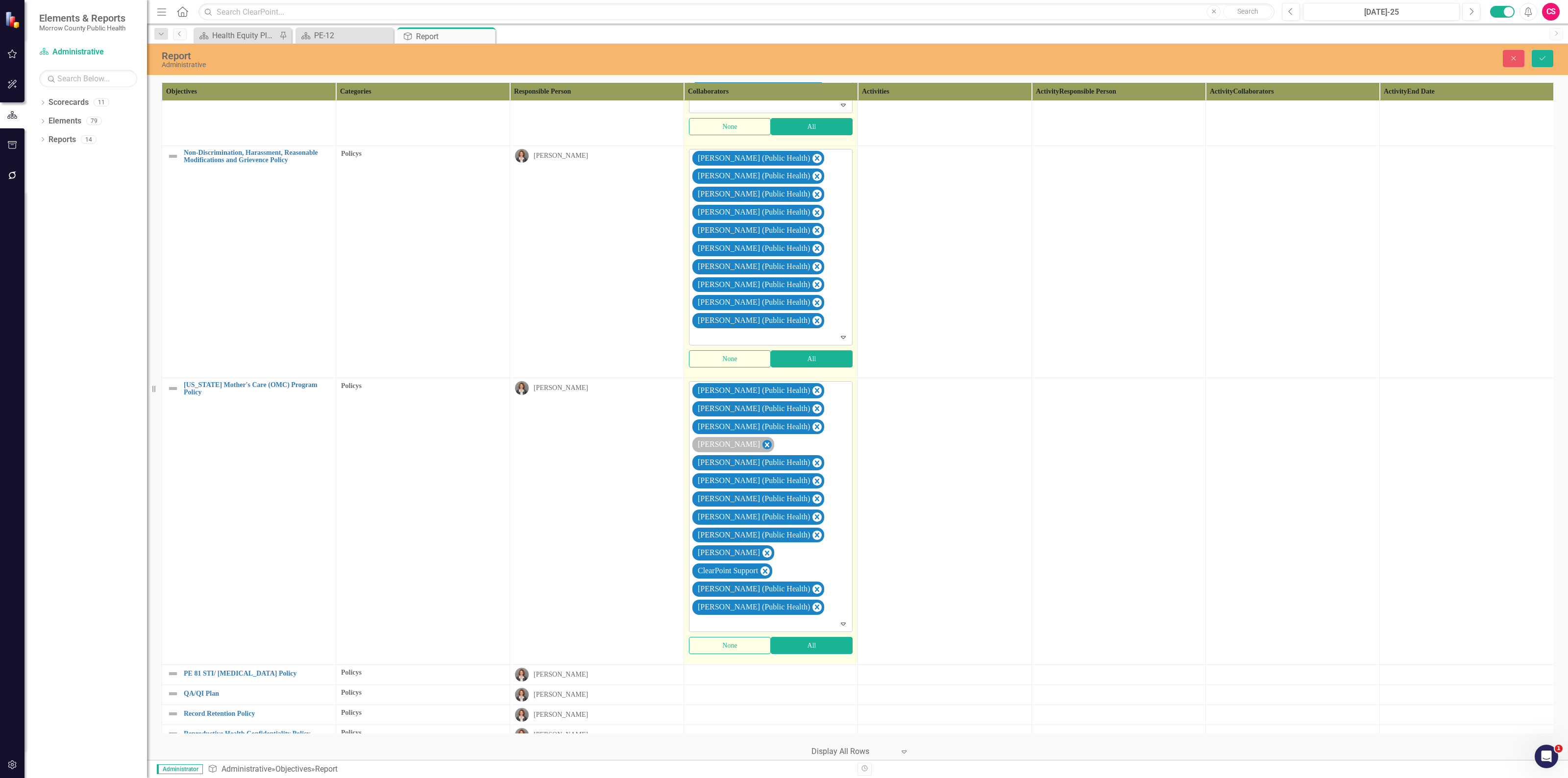
click at [765, 447] on icon "Remove Robin Canaday" at bounding box center [767, 444] width 5 height 5
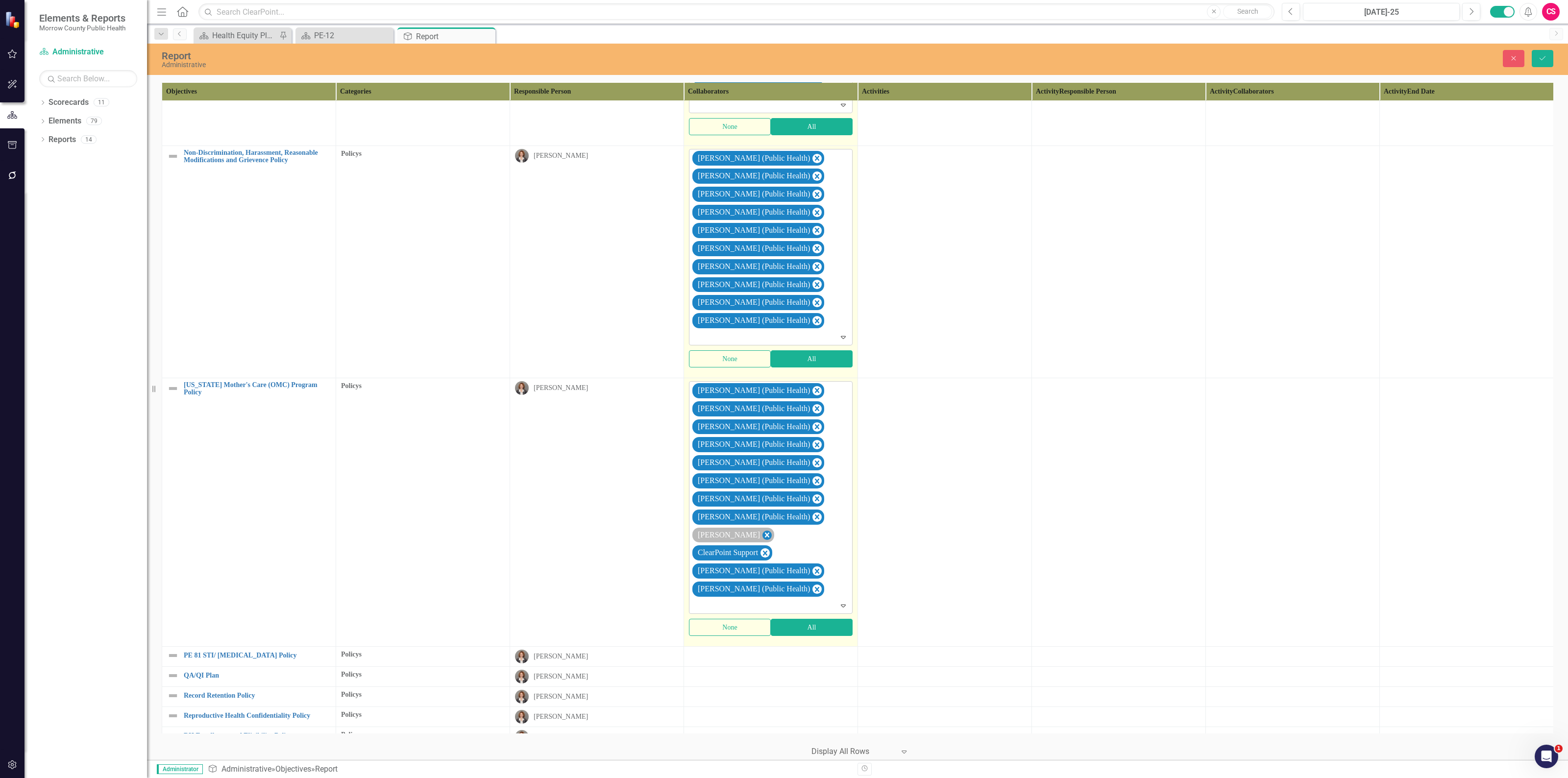
click at [762, 542] on icon "Remove Sarah Rea" at bounding box center [767, 535] width 9 height 12
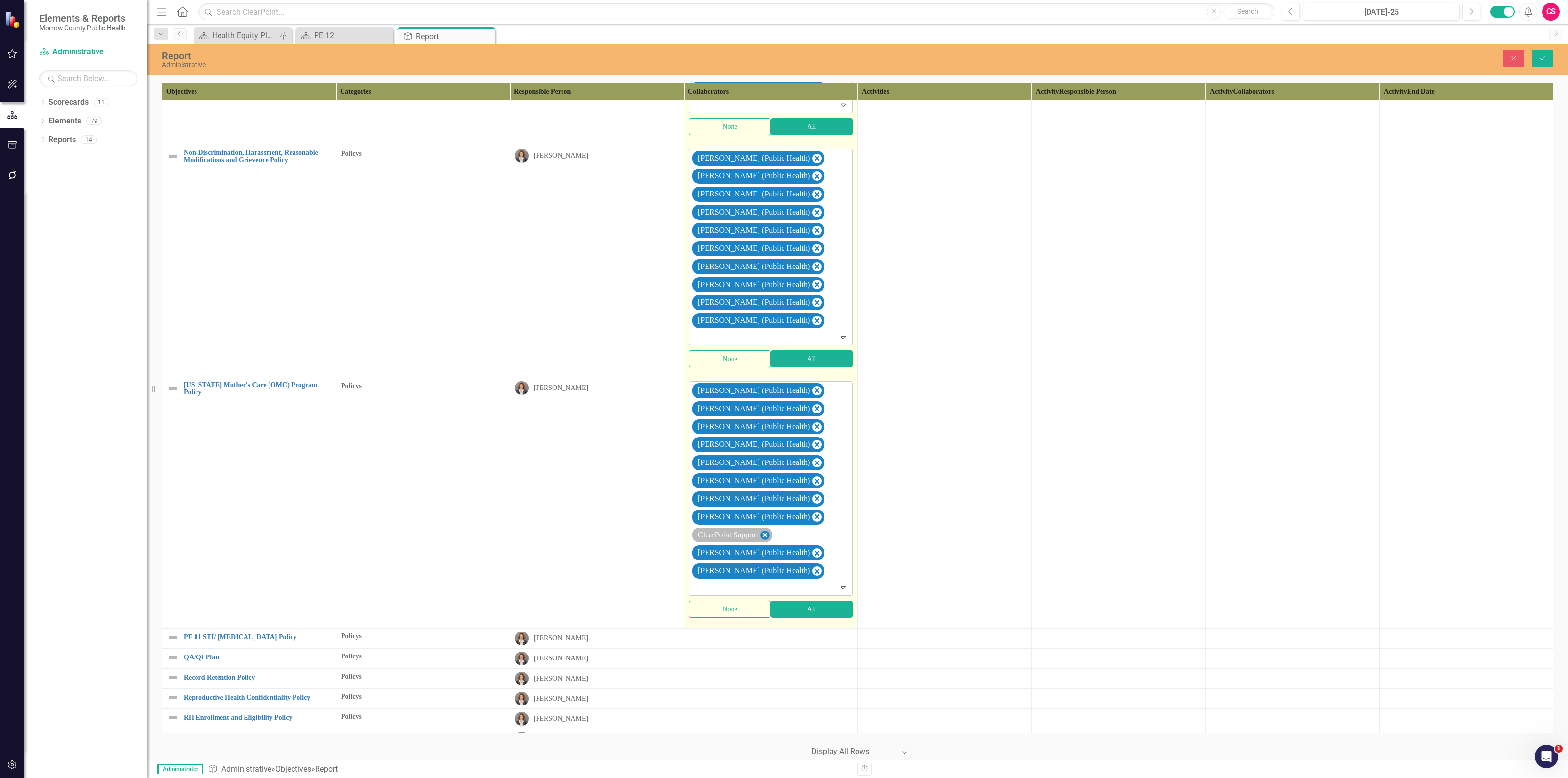
click at [767, 538] on icon "Remove ClearPoint Support" at bounding box center [765, 534] width 5 height 5
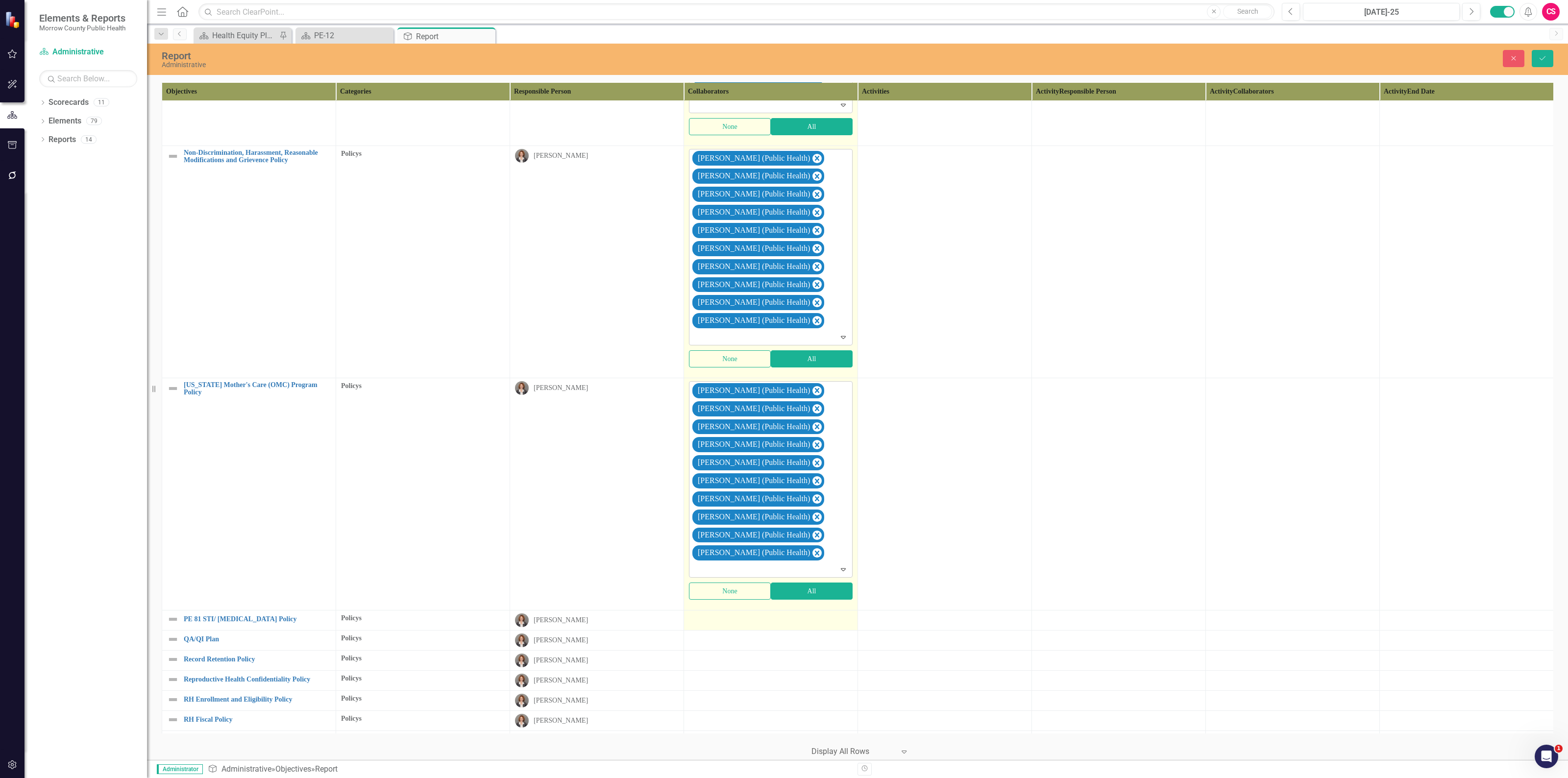
click at [757, 625] on div at bounding box center [770, 619] width 164 height 11
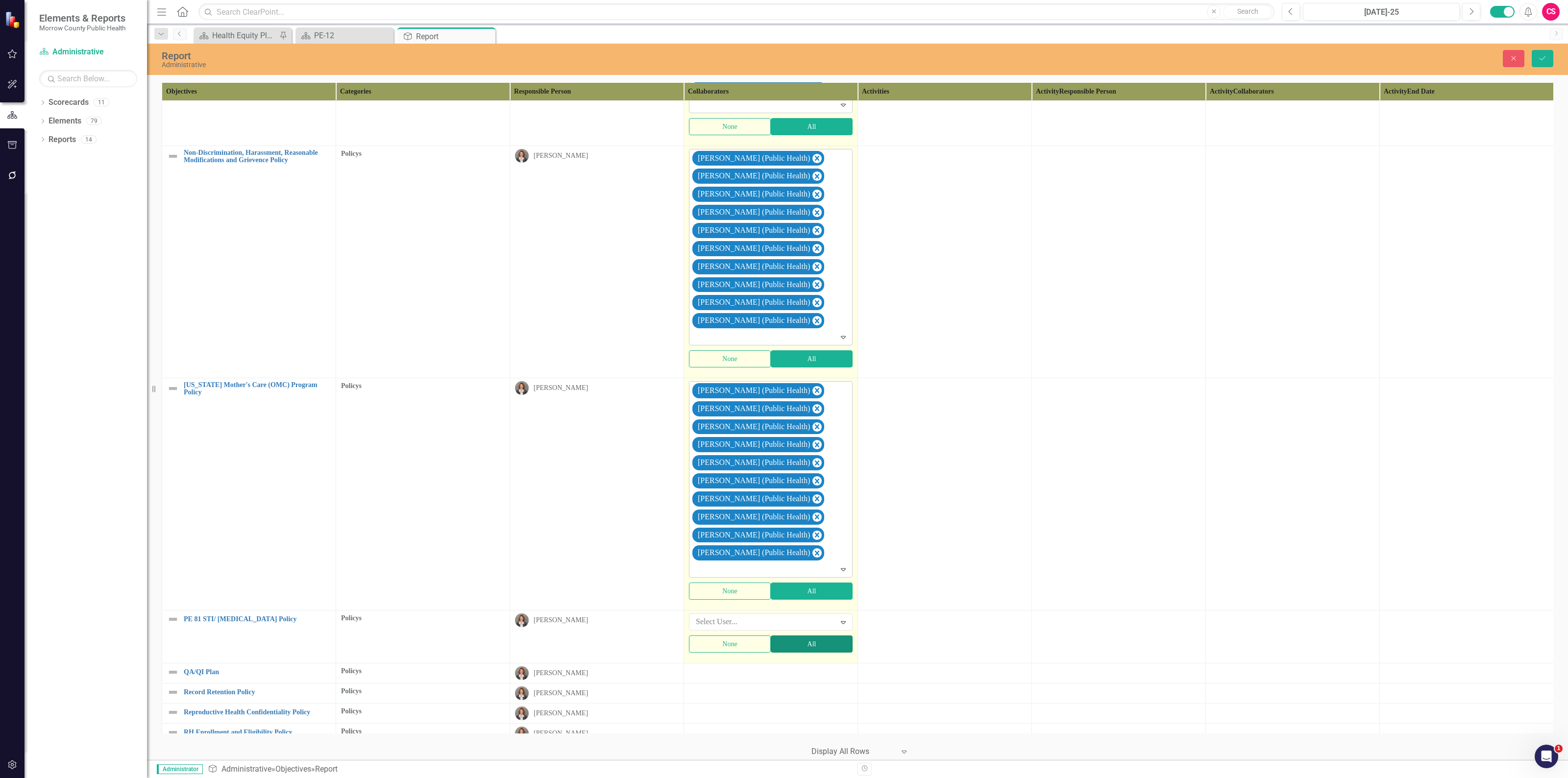
click at [786, 652] on button "All" at bounding box center [811, 644] width 82 height 17
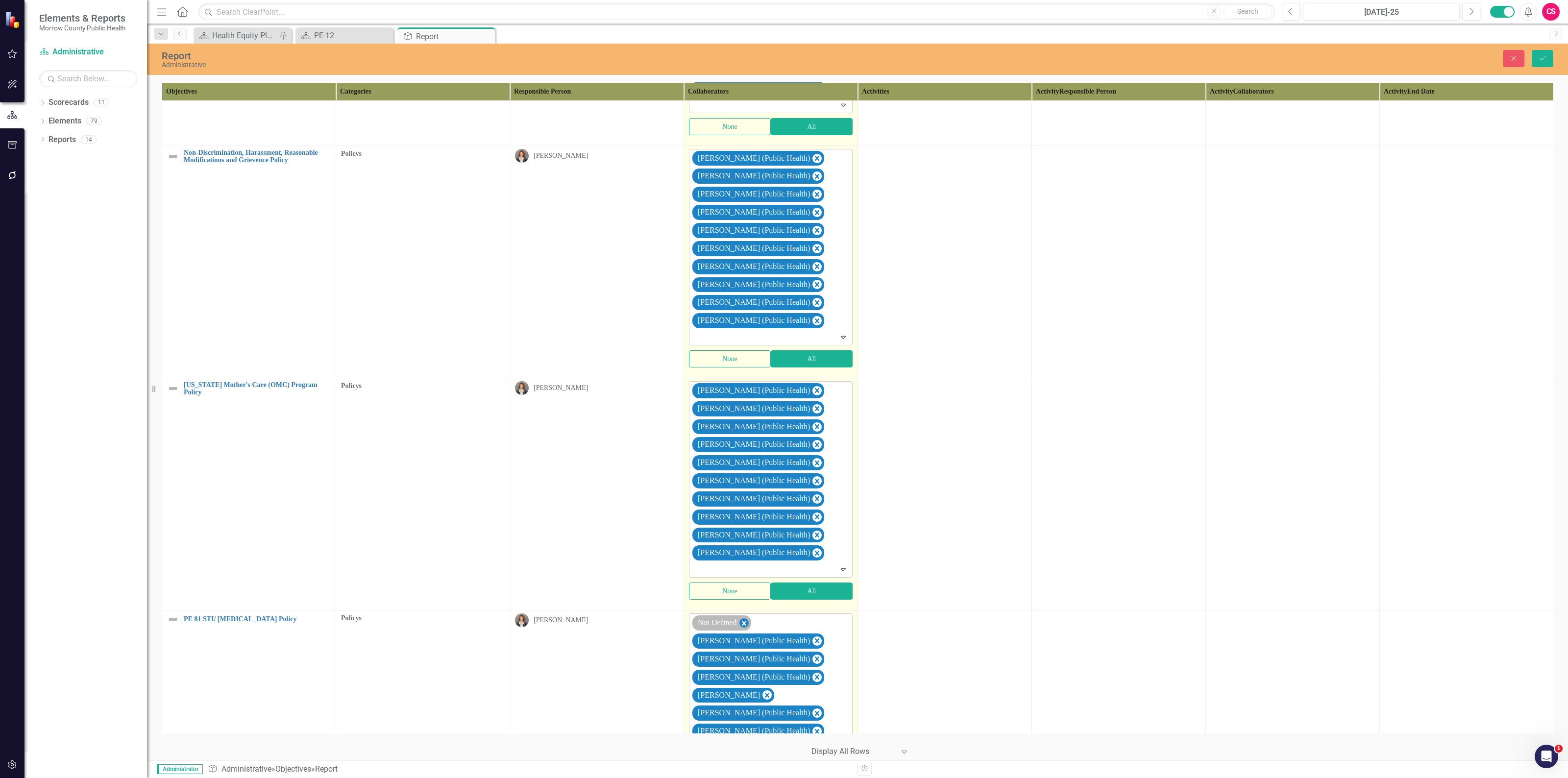
click at [746, 629] on icon "Remove Not Defined" at bounding box center [744, 623] width 9 height 12
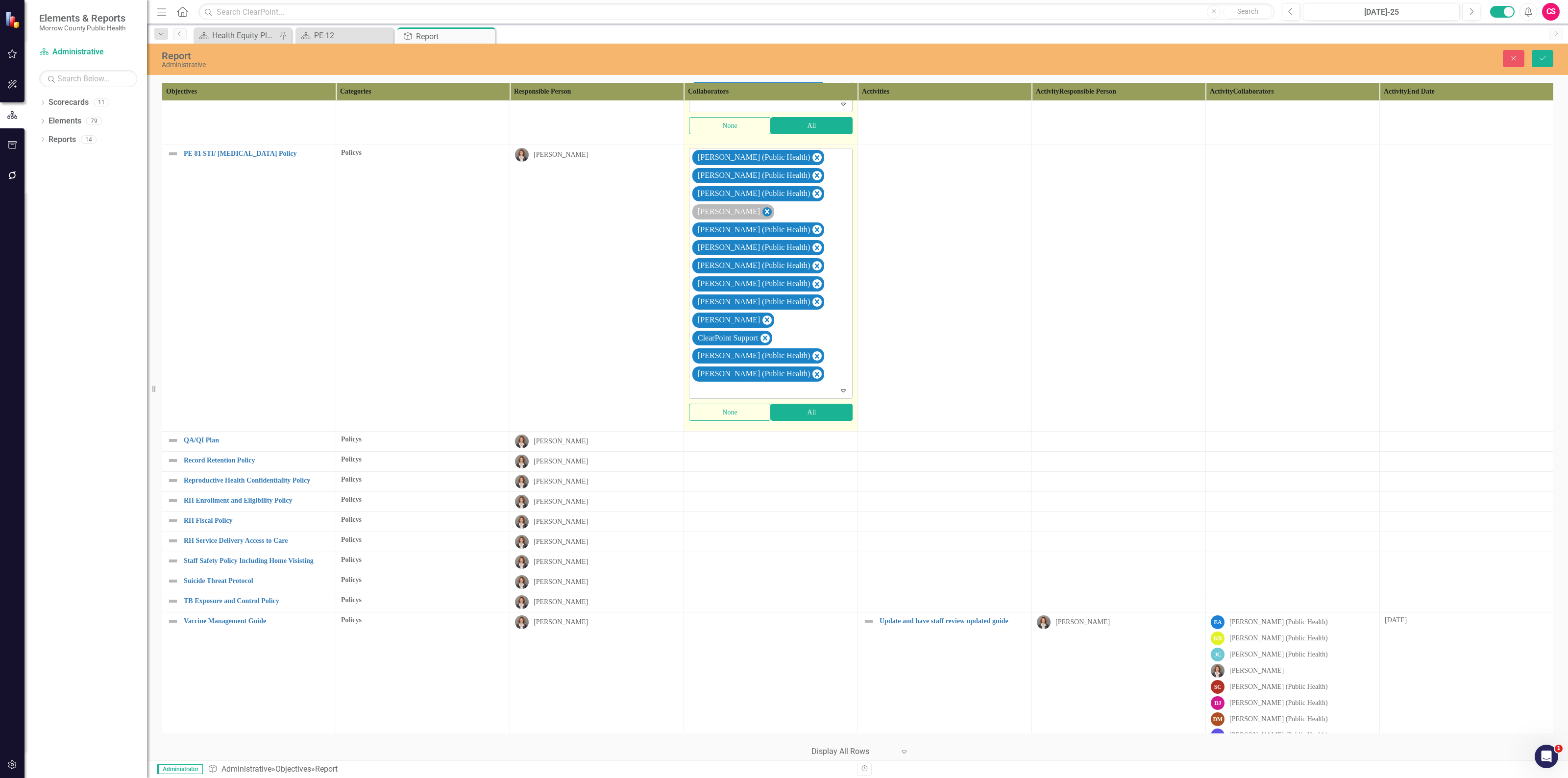
click at [762, 218] on icon "Remove Robin Canaday" at bounding box center [767, 212] width 9 height 12
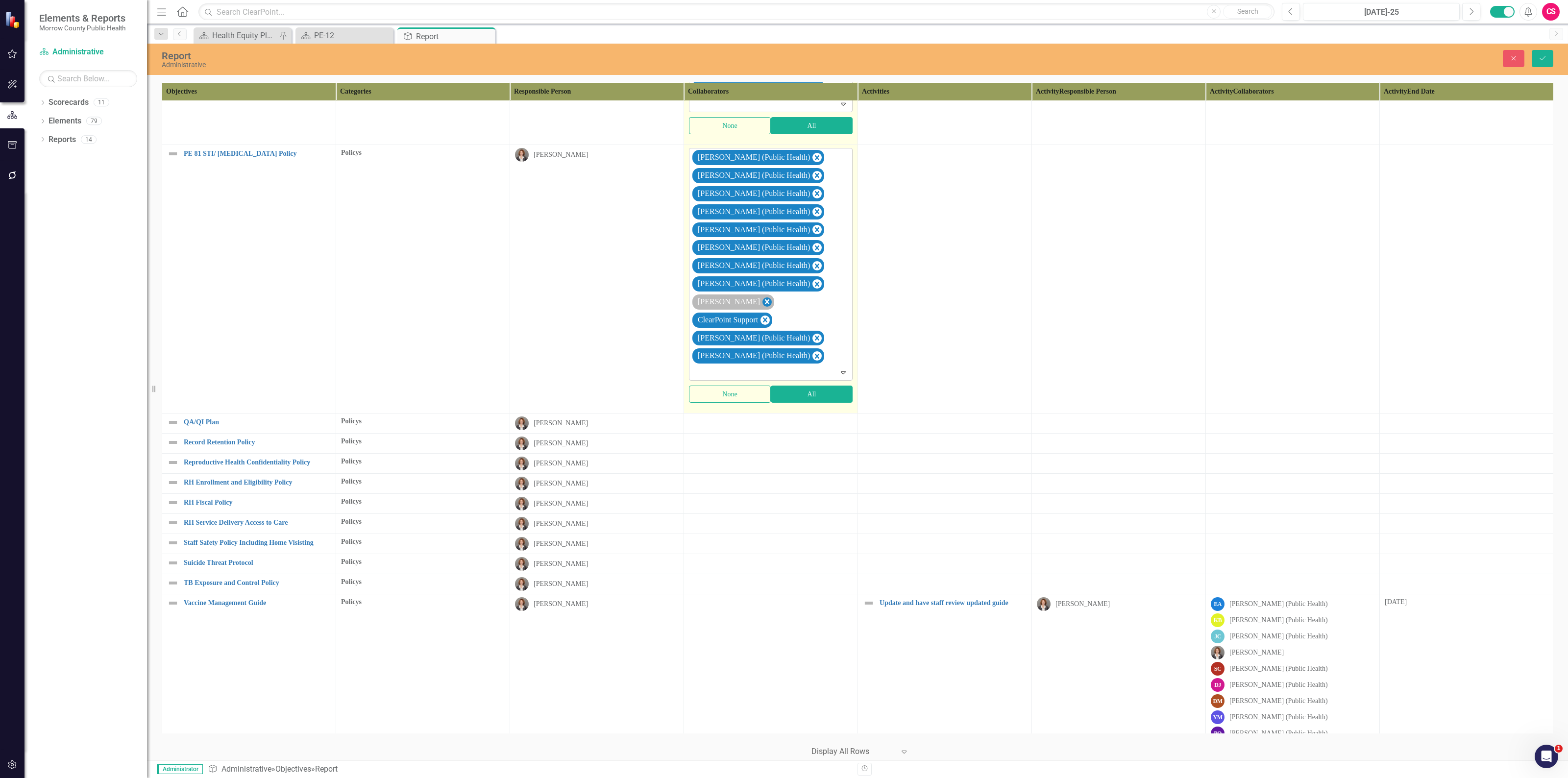
click at [762, 308] on icon "Remove Sarah Rea" at bounding box center [767, 302] width 9 height 12
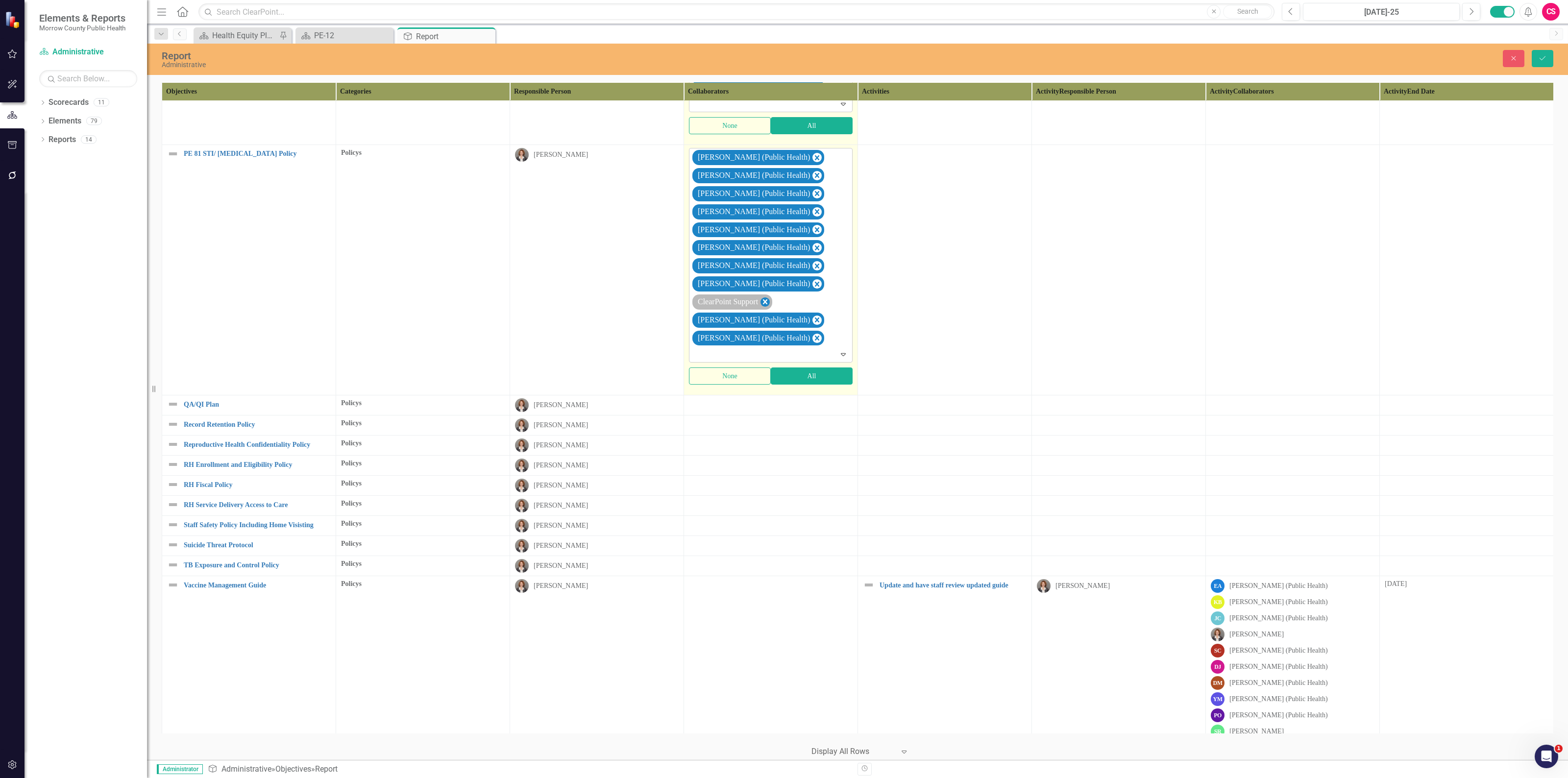
click at [767, 308] on icon "Remove ClearPoint Support" at bounding box center [765, 302] width 9 height 12
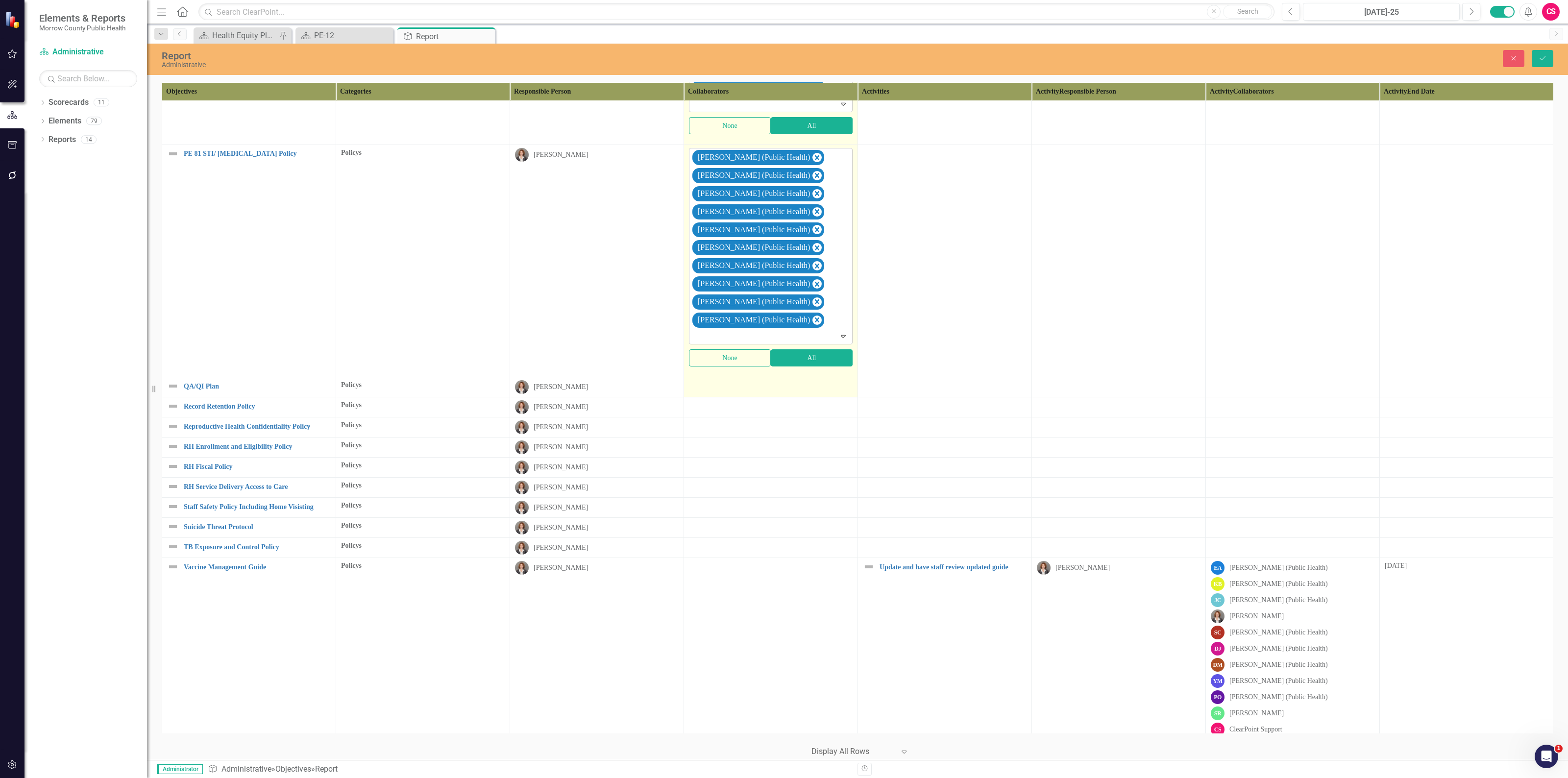
click at [776, 392] on div at bounding box center [770, 386] width 164 height 11
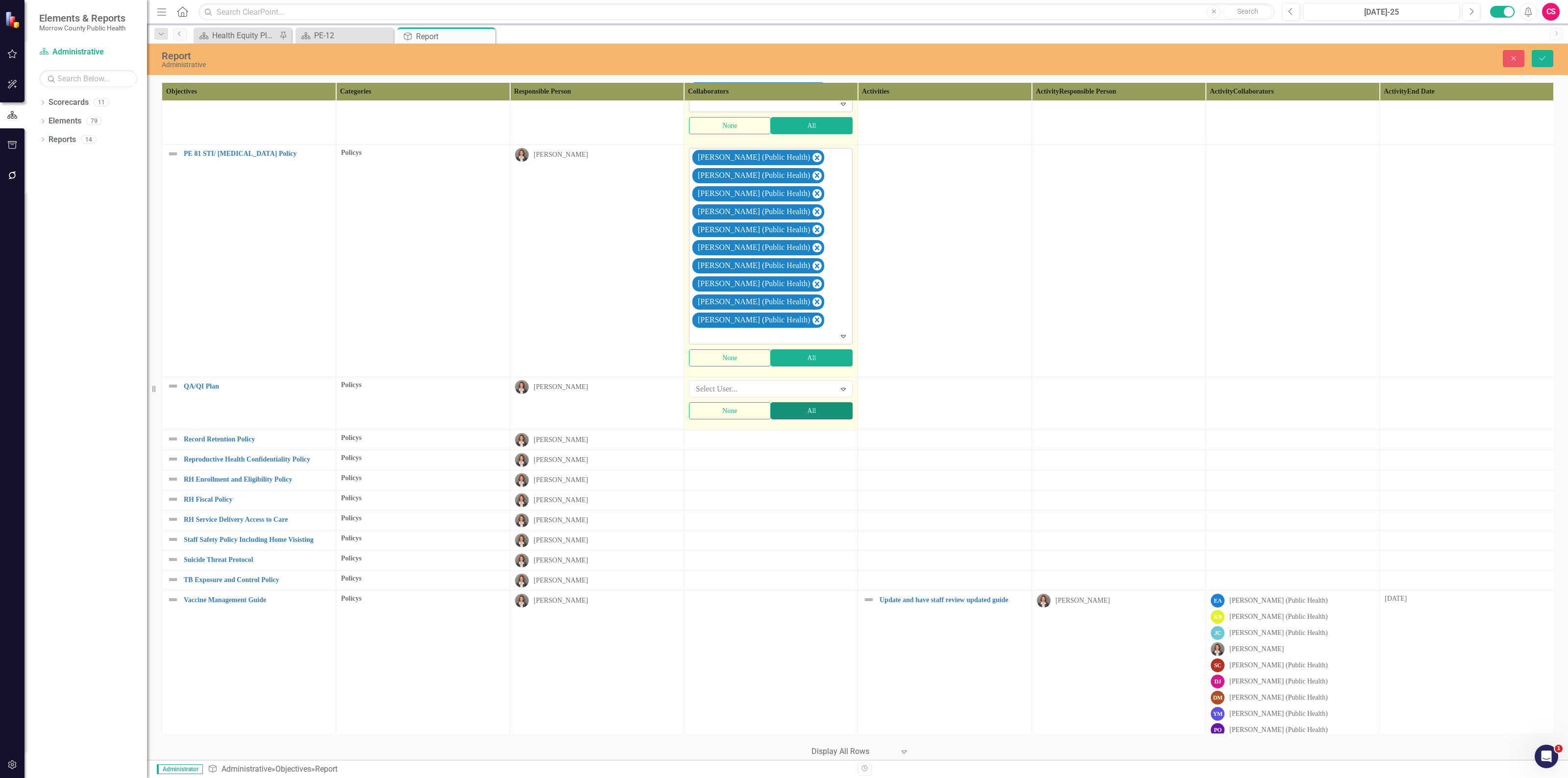
click at [782, 420] on button "All" at bounding box center [811, 411] width 82 height 17
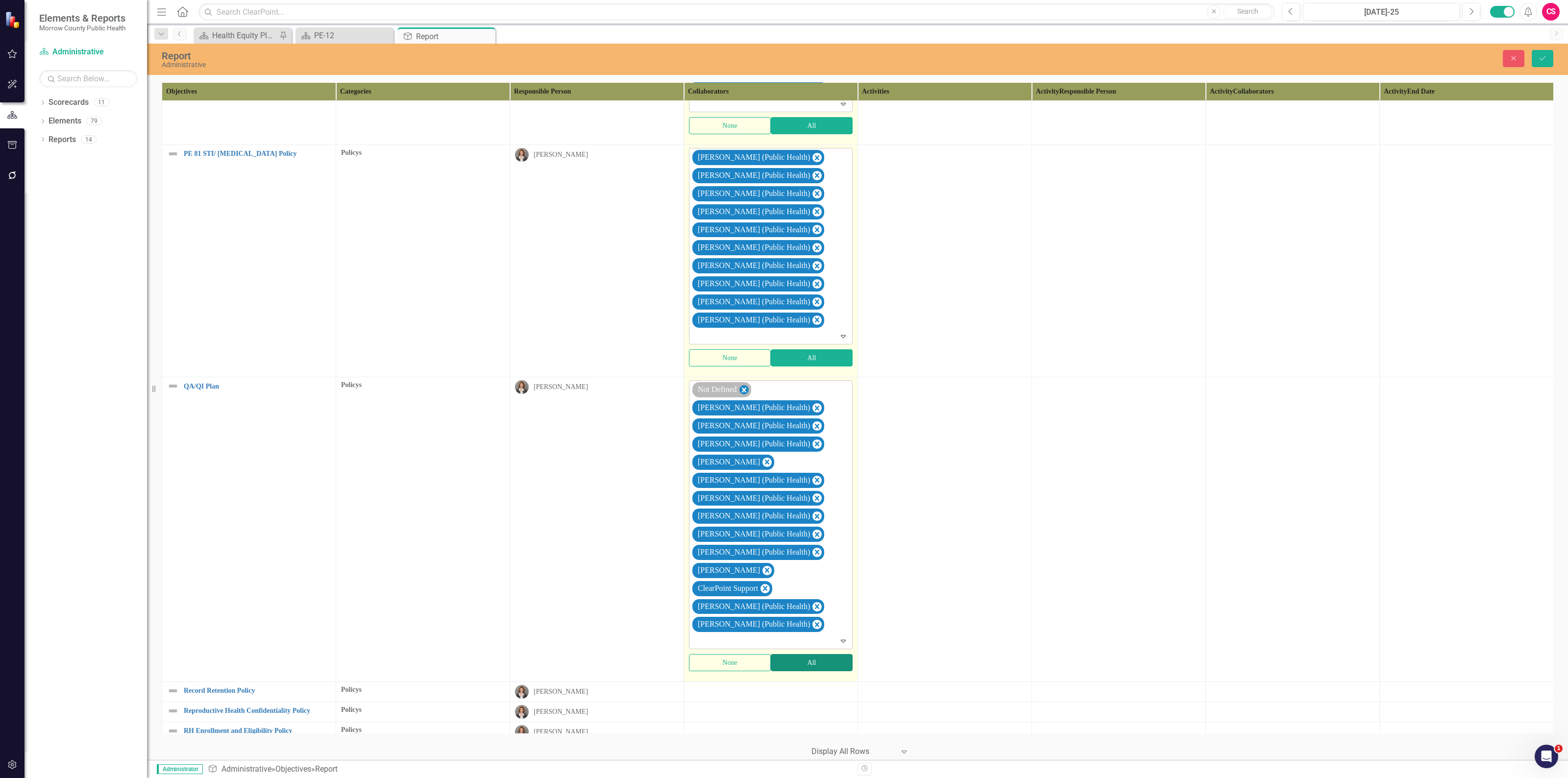
click at [746, 396] on icon "Remove Not Defined" at bounding box center [744, 389] width 9 height 12
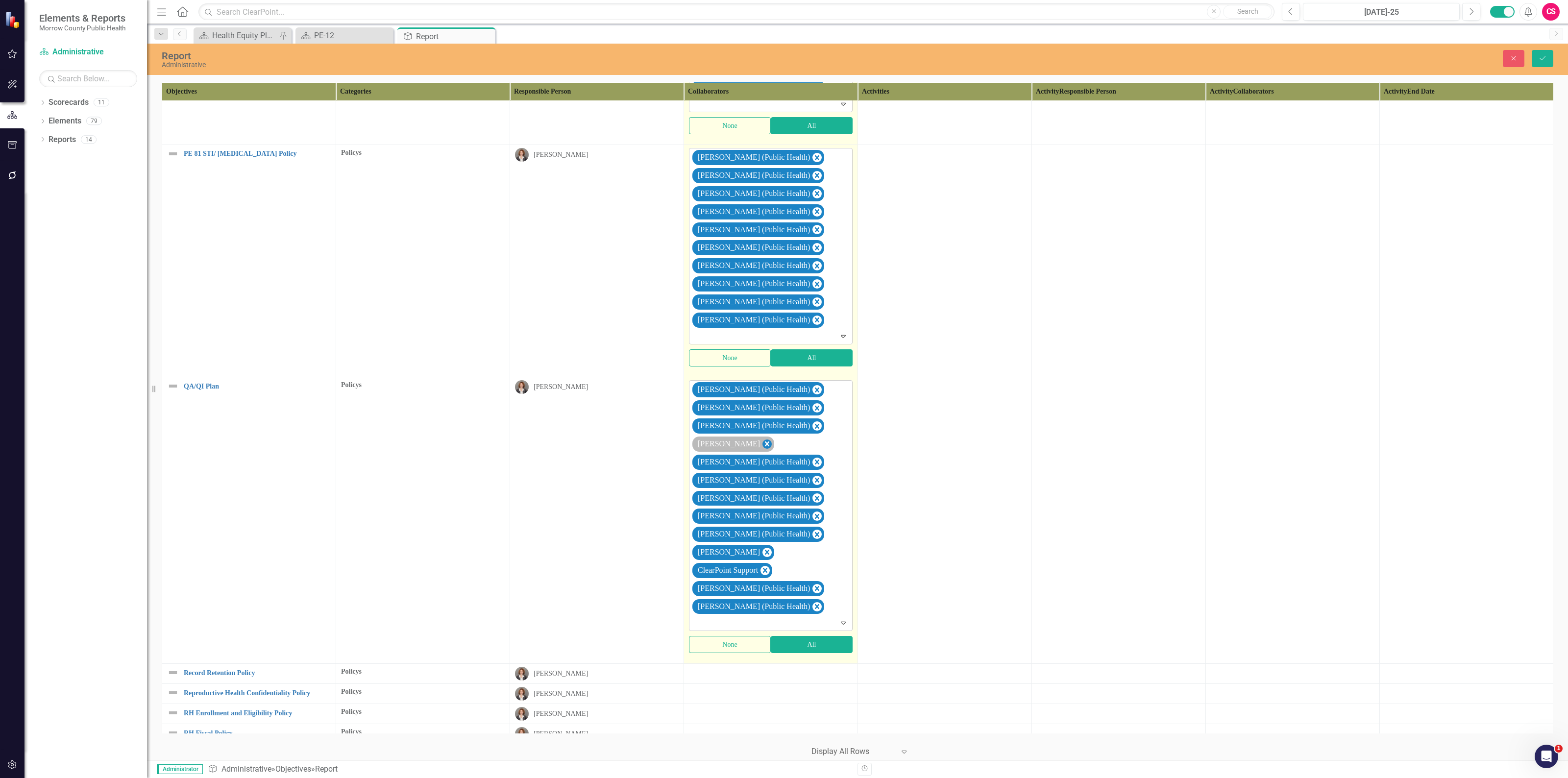
click at [762, 450] on icon "Remove Robin Canaday" at bounding box center [767, 443] width 9 height 12
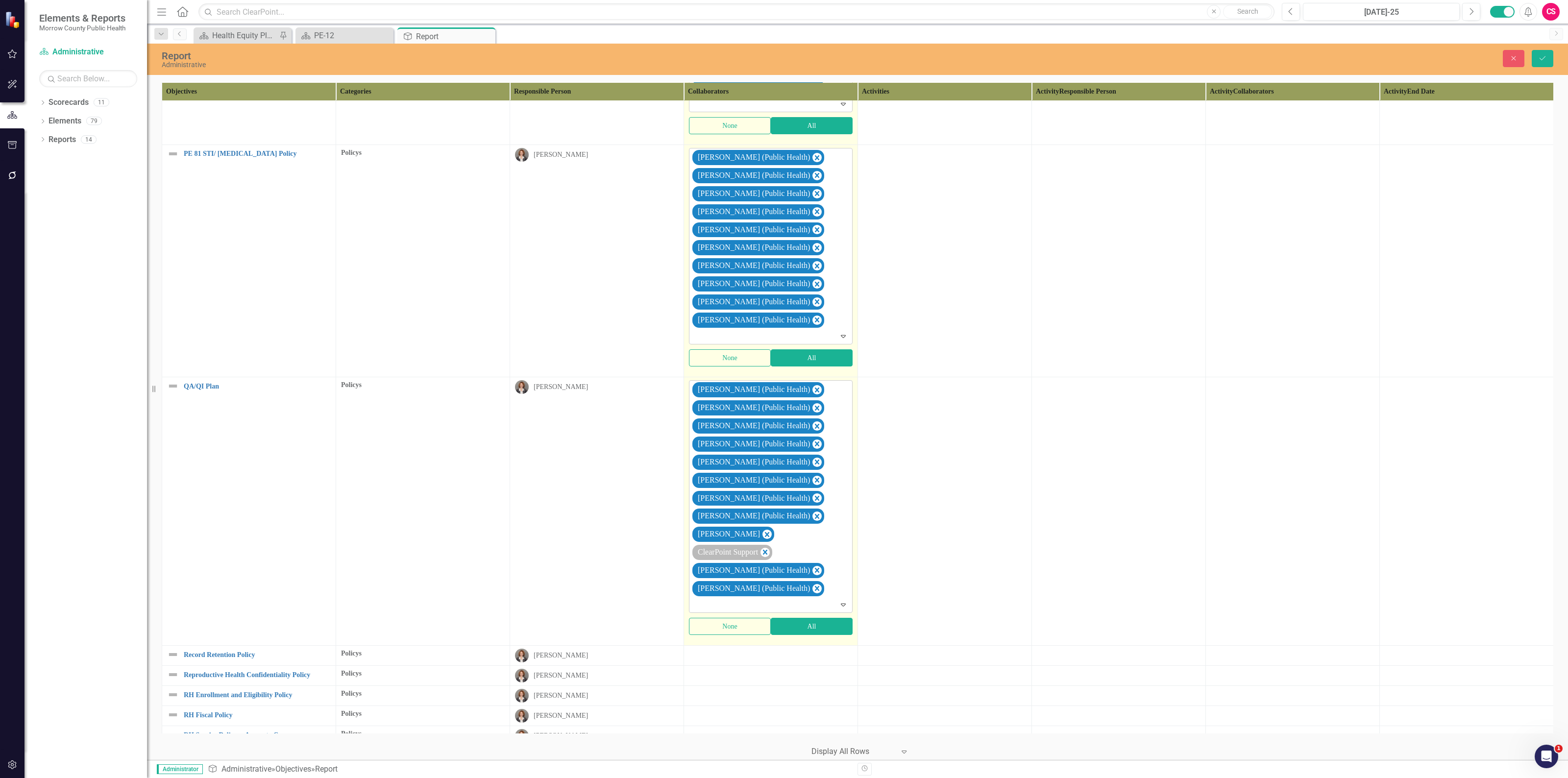
click at [762, 541] on icon "Remove Sarah Rea" at bounding box center [767, 534] width 9 height 12
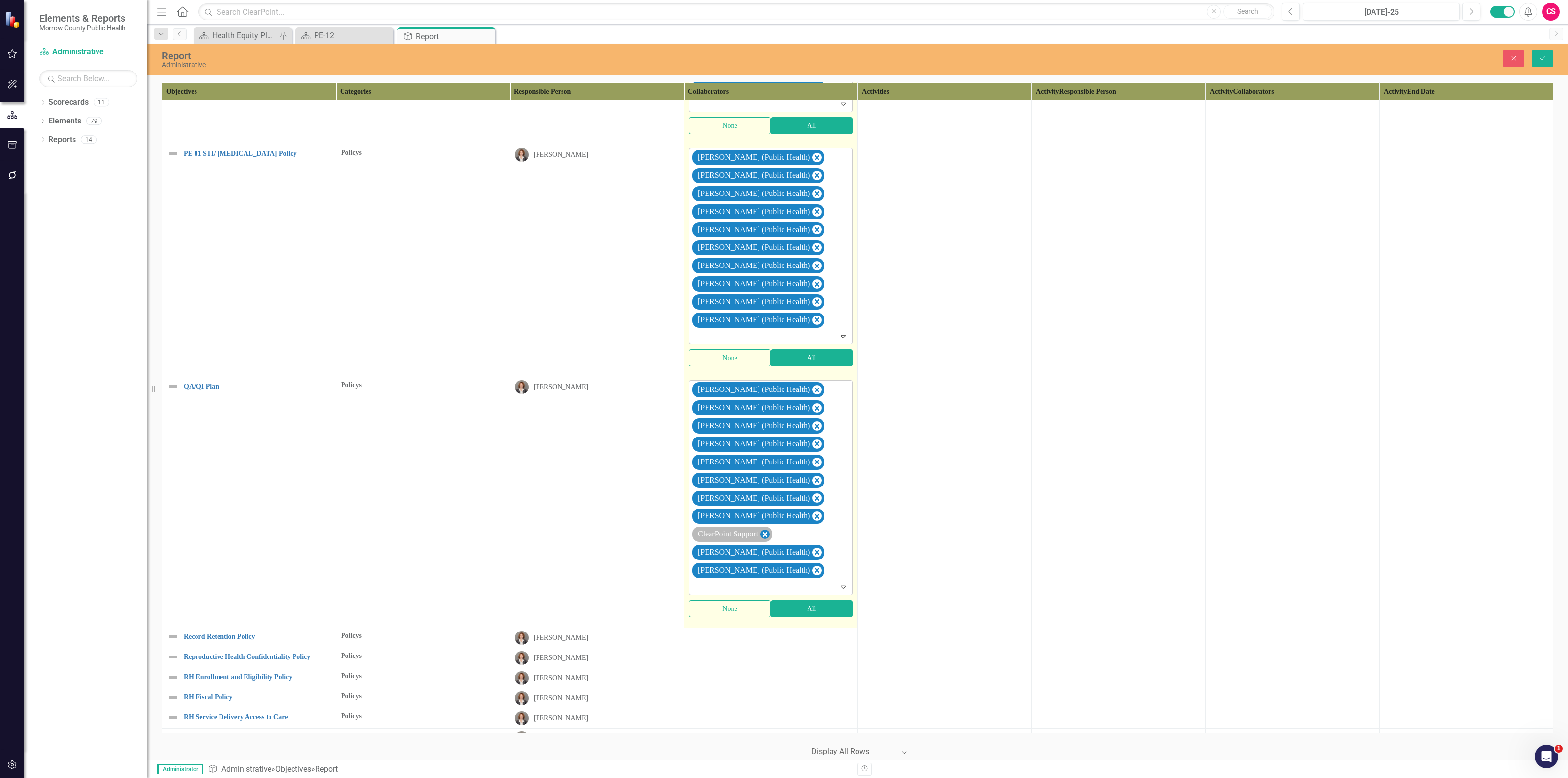
click at [767, 537] on icon "Remove ClearPoint Support" at bounding box center [765, 534] width 5 height 5
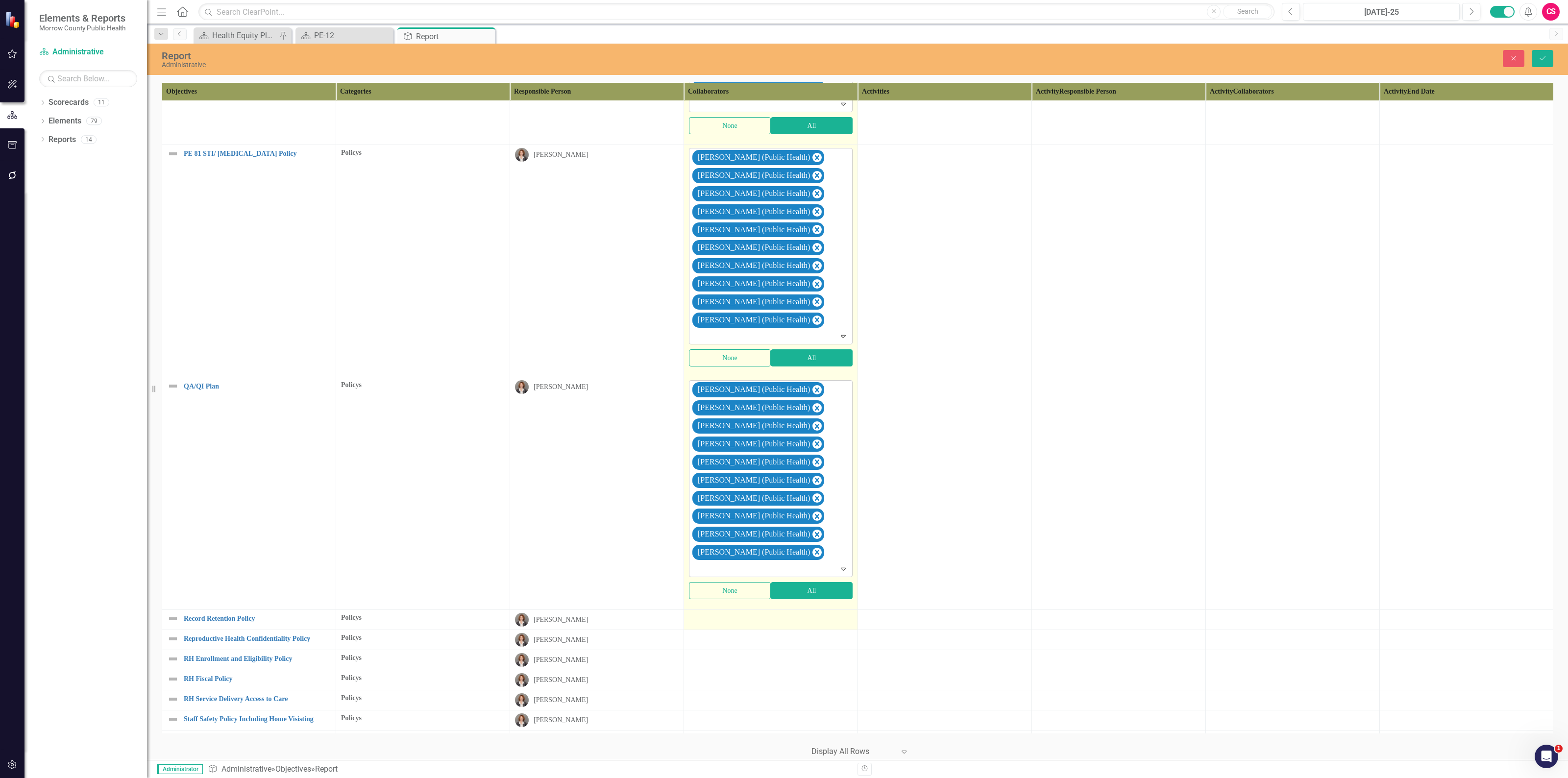
click at [746, 625] on div at bounding box center [770, 618] width 164 height 11
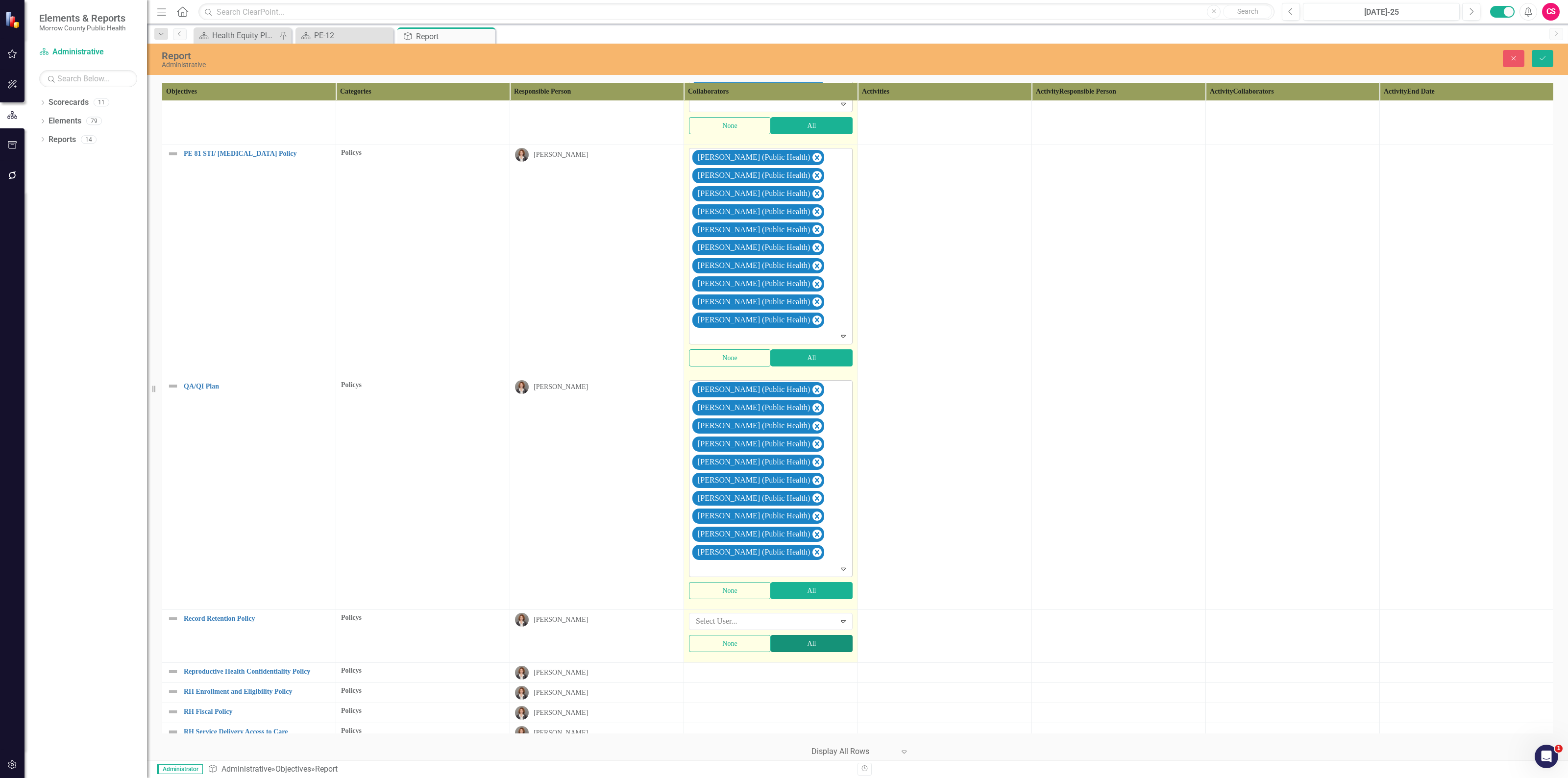
click at [784, 652] on button "All" at bounding box center [811, 644] width 82 height 17
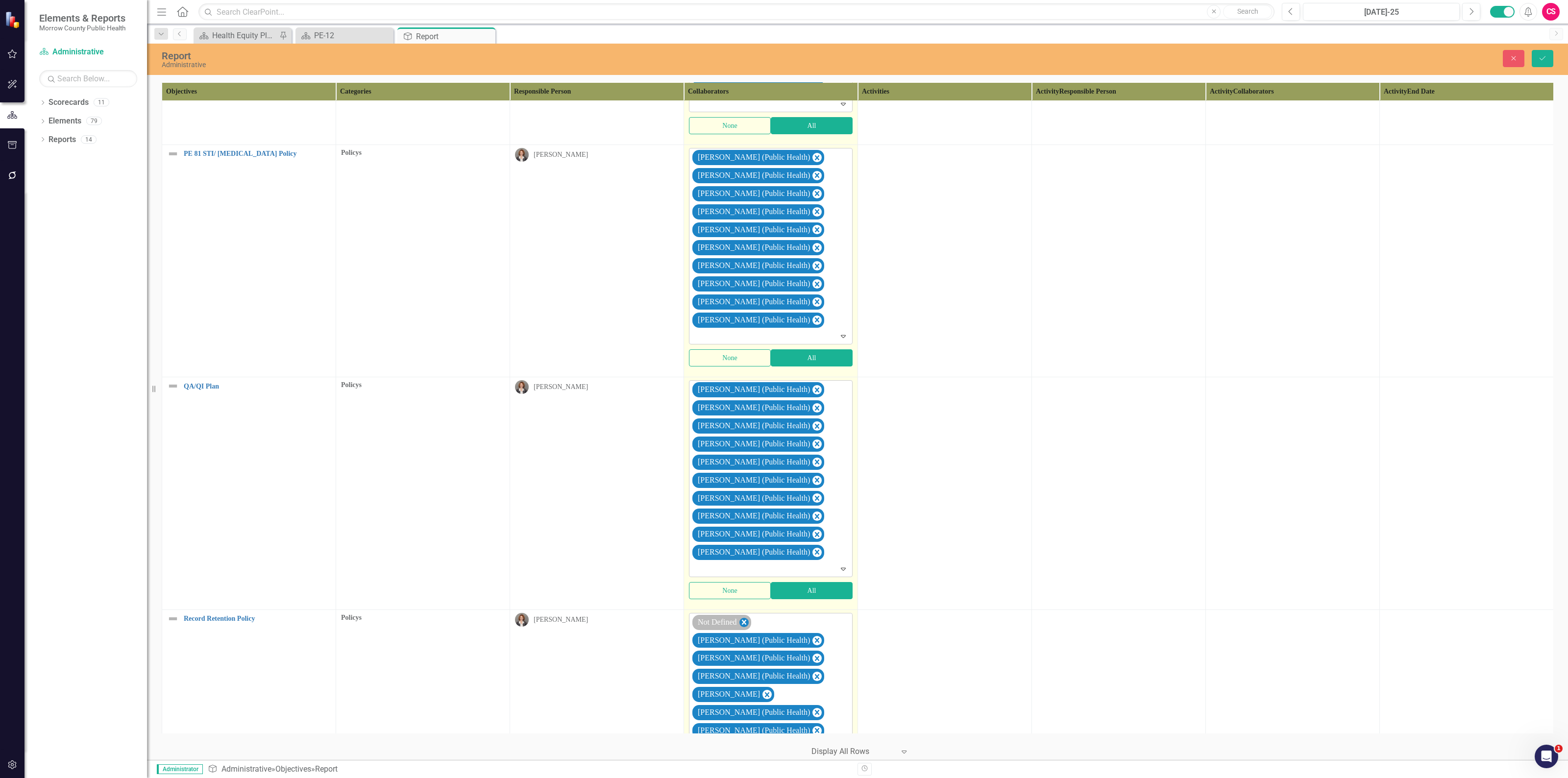
click at [746, 629] on icon "Remove Not Defined" at bounding box center [744, 622] width 9 height 12
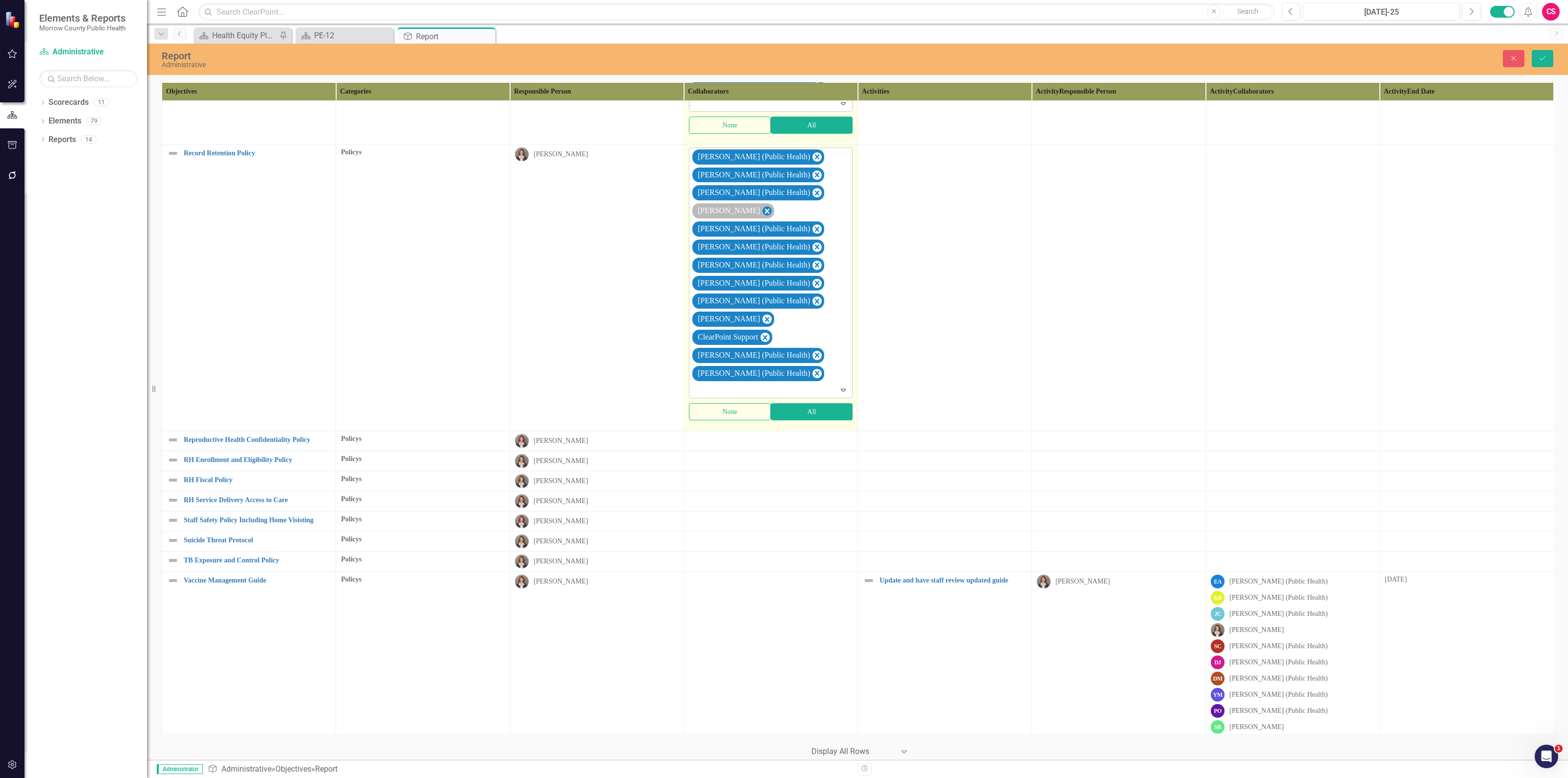
click at [762, 217] on icon "Remove Robin Canaday" at bounding box center [767, 211] width 9 height 12
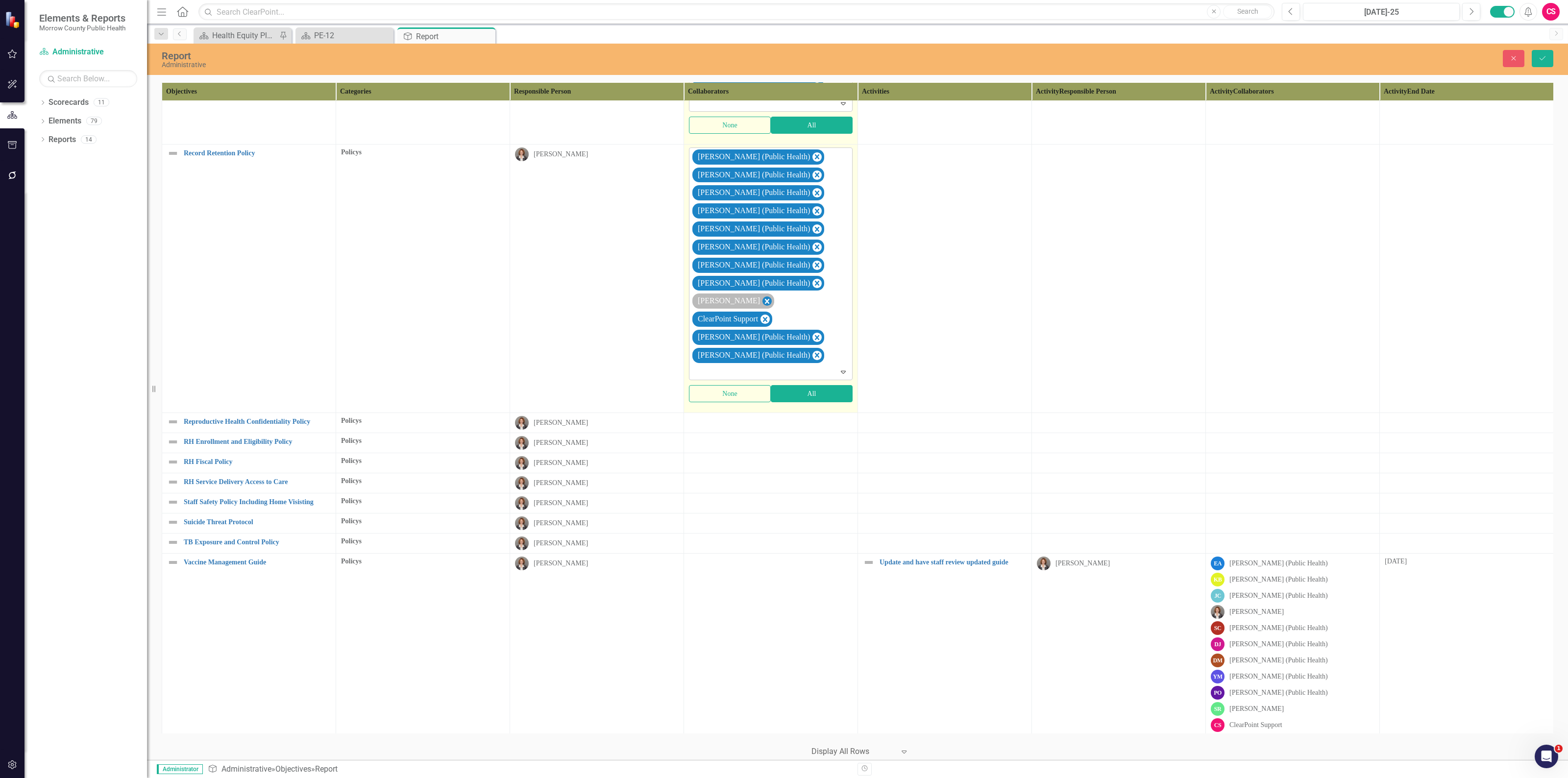
click at [762, 307] on icon "Remove Sarah Rea" at bounding box center [767, 302] width 9 height 12
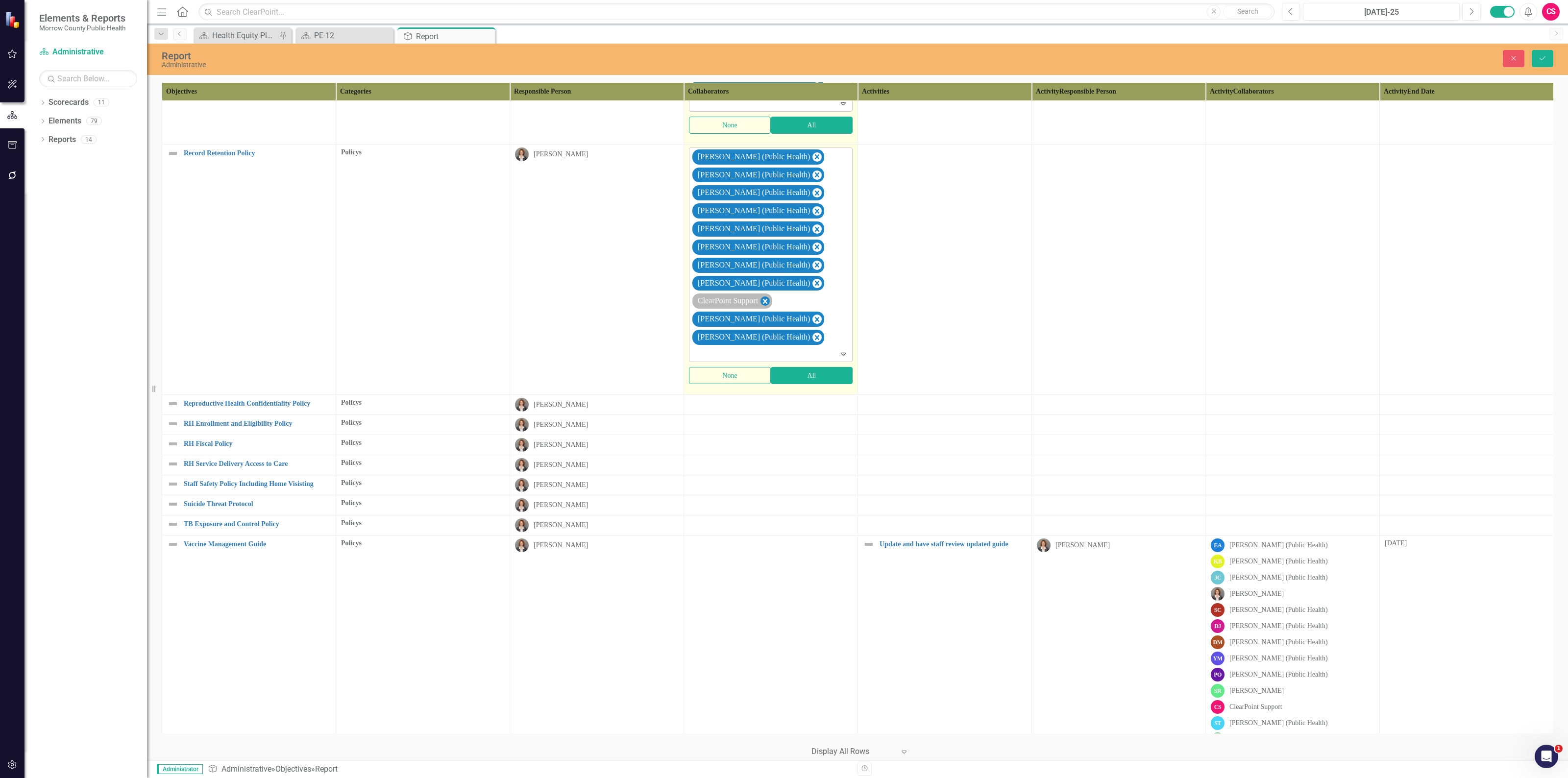
click at [767, 307] on icon "Remove ClearPoint Support" at bounding box center [765, 302] width 9 height 12
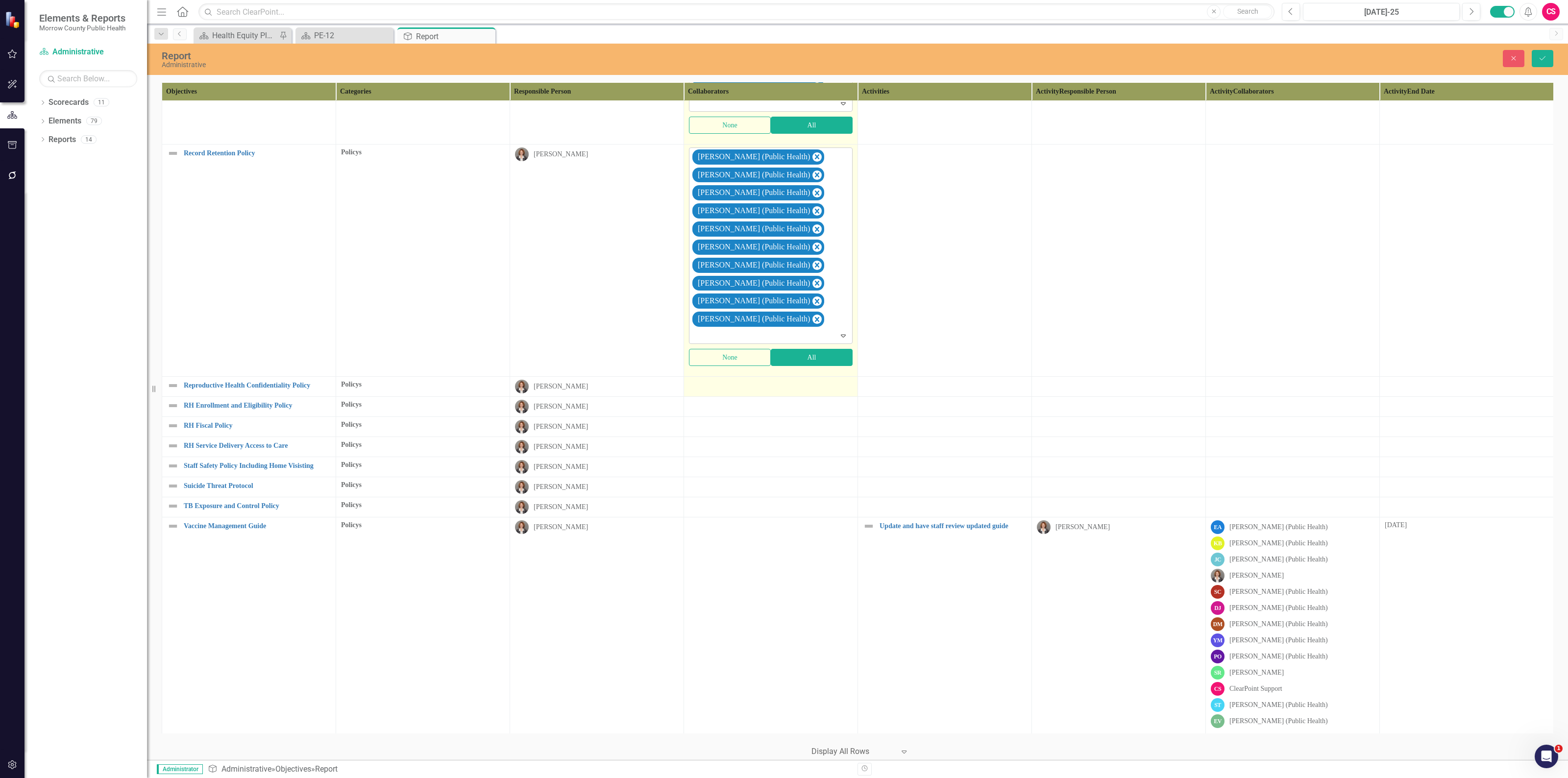
click at [769, 391] on td at bounding box center [771, 387] width 174 height 20
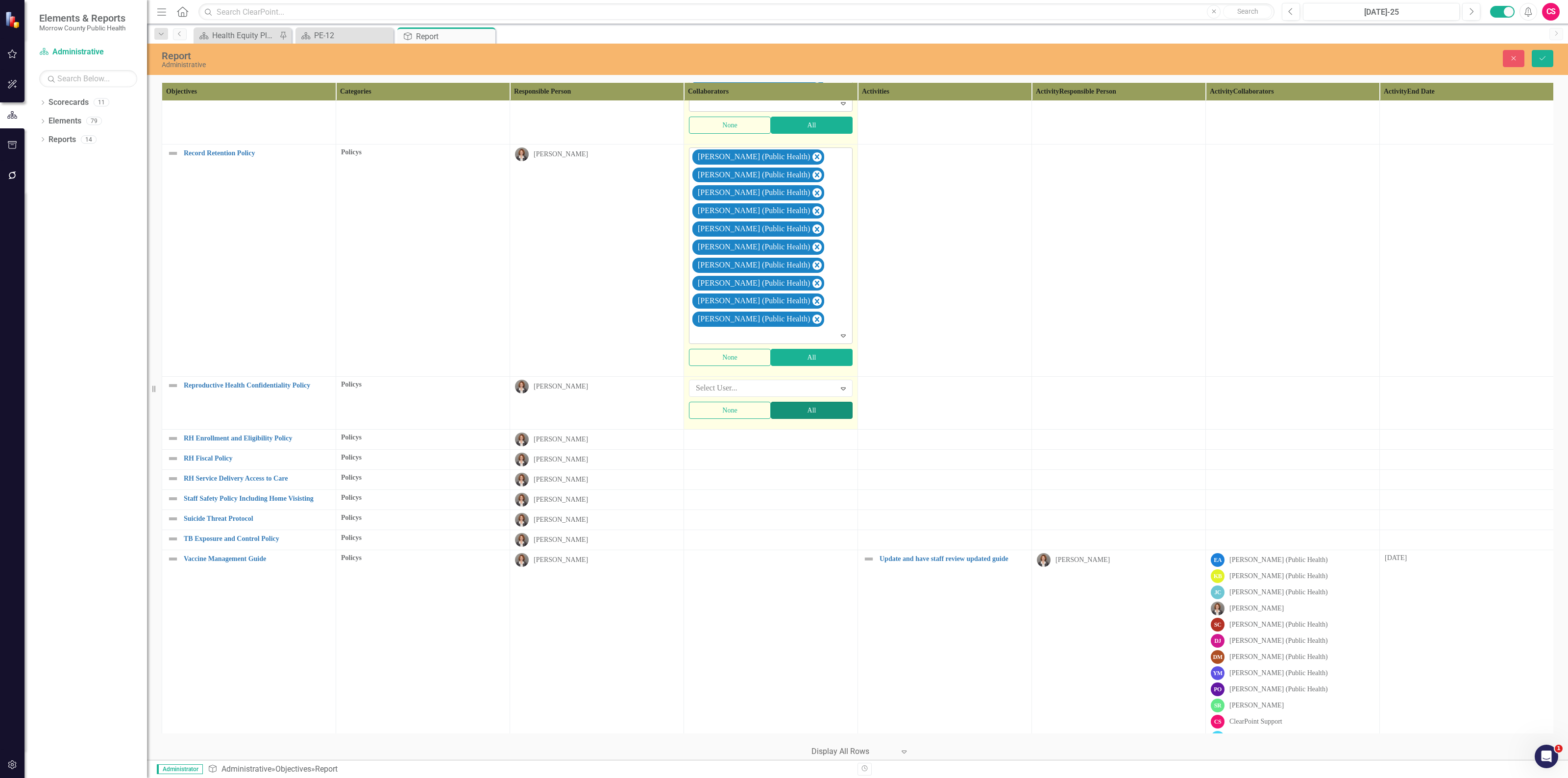
click at [780, 419] on button "All" at bounding box center [811, 410] width 82 height 17
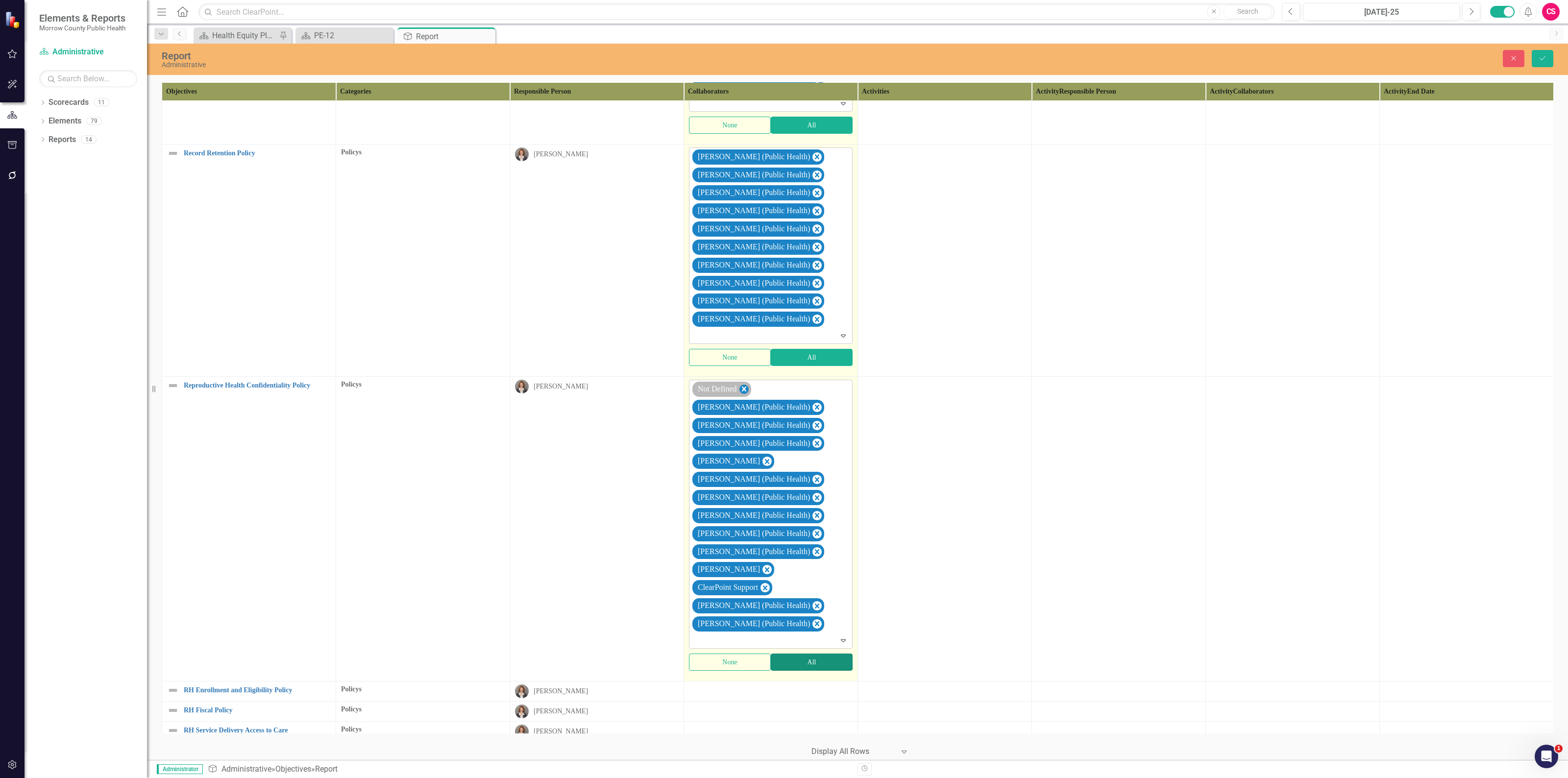
click at [748, 395] on icon "Remove Not Defined" at bounding box center [744, 389] width 9 height 12
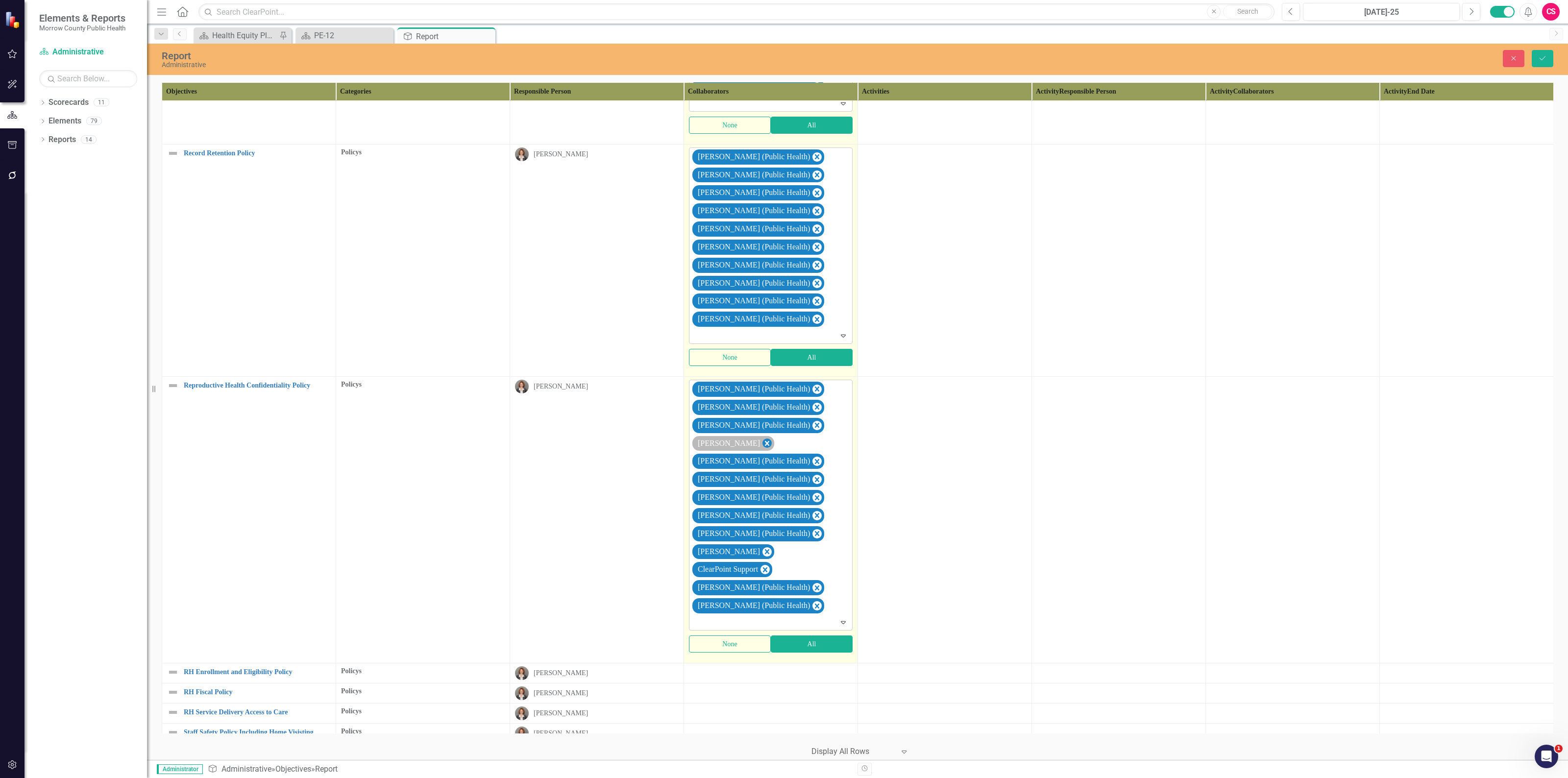
click at [765, 446] on icon "Remove Robin Canaday" at bounding box center [767, 442] width 5 height 5
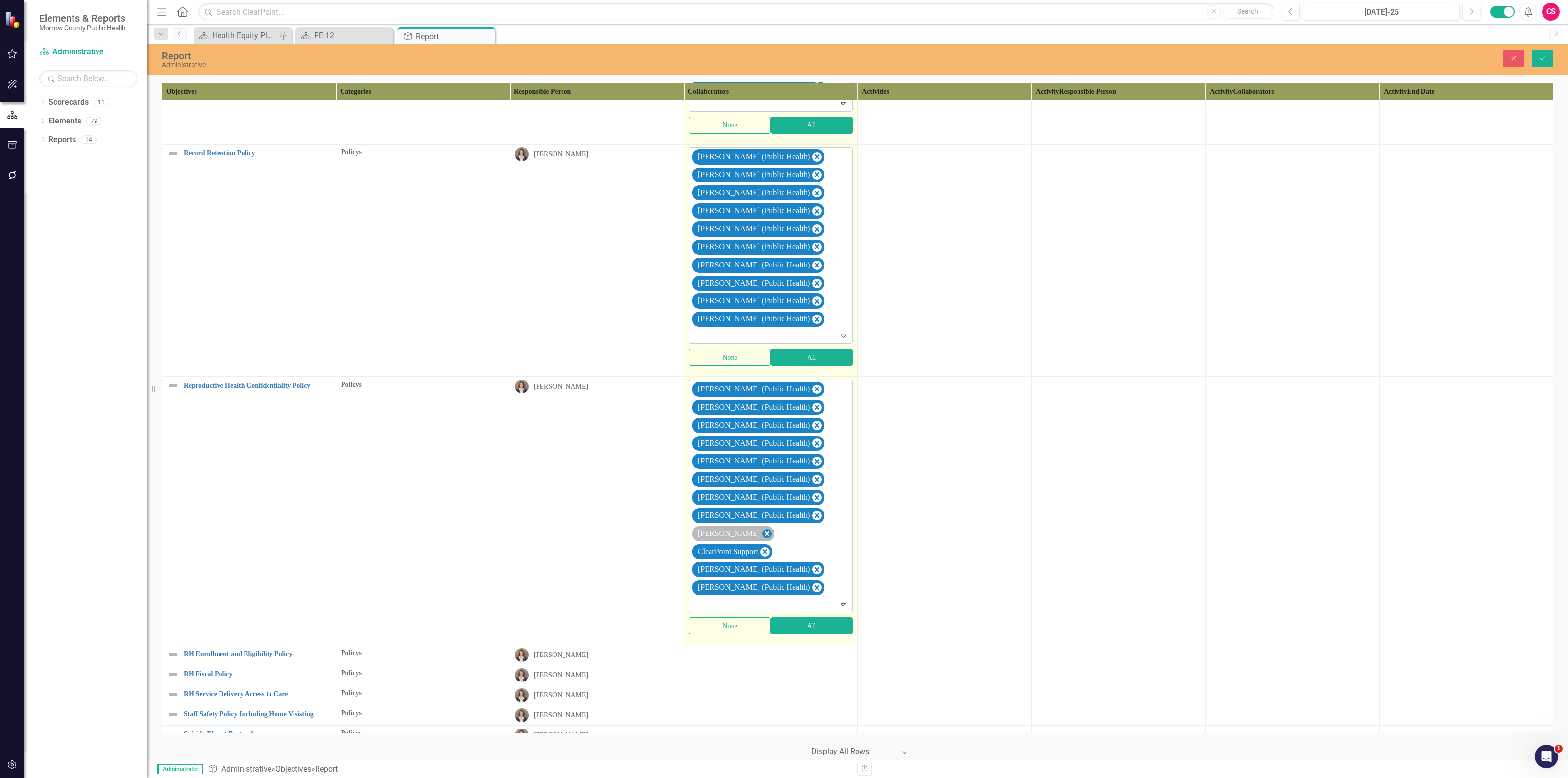
click at [762, 540] on icon "Remove Sarah Rea" at bounding box center [767, 533] width 9 height 12
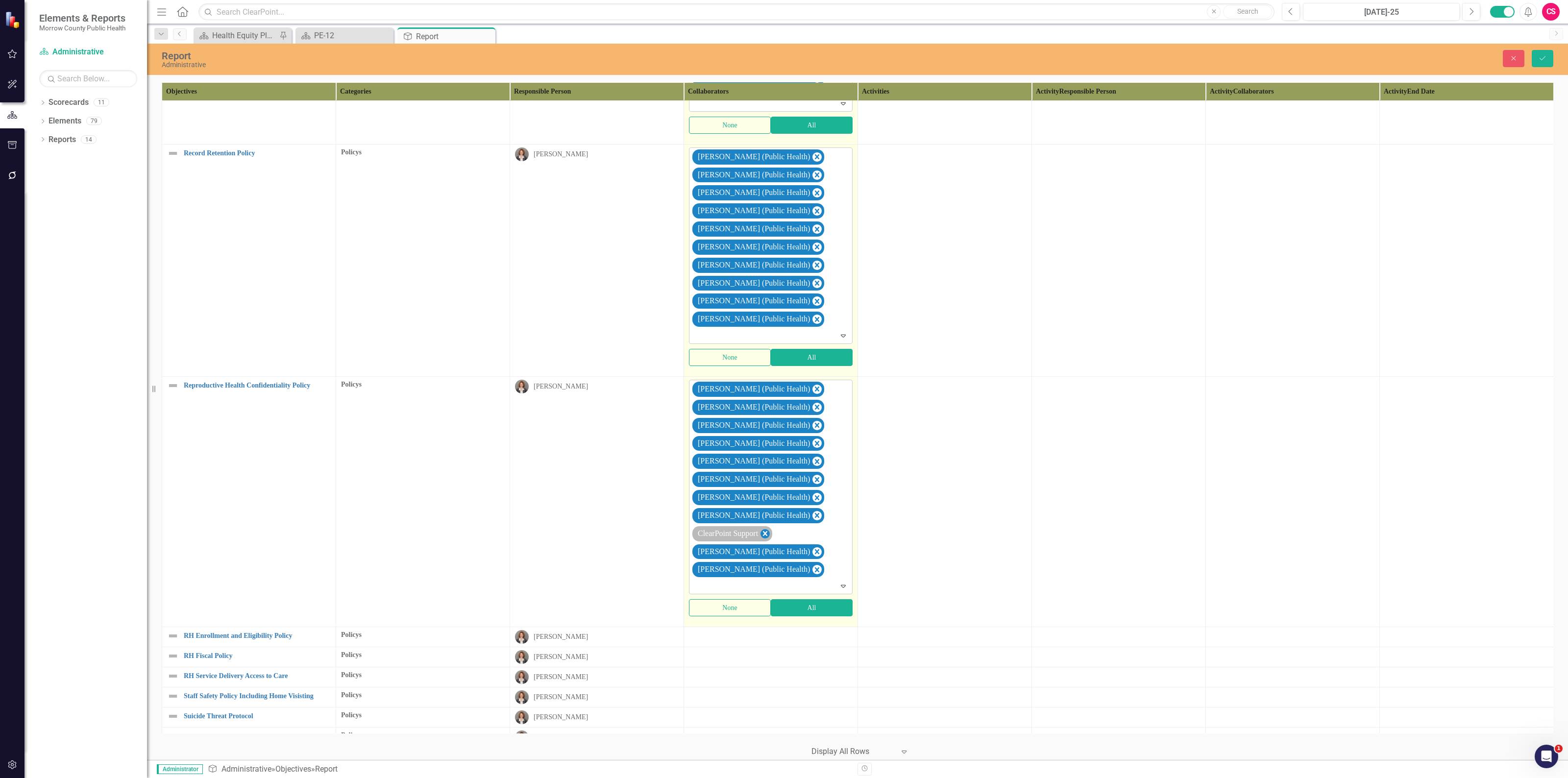
click at [767, 536] on icon "Remove ClearPoint Support" at bounding box center [765, 533] width 5 height 5
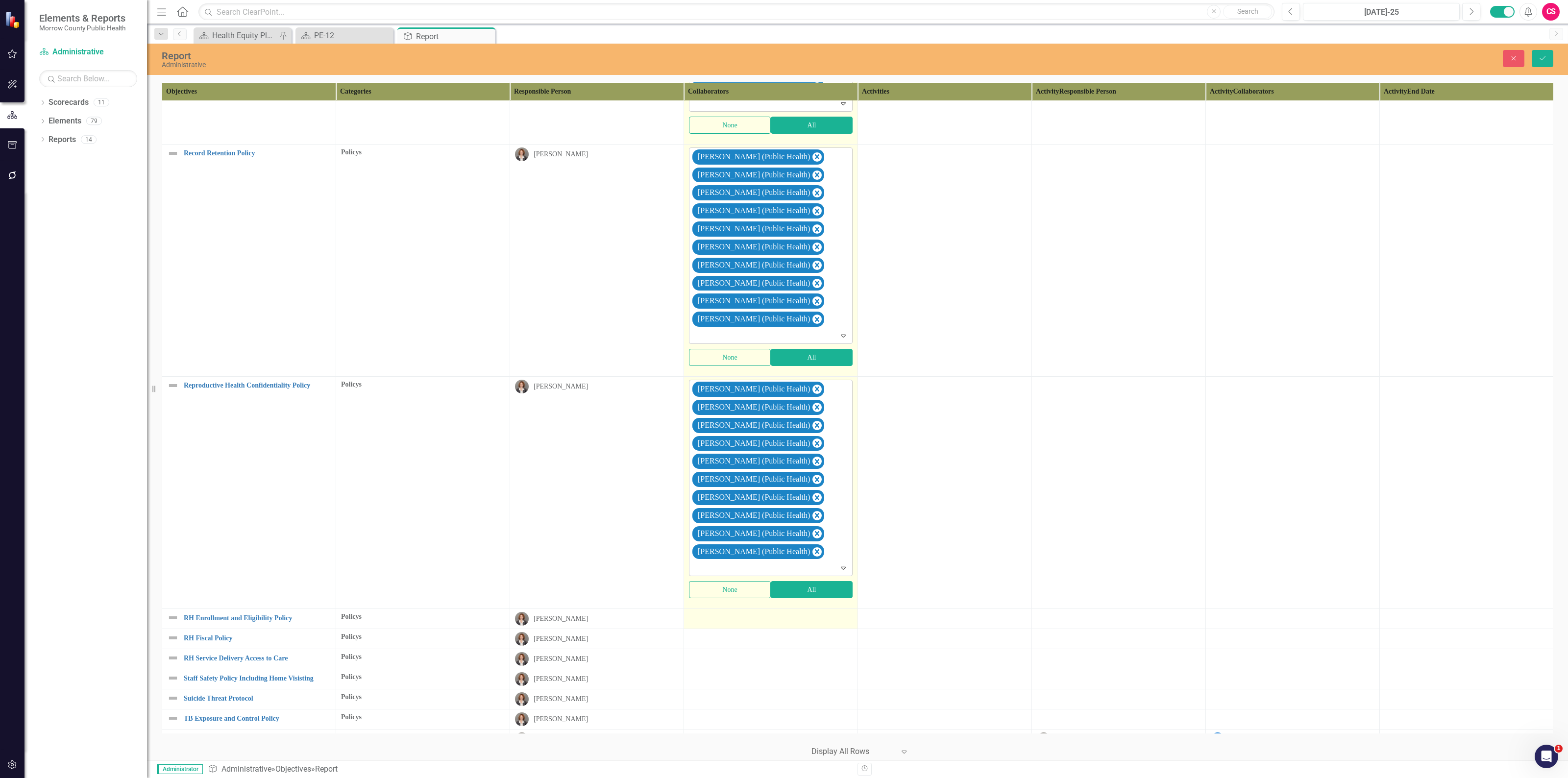
click at [789, 629] on td at bounding box center [771, 618] width 174 height 20
click at [793, 651] on button "All" at bounding box center [811, 643] width 82 height 17
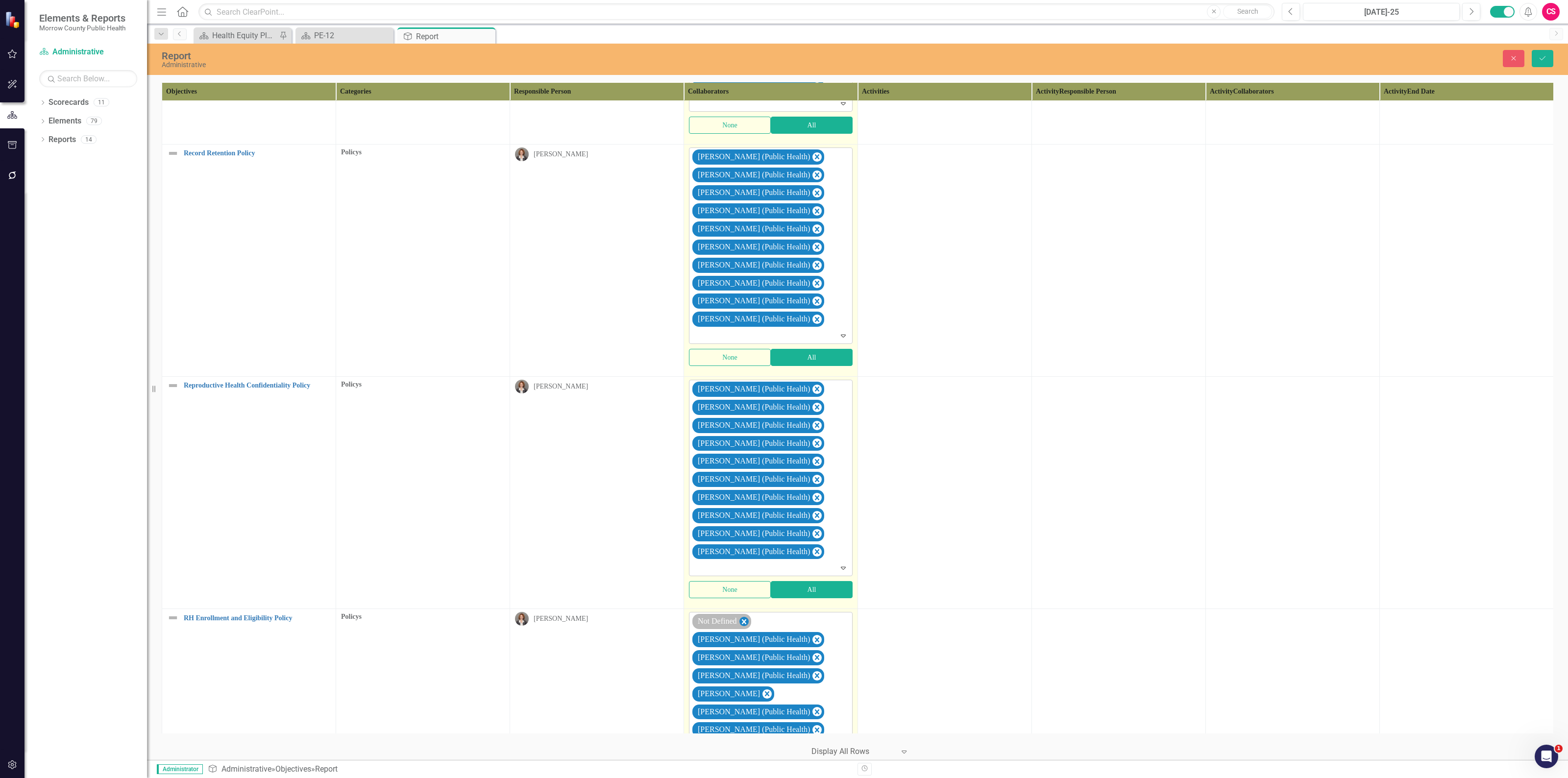
click at [746, 624] on icon "Remove Not Defined" at bounding box center [744, 621] width 5 height 5
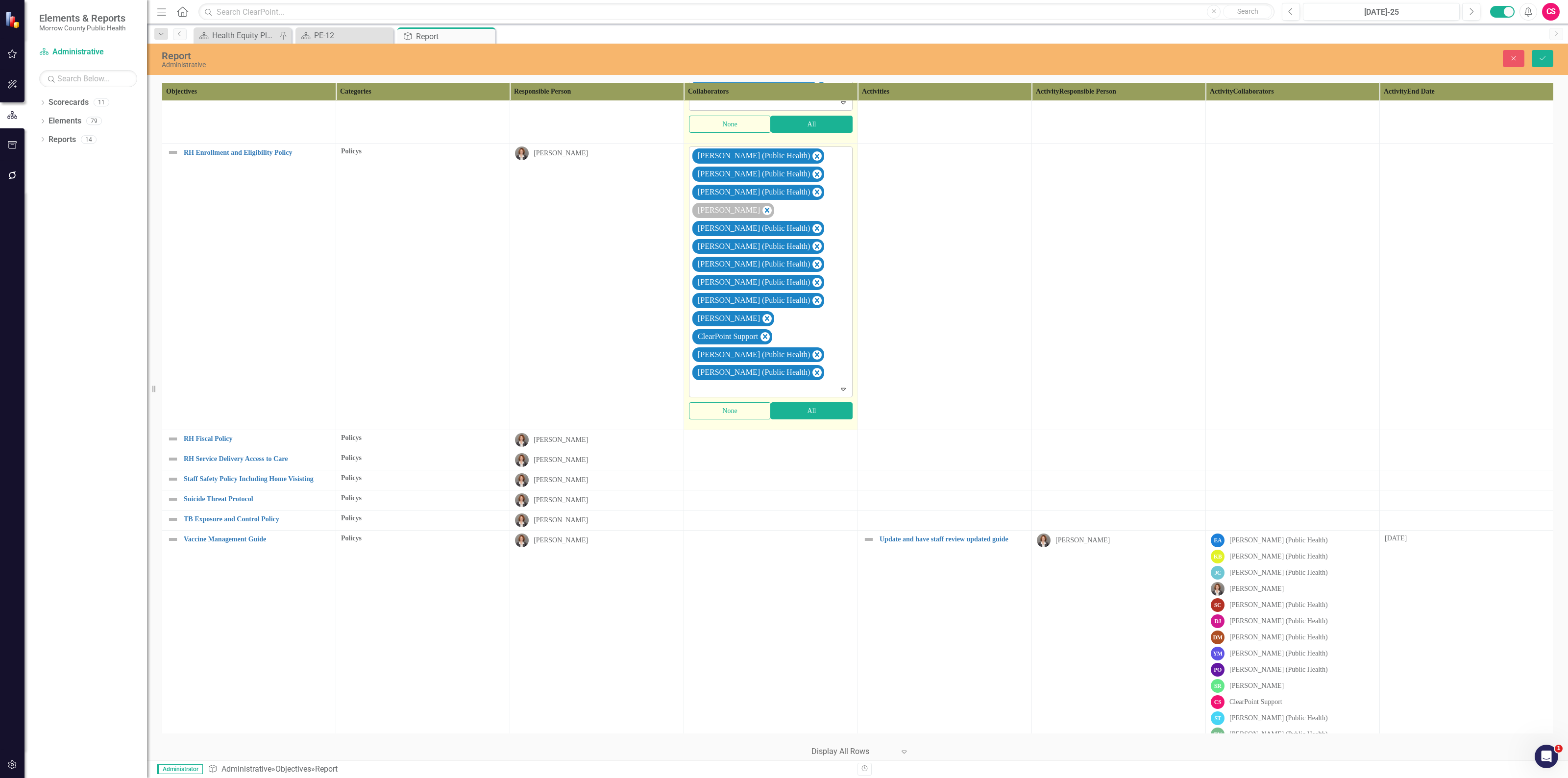
click at [762, 218] on div "[PERSON_NAME]" at bounding box center [732, 211] width 82 height 15
click at [765, 213] on icon "Remove Robin Canaday" at bounding box center [767, 210] width 5 height 5
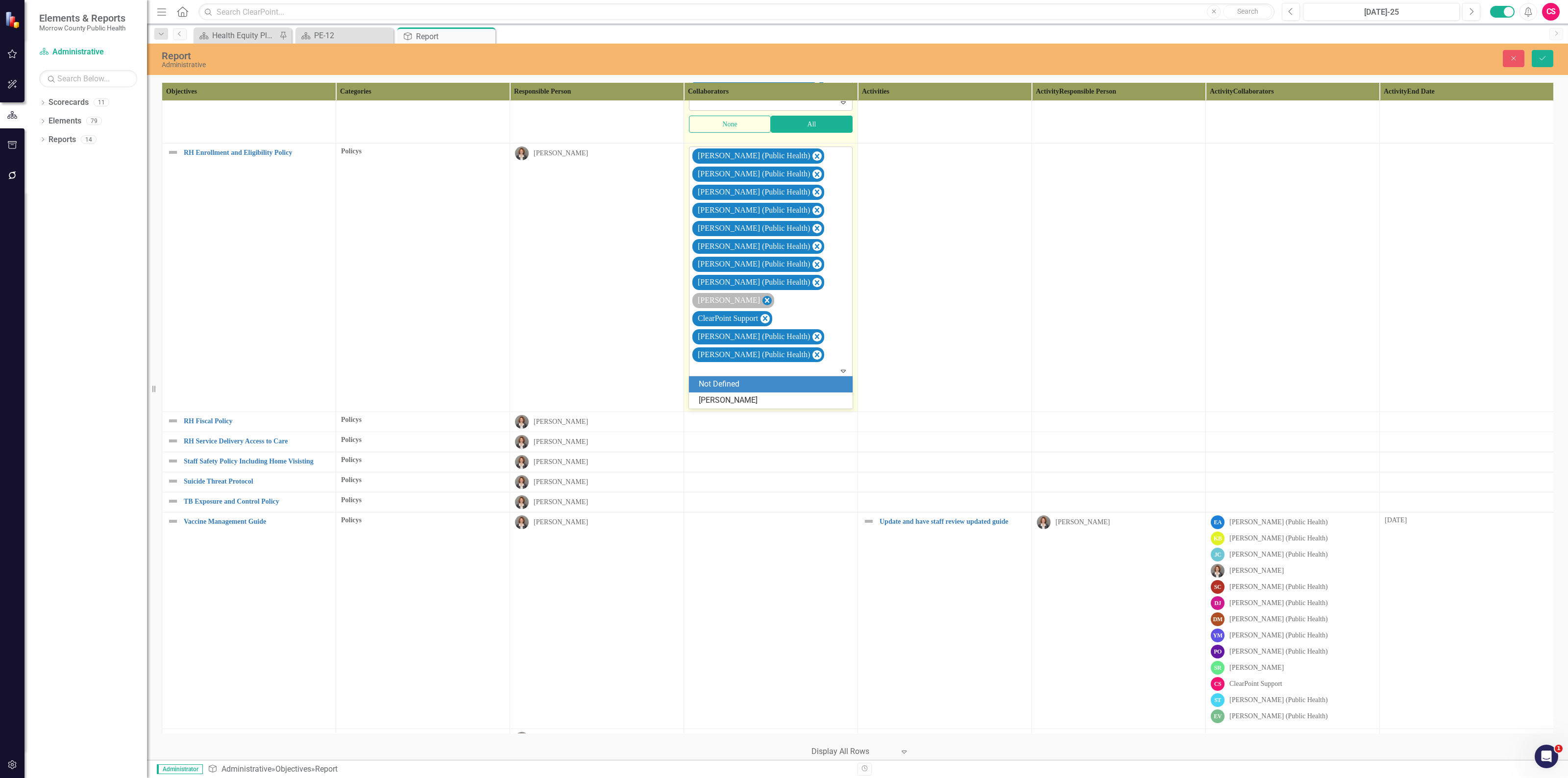
click at [762, 306] on icon "Remove Sarah Rea" at bounding box center [767, 300] width 9 height 12
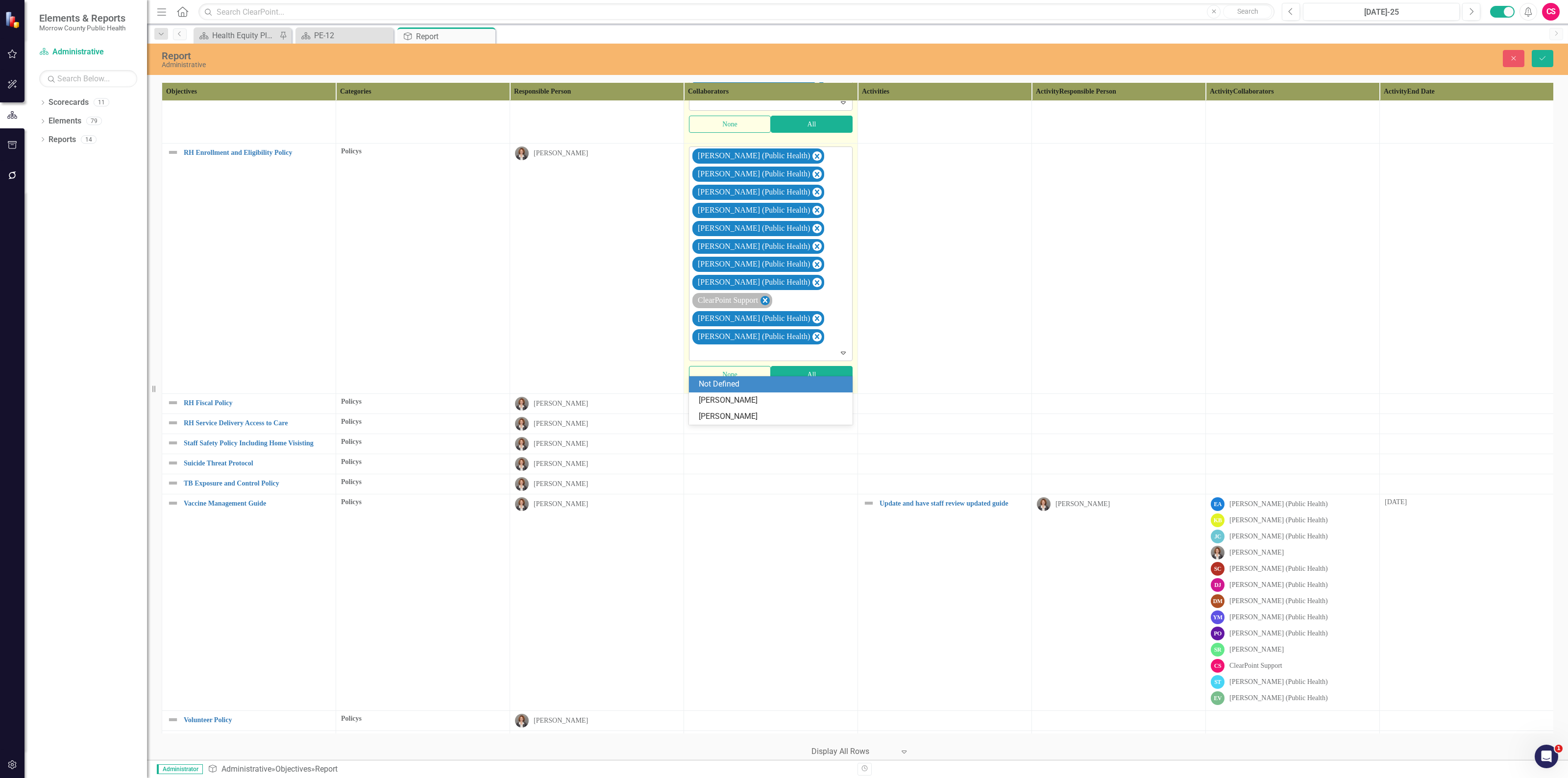
click at [767, 306] on icon "Remove ClearPoint Support" at bounding box center [765, 300] width 9 height 12
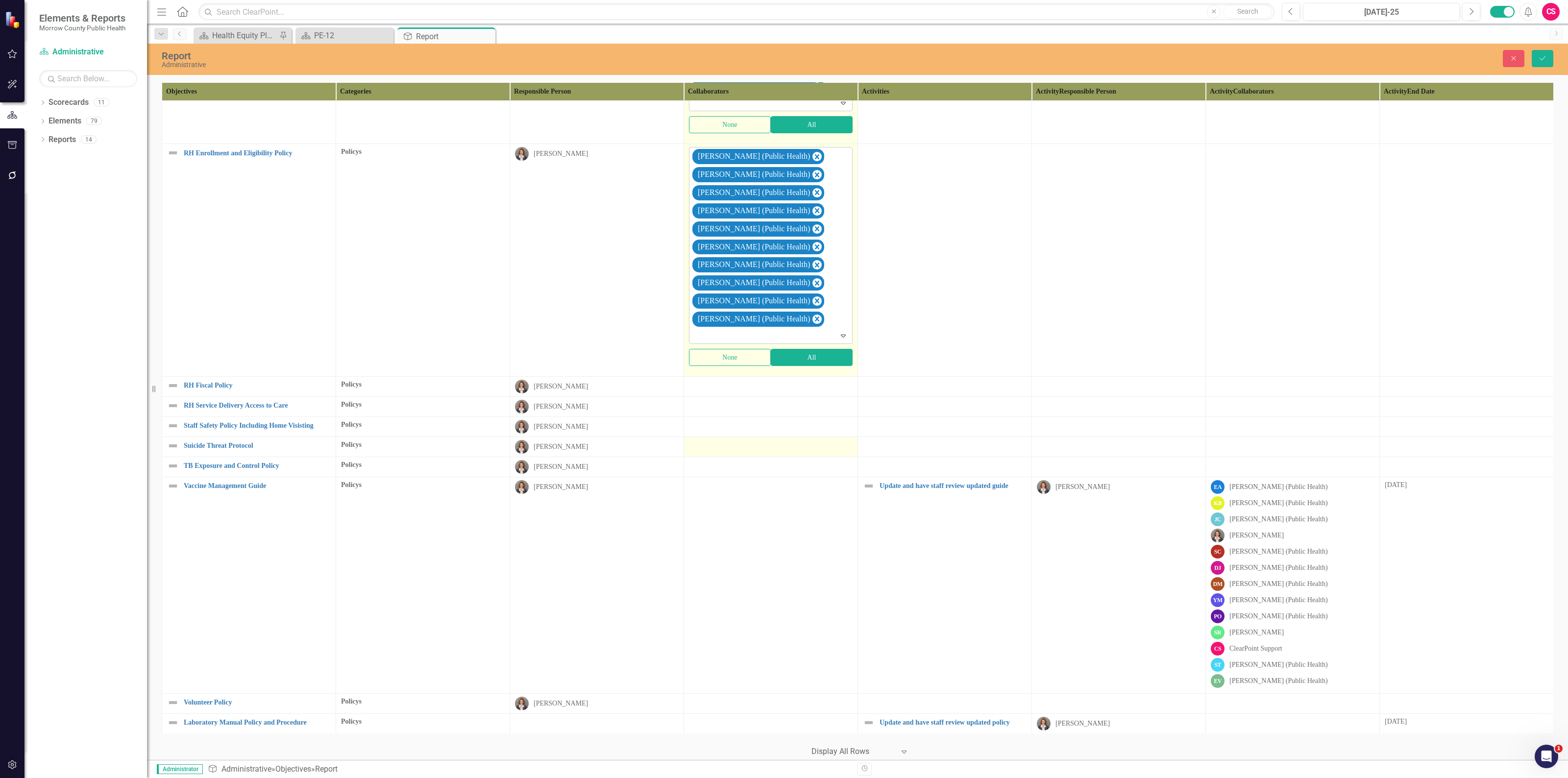
click at [788, 452] on div at bounding box center [770, 445] width 164 height 11
click at [803, 391] on div at bounding box center [770, 386] width 164 height 11
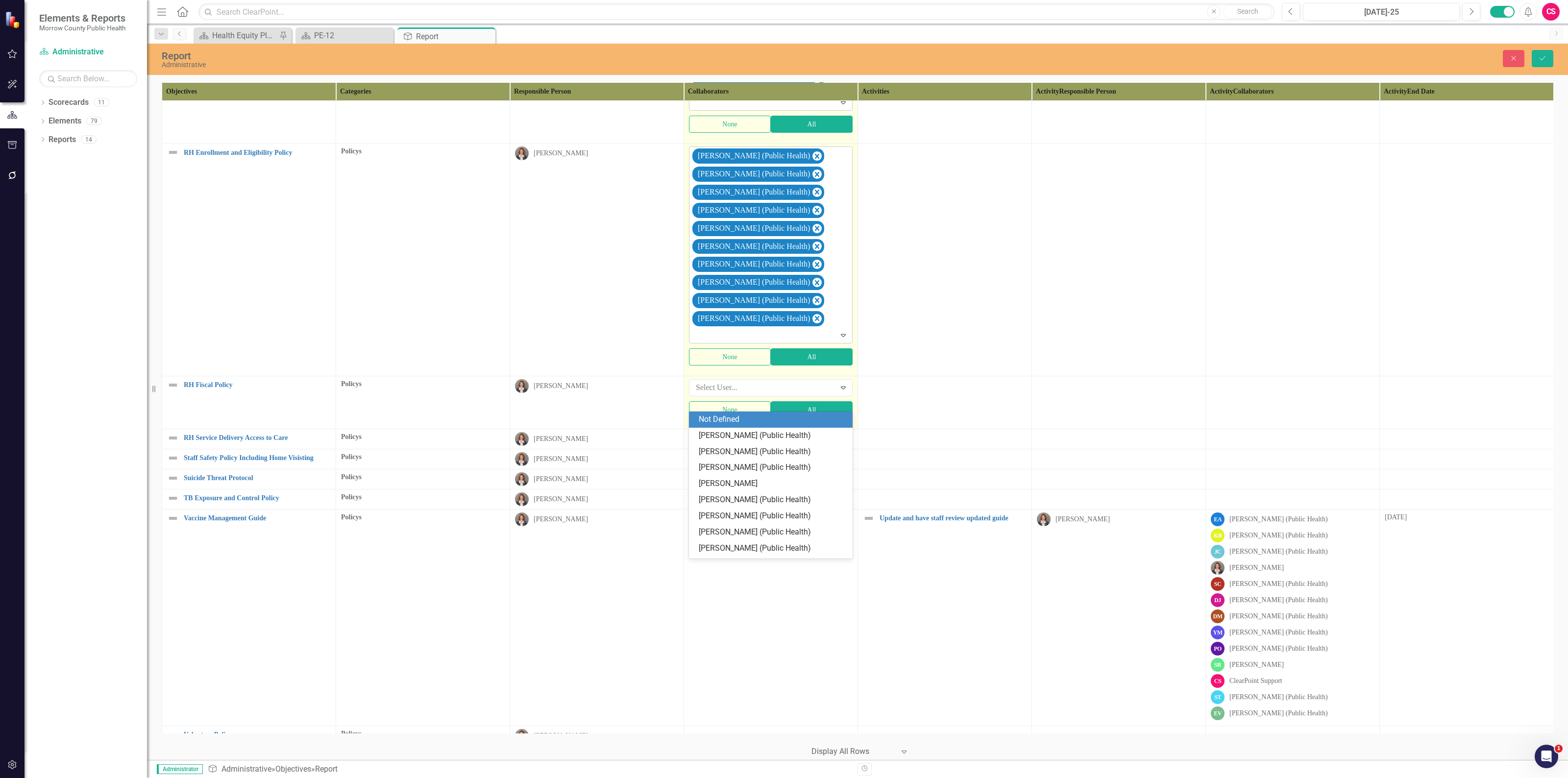
click at [803, 394] on div at bounding box center [764, 388] width 144 height 13
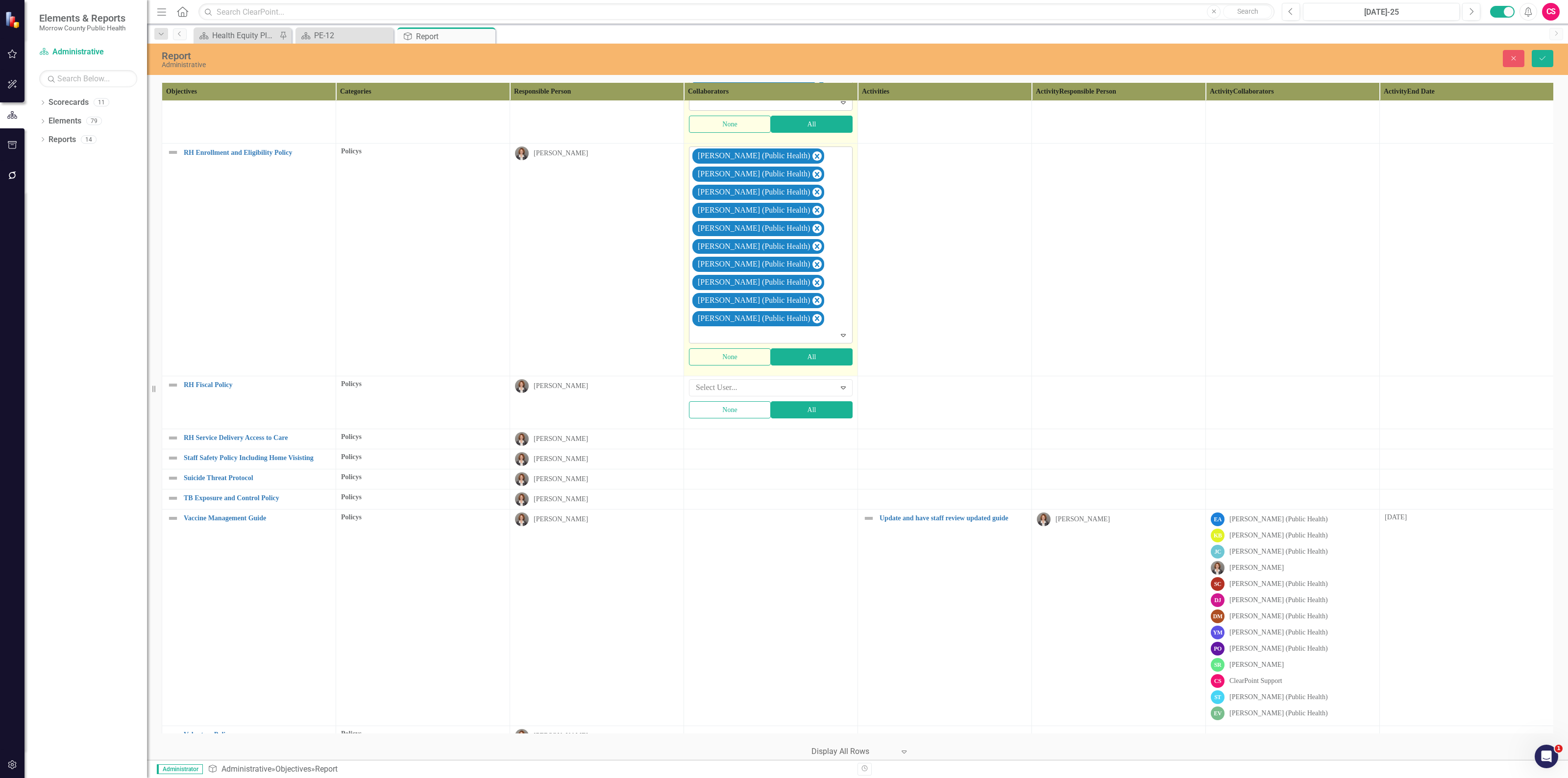
click at [857, 397] on tr "RH Fiscal Policy Link Map View Link Map Edit Edit Objective Link Open Element P…" at bounding box center [858, 403] width 1391 height 53
click at [821, 419] on button "All" at bounding box center [811, 409] width 82 height 17
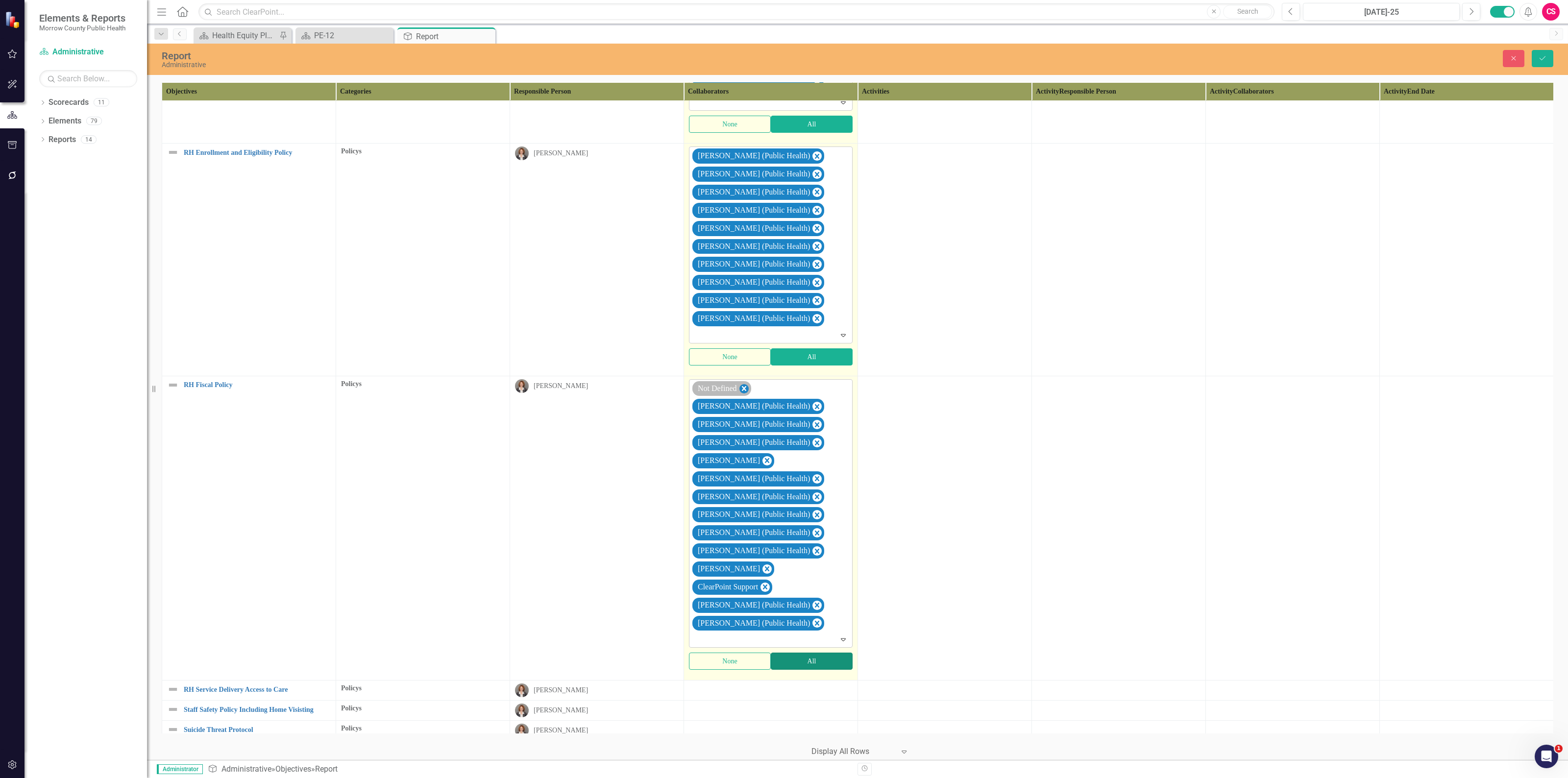
click at [745, 391] on icon "Remove Not Defined" at bounding box center [744, 388] width 5 height 5
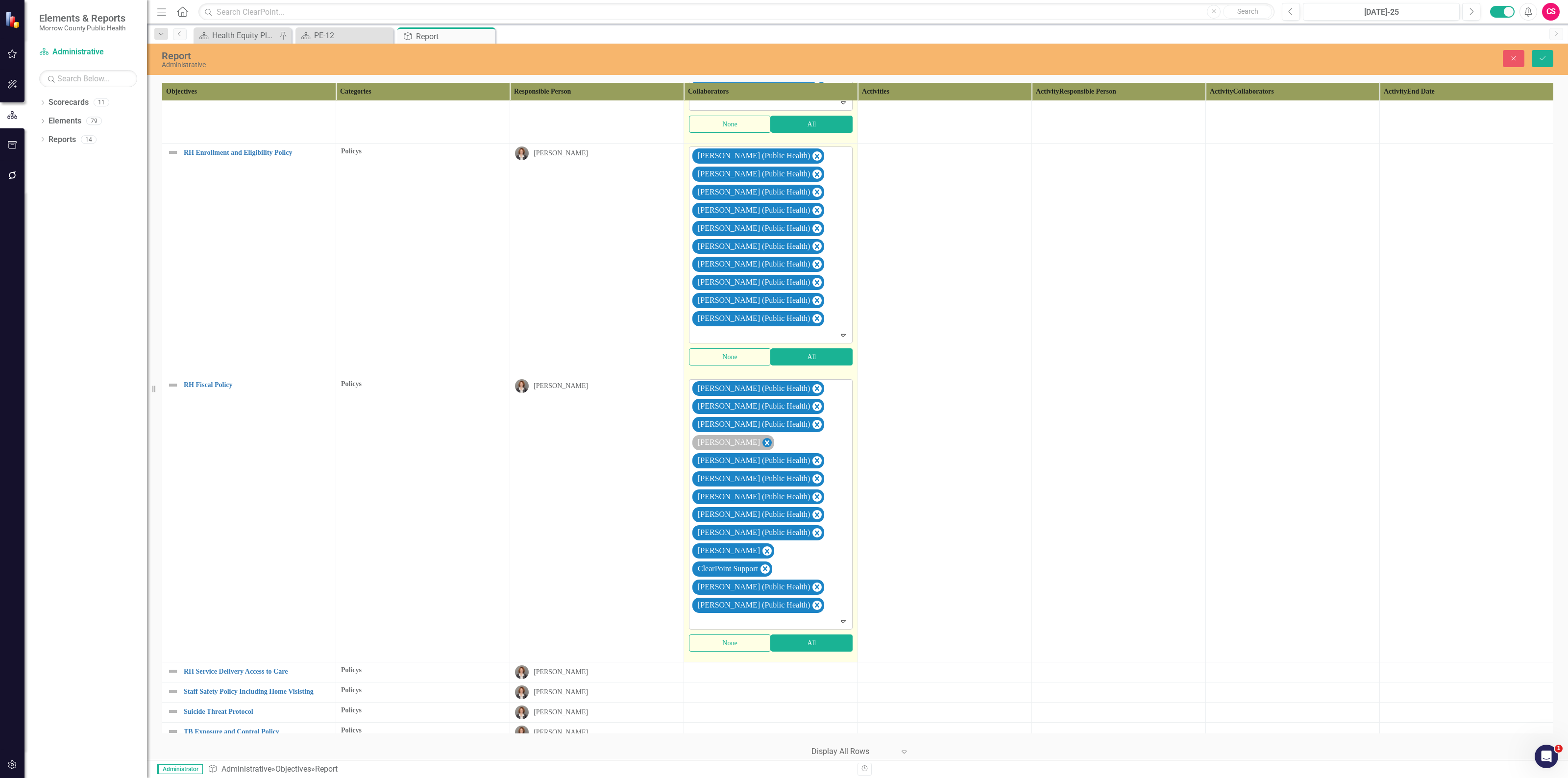
click at [762, 449] on icon "Remove Robin Canaday" at bounding box center [767, 442] width 9 height 12
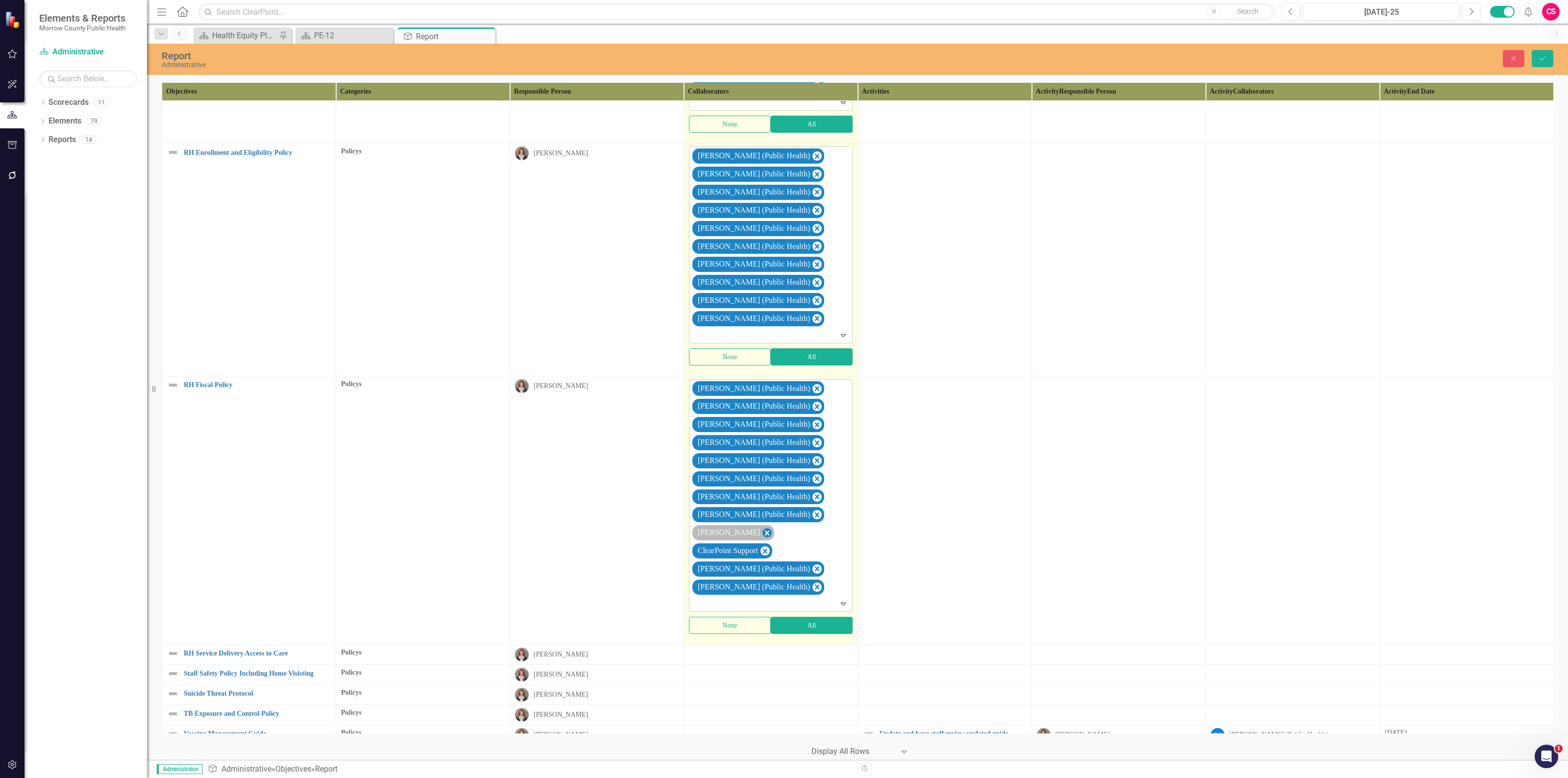
click at [762, 540] on icon "Remove Sarah Rea" at bounding box center [767, 533] width 9 height 12
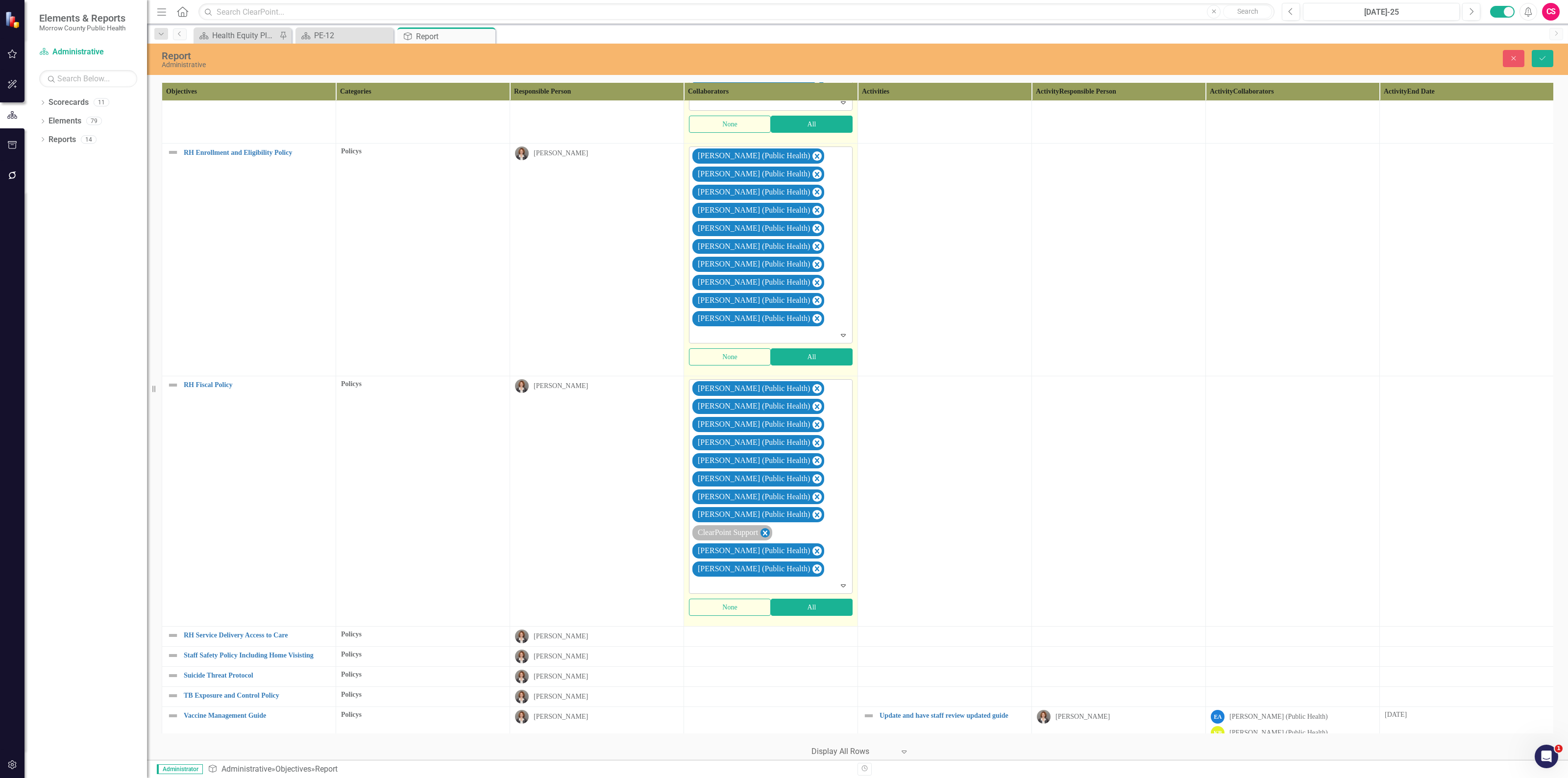
click at [769, 540] on icon "Remove ClearPoint Support" at bounding box center [765, 533] width 9 height 12
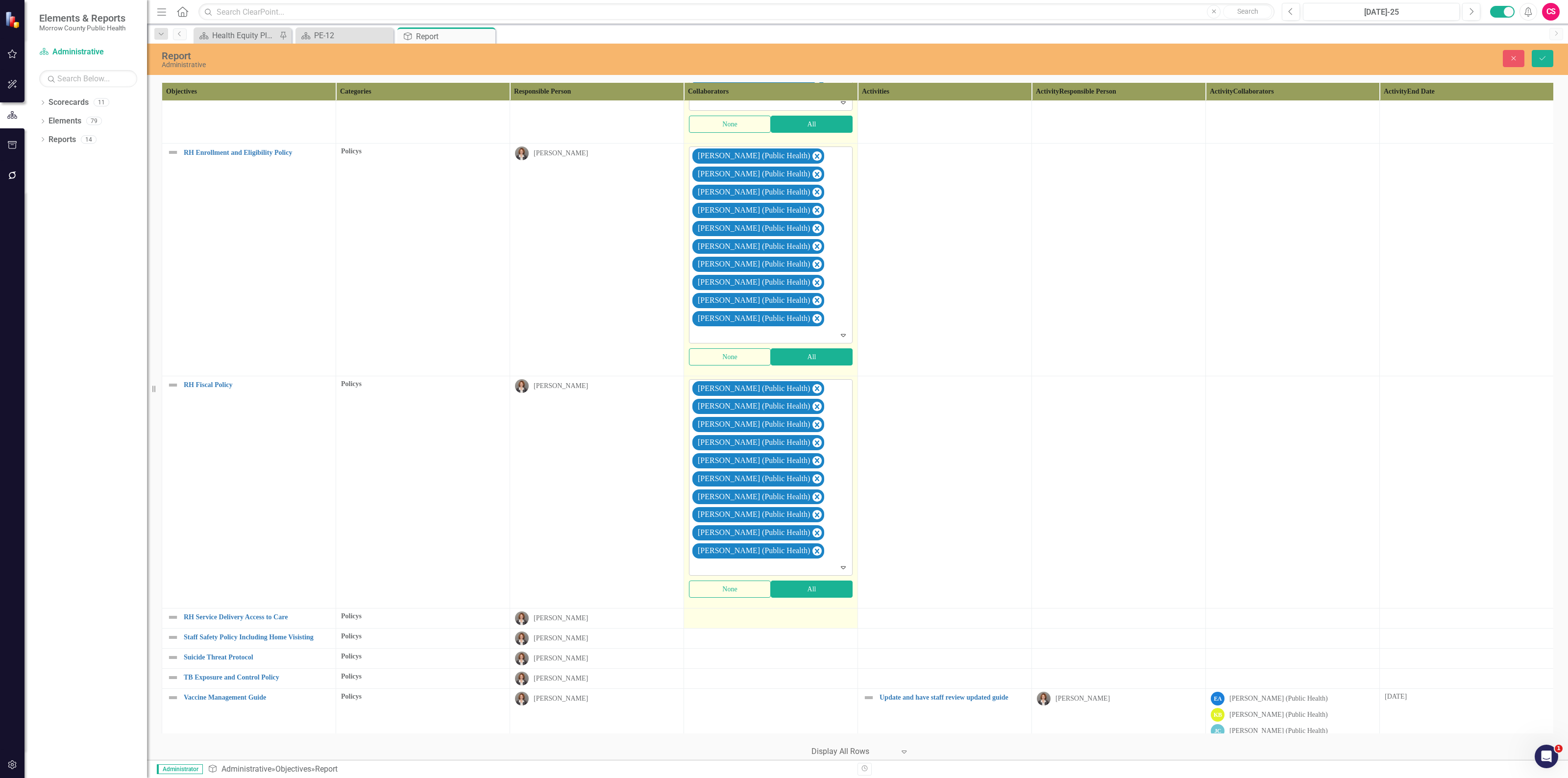
click at [795, 623] on div at bounding box center [770, 617] width 164 height 11
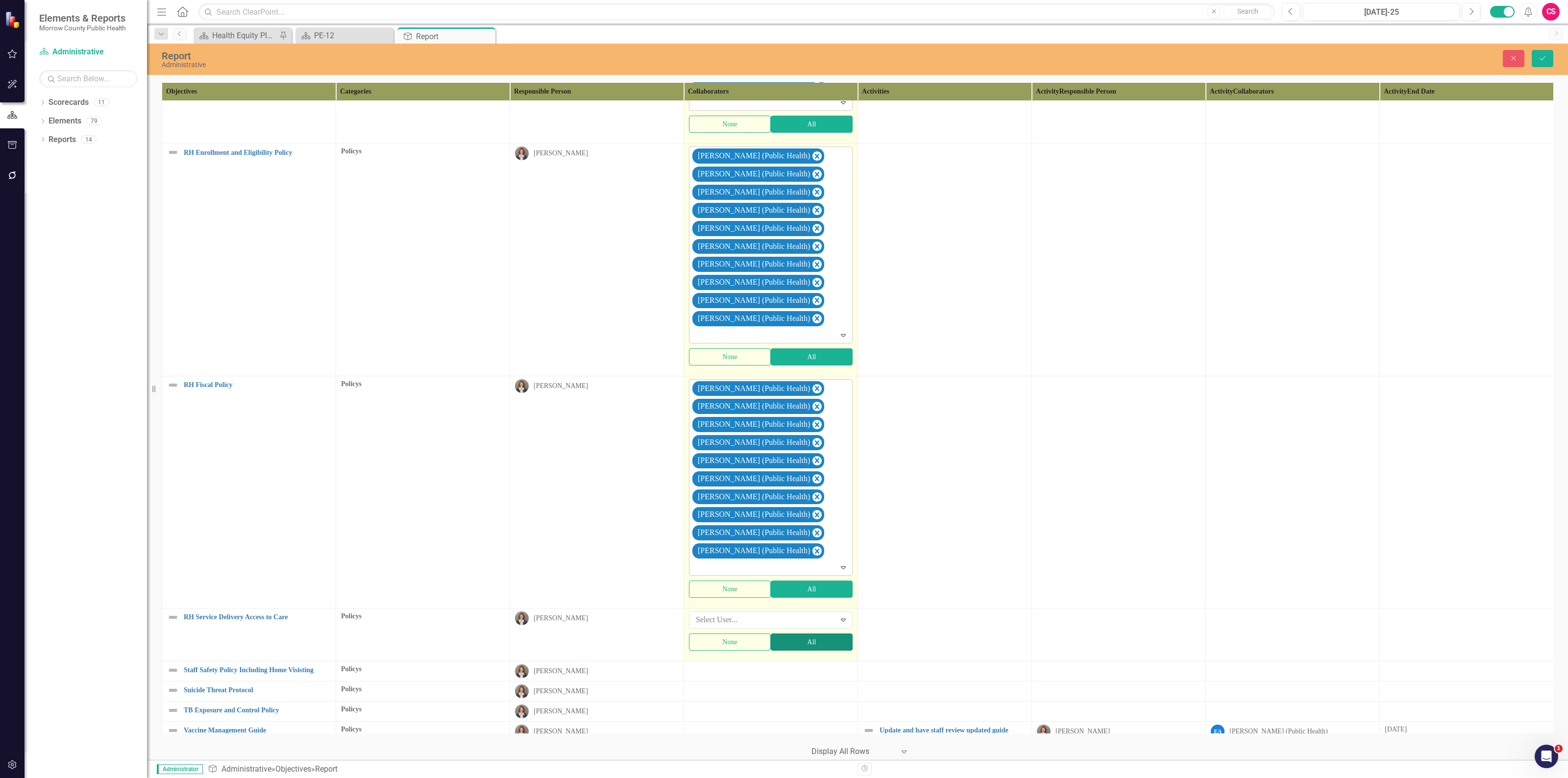
click at [793, 650] on button "All" at bounding box center [811, 642] width 82 height 17
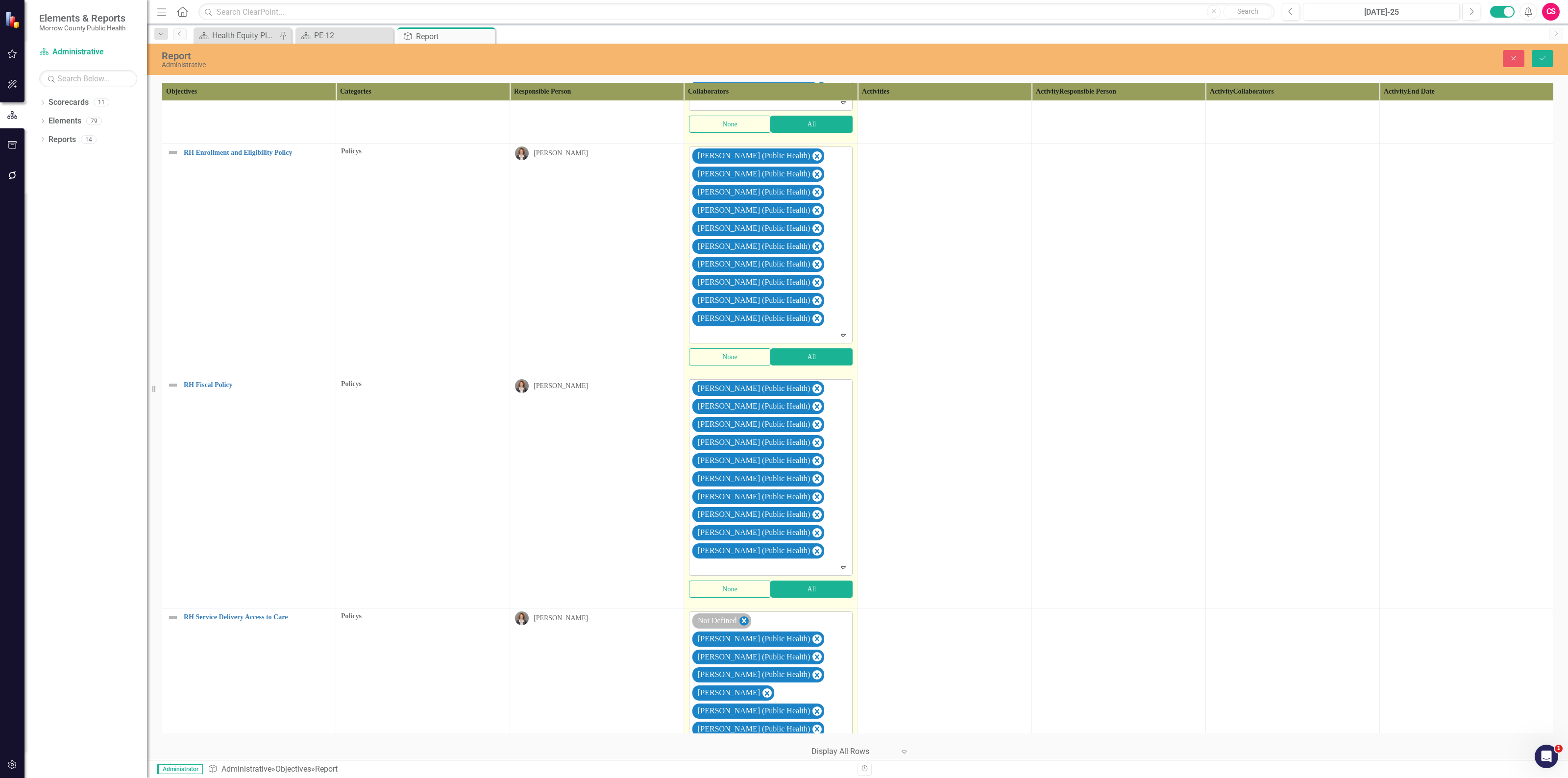
click at [746, 623] on icon "Remove Not Defined" at bounding box center [744, 620] width 5 height 5
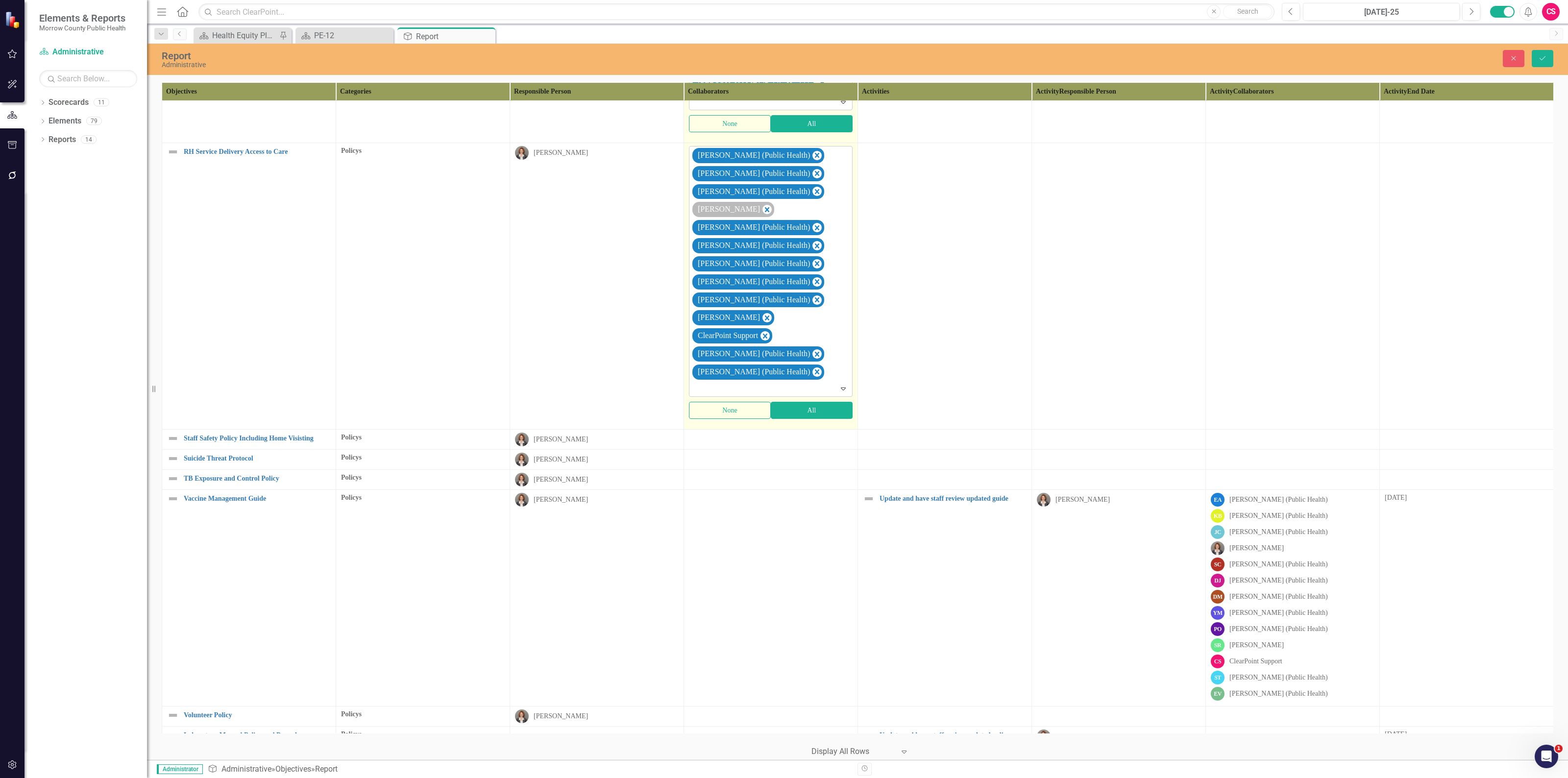
click at [750, 216] on div "[PERSON_NAME]" at bounding box center [728, 209] width 66 height 14
click at [762, 216] on icon "Remove Robin Canaday" at bounding box center [767, 210] width 9 height 12
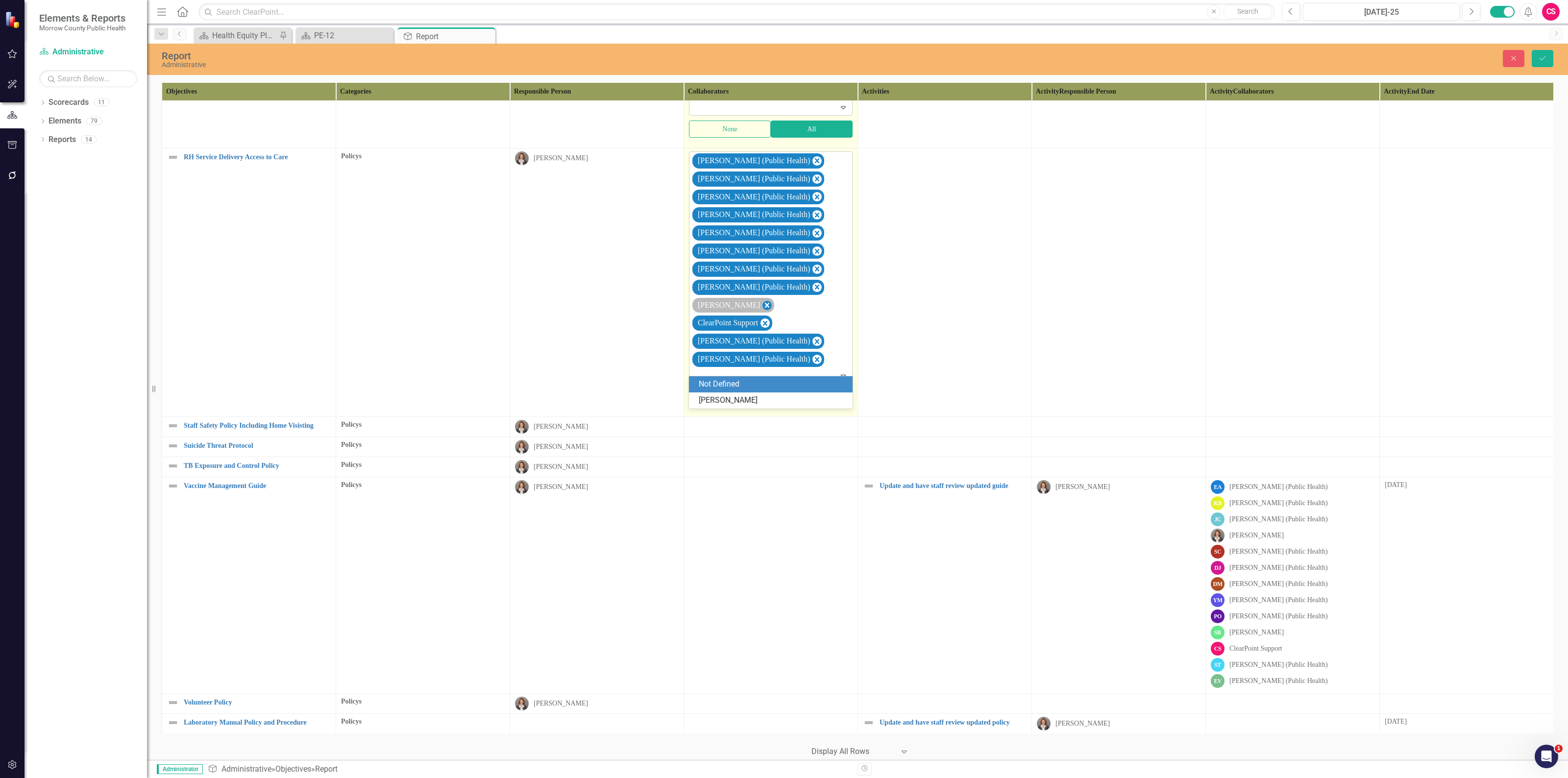
click at [765, 307] on icon "Remove Sarah Rea" at bounding box center [767, 304] width 5 height 5
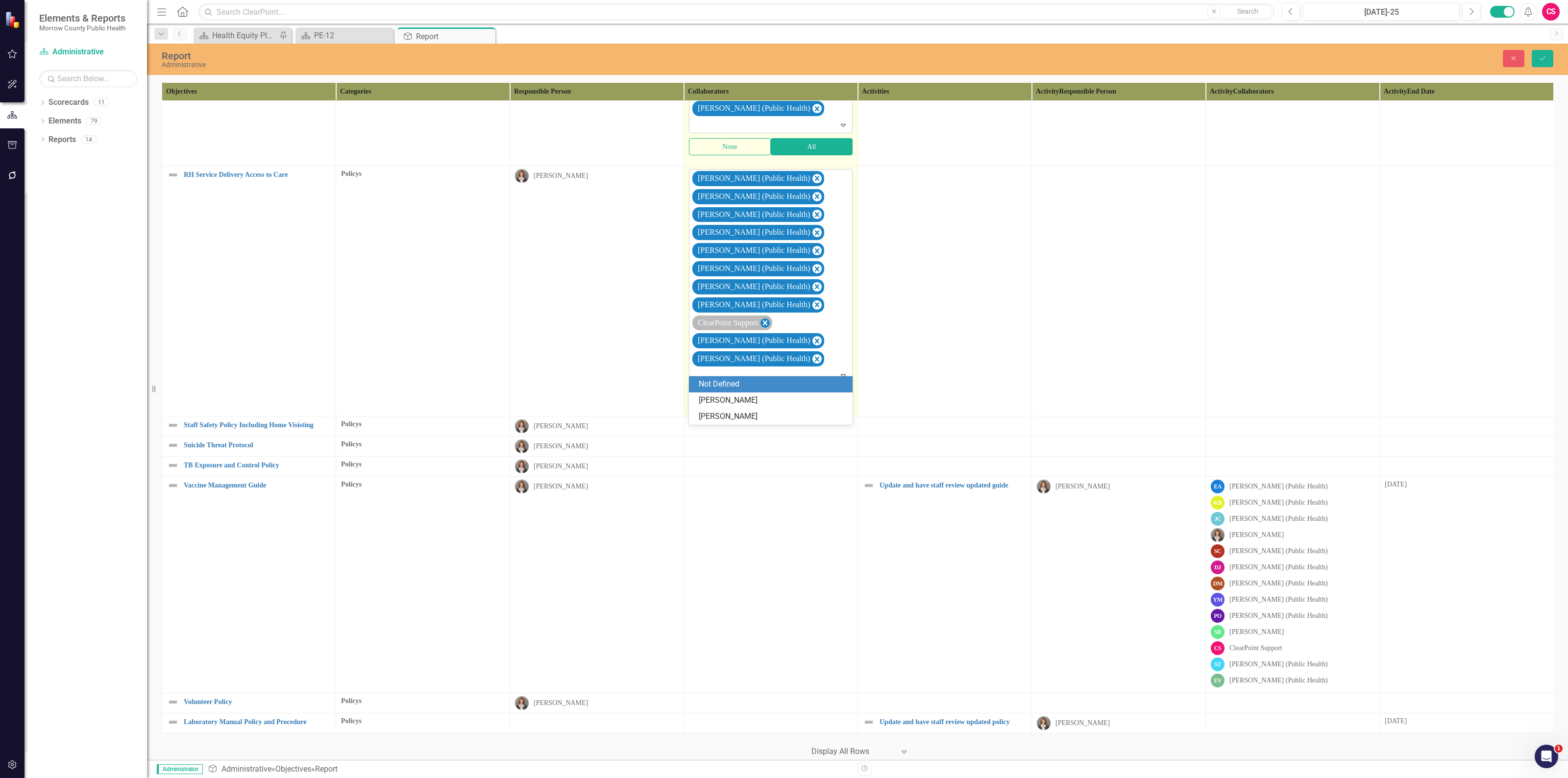
click at [769, 317] on icon "Remove ClearPoint Support" at bounding box center [765, 322] width 9 height 12
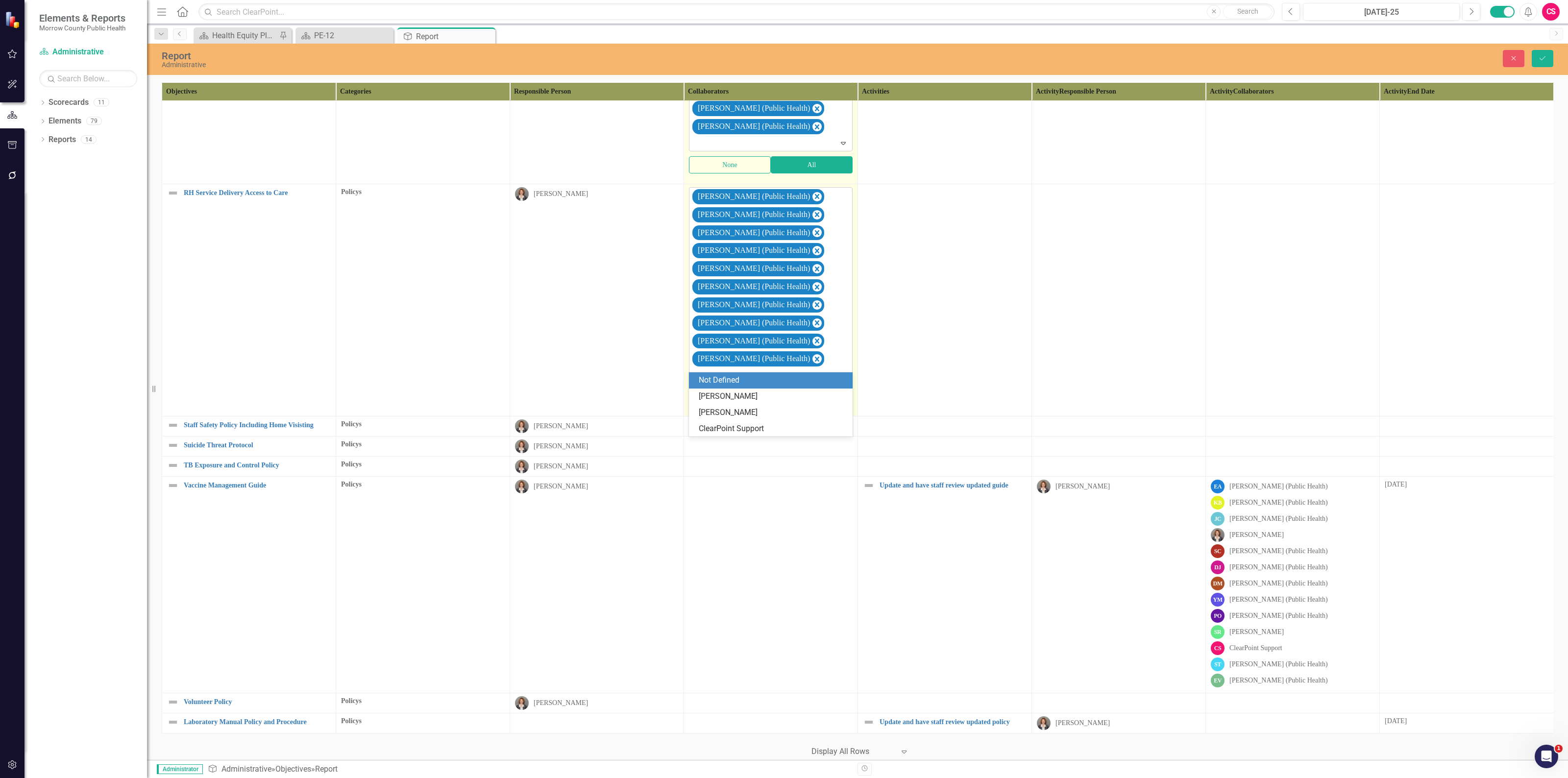
click at [906, 292] on td at bounding box center [945, 300] width 174 height 233
click at [818, 422] on td at bounding box center [771, 426] width 174 height 20
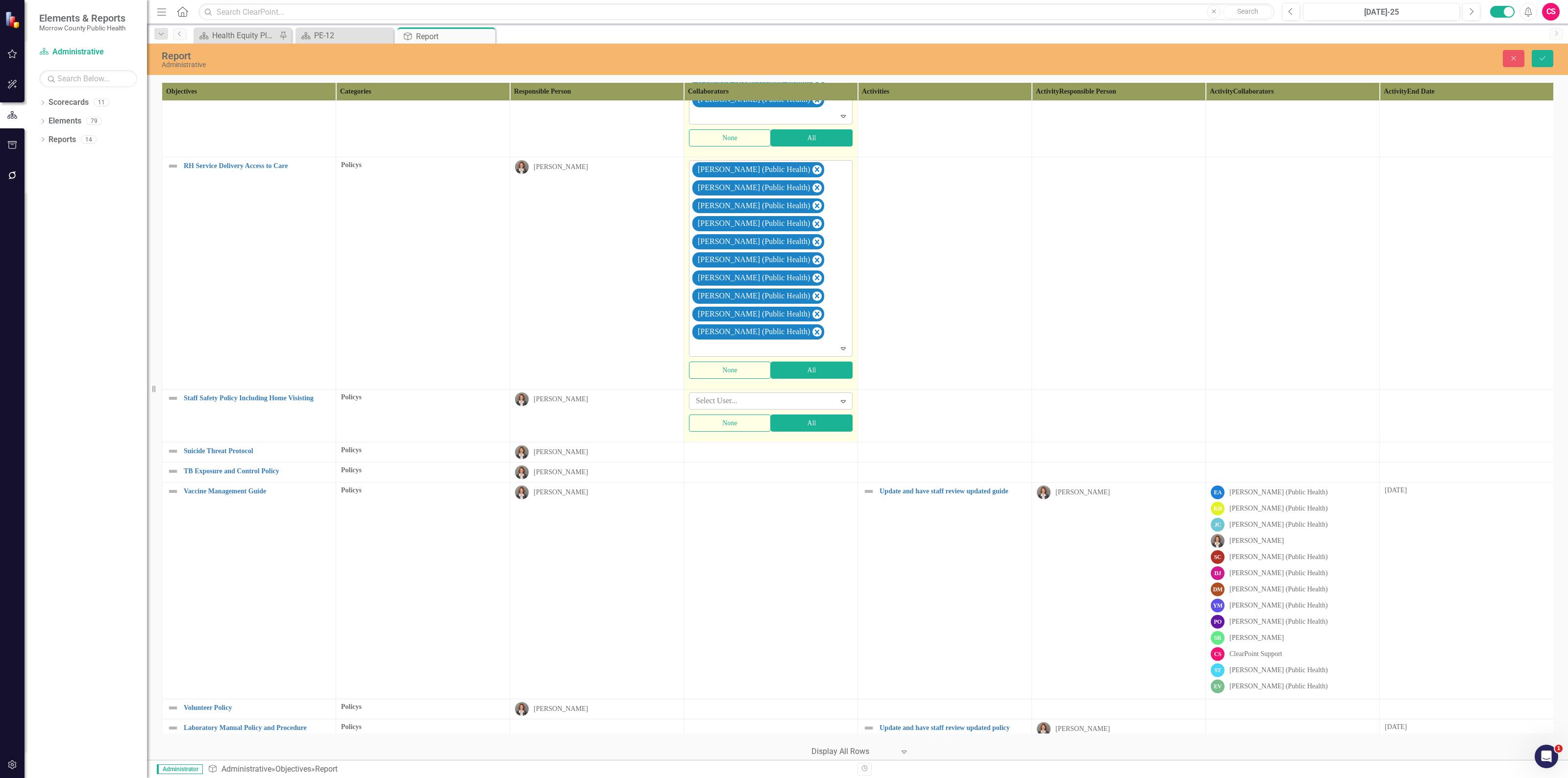
click at [816, 407] on div at bounding box center [764, 401] width 144 height 13
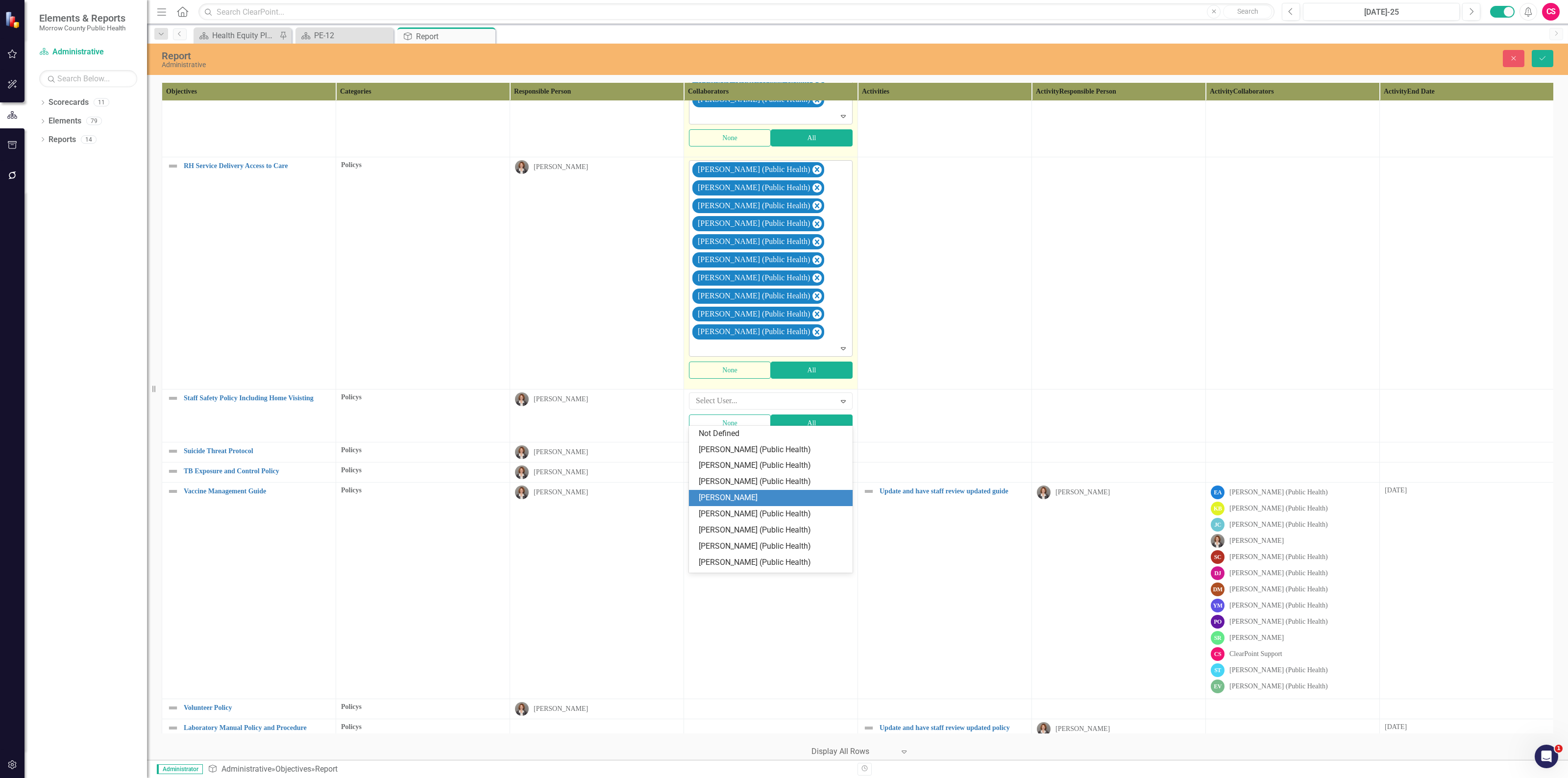
click at [757, 497] on div "[PERSON_NAME]" at bounding box center [772, 498] width 148 height 11
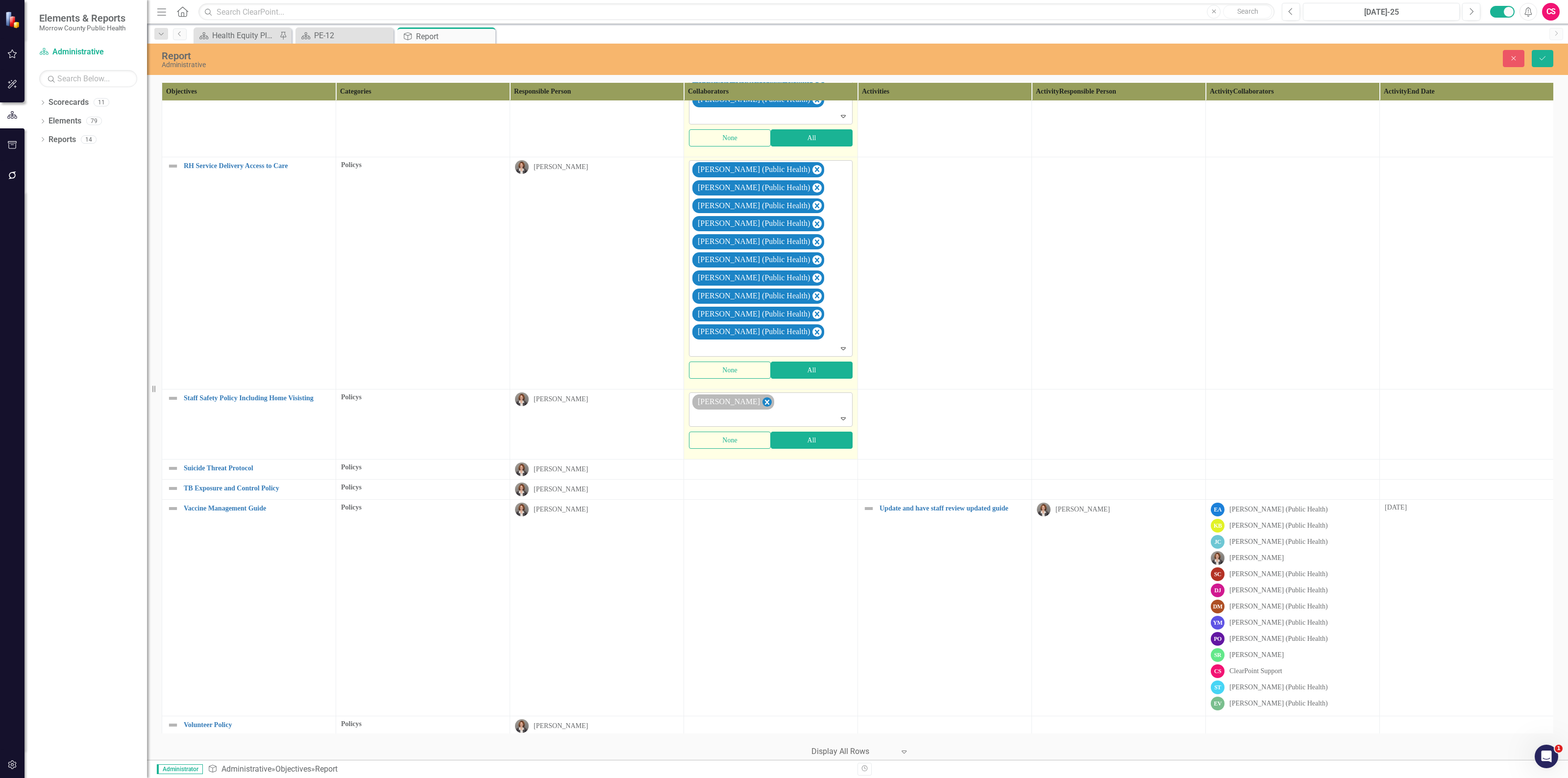
click at [762, 408] on icon "Remove Robin Canaday" at bounding box center [767, 402] width 9 height 12
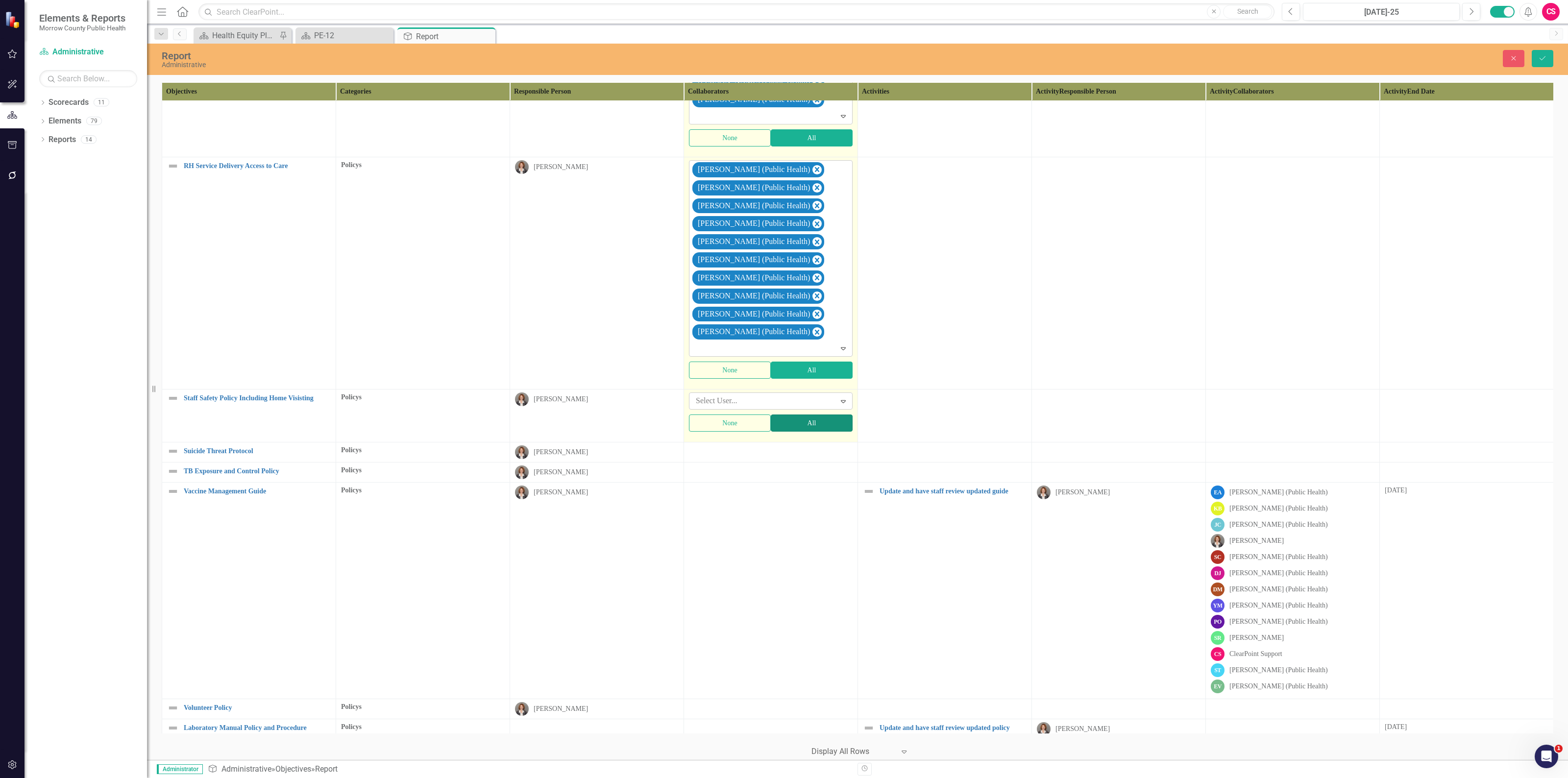
click at [788, 432] on button "All" at bounding box center [811, 423] width 82 height 17
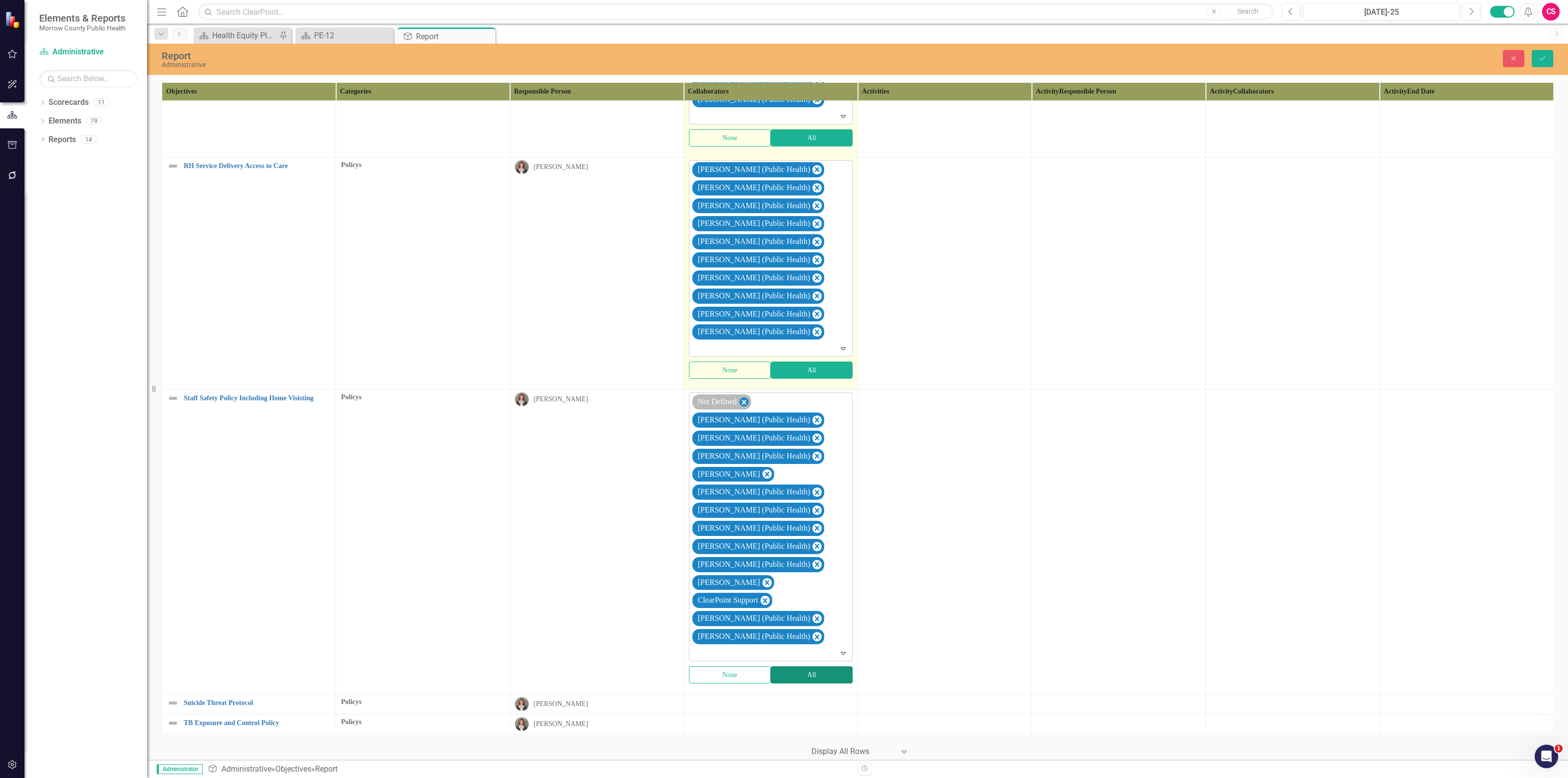
click at [744, 408] on icon "Remove Not Defined" at bounding box center [744, 402] width 9 height 12
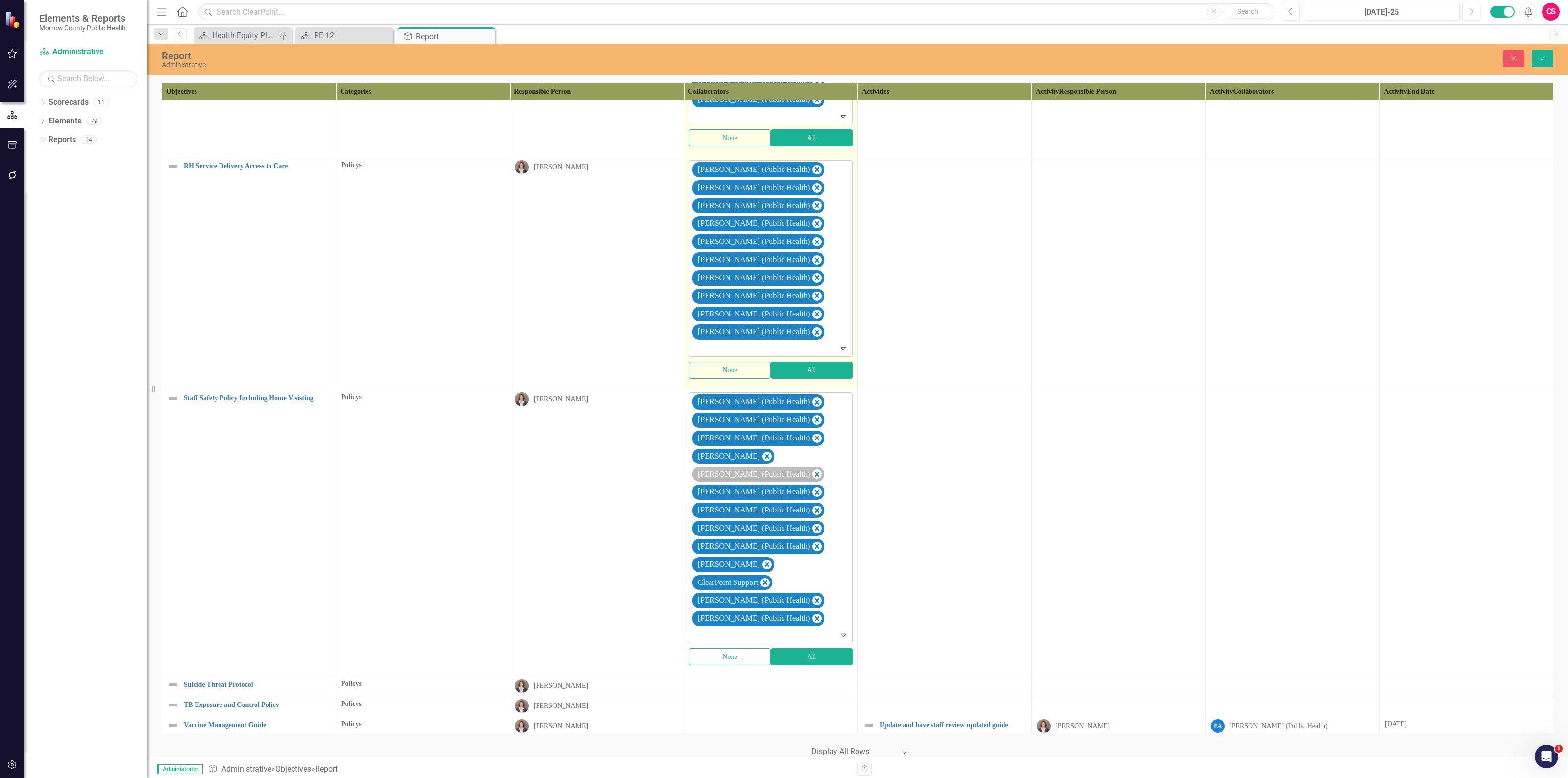
click at [762, 462] on icon "Remove Robin Canaday" at bounding box center [767, 456] width 9 height 12
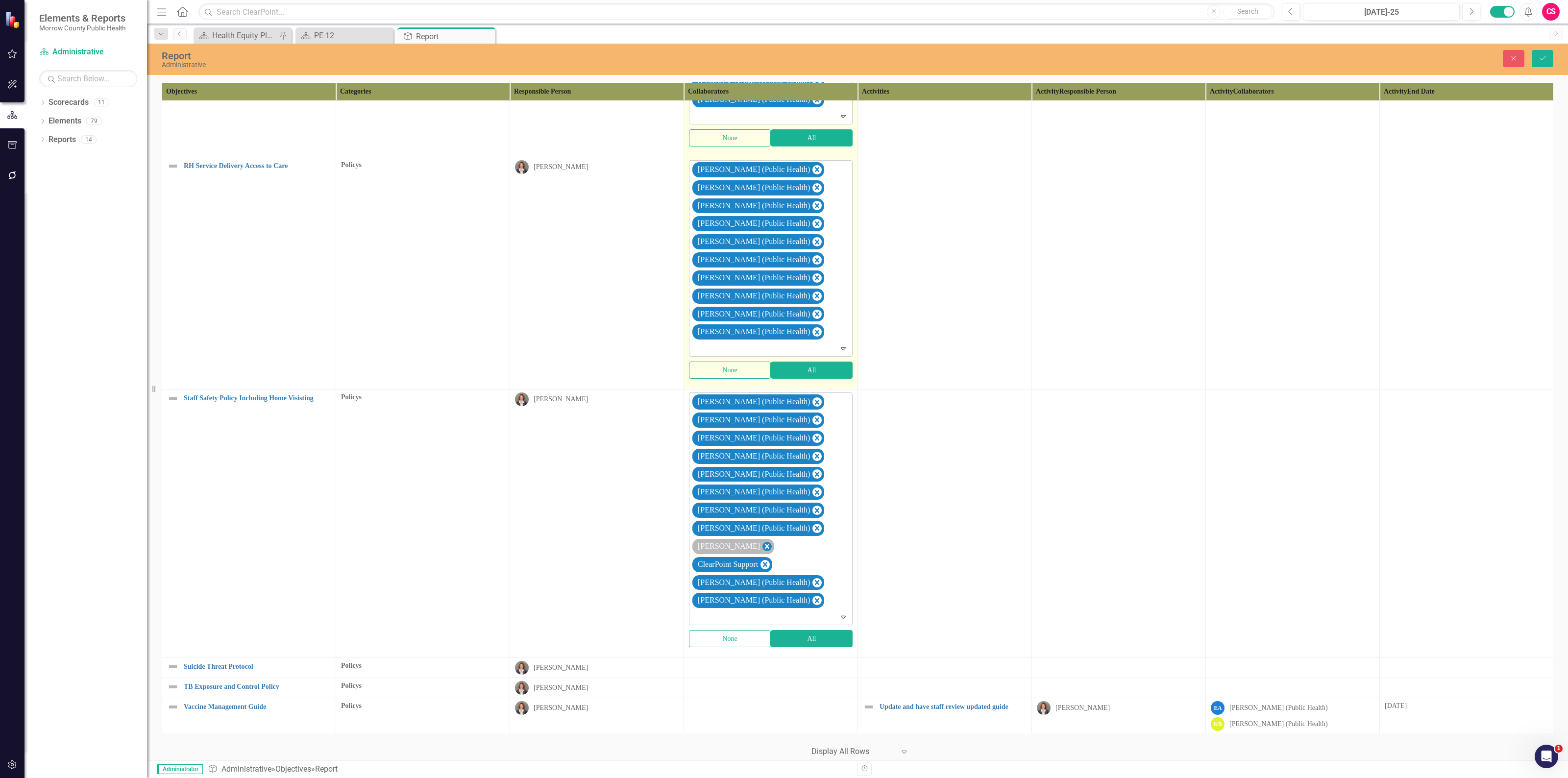
click at [762, 553] on icon "Remove Sarah Rea" at bounding box center [767, 546] width 9 height 12
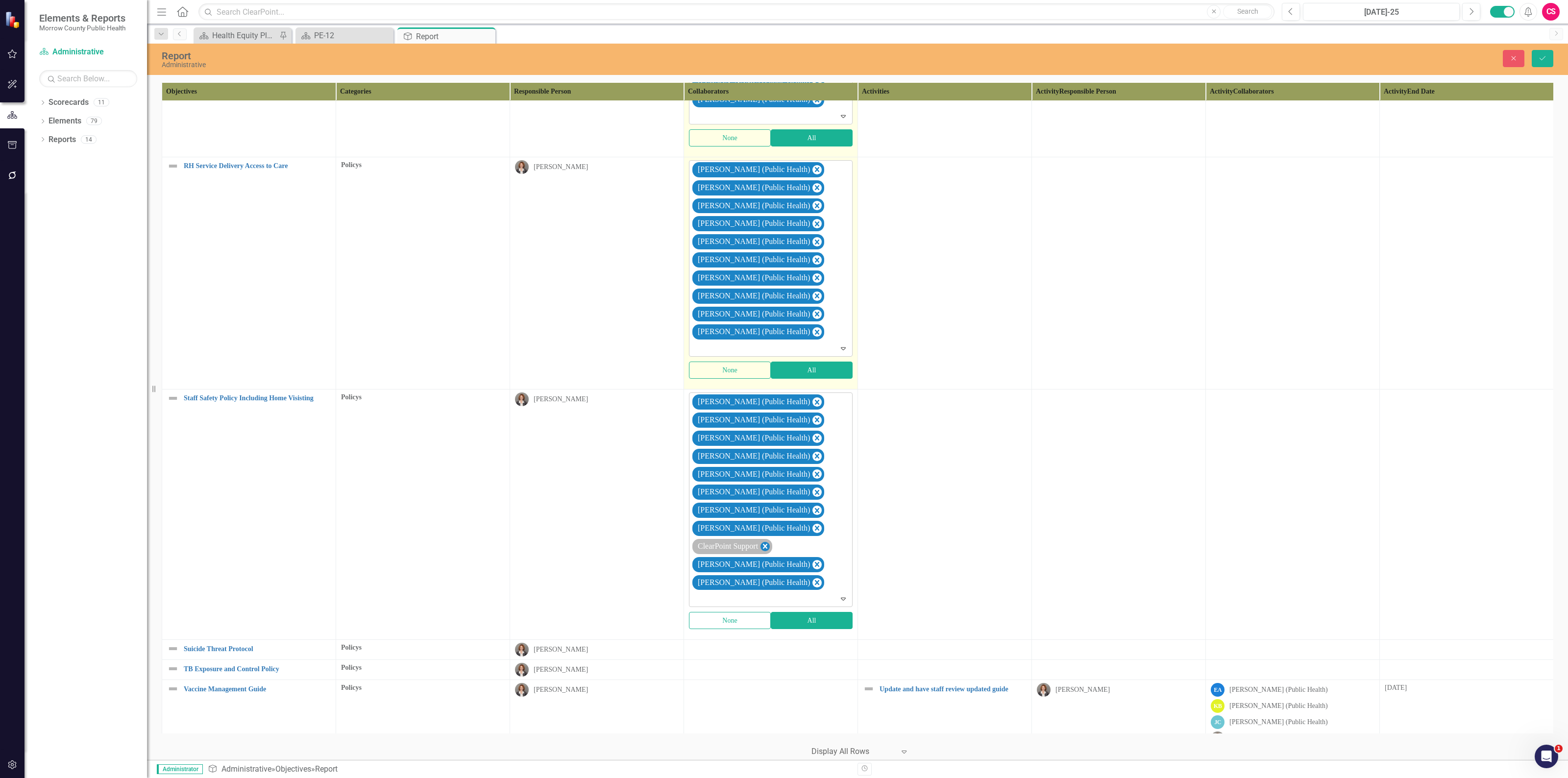
click at [769, 553] on icon "Remove ClearPoint Support" at bounding box center [765, 546] width 9 height 12
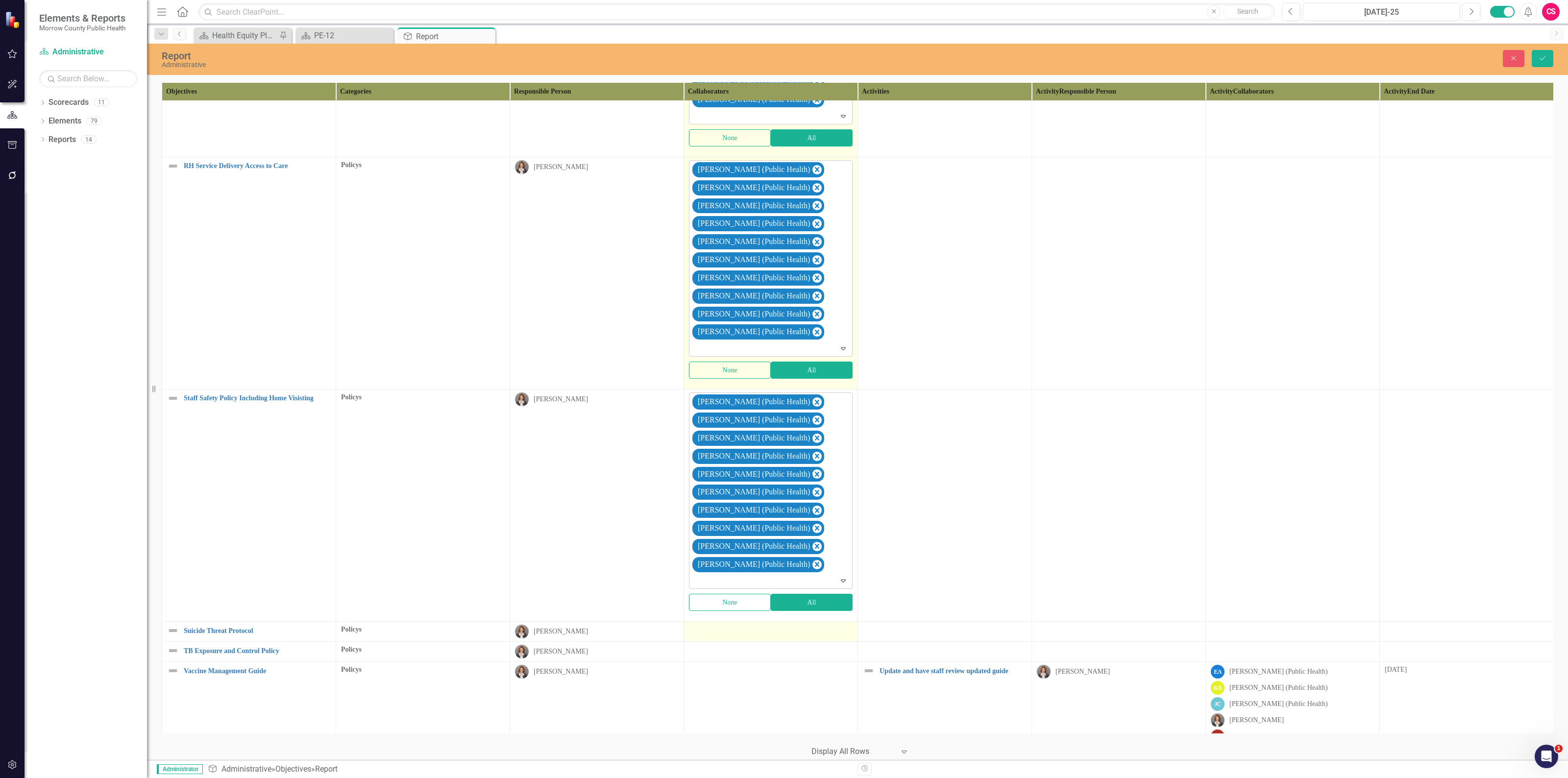
click at [827, 636] on div at bounding box center [770, 631] width 164 height 11
click at [877, 621] on td at bounding box center [945, 506] width 174 height 233
click at [823, 636] on div at bounding box center [770, 631] width 164 height 11
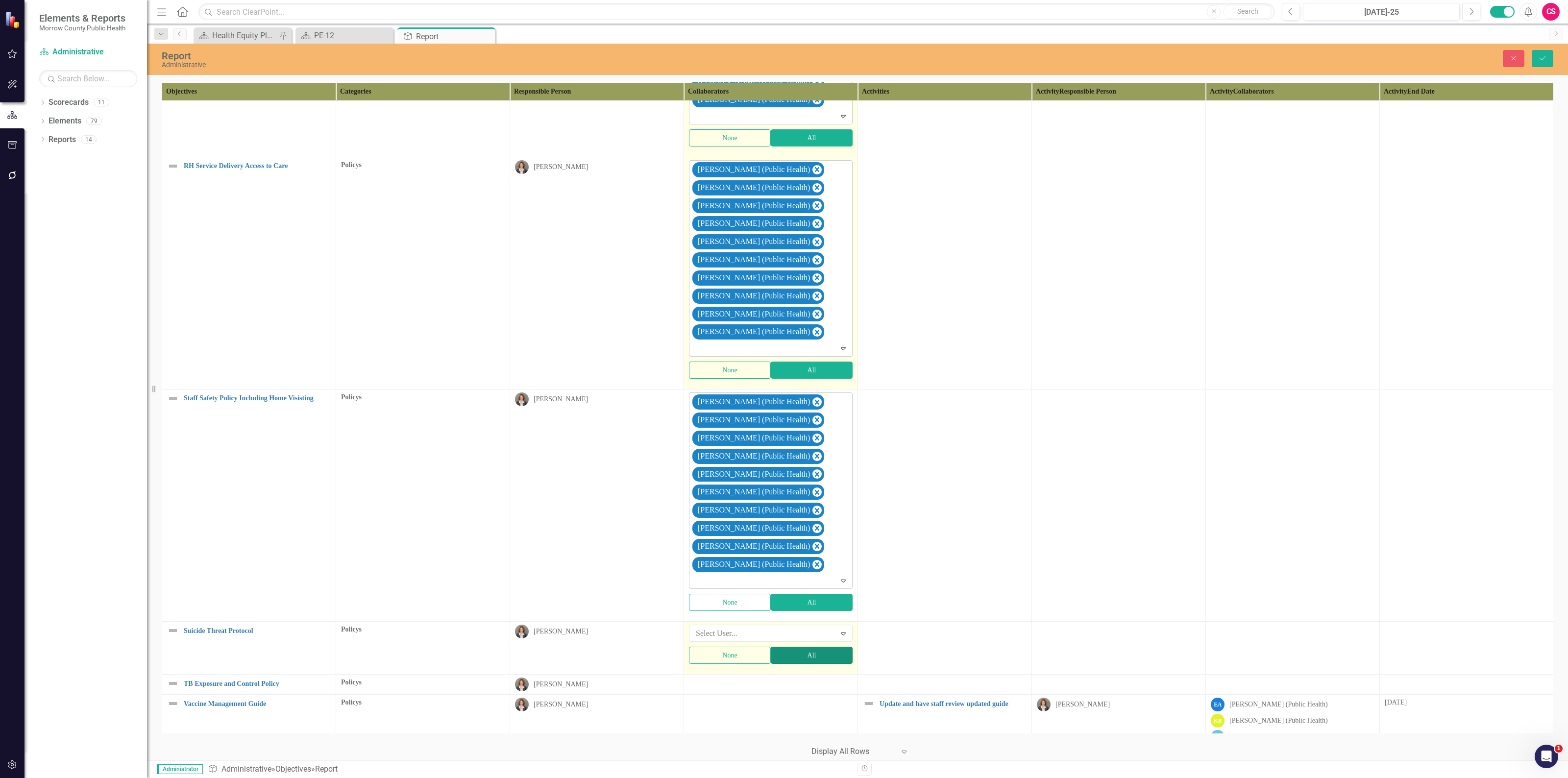
click at [809, 664] on button "All" at bounding box center [811, 655] width 82 height 17
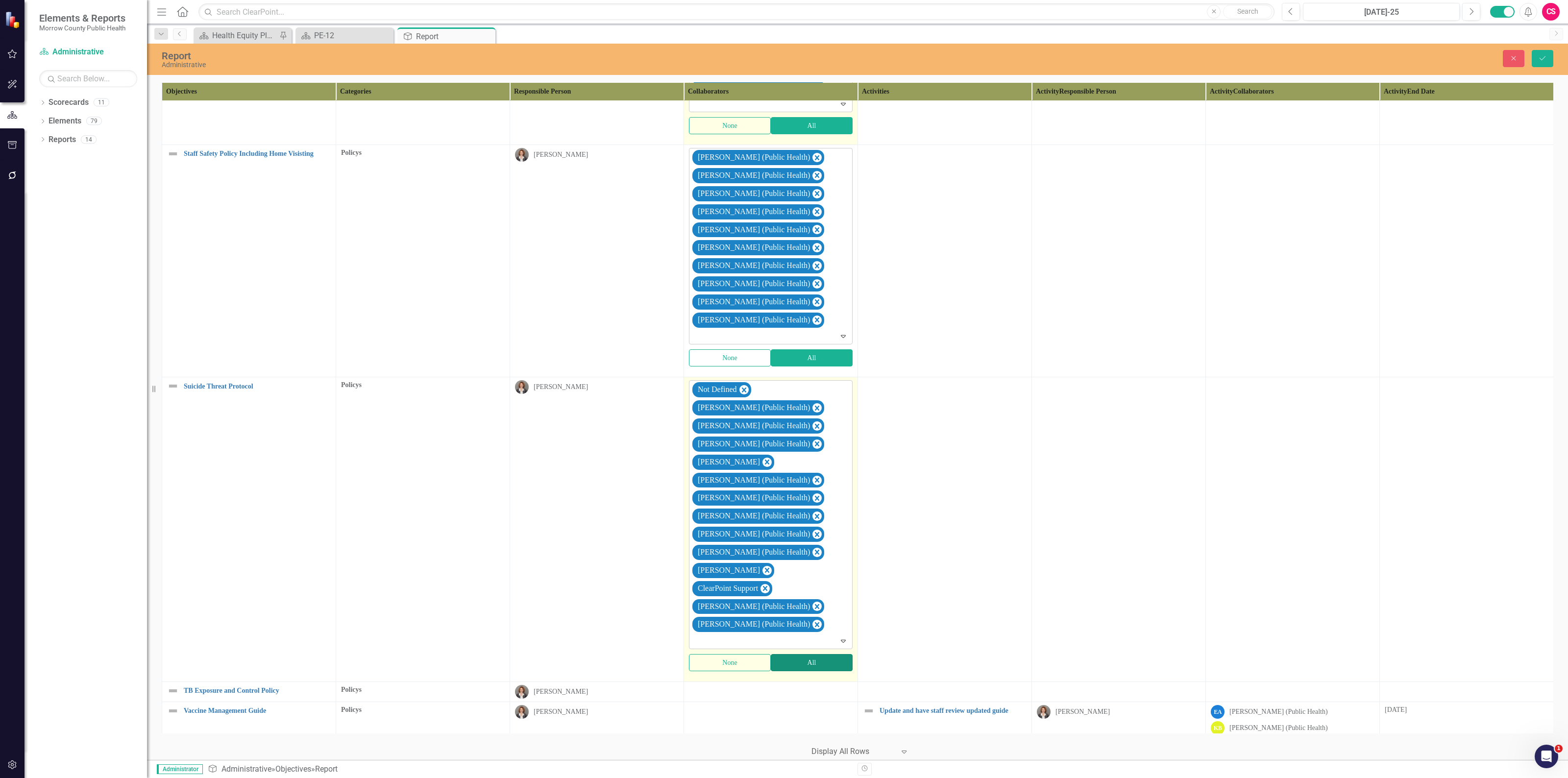
scroll to position [8159, 0]
click at [747, 396] on icon "Remove Not Defined" at bounding box center [744, 389] width 9 height 12
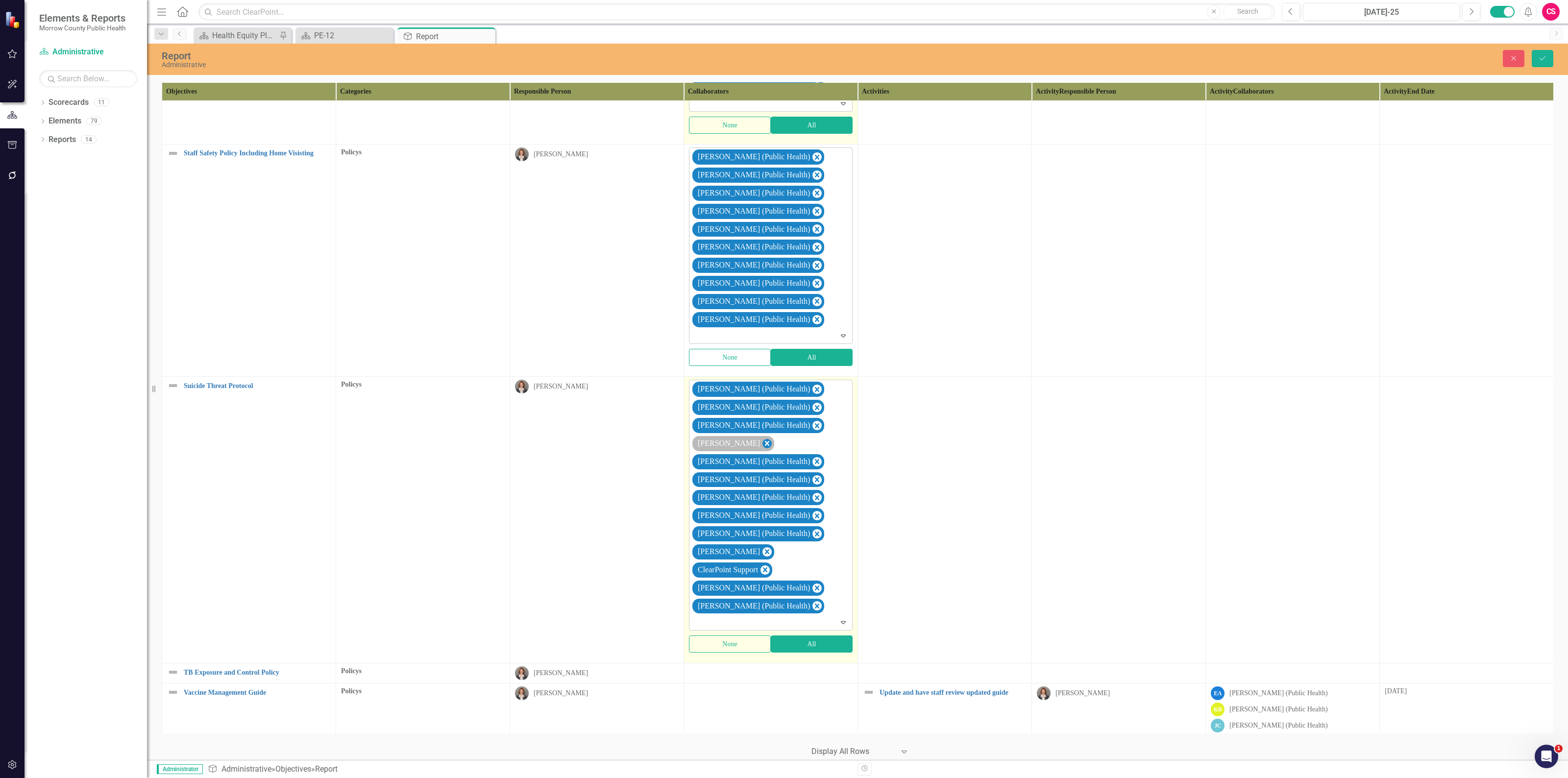
click at [762, 450] on icon "Remove Robin Canaday" at bounding box center [767, 443] width 9 height 12
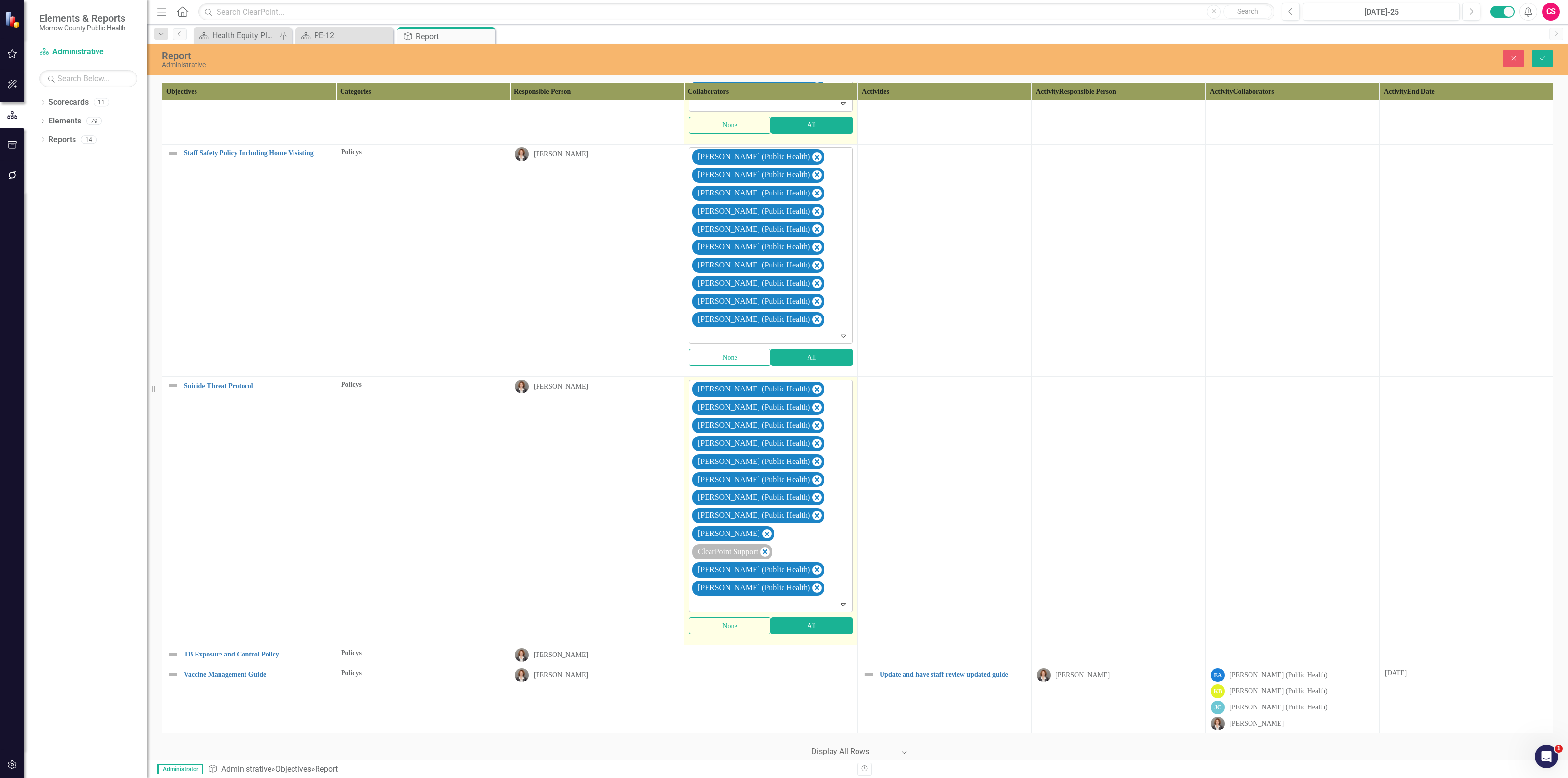
click at [762, 540] on icon "Remove Sarah Rea" at bounding box center [767, 533] width 9 height 12
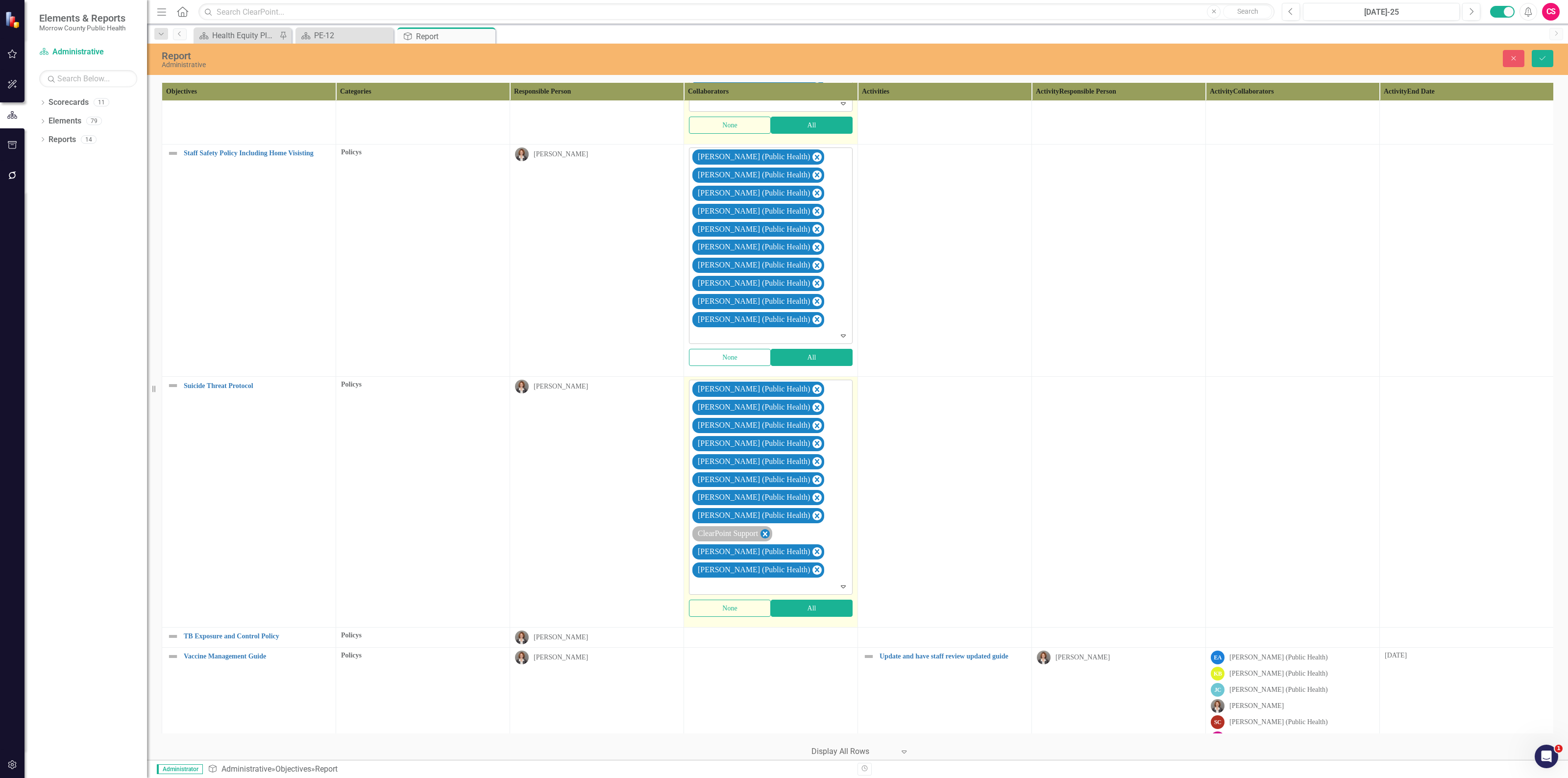
click at [766, 540] on icon "Remove ClearPoint Support" at bounding box center [765, 533] width 9 height 12
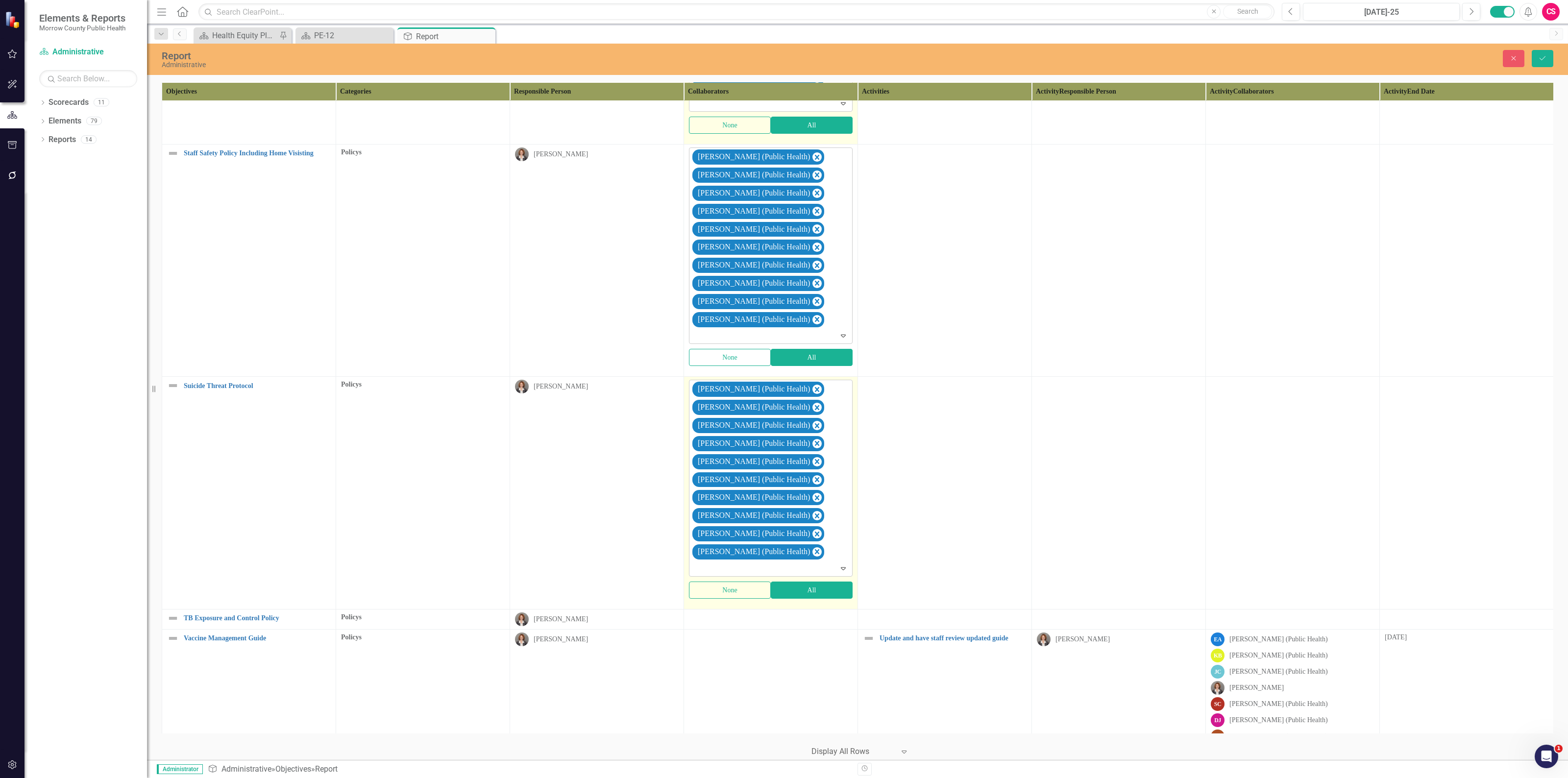
click at [781, 609] on td "option ClearPoint Support, deselected. Erin Anderson (Public Health) Karla Bedo…" at bounding box center [771, 493] width 174 height 233
click at [780, 628] on td at bounding box center [771, 618] width 174 height 20
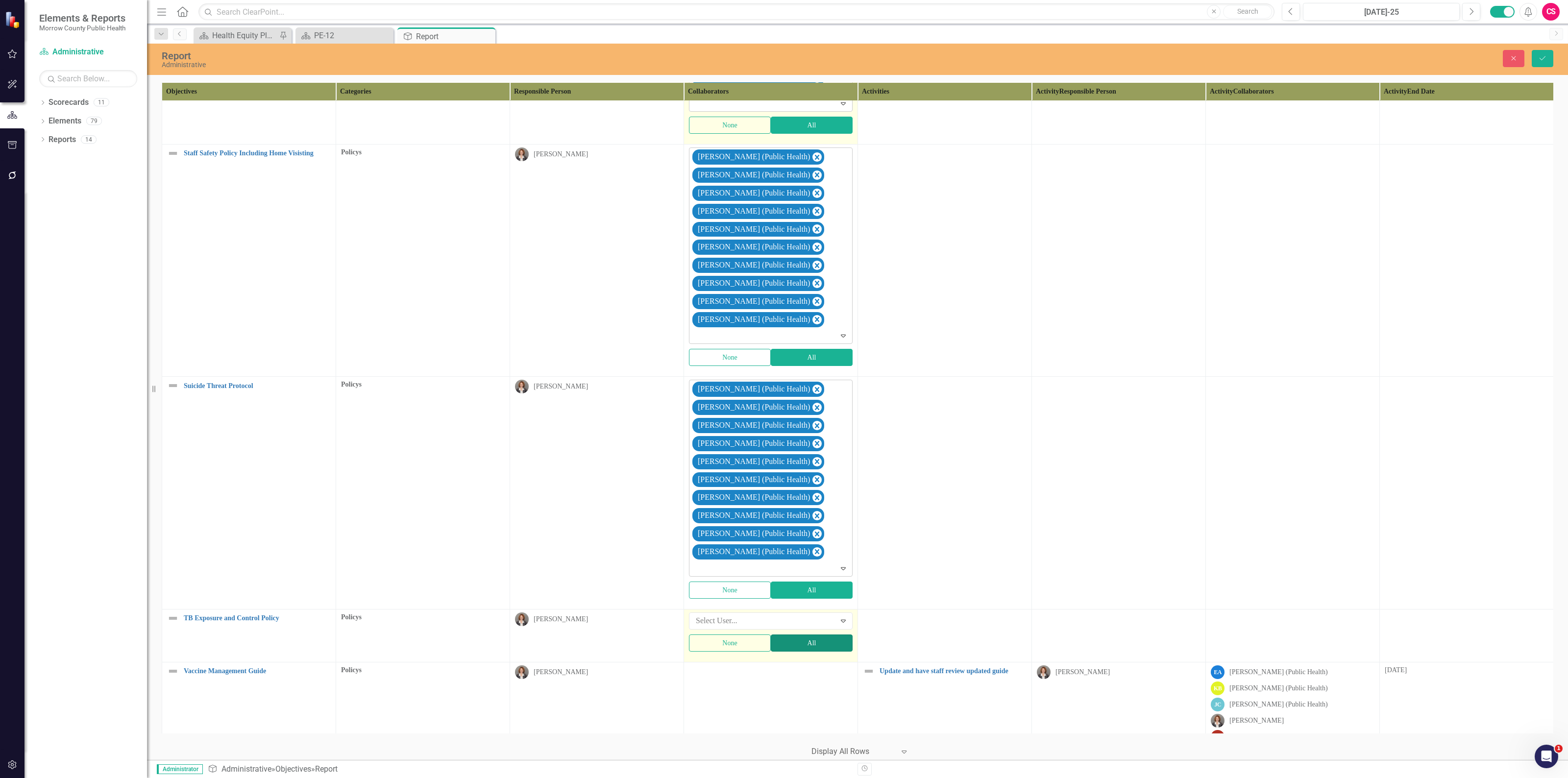
click at [795, 651] on button "All" at bounding box center [811, 643] width 82 height 17
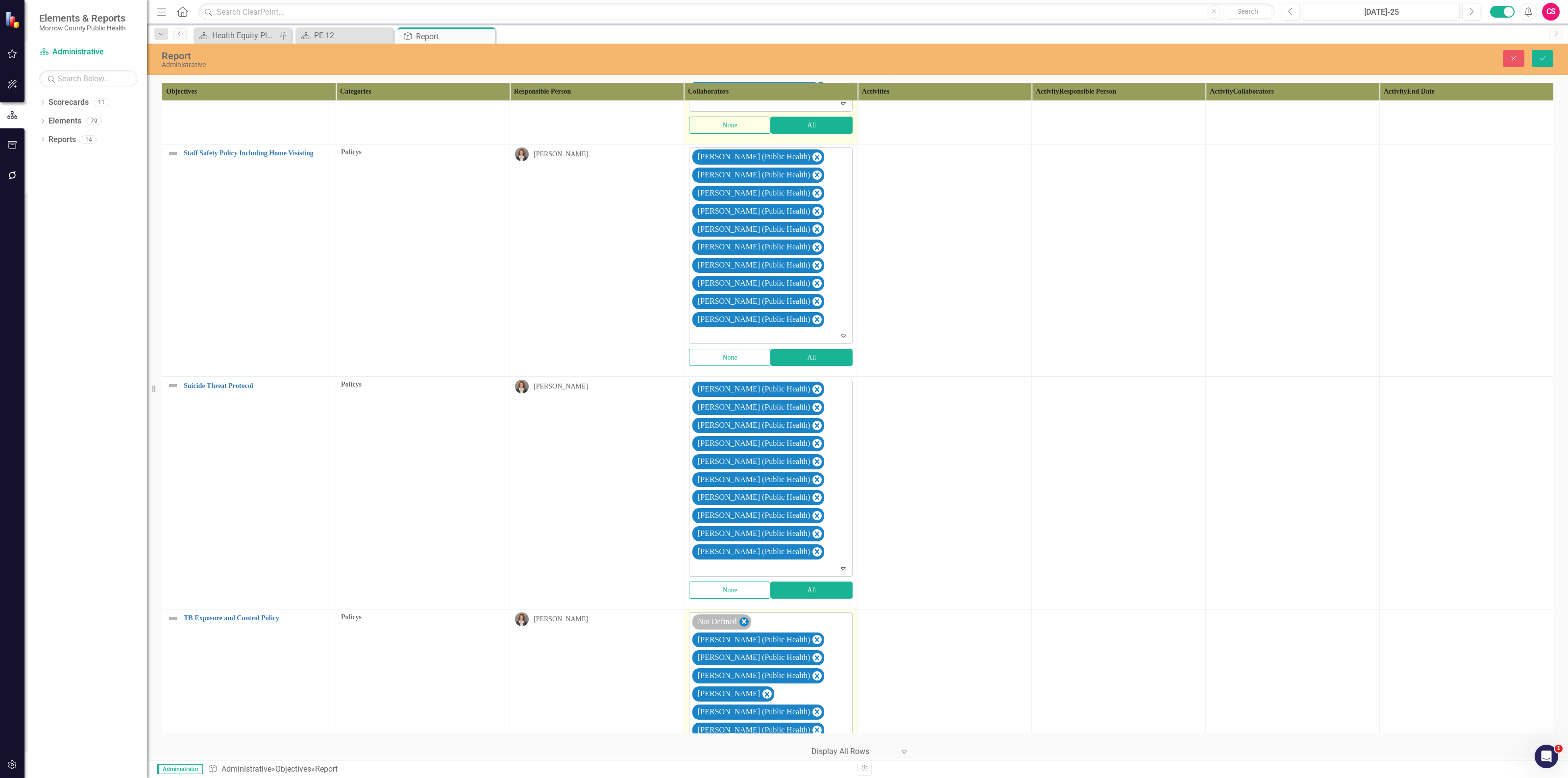
click at [746, 624] on icon "Remove Not Defined" at bounding box center [744, 621] width 5 height 5
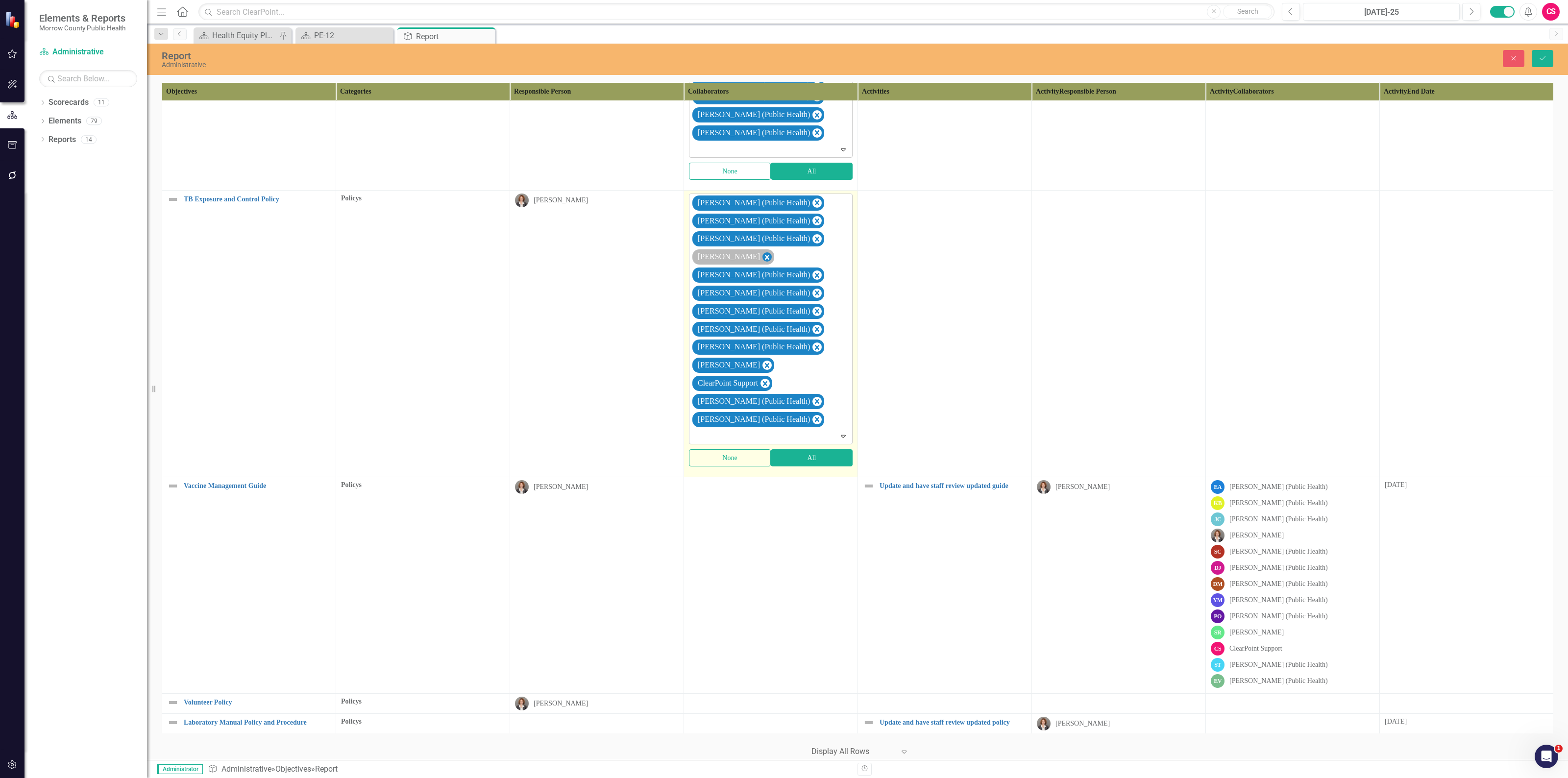
click at [762, 263] on icon "Remove Robin Canaday" at bounding box center [767, 256] width 9 height 12
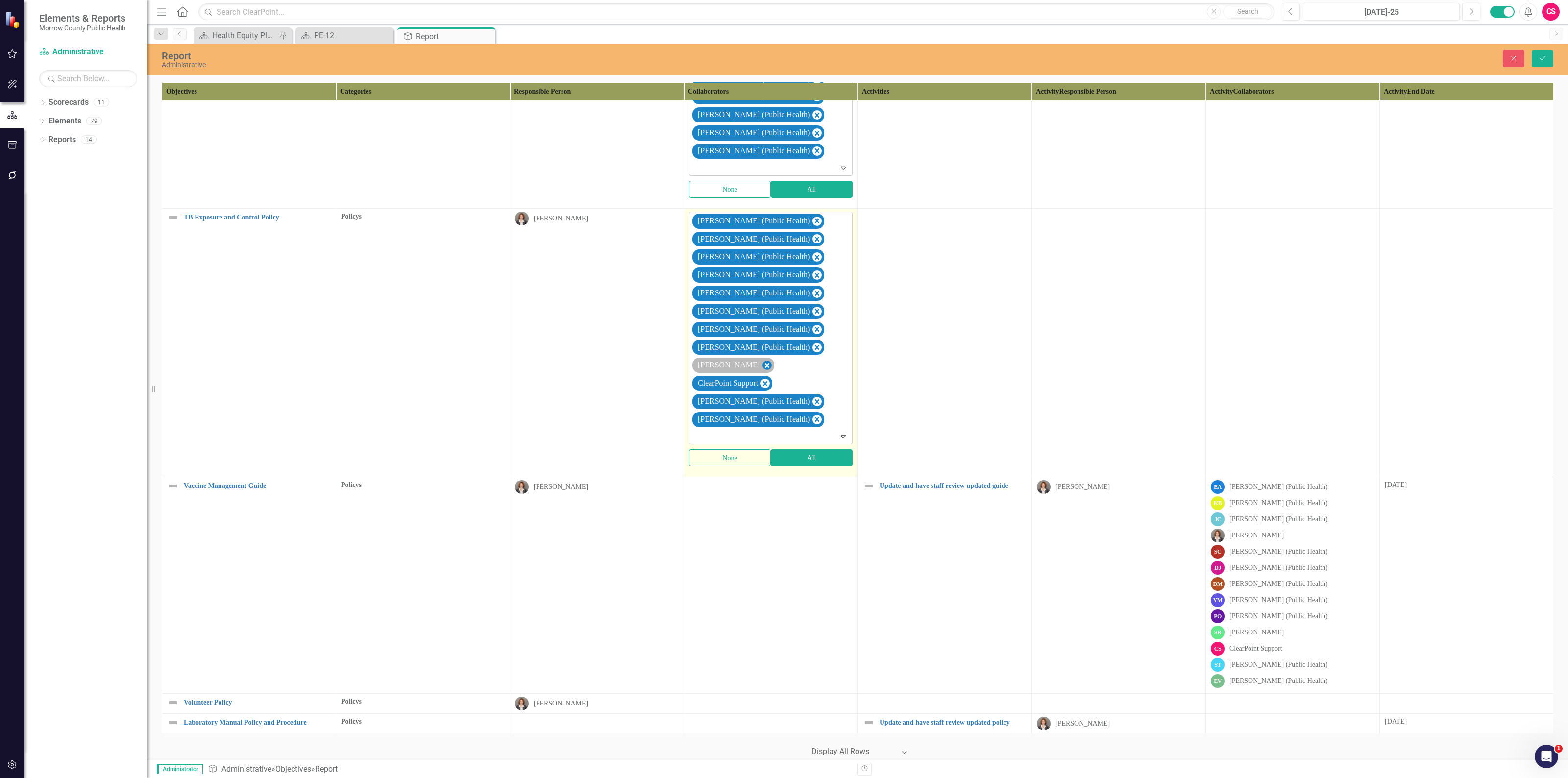
click at [762, 372] on icon "Remove Sarah Rea" at bounding box center [767, 365] width 9 height 12
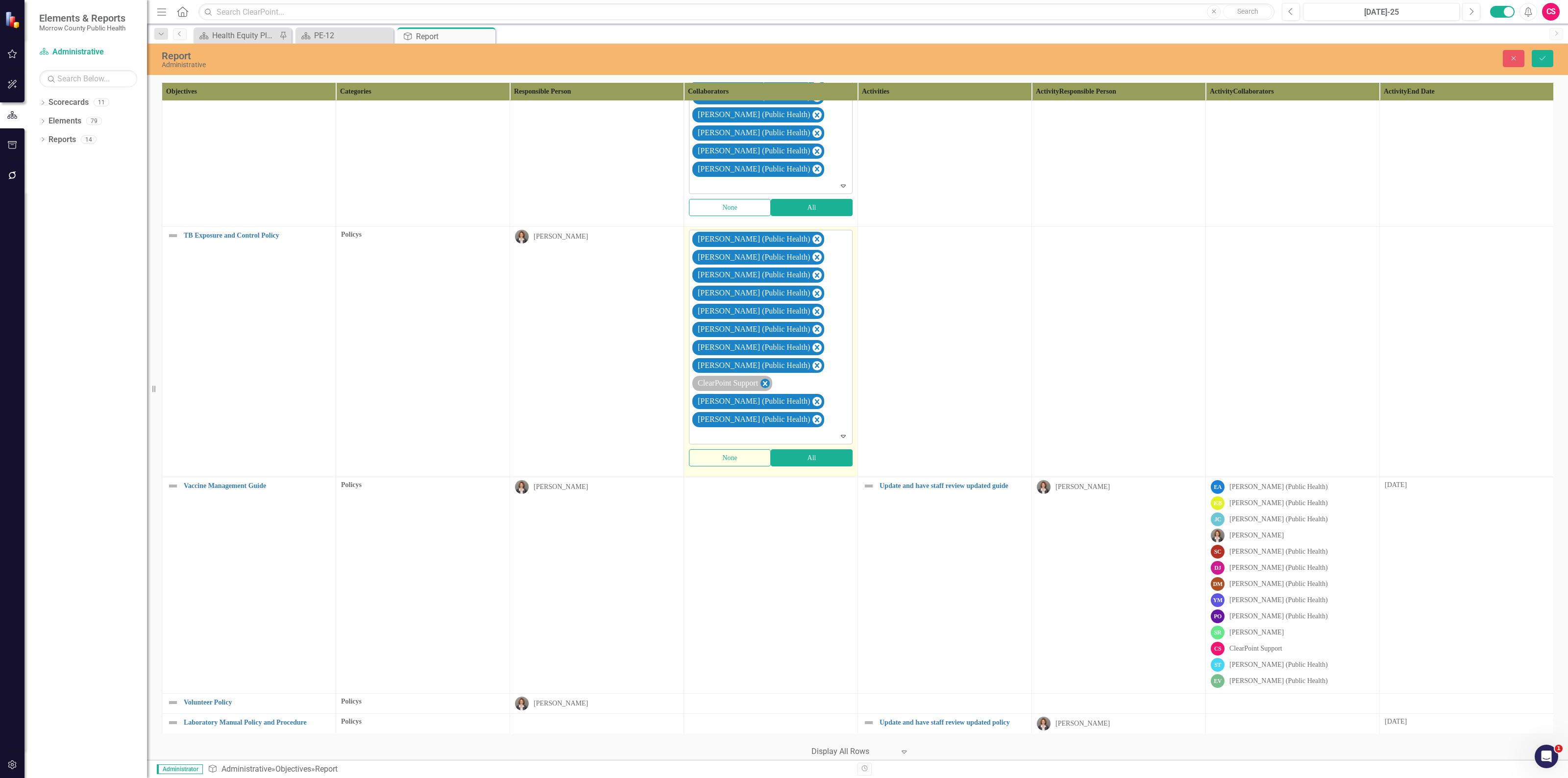
click at [767, 381] on icon "Remove ClearPoint Support" at bounding box center [765, 383] width 5 height 5
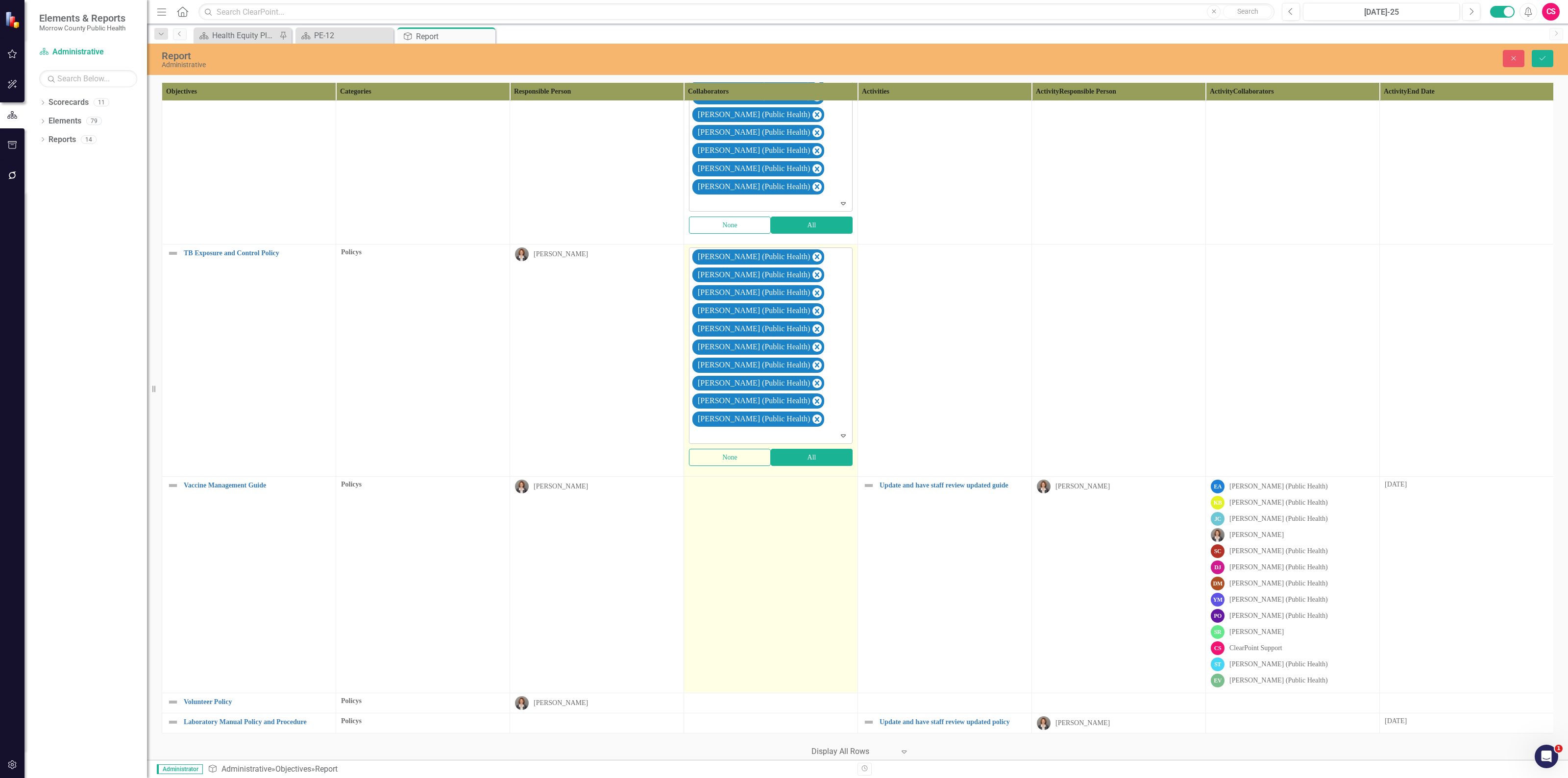
click at [770, 542] on td at bounding box center [771, 584] width 174 height 216
click at [771, 542] on td at bounding box center [771, 584] width 174 height 216
click at [783, 502] on button "All" at bounding box center [811, 510] width 82 height 17
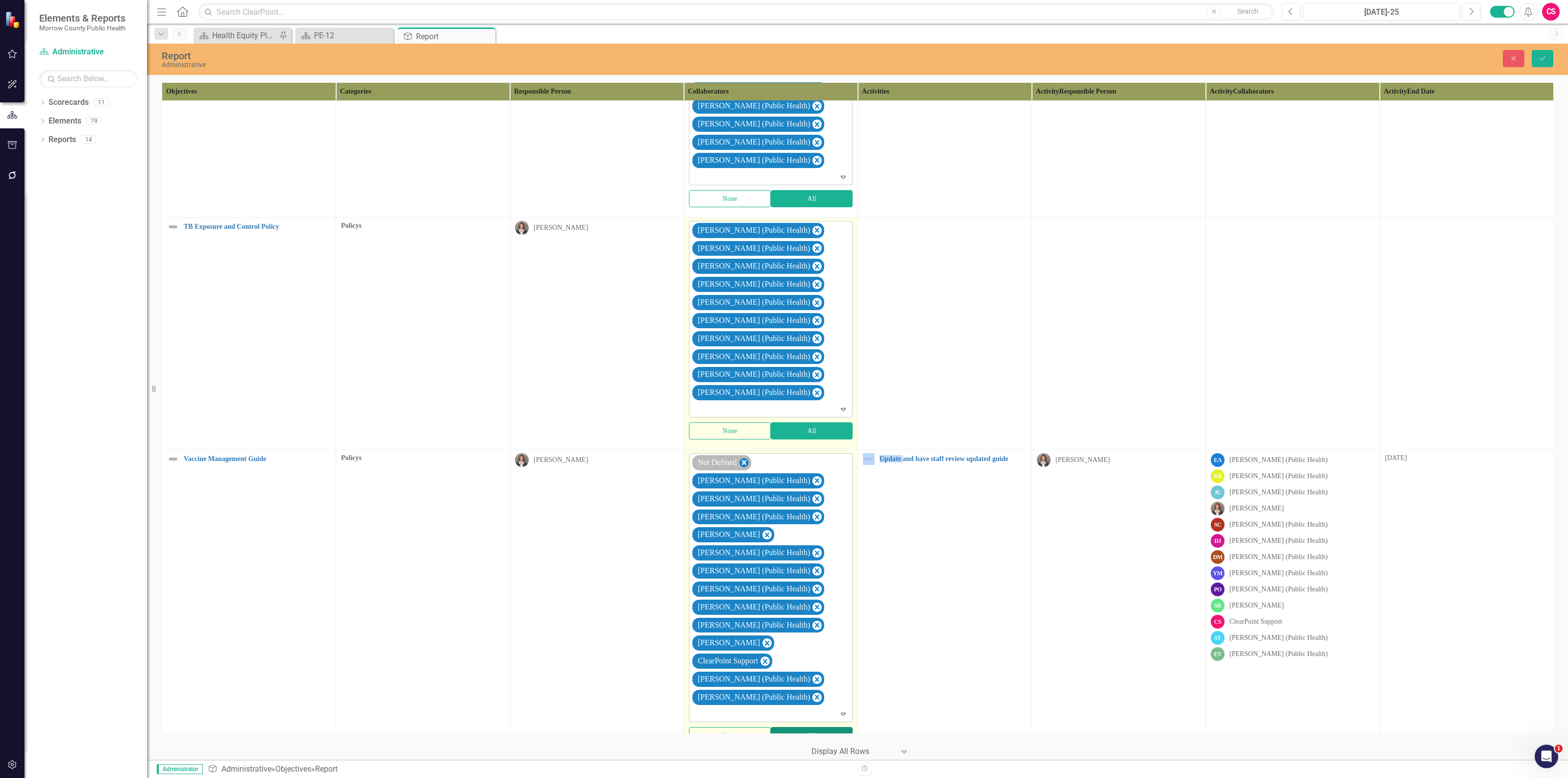
click at [746, 465] on icon "Remove Not Defined" at bounding box center [744, 462] width 5 height 5
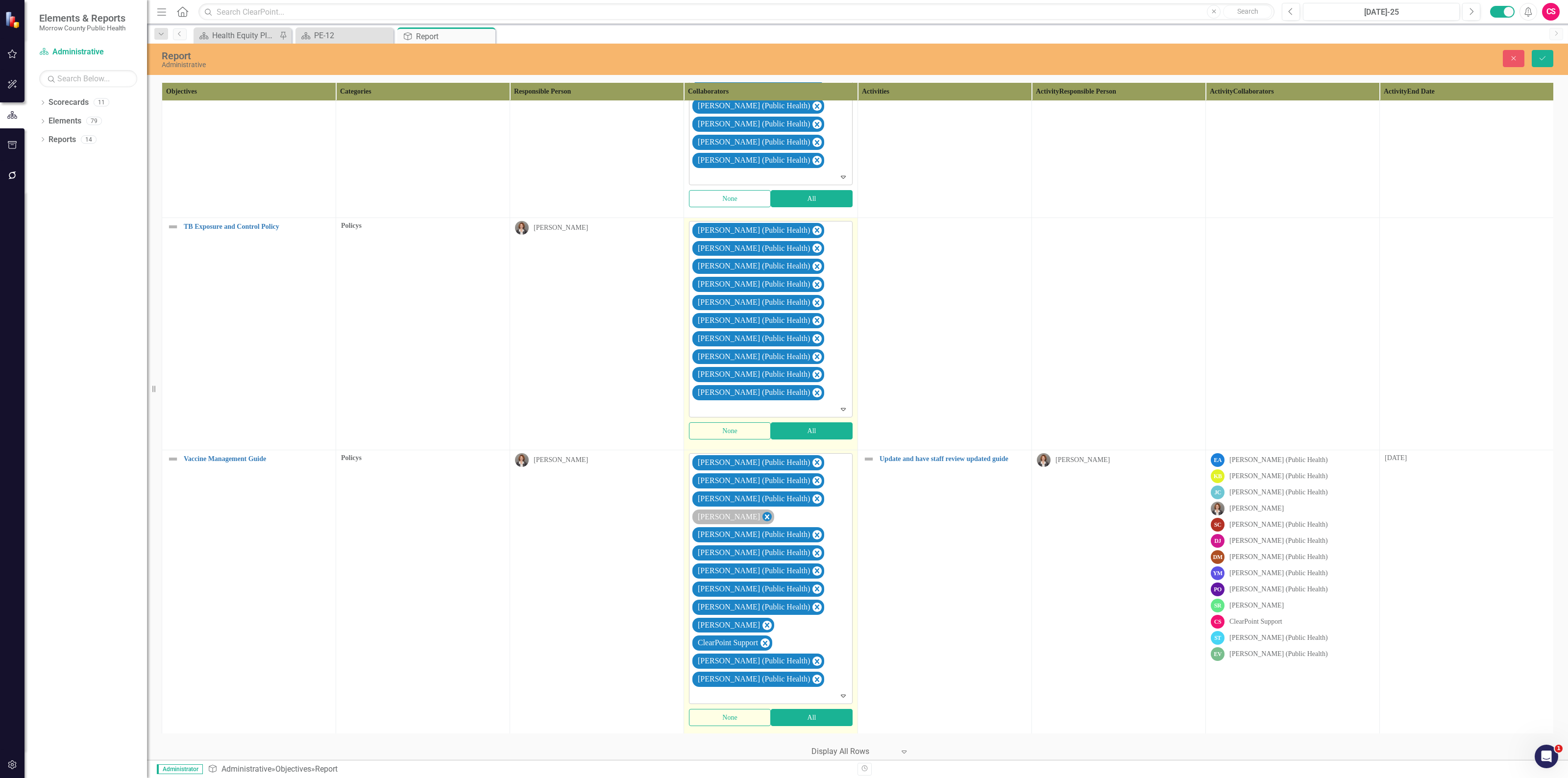
click at [762, 524] on icon "Remove Robin Canaday" at bounding box center [767, 517] width 9 height 12
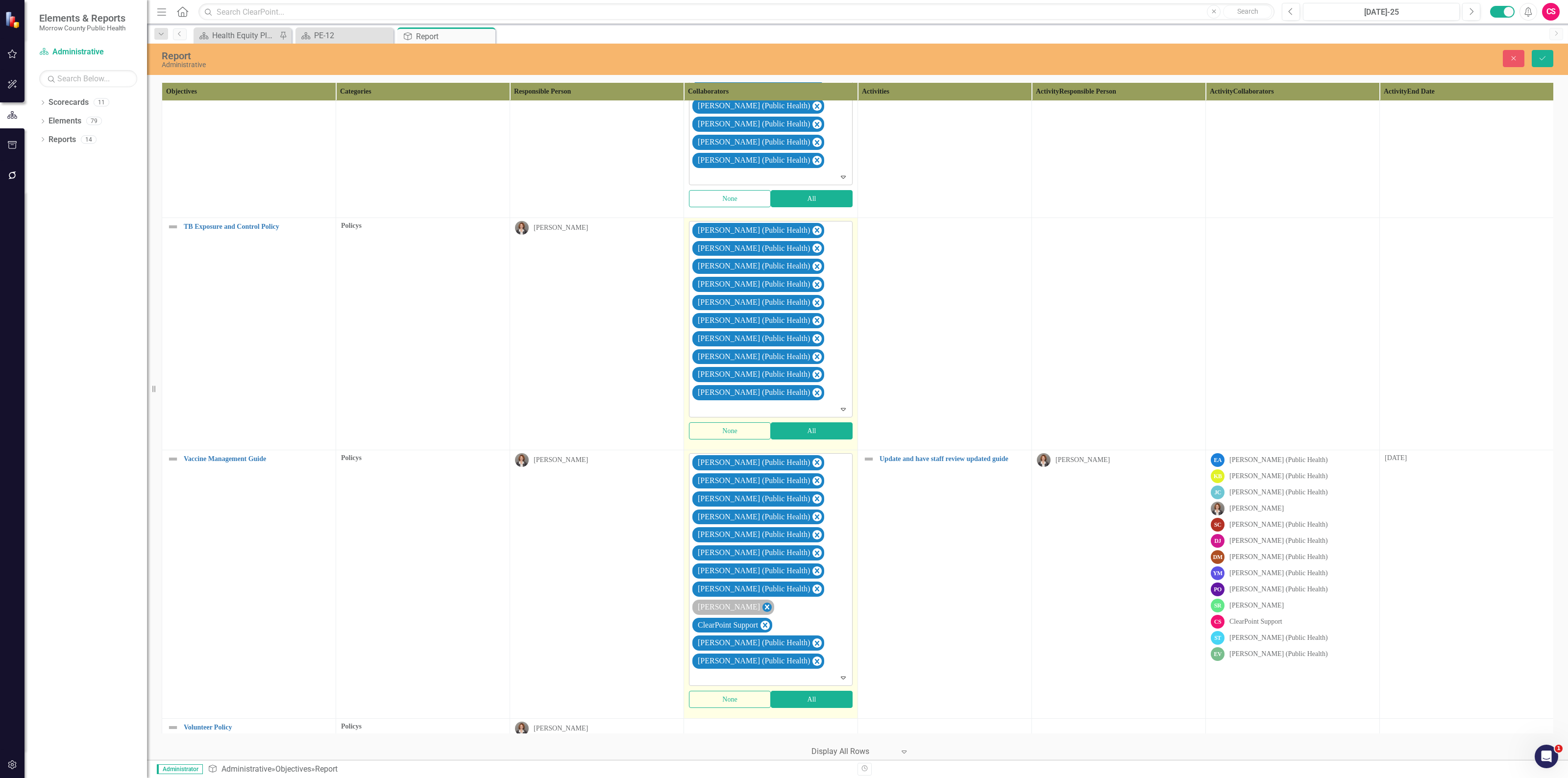
click at [762, 614] on icon "Remove Sarah Rea" at bounding box center [767, 607] width 9 height 12
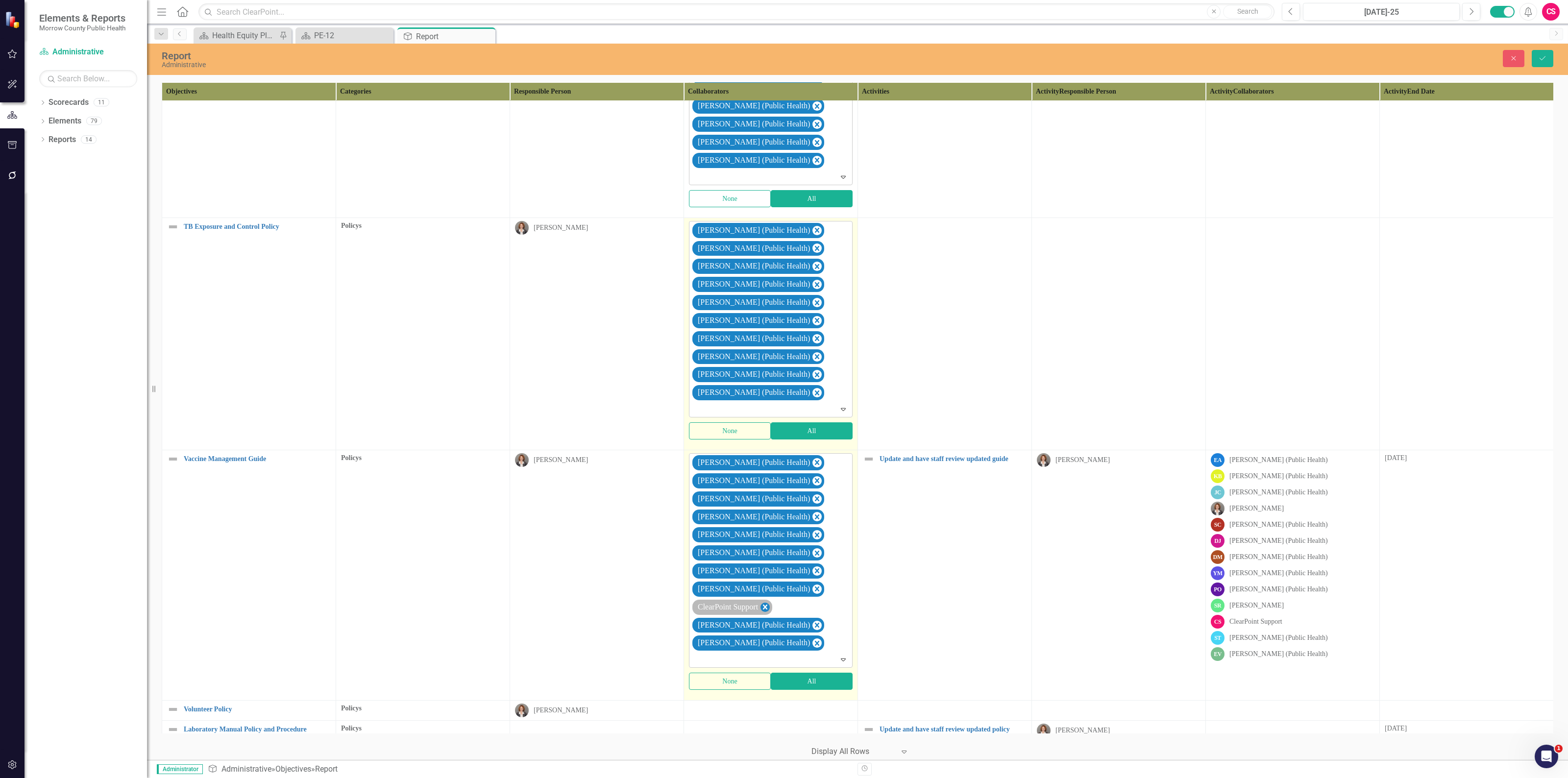
click at [767, 610] on icon "Remove ClearPoint Support" at bounding box center [765, 607] width 5 height 5
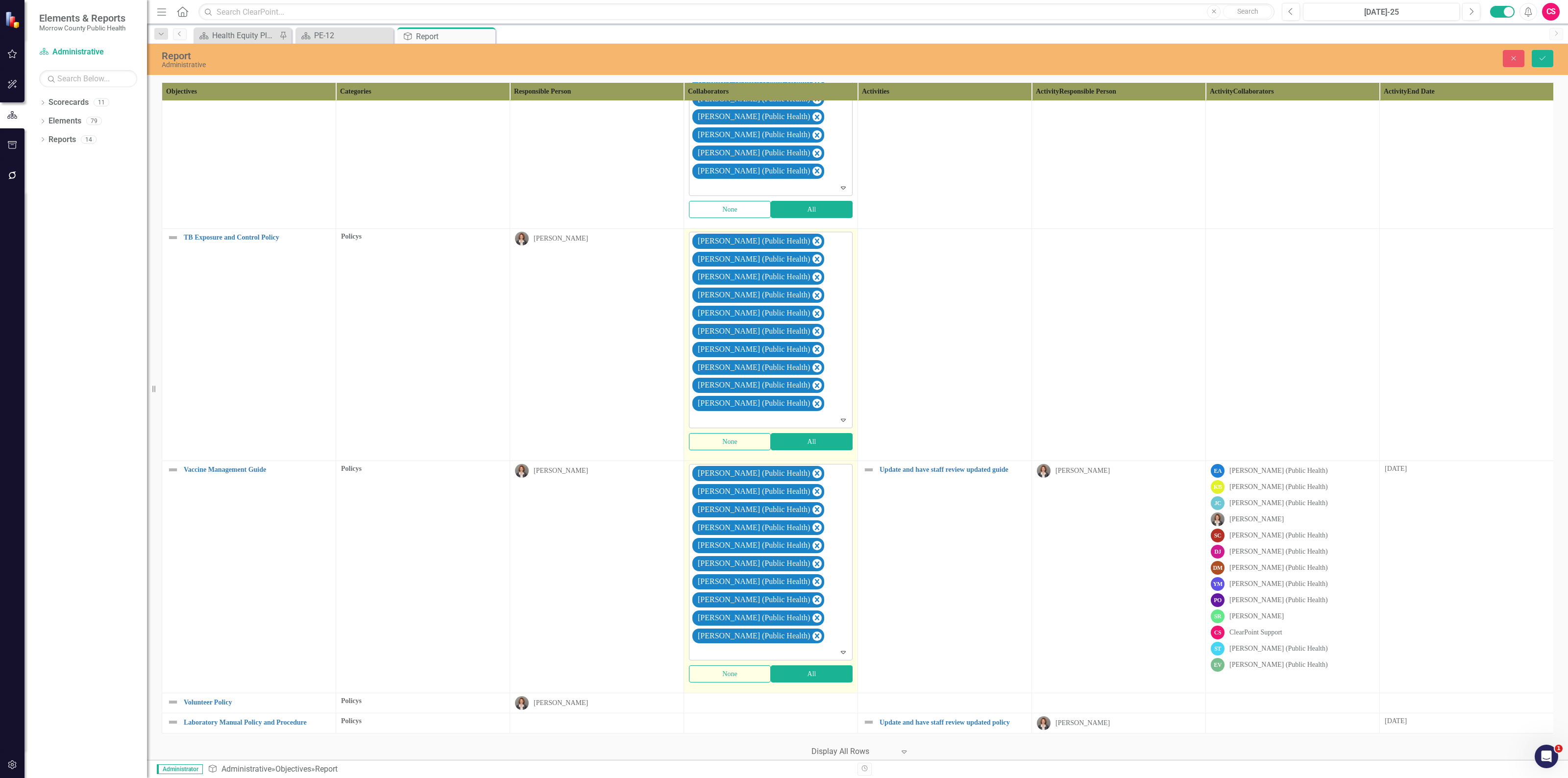
scroll to position [8567, 0]
click at [783, 696] on div at bounding box center [770, 701] width 164 height 11
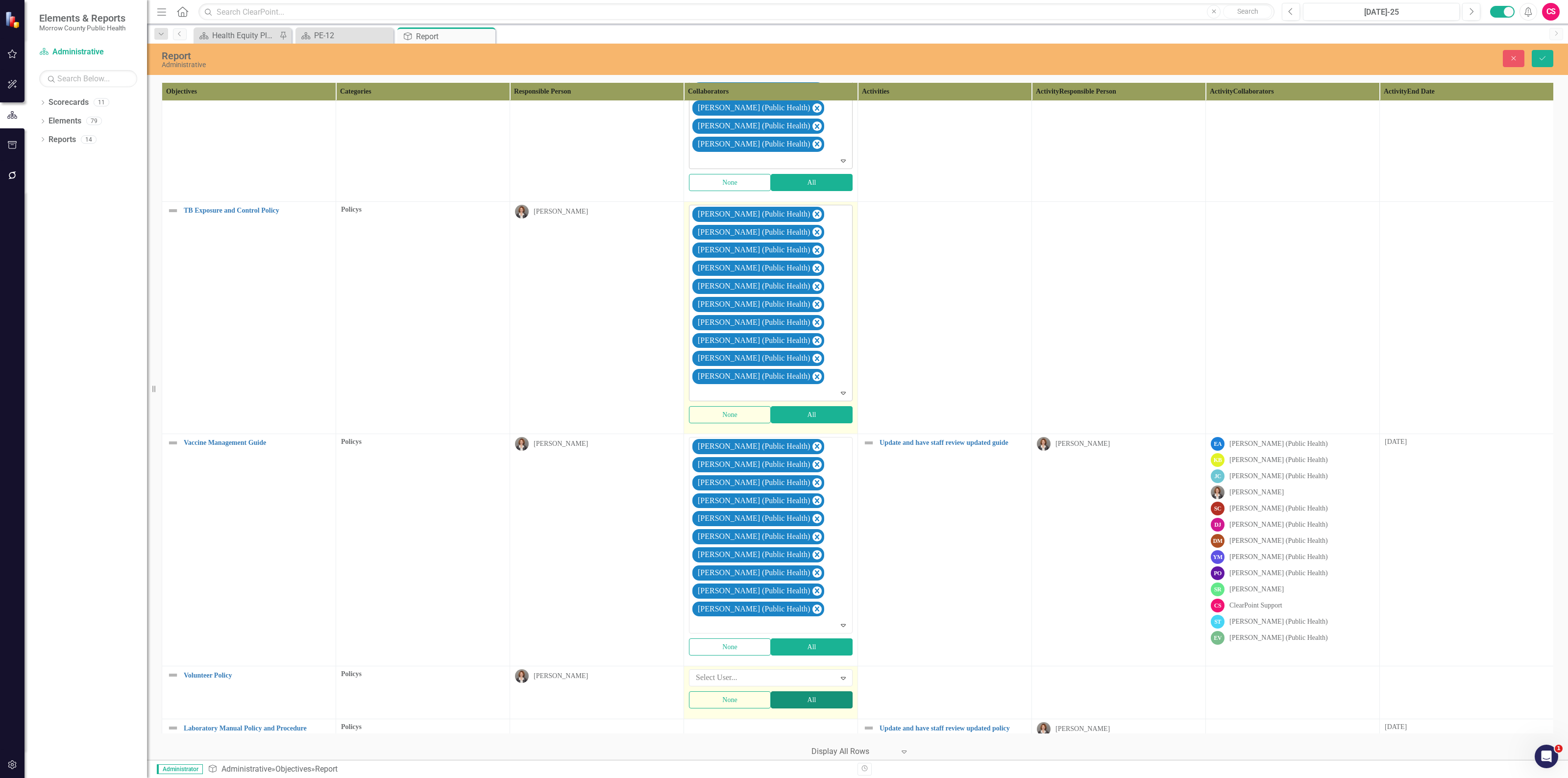
click at [787, 708] on button "All" at bounding box center [811, 700] width 82 height 17
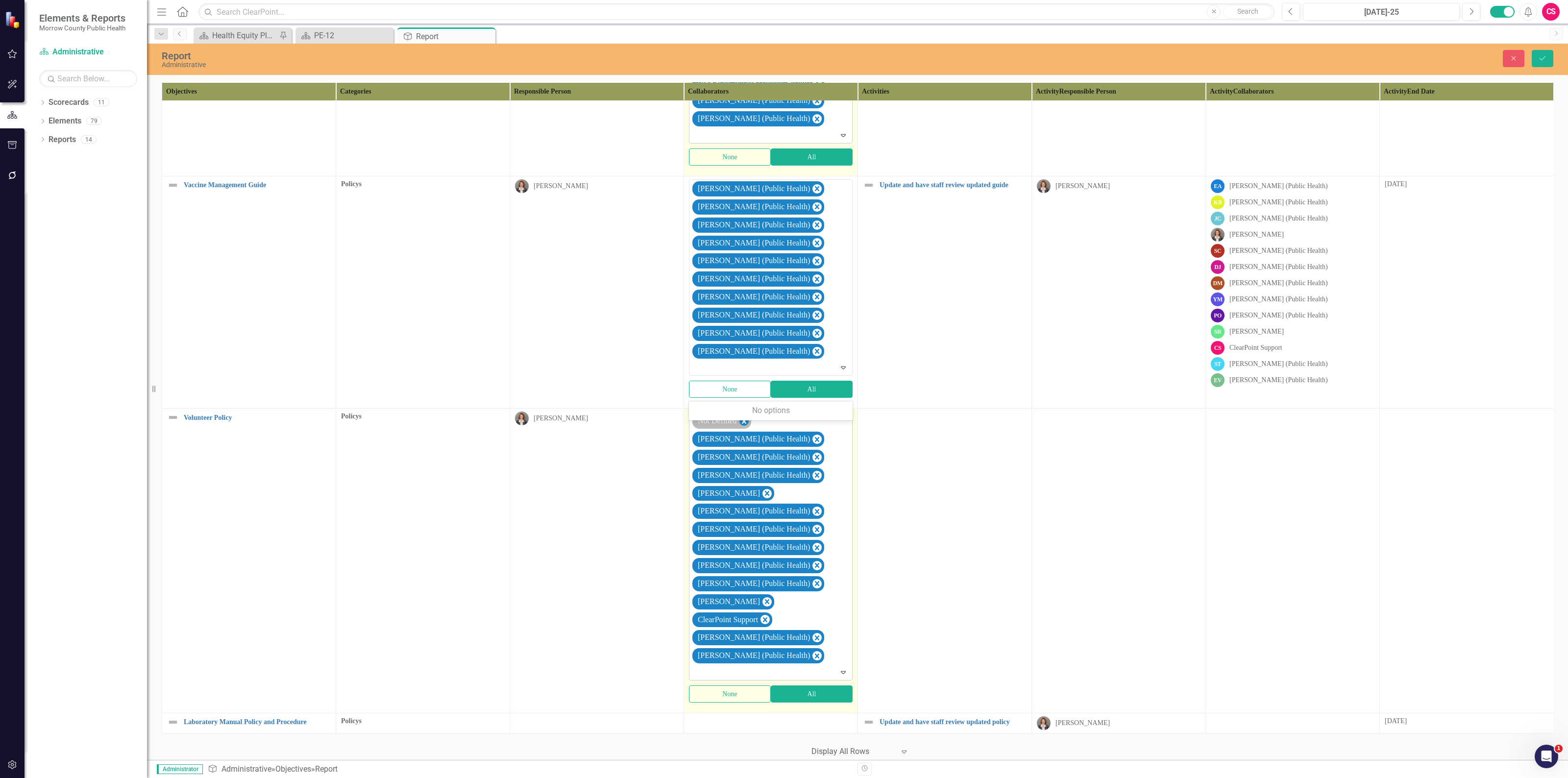
click at [746, 425] on icon "Remove Not Defined" at bounding box center [744, 421] width 9 height 12
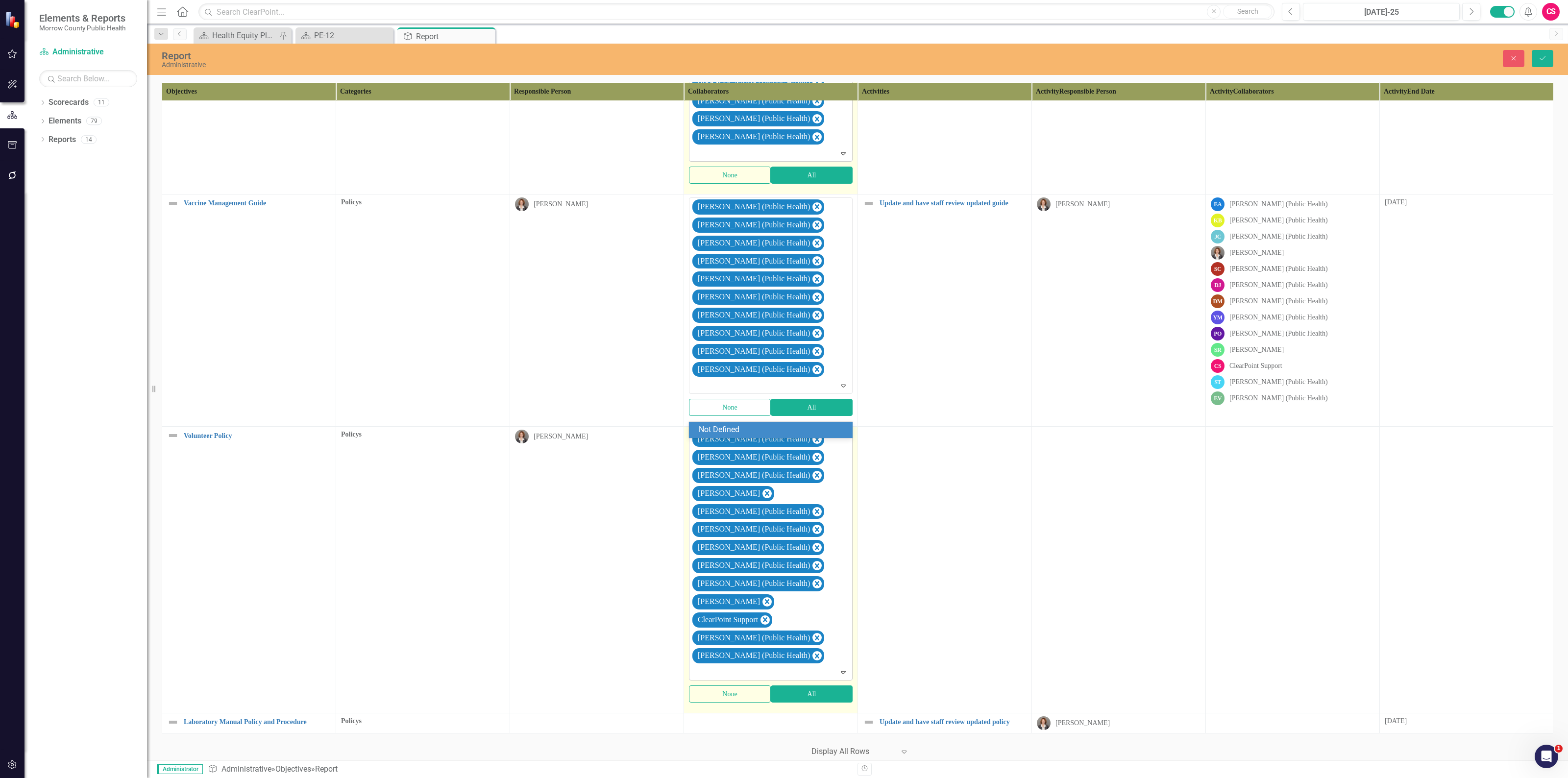
scroll to position [8816, 0]
click at [762, 500] on icon "Remove Robin Canaday" at bounding box center [767, 493] width 9 height 12
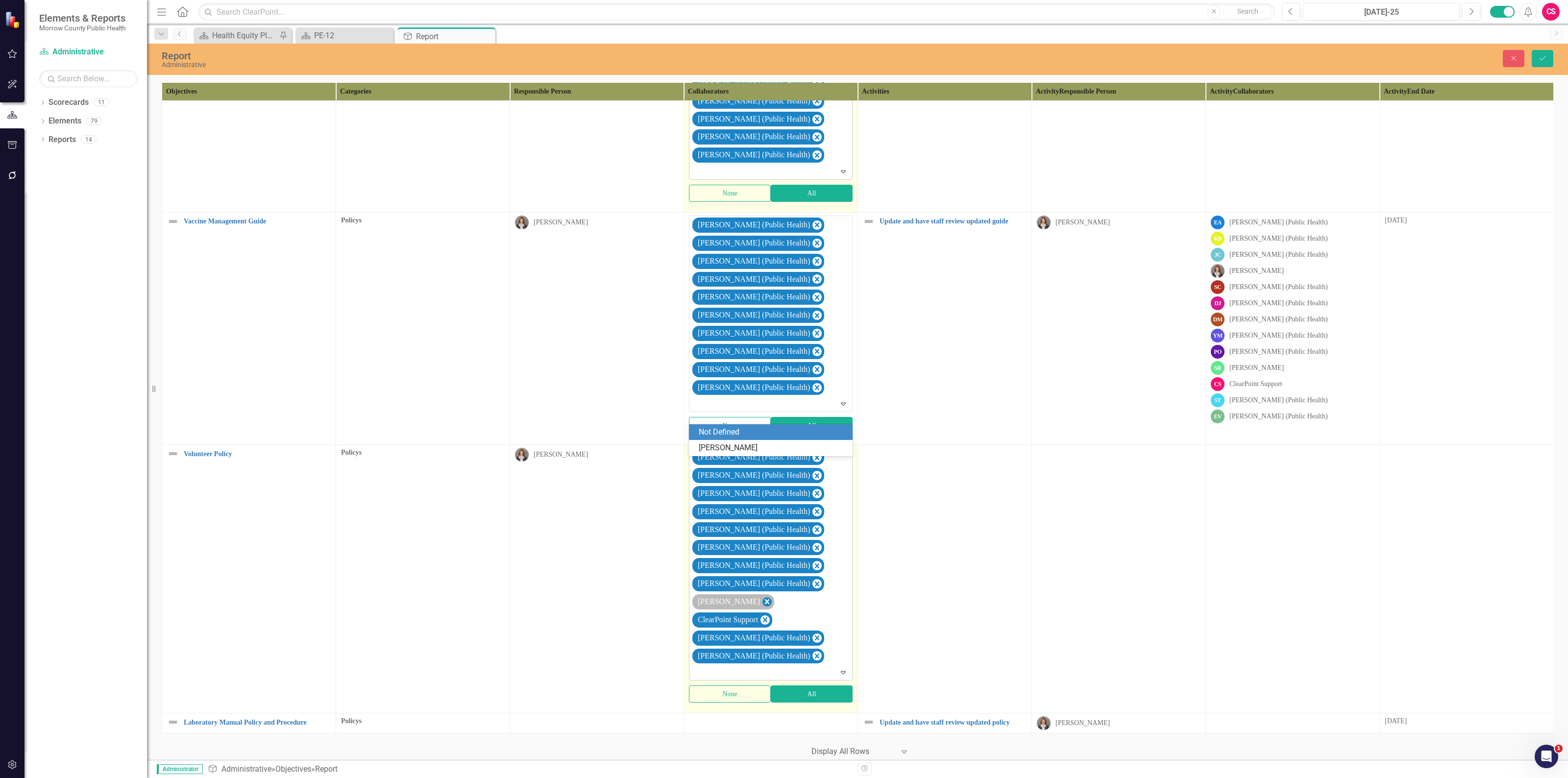
click at [762, 608] on icon "Remove Sarah Rea" at bounding box center [767, 601] width 9 height 12
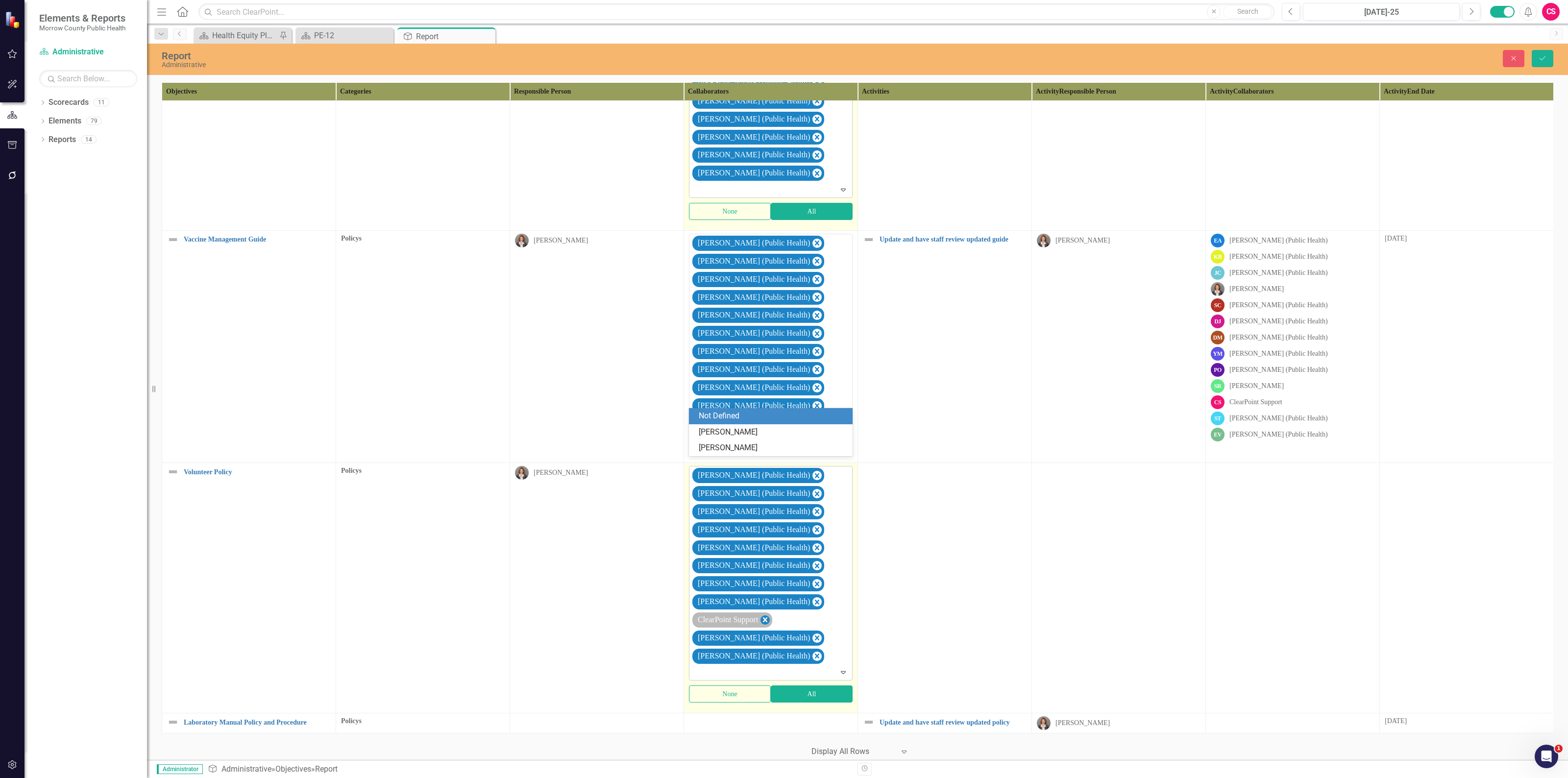
click at [767, 617] on icon "Remove ClearPoint Support" at bounding box center [765, 619] width 5 height 5
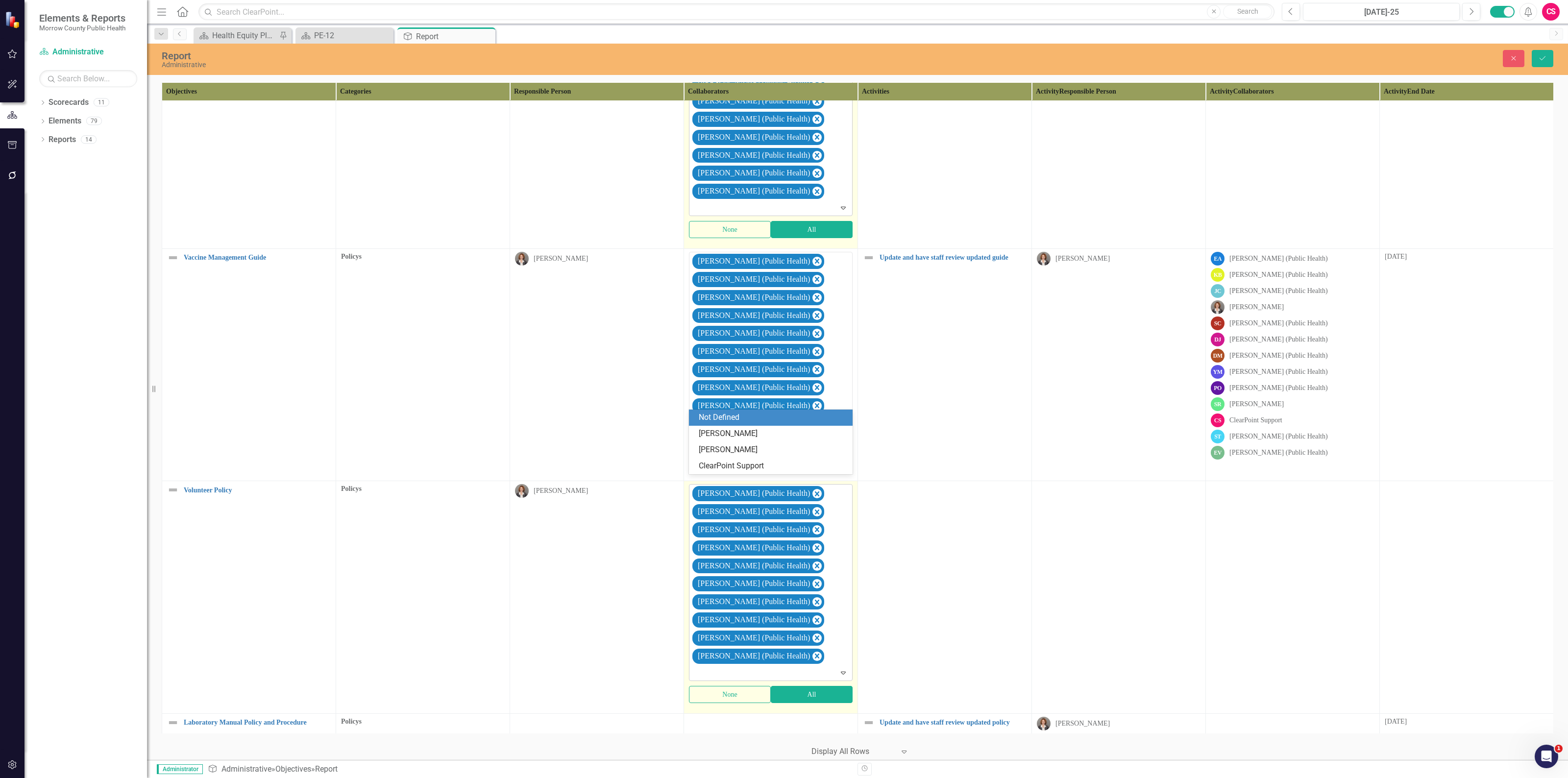
scroll to position [8780, 0]
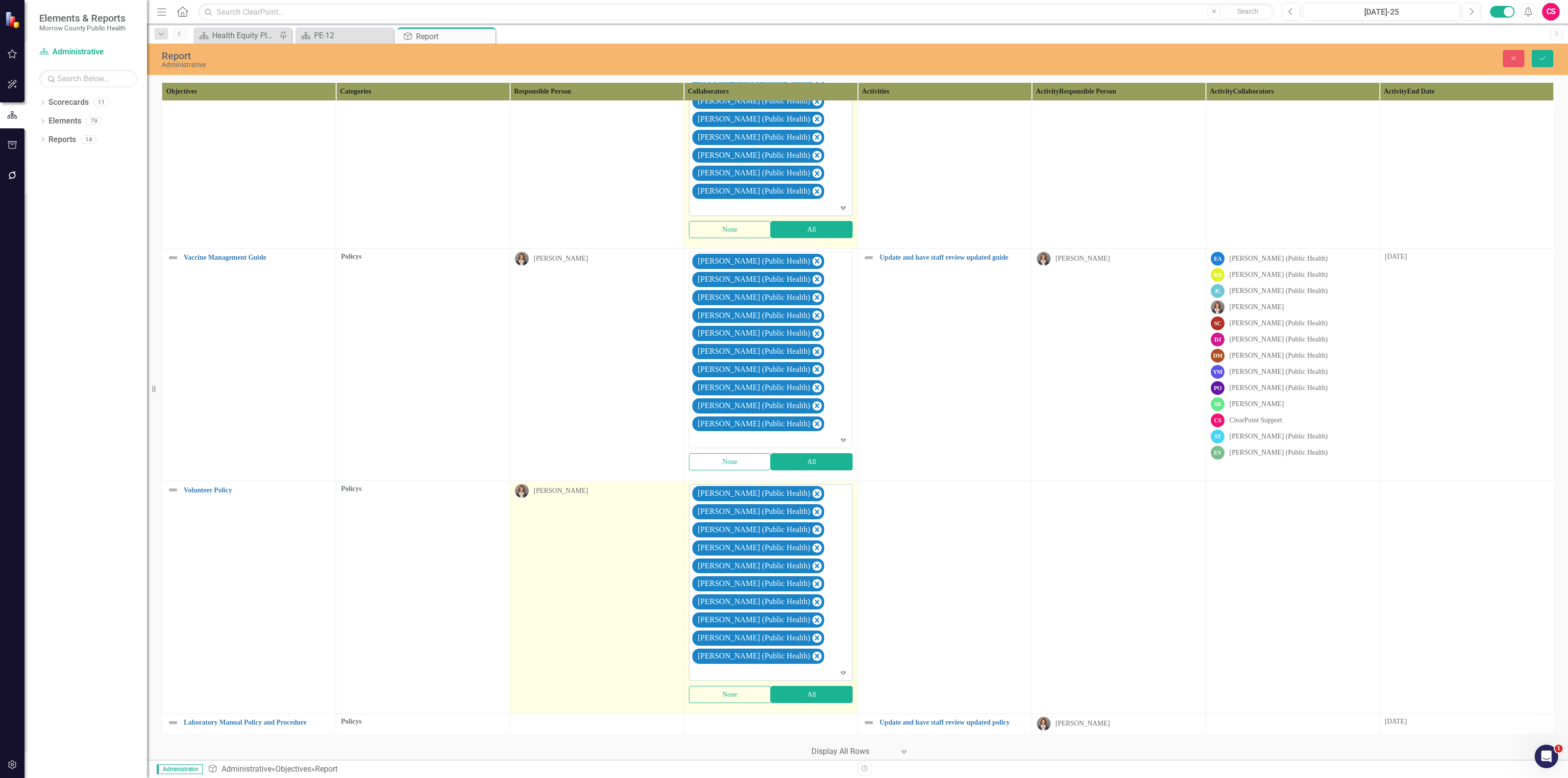
click at [642, 586] on td "[PERSON_NAME]" at bounding box center [597, 597] width 174 height 233
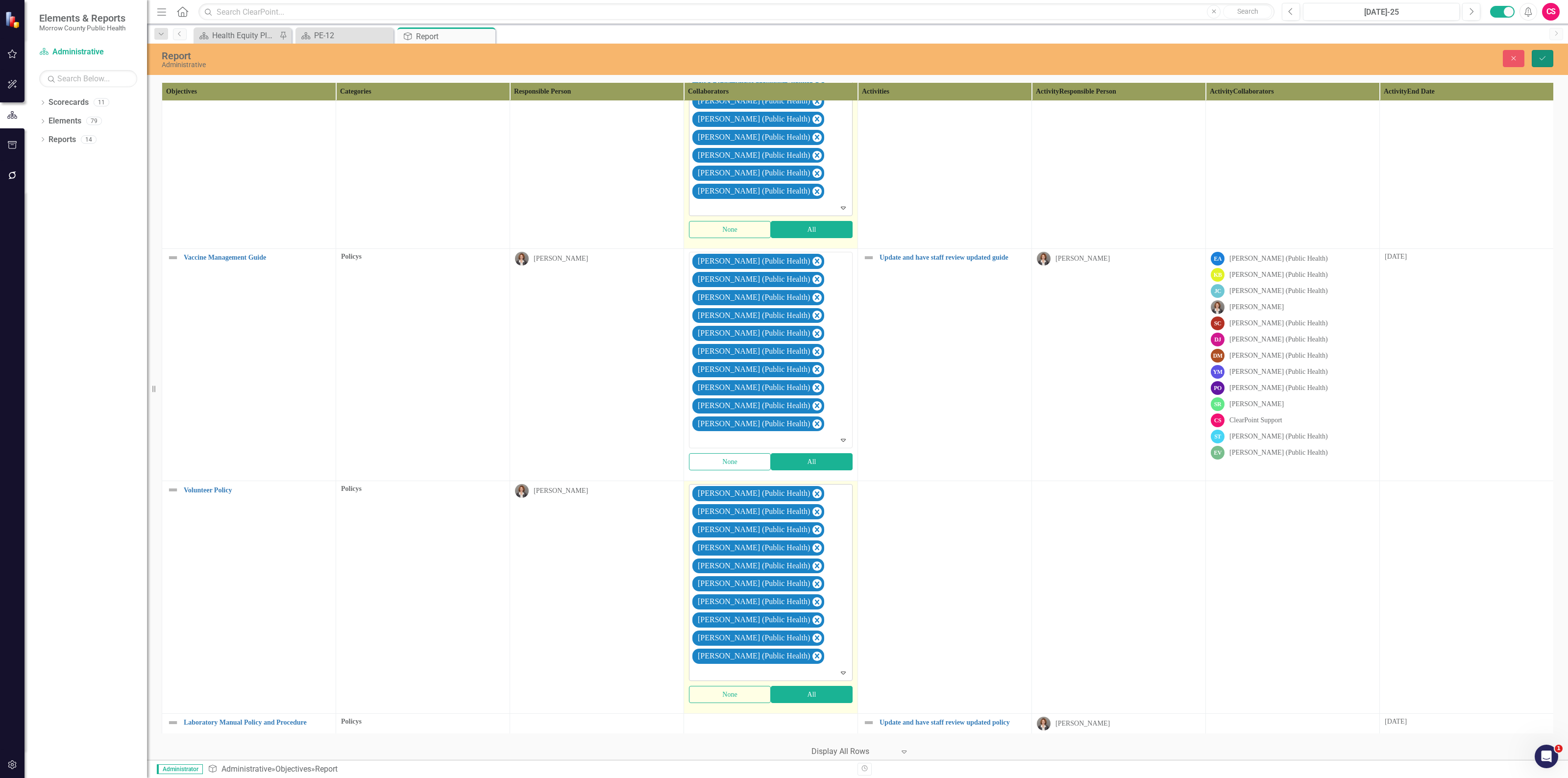
click at [1538, 59] on icon "Save" at bounding box center [1542, 58] width 9 height 7
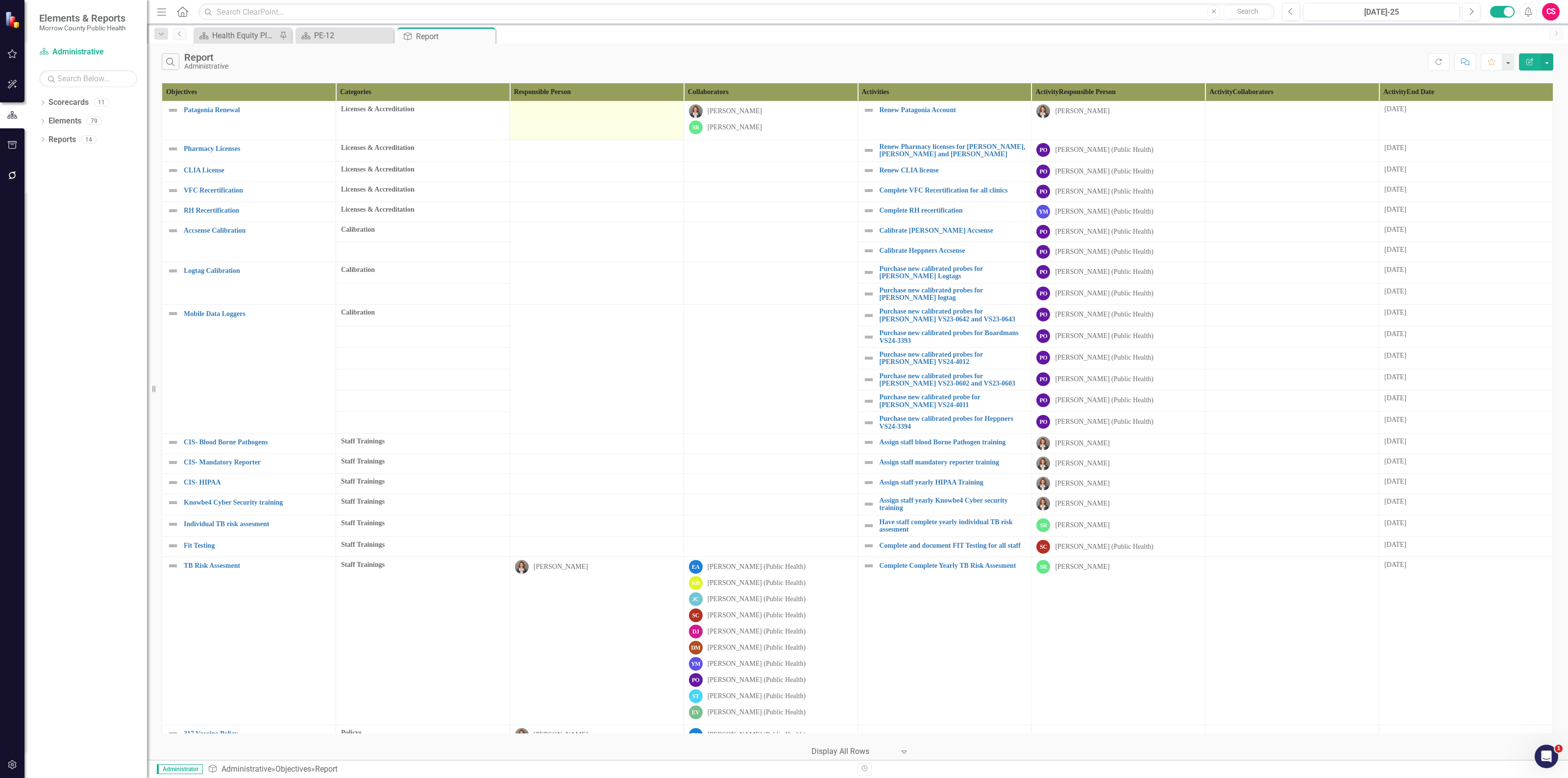
click at [591, 116] on div at bounding box center [596, 110] width 164 height 11
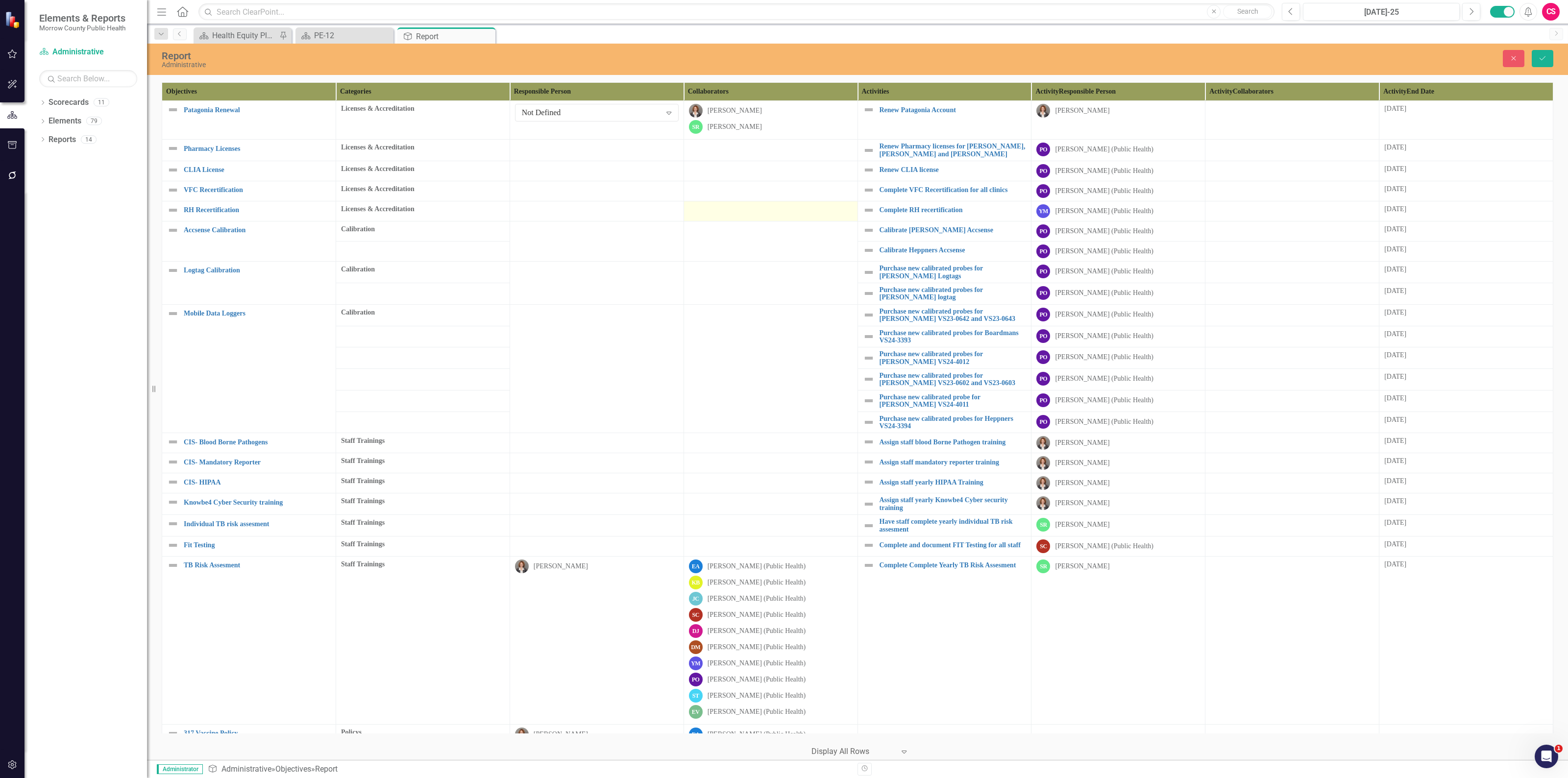
click at [715, 219] on td at bounding box center [770, 211] width 174 height 20
click at [1552, 57] on button "Save" at bounding box center [1542, 59] width 22 height 17
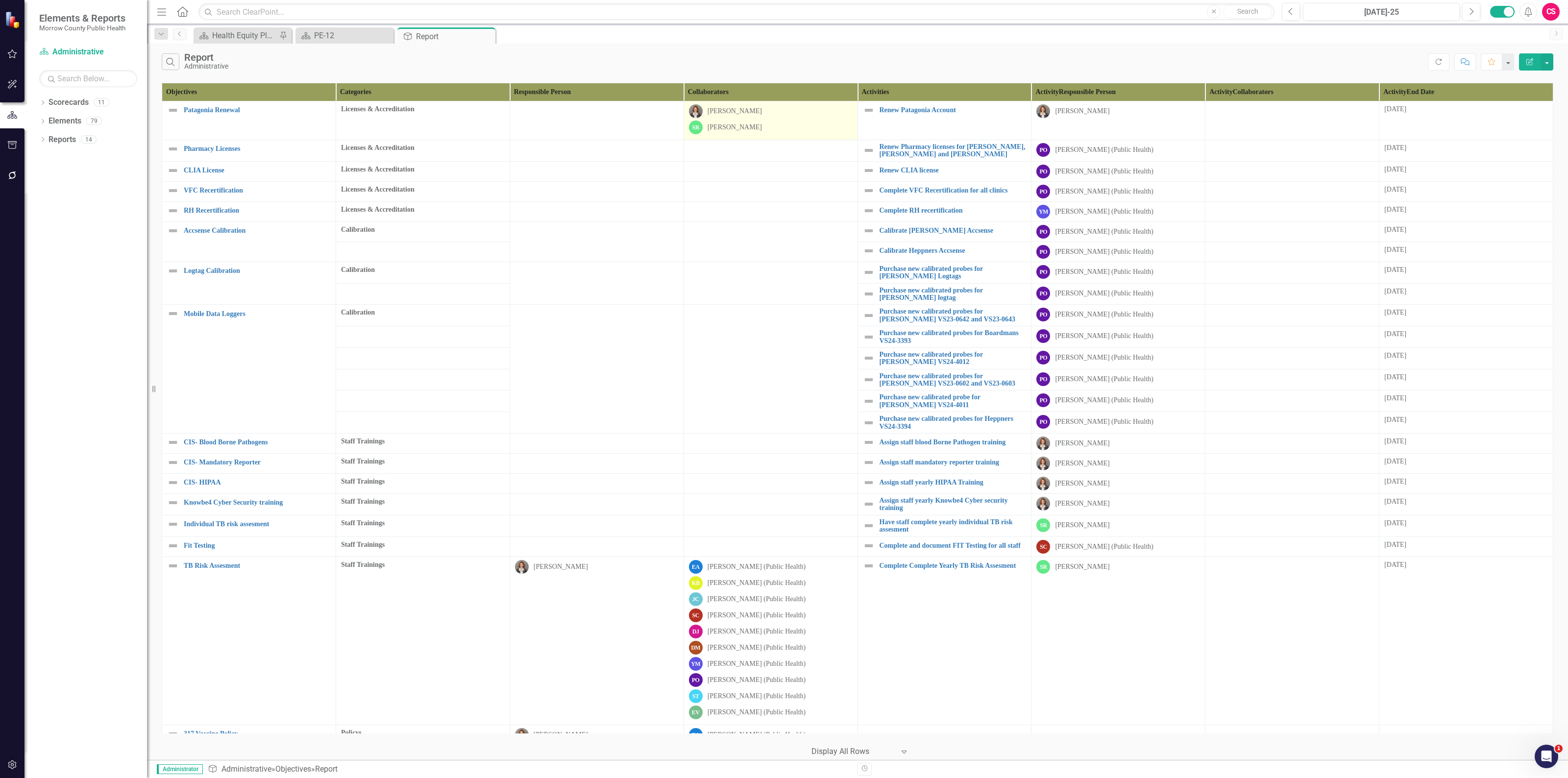
click at [802, 123] on div "SR Sarah Rea" at bounding box center [770, 128] width 164 height 14
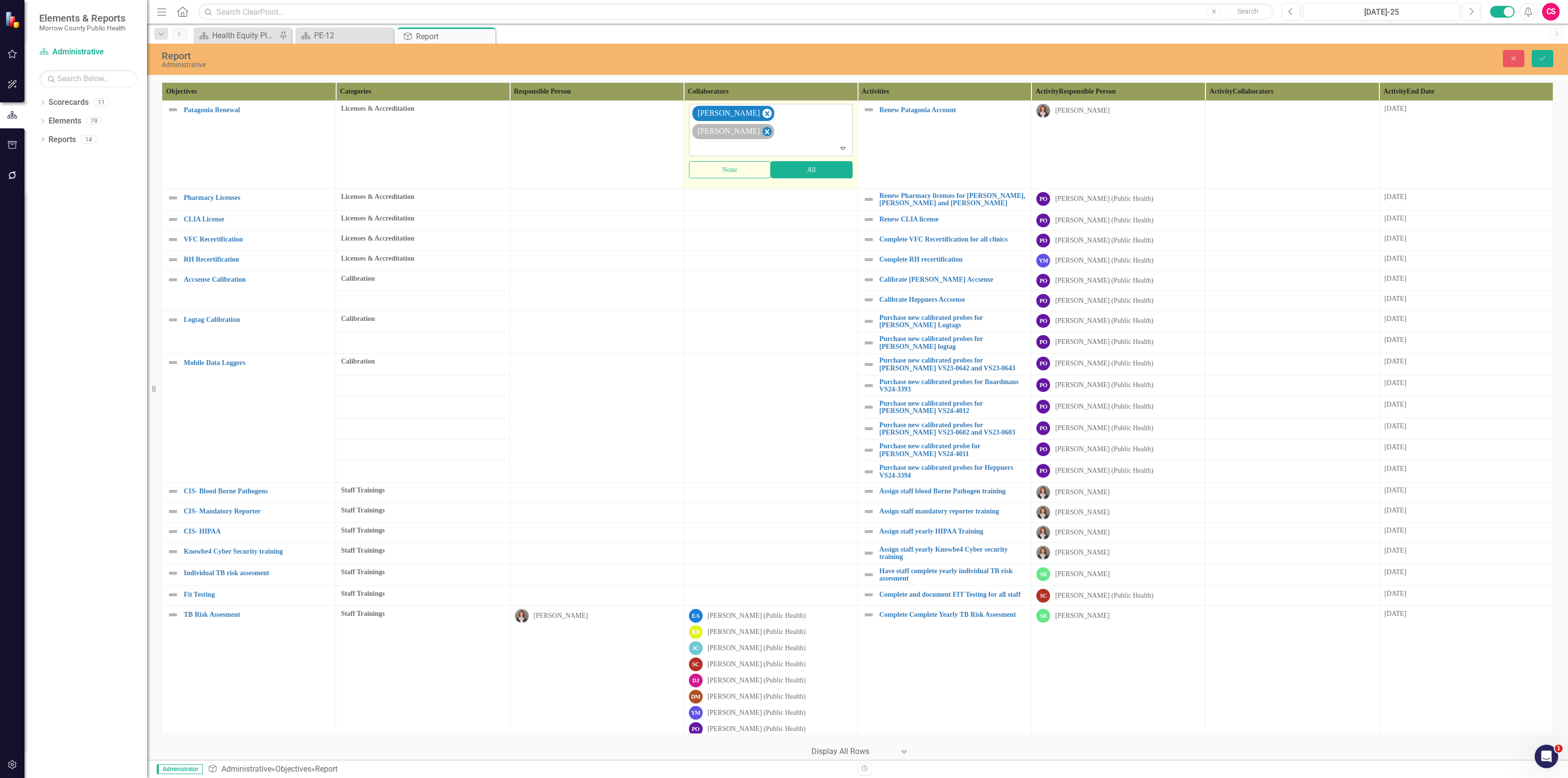
click at [771, 126] on icon "Remove Sarah Rea" at bounding box center [767, 131] width 9 height 12
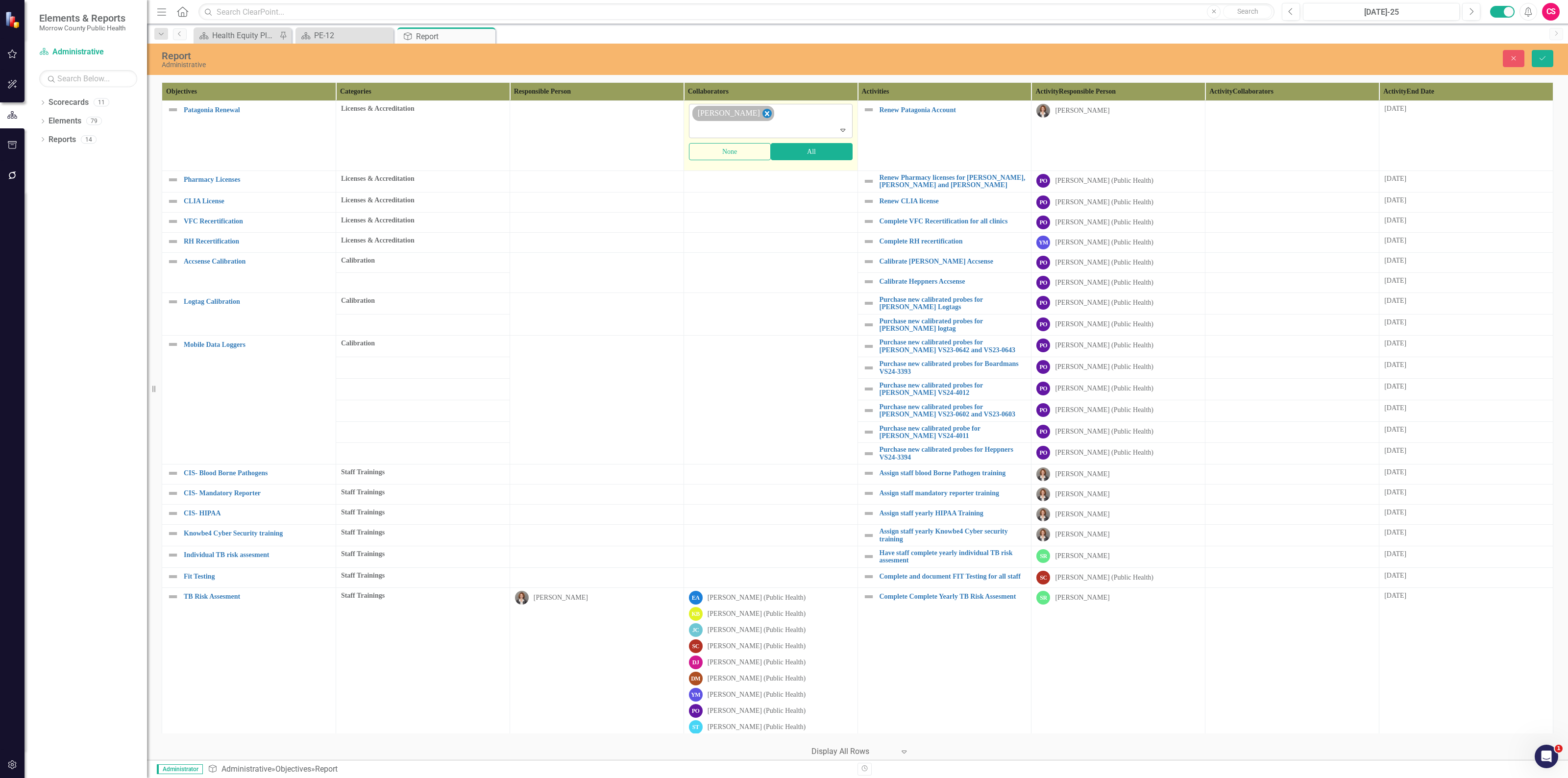
click at [762, 116] on icon "Remove Robin Canaday" at bounding box center [767, 113] width 9 height 12
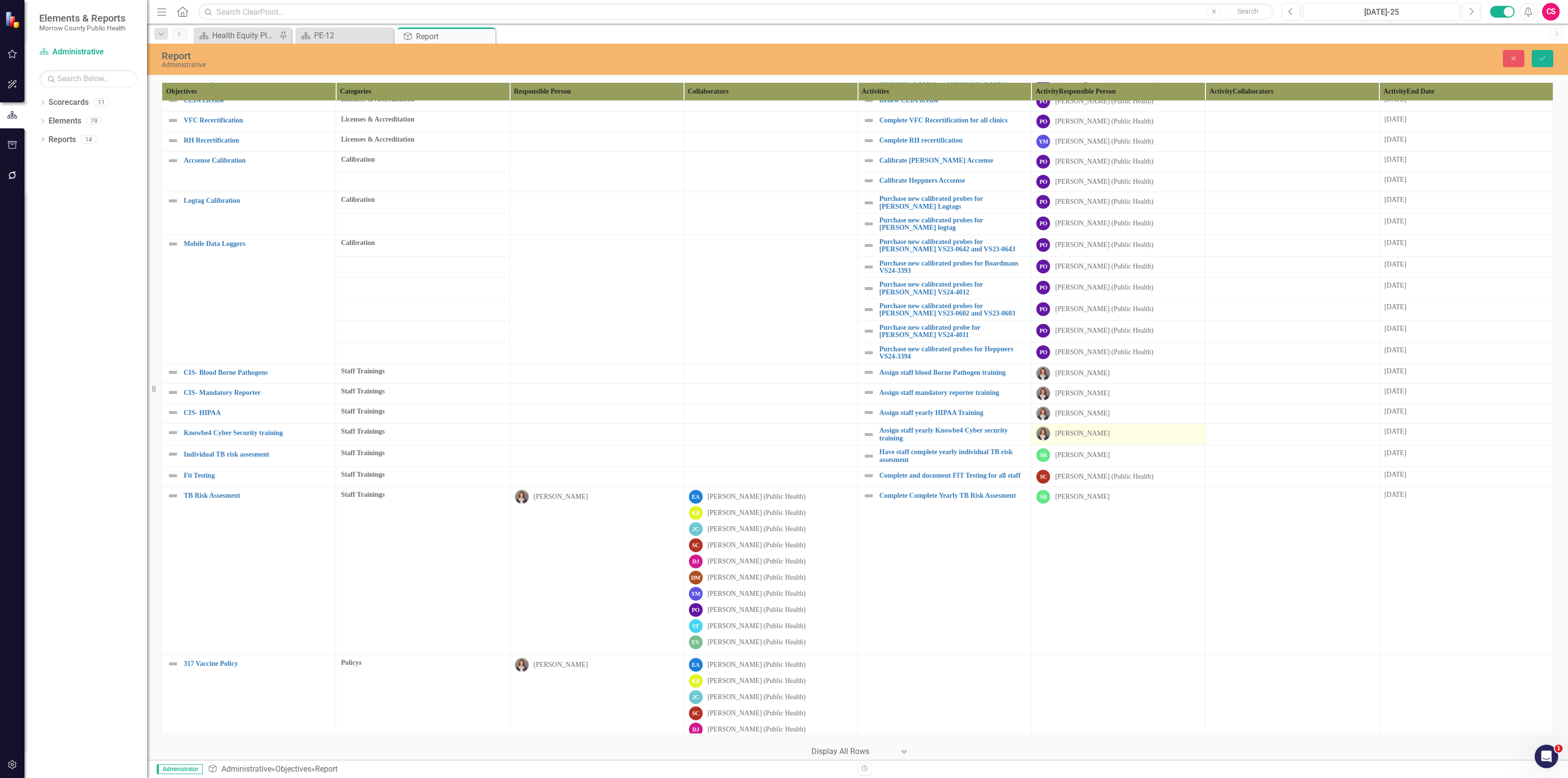
scroll to position [0, 0]
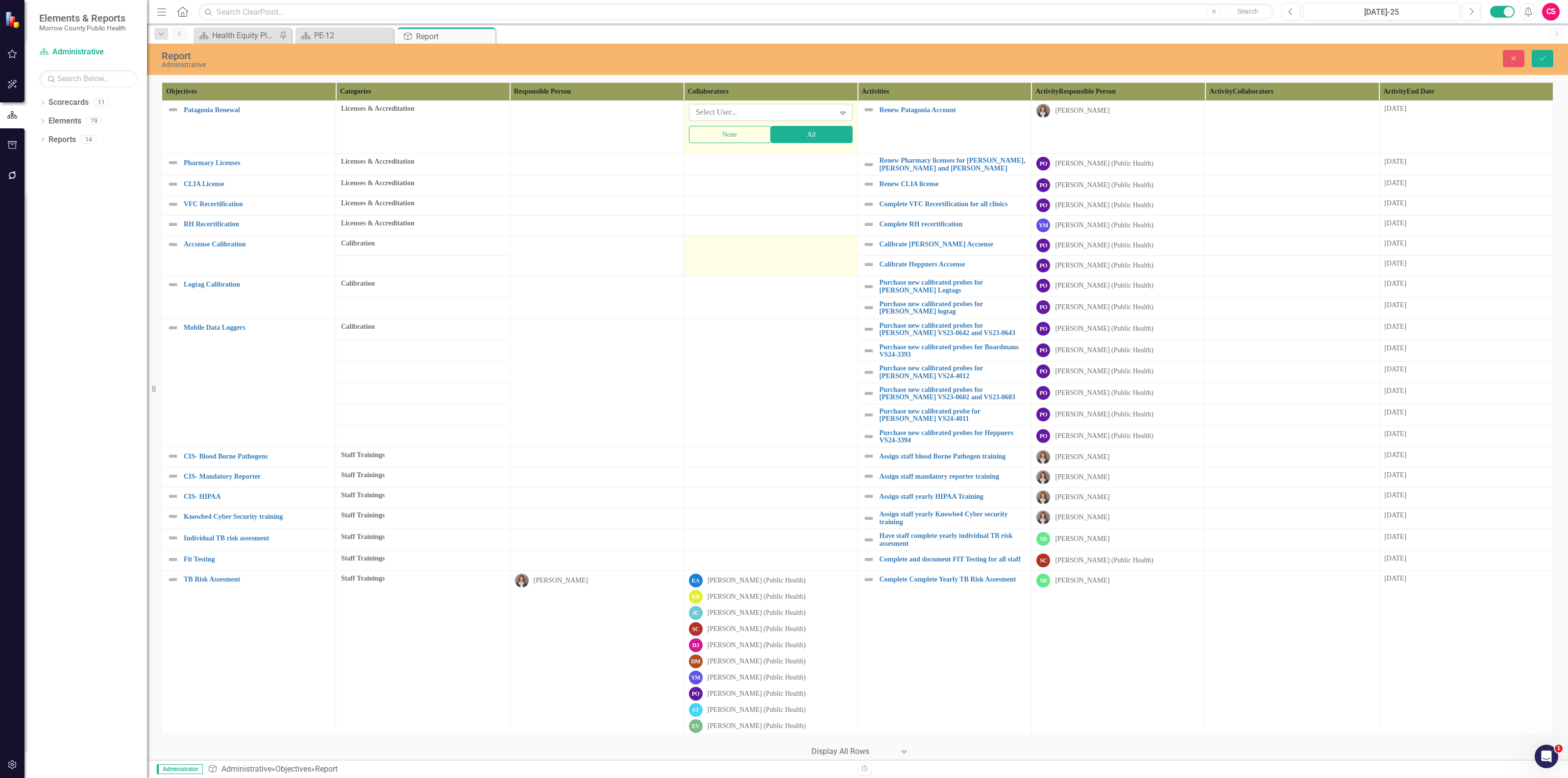
click at [765, 274] on td at bounding box center [770, 255] width 174 height 41
click at [1542, 54] on button "Save" at bounding box center [1542, 59] width 22 height 17
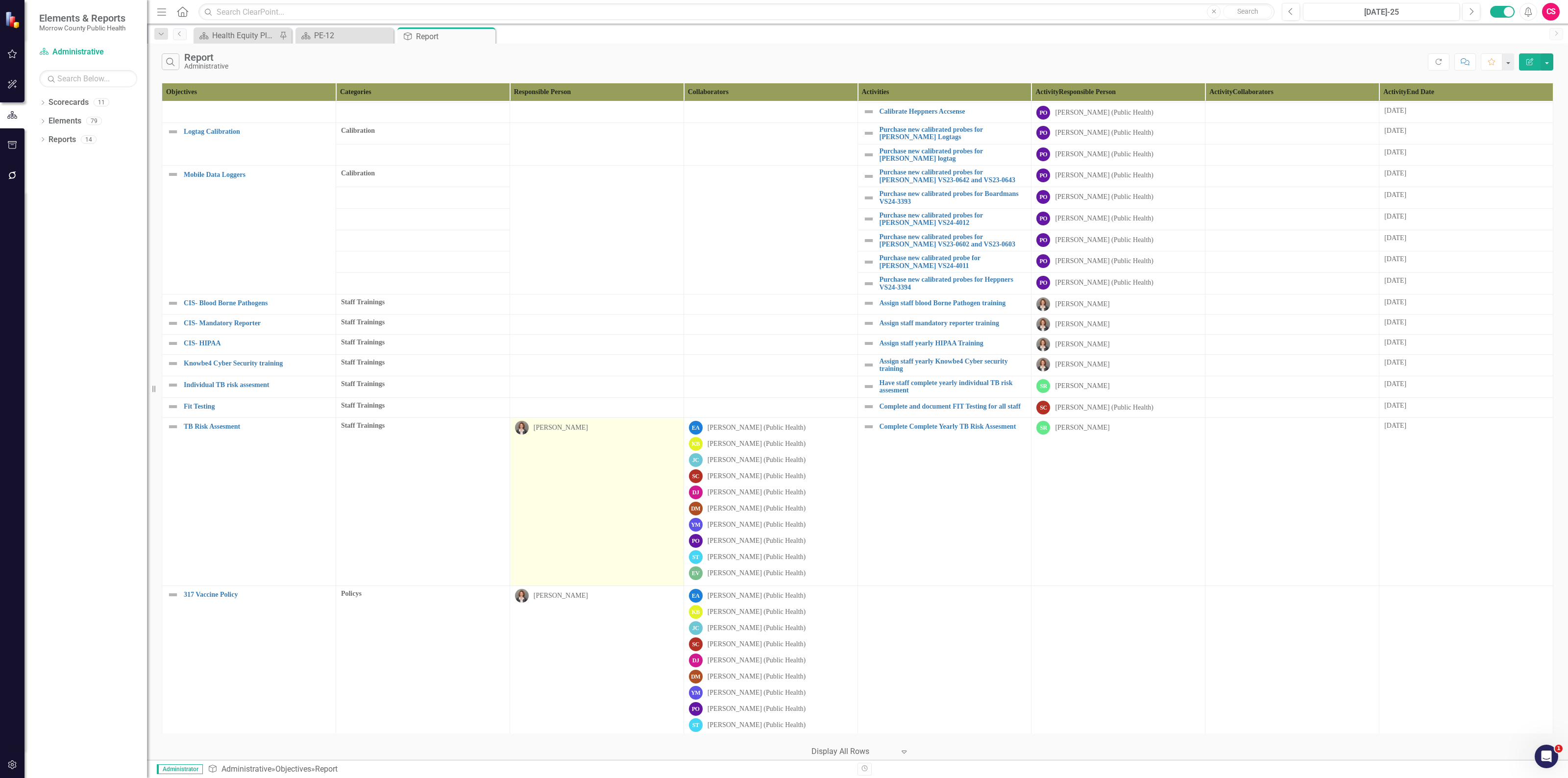
scroll to position [122, 0]
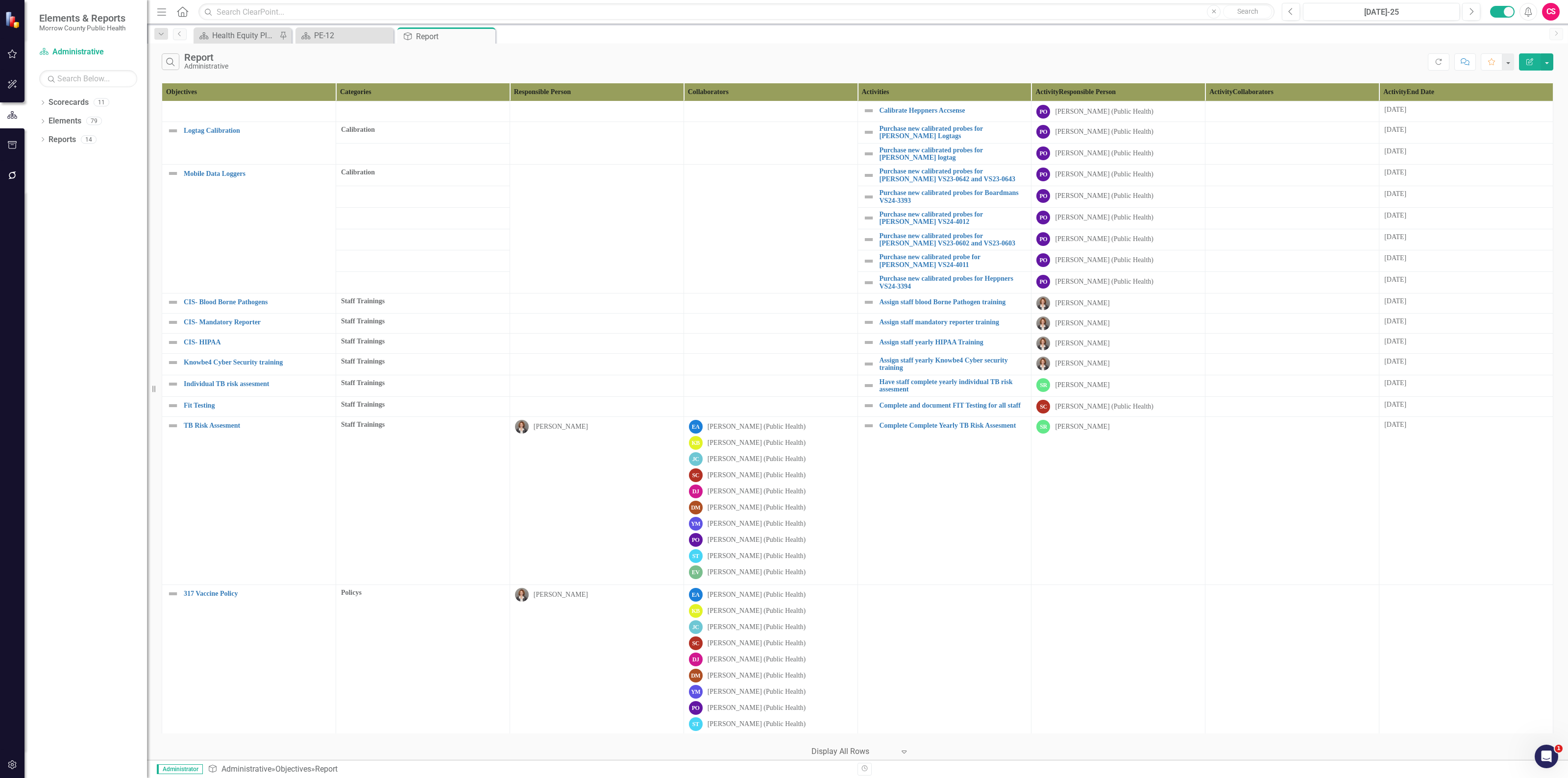
click at [16, 767] on icon "button" at bounding box center [12, 765] width 10 height 8
click at [62, 230] on link "System Setup" at bounding box center [88, 227] width 98 height 11
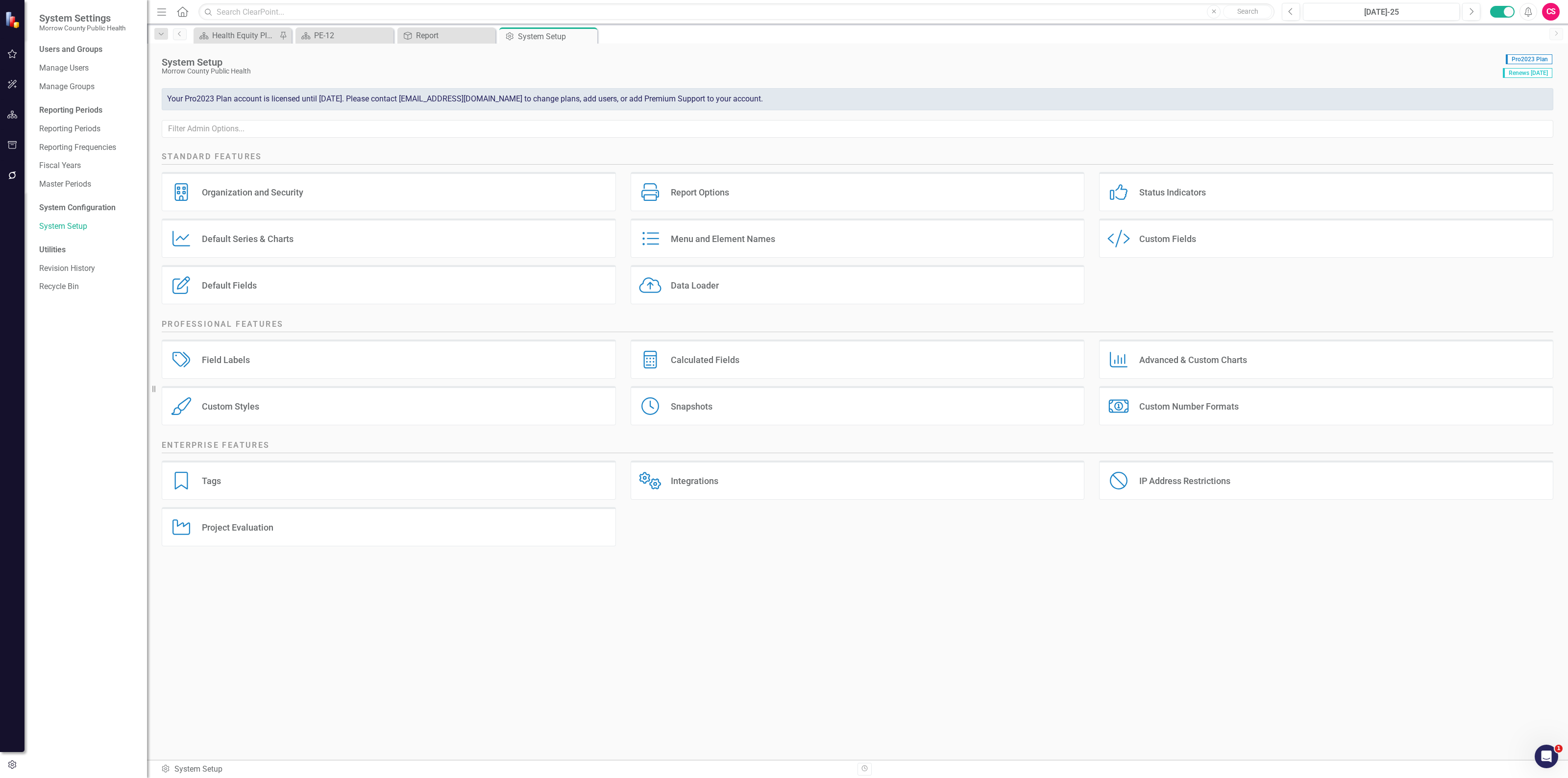
click at [1183, 236] on div "Custom Fields" at bounding box center [1167, 239] width 57 height 11
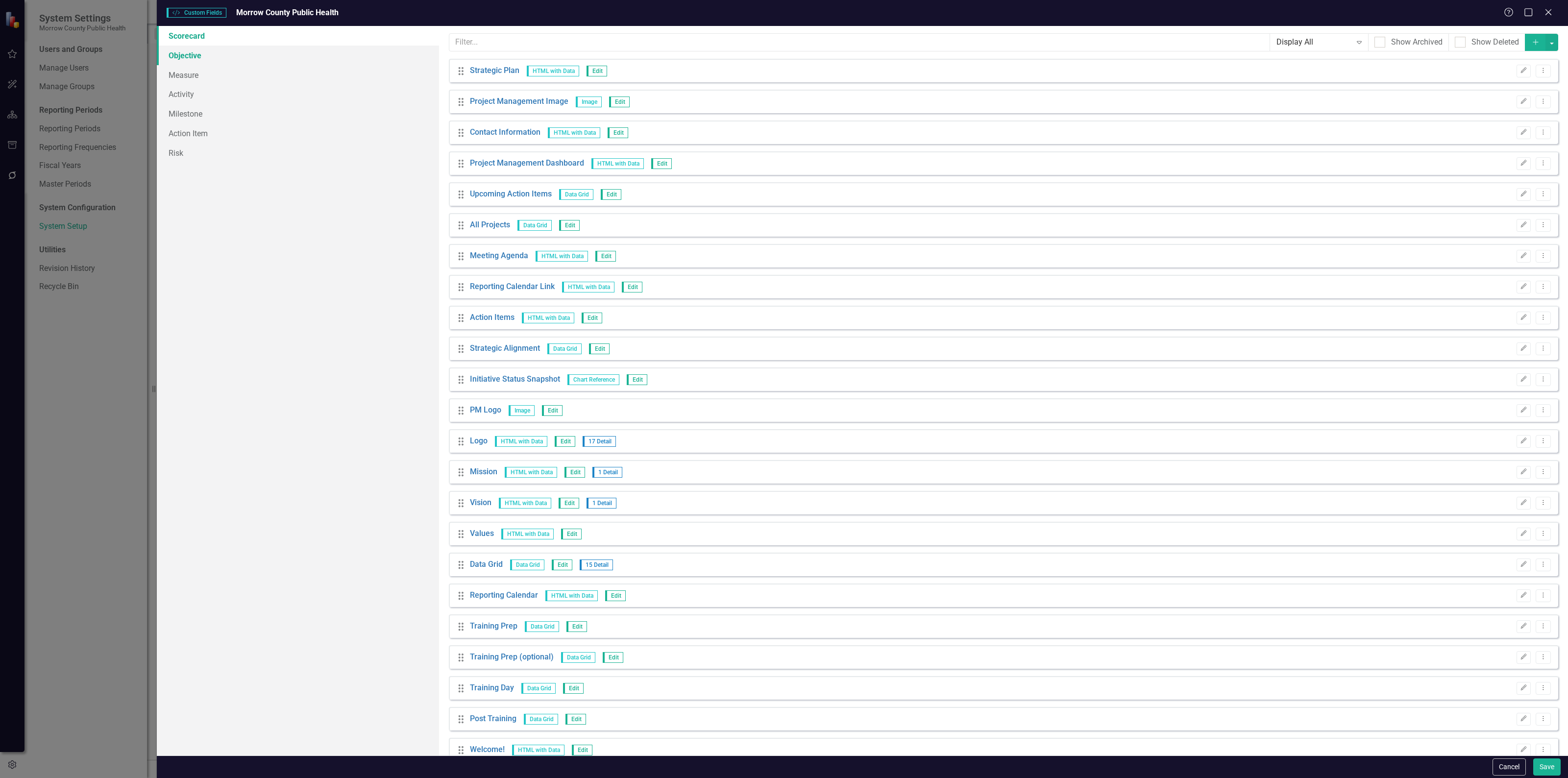
click at [202, 60] on link "Objective" at bounding box center [298, 55] width 283 height 20
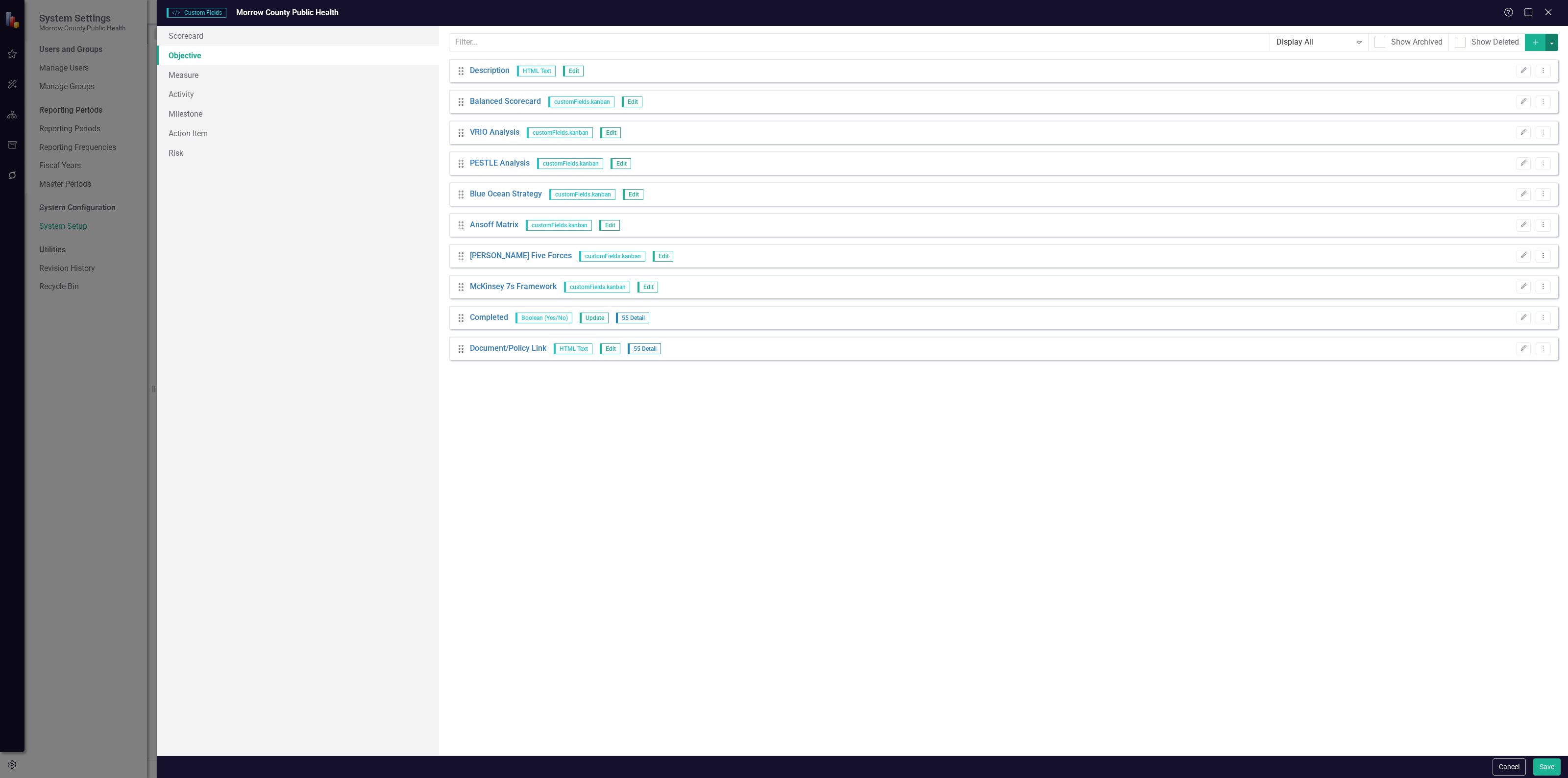
click at [1557, 43] on button "button" at bounding box center [1551, 43] width 12 height 17
click at [1549, 41] on button "button" at bounding box center [1551, 43] width 12 height 17
click at [1534, 40] on icon "Add" at bounding box center [1535, 42] width 9 height 7
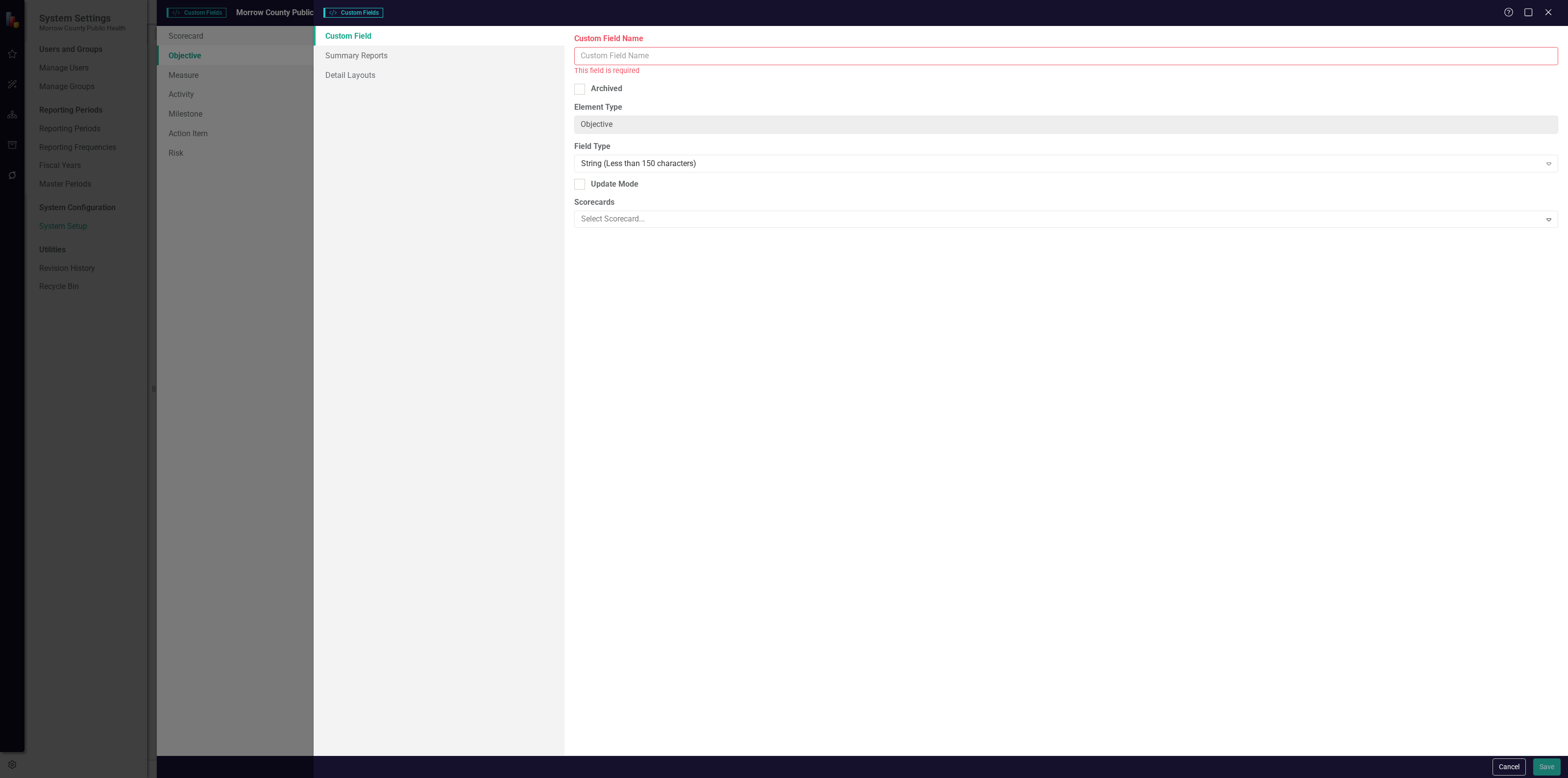
click at [668, 59] on input "Custom Field Name" at bounding box center [1065, 56] width 984 height 18
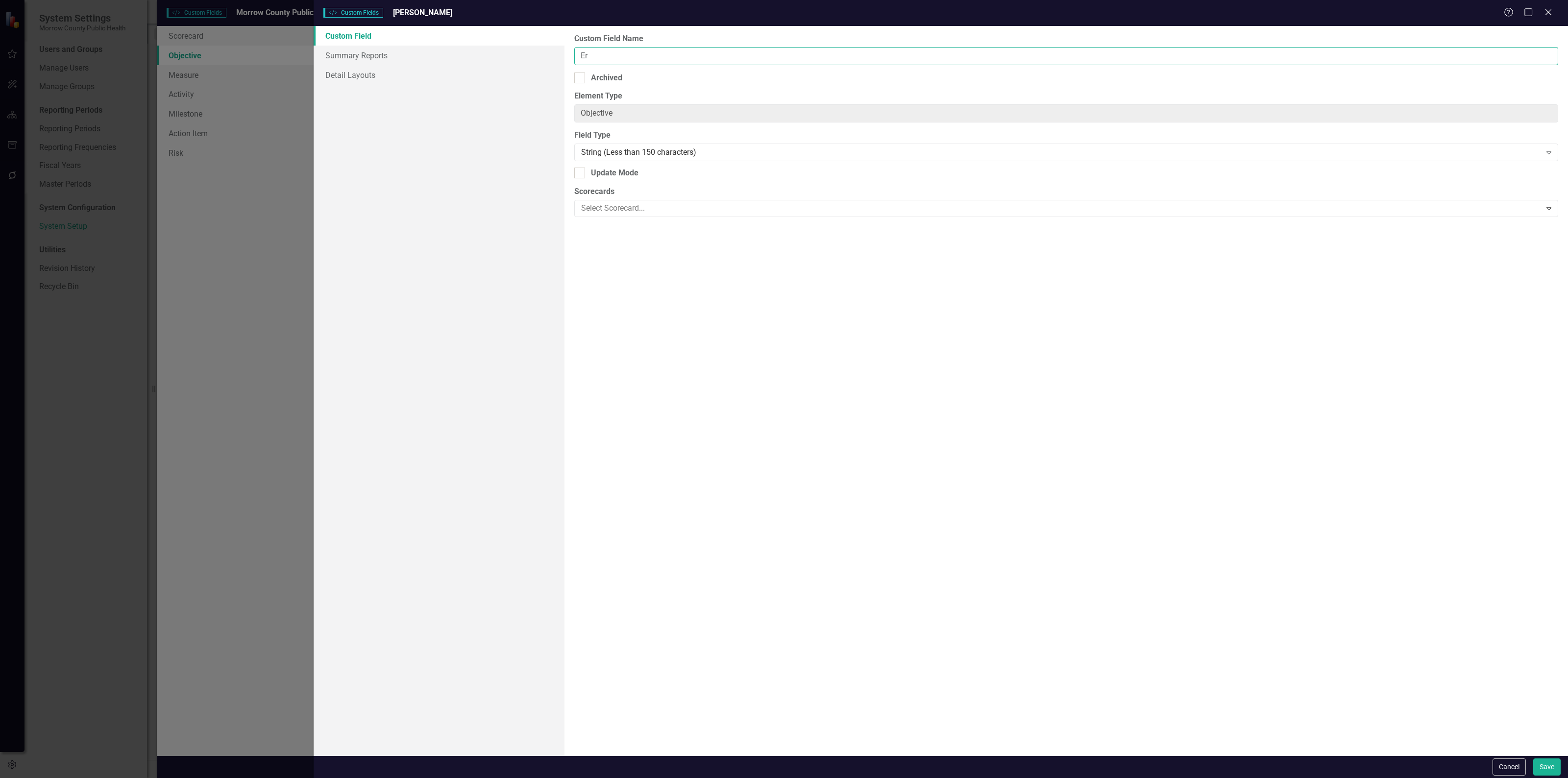
type input "E"
type input "Complete? - Erin Anderson"
click at [695, 149] on div "String (Less than 150 characters)" at bounding box center [1060, 152] width 959 height 11
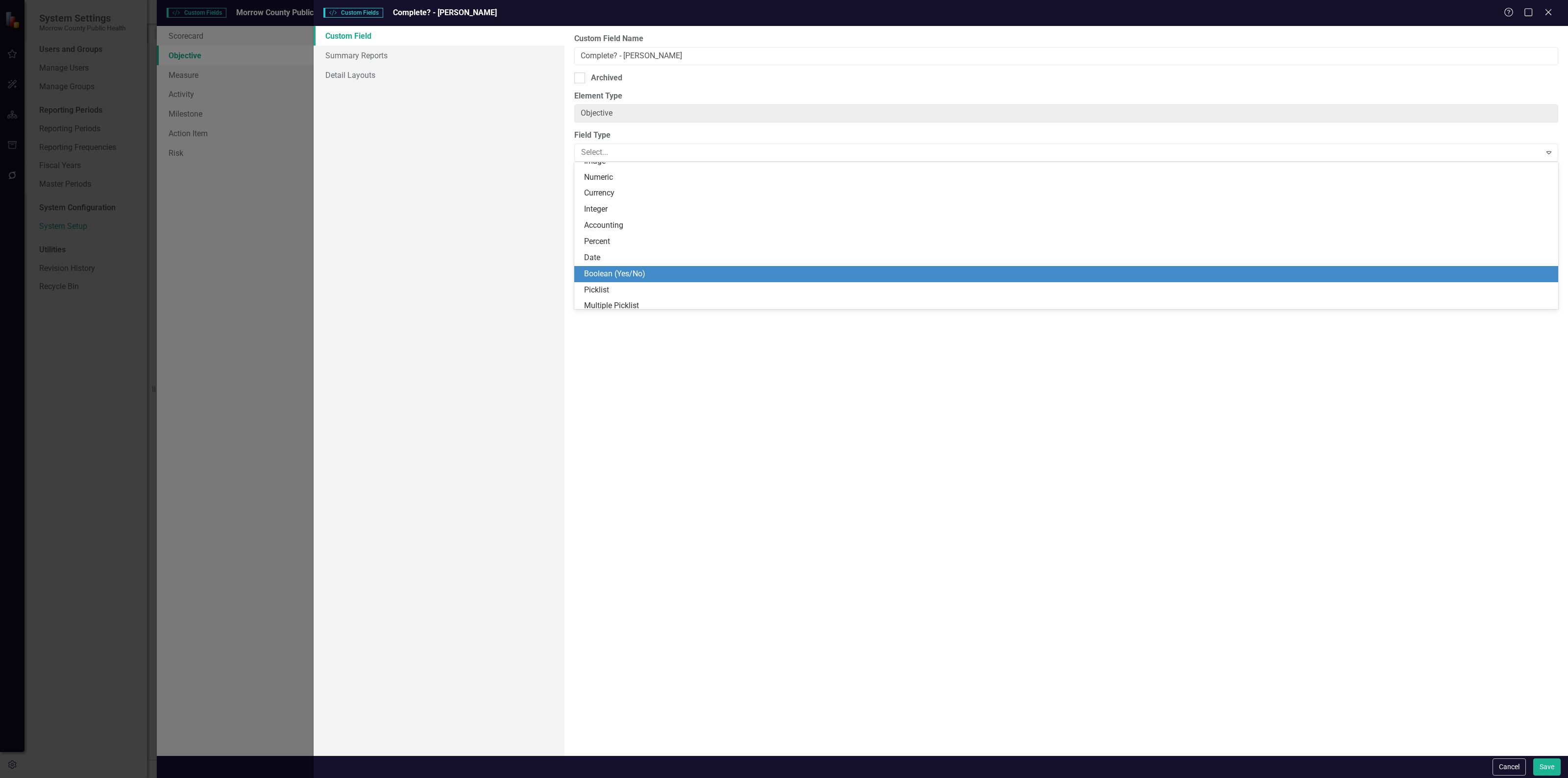
click at [645, 266] on div "Boolean (Yes/No)" at bounding box center [1065, 273] width 984 height 16
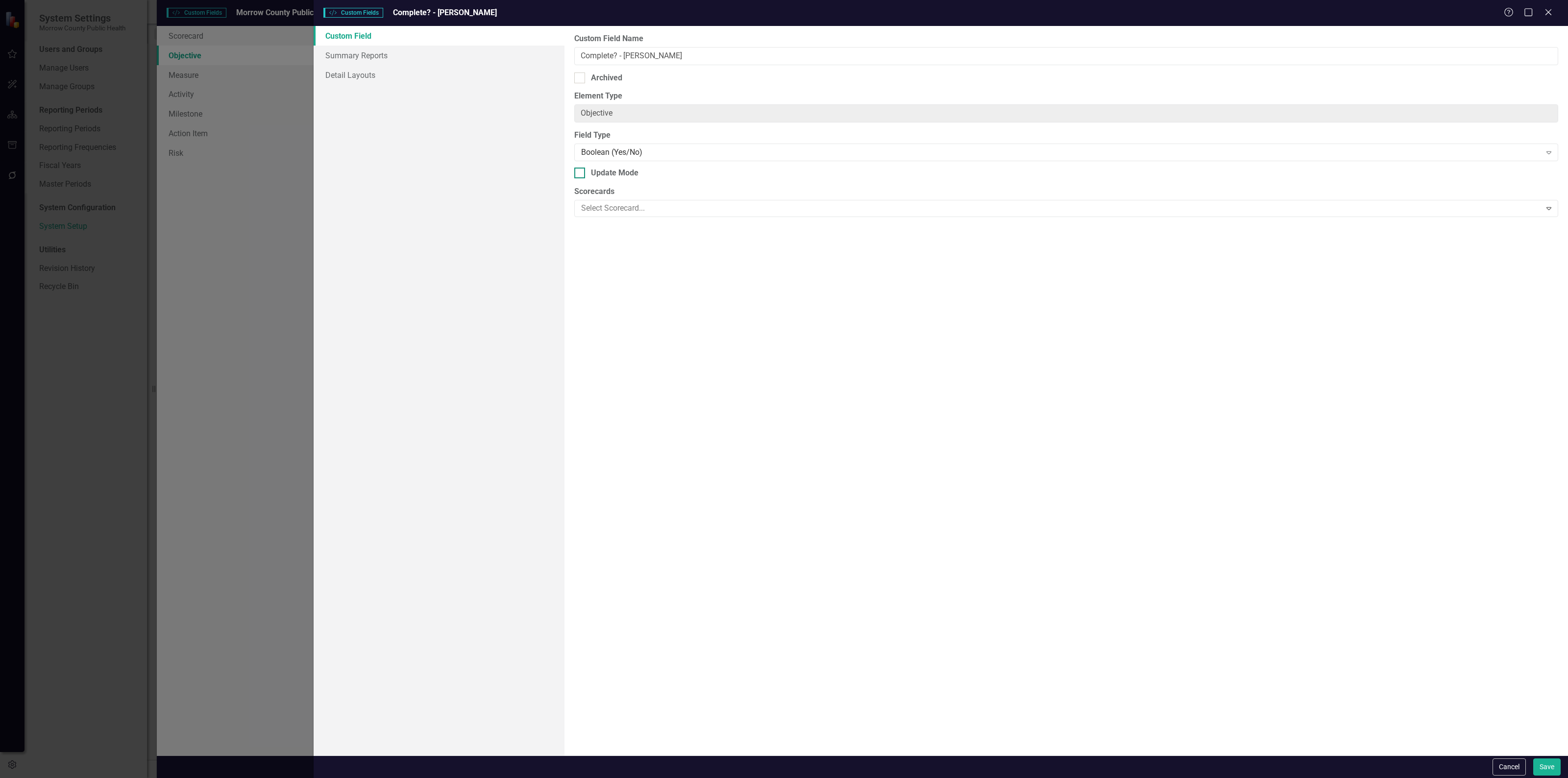
click at [619, 176] on div "Update Mode" at bounding box center [614, 173] width 47 height 11
click at [580, 174] on input "Update Mode" at bounding box center [577, 170] width 7 height 7
checkbox input "true"
click at [637, 204] on div at bounding box center [1059, 209] width 963 height 13
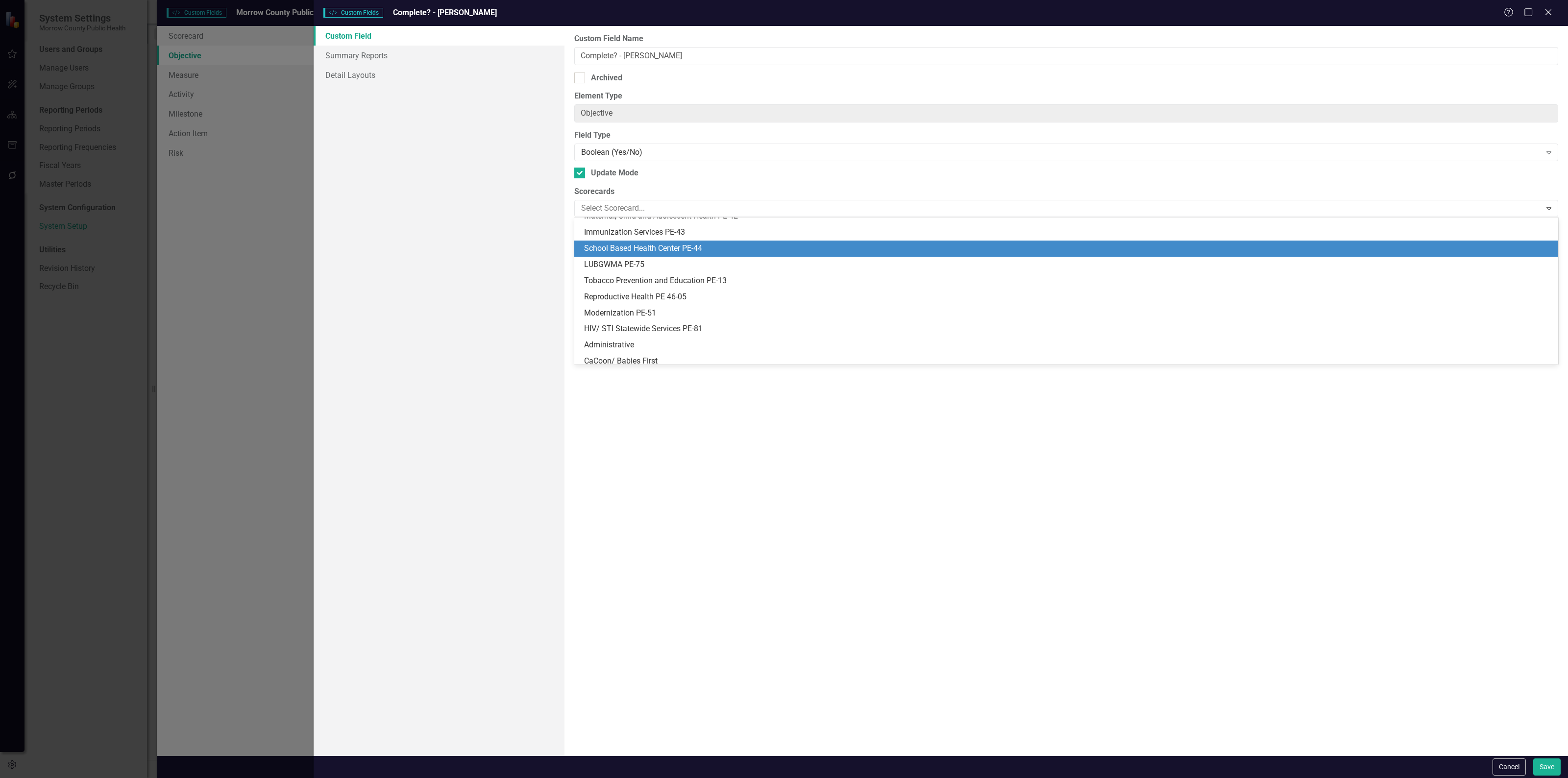
scroll to position [30, 0]
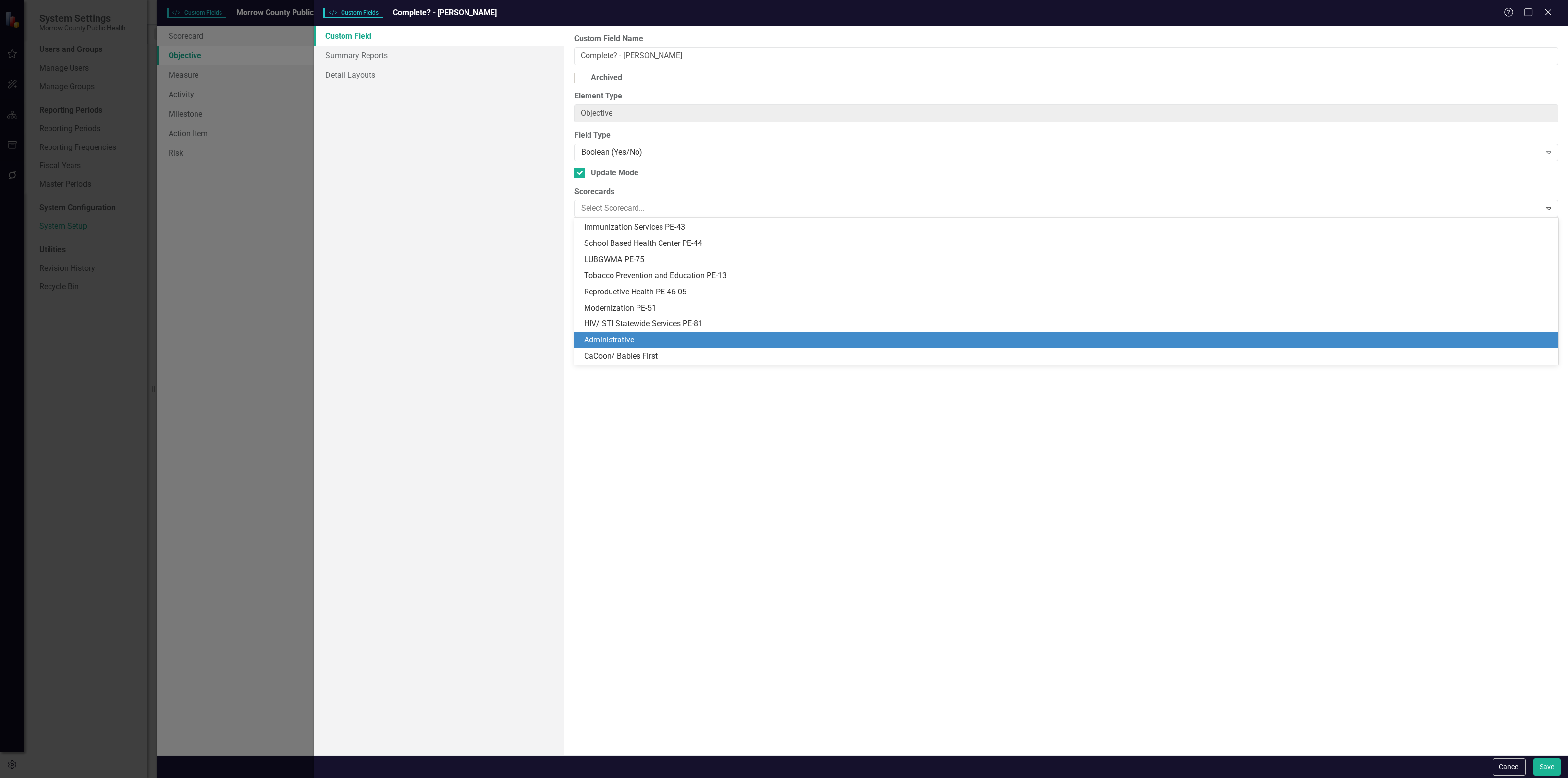
click at [633, 337] on div "Administrative" at bounding box center [1068, 340] width 968 height 11
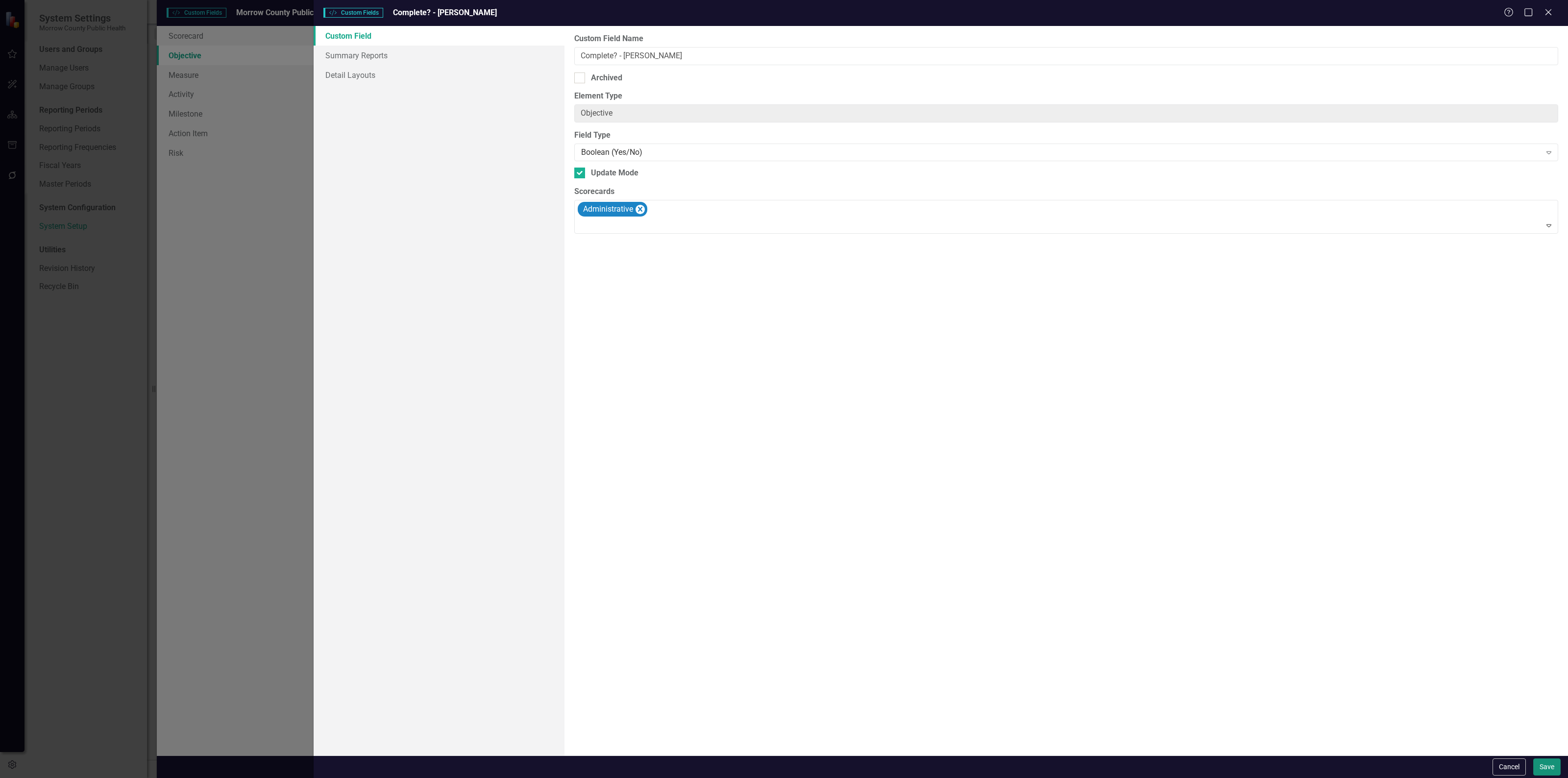
click at [1544, 764] on button "Save" at bounding box center [1546, 767] width 27 height 17
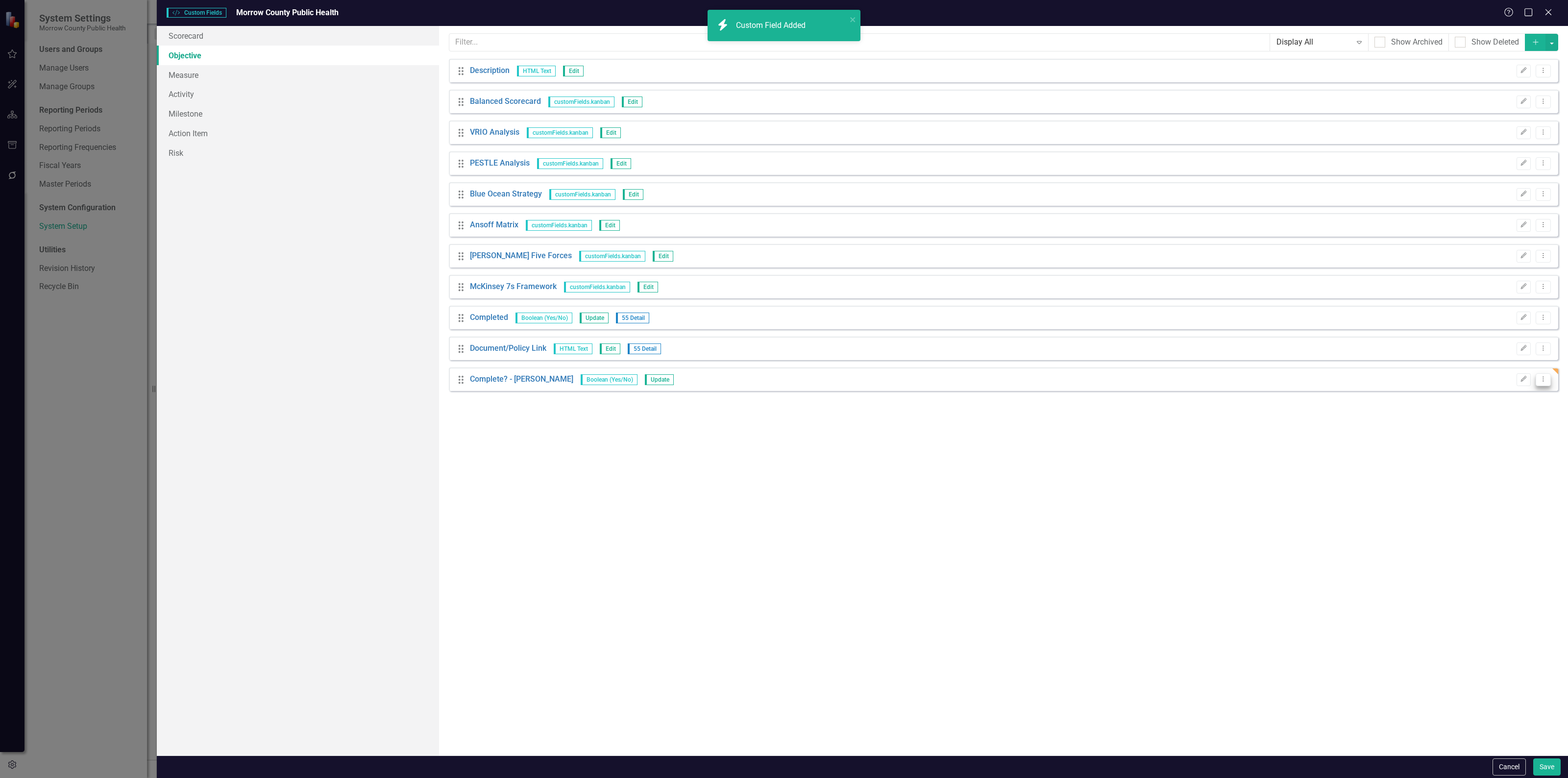
click at [1548, 380] on button "Dropdown Menu" at bounding box center [1542, 380] width 15 height 13
click at [1516, 411] on link "Copy Duplicate Custom Field" at bounding box center [1498, 414] width 104 height 18
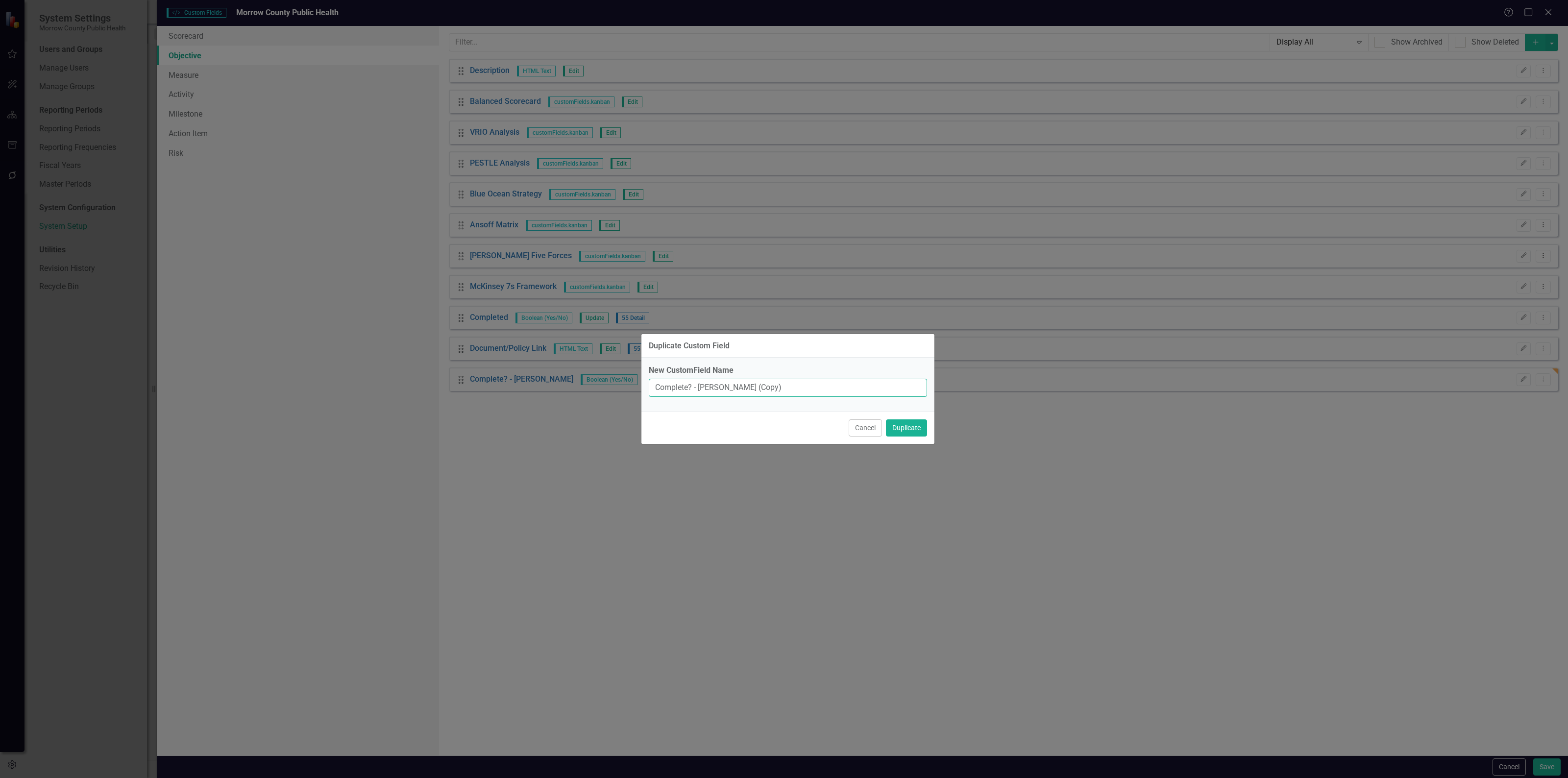
click at [715, 385] on input "Complete? - Erin Anderson (Copy)" at bounding box center [787, 388] width 278 height 18
type input "Complete? - [PERSON_NAME]"
click at [886, 420] on button "Duplicate" at bounding box center [906, 428] width 42 height 17
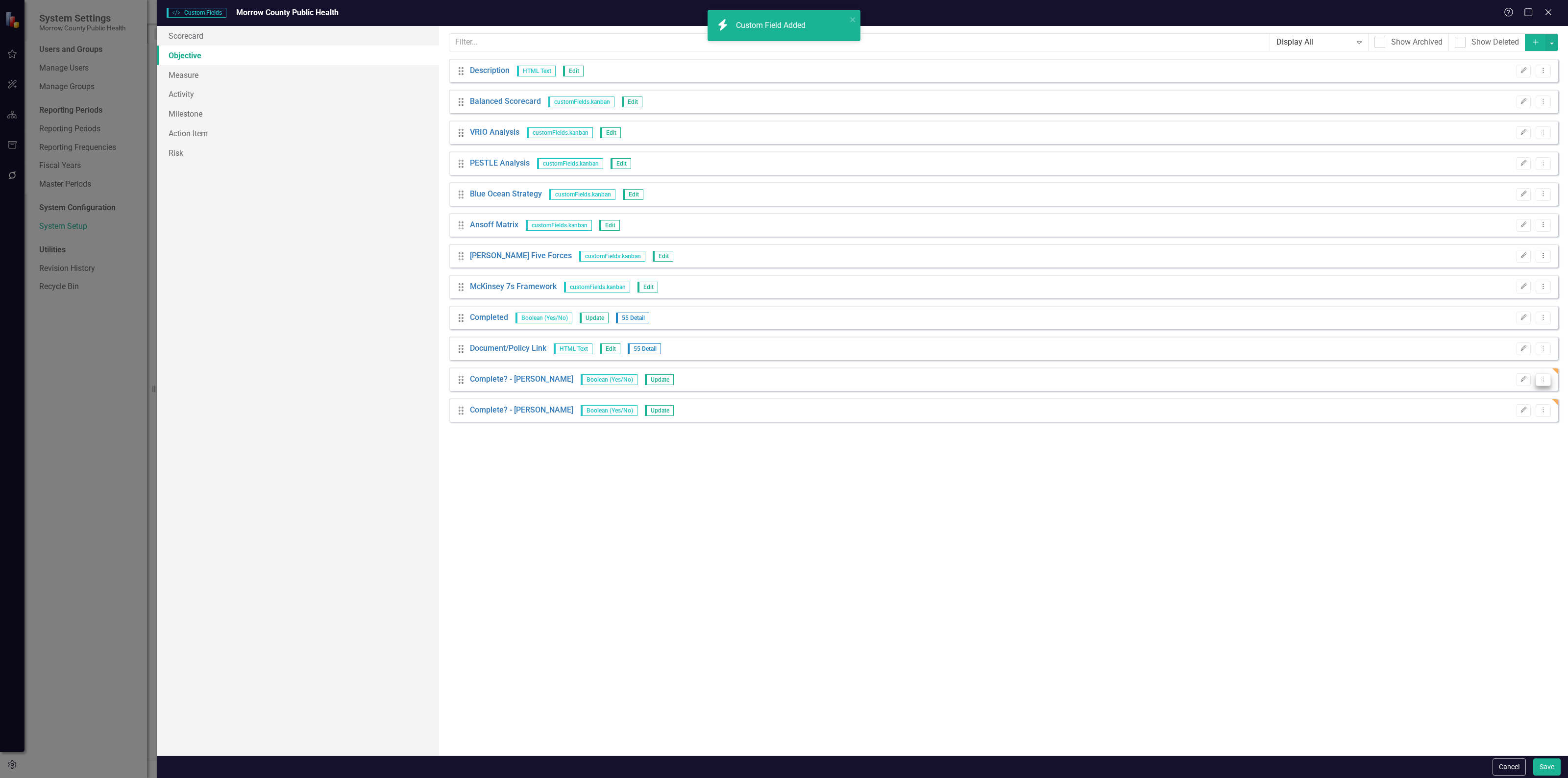
click at [1541, 381] on icon "Dropdown Menu" at bounding box center [1542, 379] width 9 height 7
click at [1515, 410] on link "Copy Duplicate Custom Field" at bounding box center [1498, 414] width 104 height 18
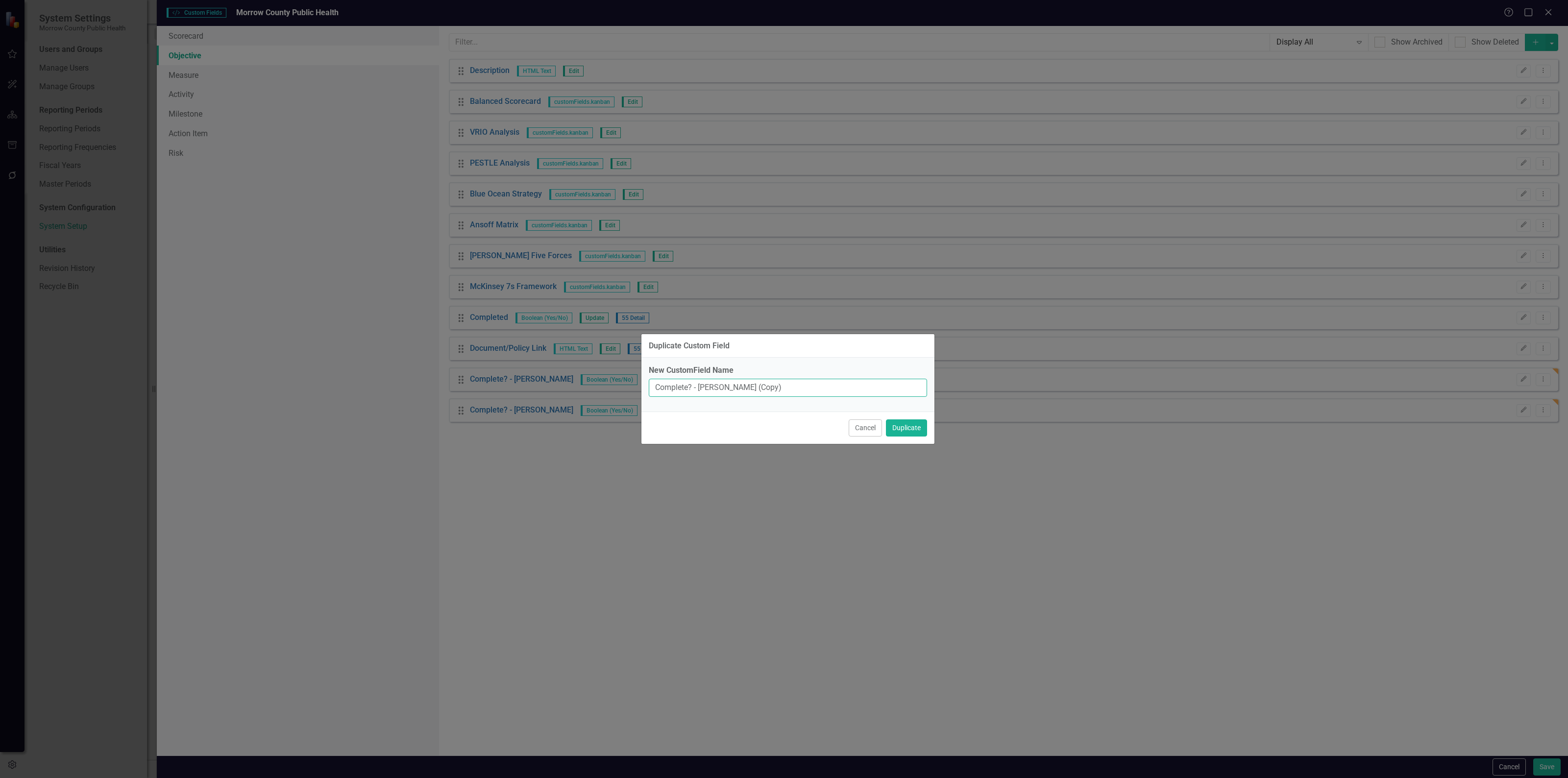
drag, startPoint x: 816, startPoint y: 383, endPoint x: 698, endPoint y: 390, distance: 118.2
click at [698, 390] on input "Complete? - Erin Anderson (Copy)" at bounding box center [787, 388] width 278 height 18
type input "Complete? - [PERSON_NAME]"
click at [886, 420] on button "Duplicate" at bounding box center [906, 428] width 42 height 17
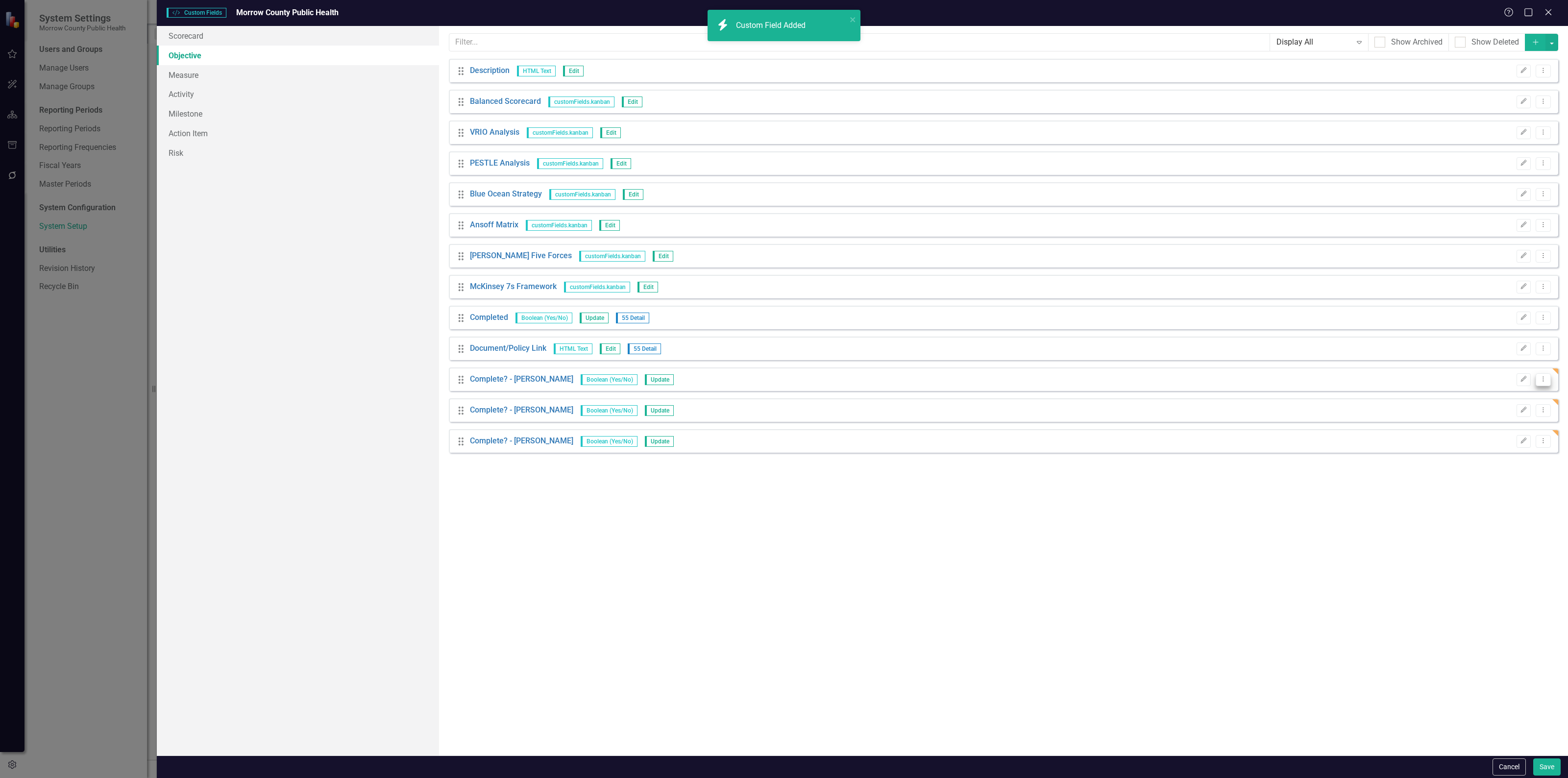
click at [1543, 380] on icon "Dropdown Menu" at bounding box center [1542, 379] width 9 height 7
click at [1517, 409] on link "Copy Duplicate Custom Field" at bounding box center [1498, 414] width 104 height 18
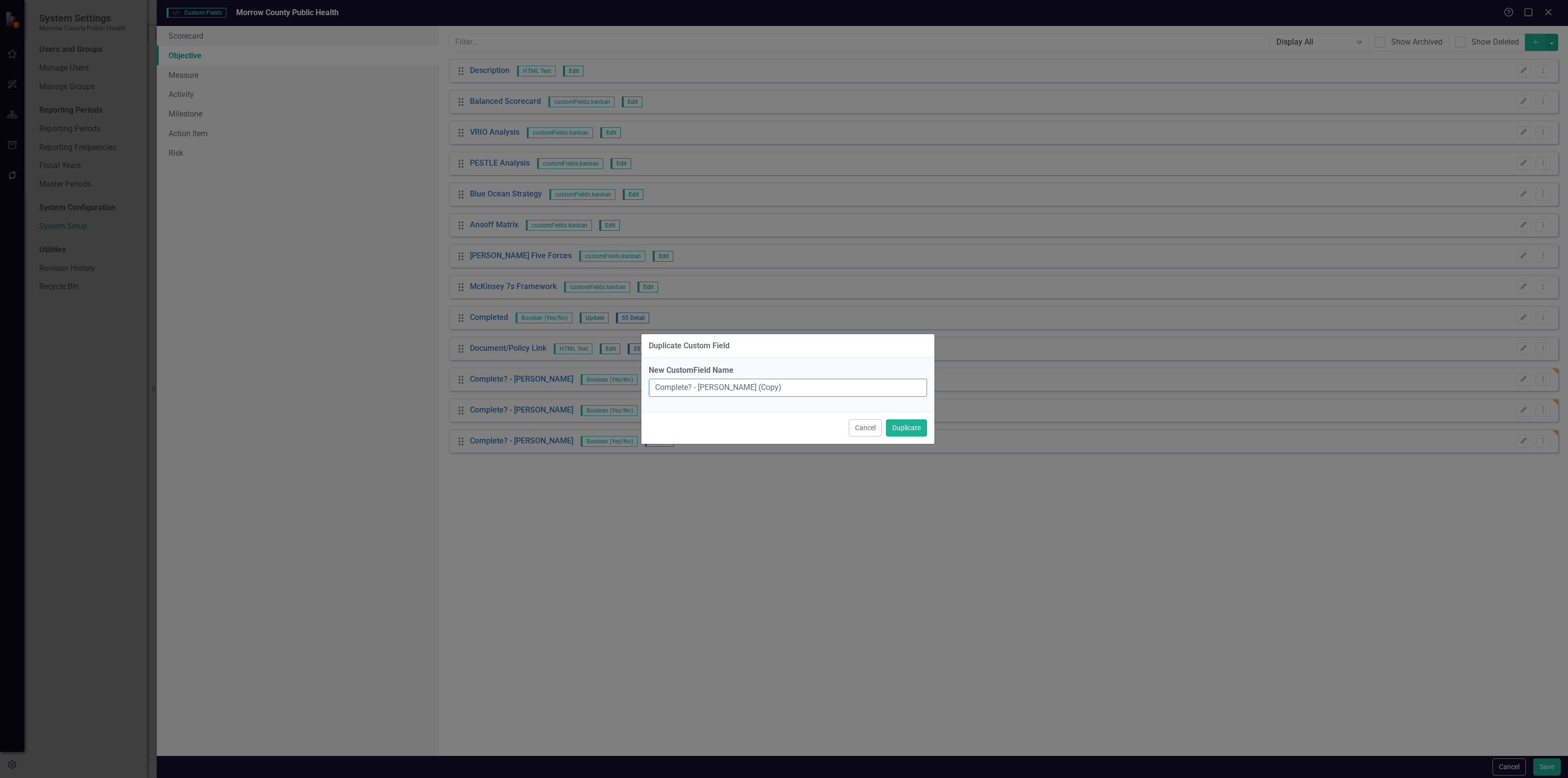
drag, startPoint x: 782, startPoint y: 385, endPoint x: 699, endPoint y: 386, distance: 83.0
click at [699, 386] on input "Complete? - Erin Anderson (Copy)" at bounding box center [787, 388] width 278 height 18
type input "Complete? - [PERSON_NAME]"
click at [886, 420] on button "Duplicate" at bounding box center [906, 428] width 42 height 17
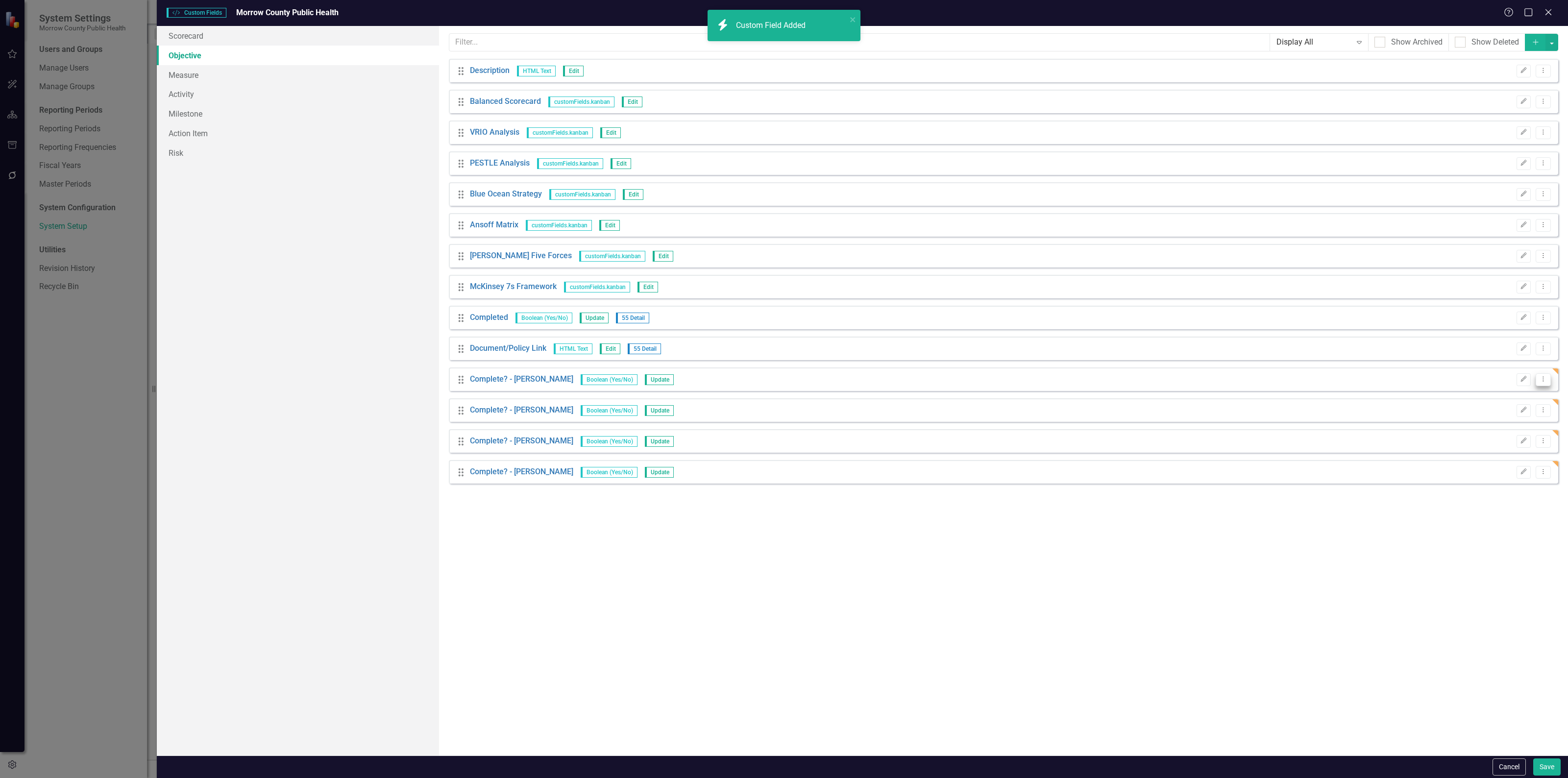
click at [1544, 378] on icon "Dropdown Menu" at bounding box center [1542, 379] width 9 height 7
click at [1516, 410] on link "Copy Duplicate Custom Field" at bounding box center [1498, 414] width 104 height 18
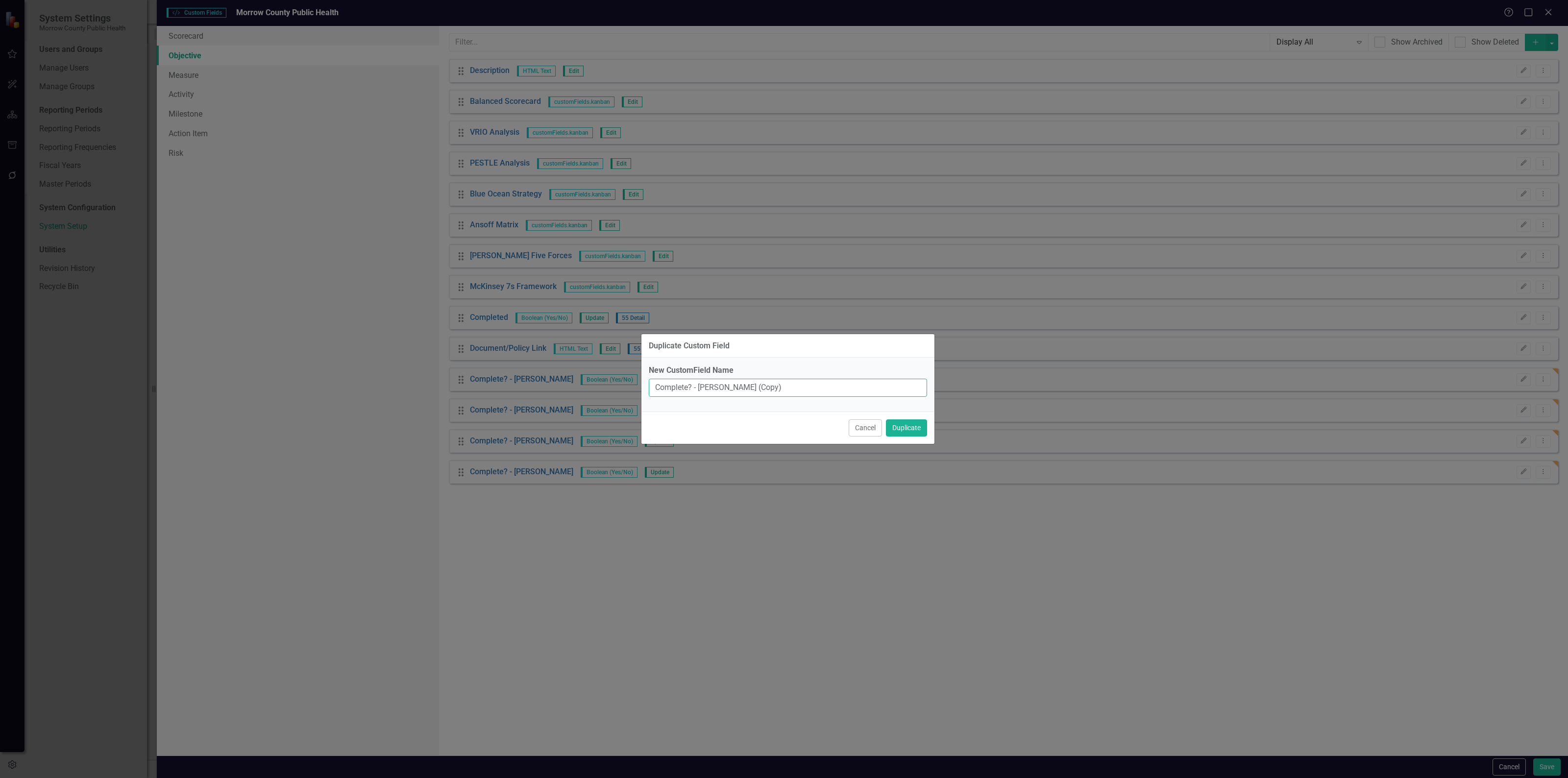
drag, startPoint x: 821, startPoint y: 389, endPoint x: 699, endPoint y: 388, distance: 122.0
click at [699, 388] on input "Complete? - Erin Anderson (Copy)" at bounding box center [787, 388] width 278 height 18
type input "Complete? - [PERSON_NAME]"
click at [886, 420] on button "Duplicate" at bounding box center [906, 428] width 42 height 17
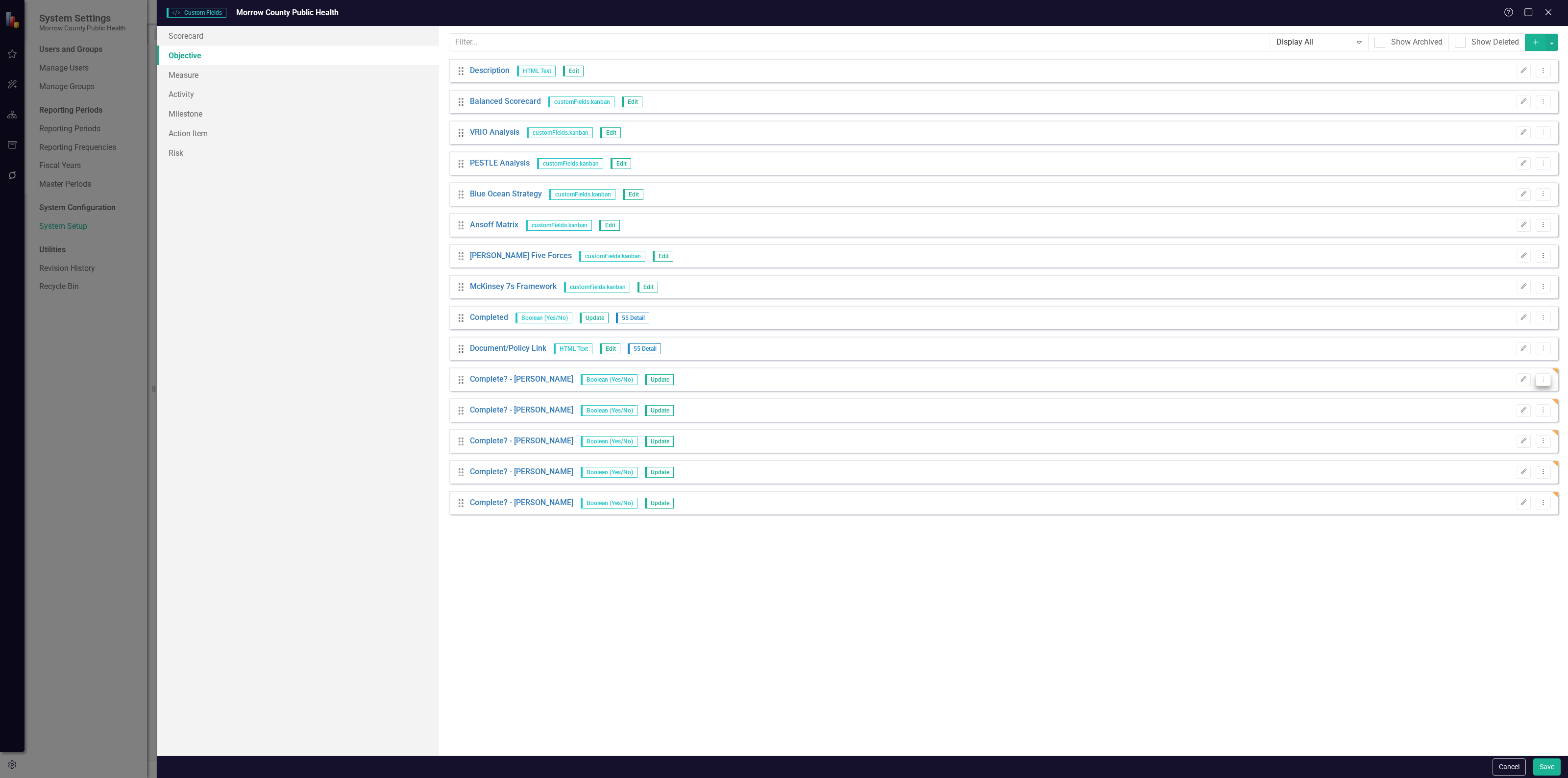
click at [1546, 378] on icon "Dropdown Menu" at bounding box center [1542, 379] width 9 height 7
click at [1512, 412] on link "Copy Duplicate Custom Field" at bounding box center [1498, 414] width 104 height 18
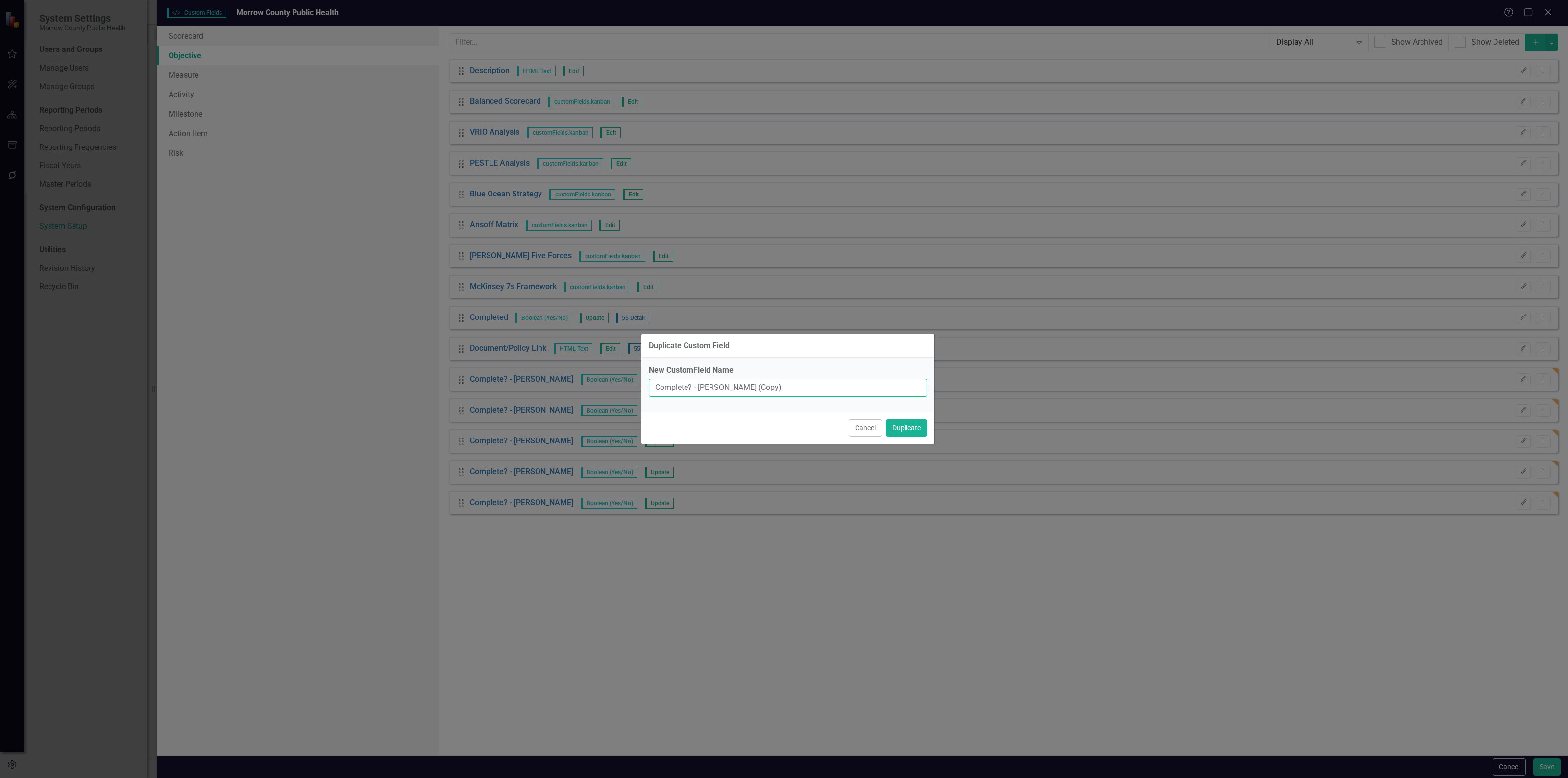
drag, startPoint x: 849, startPoint y: 383, endPoint x: 699, endPoint y: 391, distance: 150.2
click at [699, 391] on input "Complete? - Erin Anderson (Copy)" at bounding box center [787, 388] width 278 height 18
type input "Complete? - [PERSON_NAME]"
click at [886, 420] on button "Duplicate" at bounding box center [906, 428] width 42 height 17
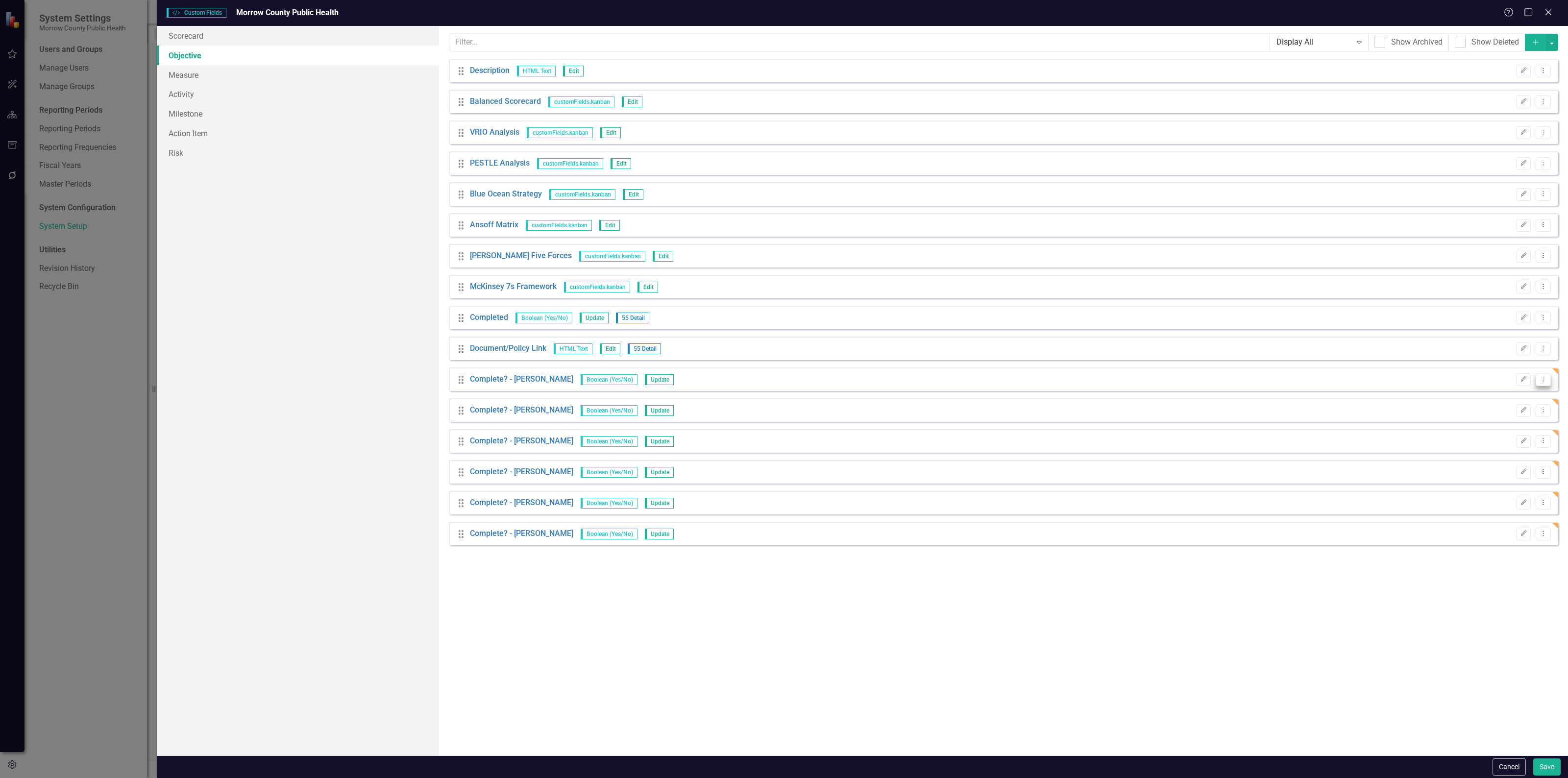
click at [1544, 383] on button "Dropdown Menu" at bounding box center [1542, 380] width 15 height 13
click at [1523, 412] on link "Copy Duplicate Custom Field" at bounding box center [1498, 414] width 104 height 18
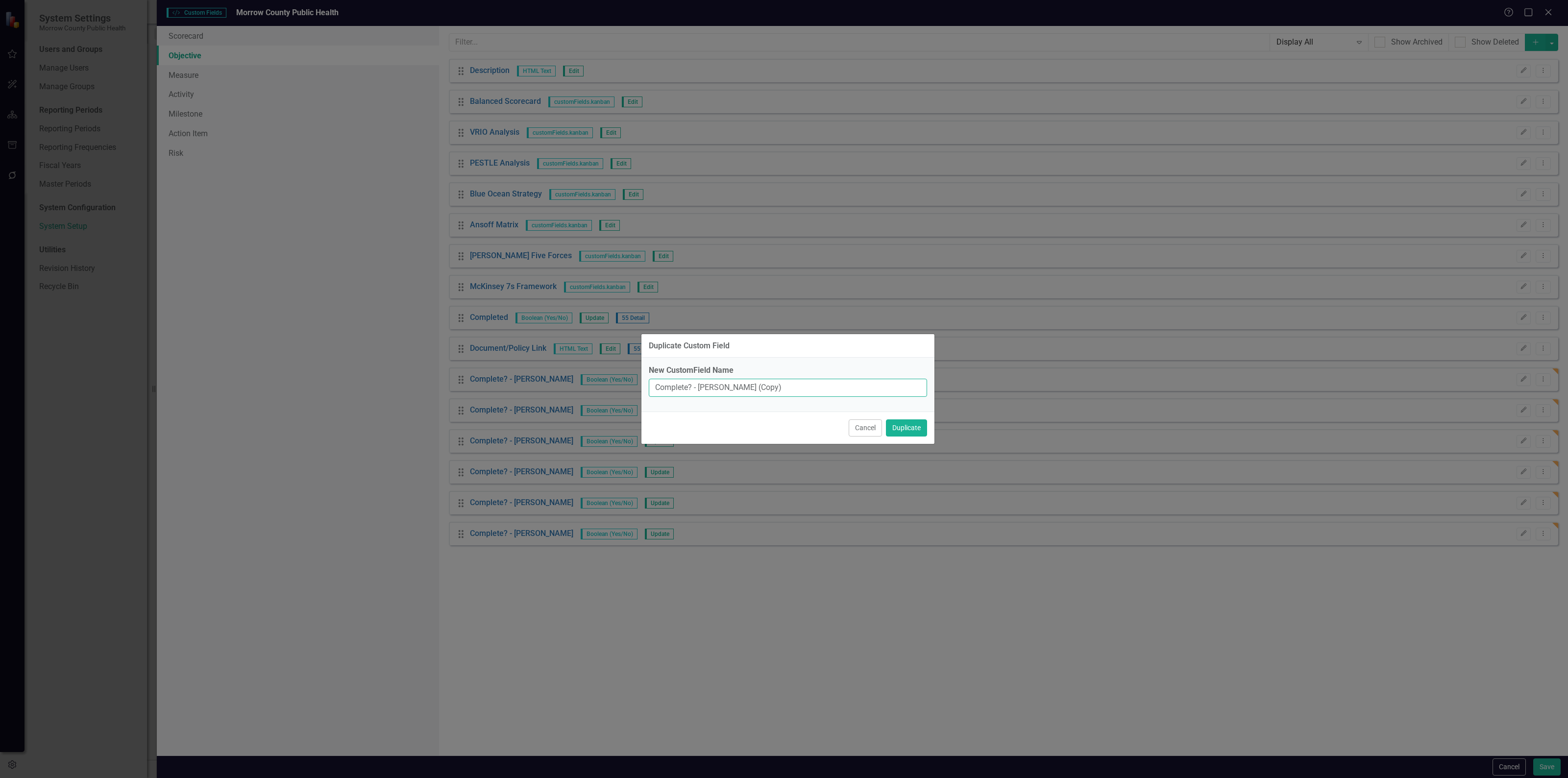
drag, startPoint x: 787, startPoint y: 388, endPoint x: 699, endPoint y: 390, distance: 88.0
click at [699, 390] on input "Complete? - Erin Anderson (Copy)" at bounding box center [787, 388] width 278 height 18
type input "Complete? - [PERSON_NAME]"
click at [886, 420] on button "Duplicate" at bounding box center [906, 428] width 42 height 17
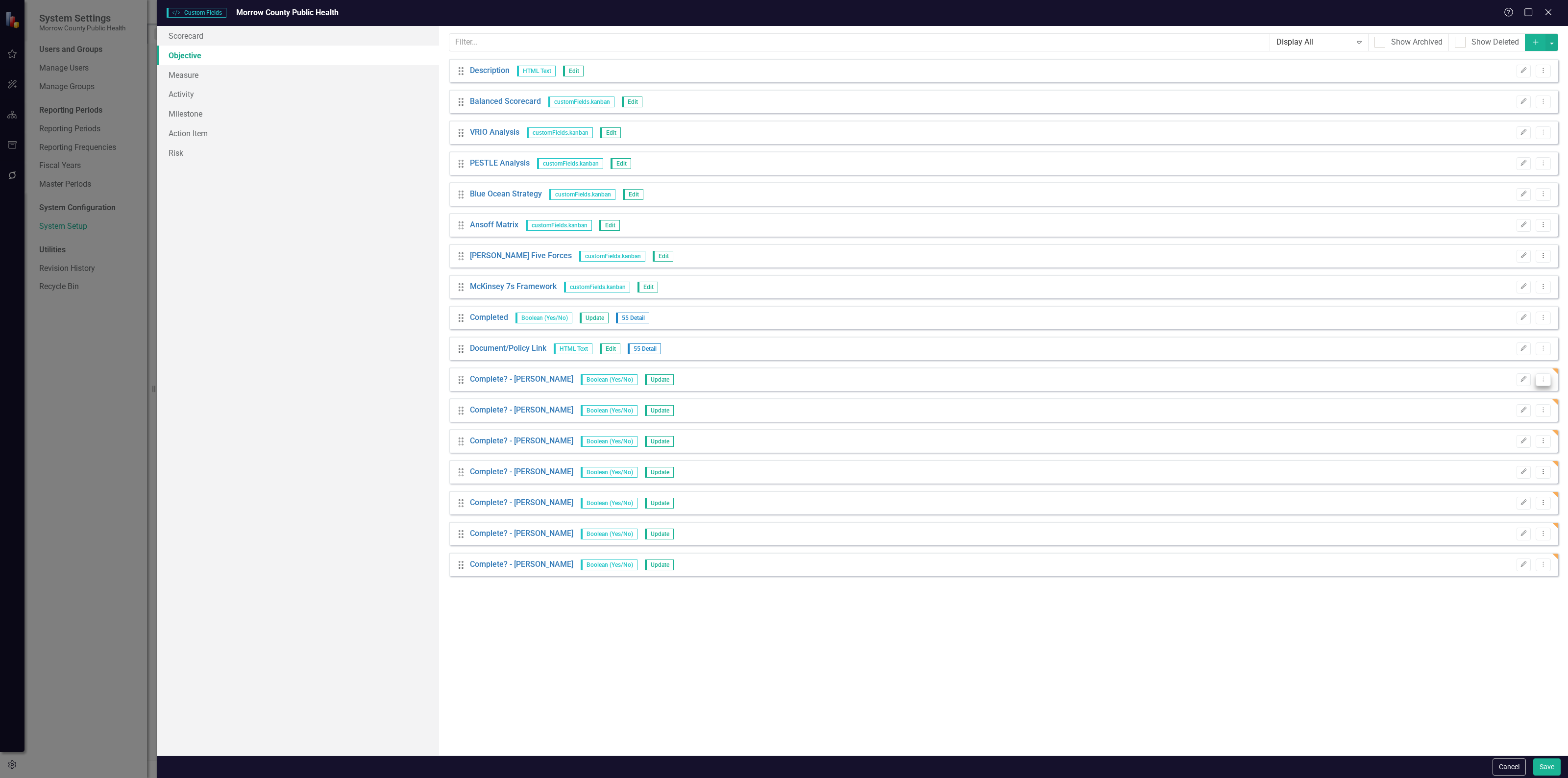
click at [1543, 383] on button "Dropdown Menu" at bounding box center [1542, 380] width 15 height 13
click at [1504, 417] on link "Copy Duplicate Custom Field" at bounding box center [1498, 414] width 104 height 18
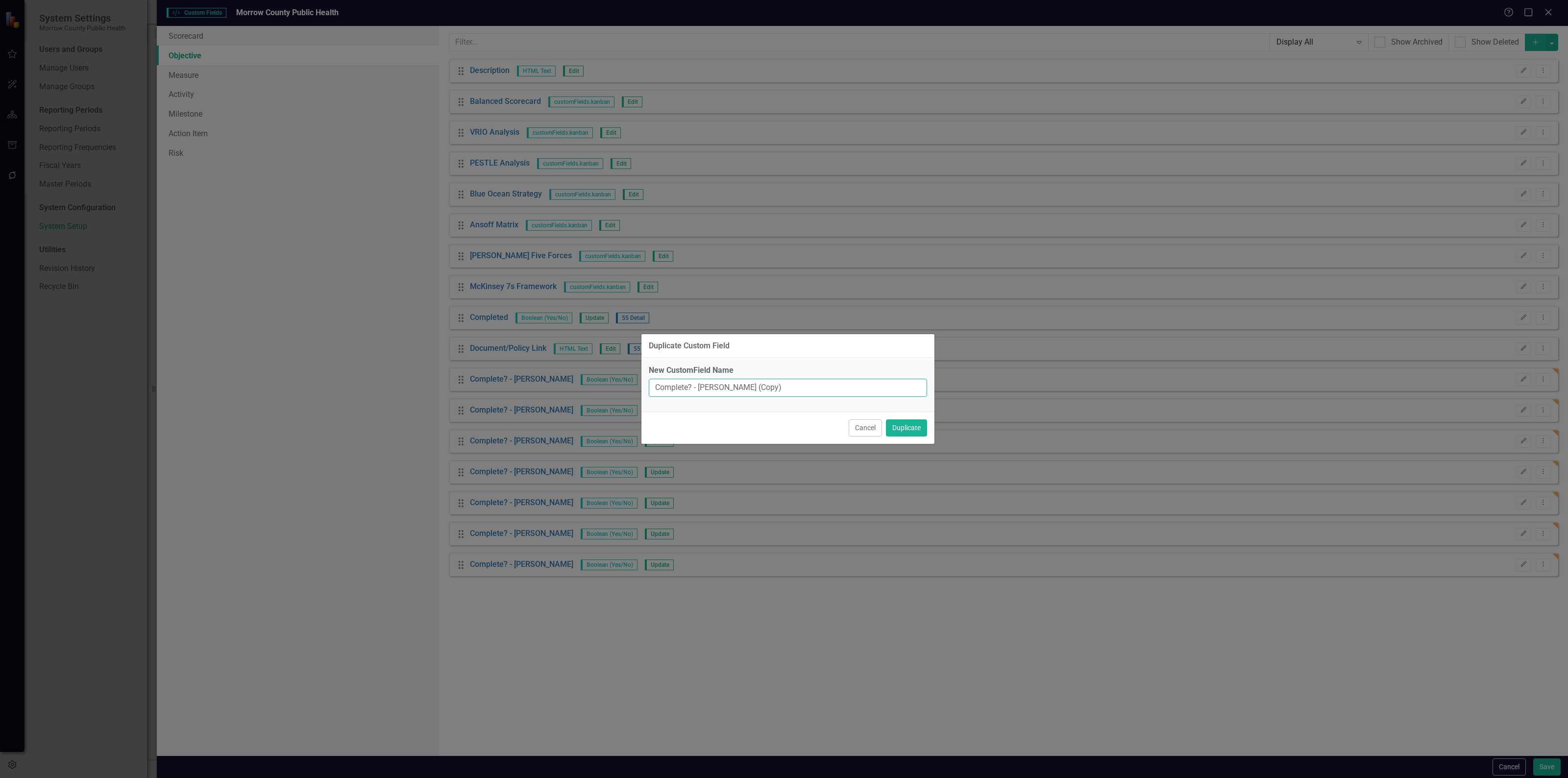
drag, startPoint x: 774, startPoint y: 386, endPoint x: 699, endPoint y: 389, distance: 75.1
click at [699, 389] on input "Complete? - Erin Anderson (Copy)" at bounding box center [787, 388] width 278 height 18
type input "Complete? - [PERSON_NAME]"
click at [886, 420] on button "Duplicate" at bounding box center [906, 428] width 42 height 17
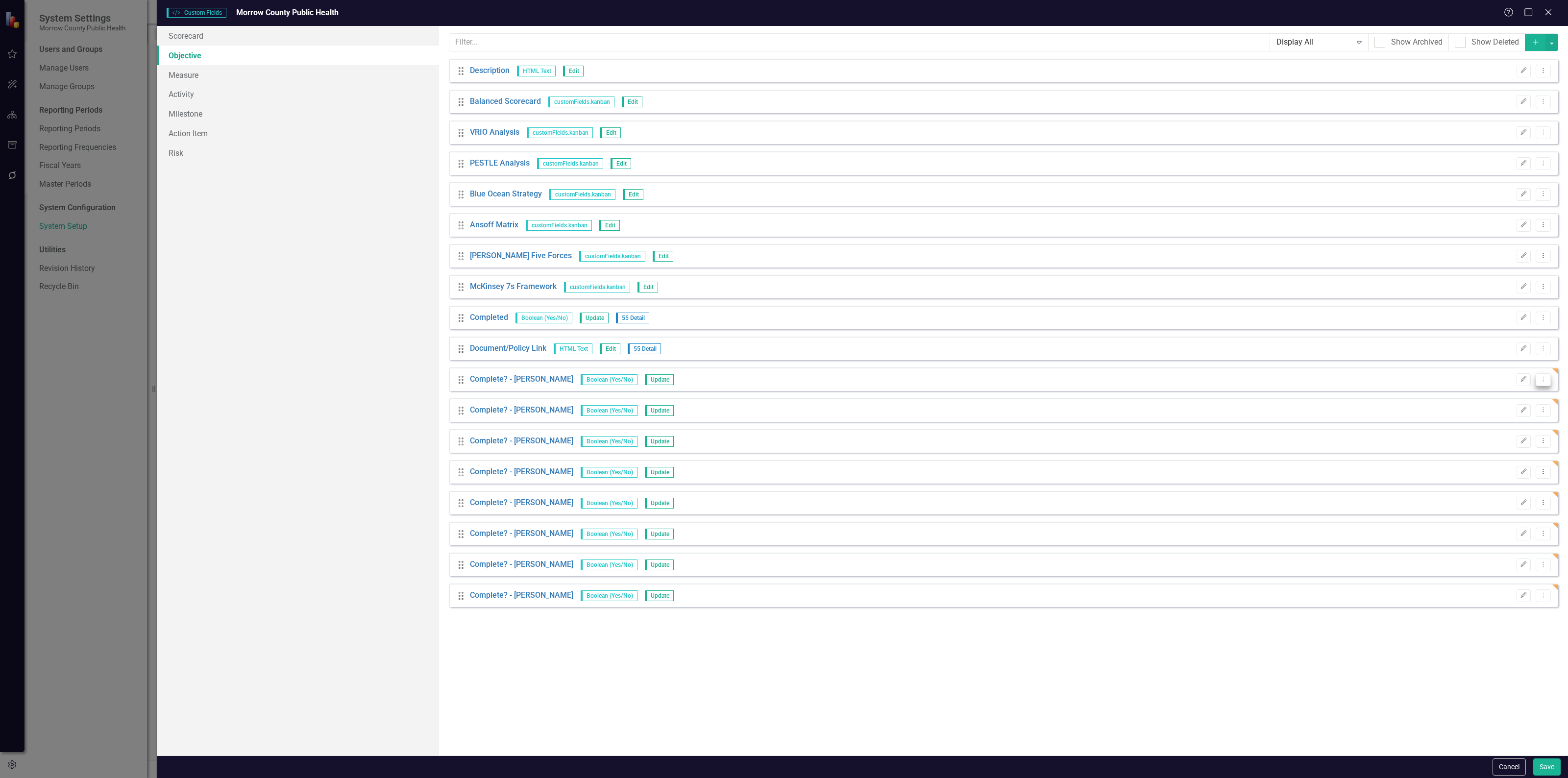
click at [1542, 380] on icon "Dropdown Menu" at bounding box center [1542, 379] width 9 height 7
click at [1494, 412] on link "Copy Duplicate Custom Field" at bounding box center [1498, 414] width 104 height 18
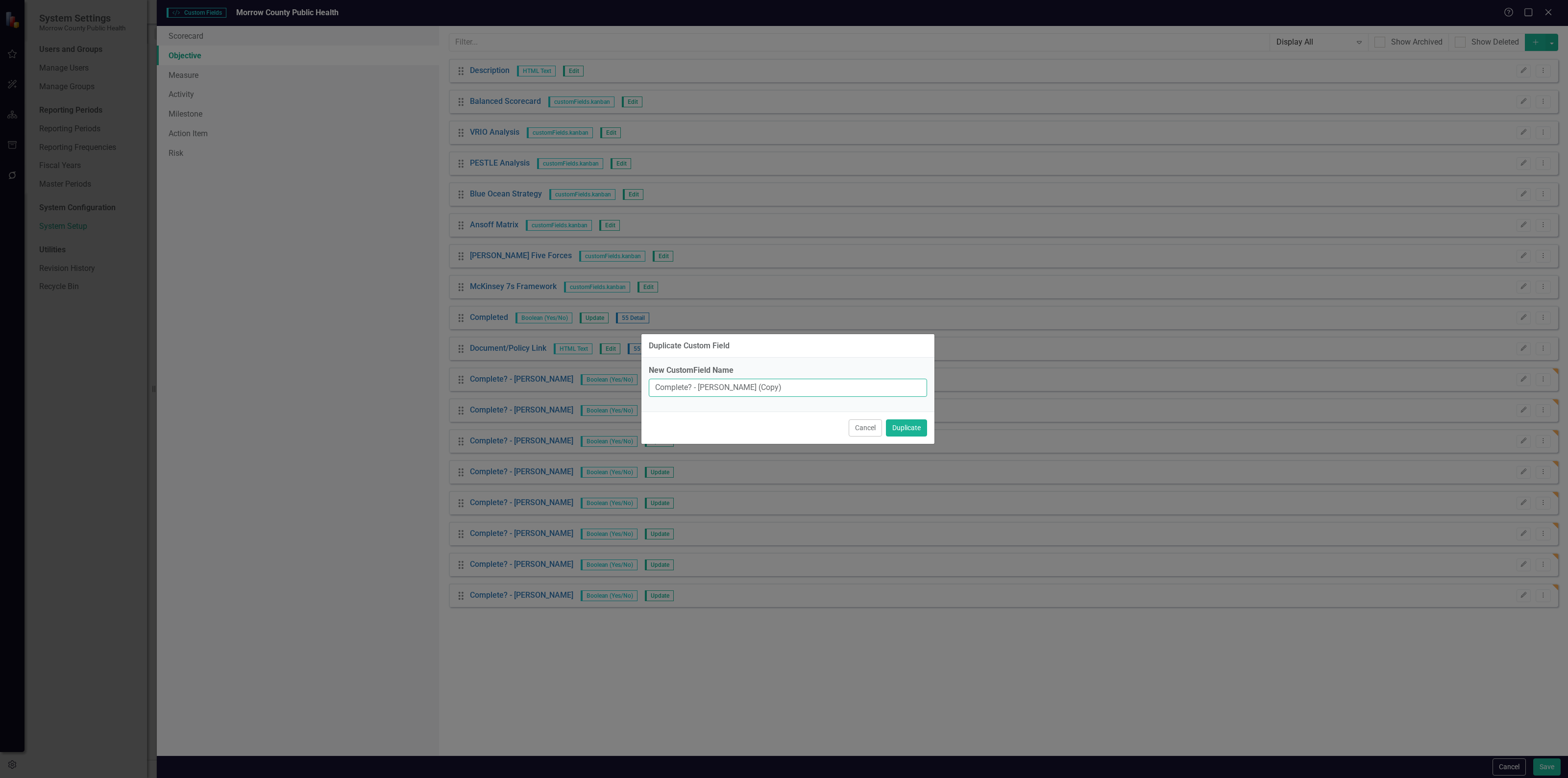
drag, startPoint x: 844, startPoint y: 392, endPoint x: 699, endPoint y: 397, distance: 145.1
click at [699, 397] on input "Complete? - Erin Anderson (Copy)" at bounding box center [787, 388] width 278 height 18
type input "Complete? - [PERSON_NAME]"
click at [886, 420] on button "Duplicate" at bounding box center [906, 428] width 42 height 17
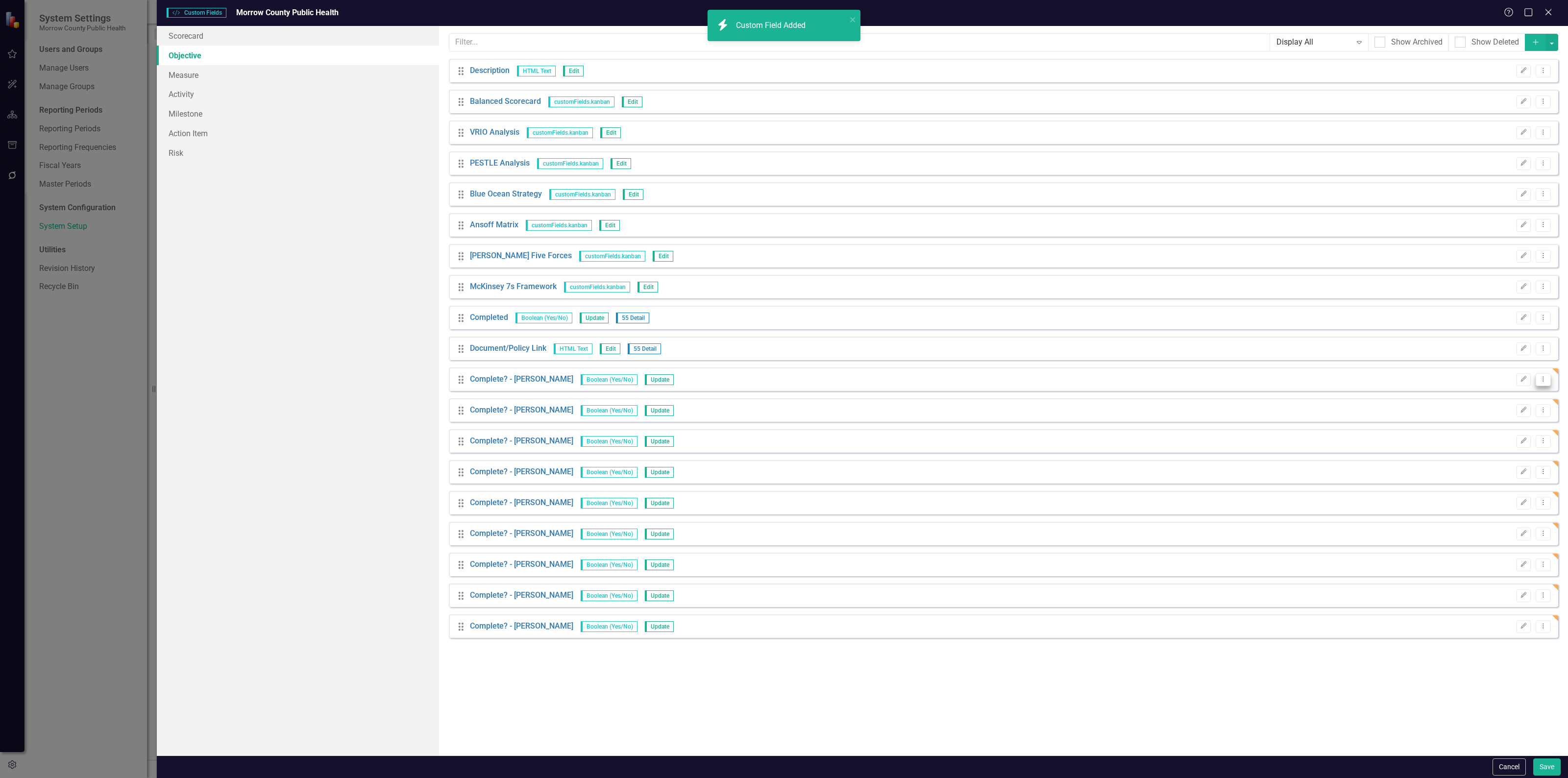
click at [1542, 383] on button "Dropdown Menu" at bounding box center [1542, 380] width 15 height 13
click at [1508, 415] on link "Copy Duplicate Custom Field" at bounding box center [1498, 414] width 104 height 18
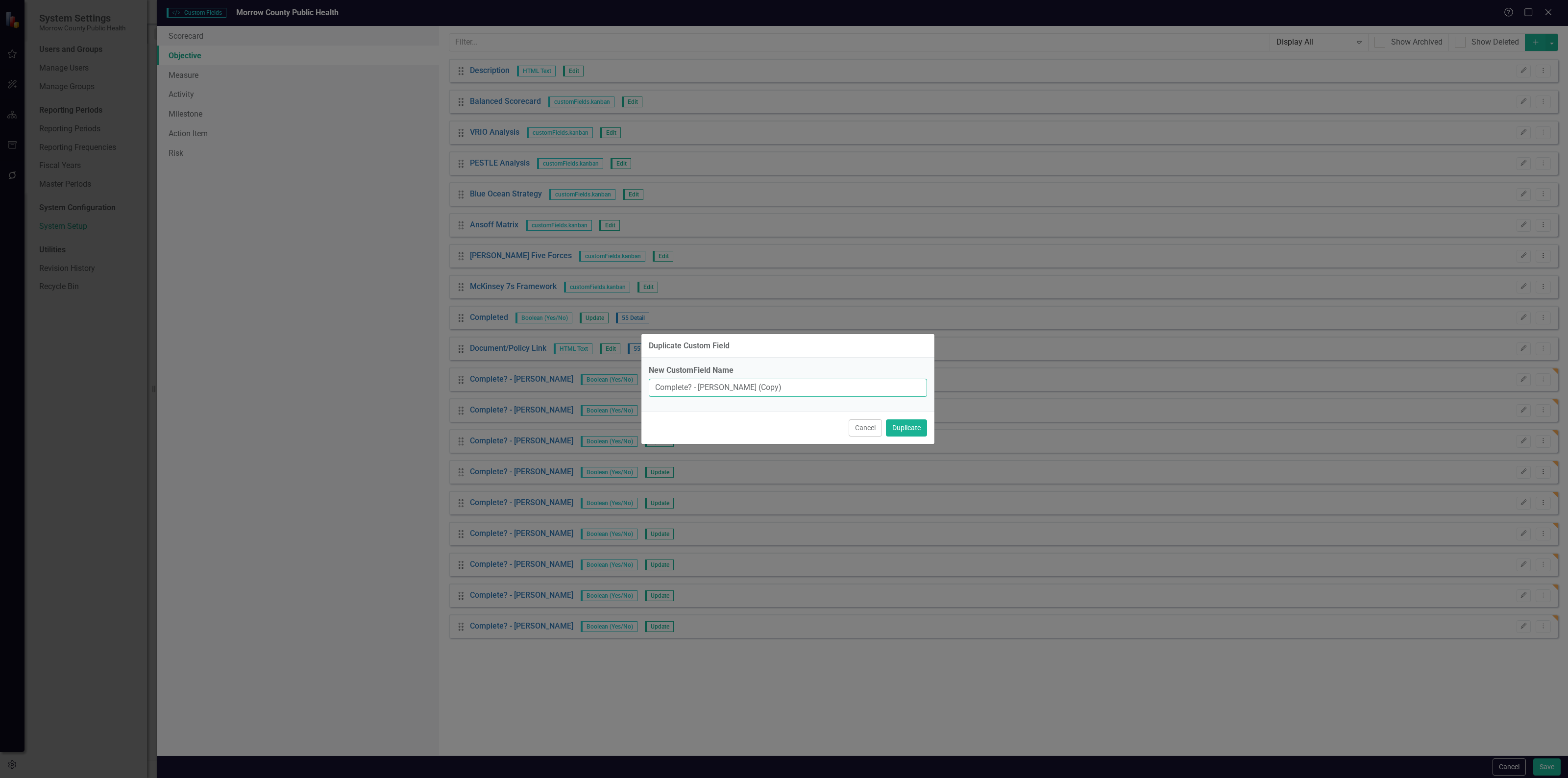
drag, startPoint x: 794, startPoint y: 386, endPoint x: 699, endPoint y: 387, distance: 95.0
click at [699, 387] on input "Complete? - Erin Anderson (Copy)" at bounding box center [787, 388] width 278 height 18
type input "Complete? - [PERSON_NAME]"
click at [886, 420] on button "Duplicate" at bounding box center [906, 428] width 42 height 17
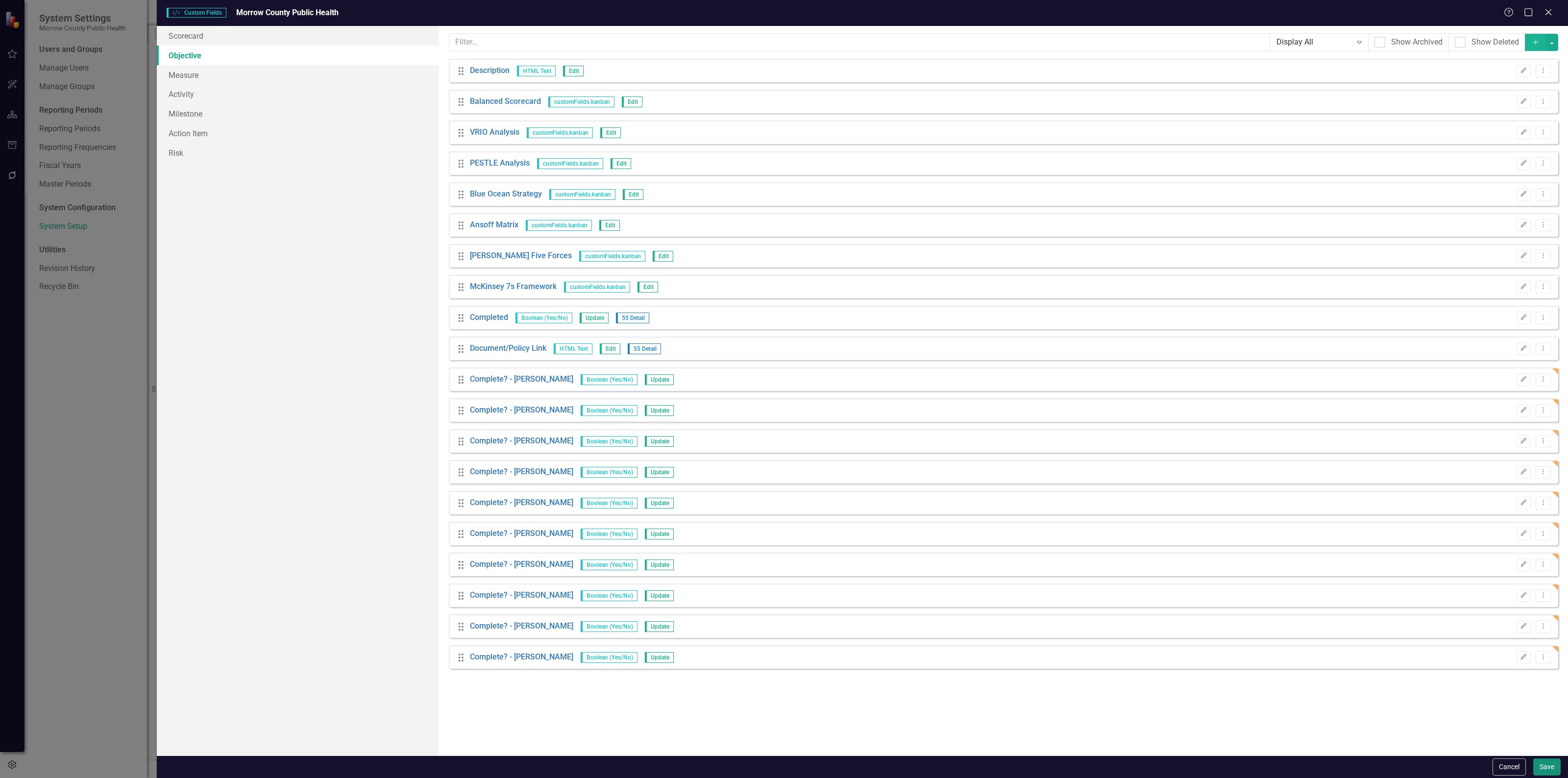
click at [1542, 763] on button "Save" at bounding box center [1546, 767] width 27 height 17
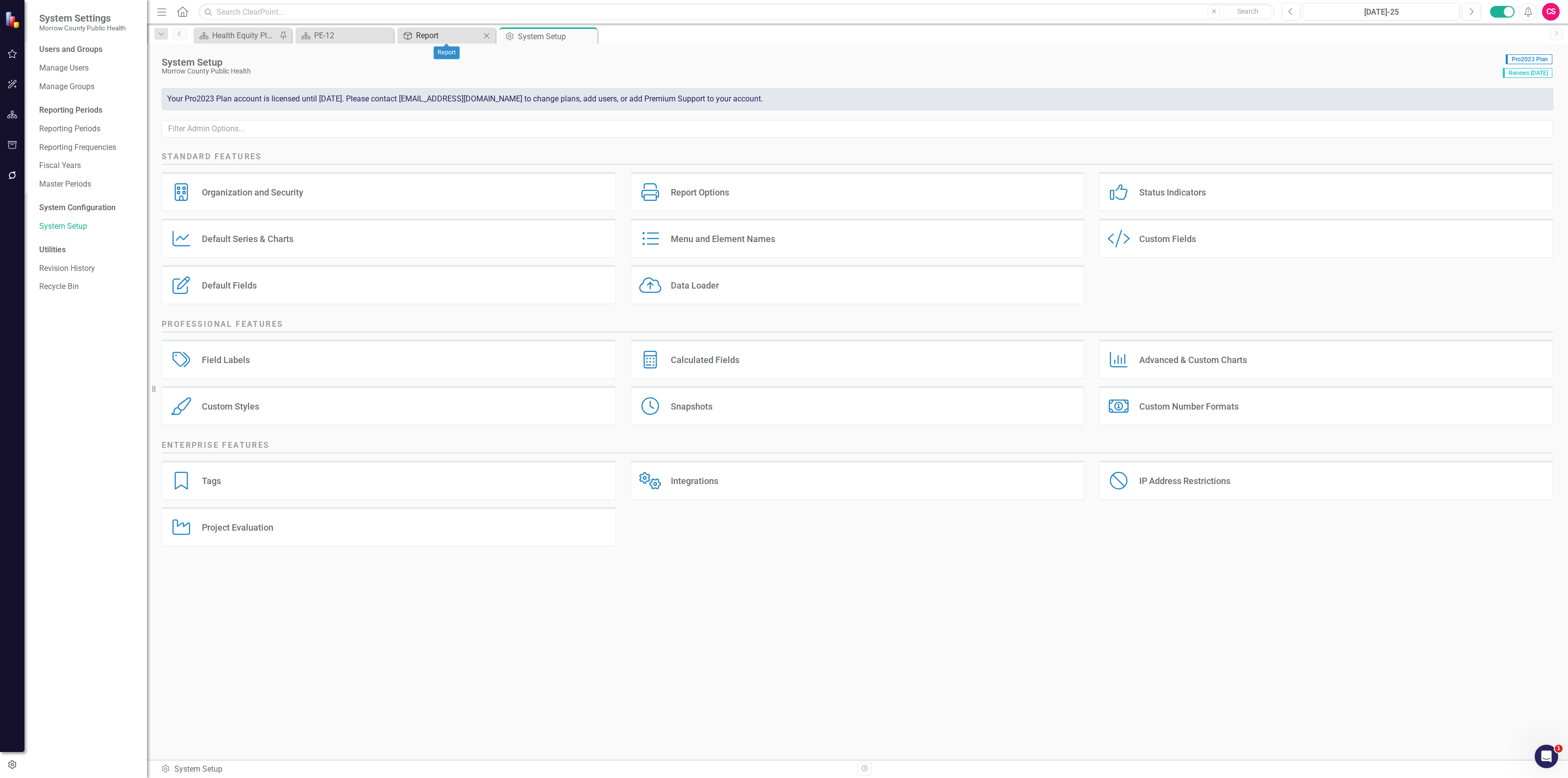
click at [448, 34] on div "Report" at bounding box center [448, 35] width 64 height 12
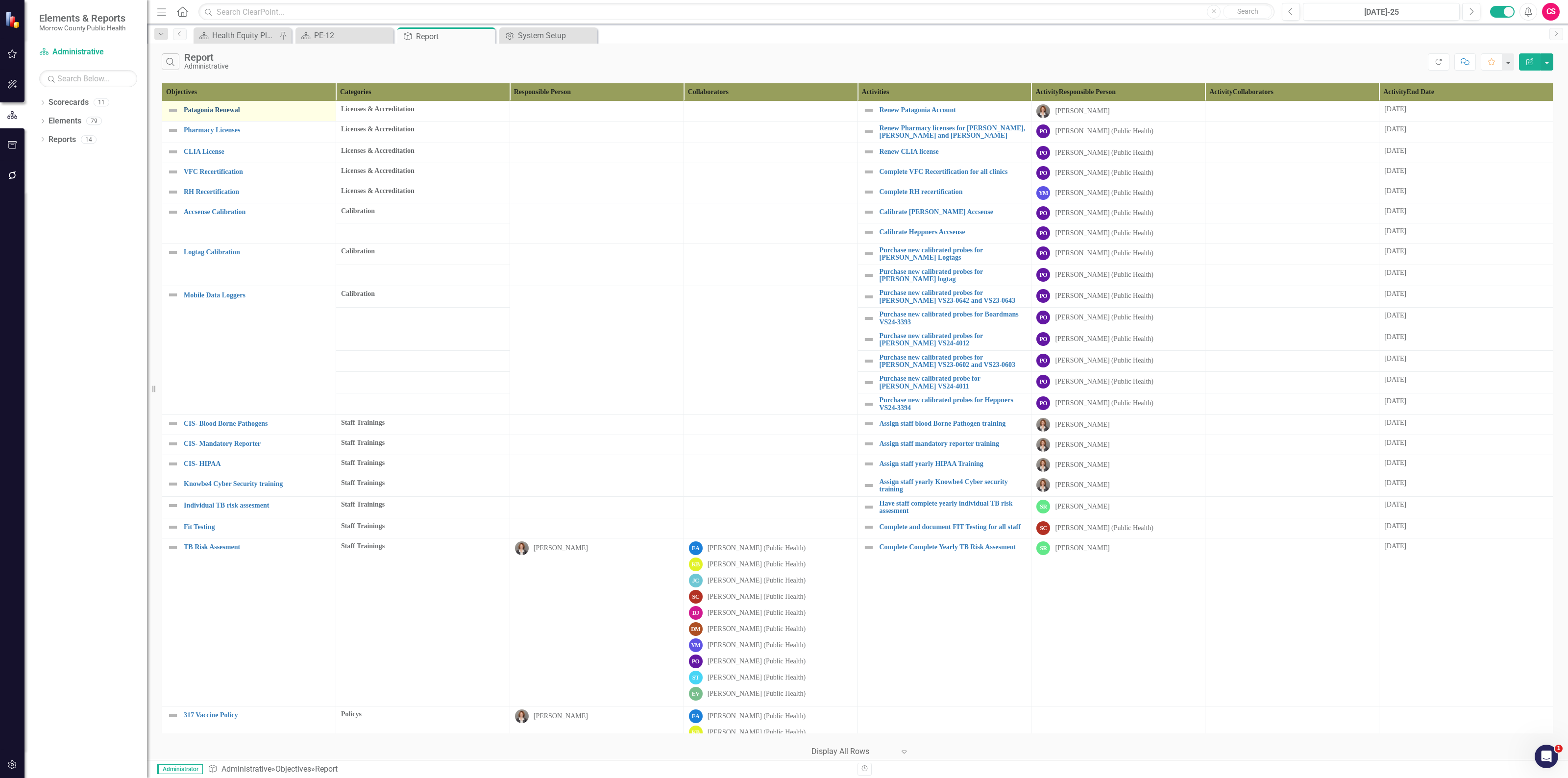
click at [241, 111] on link "Patagonia Renewal" at bounding box center [256, 110] width 146 height 8
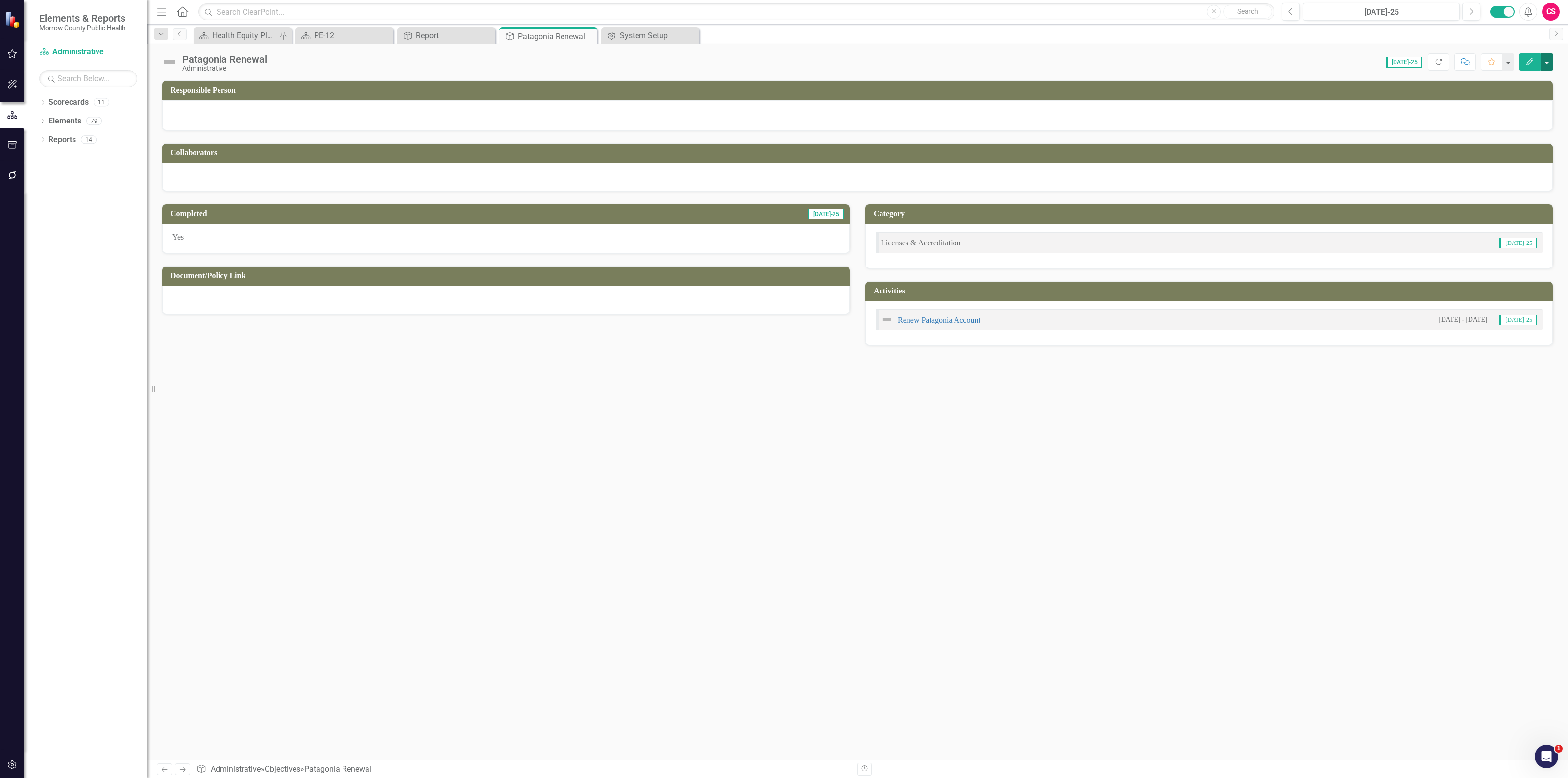
click at [1547, 62] on button "button" at bounding box center [1546, 61] width 12 height 17
click at [1519, 95] on link "Edit Report Edit Layout" at bounding box center [1513, 98] width 79 height 18
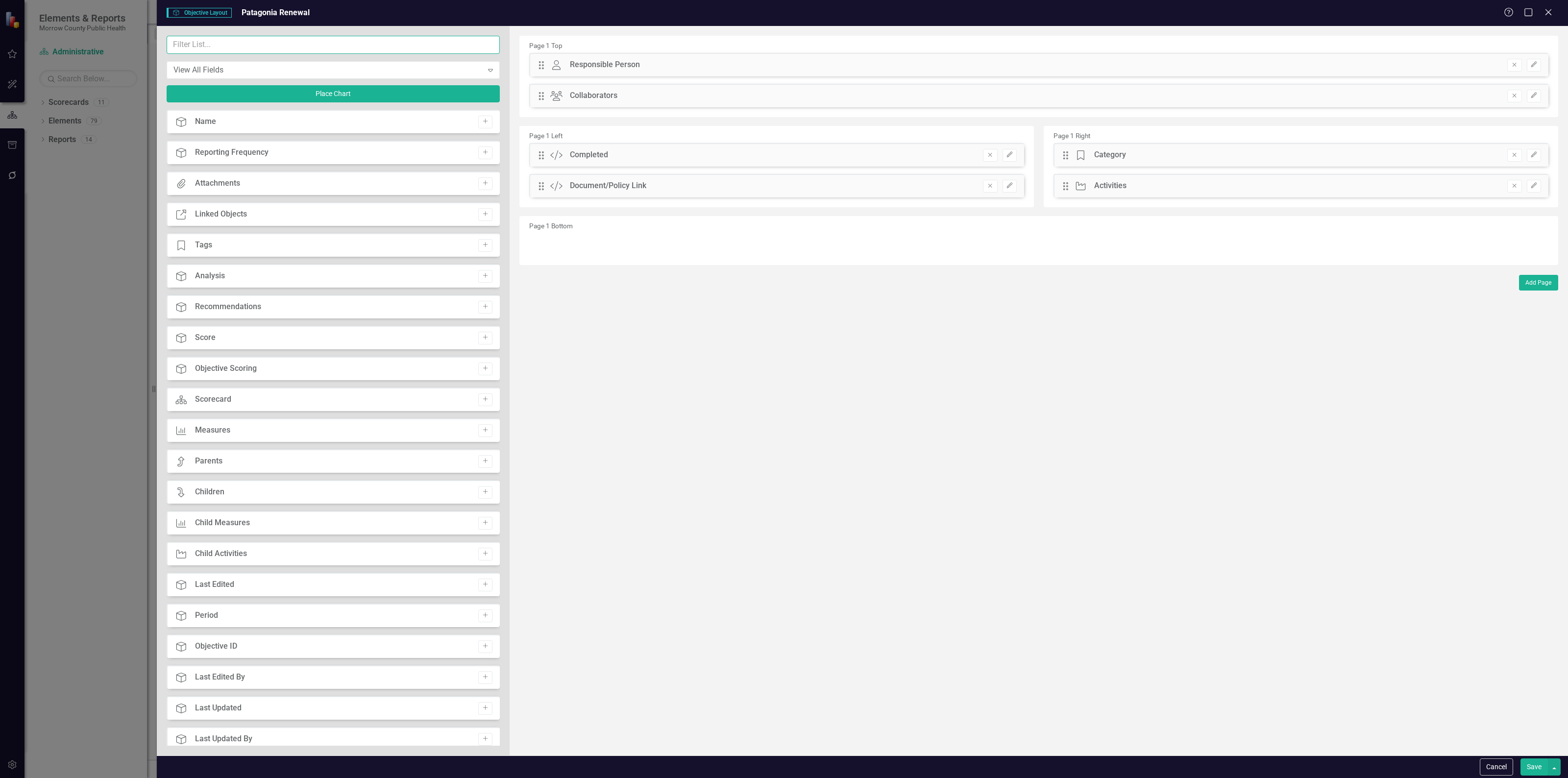
click at [355, 39] on input "text" at bounding box center [333, 44] width 333 height 18
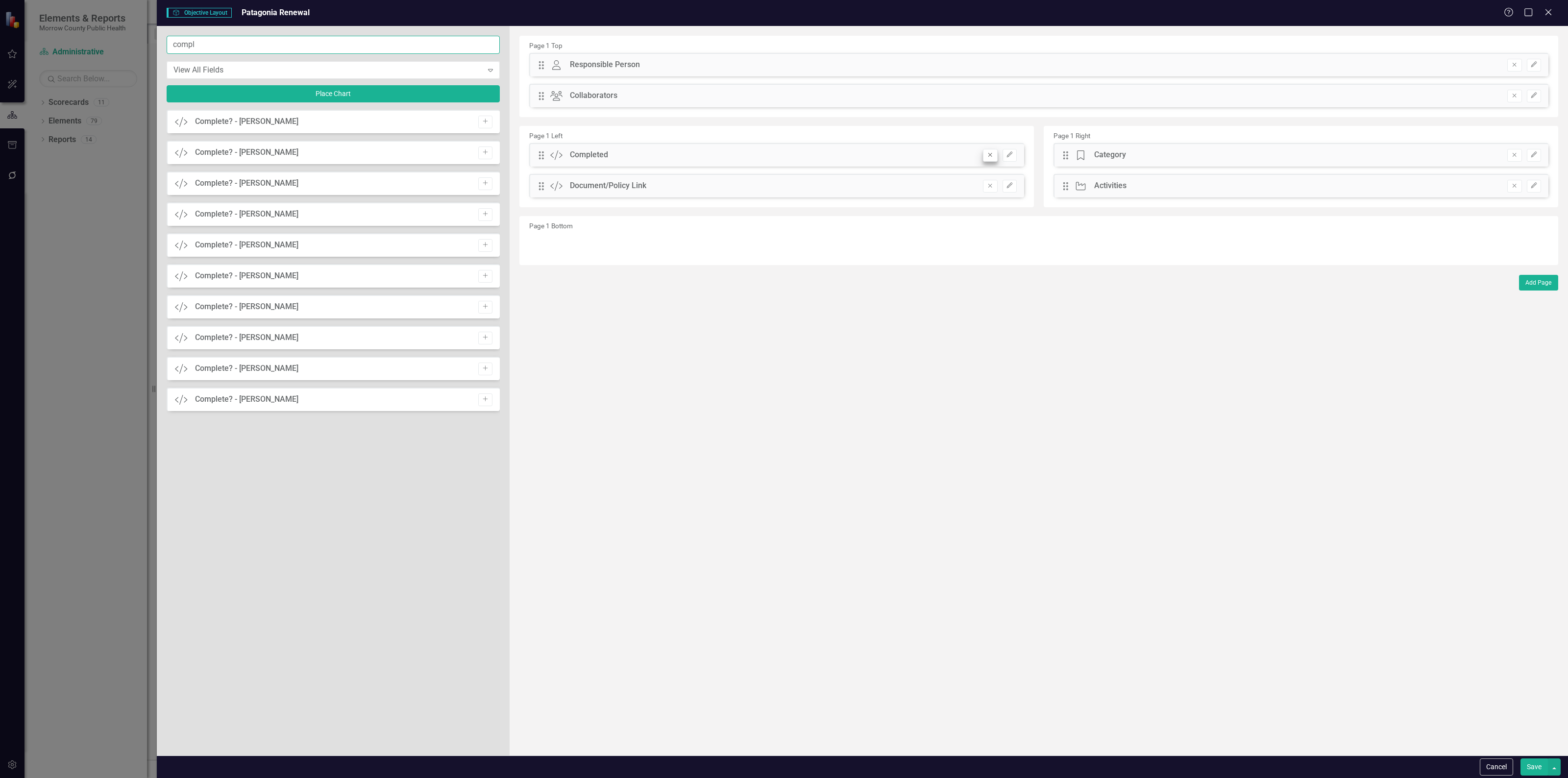
type input "compl"
click at [988, 153] on icon "Remove" at bounding box center [990, 155] width 8 height 6
click at [483, 153] on icon "Add" at bounding box center [485, 152] width 8 height 6
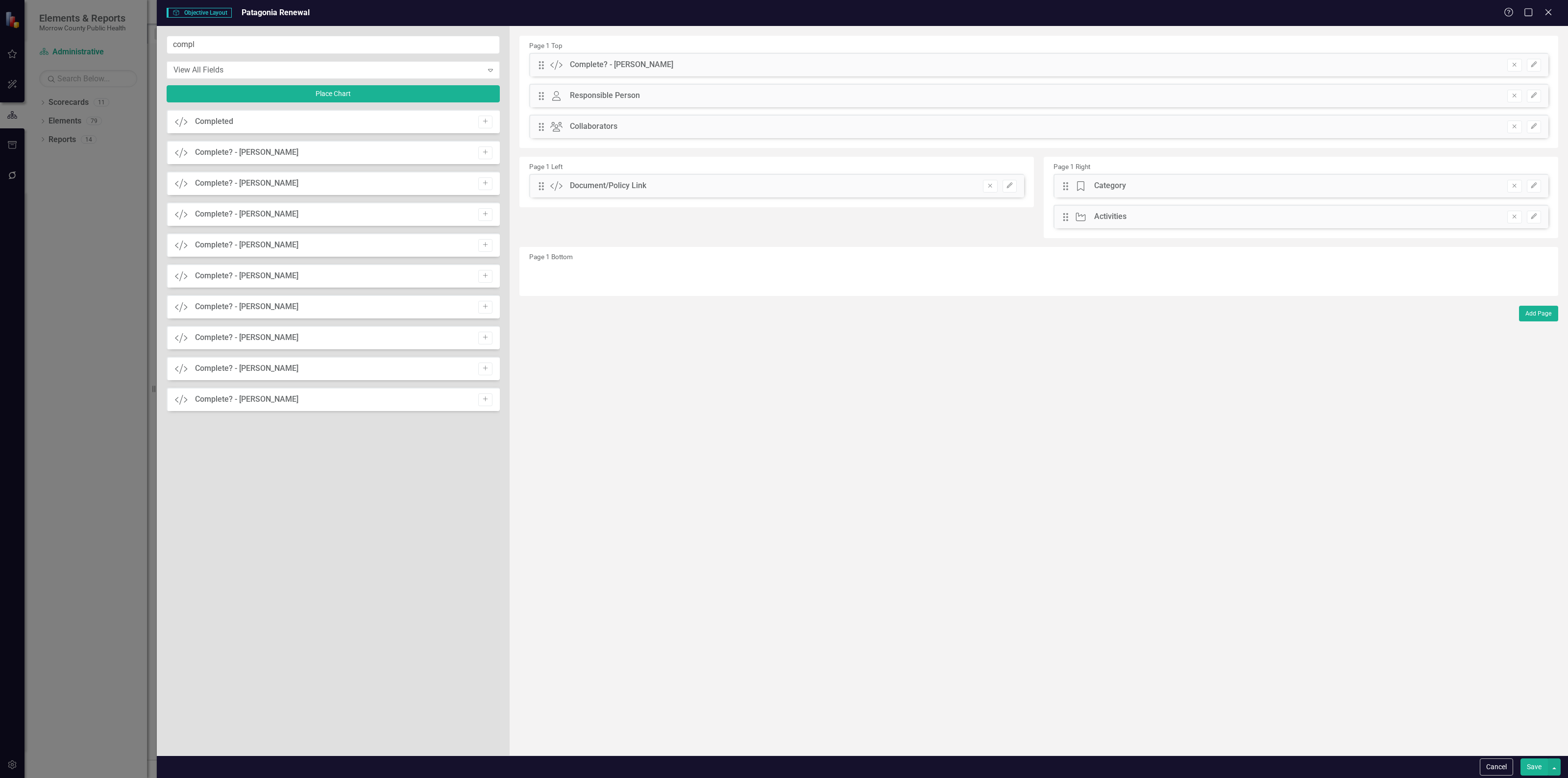
click at [483, 153] on icon "Add" at bounding box center [485, 152] width 8 height 6
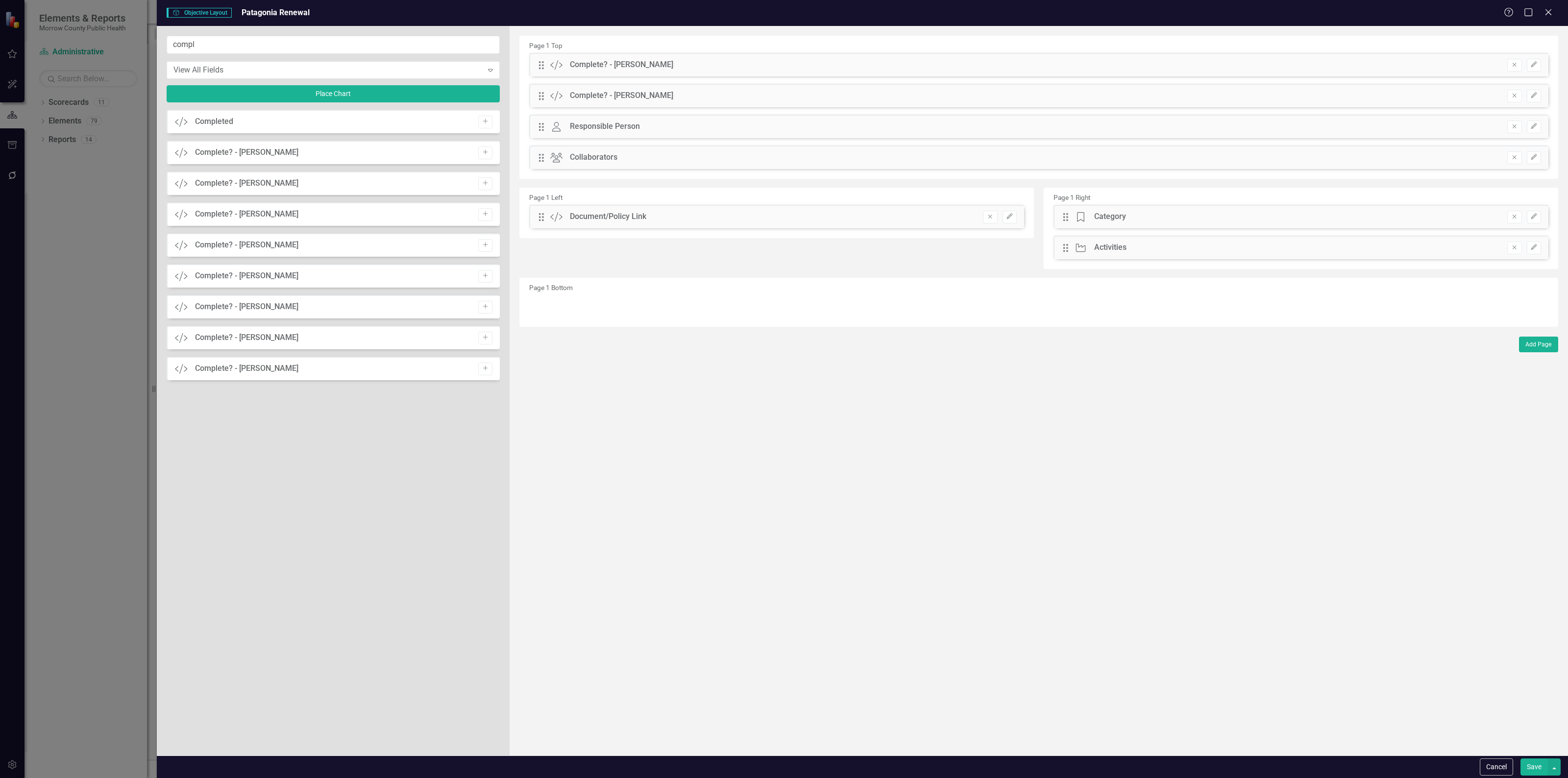
click at [483, 153] on icon "Add" at bounding box center [485, 152] width 8 height 6
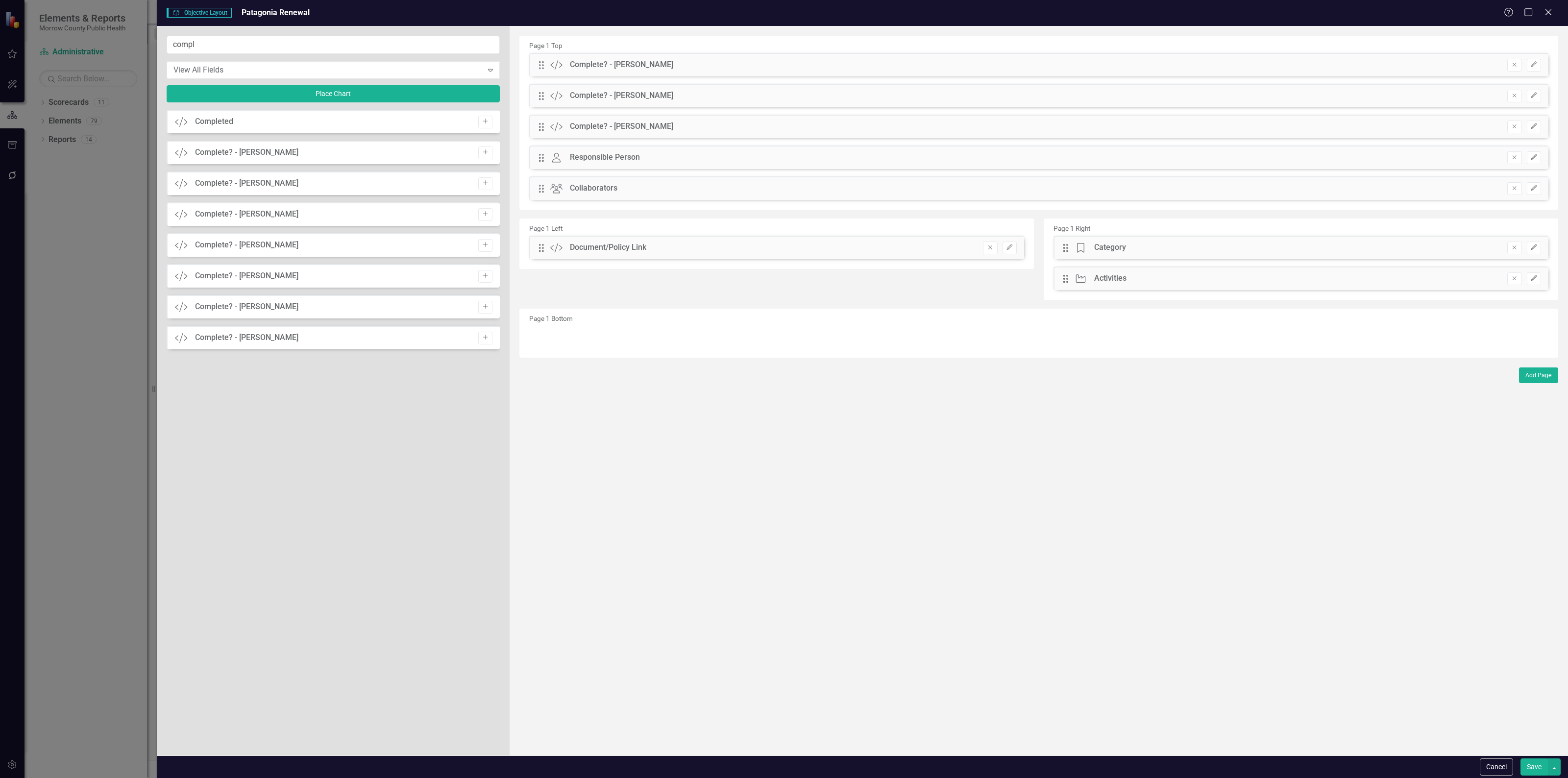
click at [483, 153] on icon "Add" at bounding box center [485, 152] width 8 height 6
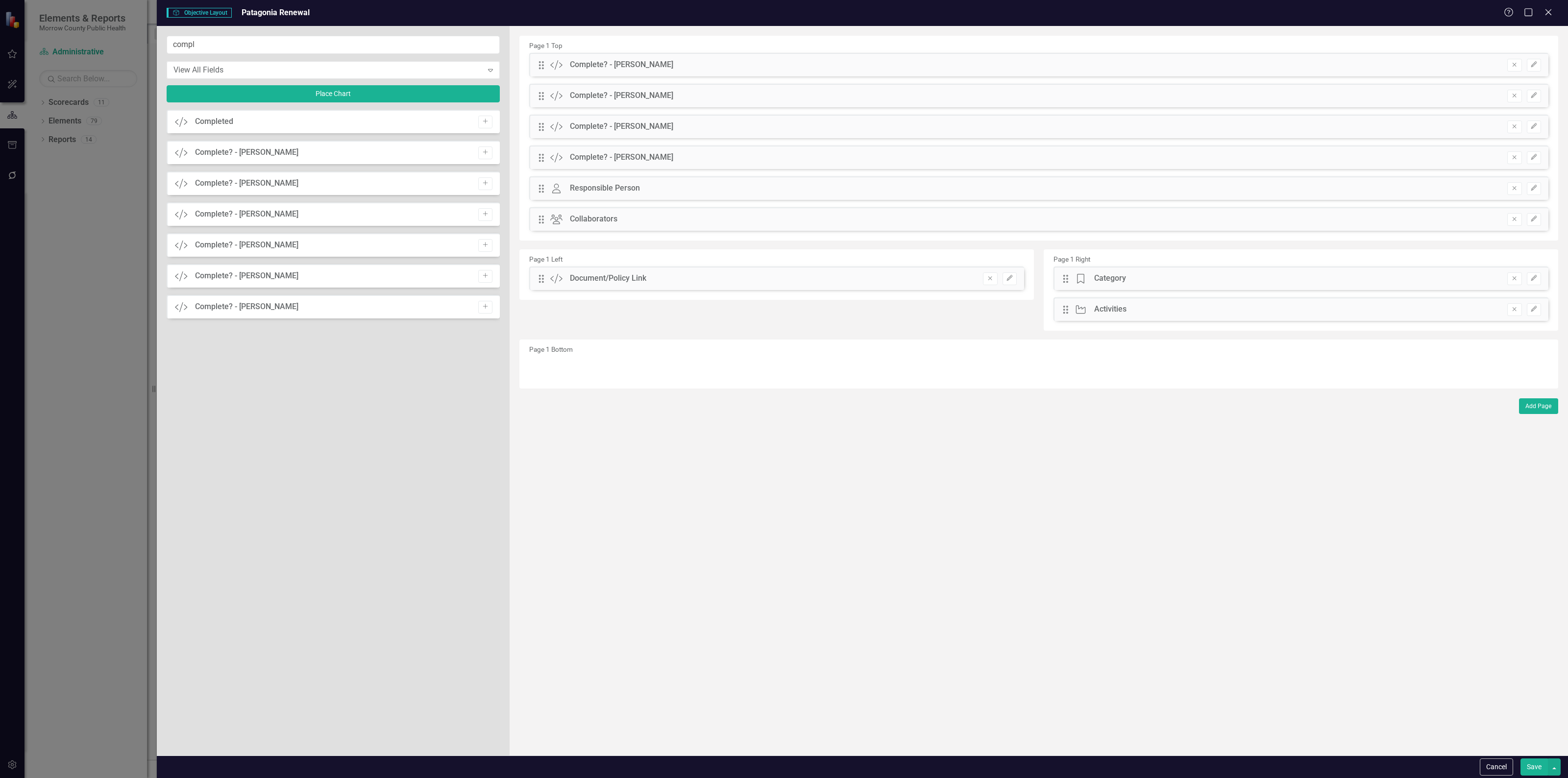
click at [483, 153] on icon "Add" at bounding box center [485, 152] width 8 height 6
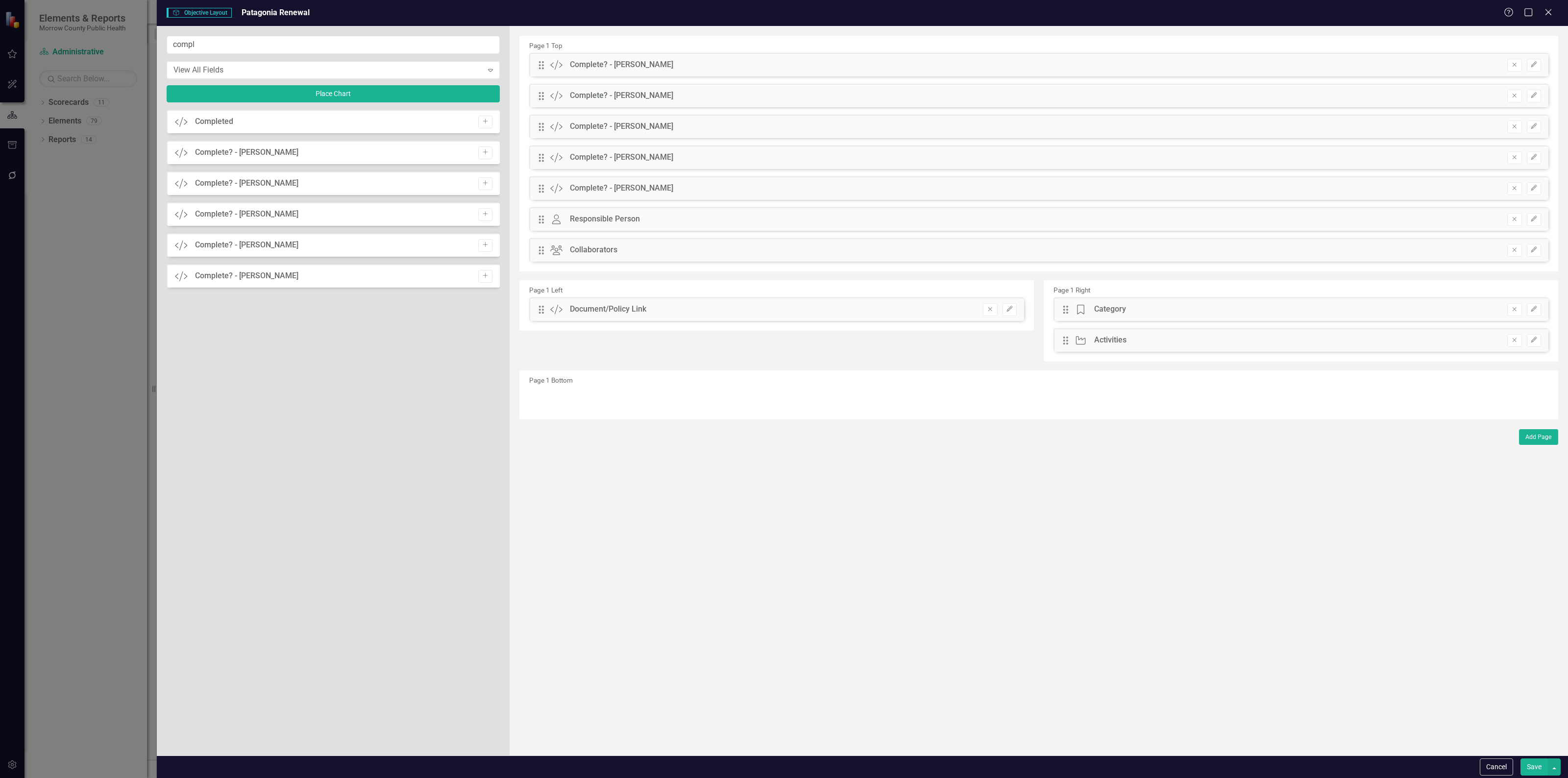
click at [483, 153] on icon "Add" at bounding box center [485, 152] width 8 height 6
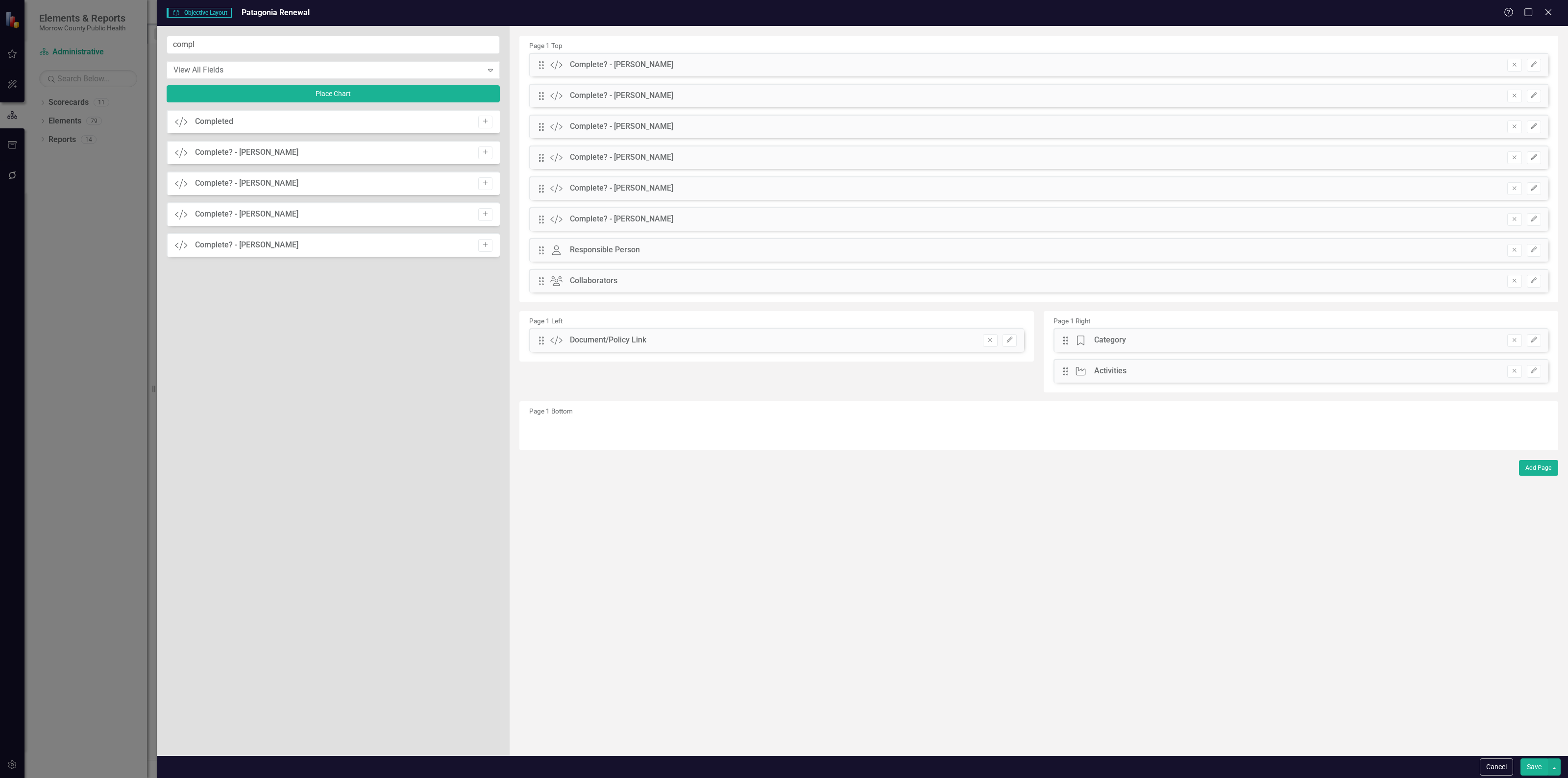
click at [483, 153] on icon "Add" at bounding box center [485, 152] width 8 height 6
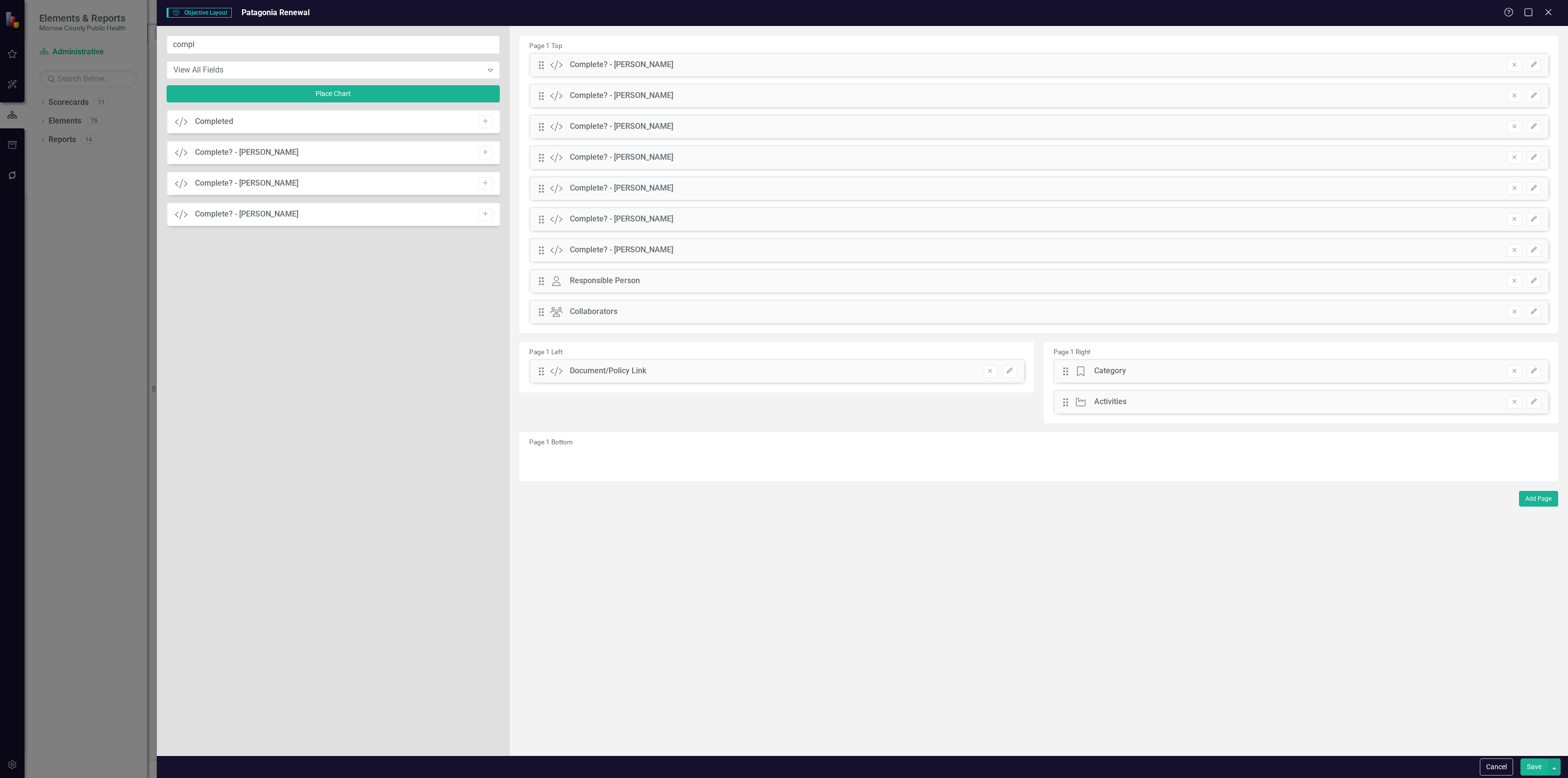
click at [483, 153] on icon "Add" at bounding box center [485, 152] width 8 height 6
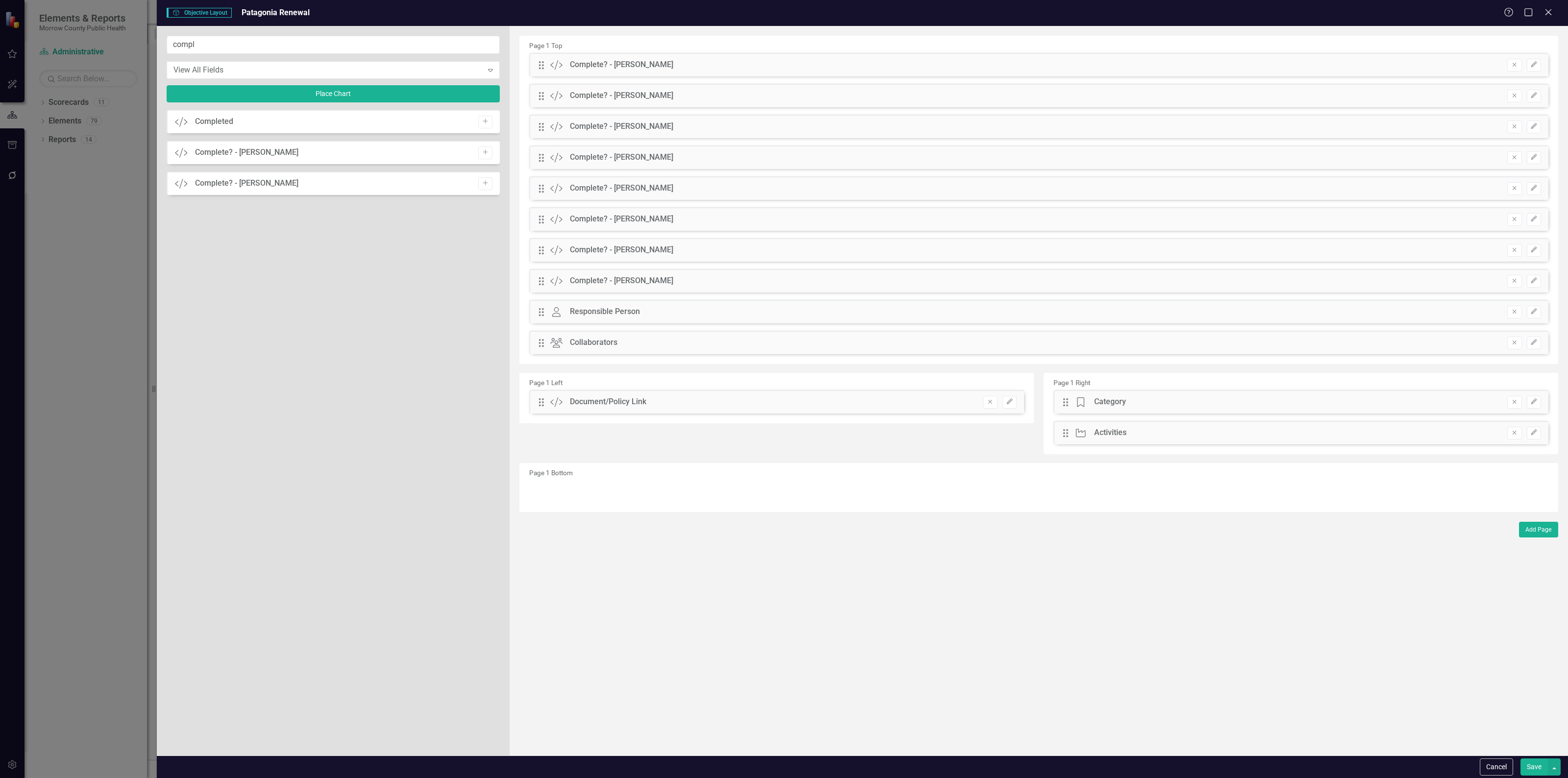
click at [483, 153] on icon "Add" at bounding box center [485, 152] width 8 height 6
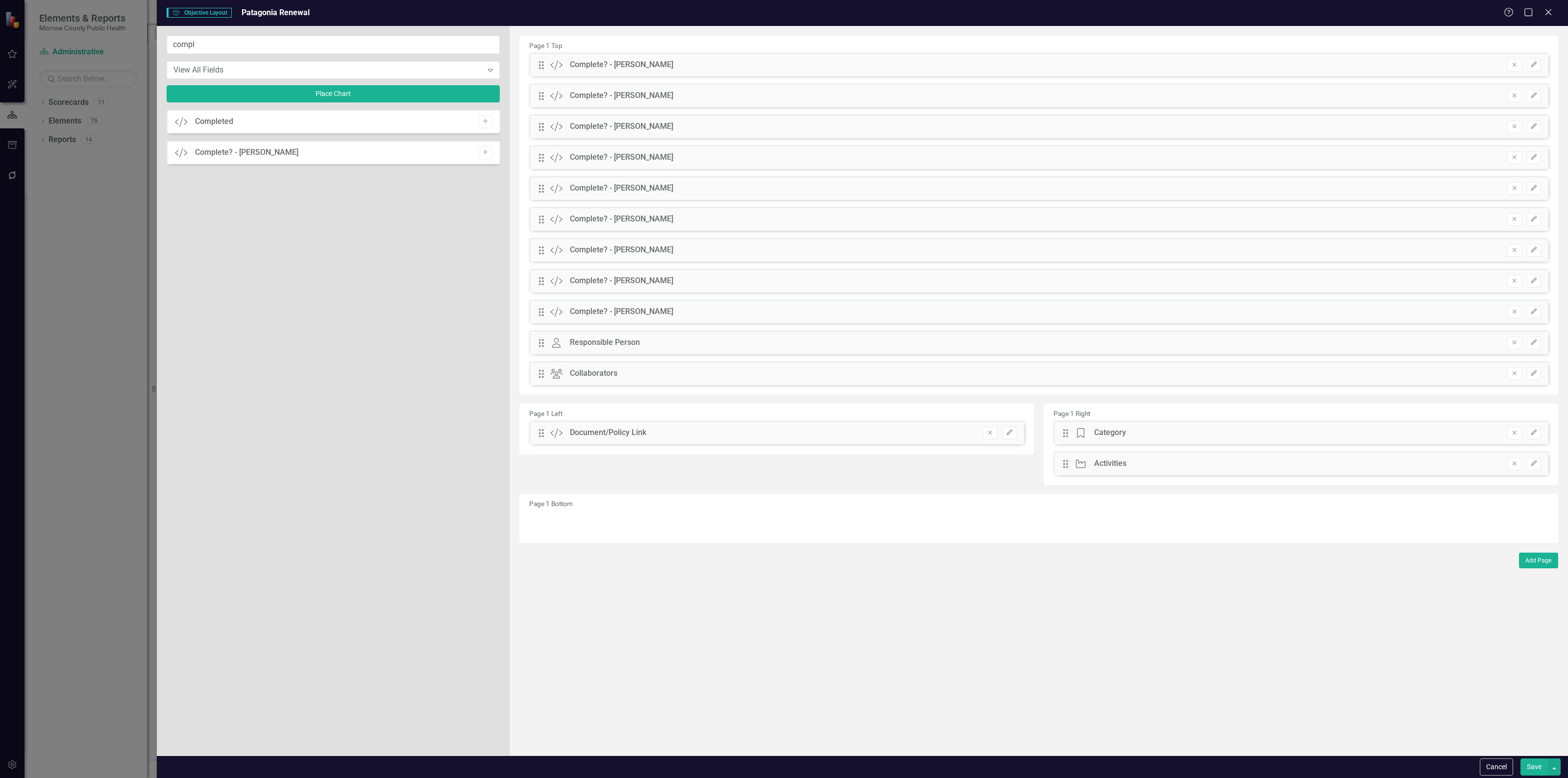
click at [483, 153] on icon "Add" at bounding box center [485, 152] width 8 height 6
drag, startPoint x: 542, startPoint y: 63, endPoint x: 554, endPoint y: 461, distance: 398.2
drag, startPoint x: 542, startPoint y: 66, endPoint x: 560, endPoint y: 471, distance: 405.4
drag, startPoint x: 539, startPoint y: 58, endPoint x: 540, endPoint y: 73, distance: 15.0
click at [540, 73] on div "Drag Custom Complete? - Patricia Ortiz Hidden Pod Online Hidden Pod Printed Hid…" at bounding box center [1039, 64] width 1019 height 24
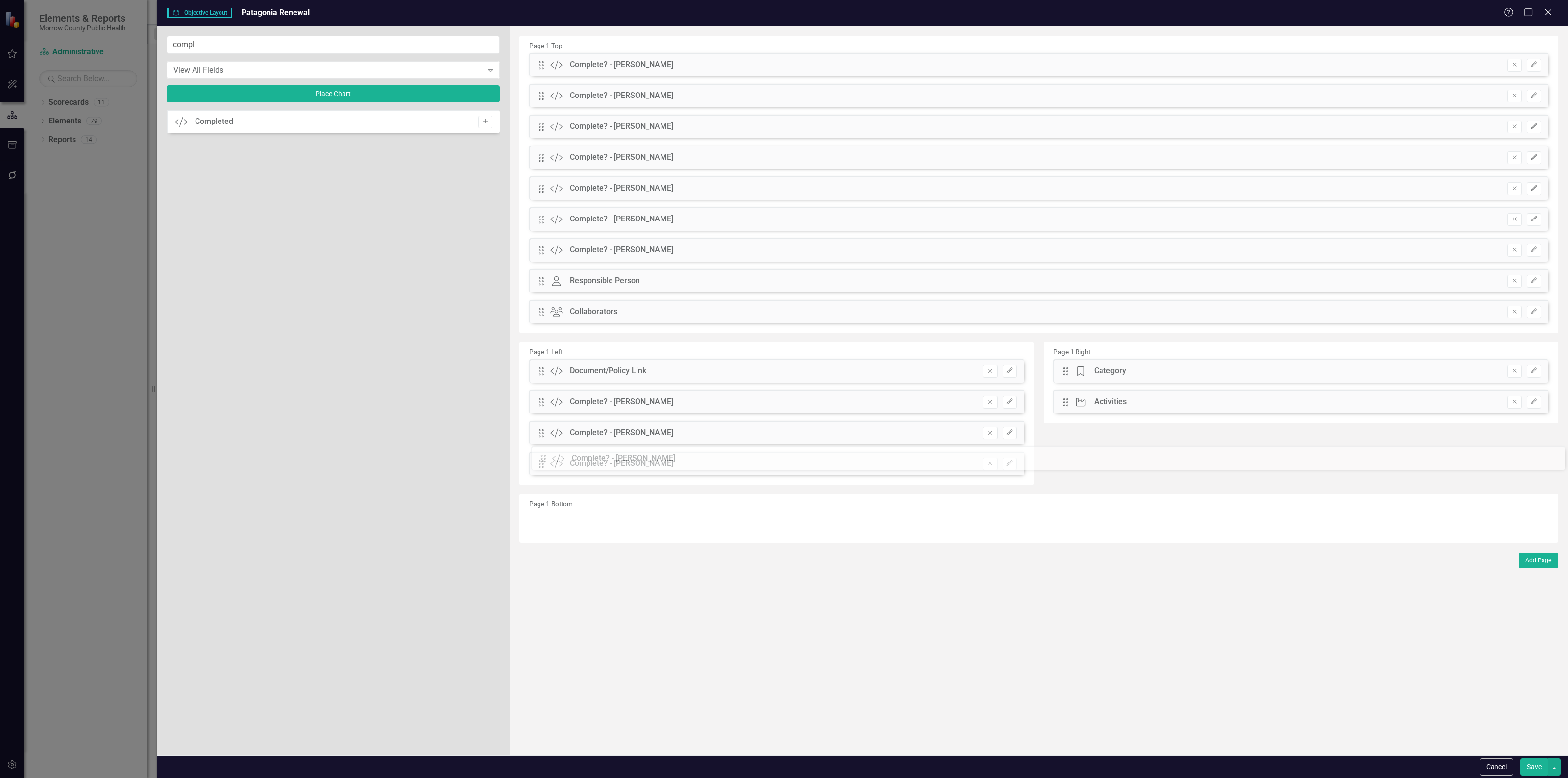
drag, startPoint x: 542, startPoint y: 66, endPoint x: 551, endPoint y: 459, distance: 393.1
drag, startPoint x: 543, startPoint y: 61, endPoint x: 561, endPoint y: 472, distance: 411.4
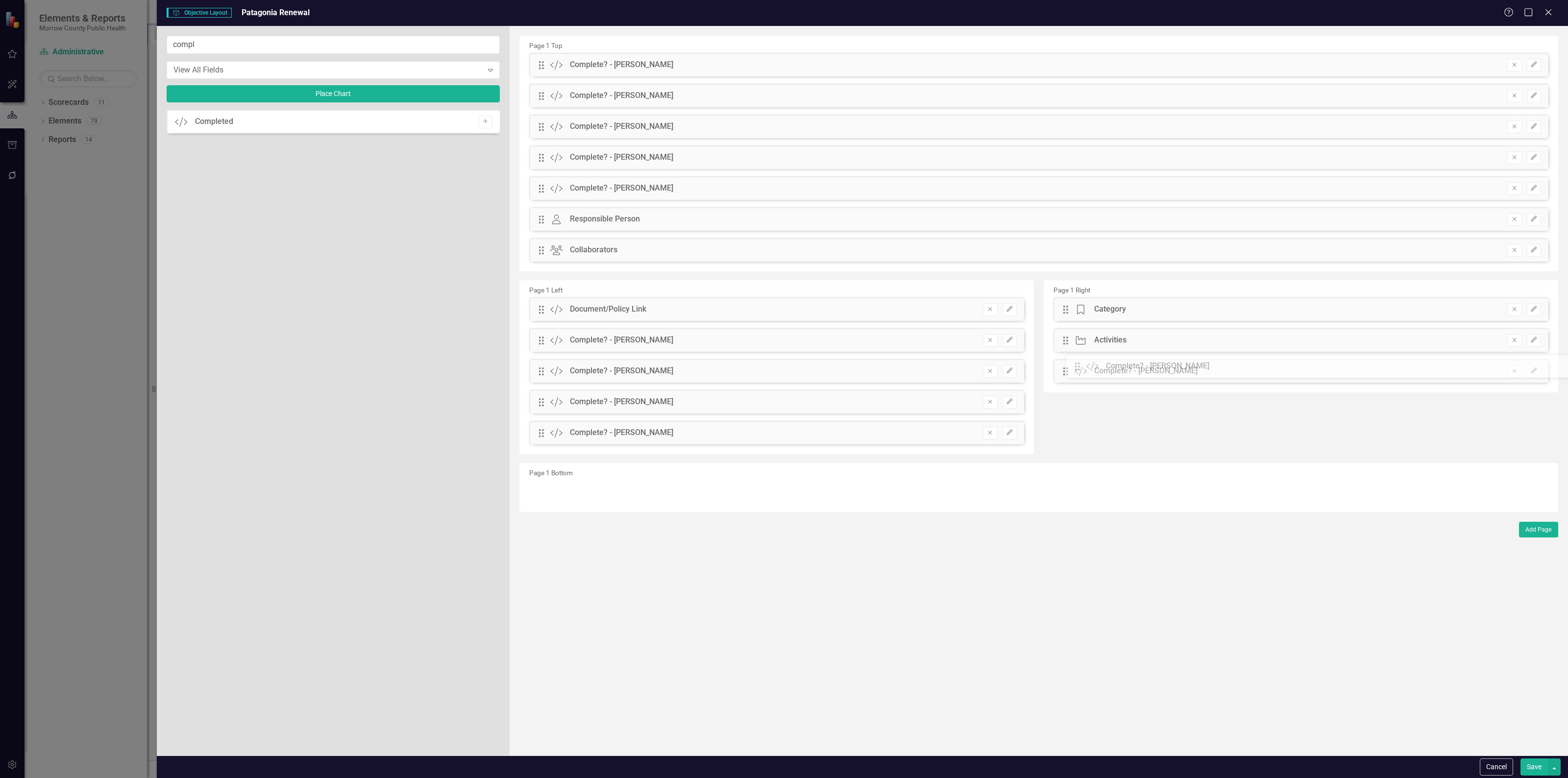
drag, startPoint x: 540, startPoint y: 62, endPoint x: 1082, endPoint y: 364, distance: 620.5
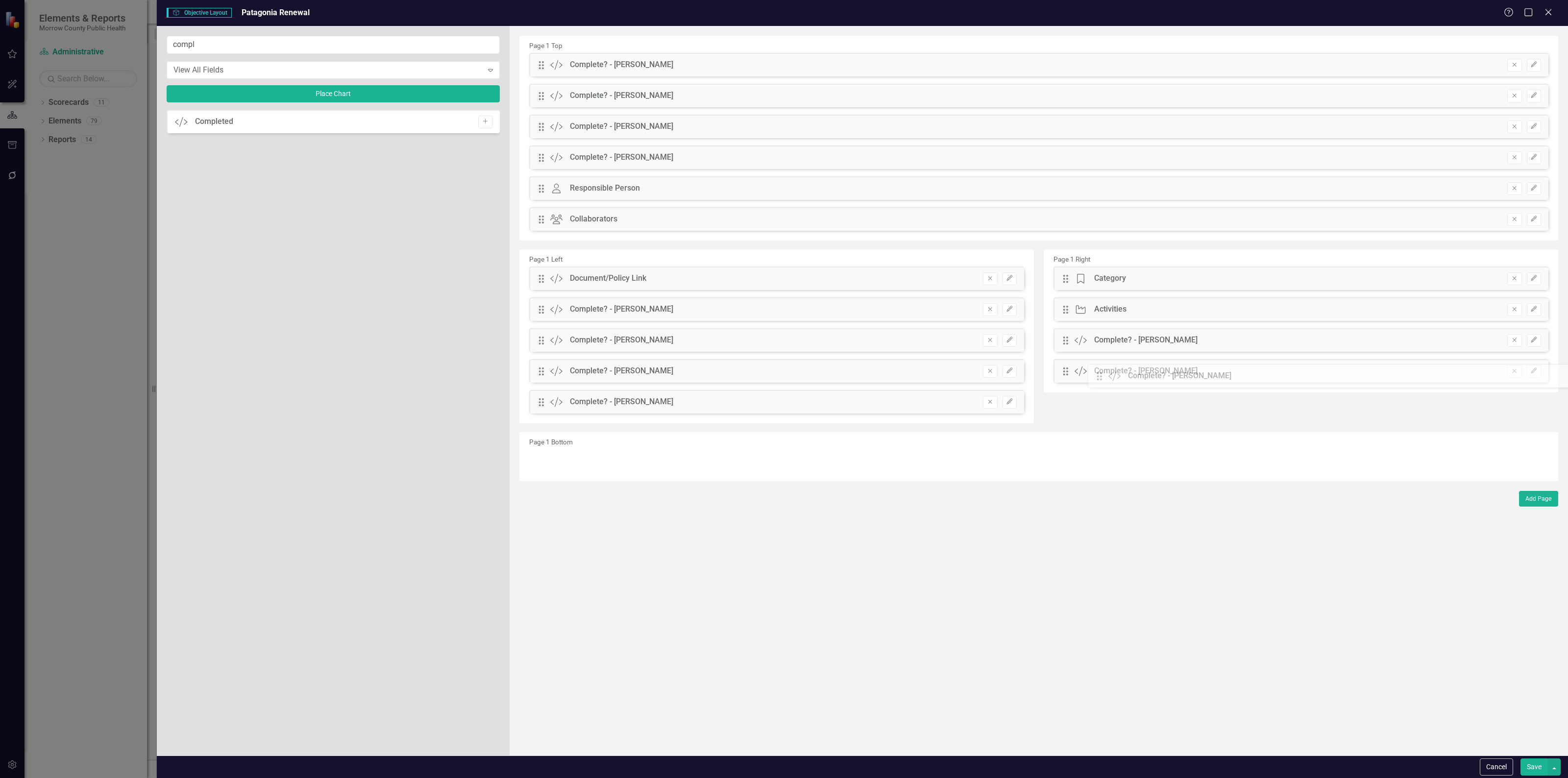
drag, startPoint x: 543, startPoint y: 66, endPoint x: 1108, endPoint y: 378, distance: 645.4
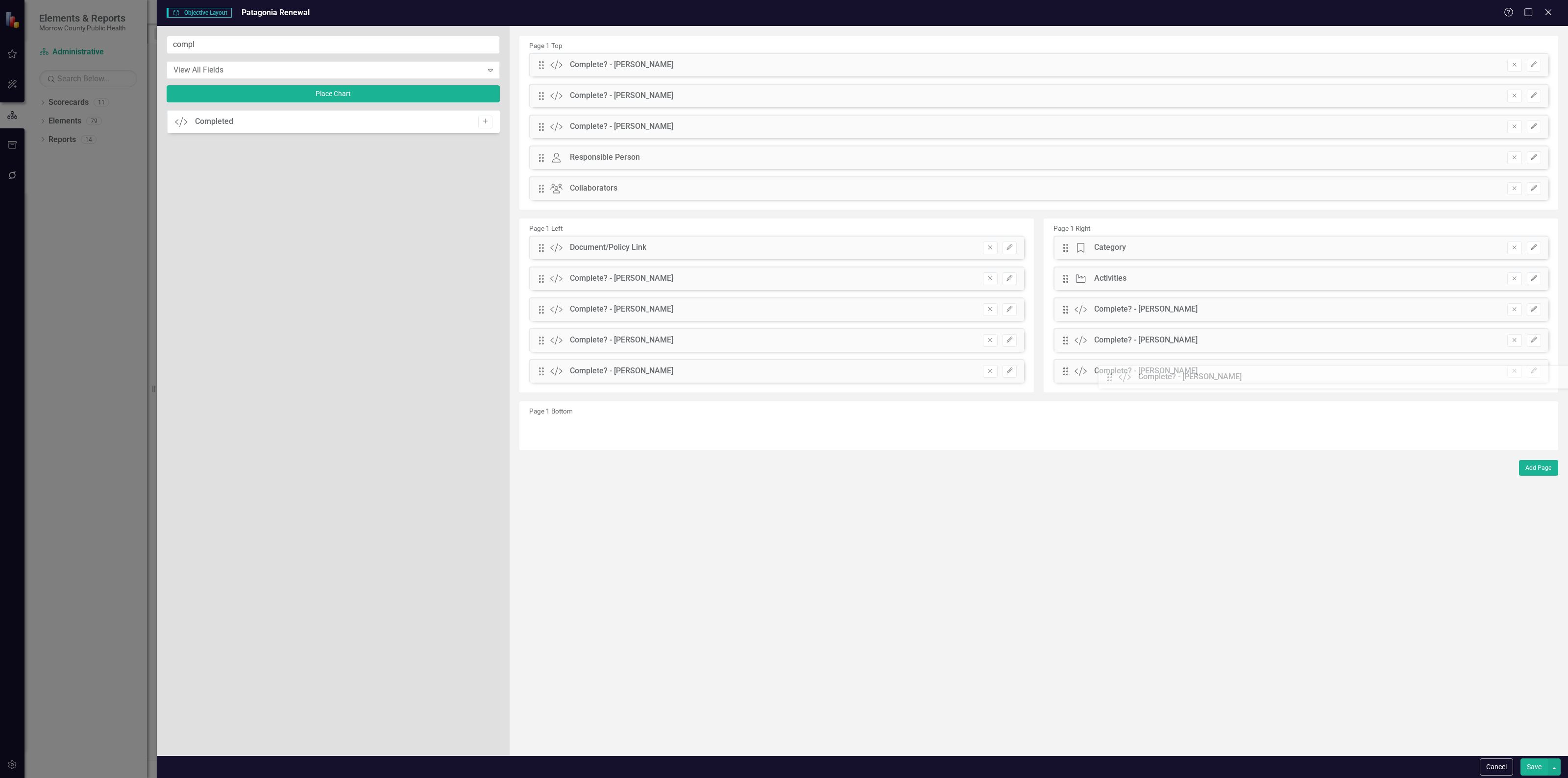
drag, startPoint x: 543, startPoint y: 62, endPoint x: 1117, endPoint y: 374, distance: 653.3
click at [538, 62] on div "Drag Custom Complete? - Jessica Calderon Hidden Pod Online Hidden Pod Printed H…" at bounding box center [1039, 64] width 1019 height 24
drag, startPoint x: 540, startPoint y: 63, endPoint x: 1076, endPoint y: 369, distance: 617.2
drag, startPoint x: 537, startPoint y: 65, endPoint x: 538, endPoint y: 76, distance: 11.0
click at [538, 76] on div "Drag Custom Complete? - Karla Bedolla Hidden Pod Online Hidden Pod Printed Hidd…" at bounding box center [1039, 64] width 1019 height 24
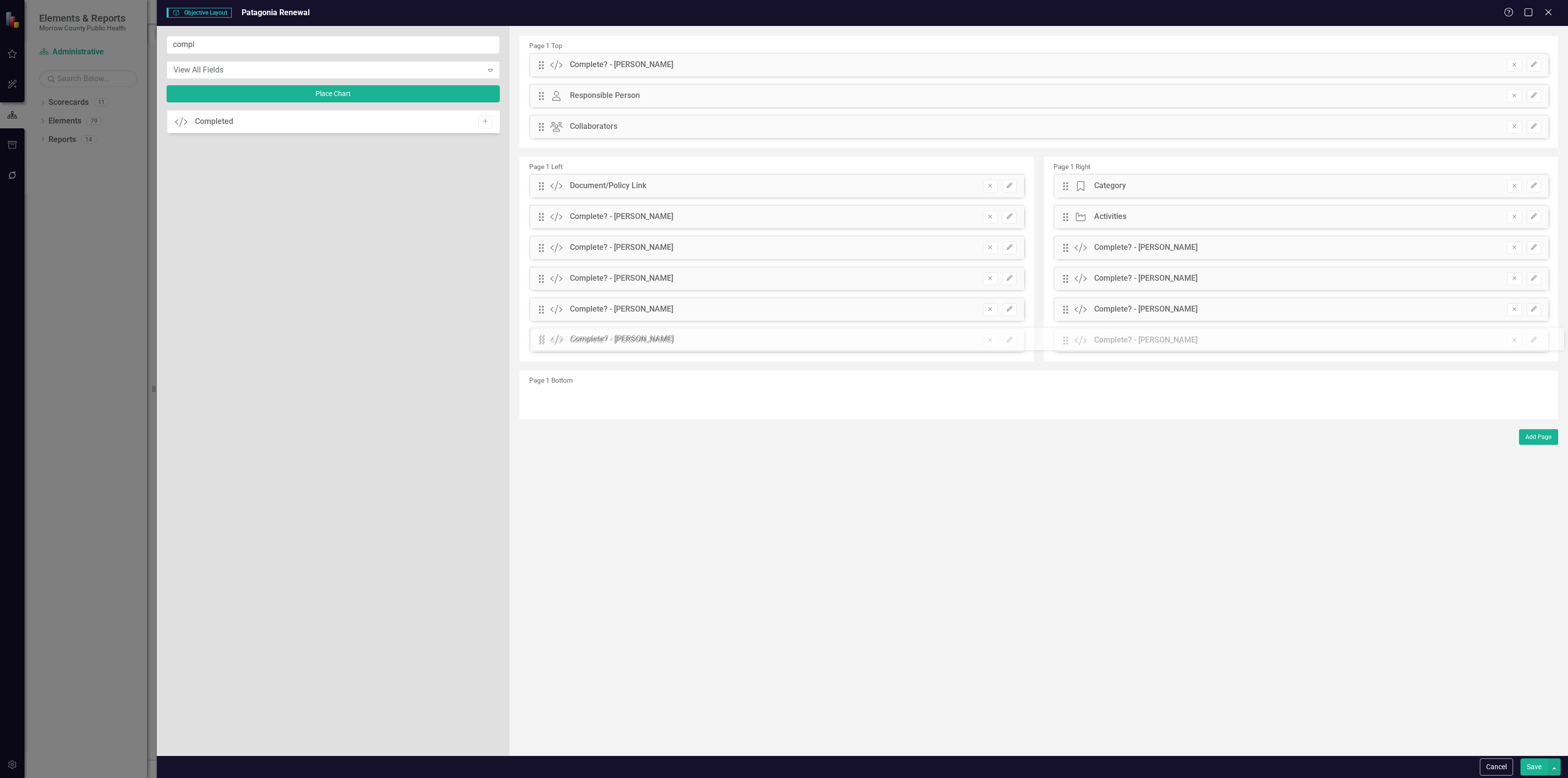
drag, startPoint x: 537, startPoint y: 62, endPoint x: 545, endPoint y: 337, distance: 275.1
drag, startPoint x: 537, startPoint y: 64, endPoint x: 547, endPoint y: 123, distance: 59.8
click at [547, 123] on div "Drag Custom Complete? - Erin Anderson Hidden Pod Online Hidden Pod Printed Hidd…" at bounding box center [1039, 99] width 1034 height 93
drag, startPoint x: 542, startPoint y: 65, endPoint x: 1070, endPoint y: 334, distance: 592.6
click at [1550, 769] on button "button" at bounding box center [1553, 767] width 12 height 17
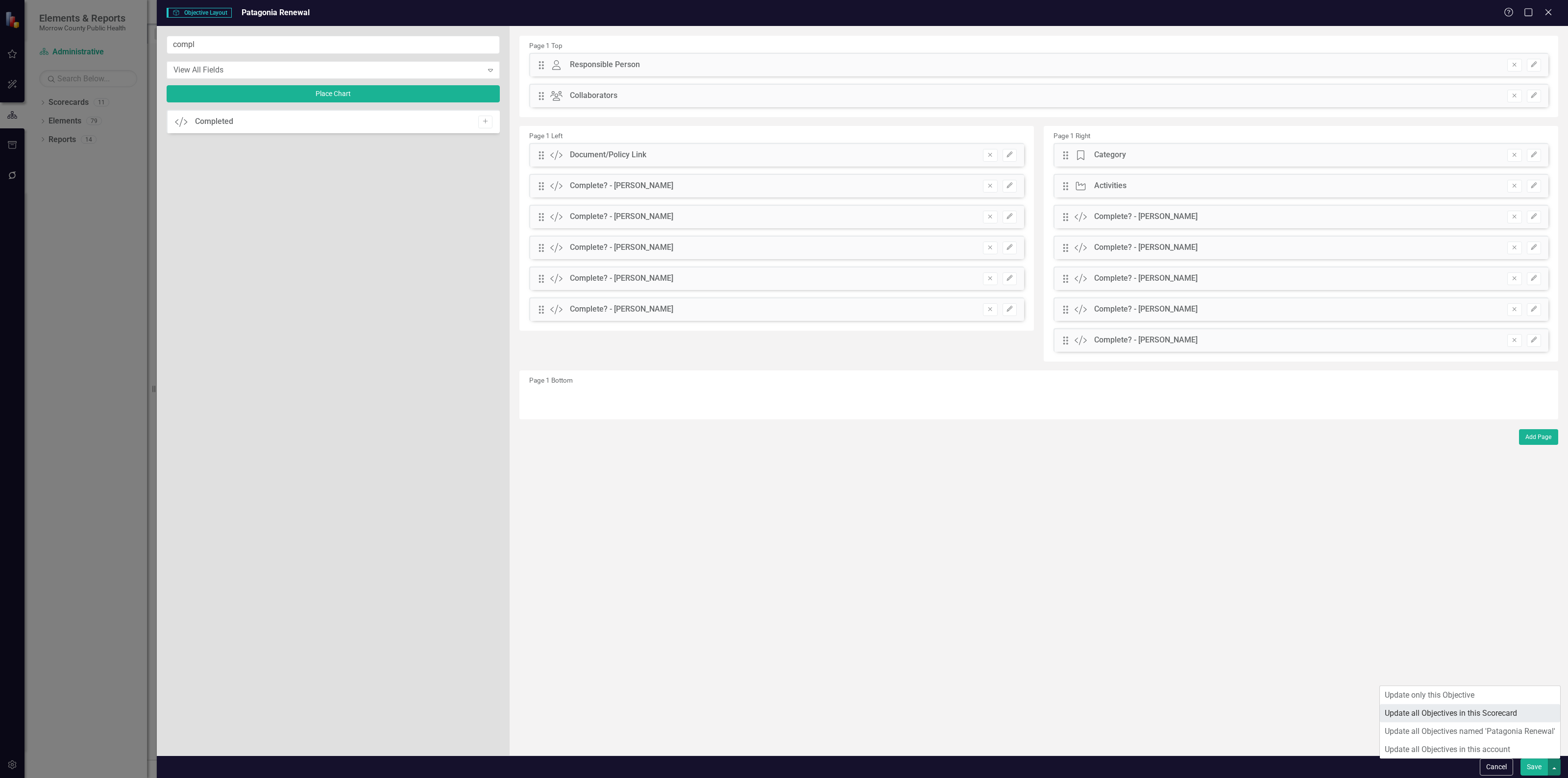
click at [1499, 713] on link "Update all Objectives in this Scorecard" at bounding box center [1470, 713] width 181 height 18
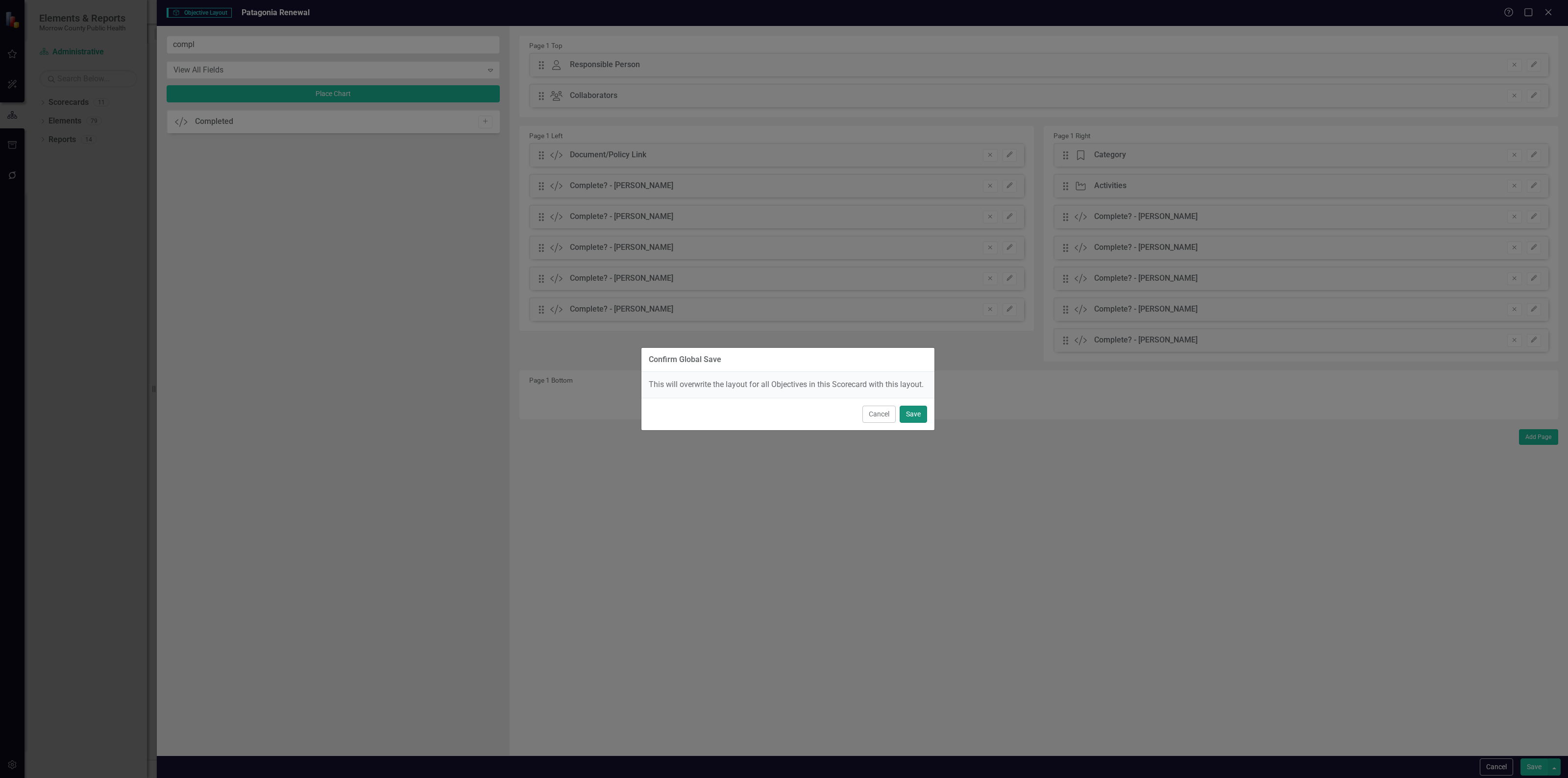
click at [918, 413] on button "Save" at bounding box center [913, 414] width 27 height 17
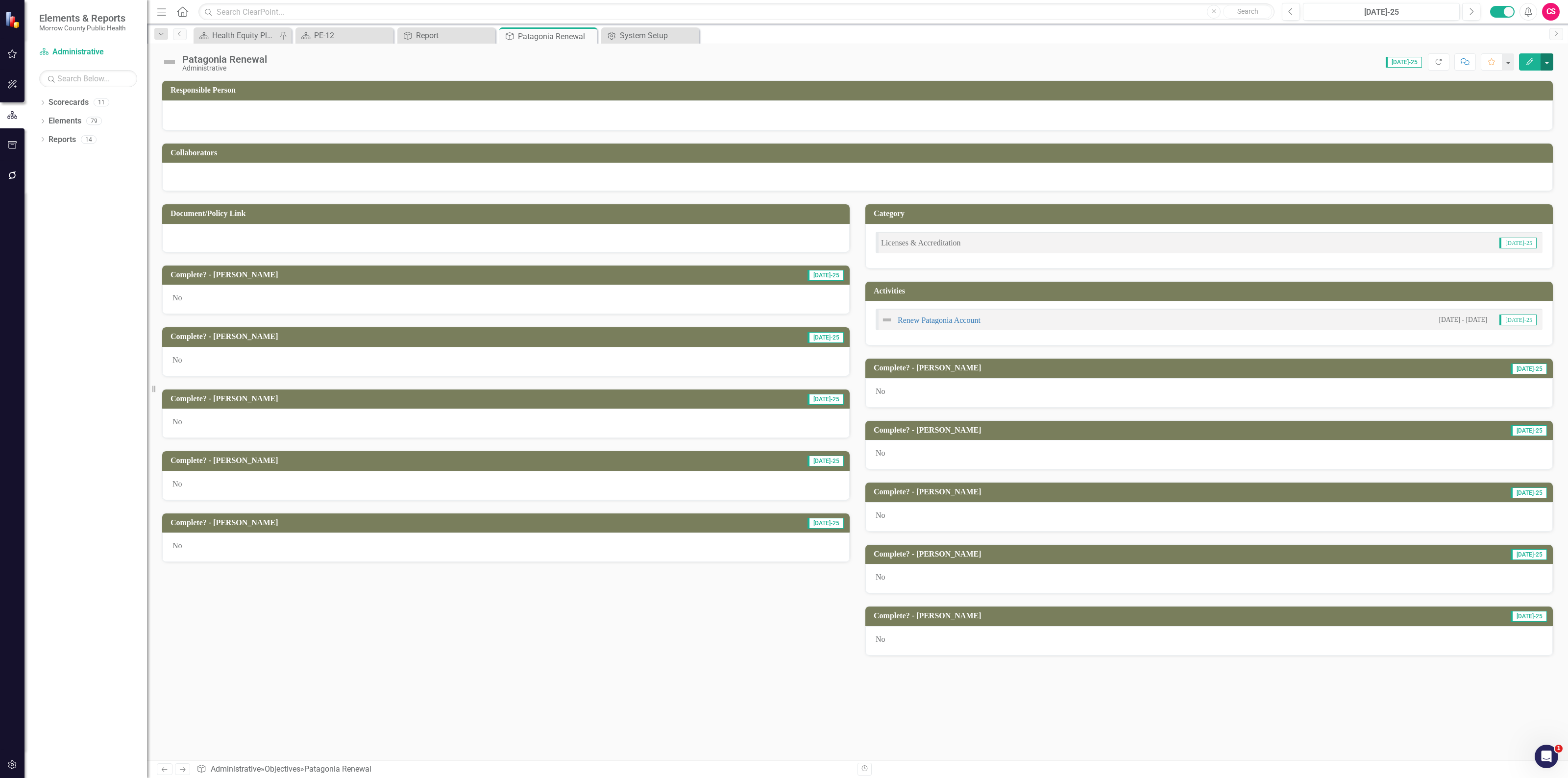
click at [1545, 60] on button "button" at bounding box center [1546, 61] width 12 height 17
click at [1525, 95] on link "Edit Report Edit Layout" at bounding box center [1513, 98] width 79 height 18
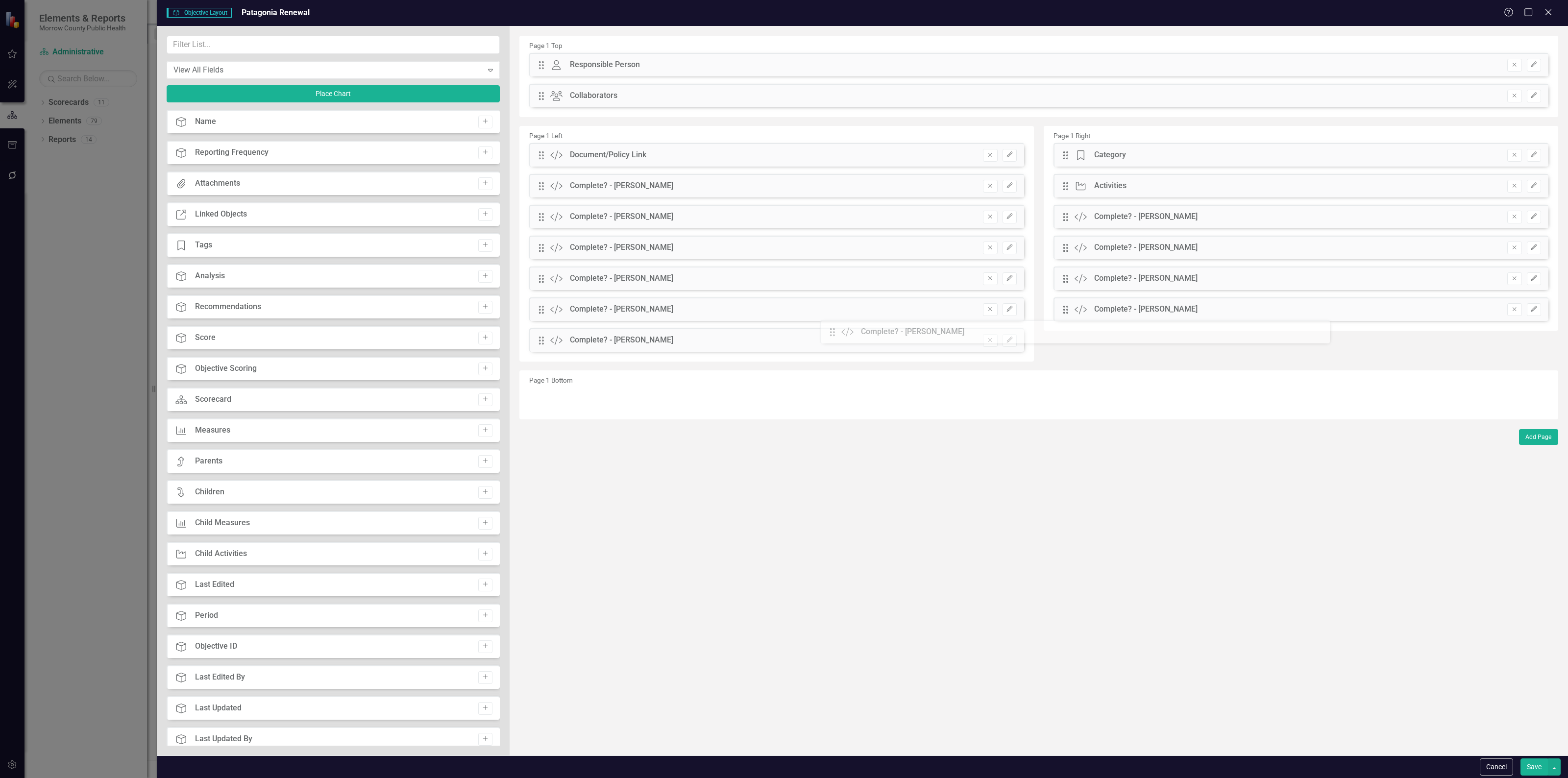
drag, startPoint x: 1064, startPoint y: 340, endPoint x: 838, endPoint y: 332, distance: 226.1
click at [1556, 764] on button "button" at bounding box center [1553, 767] width 12 height 17
click at [1518, 714] on link "Update all Objectives in this Scorecard" at bounding box center [1470, 713] width 181 height 18
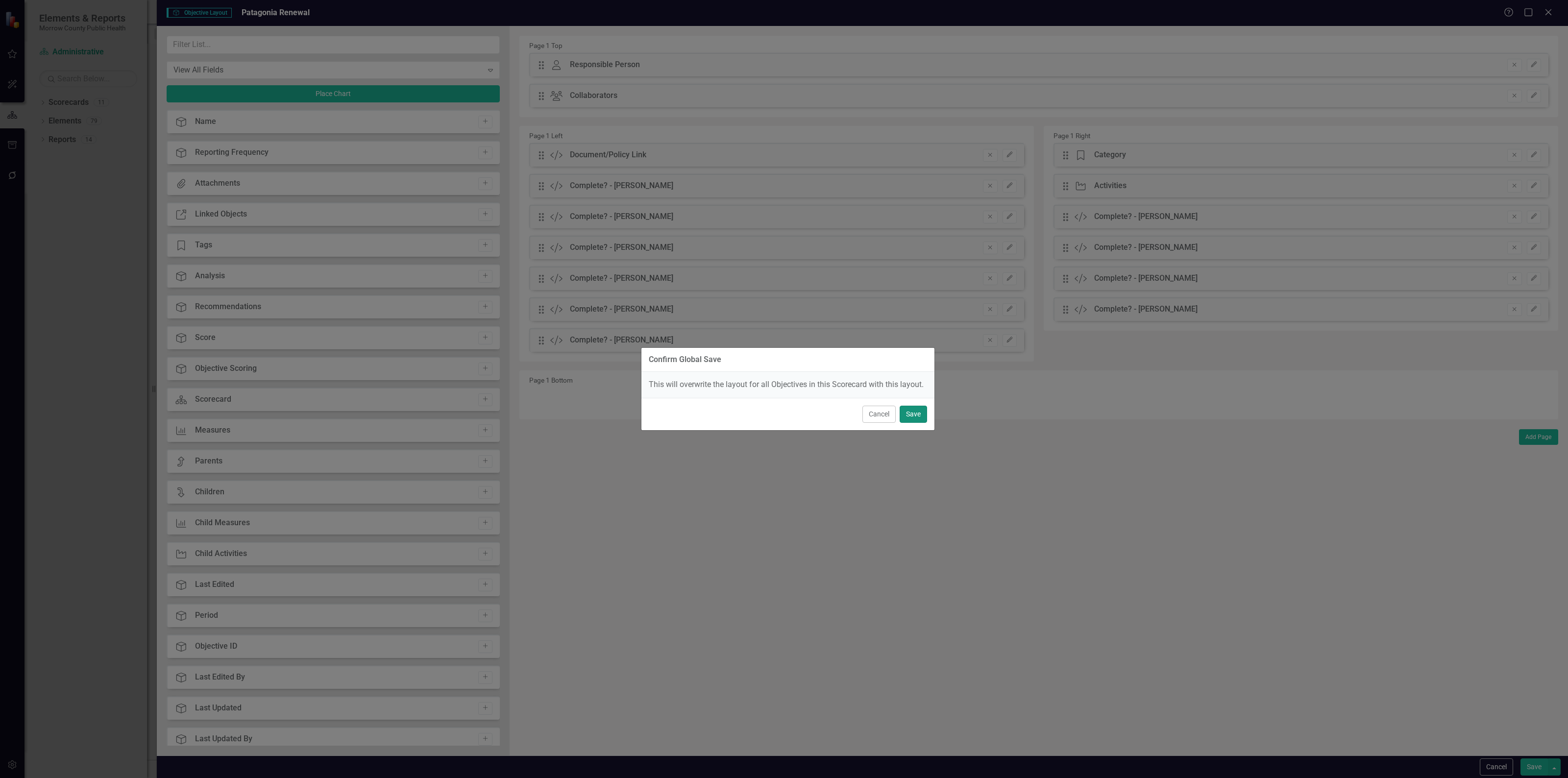
click at [921, 412] on button "Save" at bounding box center [913, 414] width 27 height 17
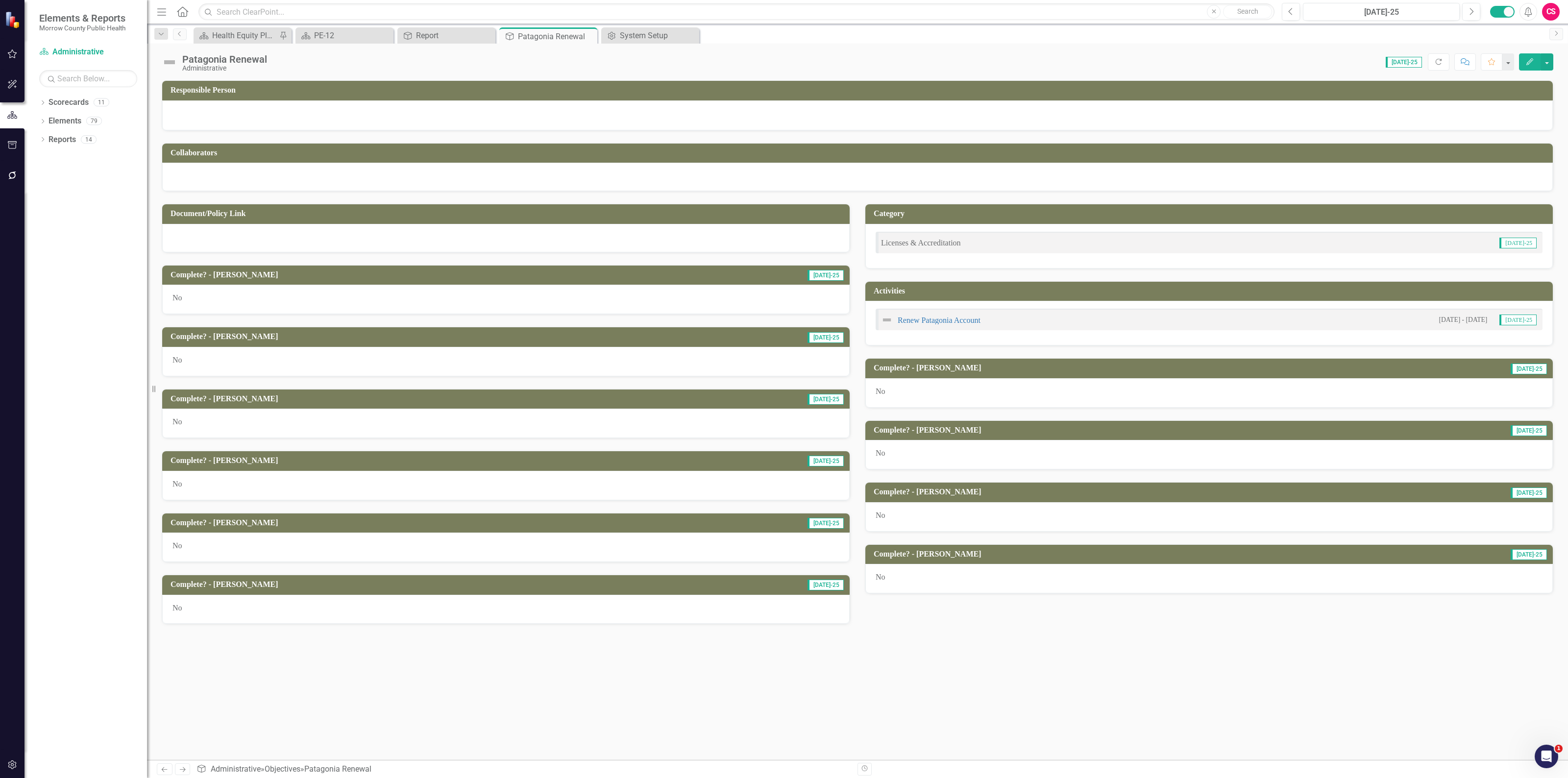
click at [21, 765] on button "button" at bounding box center [12, 766] width 22 height 21
click at [77, 227] on link "System Setup" at bounding box center [88, 227] width 98 height 11
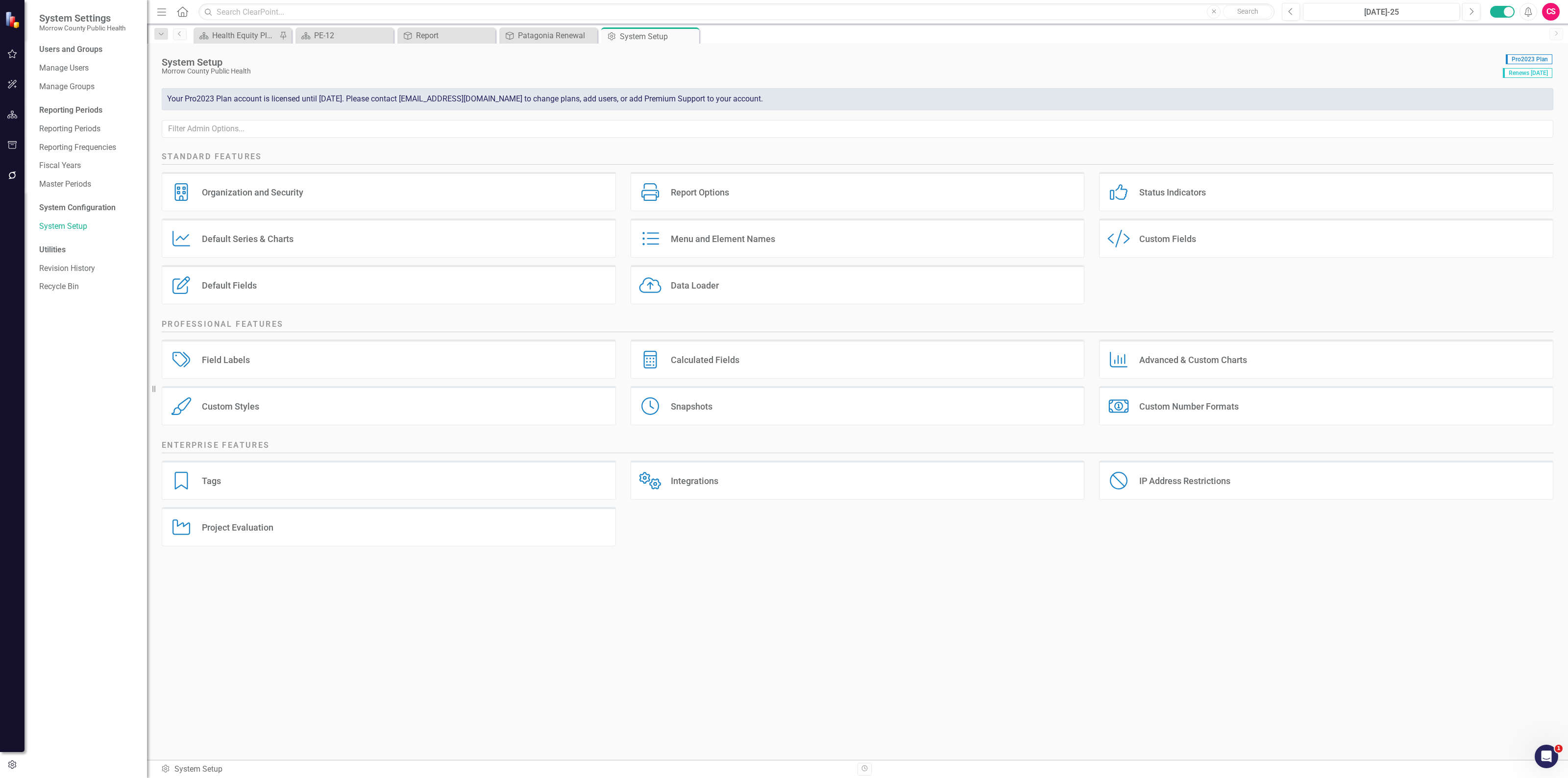
click at [17, 167] on button "button" at bounding box center [12, 176] width 22 height 21
click at [77, 285] on link "Bulk Changes" at bounding box center [88, 279] width 98 height 11
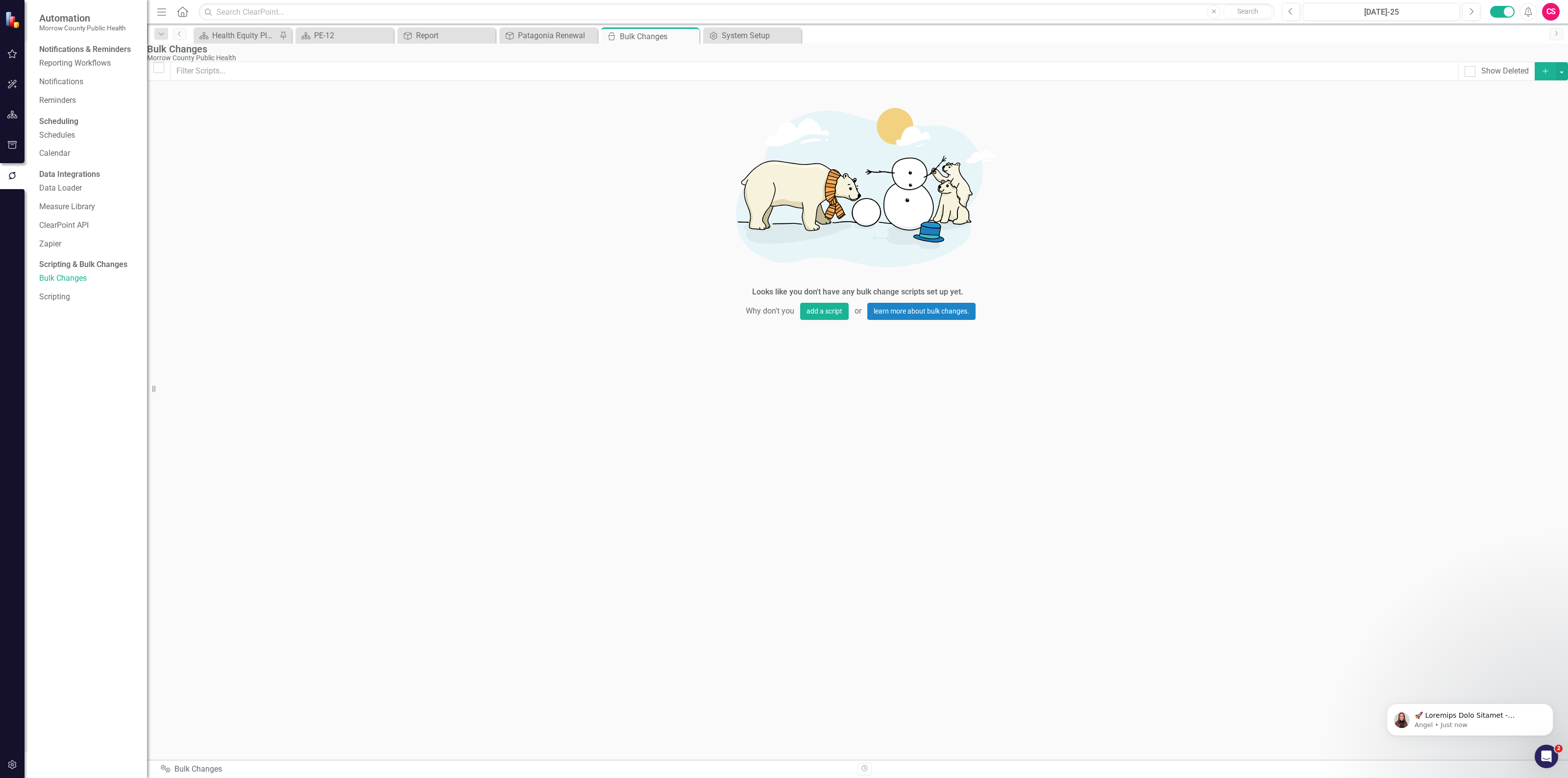
click at [1541, 75] on icon "Add" at bounding box center [1544, 71] width 9 height 7
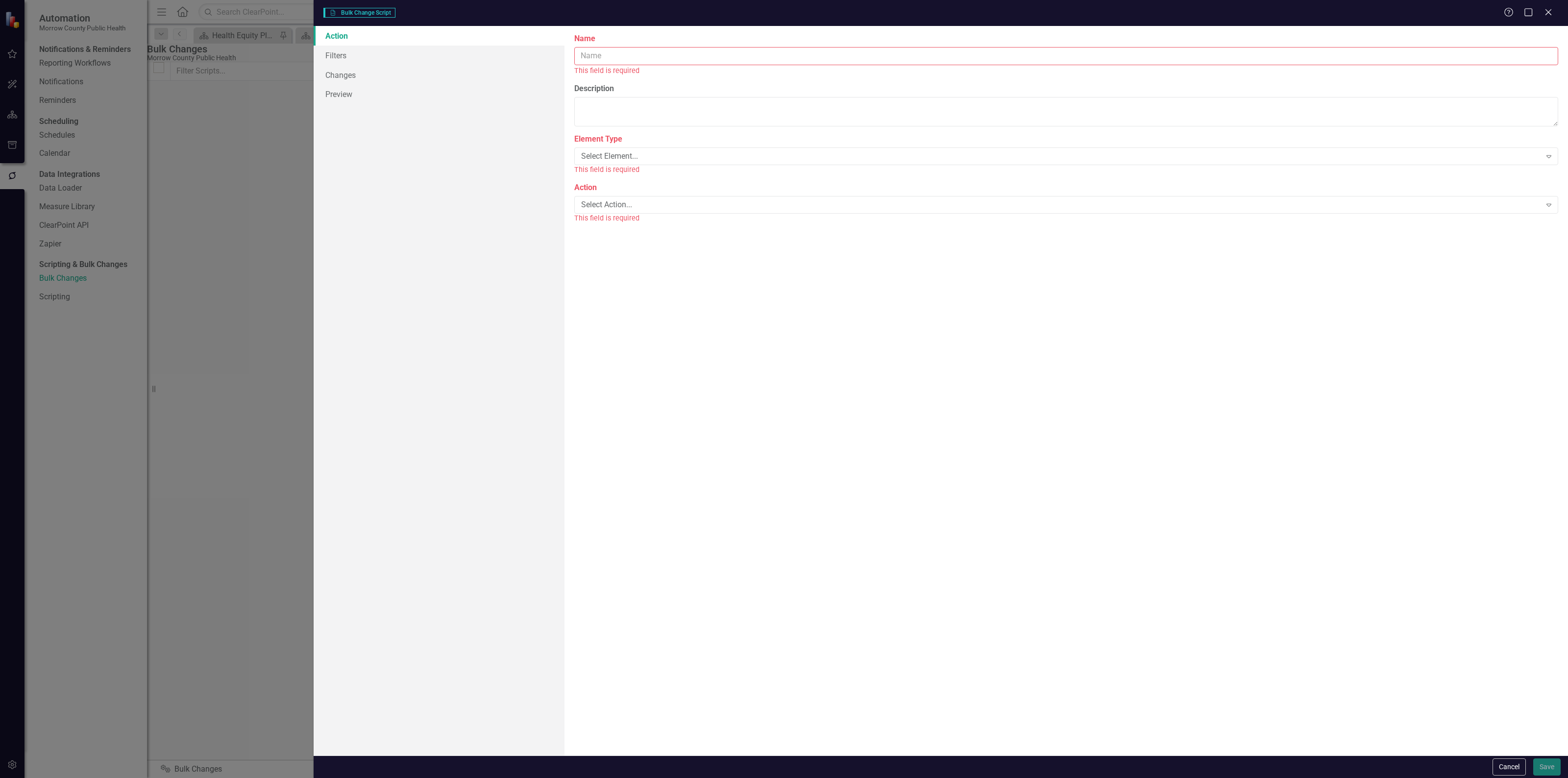
click at [630, 50] on input "Name" at bounding box center [1065, 56] width 984 height 18
type input "Test"
click at [630, 144] on div "Select Element..." at bounding box center [1060, 146] width 959 height 11
click at [632, 183] on div "Select Action..." at bounding box center [1060, 182] width 959 height 11
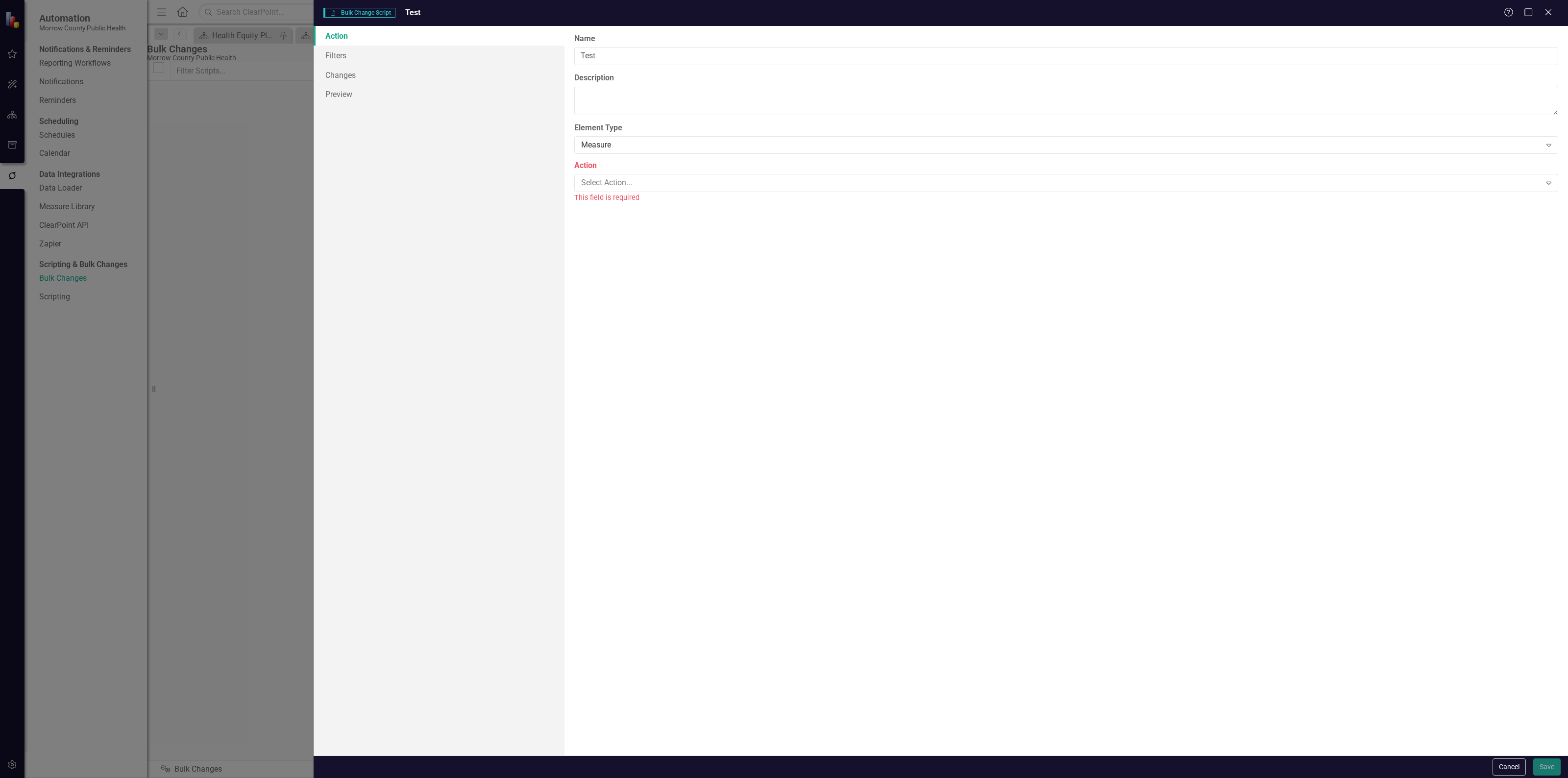
click at [351, 58] on link "Filters" at bounding box center [439, 55] width 250 height 20
click at [353, 76] on link "Changes" at bounding box center [439, 75] width 250 height 20
click at [621, 55] on div at bounding box center [1059, 56] width 963 height 13
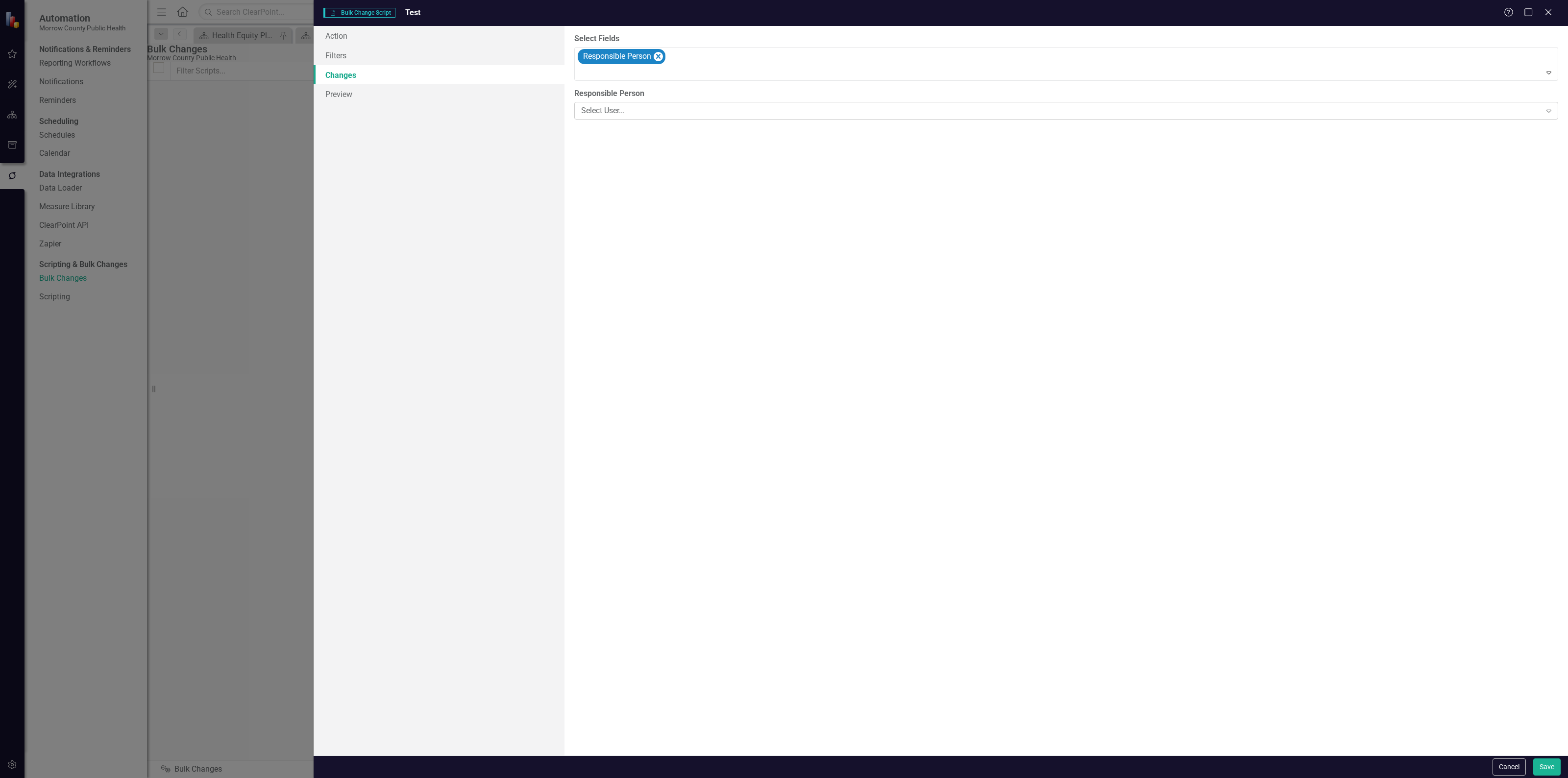
click at [628, 107] on div "Select User..." at bounding box center [1060, 111] width 959 height 11
click at [1501, 766] on button "Cancel" at bounding box center [1508, 767] width 33 height 17
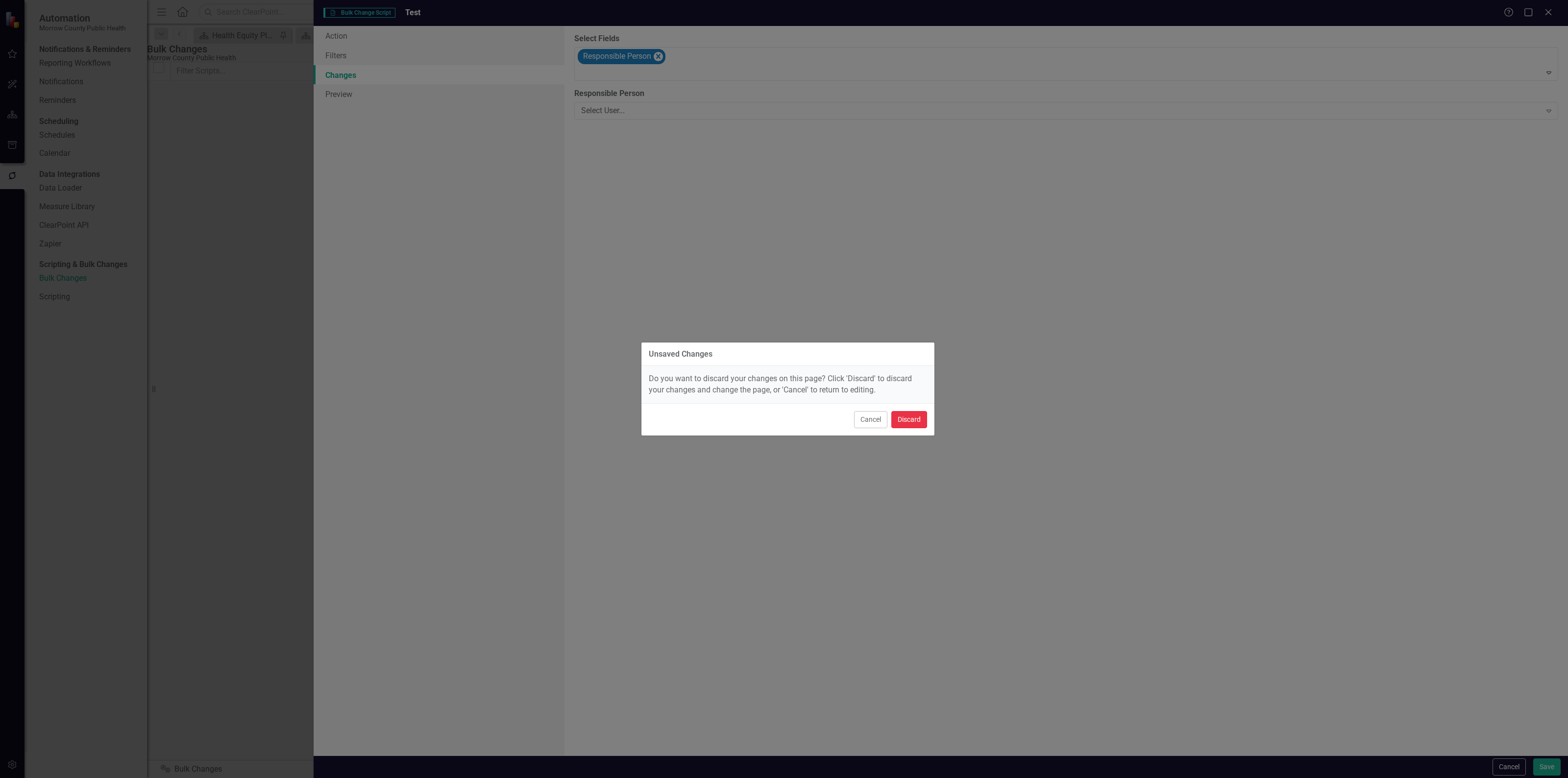
click at [912, 417] on button "Discard" at bounding box center [909, 420] width 36 height 17
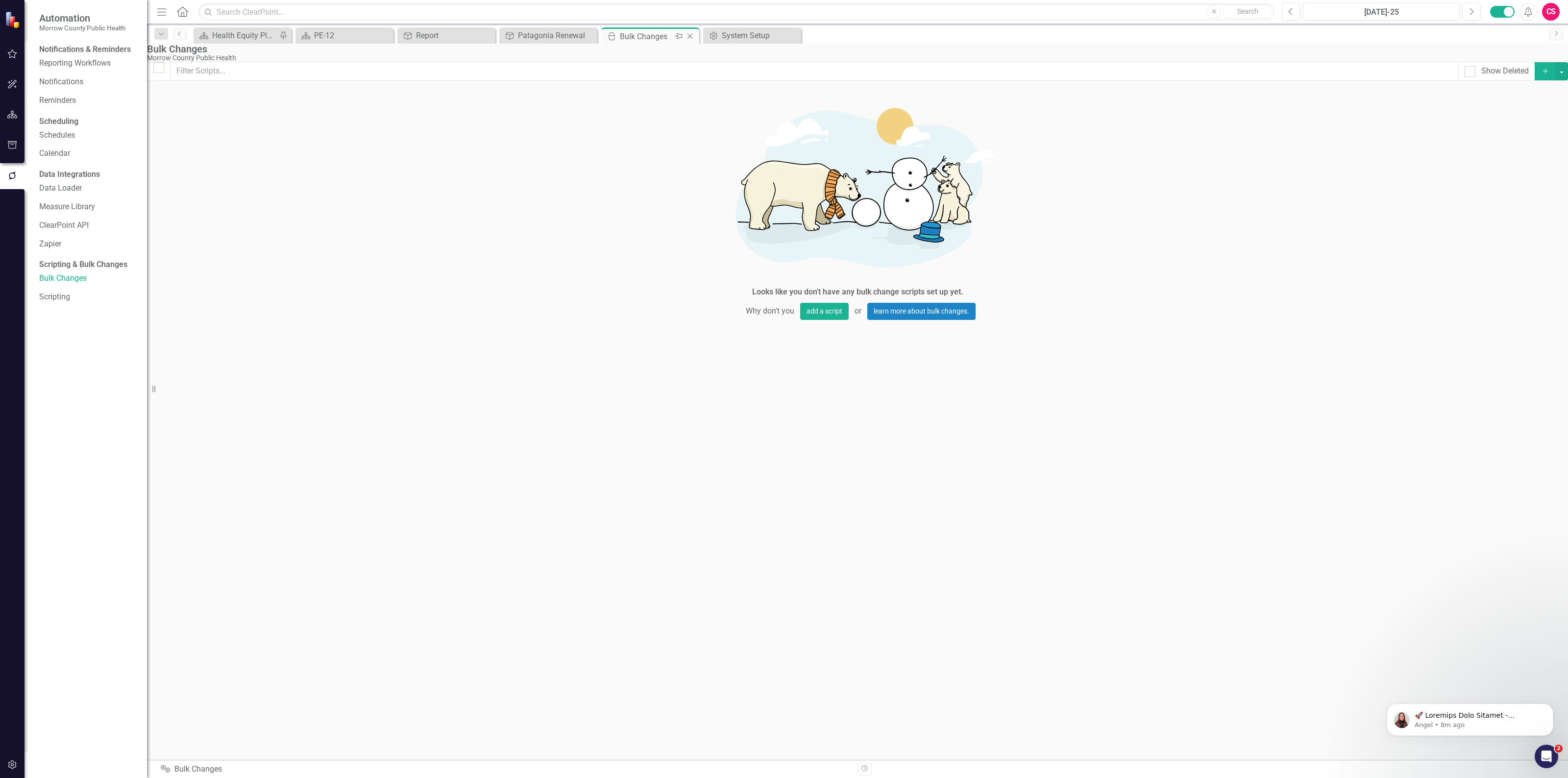
click at [687, 34] on icon "Close" at bounding box center [690, 36] width 9 height 8
